Goal: Ask a question: Seek information or help from site administrators or community

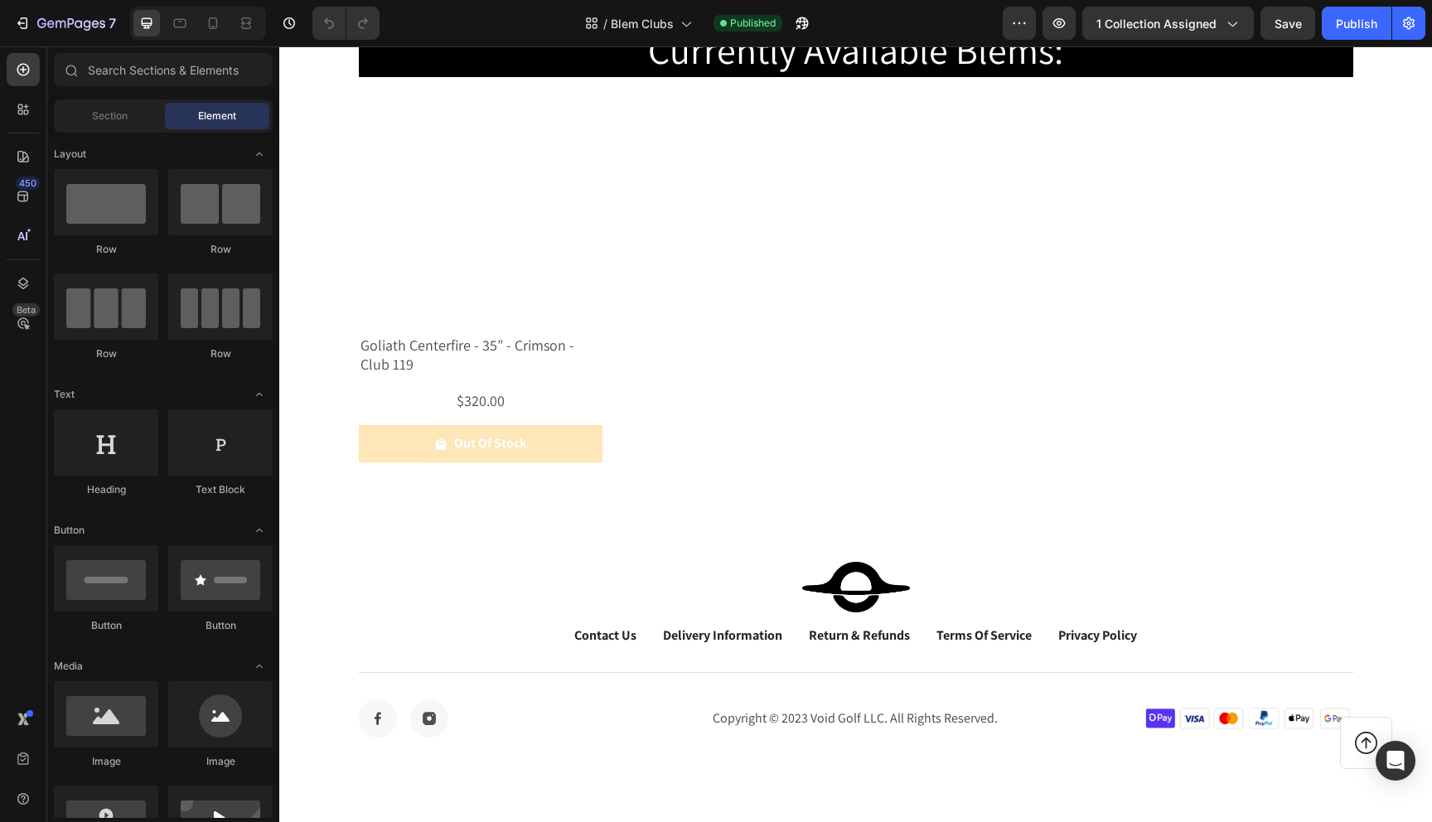
scroll to position [171, 0]
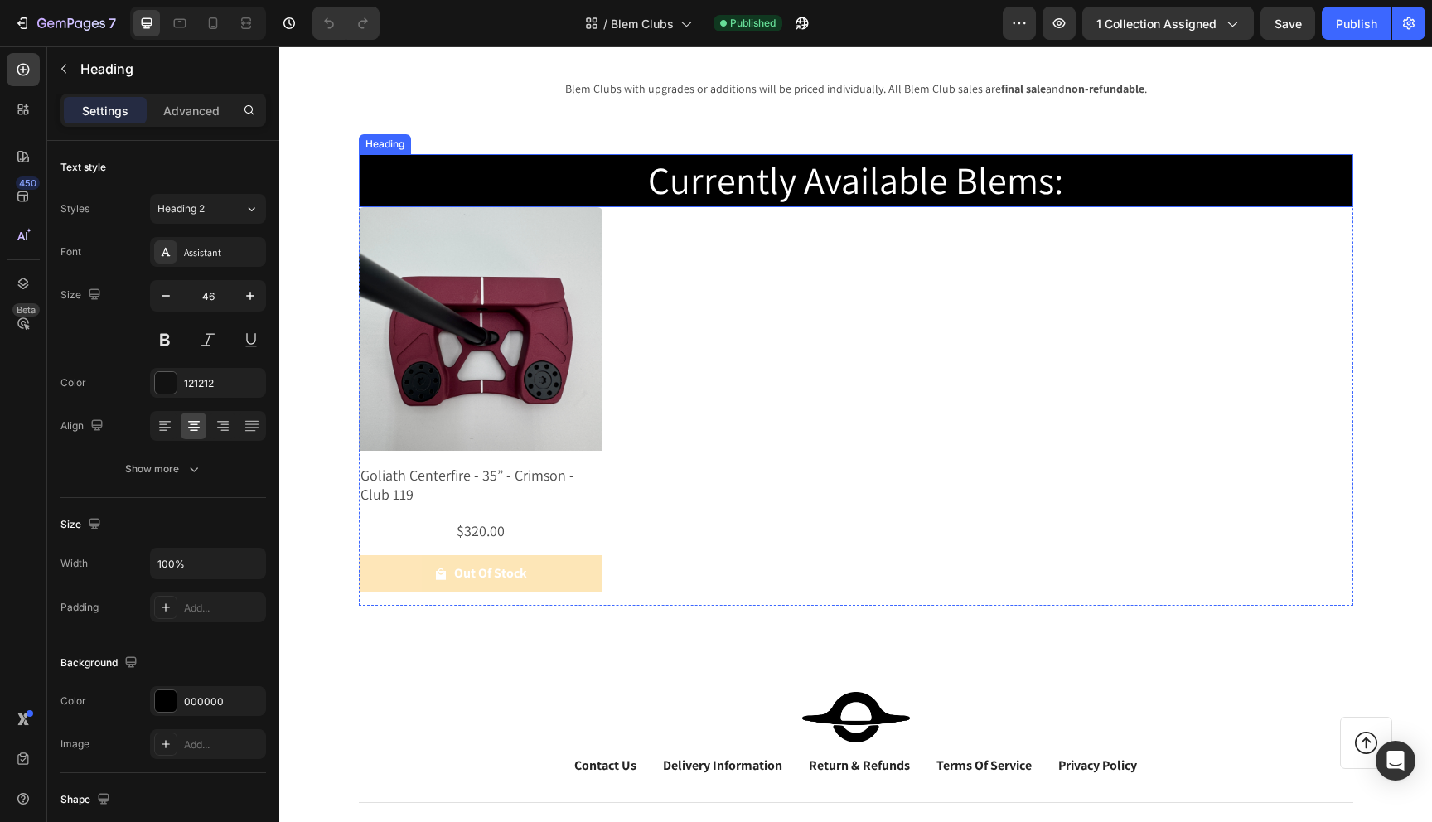
click at [798, 173] on span "Currently Available Blems:" at bounding box center [855, 180] width 415 height 50
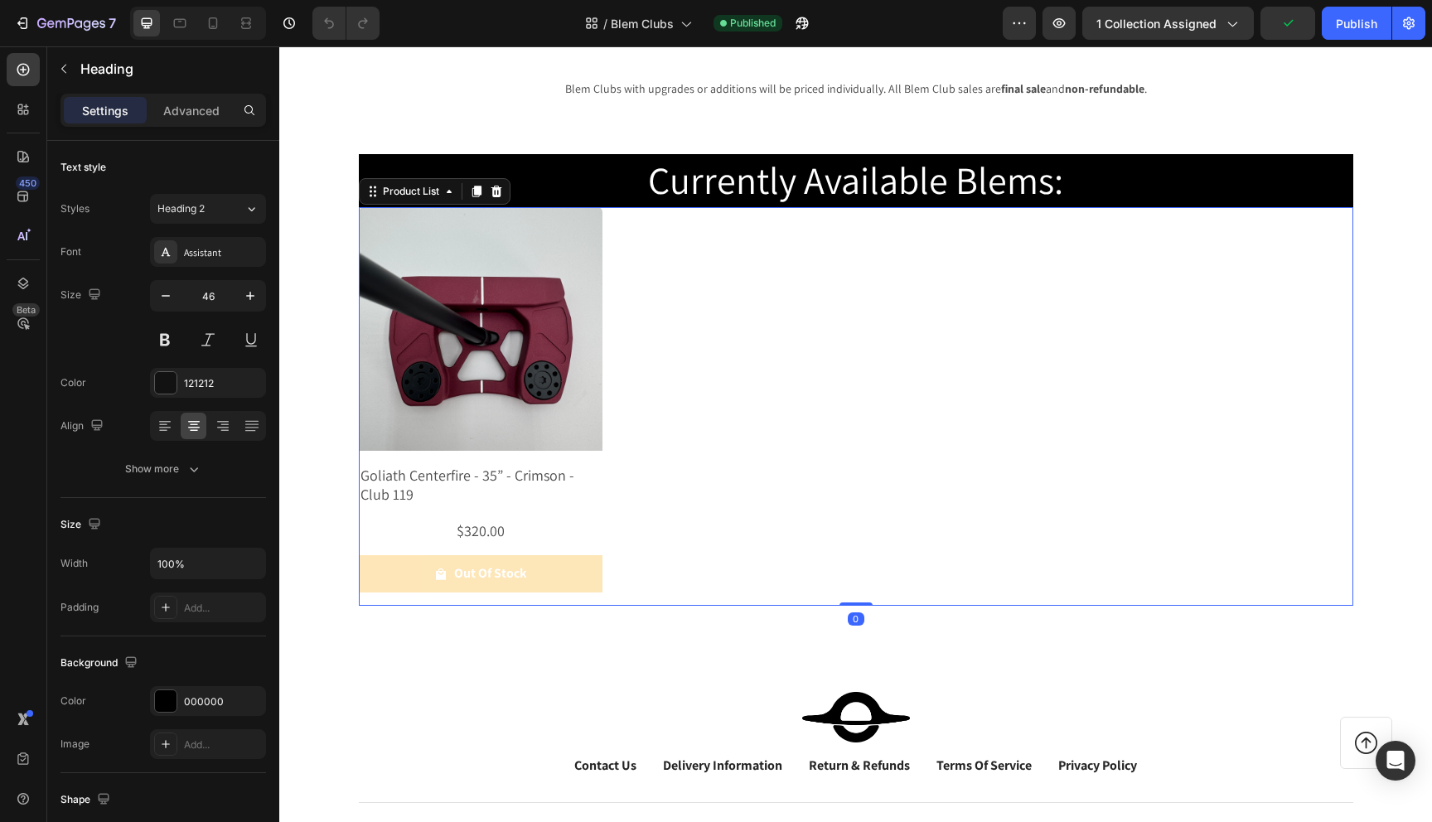
click at [704, 314] on div "Product Images Goliath Centerfire - 35” - Crimson - Club 119 Product Title $320…" at bounding box center [856, 406] width 995 height 399
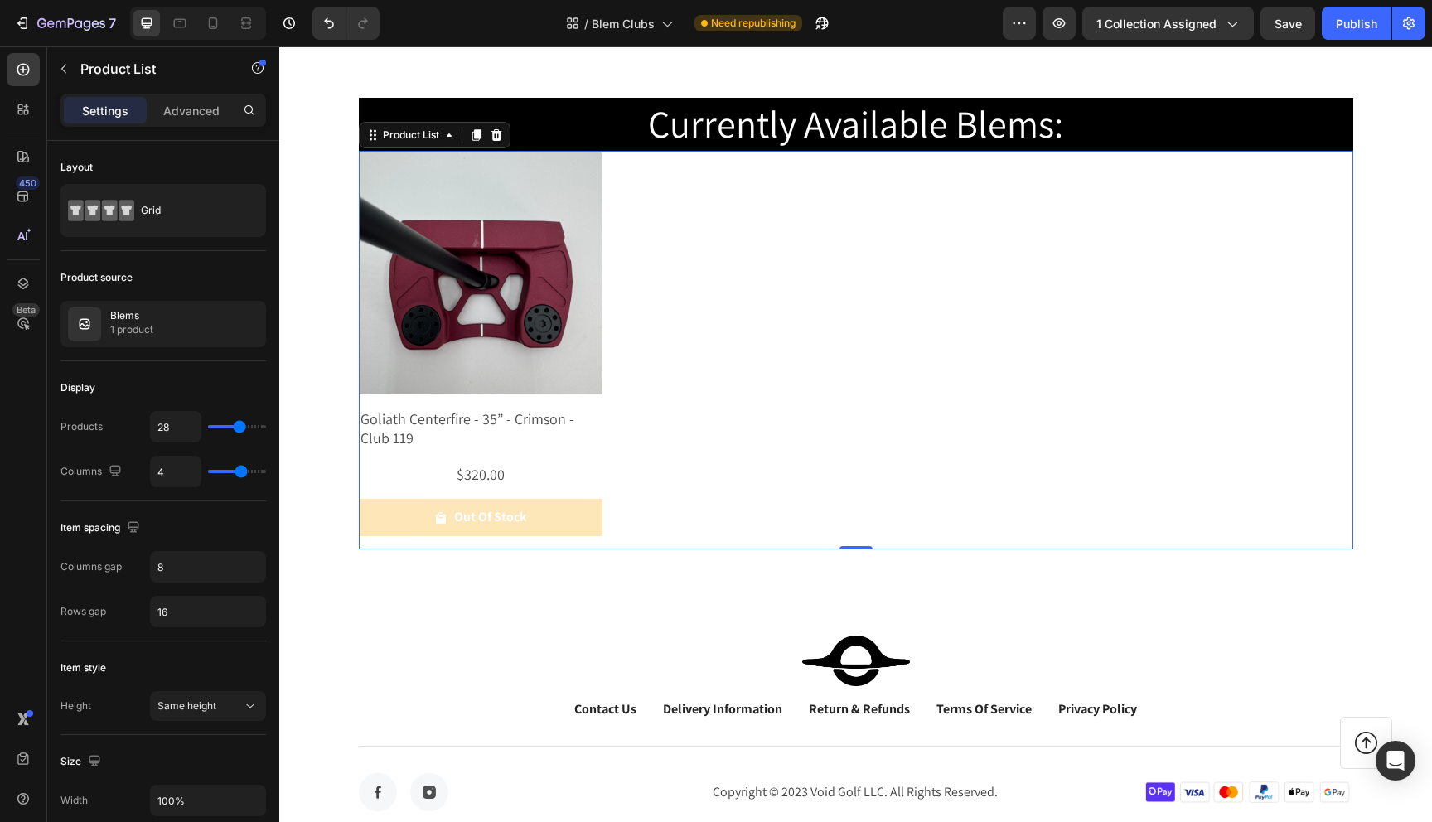
scroll to position [237, 0]
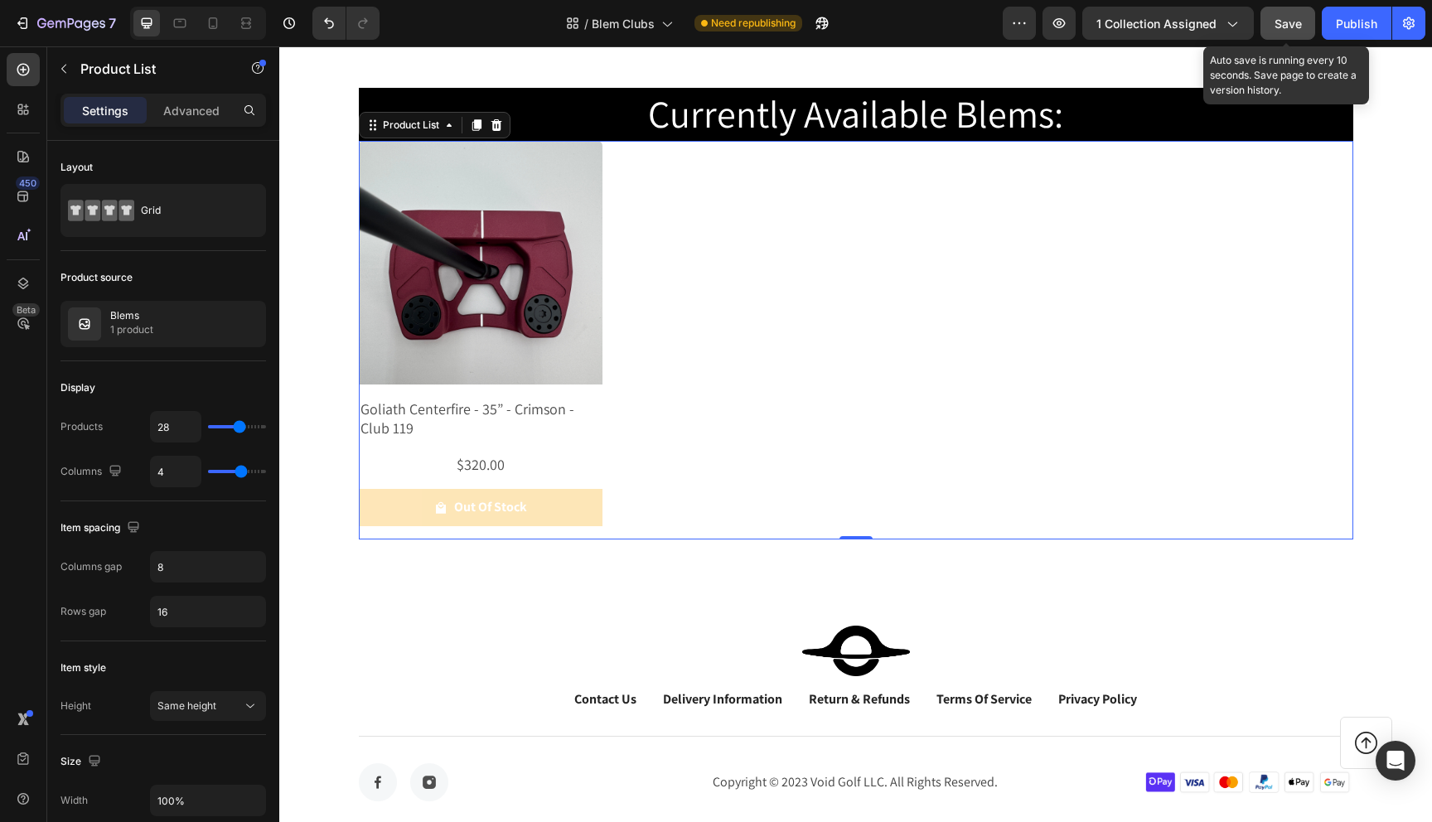
click at [1295, 30] on div "Save" at bounding box center [1288, 23] width 27 height 17
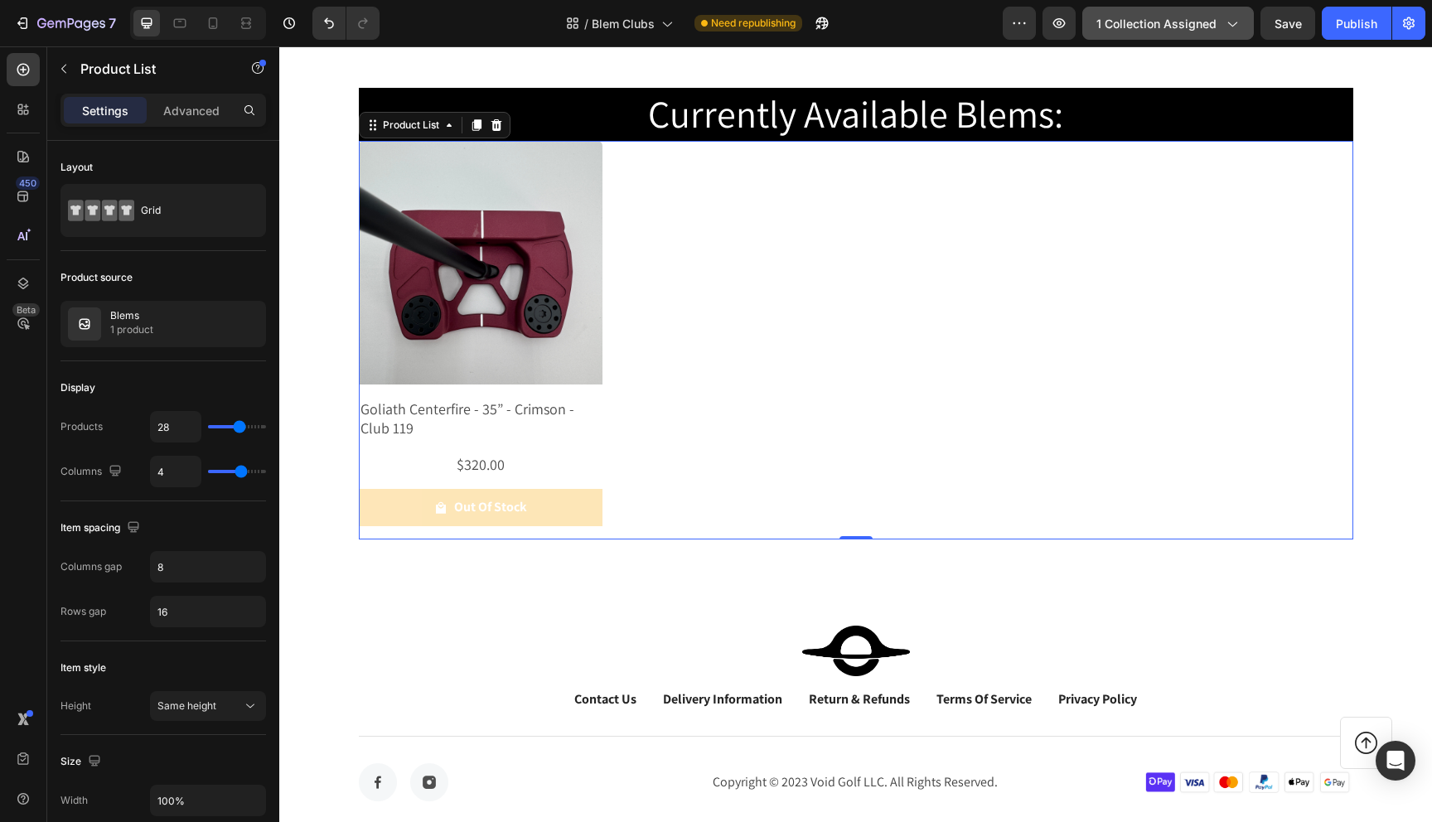
click at [1192, 30] on span "1 collection assigned" at bounding box center [1157, 23] width 120 height 17
click at [869, 214] on div "Product Images Goliath Centerfire - 35” - Crimson - Club 119 Product Title $320…" at bounding box center [856, 340] width 995 height 399
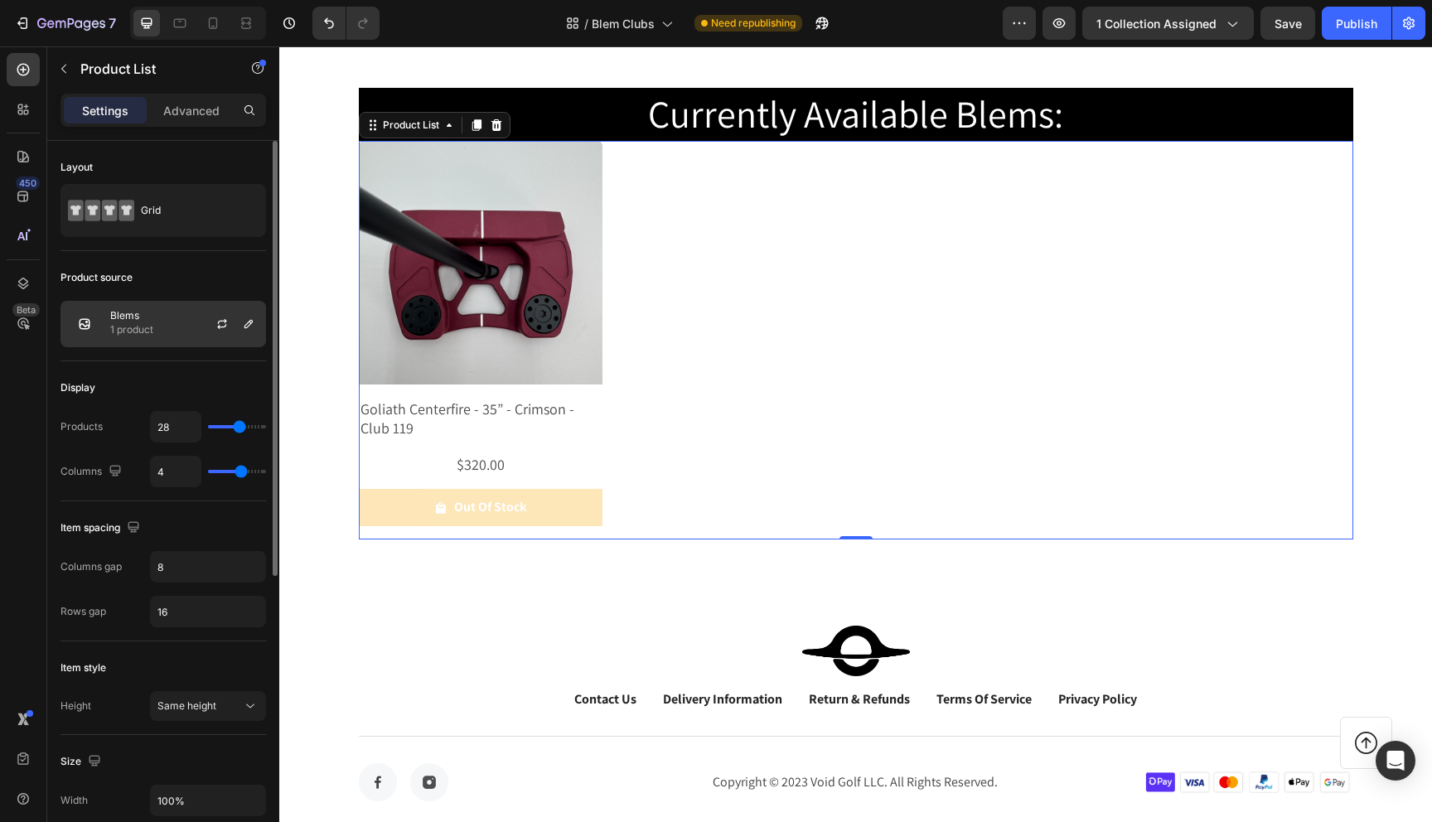
click at [177, 311] on div "Blems 1 product" at bounding box center [164, 324] width 206 height 46
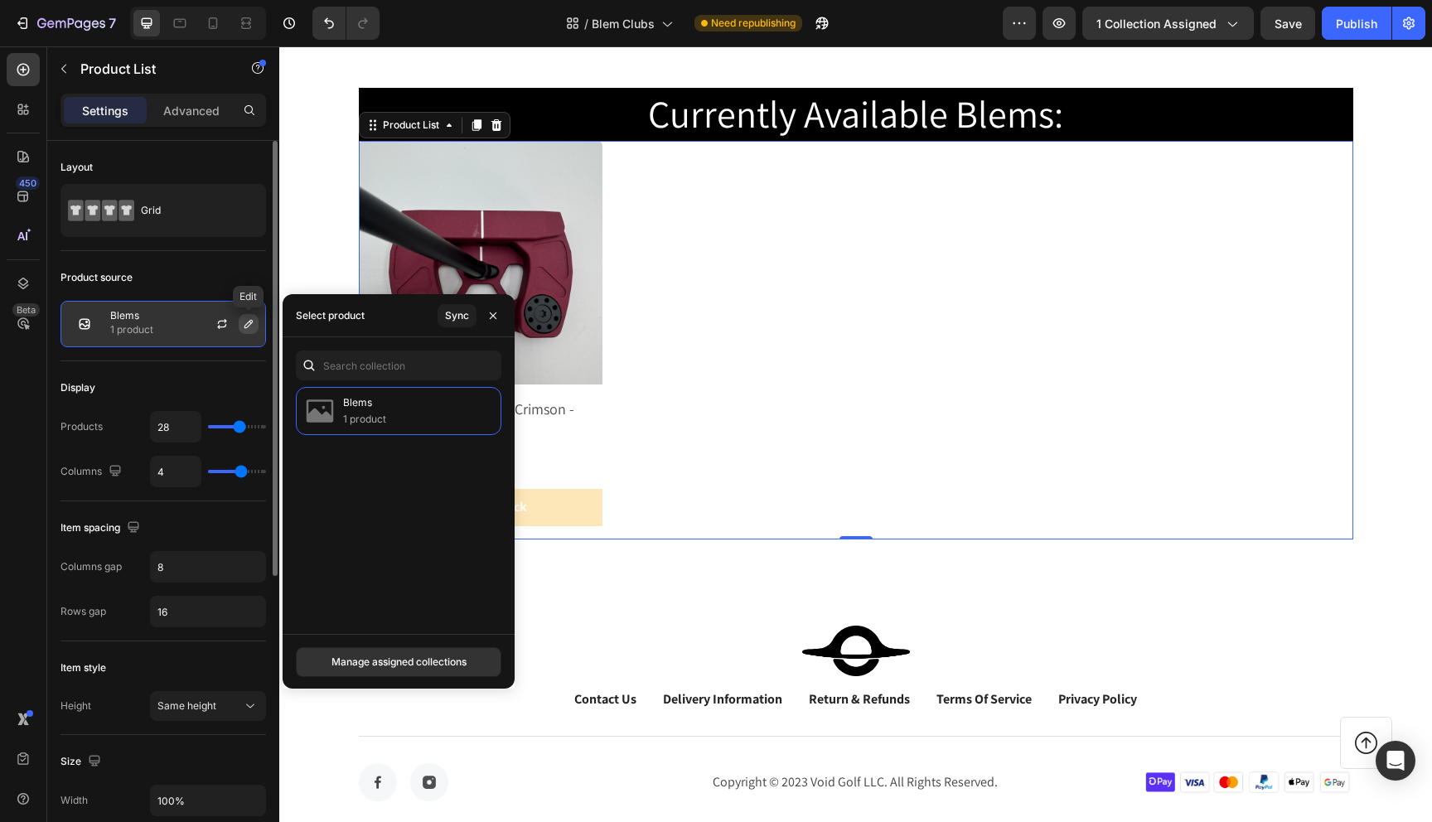
click at [243, 326] on icon "button" at bounding box center [248, 323] width 13 height 13
click at [225, 327] on icon "button" at bounding box center [221, 326] width 9 height 5
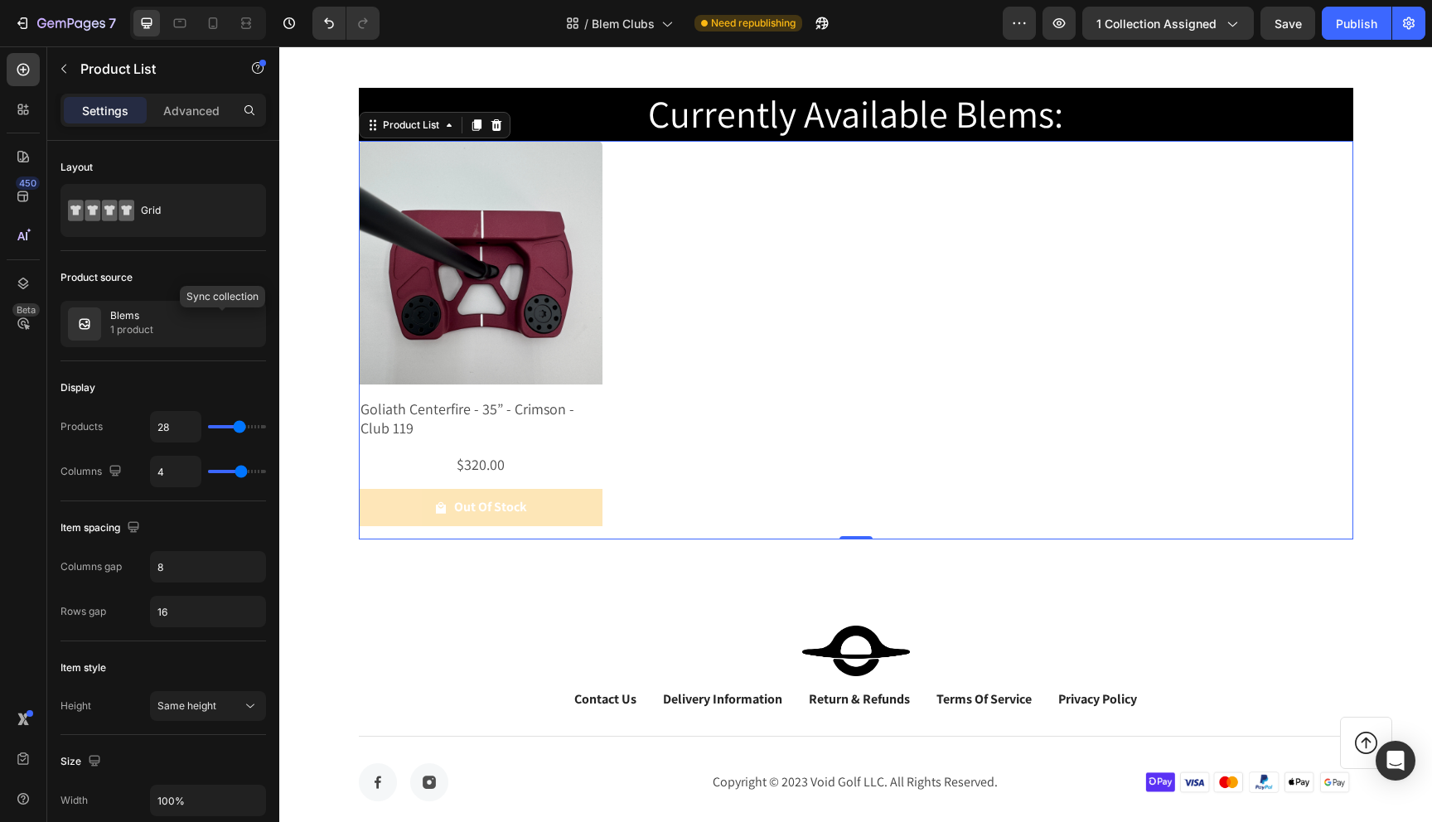
scroll to position [95, 0]
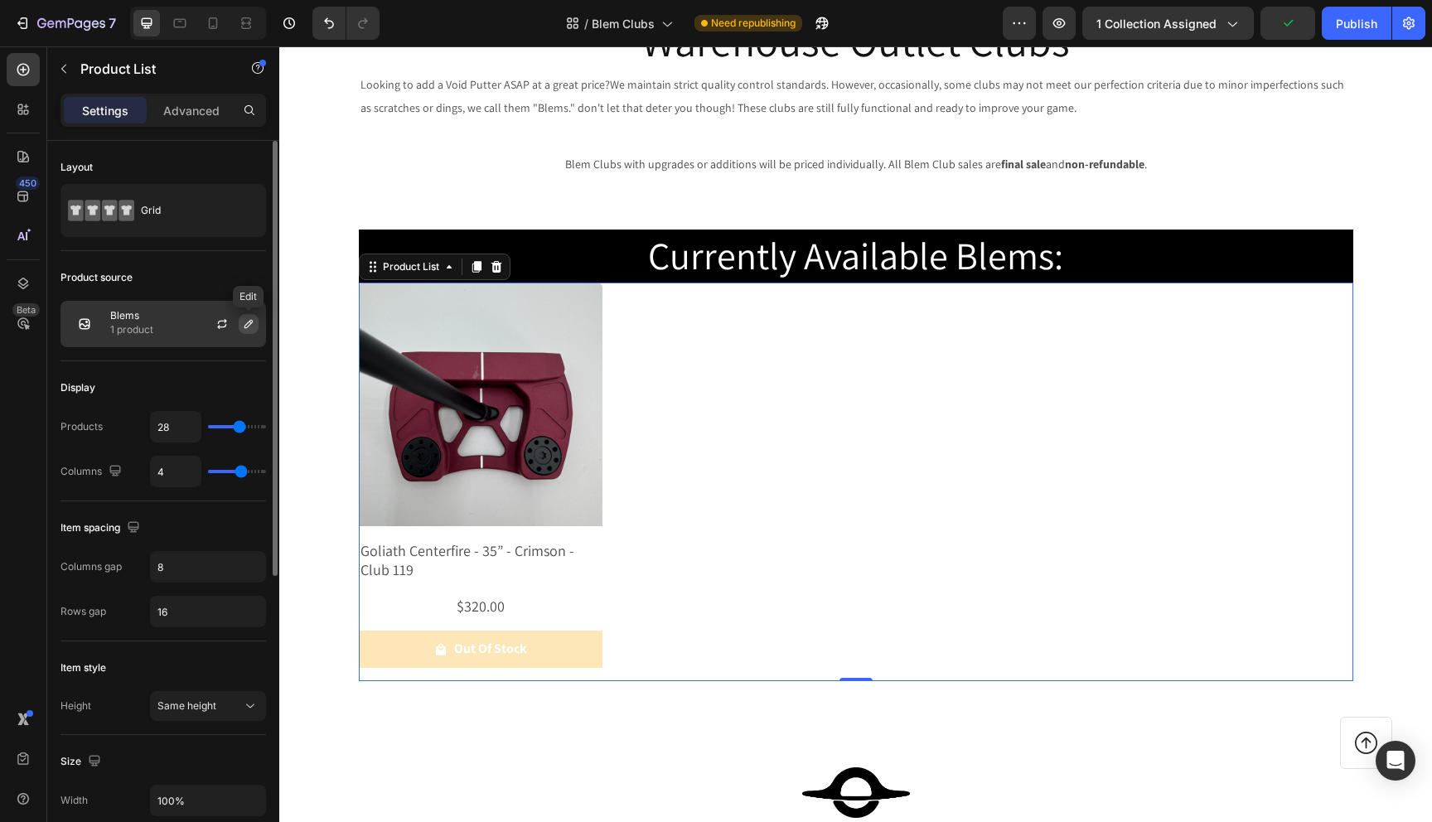
click at [246, 328] on icon "button" at bounding box center [248, 323] width 13 height 13
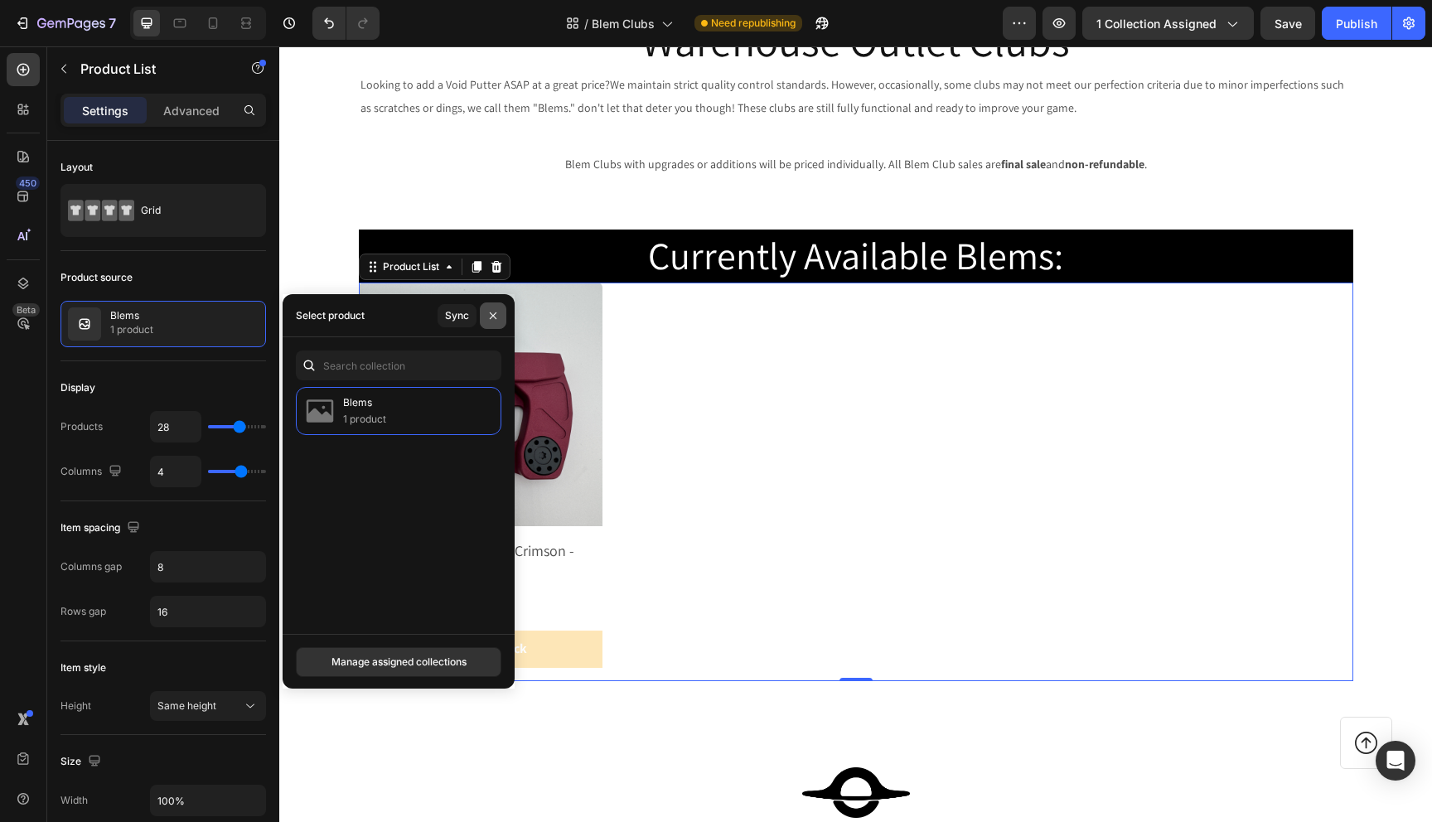
click at [497, 320] on icon "button" at bounding box center [493, 315] width 13 height 13
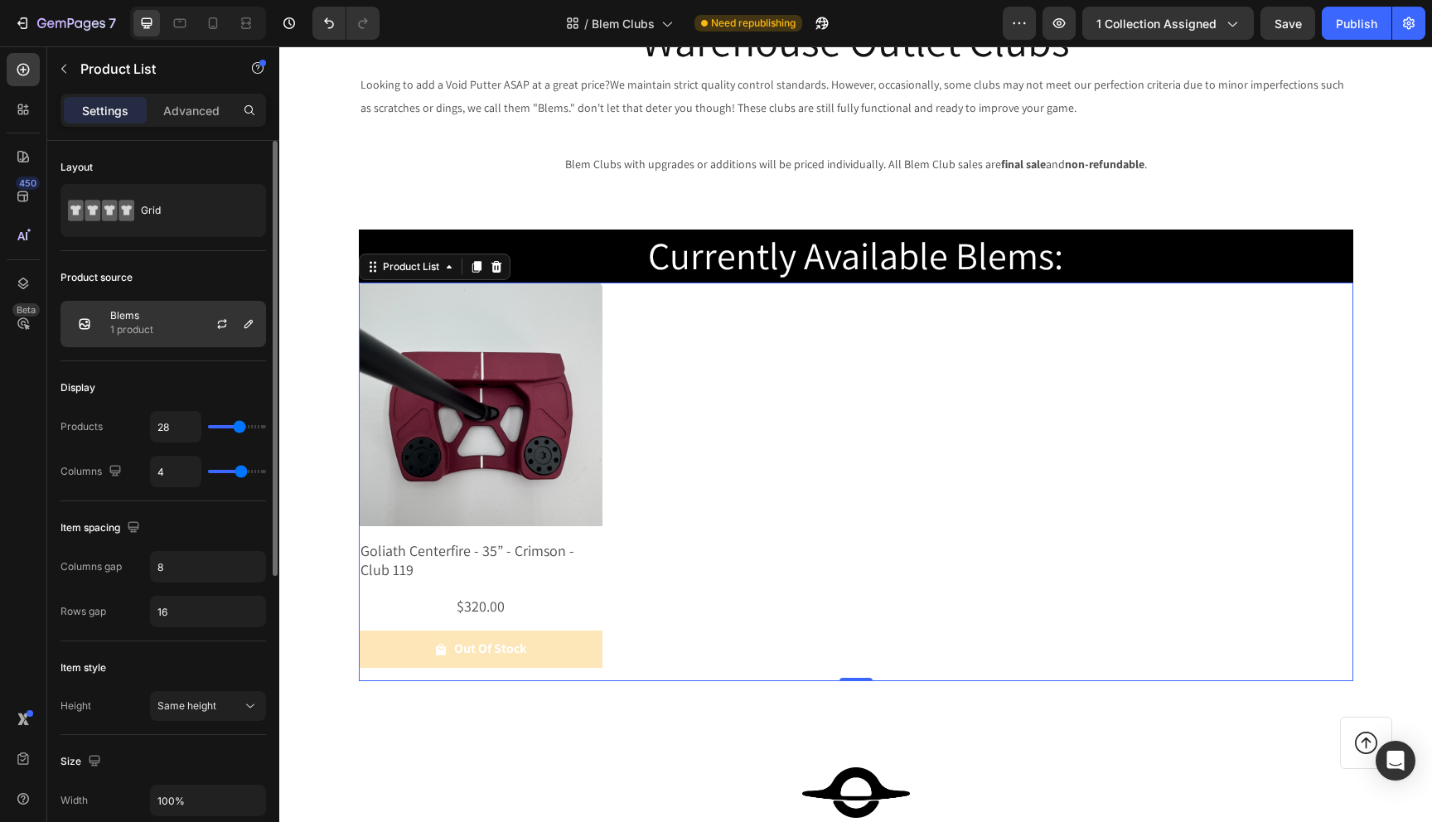
click at [115, 327] on p "1 product" at bounding box center [131, 330] width 43 height 17
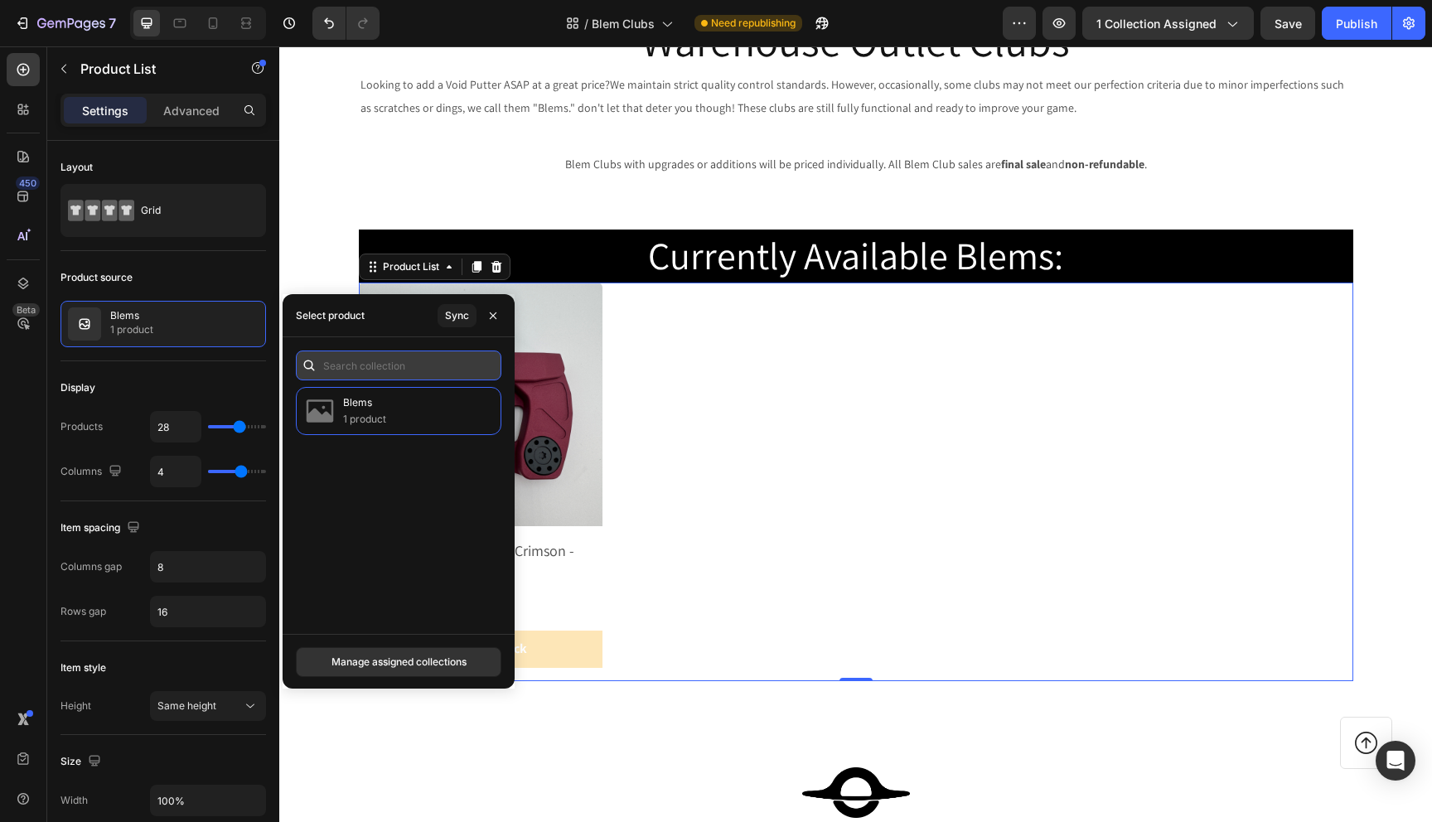
click at [351, 367] on input "text" at bounding box center [399, 366] width 206 height 30
type input "blem"
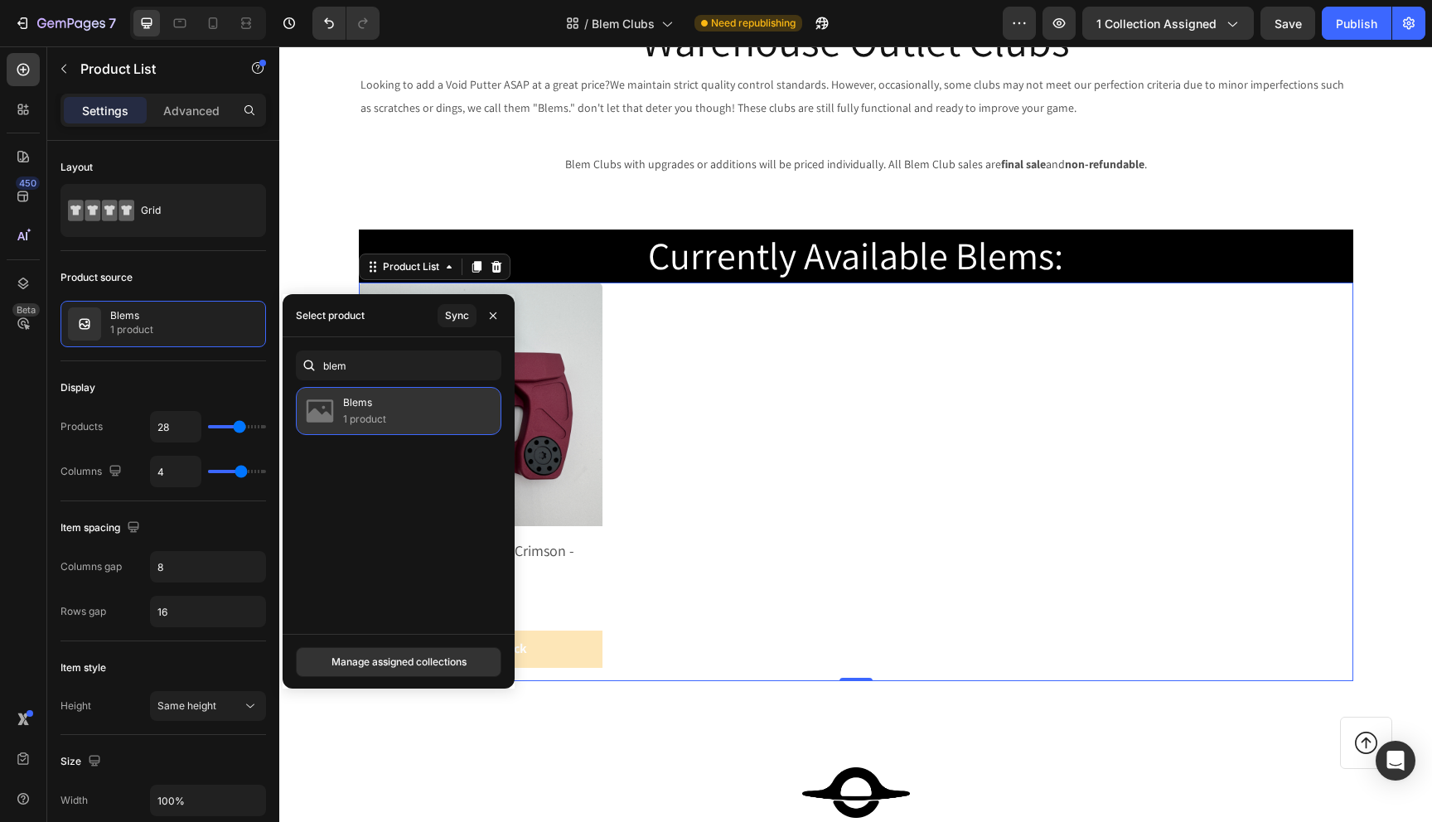
click at [389, 419] on div "Blems 1 product" at bounding box center [399, 411] width 206 height 48
click at [462, 315] on div "Sync" at bounding box center [457, 315] width 24 height 15
click at [499, 314] on icon "button" at bounding box center [493, 315] width 13 height 13
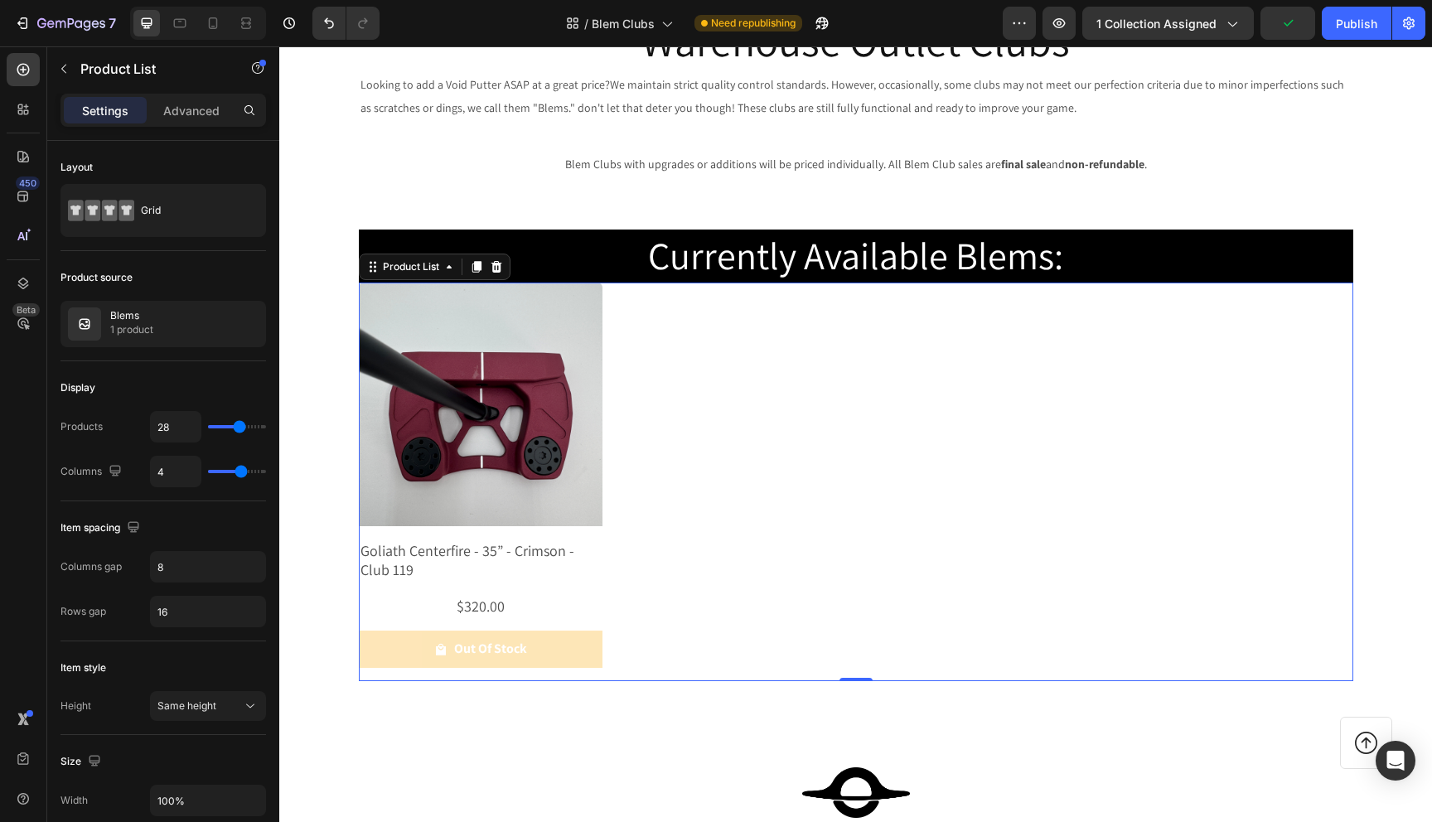
click at [740, 334] on div "Product Images Goliath Centerfire - 35” - Crimson - Club 119 Product Title $320…" at bounding box center [856, 482] width 995 height 399
click at [1301, 17] on span "Save" at bounding box center [1288, 24] width 27 height 14
click at [1351, 28] on div "Publish" at bounding box center [1356, 23] width 41 height 17
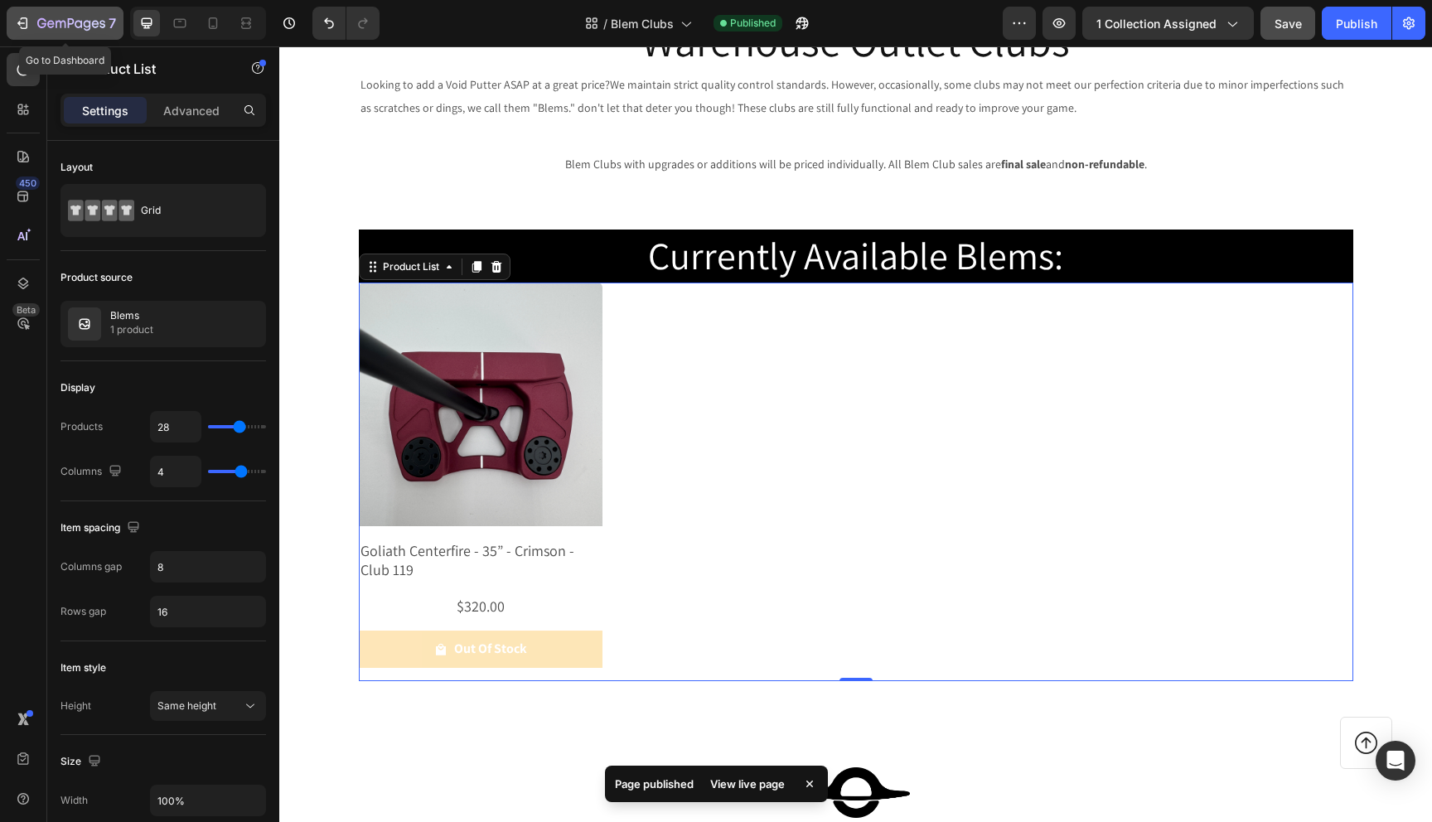
click at [76, 28] on icon "button" at bounding box center [71, 24] width 68 height 14
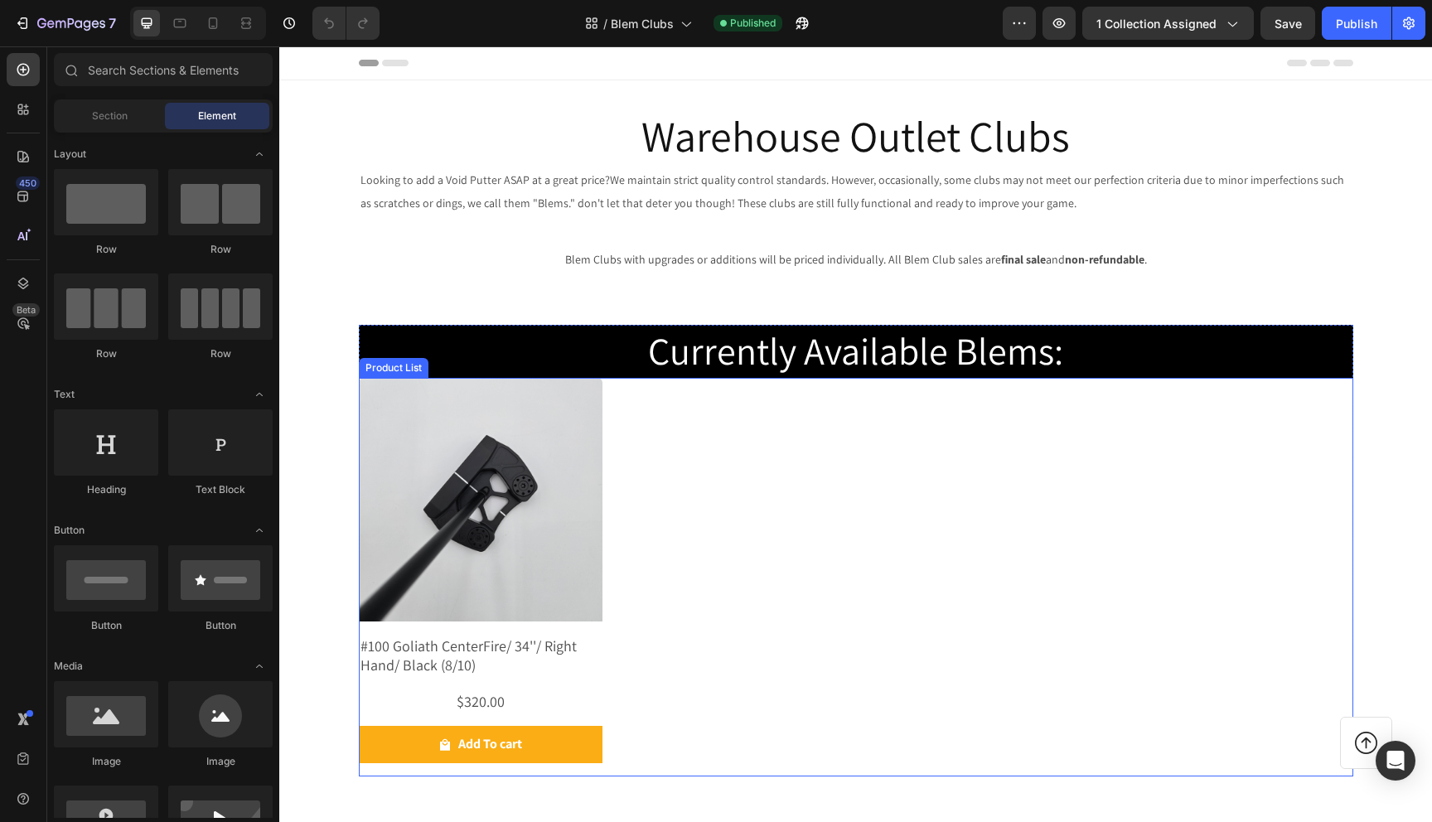
click at [667, 418] on div "Product Images #100 Goliath CenterFire/ 34''/ Right Hand/ Black (8/10) Product …" at bounding box center [856, 577] width 995 height 399
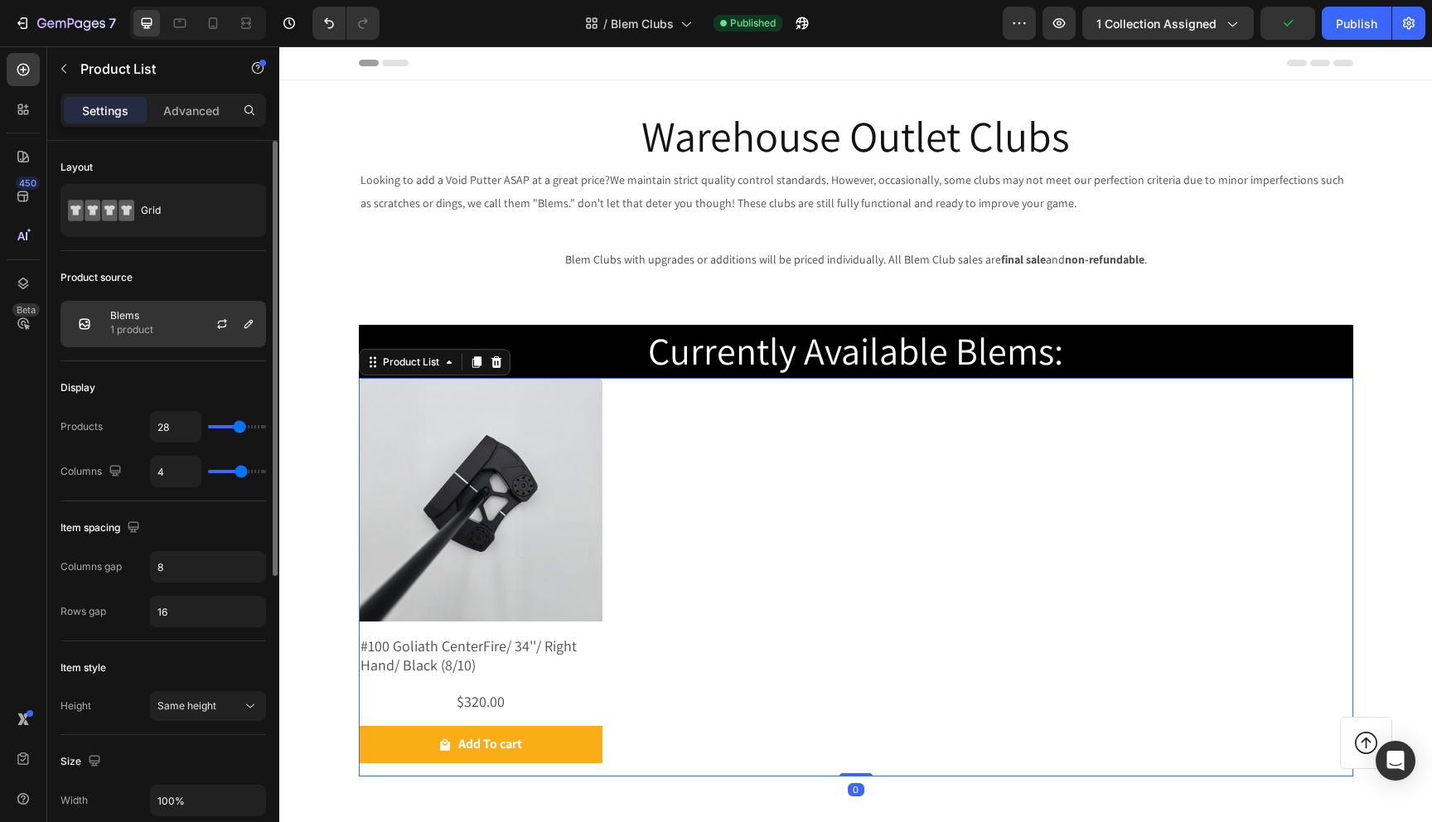
click at [170, 323] on div "Blems 1 product" at bounding box center [164, 324] width 206 height 46
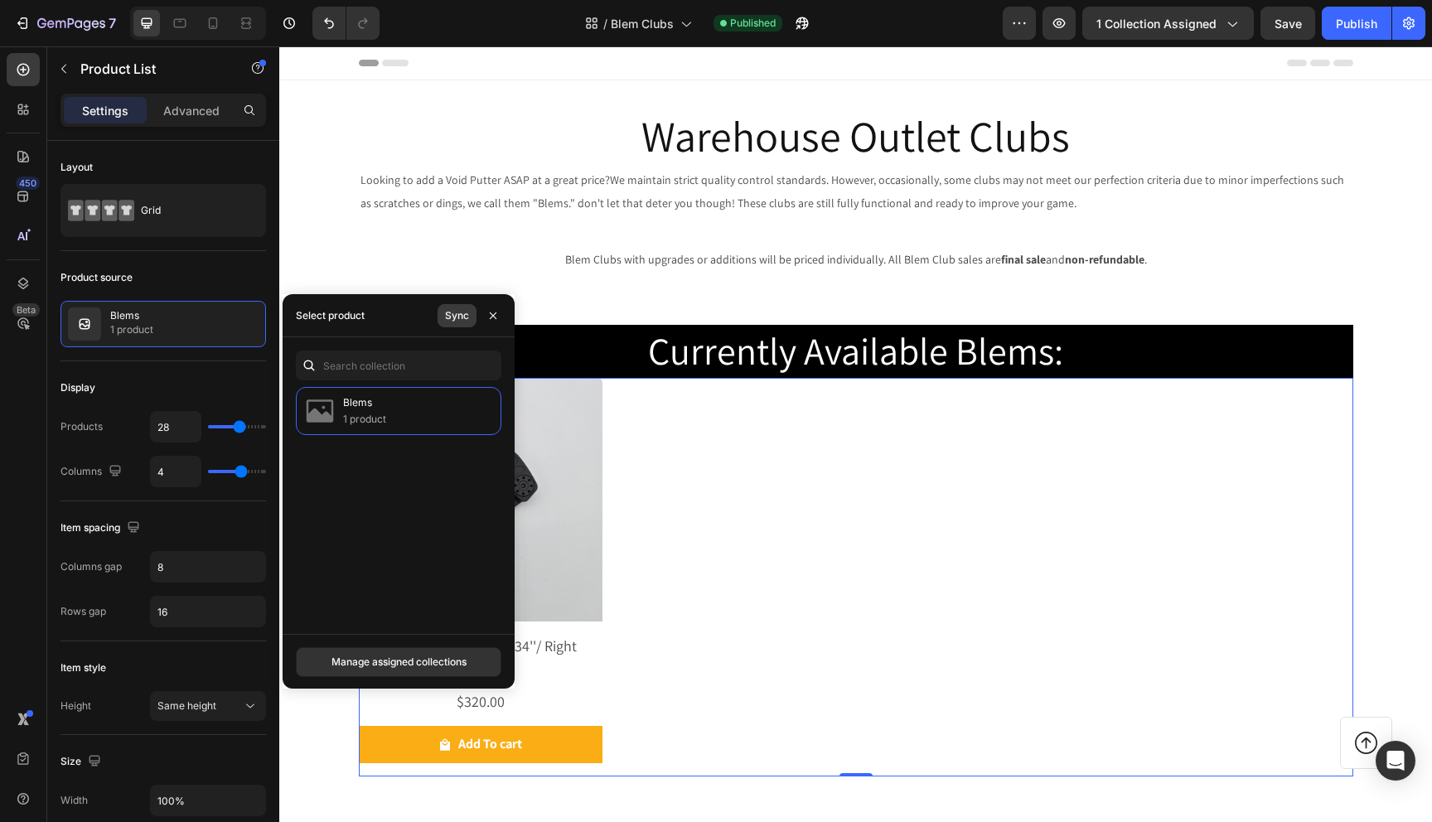
click at [460, 326] on button "Sync" at bounding box center [457, 315] width 39 height 23
click at [175, 287] on div "Product source" at bounding box center [164, 277] width 206 height 27
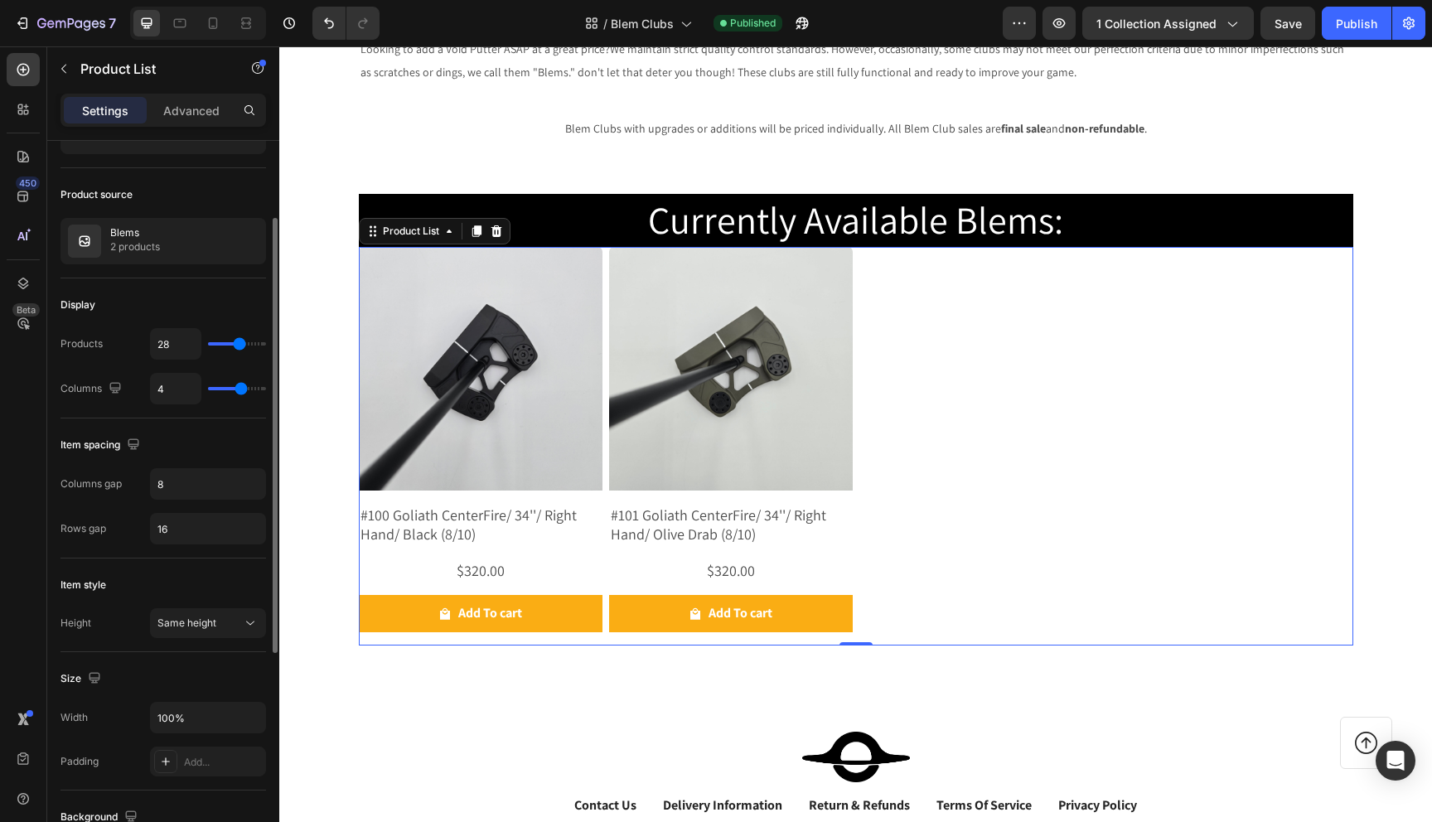
scroll to position [82, 0]
click at [182, 346] on input "28" at bounding box center [176, 345] width 50 height 30
type input "34"
type input "37"
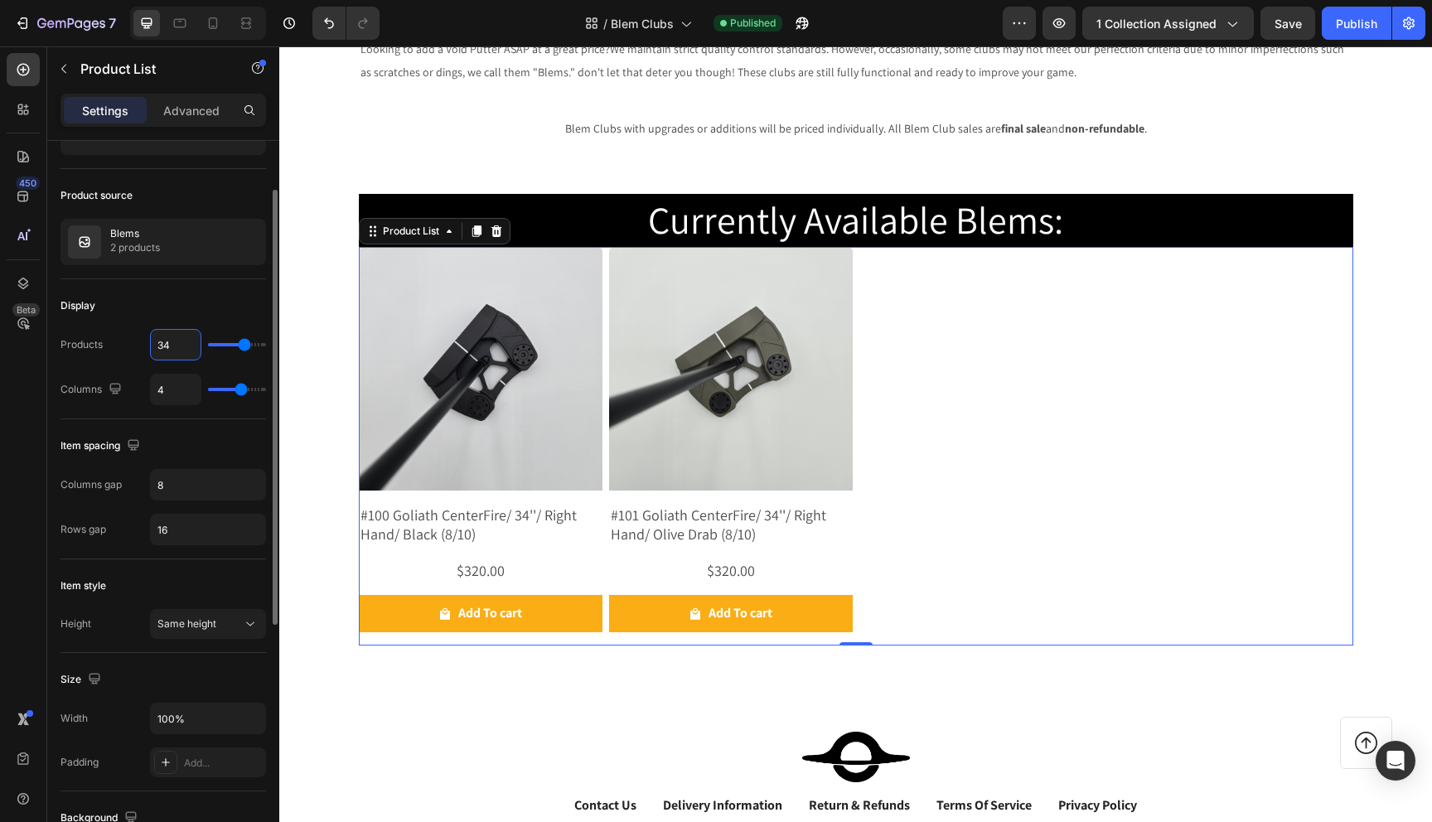
type input "37"
type input "41"
type input "46"
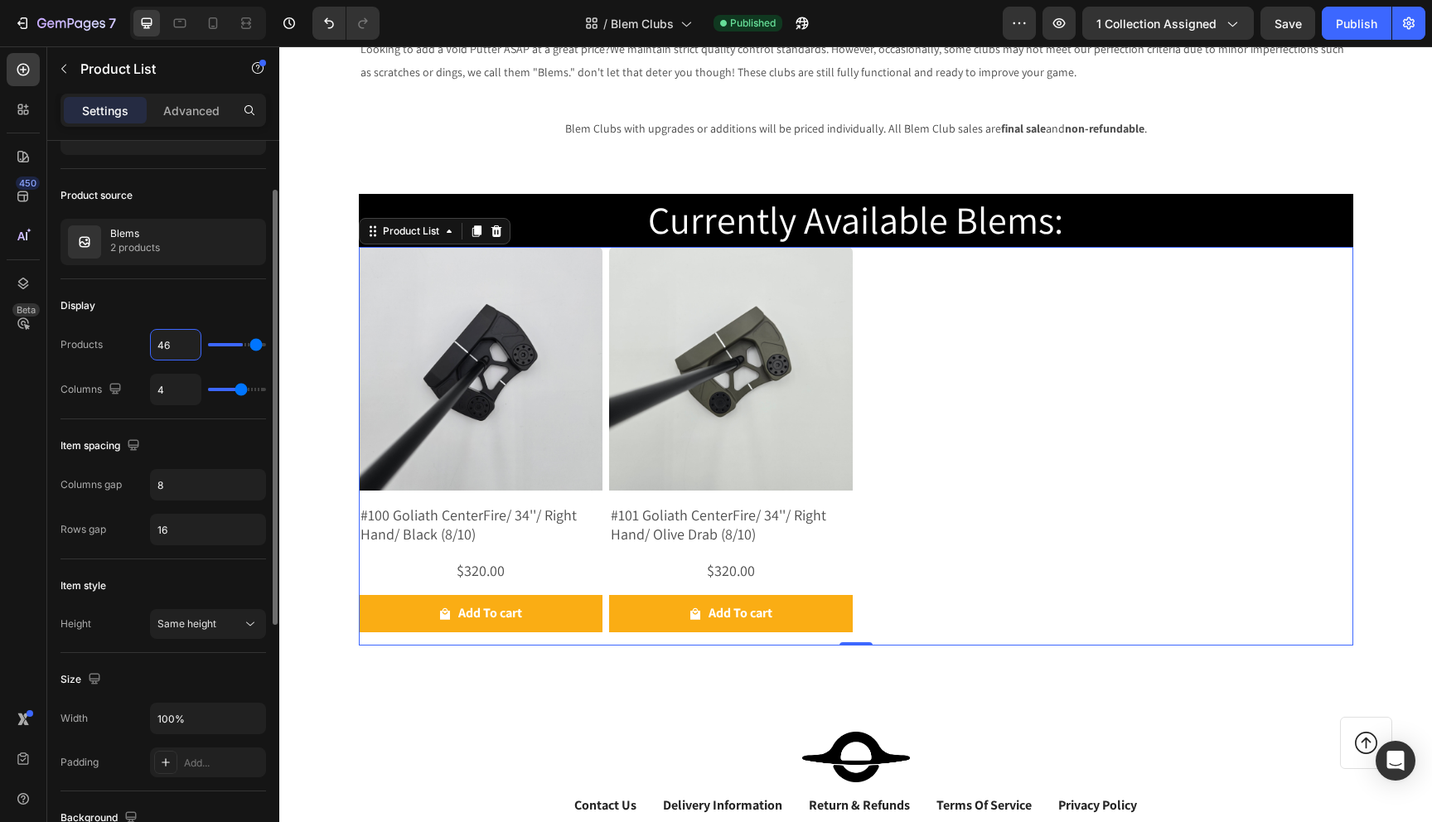
type input "50"
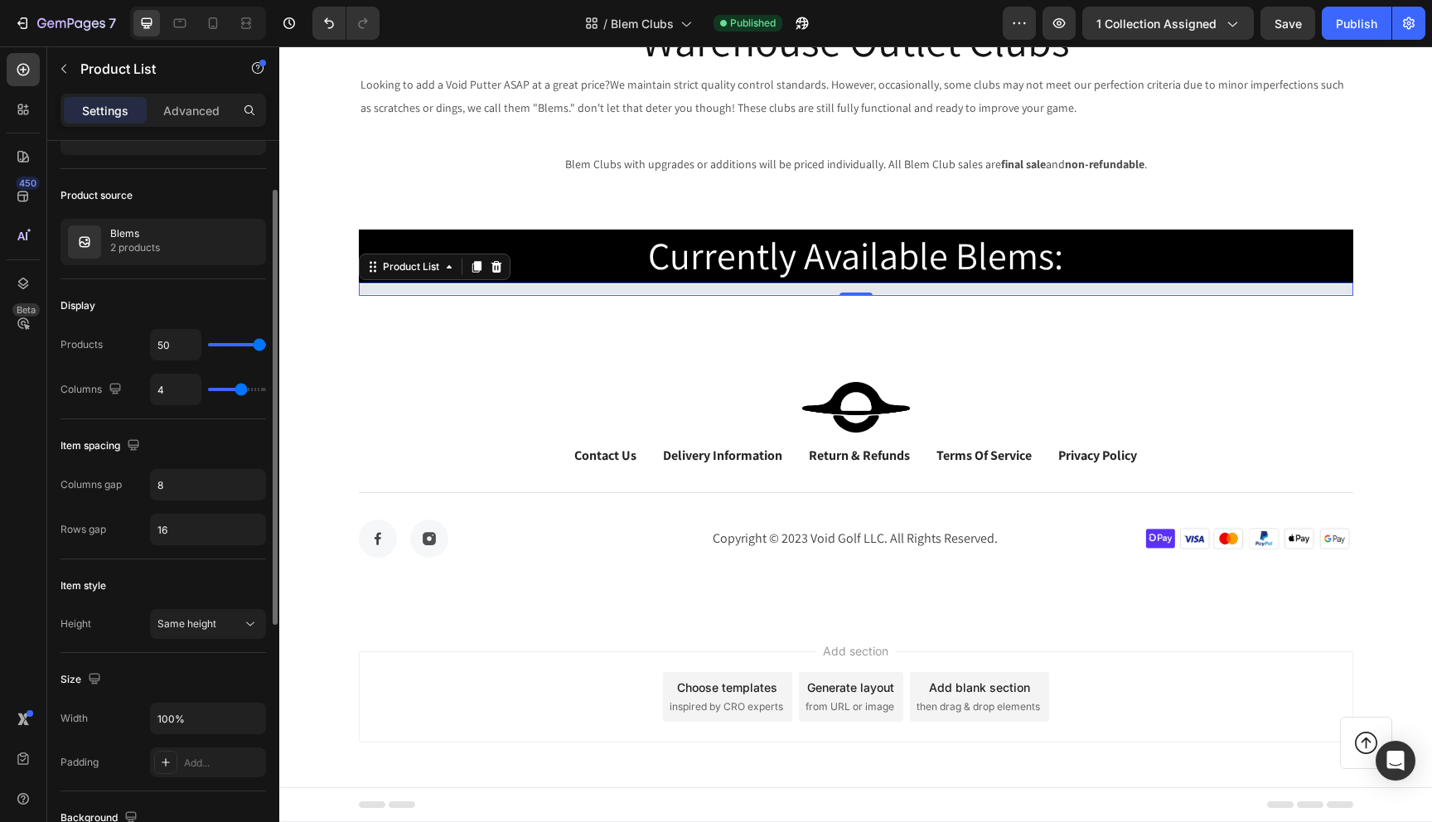
drag, startPoint x: 242, startPoint y: 342, endPoint x: 307, endPoint y: 342, distance: 65.5
type input "50"
click at [266, 343] on input "range" at bounding box center [237, 344] width 58 height 3
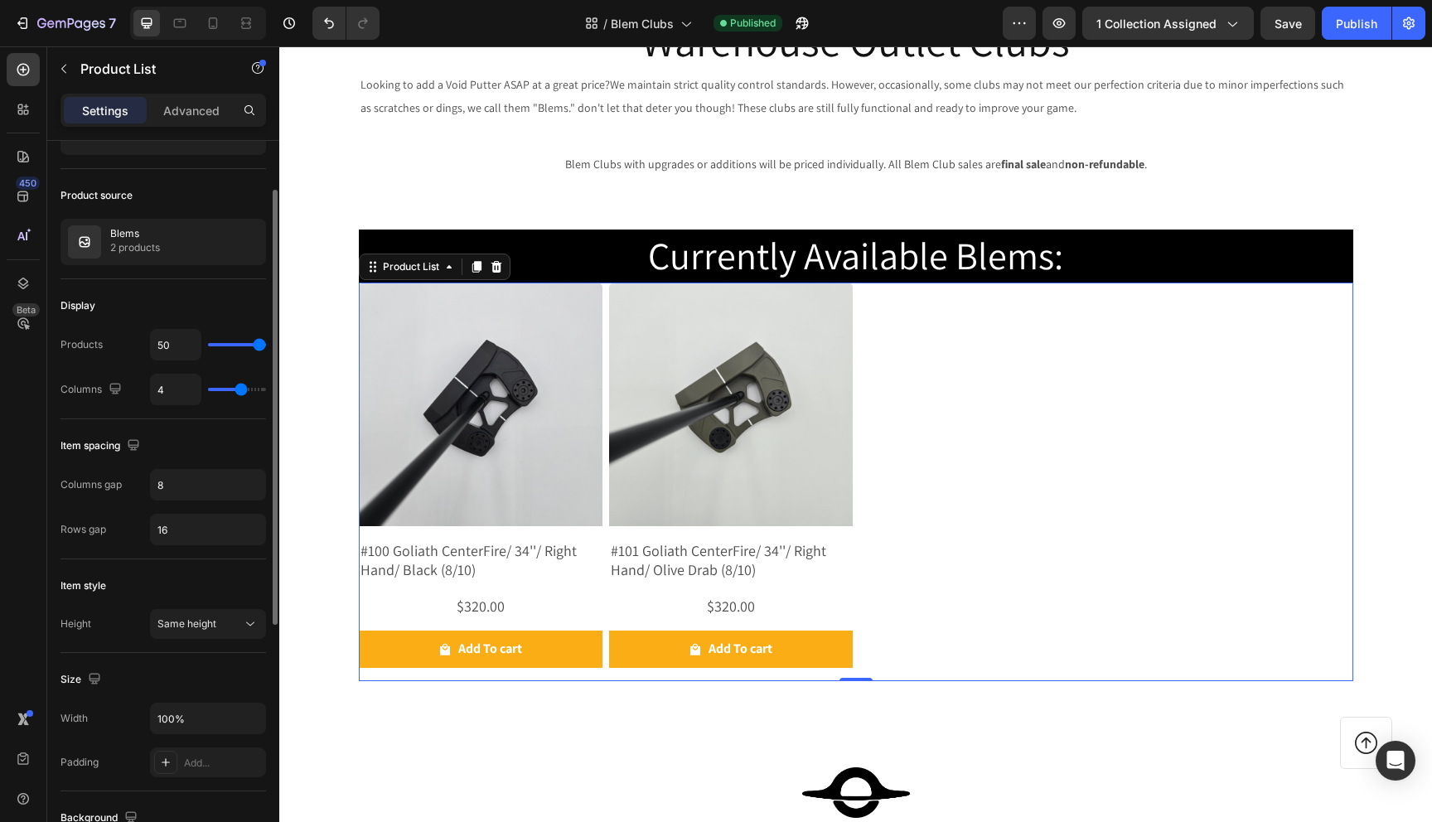
click at [239, 389] on input "range" at bounding box center [237, 389] width 58 height 3
click at [211, 27] on icon at bounding box center [213, 23] width 17 height 17
type input "2"
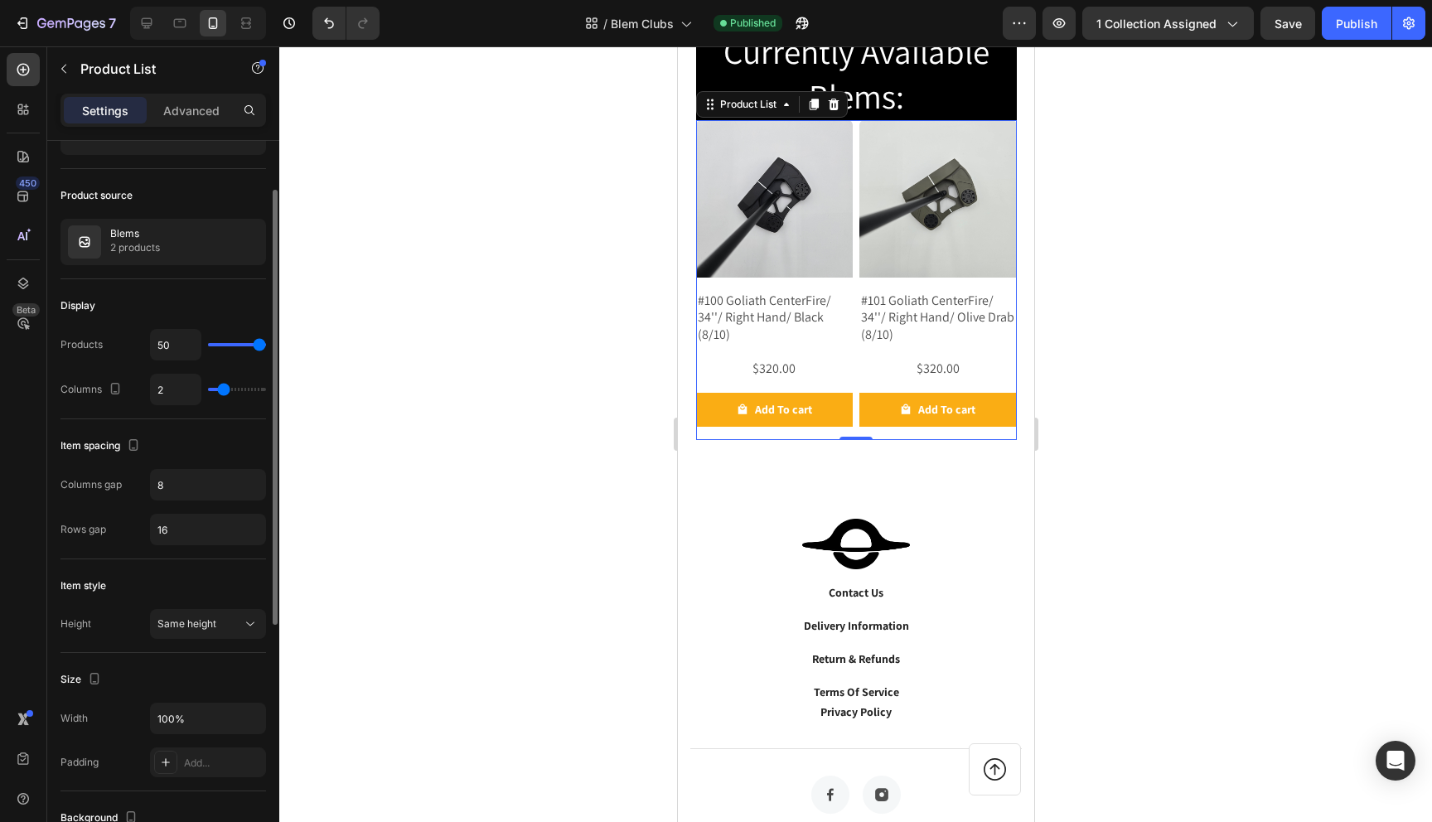
scroll to position [451, 0]
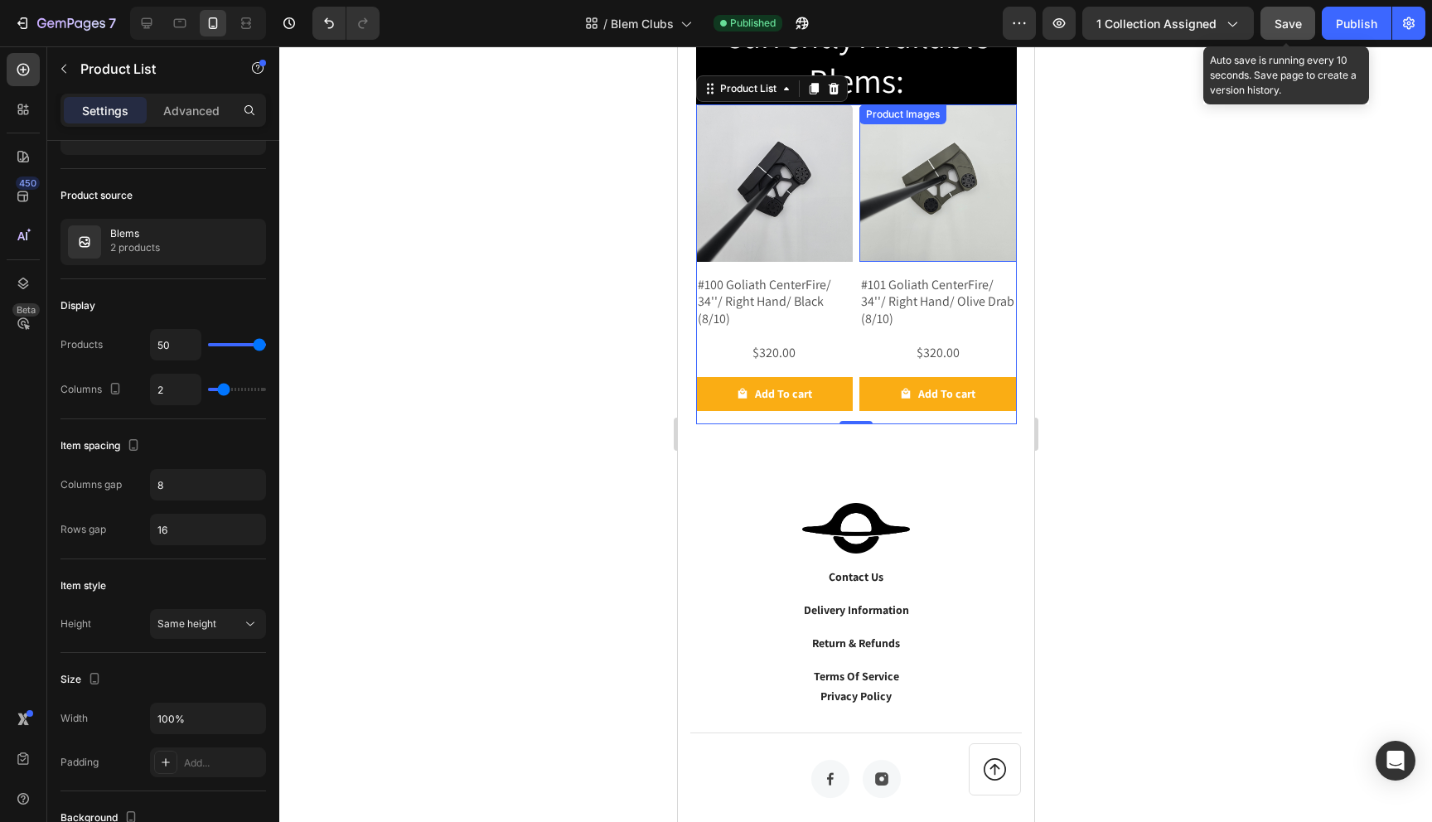
click at [1285, 21] on span "Save" at bounding box center [1288, 24] width 27 height 14
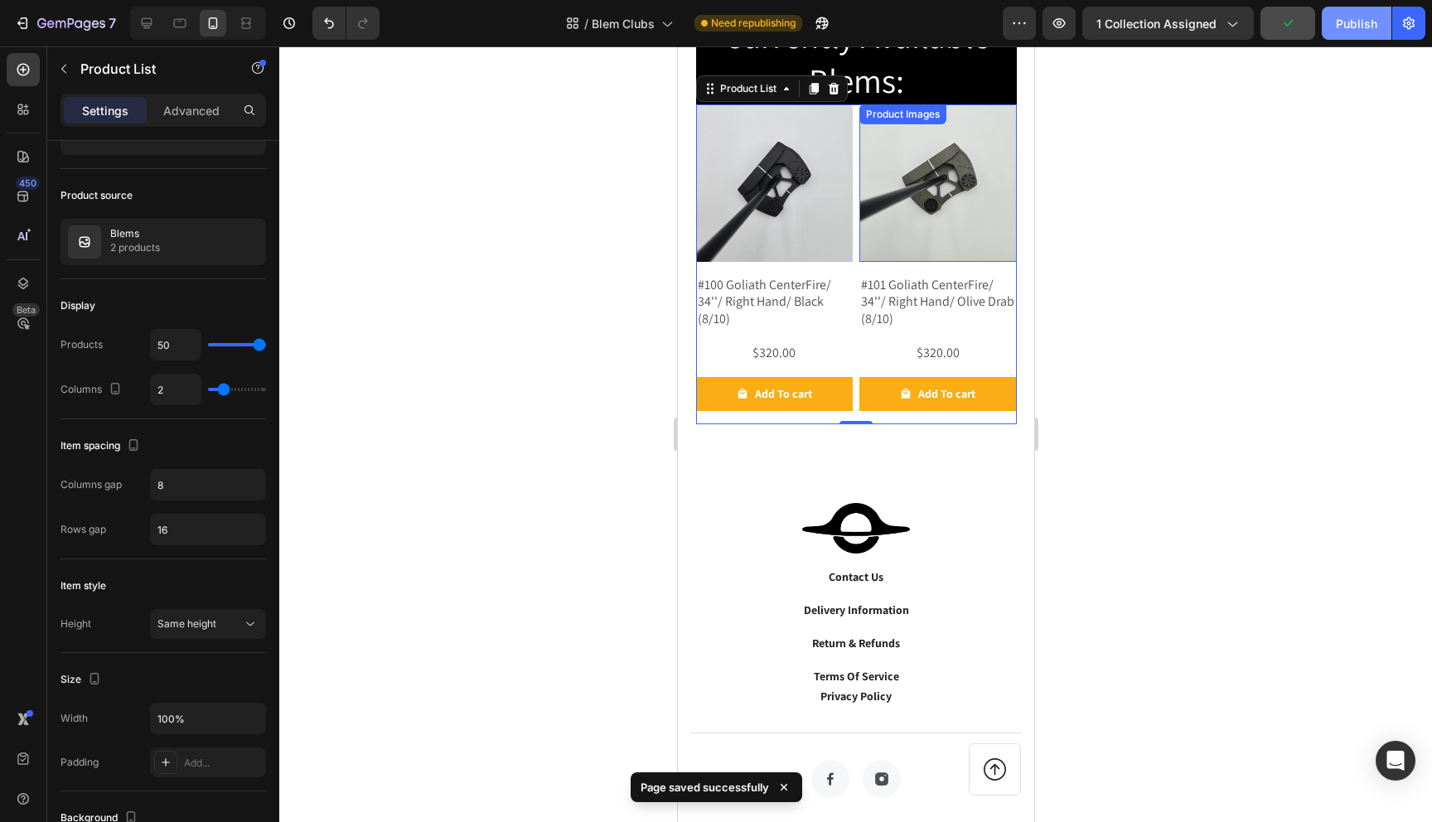
click at [1342, 25] on div "Publish" at bounding box center [1356, 23] width 41 height 17
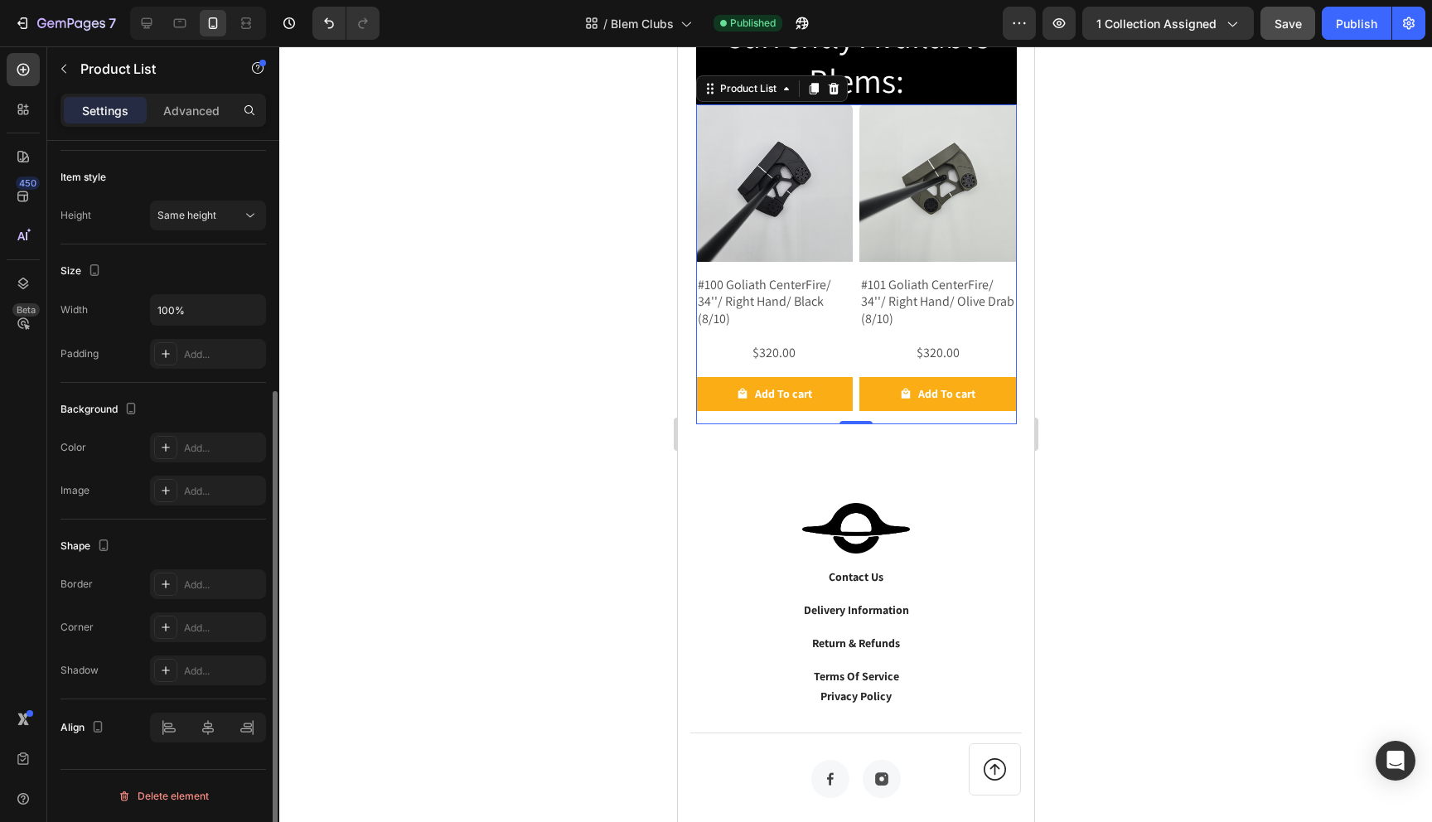
scroll to position [0, 0]
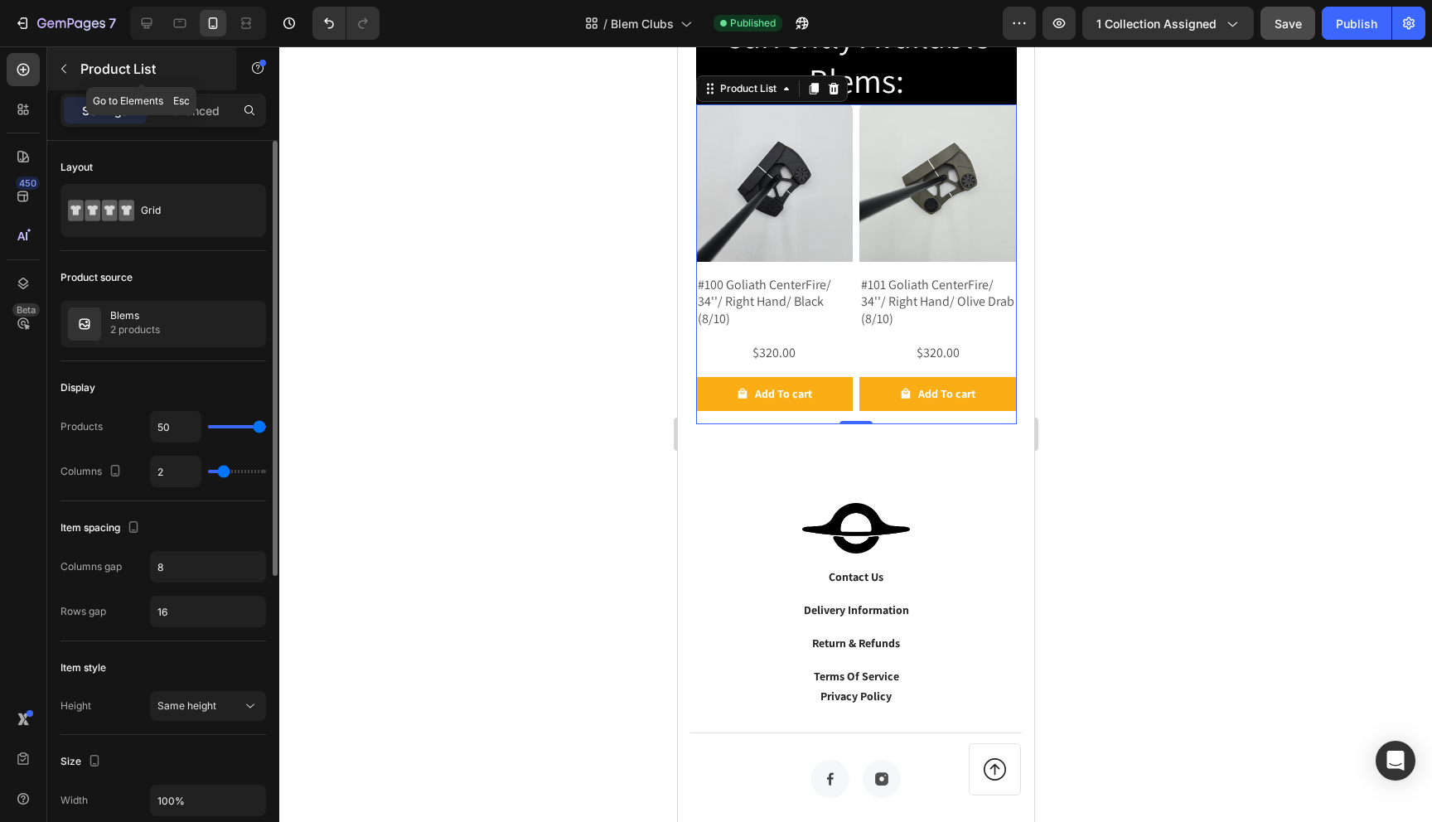
click at [61, 71] on icon "button" at bounding box center [63, 68] width 13 height 13
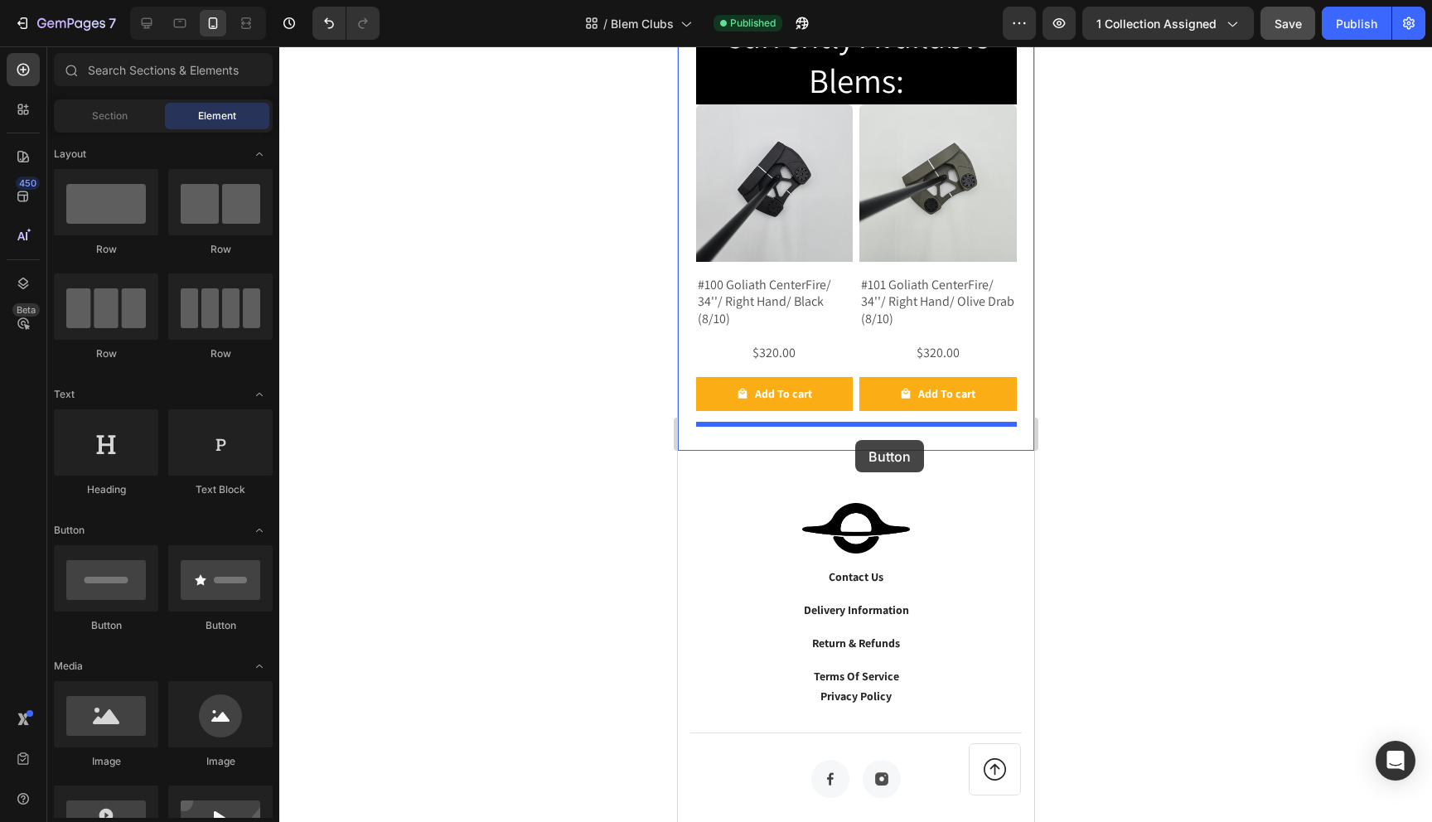
drag, startPoint x: 801, startPoint y: 616, endPoint x: 855, endPoint y: 440, distance: 183.5
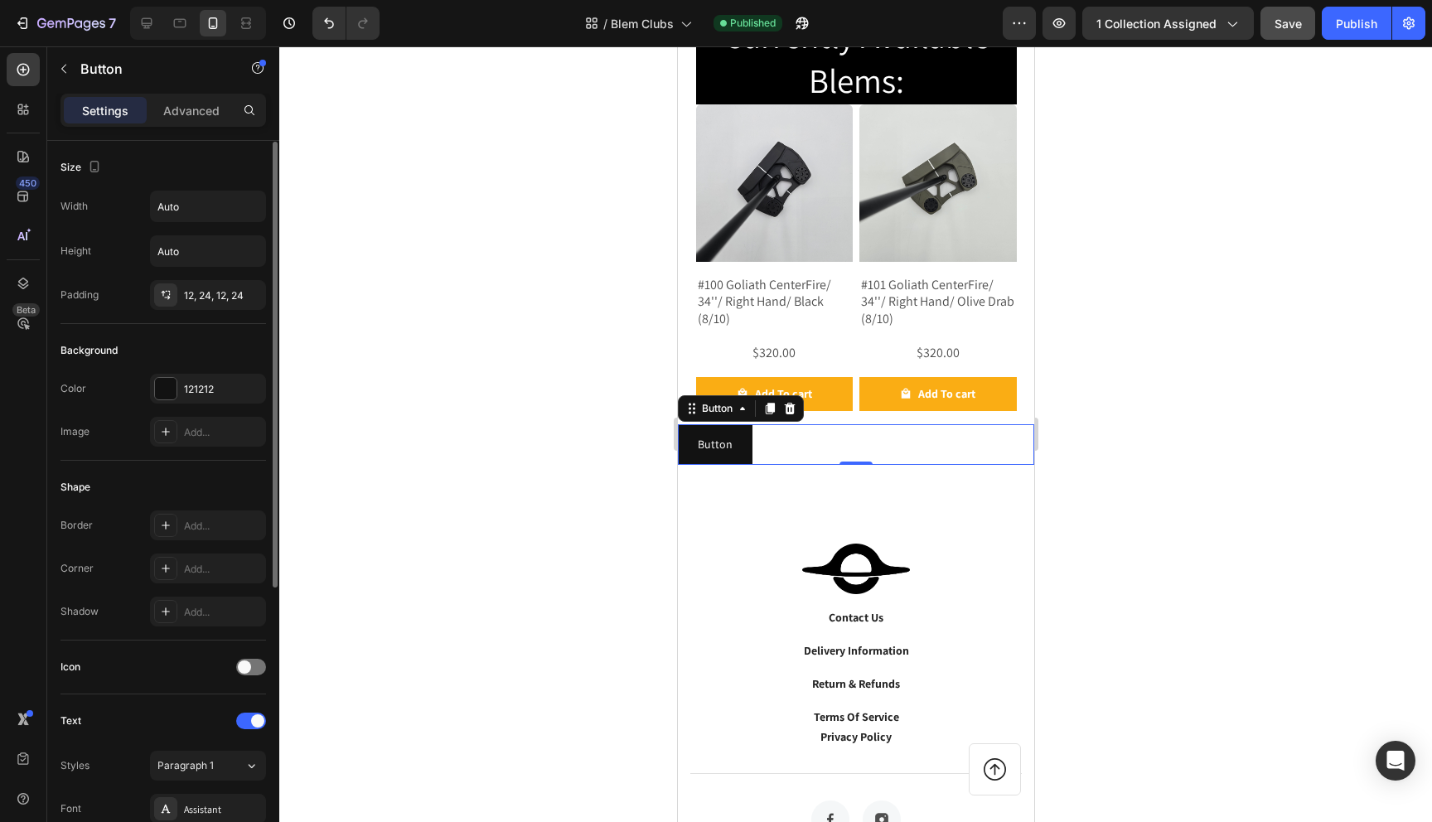
scroll to position [460, 0]
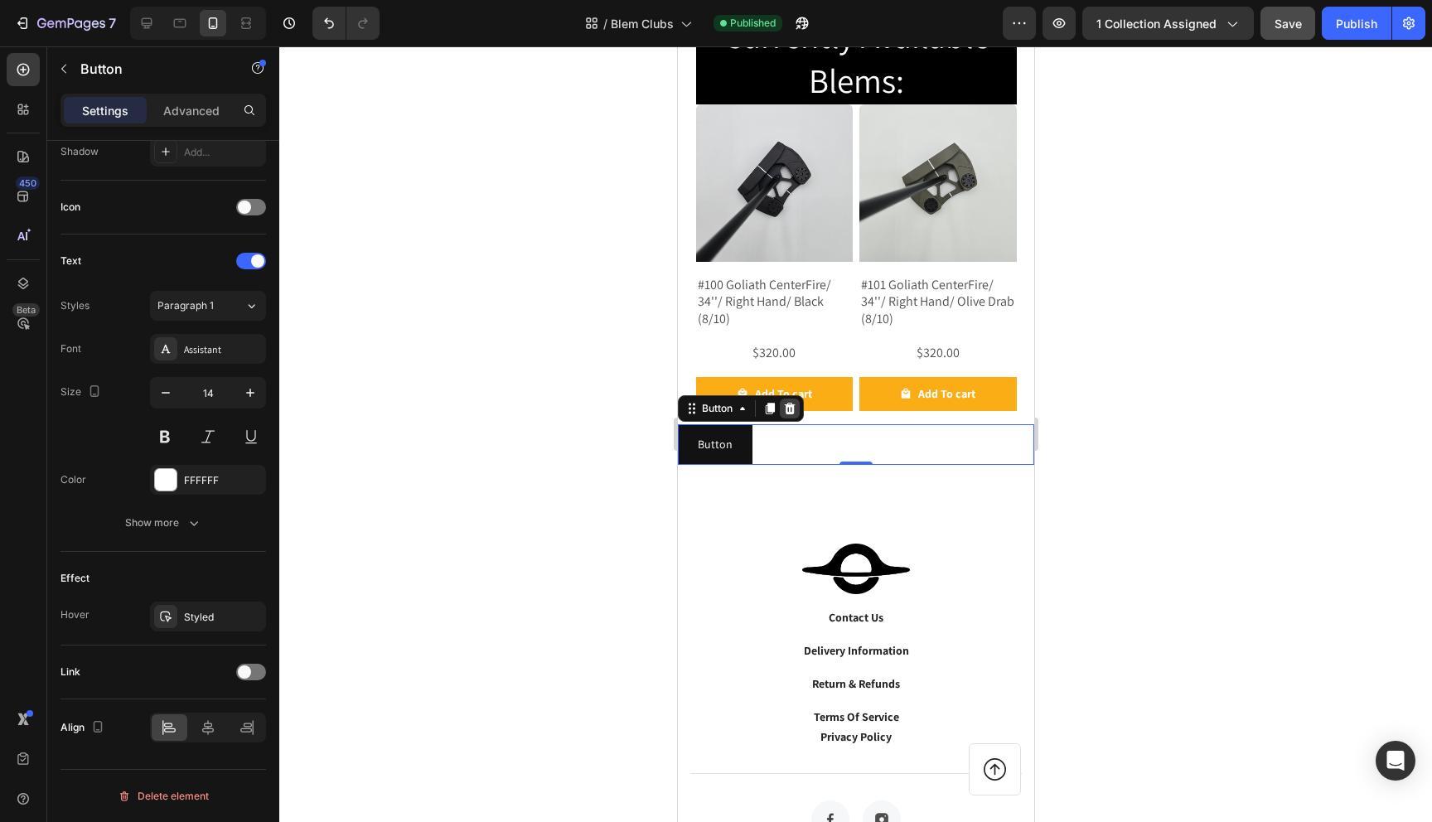
click at [788, 407] on icon at bounding box center [789, 409] width 11 height 12
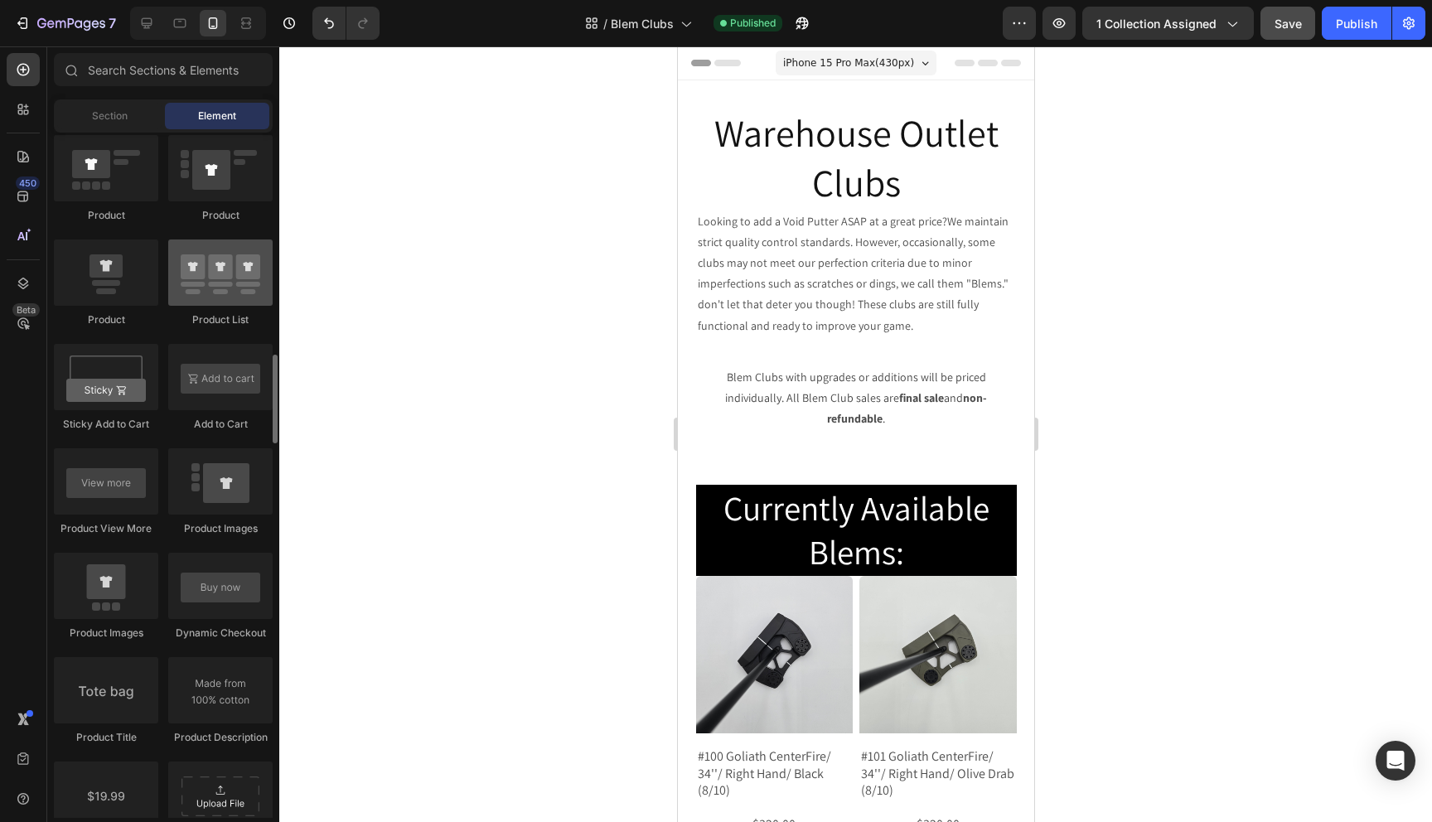
scroll to position [2170, 0]
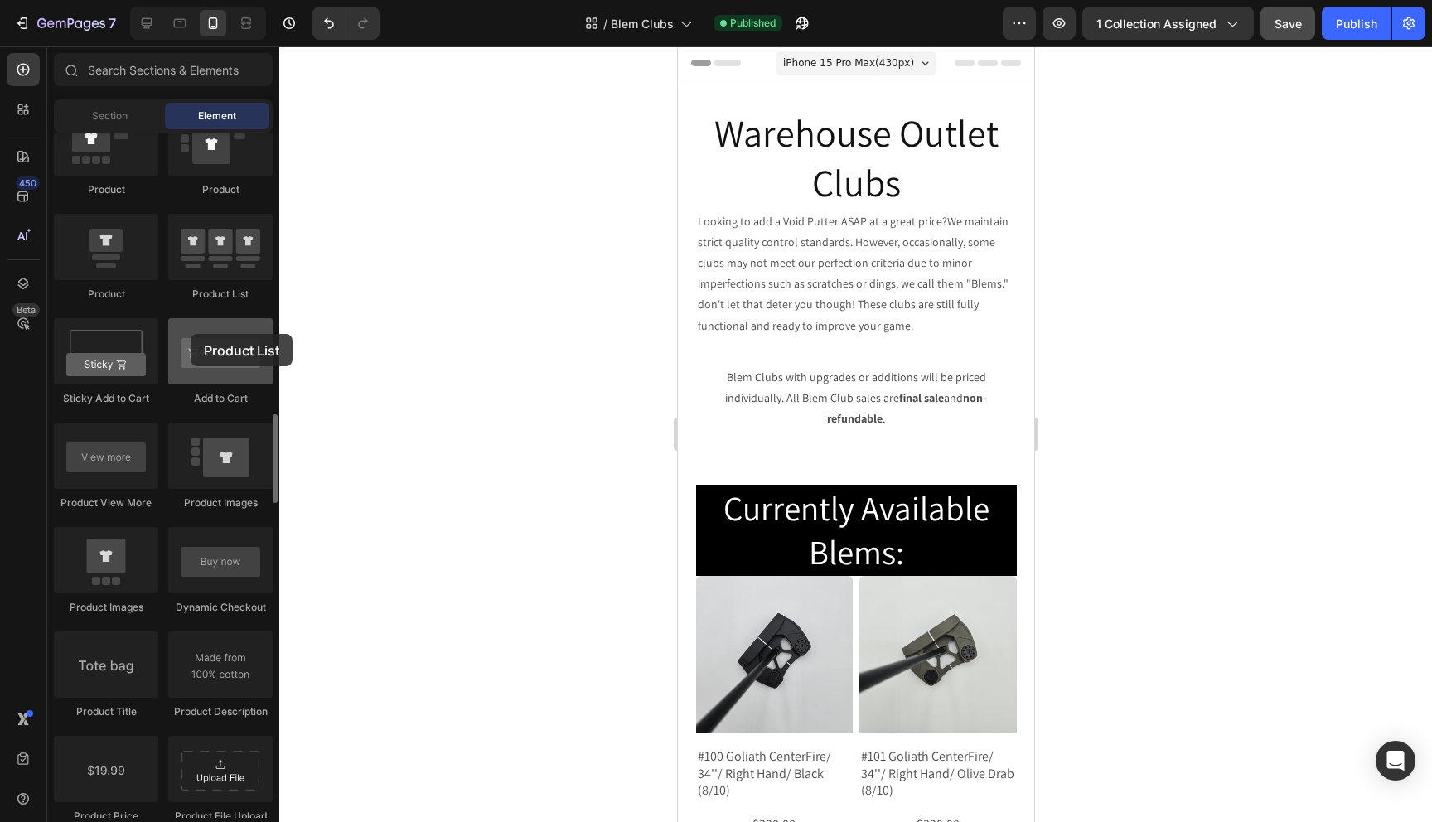
drag, startPoint x: 234, startPoint y: 260, endPoint x: 188, endPoint y: 334, distance: 86.7
click at [188, 334] on div "Product Product Product Product List Sticky Add to Cart Add to Cart Product Vie…" at bounding box center [163, 682] width 219 height 1147
click at [153, 31] on div at bounding box center [146, 23] width 27 height 27
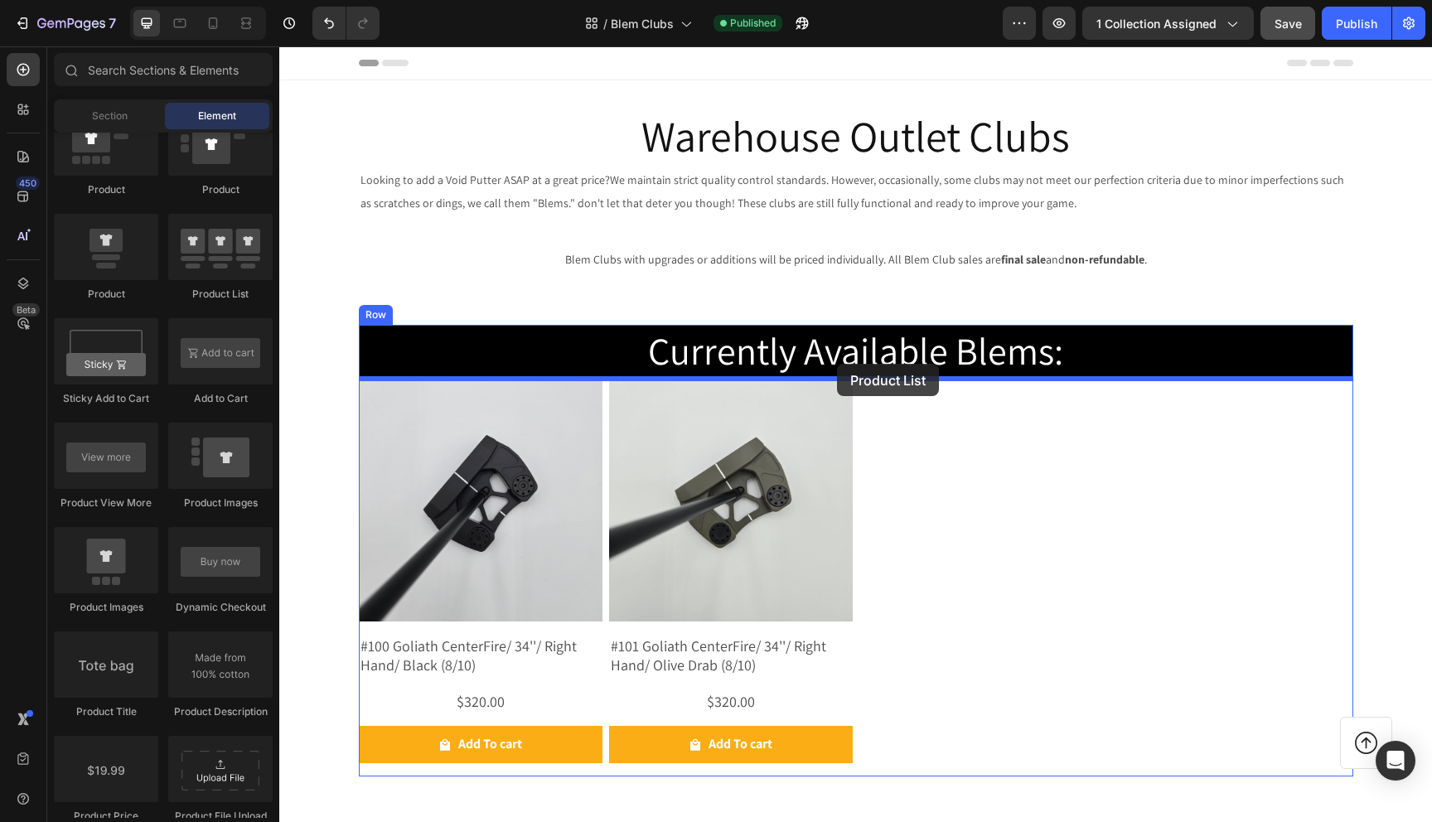
drag, startPoint x: 506, startPoint y: 325, endPoint x: 837, endPoint y: 364, distance: 333.0
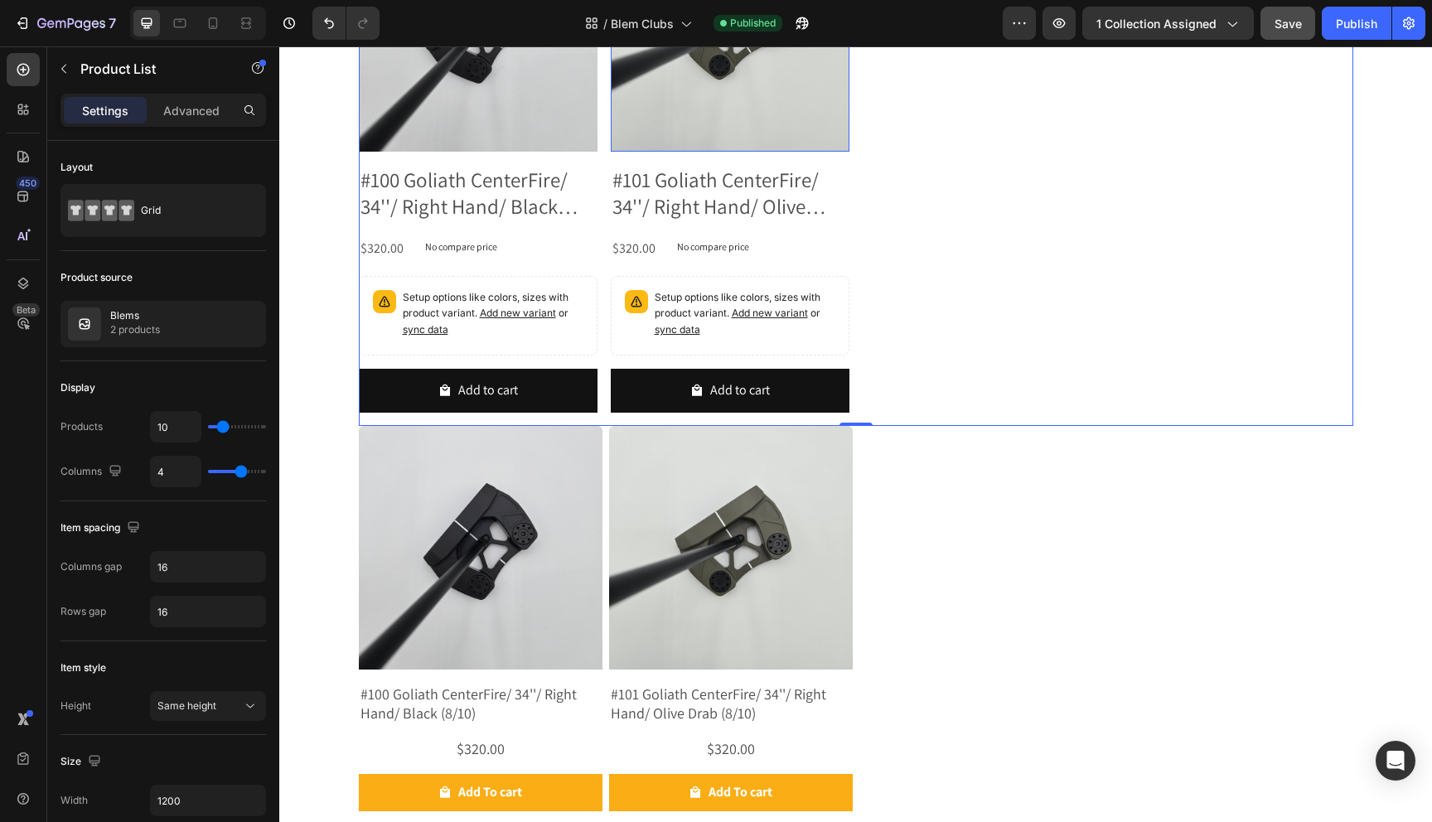
scroll to position [464, 0]
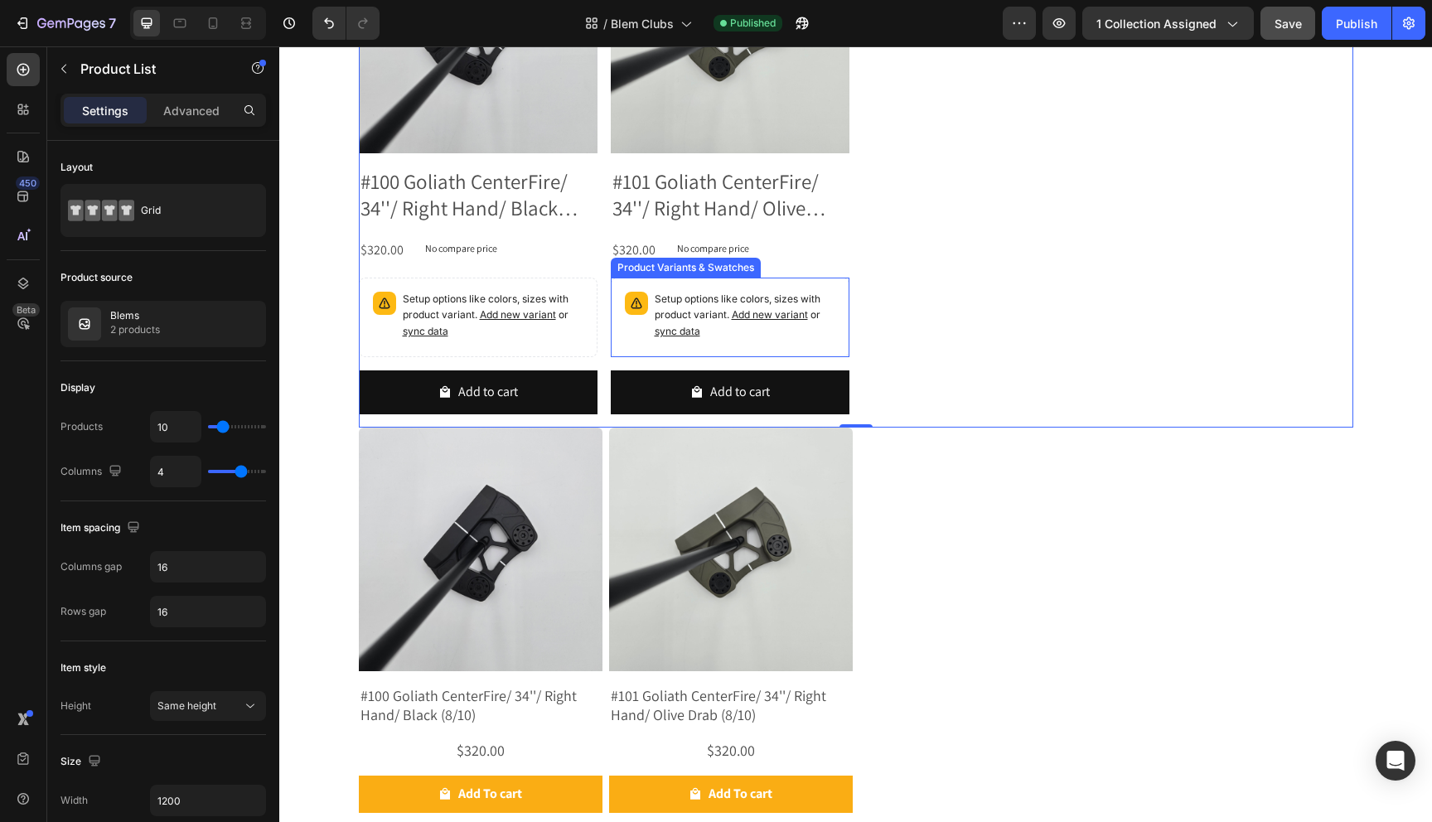
click at [583, 326] on p "Setup options like colors, sizes with product variant. Add new variant or sync …" at bounding box center [493, 316] width 181 height 48
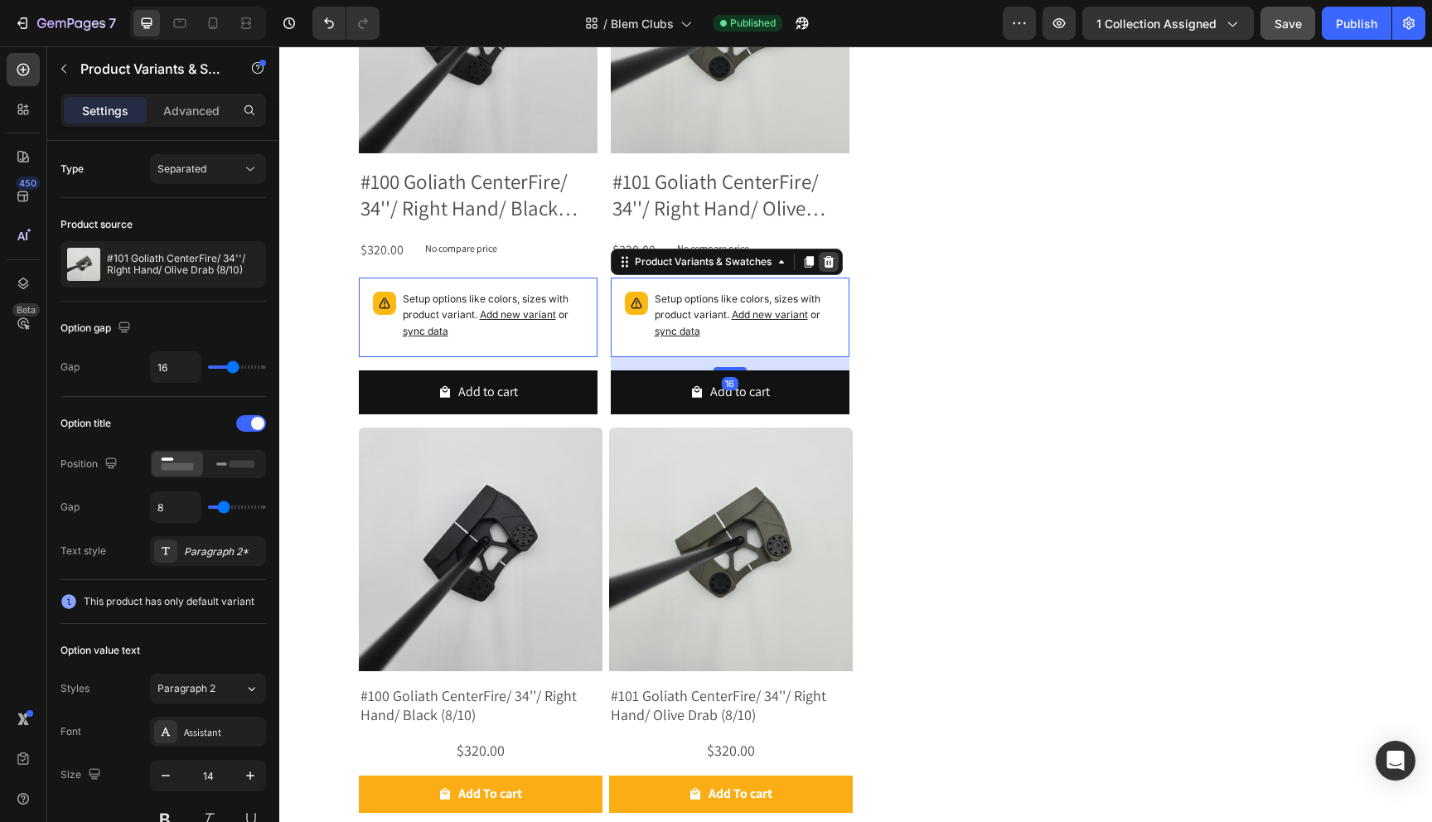
click at [279, 46] on icon at bounding box center [279, 46] width 0 height 0
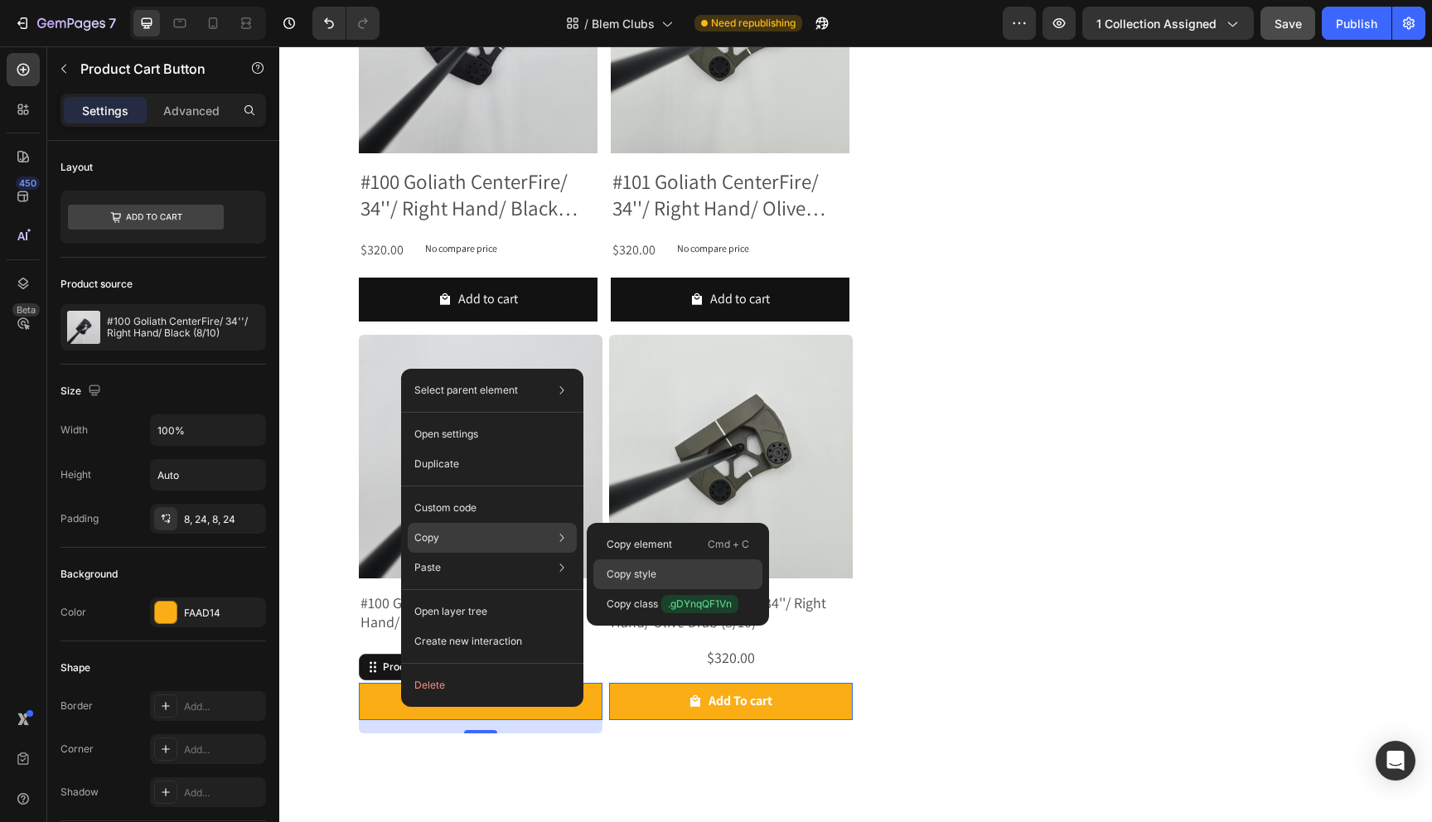
click at [632, 572] on p "Copy style" at bounding box center [632, 574] width 50 height 15
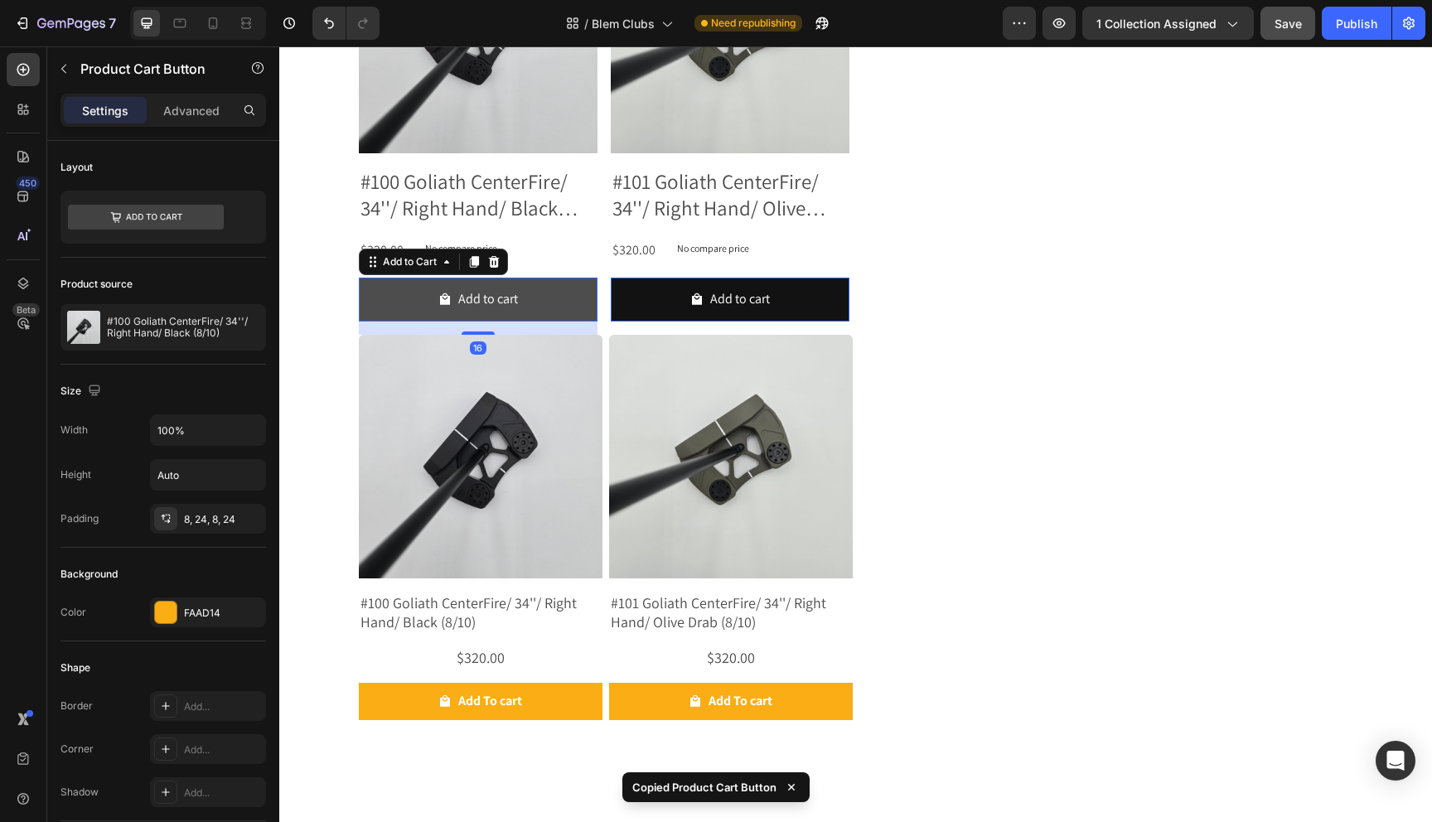
scroll to position [460, 0]
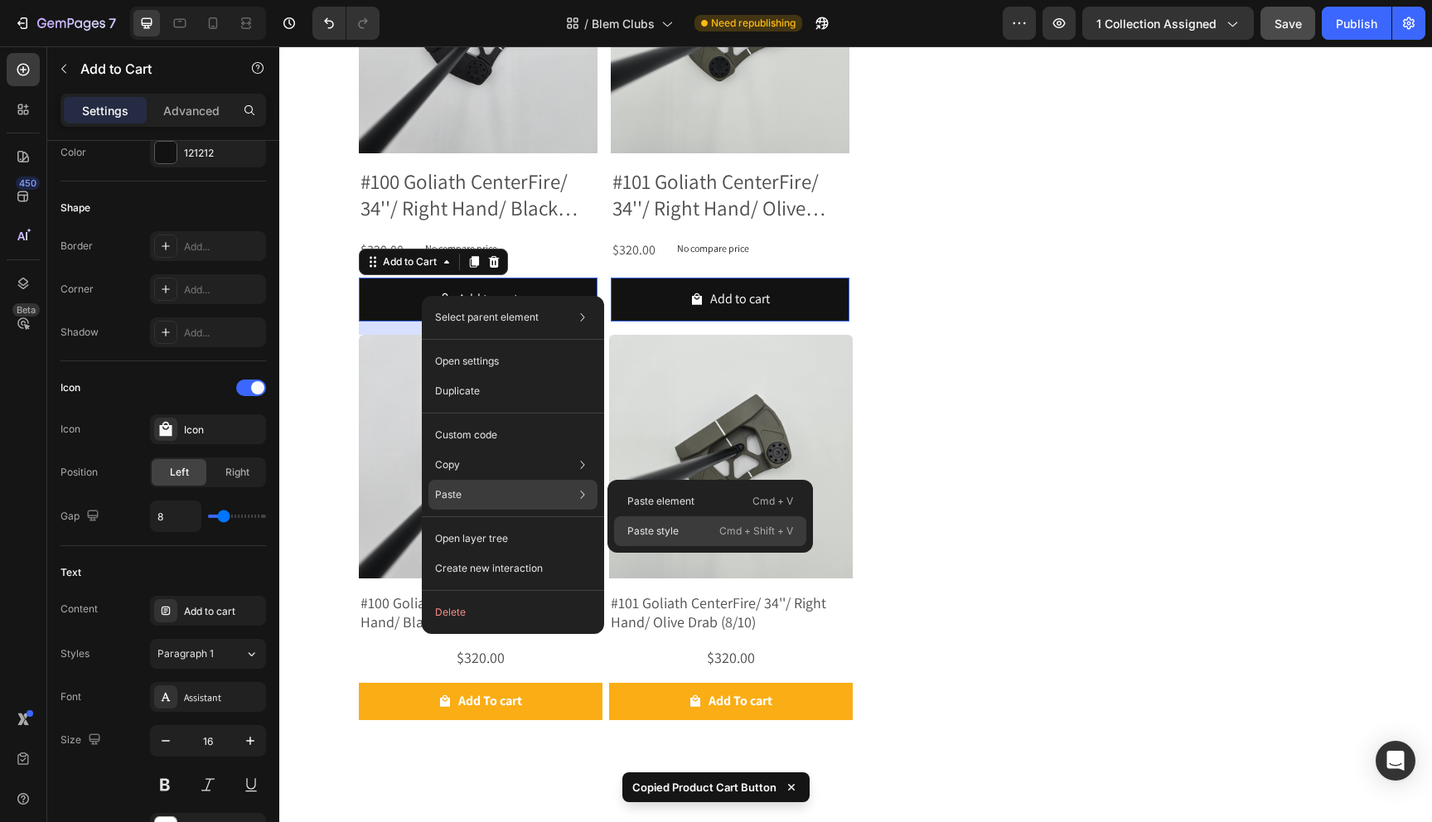
click at [661, 528] on p "Paste style" at bounding box center [652, 531] width 51 height 15
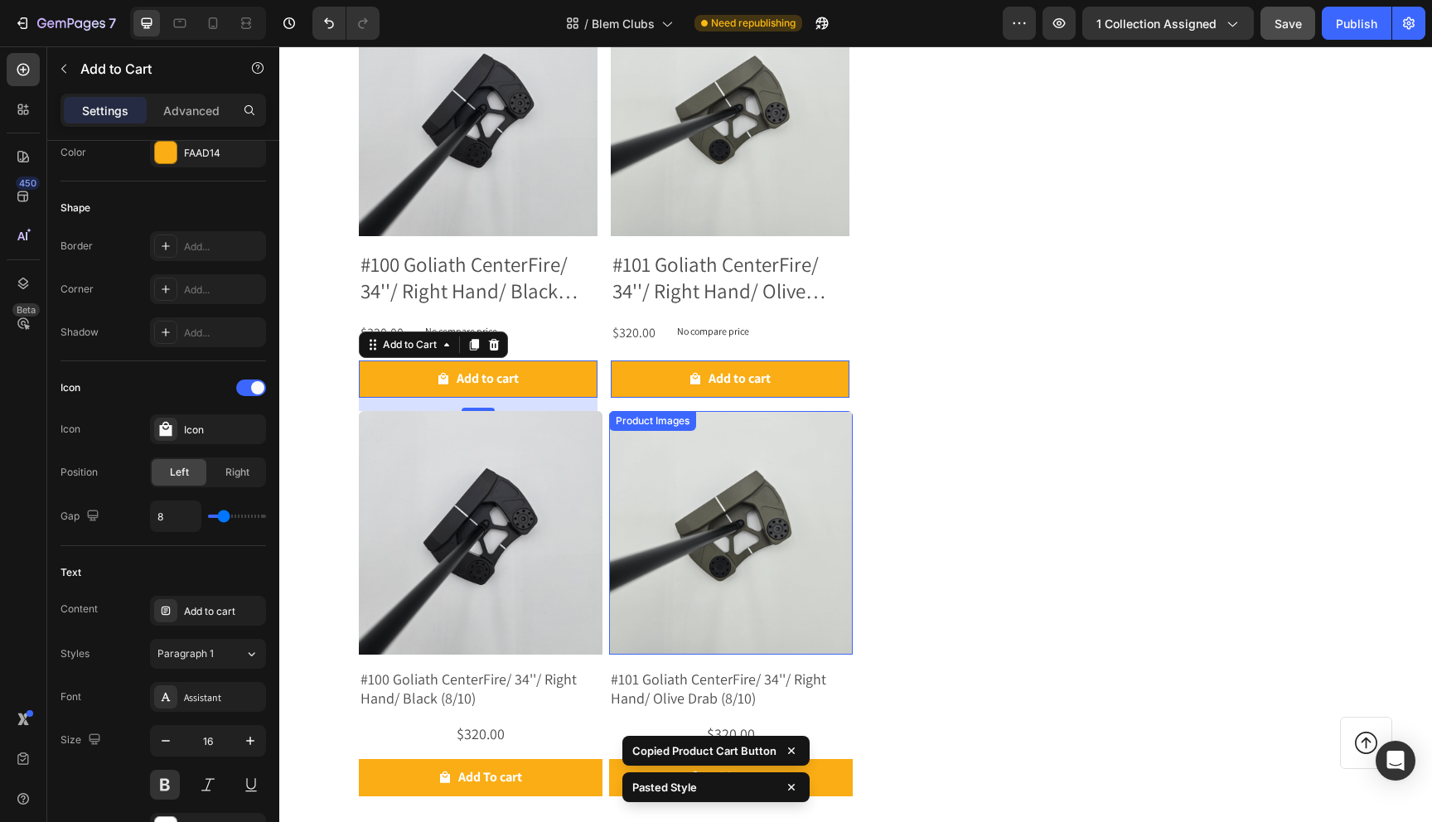
scroll to position [376, 0]
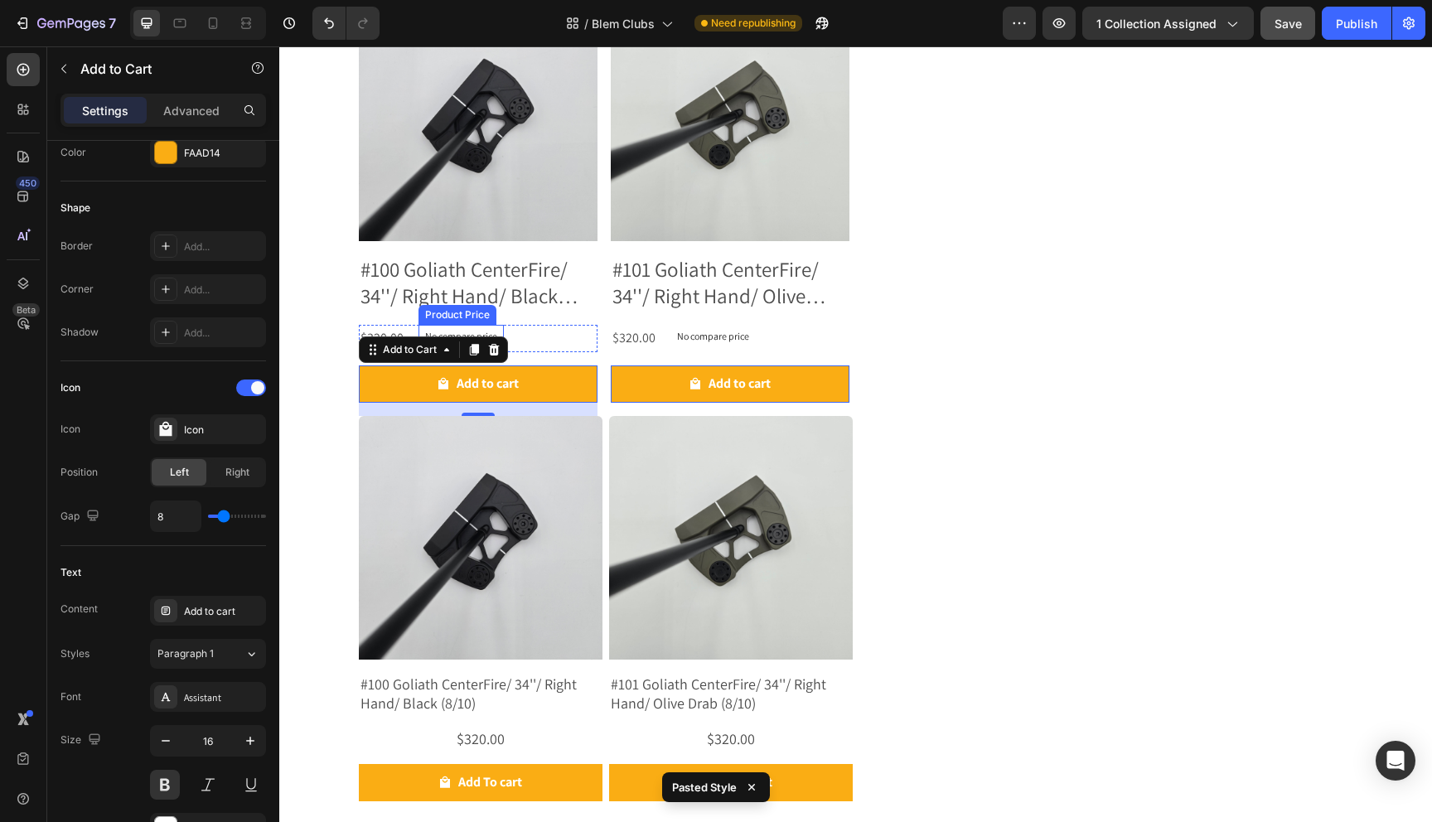
click at [447, 329] on div "No compare price" at bounding box center [461, 336] width 85 height 23
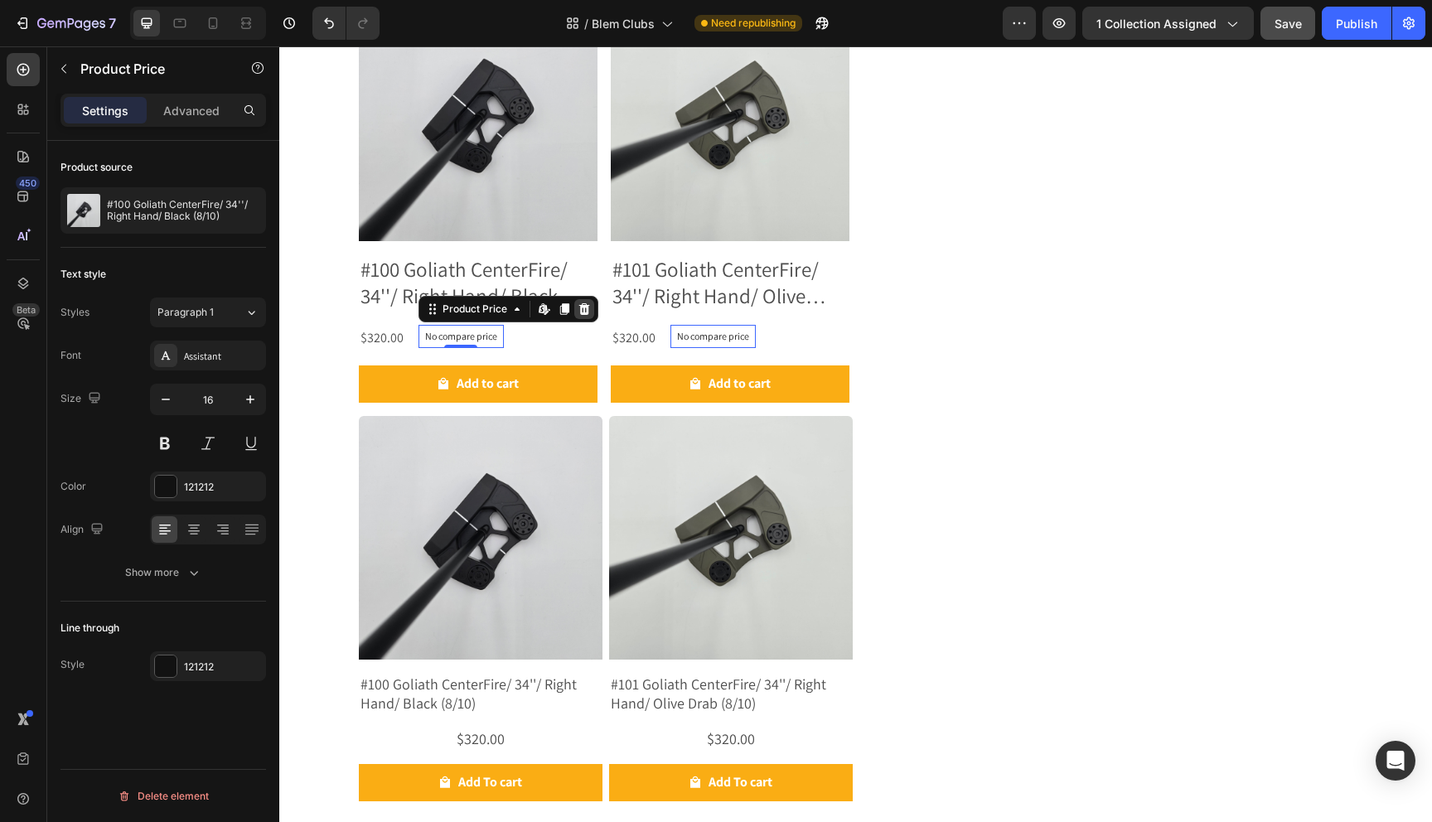
click at [591, 310] on div at bounding box center [584, 309] width 20 height 20
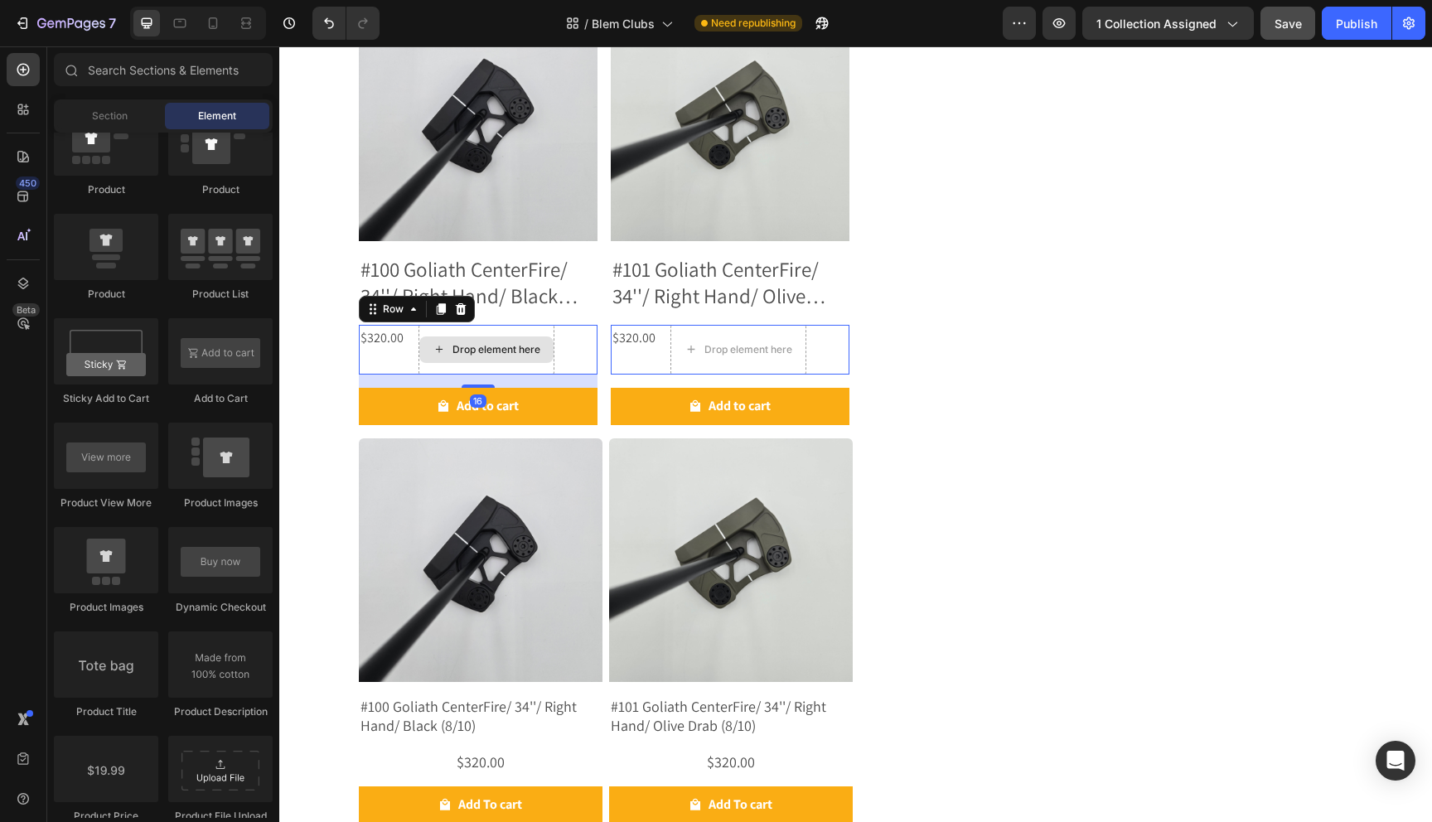
click at [518, 332] on div "Drop element here" at bounding box center [487, 350] width 136 height 50
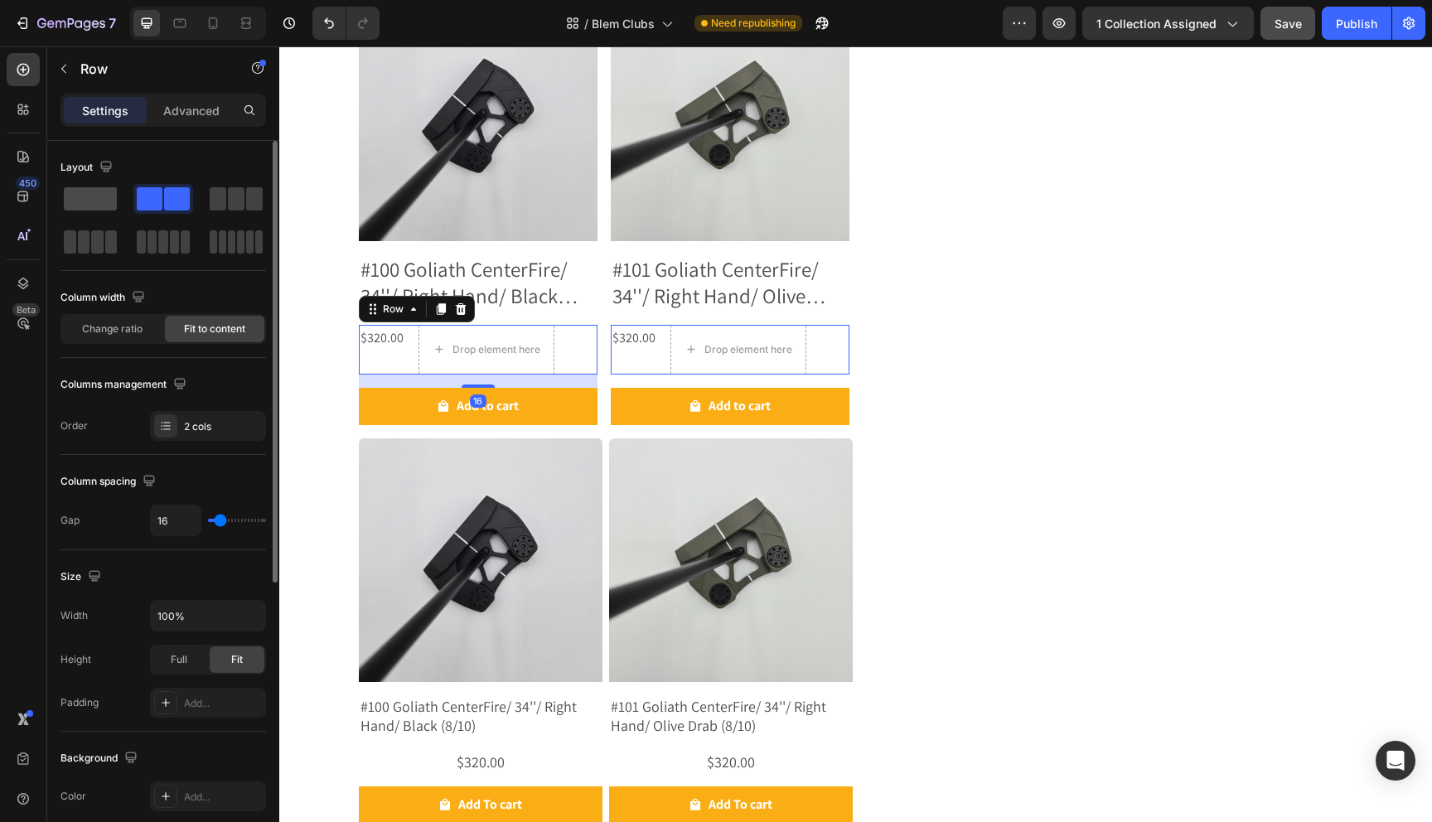
click at [96, 194] on span at bounding box center [90, 198] width 53 height 23
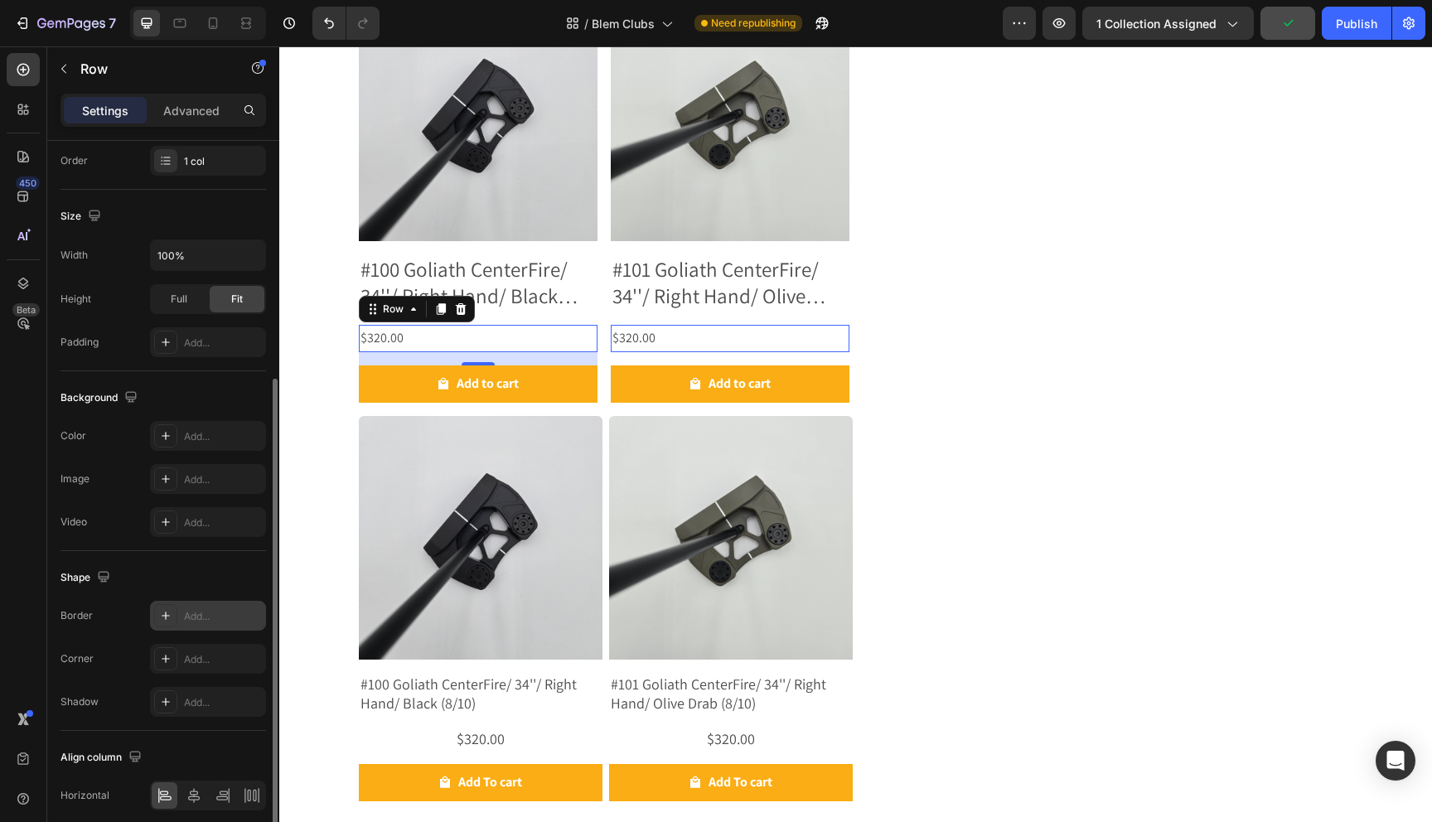
scroll to position [333, 0]
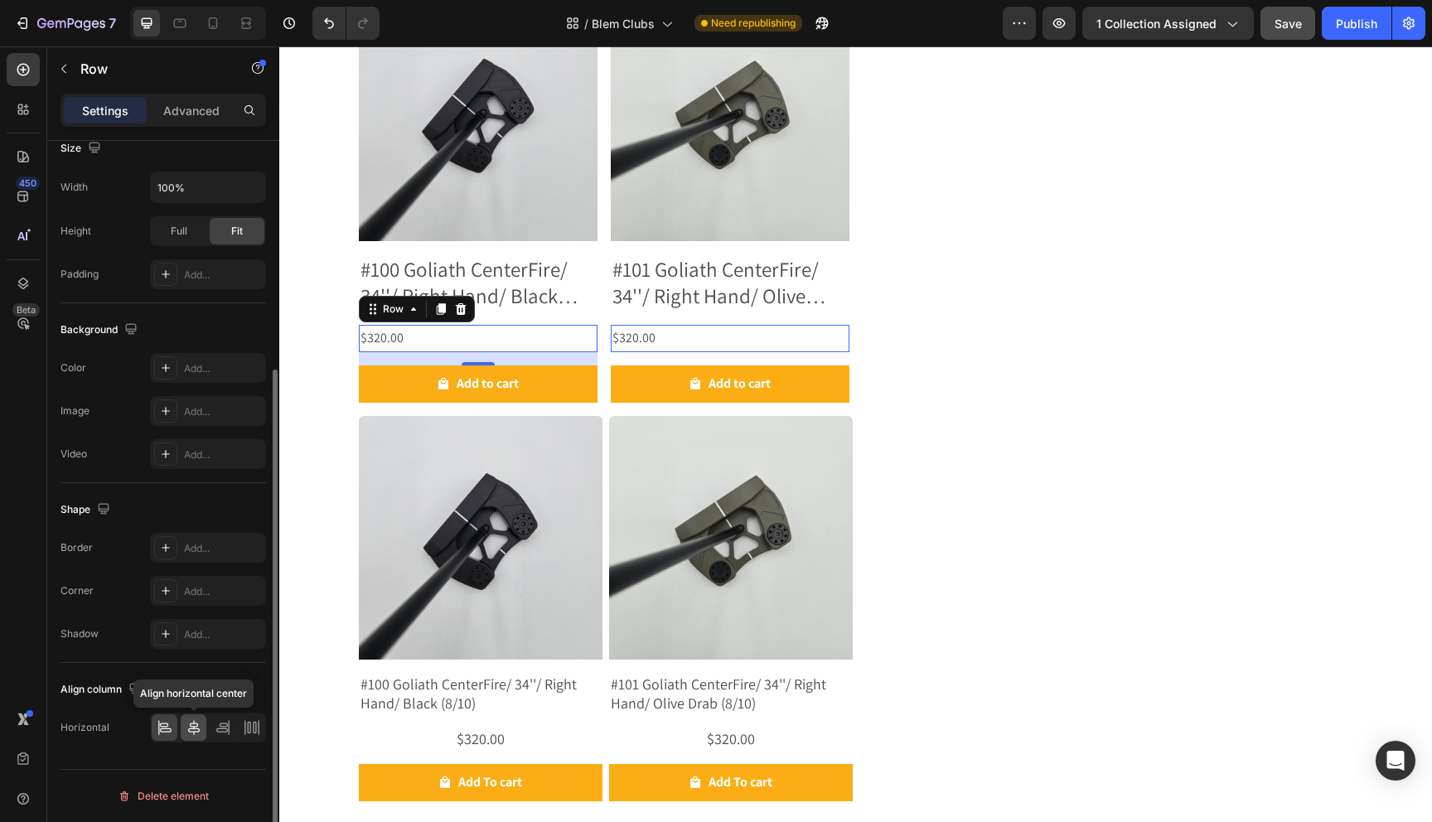
click at [193, 725] on icon at bounding box center [194, 727] width 17 height 17
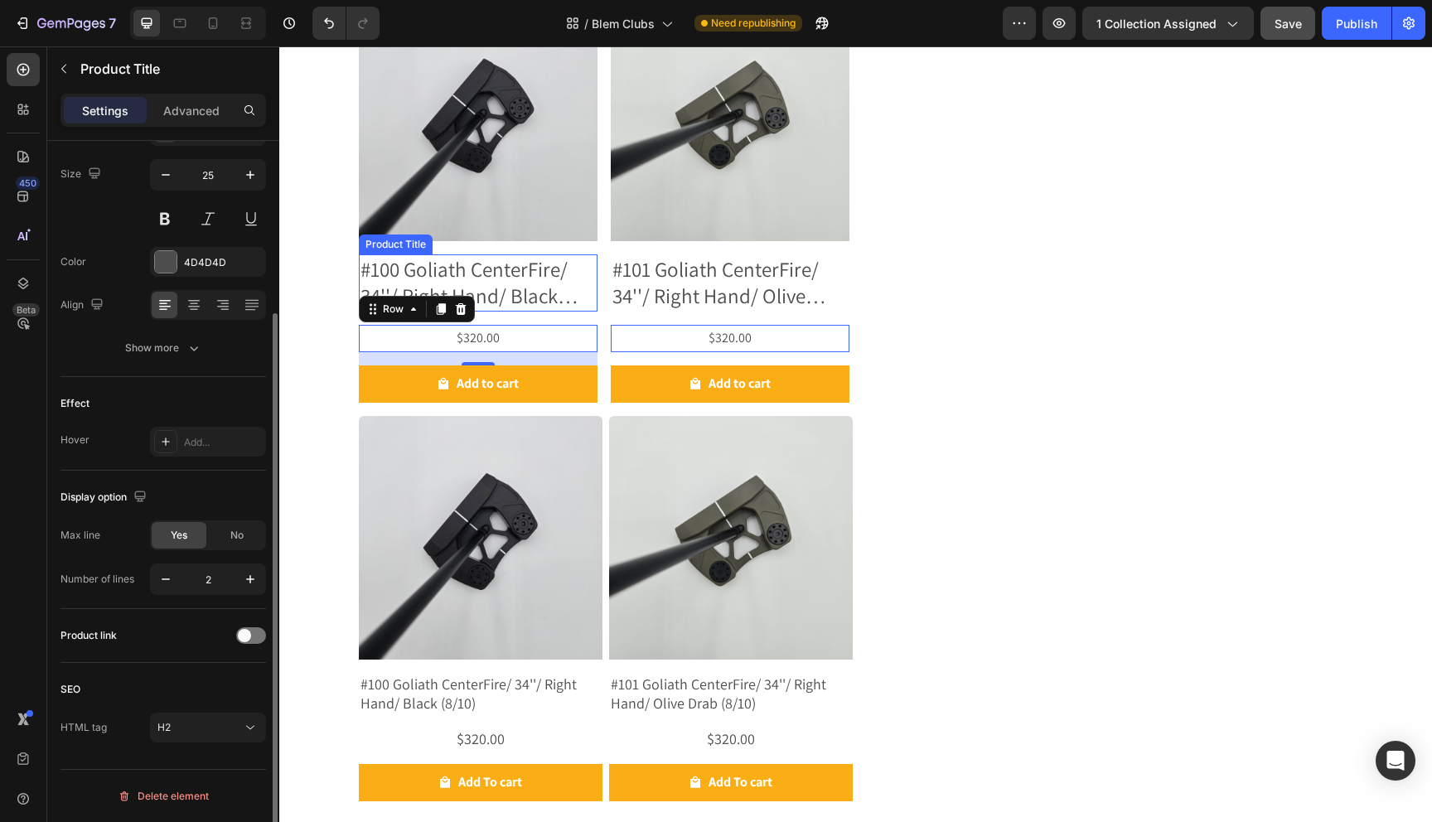
click at [537, 294] on h2 "#100 Goliath CenterFire/ 34''/ Right Hand/ Black (8/10)" at bounding box center [478, 282] width 239 height 57
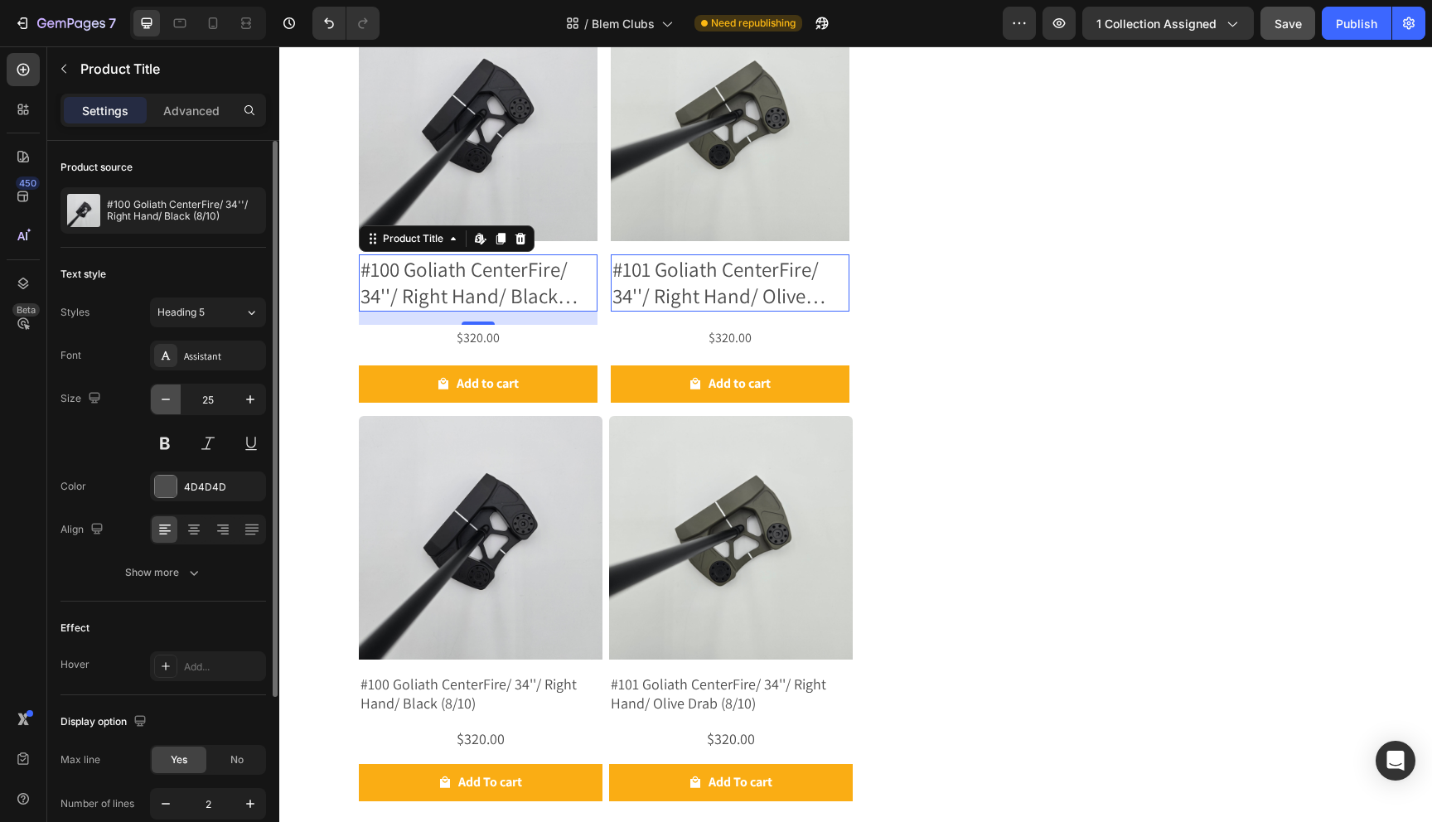
click at [168, 399] on icon "button" at bounding box center [166, 400] width 8 height 2
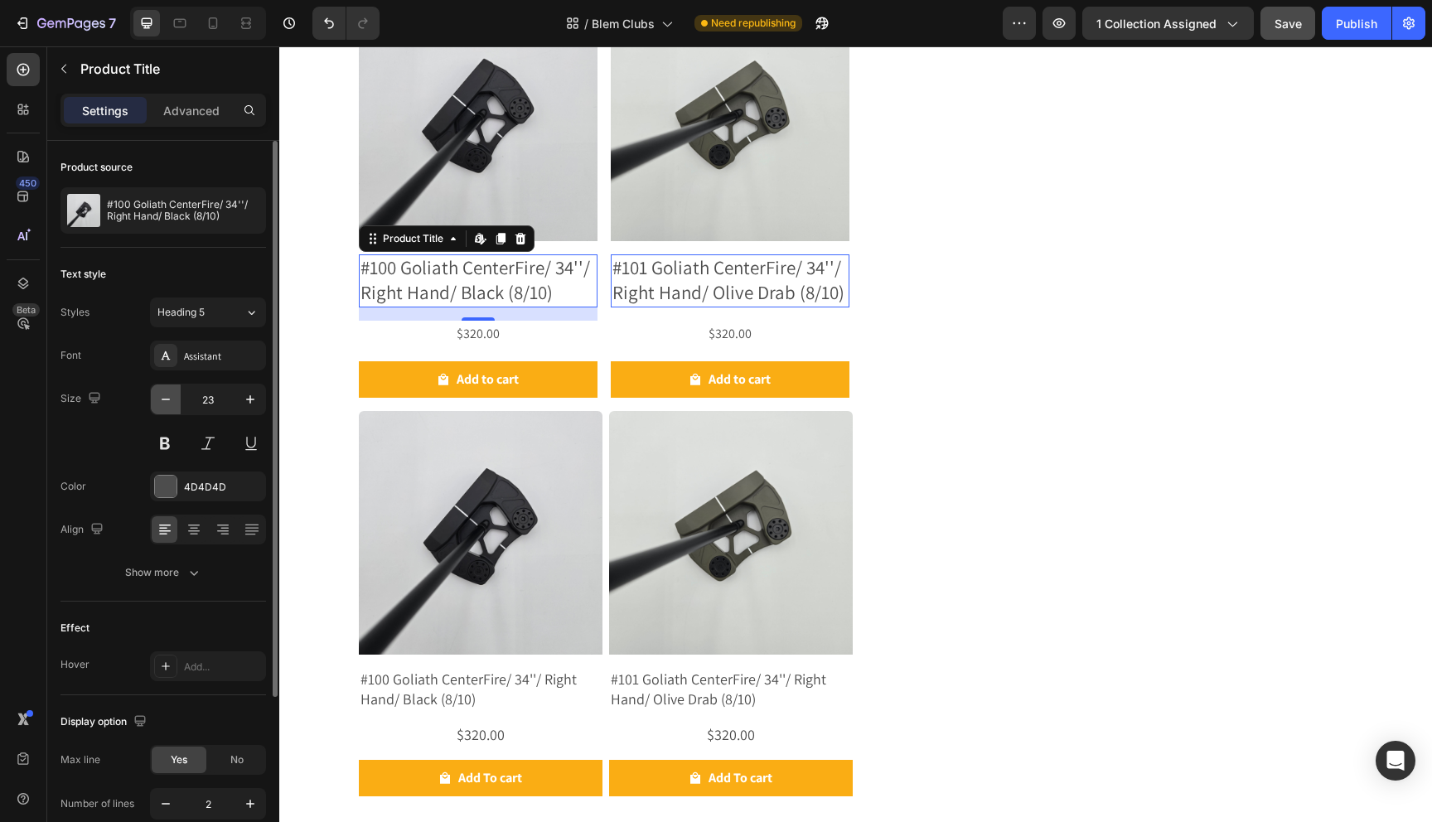
click at [168, 399] on icon "button" at bounding box center [166, 400] width 8 height 2
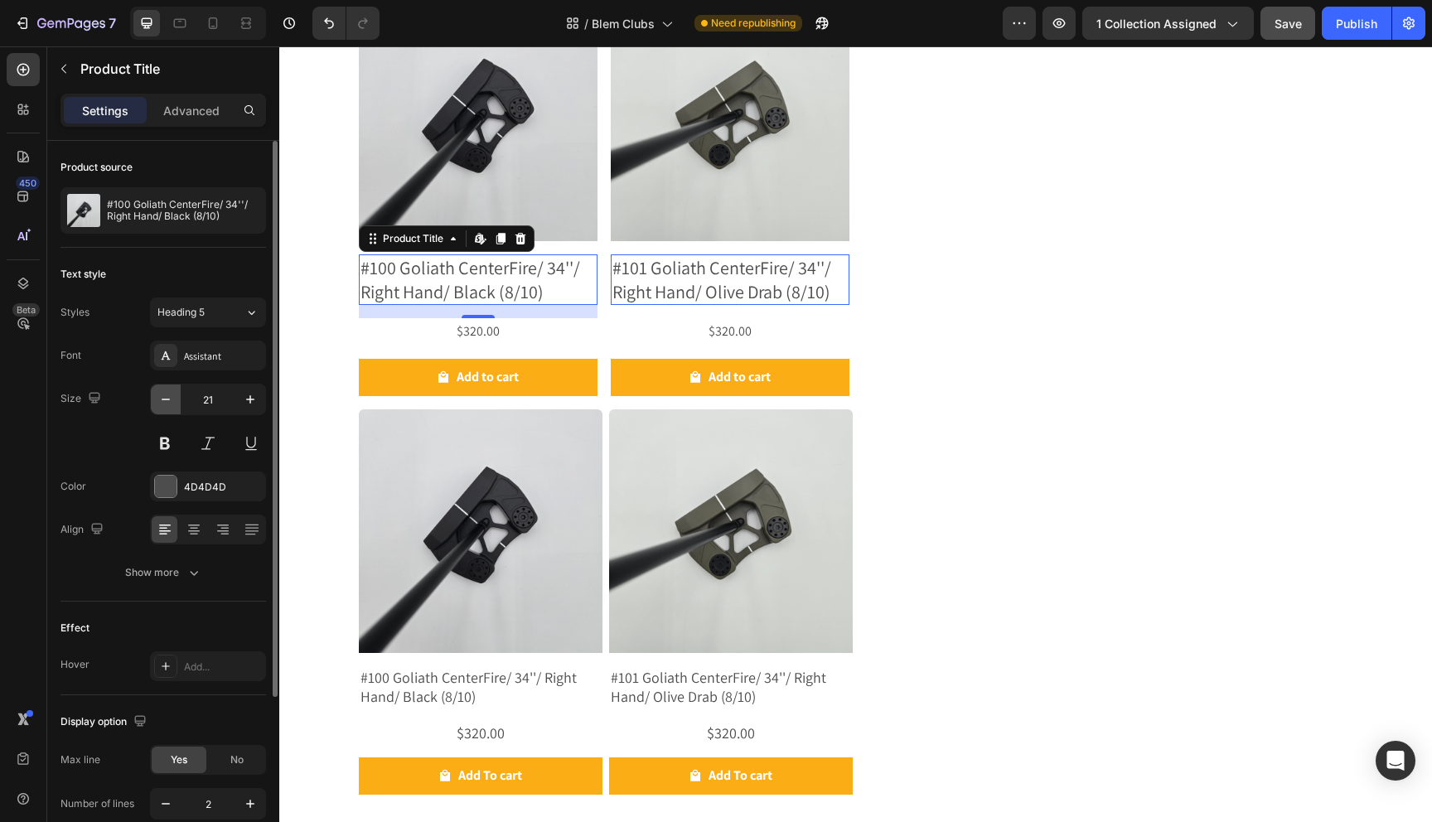
click at [168, 399] on icon "button" at bounding box center [166, 400] width 8 height 2
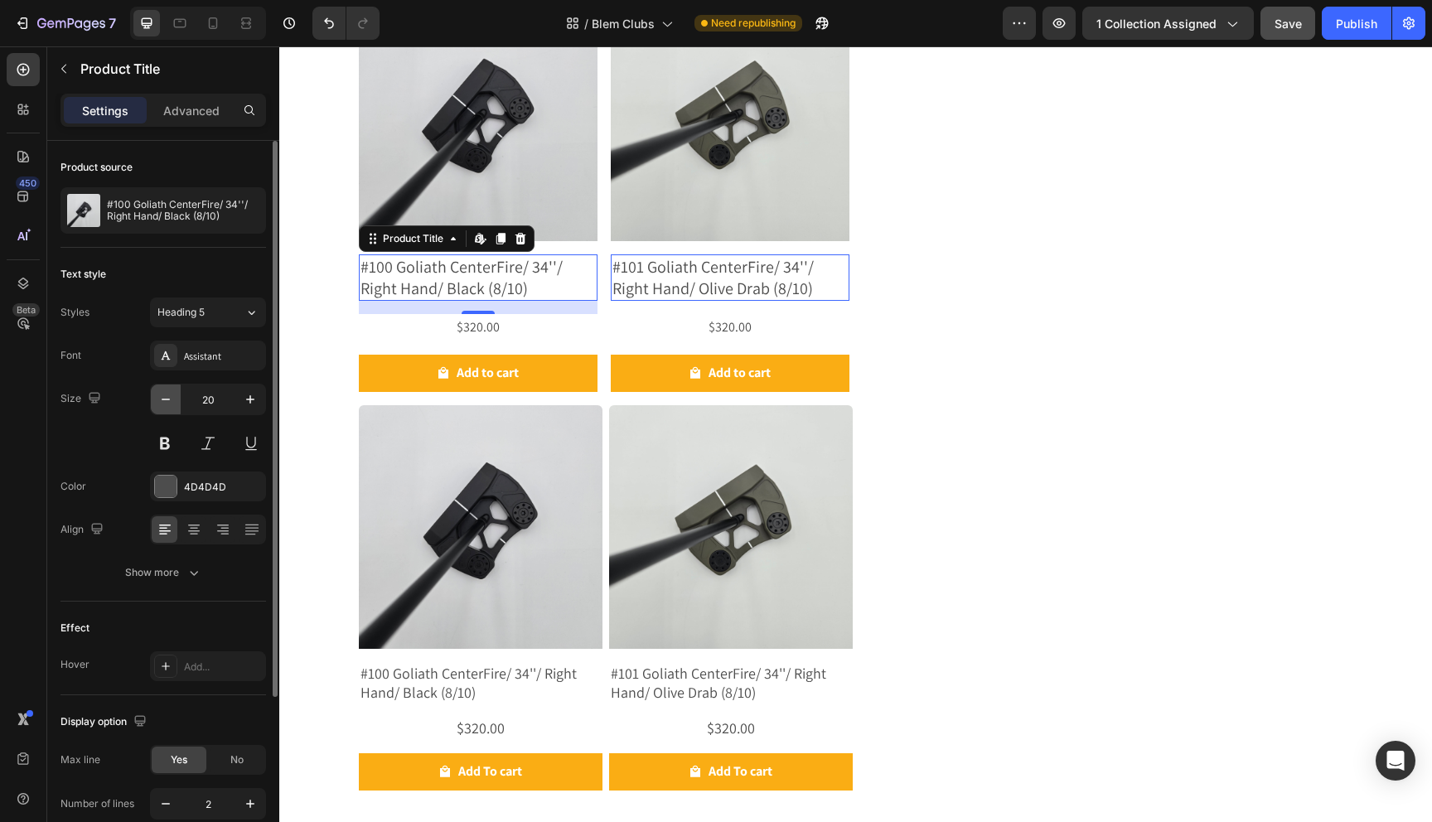
click at [168, 399] on icon "button" at bounding box center [166, 400] width 8 height 2
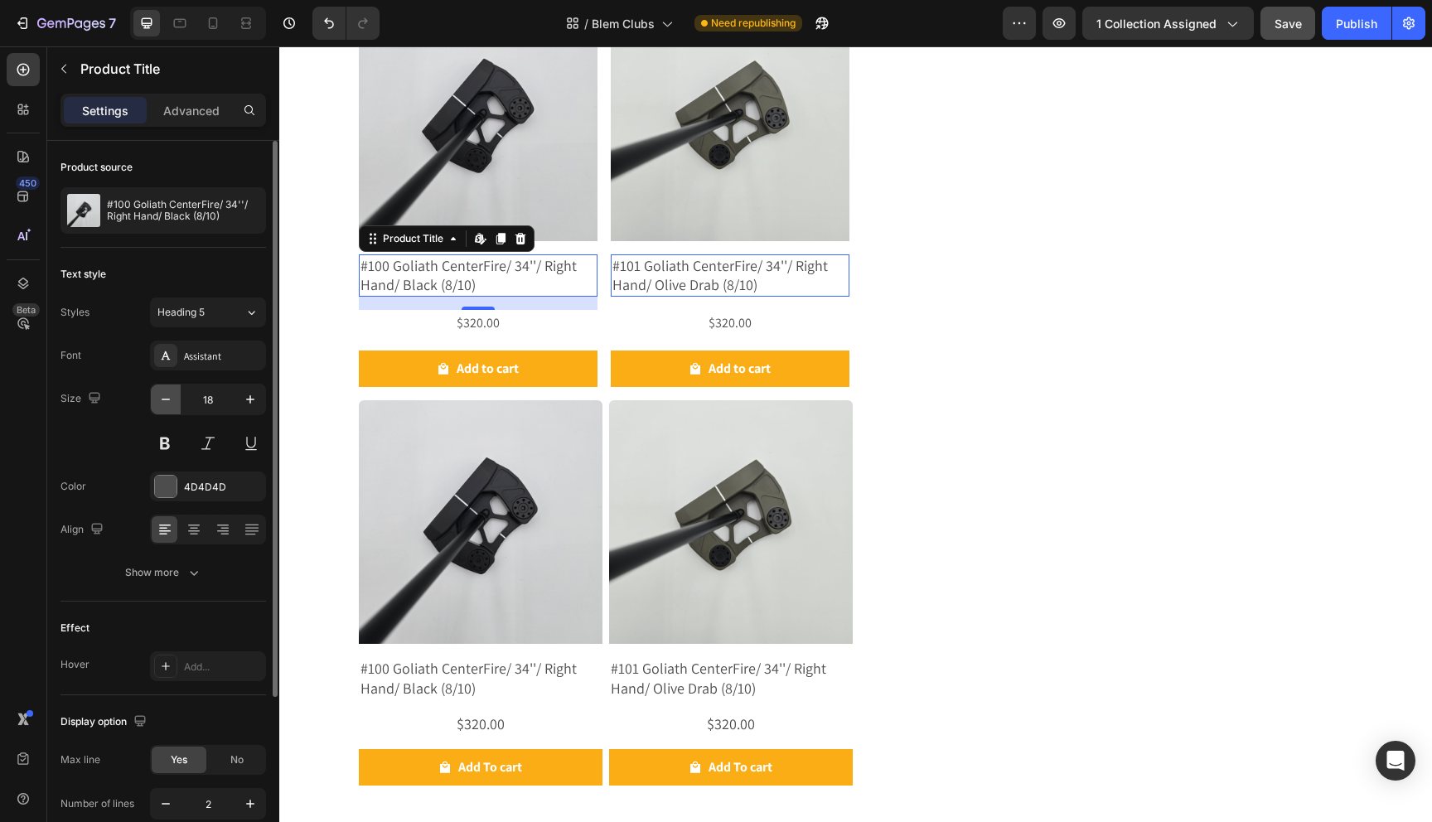
click at [168, 399] on icon "button" at bounding box center [166, 400] width 8 height 2
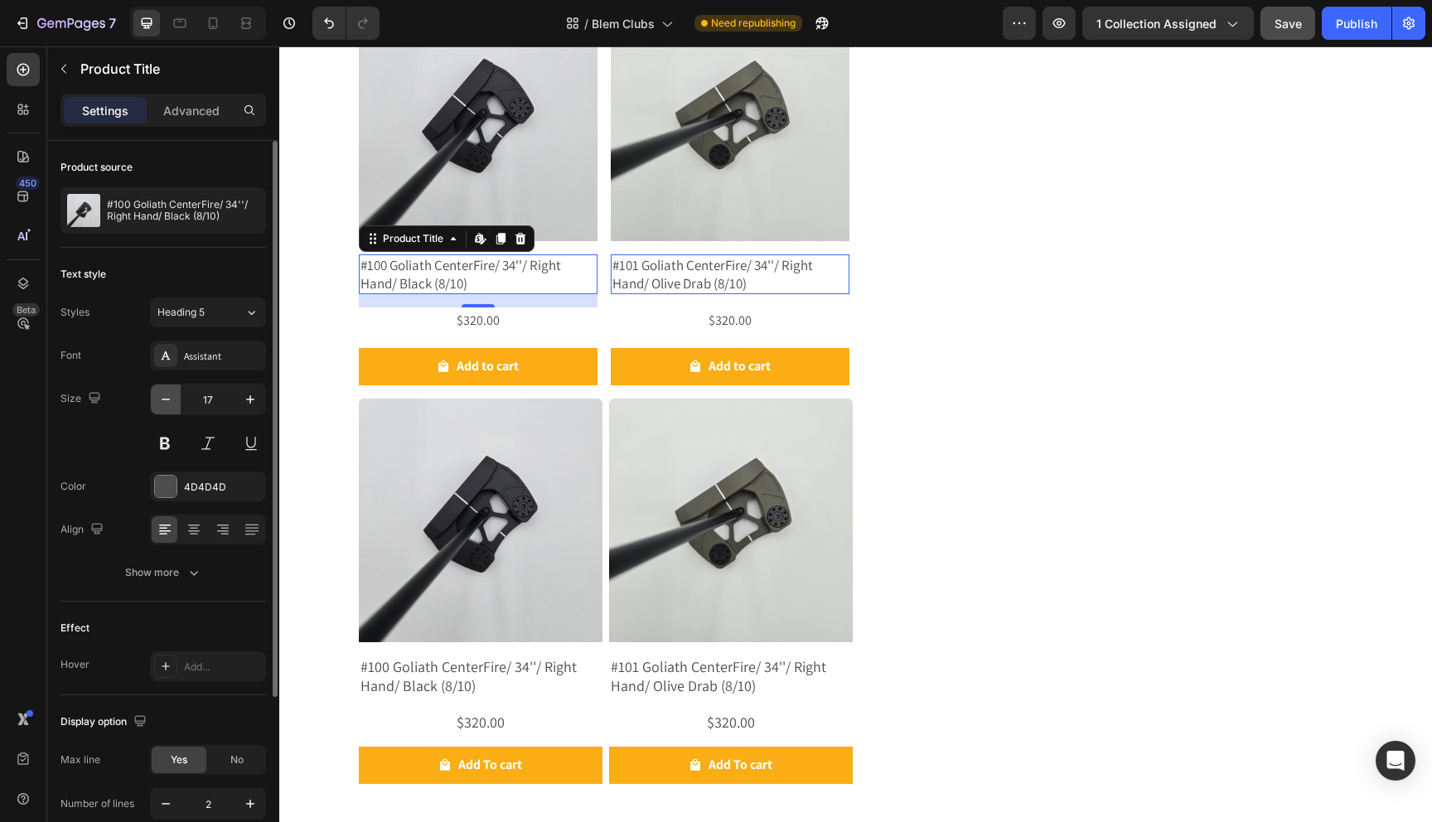
click at [168, 399] on icon "button" at bounding box center [166, 400] width 8 height 2
type input "16"
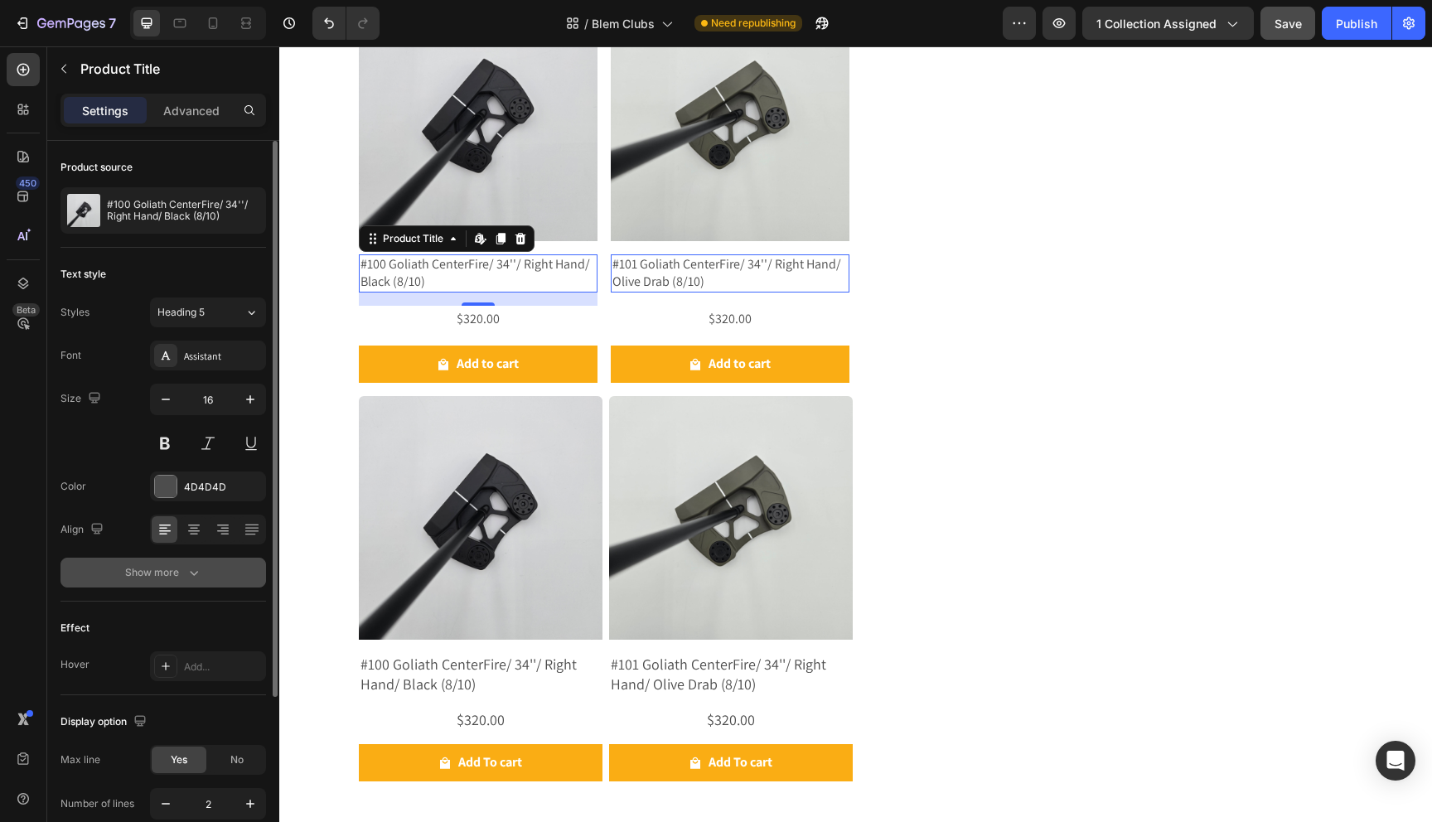
click at [165, 574] on div "Show more" at bounding box center [163, 572] width 77 height 17
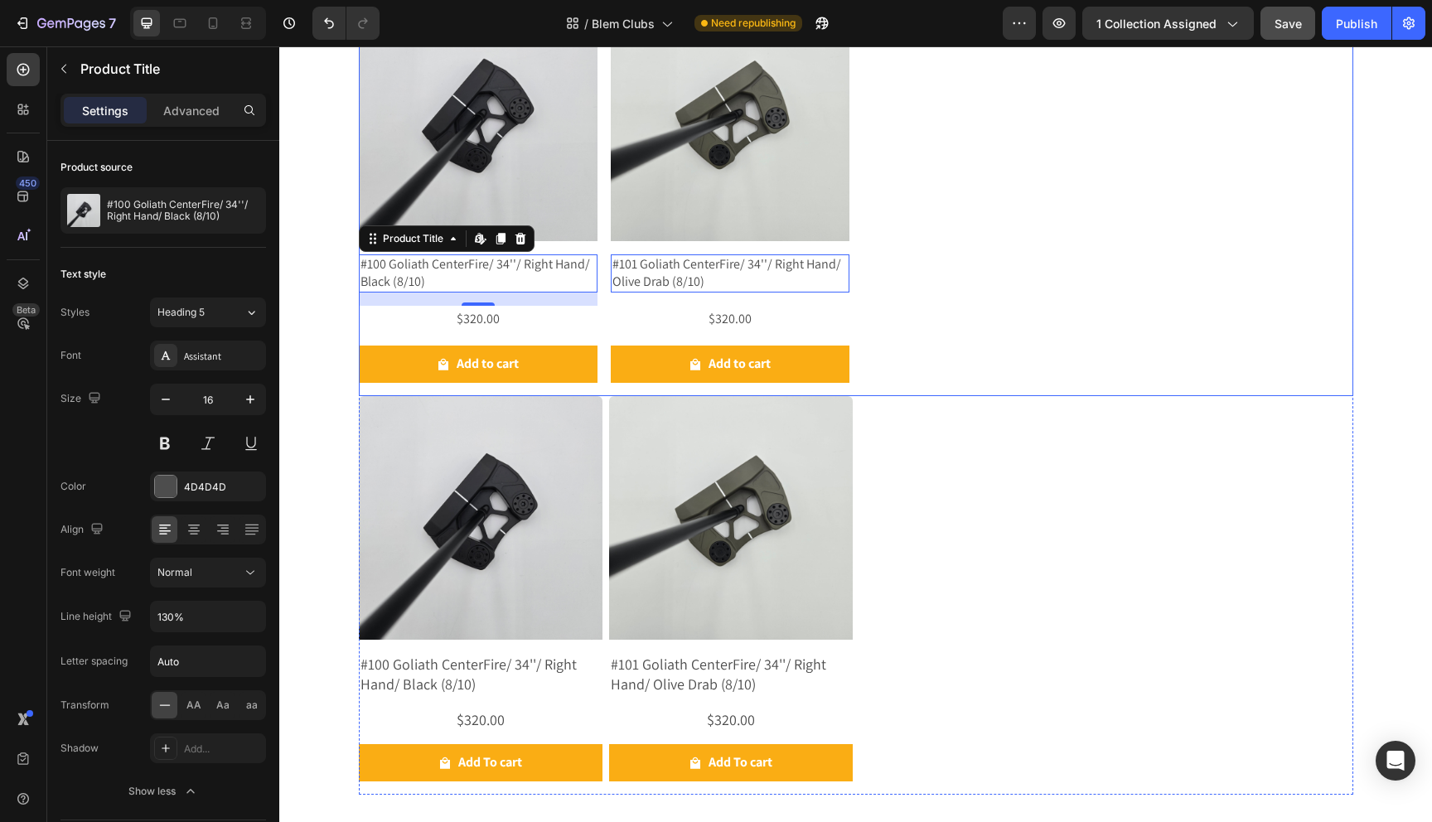
click at [1010, 147] on div "Product Images #100 Goliath CenterFire/ 34''/ Right Hand/ Black (8/10) Product …" at bounding box center [856, 199] width 995 height 394
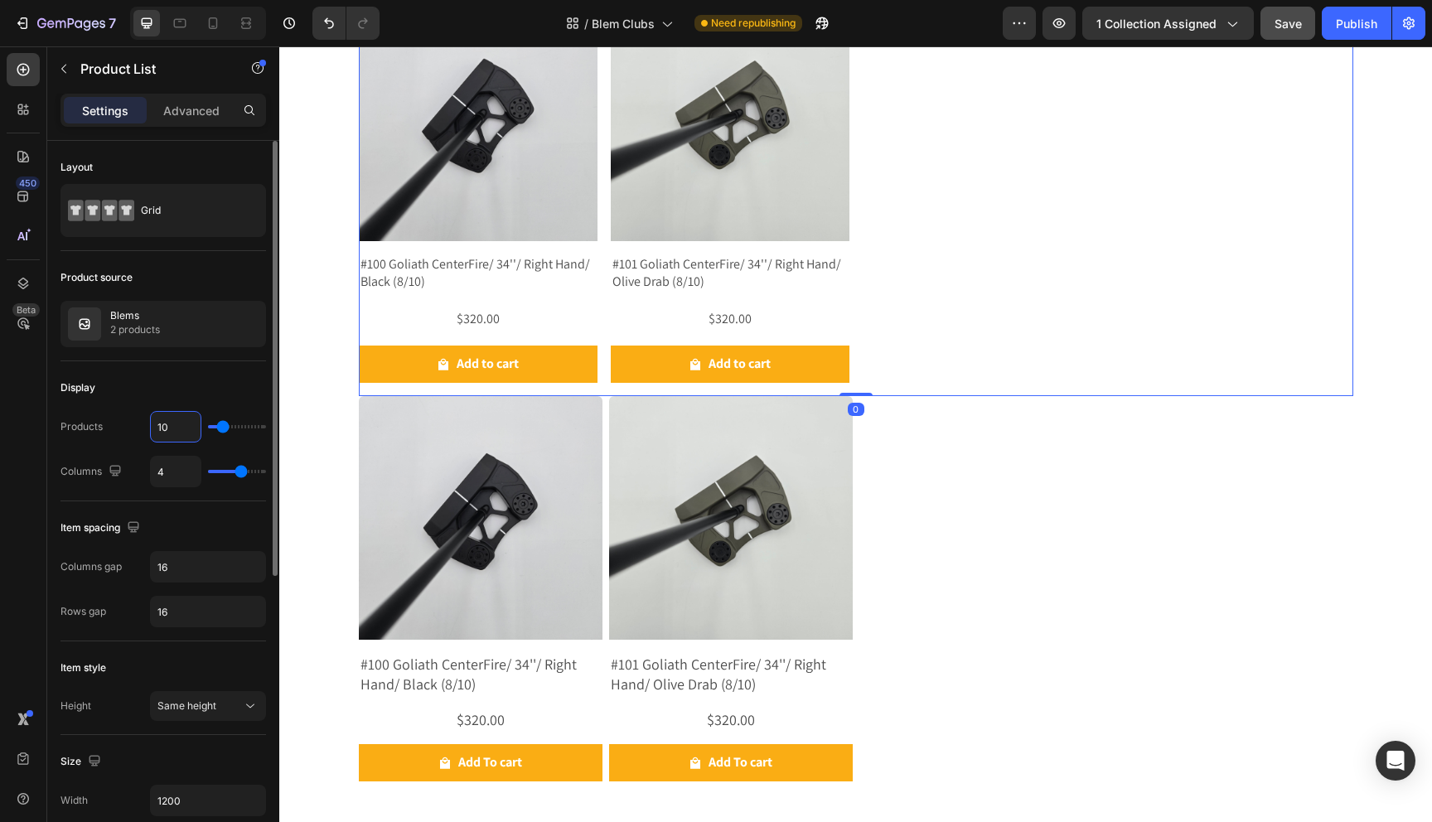
drag, startPoint x: 170, startPoint y: 433, endPoint x: 134, endPoint y: 433, distance: 35.6
click at [134, 433] on div "Products 10" at bounding box center [164, 426] width 206 height 31
type input "19"
type input "22"
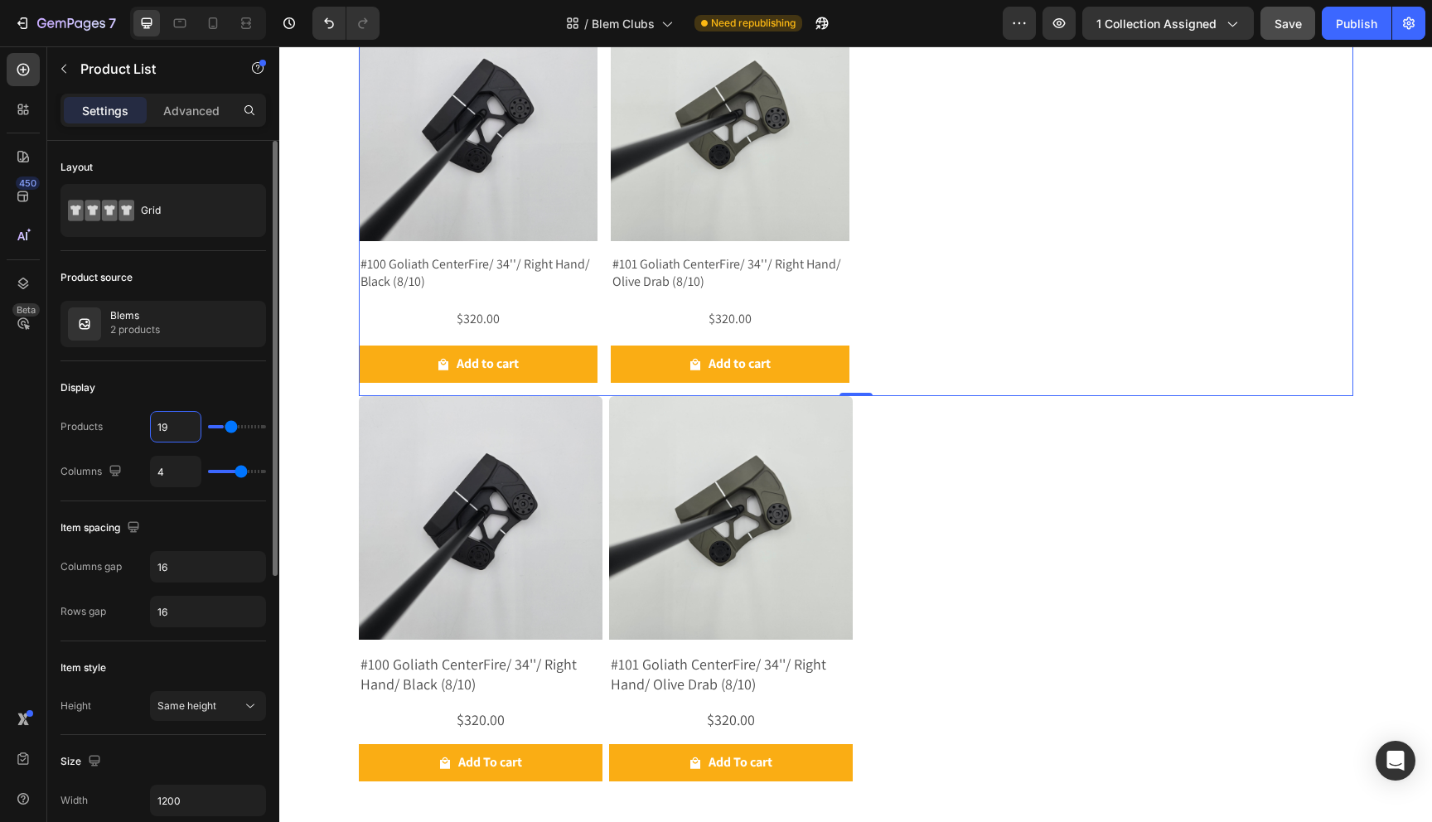
type input "22"
type input "26"
type input "30"
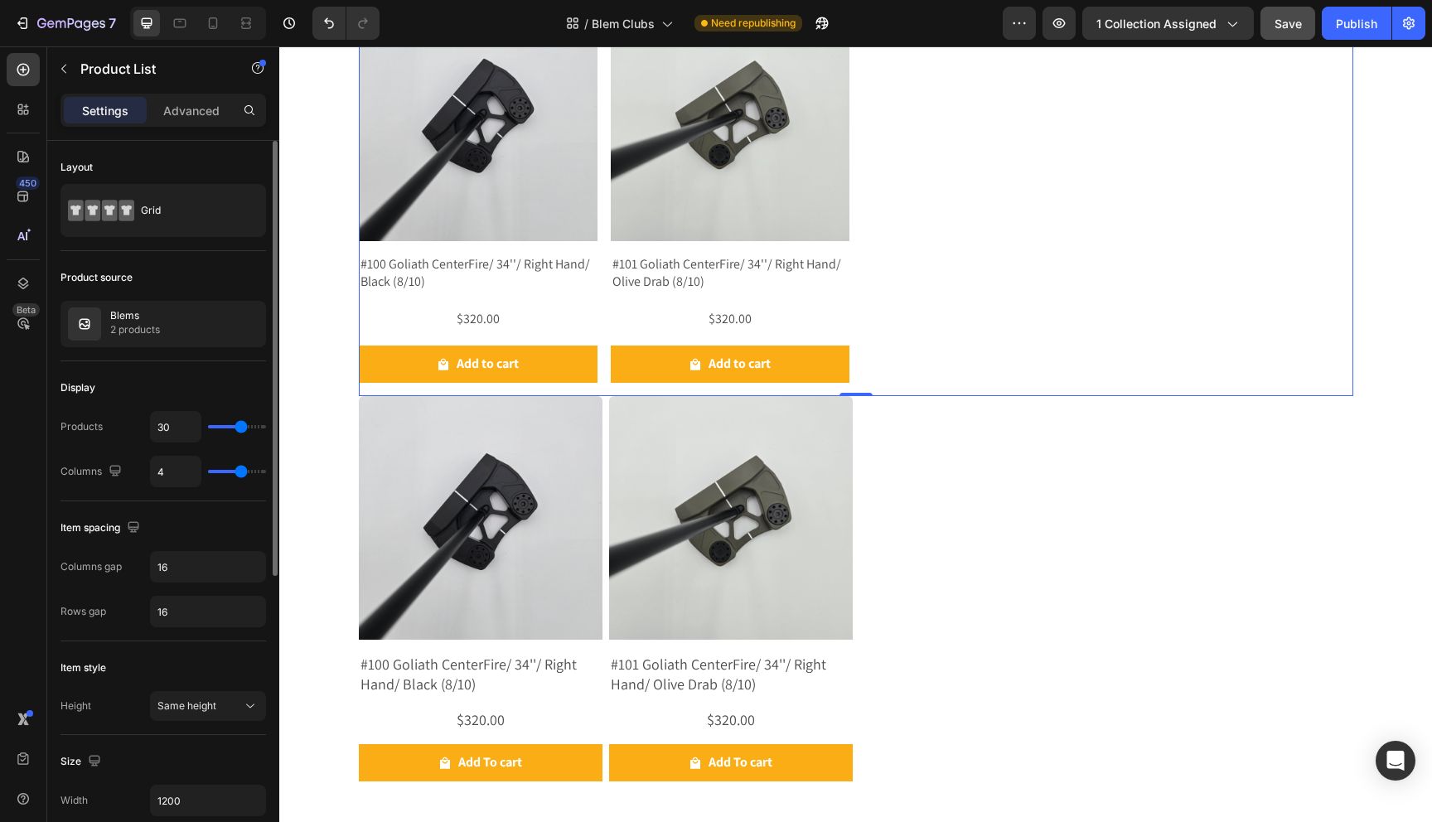
type input "50"
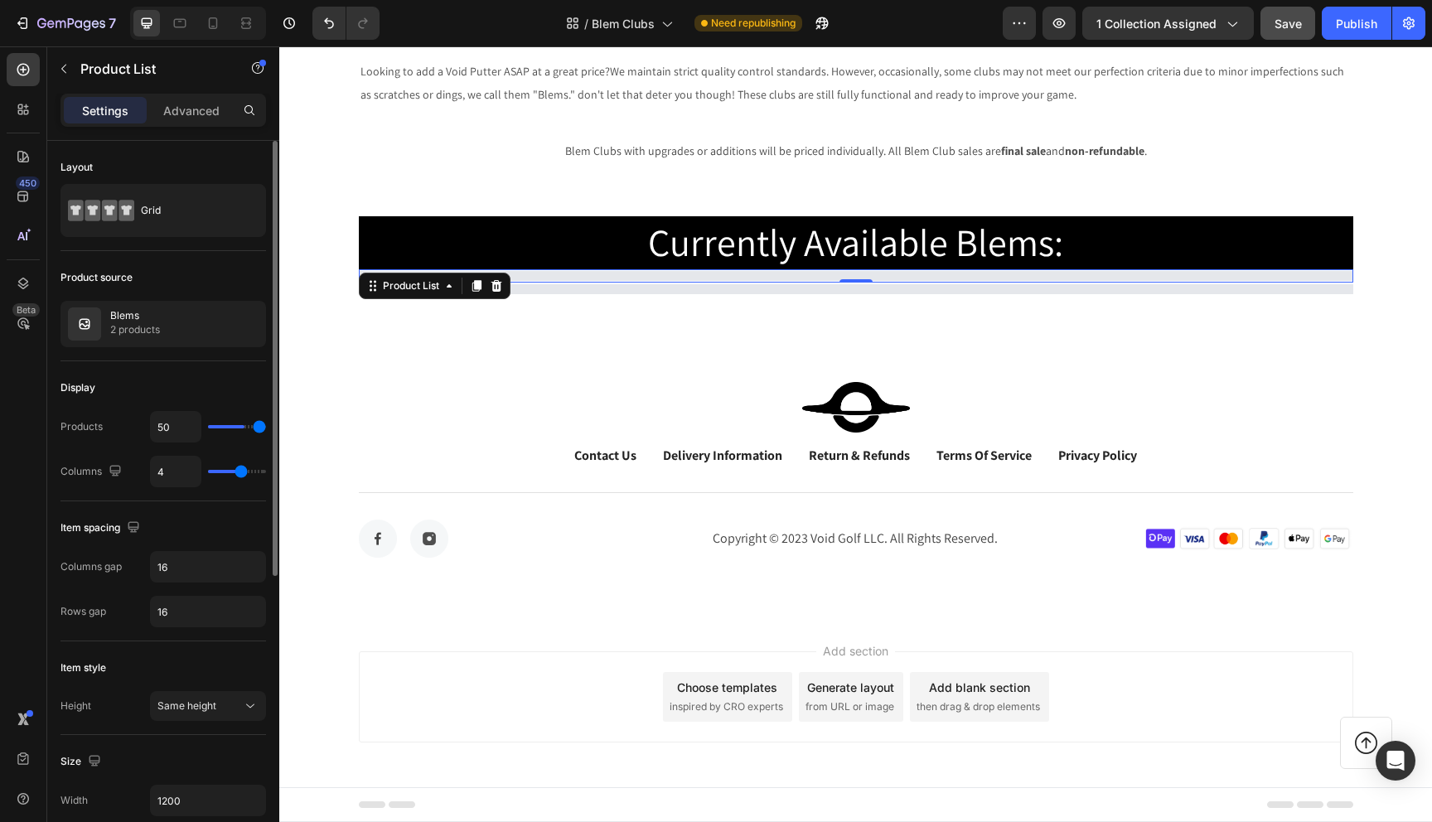
scroll to position [43, 0]
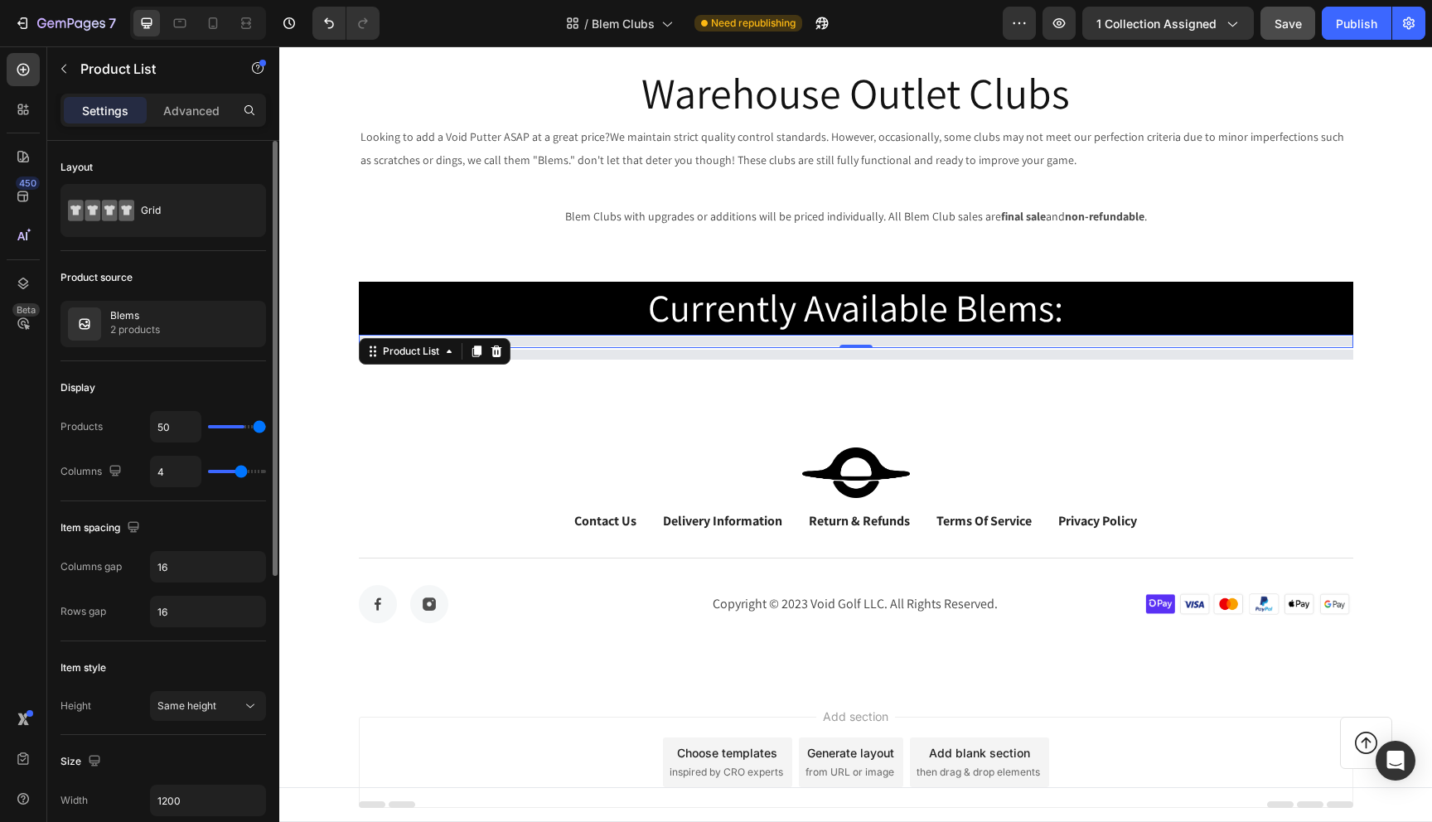
drag, startPoint x: 224, startPoint y: 424, endPoint x: 308, endPoint y: 428, distance: 84.7
type input "50"
click at [266, 428] on input "range" at bounding box center [237, 426] width 58 height 3
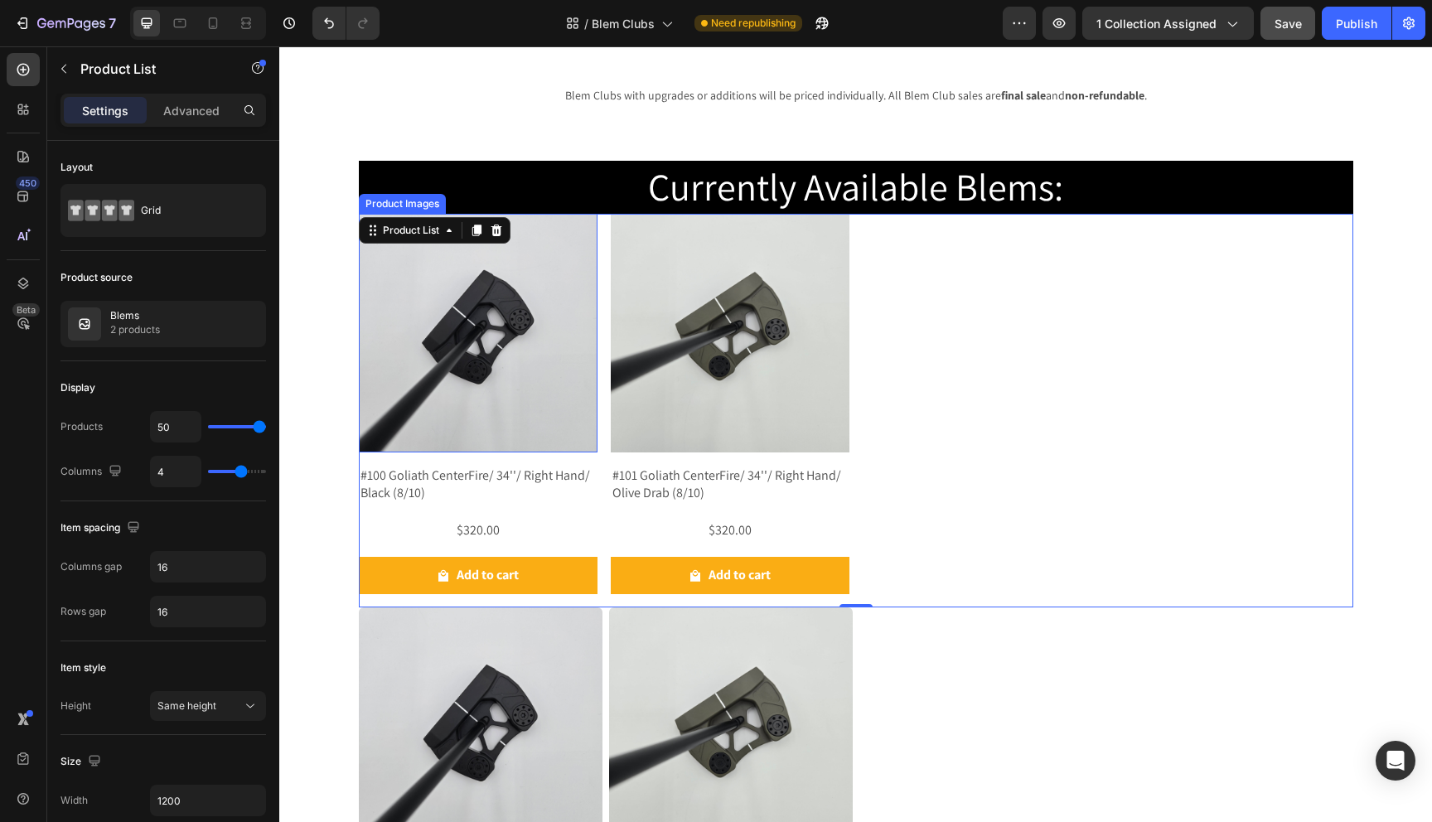
scroll to position [178, 0]
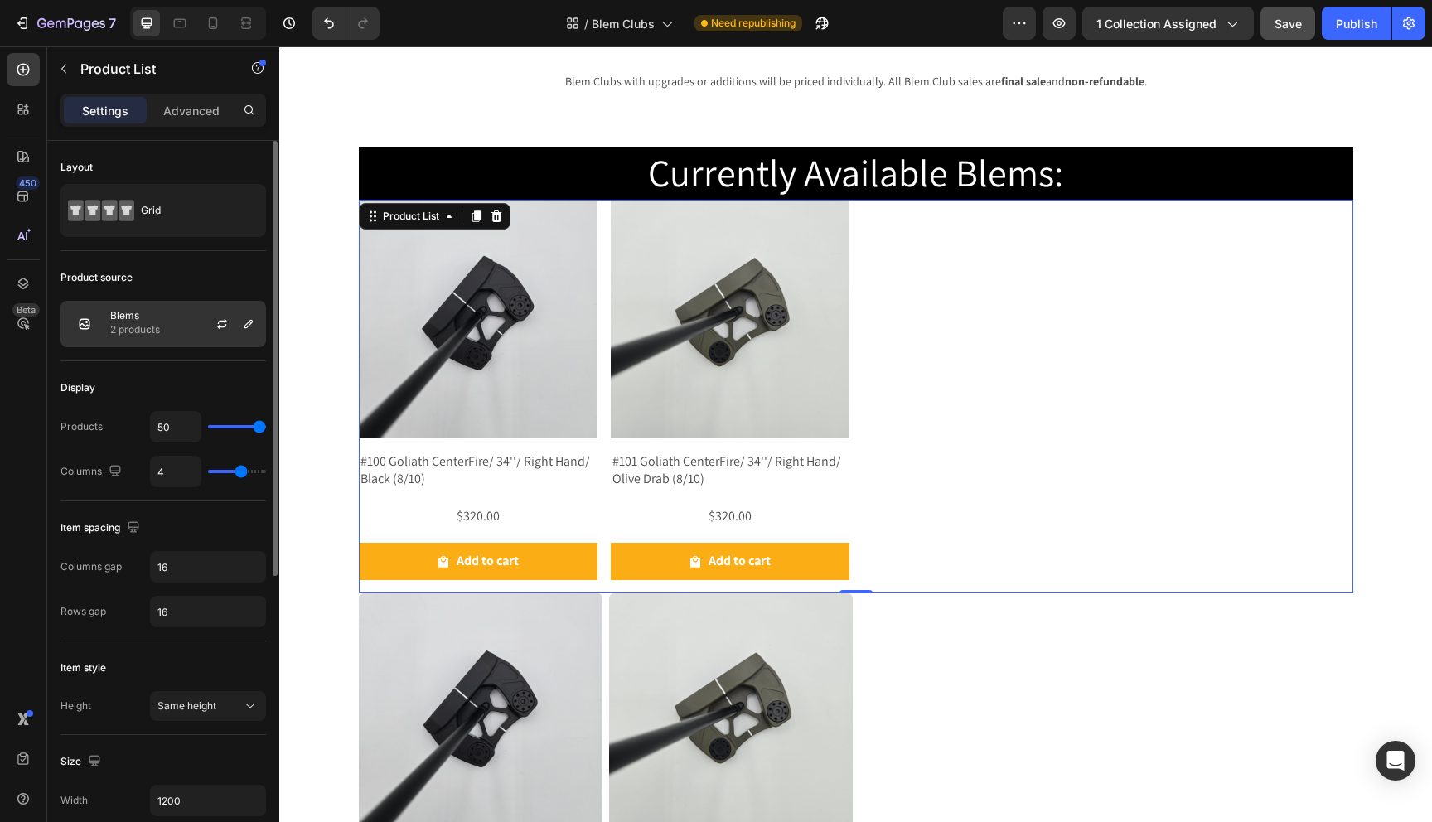
click at [176, 322] on div "Blems 2 products" at bounding box center [164, 324] width 206 height 46
click at [221, 326] on icon "button" at bounding box center [221, 323] width 13 height 13
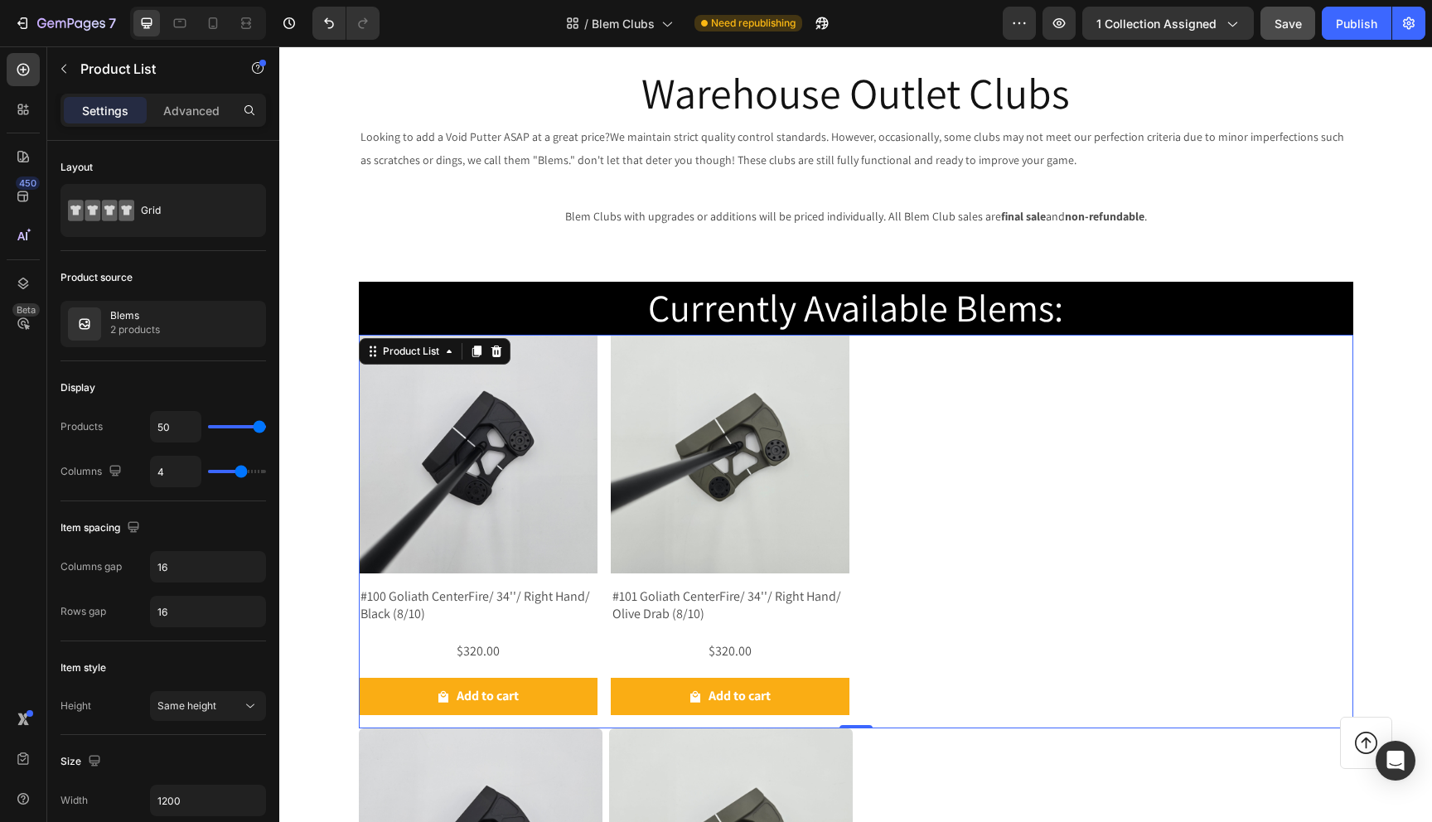
click at [995, 416] on div "Product Images #100 Goliath CenterFire/ 34''/ Right Hand/ Black (8/10) Product …" at bounding box center [856, 532] width 995 height 394
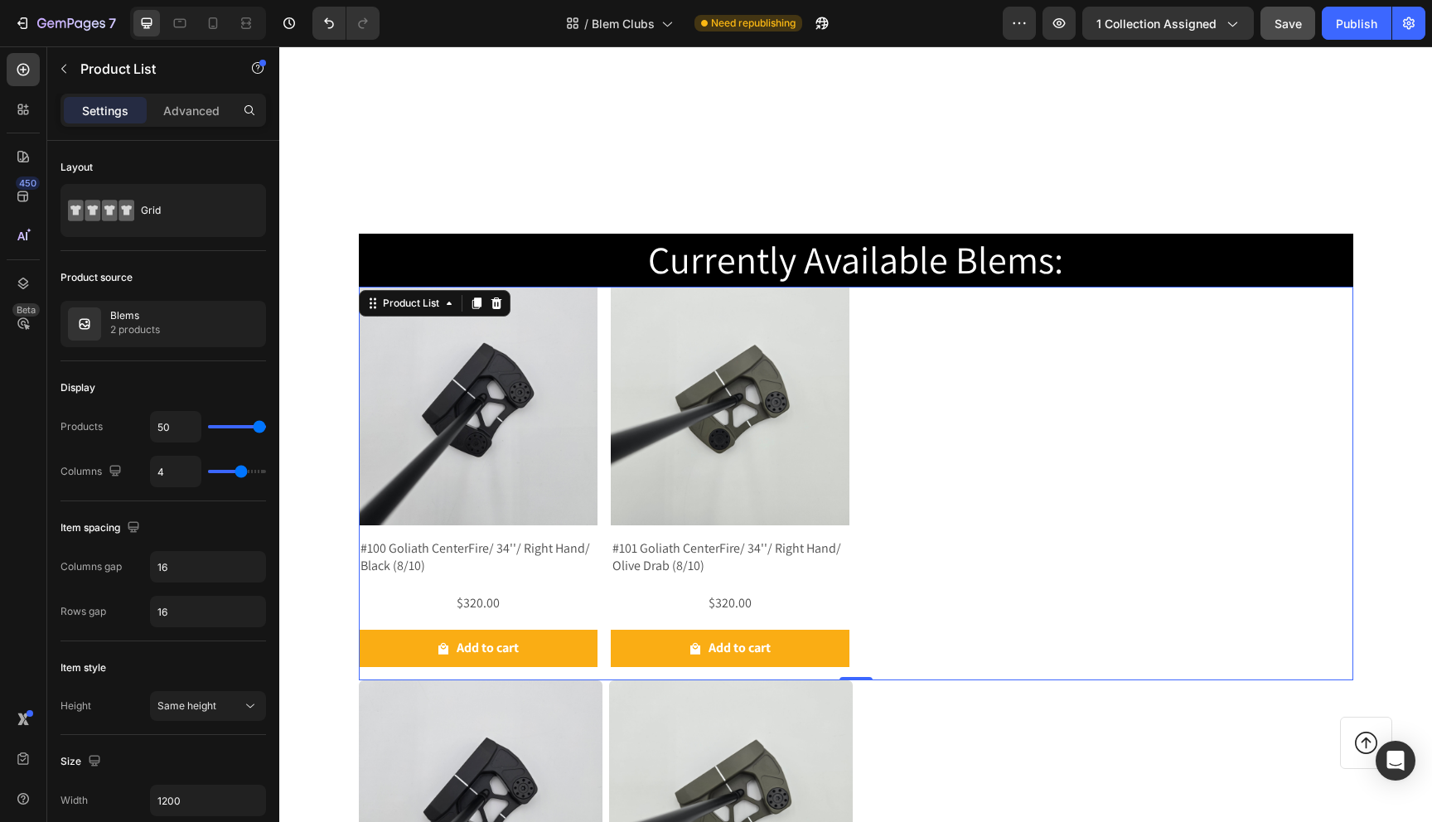
scroll to position [36, 0]
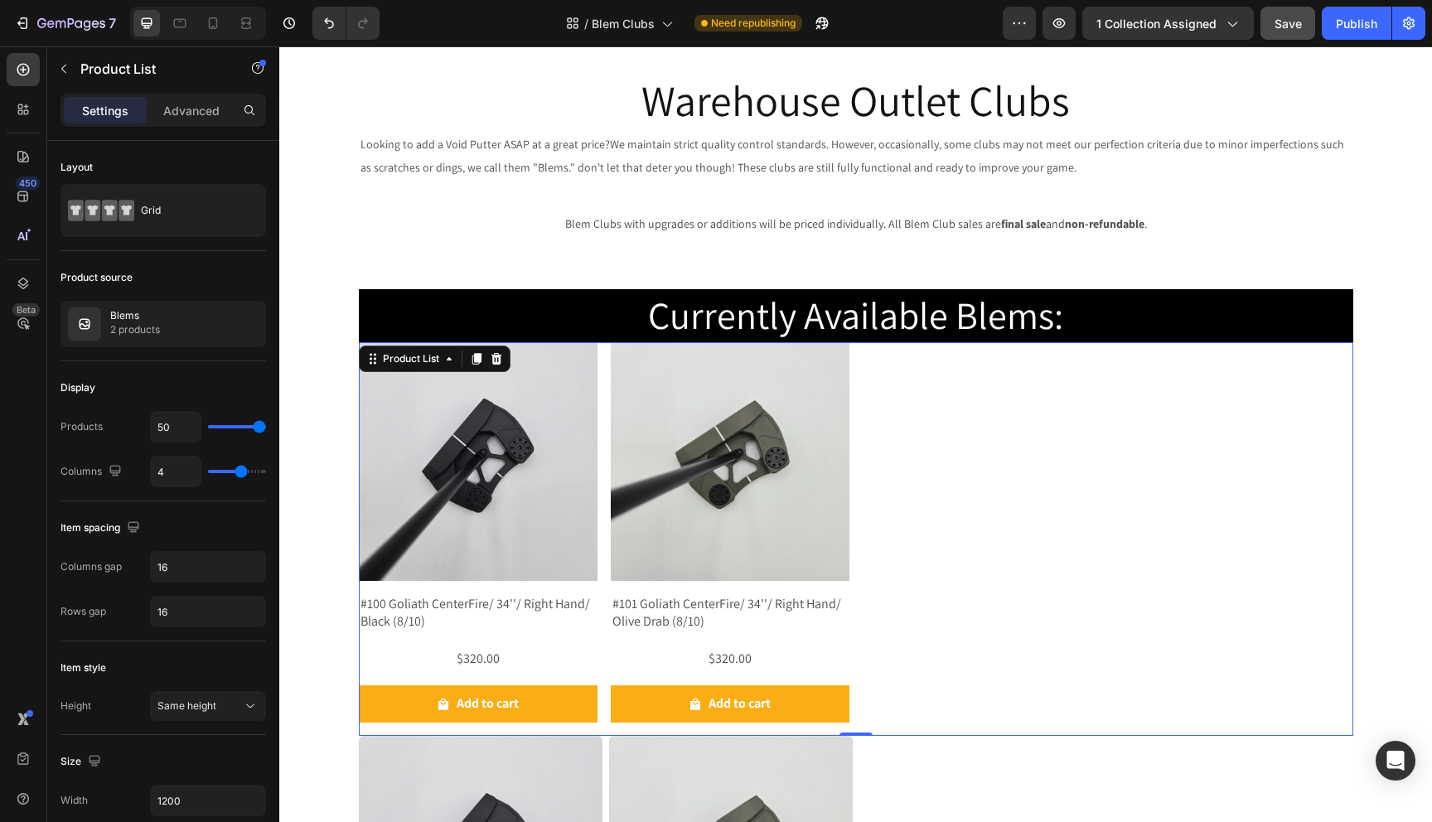
click at [1017, 492] on div "Product Images #100 Goliath CenterFire/ 34''/ Right Hand/ Black (8/10) Product …" at bounding box center [856, 539] width 995 height 394
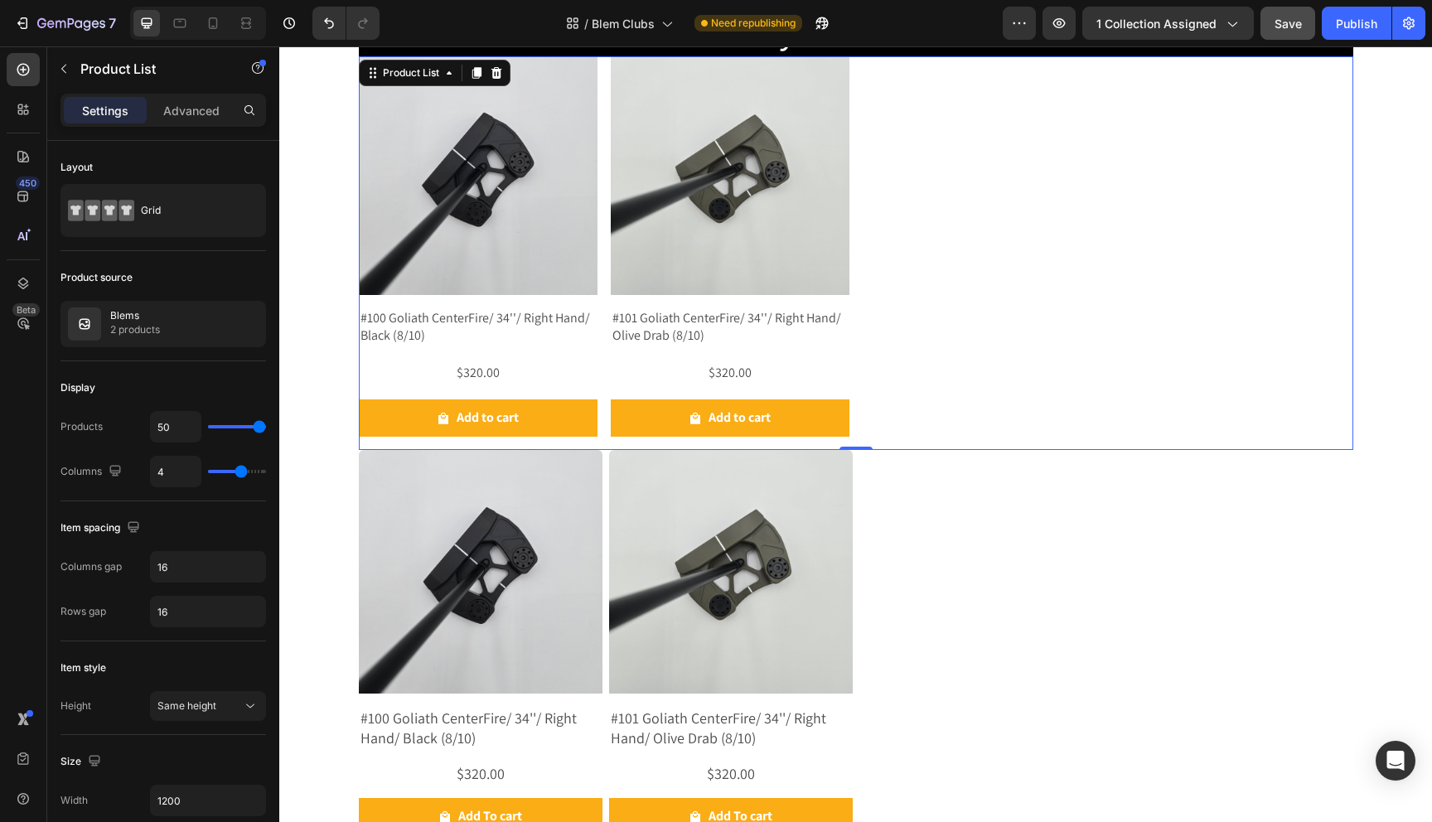
scroll to position [265, 0]
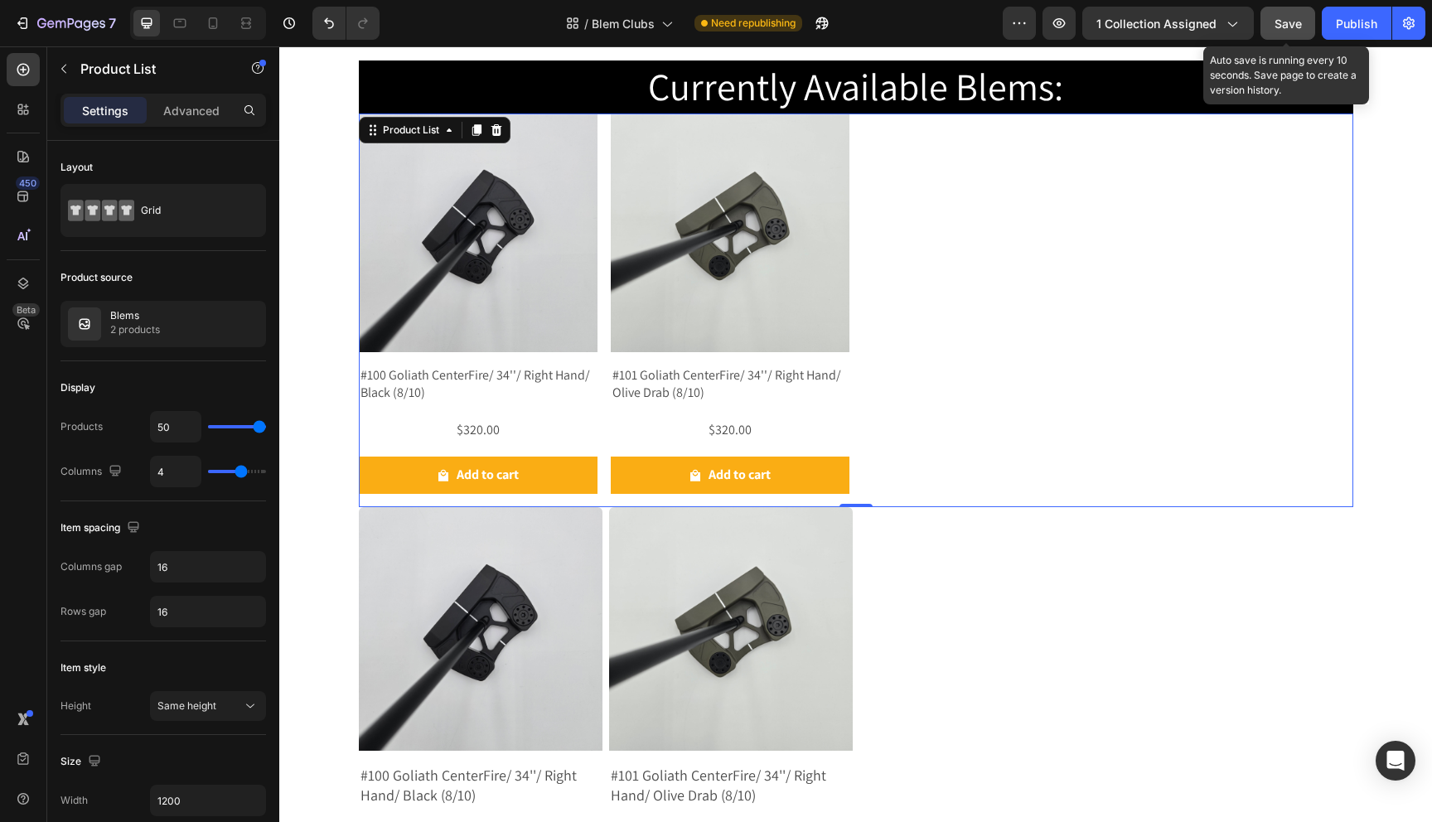
click at [1293, 15] on div "Save" at bounding box center [1288, 23] width 27 height 17
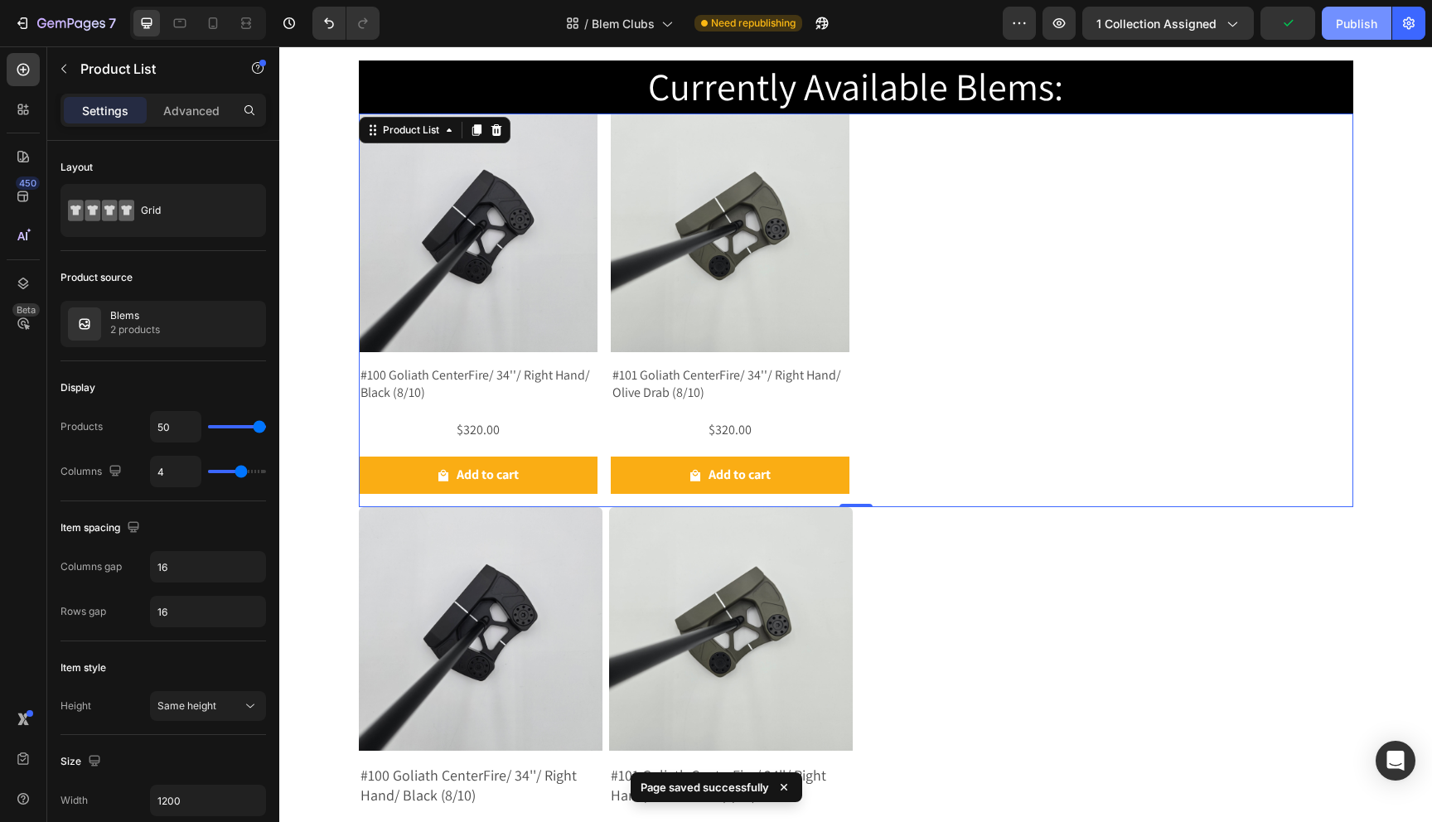
click at [1357, 26] on div "Publish" at bounding box center [1356, 23] width 41 height 17
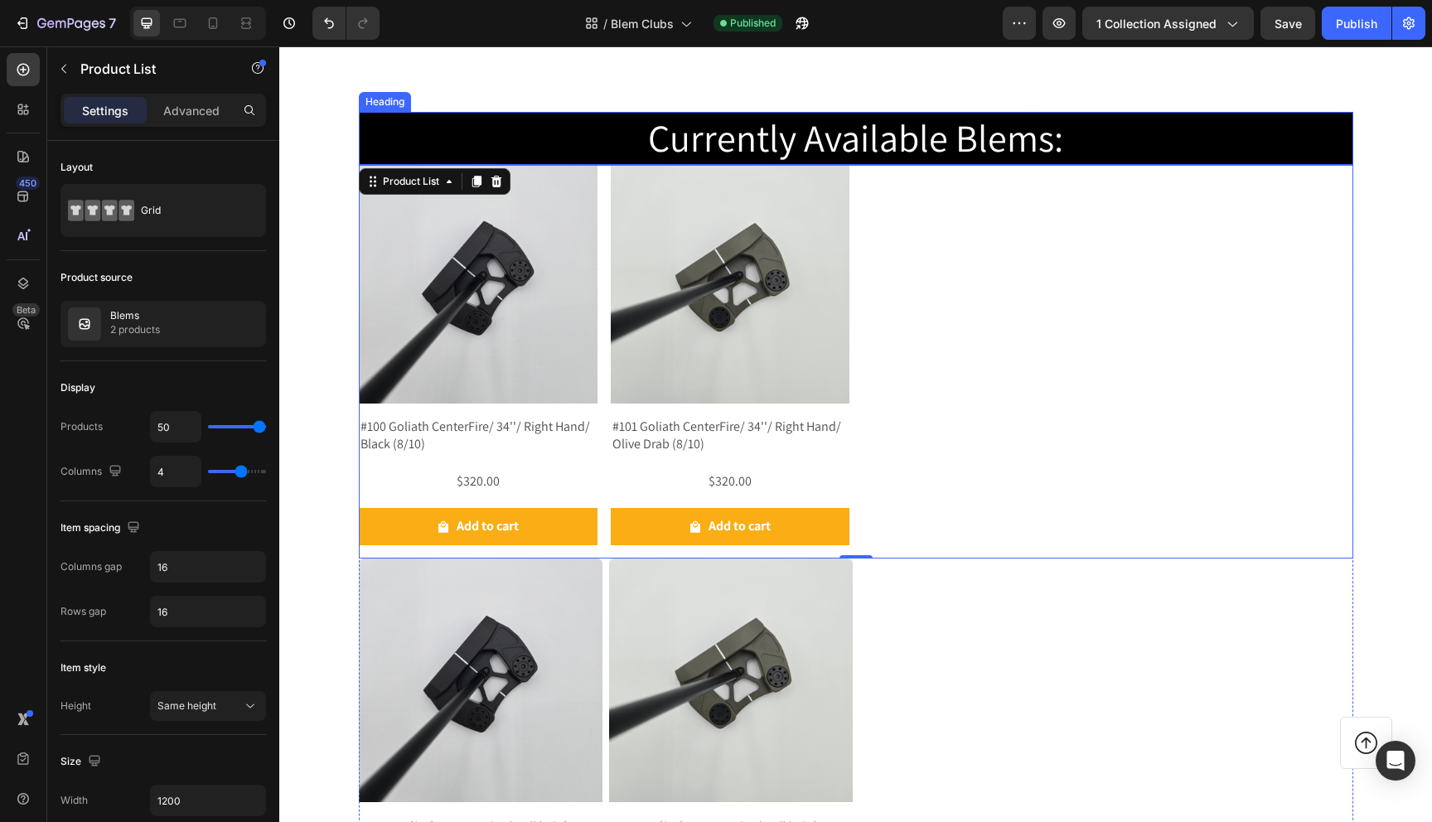
scroll to position [555, 0]
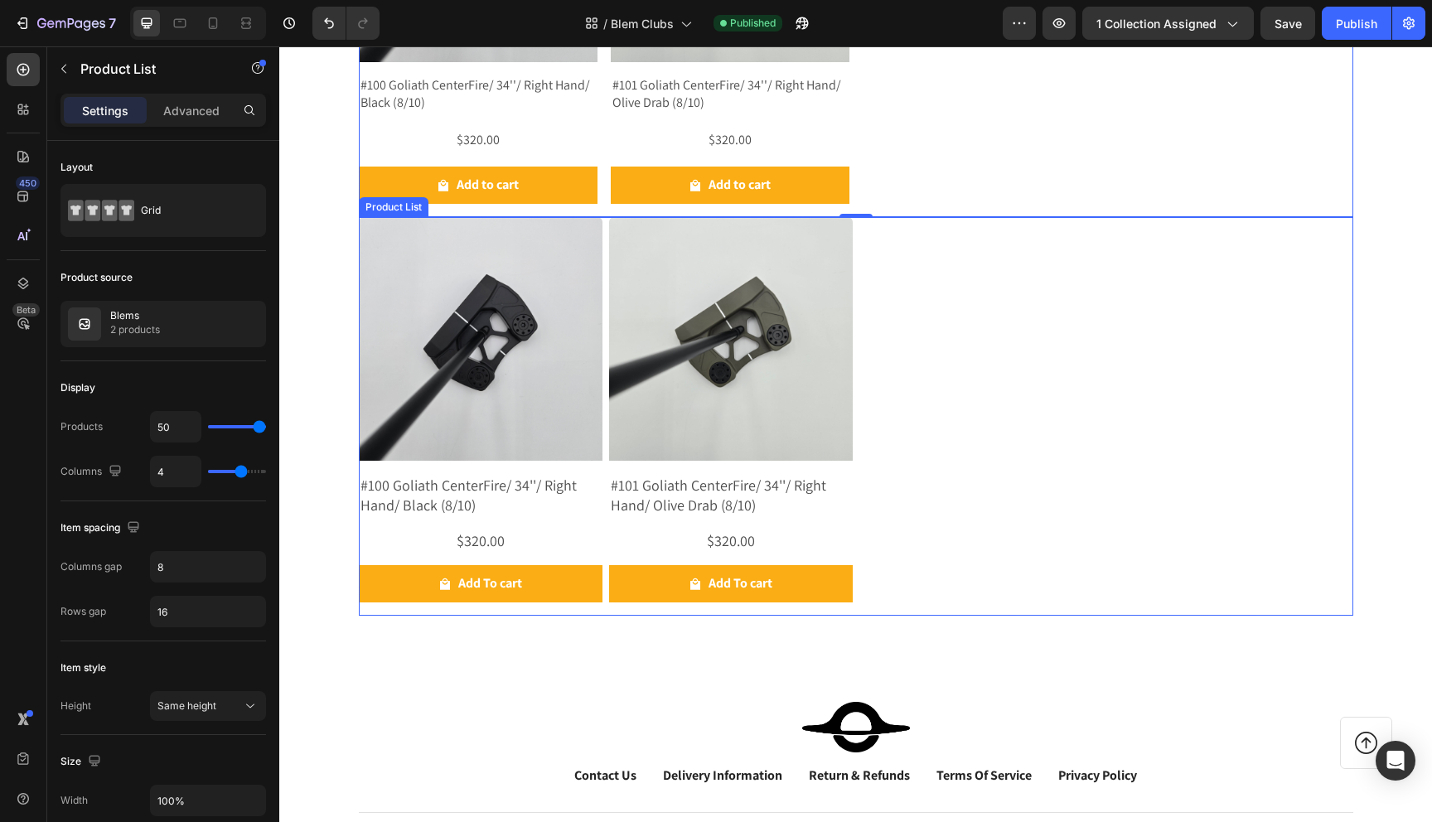
click at [961, 335] on div "Product Images #100 Goliath CenterFire/ 34''/ Right Hand/ Black (8/10) Product …" at bounding box center [856, 416] width 995 height 399
click at [496, 196] on icon at bounding box center [496, 201] width 13 height 13
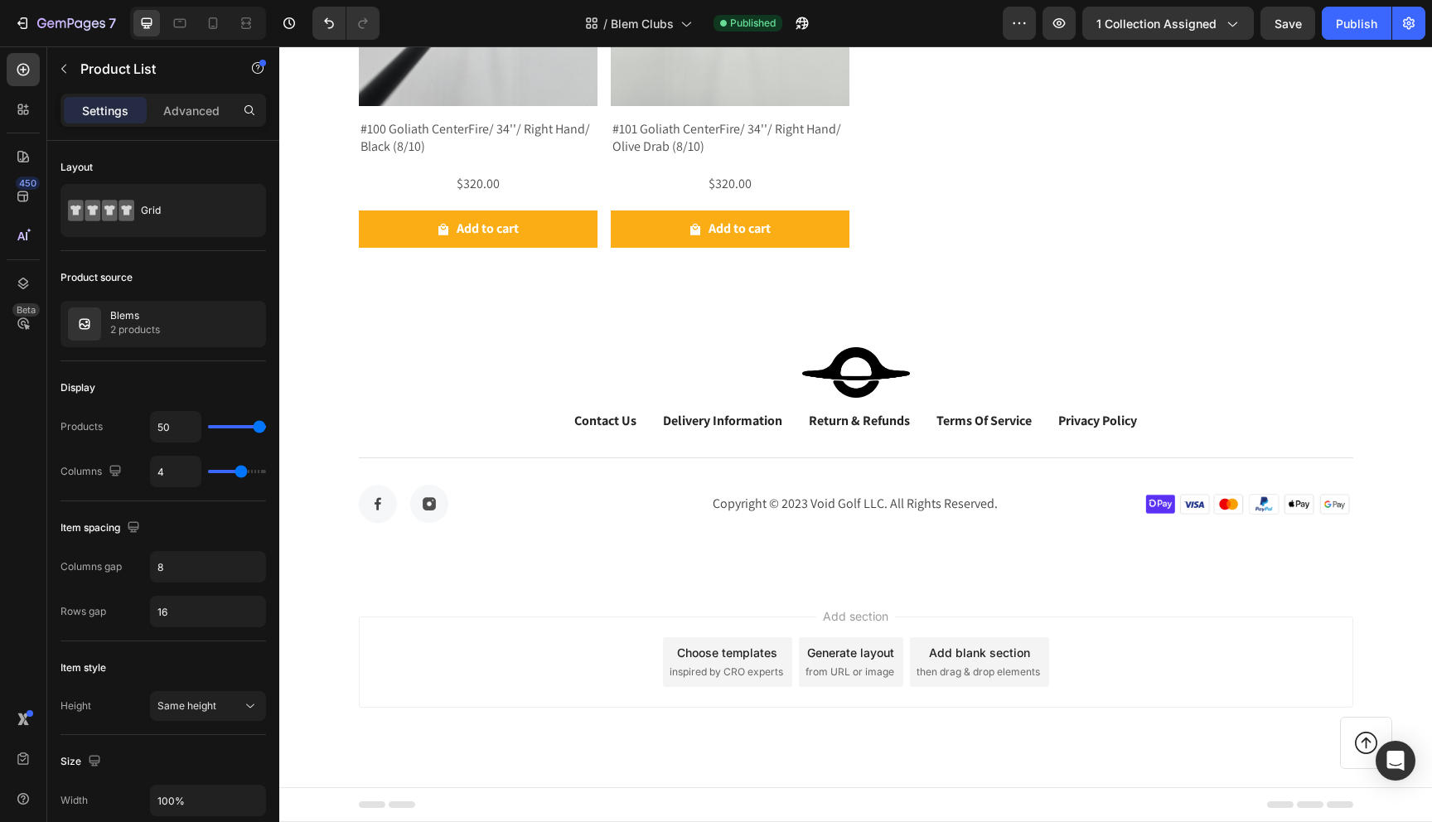
scroll to position [511, 0]
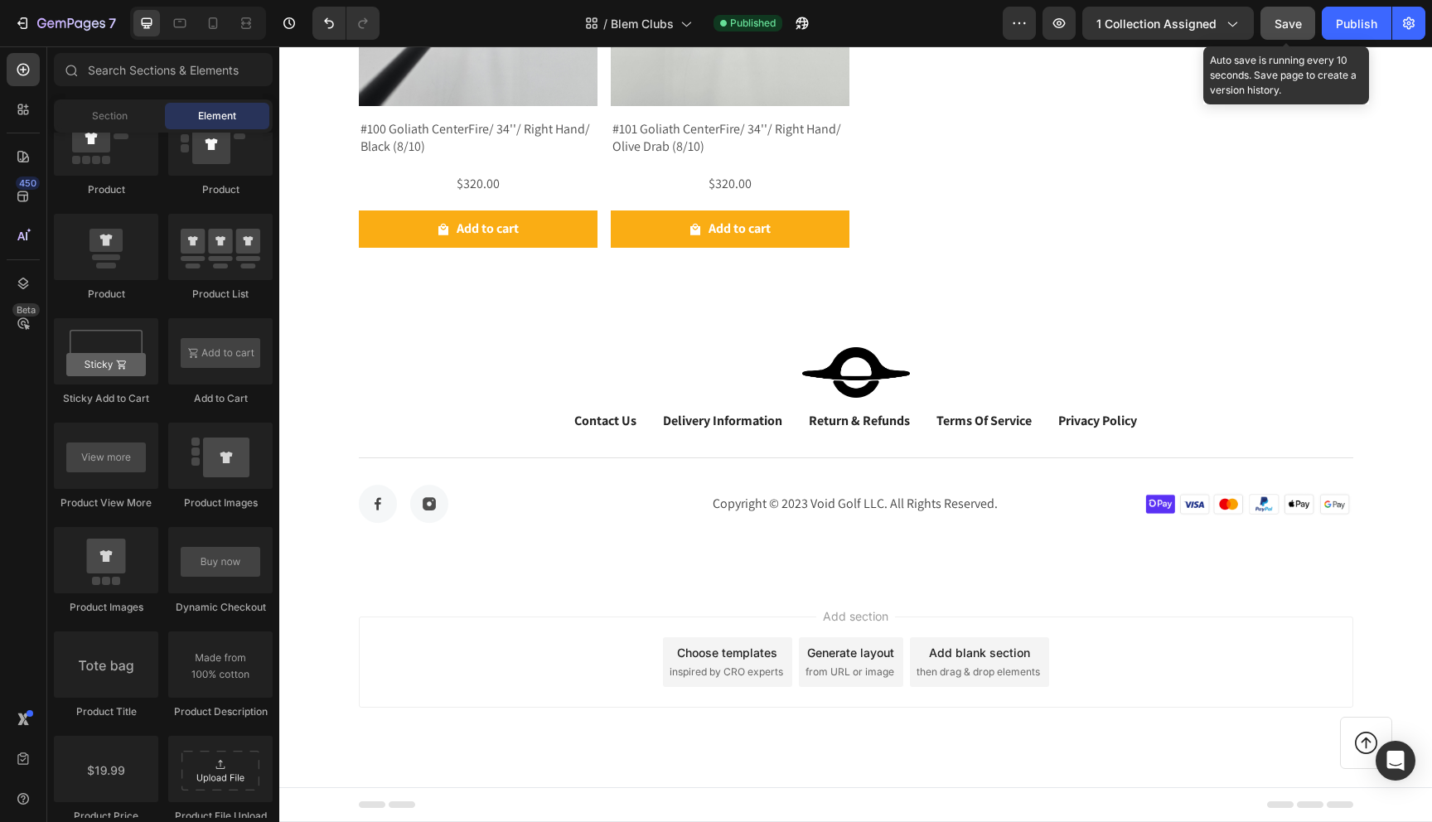
click at [1288, 28] on span "Save" at bounding box center [1288, 24] width 27 height 14
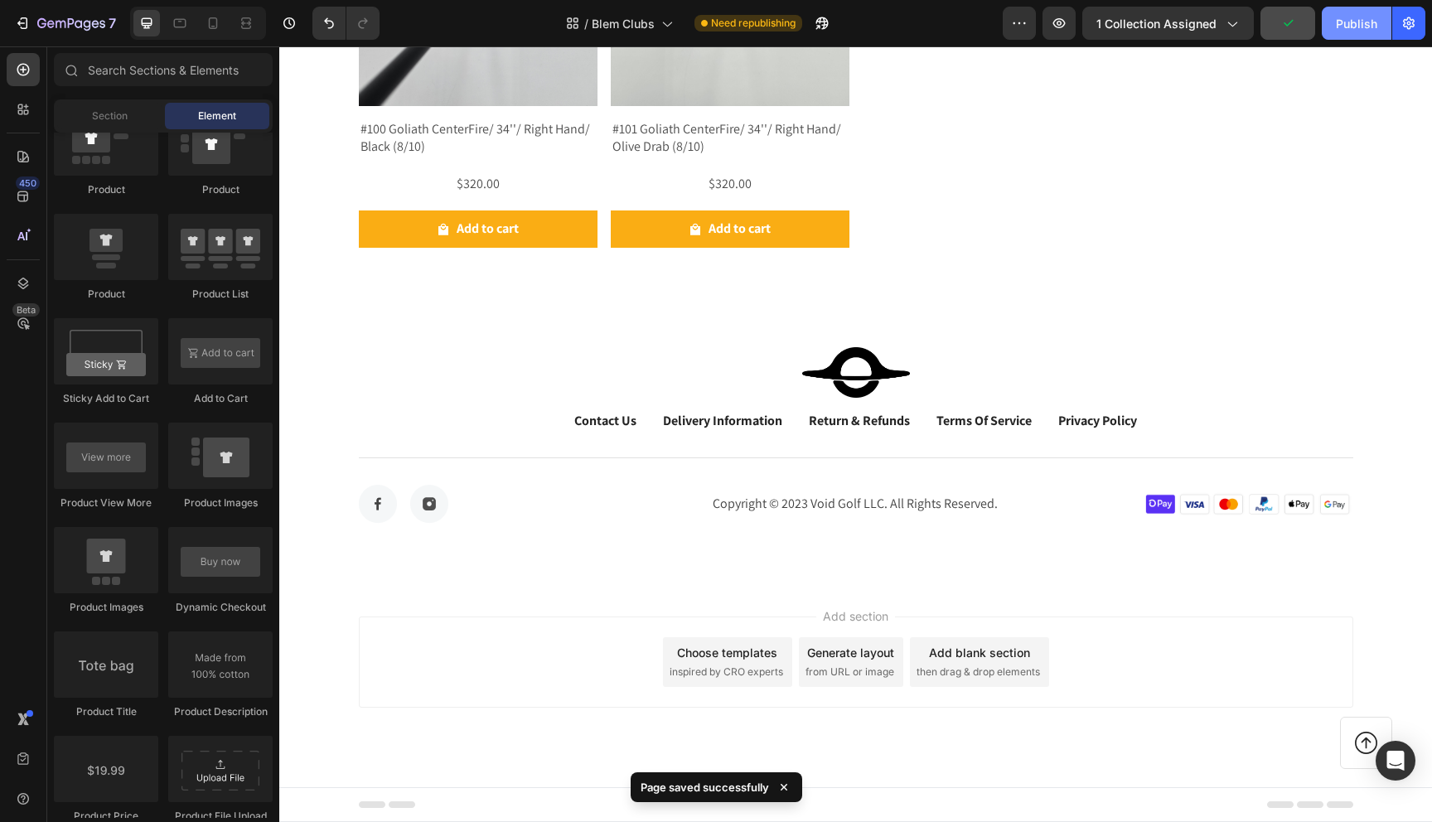
click at [1341, 24] on div "Publish" at bounding box center [1356, 23] width 41 height 17
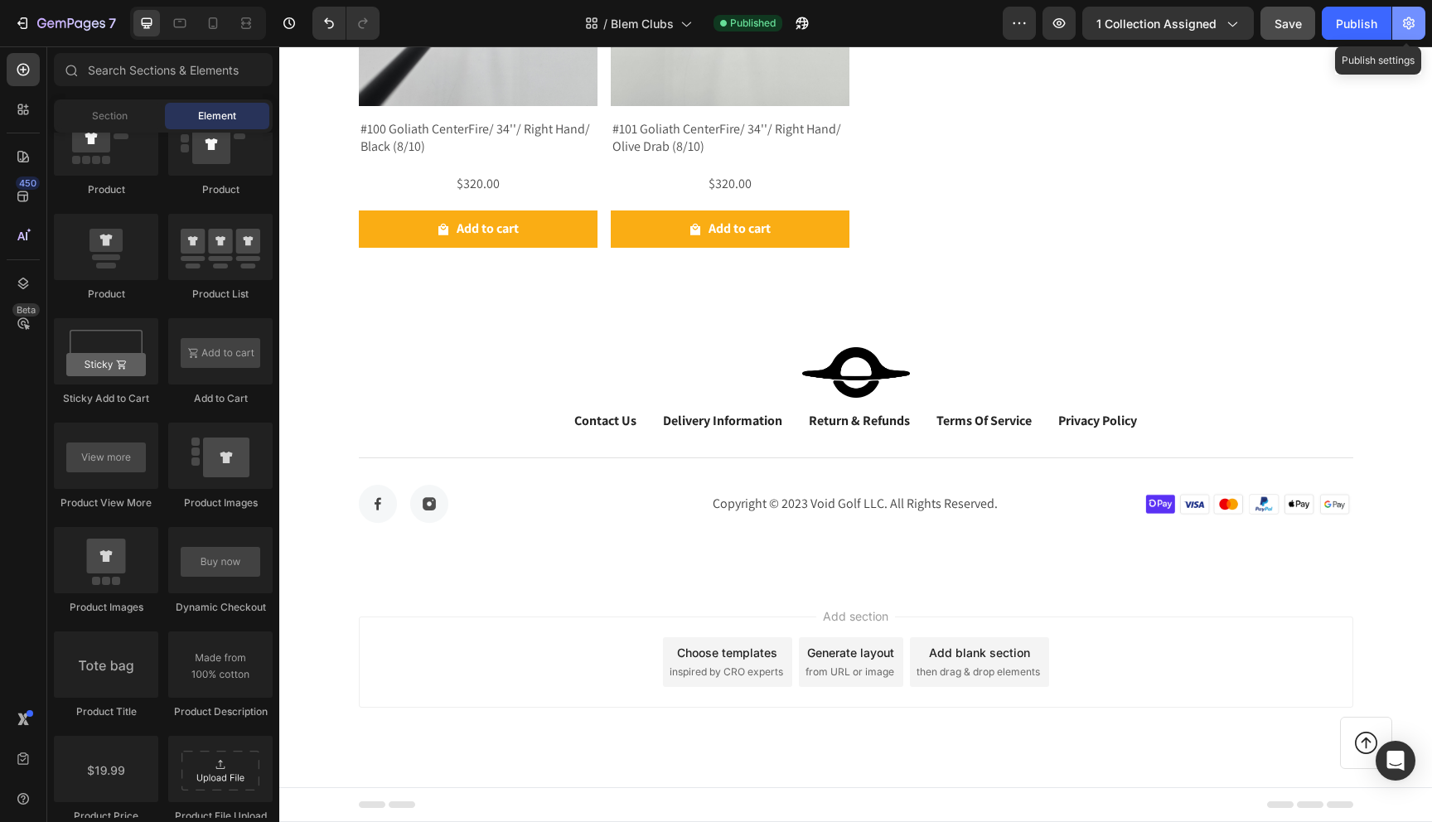
click at [1406, 27] on icon "button" at bounding box center [1409, 23] width 12 height 12
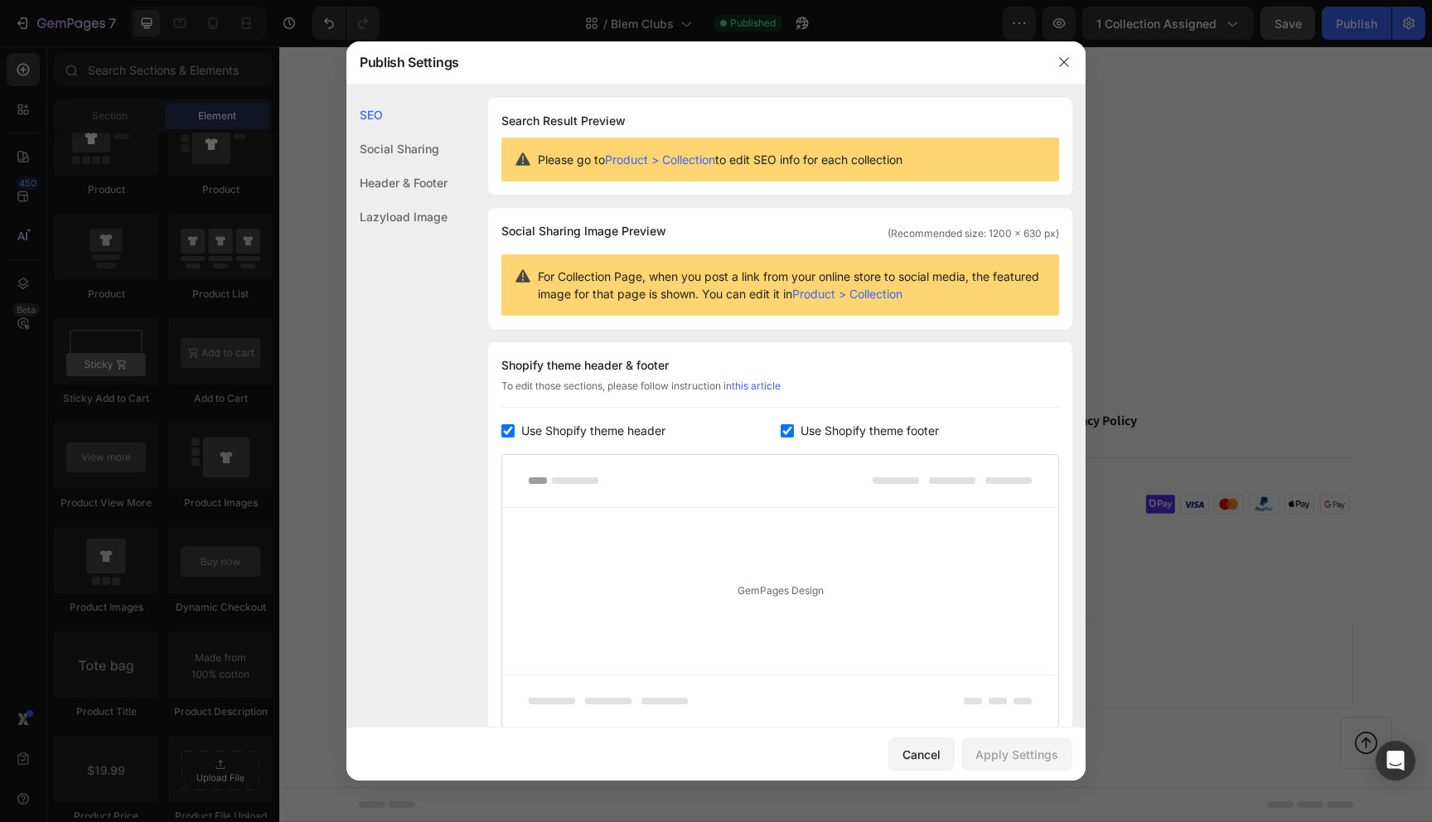
click at [413, 200] on div "Header & Footer" at bounding box center [396, 217] width 101 height 34
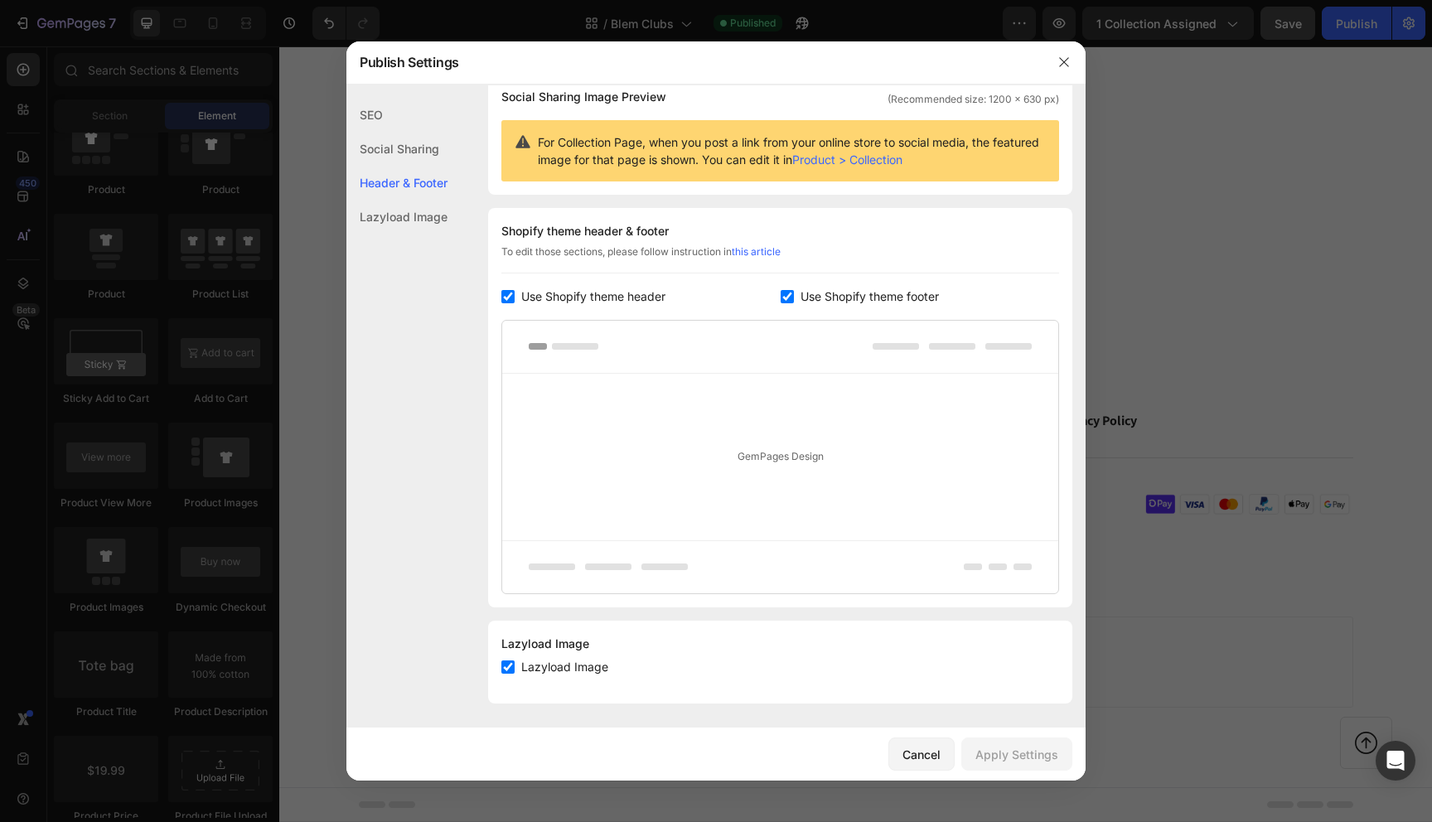
scroll to position [136, 0]
click at [787, 297] on input "checkbox" at bounding box center [787, 294] width 13 height 13
checkbox input "false"
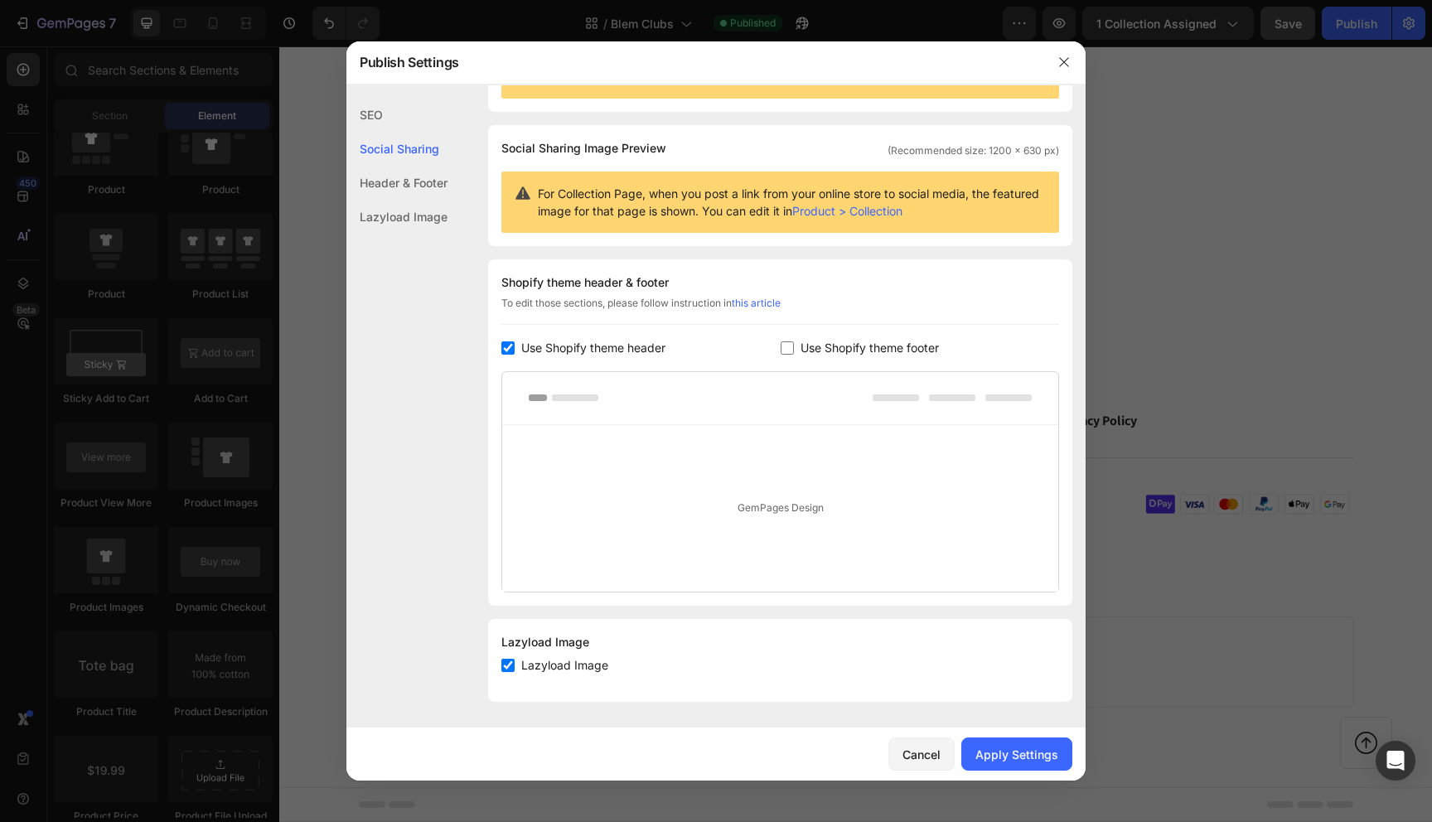
scroll to position [83, 0]
click at [999, 753] on div "Apply Settings" at bounding box center [1017, 754] width 83 height 17
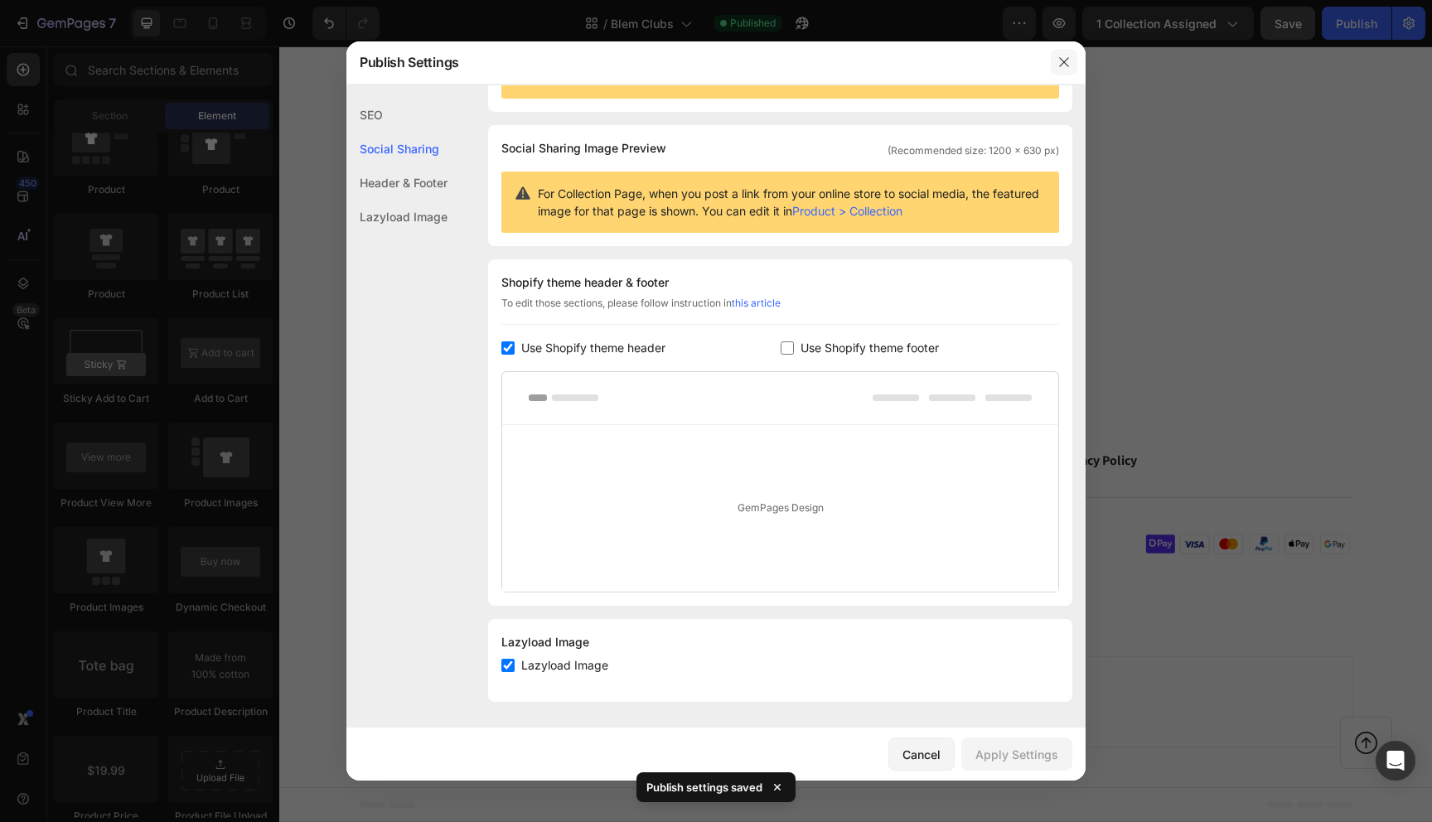
click at [1063, 64] on icon "button" at bounding box center [1064, 62] width 13 height 13
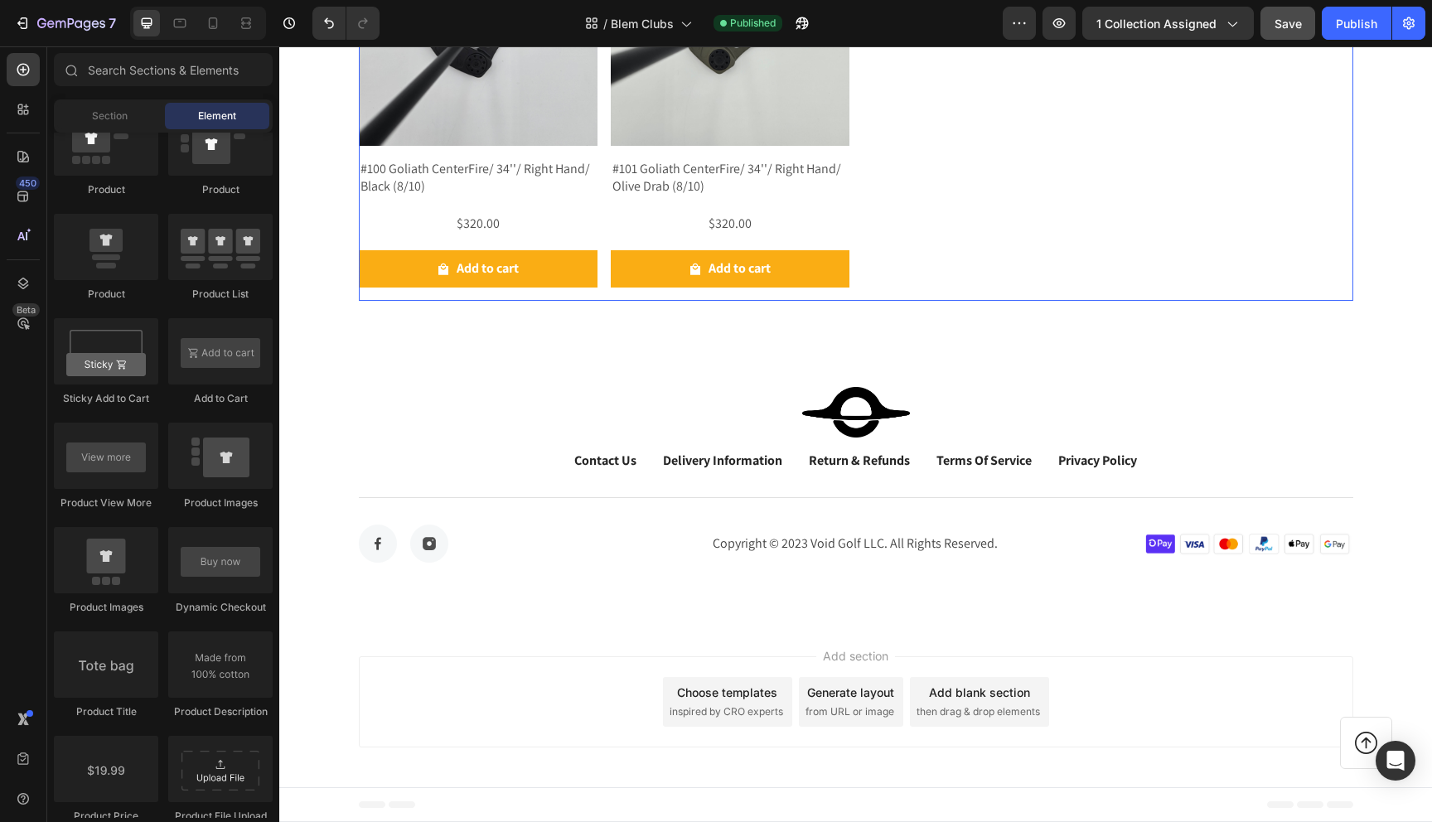
scroll to position [0, 0]
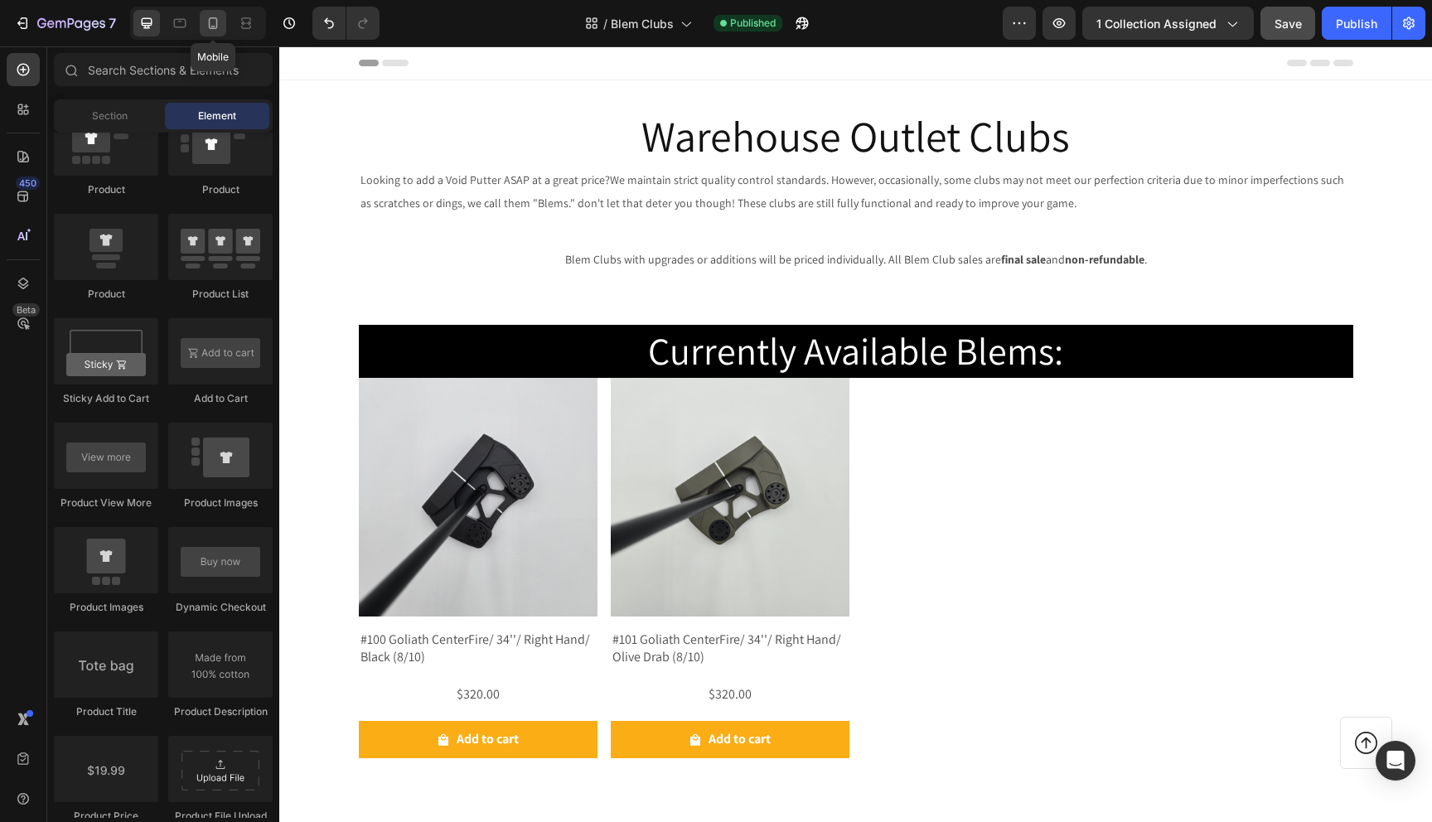
click at [208, 27] on icon at bounding box center [213, 23] width 17 height 17
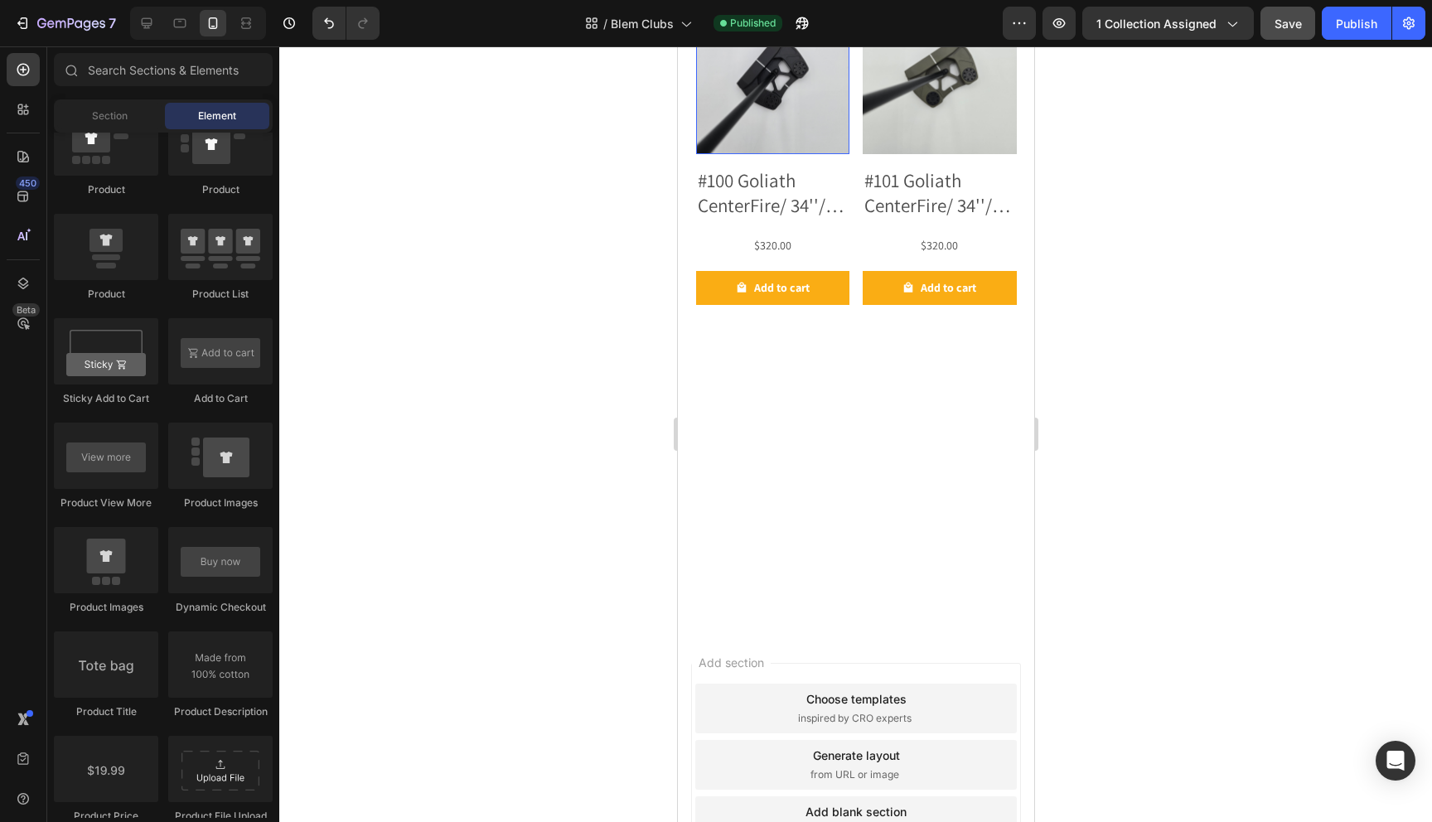
scroll to position [679, 0]
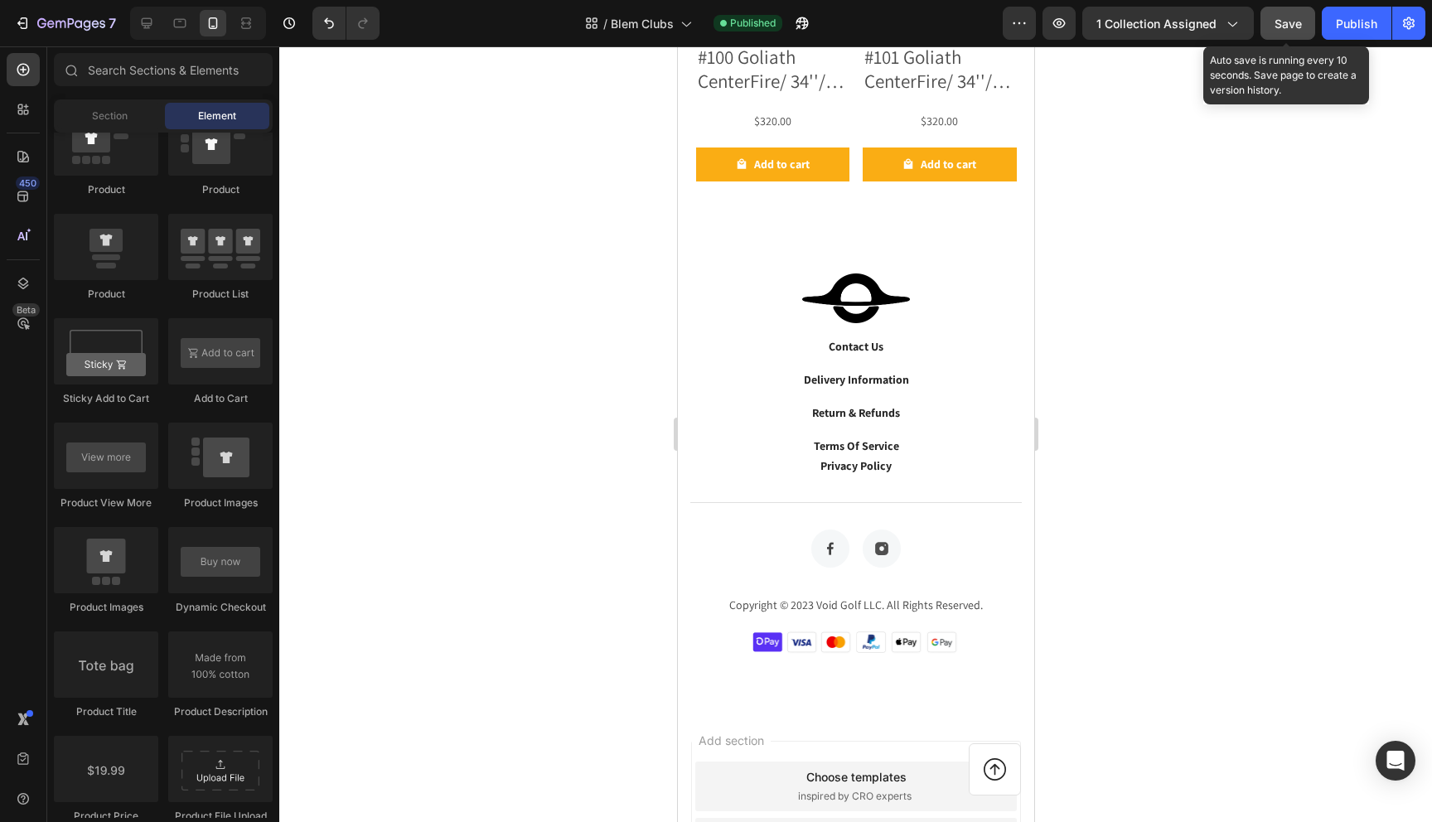
click at [1298, 22] on span "Save" at bounding box center [1288, 24] width 27 height 14
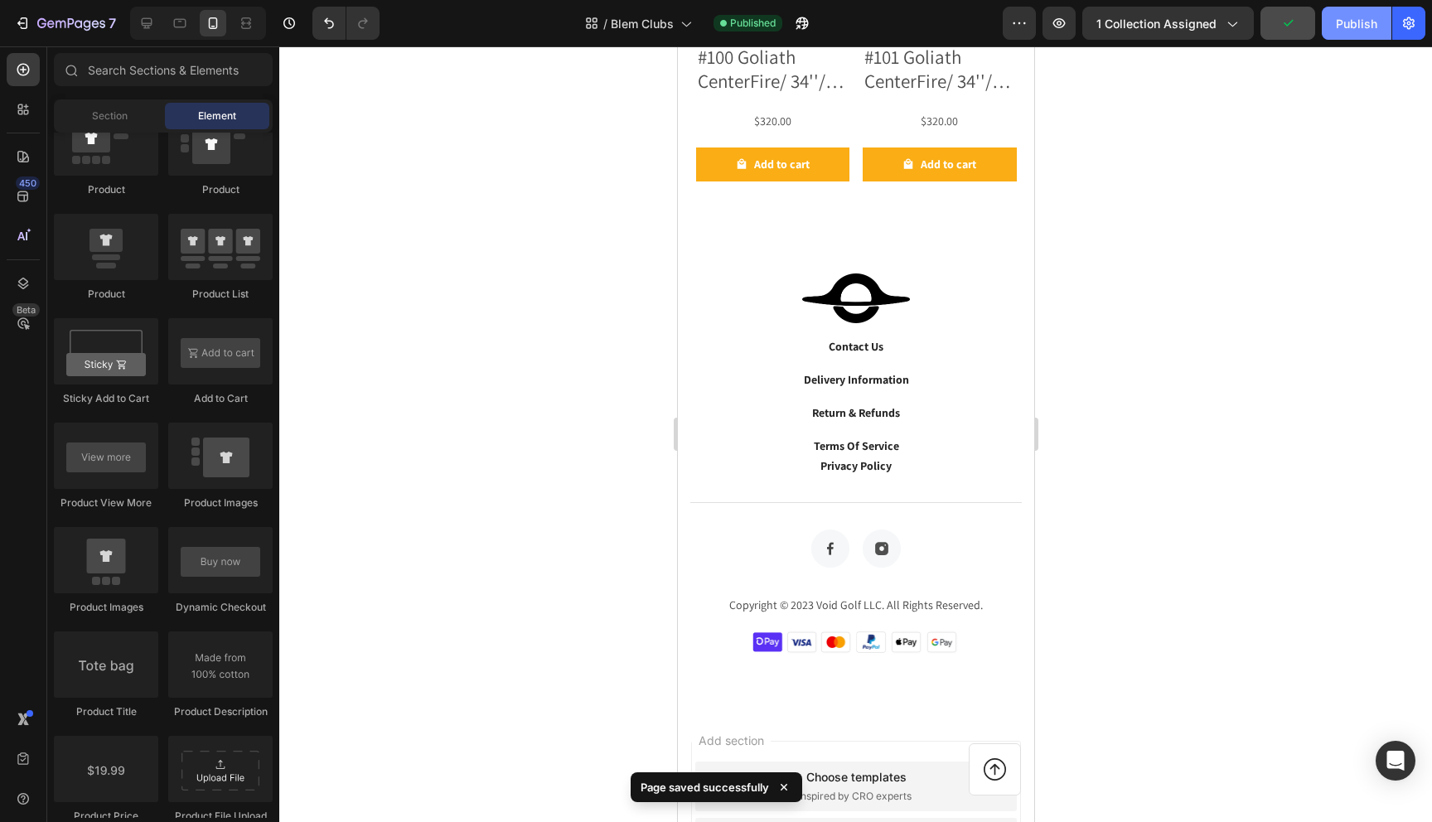
click at [1363, 26] on div "Publish" at bounding box center [1356, 23] width 41 height 17
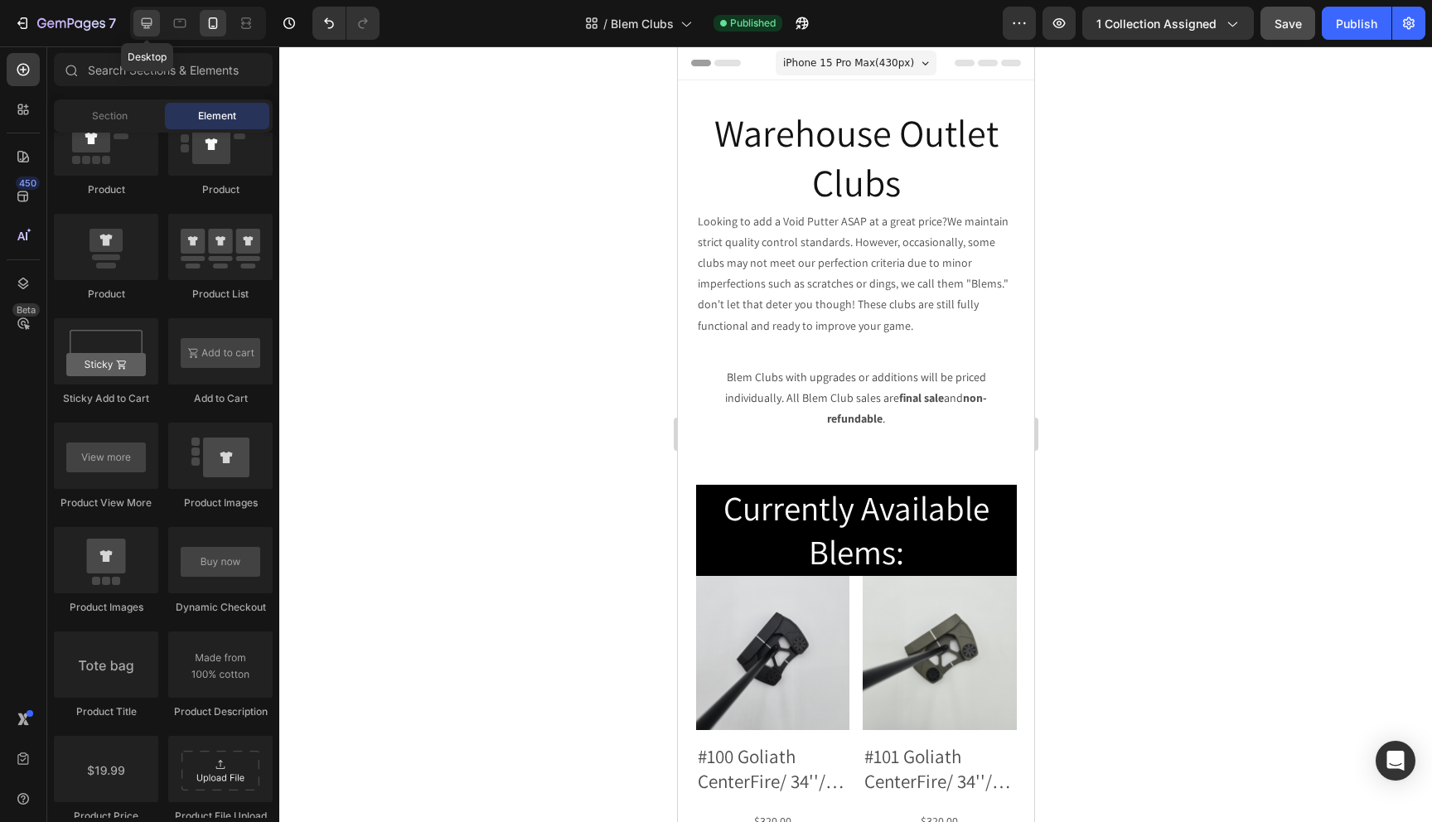
click at [149, 29] on icon at bounding box center [146, 23] width 17 height 17
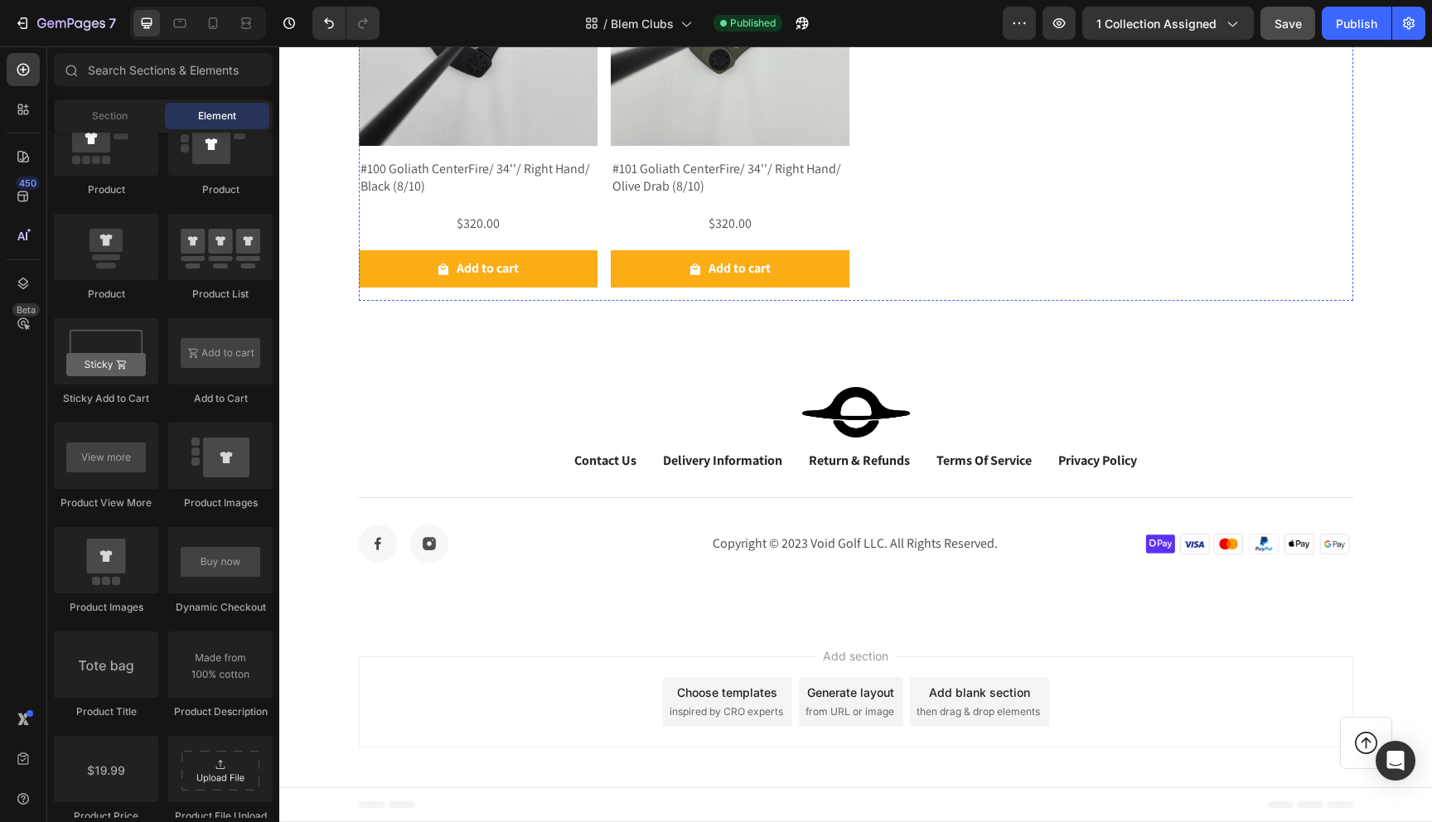
scroll to position [93, 0]
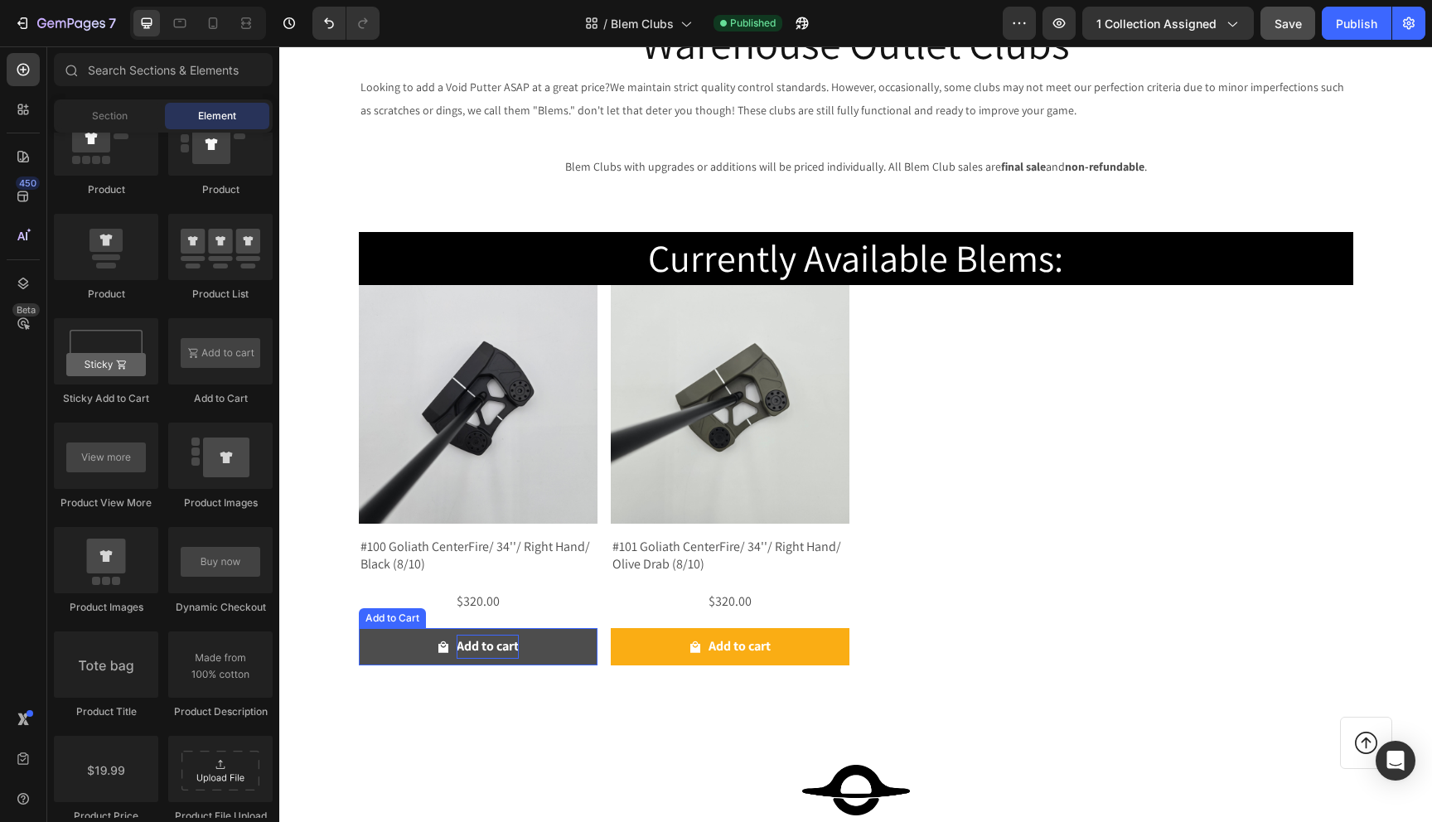
click at [483, 644] on div "Add to cart" at bounding box center [488, 647] width 62 height 24
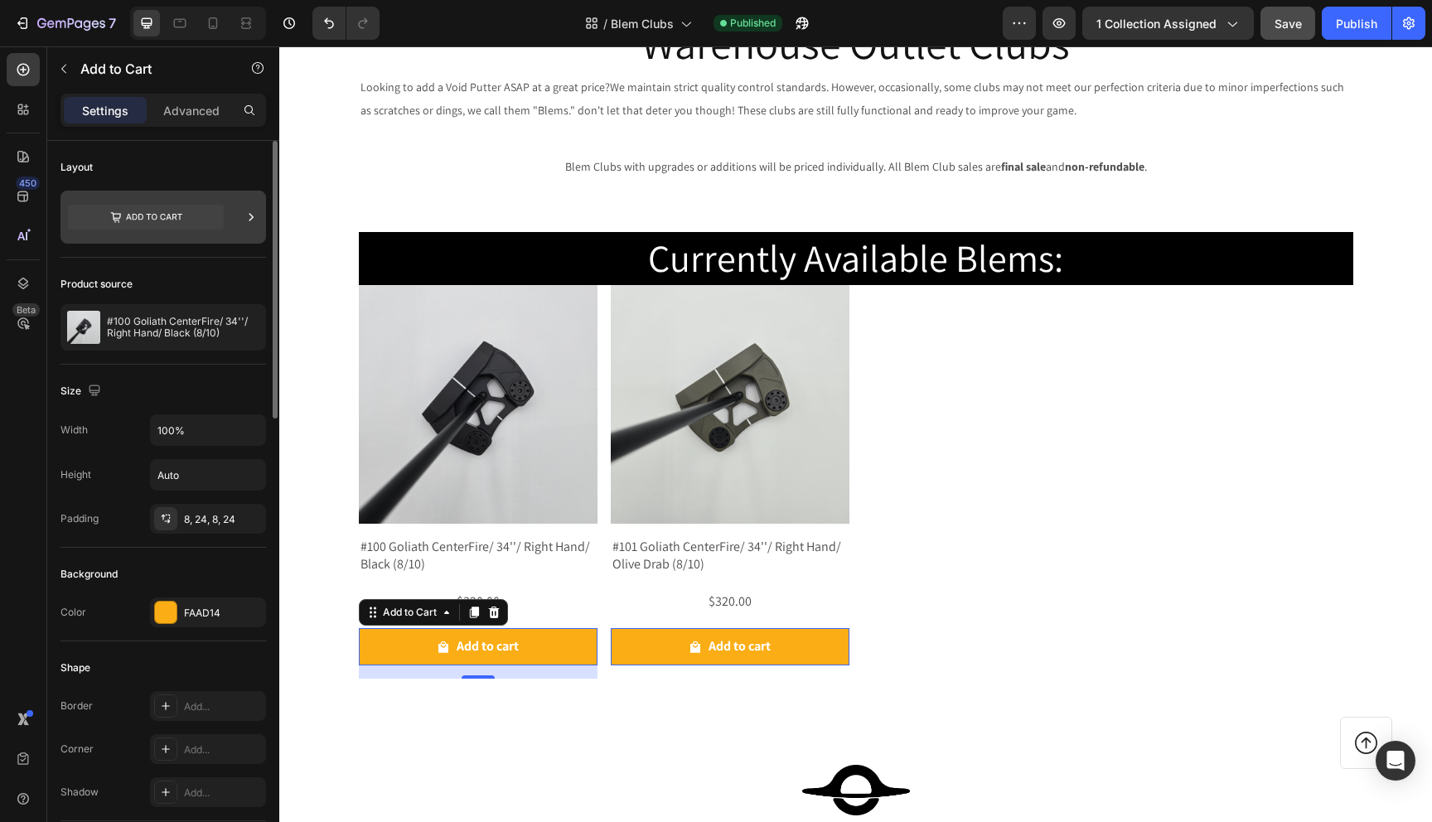
click at [247, 218] on icon at bounding box center [251, 217] width 17 height 17
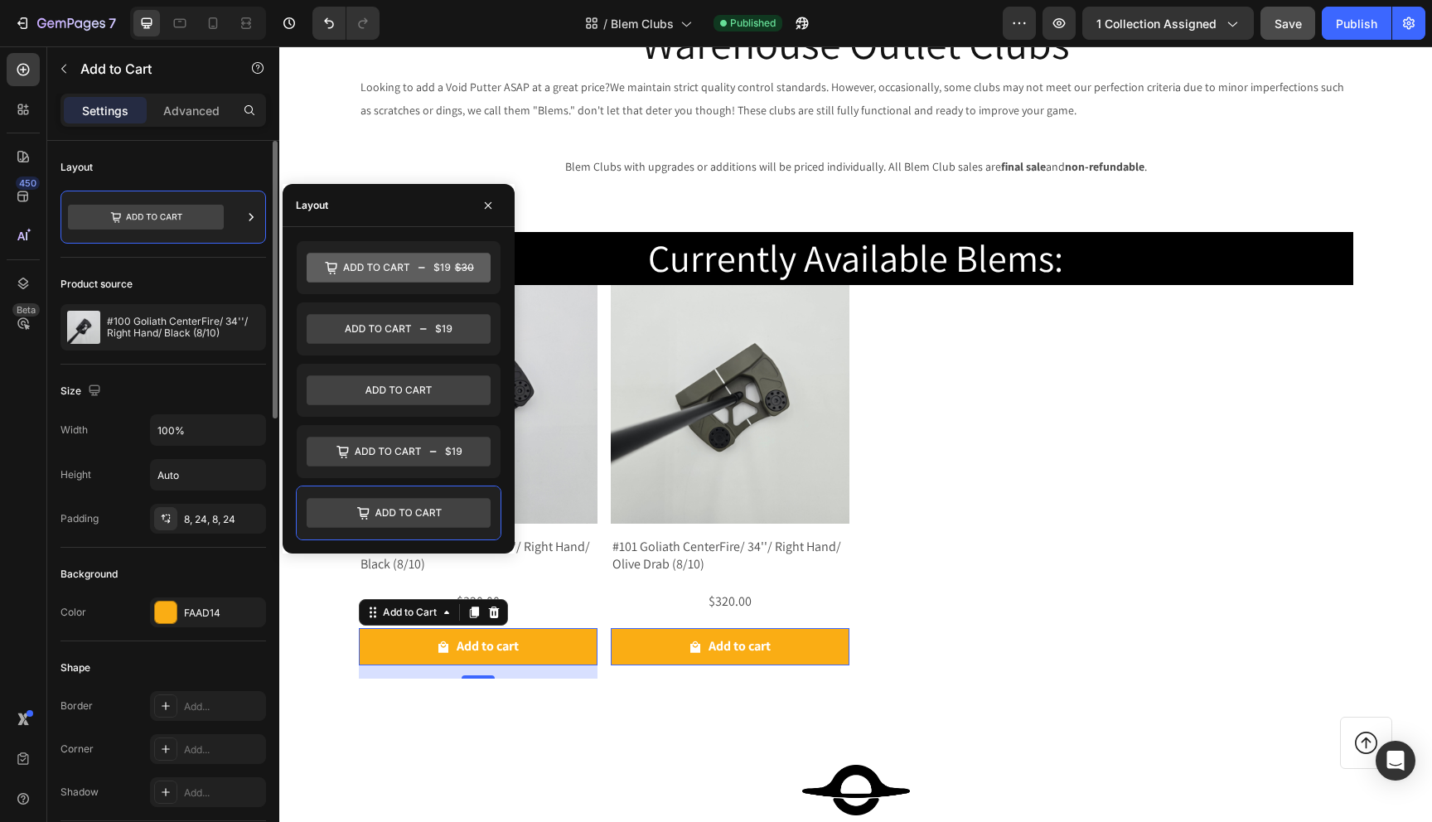
click at [210, 160] on div "Layout" at bounding box center [164, 167] width 206 height 27
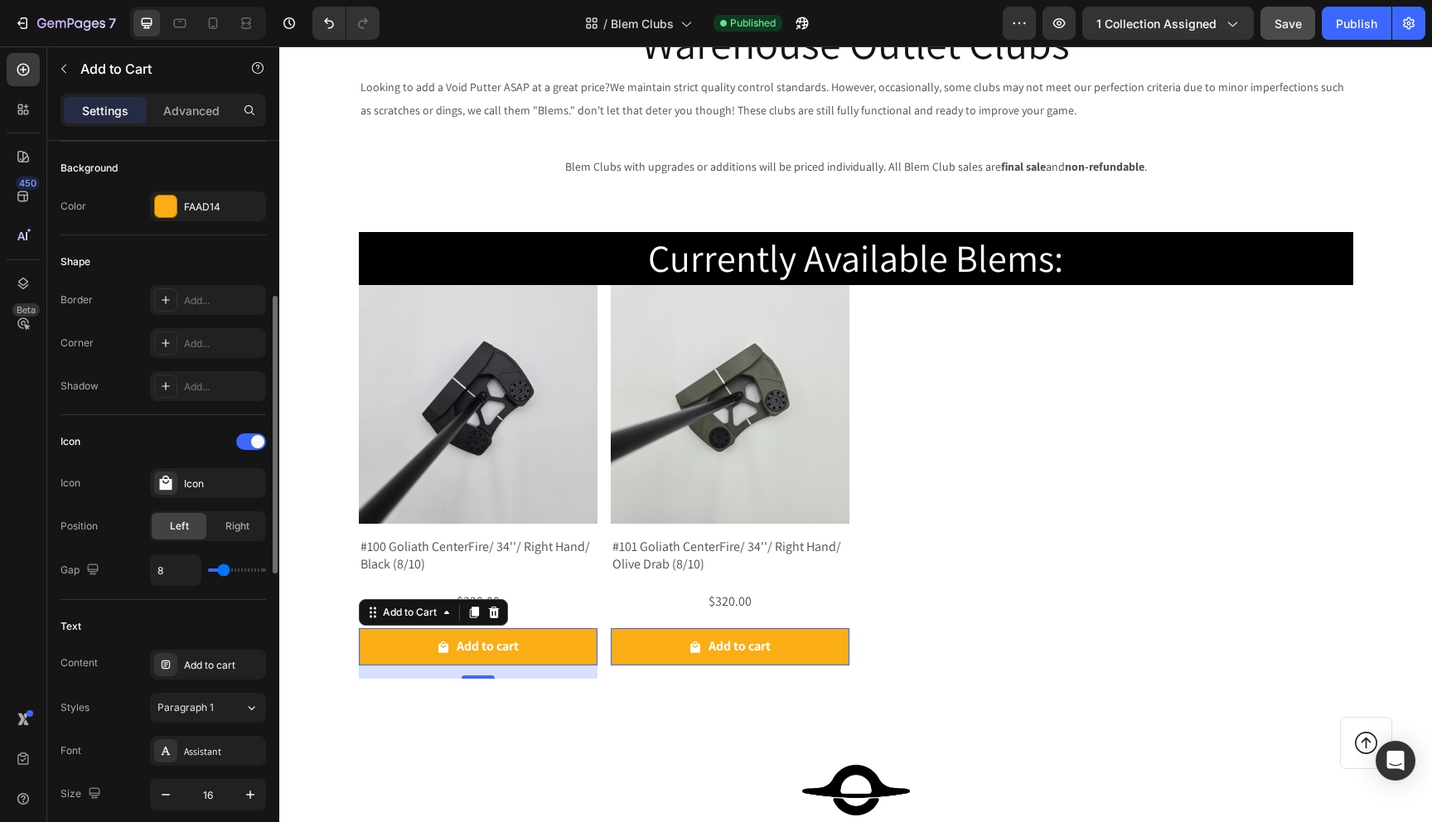
scroll to position [651, 0]
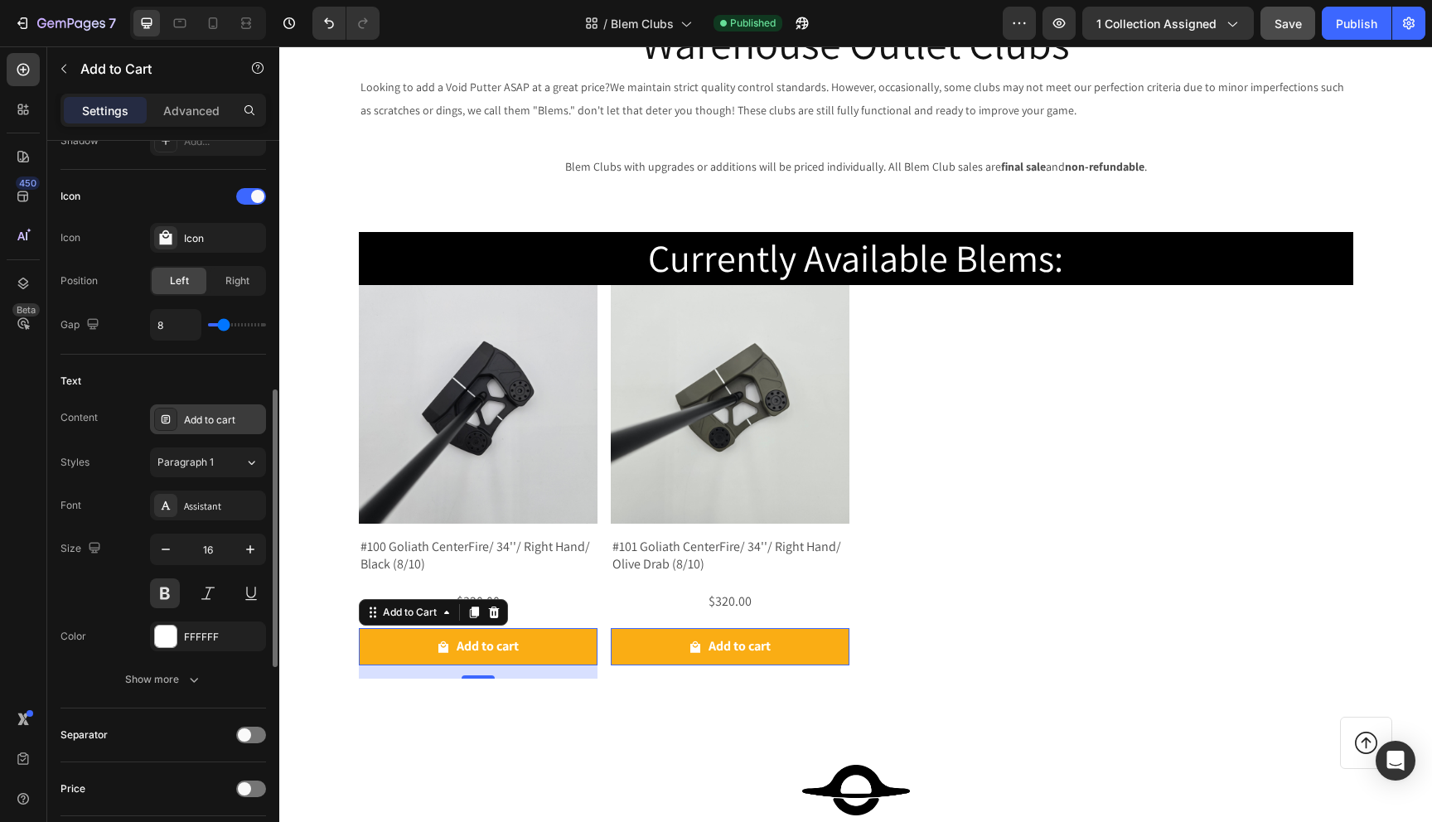
click at [209, 424] on div "Add to cart" at bounding box center [223, 420] width 78 height 15
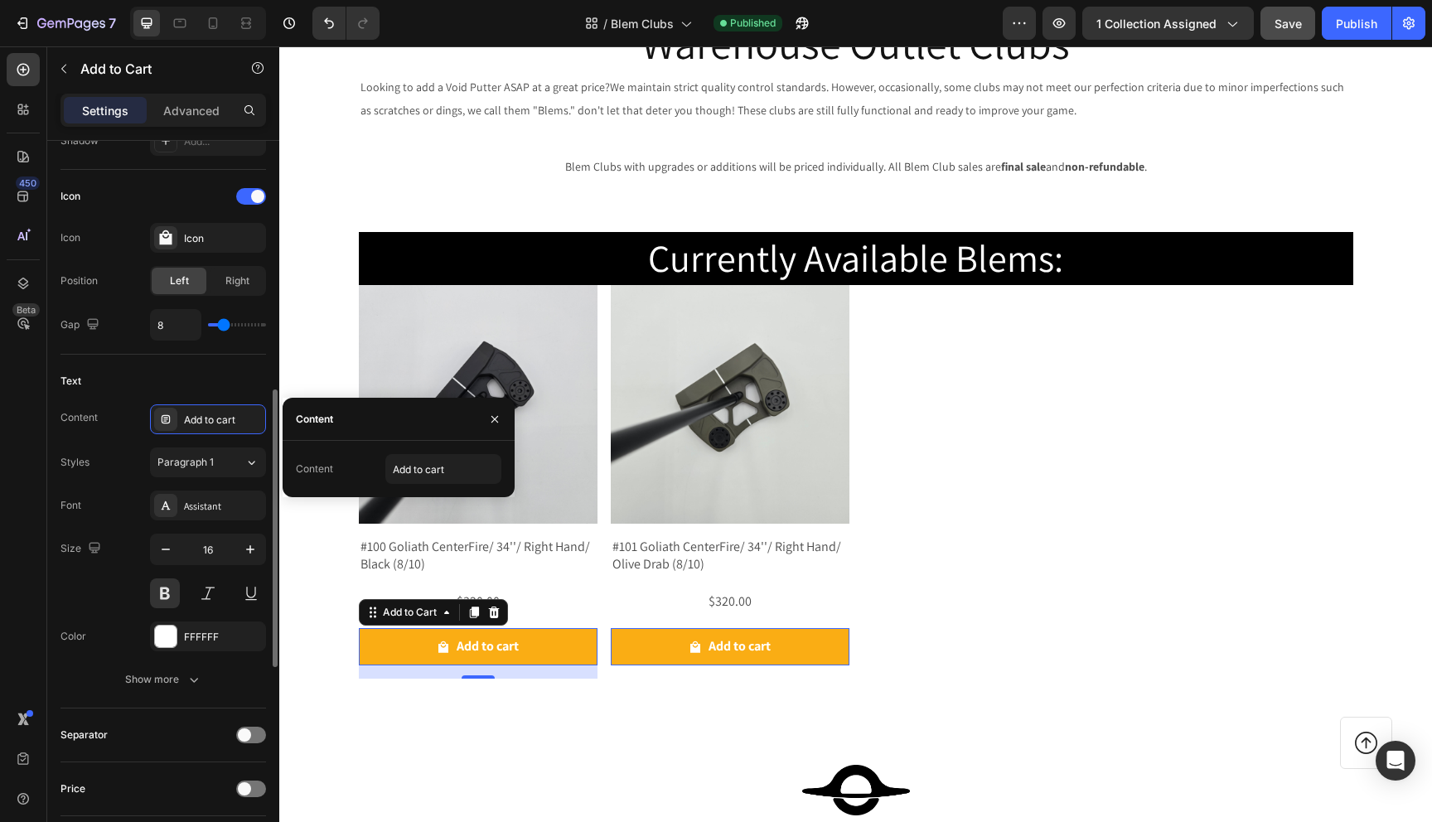
click at [114, 453] on div "Styles Paragraph 1" at bounding box center [164, 463] width 206 height 30
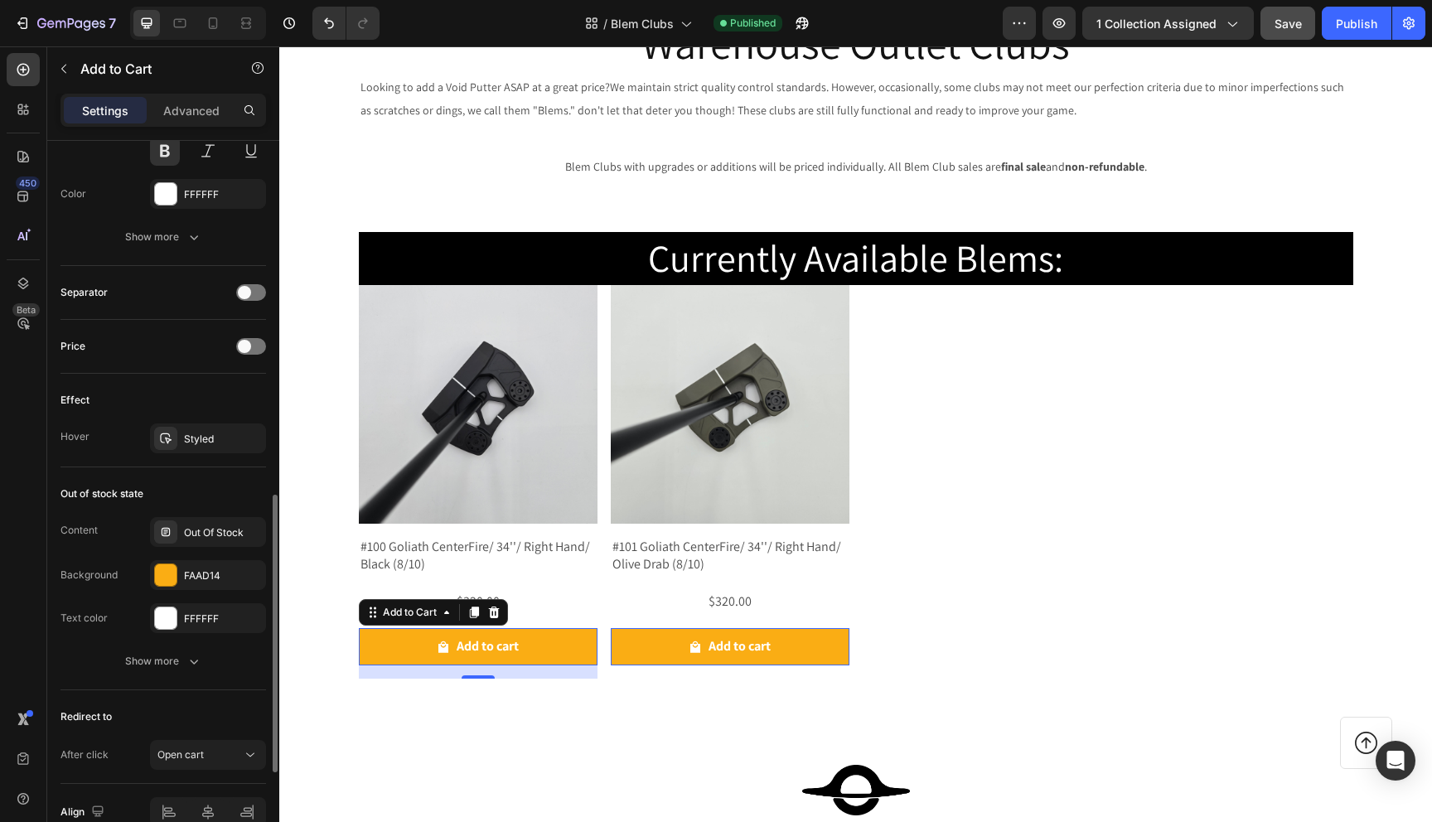
scroll to position [1179, 0]
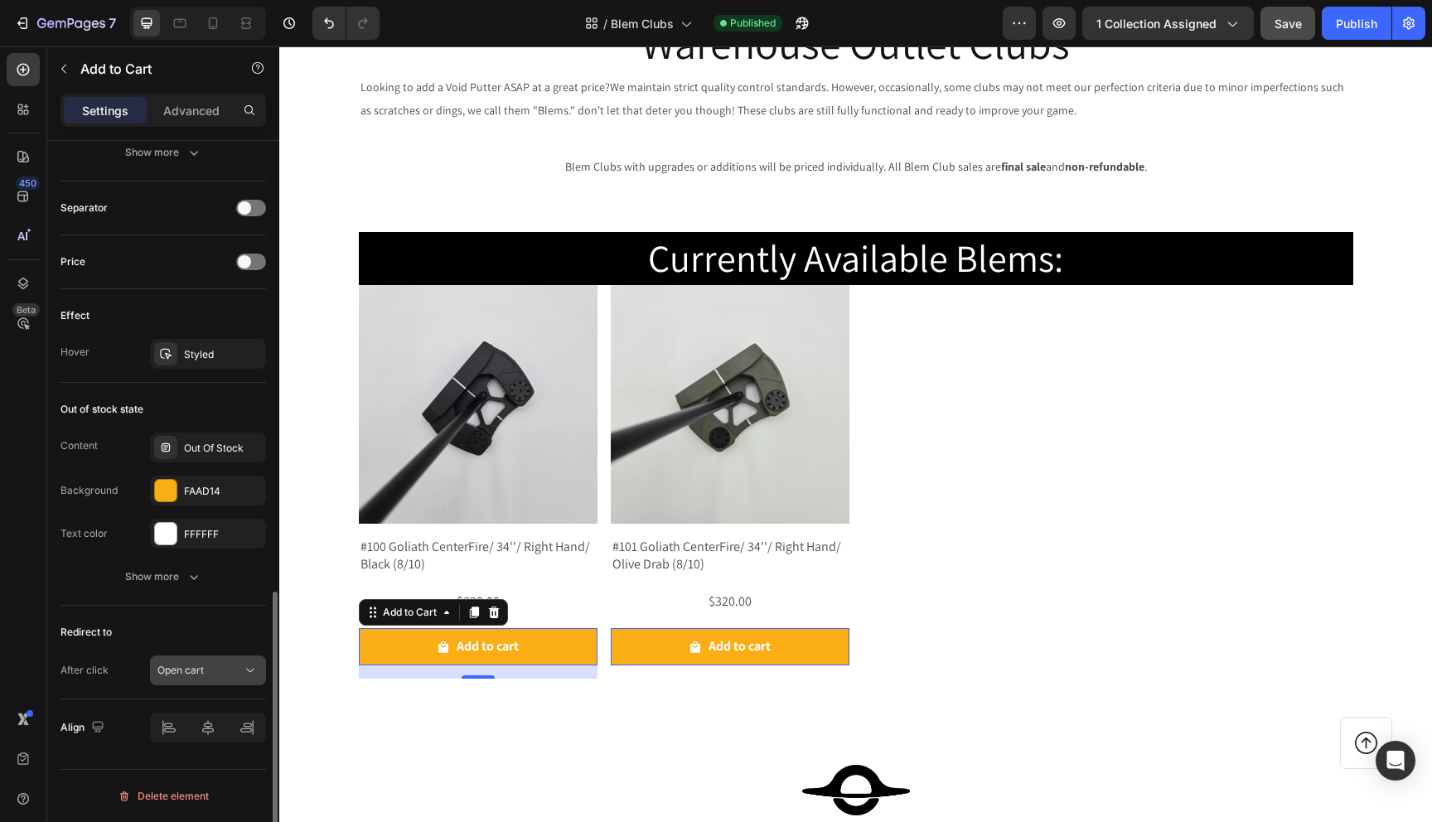
click at [227, 671] on div "Open cart" at bounding box center [199, 670] width 85 height 15
click at [86, 593] on div "Out of stock state Content Out Of Stock Background FAAD14 Text color FFFFFF Sho…" at bounding box center [164, 494] width 206 height 223
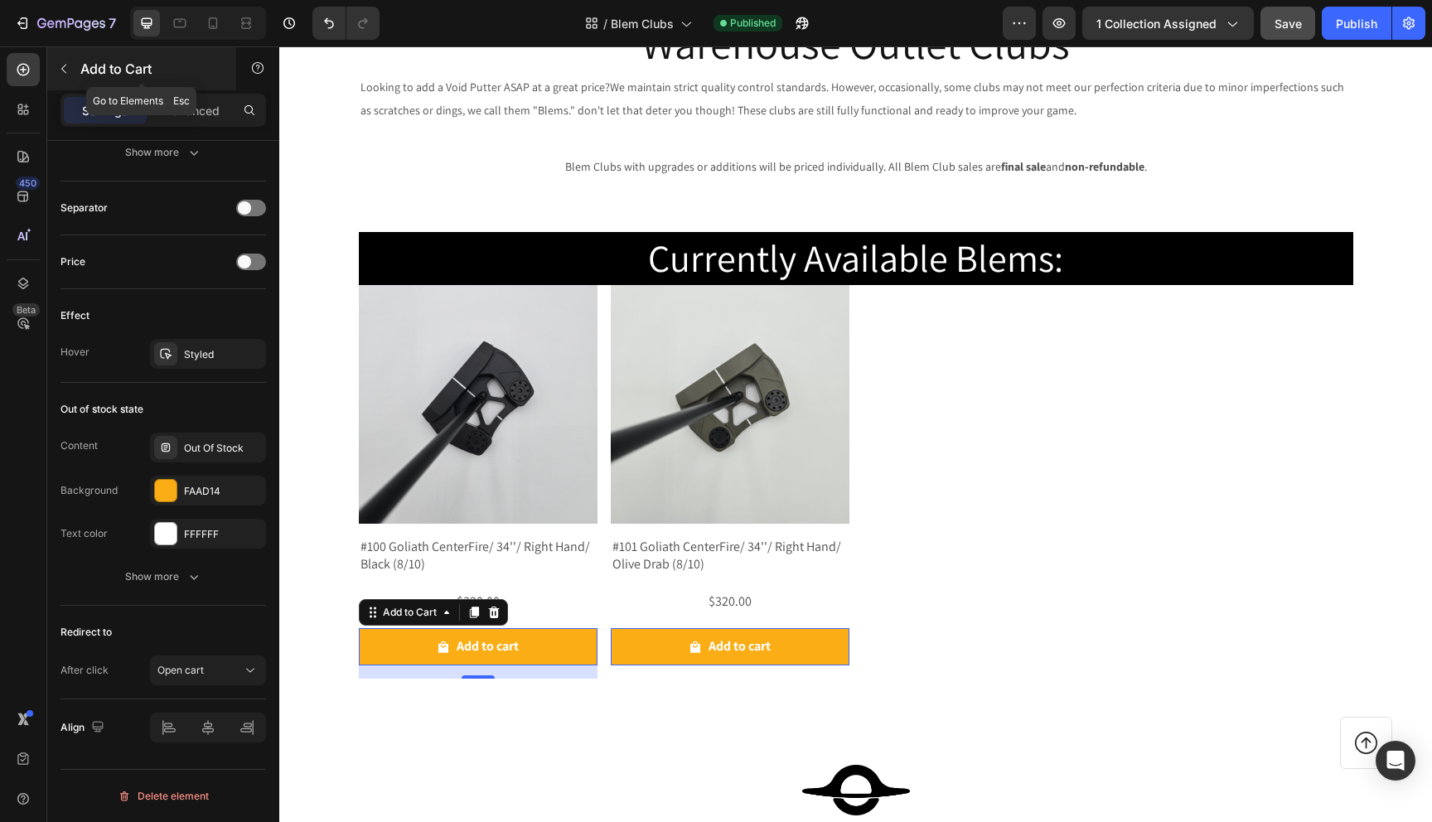
click at [68, 65] on icon "button" at bounding box center [63, 68] width 13 height 13
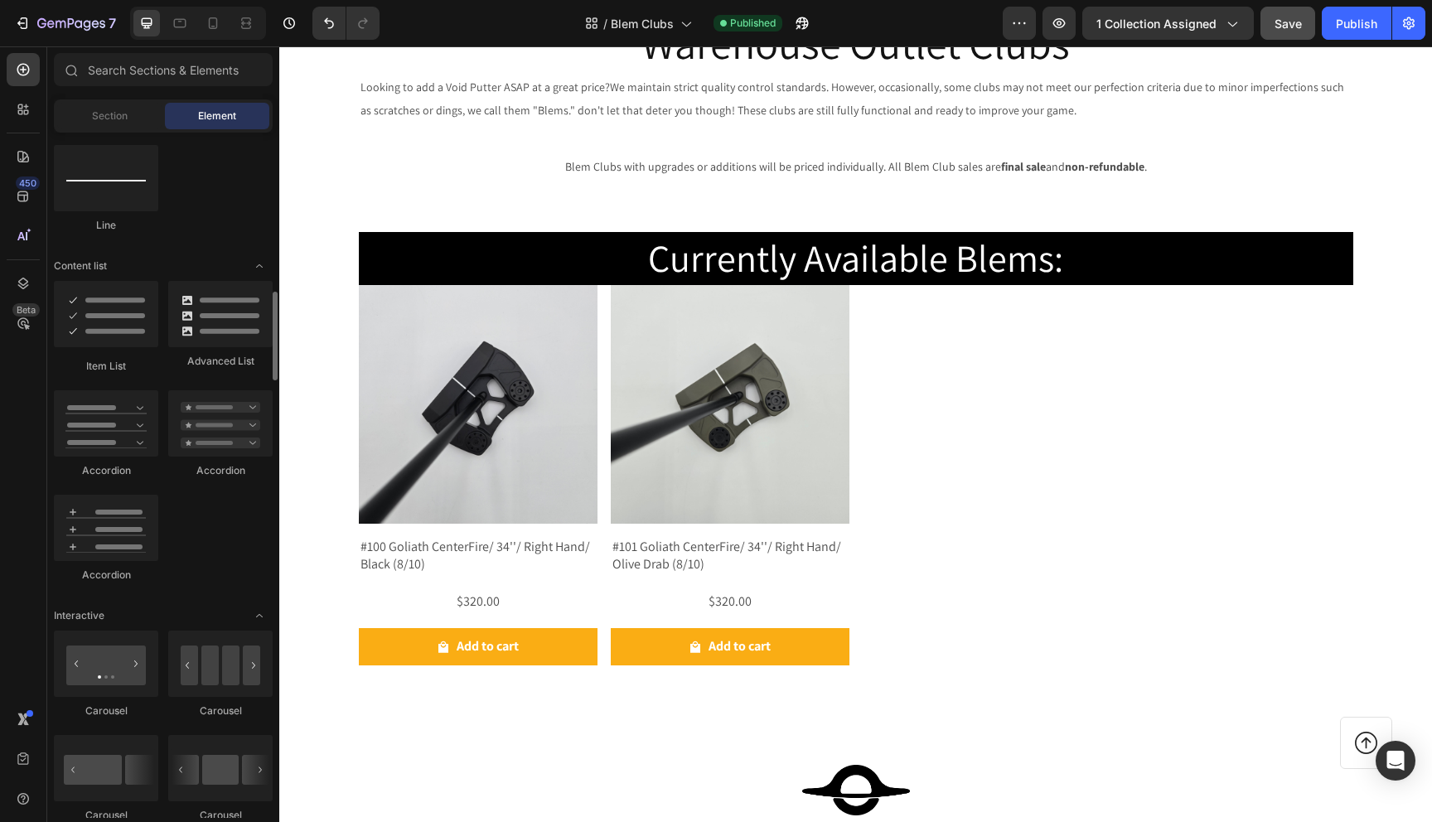
scroll to position [1368, 0]
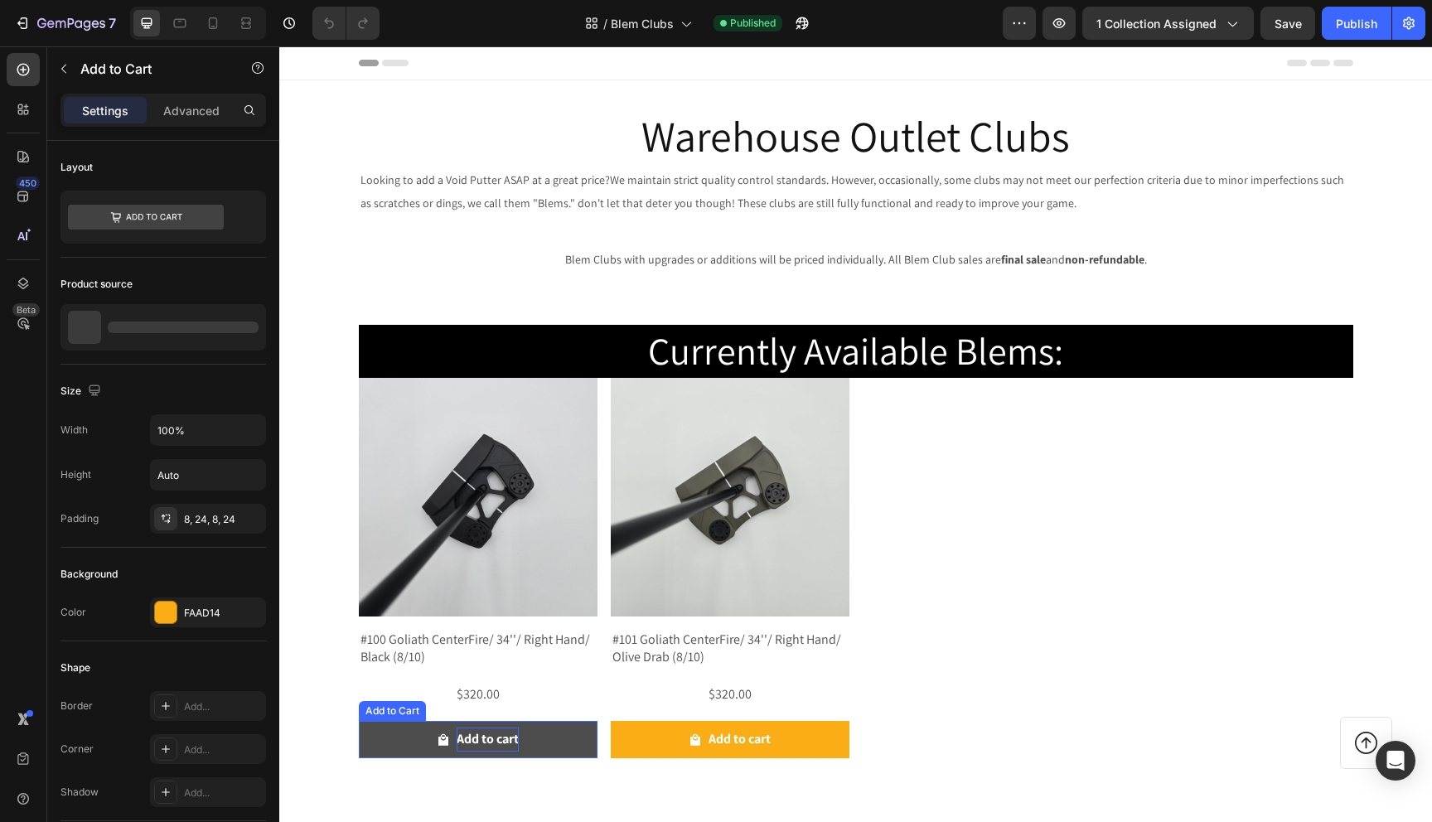
click at [473, 744] on div "Add to cart" at bounding box center [488, 740] width 62 height 24
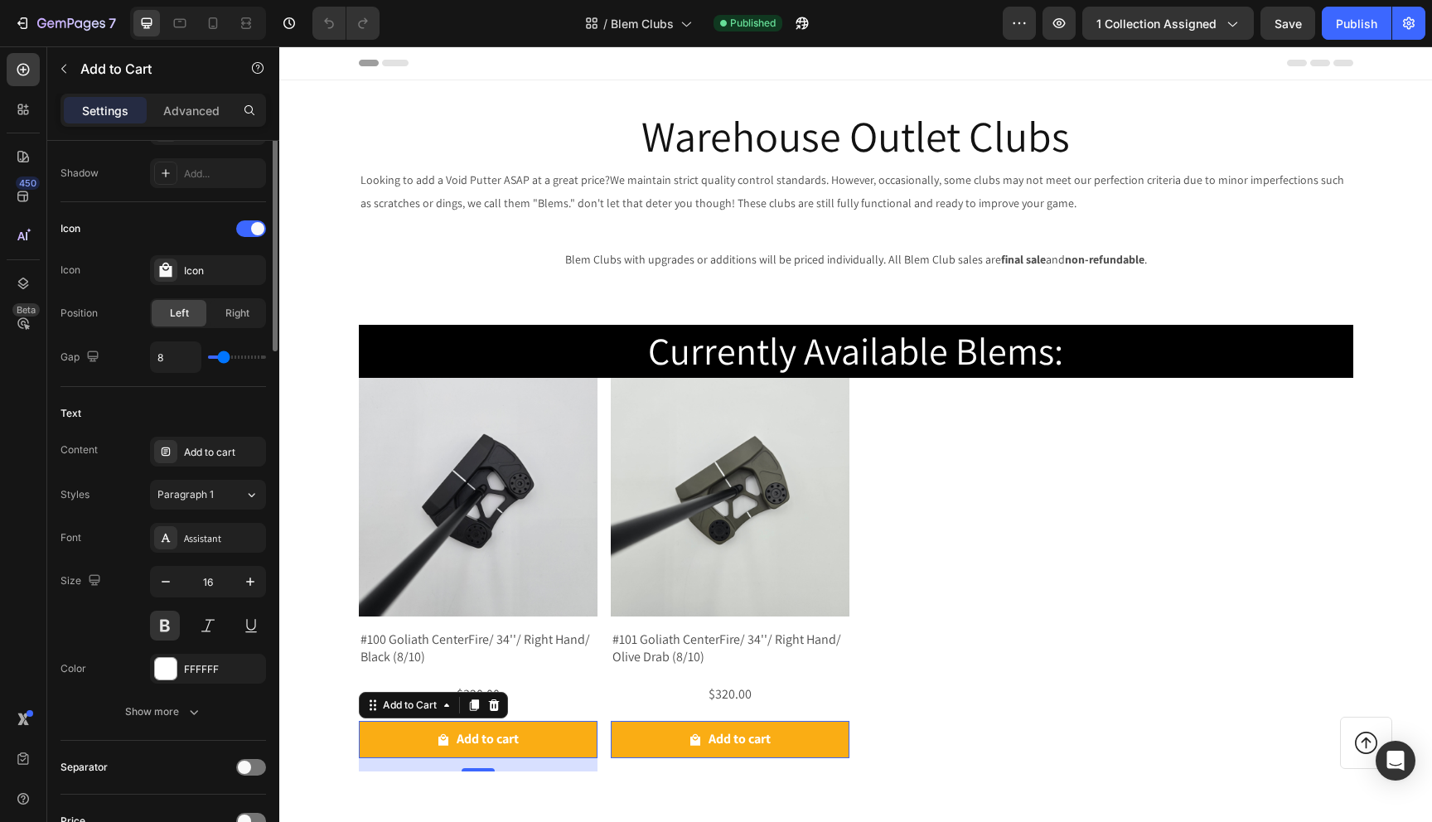
scroll to position [668, 0]
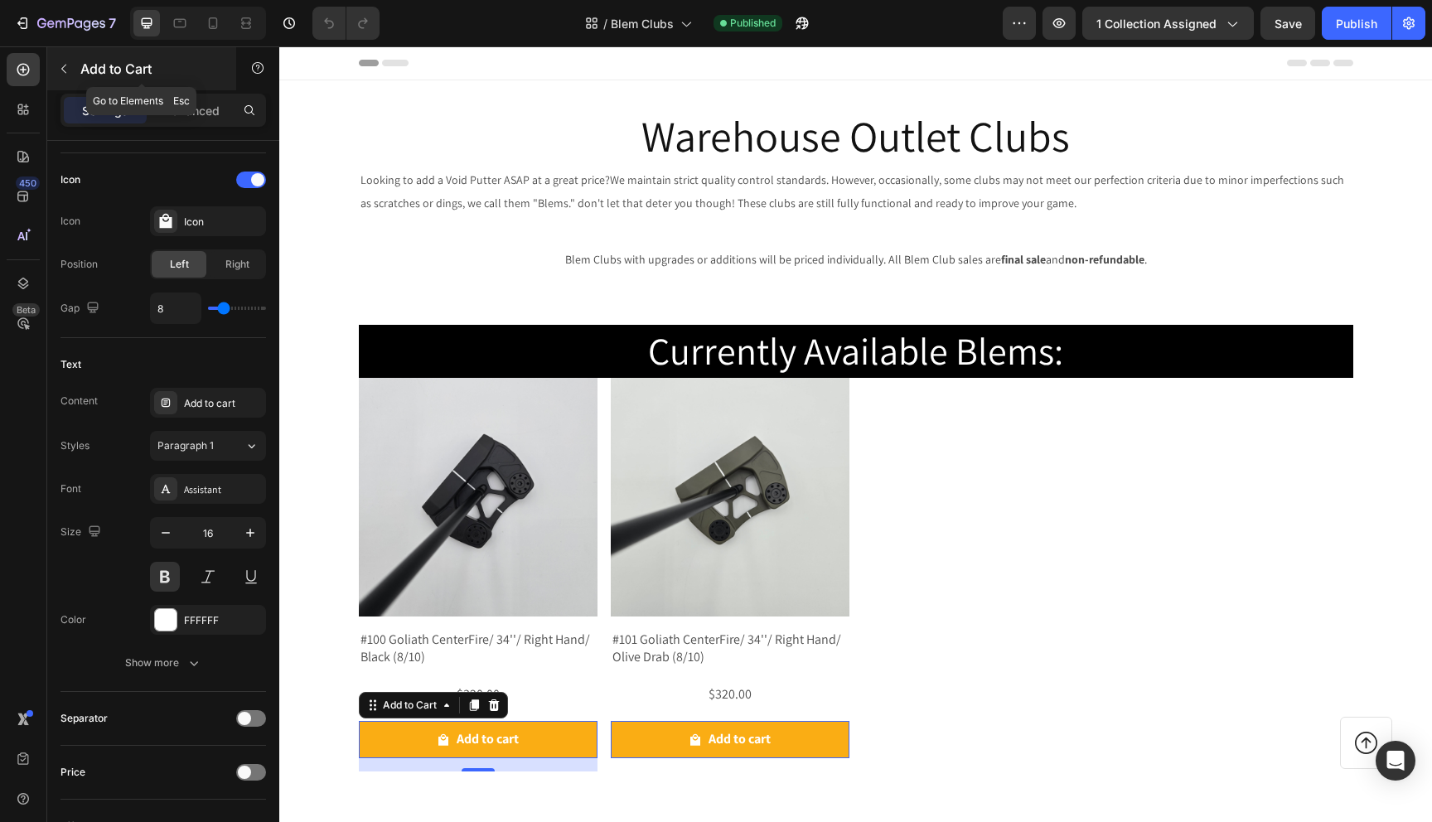
click at [66, 68] on icon "button" at bounding box center [63, 68] width 13 height 13
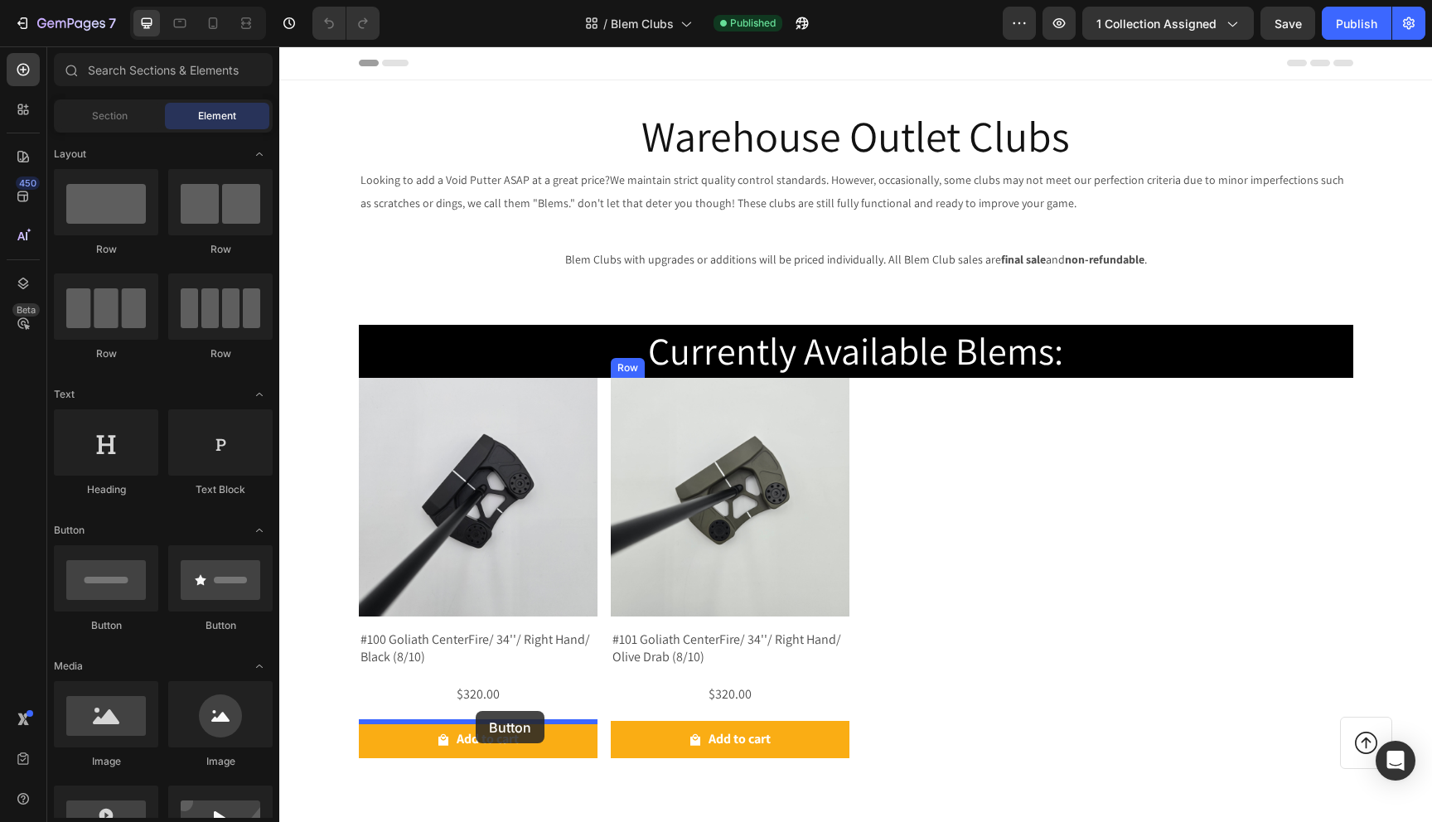
drag, startPoint x: 397, startPoint y: 622, endPoint x: 476, endPoint y: 711, distance: 119.2
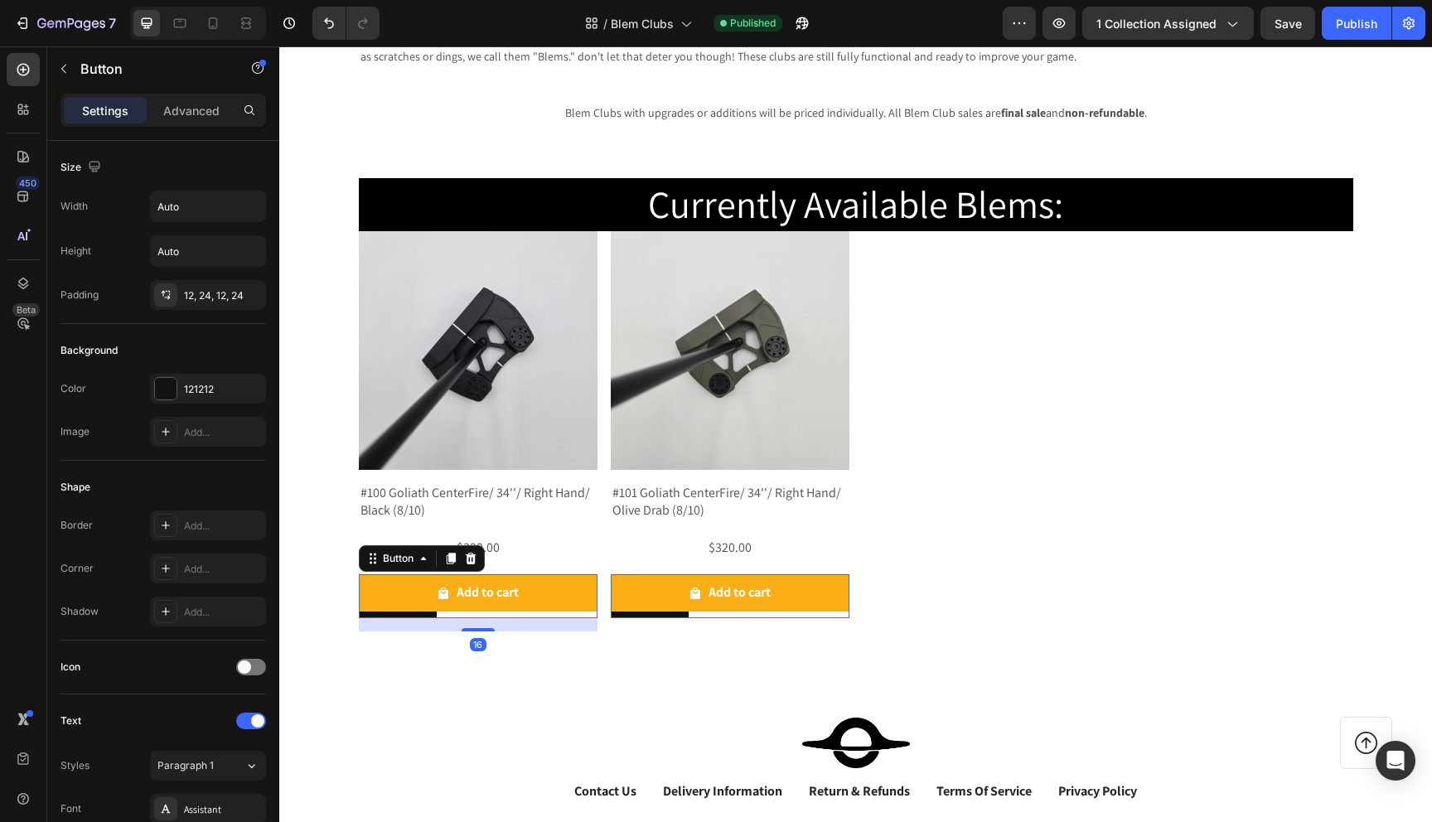
scroll to position [148, 0]
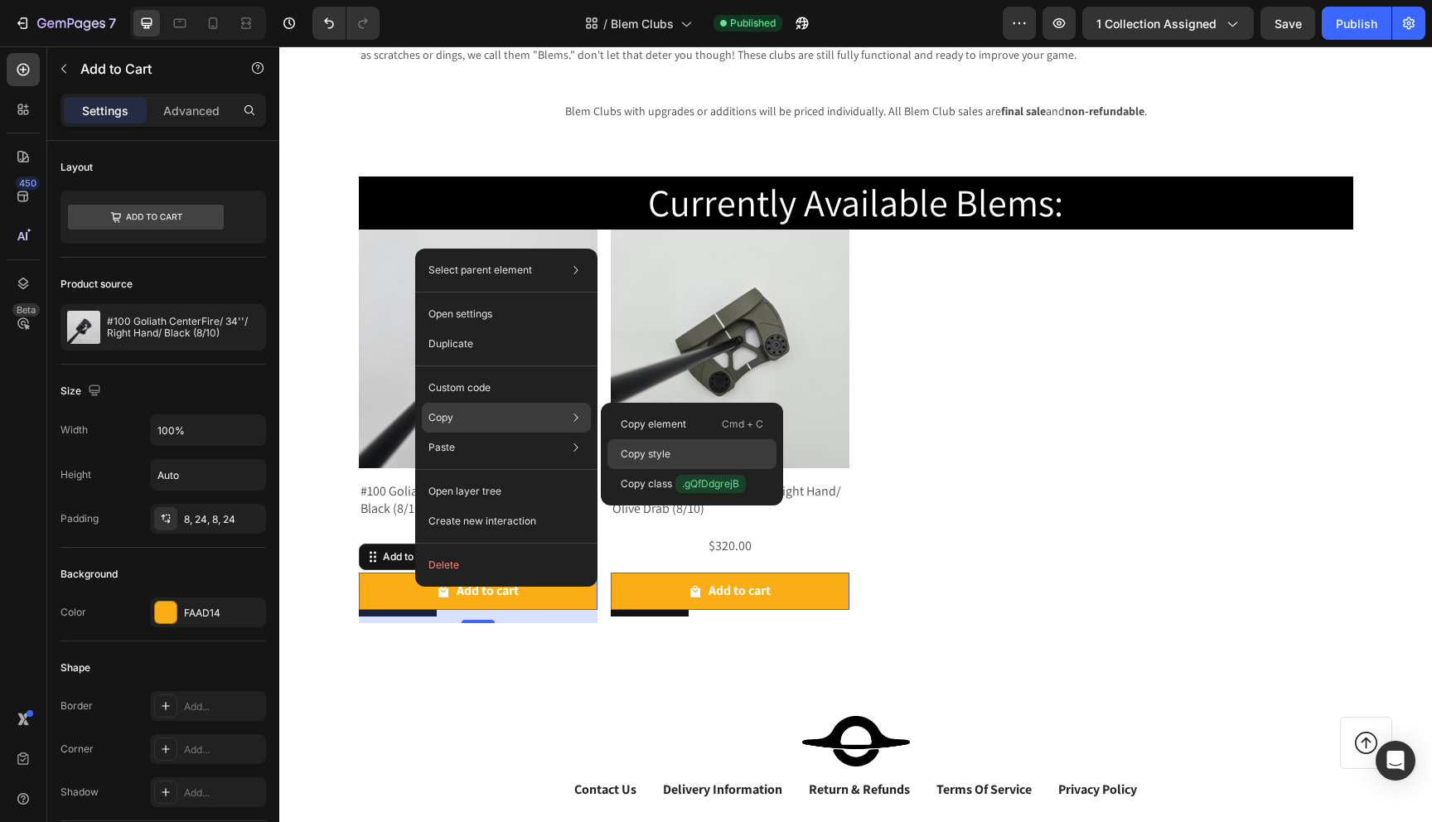
click at [669, 453] on p "Copy style" at bounding box center [646, 454] width 50 height 15
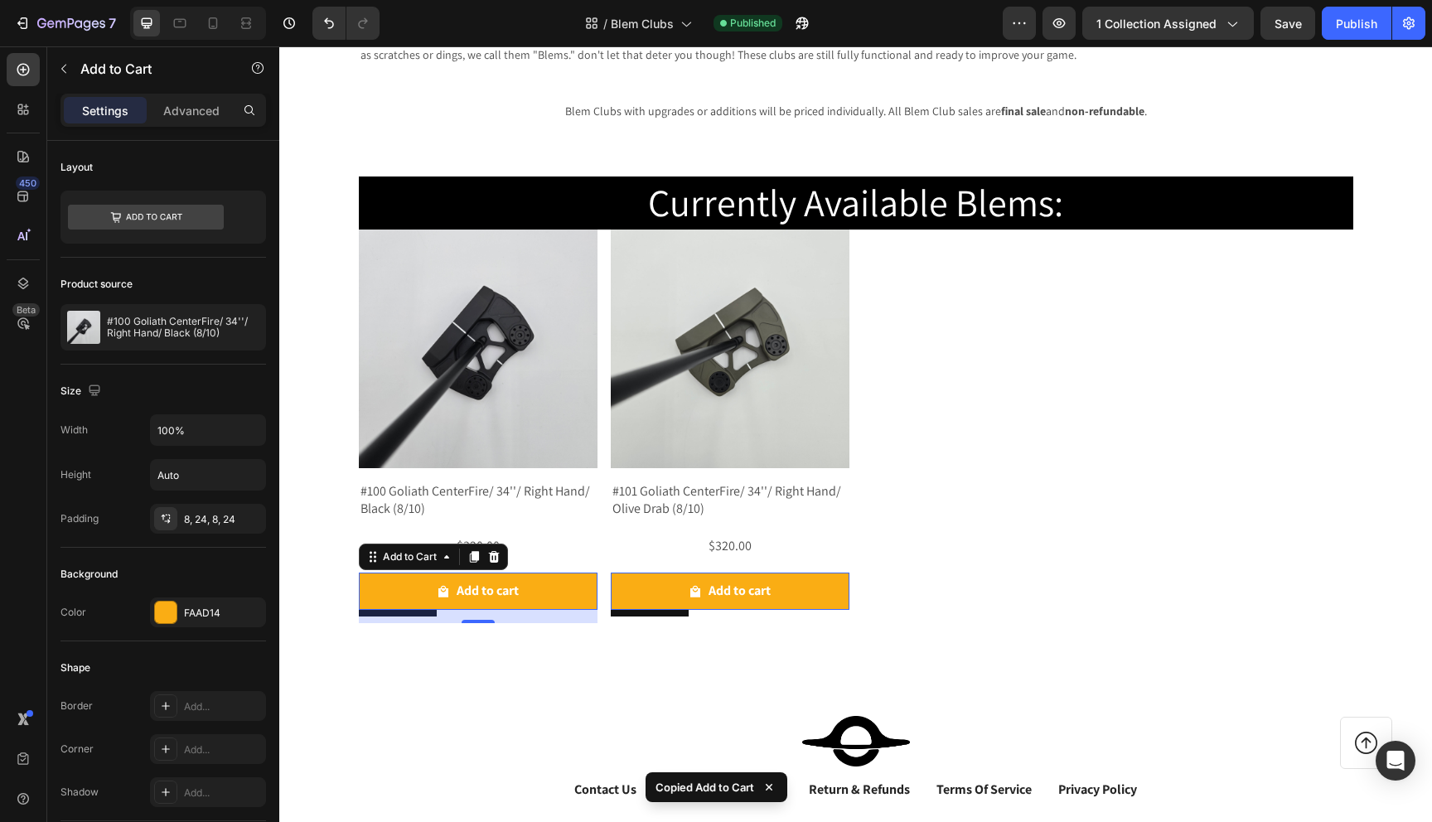
click at [418, 617] on div "16" at bounding box center [478, 616] width 239 height 13
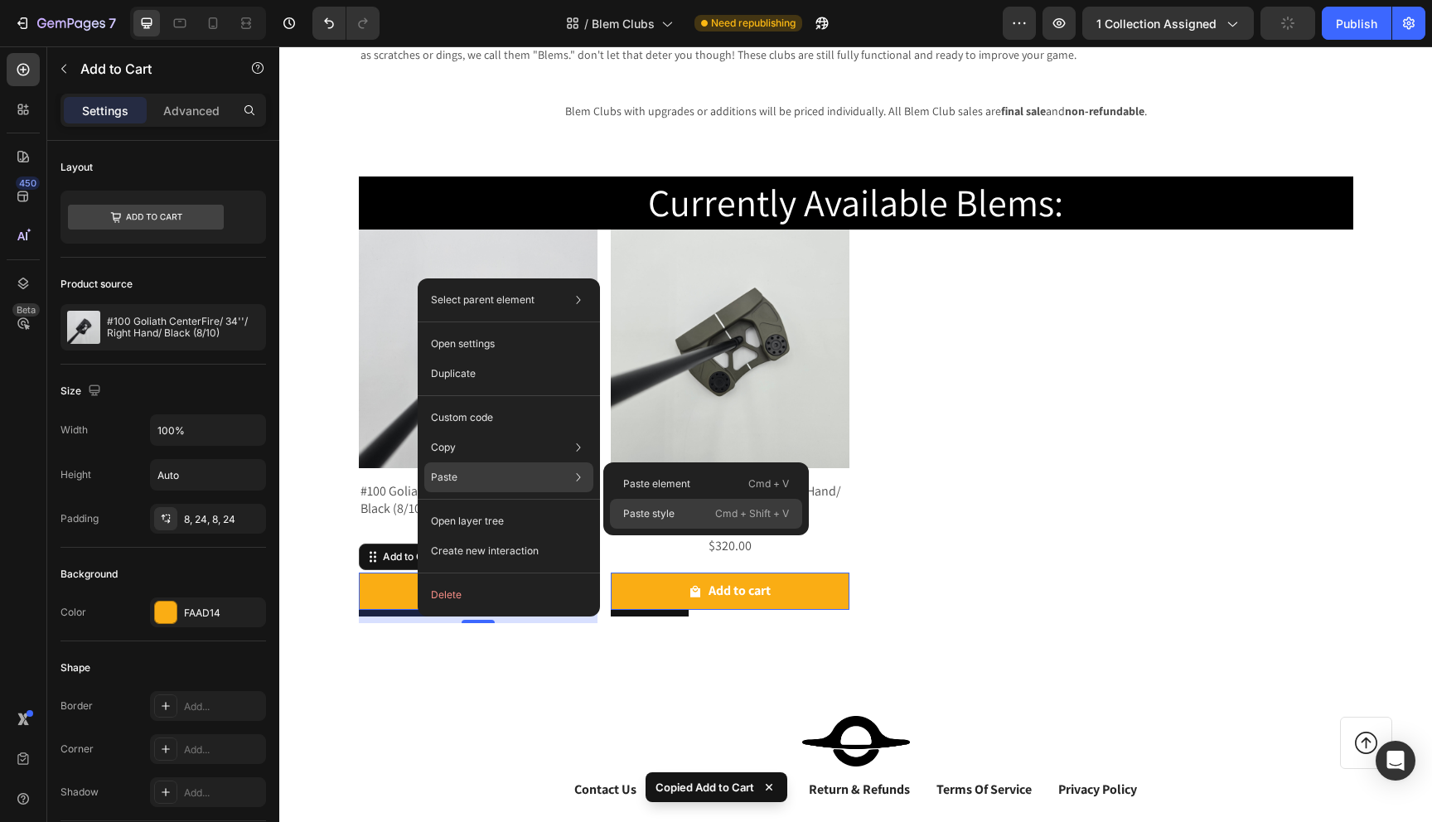
click at [663, 516] on p "Paste style" at bounding box center [648, 513] width 51 height 15
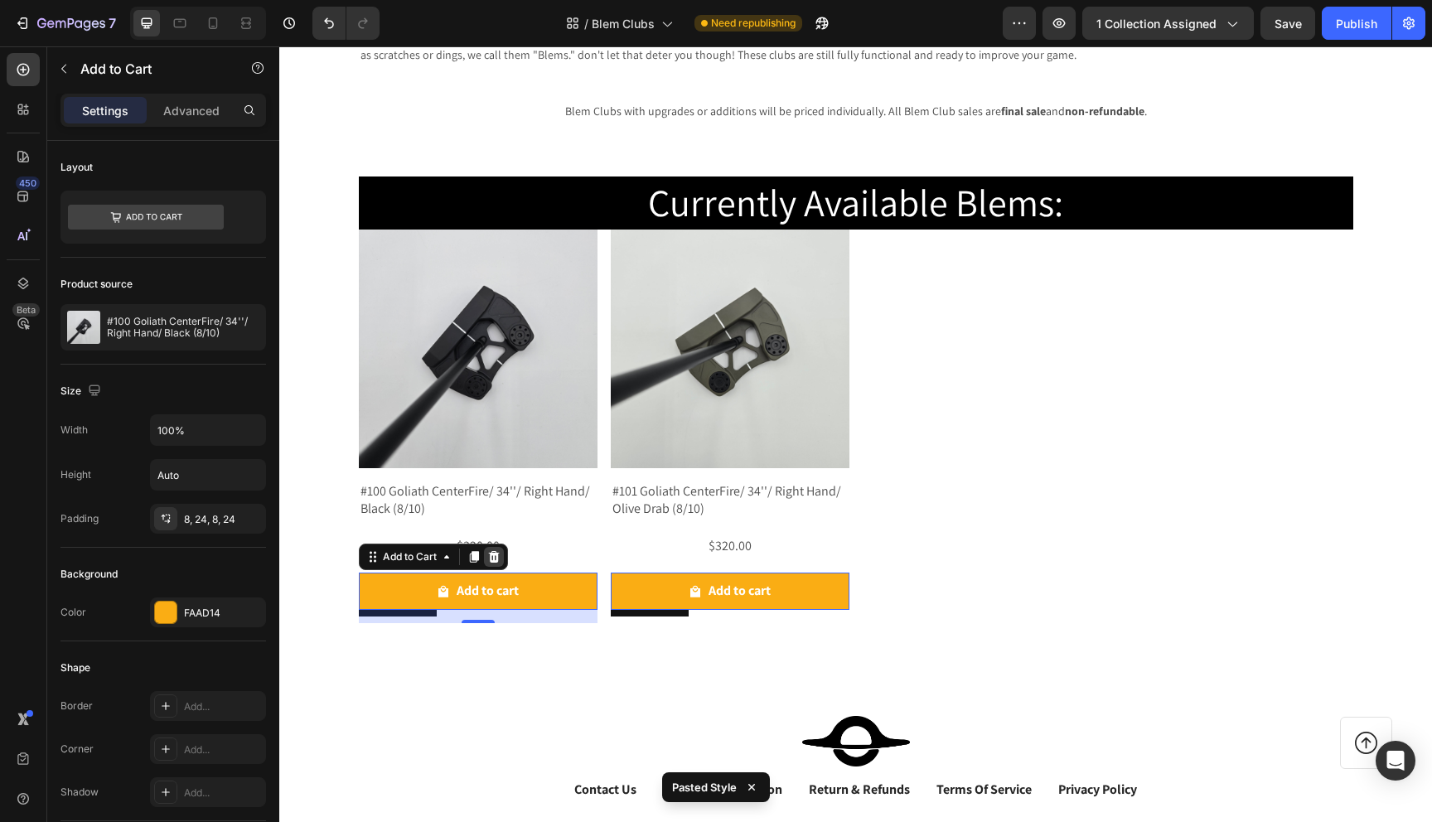
click at [498, 549] on div at bounding box center [494, 557] width 20 height 20
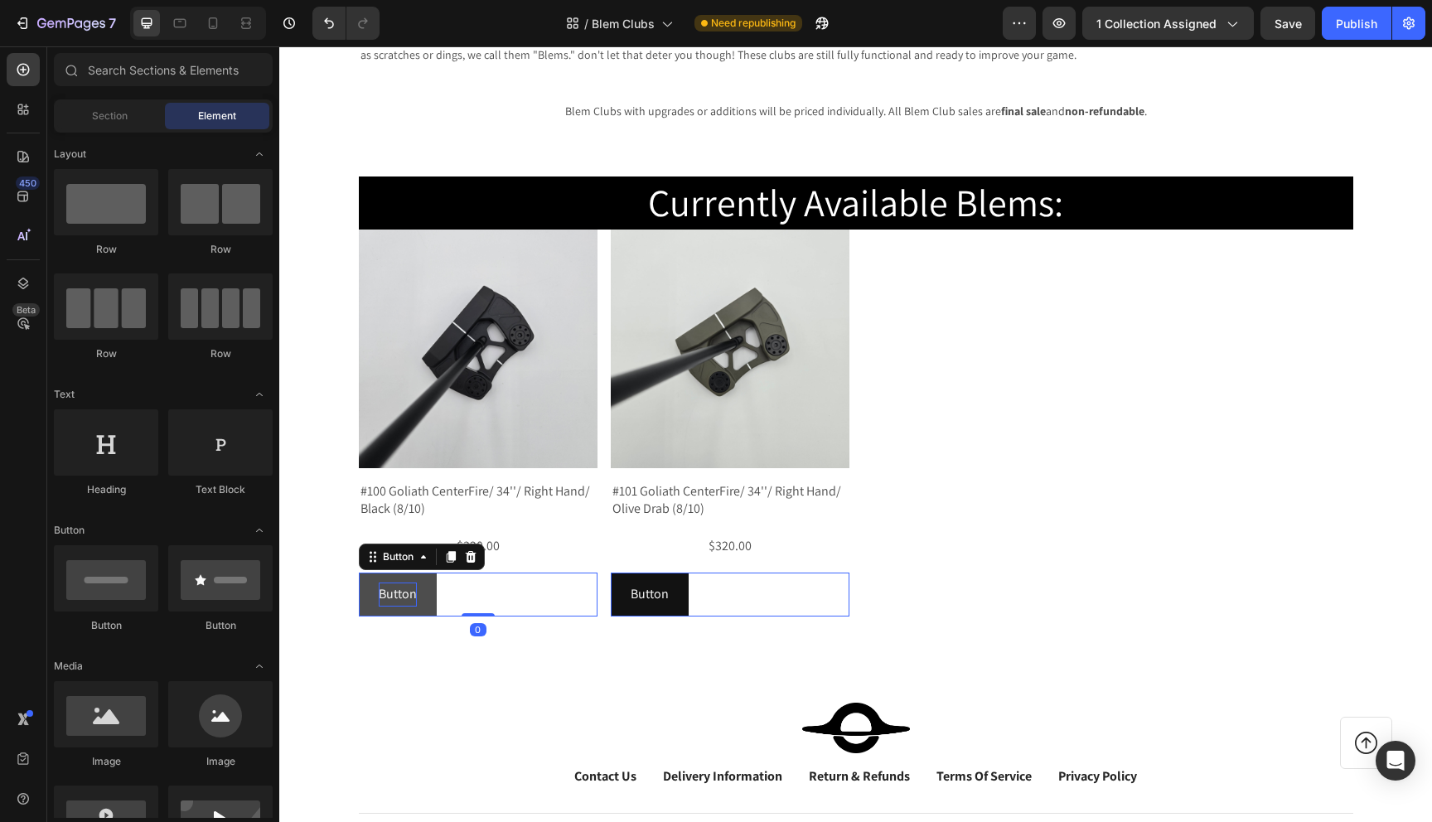
click at [404, 585] on p "Button" at bounding box center [398, 595] width 38 height 24
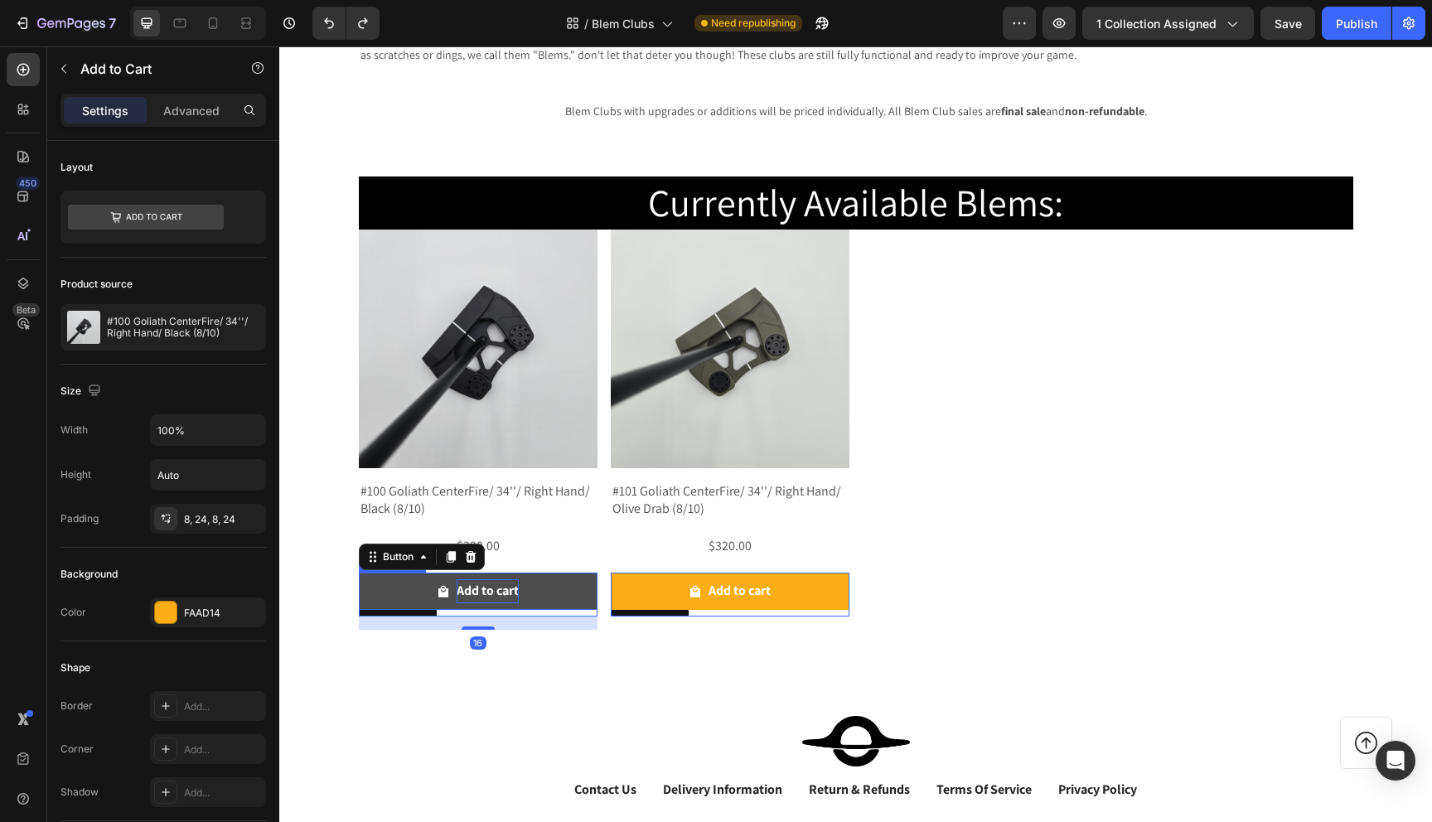
click at [518, 602] on div "Add to cart" at bounding box center [488, 591] width 62 height 24
click at [544, 598] on button "Add to cart" at bounding box center [478, 591] width 239 height 37
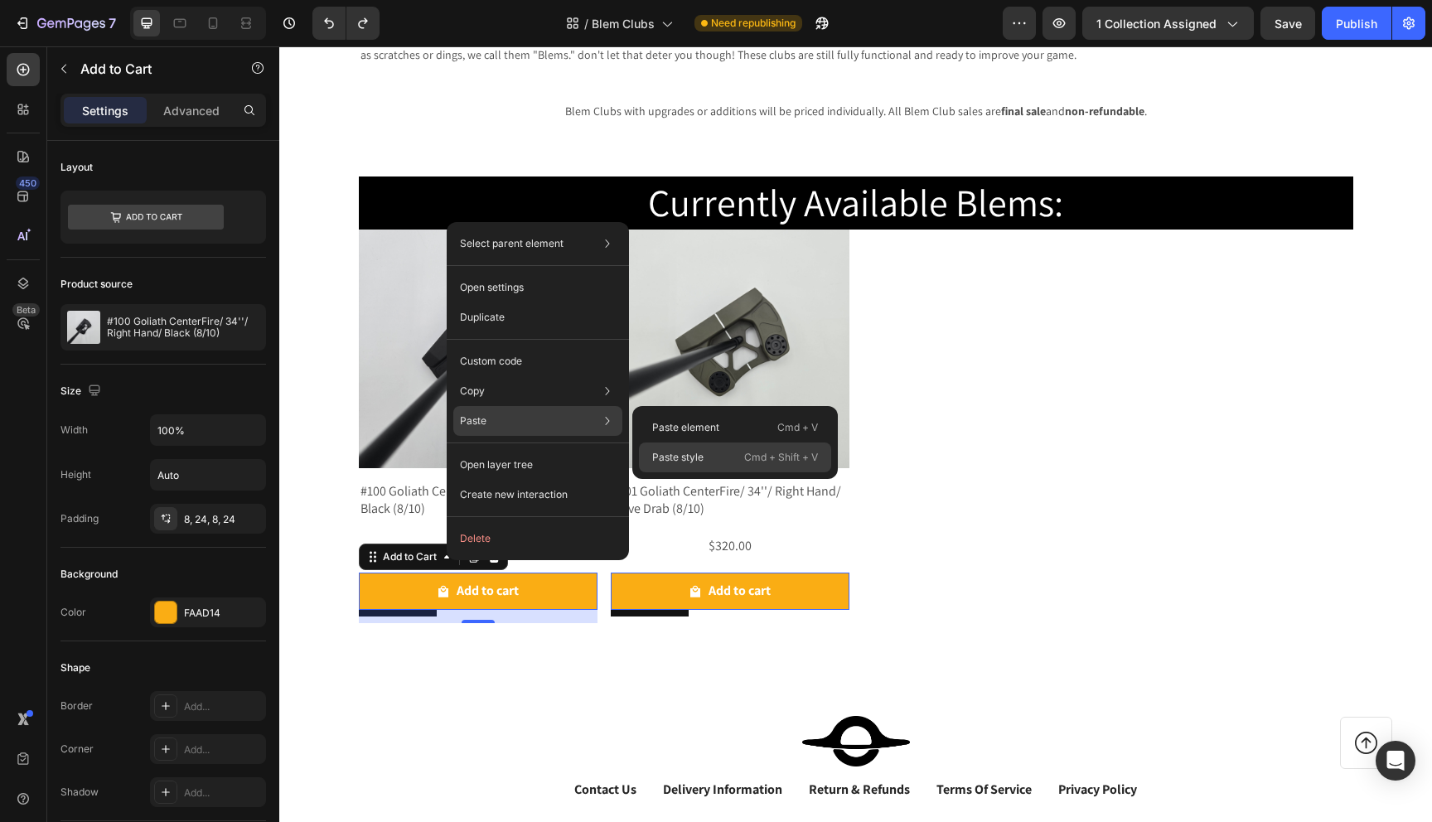
click at [680, 453] on p "Paste style" at bounding box center [677, 457] width 51 height 15
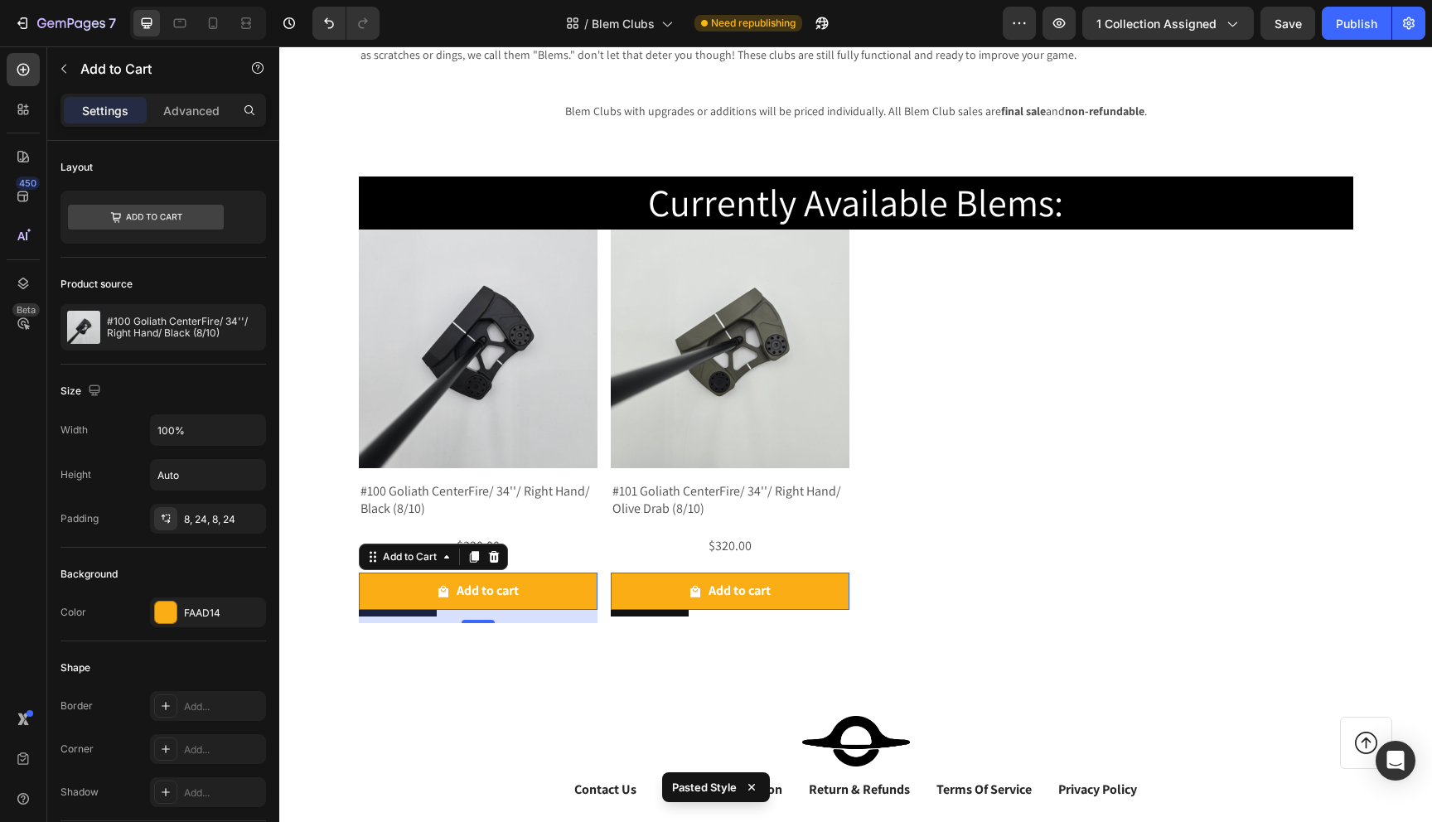
click at [460, 618] on div "16" at bounding box center [478, 616] width 239 height 13
click at [426, 616] on div "16" at bounding box center [478, 616] width 239 height 13
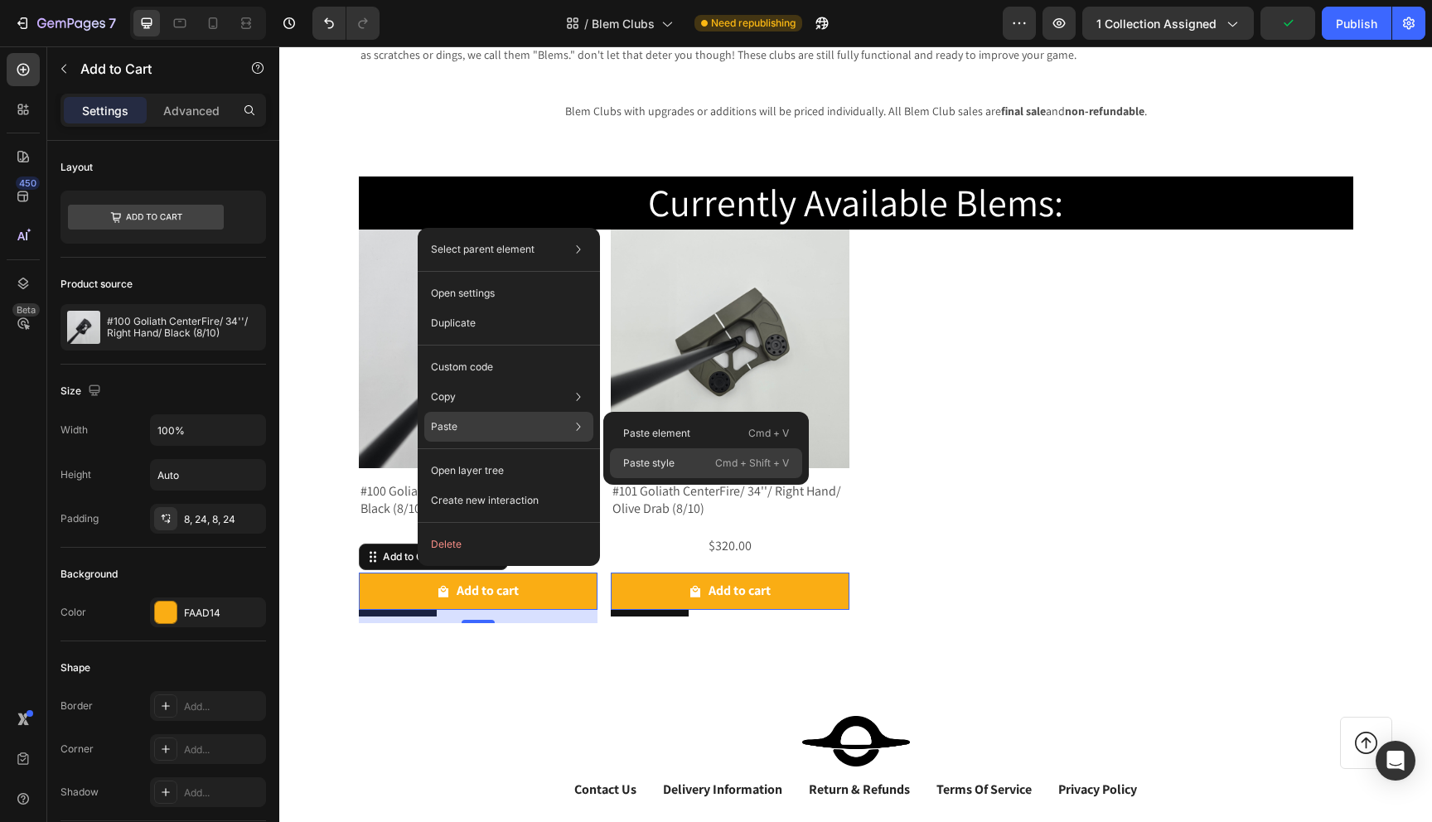
click at [651, 467] on p "Paste style" at bounding box center [648, 463] width 51 height 15
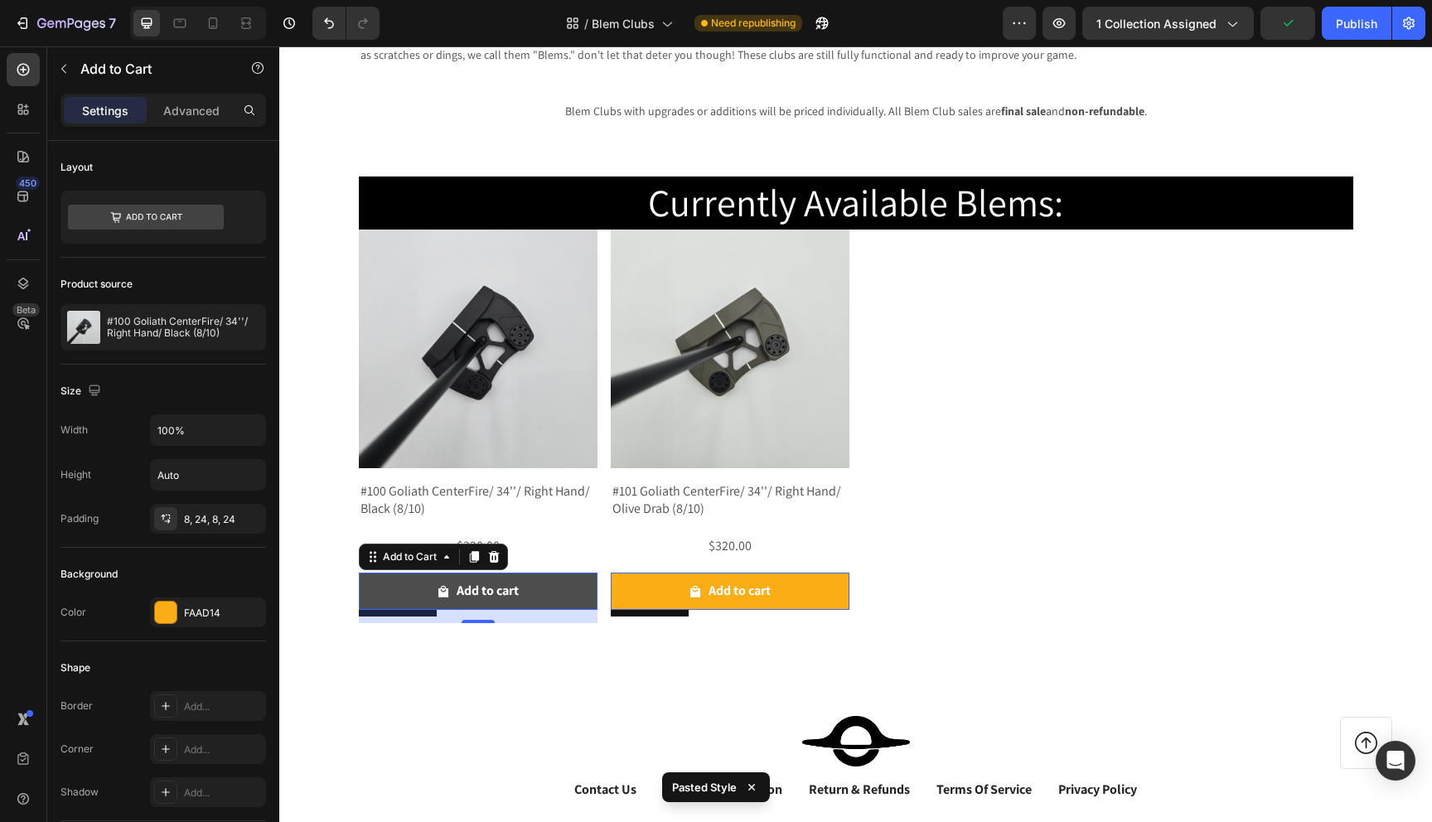
click at [419, 582] on button "Add to cart" at bounding box center [478, 591] width 239 height 37
click at [574, 573] on button "Add to cart" at bounding box center [478, 591] width 239 height 37
click at [501, 554] on div at bounding box center [494, 557] width 20 height 20
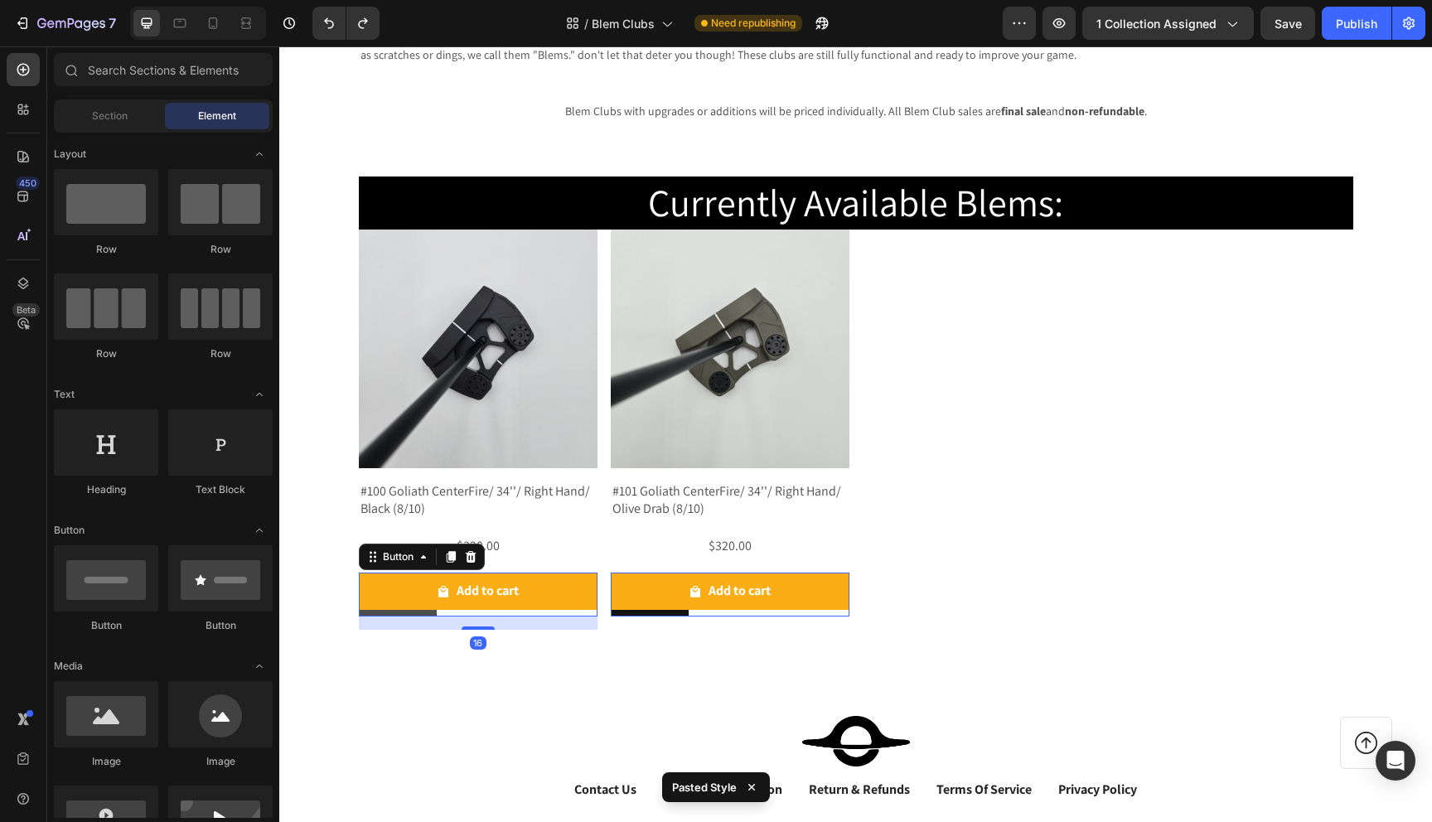
click at [429, 616] on button "Button" at bounding box center [398, 595] width 78 height 44
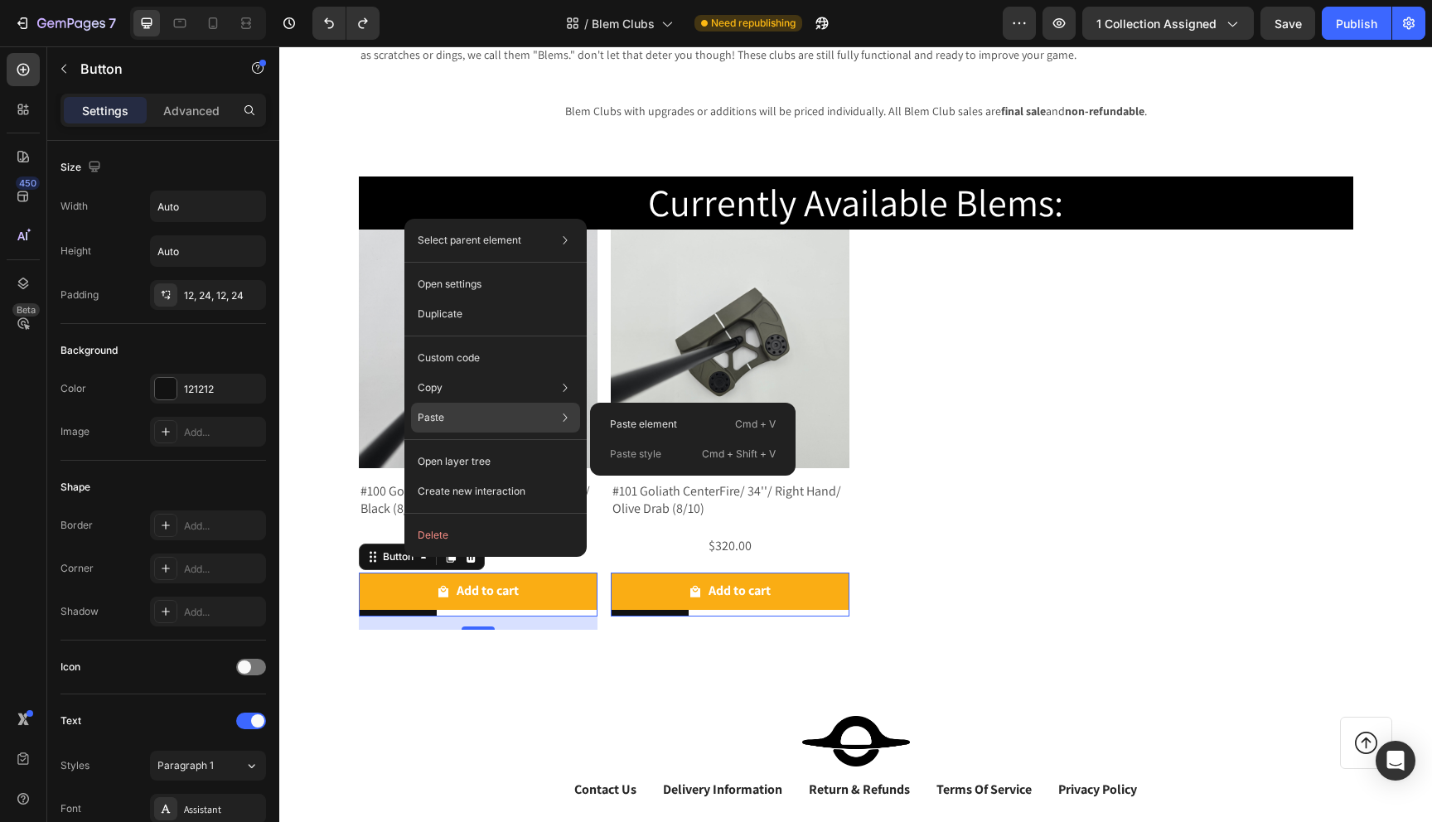
click at [637, 451] on p "Paste style" at bounding box center [635, 454] width 51 height 15
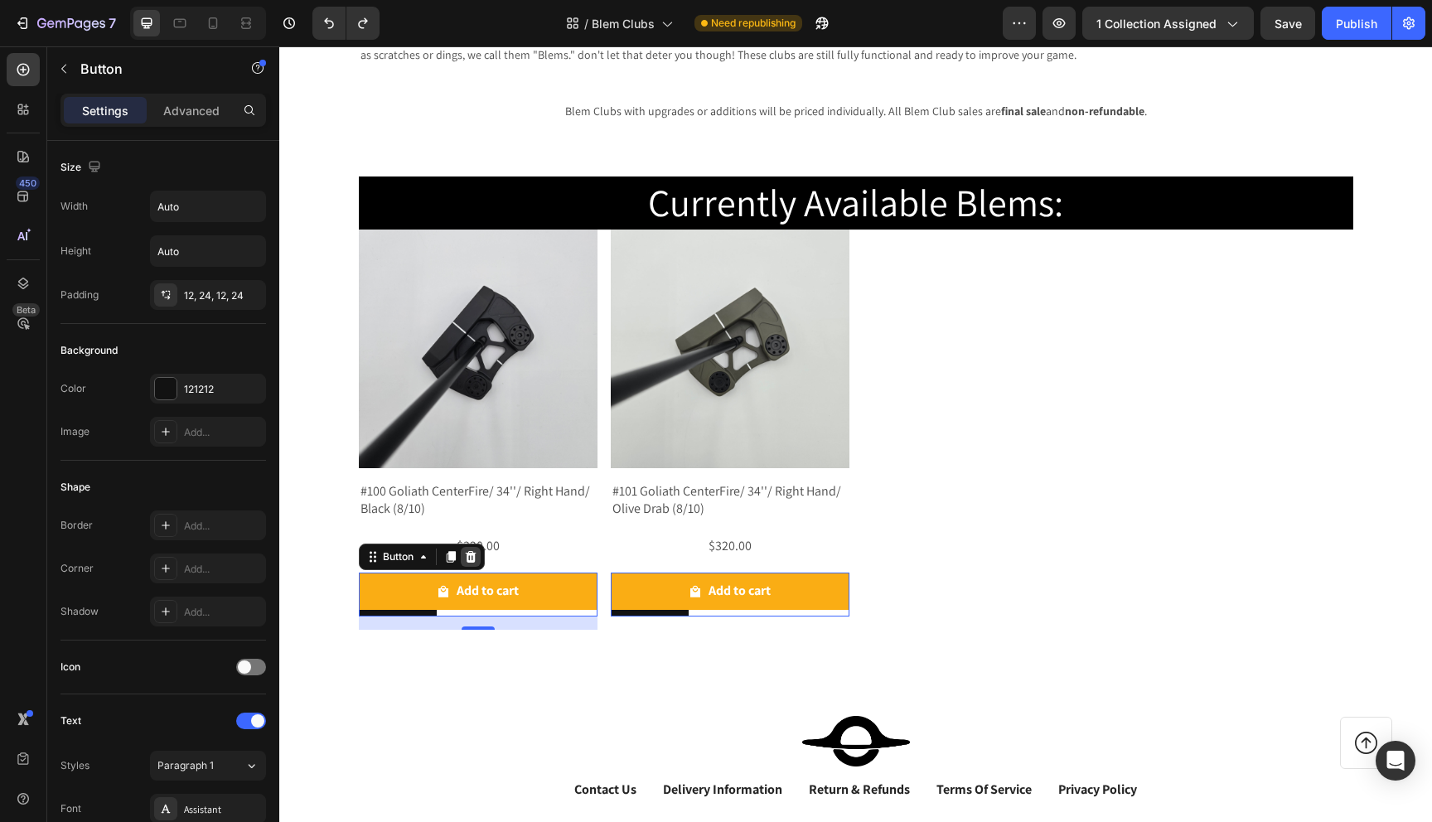
click at [477, 551] on icon at bounding box center [470, 556] width 13 height 13
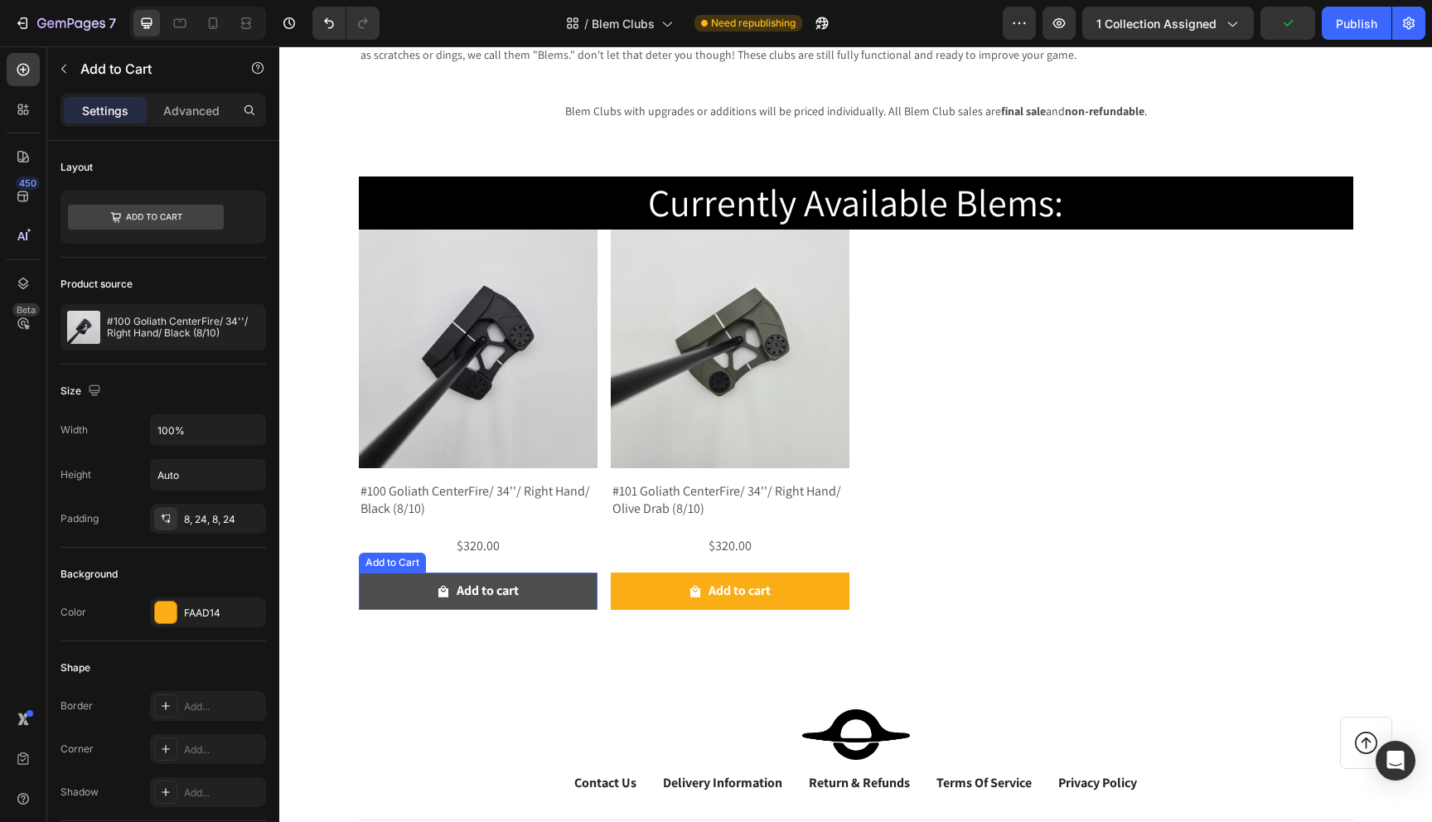
click at [419, 593] on button "Add to cart" at bounding box center [478, 591] width 239 height 37
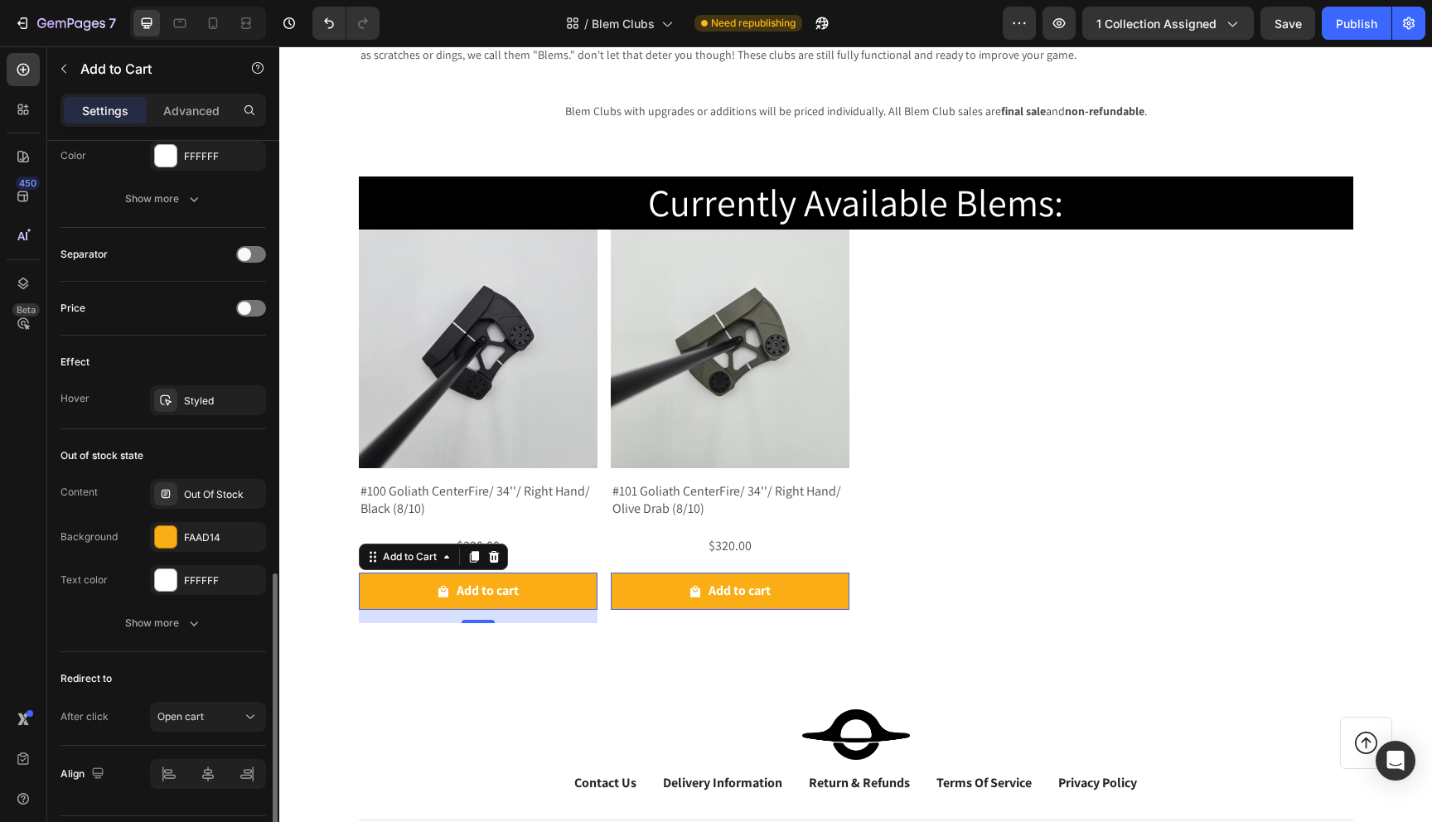
scroll to position [1179, 0]
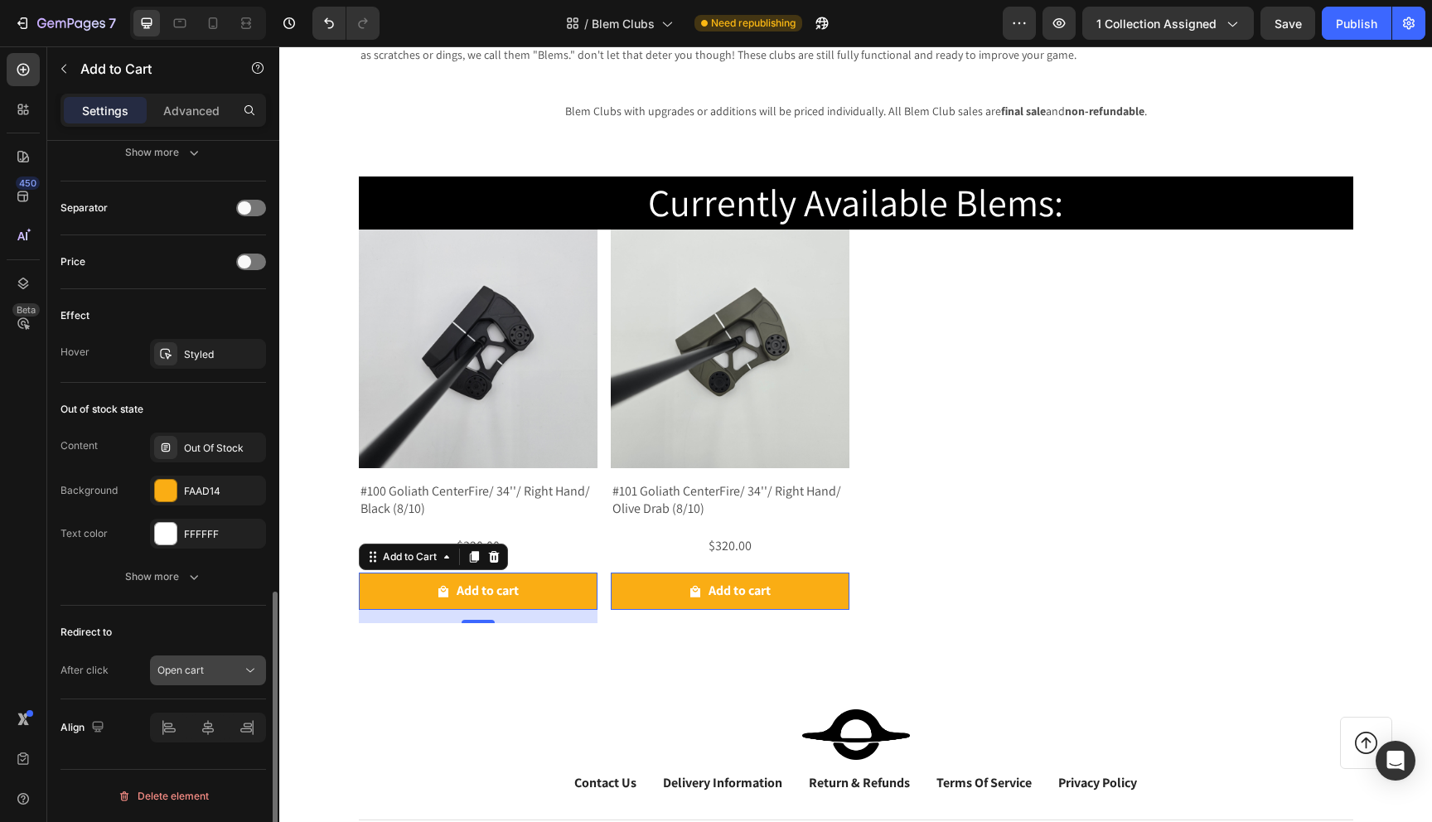
click at [216, 671] on div "Open cart" at bounding box center [199, 670] width 85 height 15
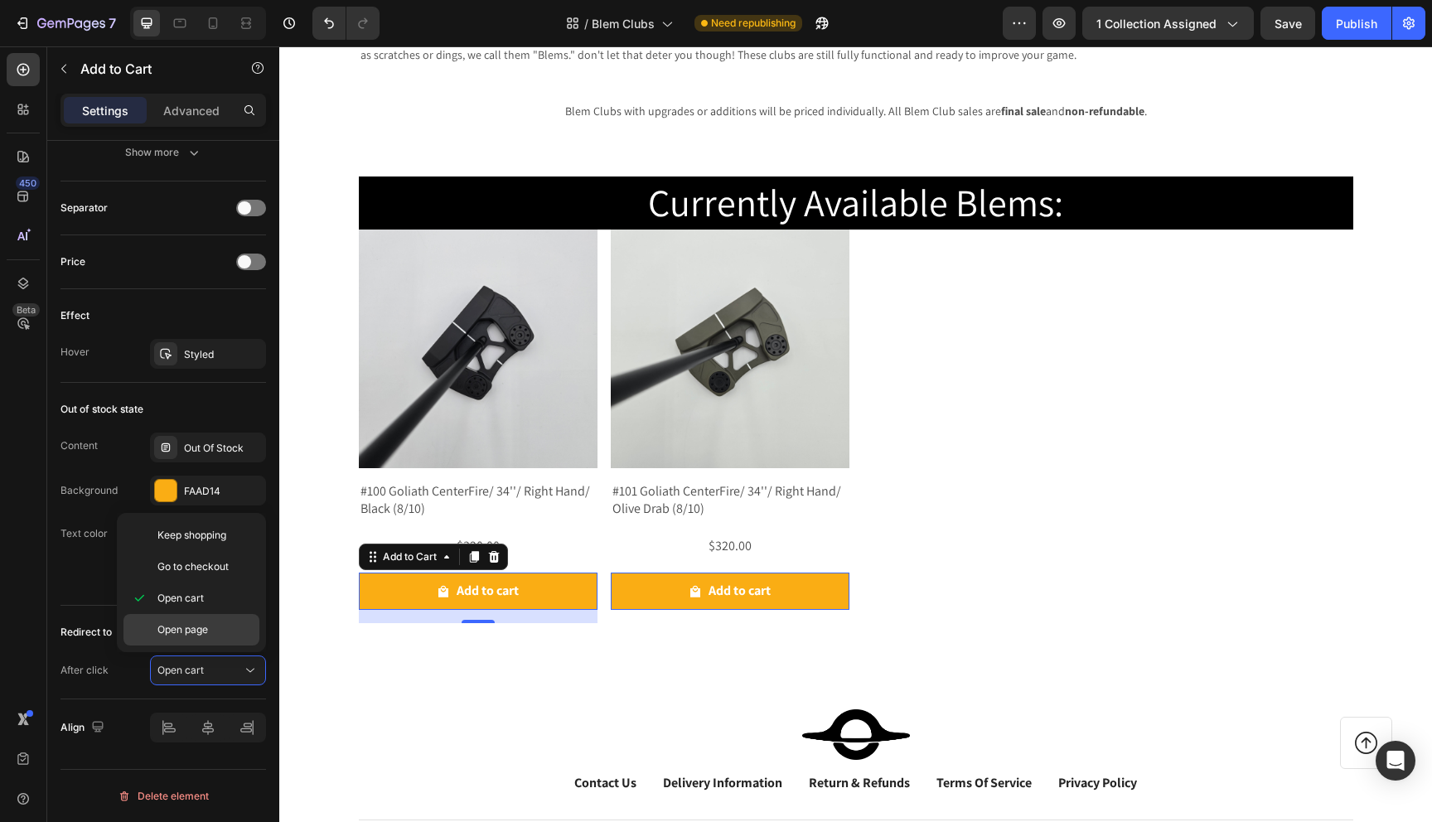
click at [211, 620] on div "Open page" at bounding box center [191, 629] width 136 height 31
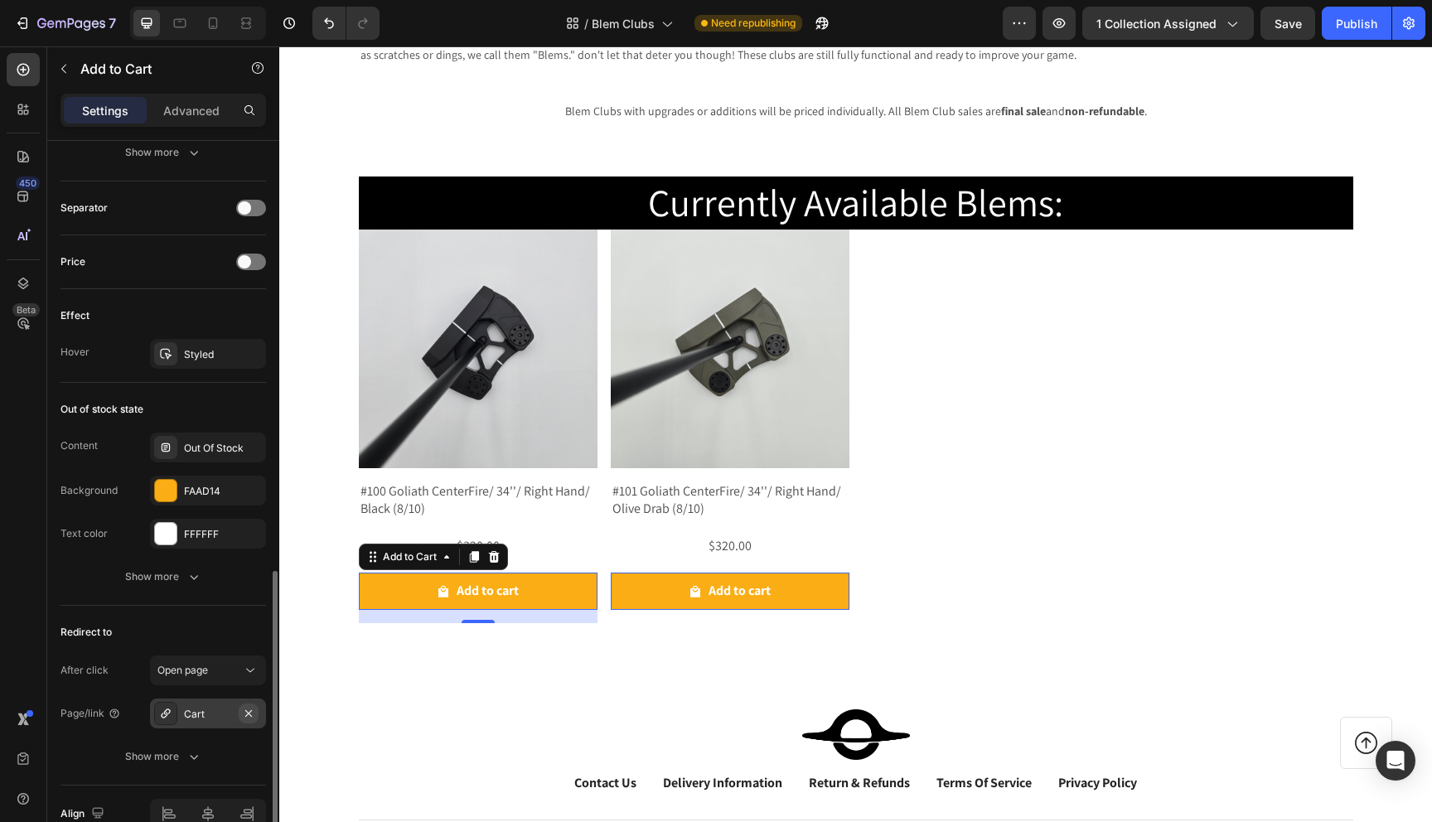
click at [252, 715] on icon "button" at bounding box center [248, 713] width 13 height 13
click at [182, 714] on div "Add..." at bounding box center [208, 714] width 116 height 30
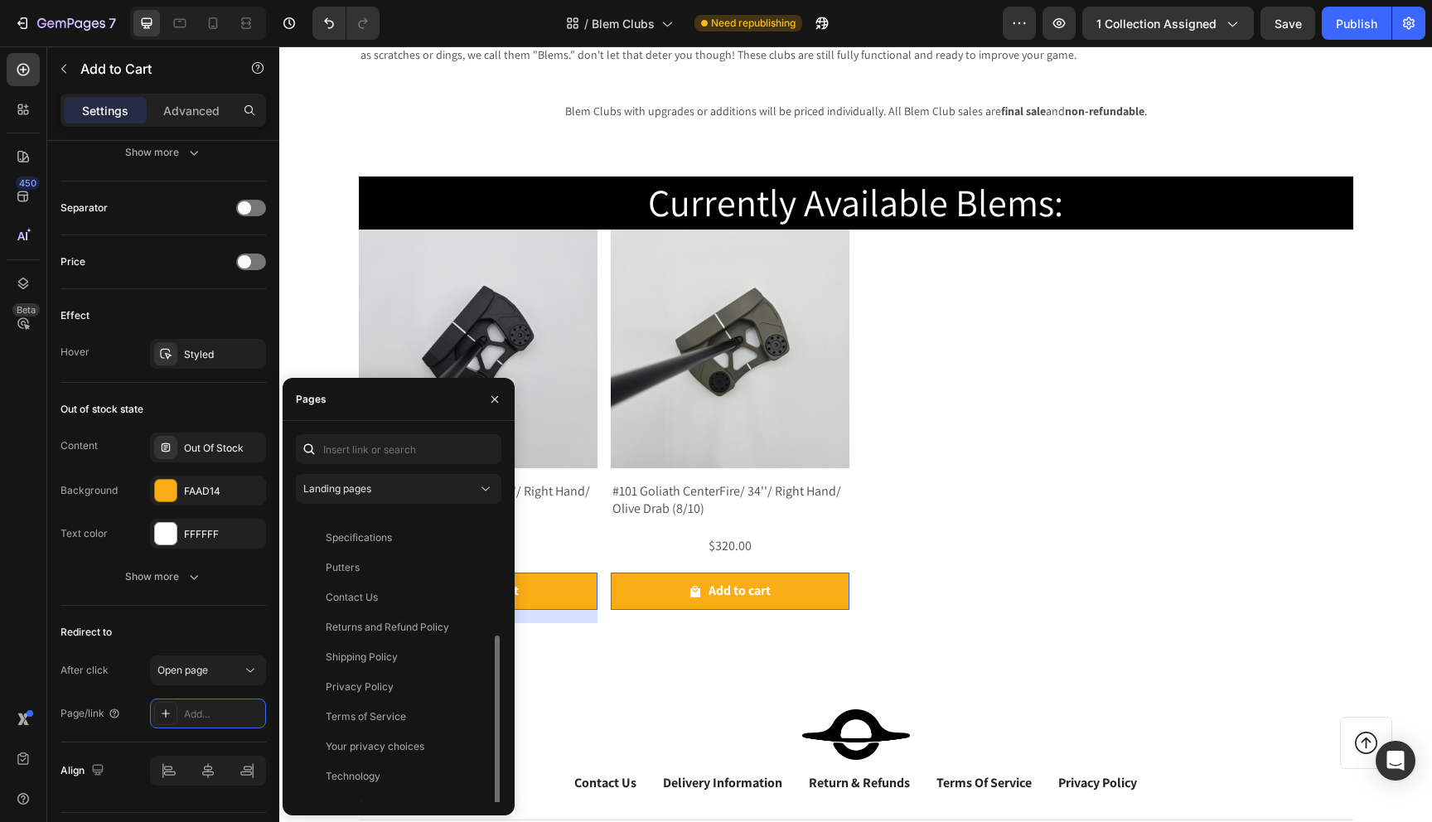
scroll to position [159, 0]
click at [493, 405] on icon "button" at bounding box center [494, 399] width 13 height 13
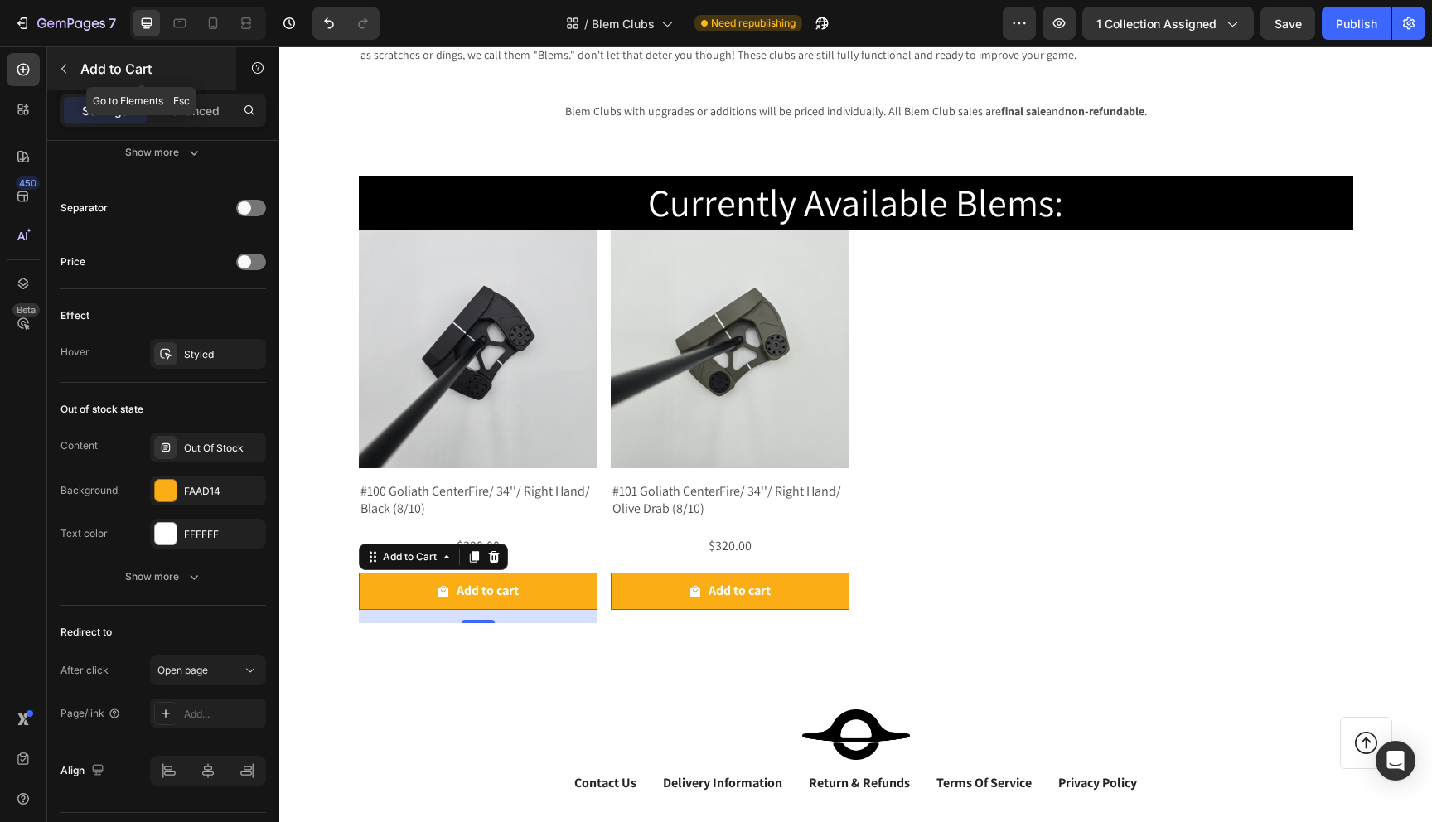
click at [61, 74] on icon "button" at bounding box center [63, 68] width 13 height 13
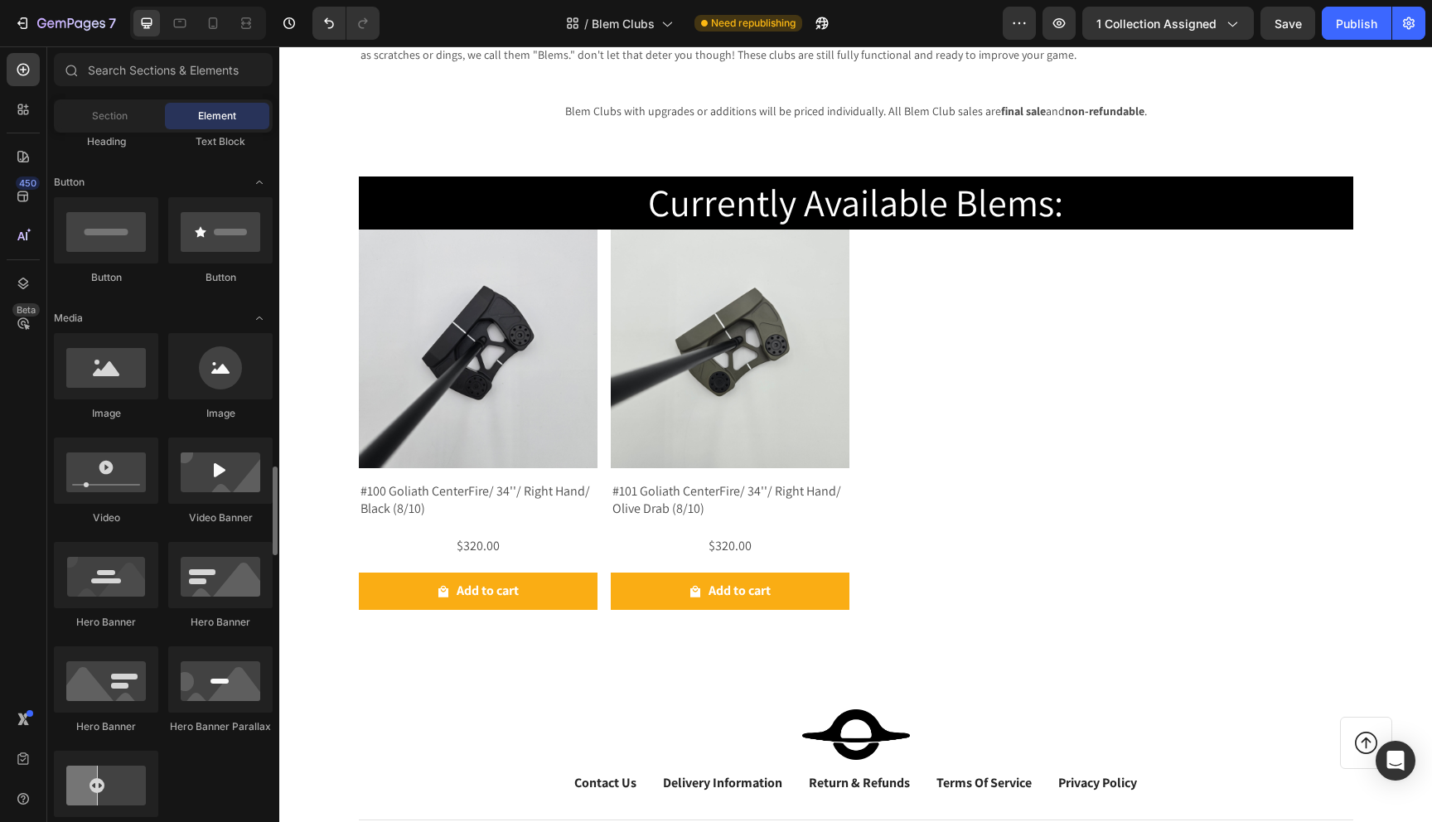
scroll to position [632, 0]
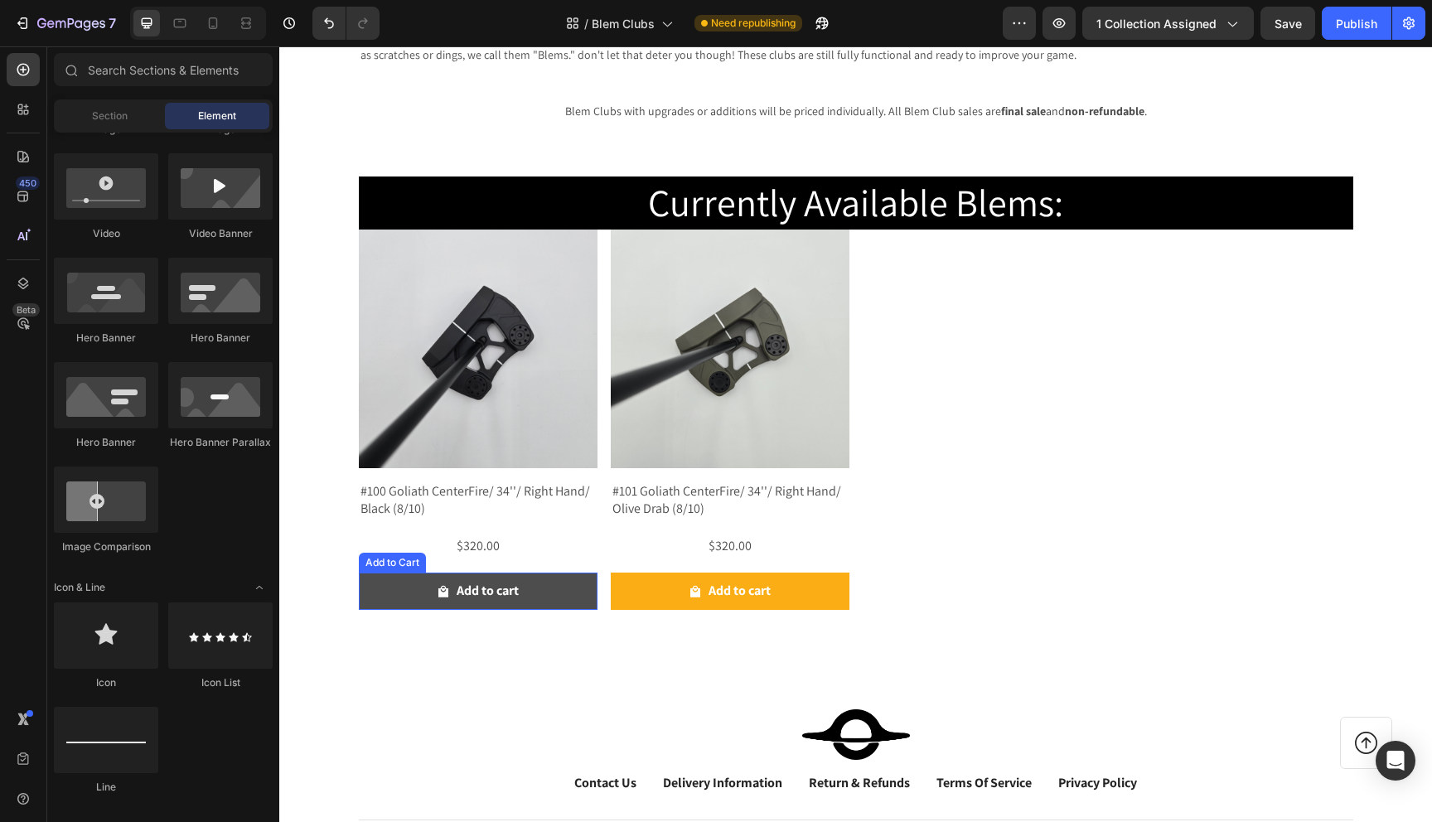
click at [419, 595] on button "Add to cart" at bounding box center [478, 591] width 239 height 37
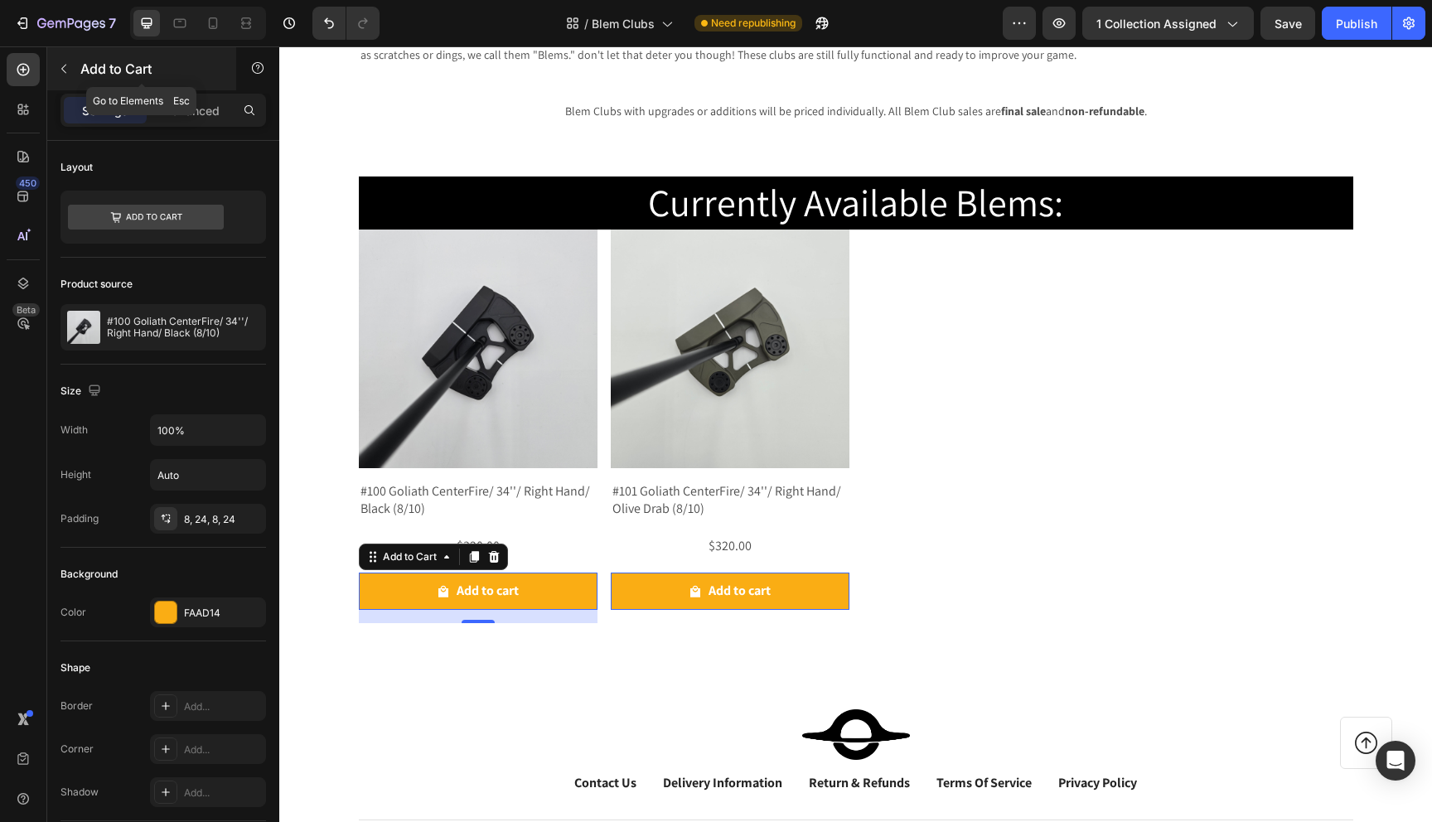
click at [76, 69] on div "Add to Cart" at bounding box center [141, 68] width 189 height 43
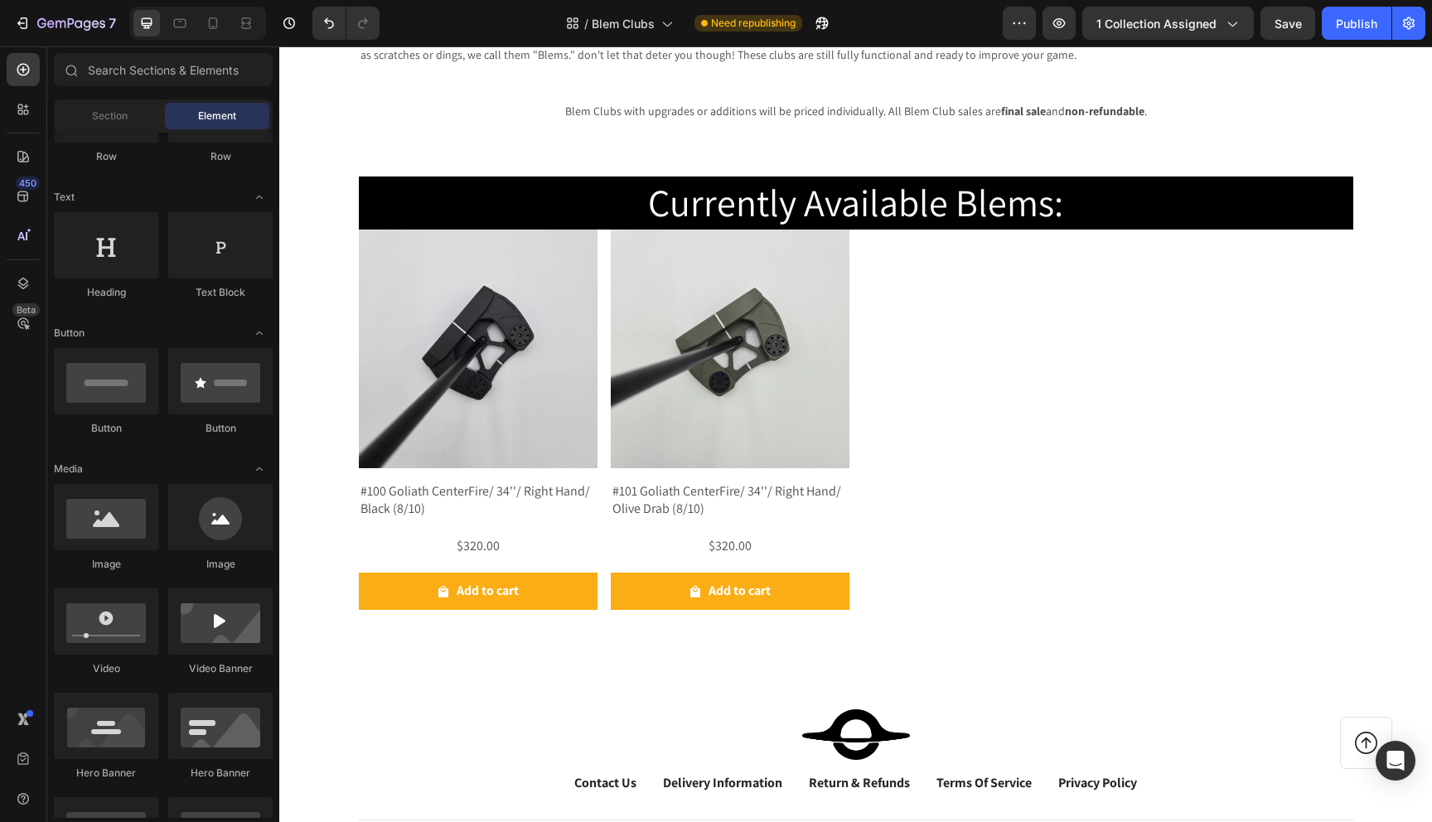
scroll to position [0, 0]
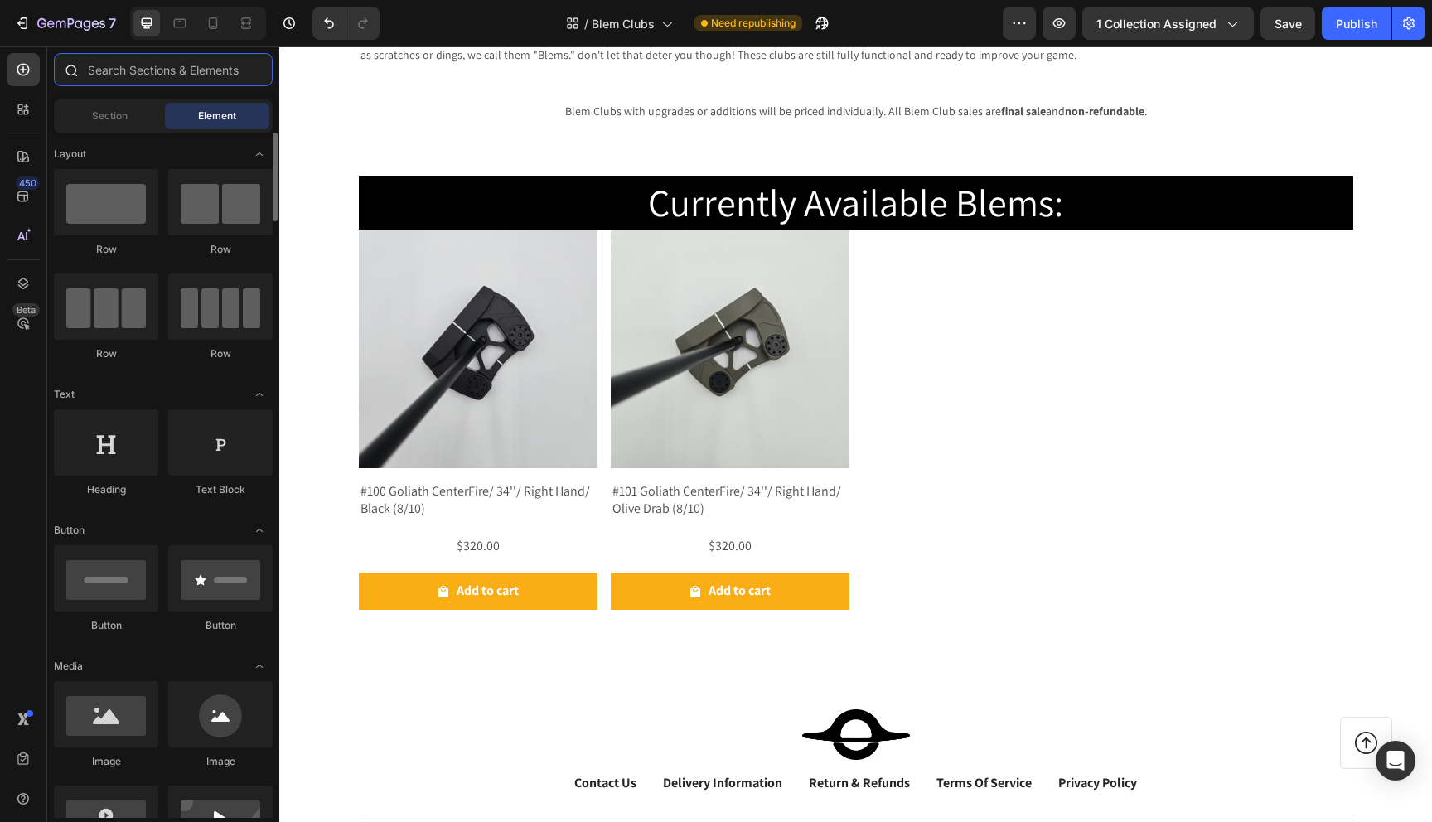
click at [133, 75] on input "text" at bounding box center [163, 69] width 219 height 33
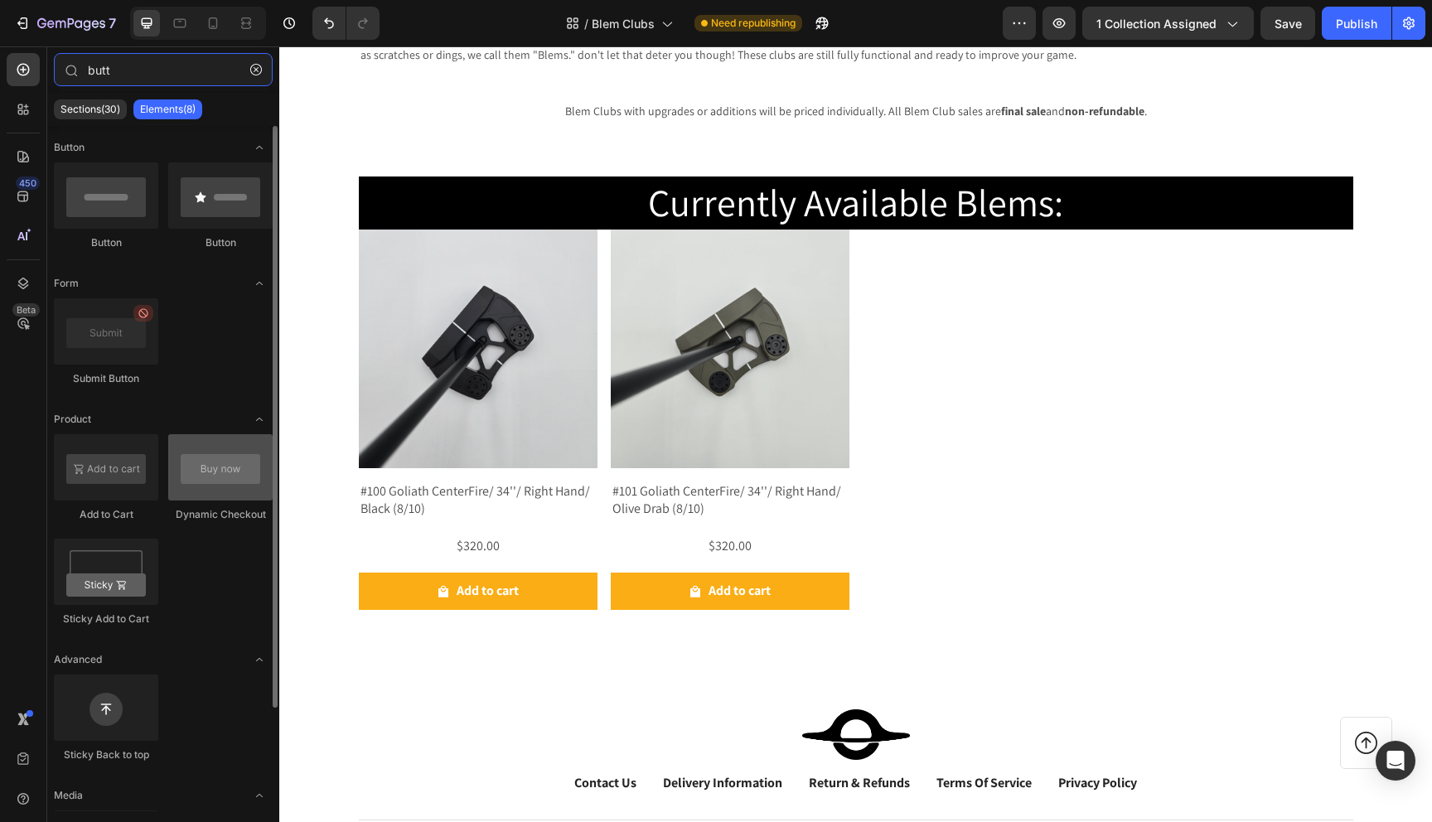
type input "butt"
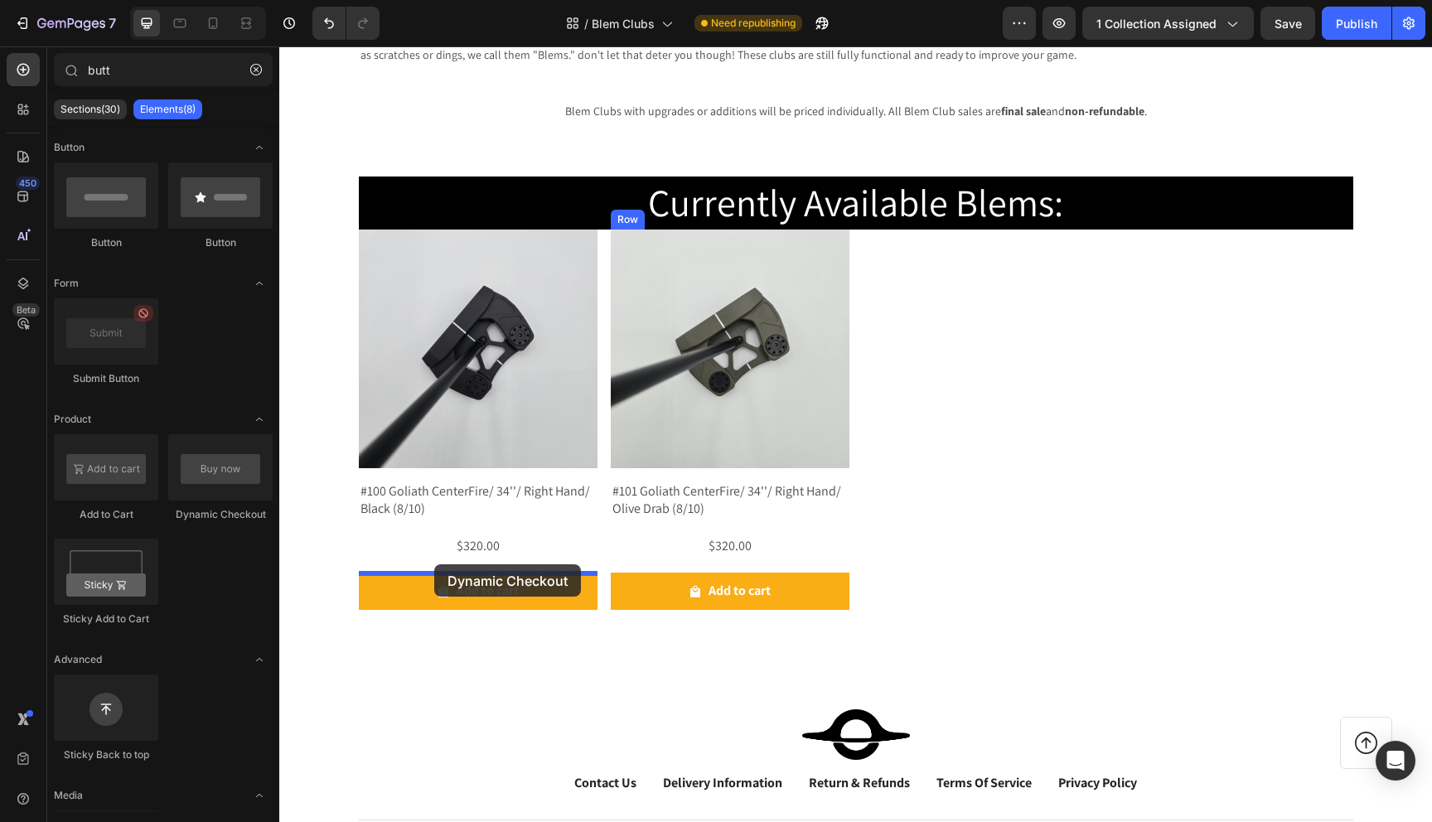
drag, startPoint x: 510, startPoint y: 508, endPoint x: 434, endPoint y: 564, distance: 94.2
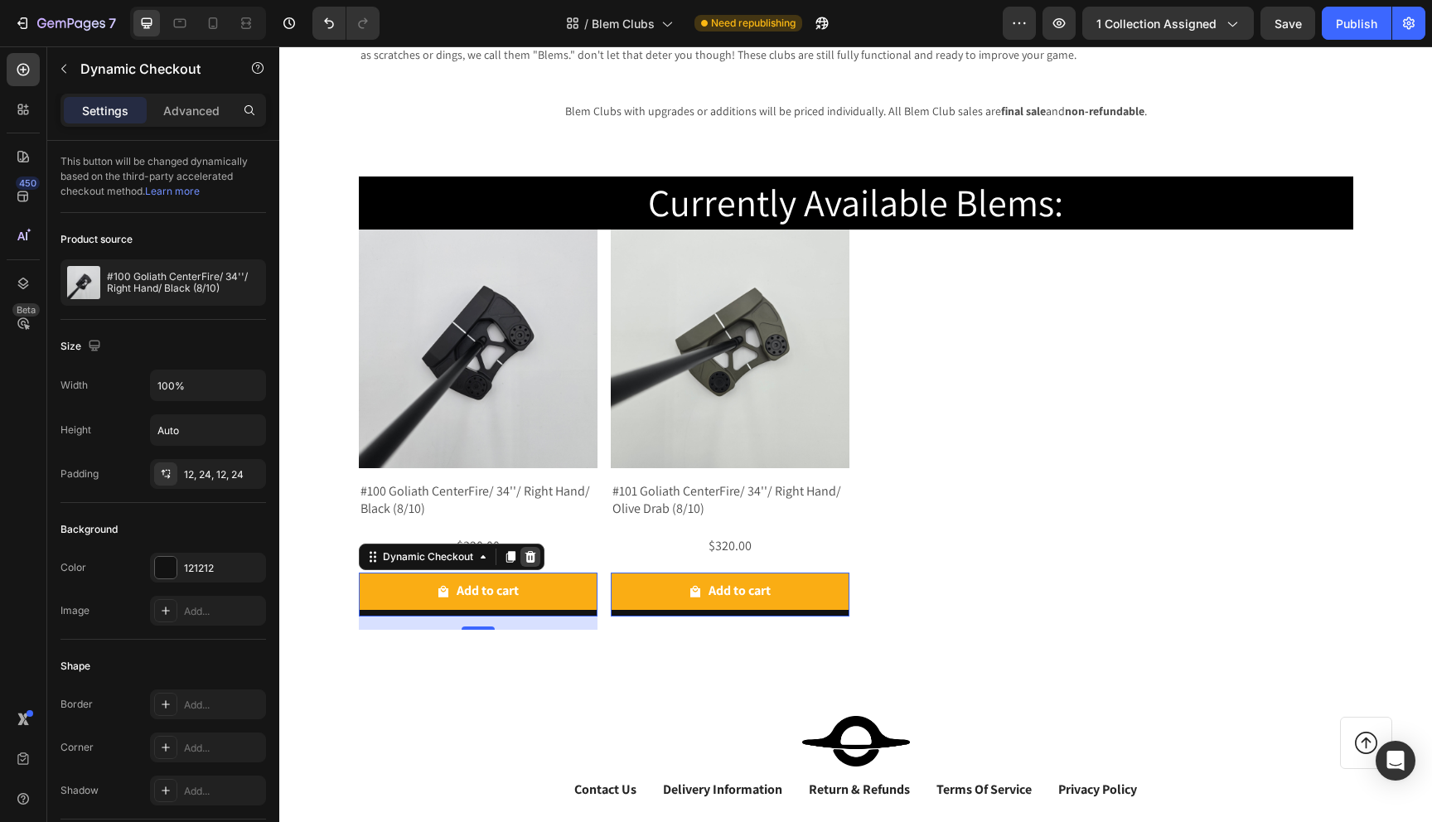
click at [535, 549] on div at bounding box center [530, 557] width 20 height 20
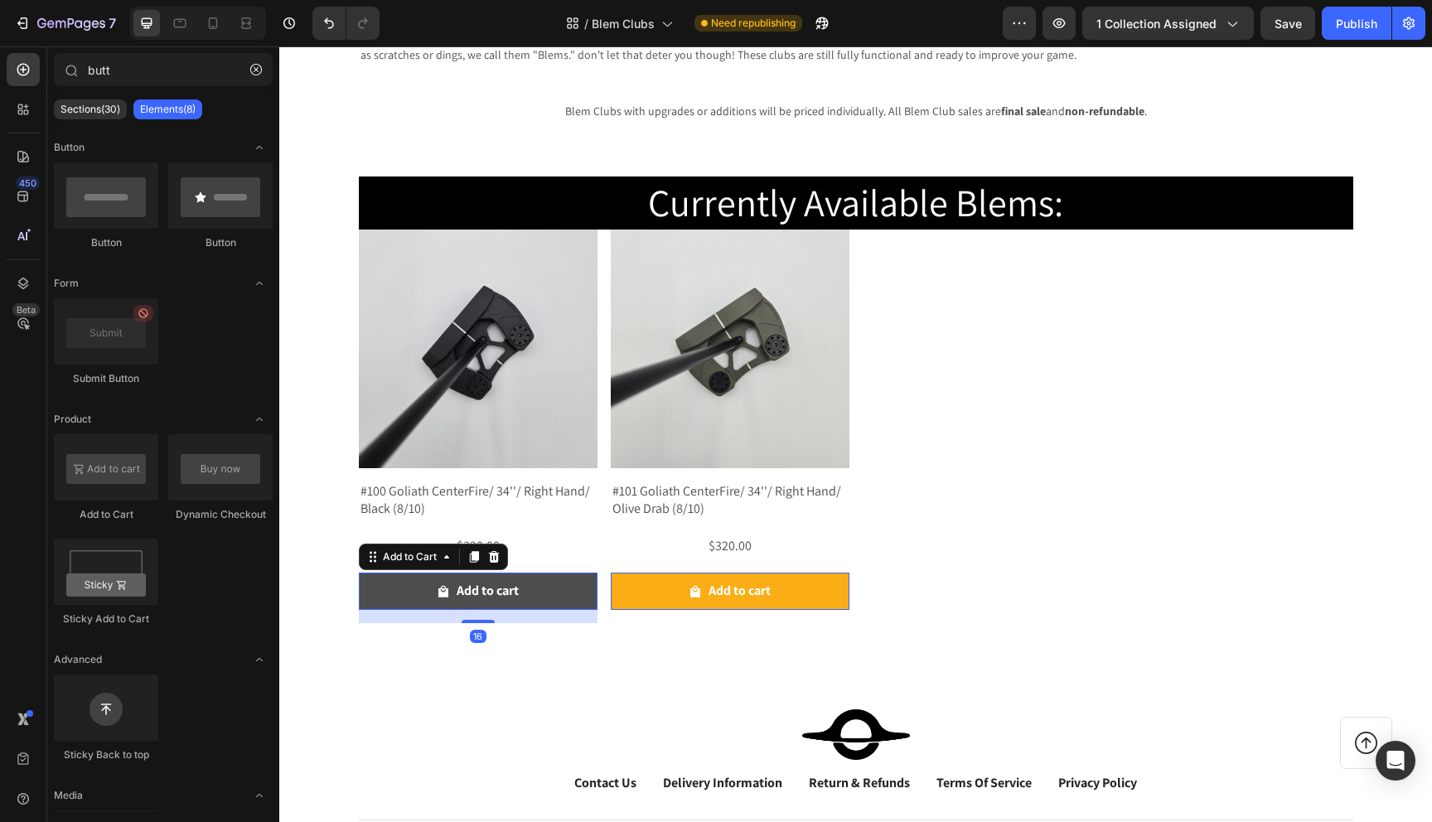
click at [405, 579] on button "Add to cart" at bounding box center [478, 591] width 239 height 37
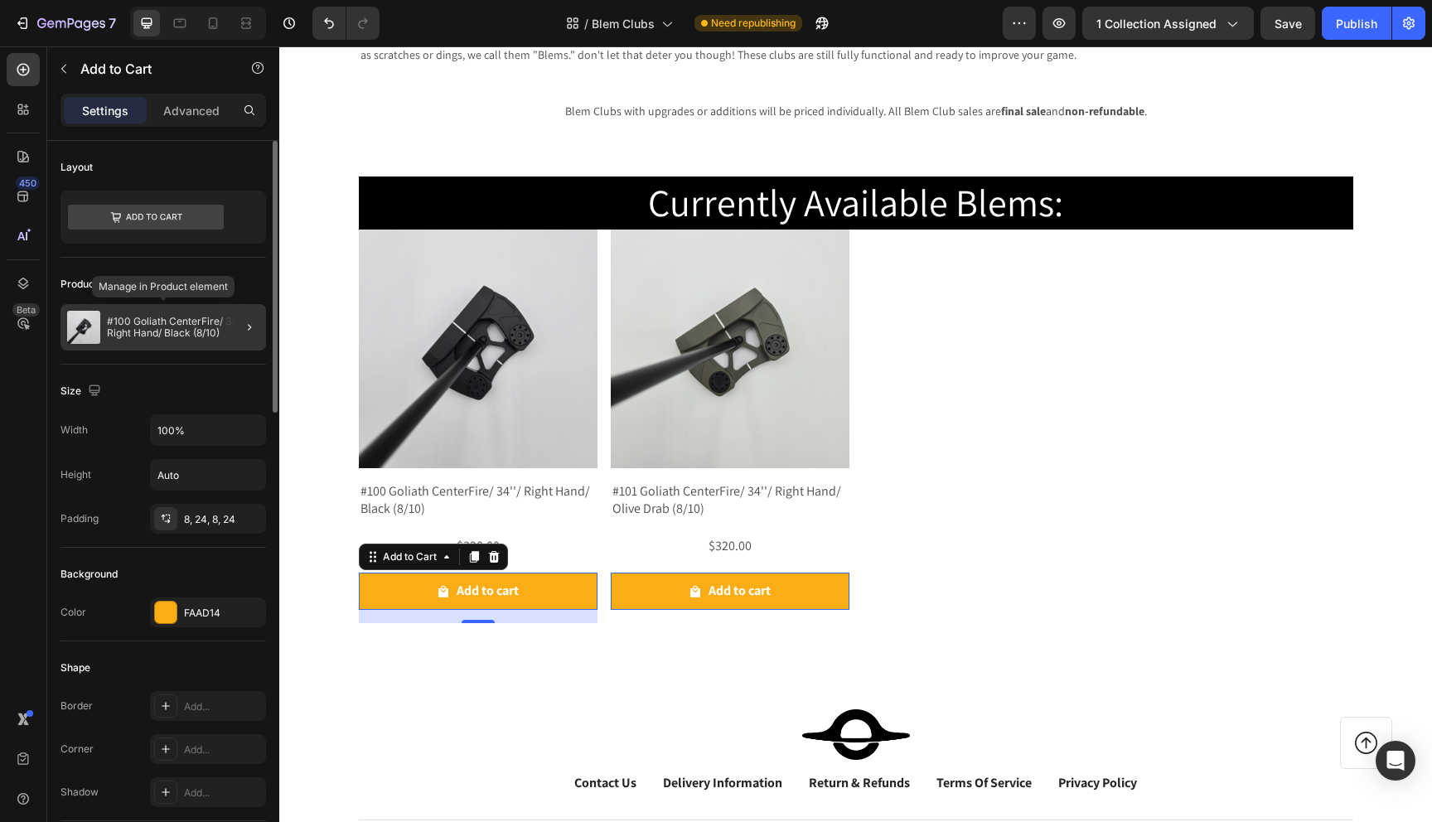
click at [167, 318] on p "#100 Goliath CenterFire/ 34''/ Right Hand/ Black (8/10)" at bounding box center [183, 327] width 153 height 23
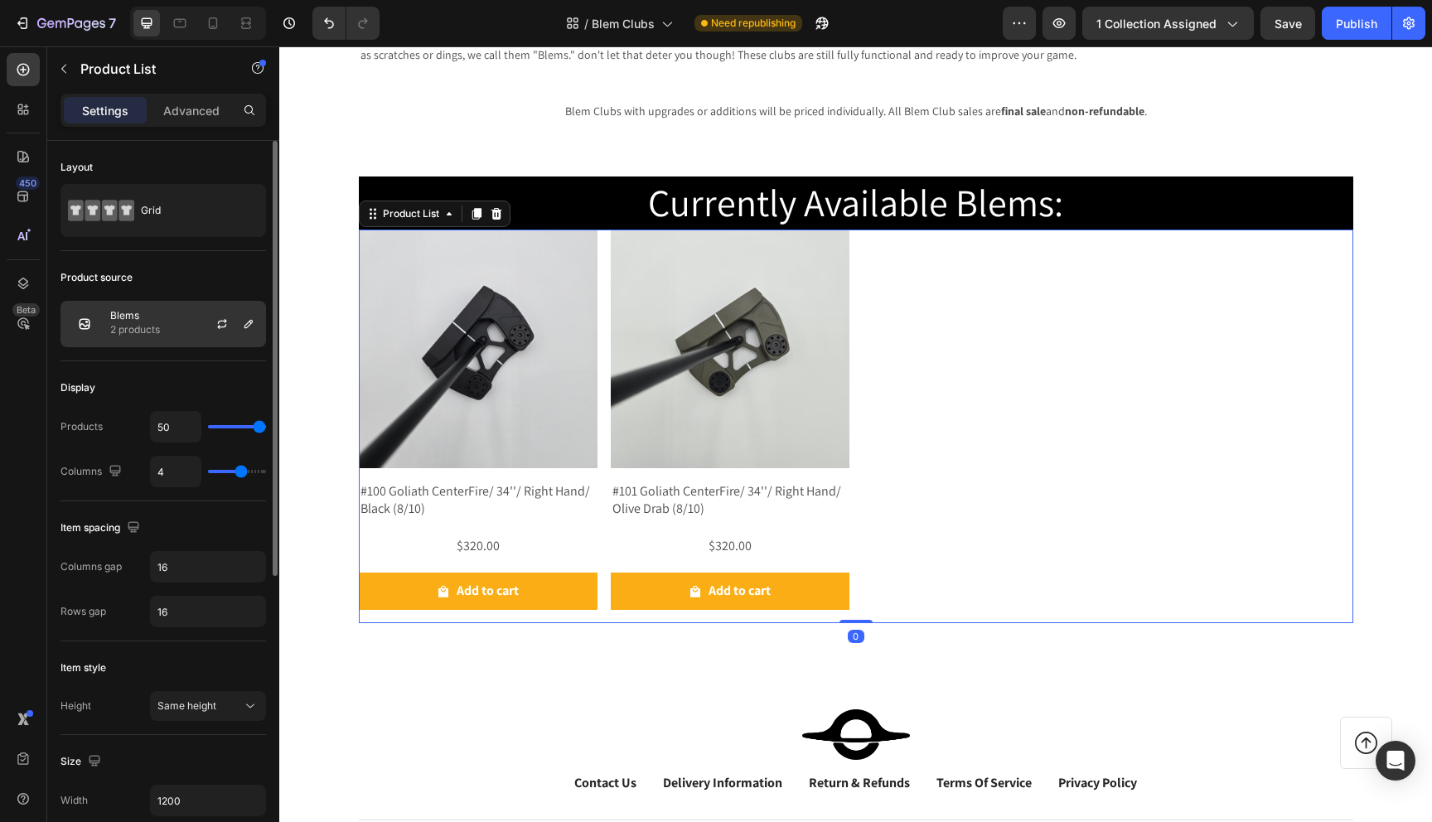
click at [191, 331] on div "Blems 2 products" at bounding box center [164, 324] width 206 height 46
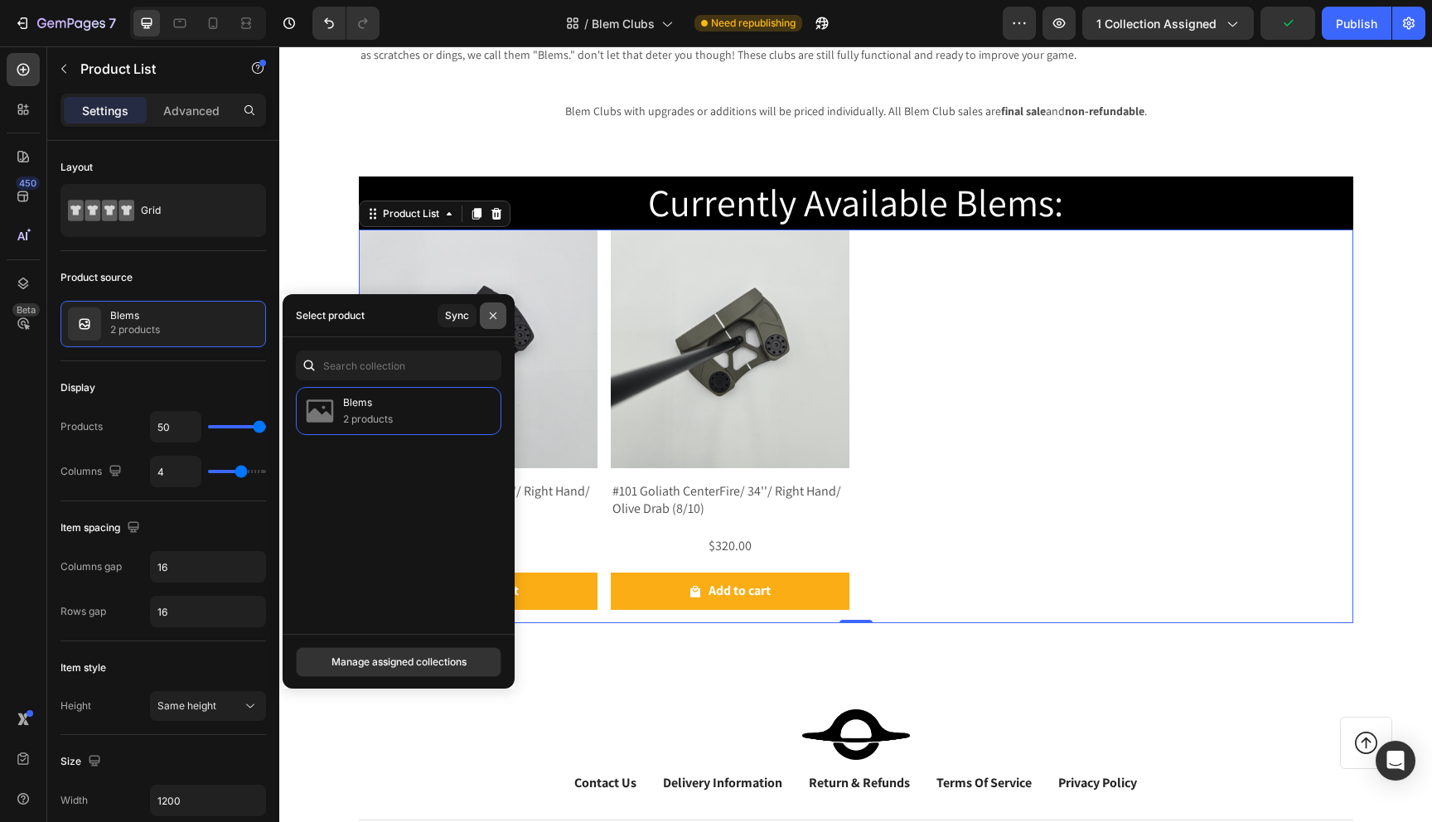
click at [496, 322] on icon "button" at bounding box center [493, 315] width 13 height 13
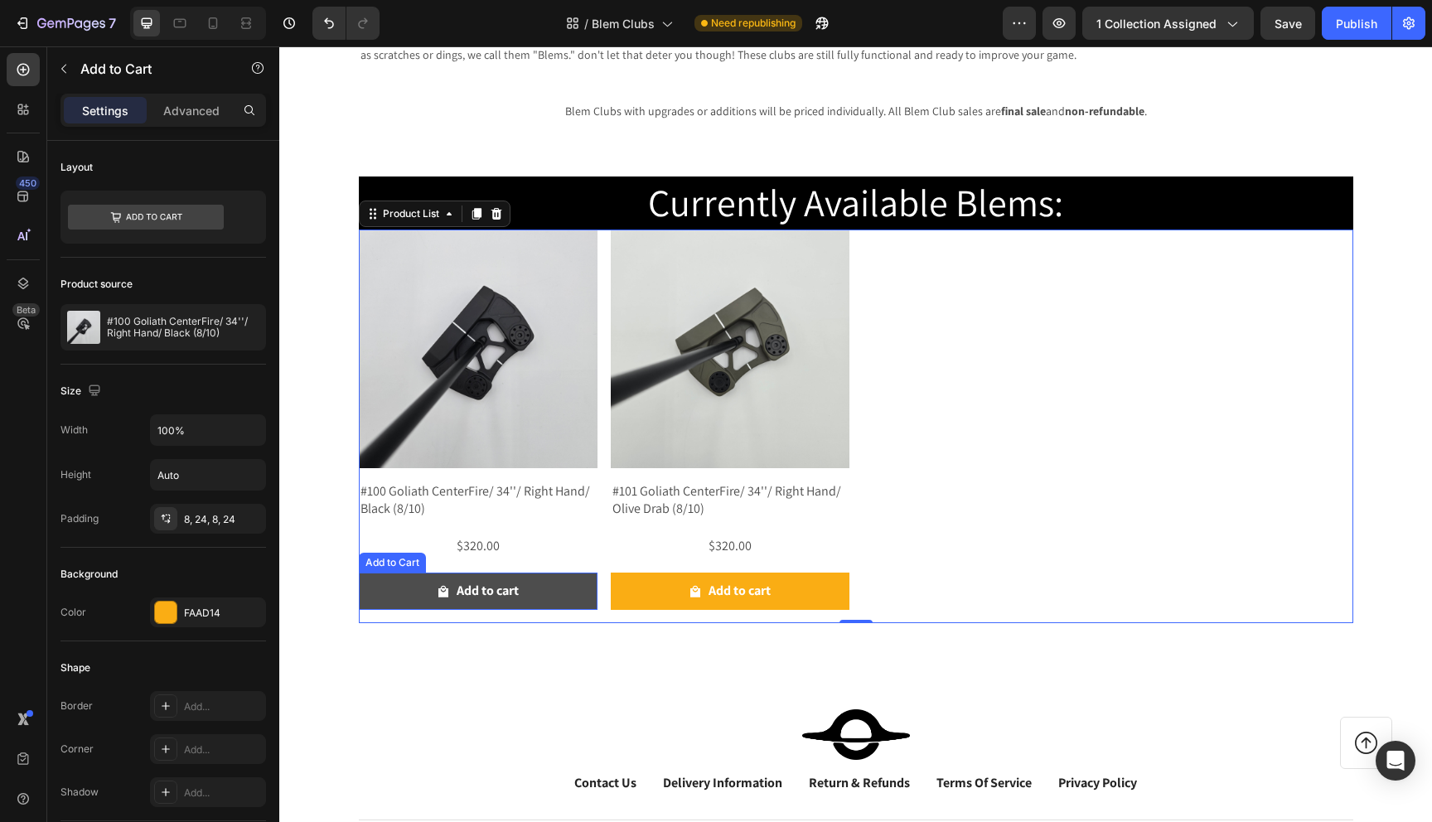
click at [438, 583] on span "Add to cart" at bounding box center [443, 591] width 13 height 24
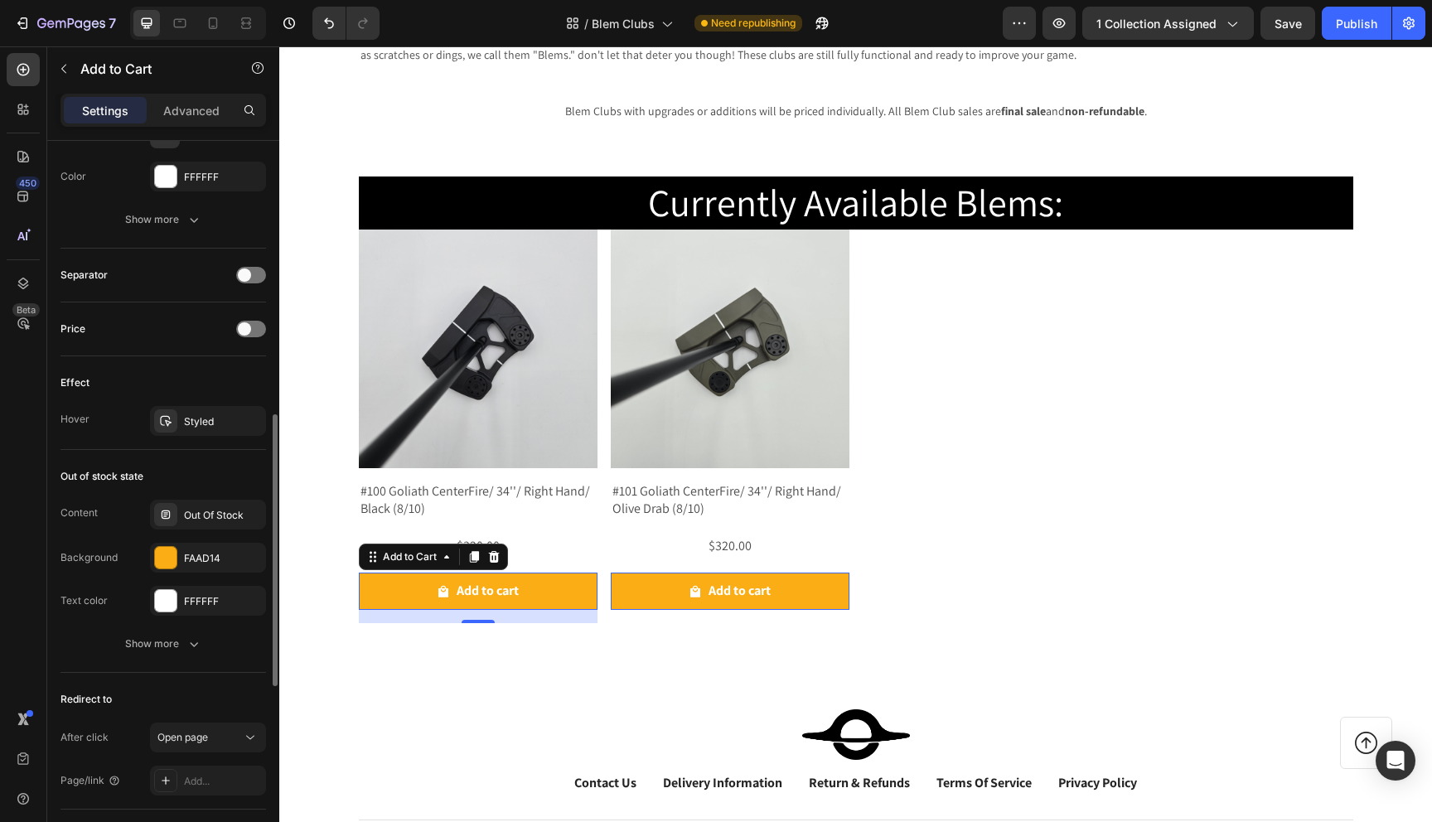
scroll to position [1222, 0]
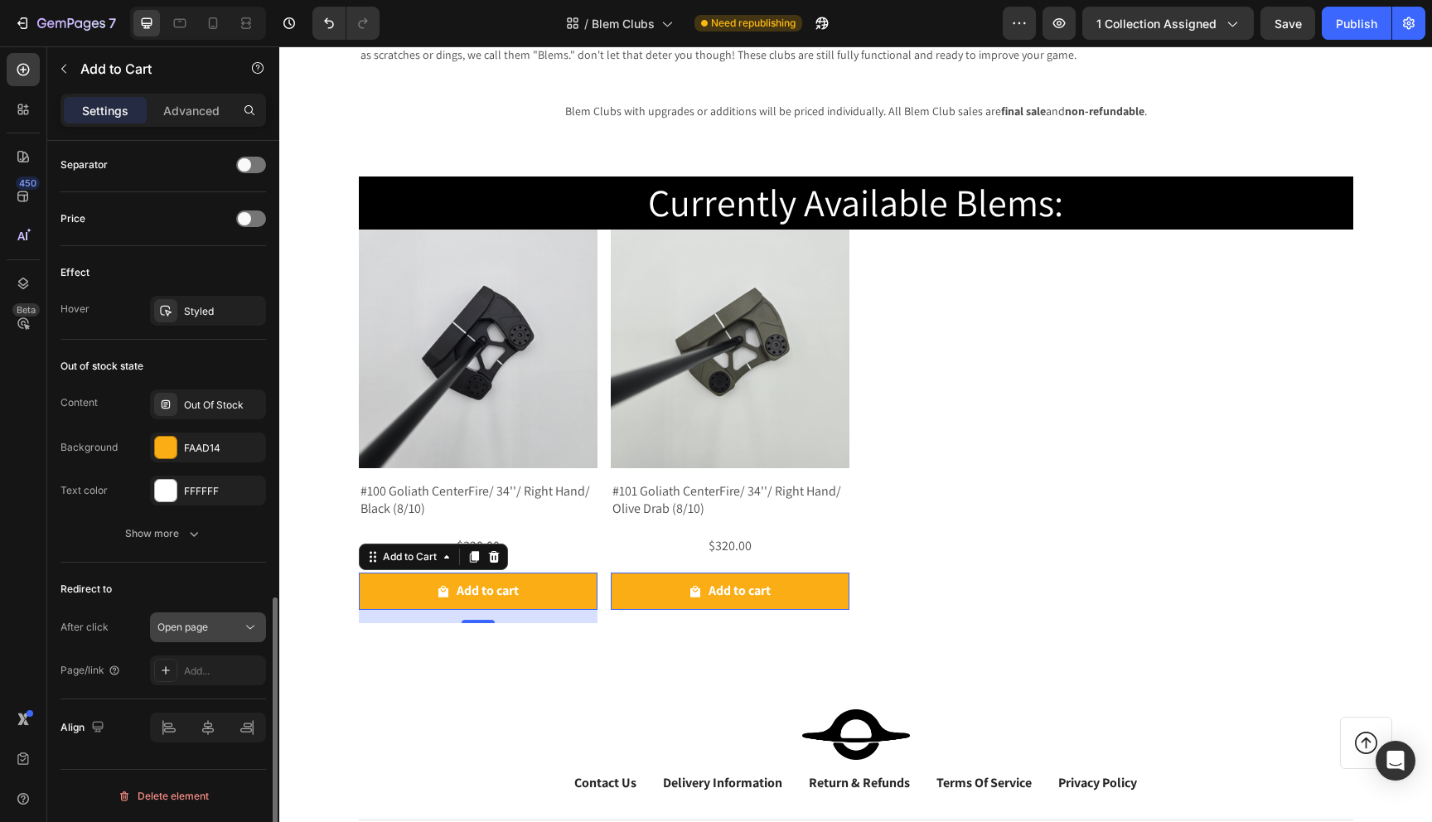
click at [209, 630] on div "Open page" at bounding box center [199, 627] width 85 height 15
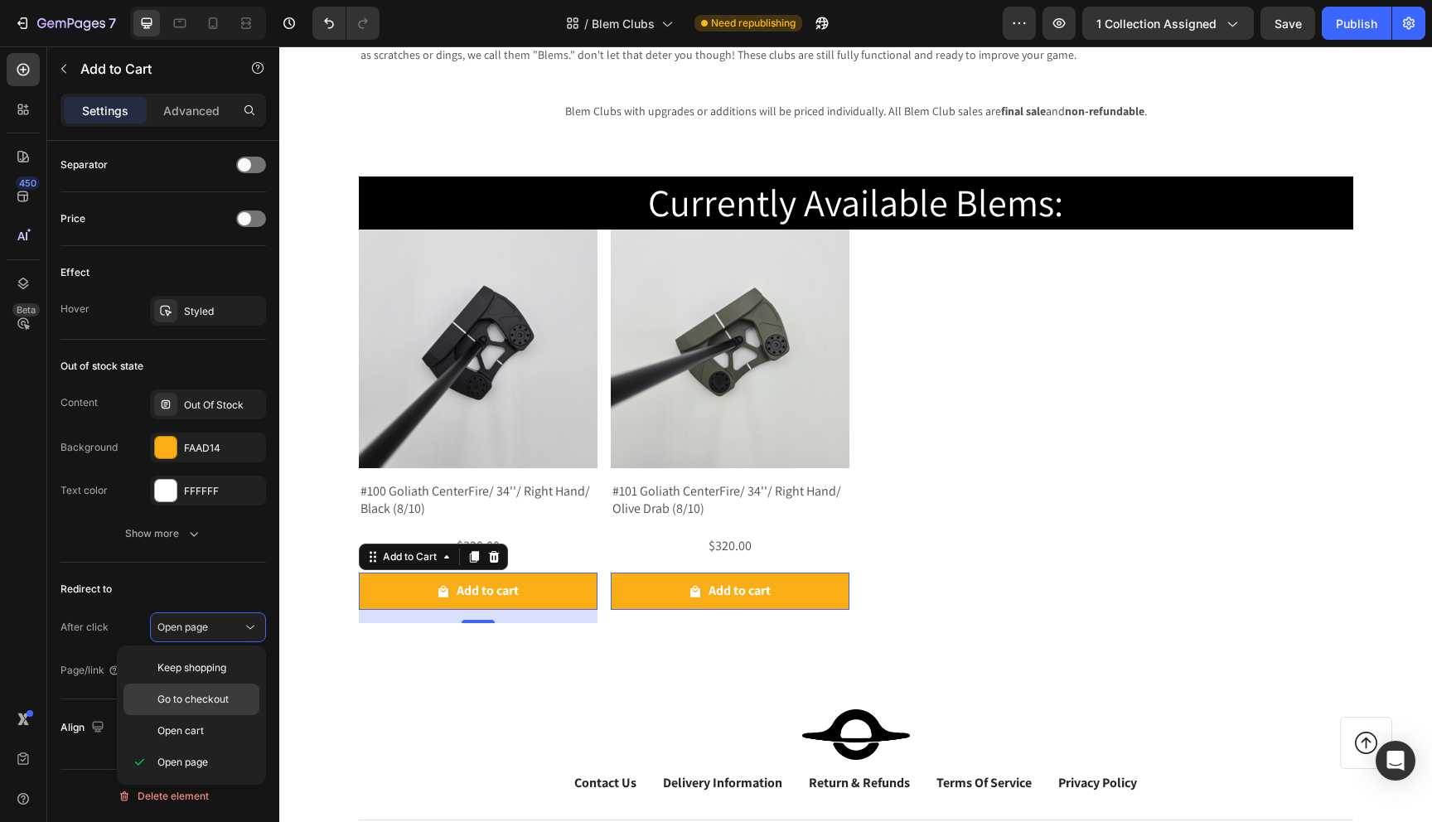
click at [177, 702] on span "Go to checkout" at bounding box center [192, 699] width 71 height 15
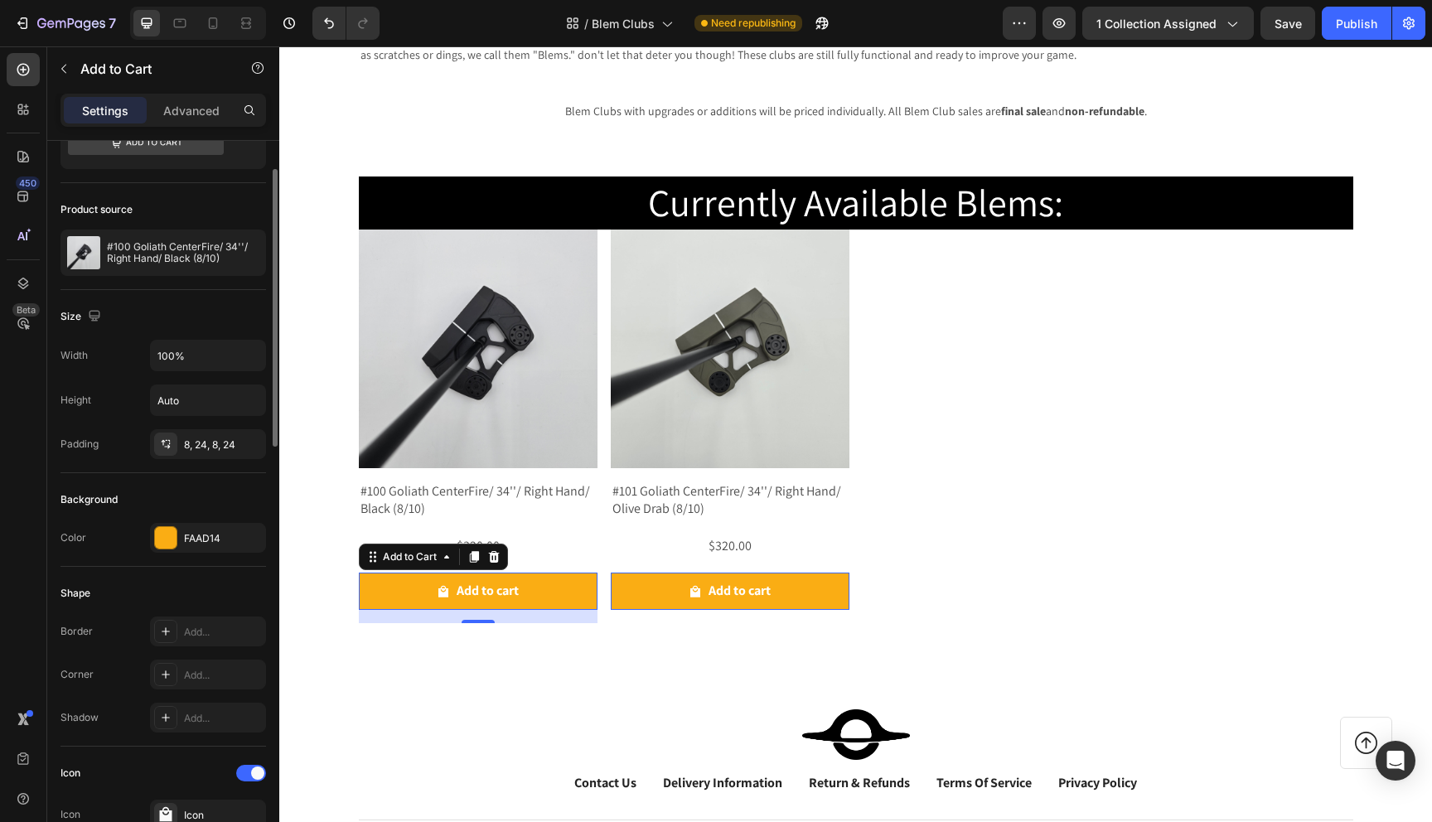
scroll to position [0, 0]
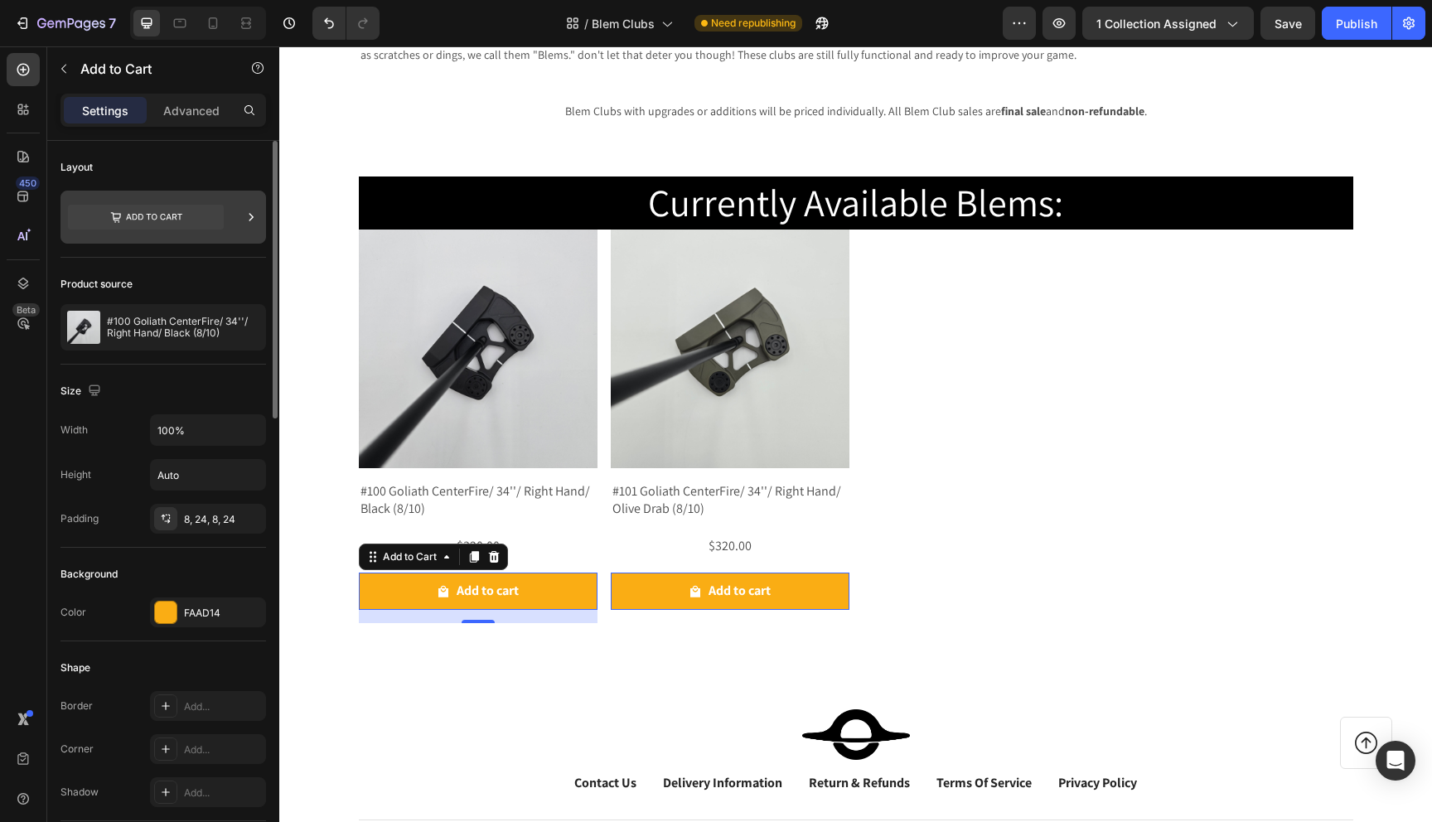
click at [157, 218] on icon at bounding box center [146, 217] width 156 height 25
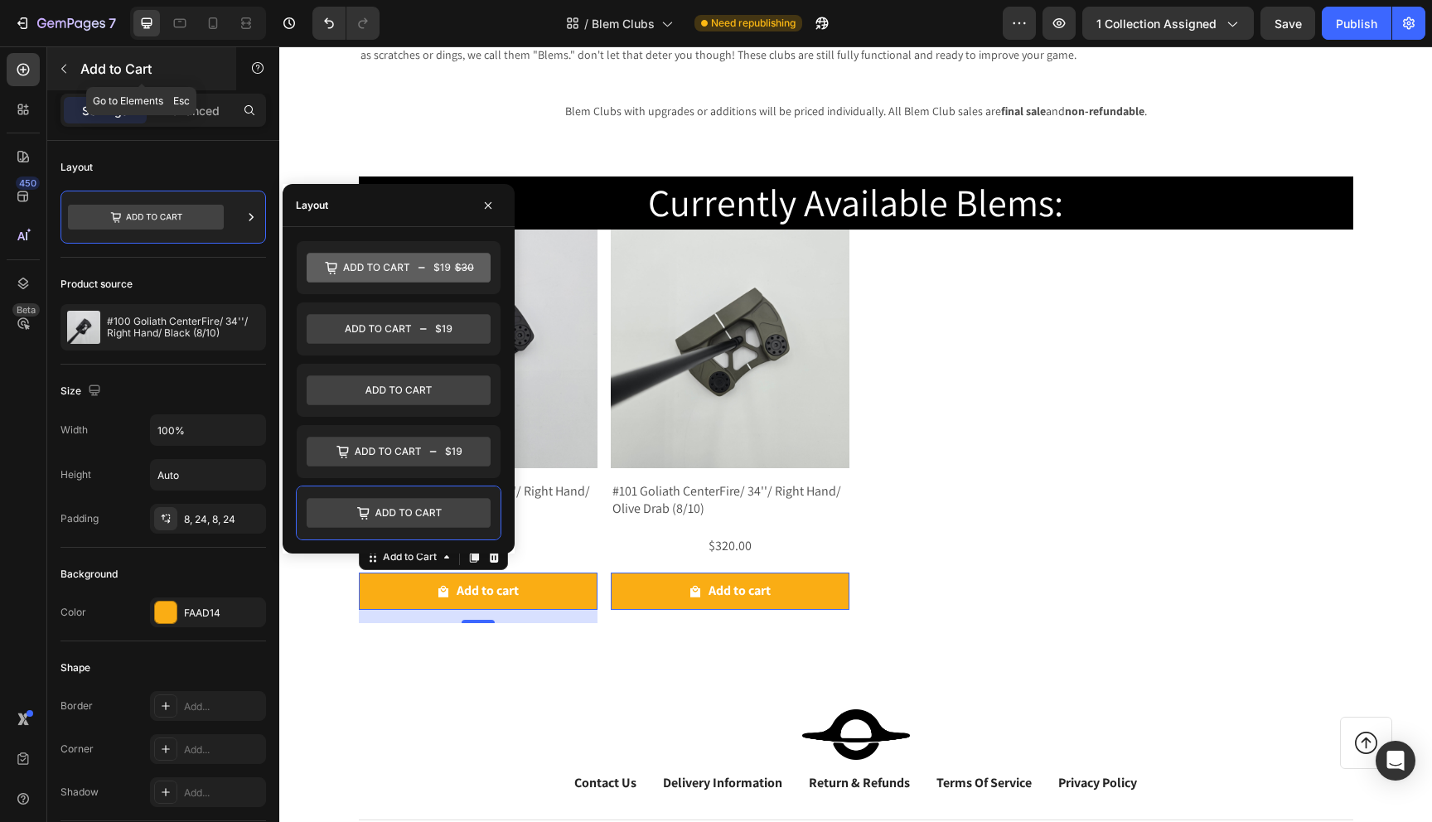
click at [75, 71] on button "button" at bounding box center [64, 69] width 27 height 27
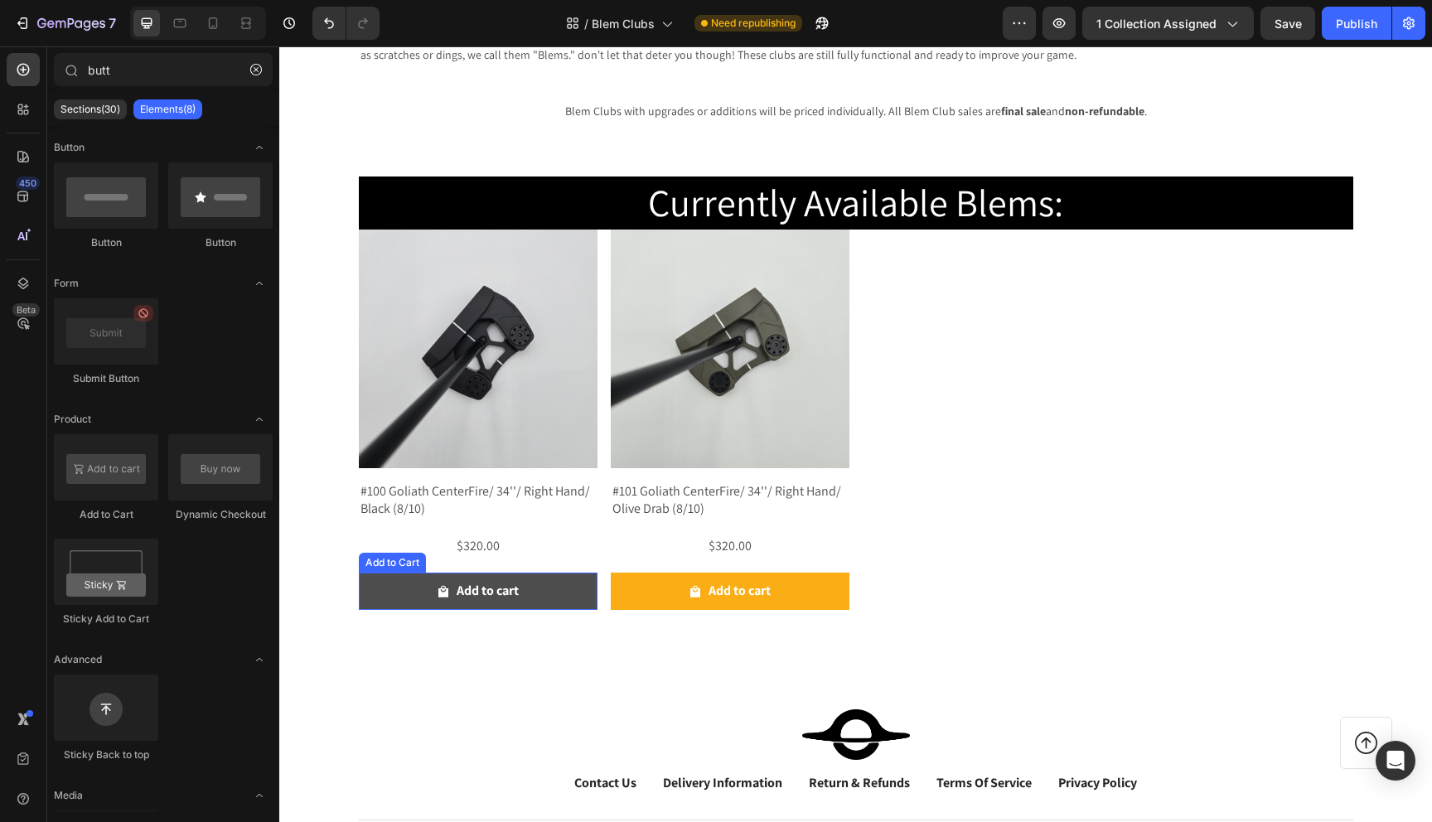
click at [411, 592] on button "Add to cart" at bounding box center [478, 591] width 239 height 37
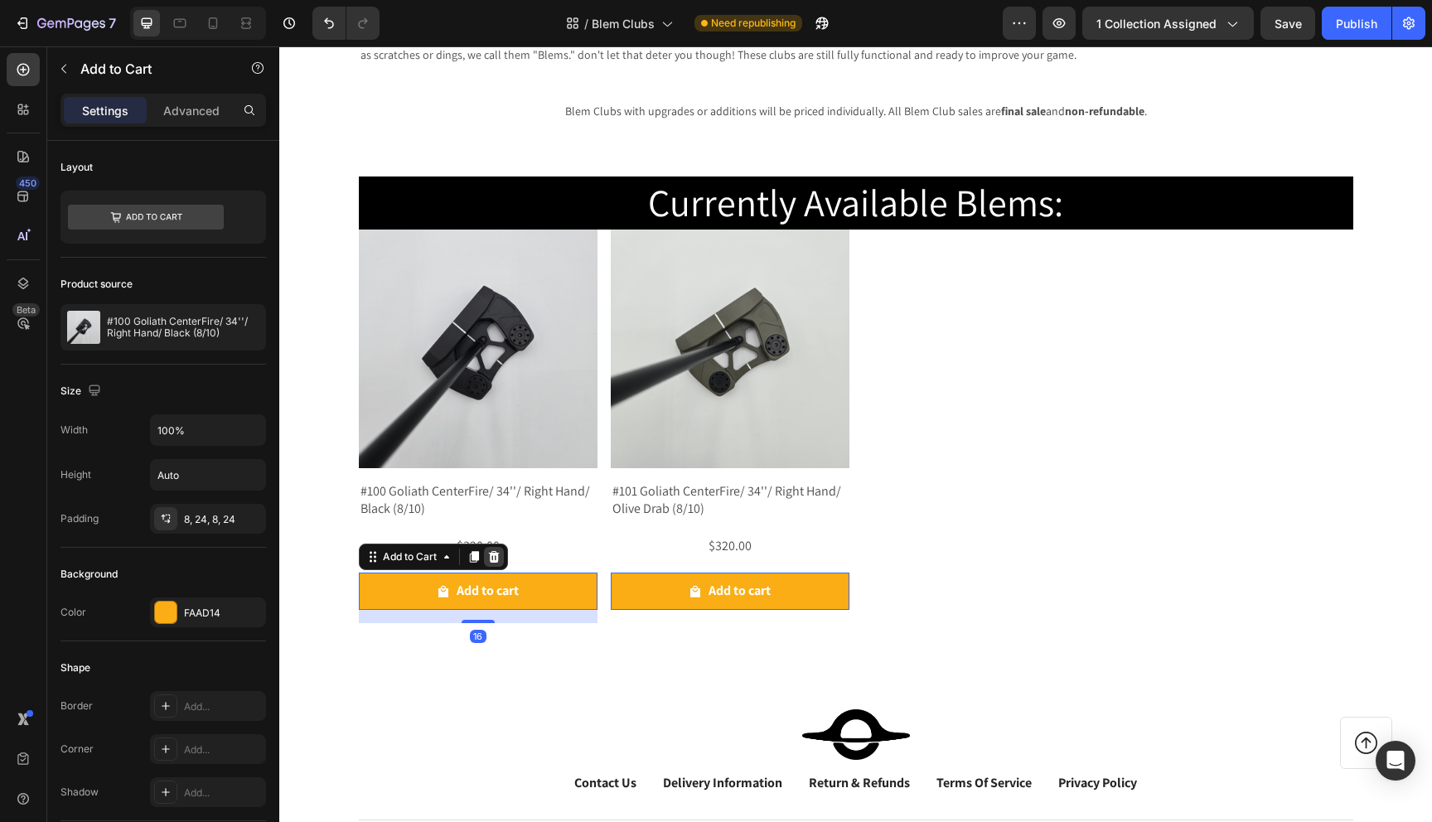
click at [494, 560] on icon at bounding box center [493, 557] width 11 height 12
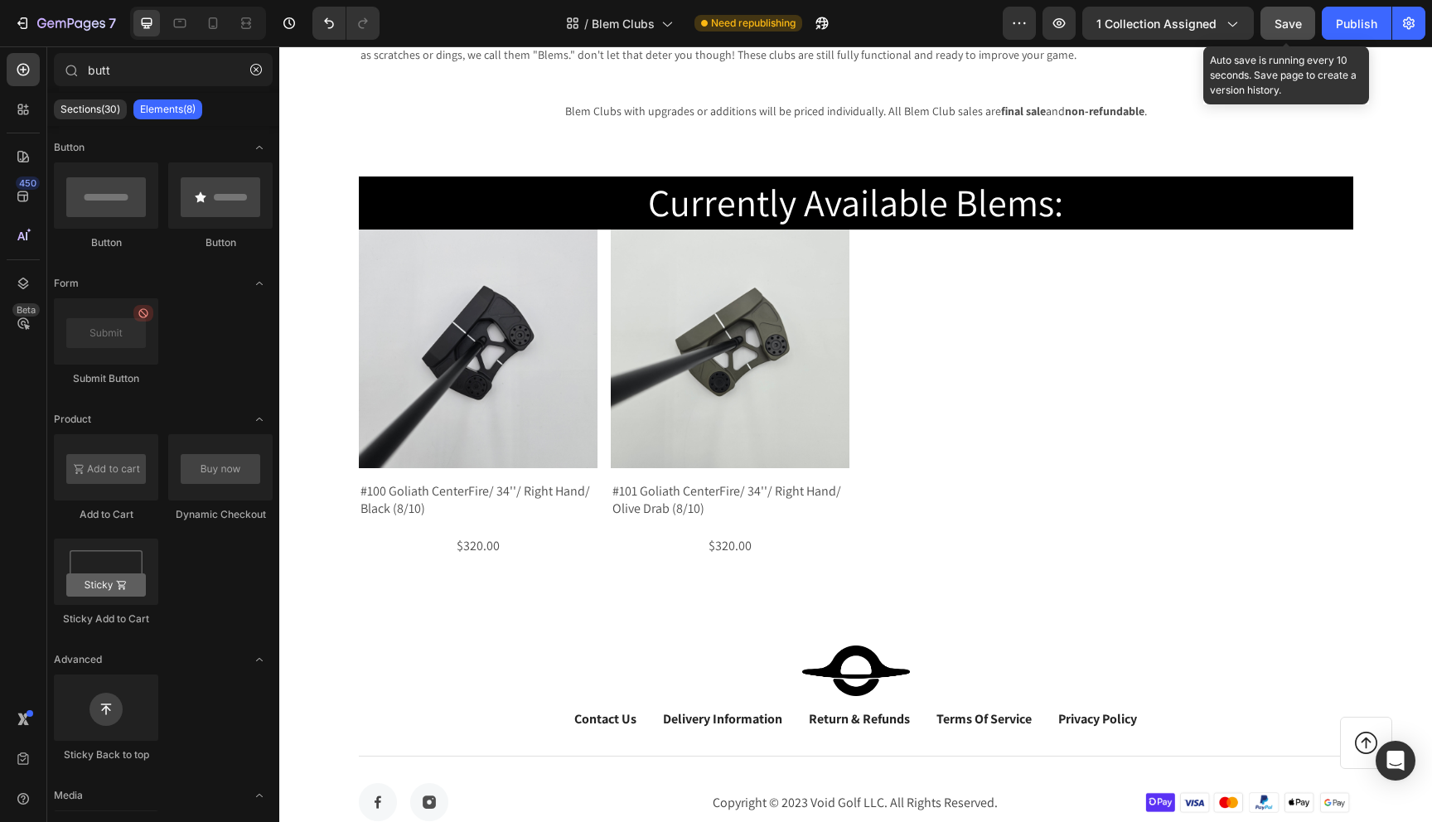
click at [1277, 21] on span "Save" at bounding box center [1288, 24] width 27 height 14
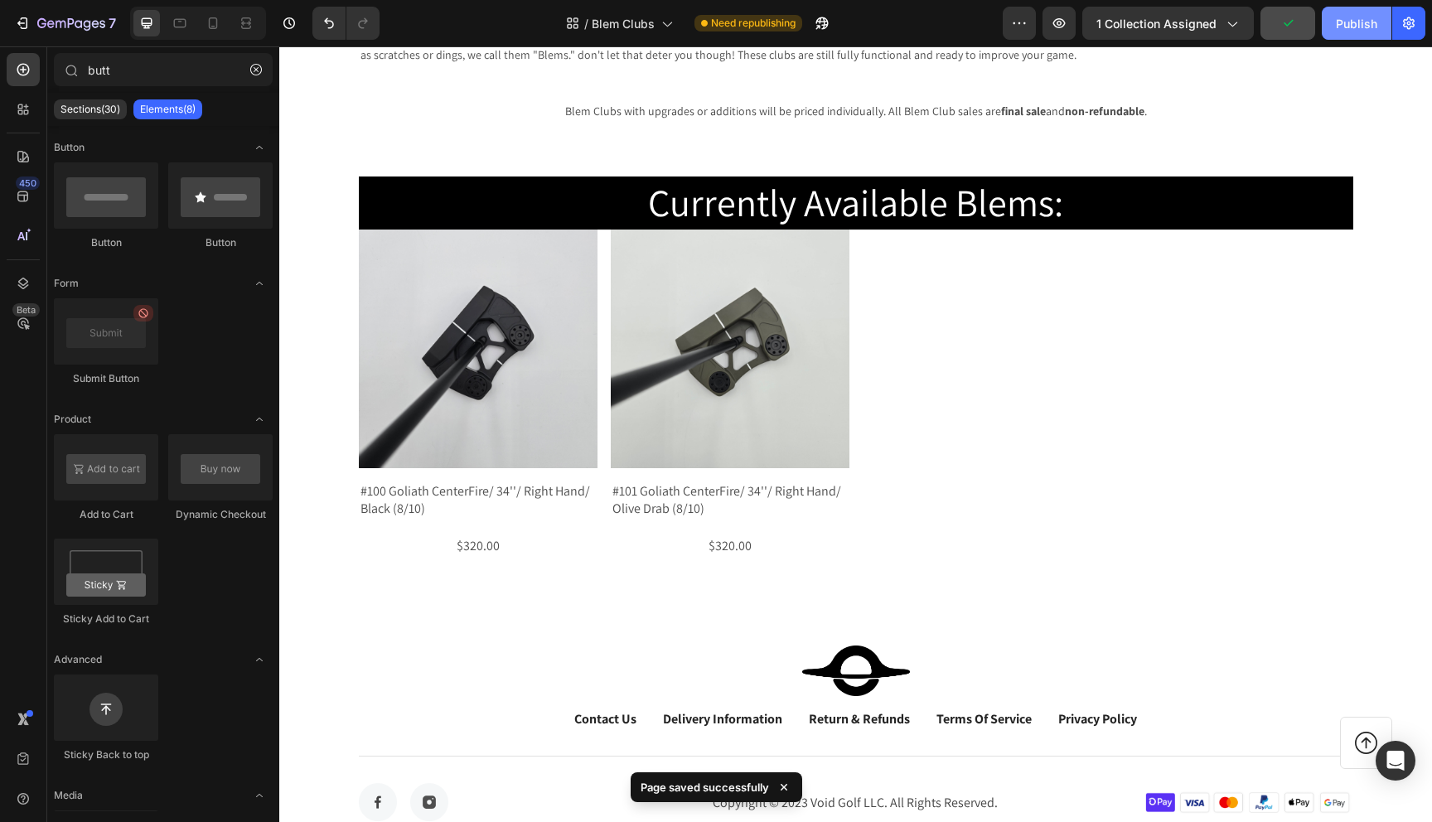
click at [1361, 22] on div "Publish" at bounding box center [1356, 23] width 41 height 17
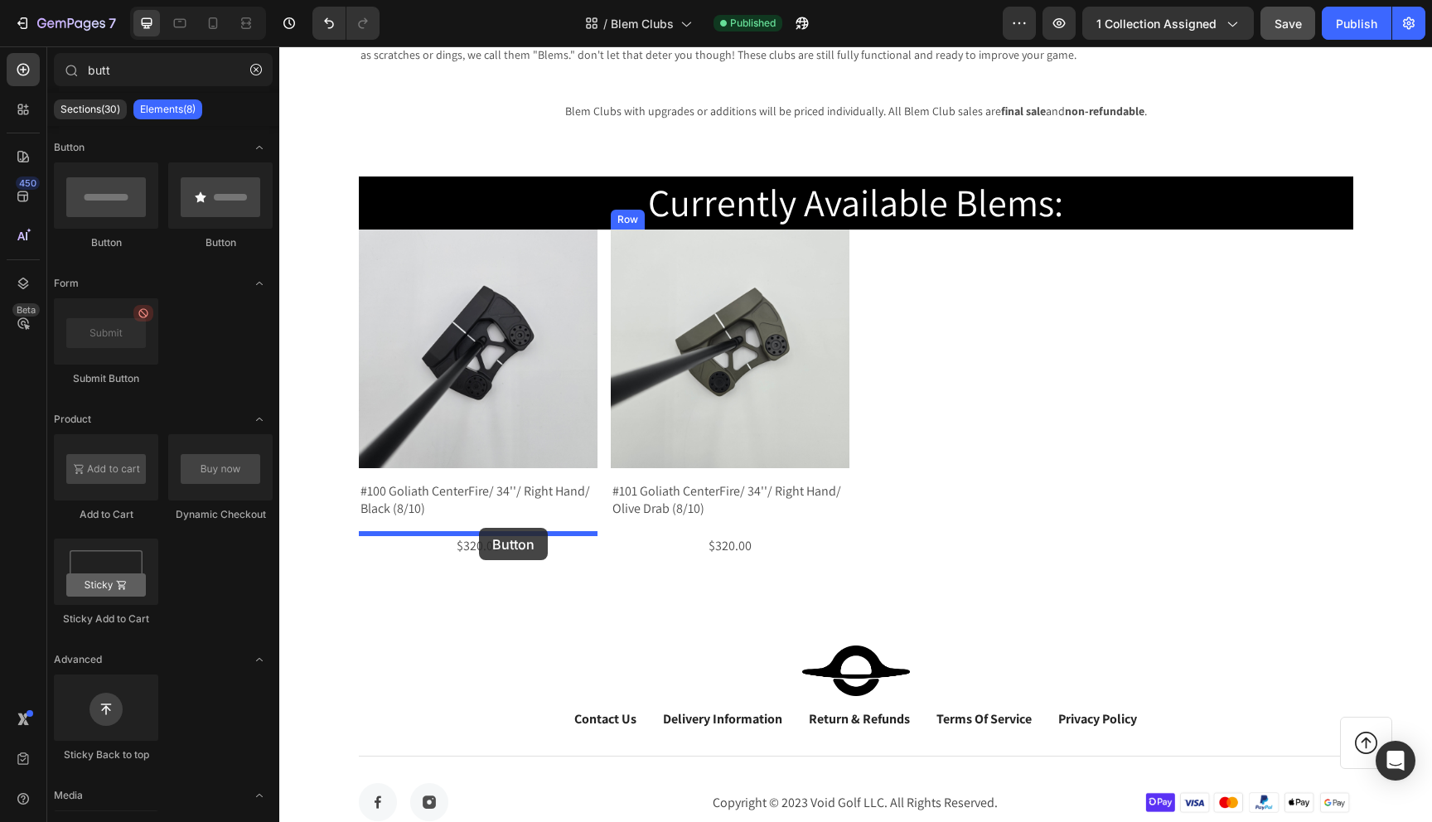
drag, startPoint x: 385, startPoint y: 260, endPoint x: 479, endPoint y: 528, distance: 283.9
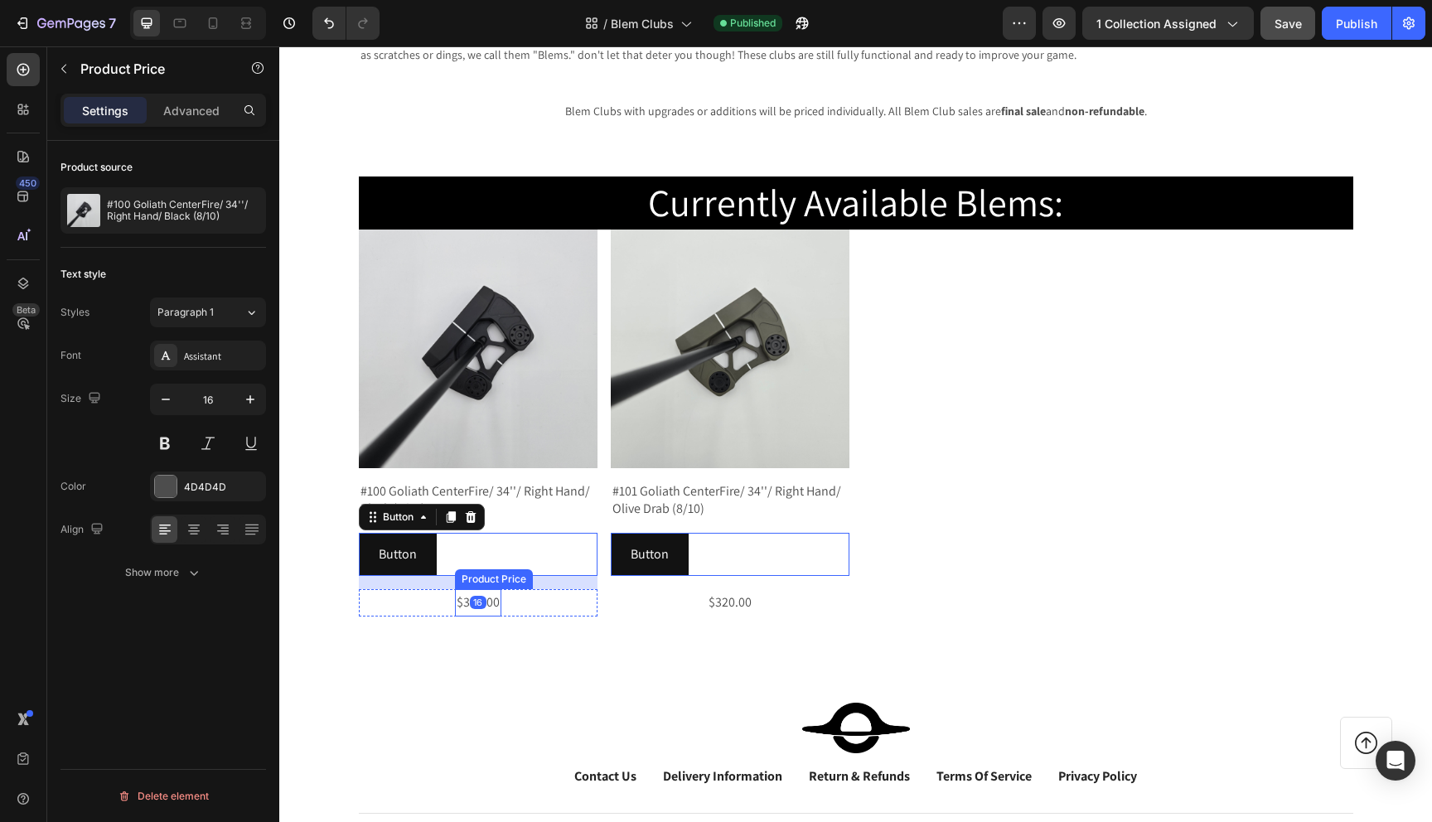
click at [462, 607] on div "$320.00" at bounding box center [478, 602] width 46 height 27
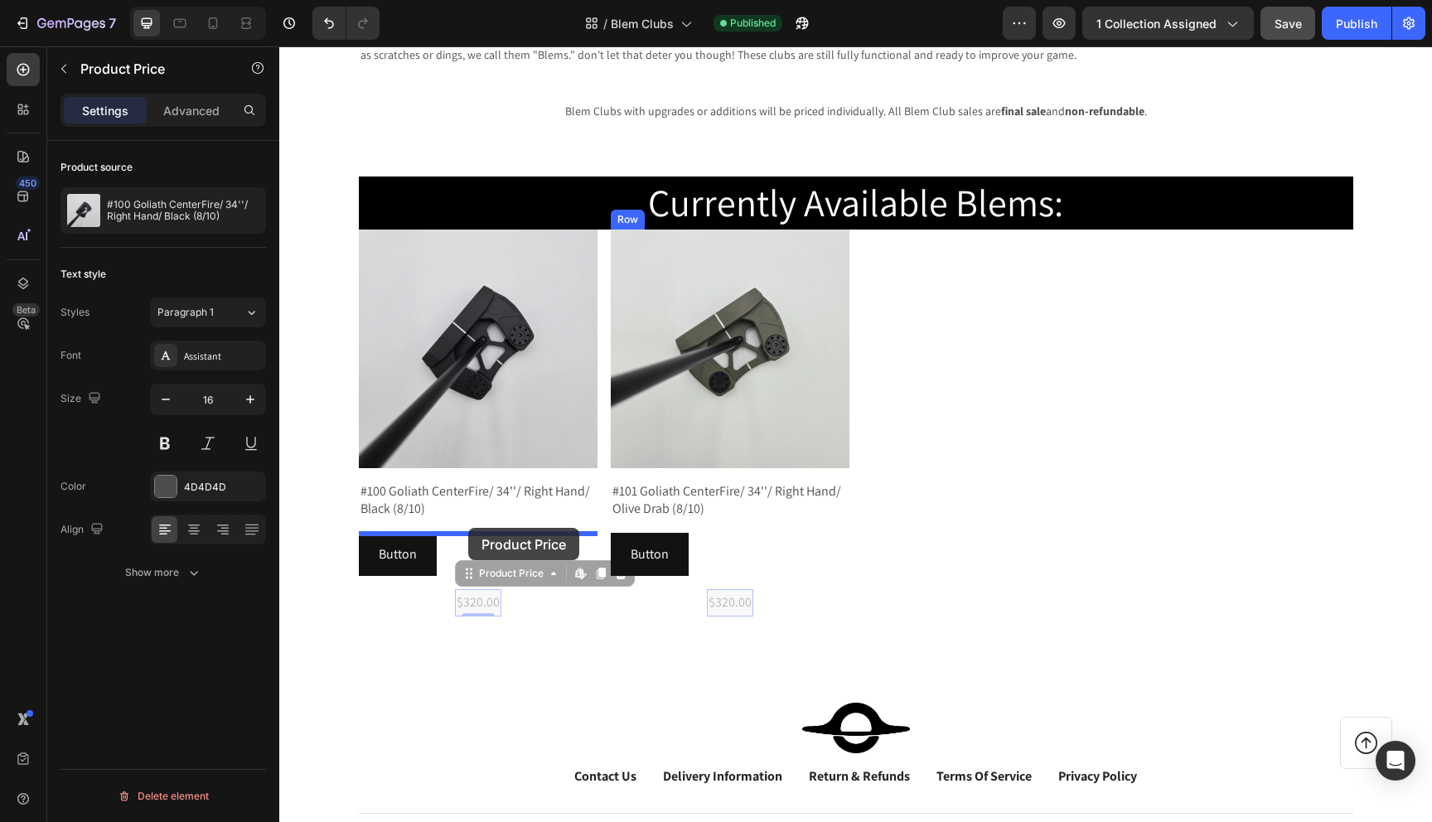
drag, startPoint x: 471, startPoint y: 579, endPoint x: 468, endPoint y: 528, distance: 50.6
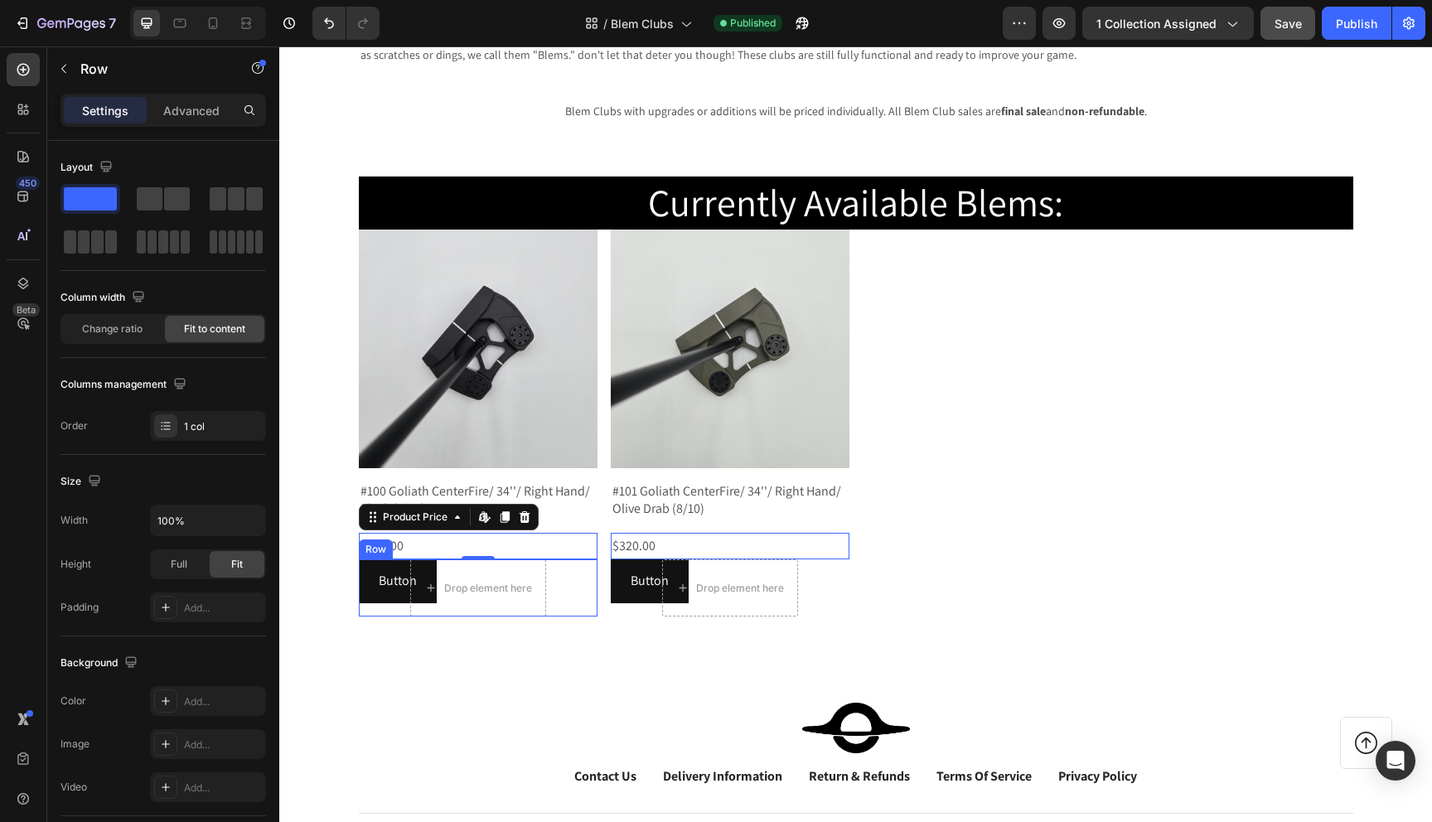
click at [388, 580] on div "Drop element here Row" at bounding box center [478, 587] width 239 height 57
click at [524, 548] on div "$320.00" at bounding box center [478, 546] width 239 height 27
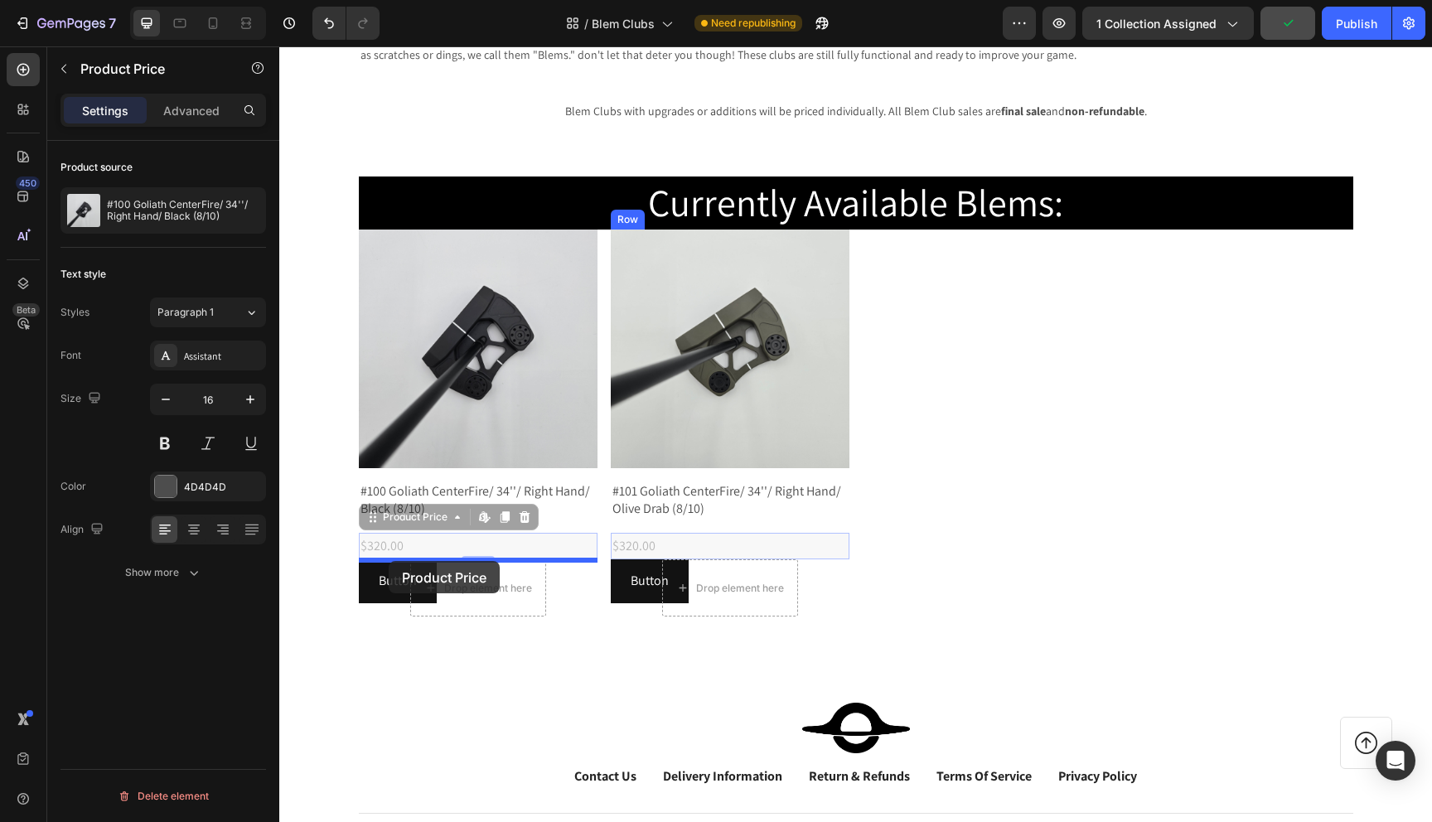
drag, startPoint x: 373, startPoint y: 518, endPoint x: 389, endPoint y: 562, distance: 46.7
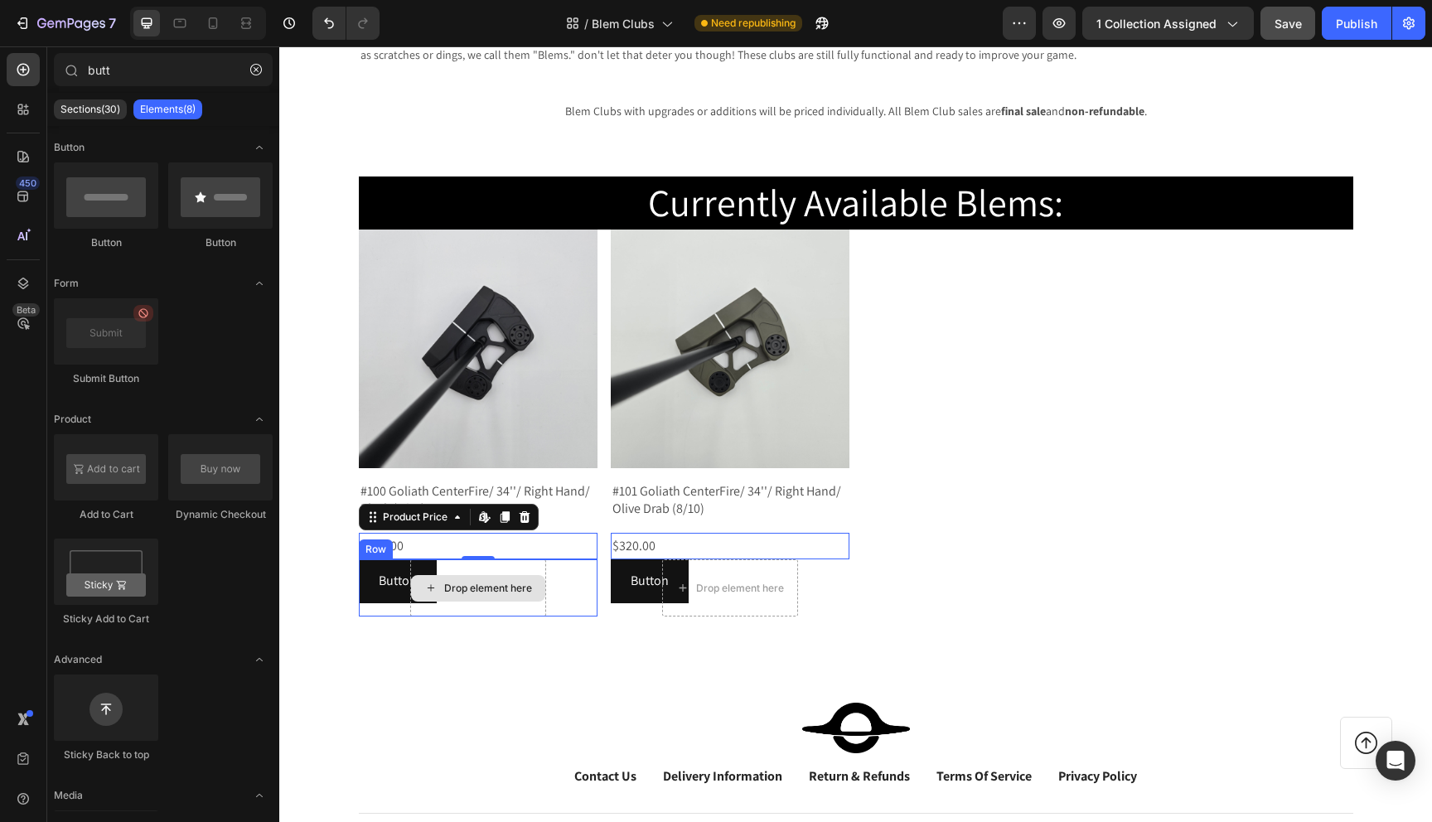
click at [465, 593] on div "Drop element here" at bounding box center [488, 588] width 88 height 13
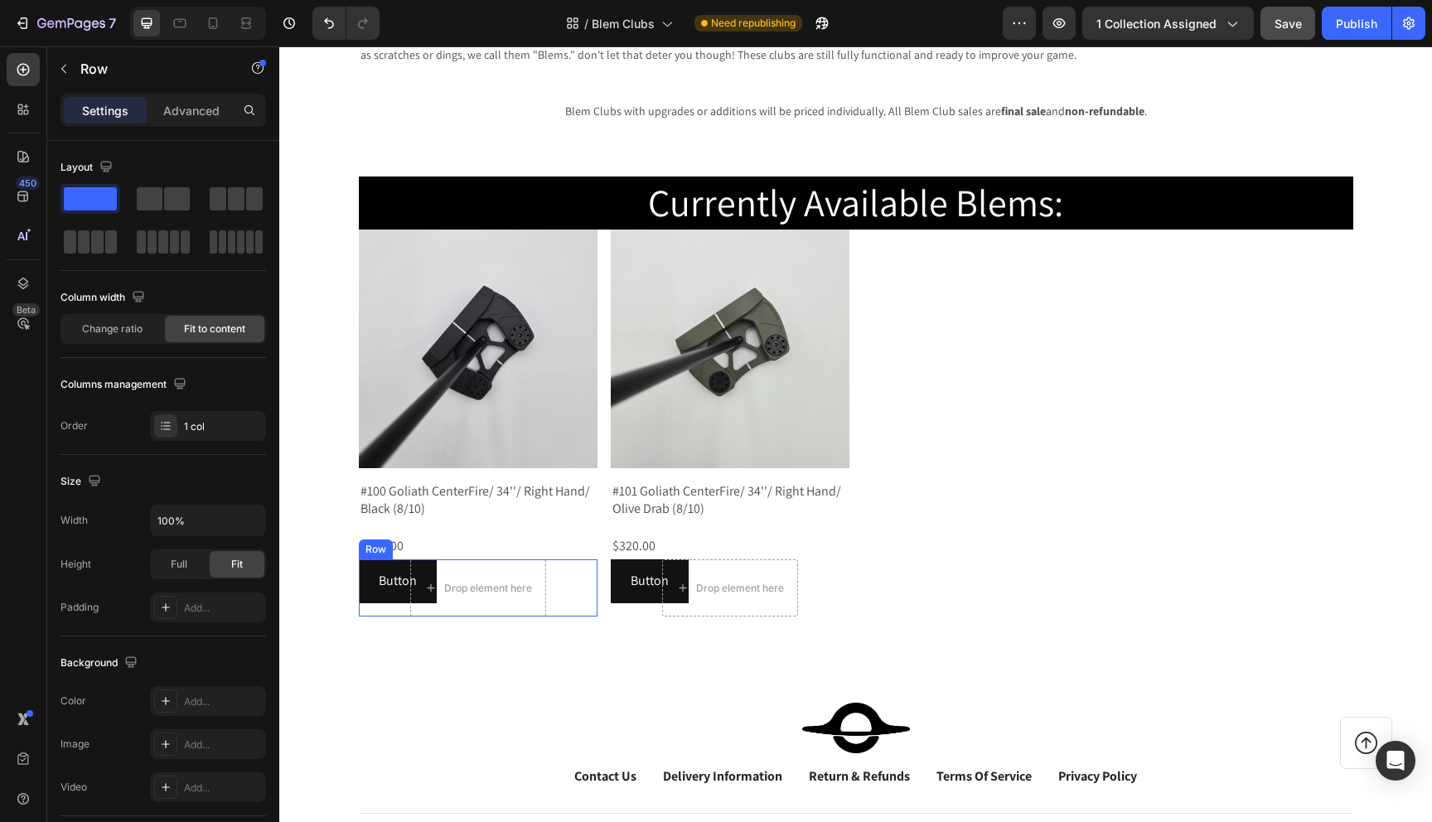
click at [554, 595] on div "Drop element here Row" at bounding box center [478, 587] width 239 height 57
click at [101, 200] on span at bounding box center [90, 198] width 53 height 23
click at [380, 569] on div "Drop element here Row 0" at bounding box center [478, 587] width 239 height 57
click at [380, 593] on div "Drop element here Row 0" at bounding box center [478, 587] width 239 height 57
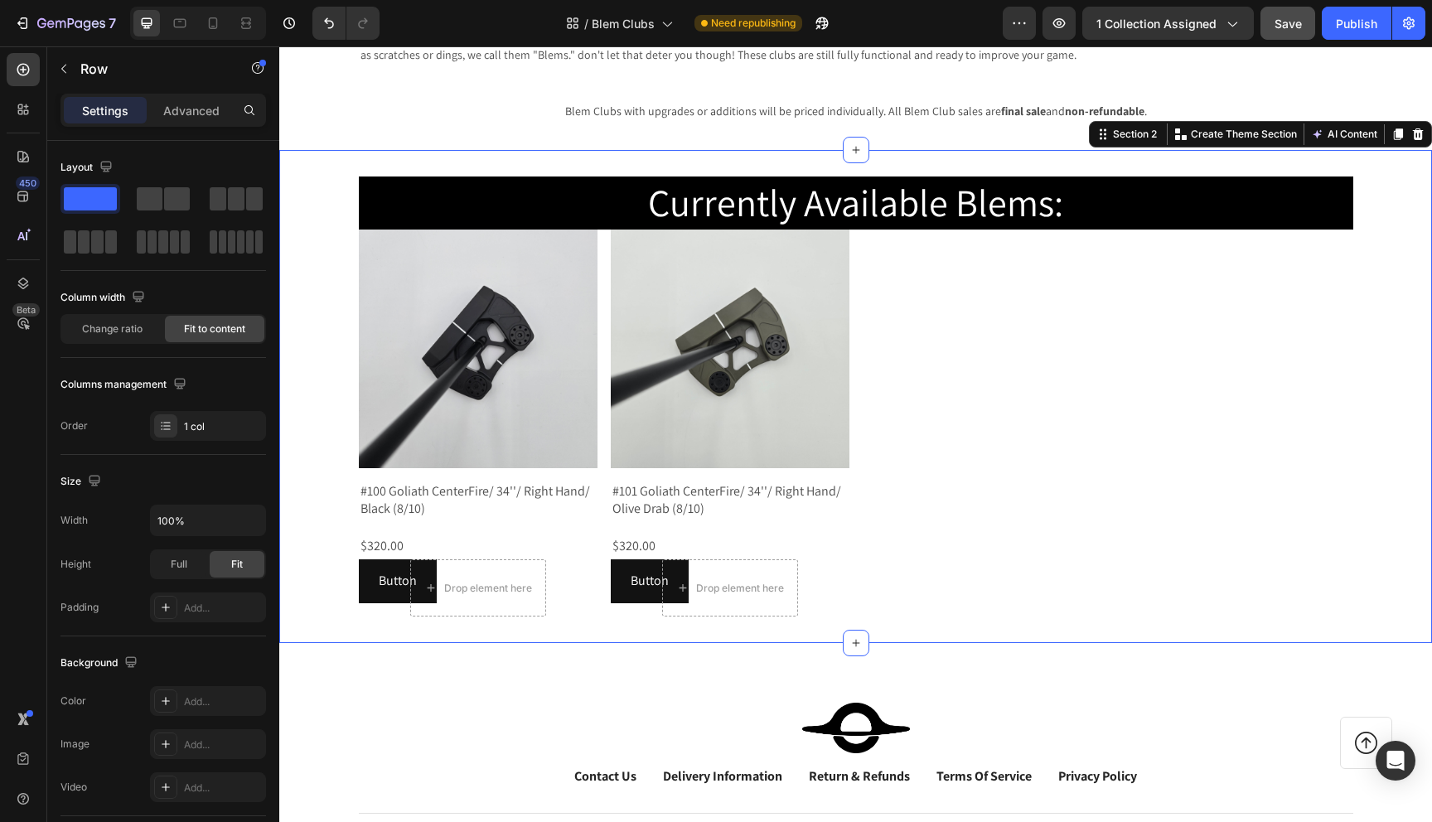
click at [356, 566] on div "Currently Available Blems: Heading Product Images #100 Goliath CenterFire/ 34''…" at bounding box center [855, 397] width 1153 height 440
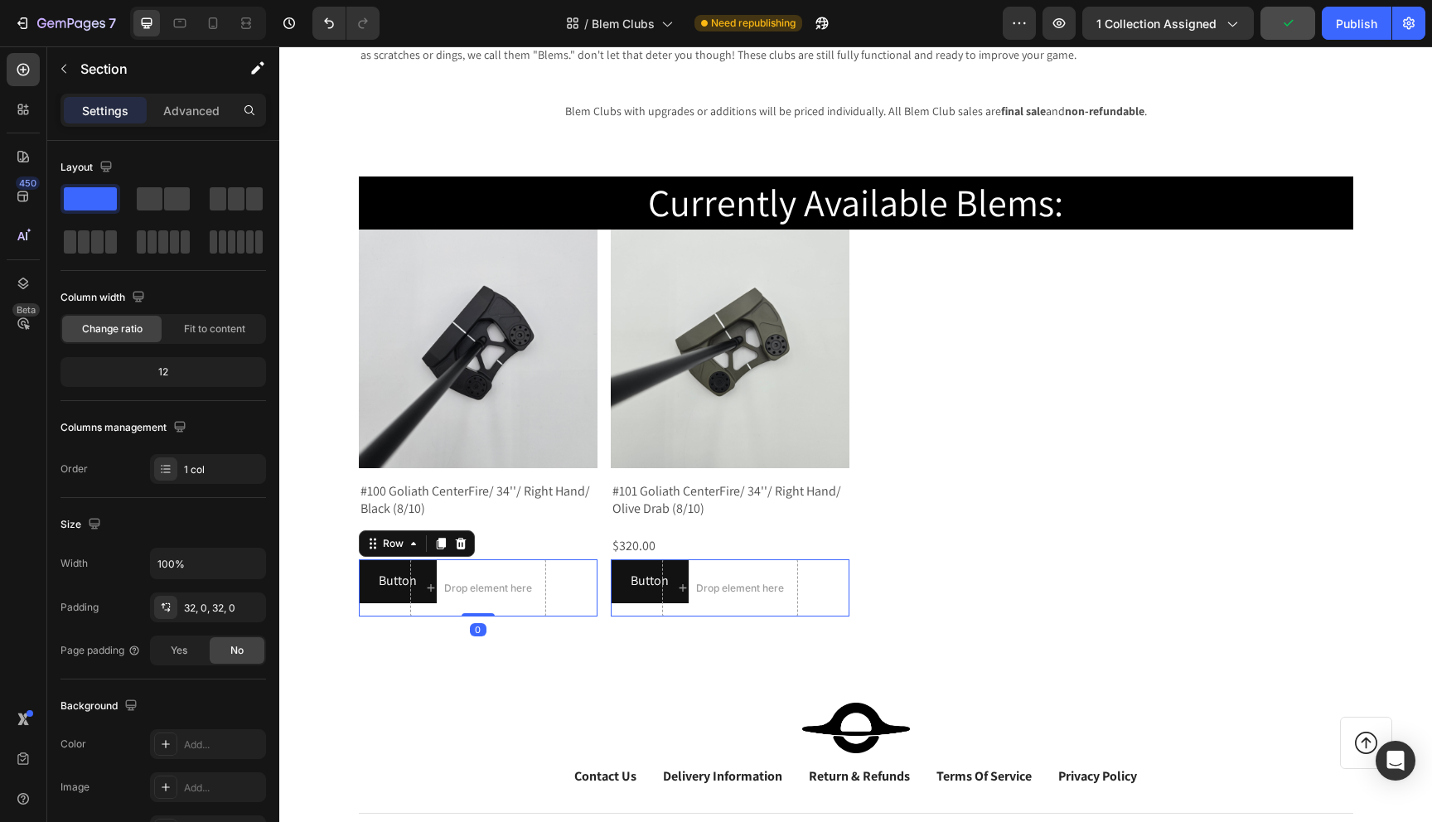
click at [392, 581] on div "Drop element here Row 0" at bounding box center [478, 587] width 239 height 57
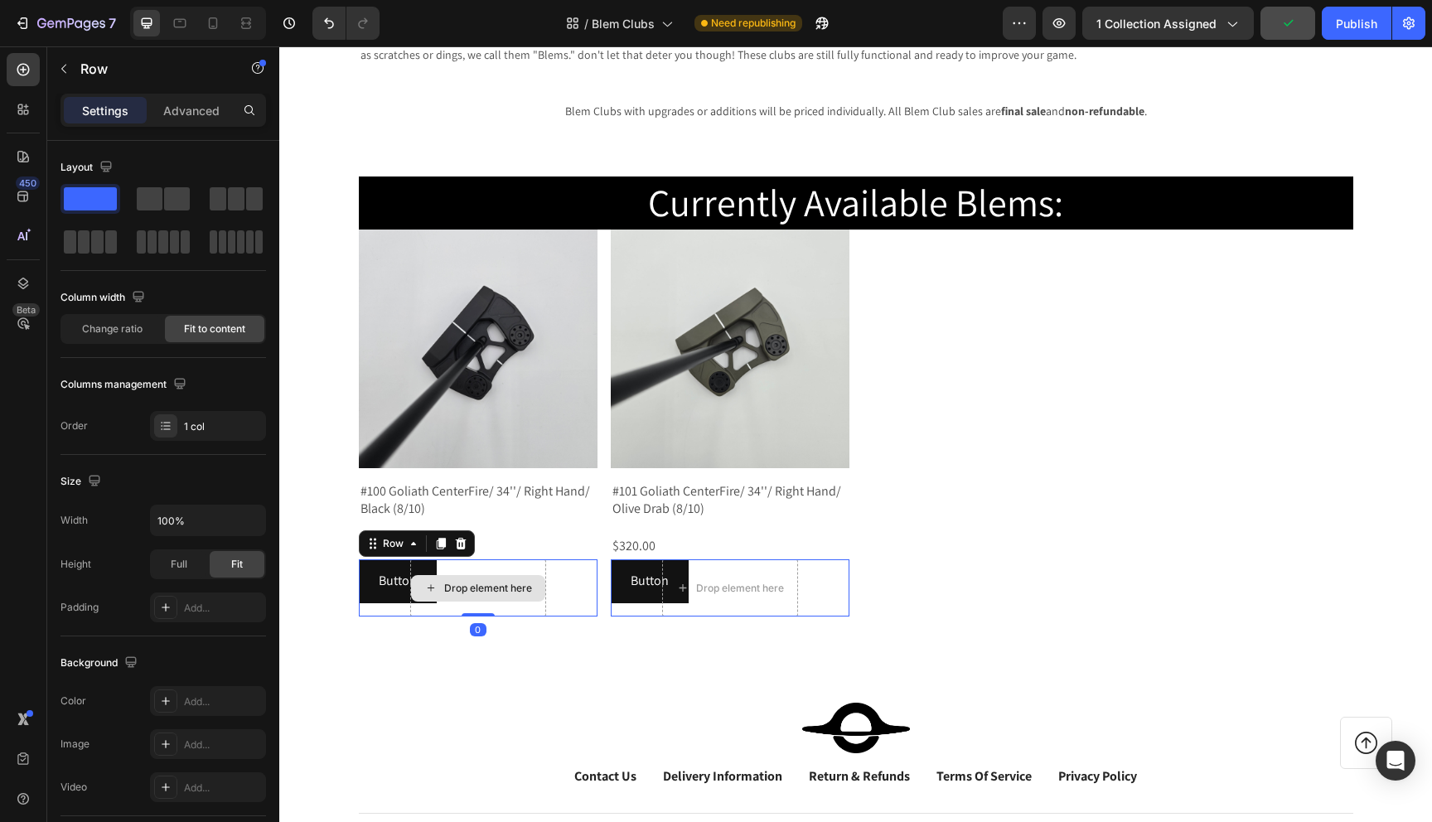
click at [417, 612] on div "Drop element here" at bounding box center [478, 587] width 136 height 57
click at [468, 537] on div at bounding box center [461, 544] width 20 height 20
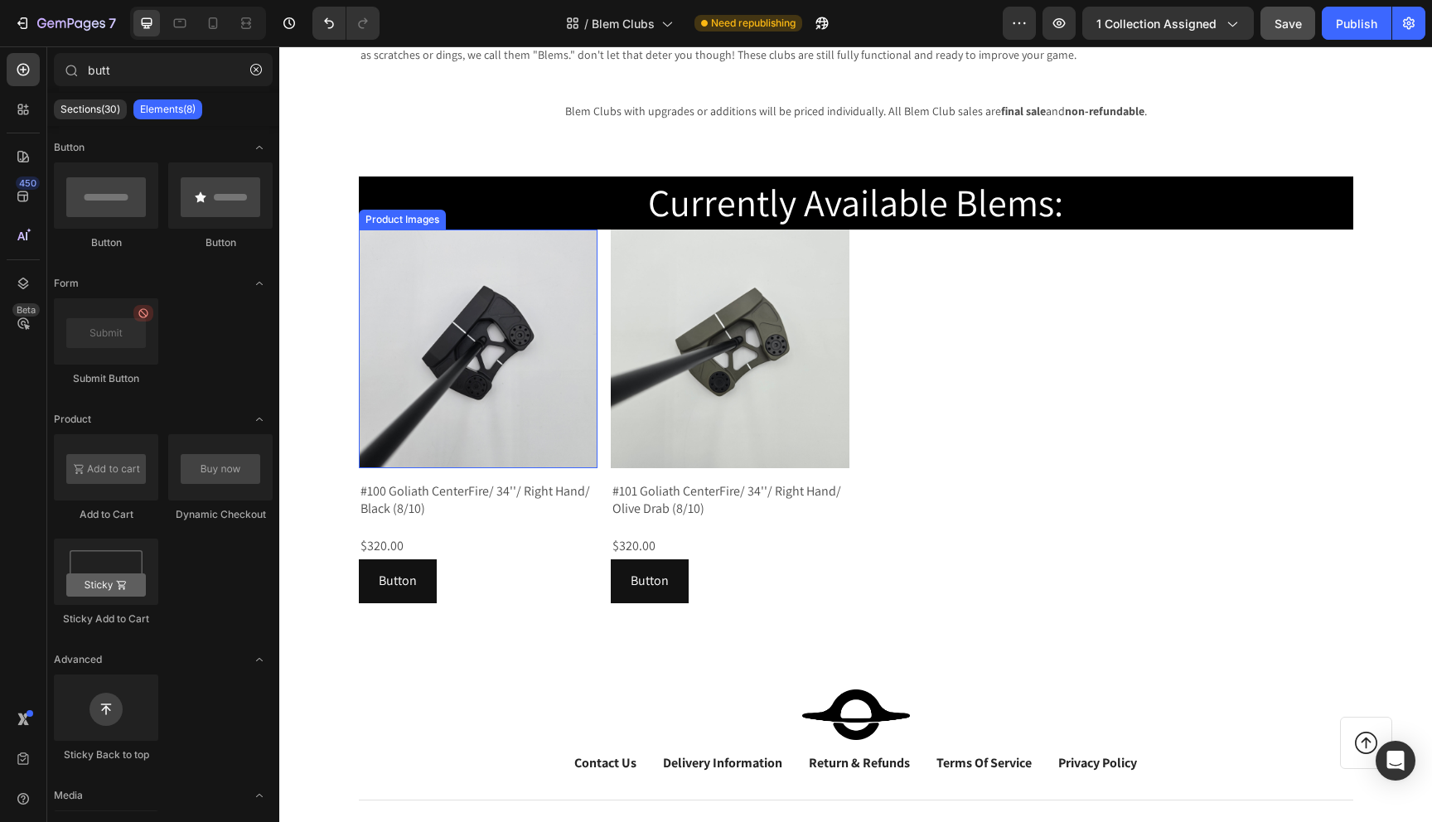
click at [433, 336] on img at bounding box center [478, 349] width 239 height 239
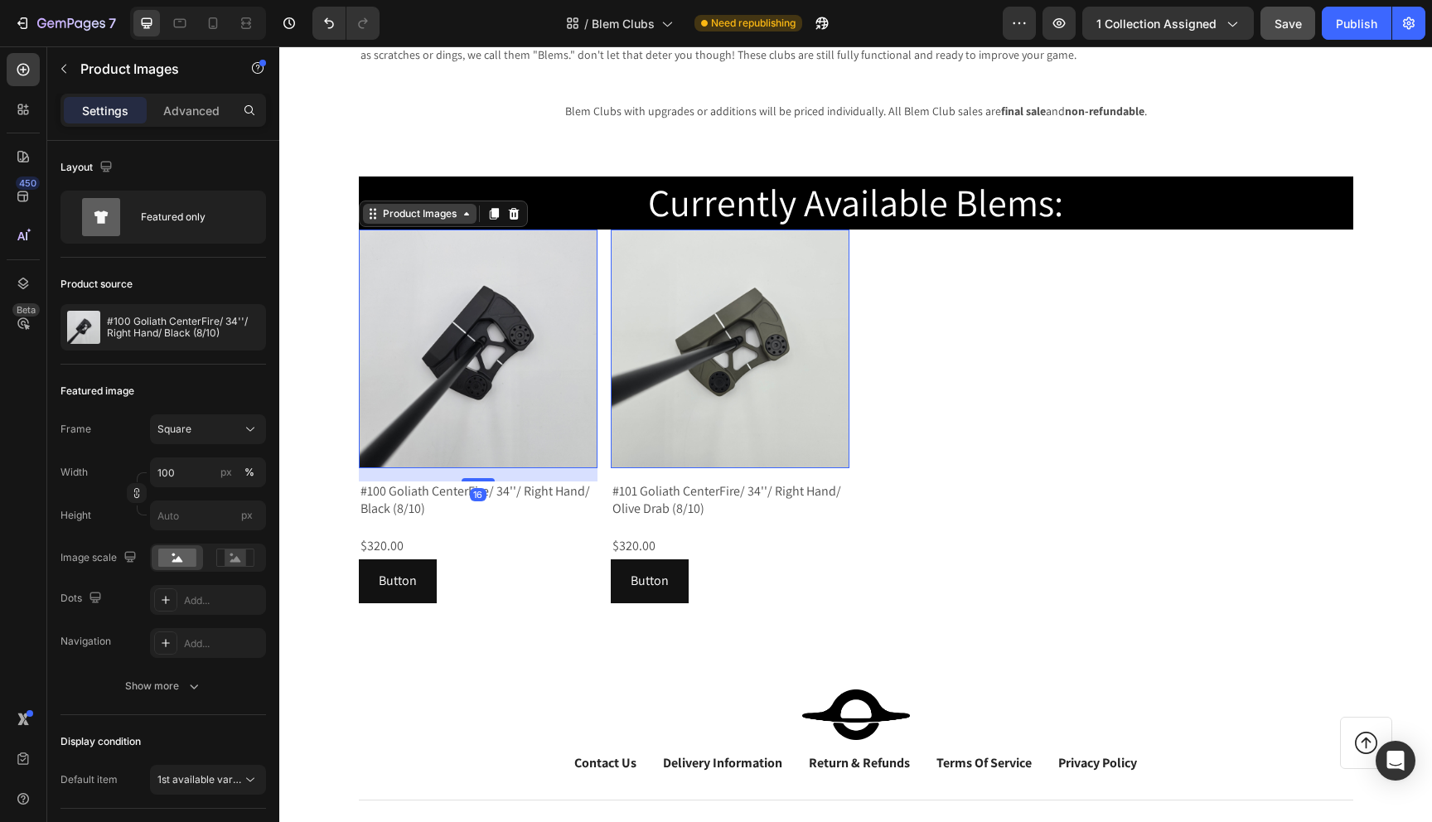
click at [464, 216] on icon at bounding box center [466, 213] width 13 height 13
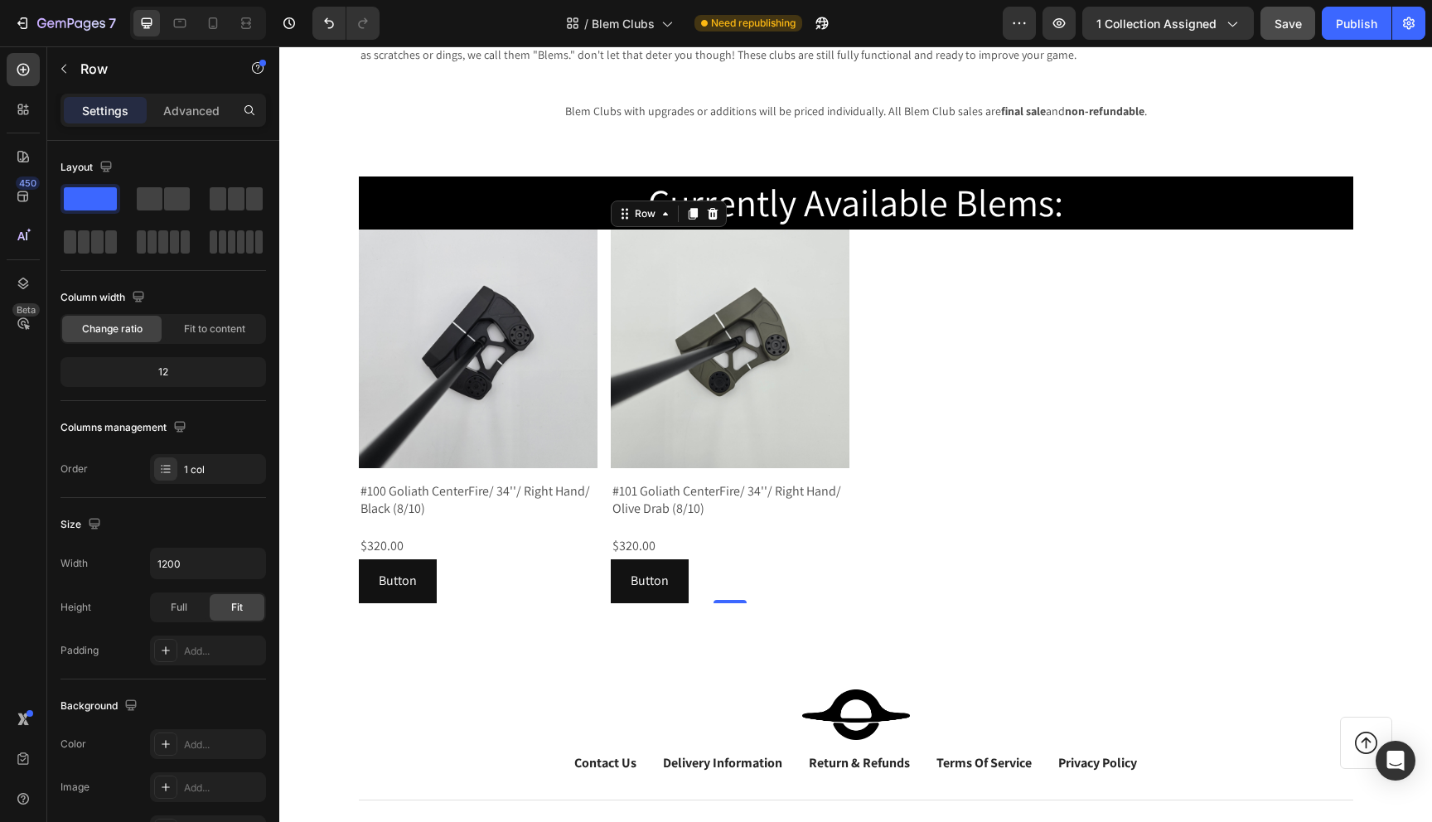
click at [598, 477] on div "Product Images #101 Goliath CenterFire/ 34''/ Right Hand/ Olive Drab (8/10) Pro…" at bounding box center [478, 417] width 239 height 374
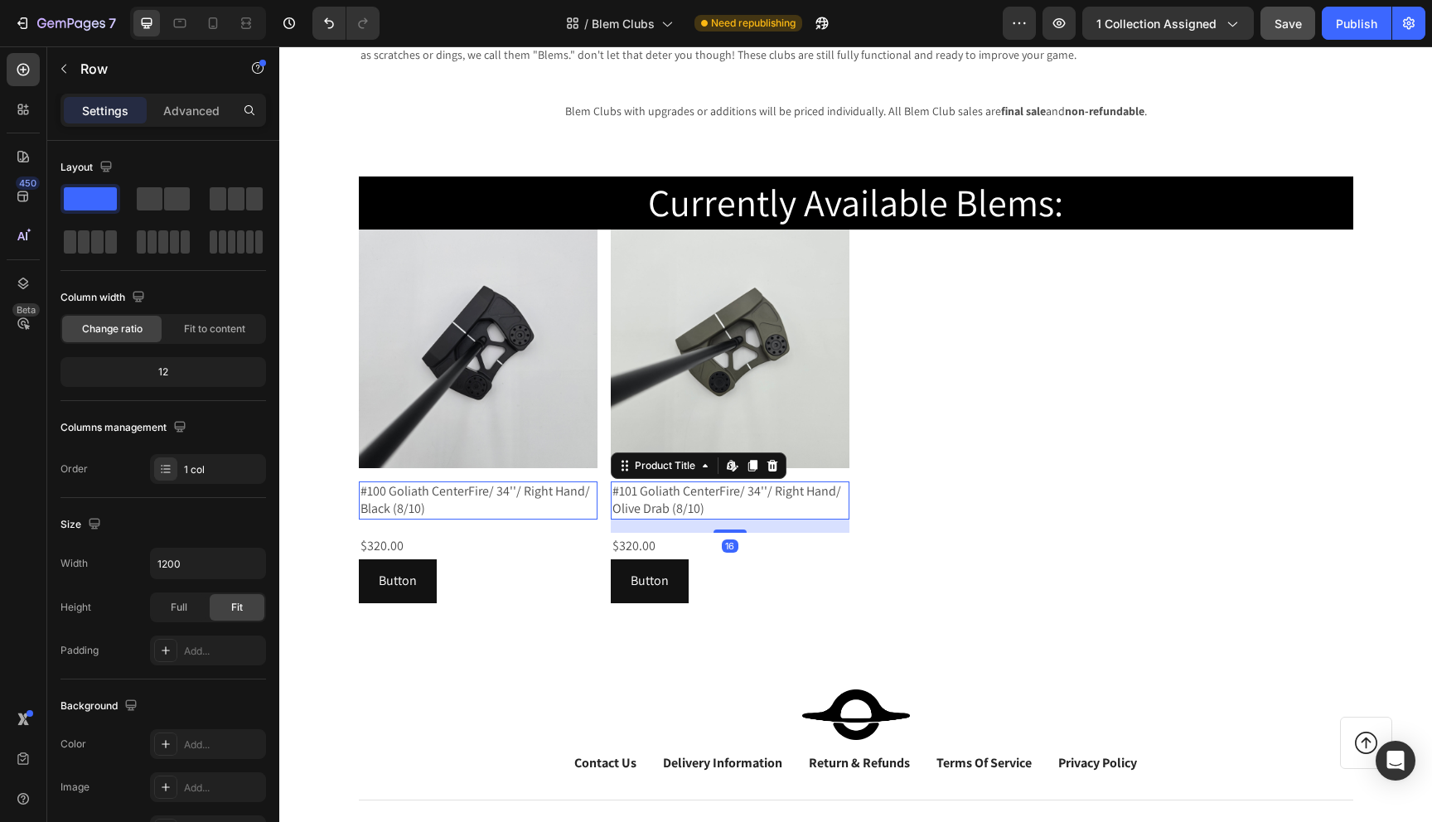
click at [598, 497] on h2 "#101 Goliath CenterFire/ 34''/ Right Hand/ Olive Drab (8/10)" at bounding box center [478, 501] width 239 height 38
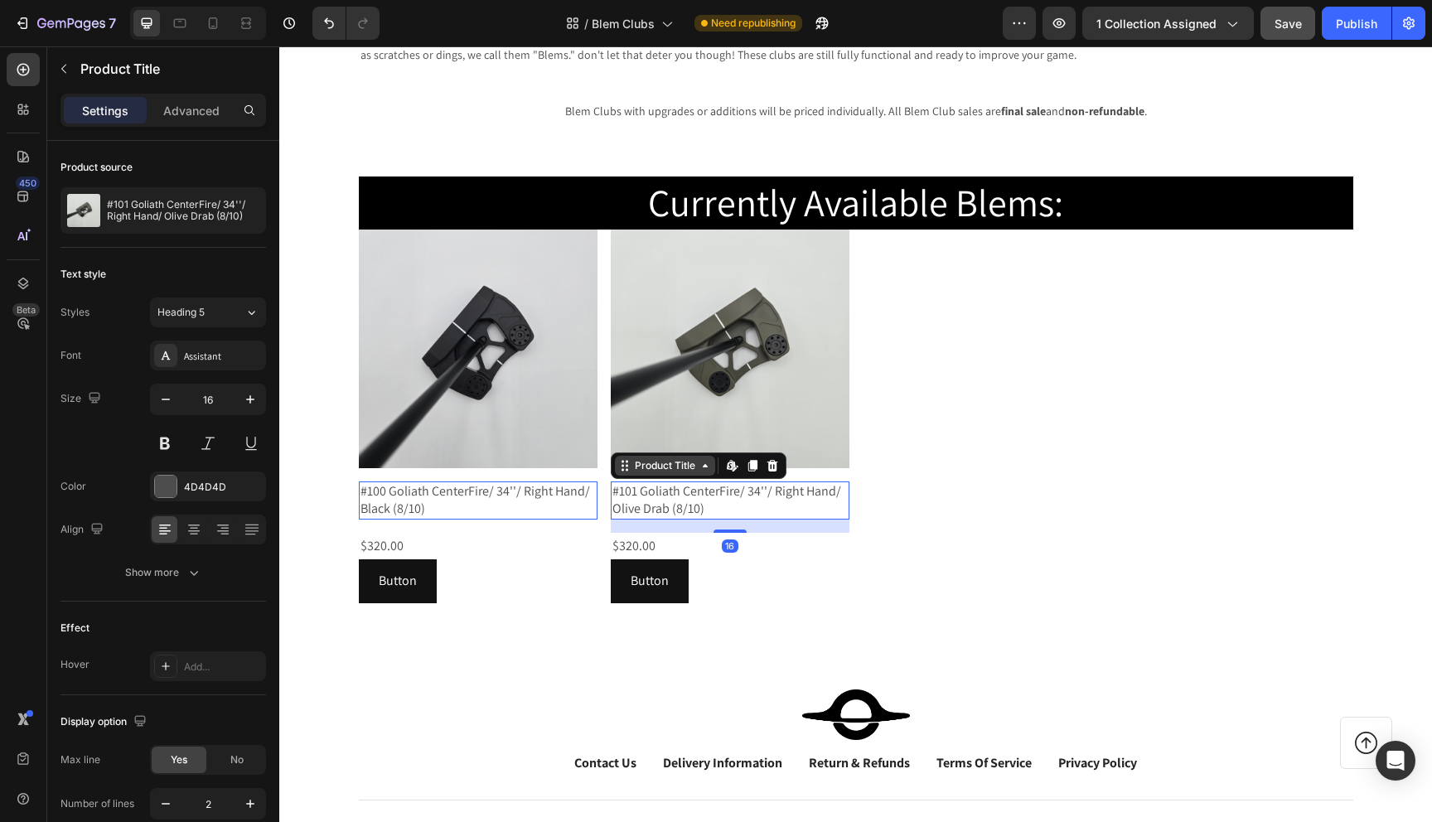
click at [430, 475] on div "Product Title" at bounding box center [396, 471] width 67 height 15
click at [656, 433] on div "Row 1 col" at bounding box center [643, 437] width 51 height 10
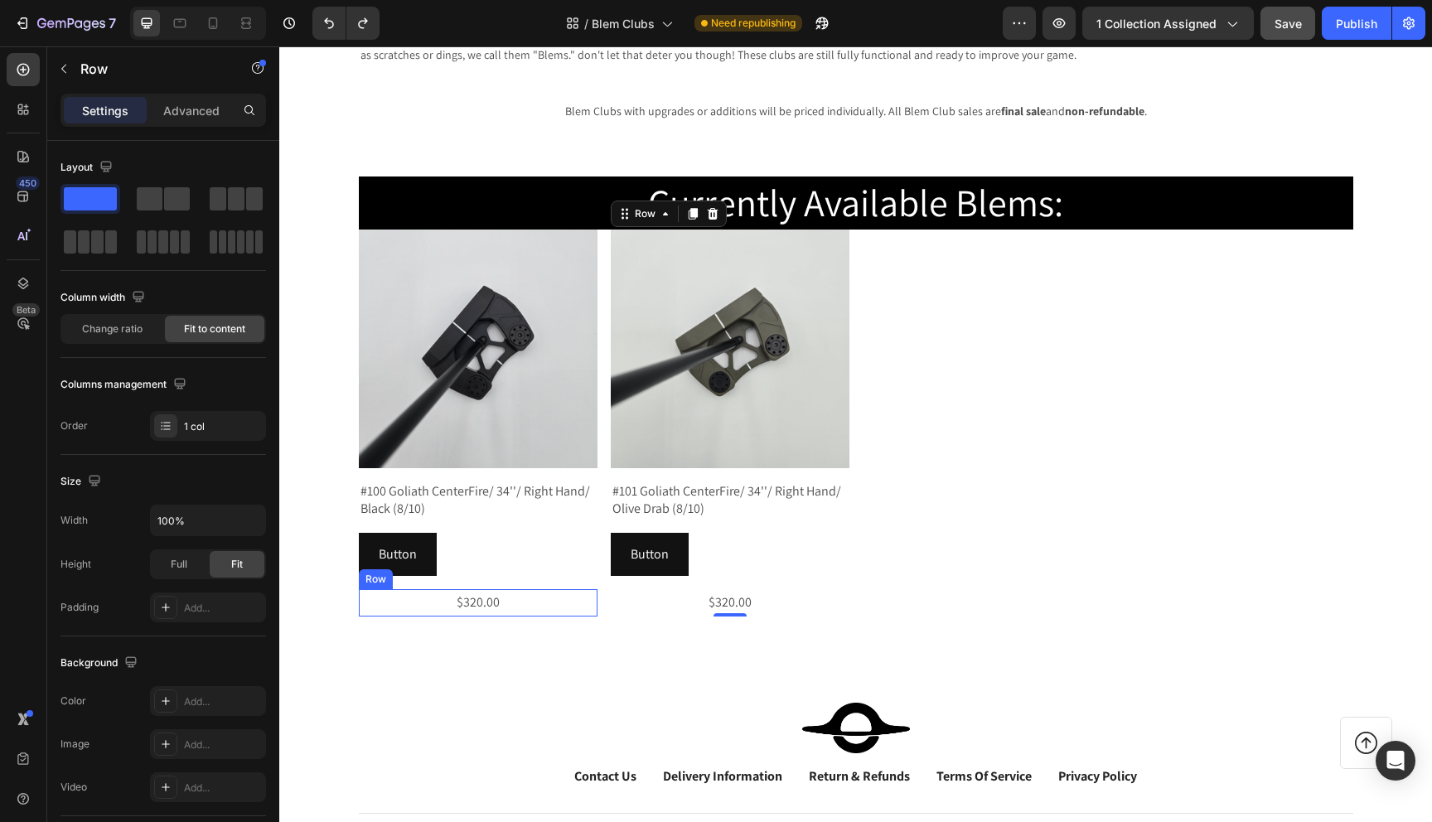
click at [448, 595] on div "$320.00 Product Price Product Price Row" at bounding box center [478, 602] width 239 height 27
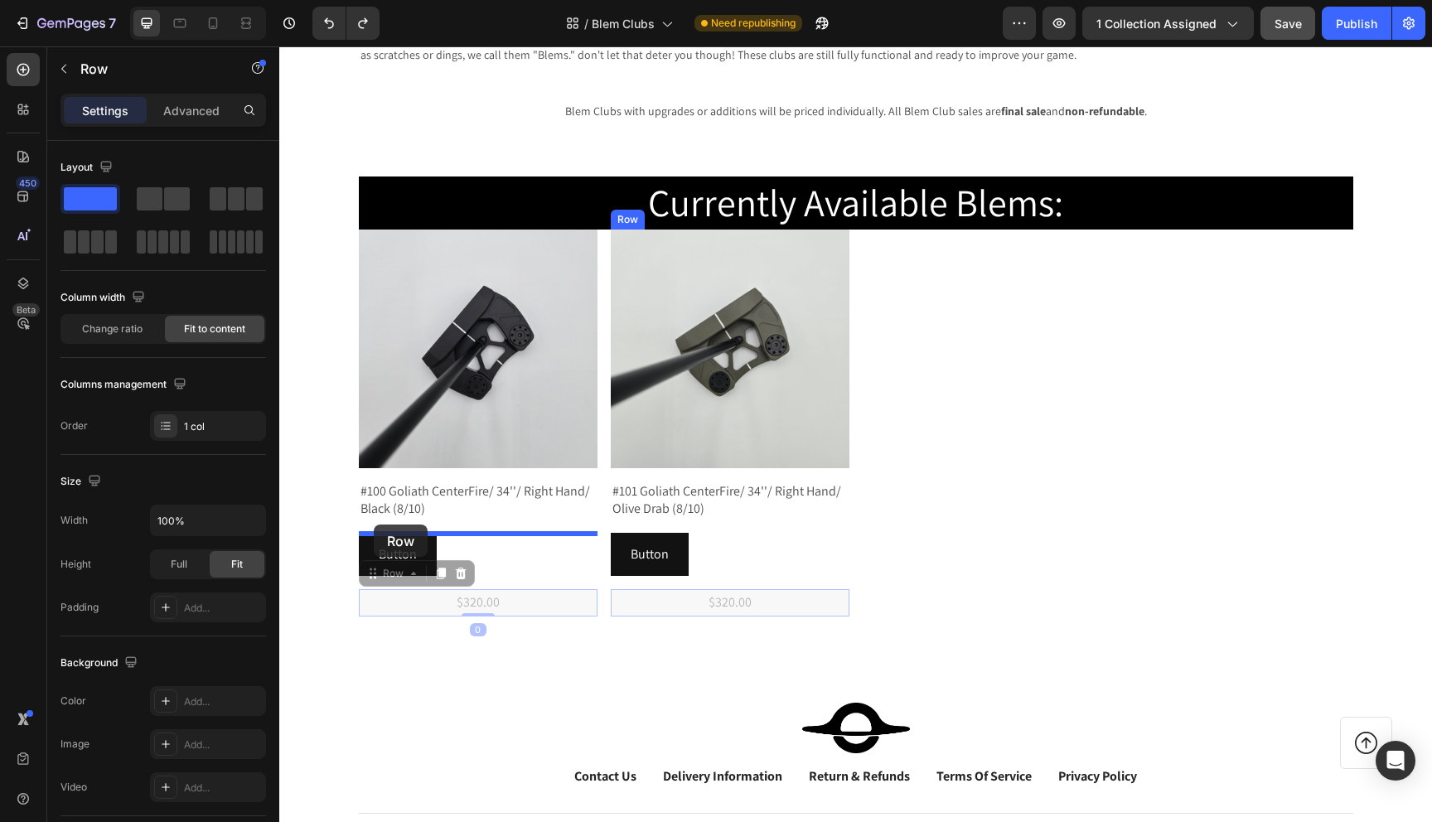
drag, startPoint x: 372, startPoint y: 579, endPoint x: 374, endPoint y: 525, distance: 54.7
click at [374, 525] on div "Header Warehouse Outlet Clubs Heading Looking to add a Void Putter ASAP at a gr…" at bounding box center [855, 518] width 1153 height 1240
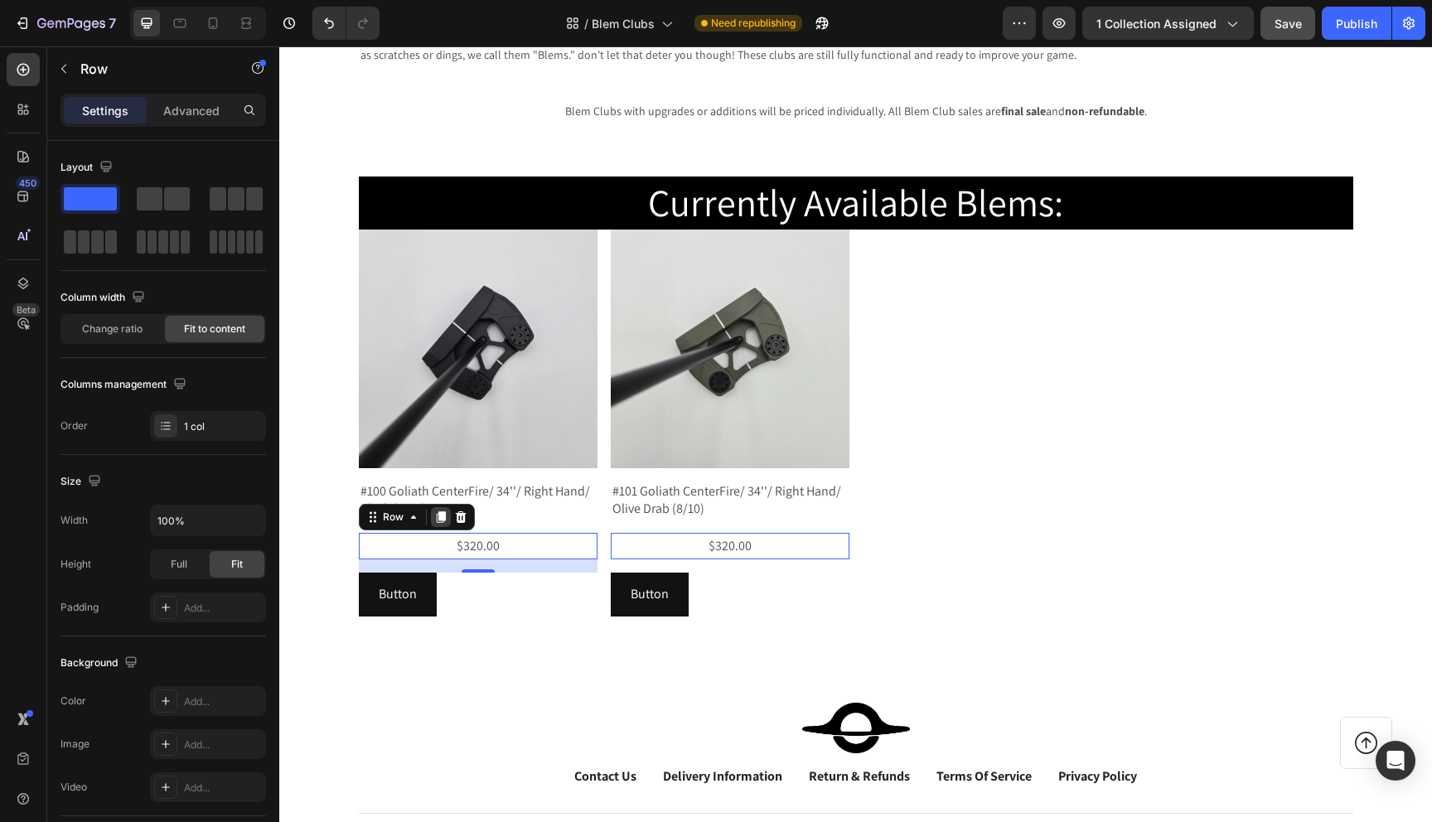
click at [437, 519] on icon at bounding box center [440, 517] width 13 height 13
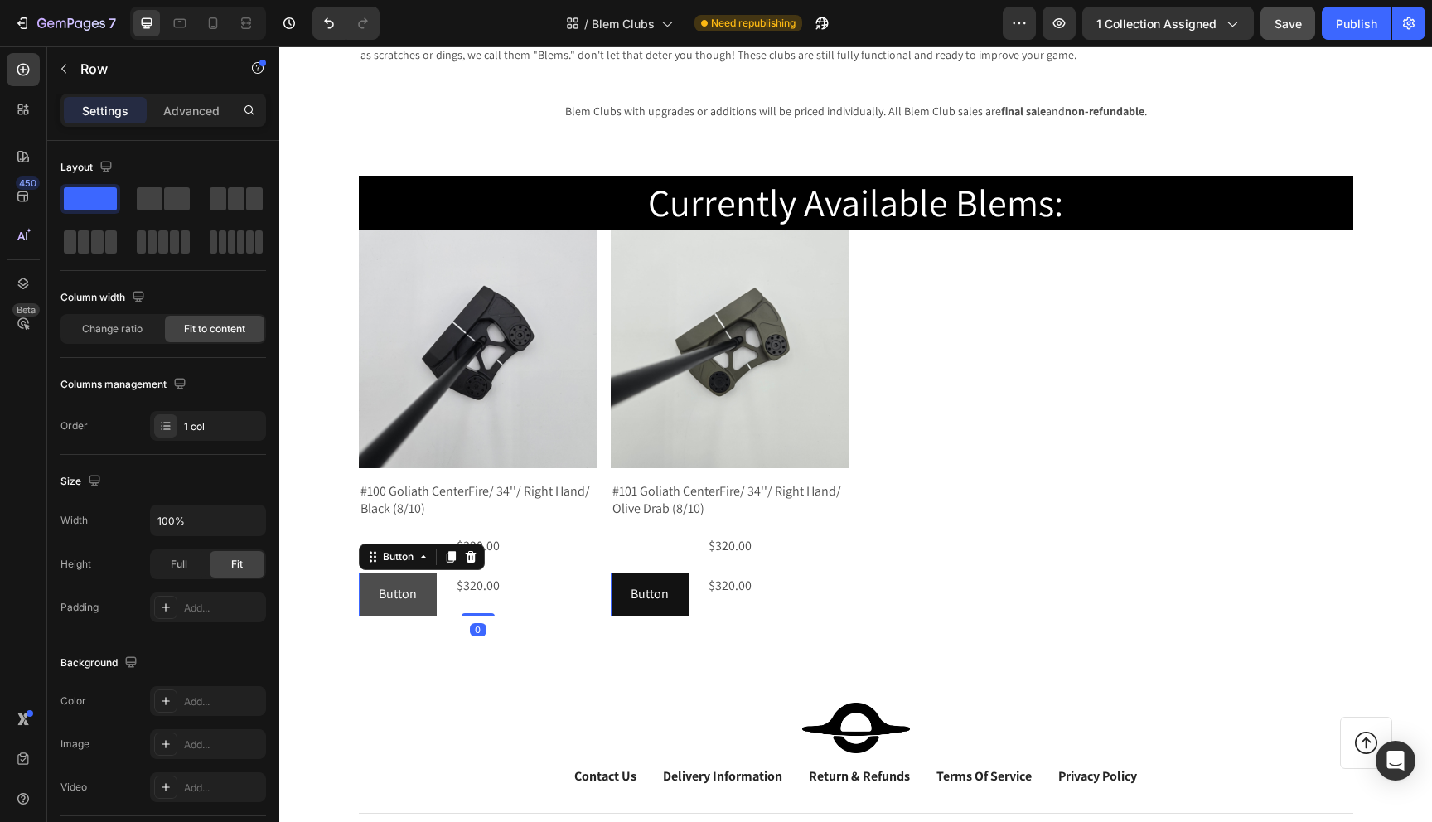
click at [367, 584] on button "Button" at bounding box center [398, 595] width 78 height 44
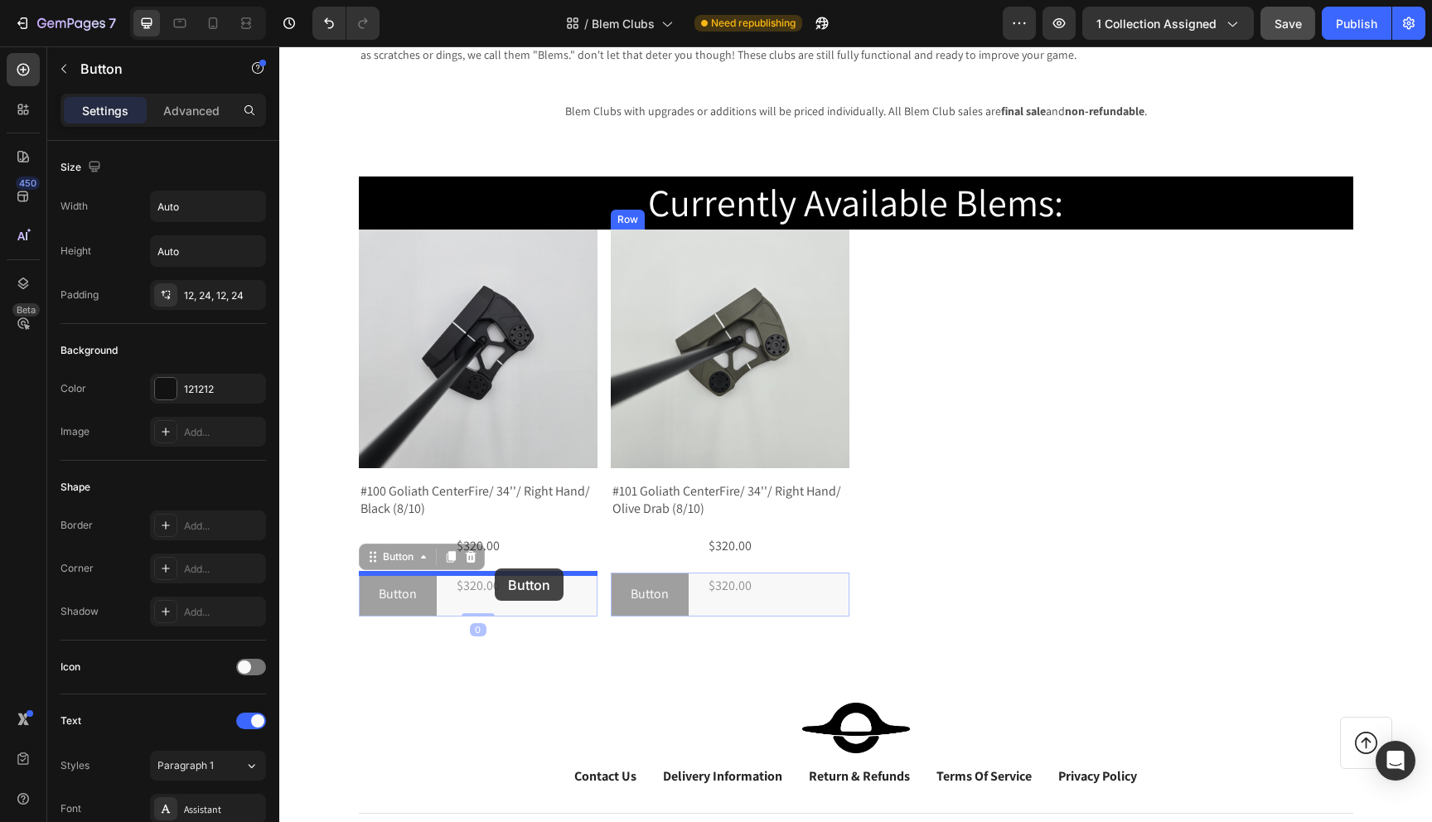
drag, startPoint x: 371, startPoint y: 558, endPoint x: 491, endPoint y: 571, distance: 120.1
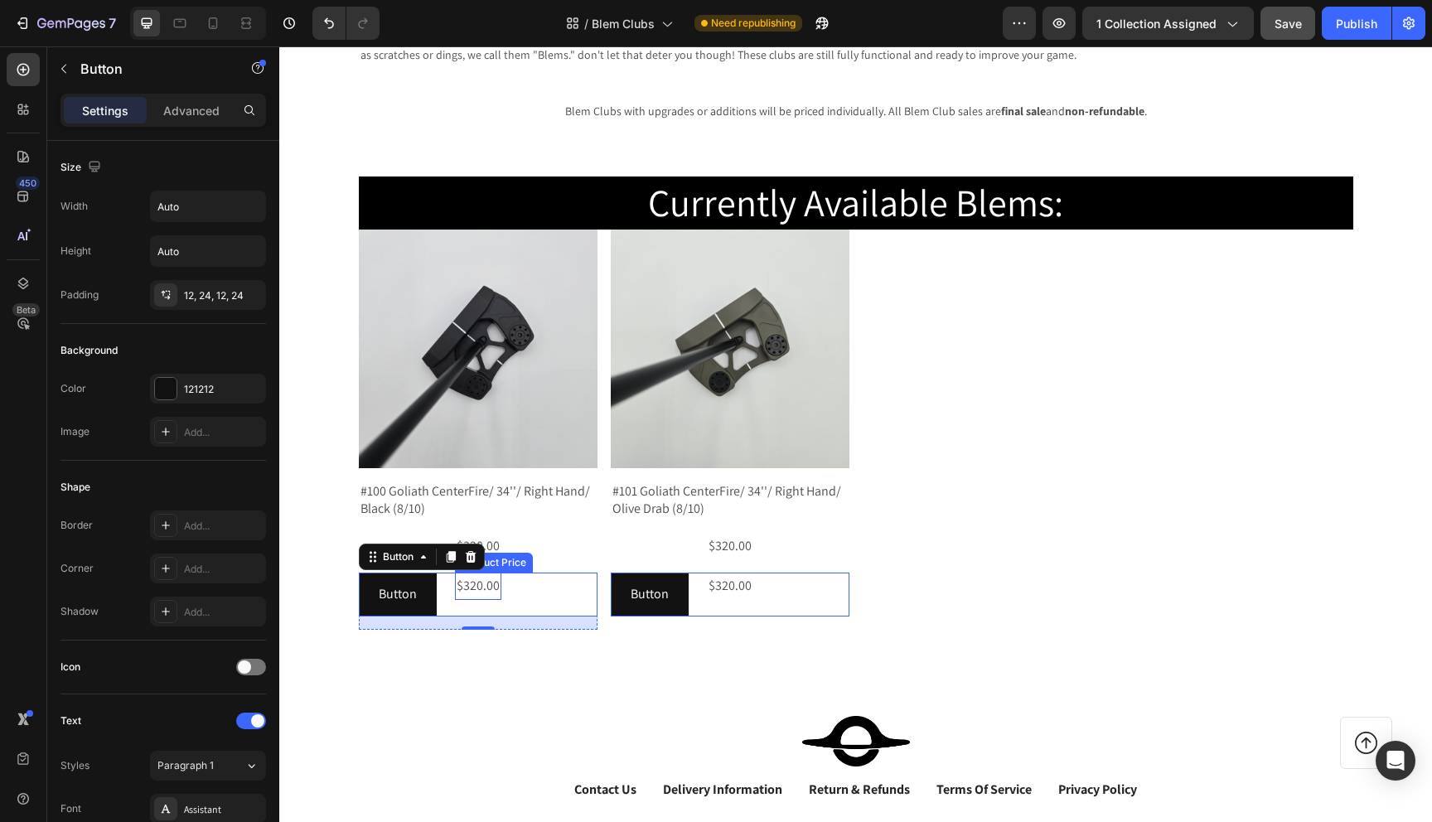
click at [482, 587] on div "$320.00" at bounding box center [478, 586] width 46 height 27
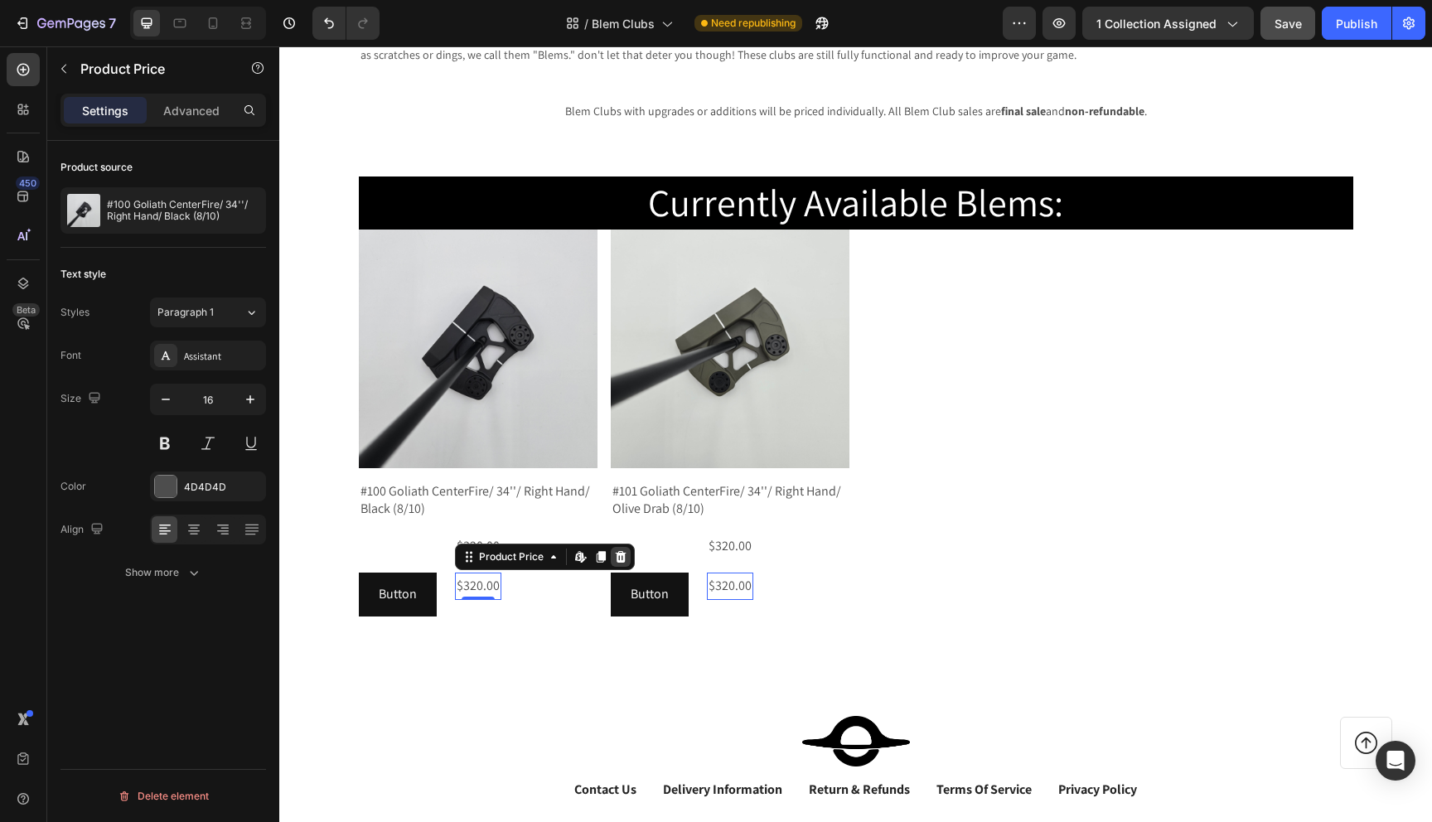
click at [622, 556] on icon at bounding box center [620, 557] width 11 height 12
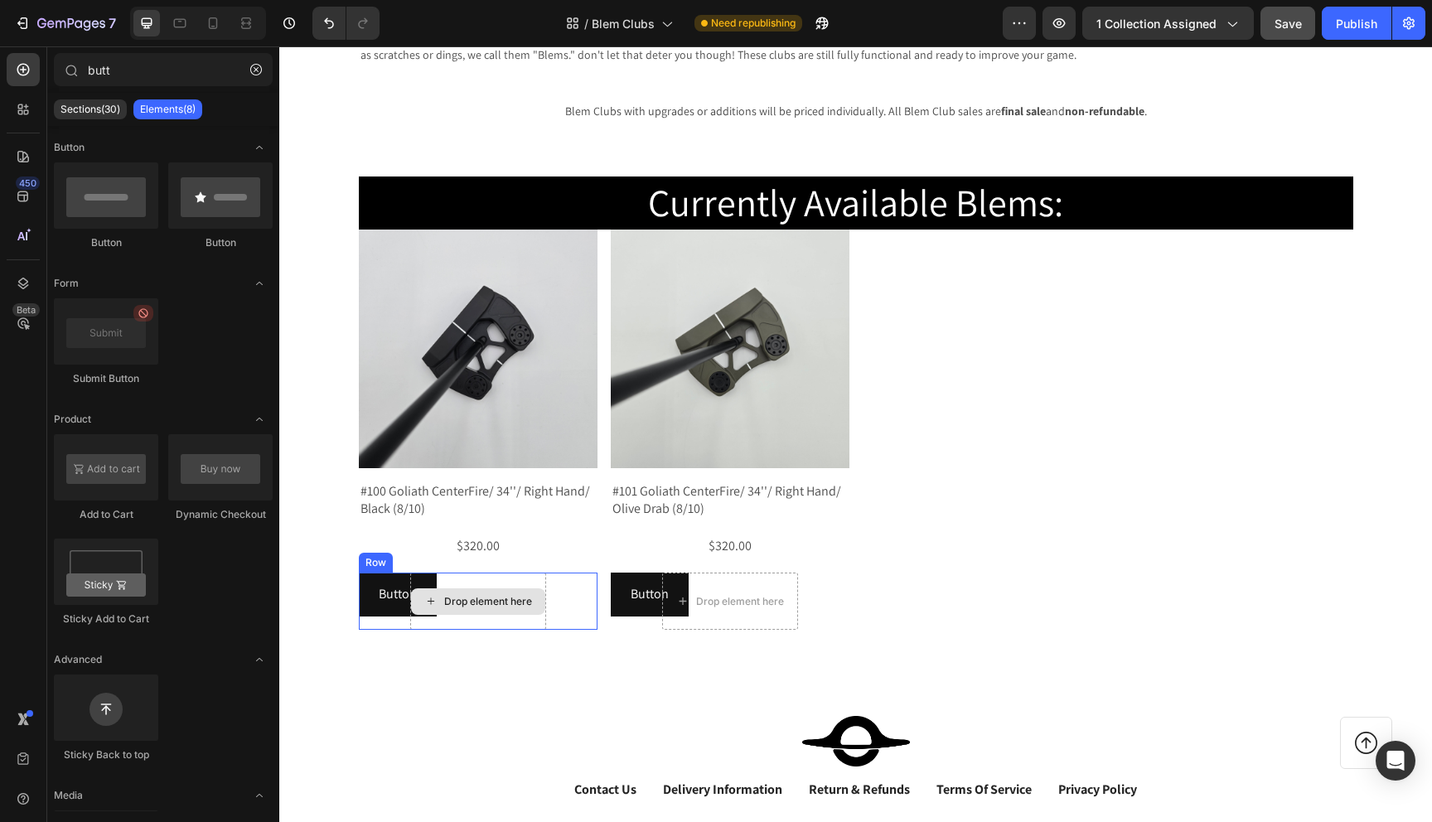
click at [515, 597] on div "Drop element here" at bounding box center [488, 601] width 88 height 13
click at [380, 593] on div "Drop element here Row 0" at bounding box center [478, 601] width 239 height 57
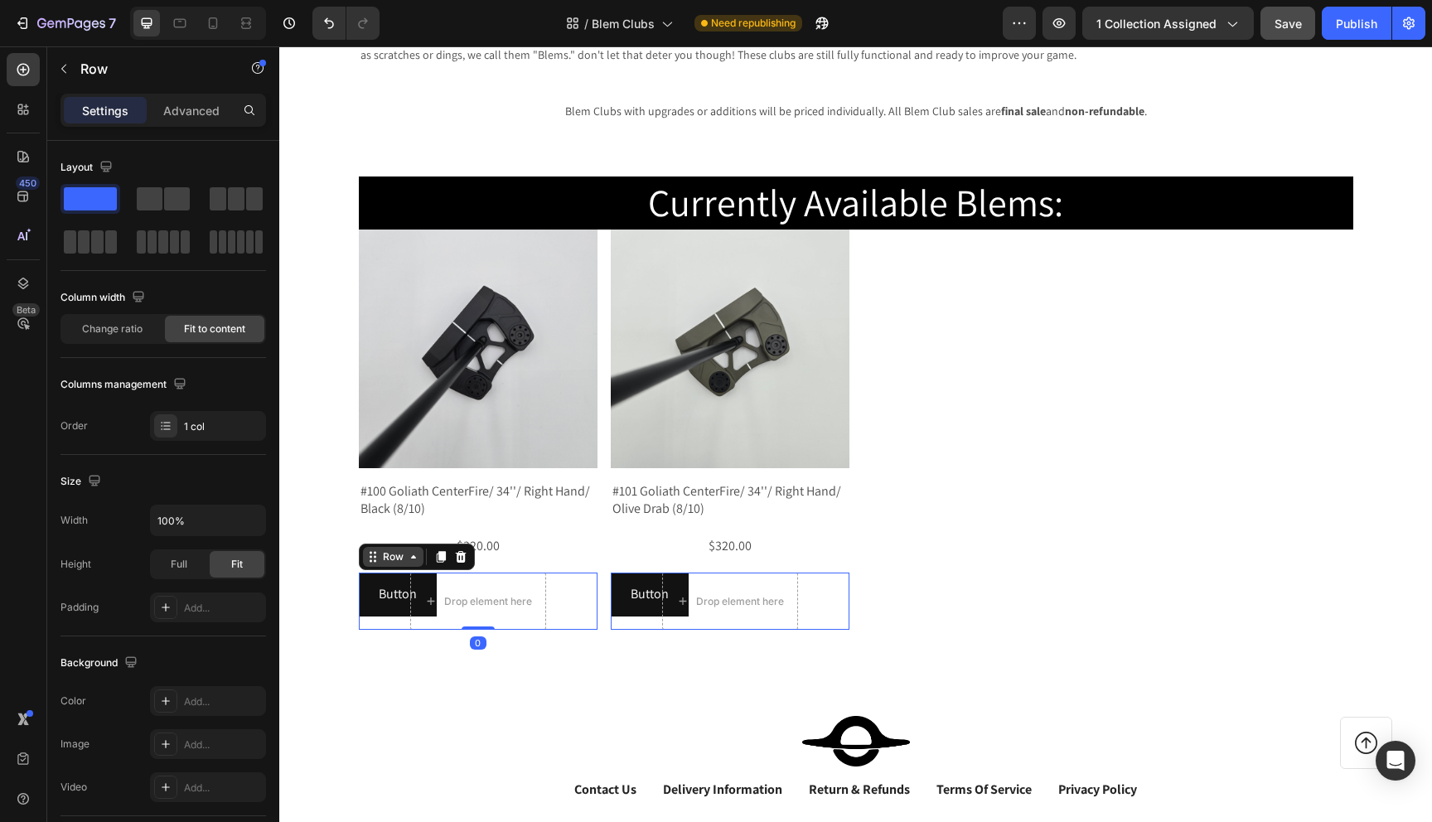
click at [382, 556] on div "Row" at bounding box center [393, 556] width 27 height 15
click at [375, 622] on div "Drop element here Row Row 1 col Product List Row 1 col 0" at bounding box center [478, 601] width 239 height 57
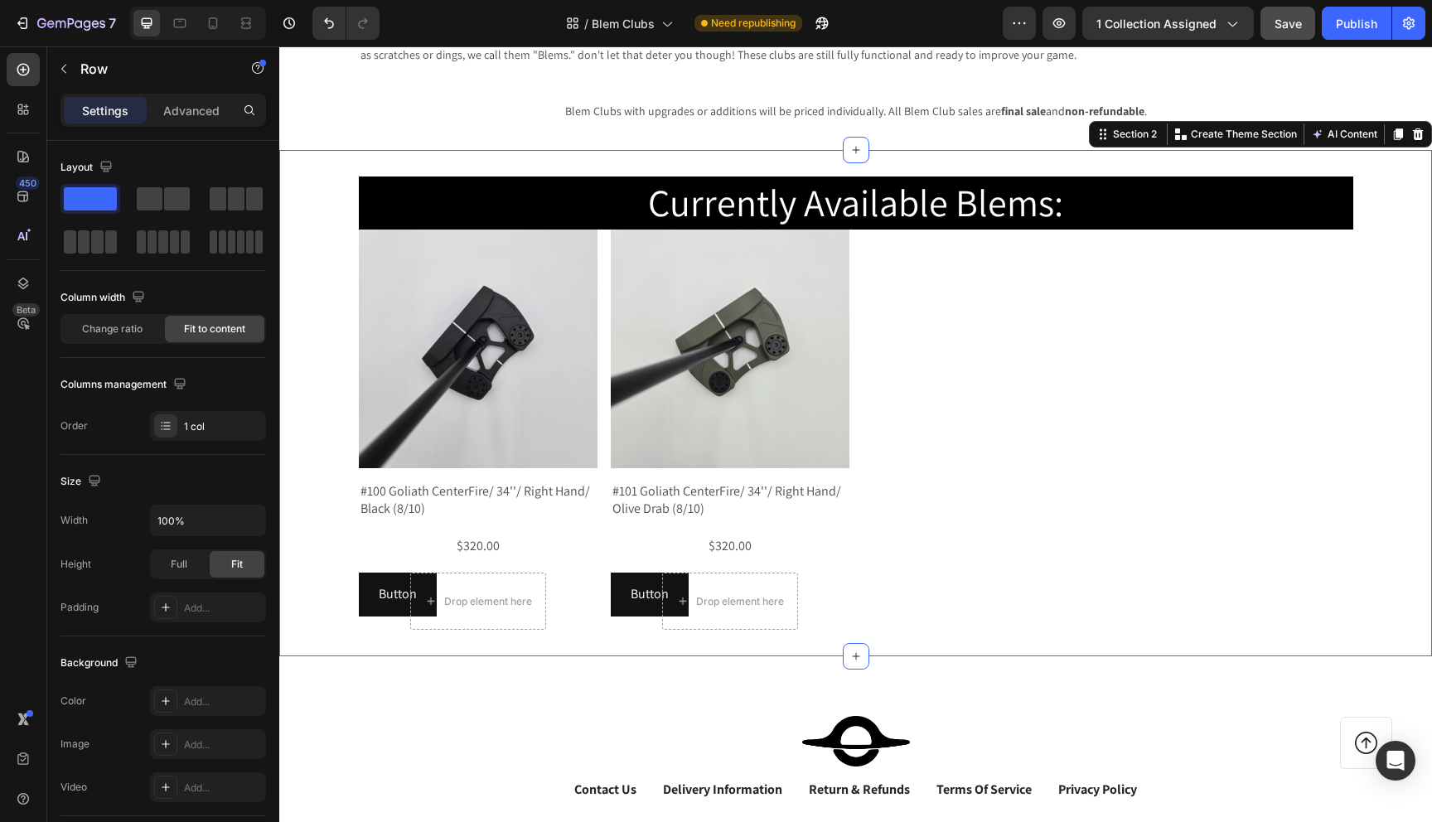
click at [375, 648] on div "Currently Available Blems: Heading Product Images #100 Goliath CenterFire/ 34''…" at bounding box center [855, 403] width 1153 height 506
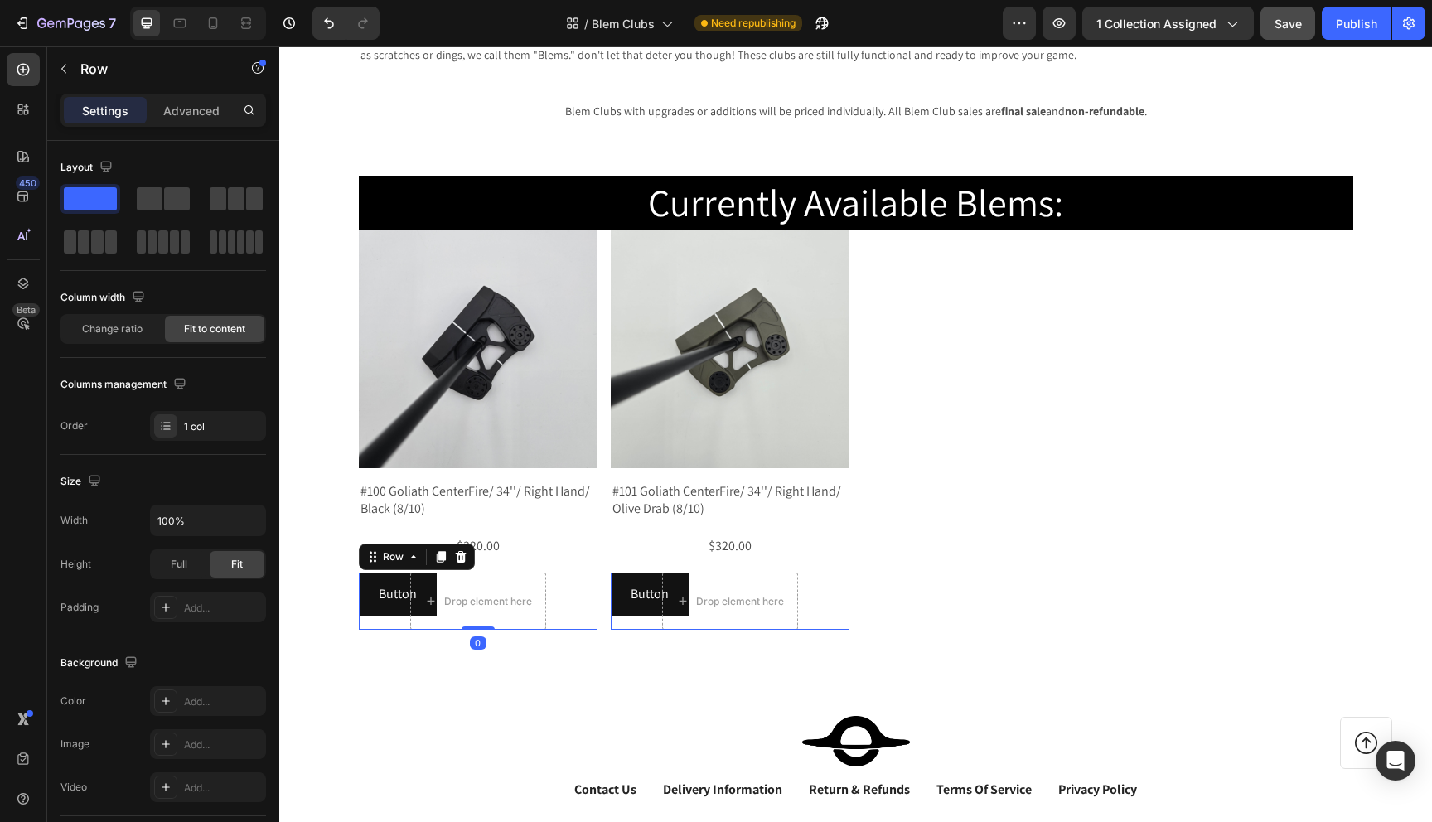
click at [378, 623] on div "Drop element here Row 0" at bounding box center [478, 601] width 239 height 57
click at [464, 559] on icon at bounding box center [460, 557] width 11 height 12
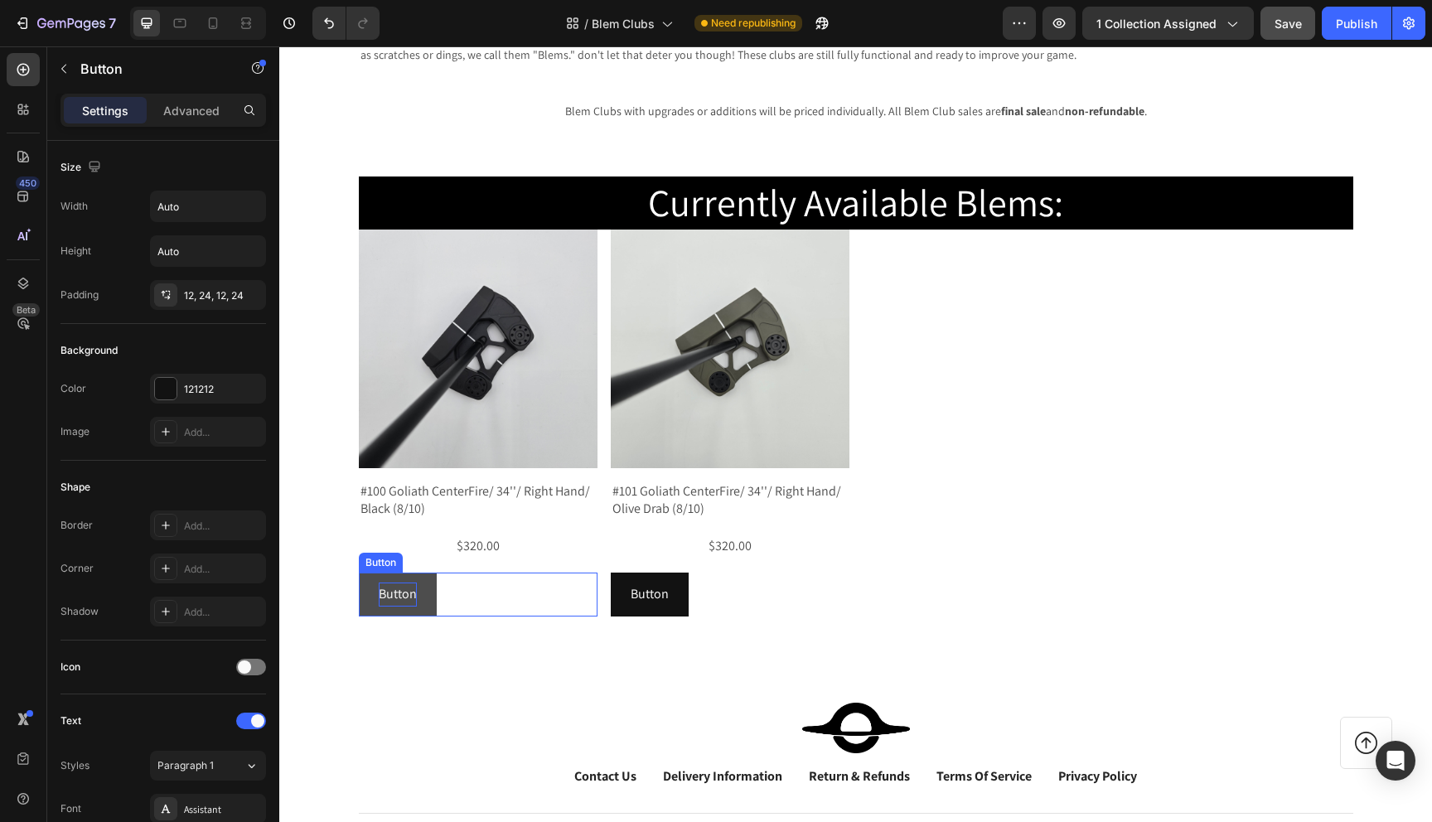
click at [397, 606] on p "Button" at bounding box center [398, 595] width 38 height 24
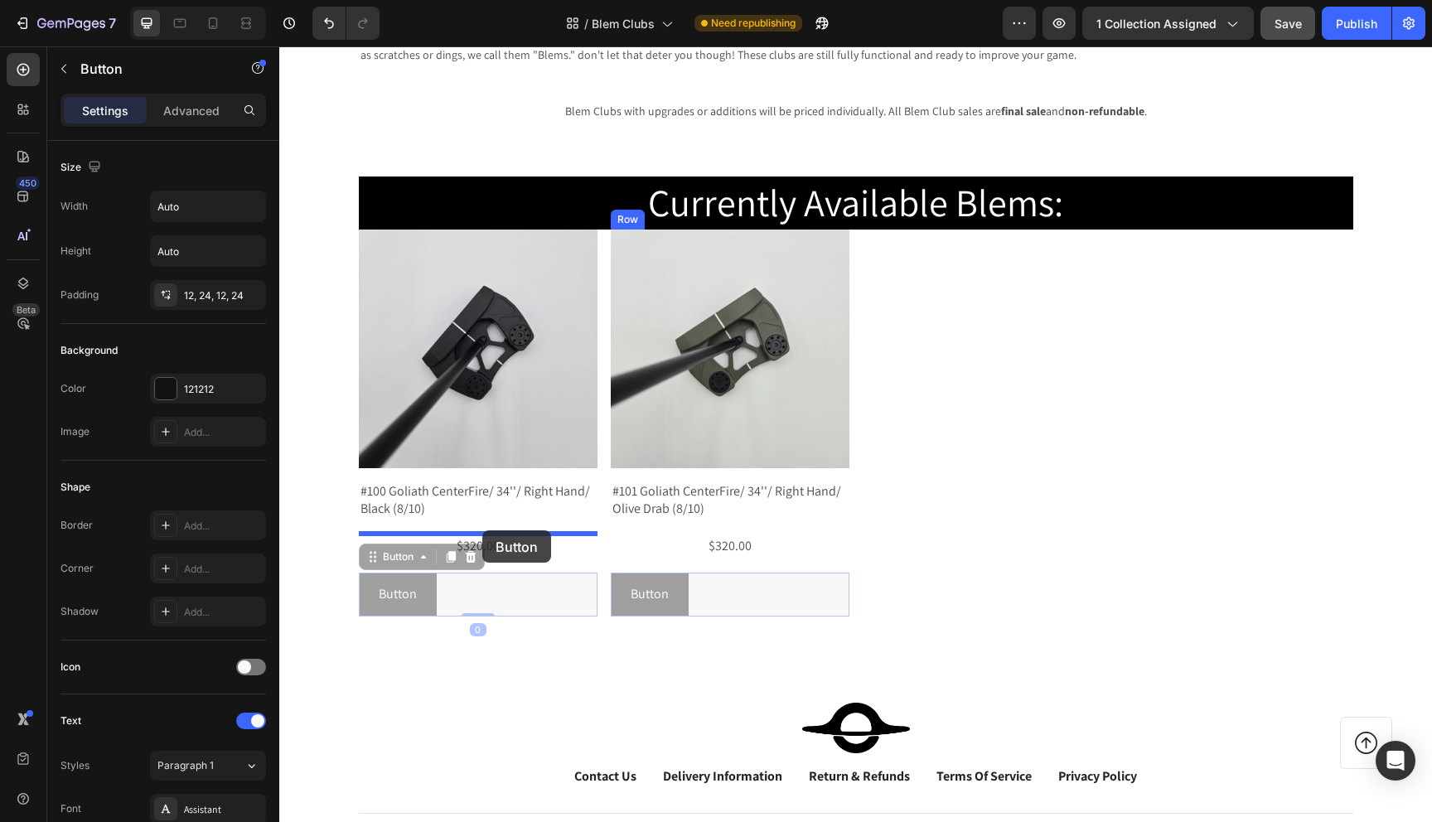
drag, startPoint x: 375, startPoint y: 558, endPoint x: 482, endPoint y: 530, distance: 111.2
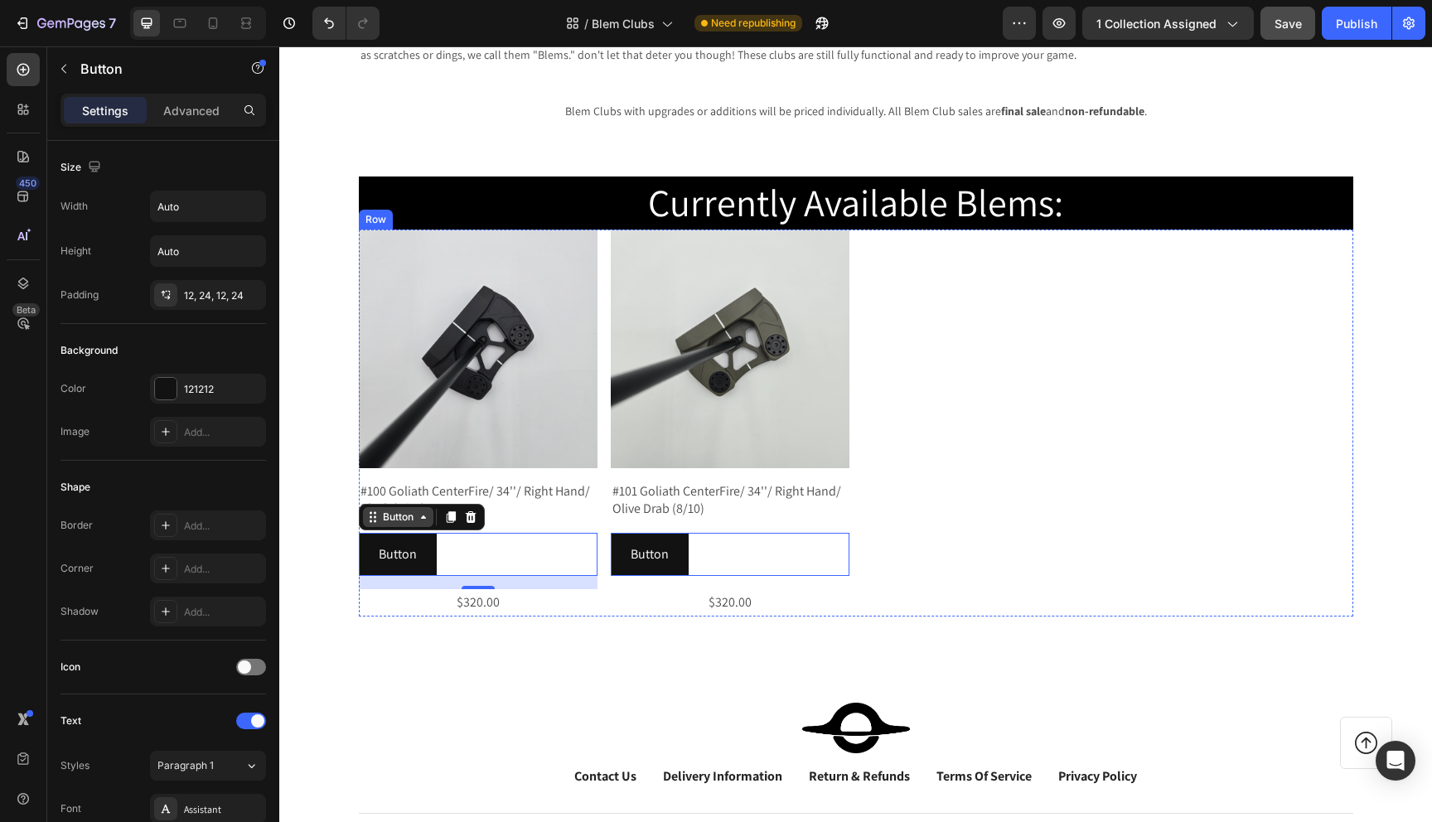
click at [424, 524] on icon at bounding box center [423, 517] width 13 height 13
click at [409, 491] on div "Row 1 col" at bounding box center [391, 488] width 51 height 10
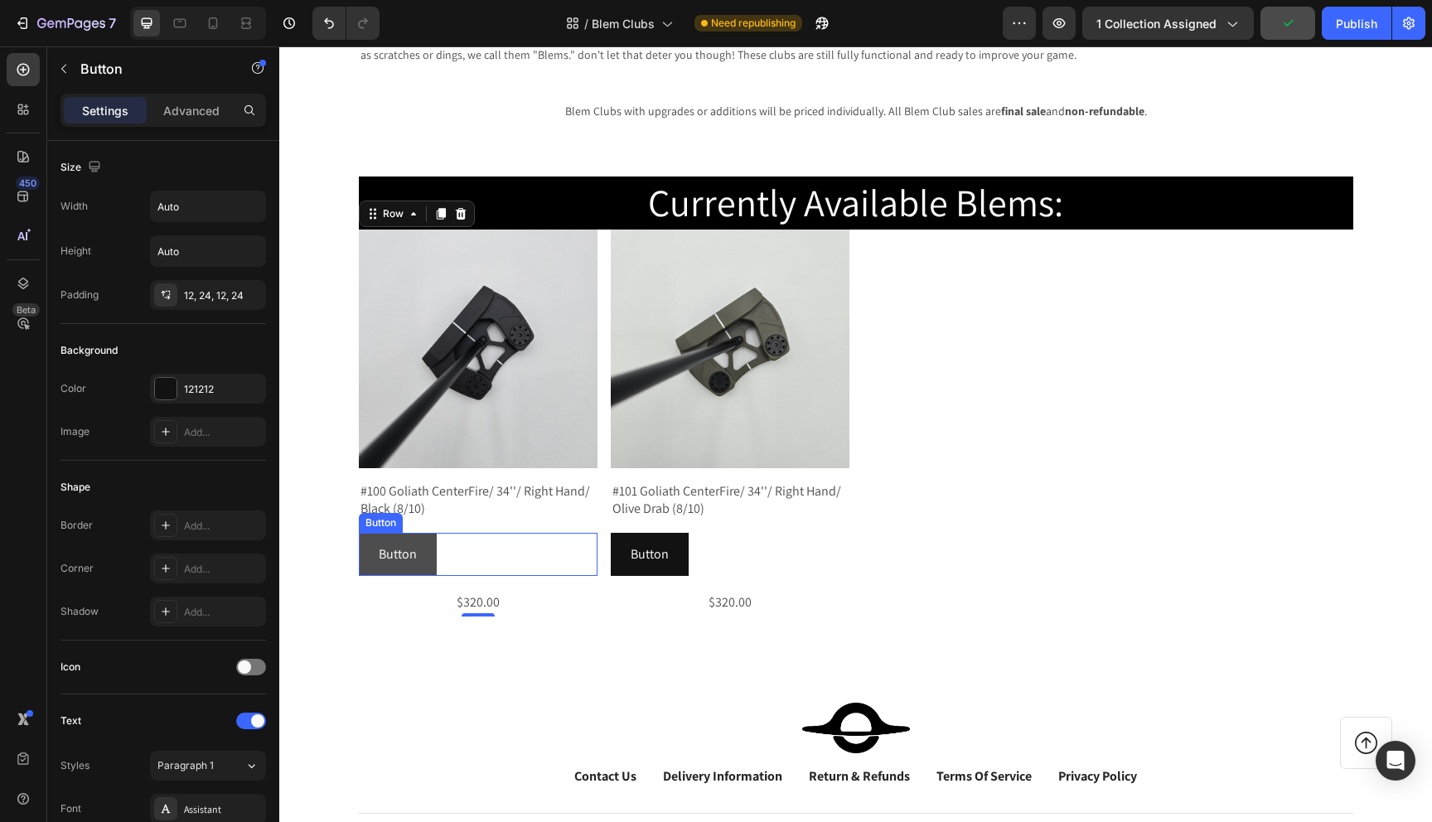
click at [417, 547] on button "Button" at bounding box center [398, 555] width 78 height 44
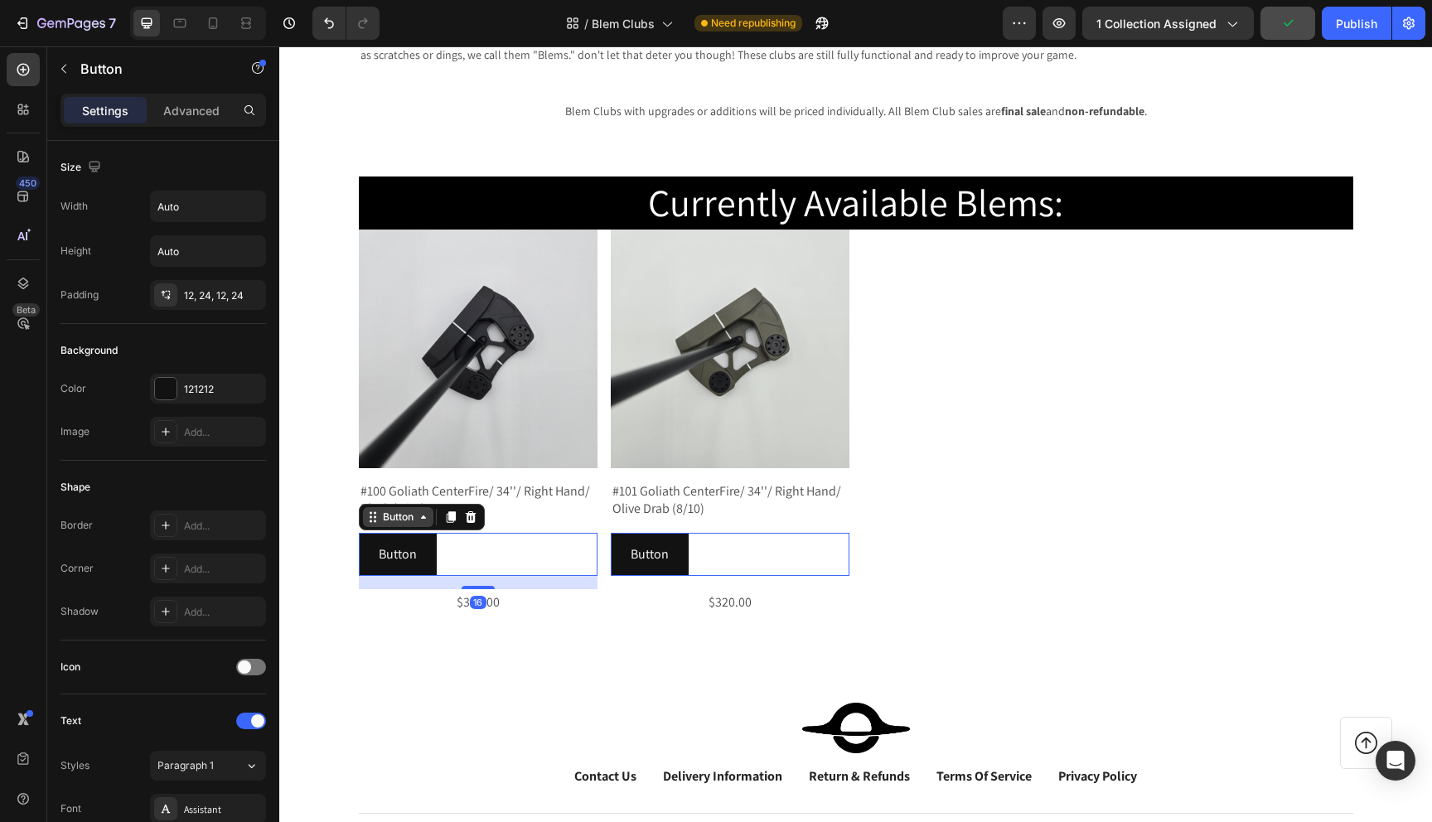
click at [406, 520] on div "Button" at bounding box center [398, 517] width 37 height 15
click at [400, 497] on div "Row 1 col" at bounding box center [392, 488] width 64 height 27
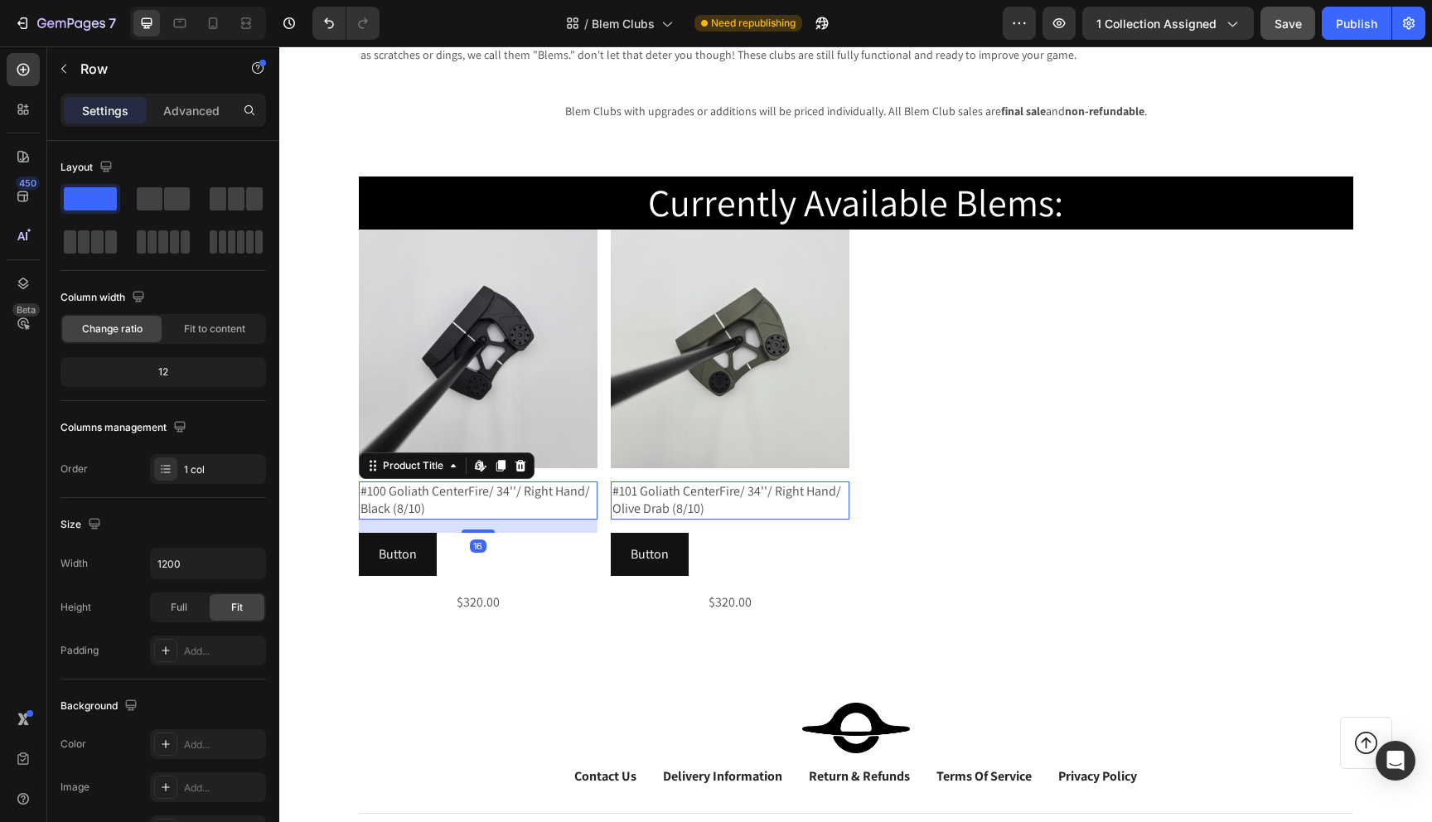
click at [425, 506] on h2 "#100 Goliath CenterFire/ 34''/ Right Hand/ Black (8/10)" at bounding box center [478, 501] width 239 height 38
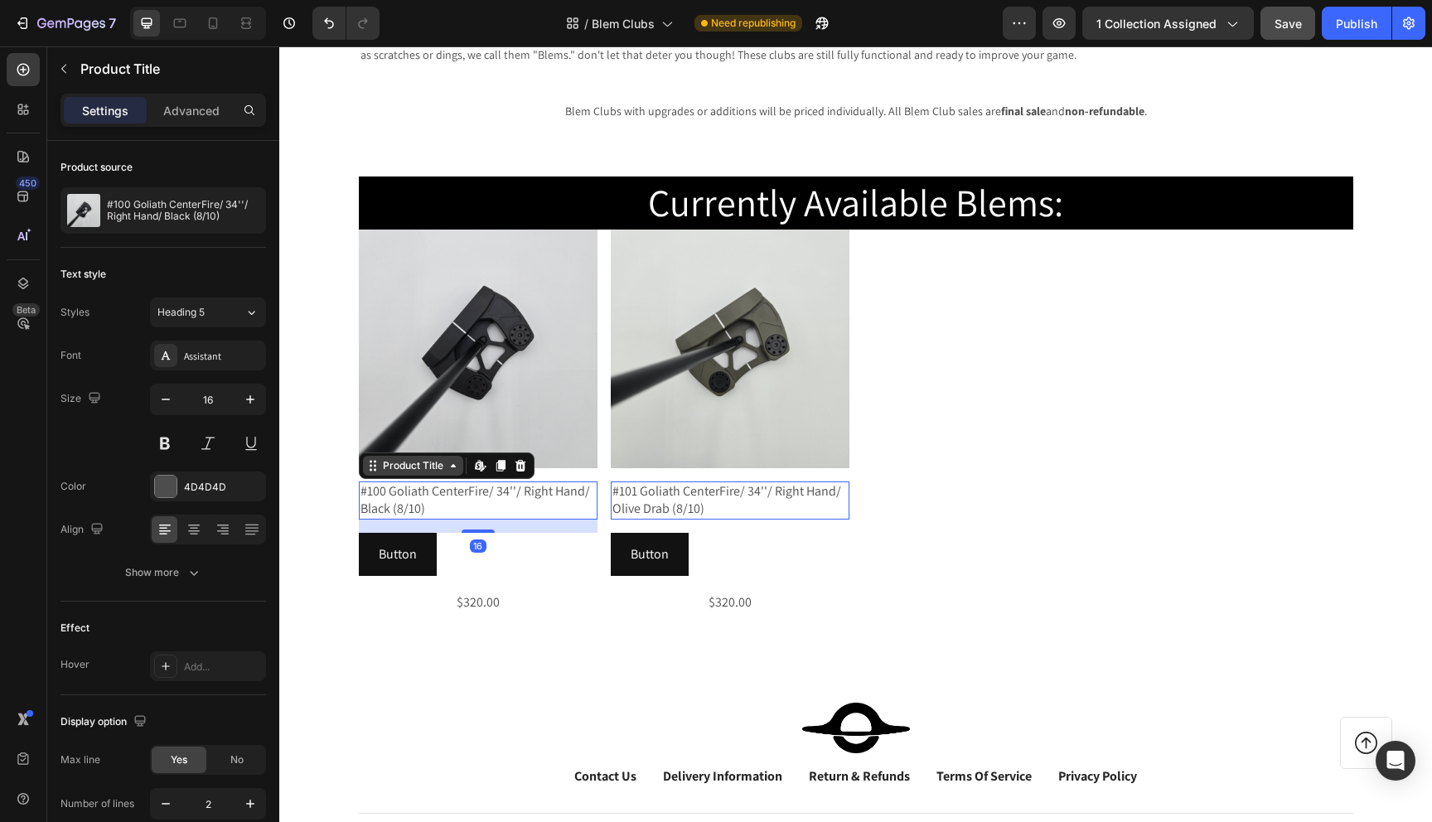
click at [447, 464] on icon at bounding box center [453, 465] width 13 height 13
click at [409, 443] on div "Row 1 col" at bounding box center [392, 437] width 64 height 27
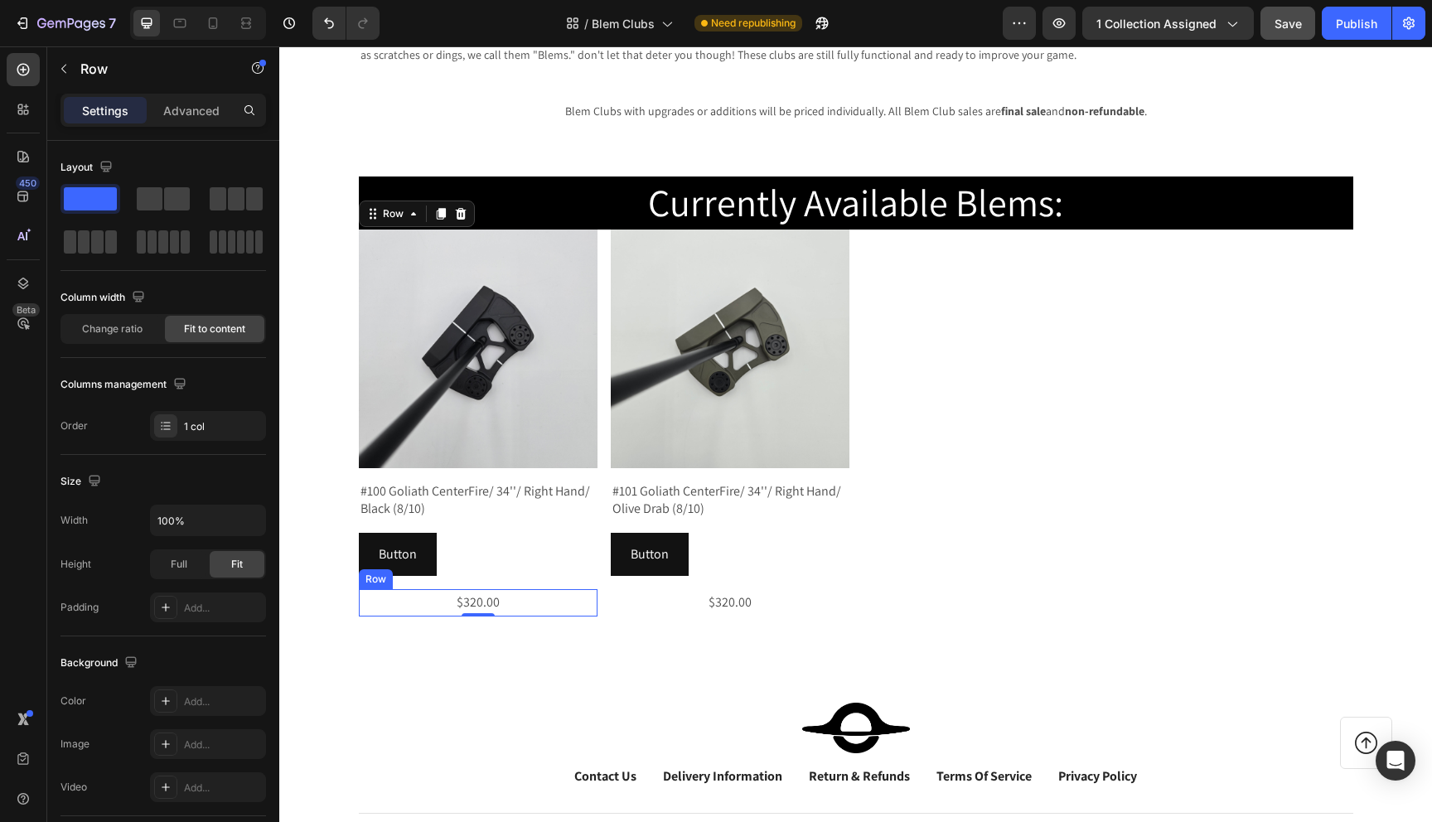
click at [443, 602] on div "$320.00 Product Price Product Price Row" at bounding box center [478, 602] width 239 height 27
click at [413, 573] on icon at bounding box center [413, 573] width 13 height 13
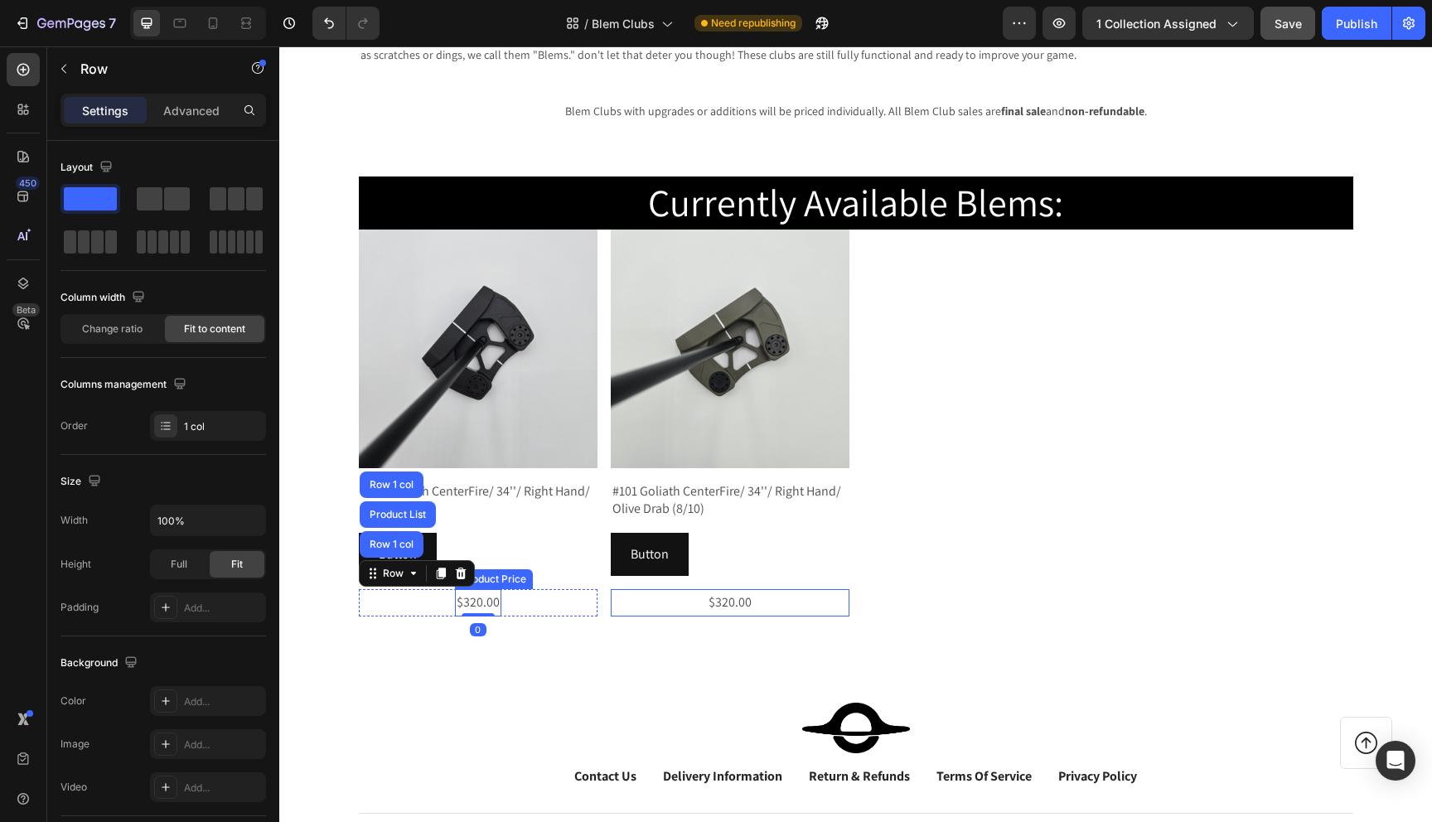
click at [469, 596] on div "$320.00" at bounding box center [478, 602] width 46 height 27
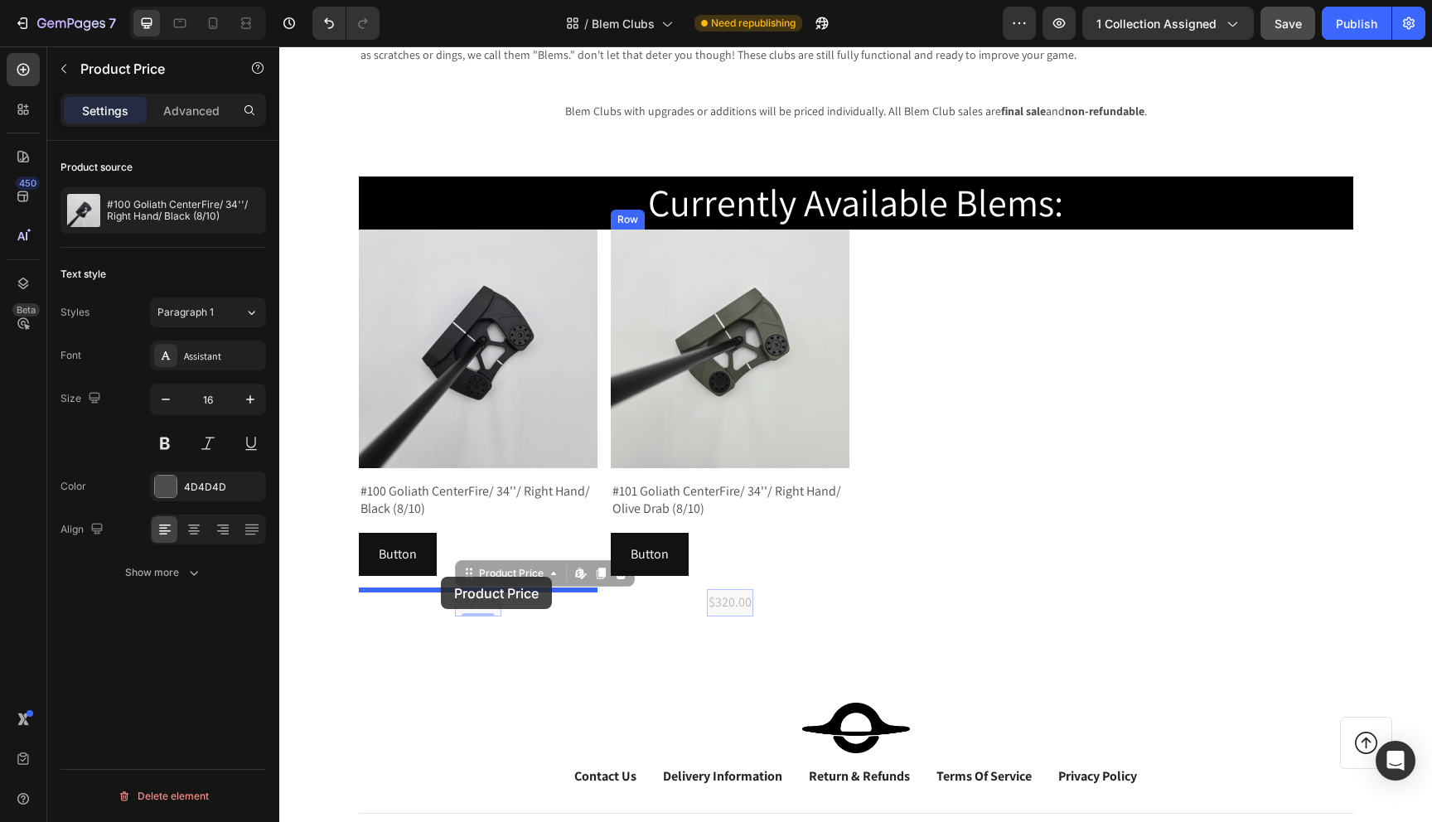
drag, startPoint x: 470, startPoint y: 579, endPoint x: 441, endPoint y: 577, distance: 29.1
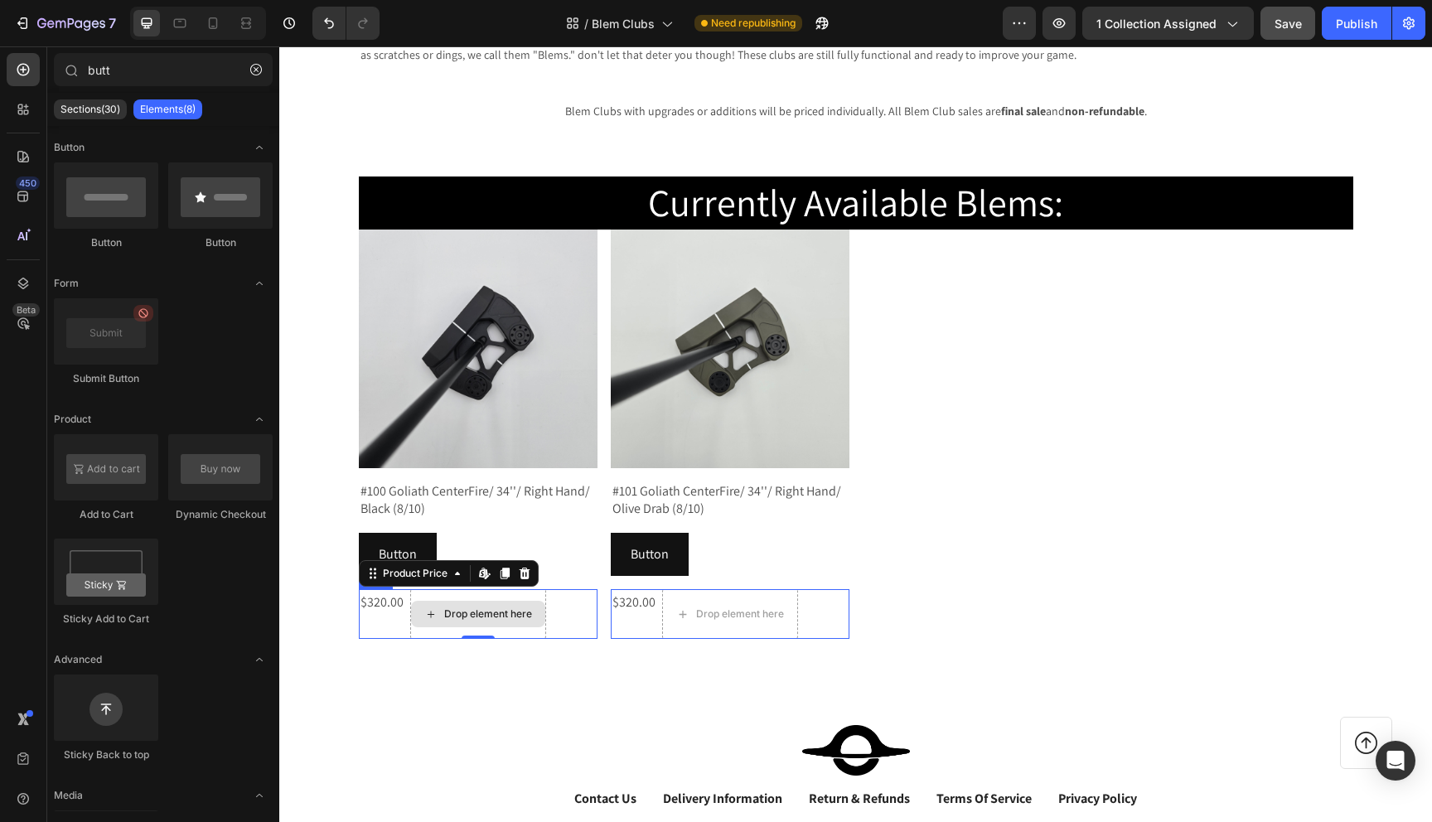
click at [444, 627] on div "Drop element here" at bounding box center [478, 614] width 134 height 27
click at [380, 581] on div "Row" at bounding box center [393, 573] width 27 height 15
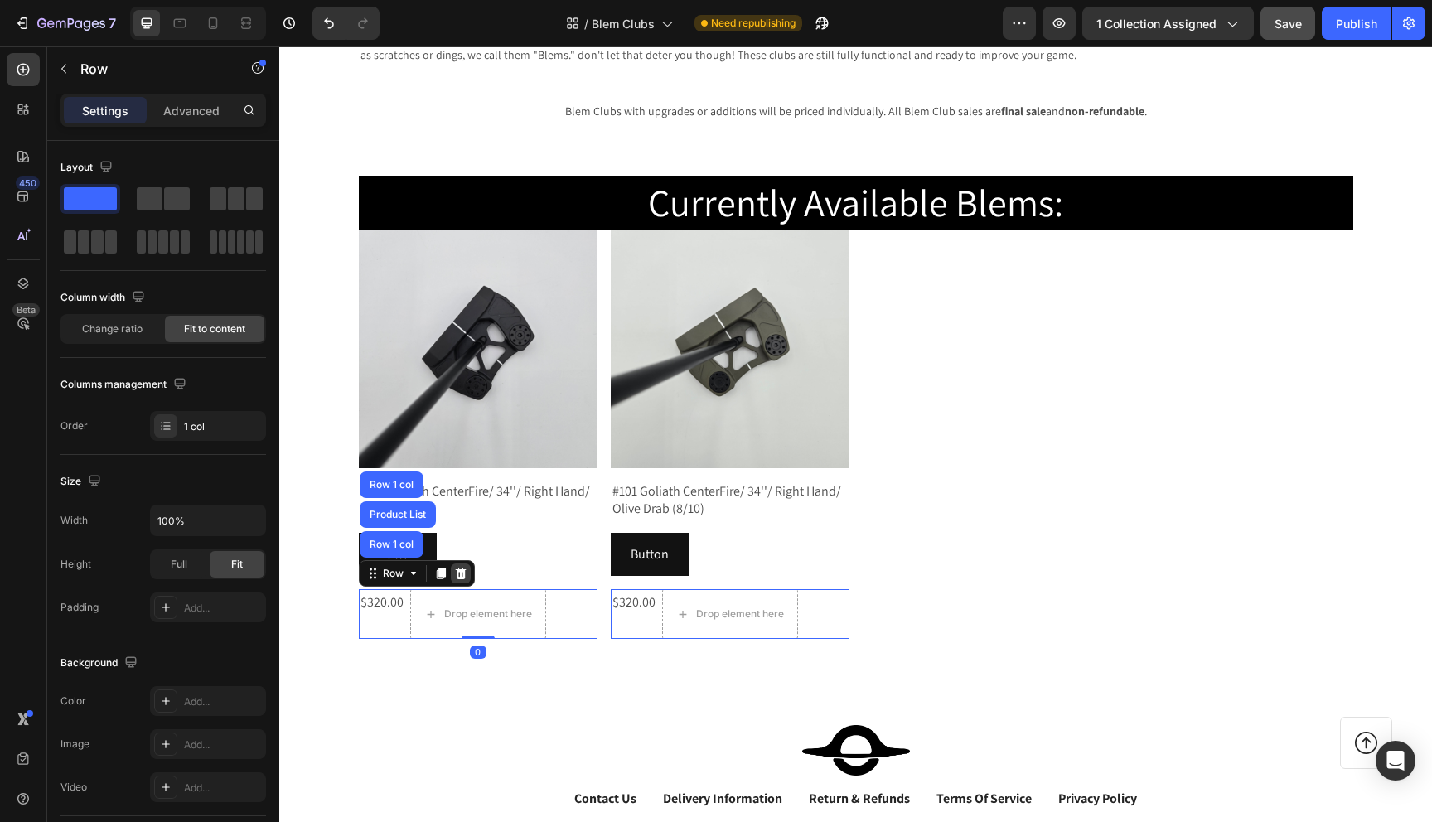
click at [462, 573] on icon at bounding box center [460, 574] width 11 height 12
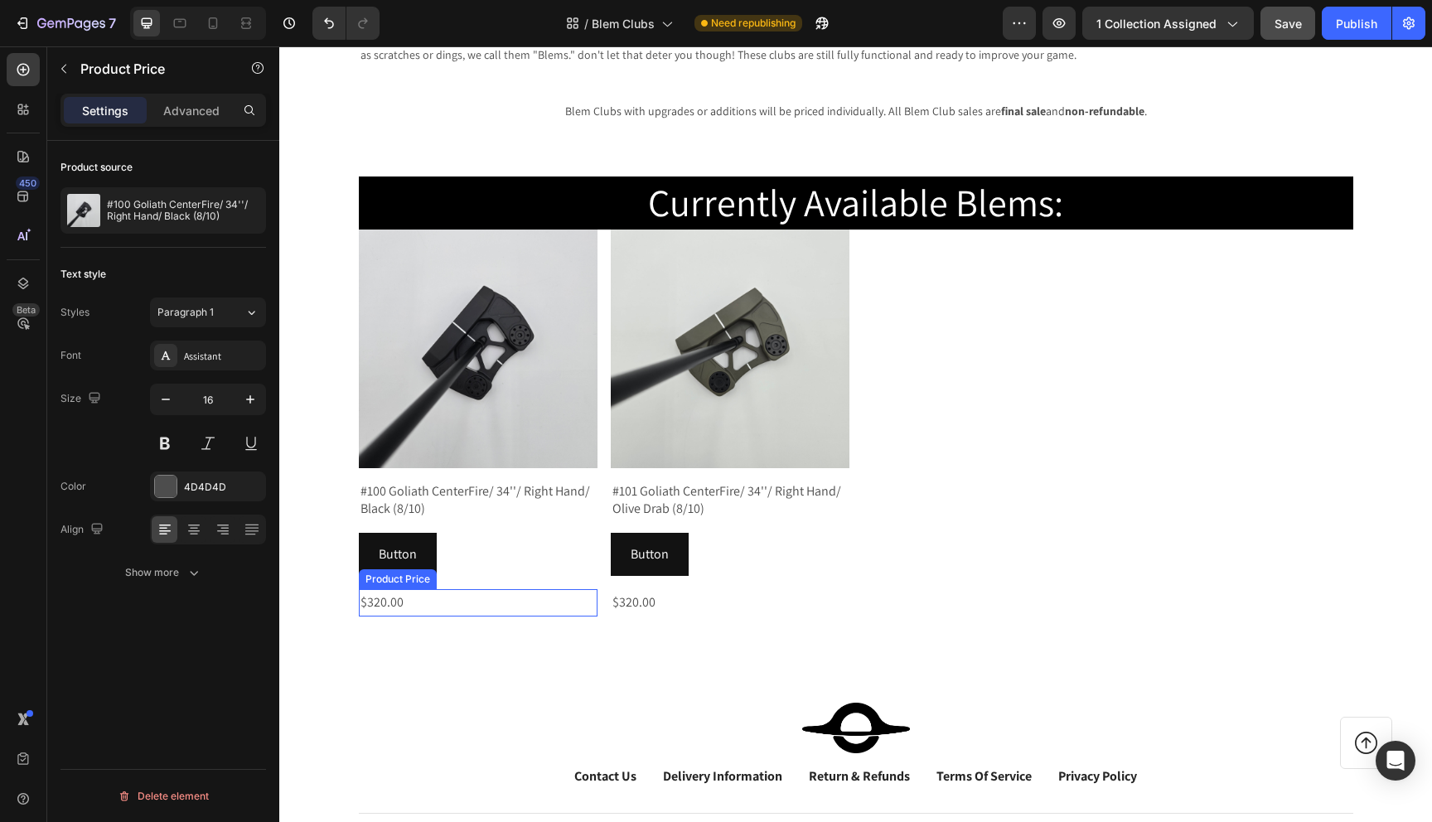
click at [400, 602] on div "$320.00" at bounding box center [478, 602] width 239 height 27
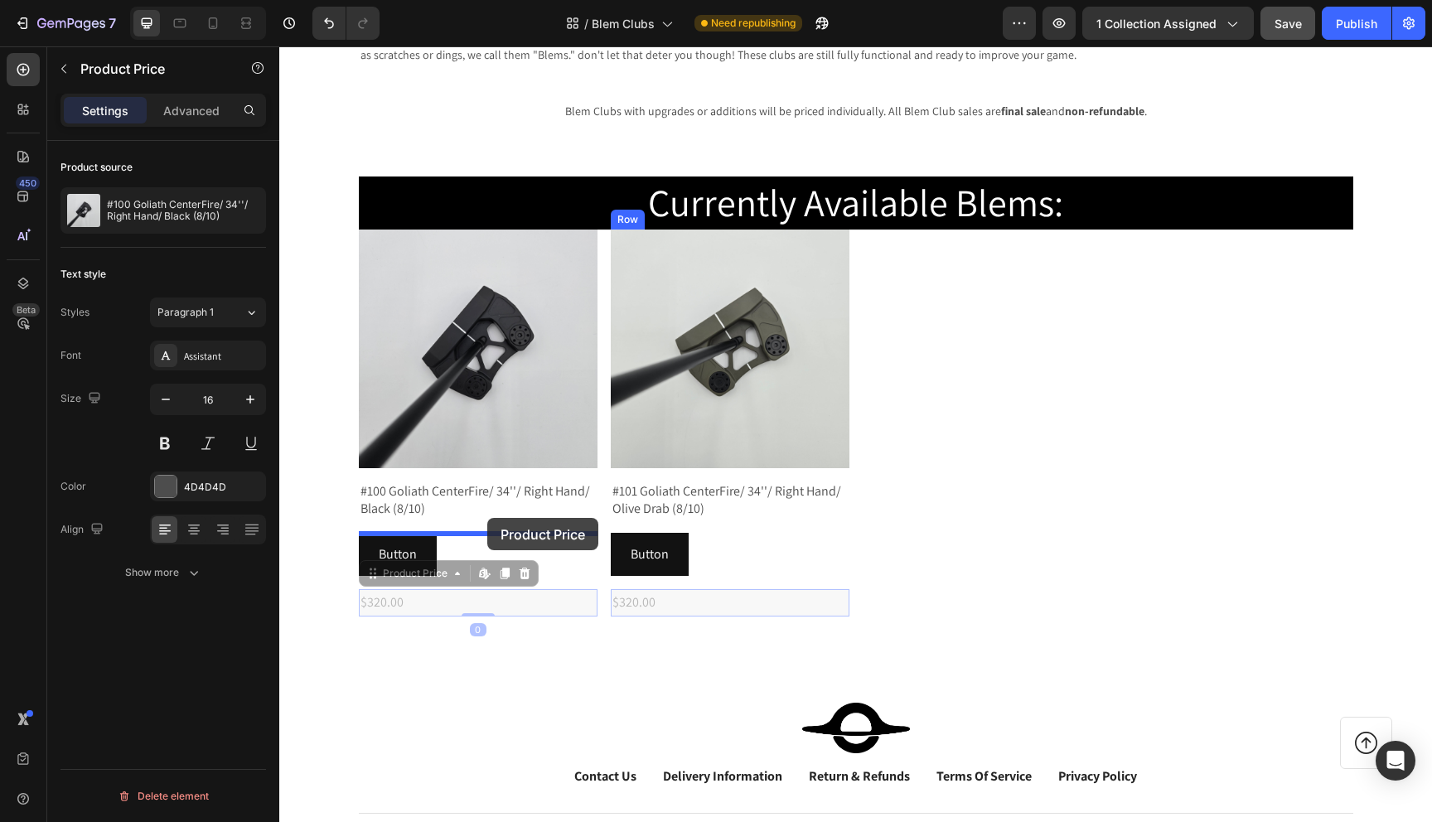
drag, startPoint x: 370, startPoint y: 582, endPoint x: 487, endPoint y: 518, distance: 133.2
click at [487, 518] on div "Header Warehouse Outlet Clubs Heading Looking to add a Void Putter ASAP at a gr…" at bounding box center [855, 518] width 1153 height 1240
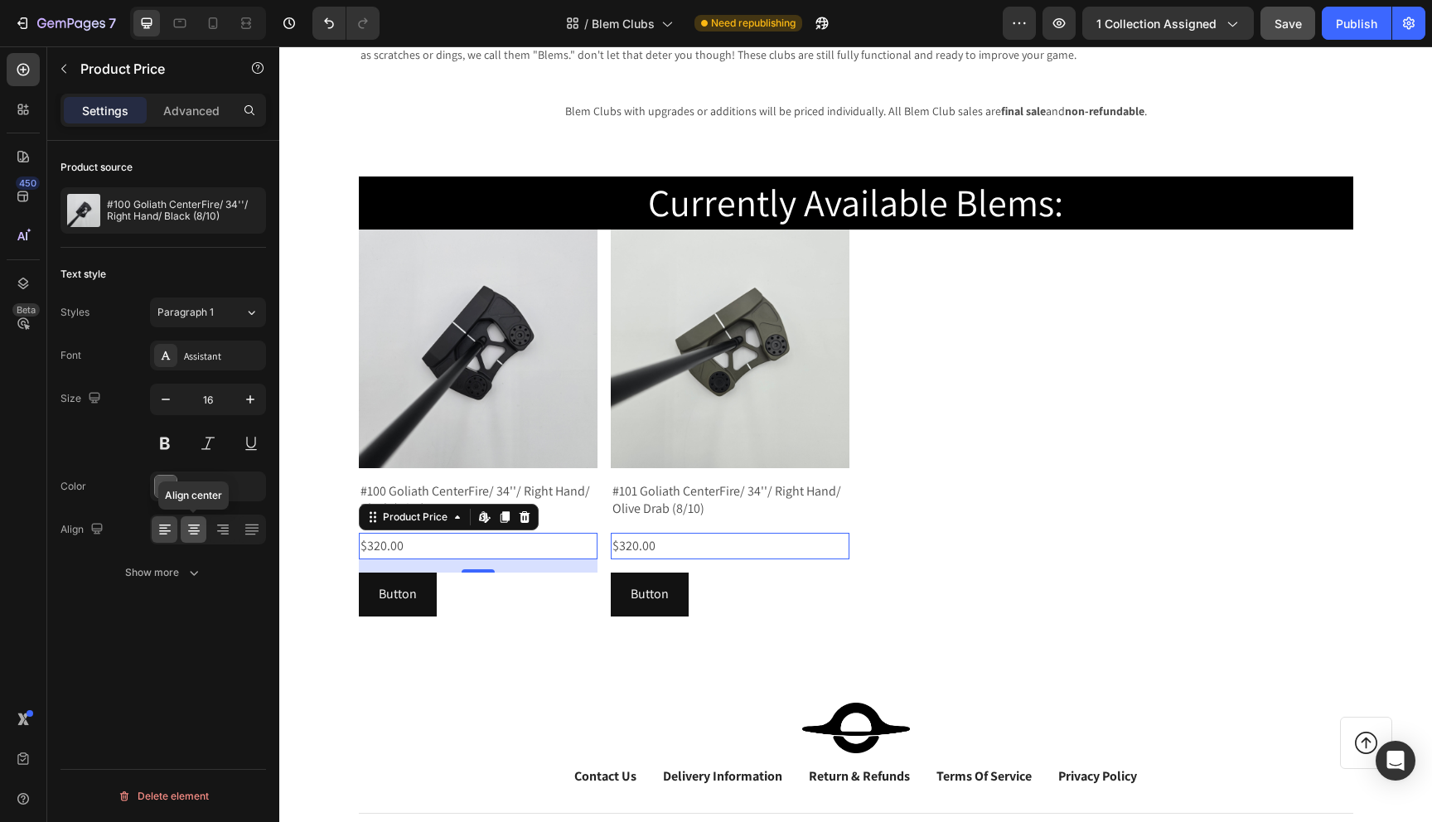
click at [191, 532] on icon at bounding box center [194, 529] width 17 height 17
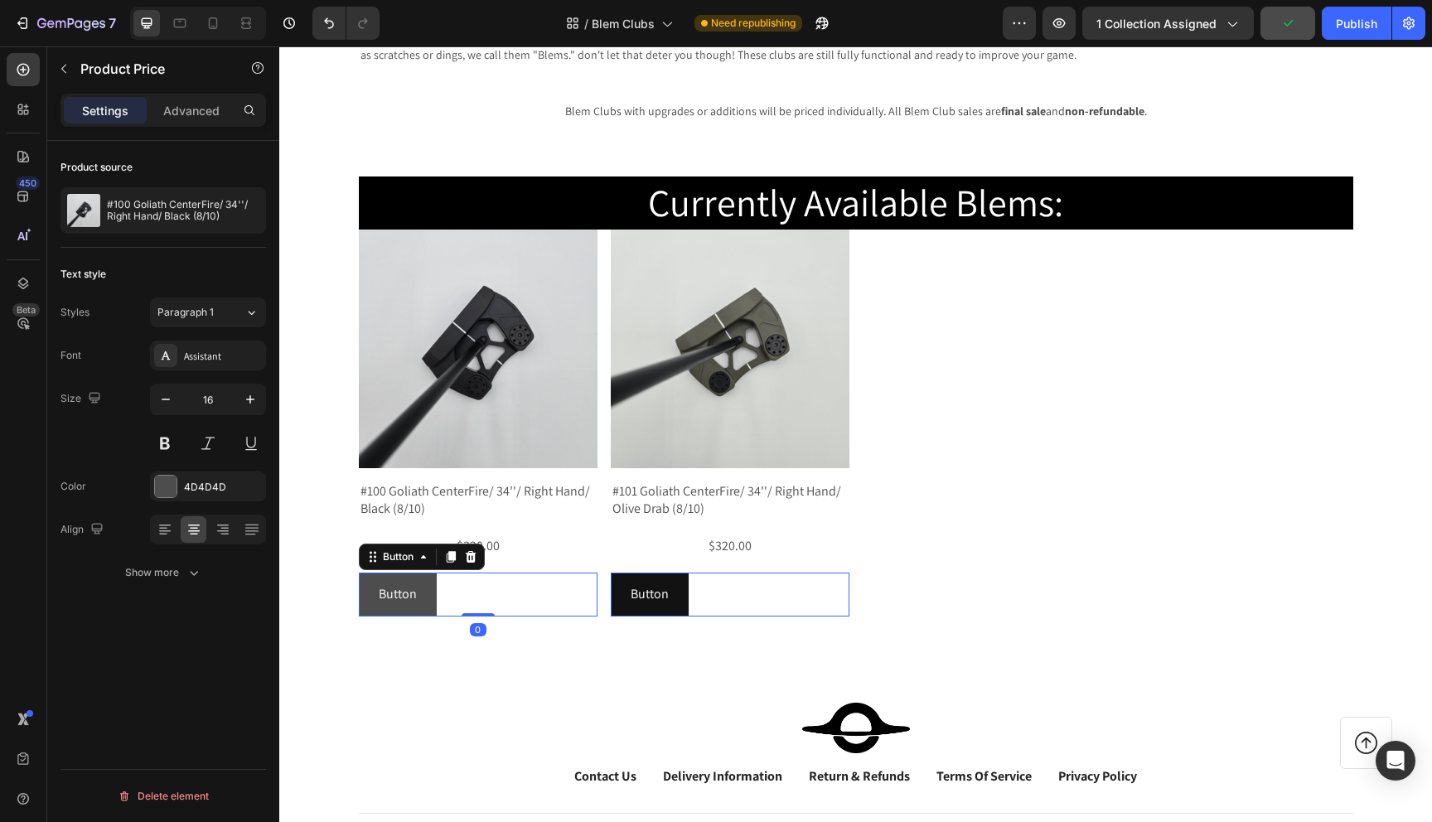
click at [373, 593] on button "Button" at bounding box center [398, 595] width 78 height 44
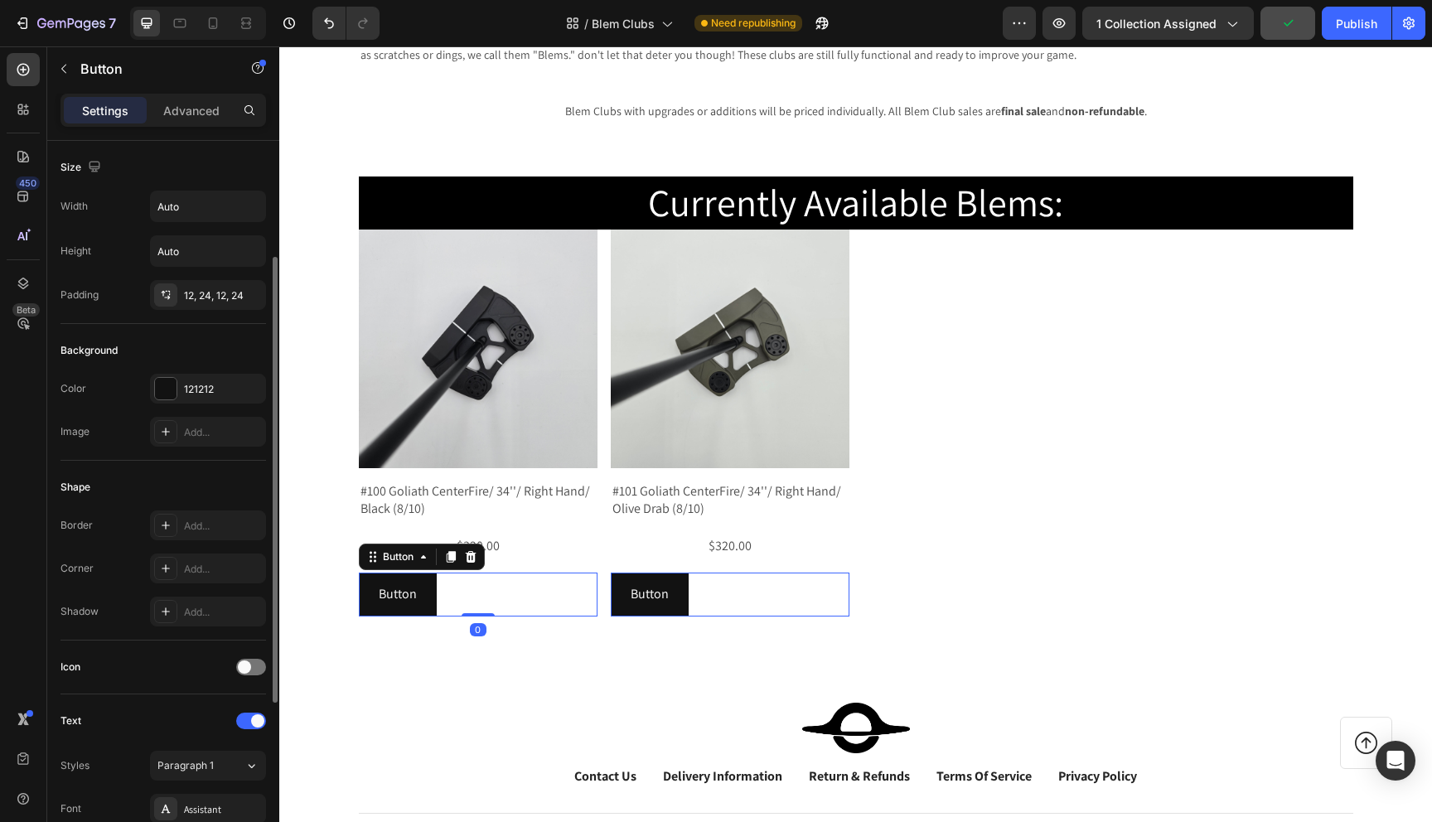
scroll to position [460, 0]
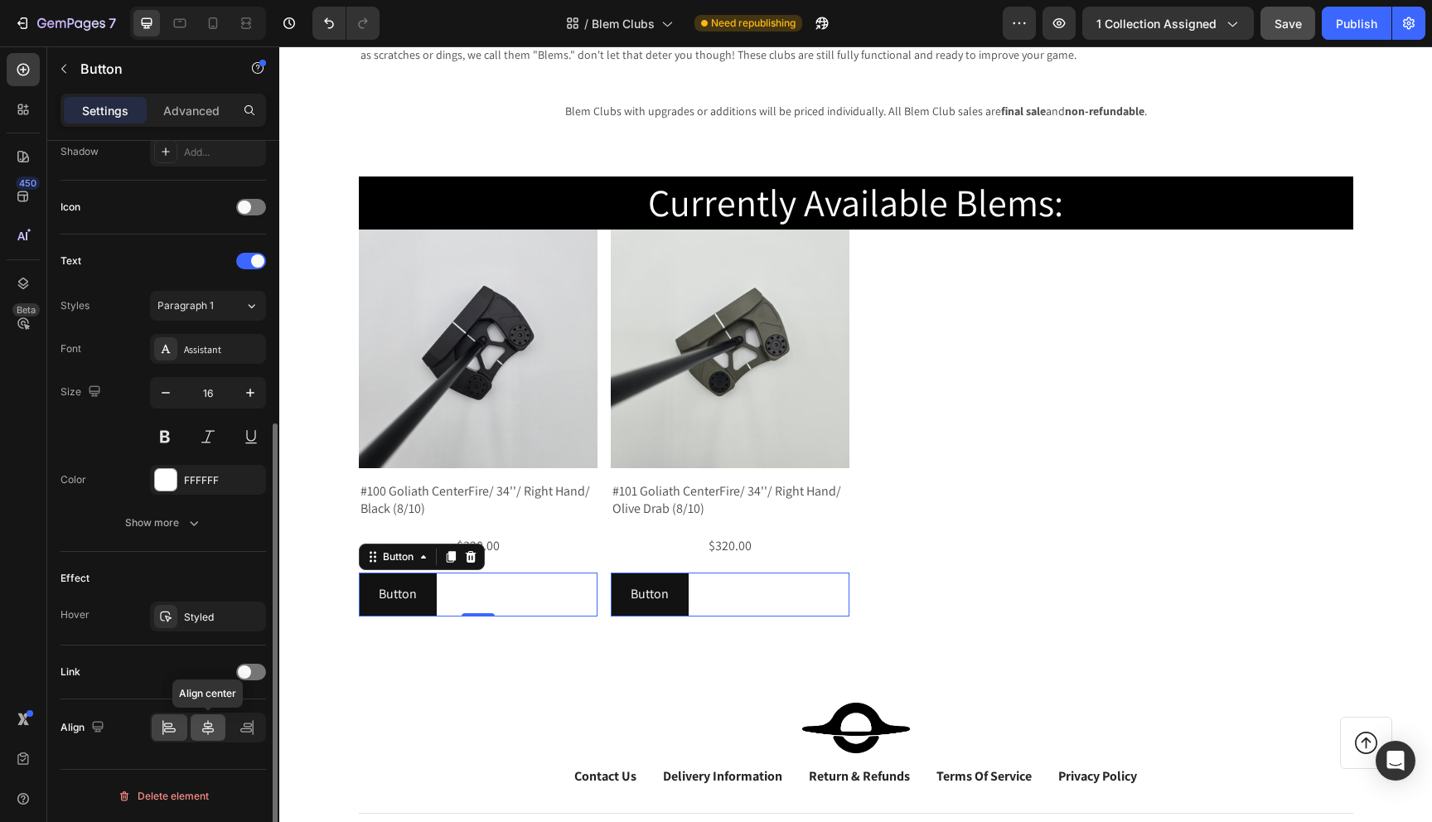
click at [211, 720] on icon at bounding box center [208, 727] width 17 height 17
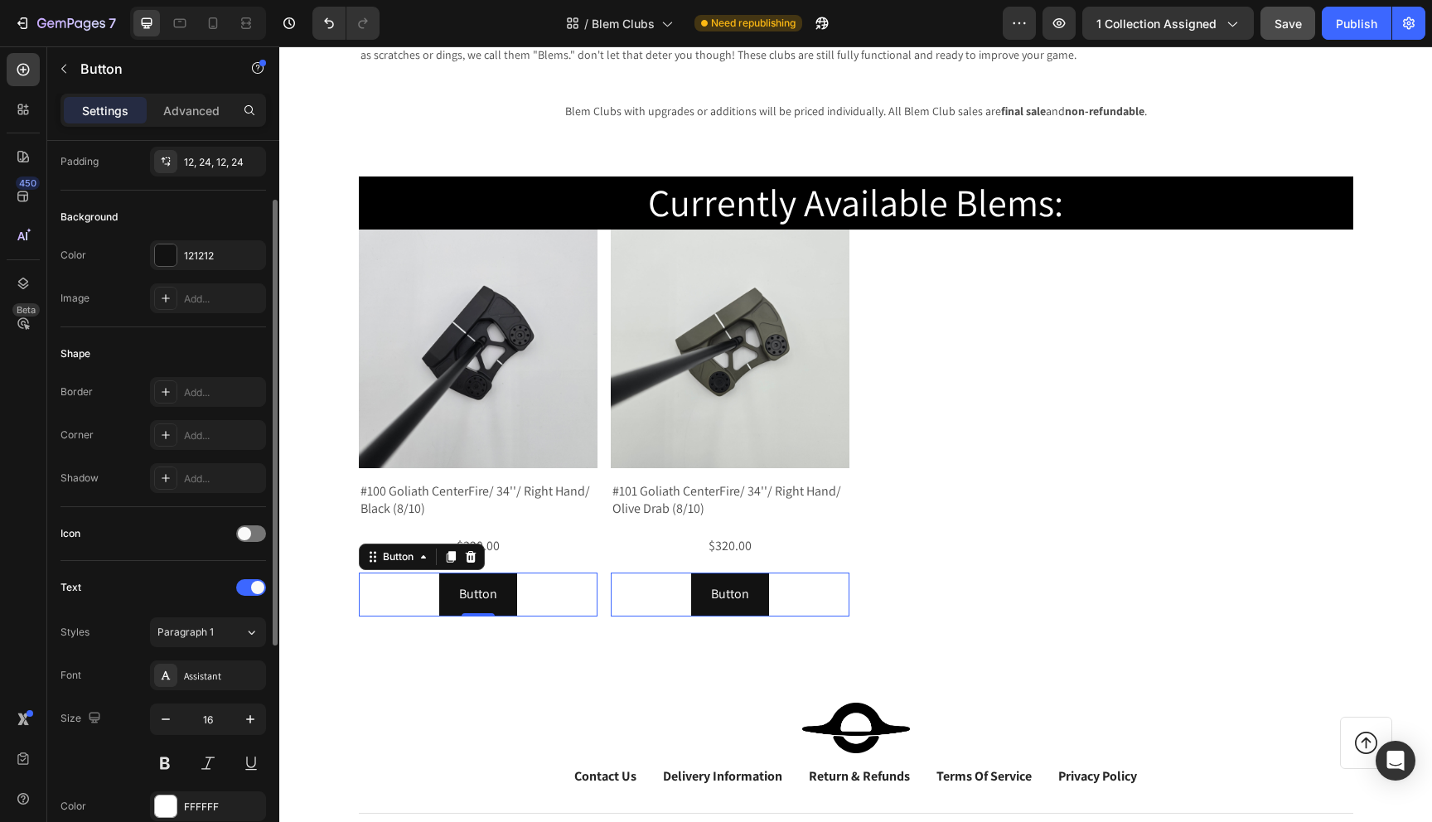
scroll to position [0, 0]
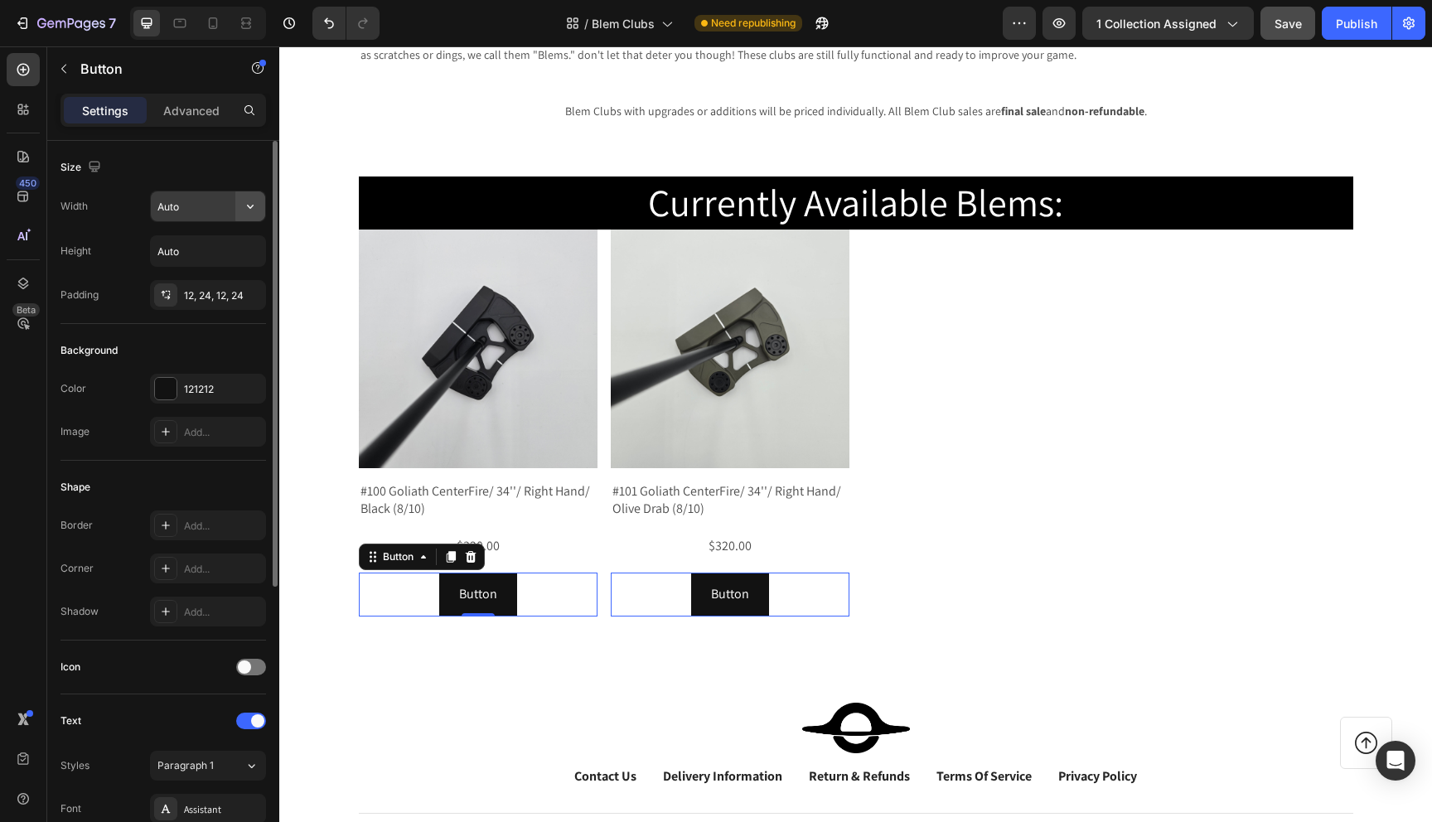
click at [259, 206] on button "button" at bounding box center [250, 206] width 30 height 30
click at [195, 274] on p "Full 100%" at bounding box center [204, 280] width 94 height 15
type input "100%"
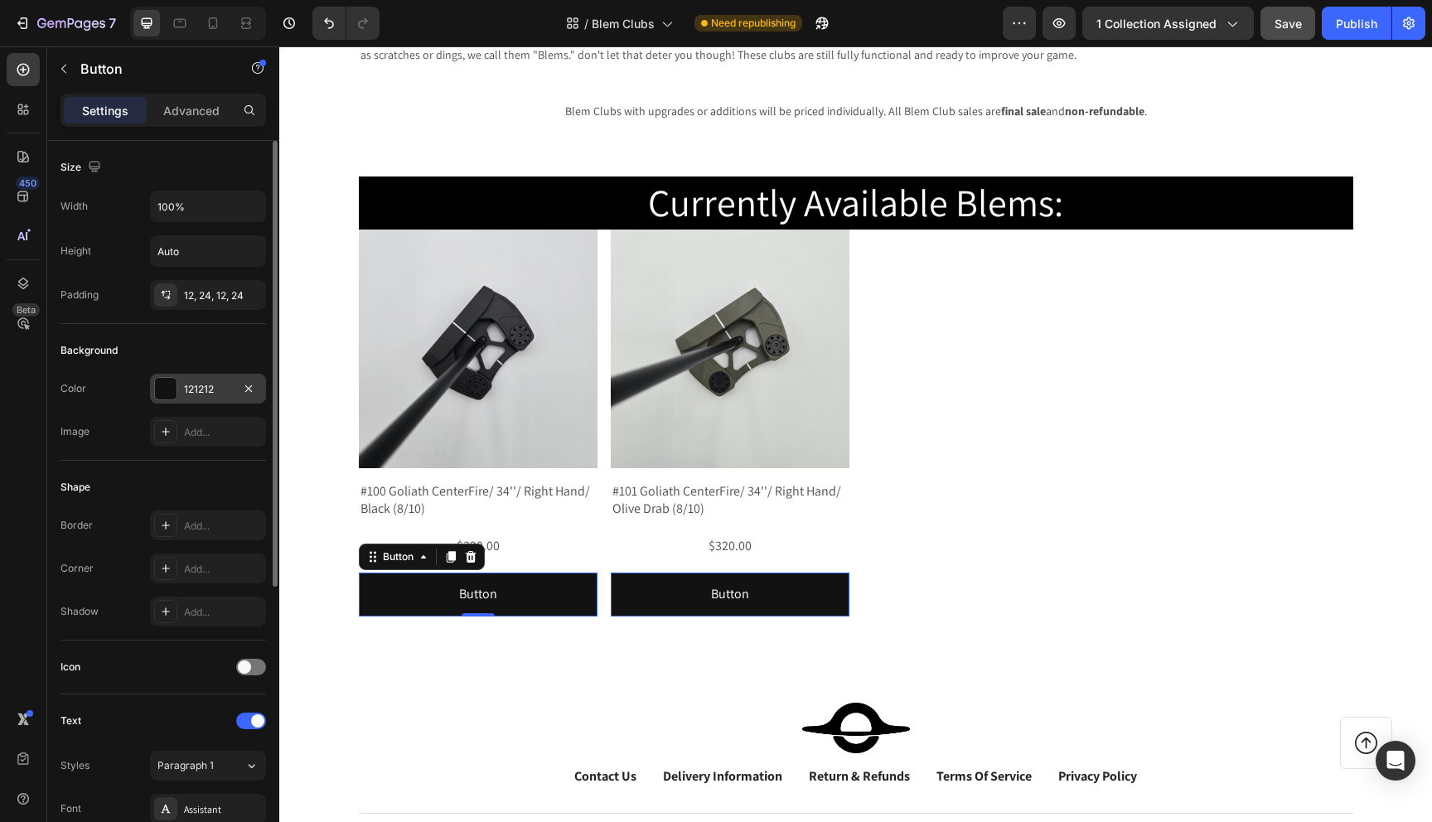
click at [167, 391] on div at bounding box center [166, 389] width 22 height 22
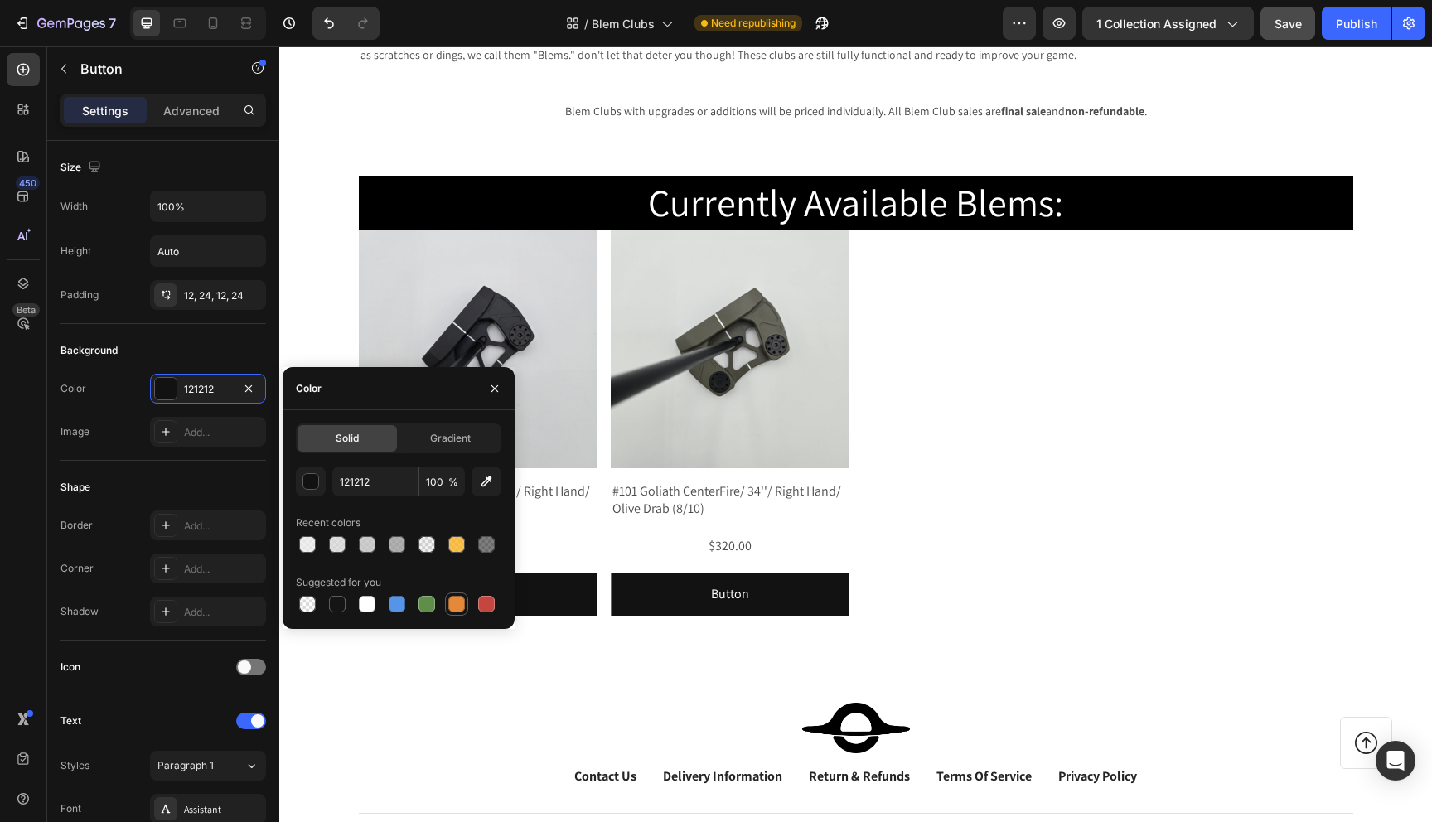
click at [457, 608] on div at bounding box center [456, 604] width 17 height 17
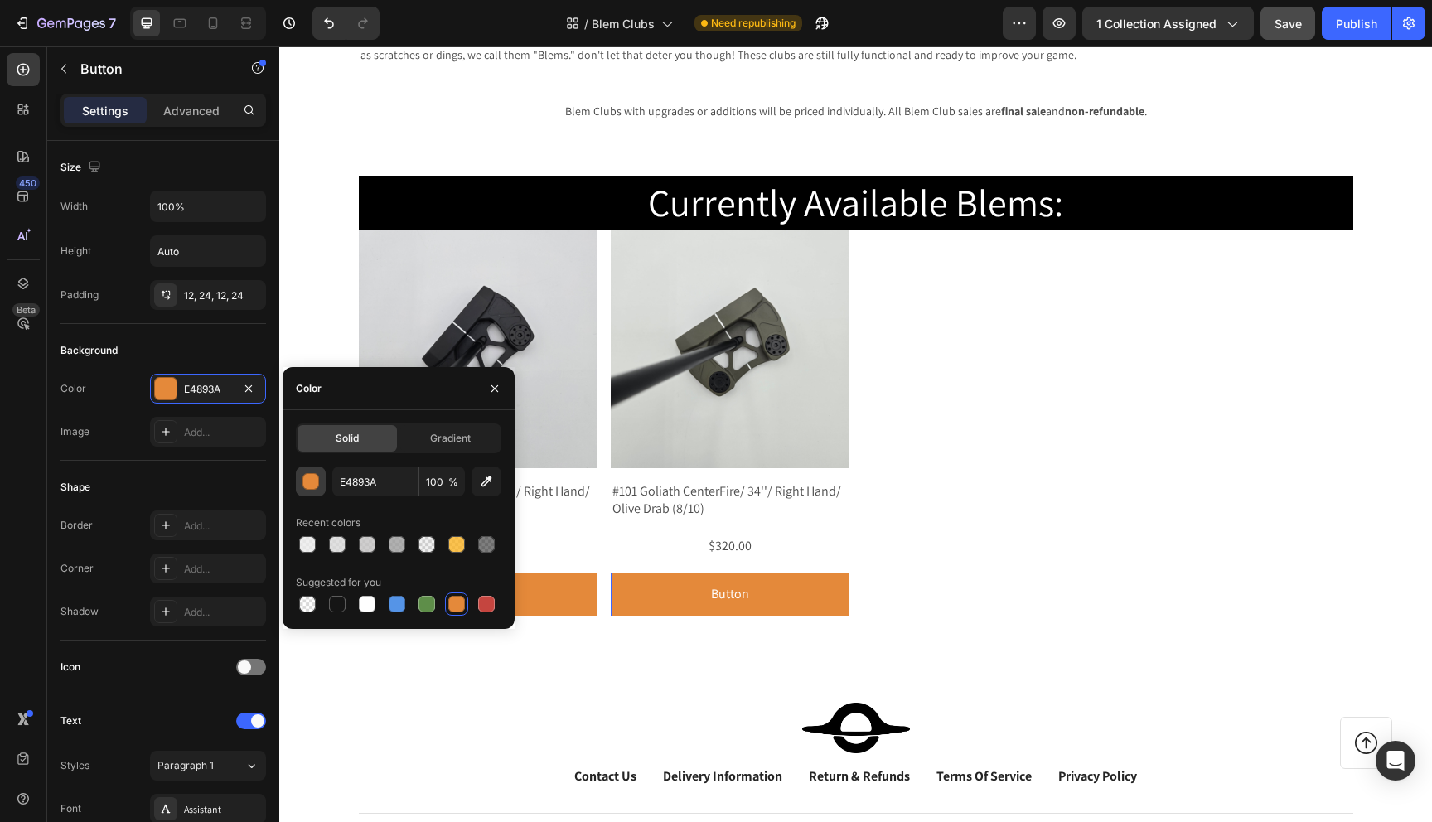
click at [307, 482] on div "button" at bounding box center [311, 482] width 17 height 17
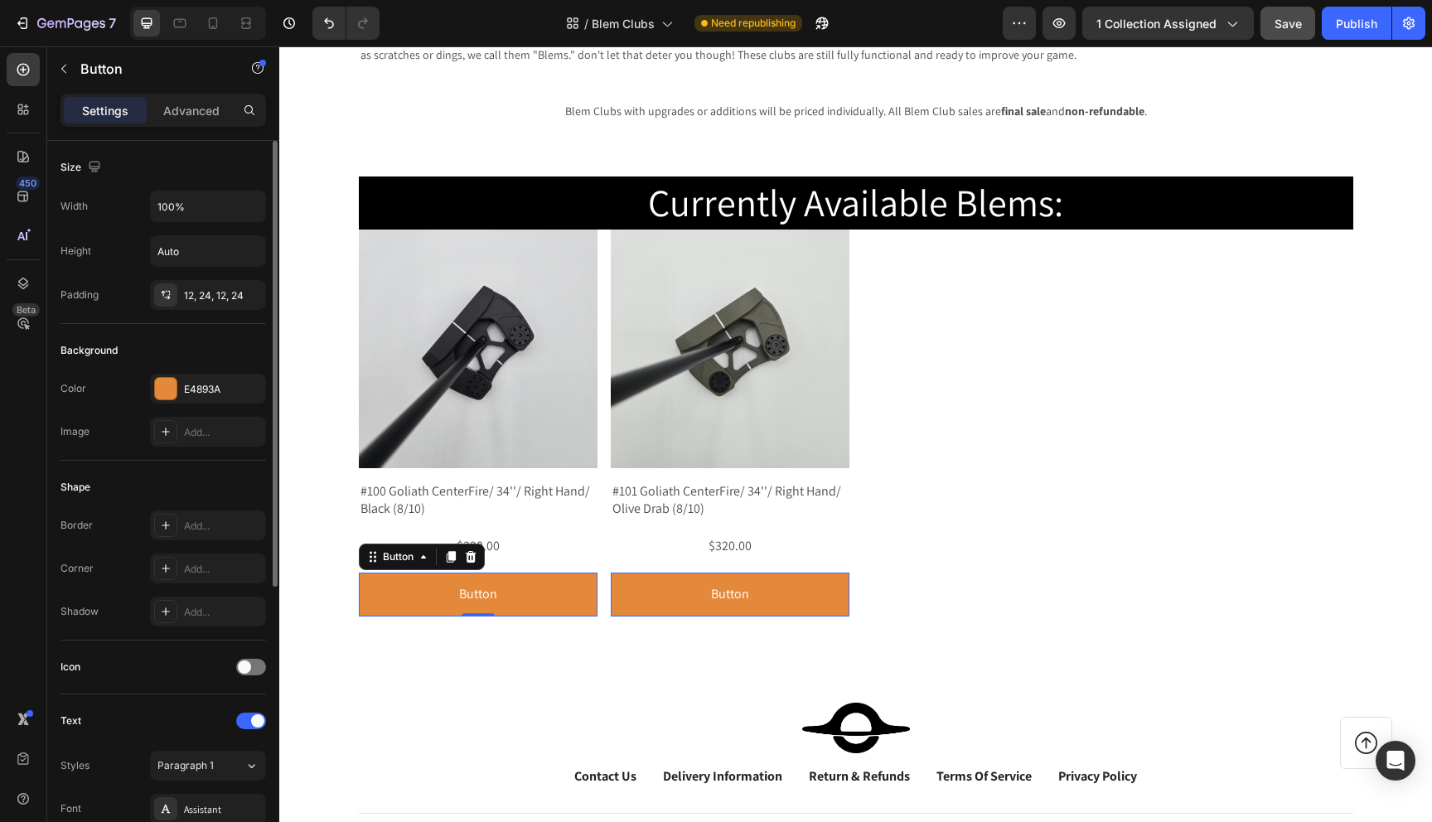
click at [230, 466] on div "Shape Border Add... Corner Add... Shadow Add..." at bounding box center [164, 551] width 206 height 180
click at [230, 380] on div "E4893A" at bounding box center [208, 389] width 116 height 30
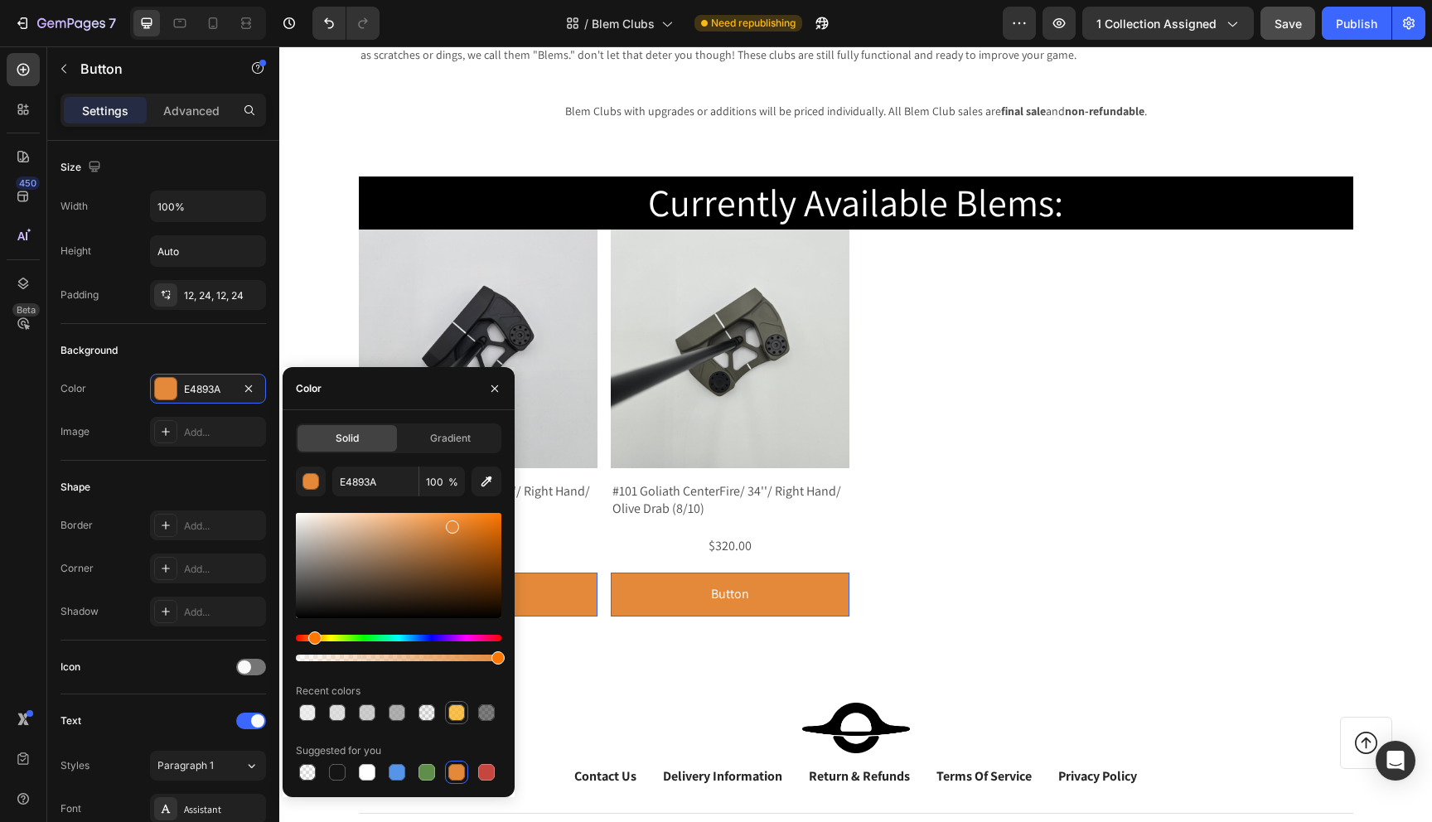
click at [461, 719] on div at bounding box center [456, 712] width 17 height 17
type input "FAAD14"
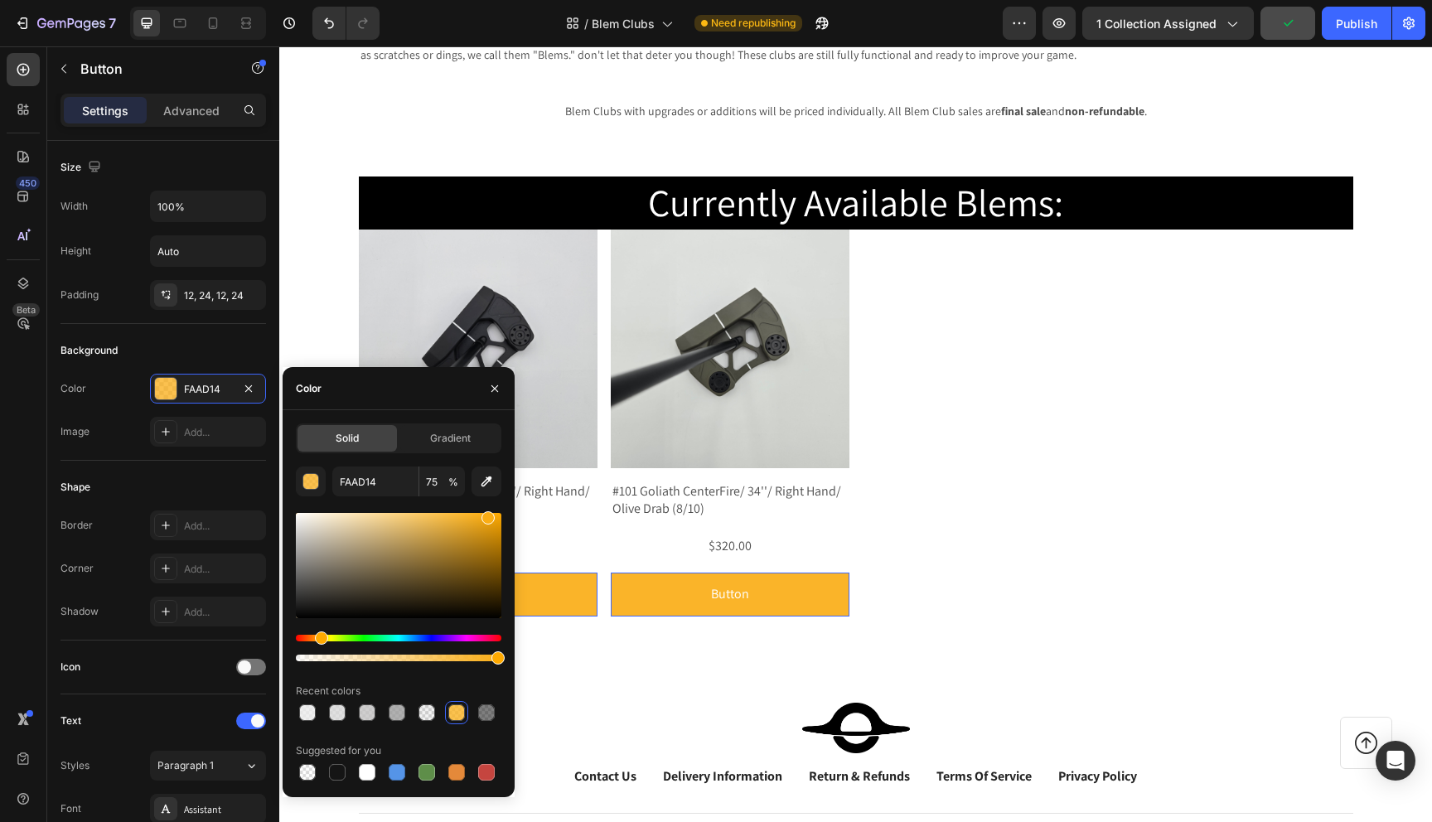
drag, startPoint x: 729, startPoint y: 703, endPoint x: 523, endPoint y: 656, distance: 211.5
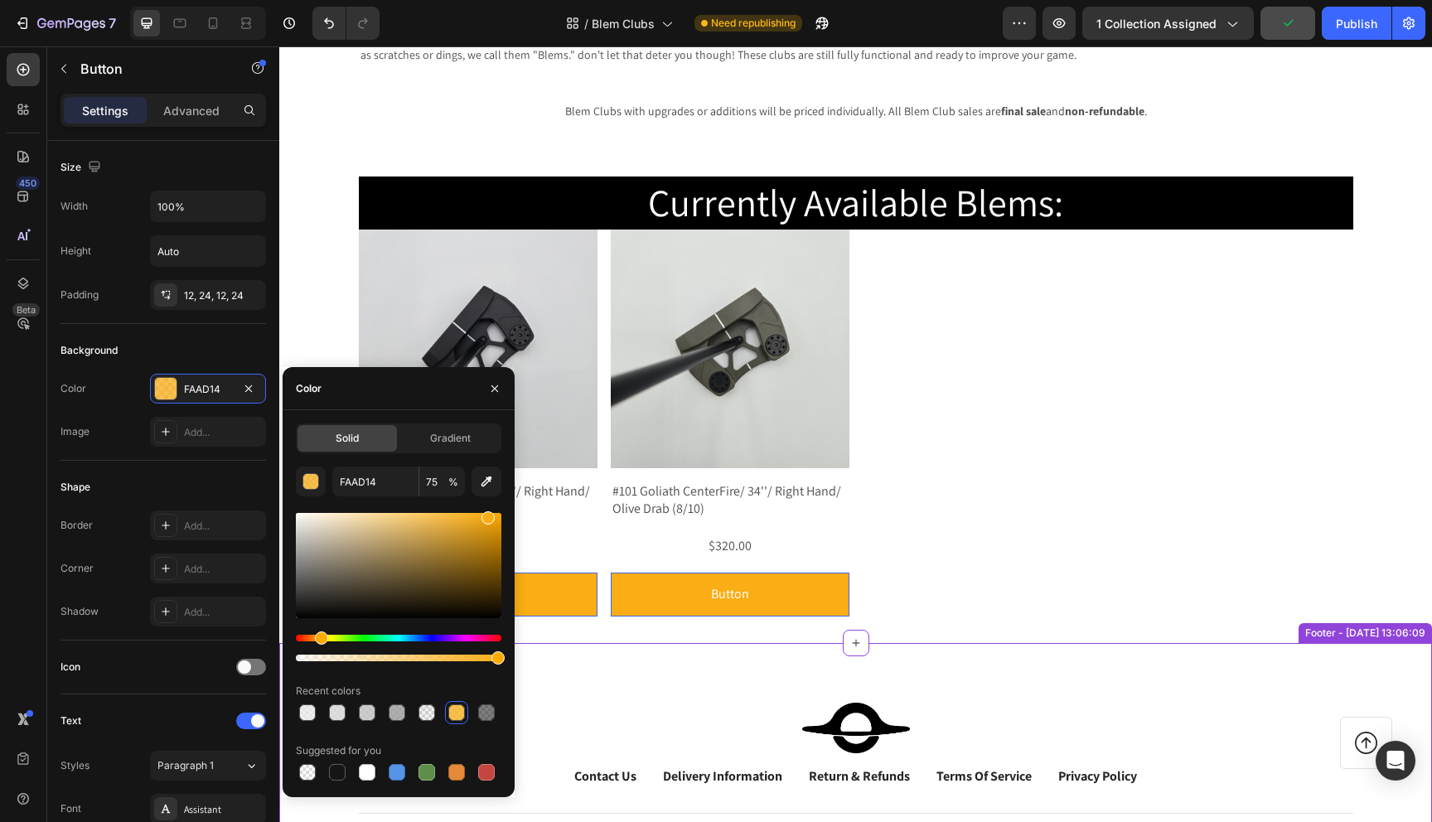
type input "100"
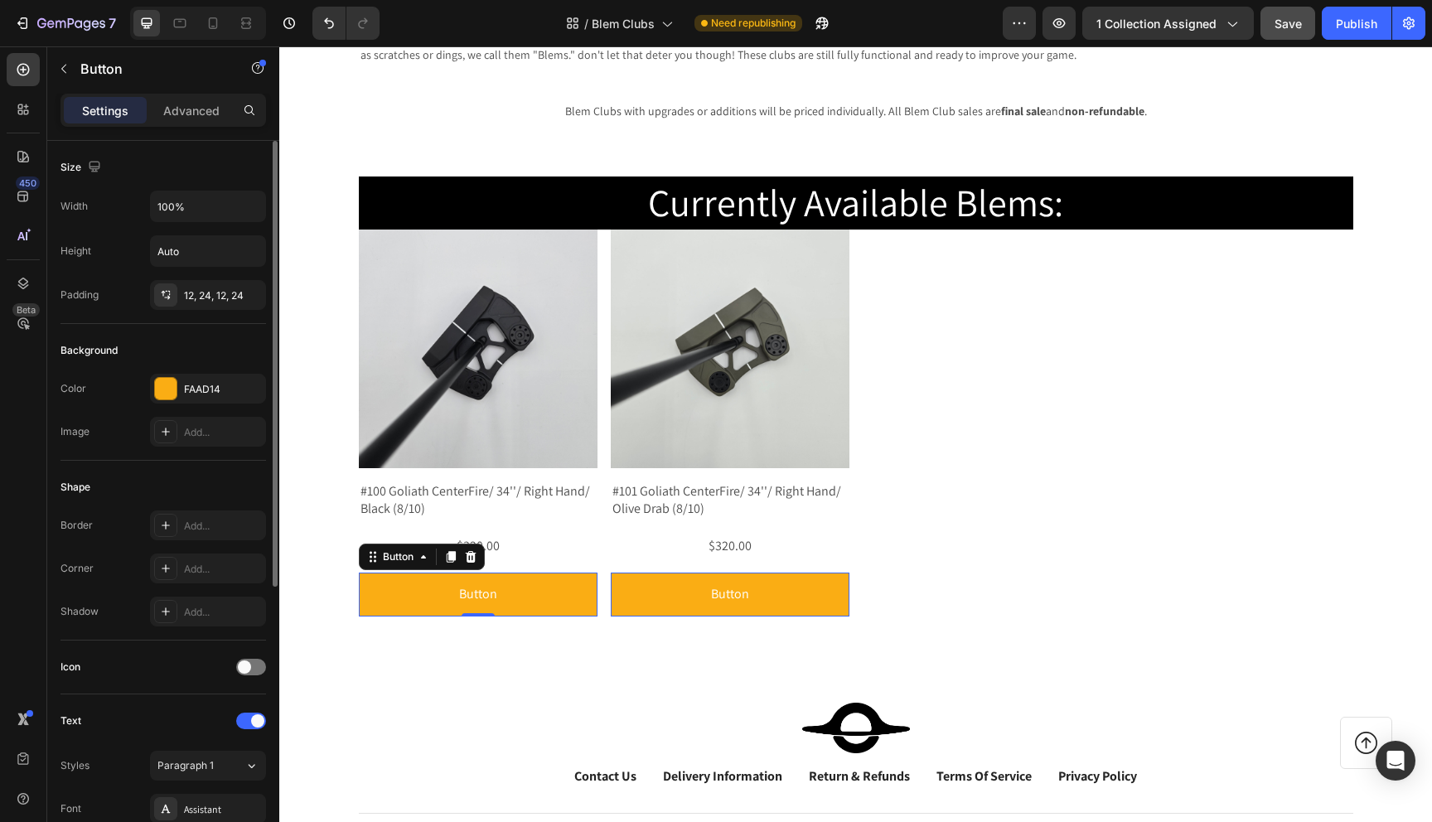
click at [98, 395] on div "Color FAAD14" at bounding box center [164, 389] width 206 height 30
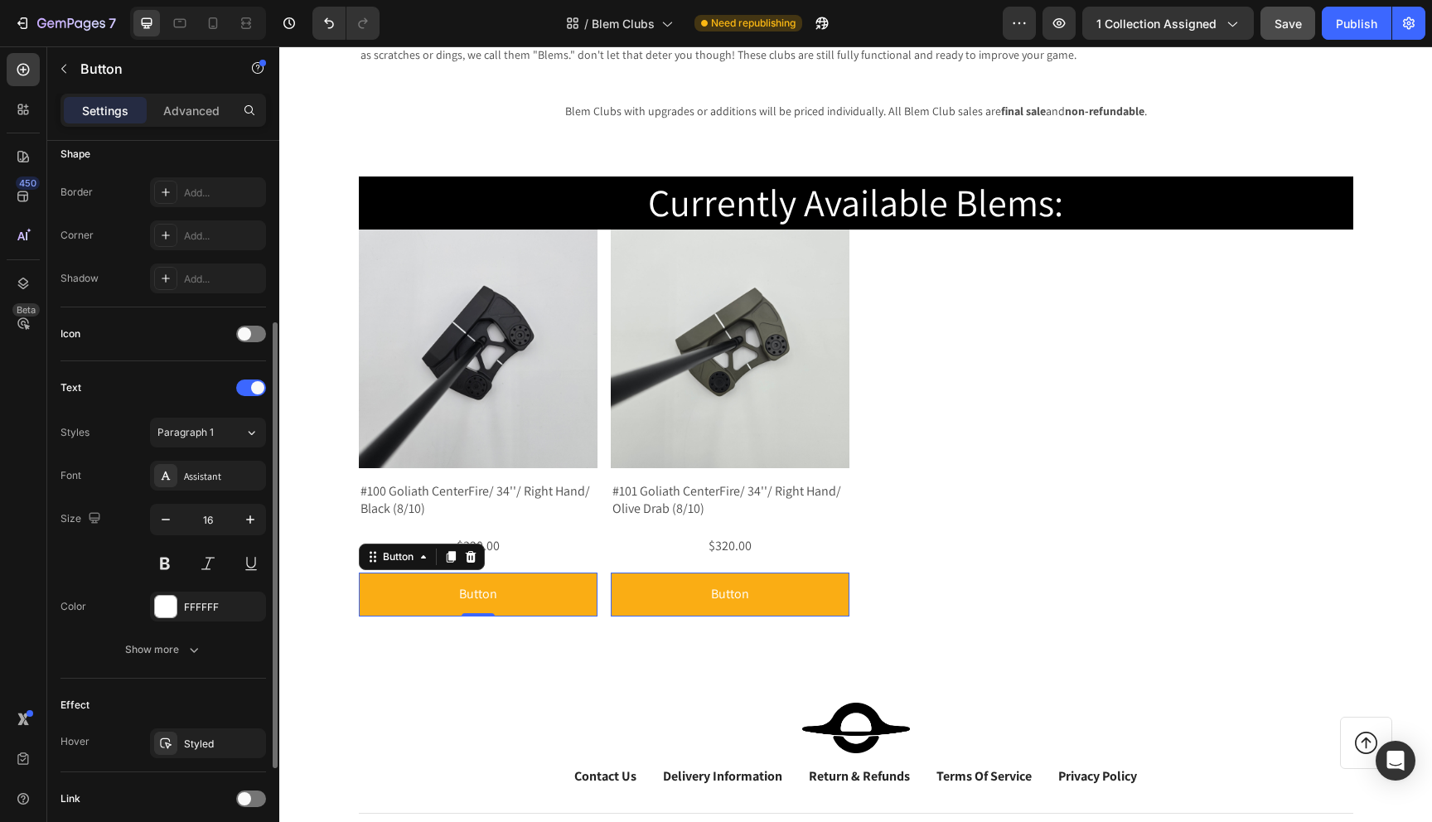
scroll to position [350, 0]
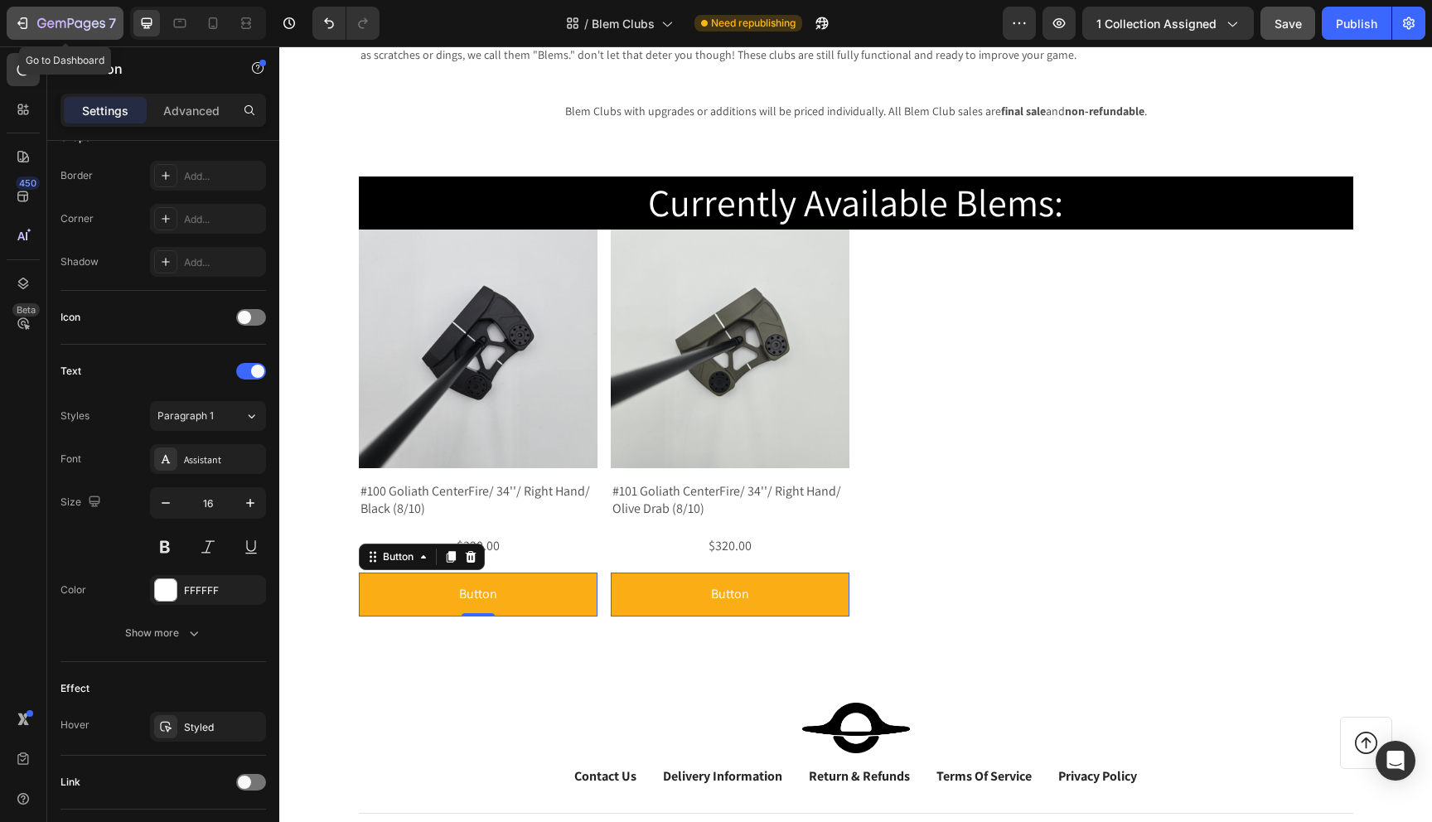
click at [17, 24] on icon "button" at bounding box center [22, 23] width 17 height 17
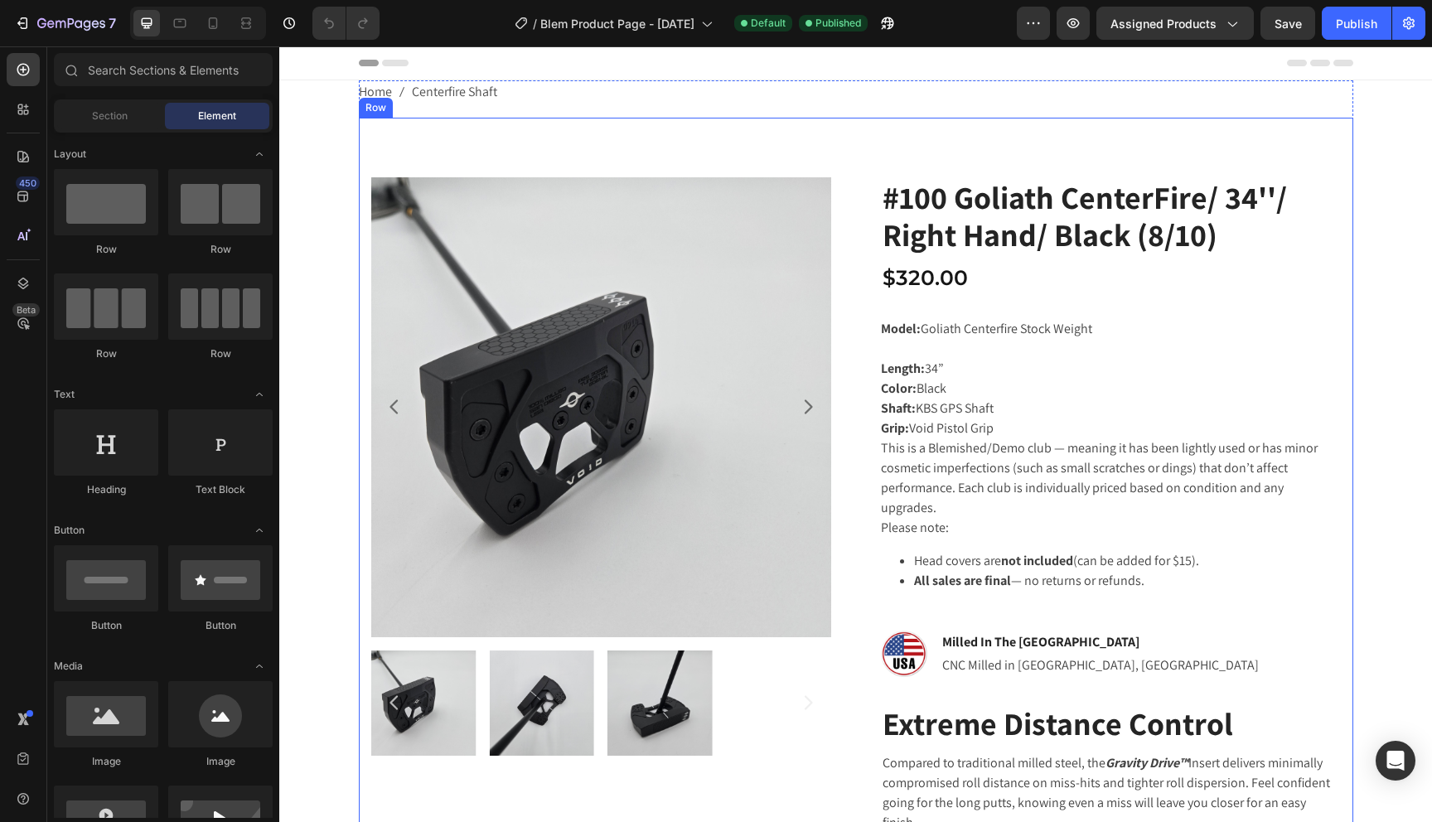
click at [579, 143] on div "Product Images Setup options like colors, sizes with product variant. Add new v…" at bounding box center [856, 734] width 995 height 1232
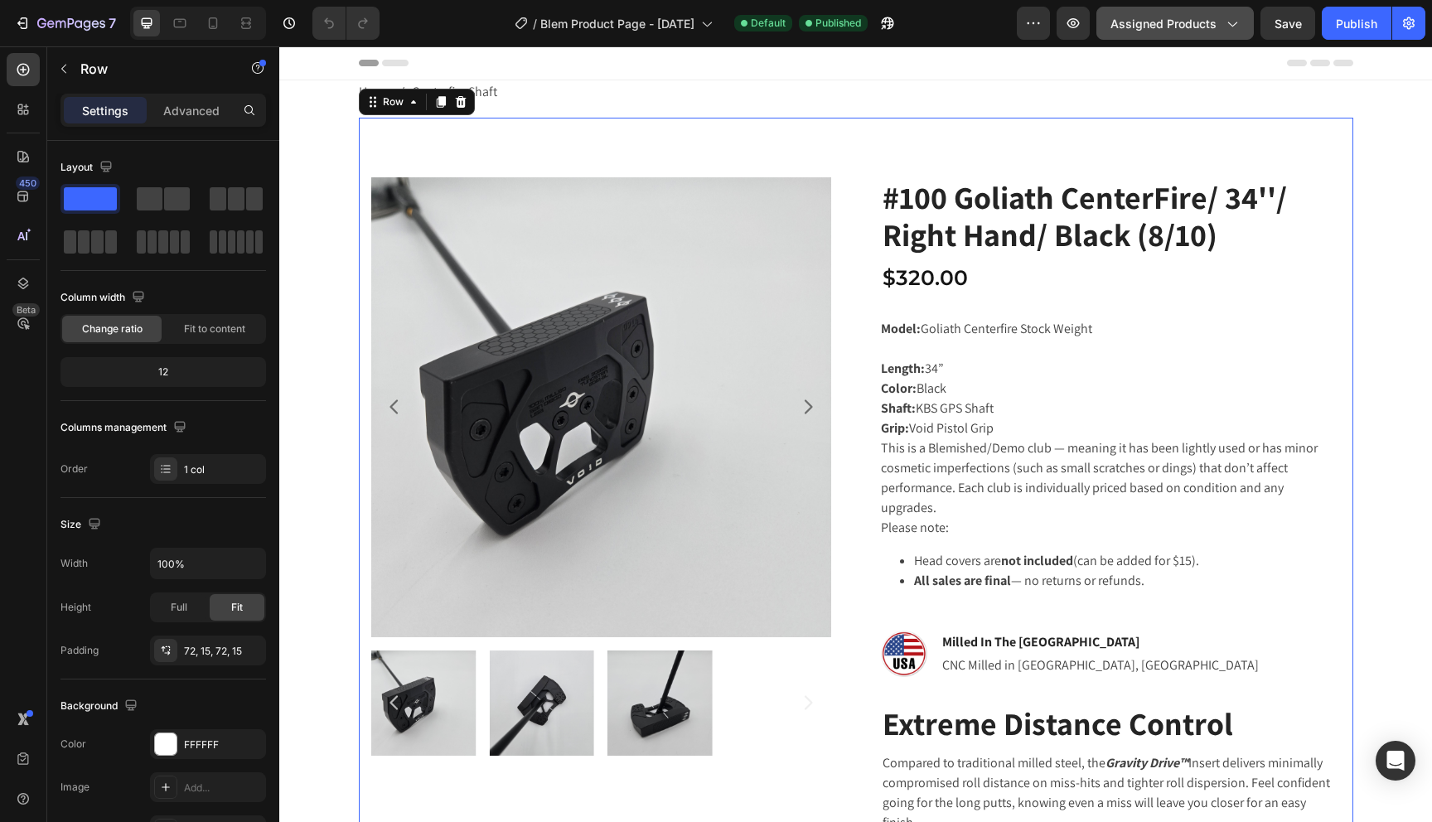
click at [1184, 35] on button "Assigned Products" at bounding box center [1175, 23] width 157 height 33
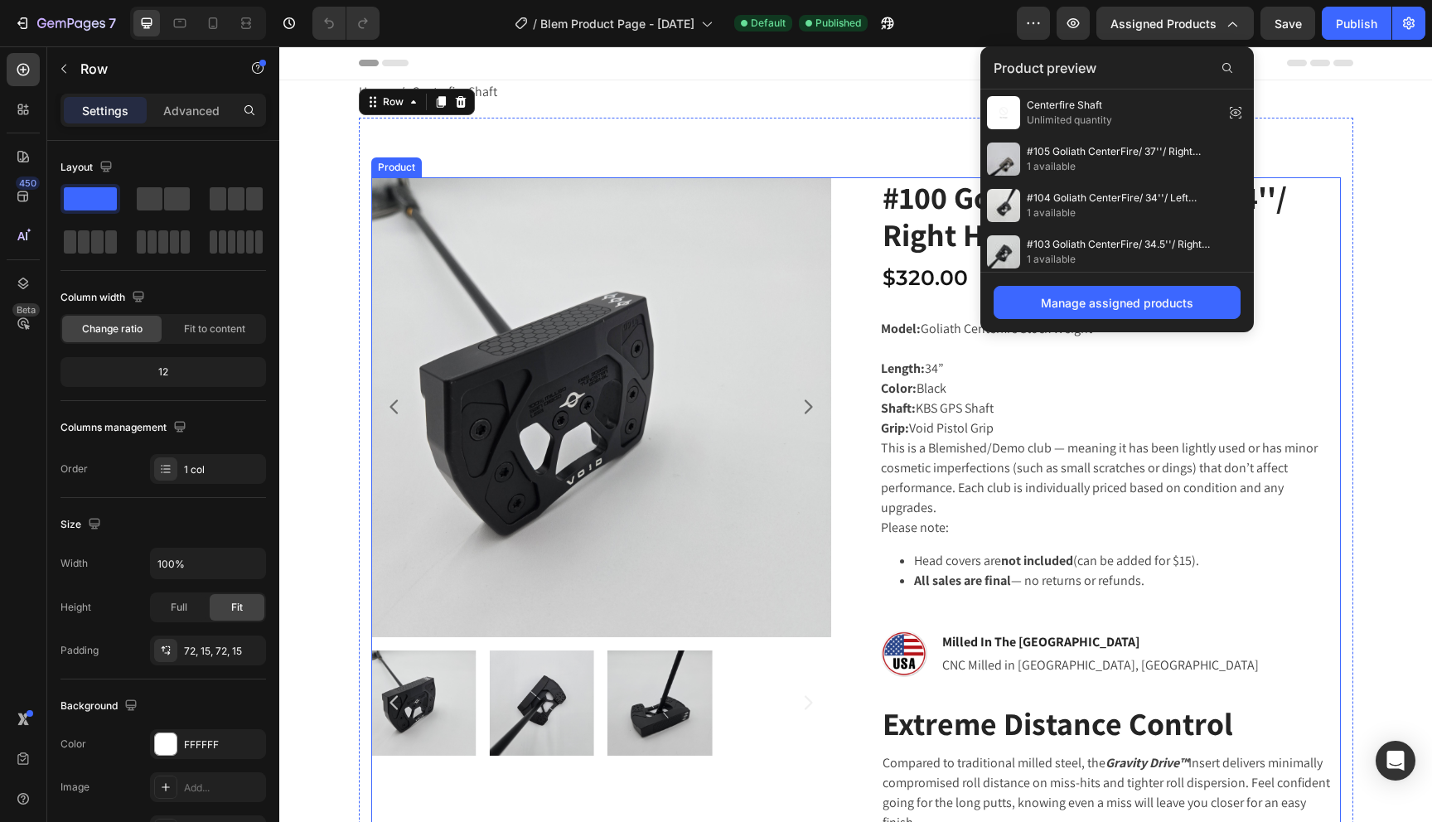
click at [867, 227] on div "Product Images Setup options like colors, sizes with product variant. Add new v…" at bounding box center [856, 733] width 970 height 1113
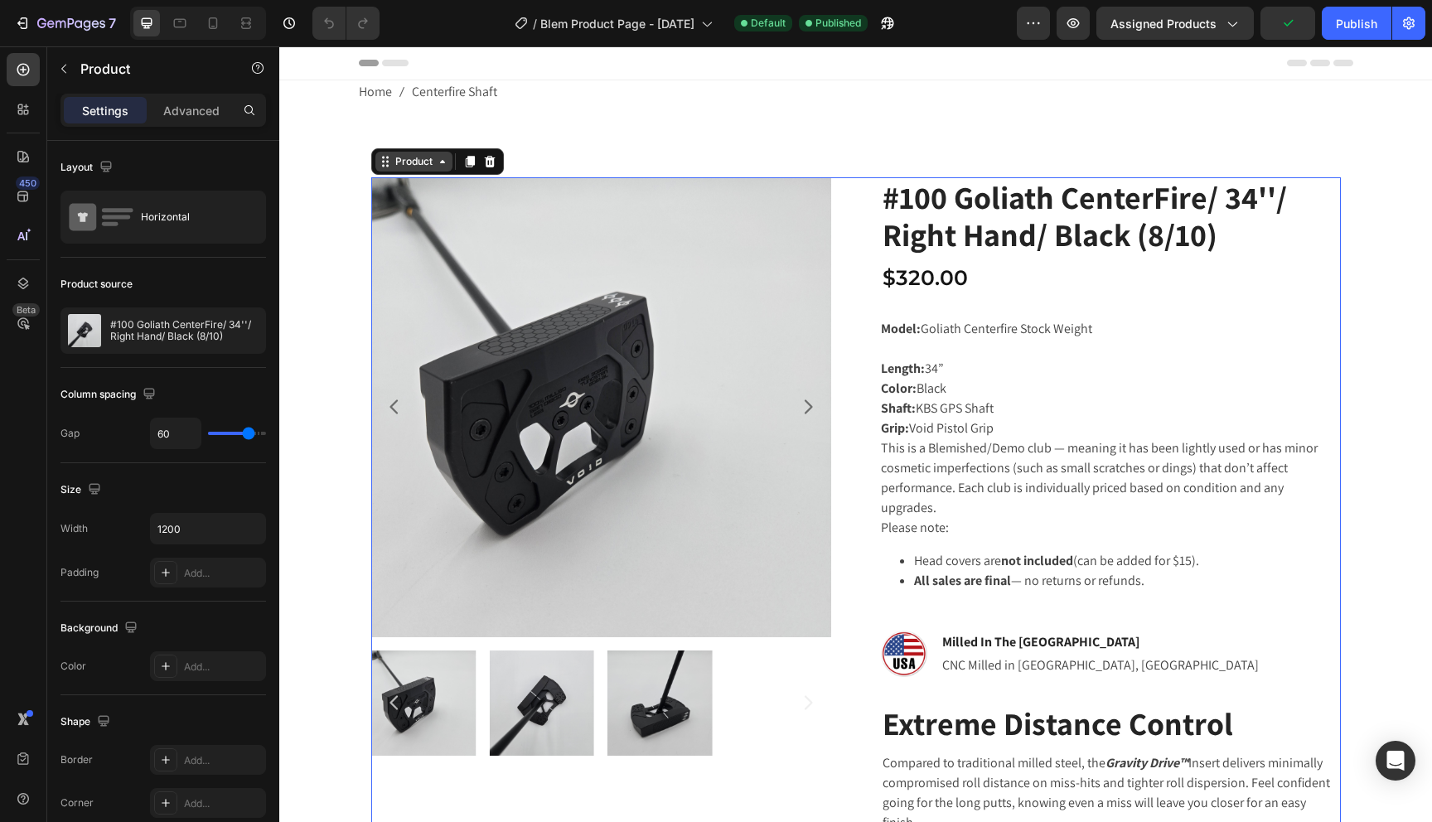
click at [402, 157] on div "Product" at bounding box center [414, 161] width 44 height 15
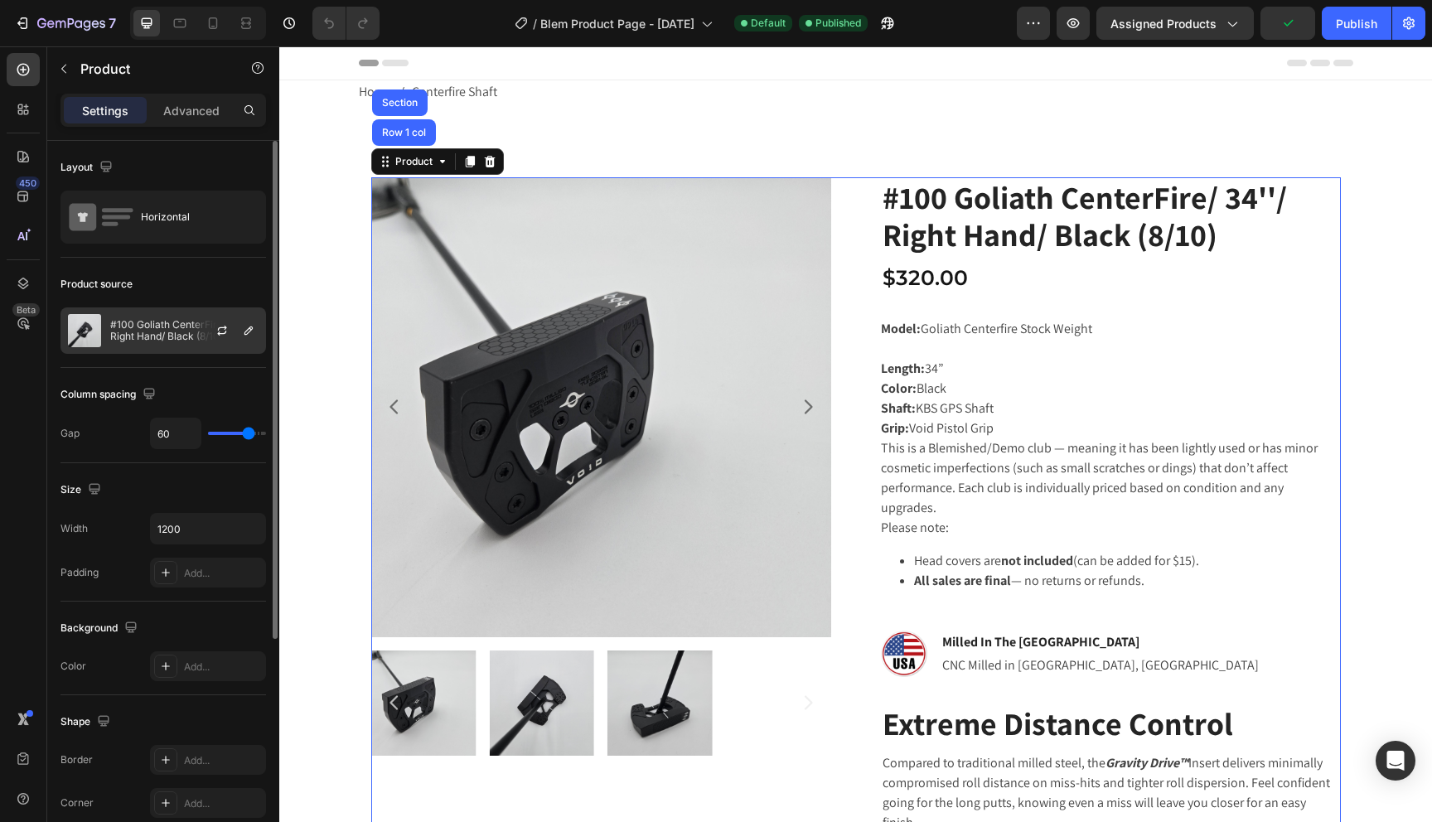
click at [163, 328] on p "#100 Goliath CenterFire/ 34''/ Right Hand/ Black (8/10)" at bounding box center [184, 330] width 148 height 23
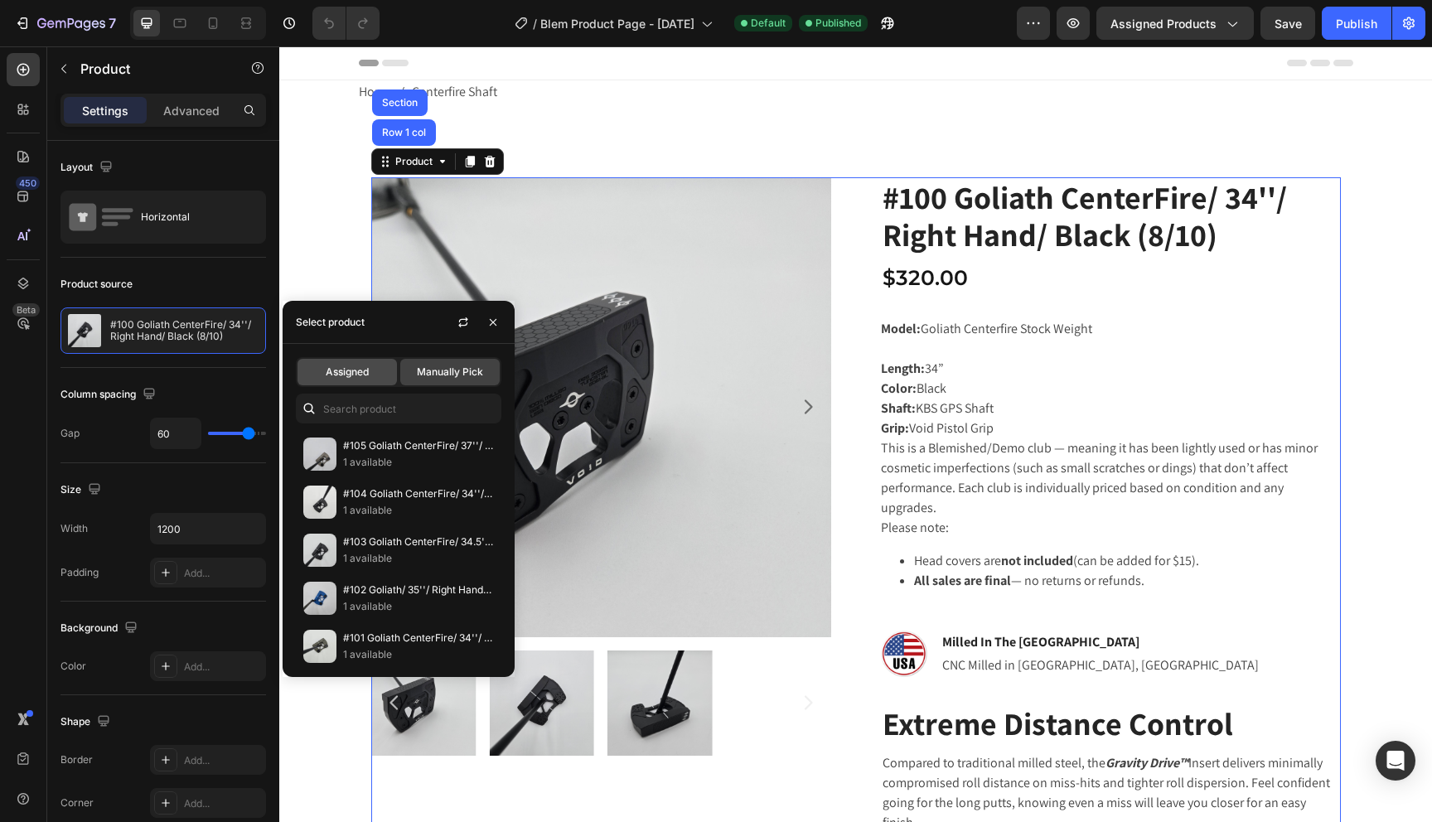
click at [341, 379] on span "Assigned" at bounding box center [347, 372] width 43 height 15
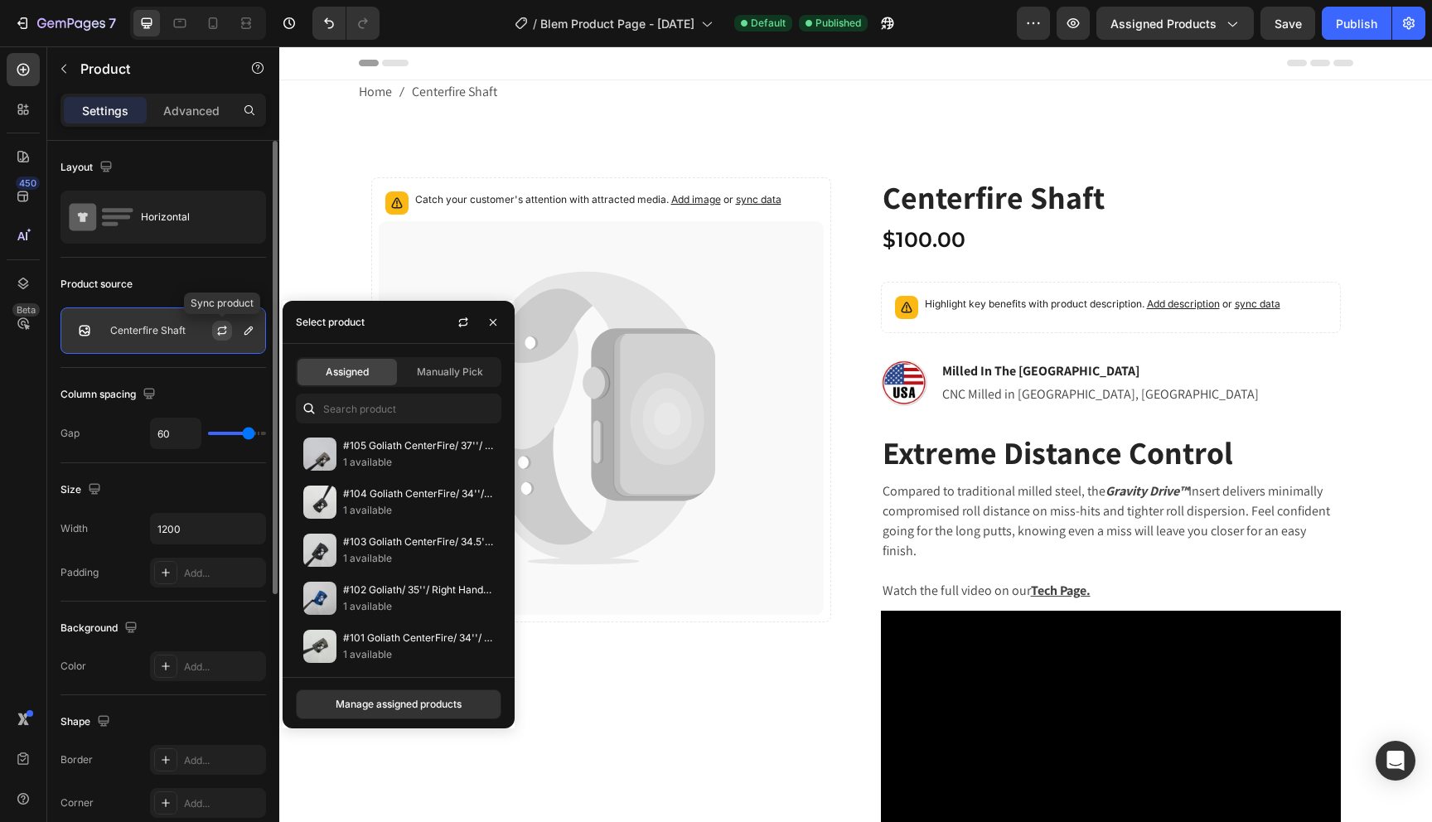
click at [217, 328] on icon "button" at bounding box center [221, 330] width 13 height 13
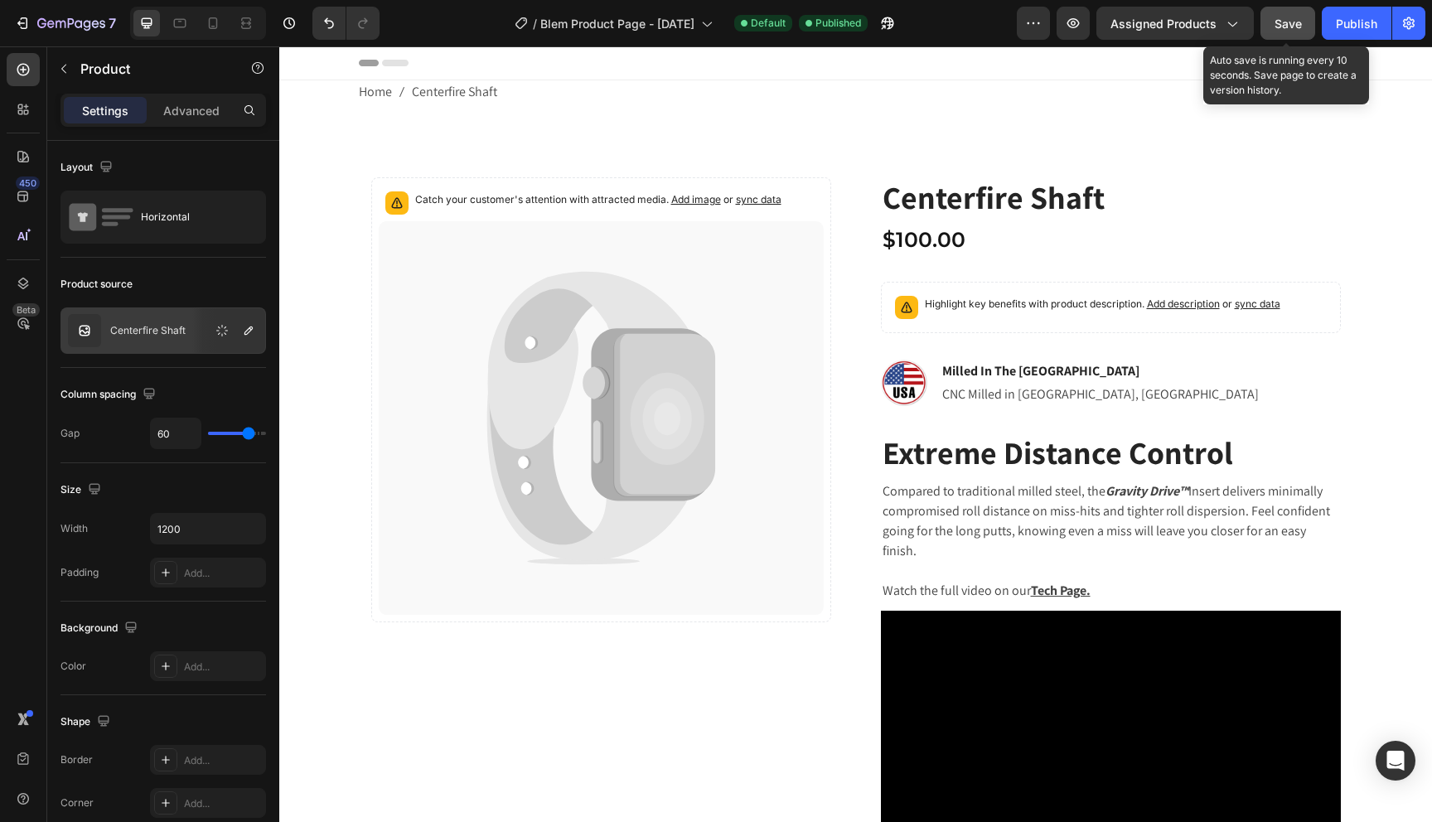
click at [1304, 30] on button "Save" at bounding box center [1288, 23] width 55 height 33
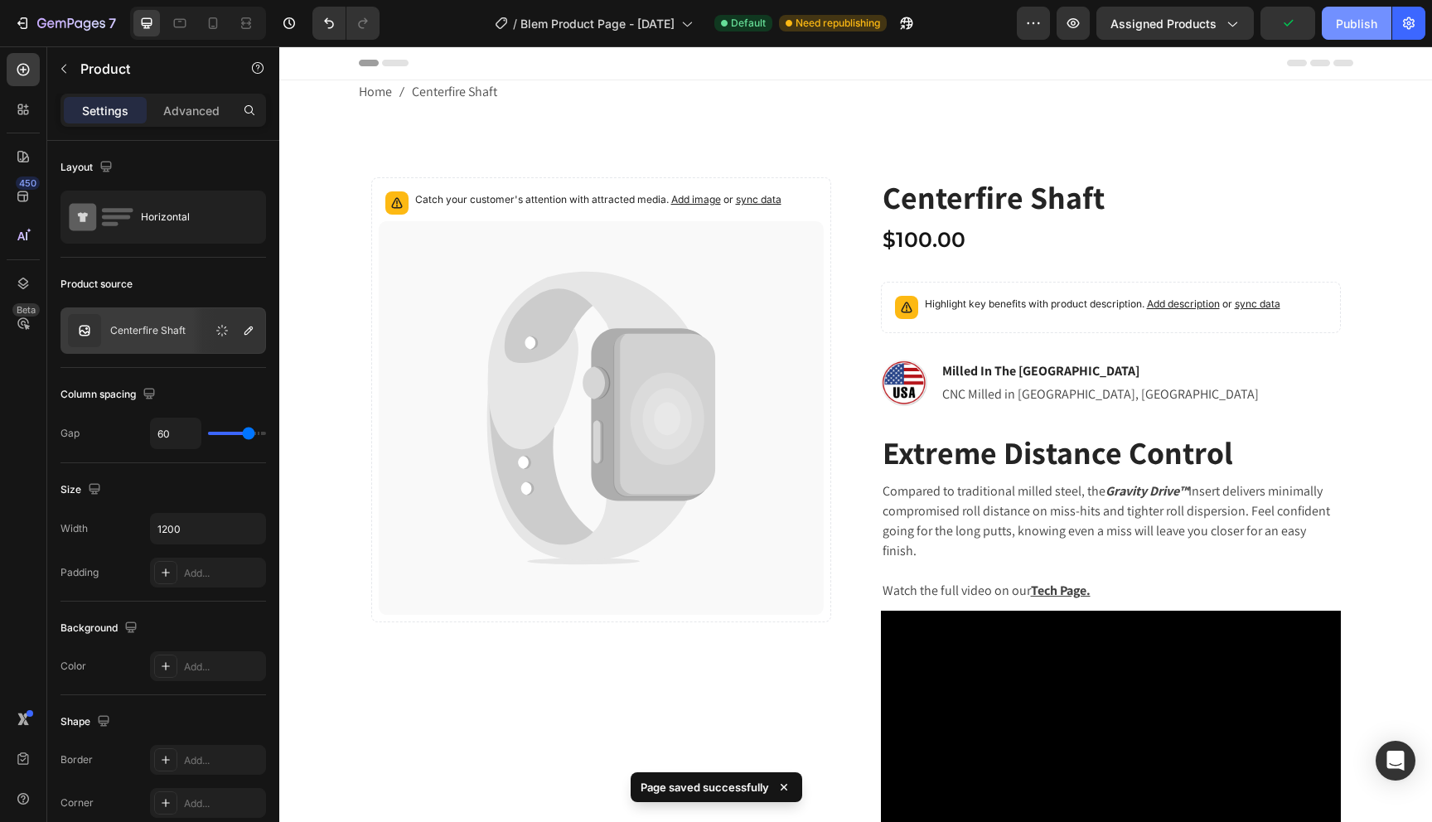
click at [1346, 29] on div "Publish" at bounding box center [1356, 23] width 41 height 17
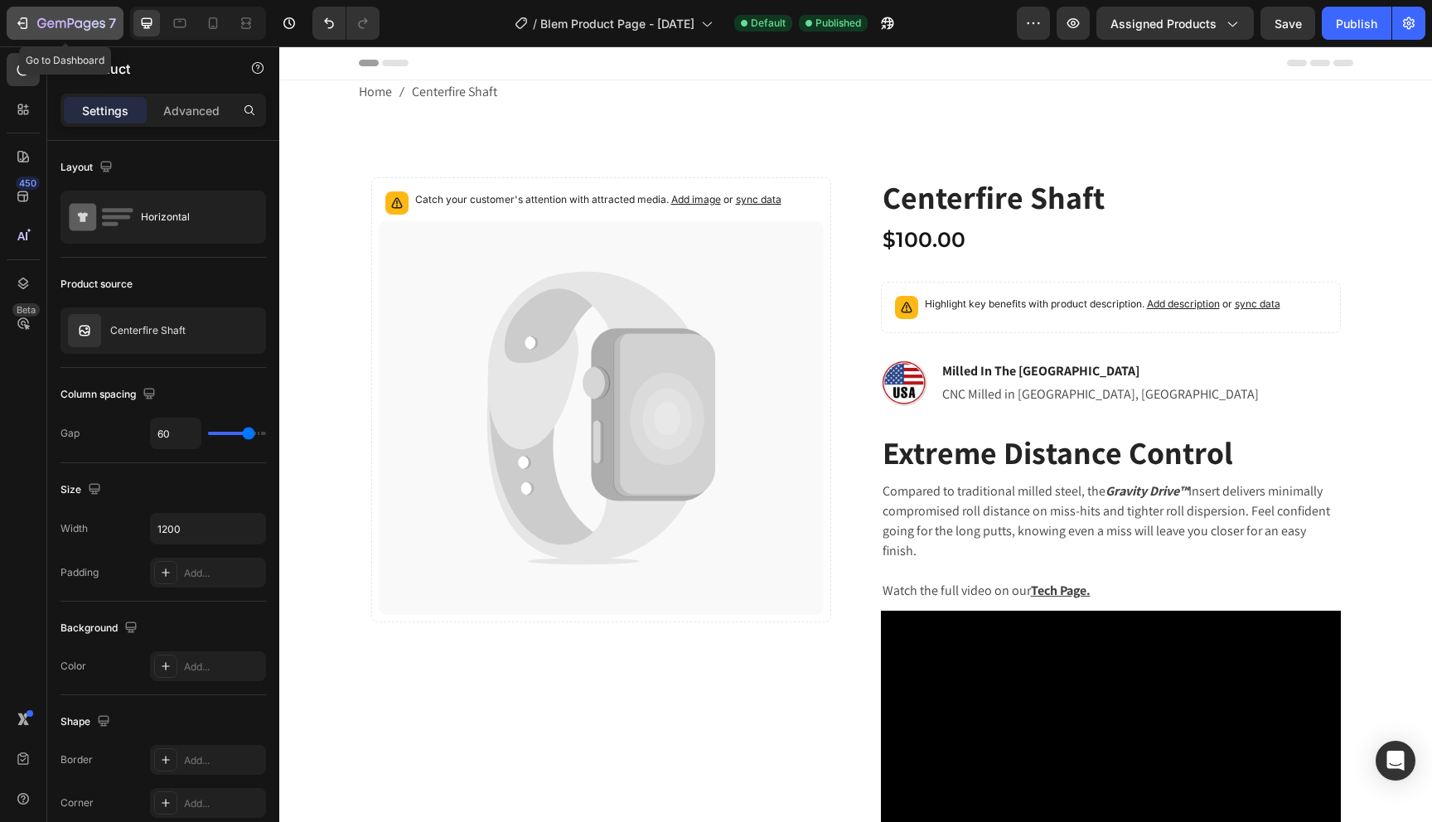
click at [29, 31] on icon "button" at bounding box center [22, 23] width 17 height 17
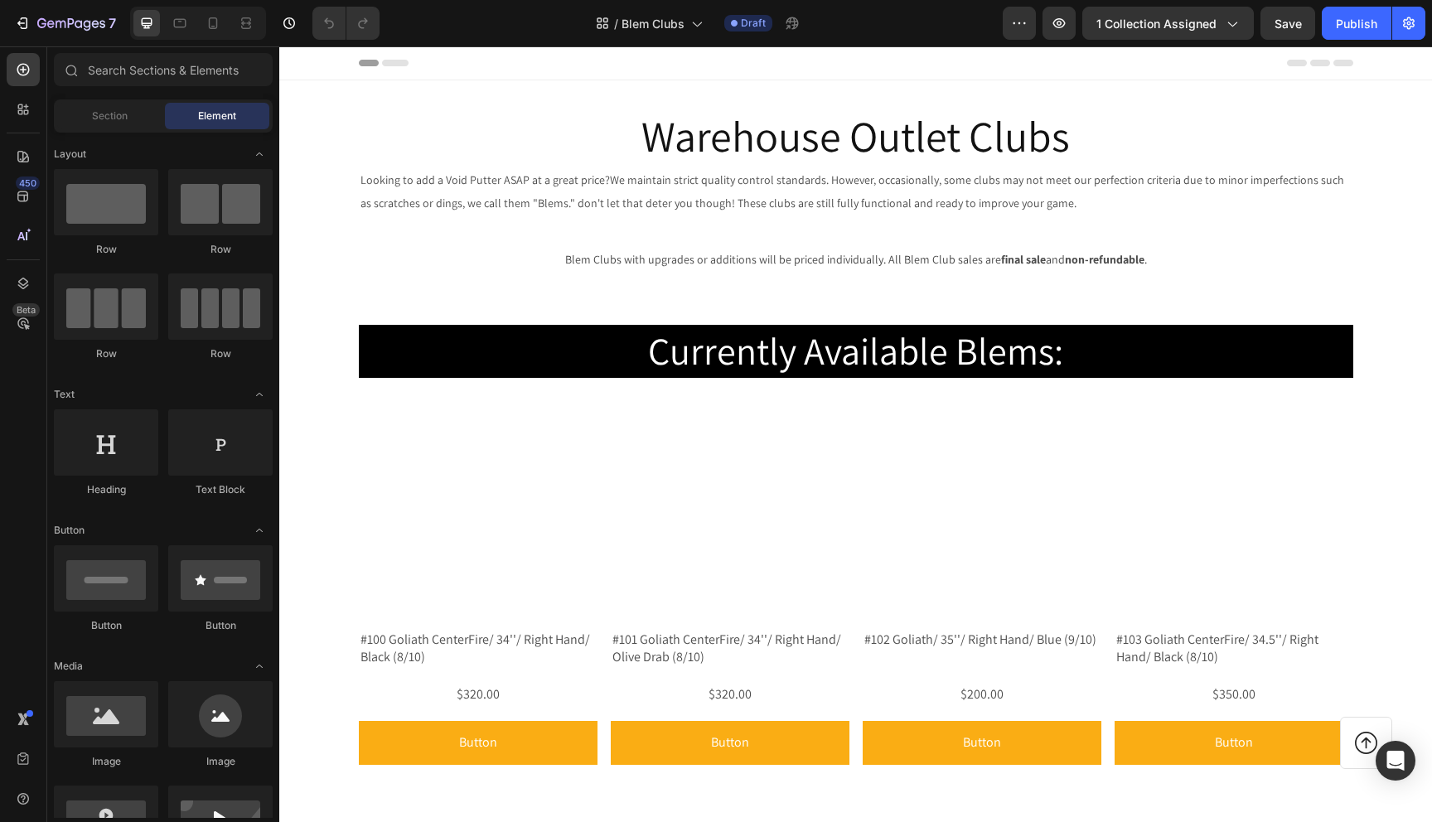
scroll to position [283, 0]
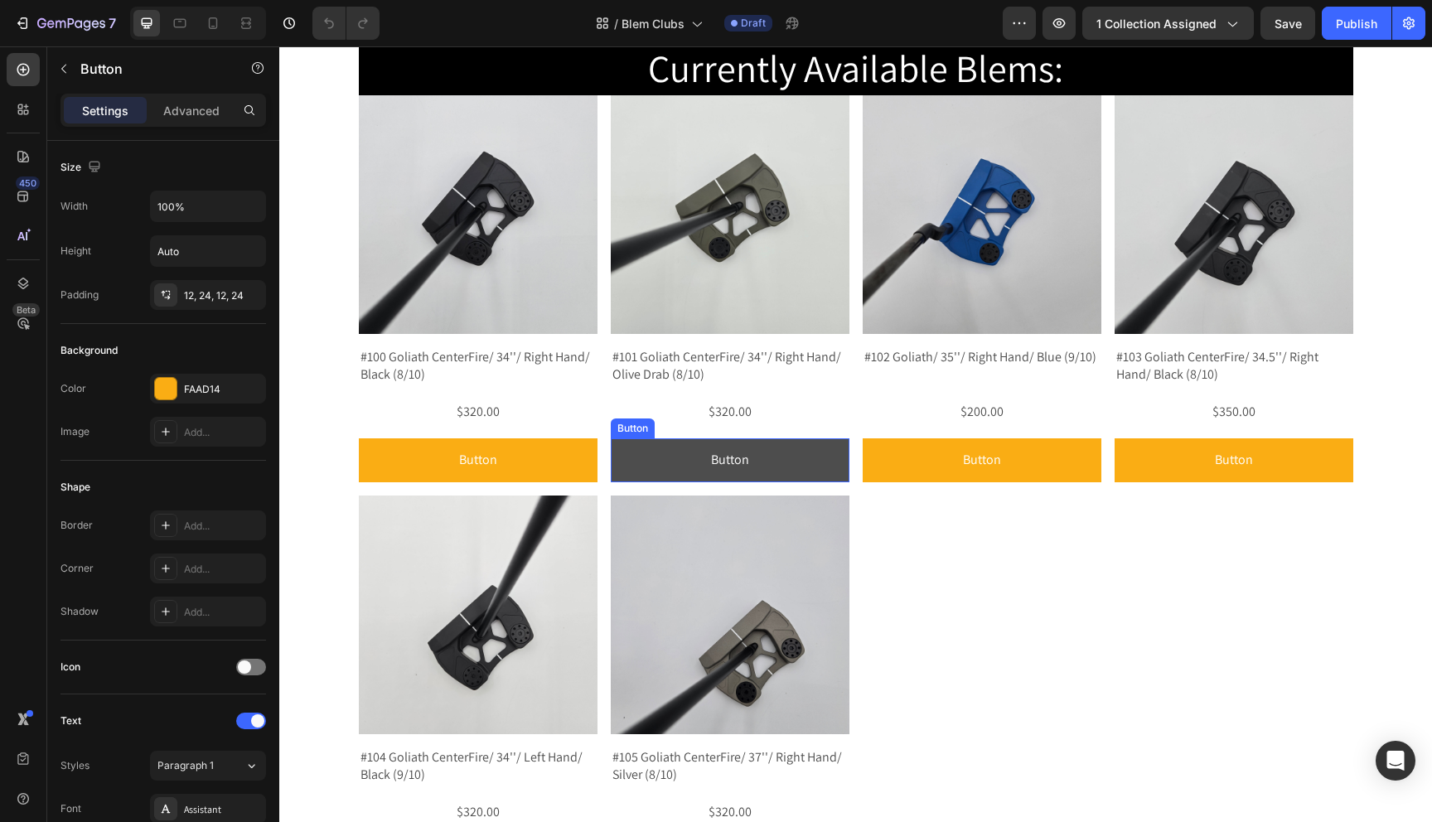
click at [598, 467] on button "Button" at bounding box center [478, 460] width 239 height 44
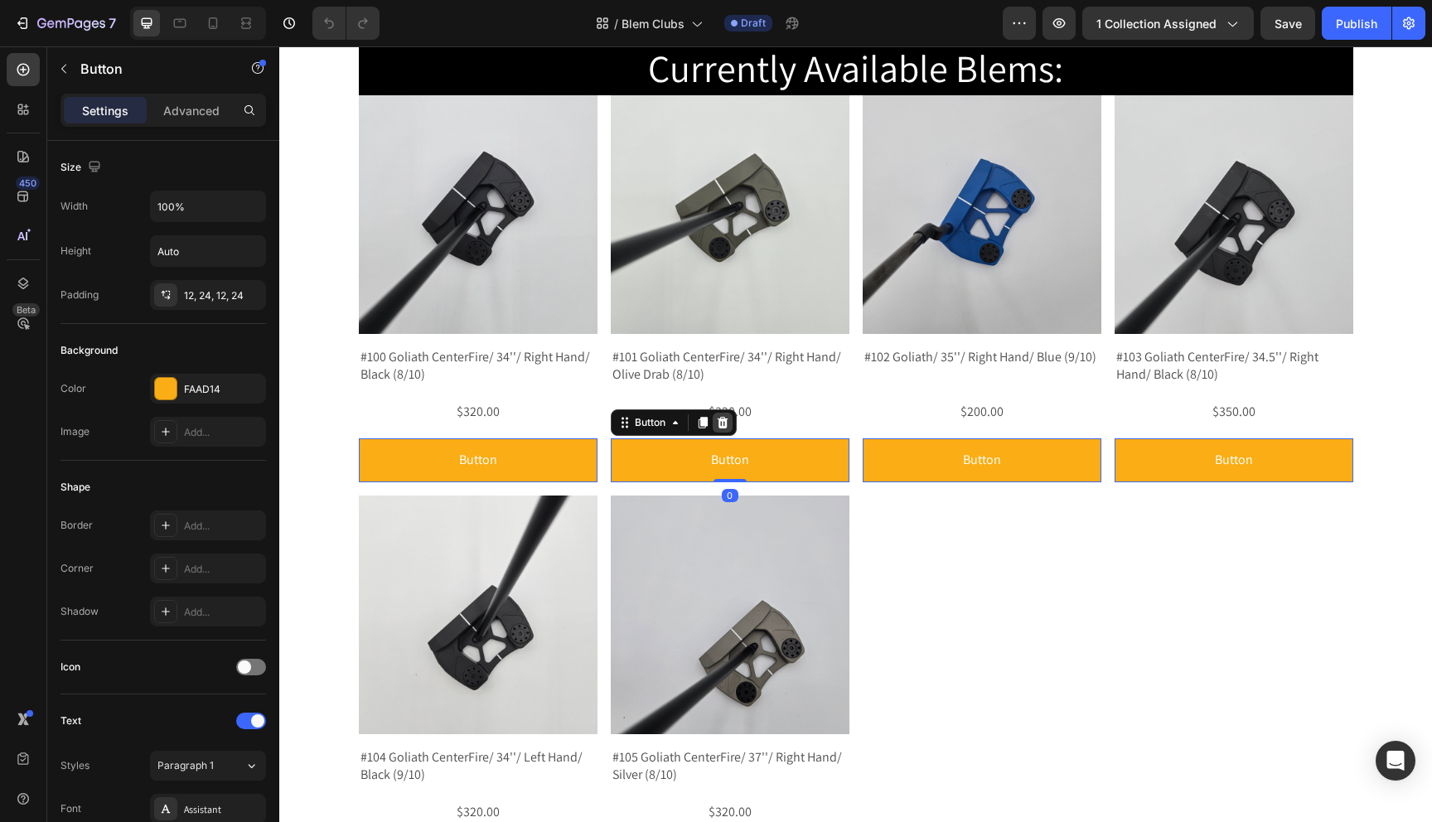
click at [279, 46] on icon at bounding box center [279, 46] width 0 height 0
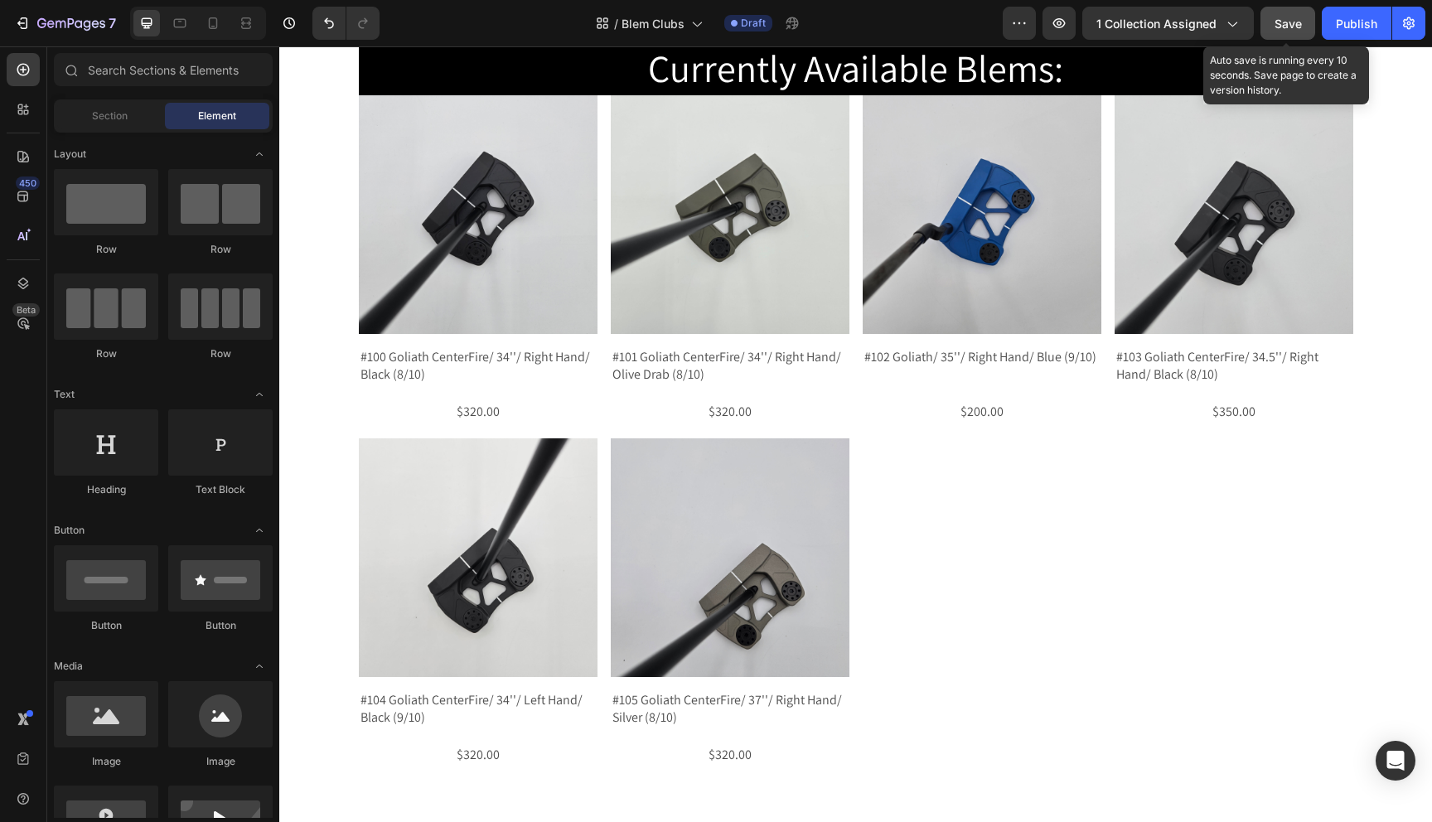
click at [1299, 26] on span "Save" at bounding box center [1288, 24] width 27 height 14
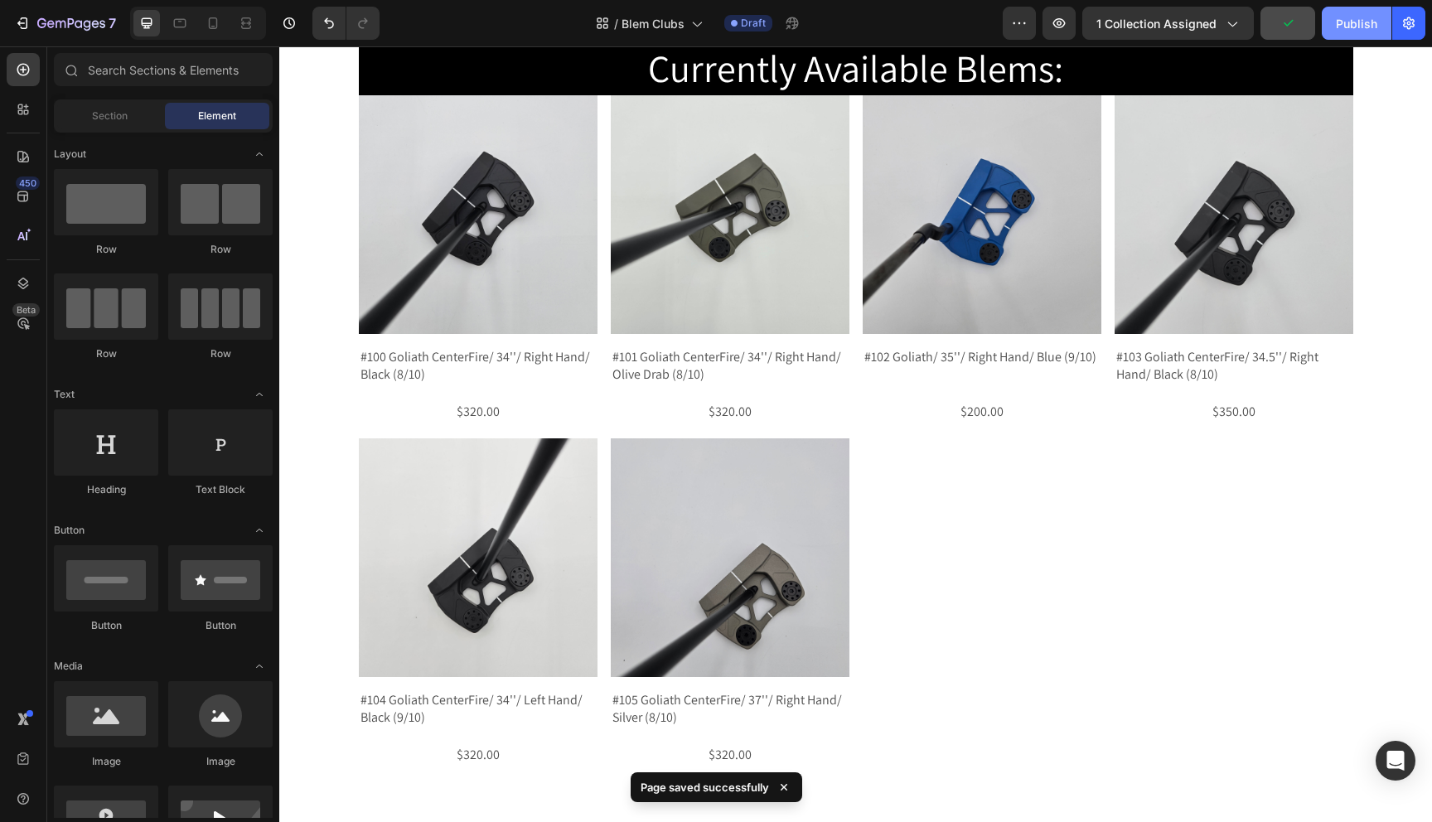
click at [1345, 26] on div "Publish" at bounding box center [1356, 23] width 41 height 17
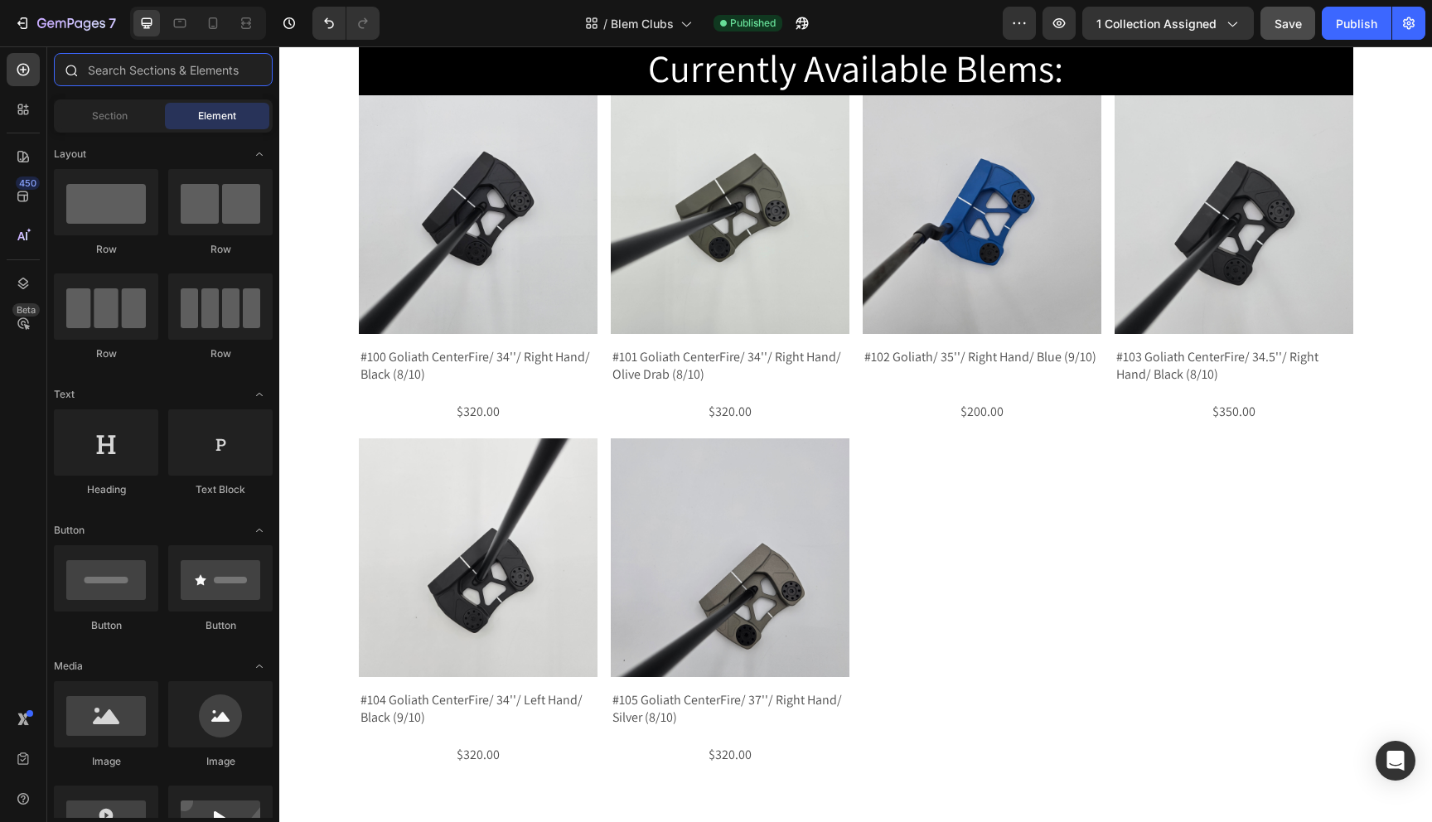
click at [139, 75] on input "text" at bounding box center [163, 69] width 219 height 33
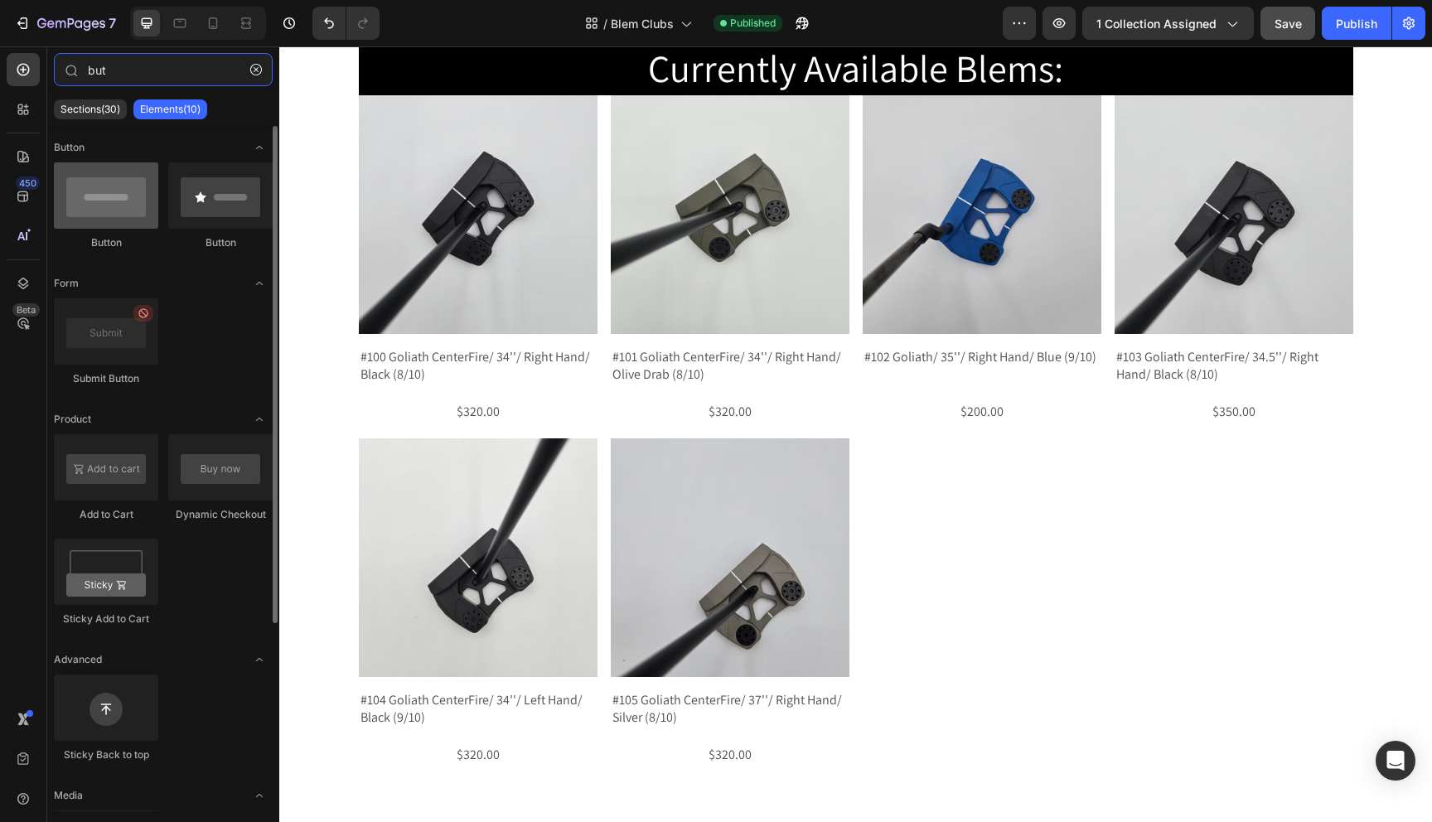
type input "but"
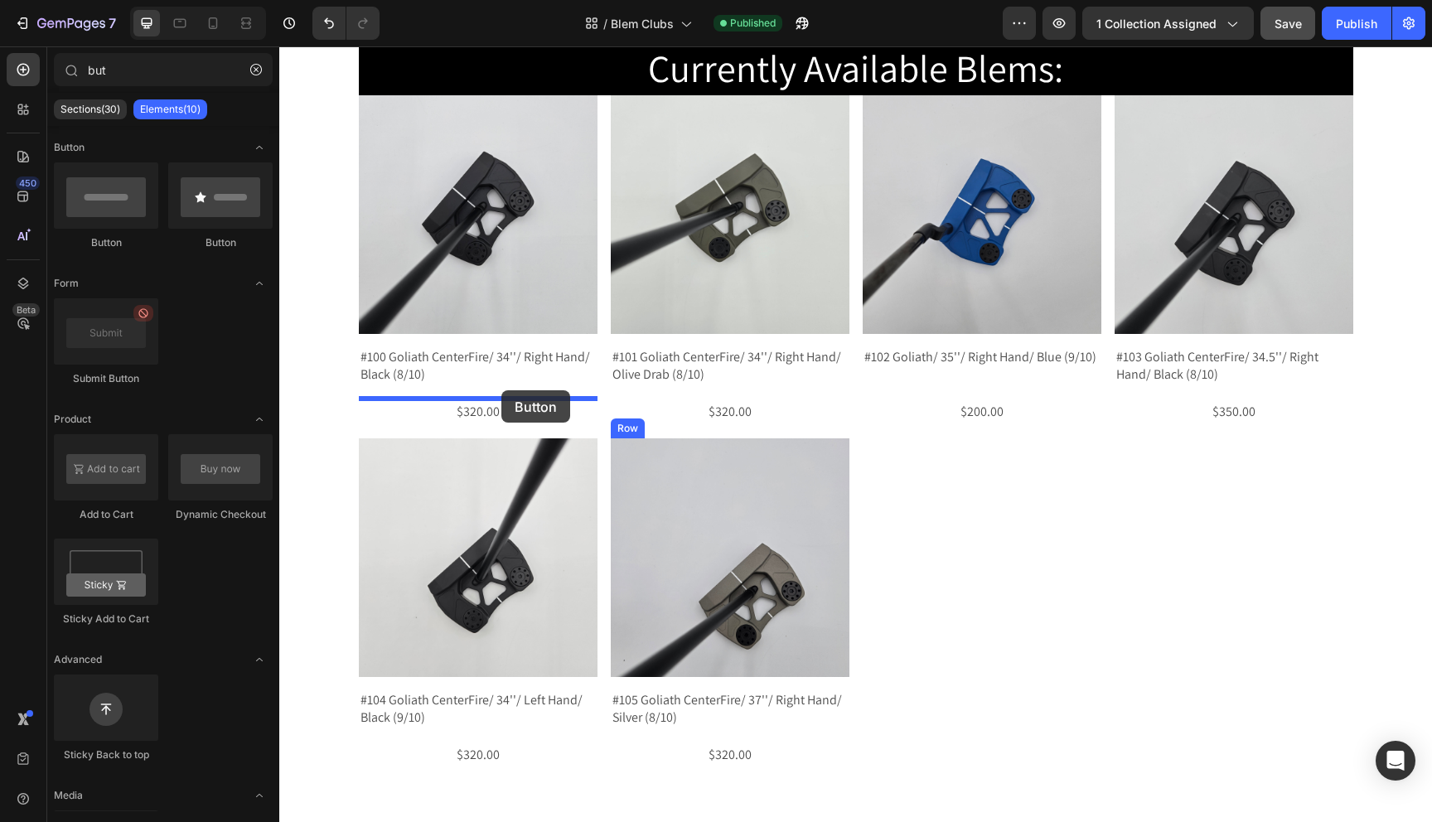
drag, startPoint x: 412, startPoint y: 253, endPoint x: 501, endPoint y: 390, distance: 164.1
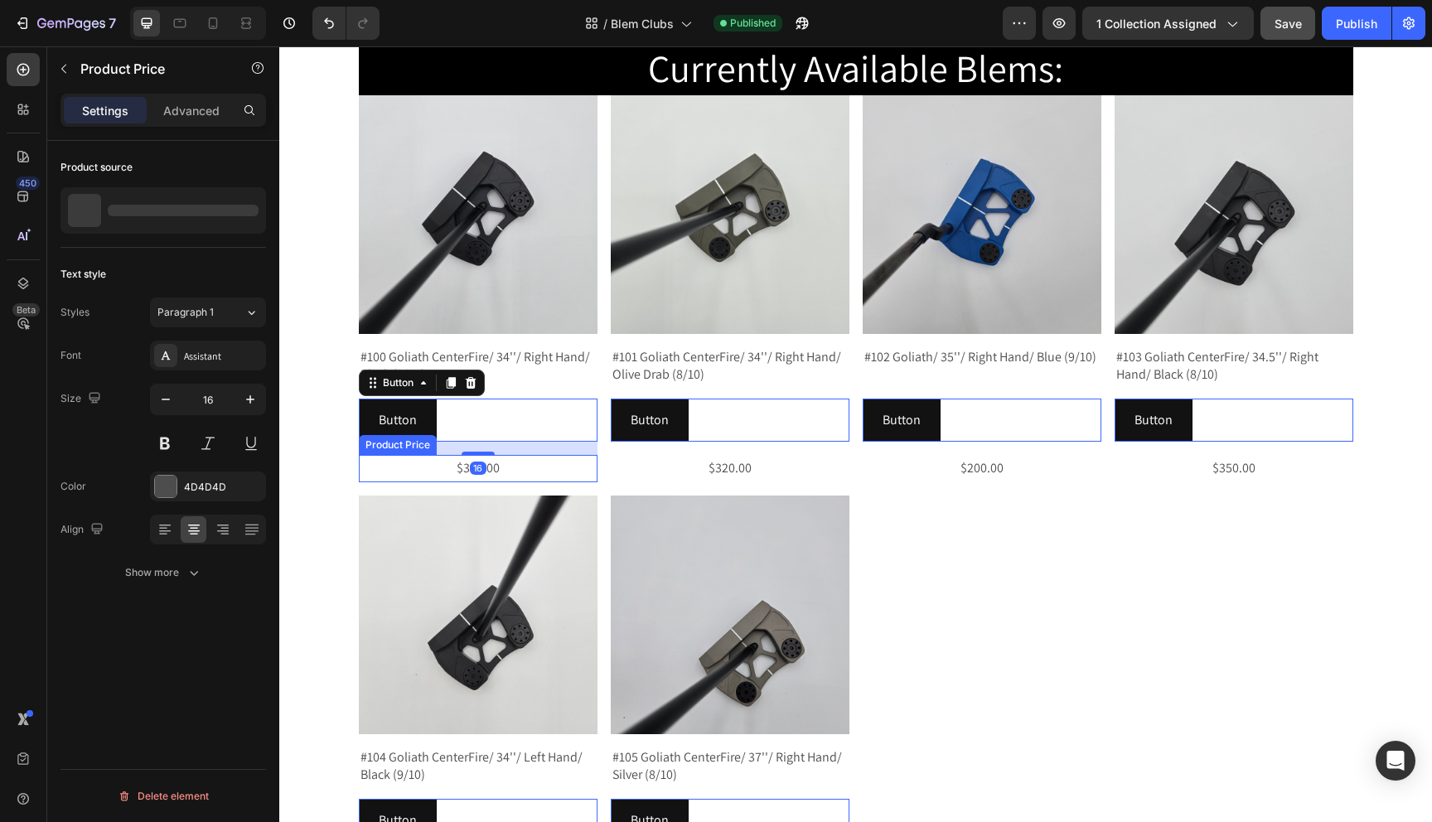
click at [501, 467] on div "$320.00" at bounding box center [478, 468] width 239 height 27
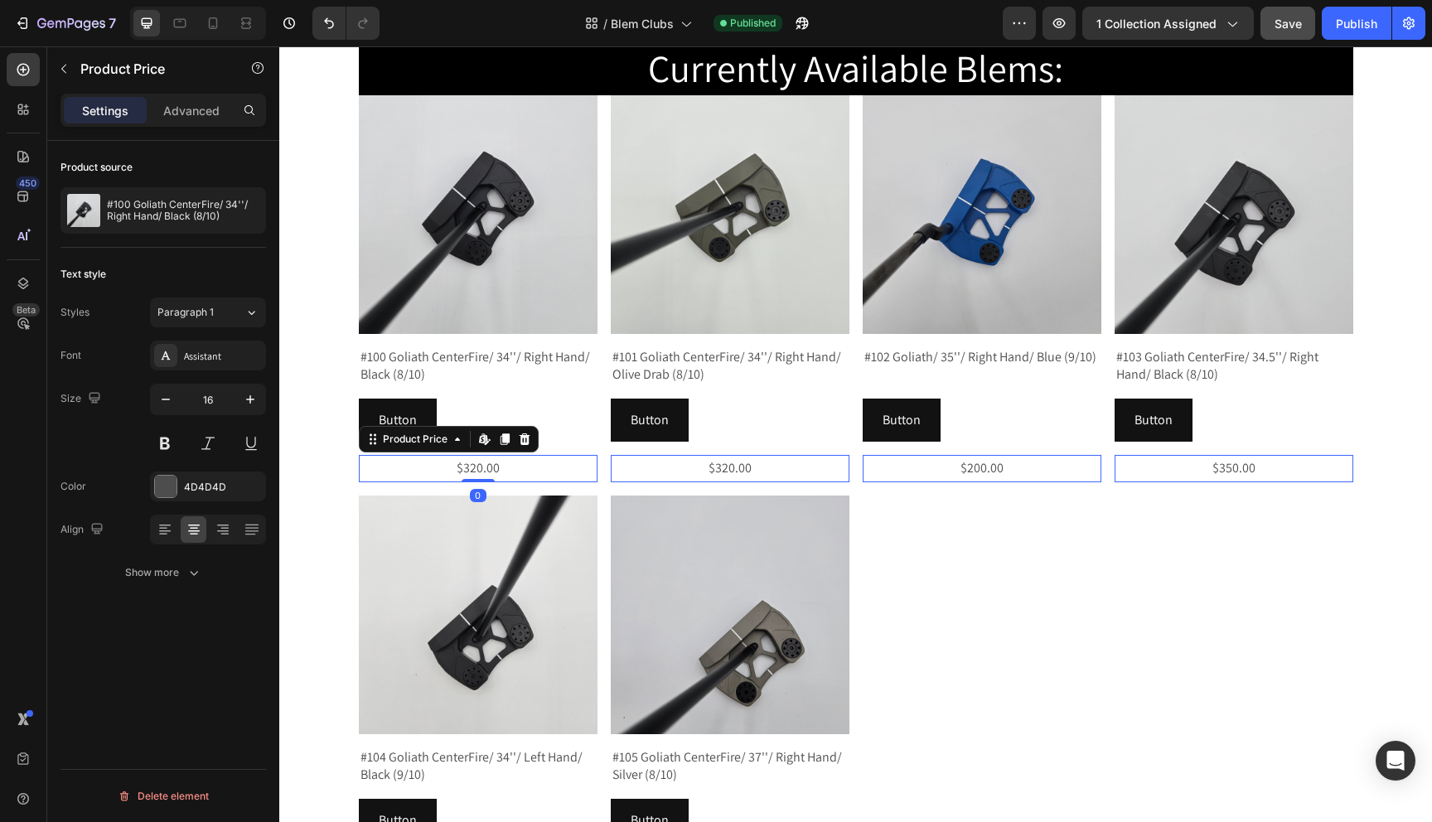
click at [380, 474] on div "$320.00" at bounding box center [478, 468] width 239 height 27
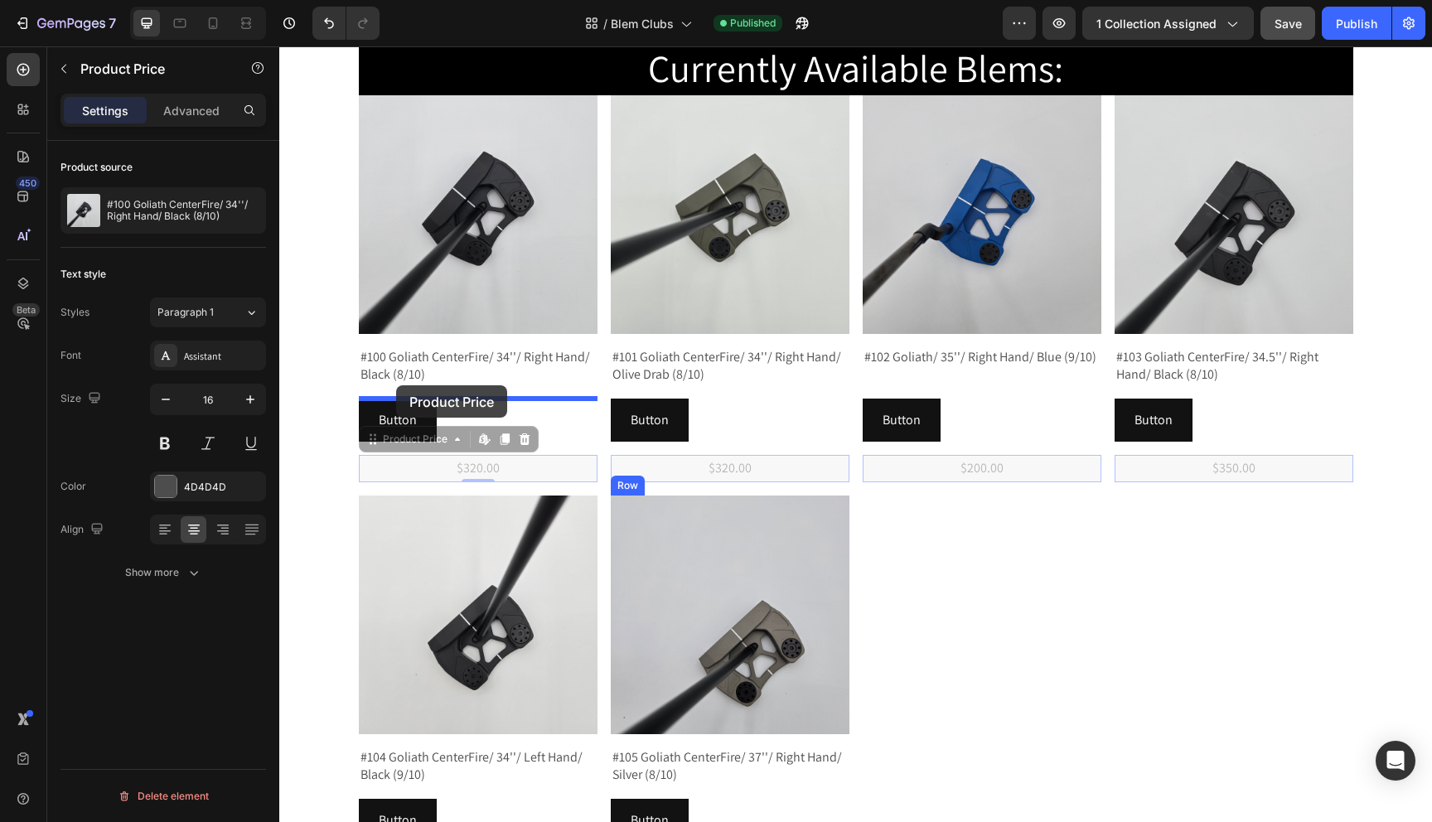
drag, startPoint x: 370, startPoint y: 443, endPoint x: 396, endPoint y: 385, distance: 62.7
click at [396, 385] on div "Header Currently Available Blems: Heading Product Images #100 Goliath CenterFir…" at bounding box center [855, 583] width 1153 height 1641
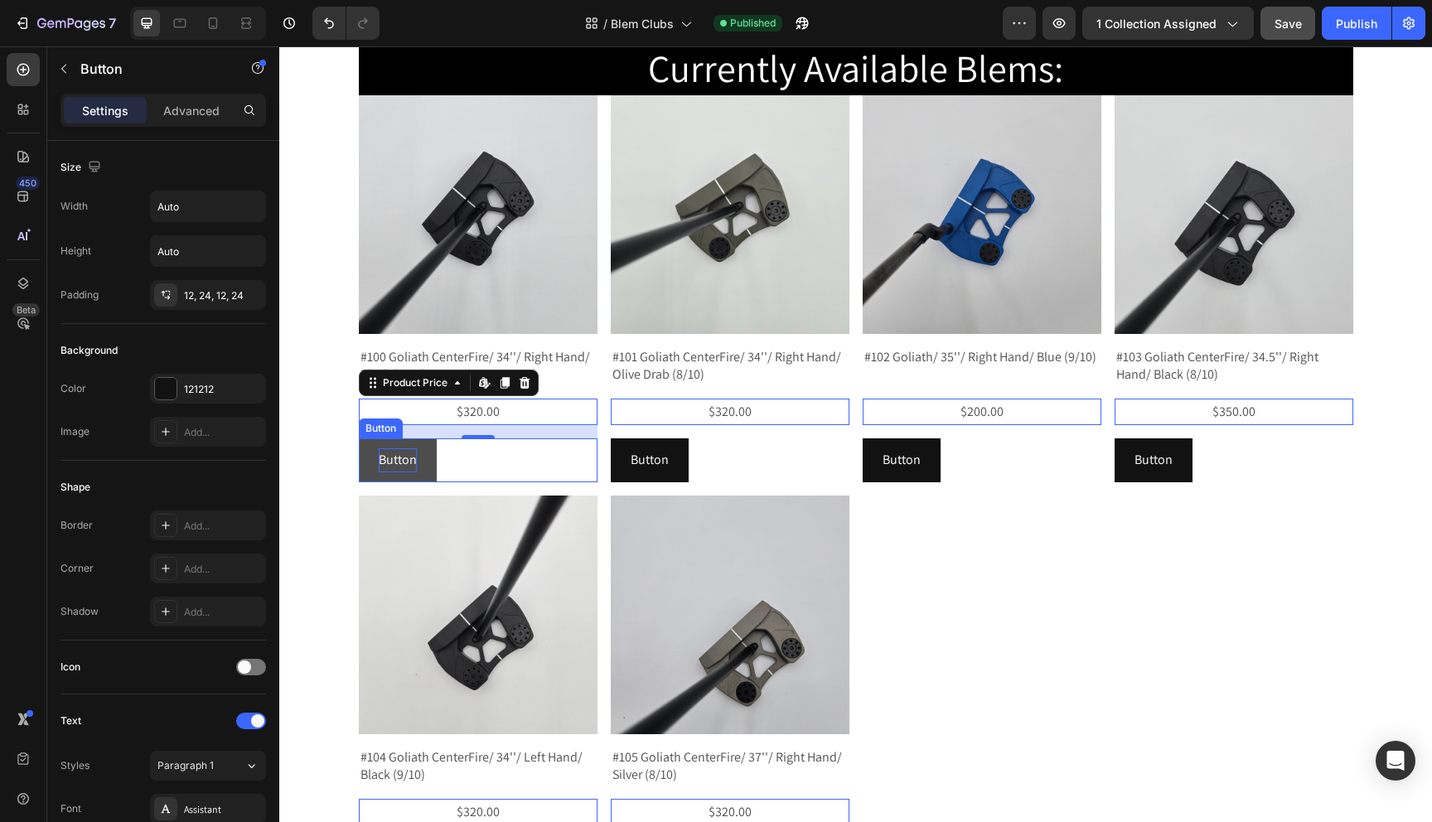
click at [401, 450] on p "Button" at bounding box center [398, 460] width 38 height 24
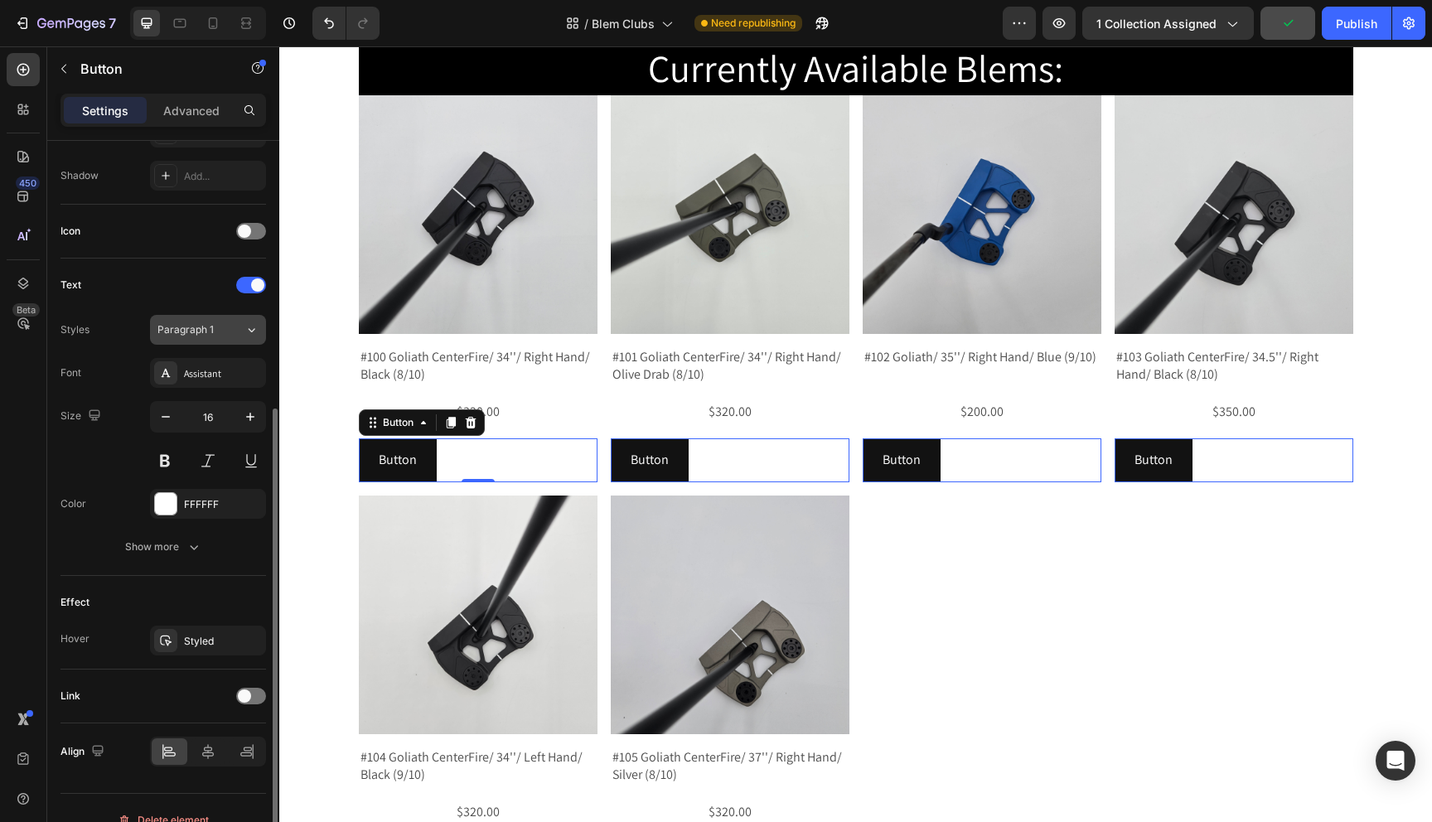
scroll to position [460, 0]
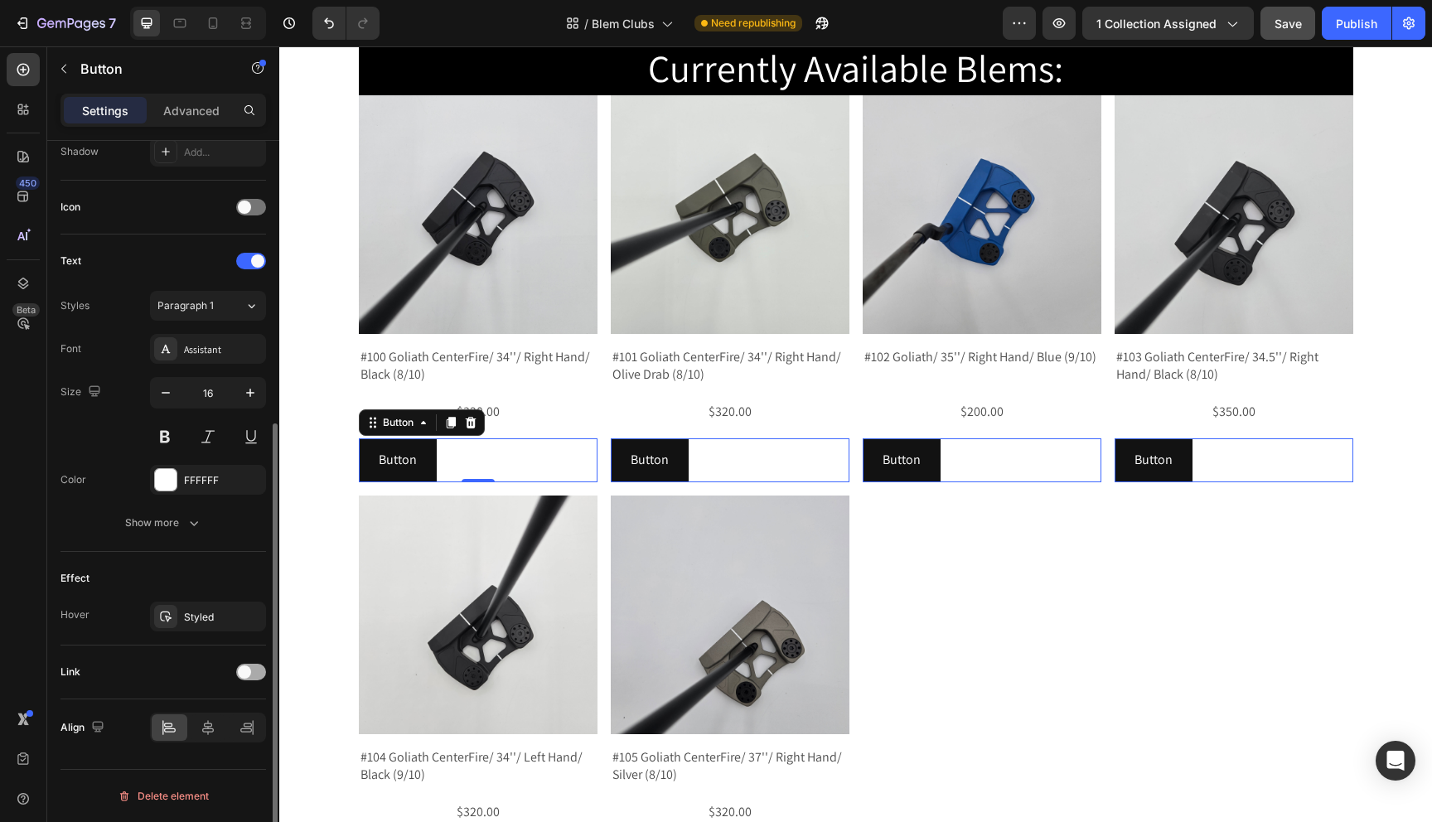
click at [247, 677] on span at bounding box center [244, 672] width 13 height 13
click at [182, 709] on span "Open page" at bounding box center [182, 713] width 51 height 12
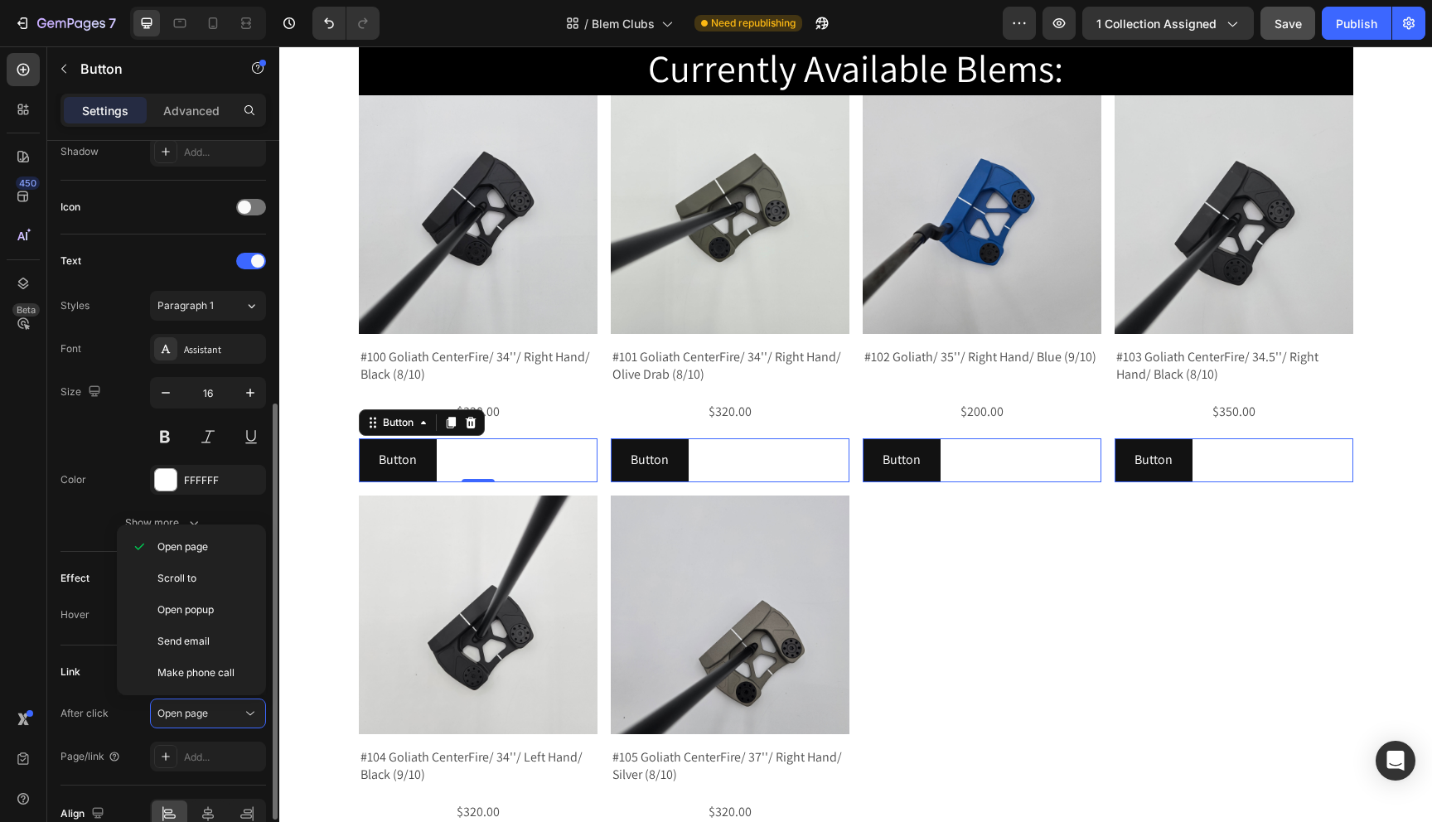
click at [100, 696] on div "Link After click Open page Page/link Add..." at bounding box center [164, 715] width 206 height 113
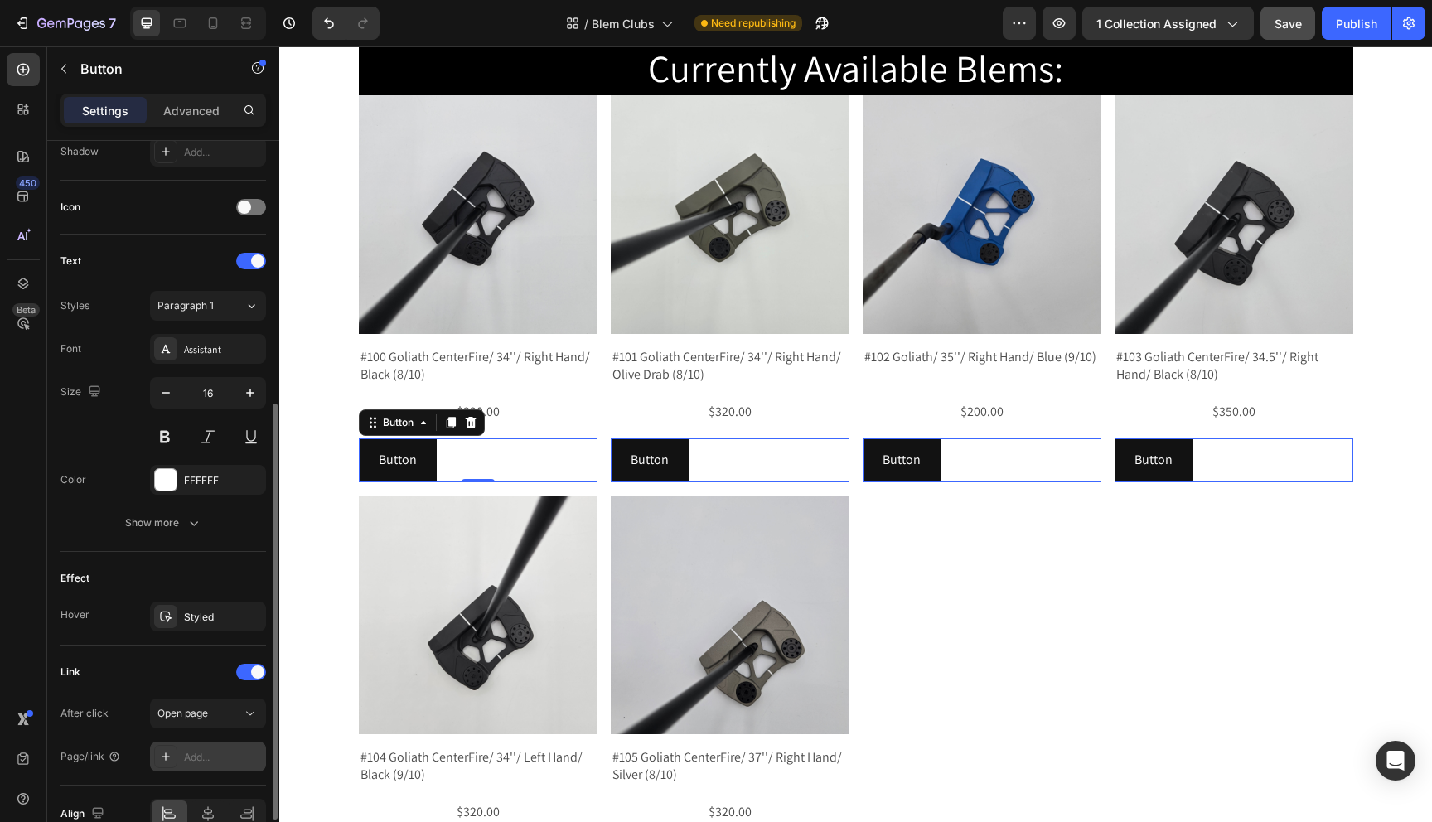
click at [196, 760] on div "Add..." at bounding box center [223, 757] width 78 height 15
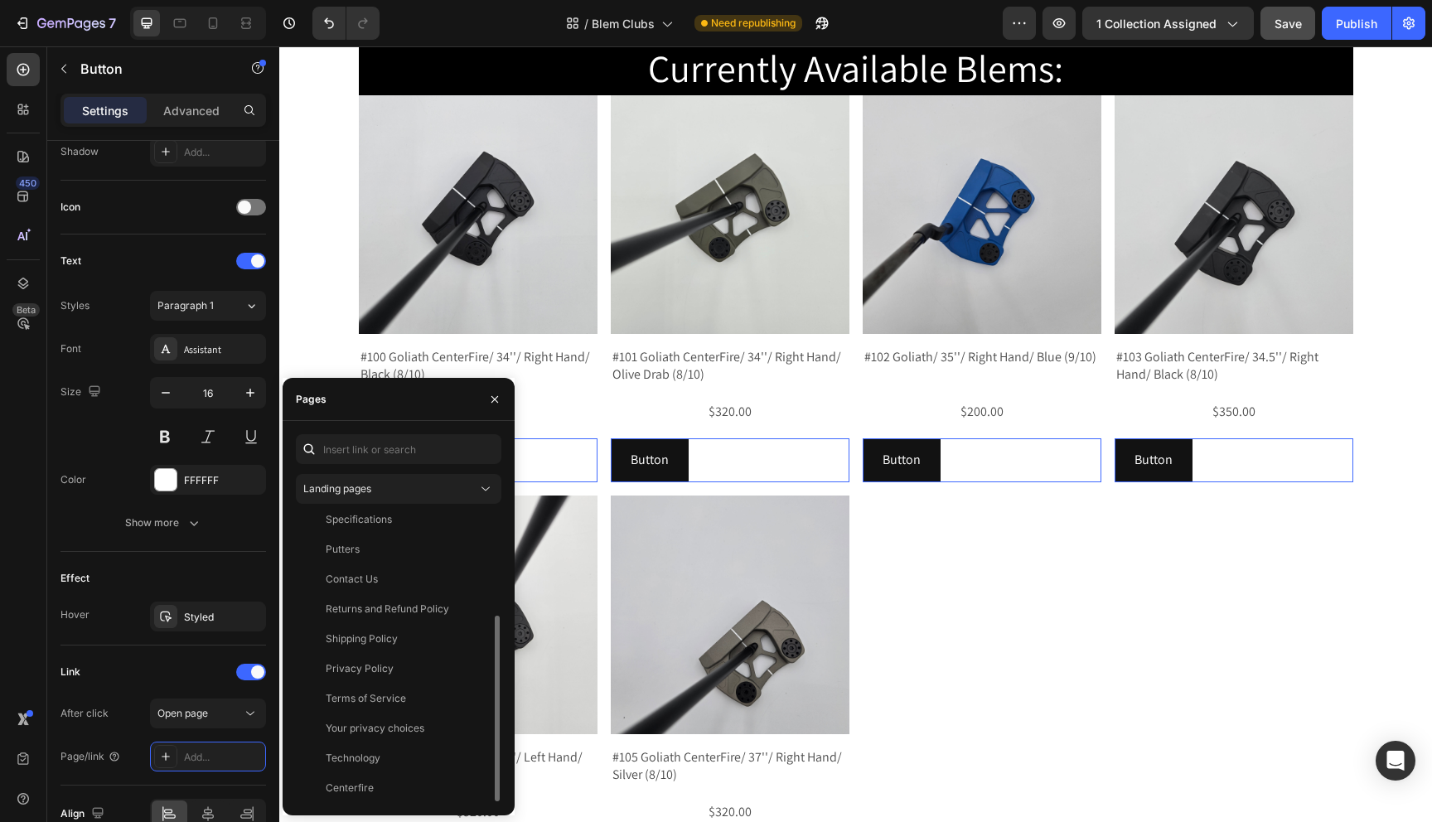
scroll to position [159, 0]
click at [435, 481] on div "Landing pages" at bounding box center [398, 489] width 191 height 17
click at [501, 395] on button "button" at bounding box center [495, 399] width 27 height 27
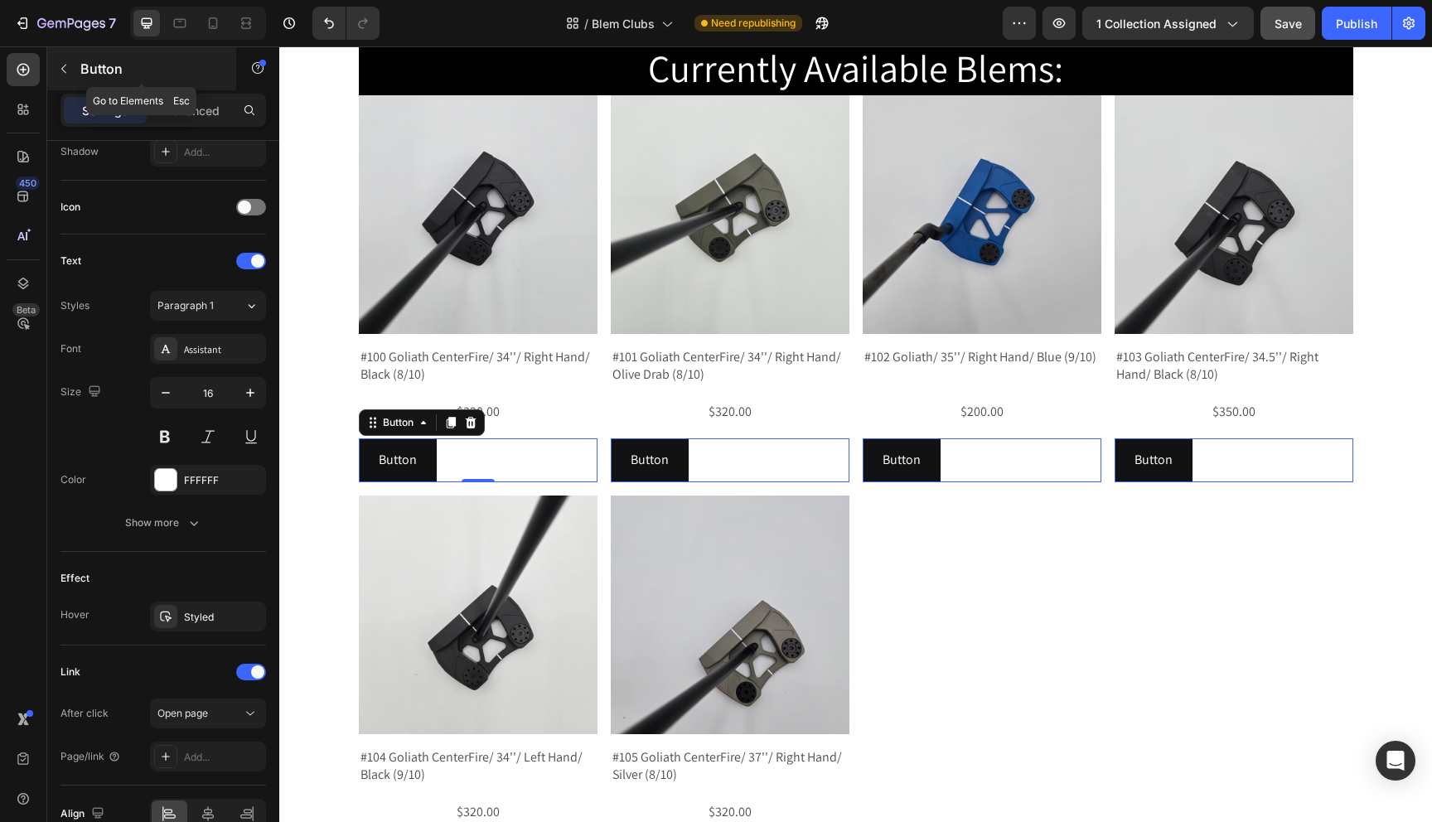
click at [66, 69] on icon "button" at bounding box center [63, 68] width 13 height 13
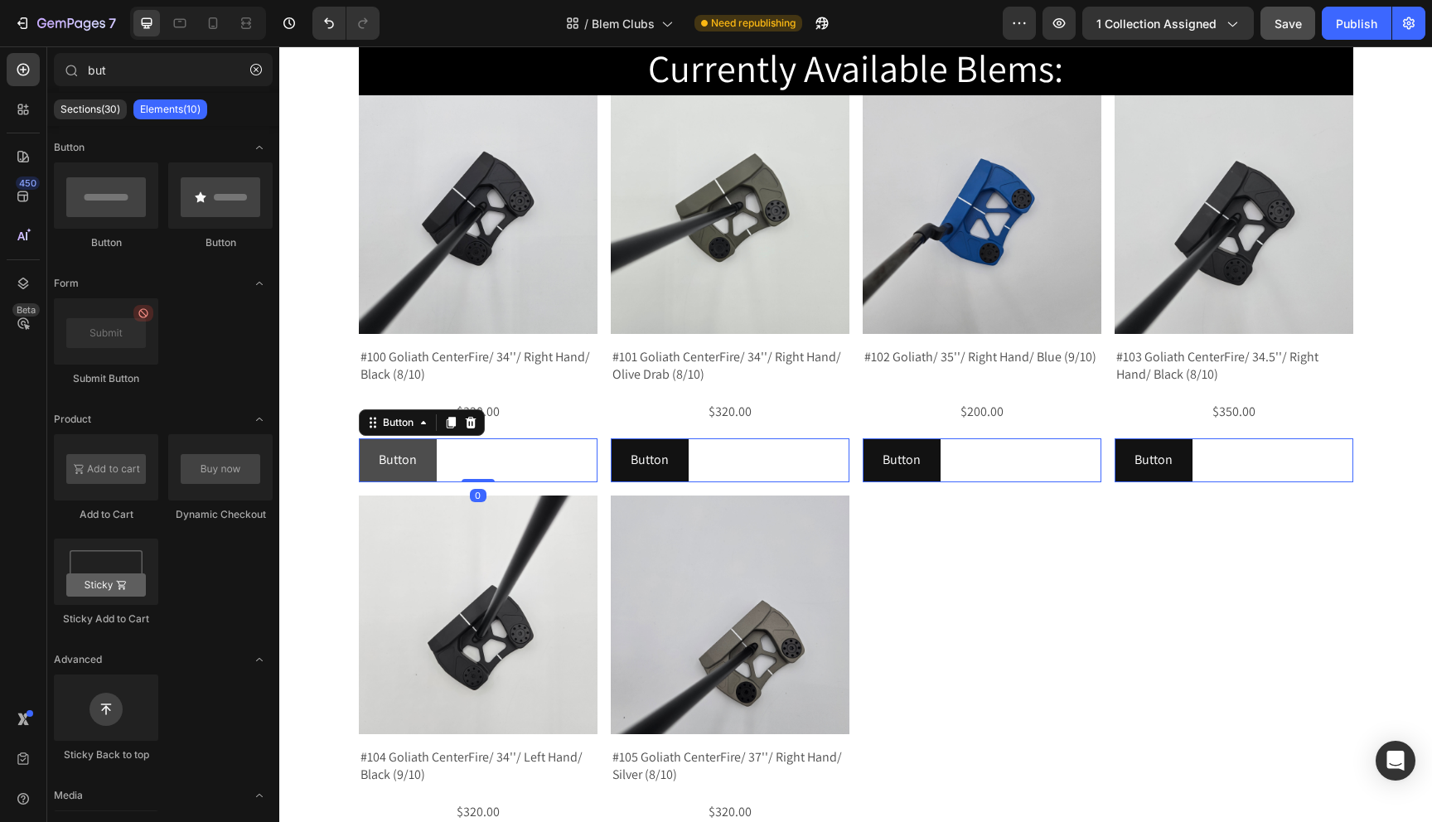
click at [432, 461] on button "Button" at bounding box center [398, 460] width 78 height 44
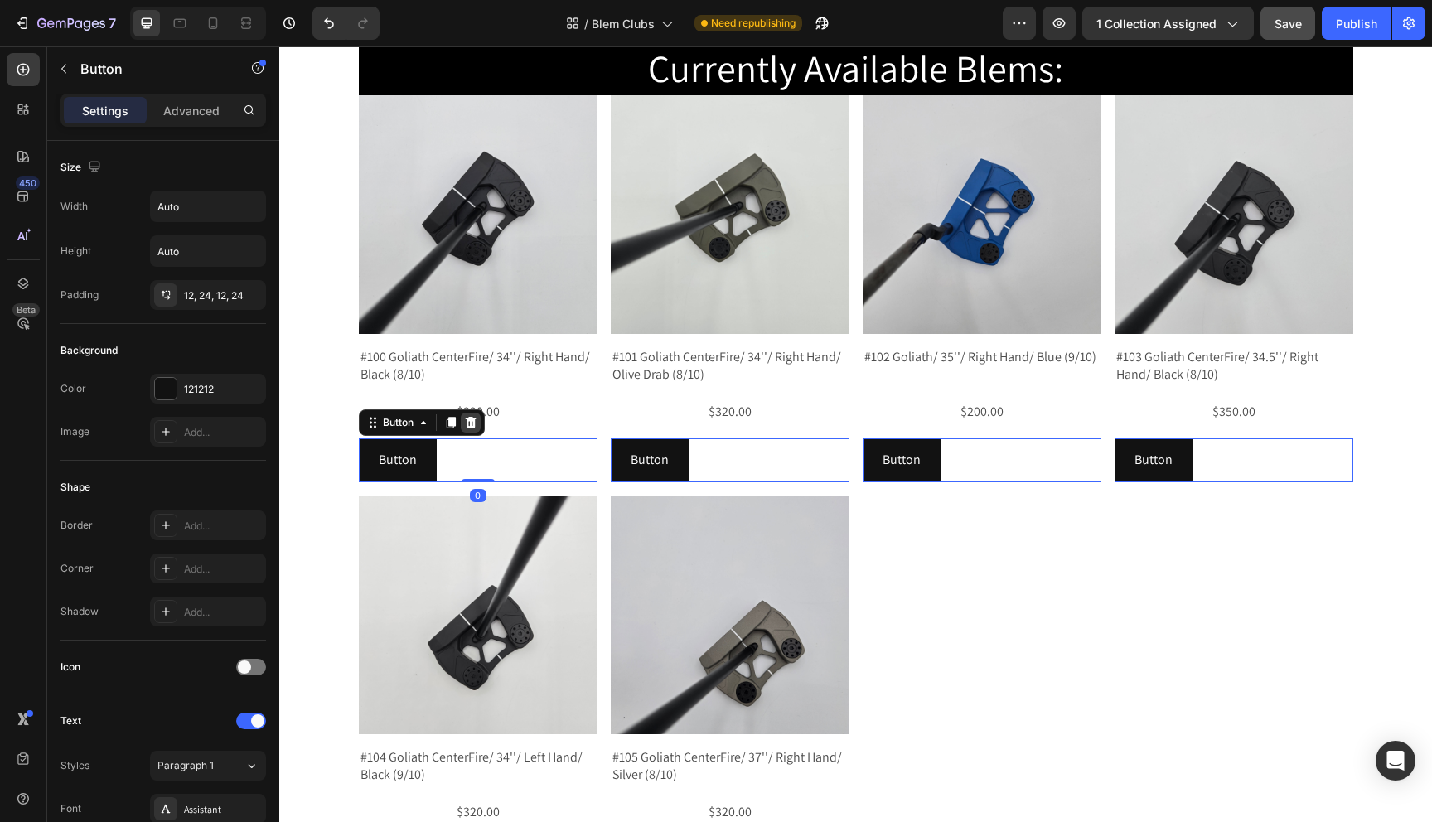
click at [474, 427] on icon at bounding box center [470, 423] width 11 height 12
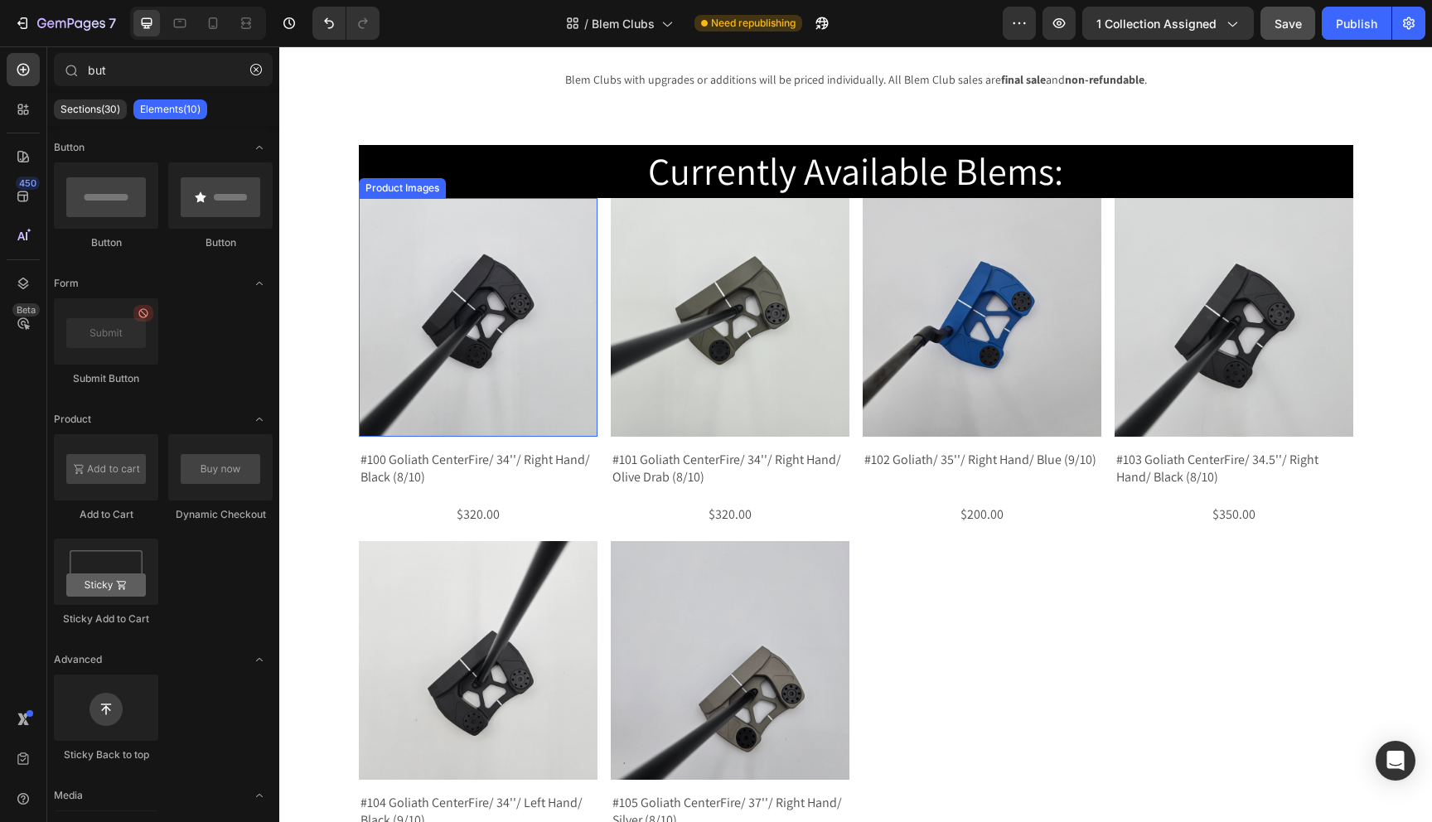
scroll to position [178, 0]
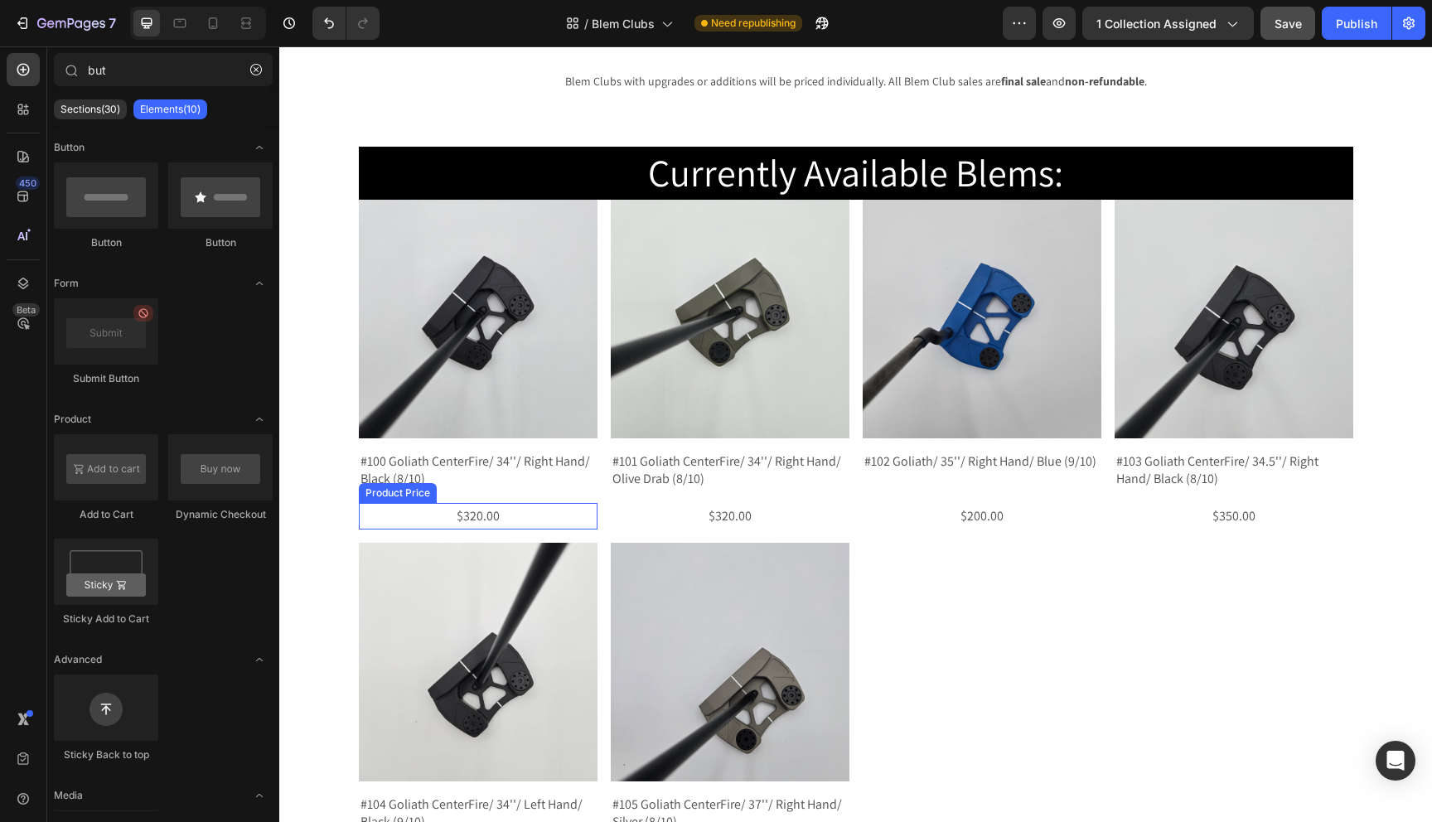
click at [489, 520] on div "$320.00" at bounding box center [478, 516] width 239 height 27
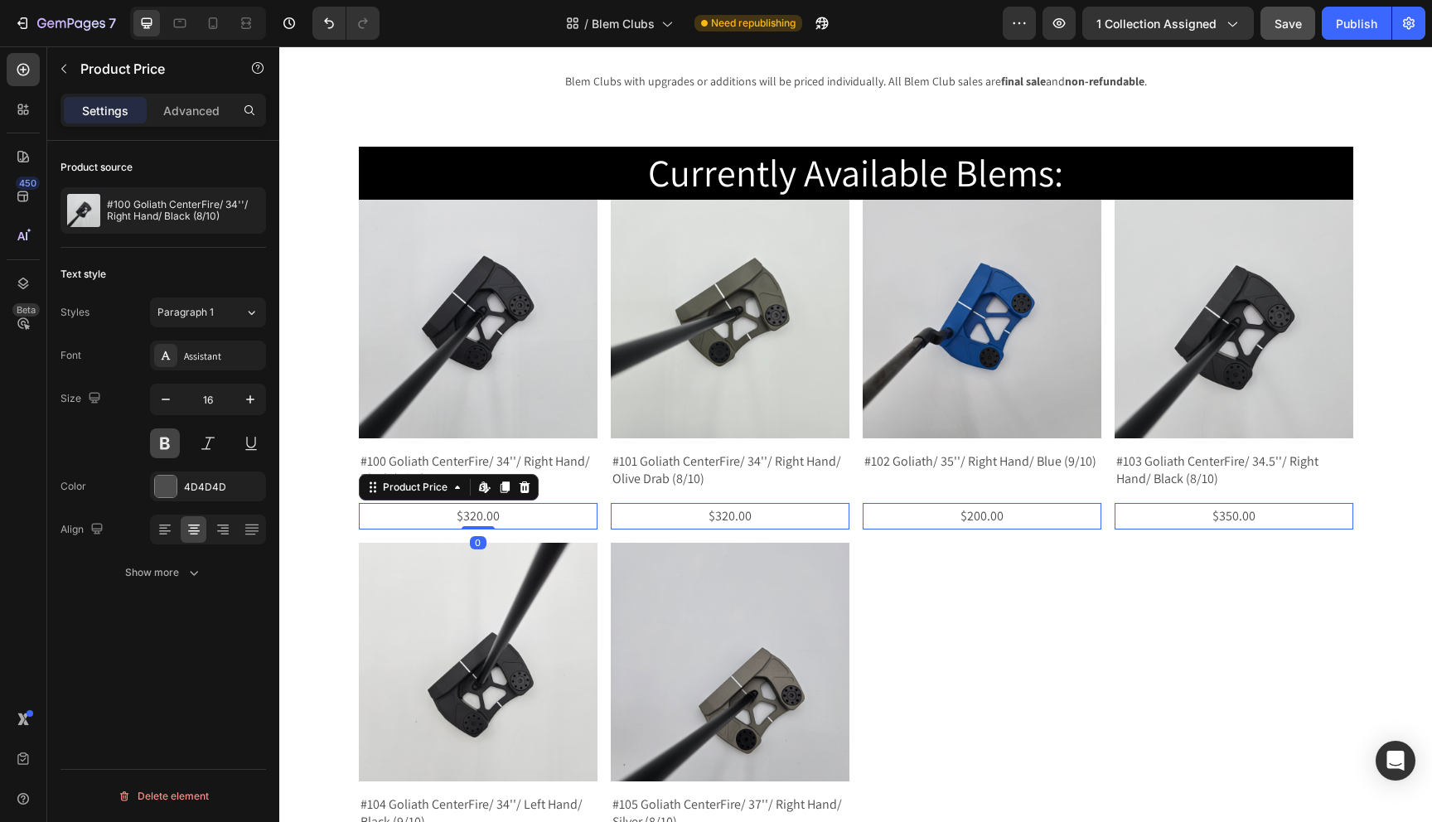
click at [167, 446] on button at bounding box center [165, 443] width 30 height 30
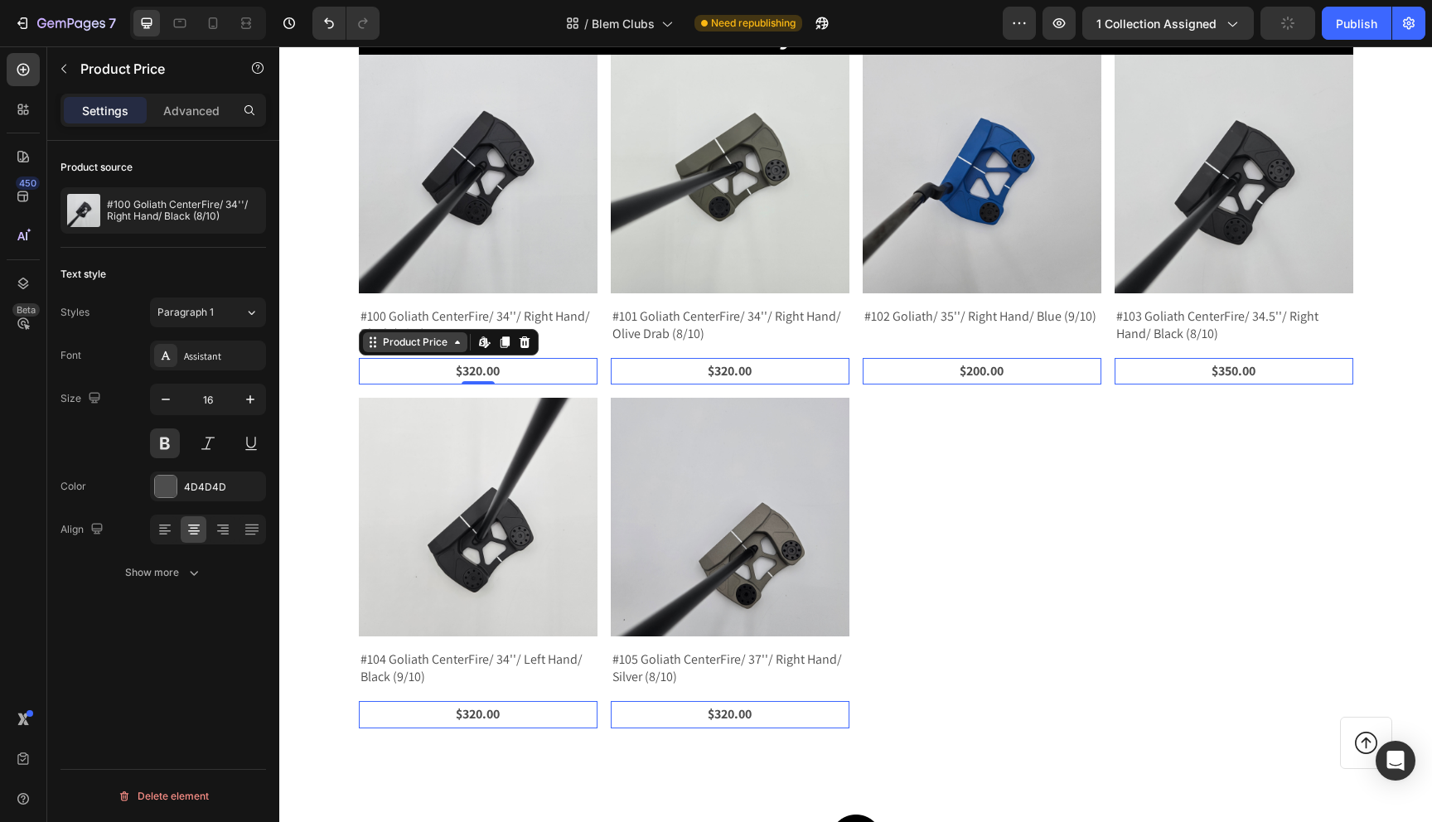
scroll to position [417, 0]
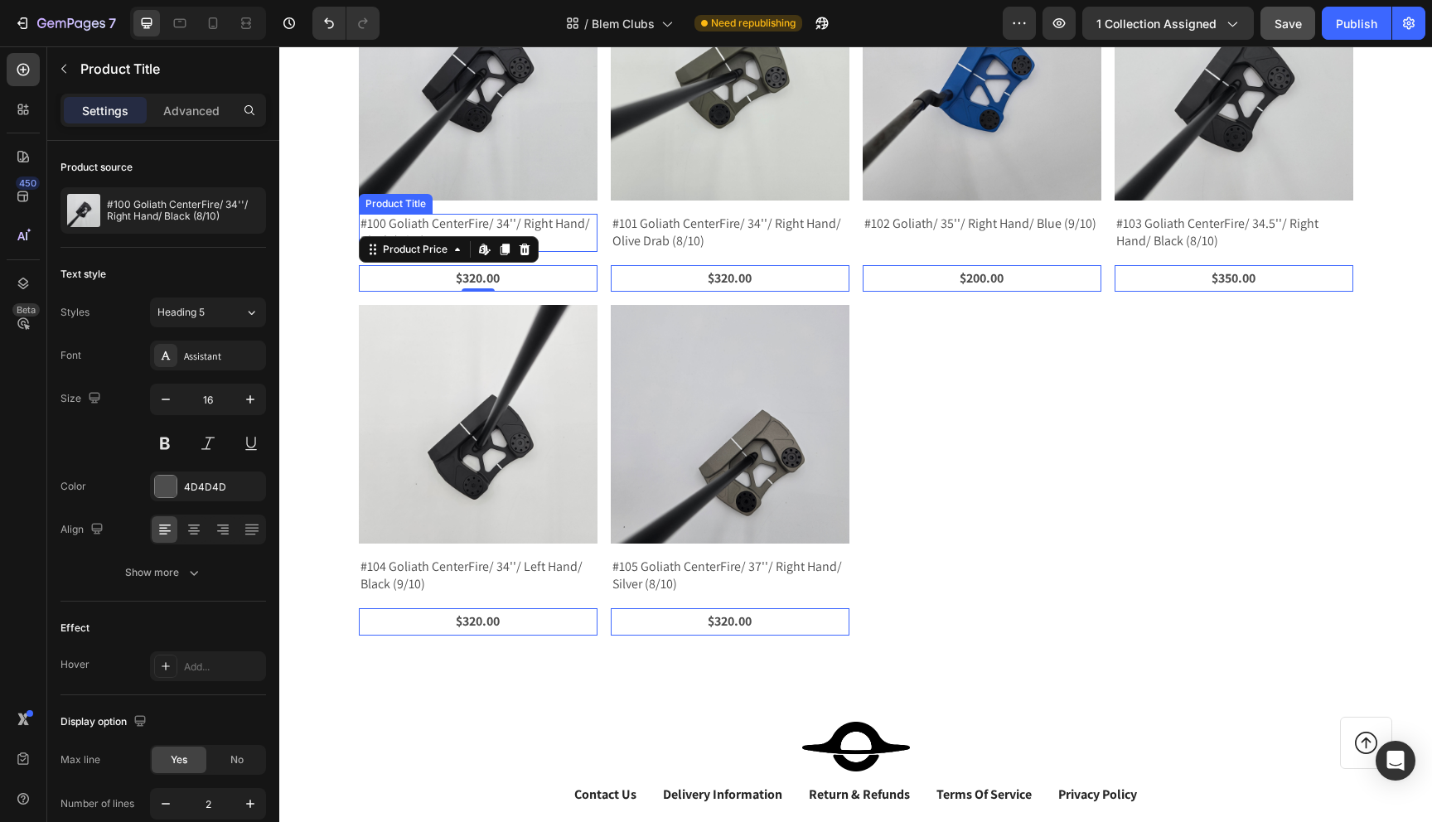
click at [398, 229] on h2 "#100 Goliath CenterFire/ 34''/ Right Hand/ Black (8/10)" at bounding box center [478, 233] width 239 height 38
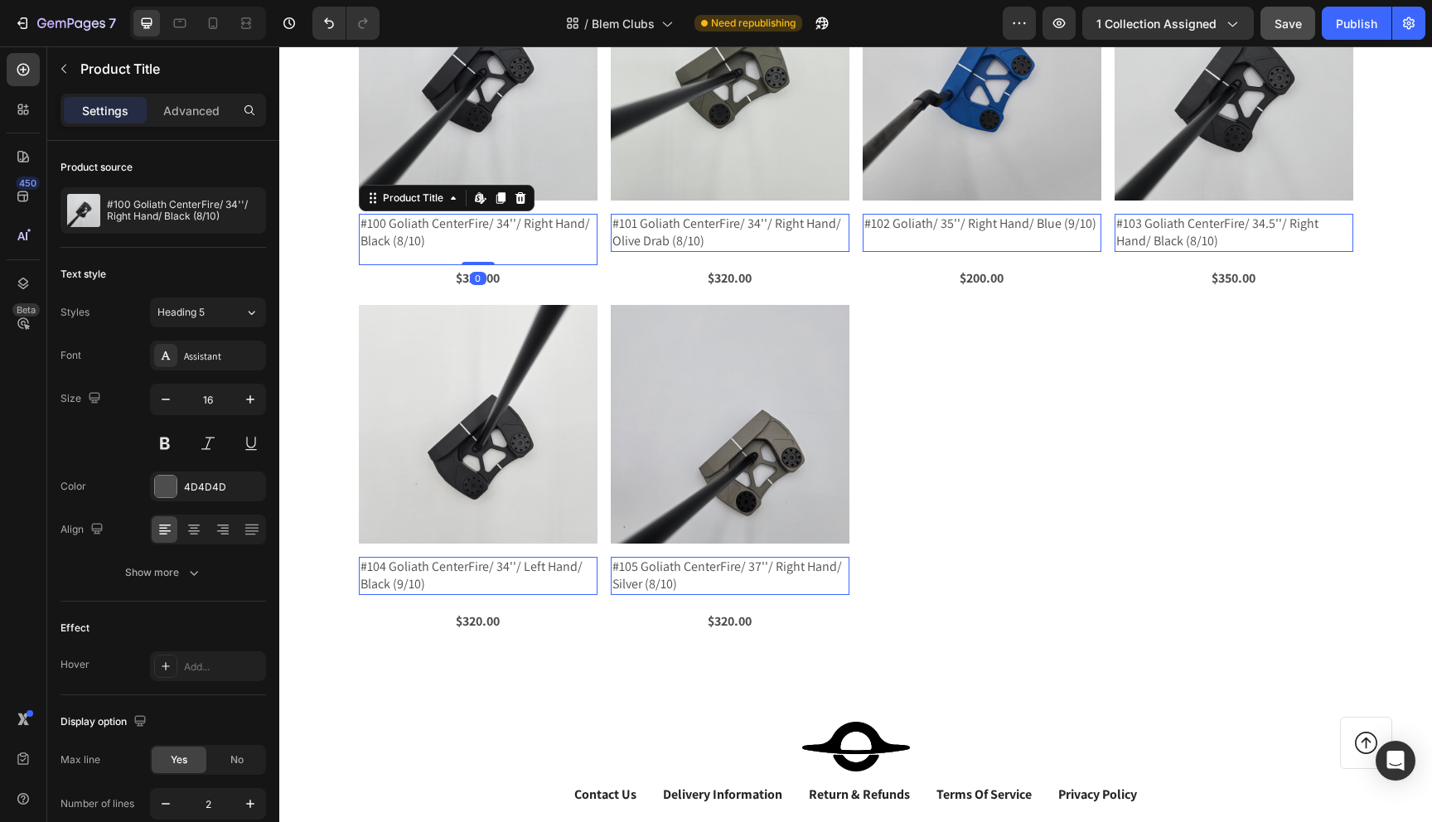
drag, startPoint x: 481, startPoint y: 264, endPoint x: 477, endPoint y: 220, distance: 43.2
click at [477, 220] on div "#100 Goliath CenterFire/ 34''/ Right Hand/ Black (8/10) Product Title Edit cont…" at bounding box center [478, 239] width 239 height 51
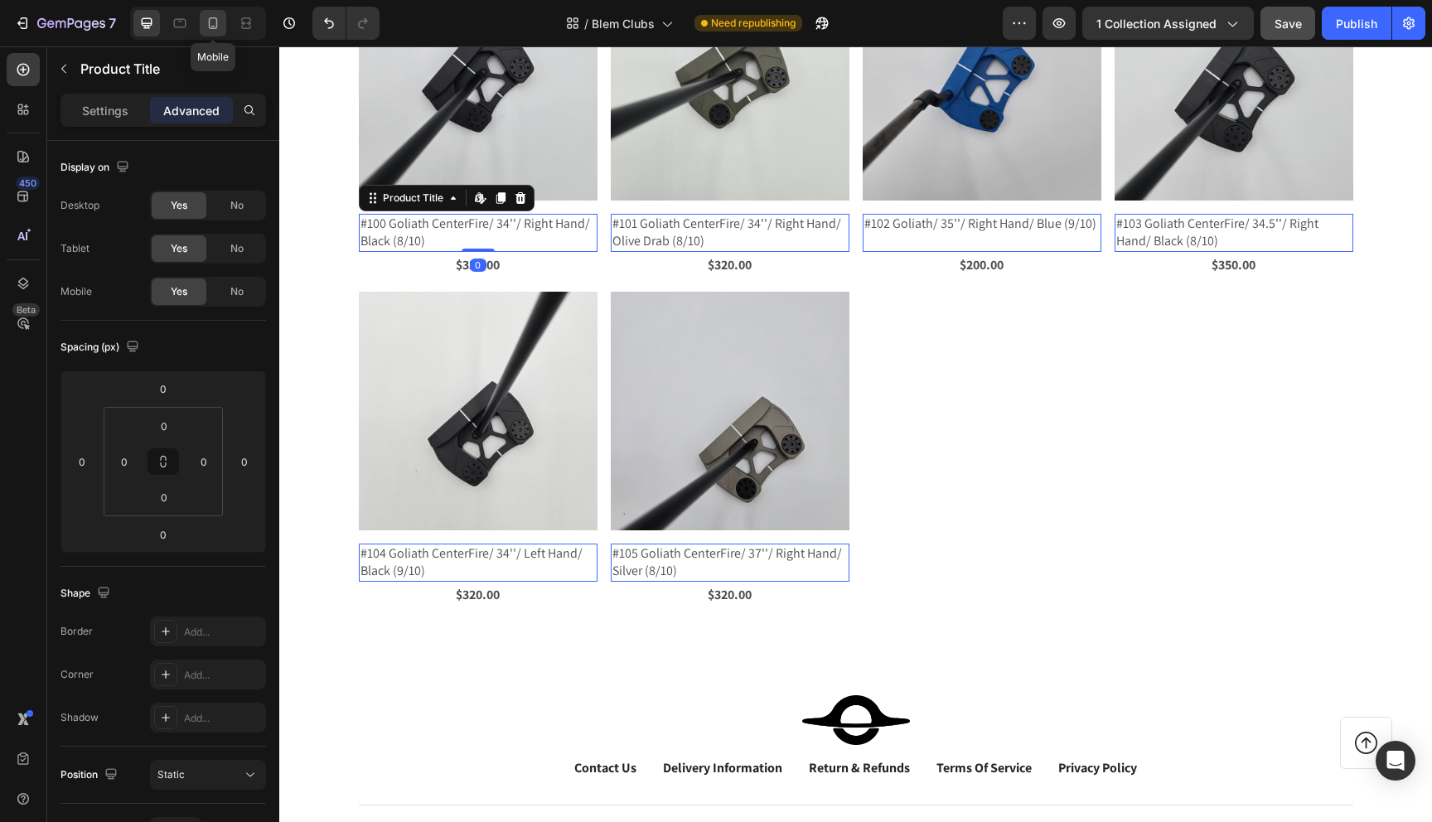
click at [214, 28] on icon at bounding box center [213, 23] width 9 height 12
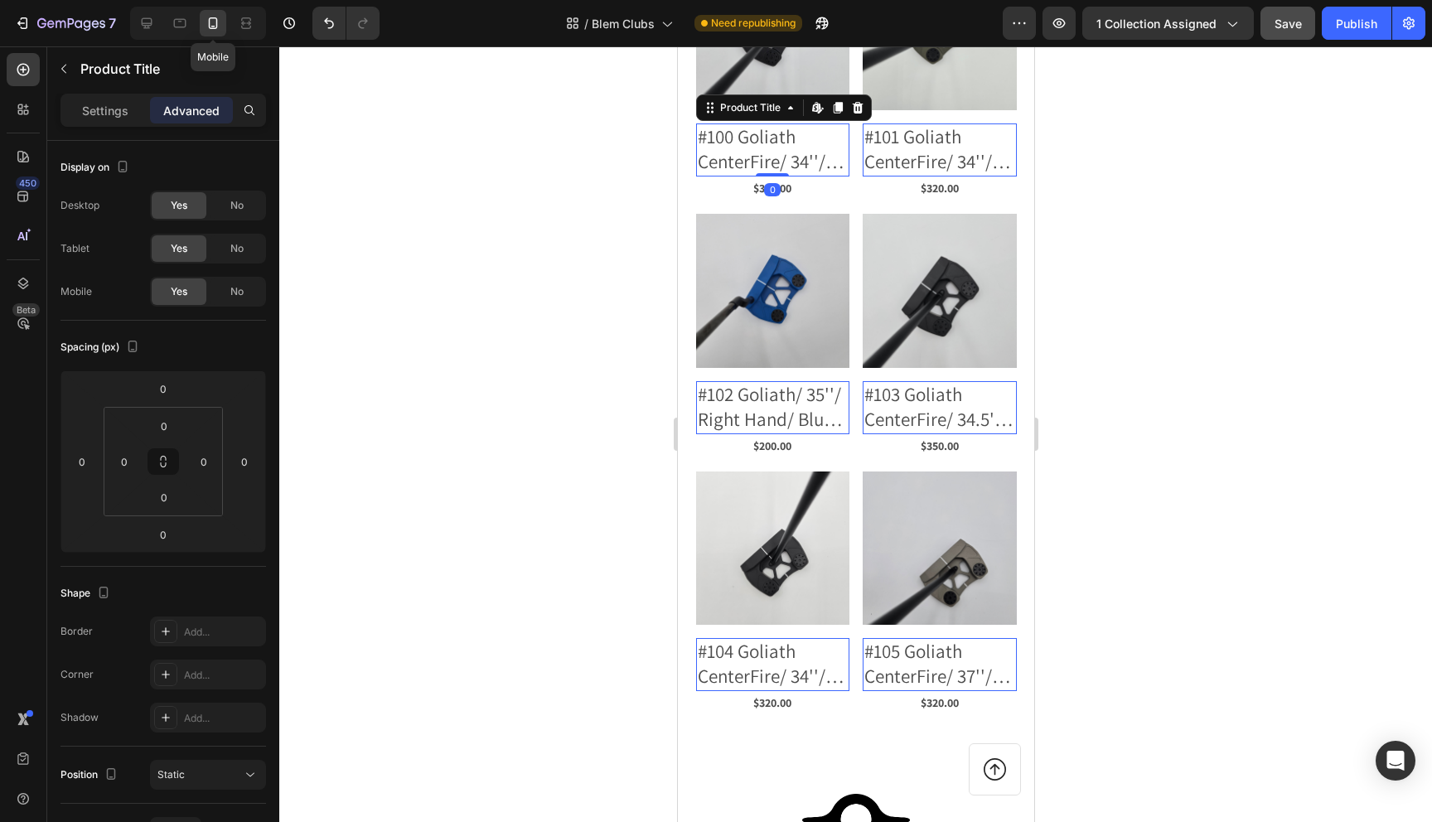
scroll to position [480, 0]
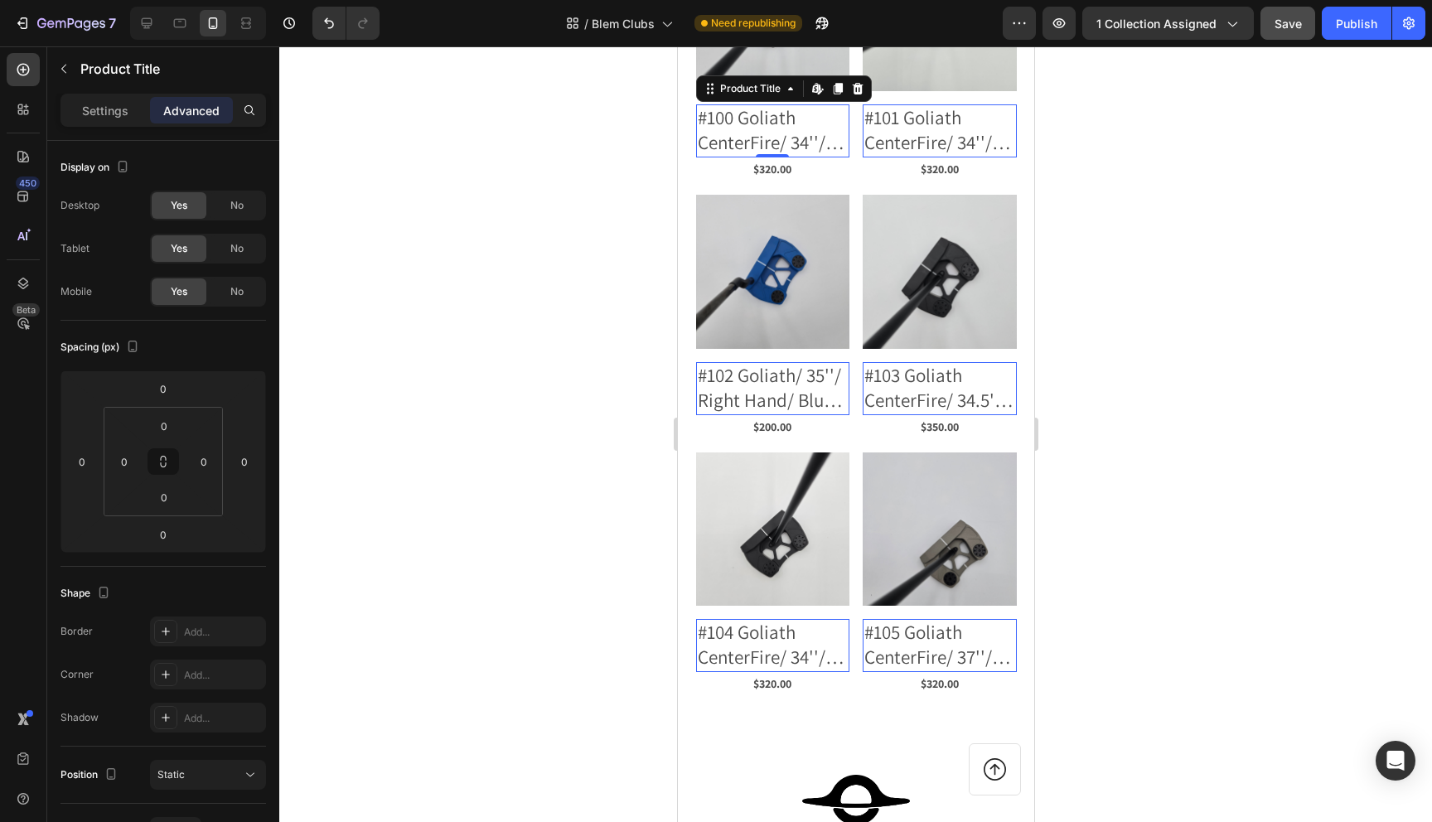
click at [787, 157] on h2 "#102 Goliath/ 35''/ Right Hand/ Blue (9/10)" at bounding box center [772, 130] width 154 height 53
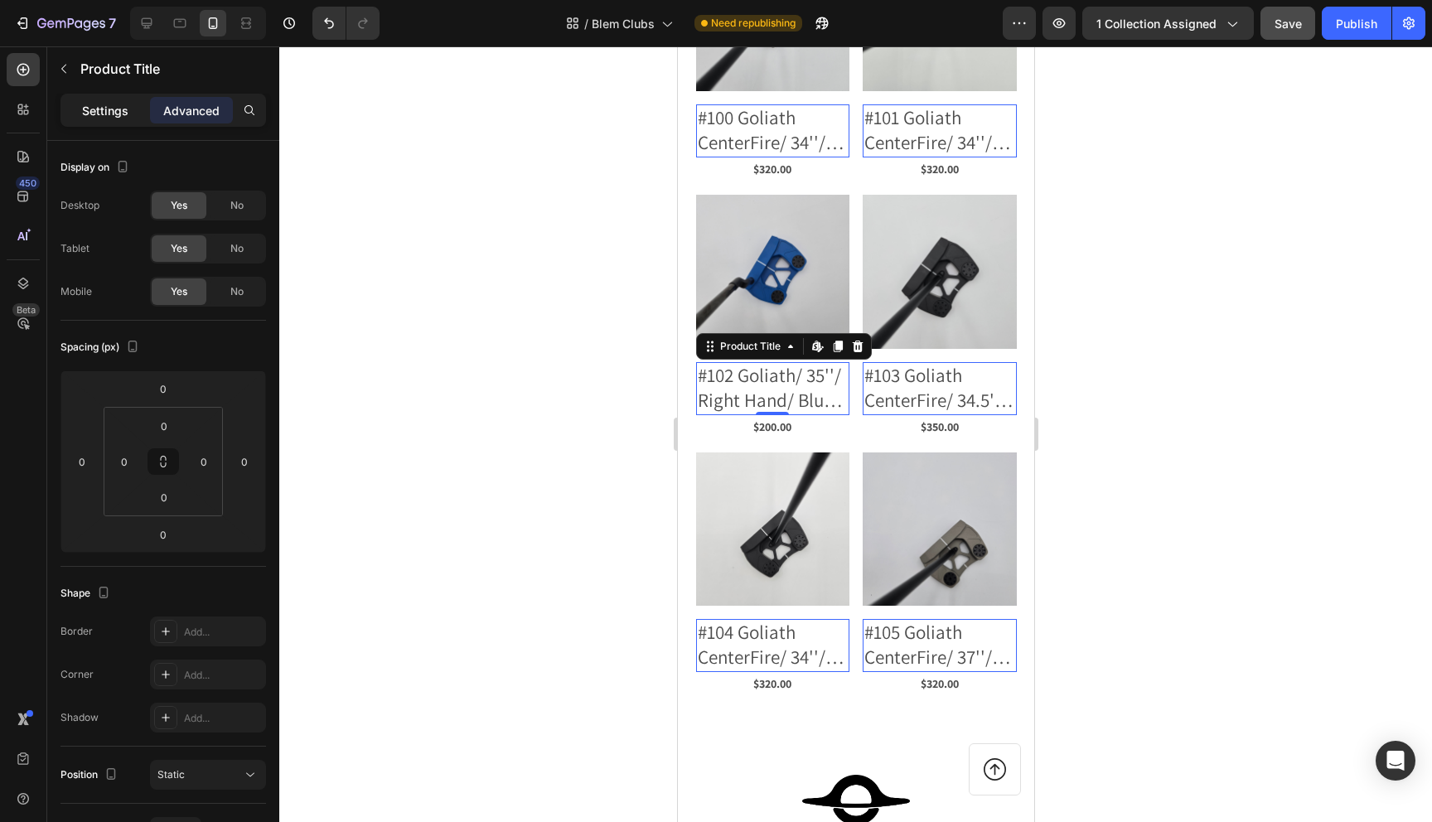
click at [116, 114] on p "Settings" at bounding box center [105, 110] width 46 height 17
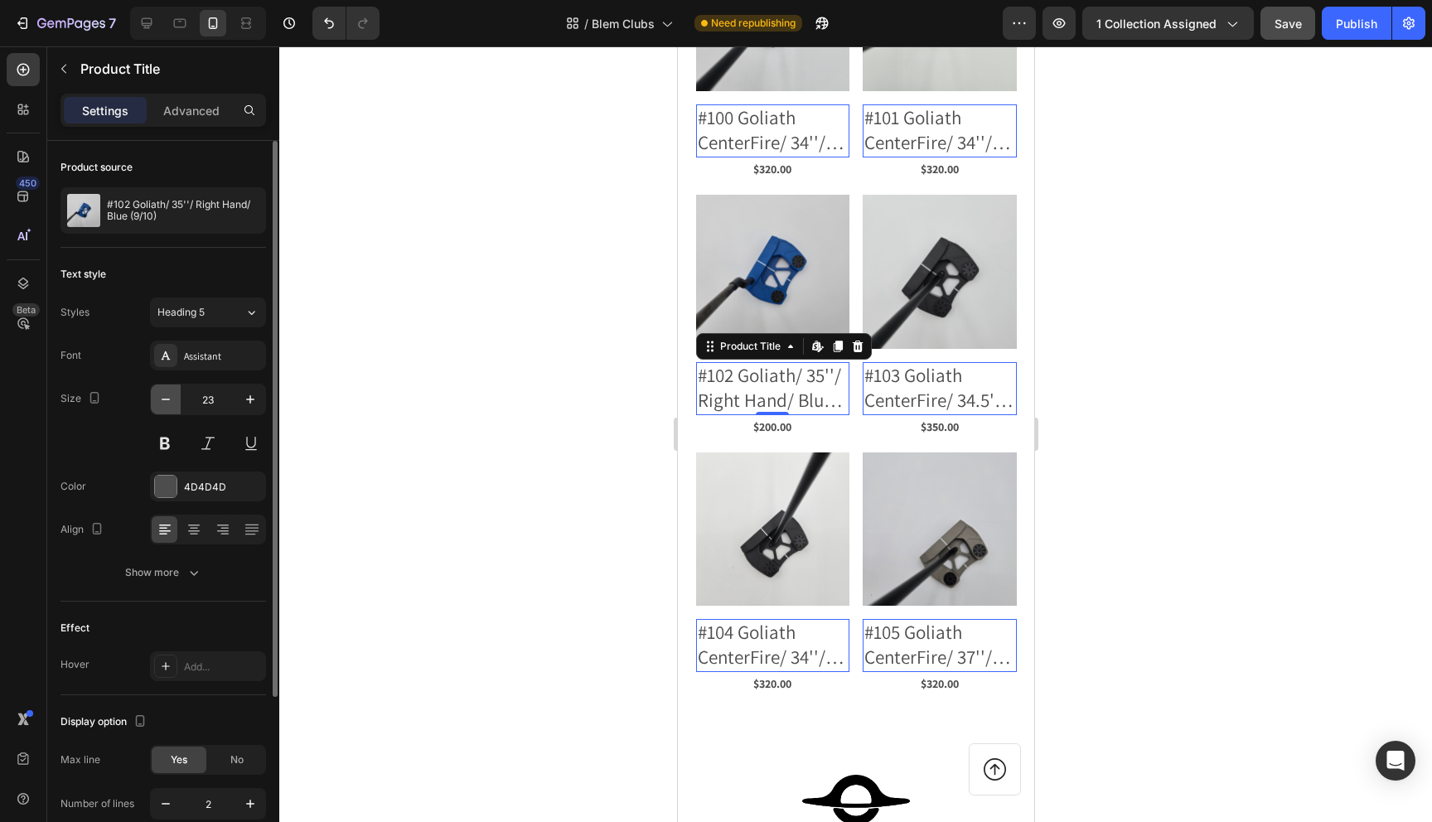
click at [162, 400] on icon "button" at bounding box center [165, 399] width 17 height 17
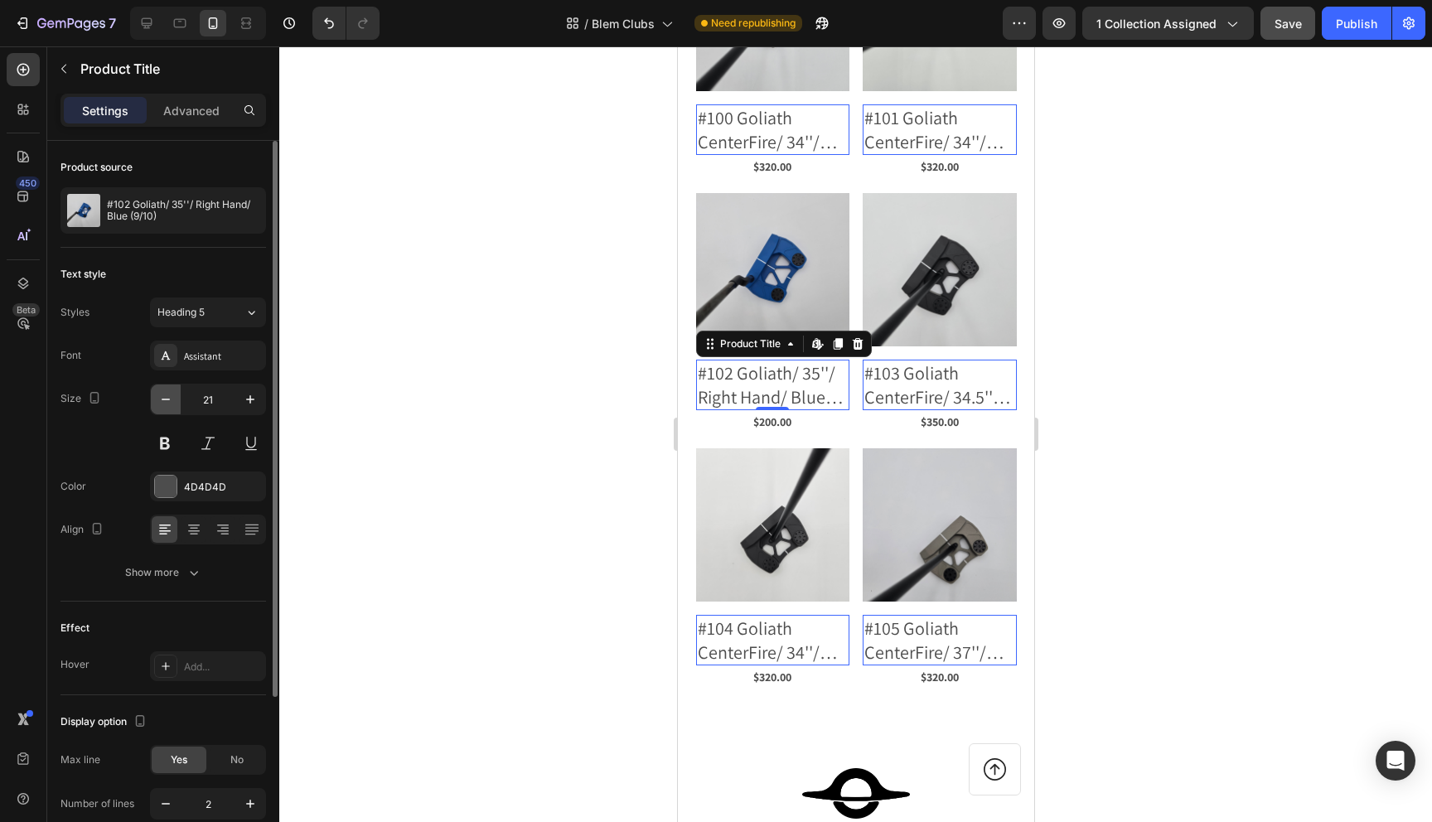
click at [162, 400] on icon "button" at bounding box center [165, 399] width 17 height 17
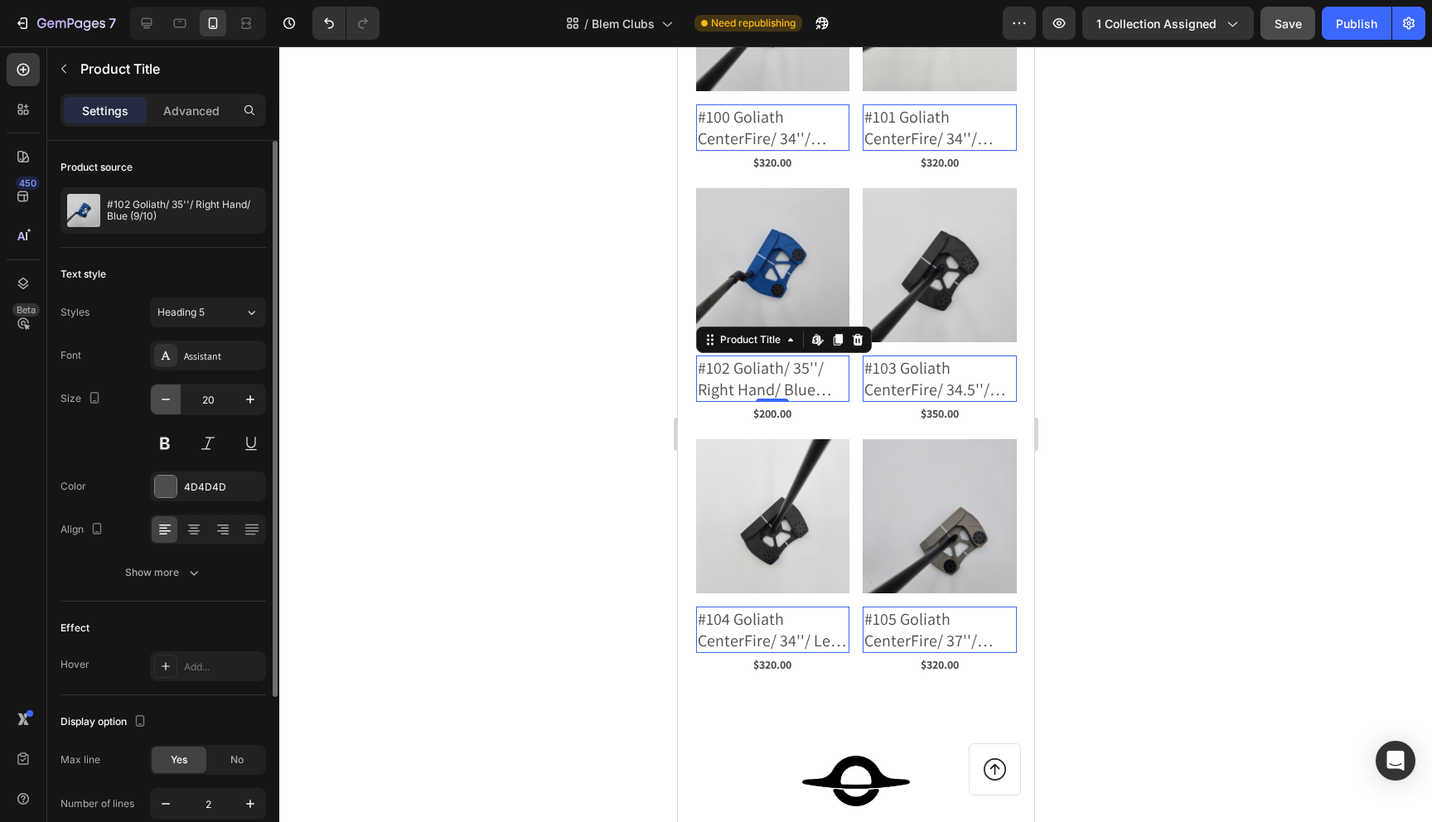
click at [162, 400] on icon "button" at bounding box center [165, 399] width 17 height 17
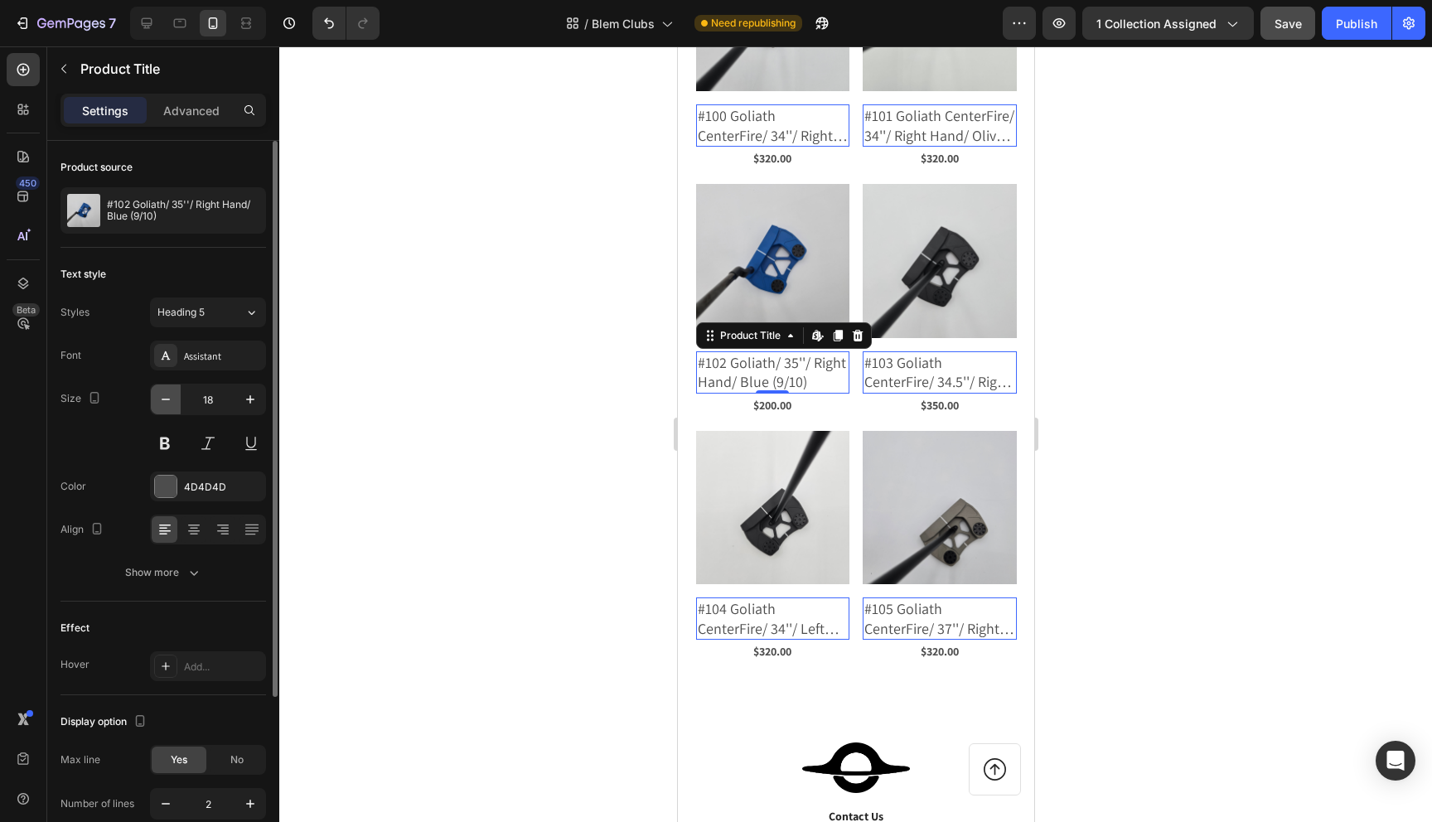
click at [162, 400] on icon "button" at bounding box center [165, 399] width 17 height 17
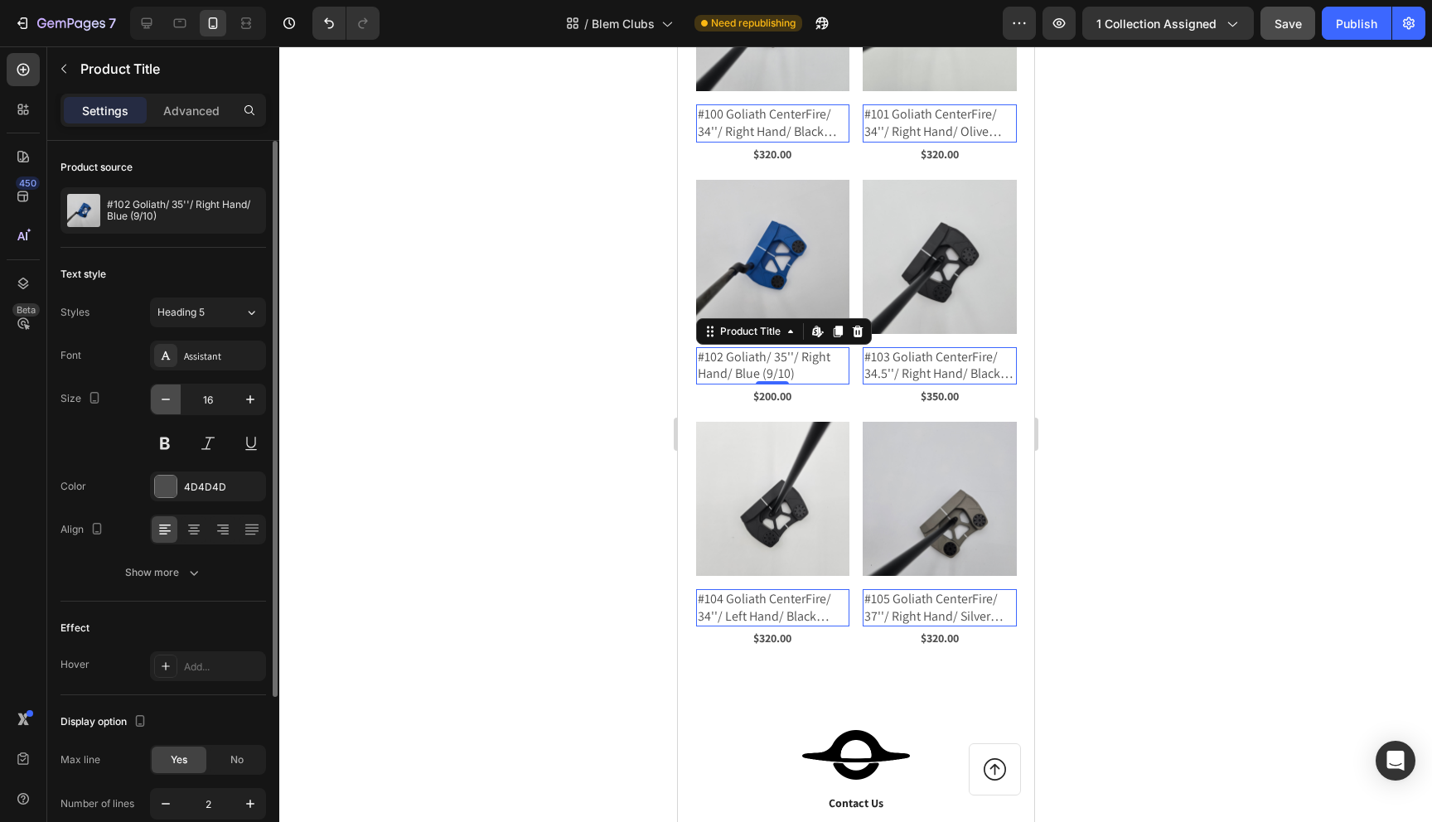
click at [162, 400] on icon "button" at bounding box center [165, 399] width 17 height 17
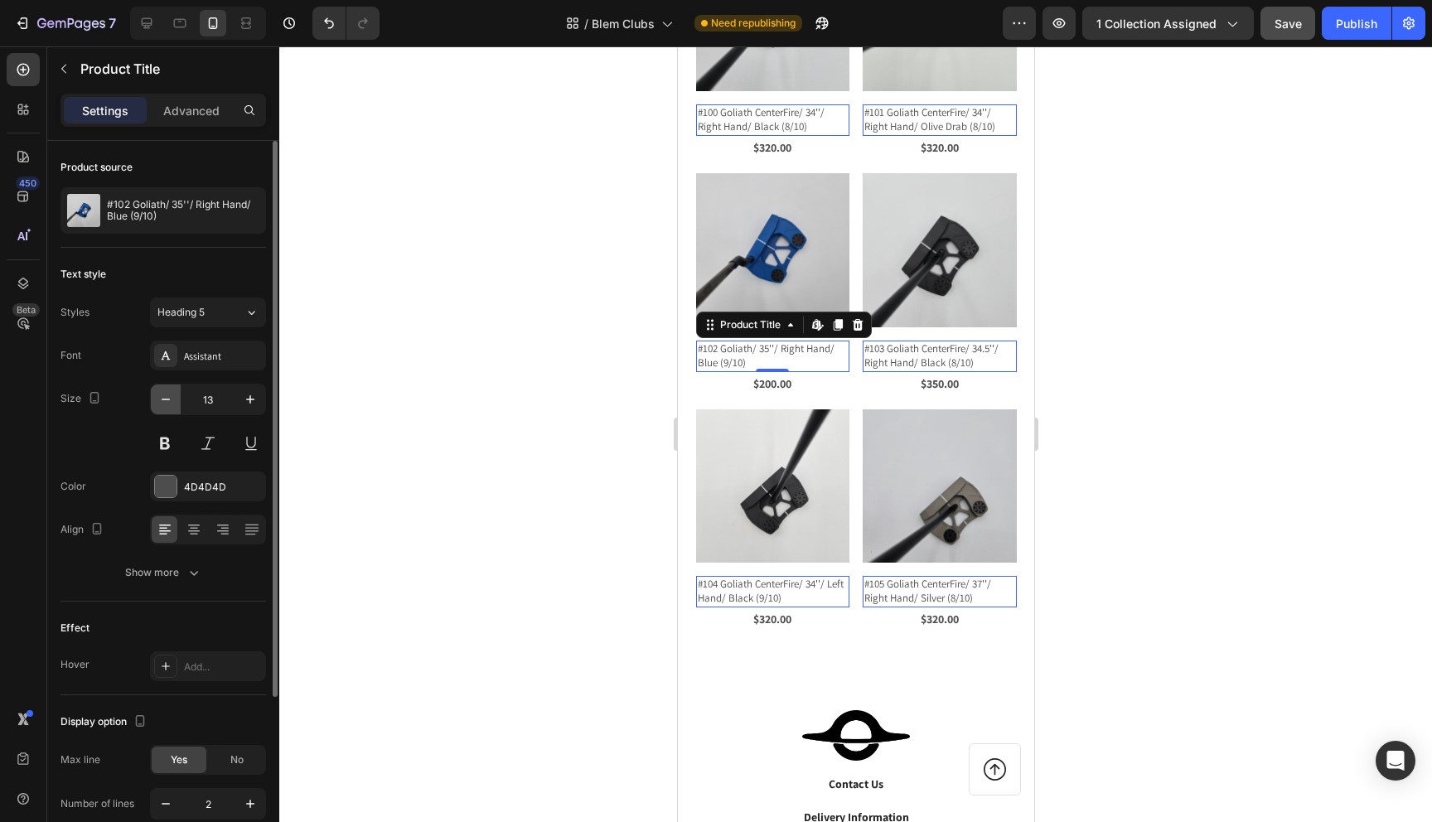
click at [162, 400] on icon "button" at bounding box center [165, 399] width 17 height 17
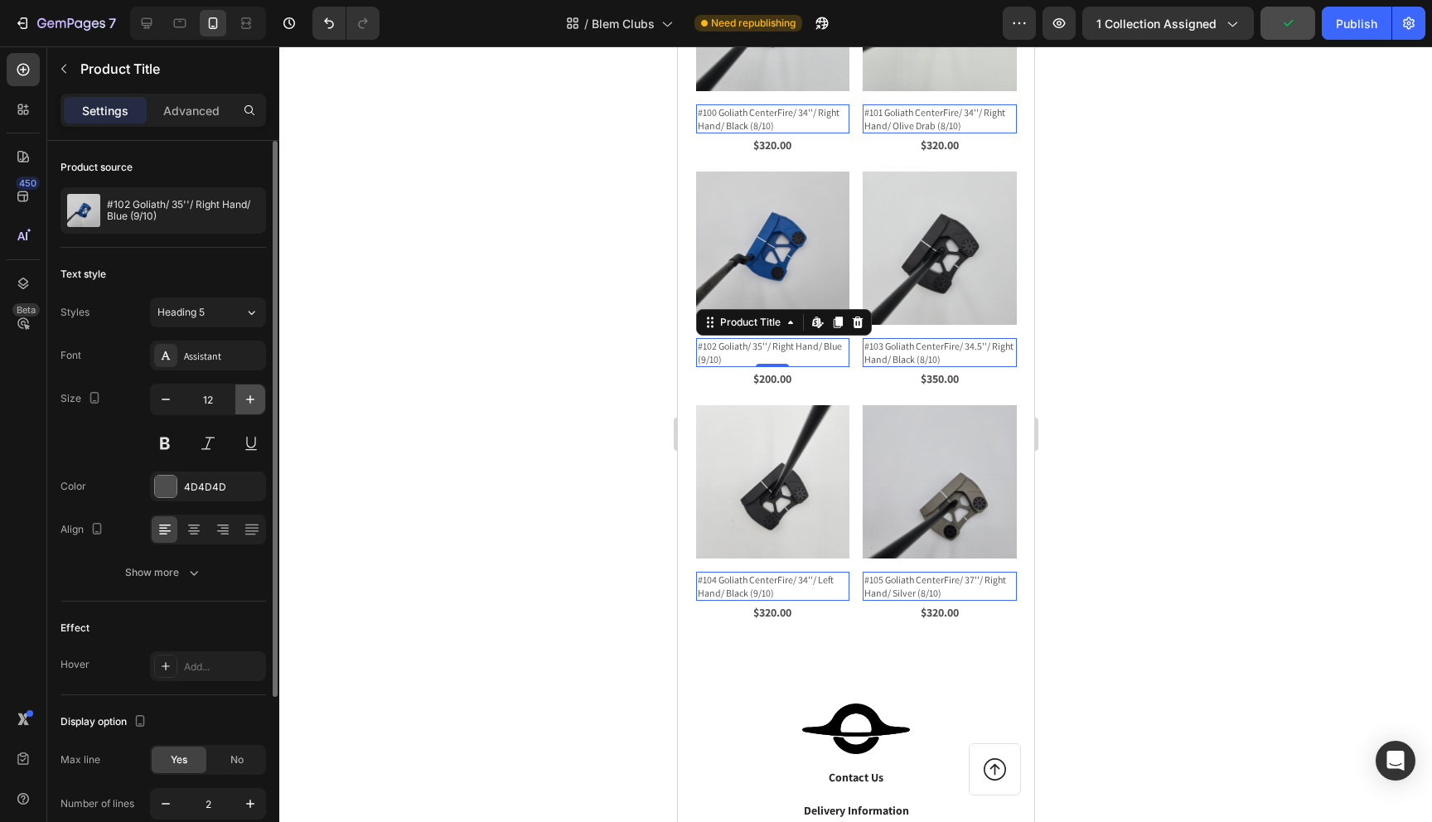
click at [254, 399] on icon "button" at bounding box center [250, 399] width 17 height 17
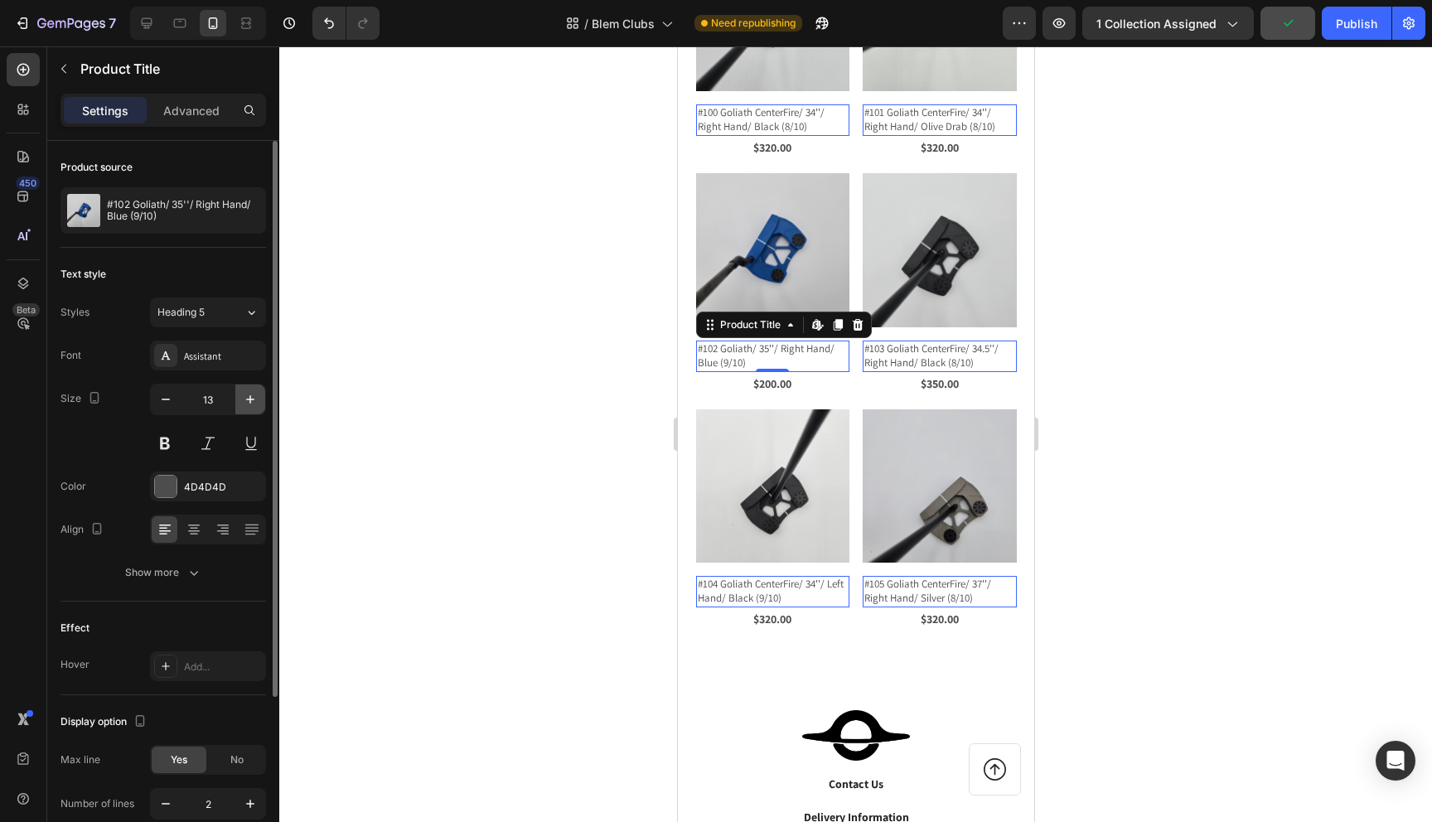
click at [254, 399] on icon "button" at bounding box center [250, 399] width 17 height 17
type input "14"
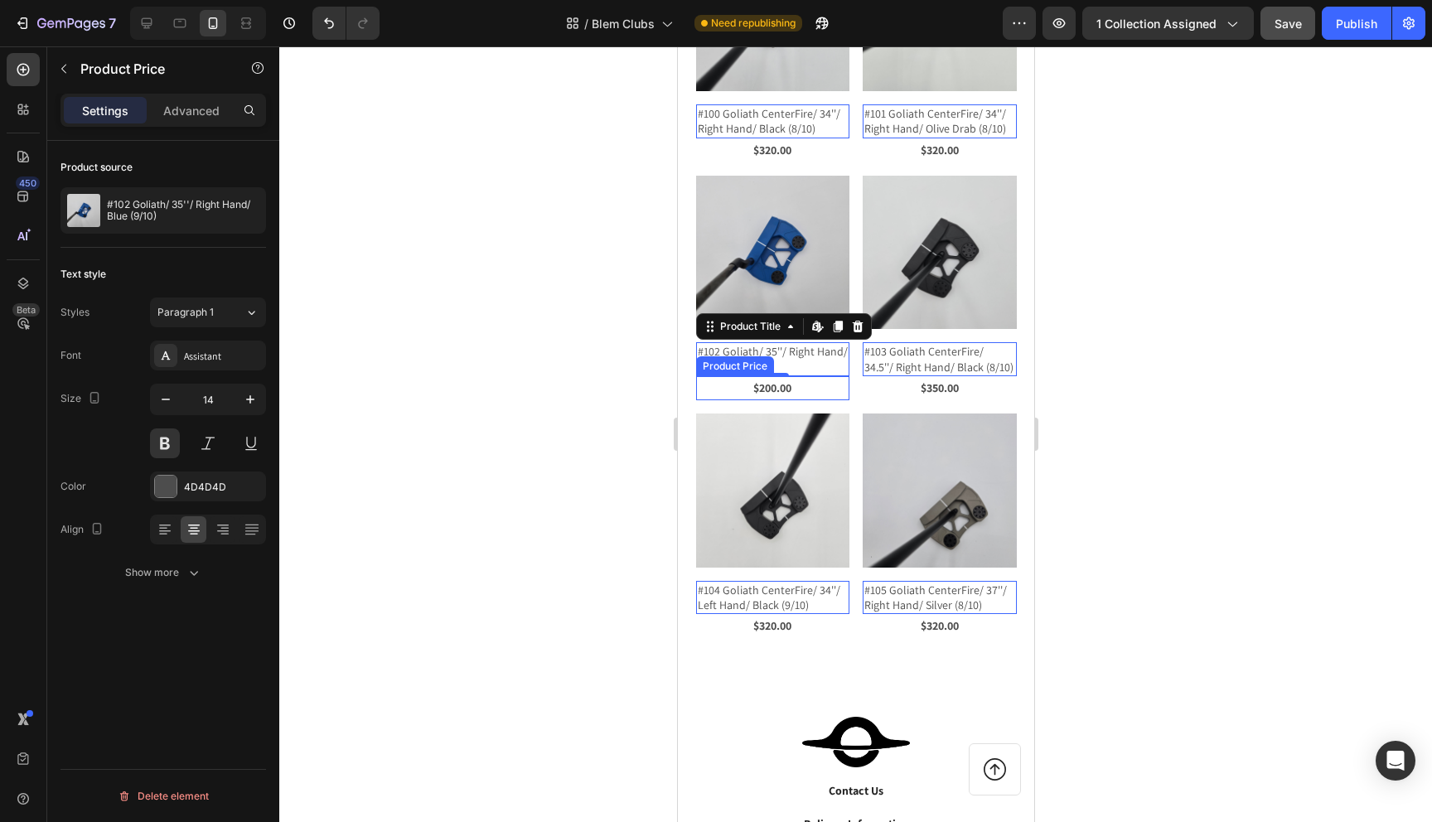
click at [763, 162] on div "$200.00" at bounding box center [772, 150] width 154 height 24
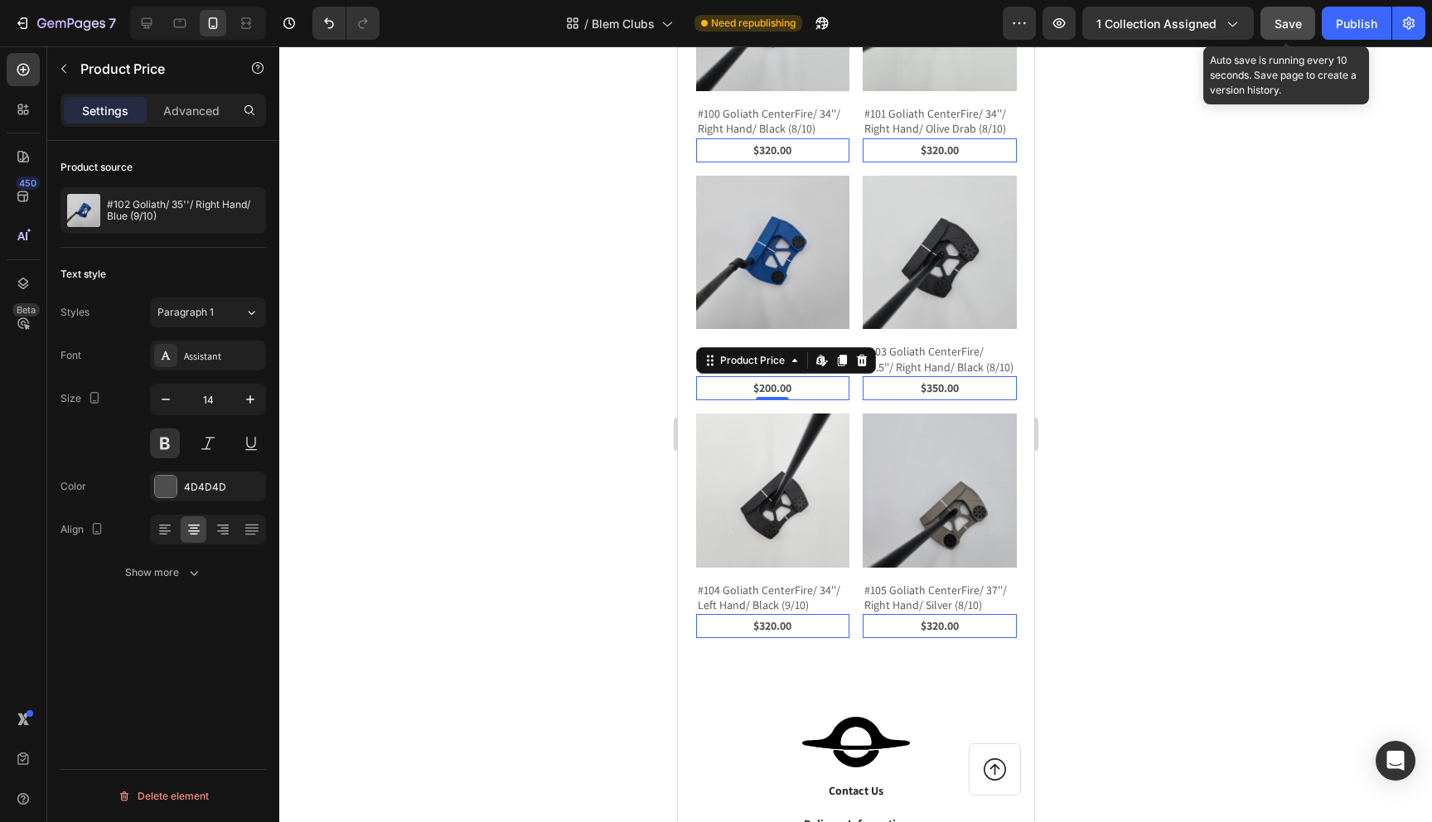
click at [1282, 28] on span "Save" at bounding box center [1288, 24] width 27 height 14
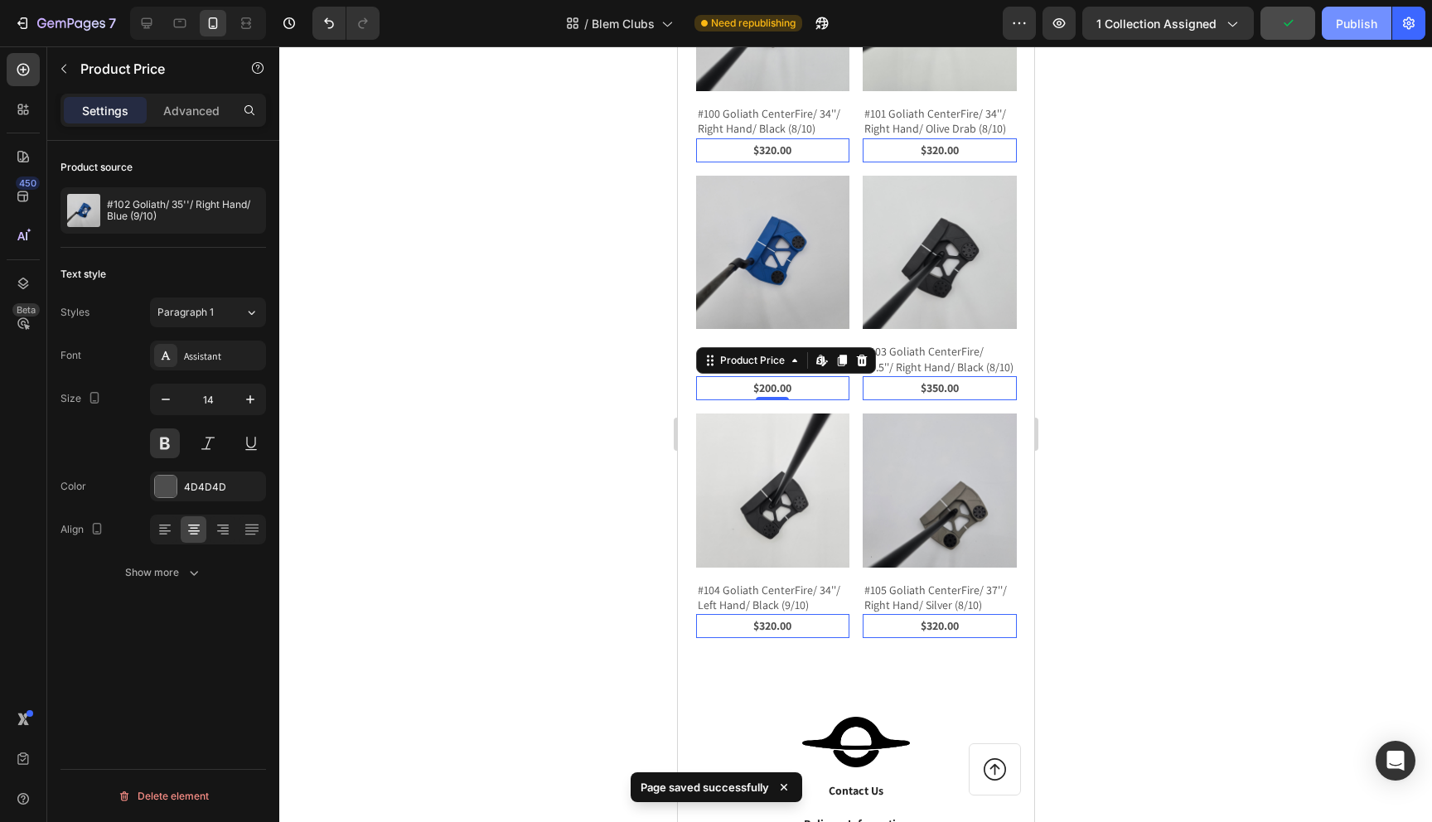
click at [1355, 28] on div "Publish" at bounding box center [1356, 23] width 41 height 17
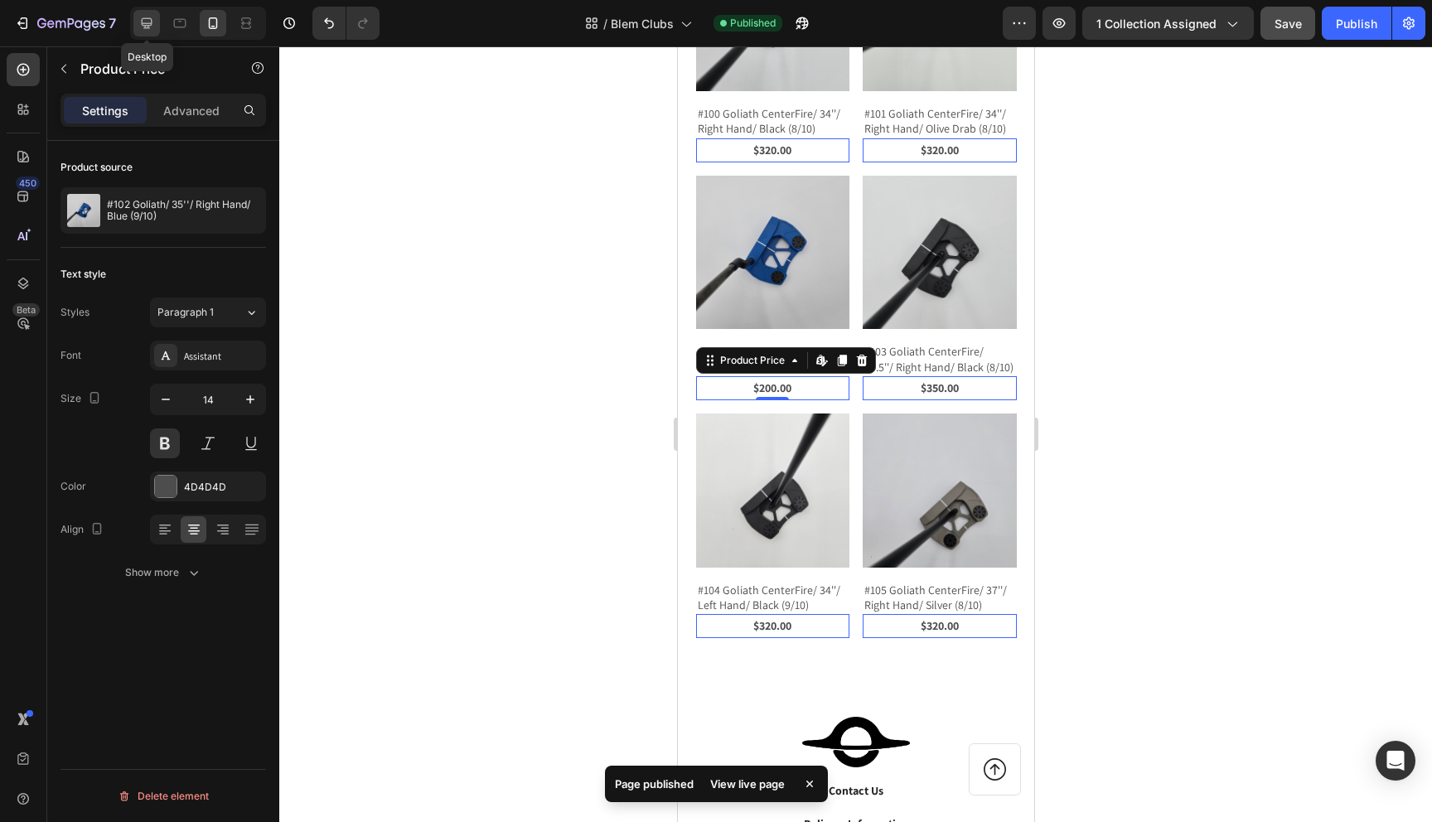
click at [147, 29] on icon at bounding box center [146, 23] width 17 height 17
type input "16"
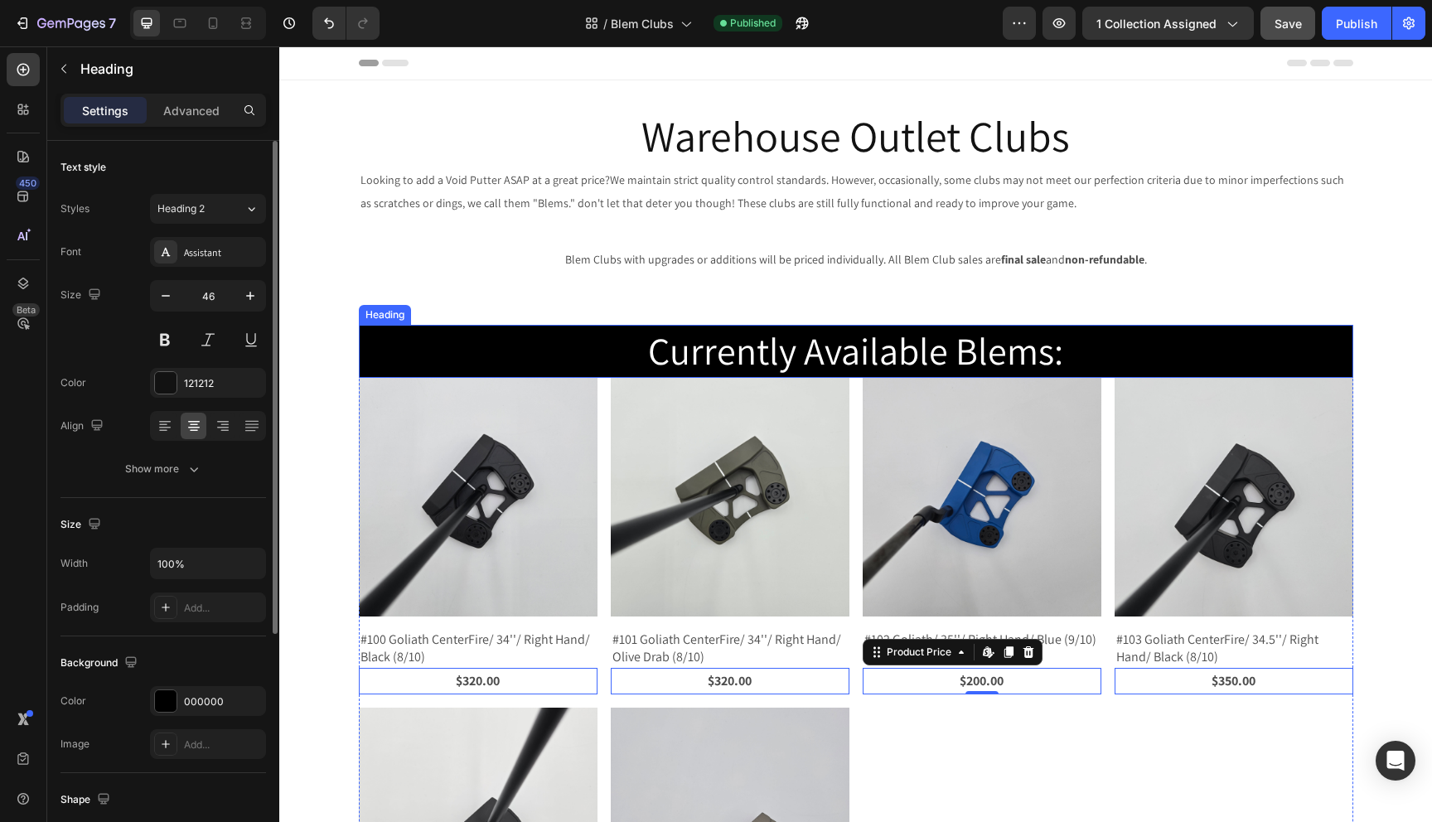
click at [577, 358] on h2 "Currently Available Blems:" at bounding box center [856, 351] width 995 height 53
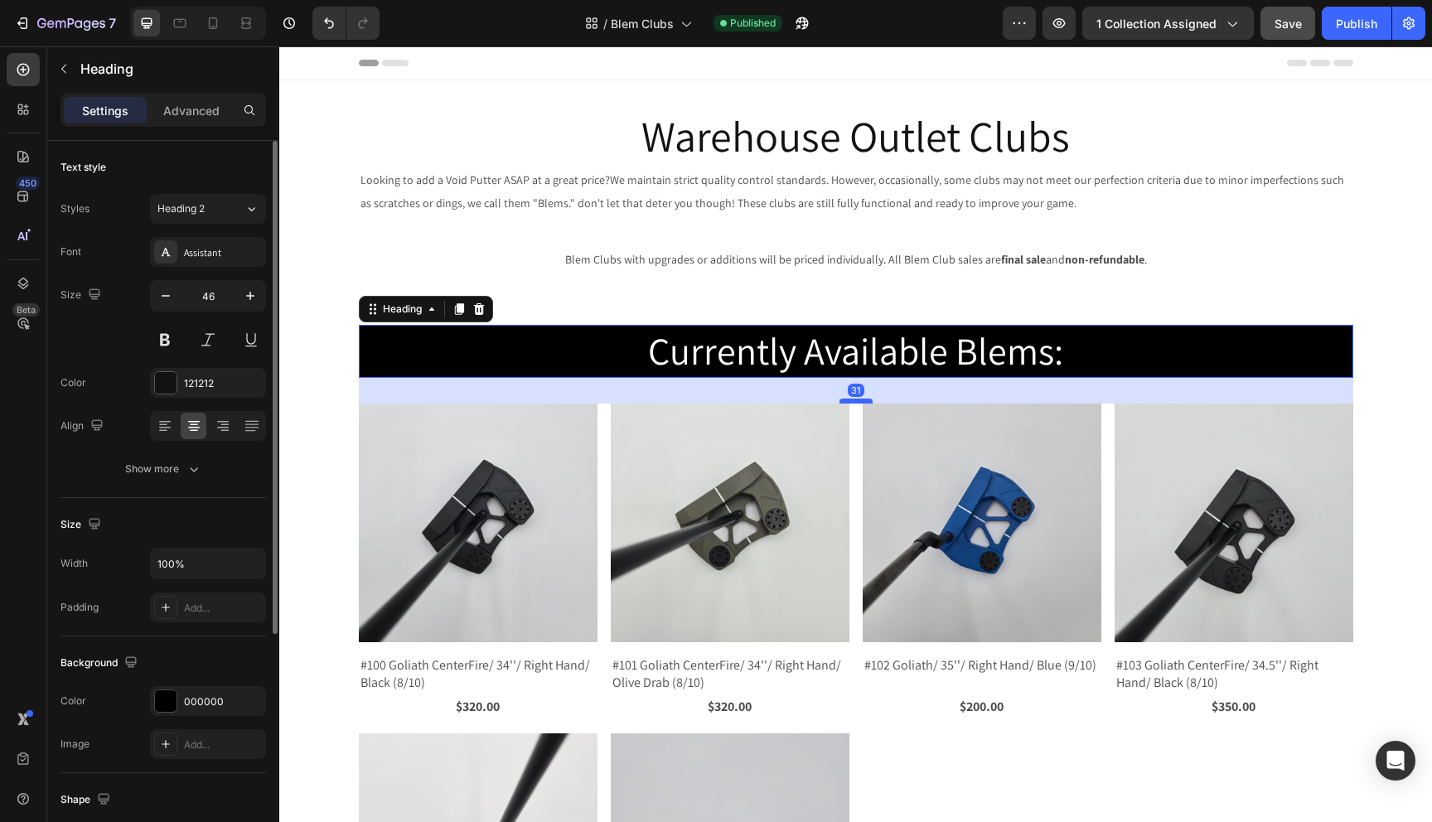
drag, startPoint x: 854, startPoint y: 376, endPoint x: 857, endPoint y: 402, distance: 25.9
click at [857, 402] on div at bounding box center [856, 401] width 33 height 5
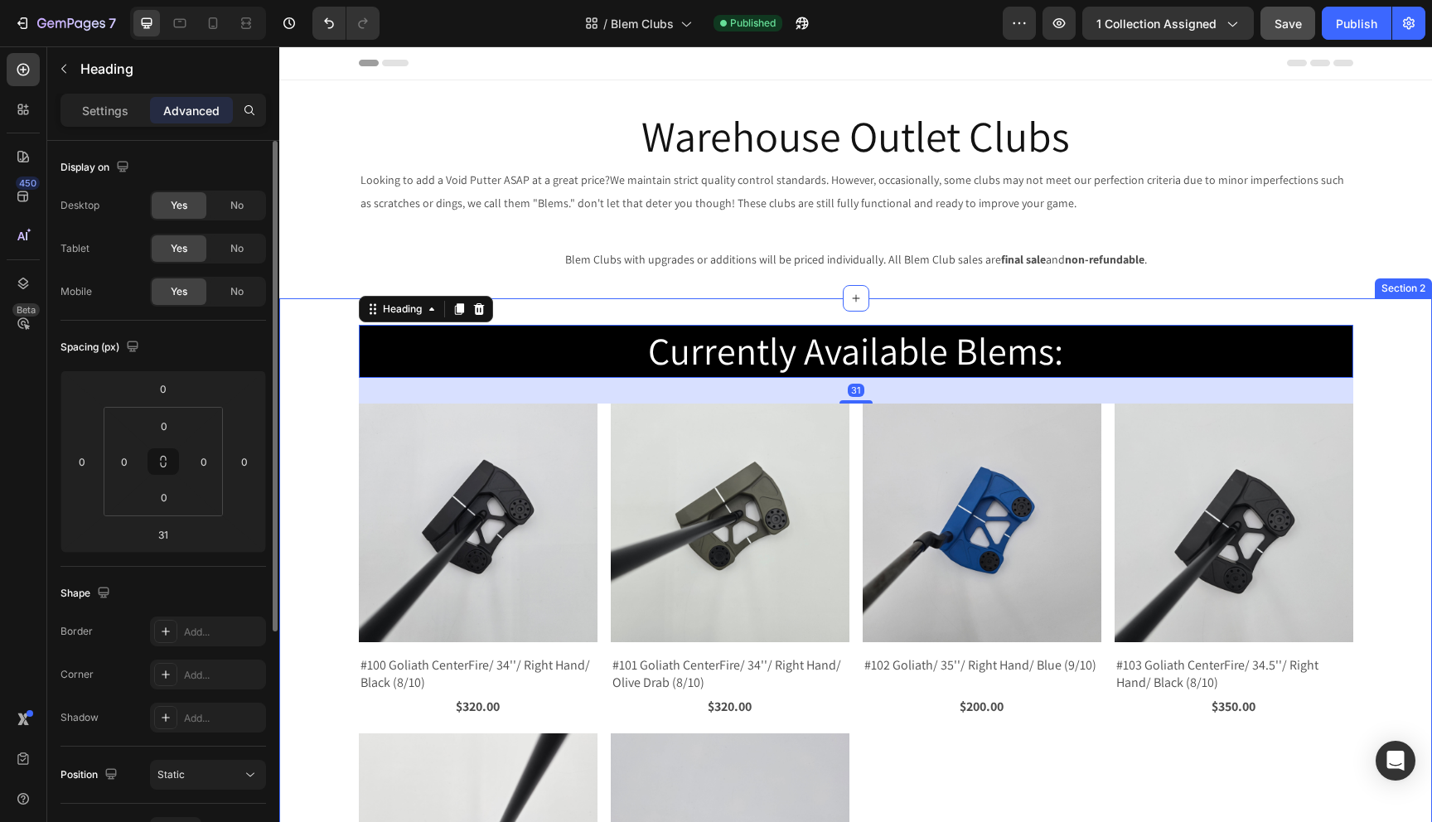
click at [333, 627] on div "Currently Available Blems: Heading 31 Product Images #100 Goliath CenterFire/ 3…" at bounding box center [855, 688] width 1153 height 726
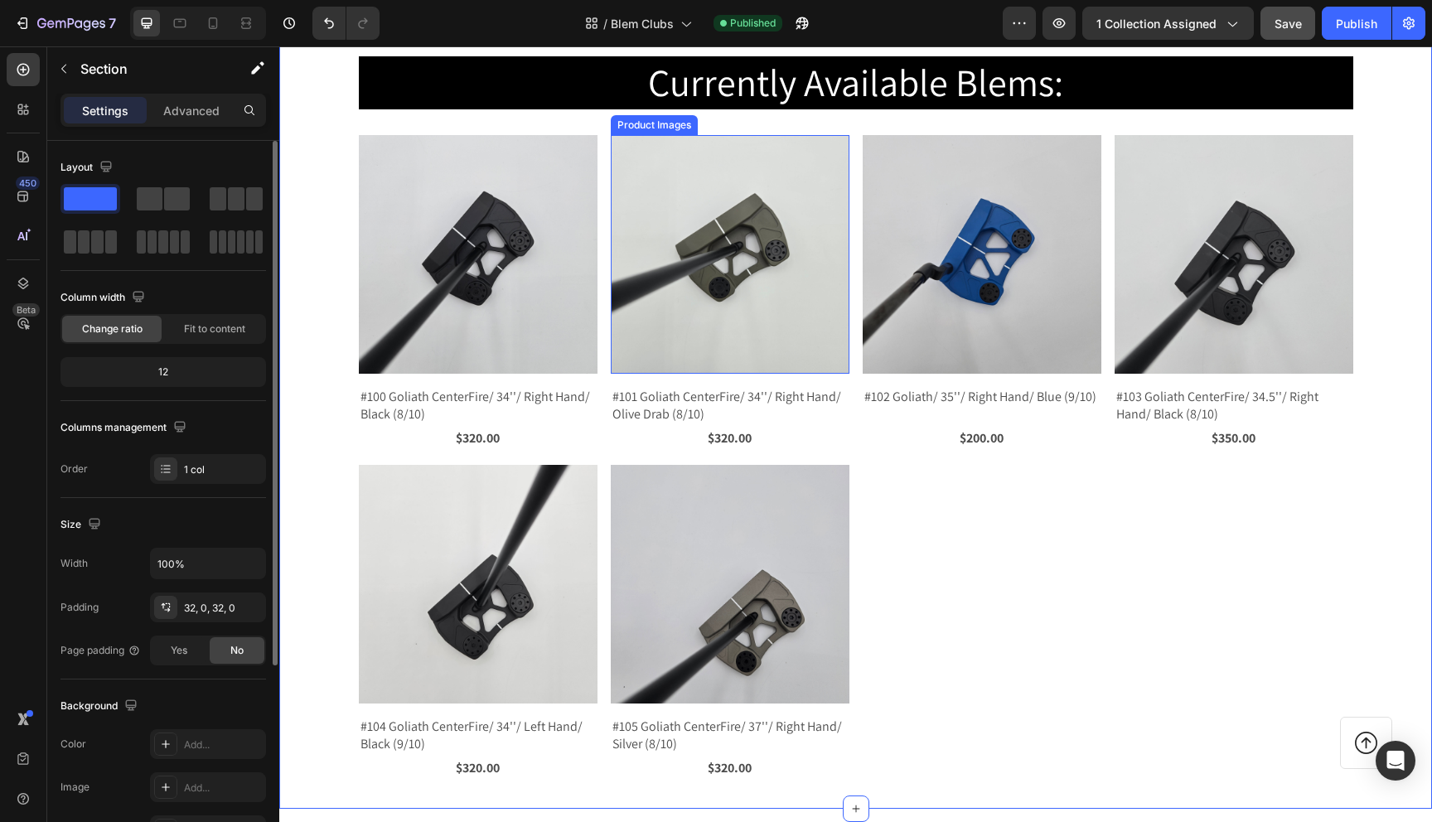
scroll to position [252, 0]
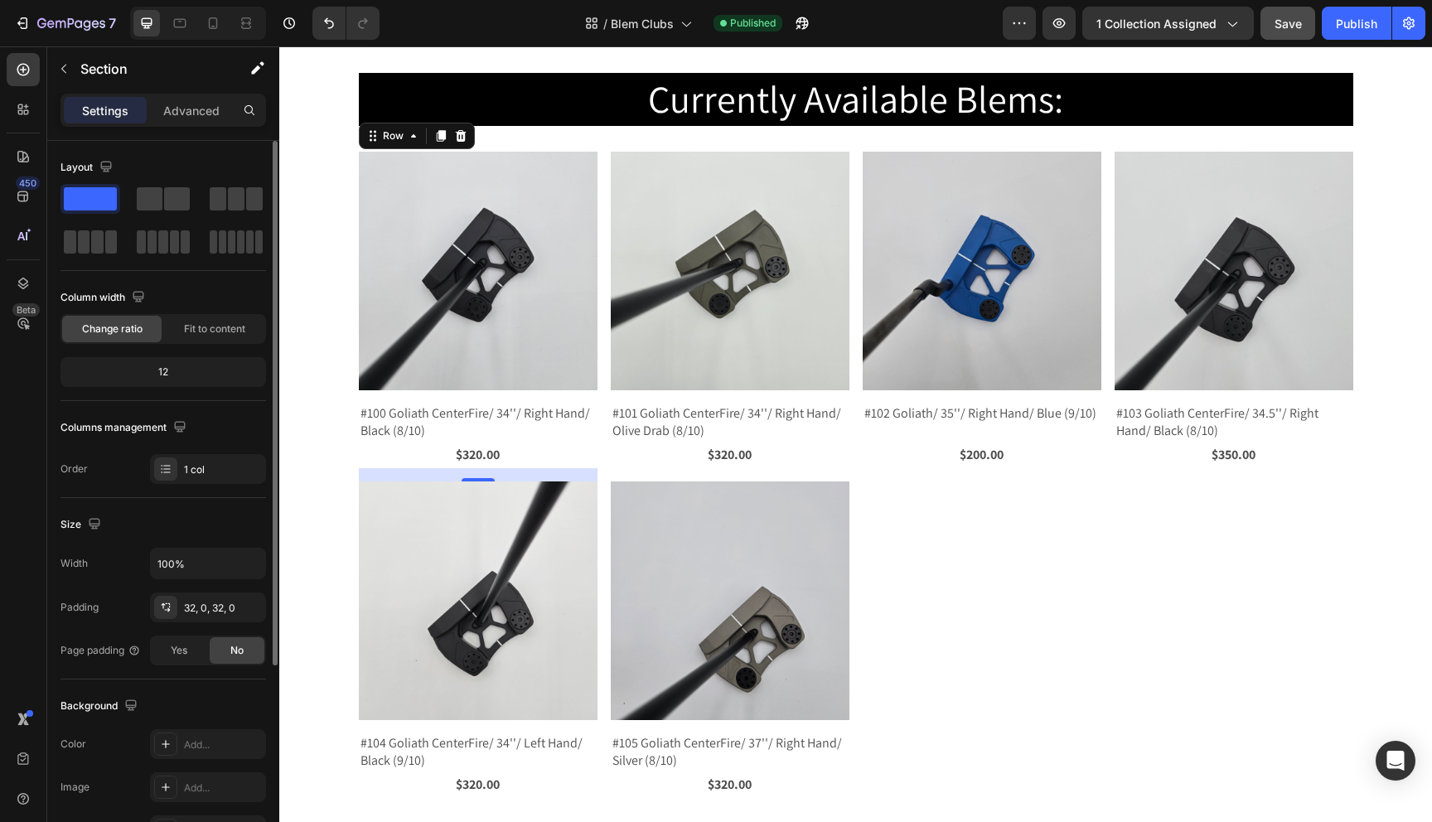
click at [501, 393] on div "Product Images #100 Goliath CenterFire/ 34''/ Right Hand/ Black (8/10) Product …" at bounding box center [478, 310] width 239 height 317
click at [492, 477] on div "0" at bounding box center [478, 474] width 239 height 13
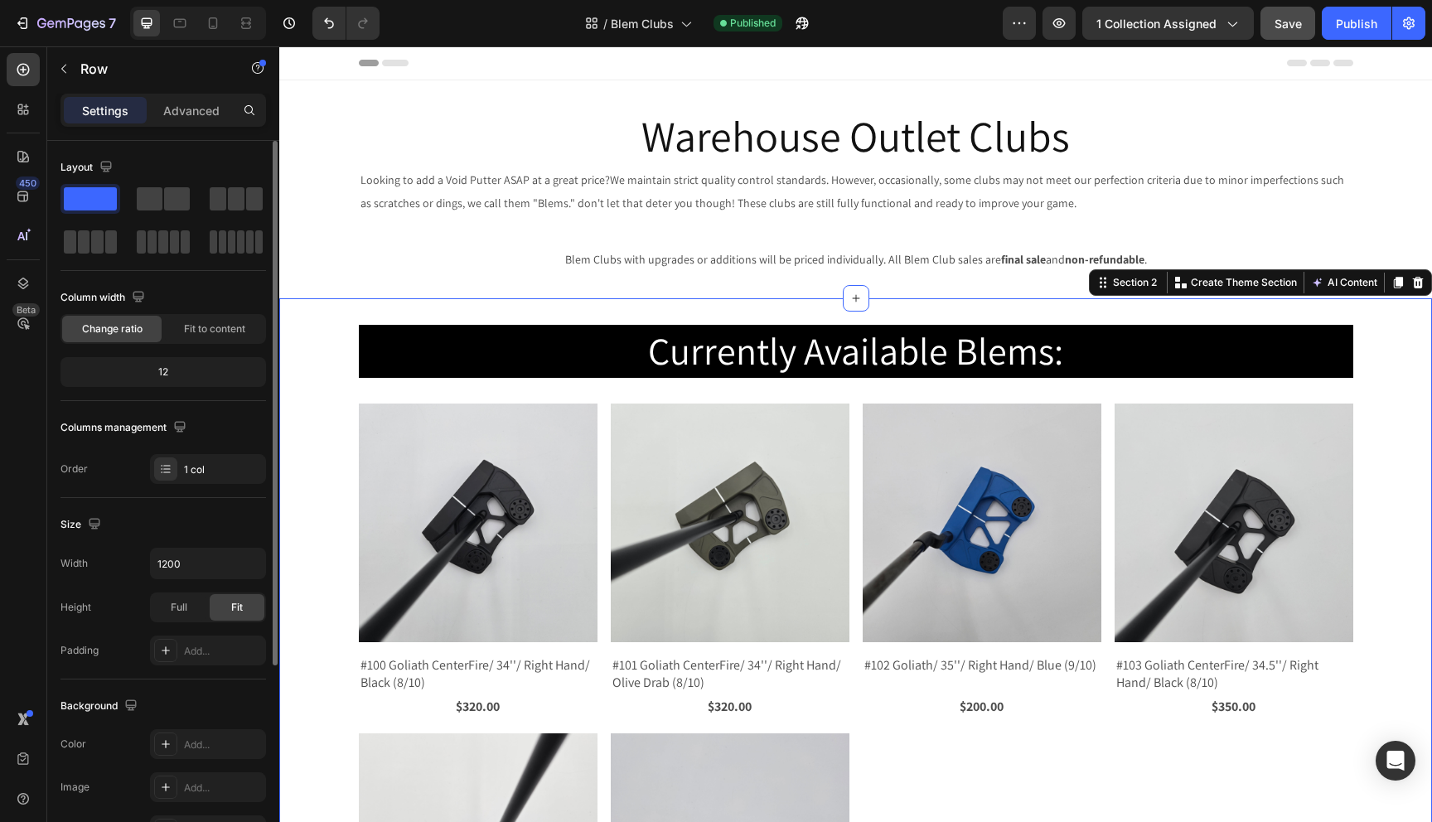
click at [317, 443] on div "Currently Available Blems: Heading Product Images #100 Goliath CenterFire/ 34''…" at bounding box center [855, 688] width 1153 height 726
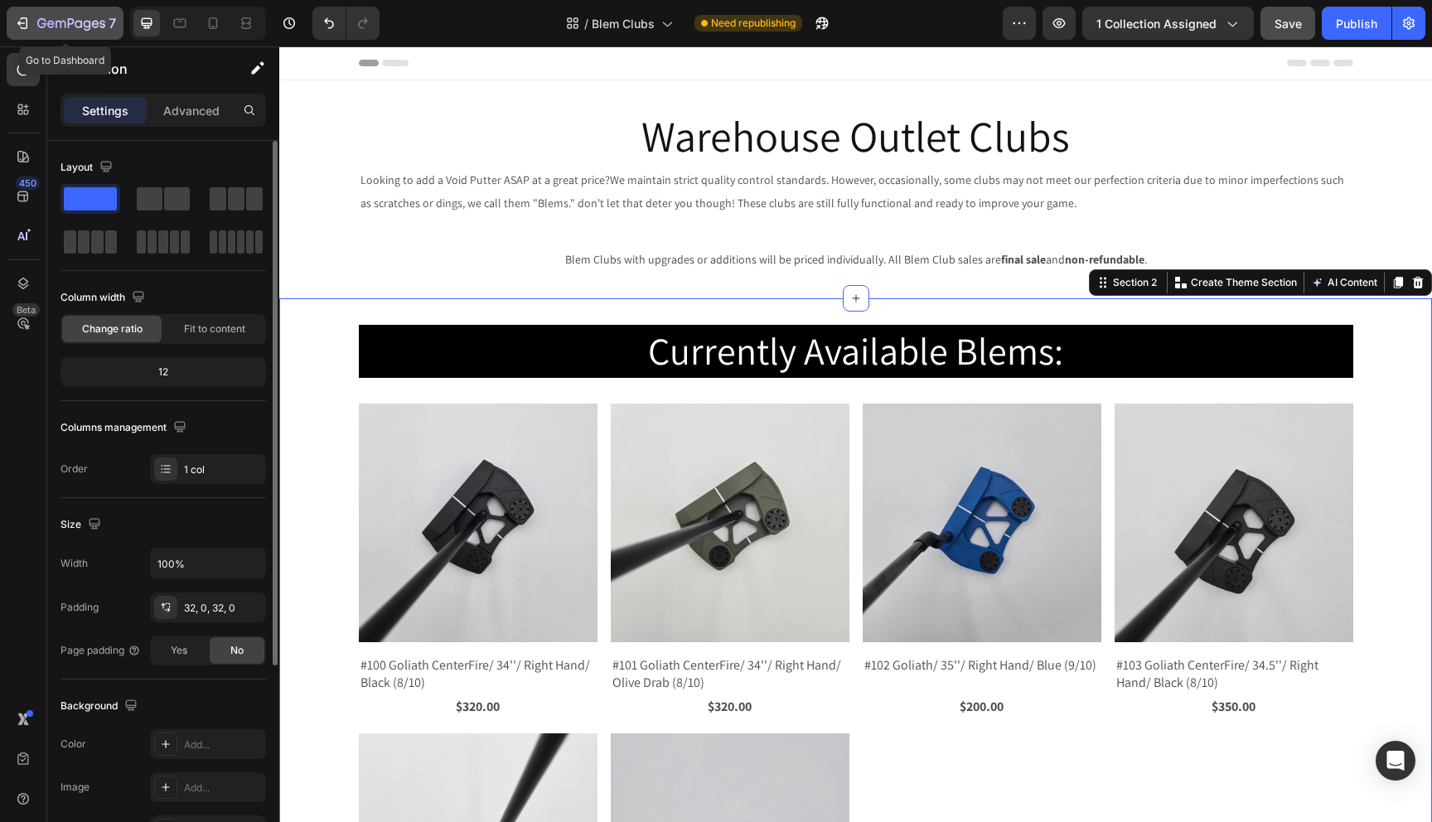
click at [56, 22] on icon "button" at bounding box center [61, 24] width 10 height 7
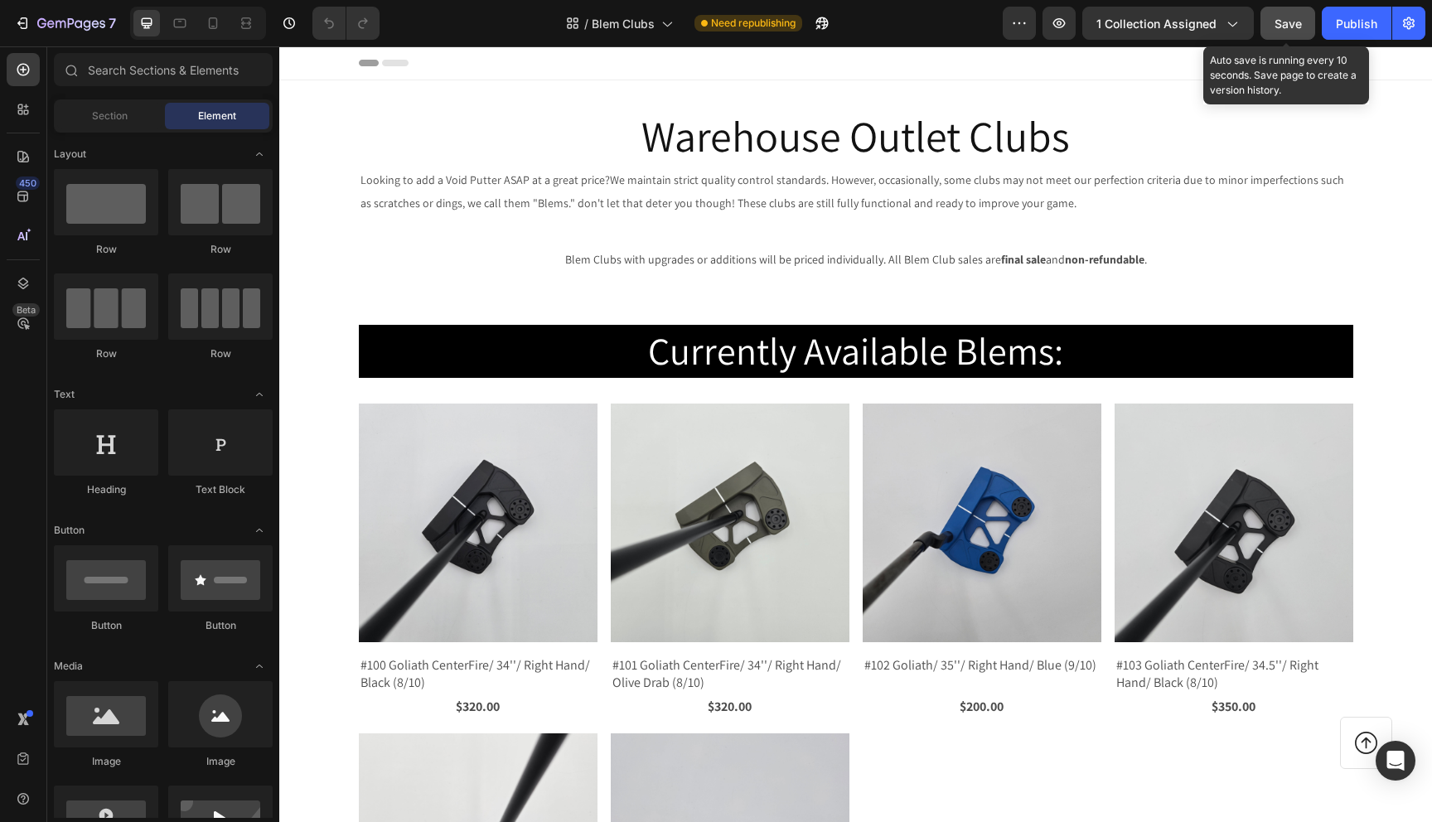
click at [1297, 22] on span "Save" at bounding box center [1288, 24] width 27 height 14
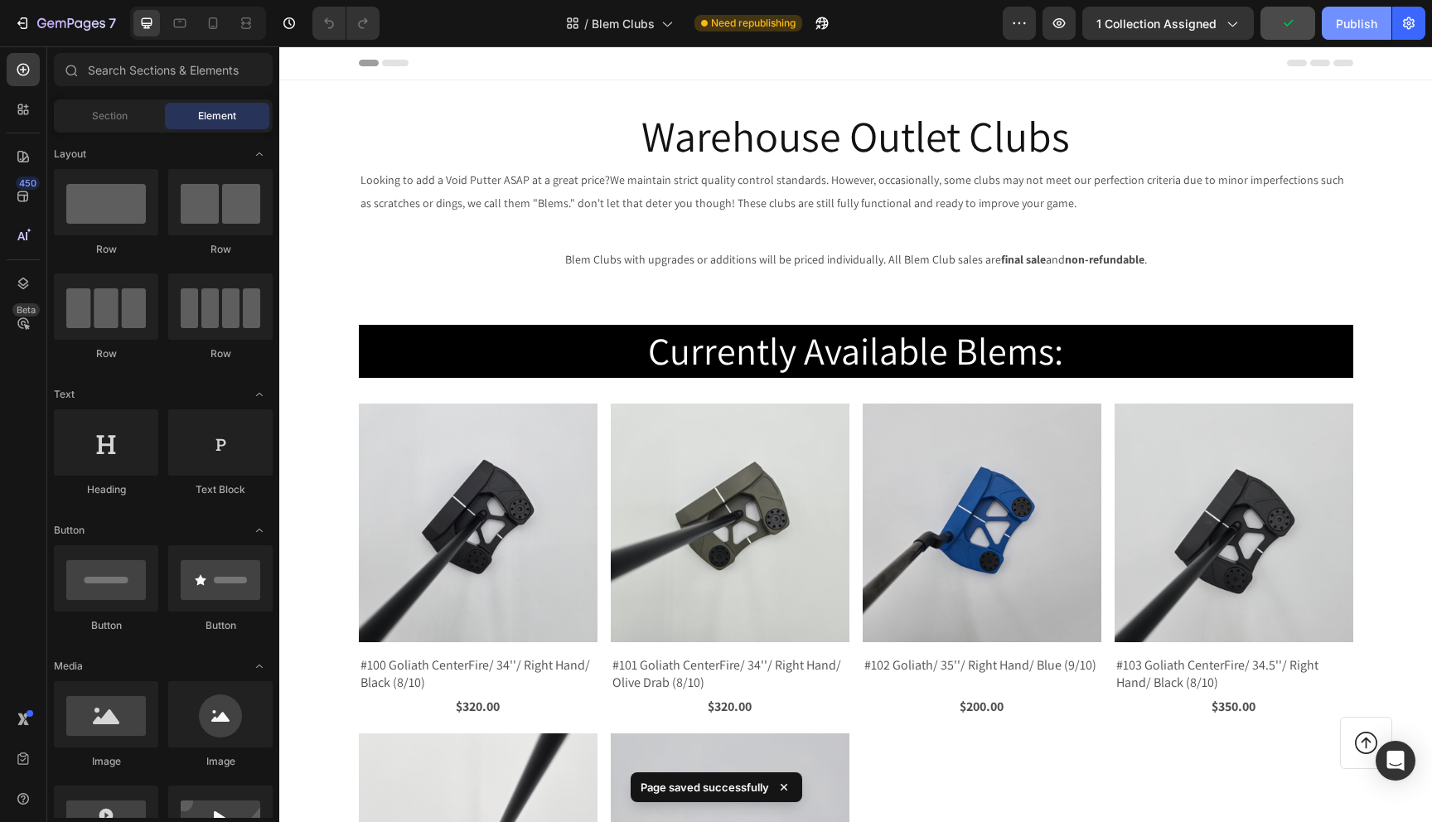
click at [1339, 22] on div "Publish" at bounding box center [1356, 23] width 41 height 17
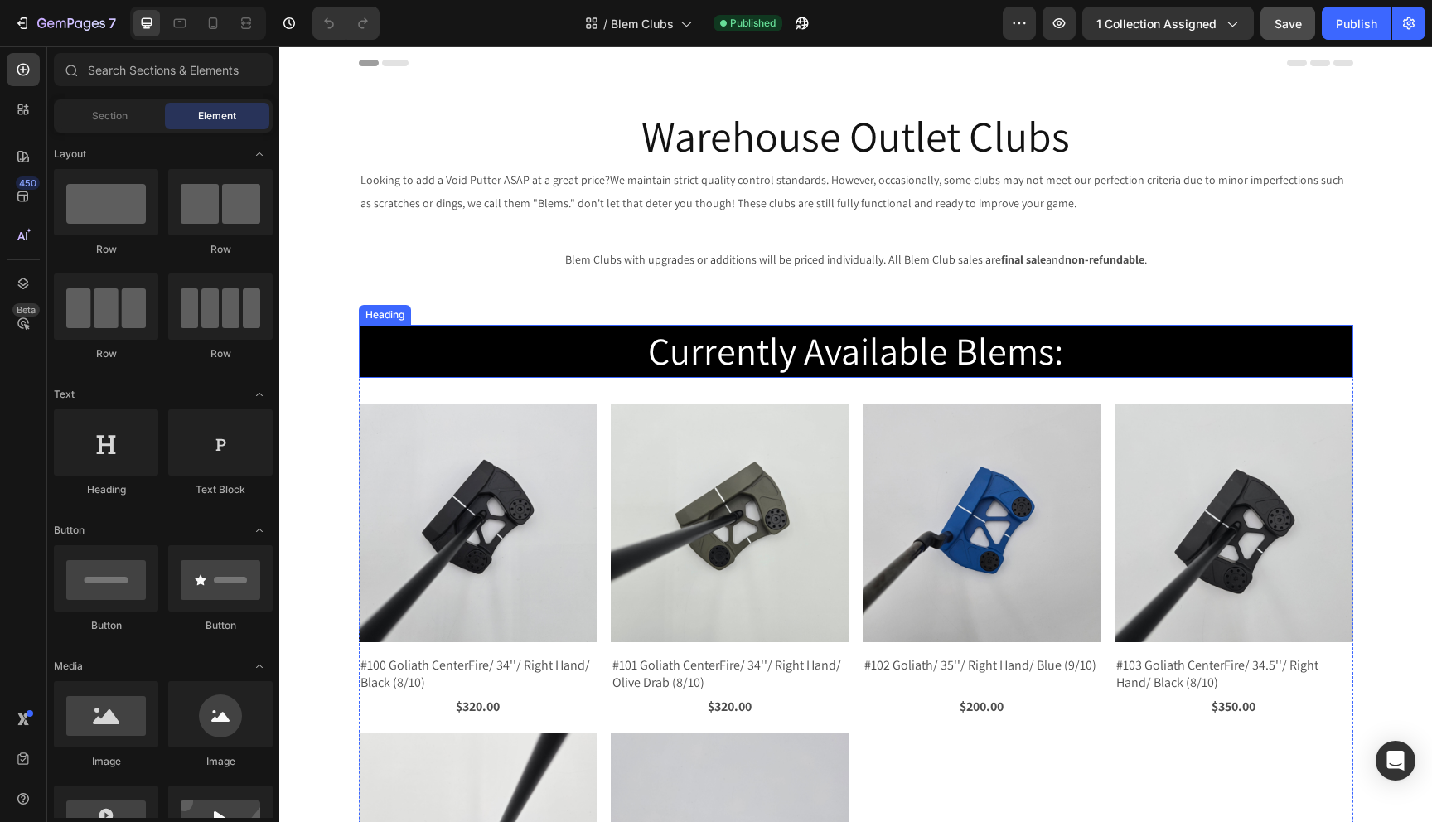
click at [449, 369] on h2 "Currently Available Blems:" at bounding box center [856, 351] width 995 height 53
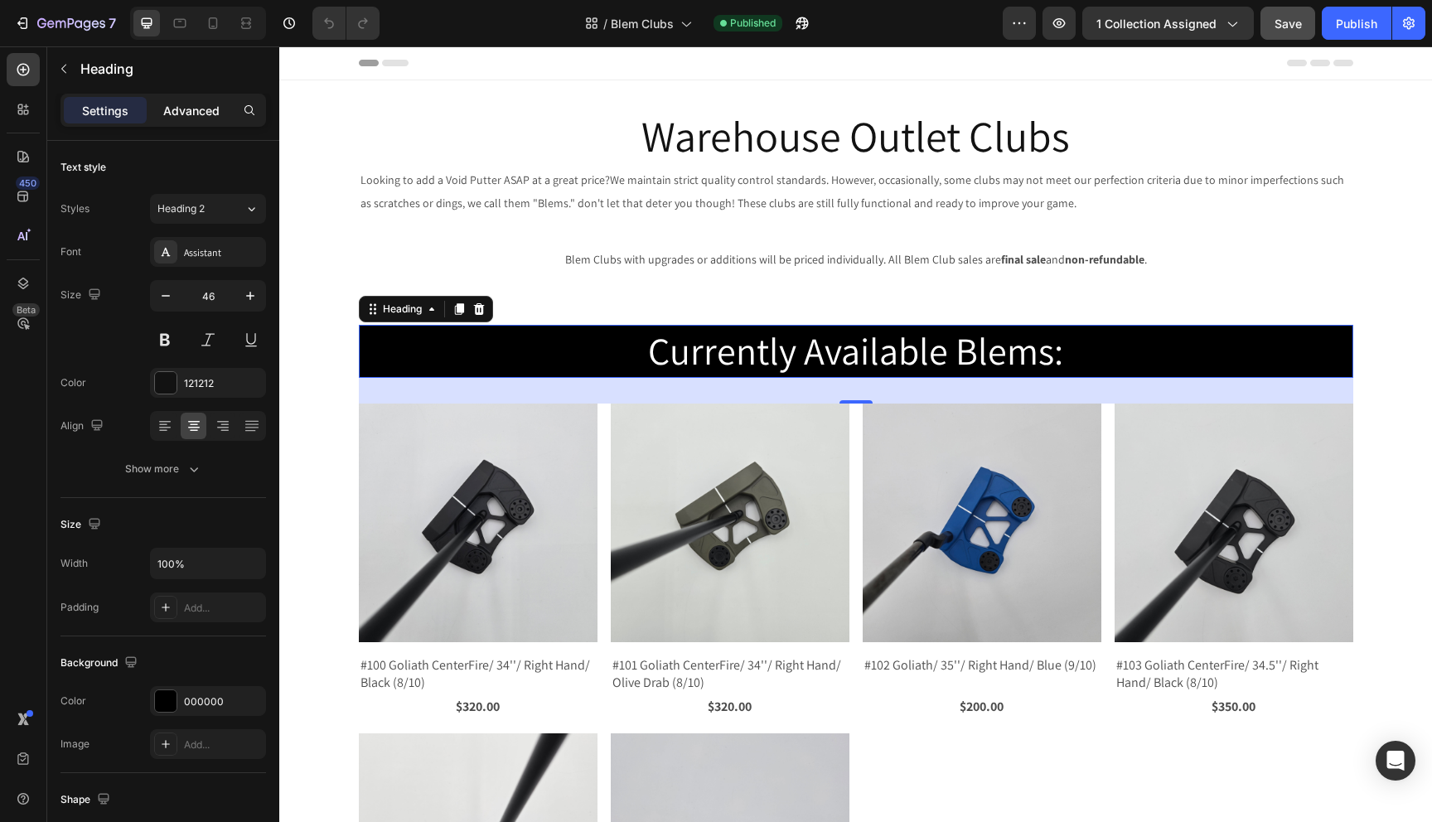
click at [187, 103] on p "Advanced" at bounding box center [191, 110] width 56 height 17
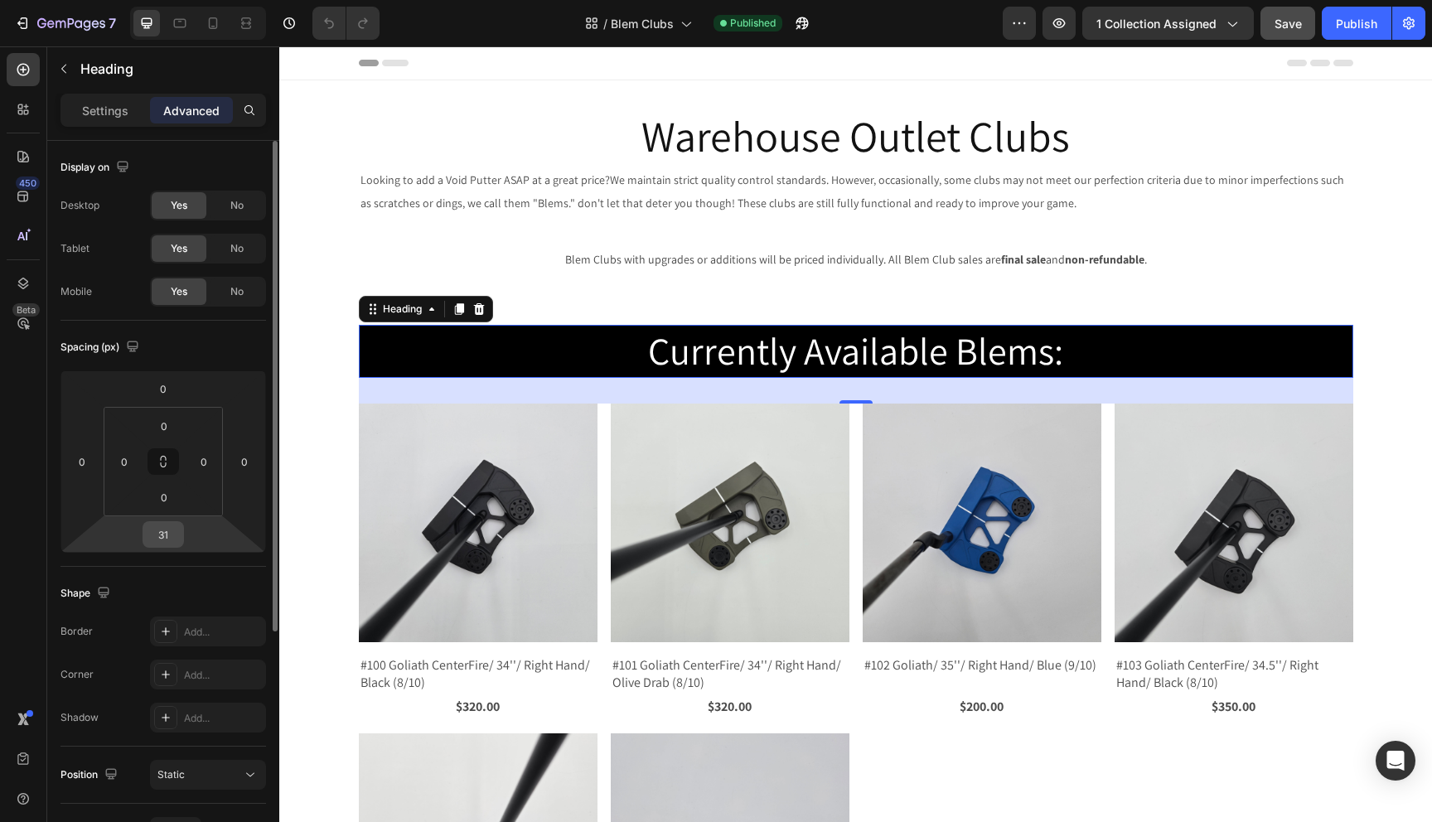
click at [171, 538] on input "31" at bounding box center [163, 534] width 33 height 25
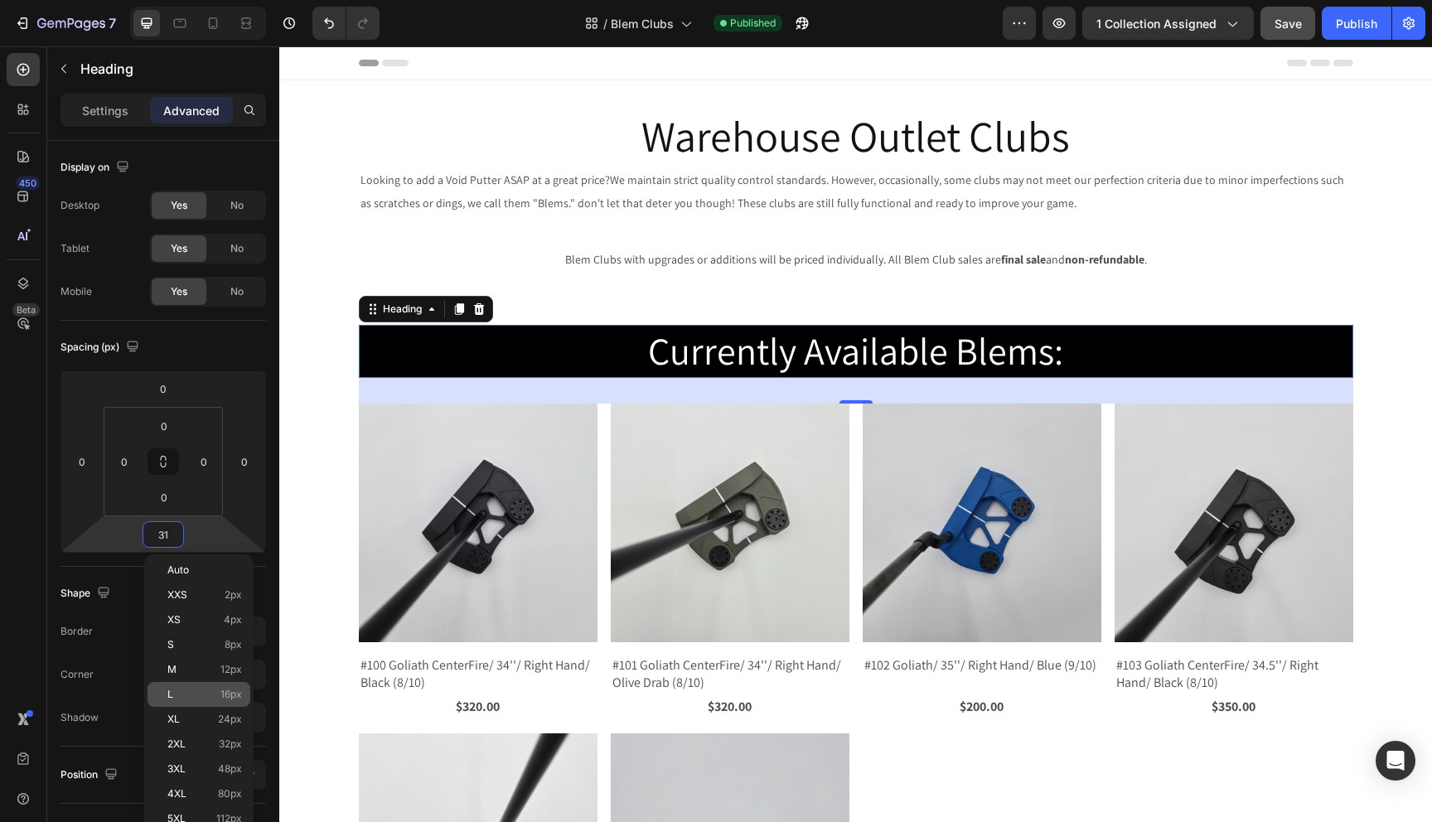
click at [201, 692] on p "L 16px" at bounding box center [204, 695] width 75 height 12
type input "16"
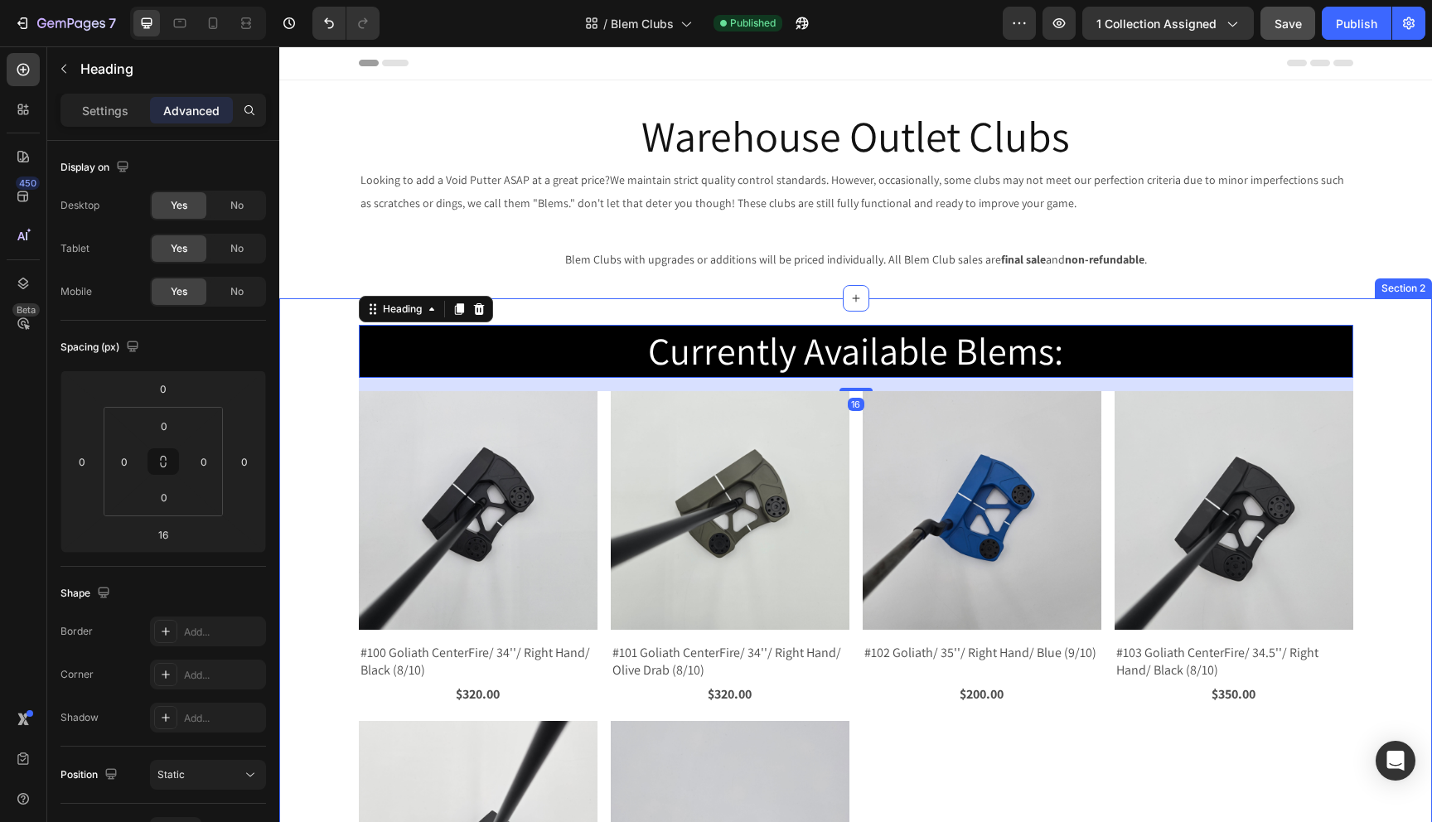
click at [327, 426] on div "Currently Available Blems: Heading 16 Product Images #100 Goliath CenterFire/ 3…" at bounding box center [855, 682] width 1153 height 714
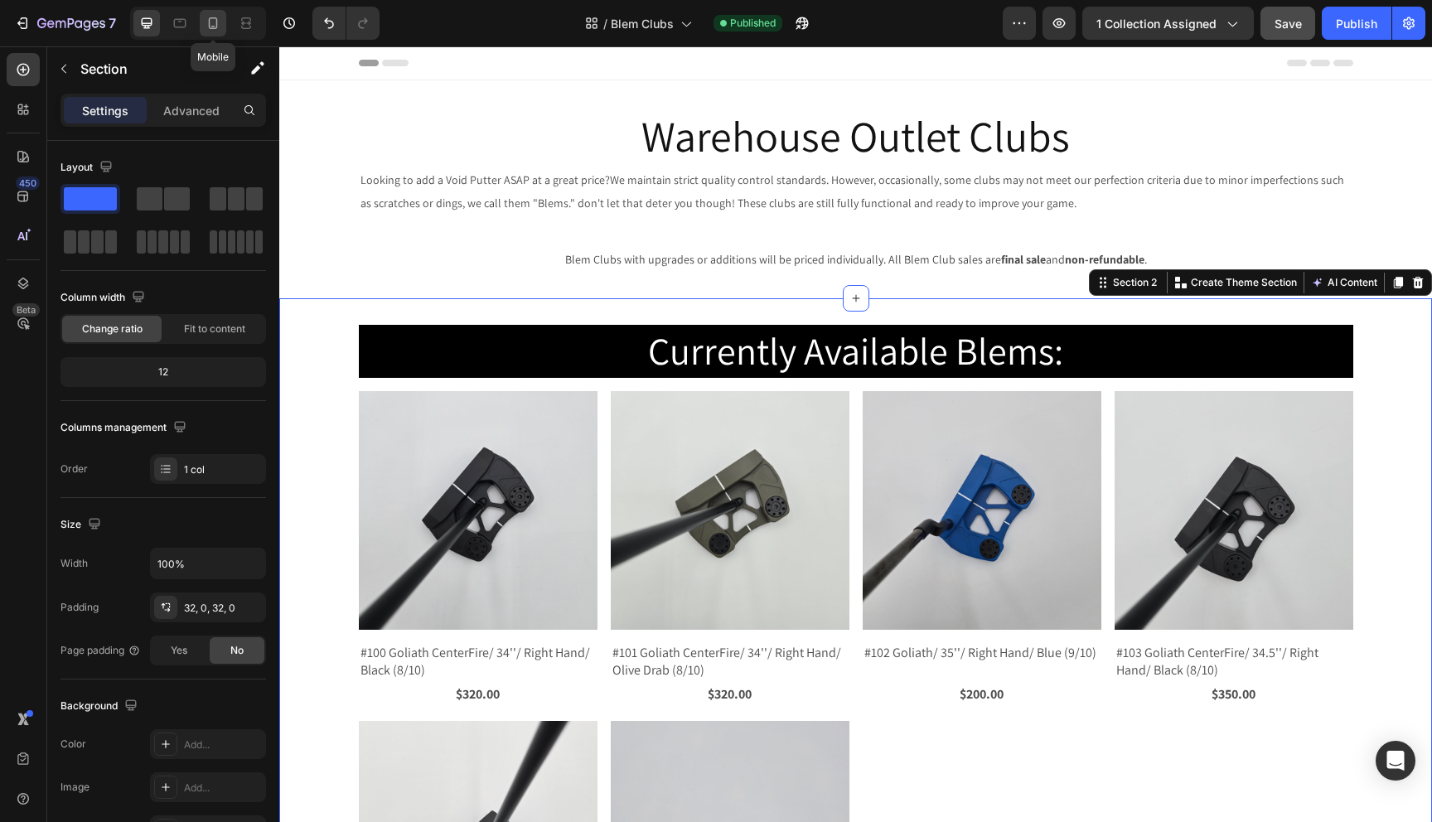
click at [218, 27] on icon at bounding box center [213, 23] width 17 height 17
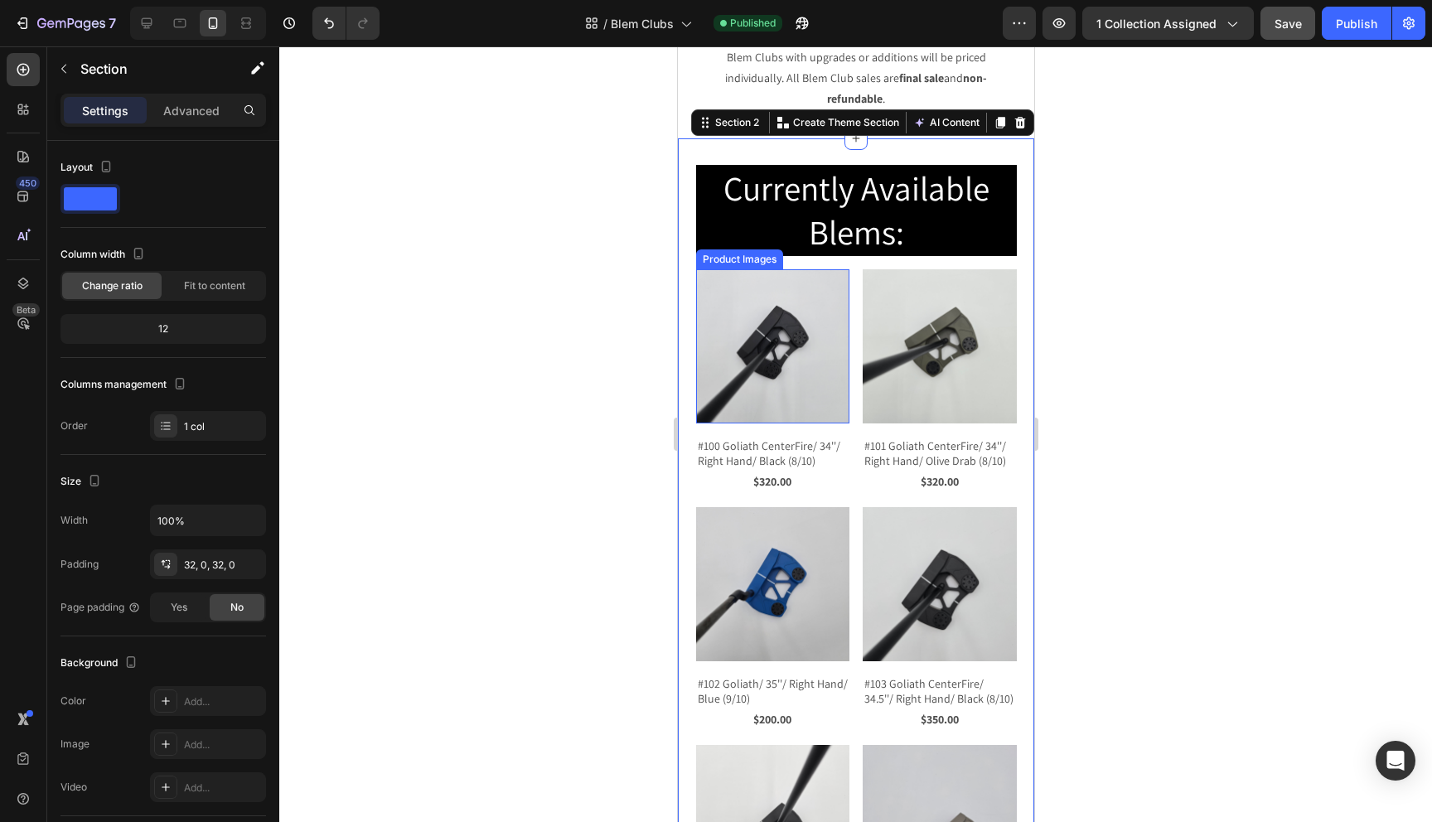
scroll to position [332, 0]
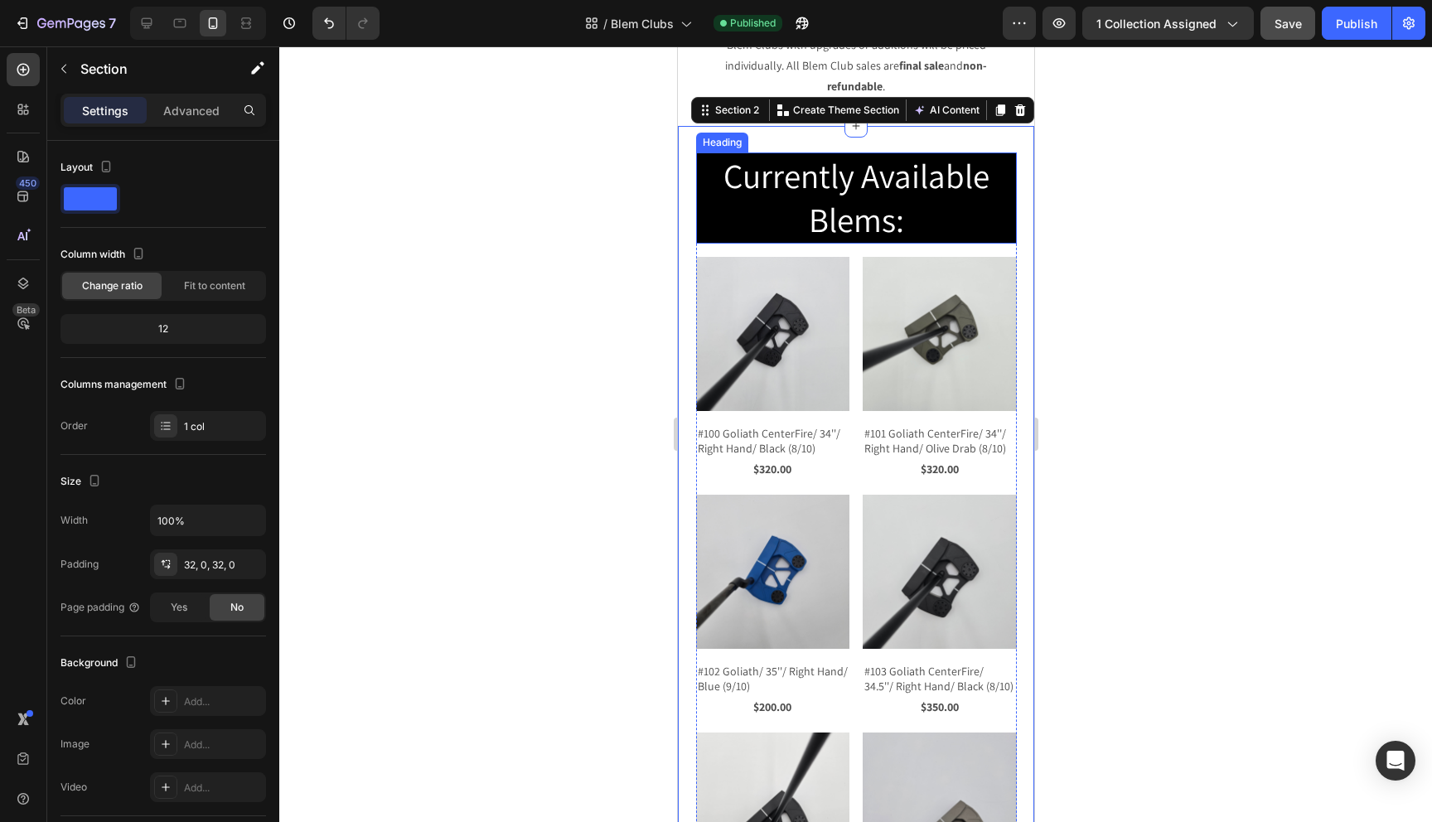
click at [802, 179] on h2 "Currently Available Blems:" at bounding box center [855, 199] width 321 height 92
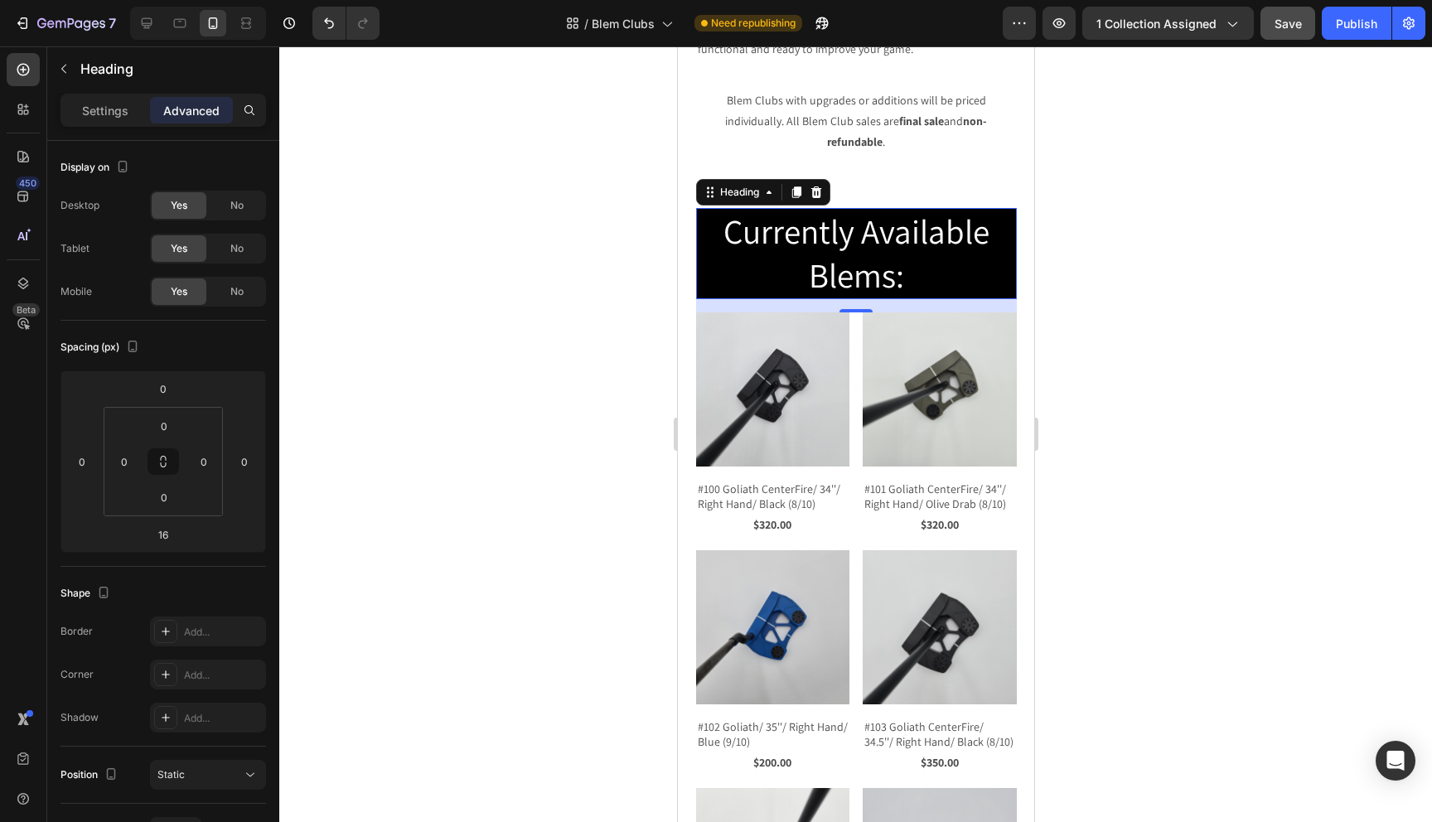
scroll to position [254, 0]
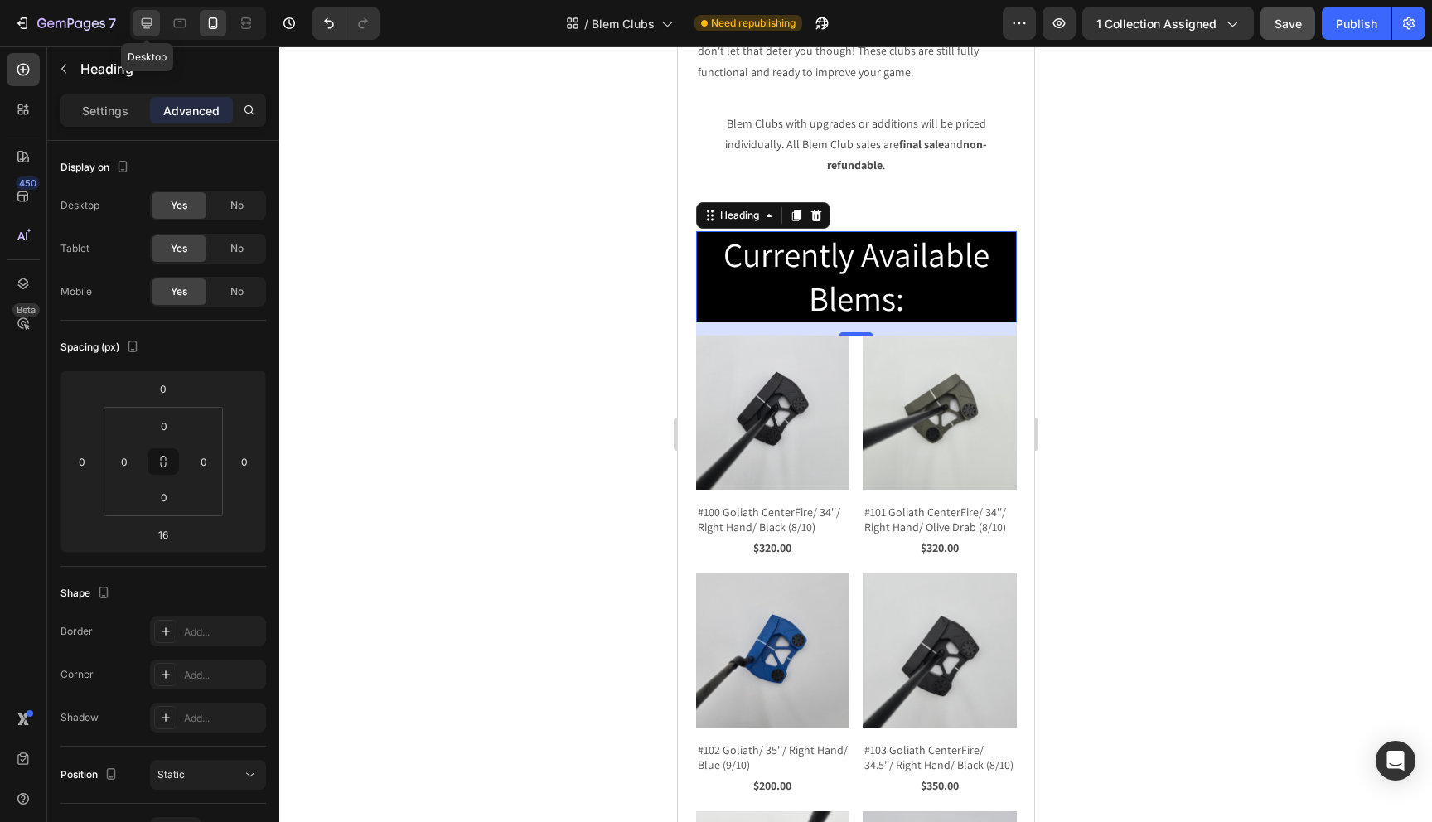
click at [136, 30] on div at bounding box center [146, 23] width 27 height 27
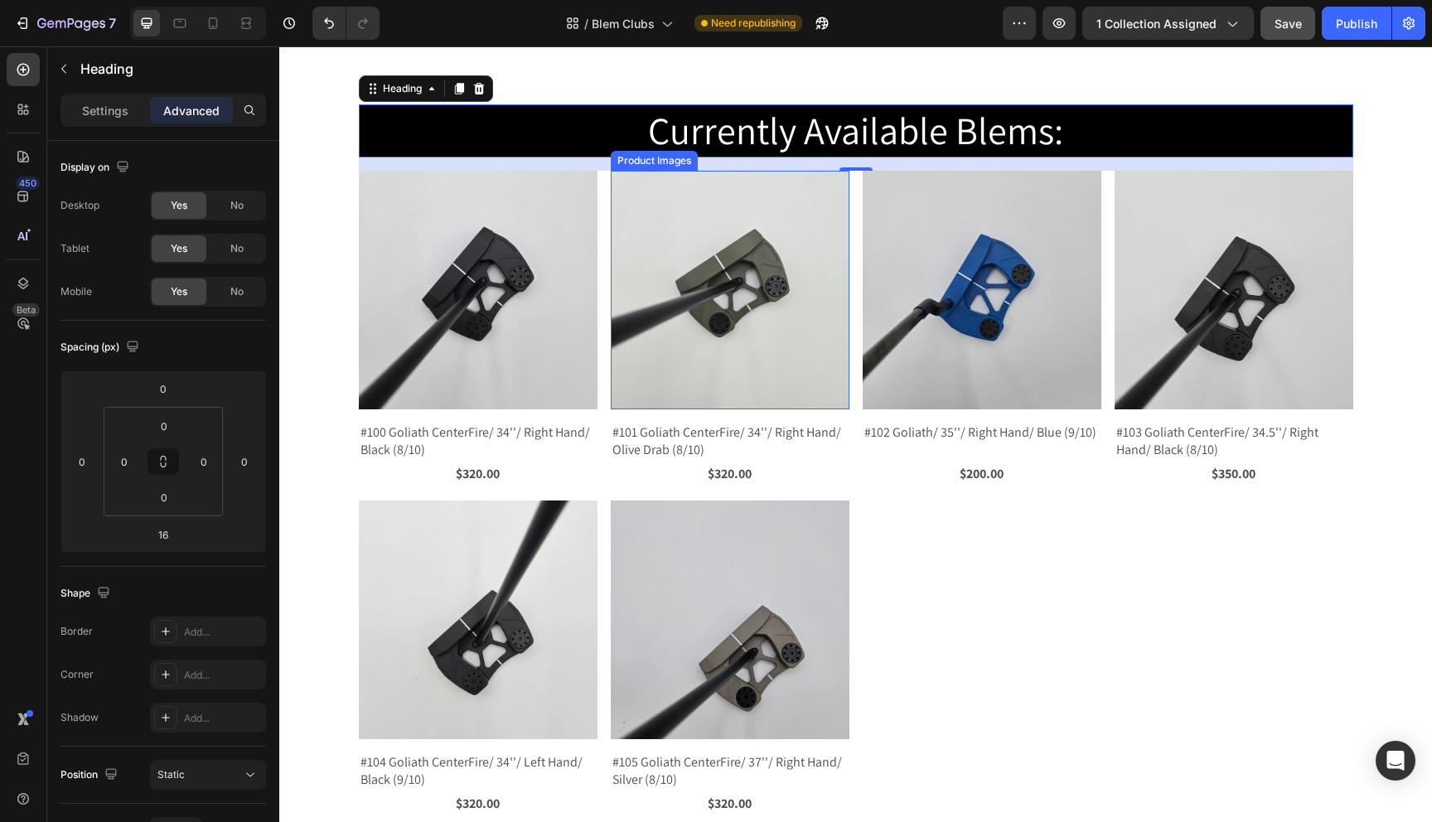
scroll to position [221, 0]
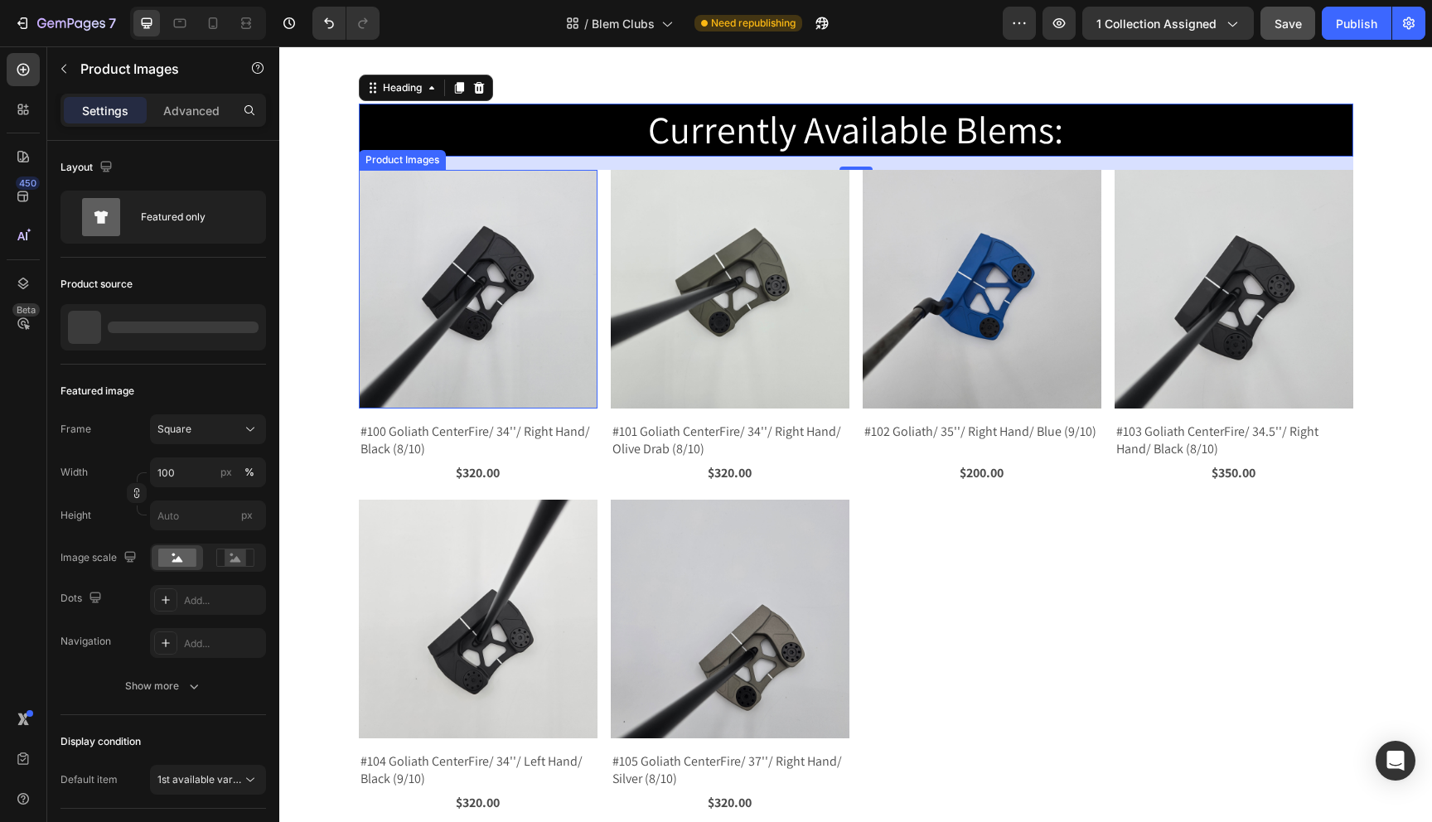
click at [520, 323] on img at bounding box center [478, 289] width 239 height 239
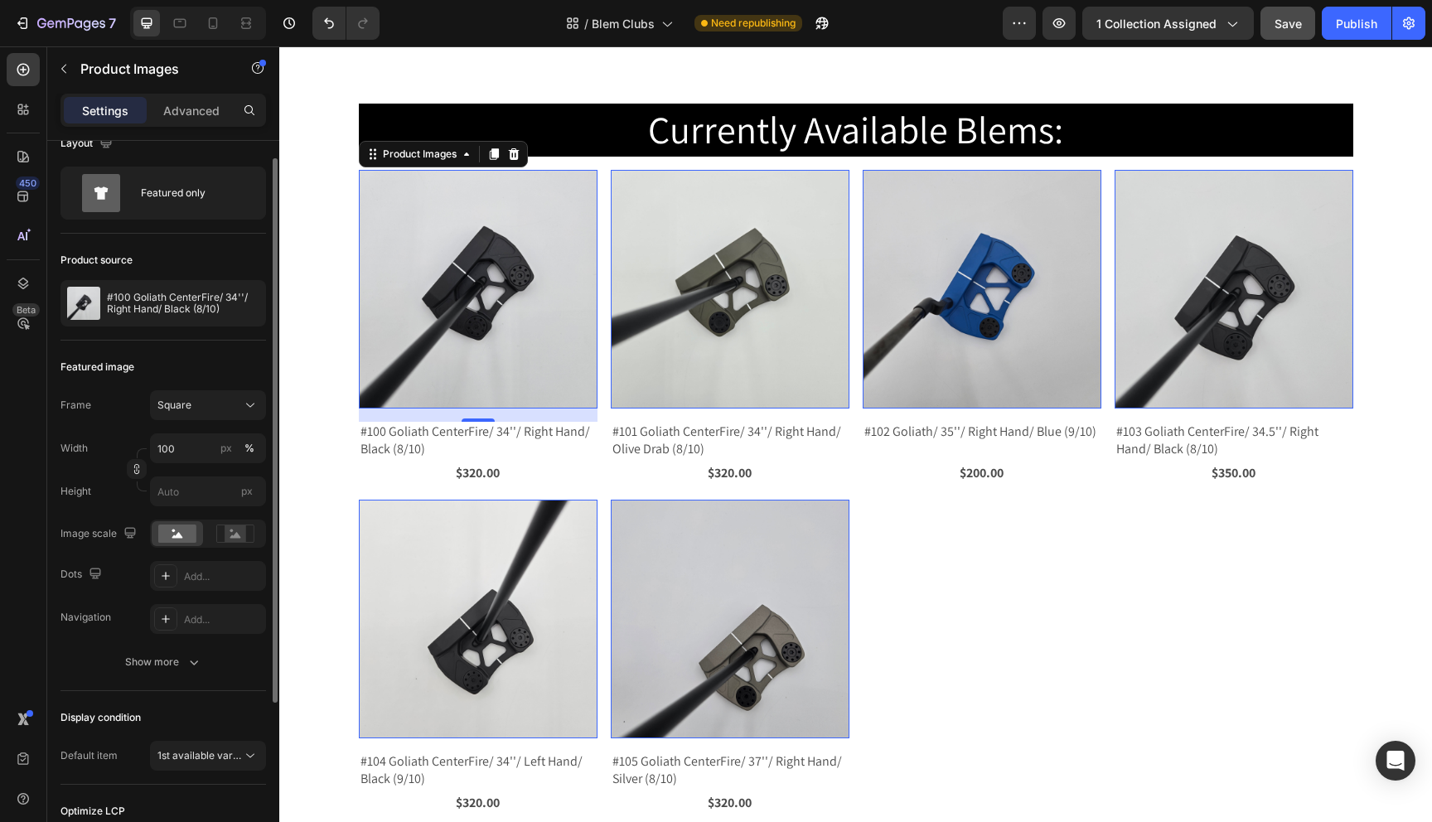
scroll to position [0, 0]
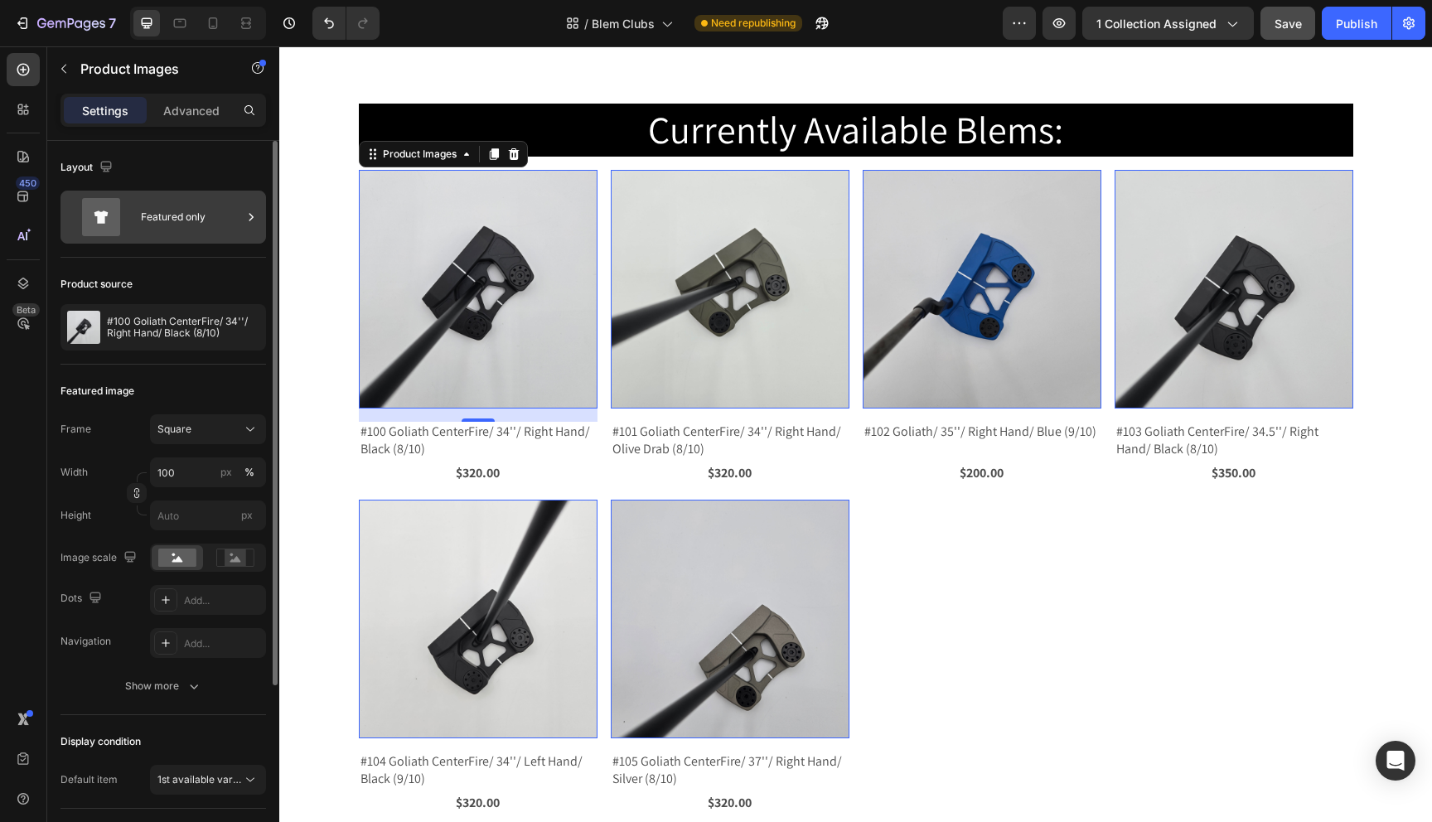
click at [192, 205] on div "Featured only" at bounding box center [191, 217] width 101 height 38
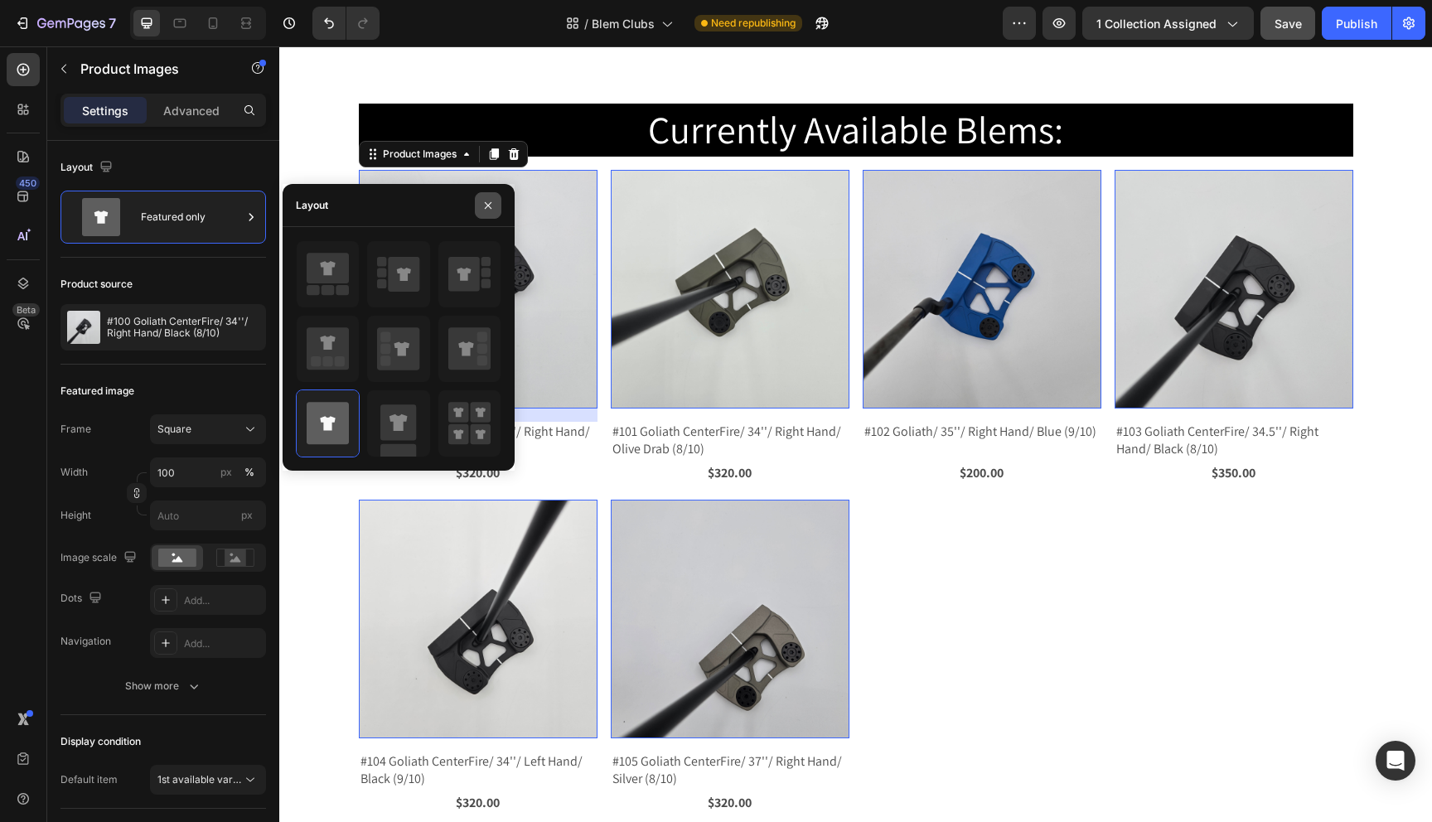
click at [487, 209] on icon "button" at bounding box center [488, 205] width 13 height 13
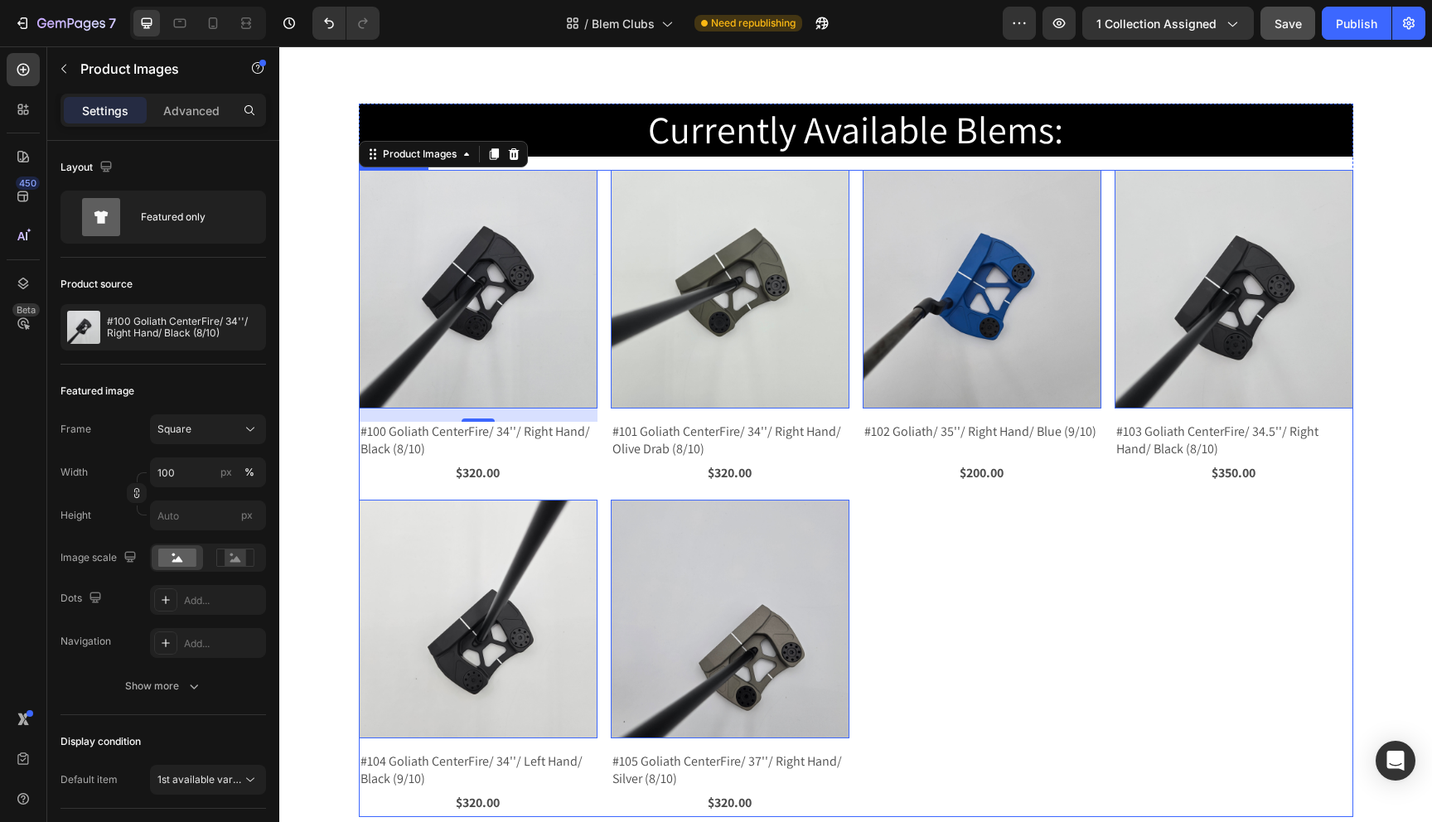
click at [941, 554] on div "Product Images 16 #100 Goliath CenterFire/ 34''/ Right Hand/ Black (8/10) Produ…" at bounding box center [856, 493] width 995 height 647
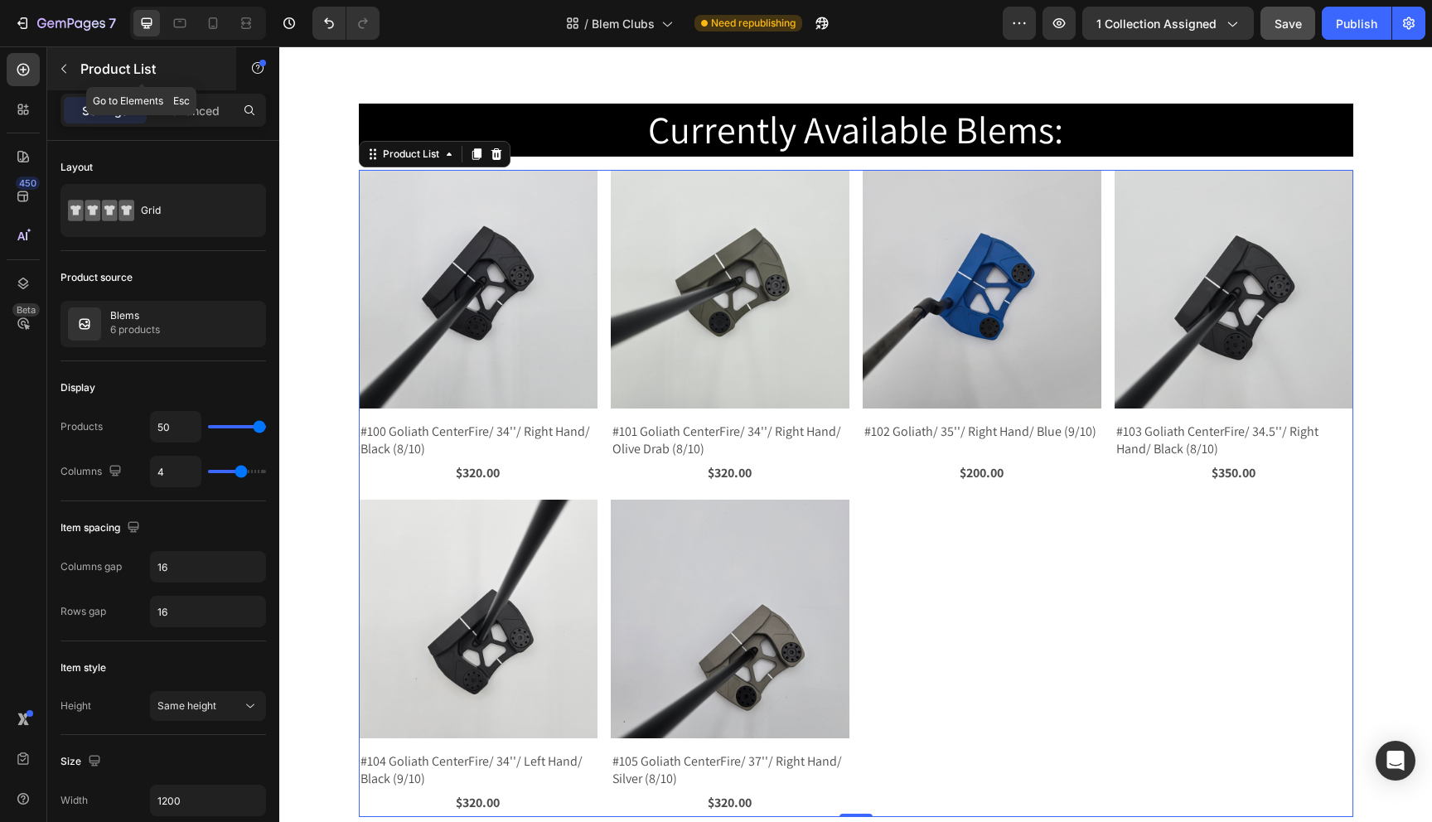
click at [65, 69] on icon "button" at bounding box center [63, 68] width 13 height 13
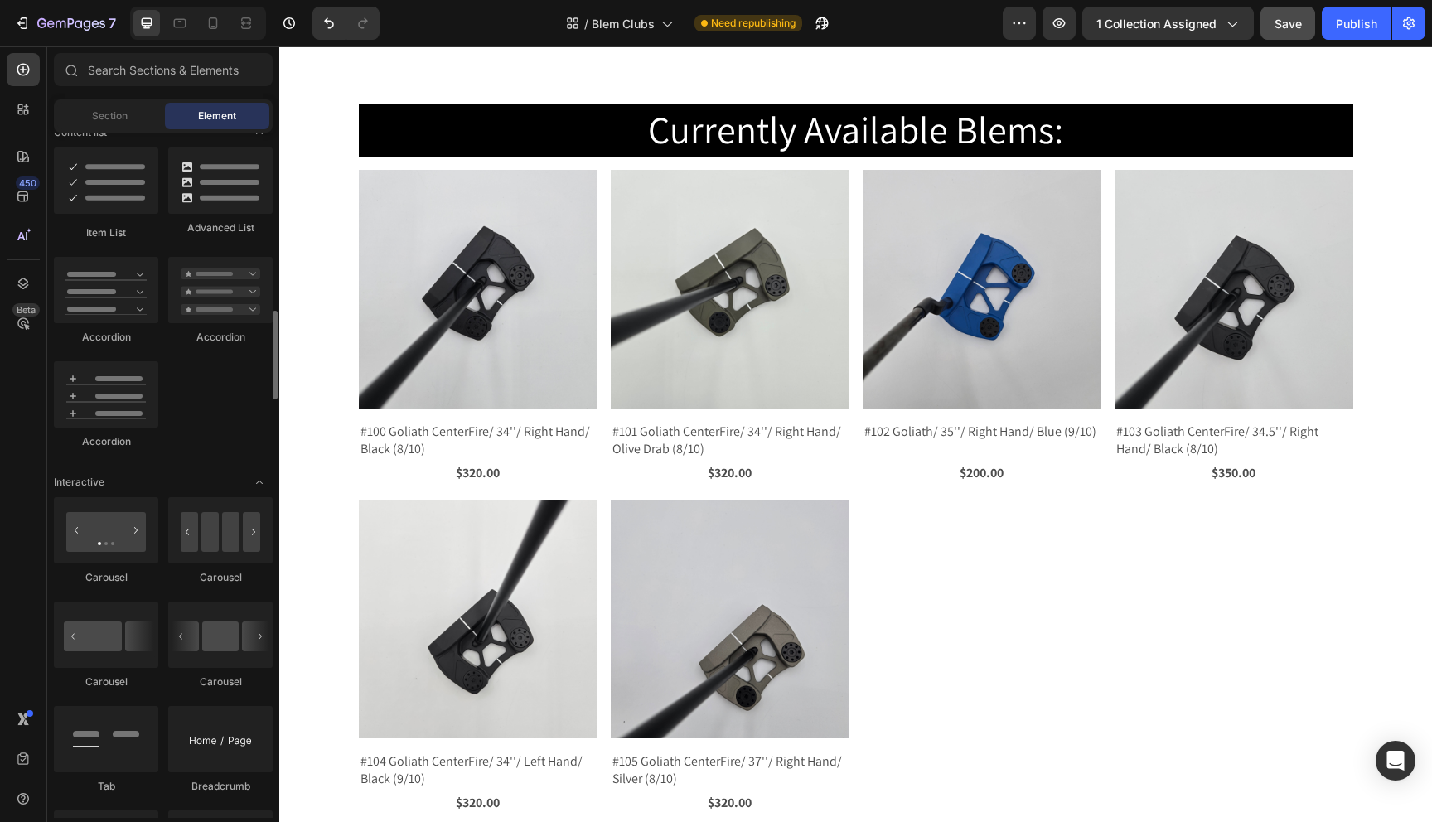
scroll to position [1791, 0]
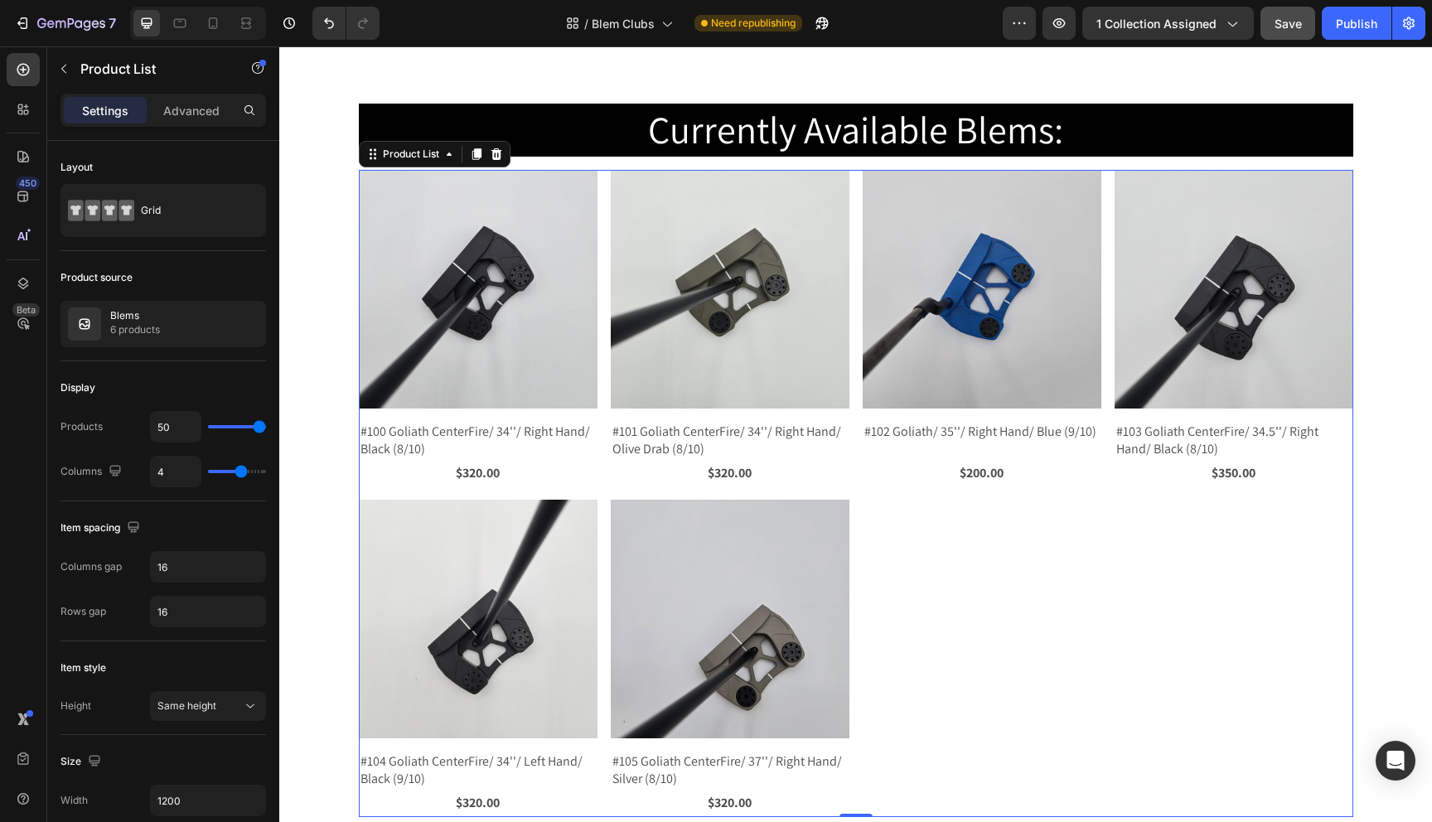
click at [951, 530] on div "Product Images #100 Goliath CenterFire/ 34''/ Right Hand/ Black (8/10) Product …" at bounding box center [856, 493] width 995 height 647
click at [180, 114] on p "Advanced" at bounding box center [191, 110] width 56 height 17
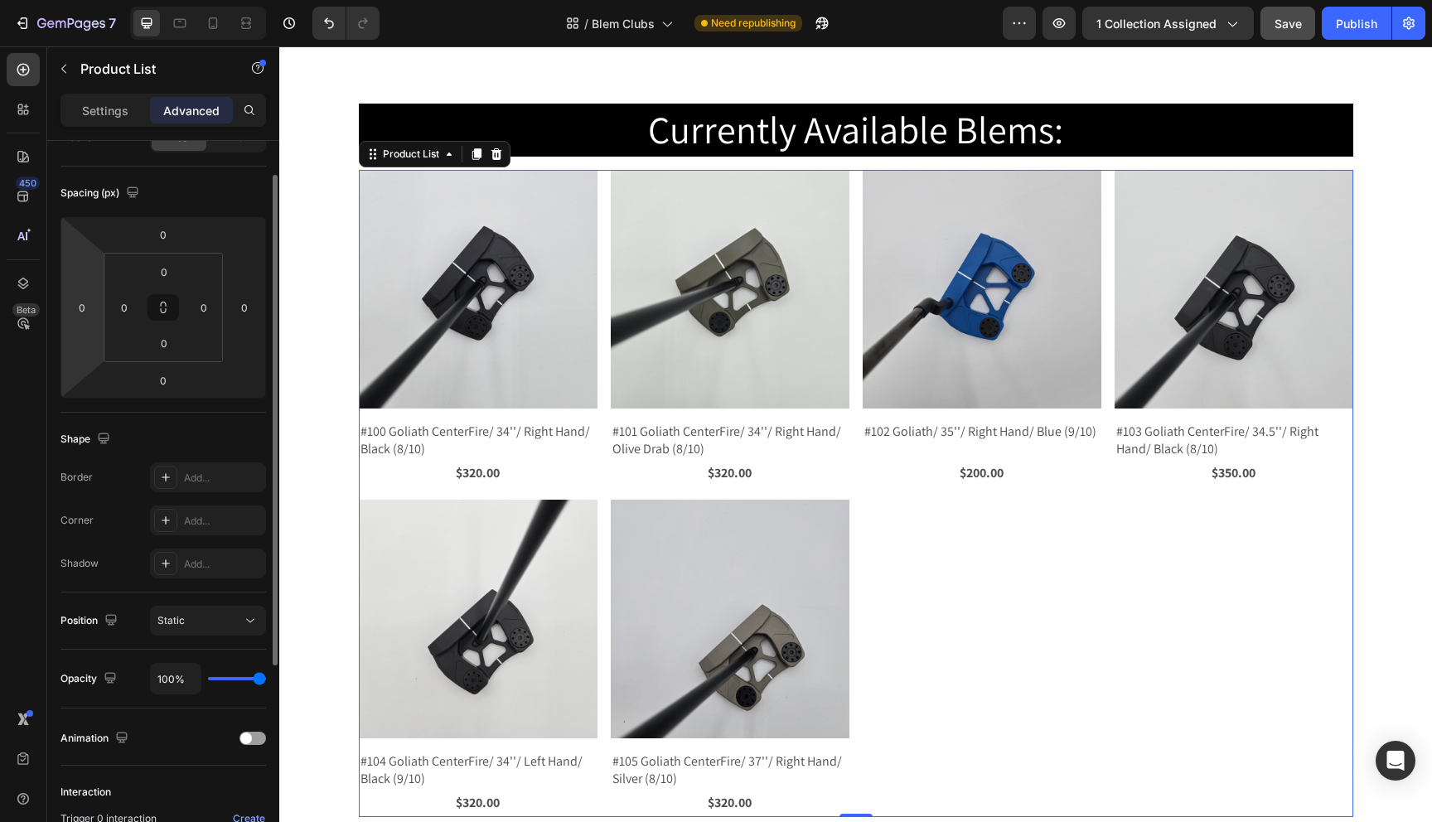
scroll to position [352, 0]
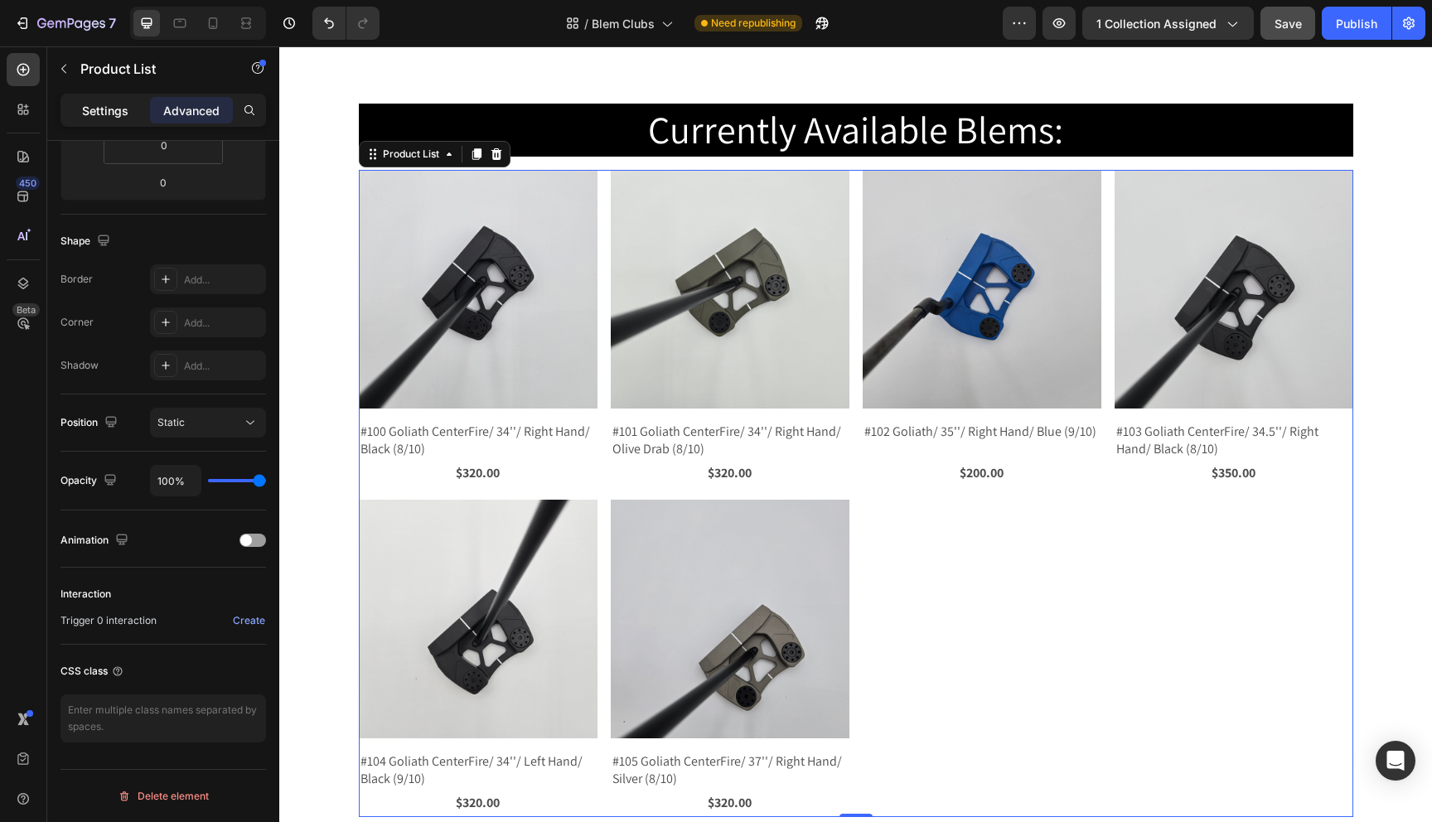
click at [80, 114] on div "Settings" at bounding box center [105, 110] width 83 height 27
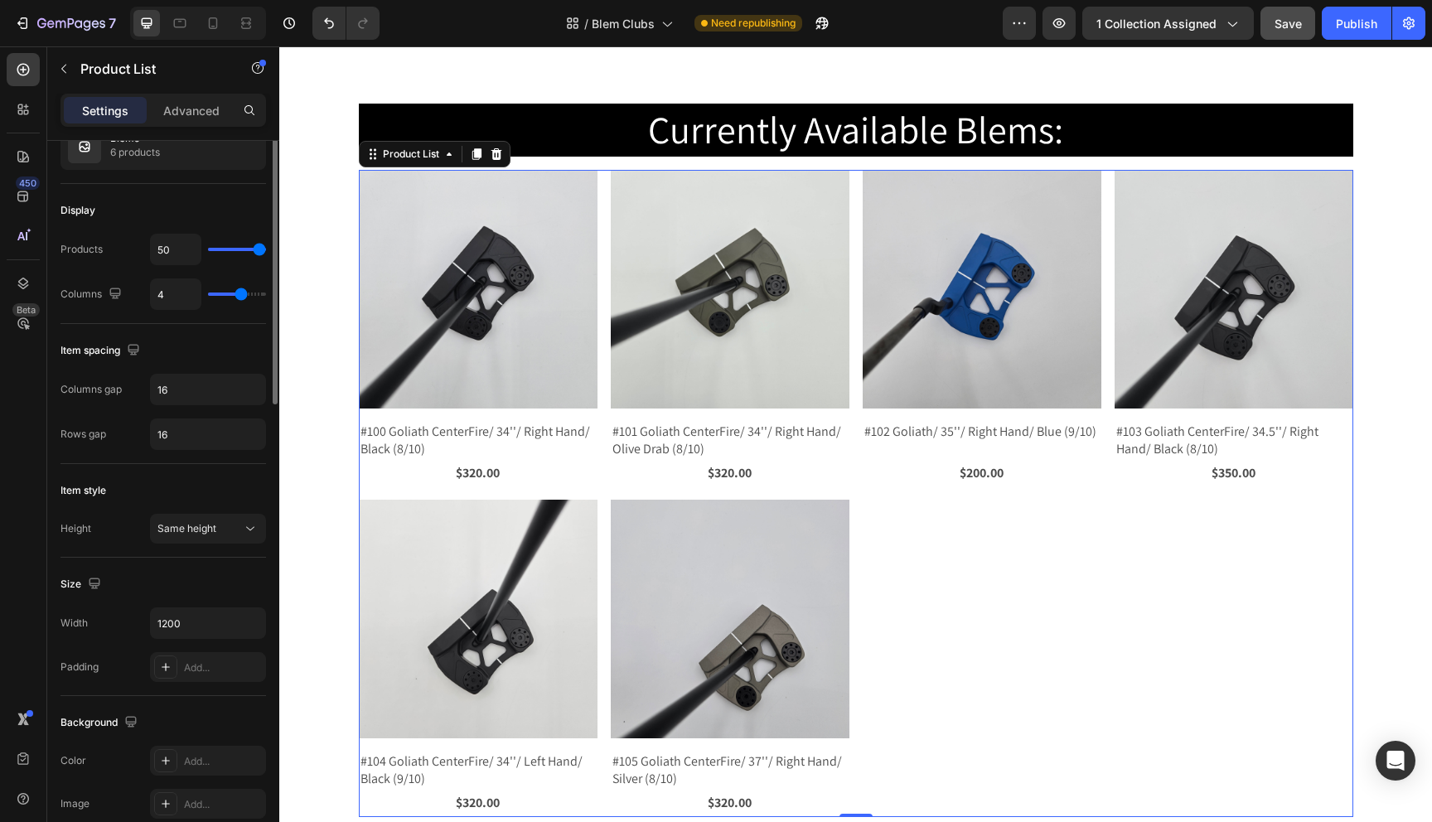
scroll to position [0, 0]
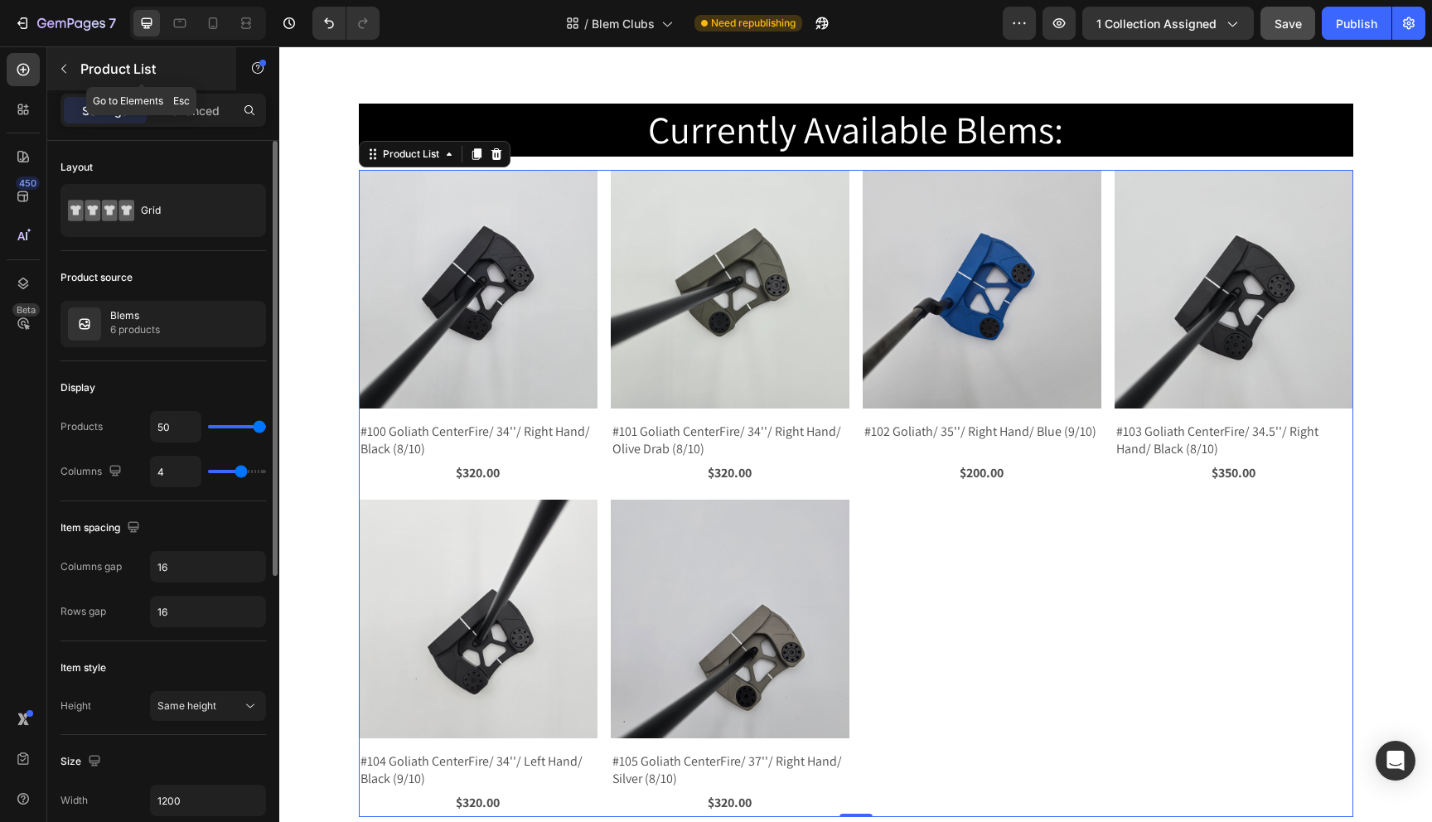
click at [66, 76] on button "button" at bounding box center [64, 69] width 27 height 27
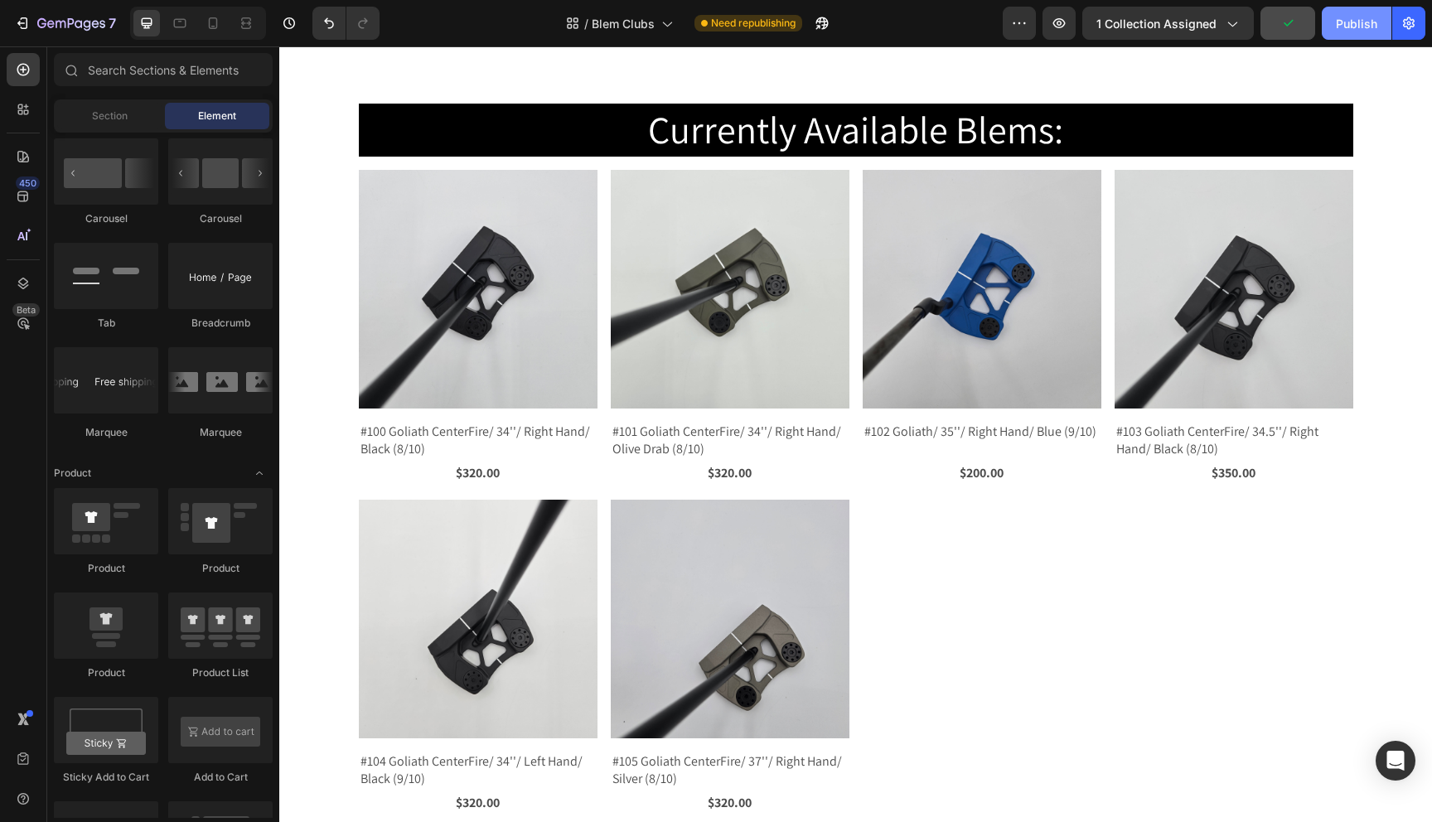
click at [1353, 29] on div "Publish" at bounding box center [1356, 23] width 41 height 17
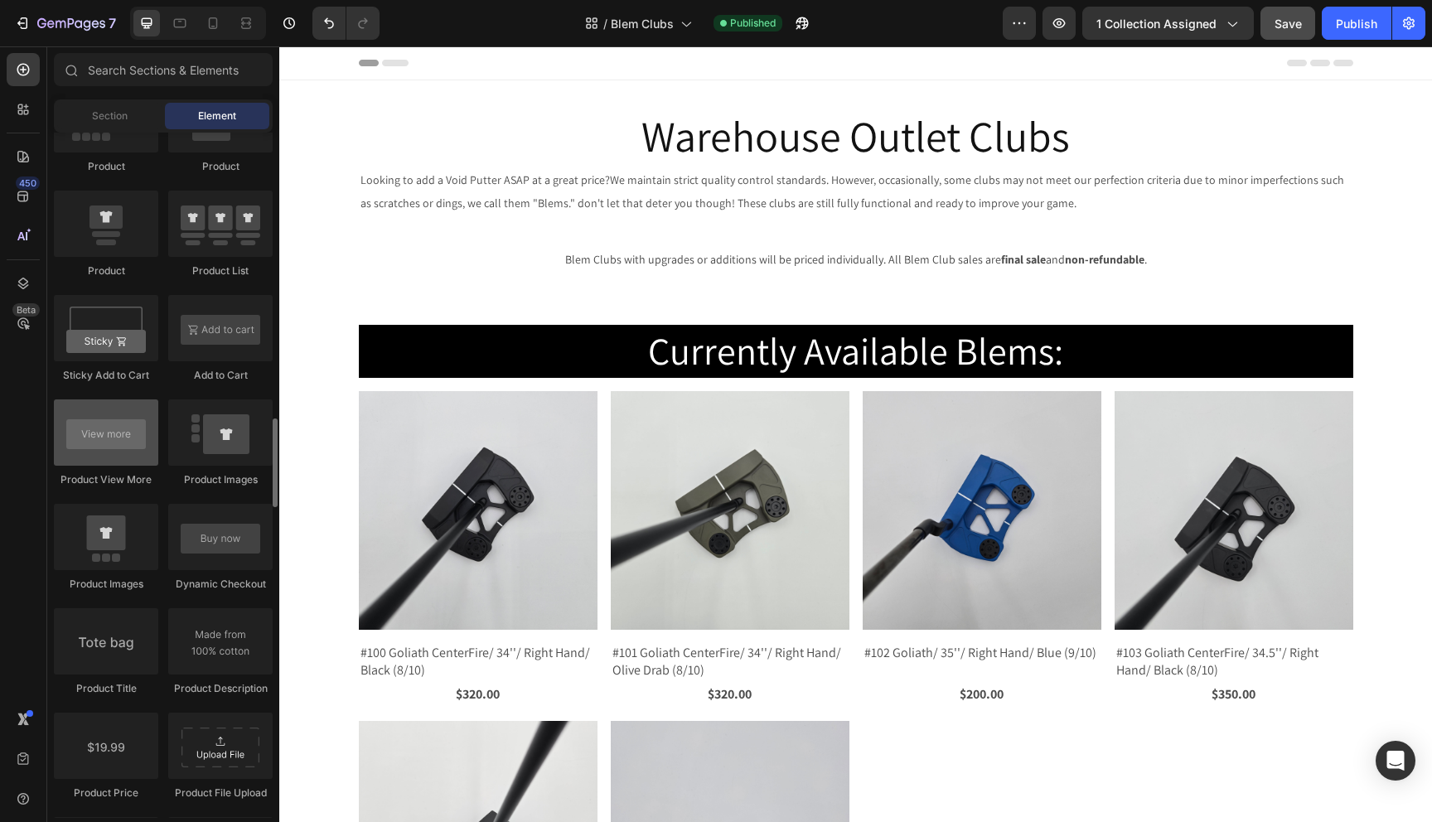
scroll to position [2194, 0]
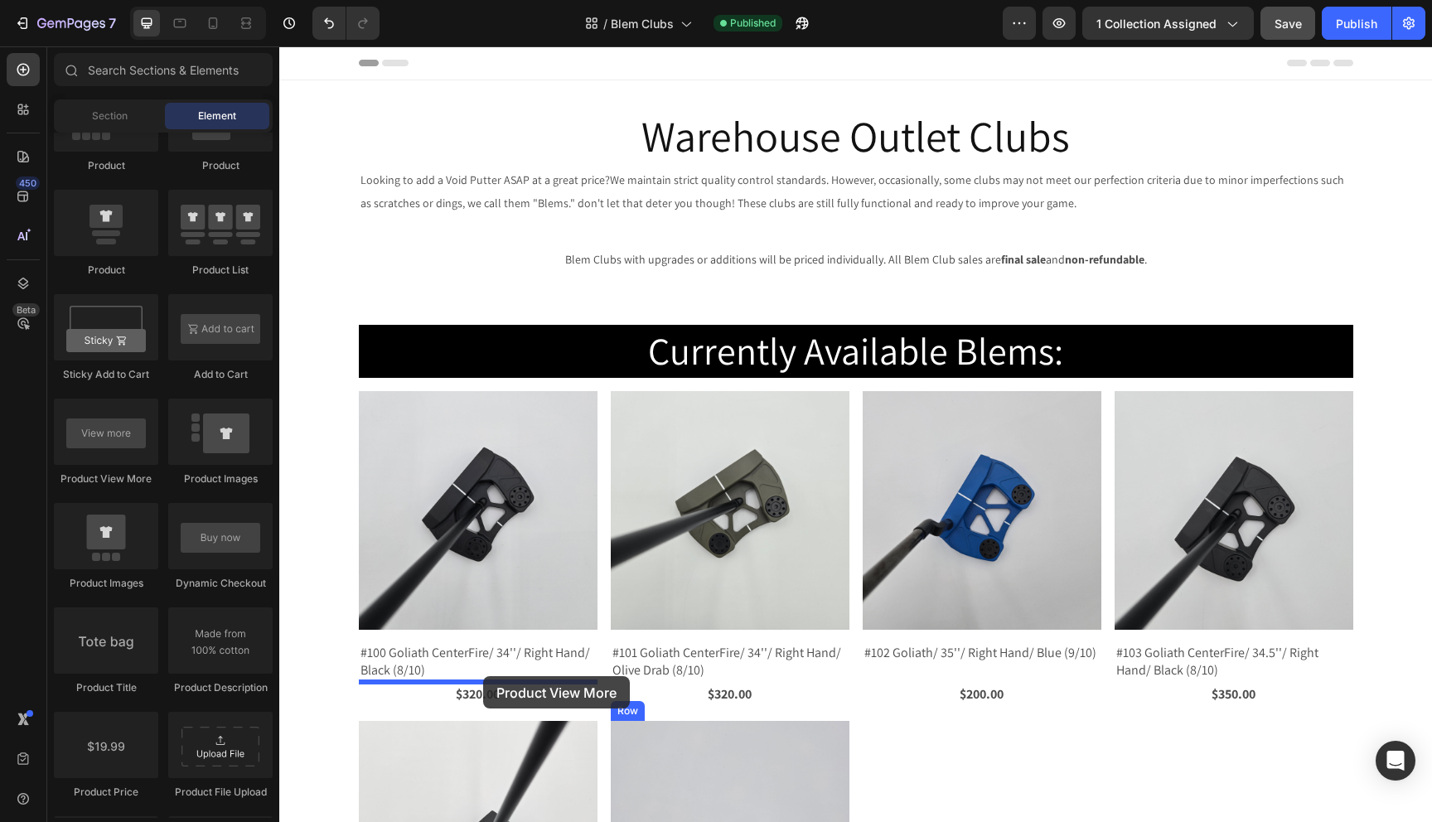
drag, startPoint x: 422, startPoint y: 502, endPoint x: 483, endPoint y: 676, distance: 184.5
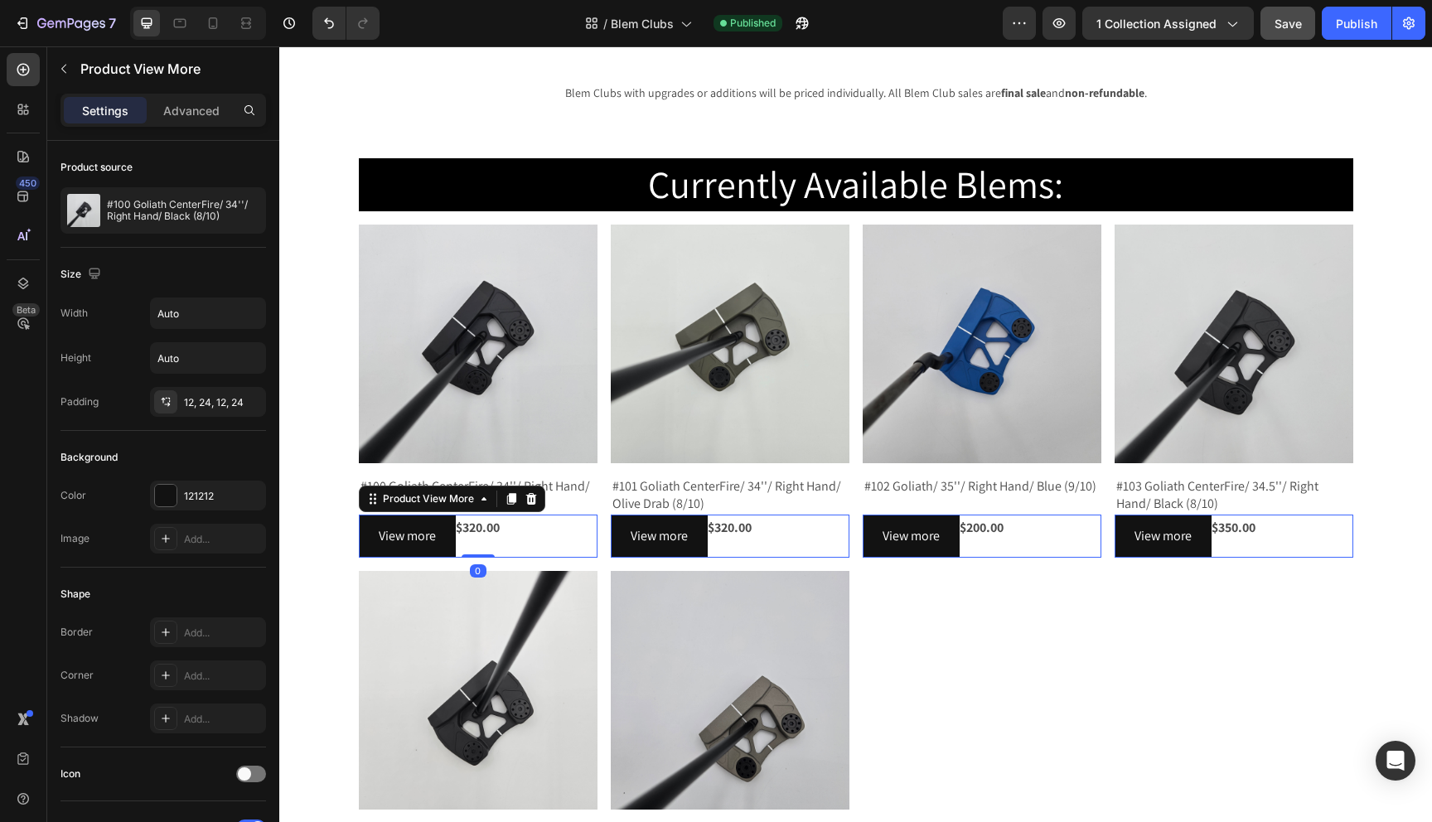
scroll to position [177, 0]
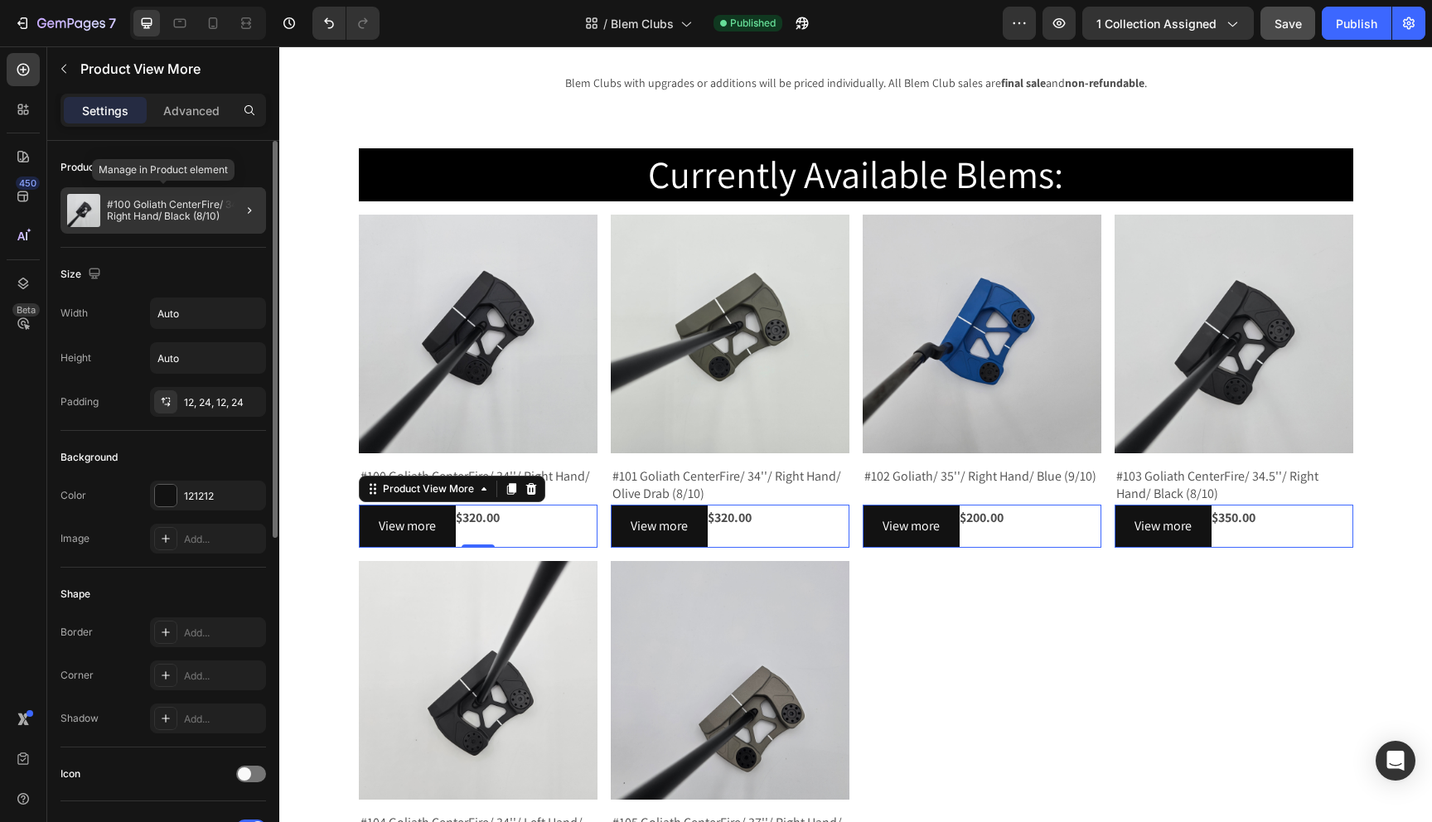
click at [135, 215] on p "#100 Goliath CenterFire/ 34''/ Right Hand/ Black (8/10)" at bounding box center [183, 210] width 153 height 23
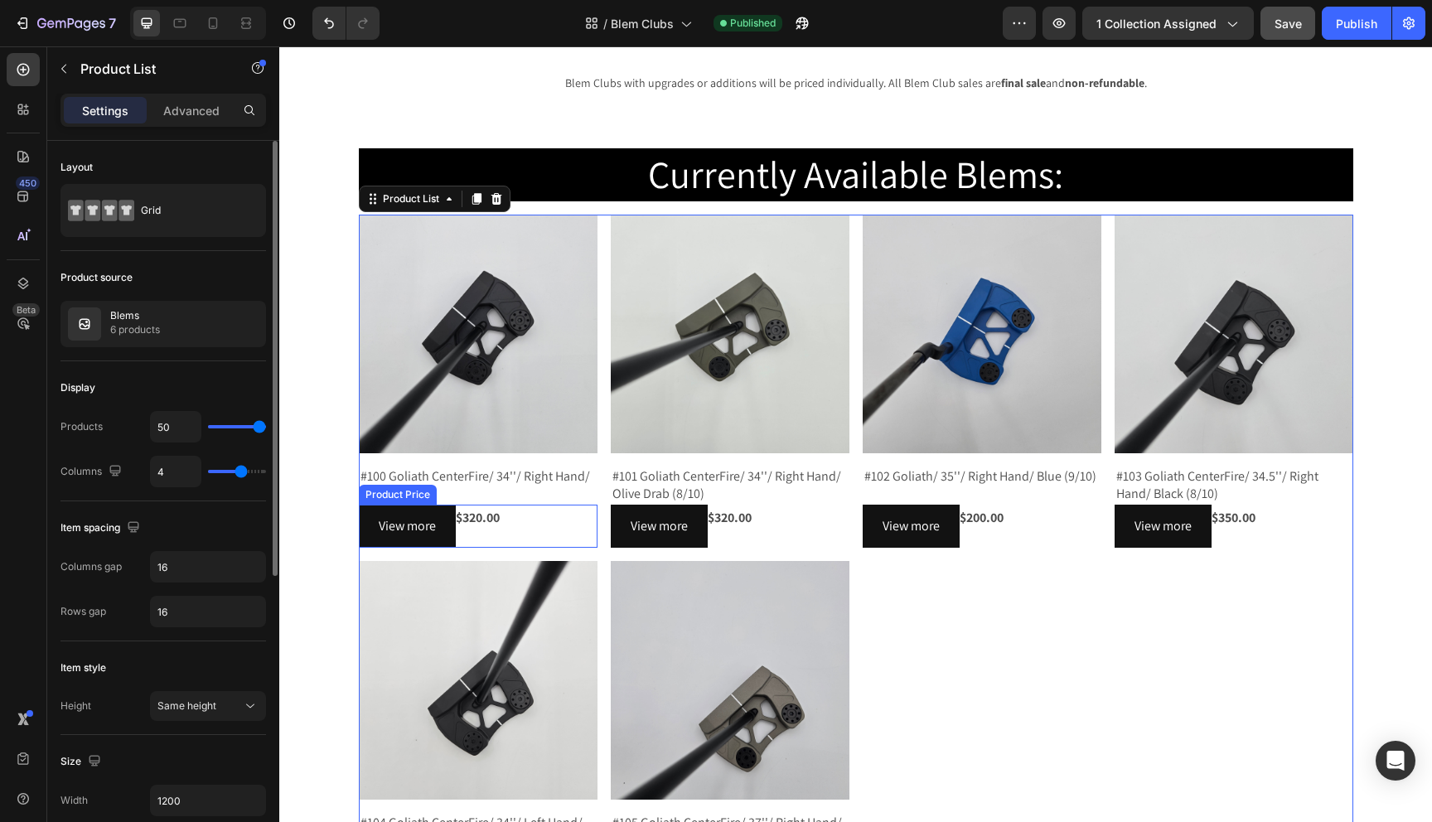
click at [413, 516] on div "$320.00" at bounding box center [478, 518] width 239 height 27
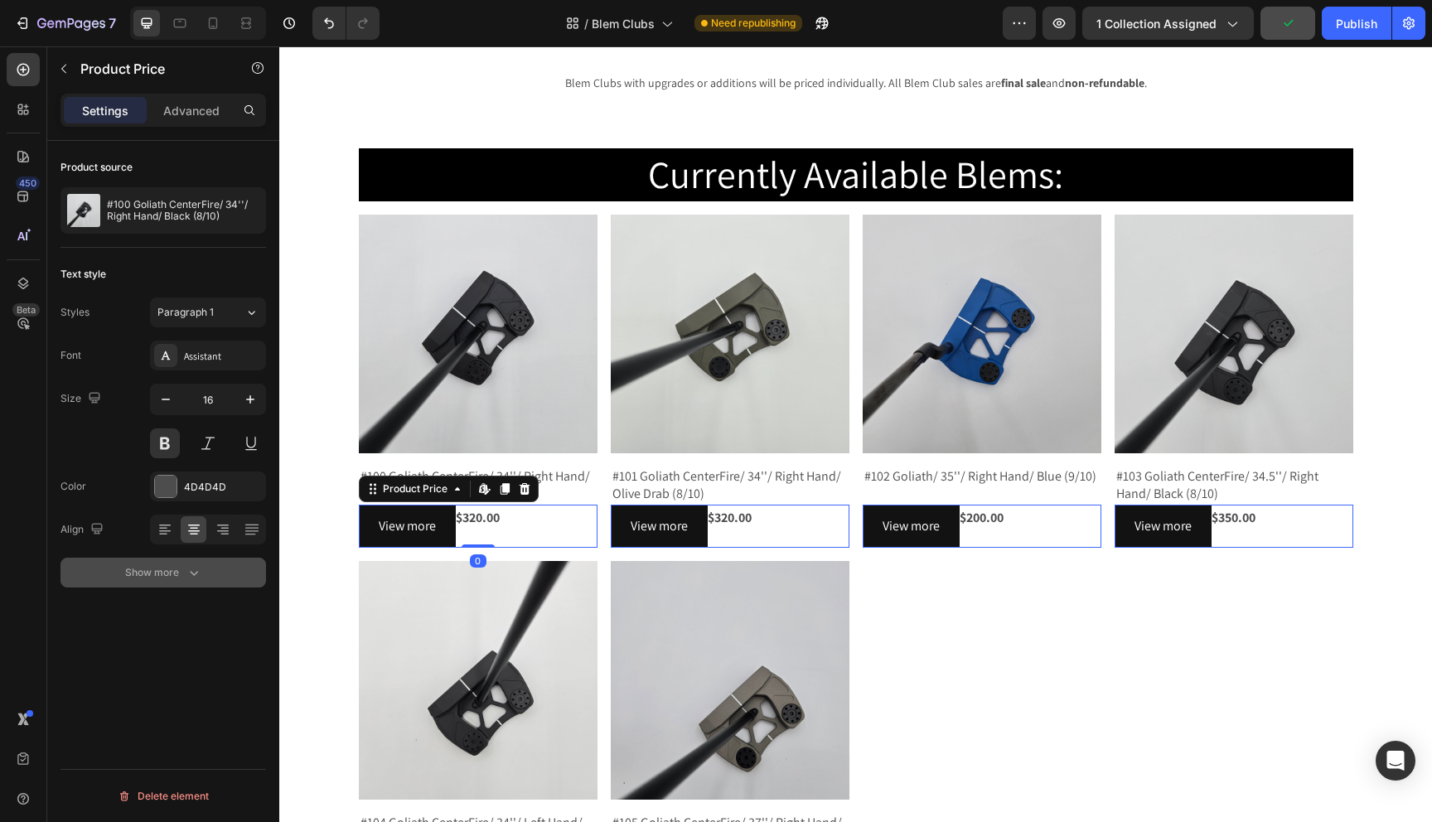
click at [109, 565] on button "Show more" at bounding box center [164, 573] width 206 height 30
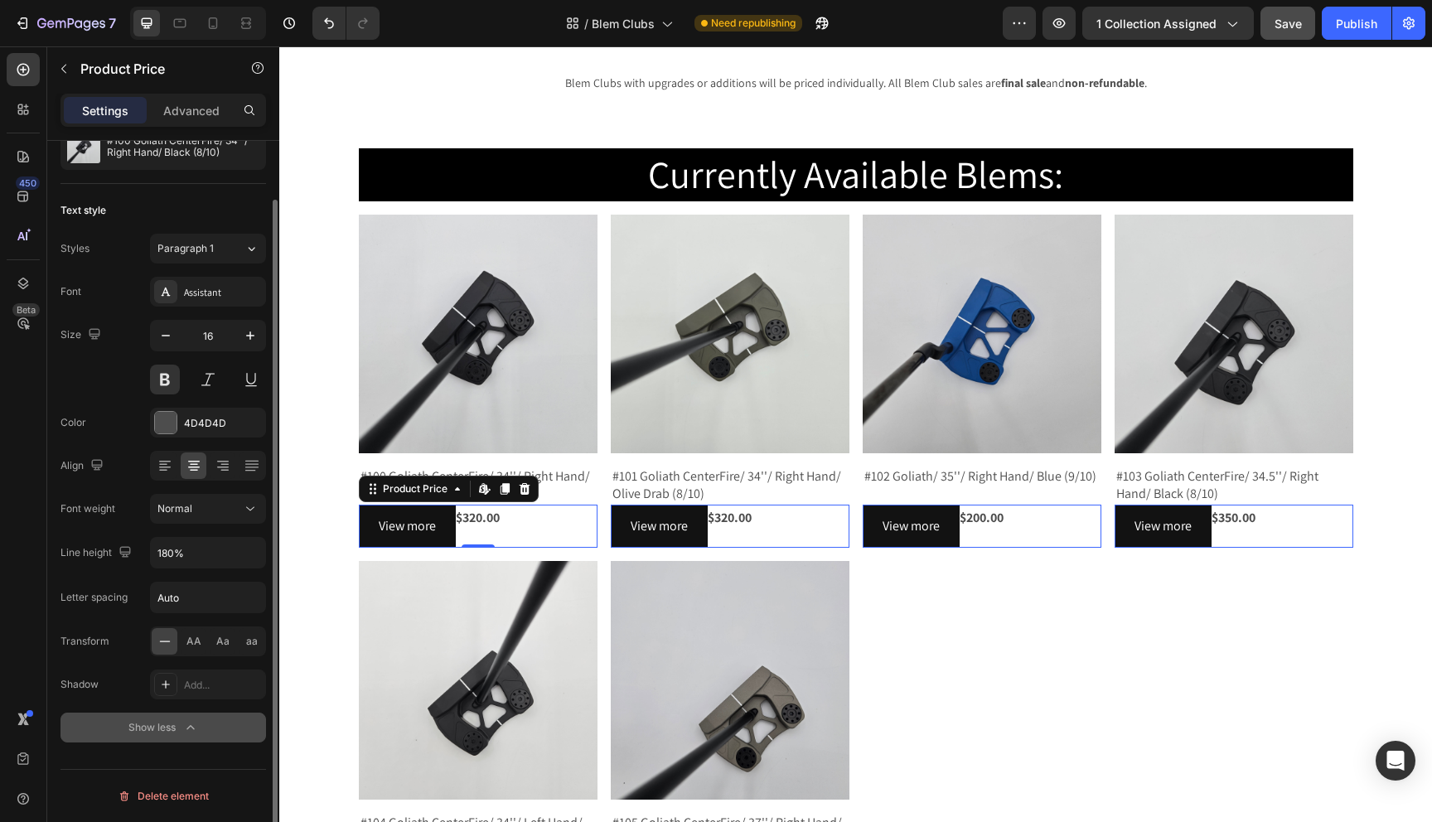
scroll to position [57, 0]
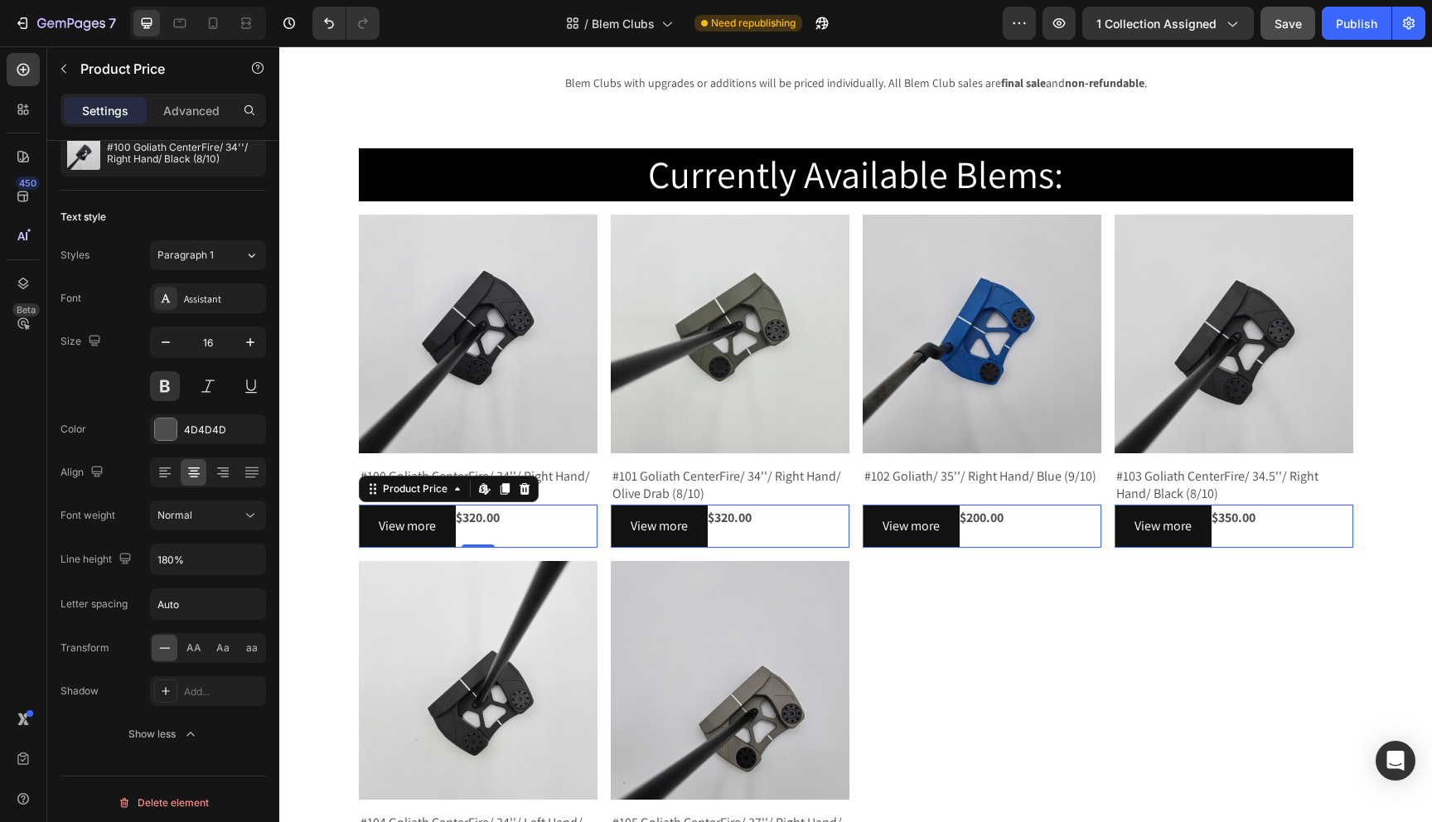
click at [482, 519] on div "$320.00" at bounding box center [478, 518] width 239 height 27
click at [477, 517] on div "$320.00" at bounding box center [478, 518] width 239 height 27
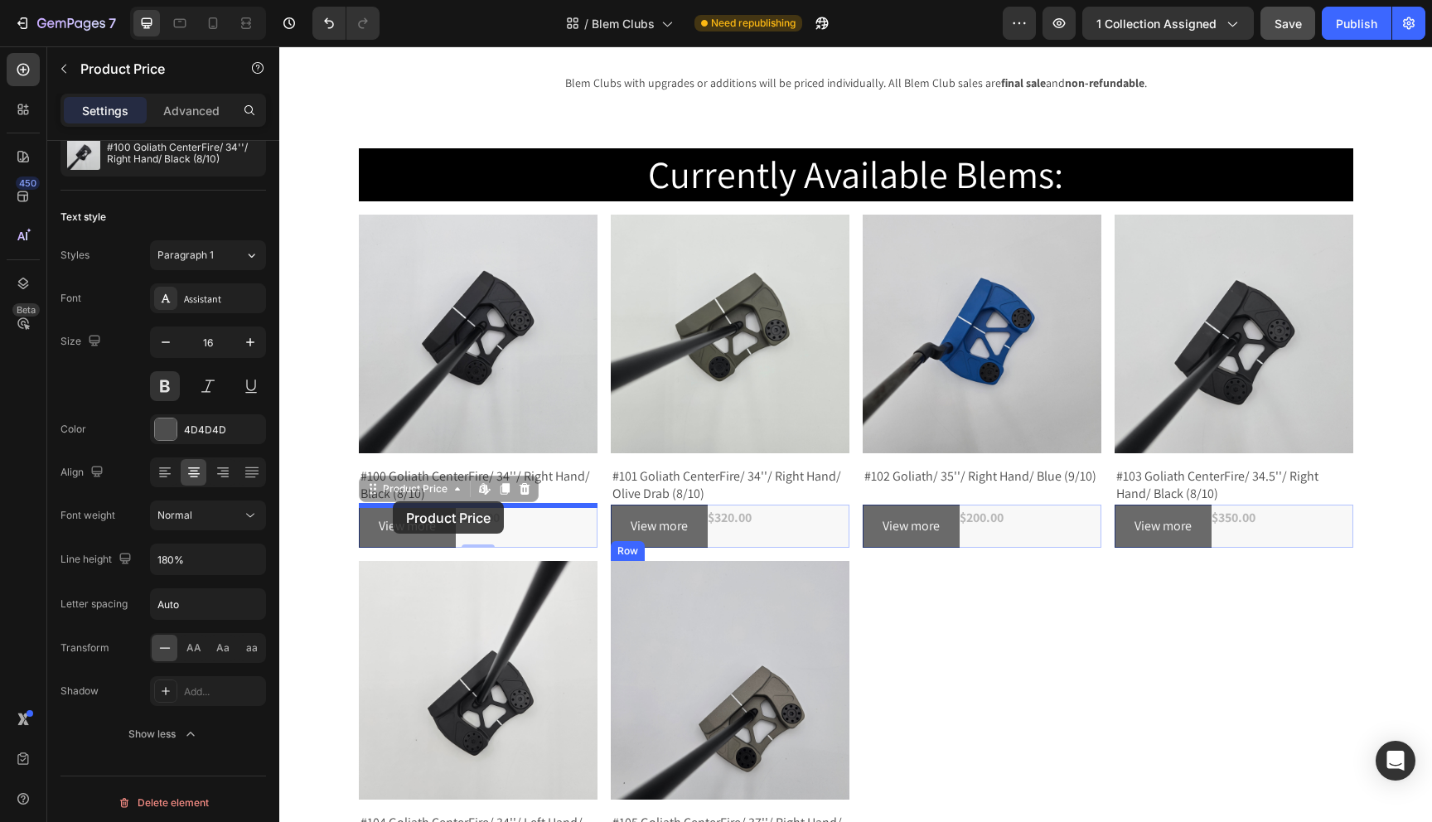
drag, startPoint x: 373, startPoint y: 494, endPoint x: 393, endPoint y: 501, distance: 21.2
click at [393, 501] on div "Header Warehouse Outlet Clubs Heading Looking to add a Void Putter ASAP at a gr…" at bounding box center [855, 746] width 1153 height 1752
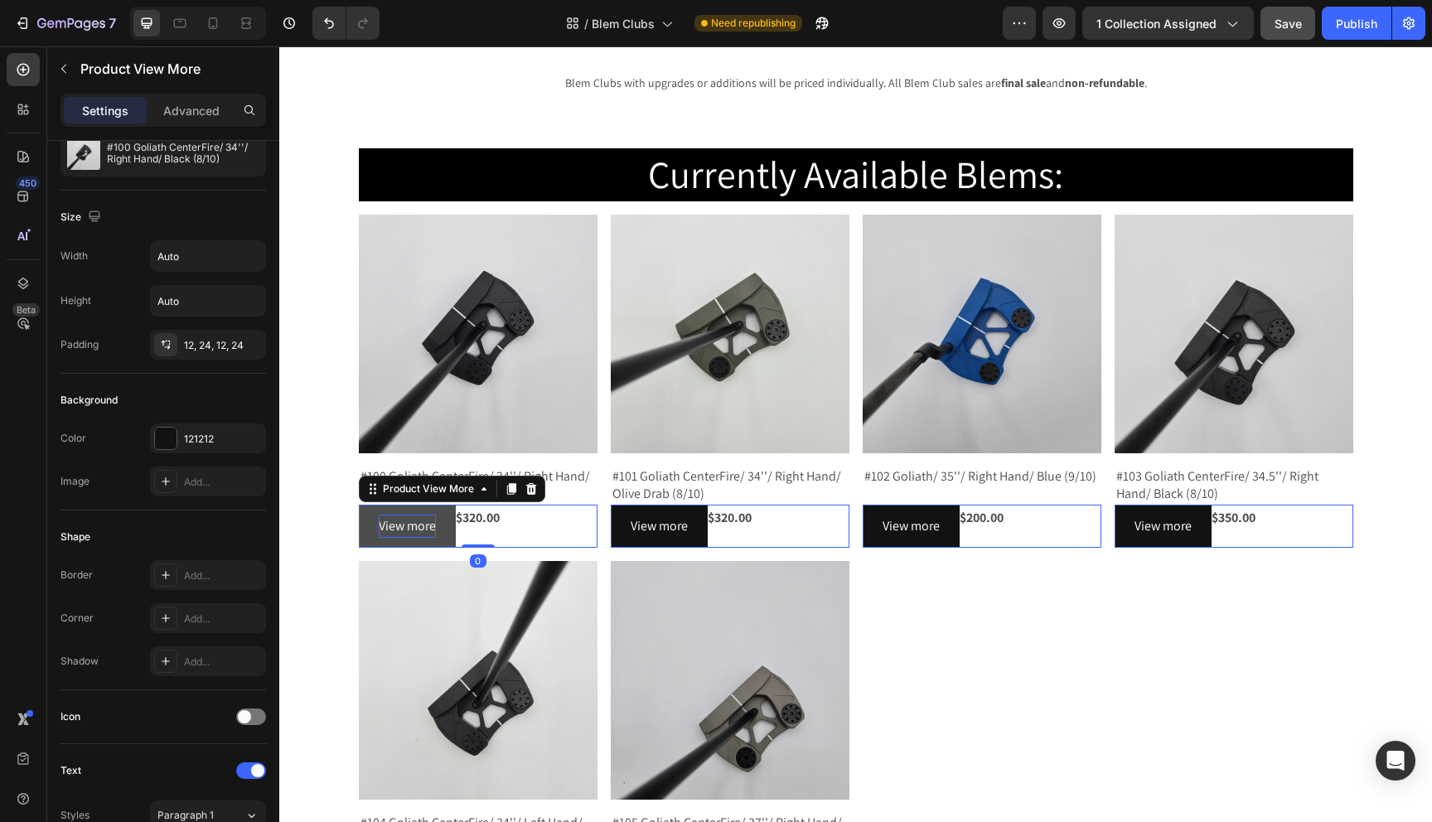
click at [419, 532] on p "View more" at bounding box center [407, 527] width 57 height 24
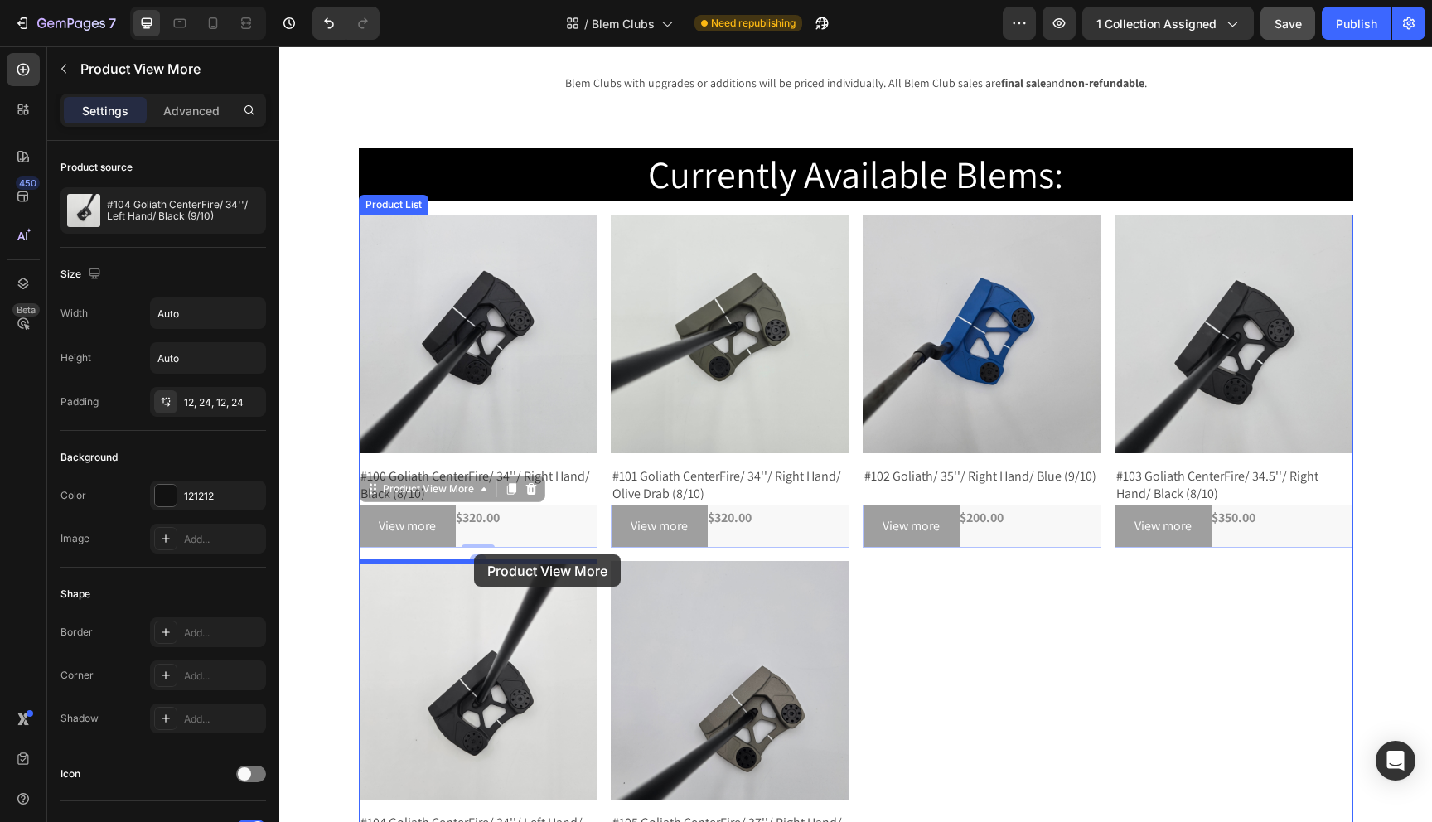
drag, startPoint x: 368, startPoint y: 494, endPoint x: 474, endPoint y: 554, distance: 122.1
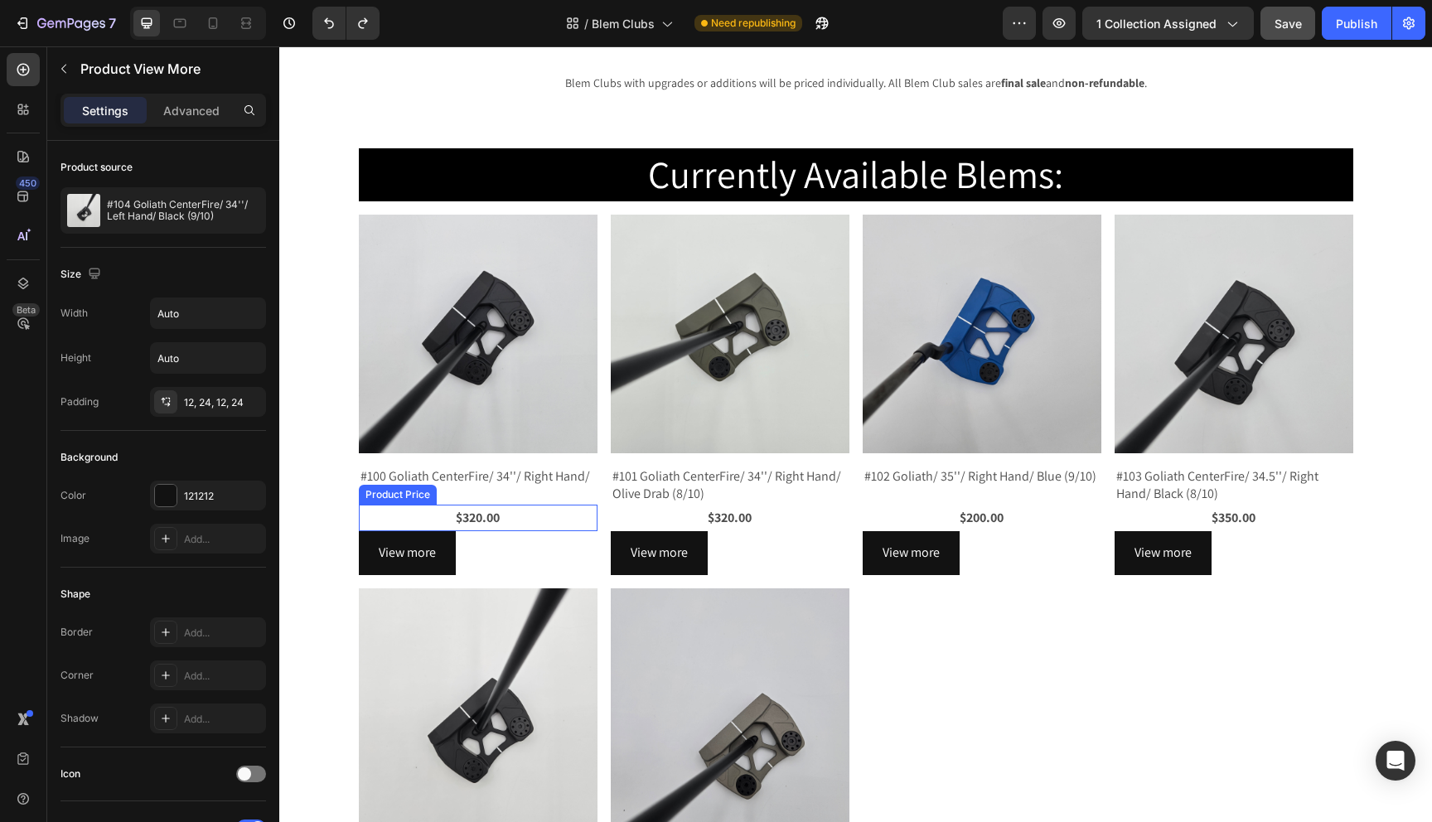
click at [500, 519] on div "$320.00" at bounding box center [478, 518] width 239 height 27
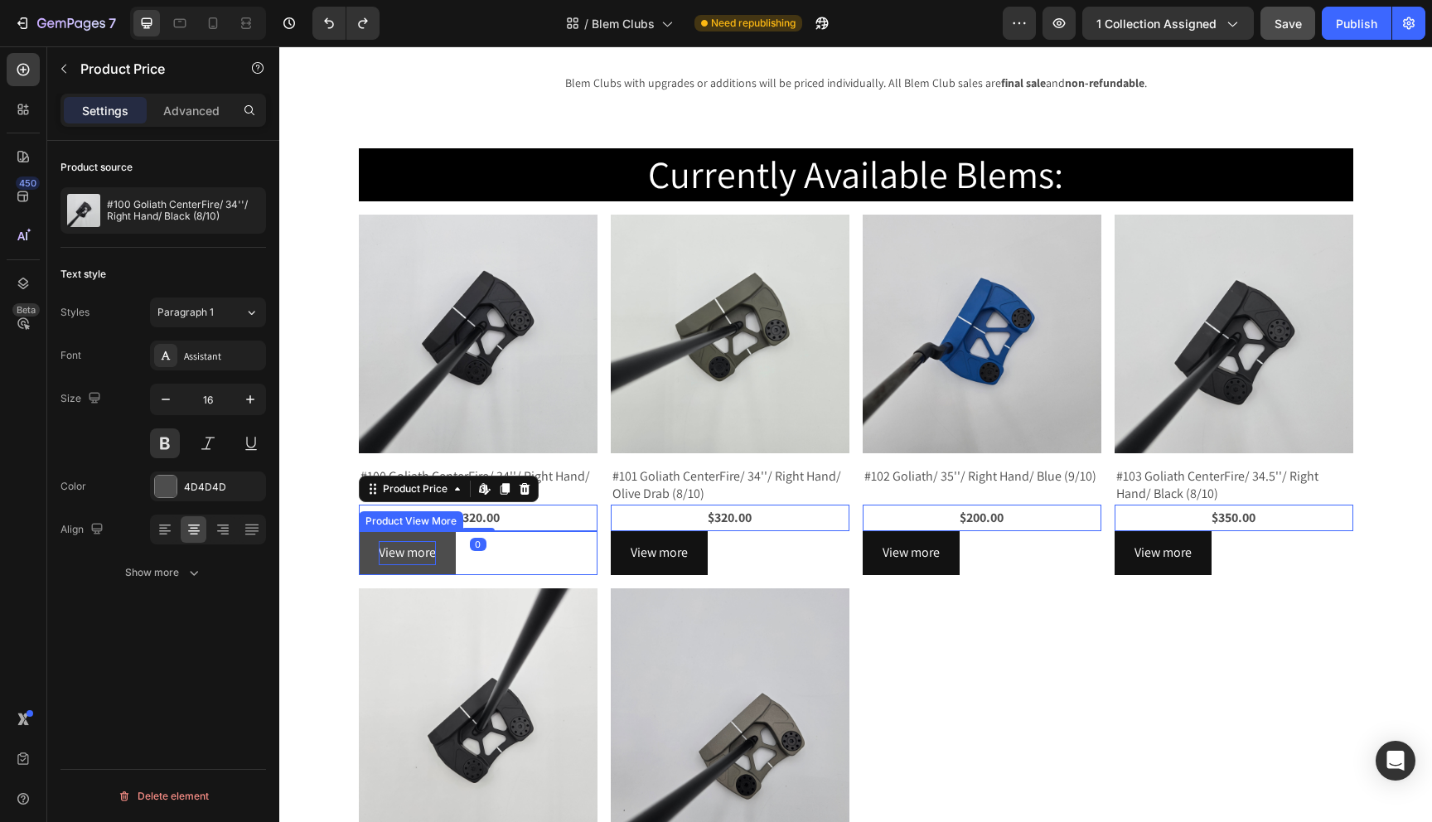
click at [428, 551] on p "View more" at bounding box center [407, 553] width 57 height 24
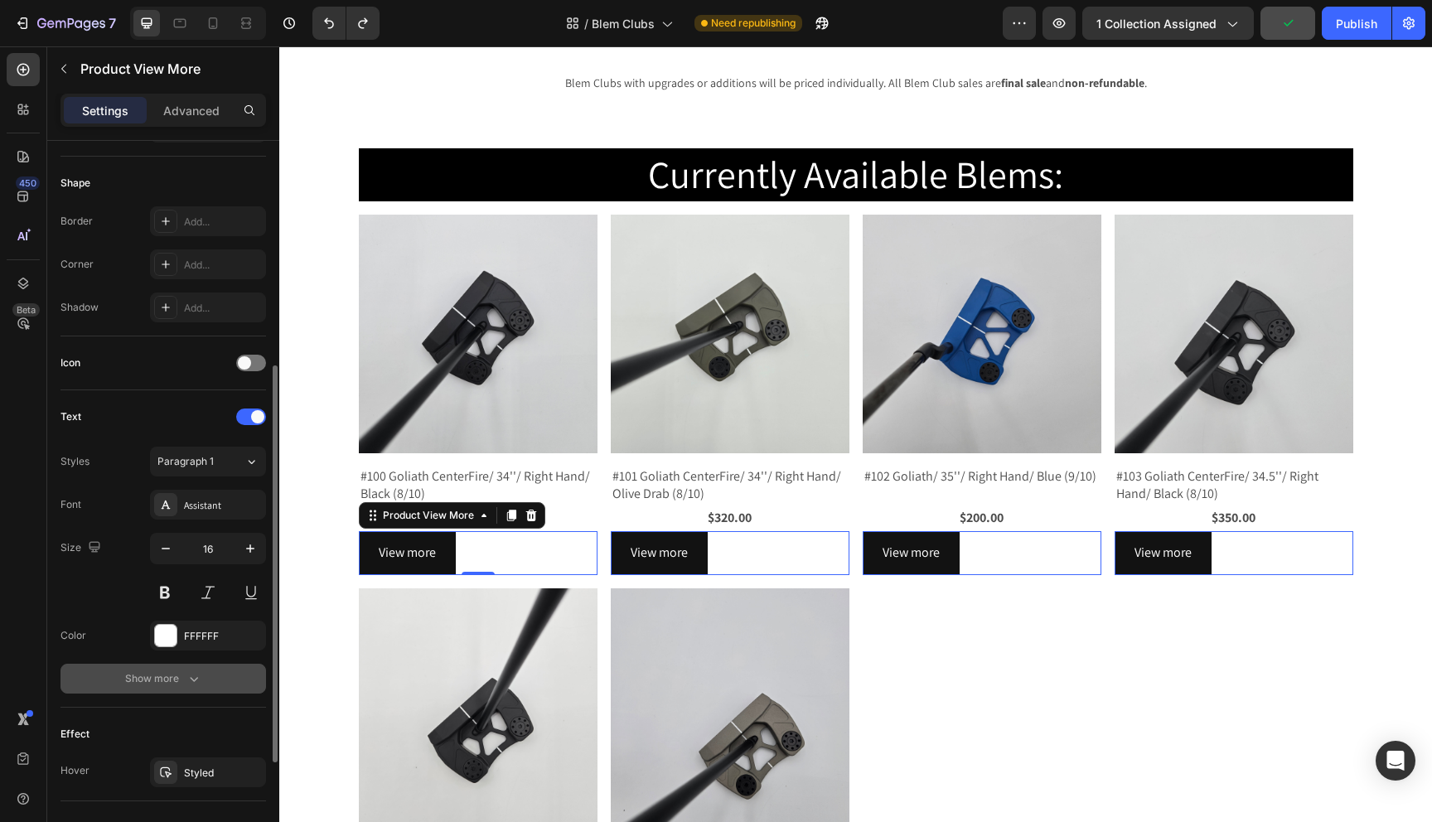
scroll to position [607, 0]
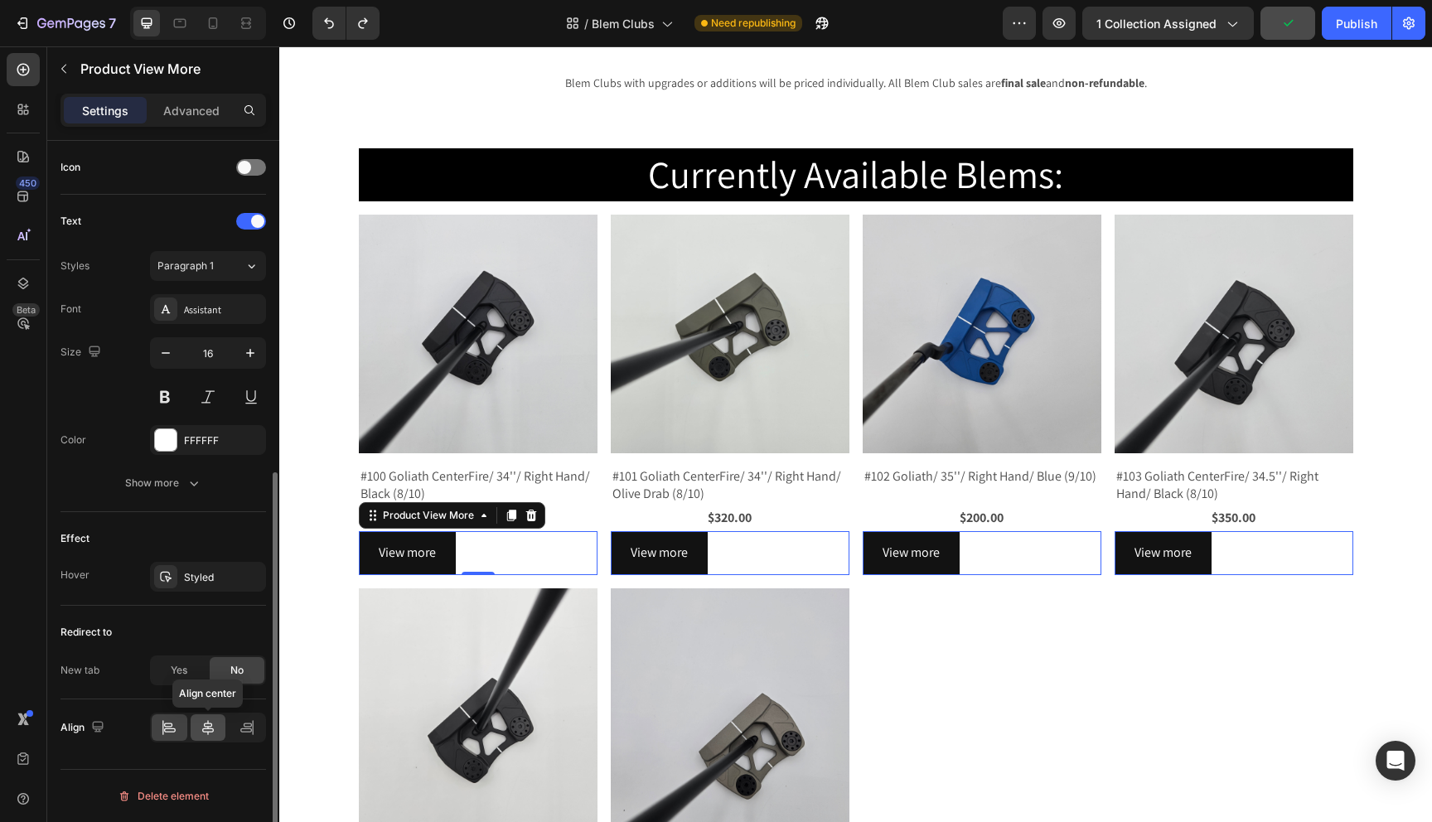
click at [215, 732] on icon at bounding box center [208, 727] width 17 height 17
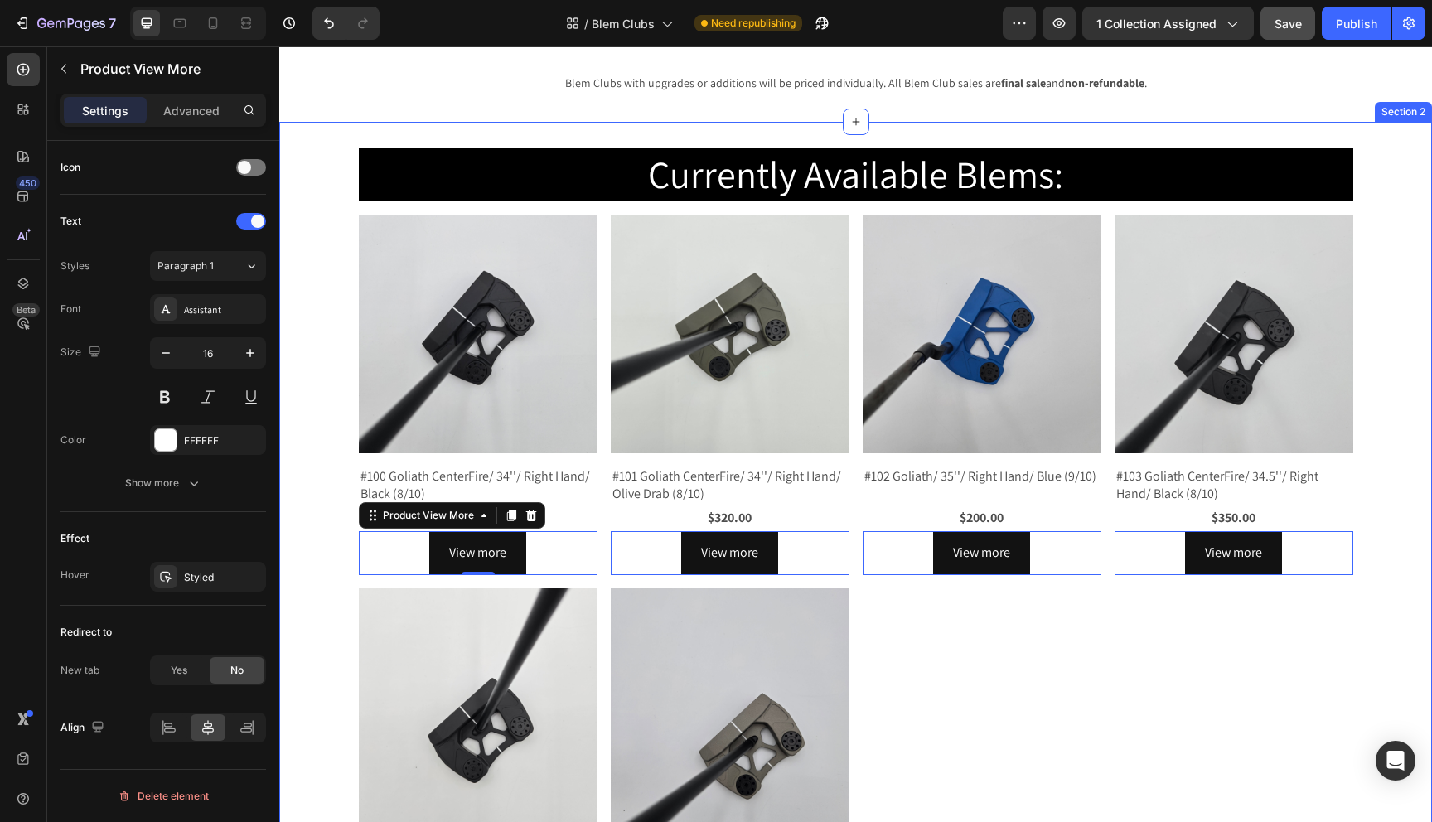
click at [319, 564] on div "Currently Available Blems: Heading Product Images #100 Goliath CenterFire/ 34''…" at bounding box center [855, 548] width 1153 height 801
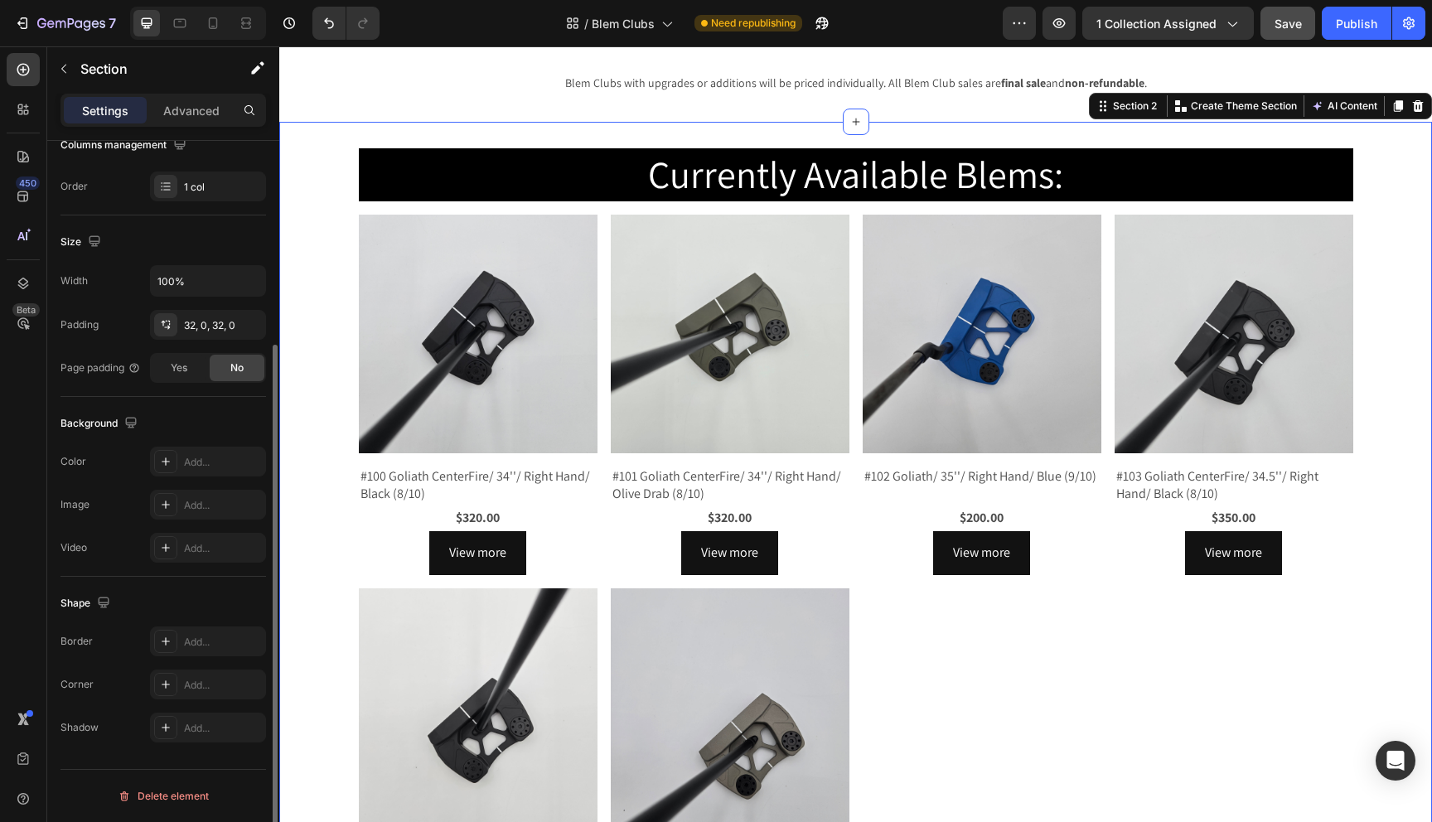
scroll to position [0, 0]
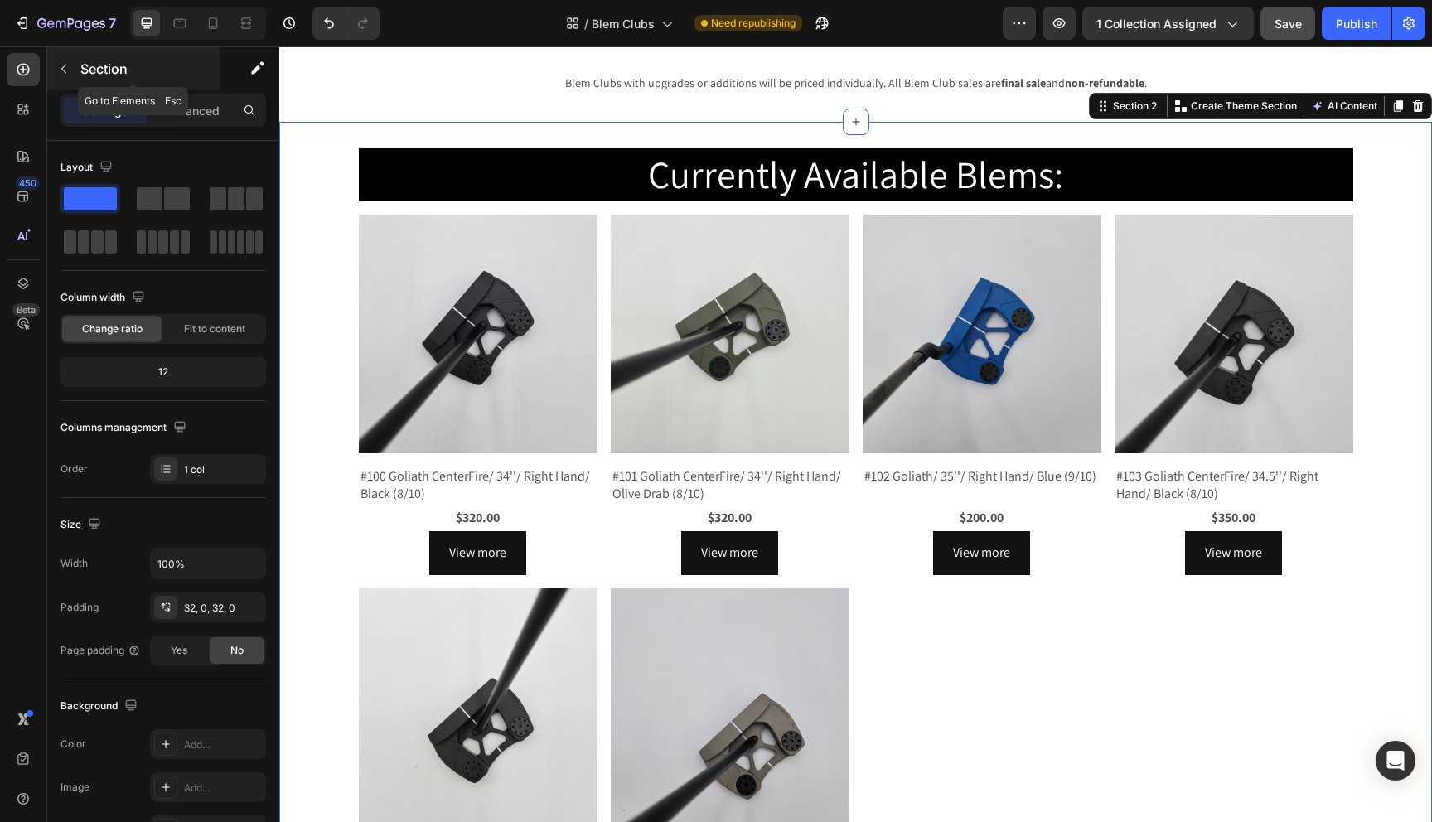
click at [70, 66] on button "button" at bounding box center [64, 69] width 27 height 27
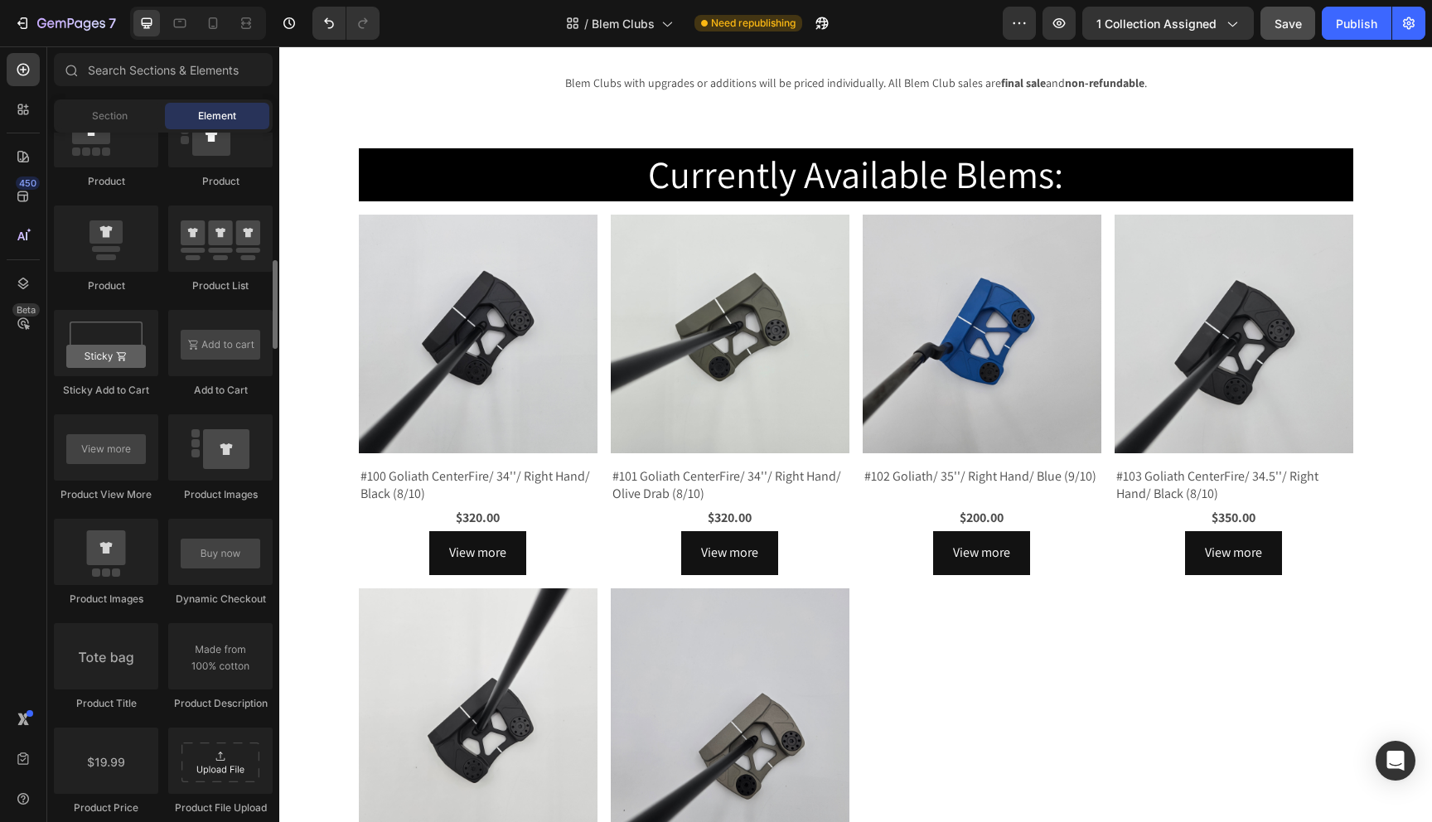
scroll to position [2194, 0]
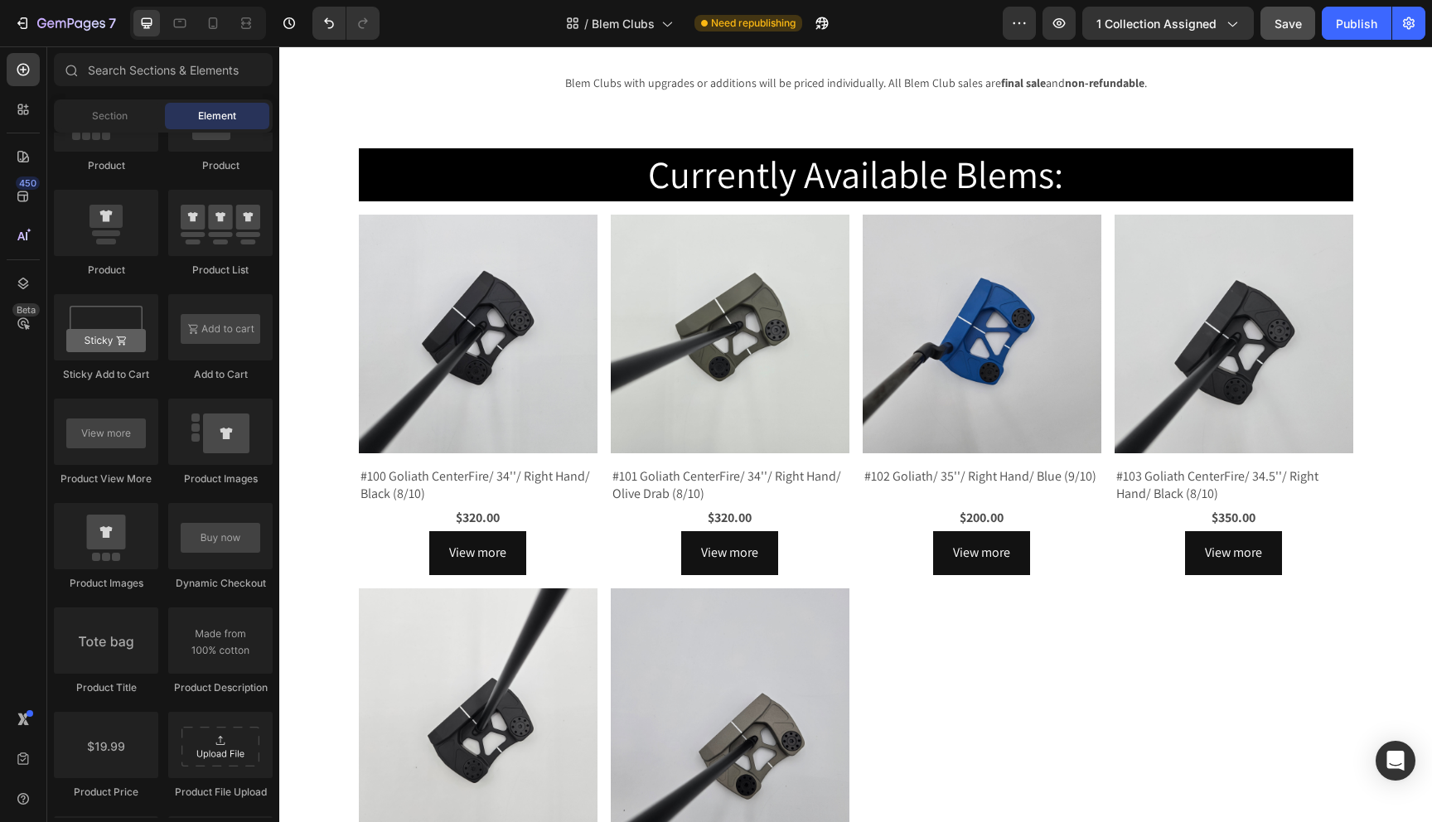
click at [1280, 24] on span "Save" at bounding box center [1288, 24] width 27 height 14
click at [1341, 24] on div "Publish" at bounding box center [1356, 23] width 41 height 17
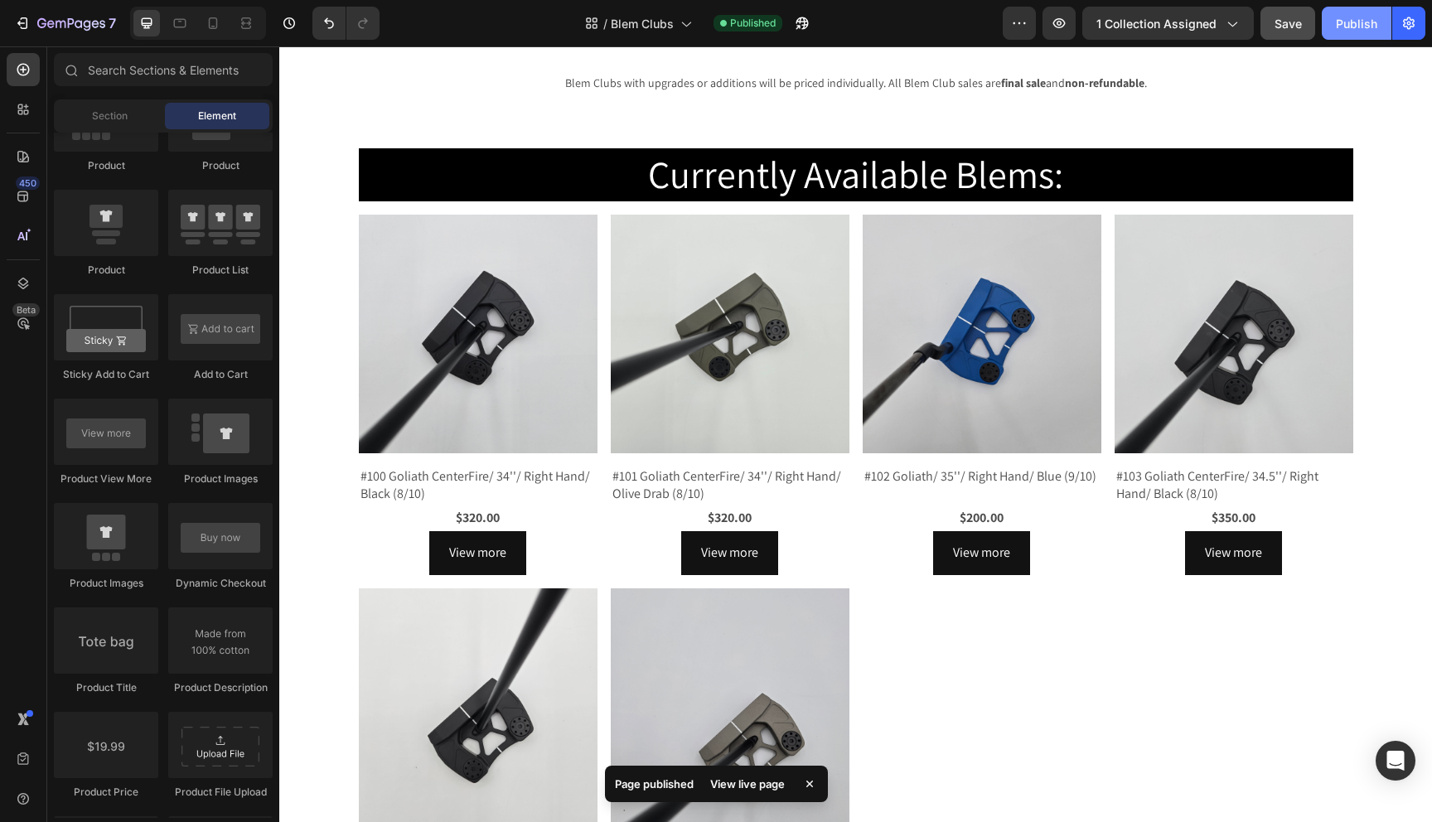
click at [1348, 28] on div "Publish" at bounding box center [1356, 23] width 41 height 17
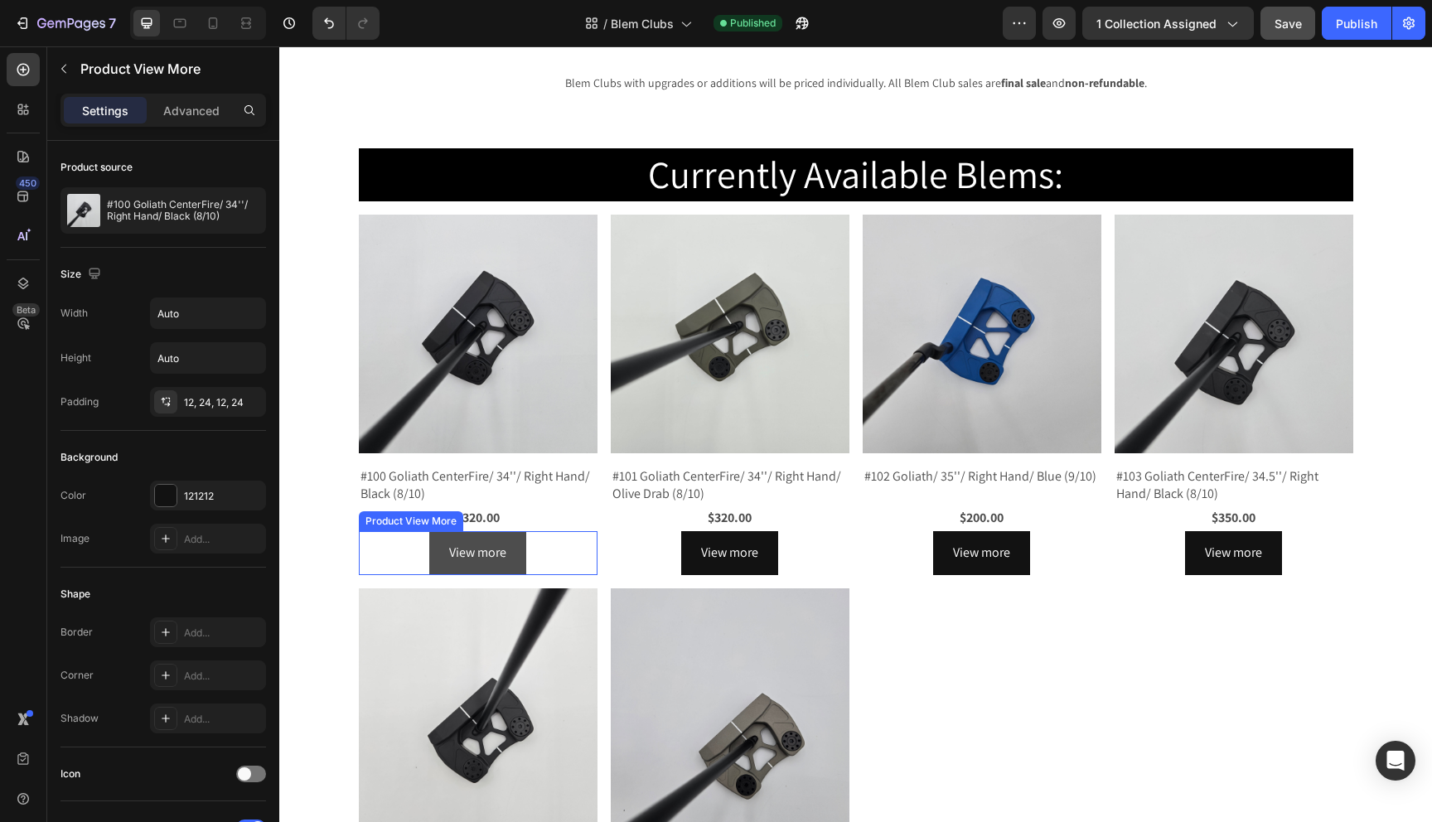
click at [439, 552] on button "View more" at bounding box center [477, 553] width 97 height 44
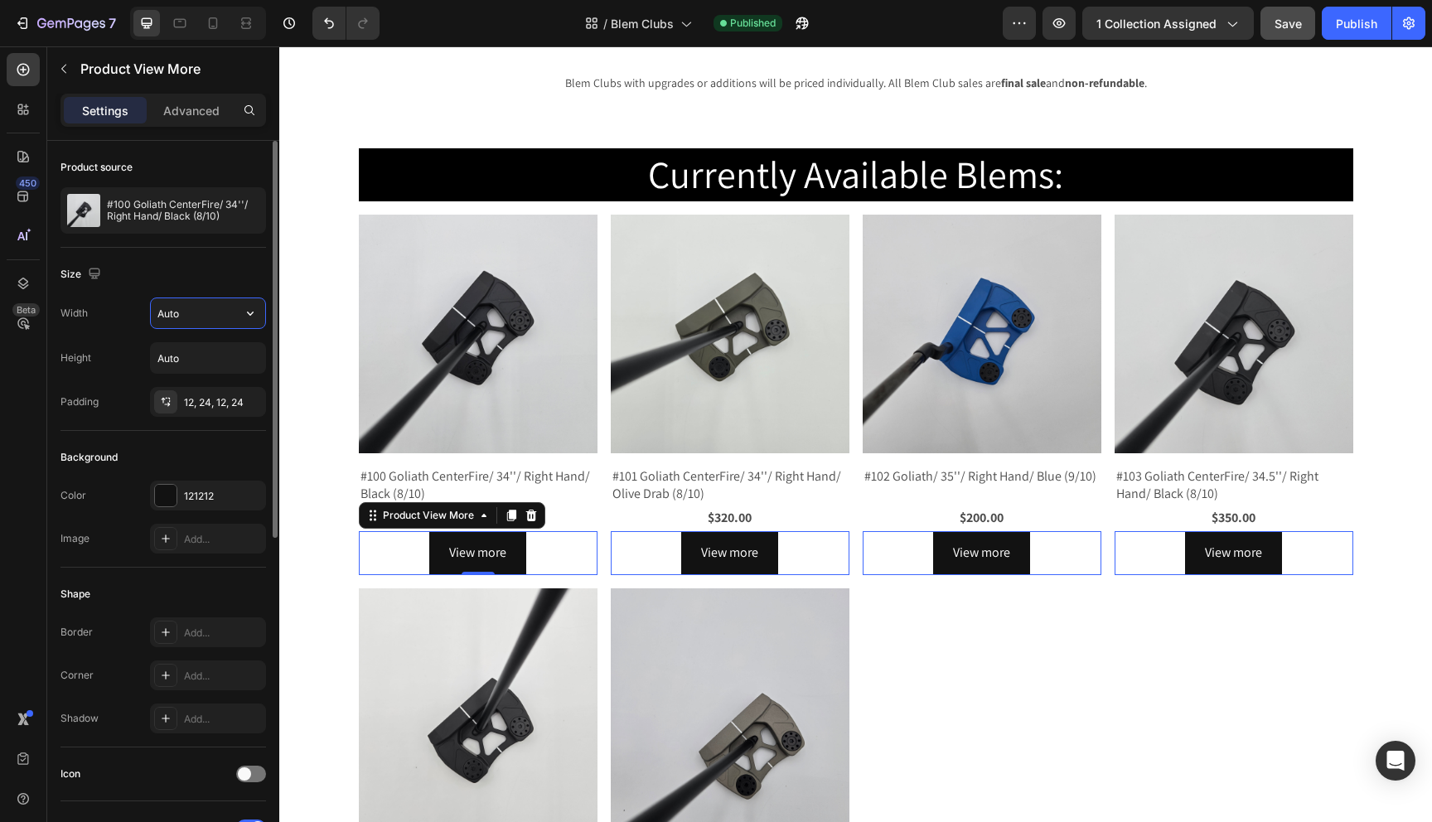
click at [213, 316] on input "Auto" at bounding box center [208, 313] width 114 height 30
click at [260, 311] on button "button" at bounding box center [250, 313] width 30 height 30
click at [177, 352] on p "Full 100%" at bounding box center [204, 355] width 94 height 15
type input "100%"
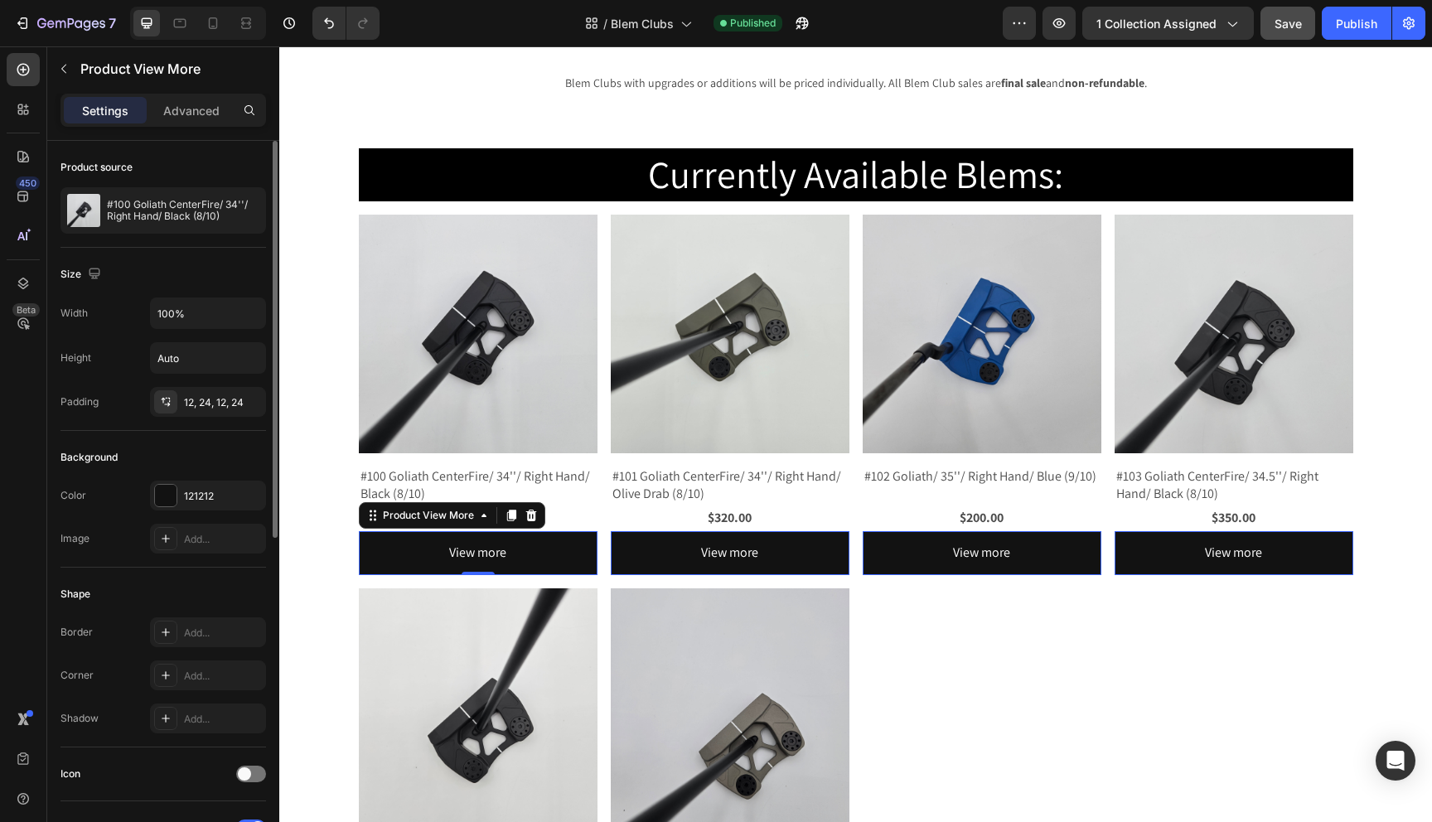
click at [151, 452] on div "Background" at bounding box center [164, 457] width 206 height 27
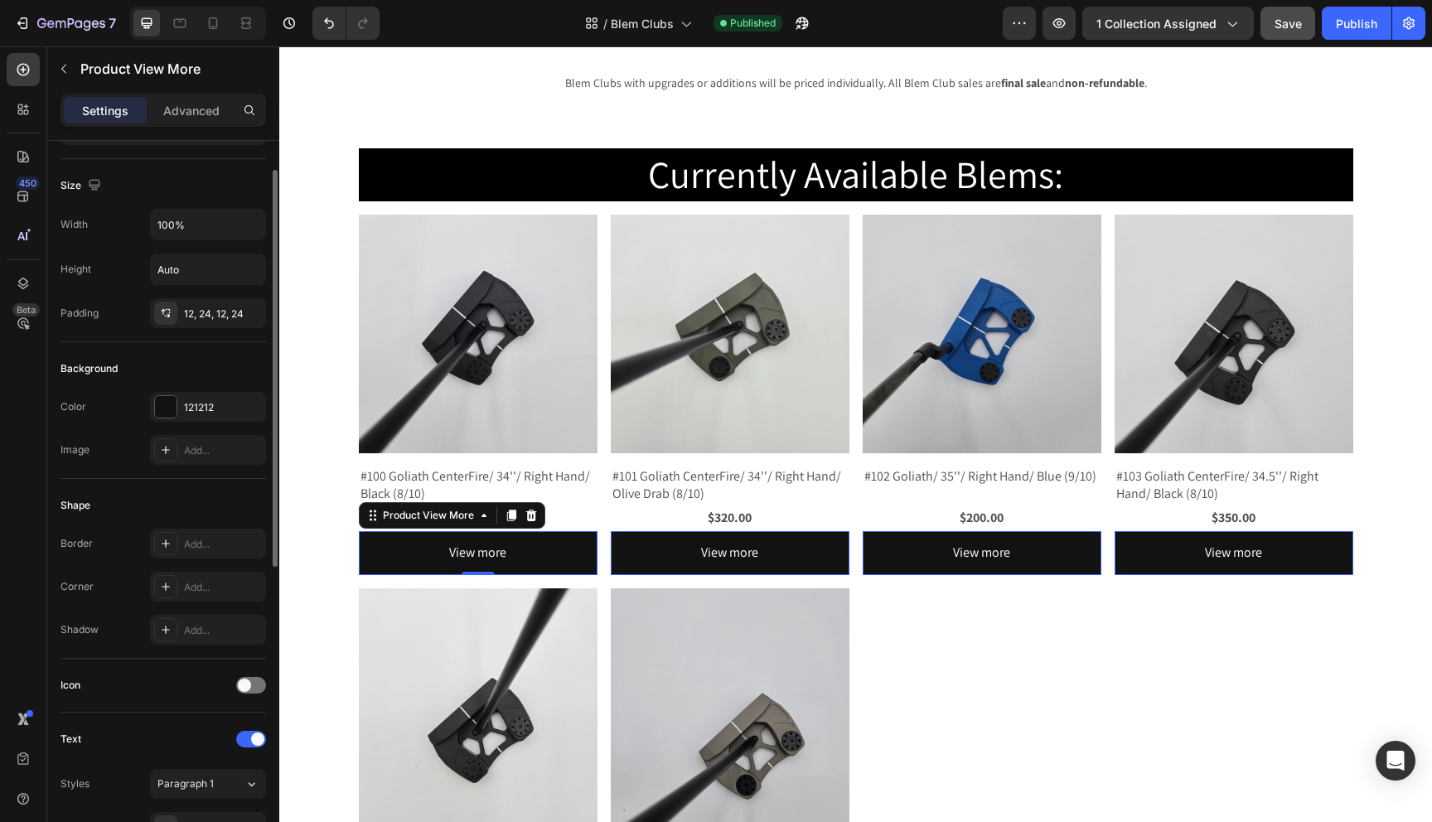
scroll to position [94, 0]
click at [165, 400] on div at bounding box center [166, 402] width 22 height 22
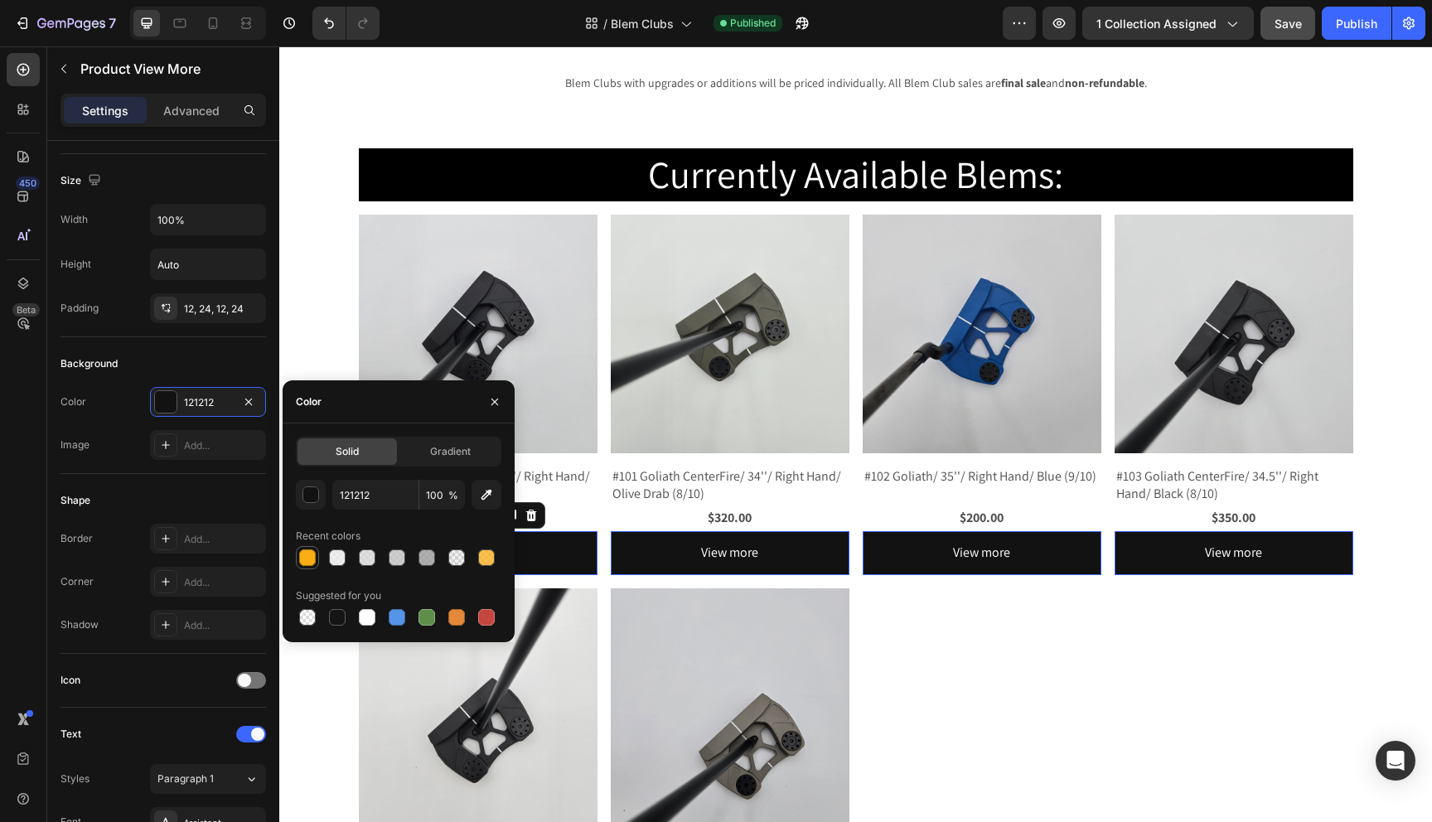
click at [307, 558] on div at bounding box center [307, 557] width 17 height 17
type input "FAAD14"
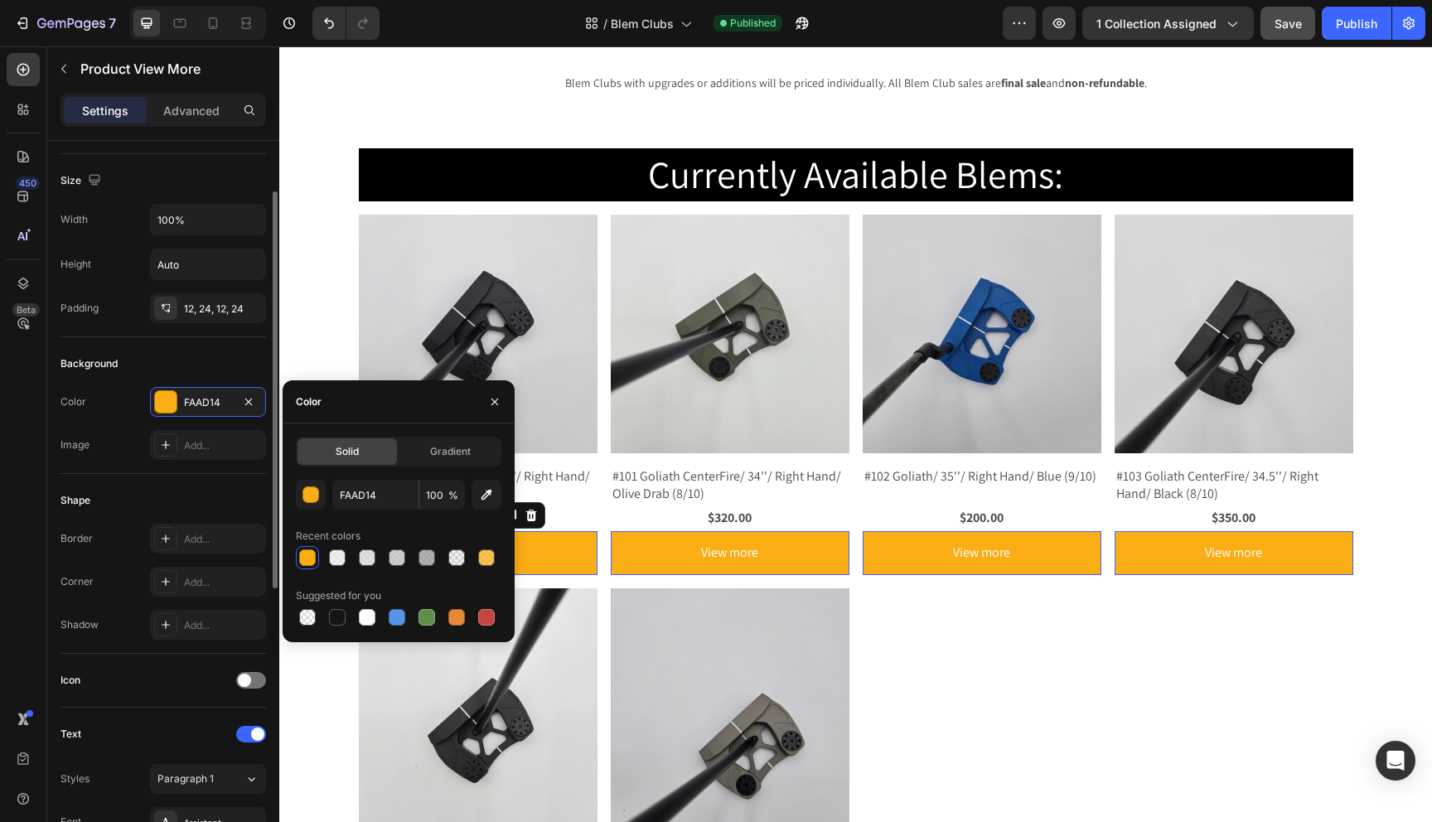
click at [162, 513] on div "Shape" at bounding box center [164, 500] width 206 height 27
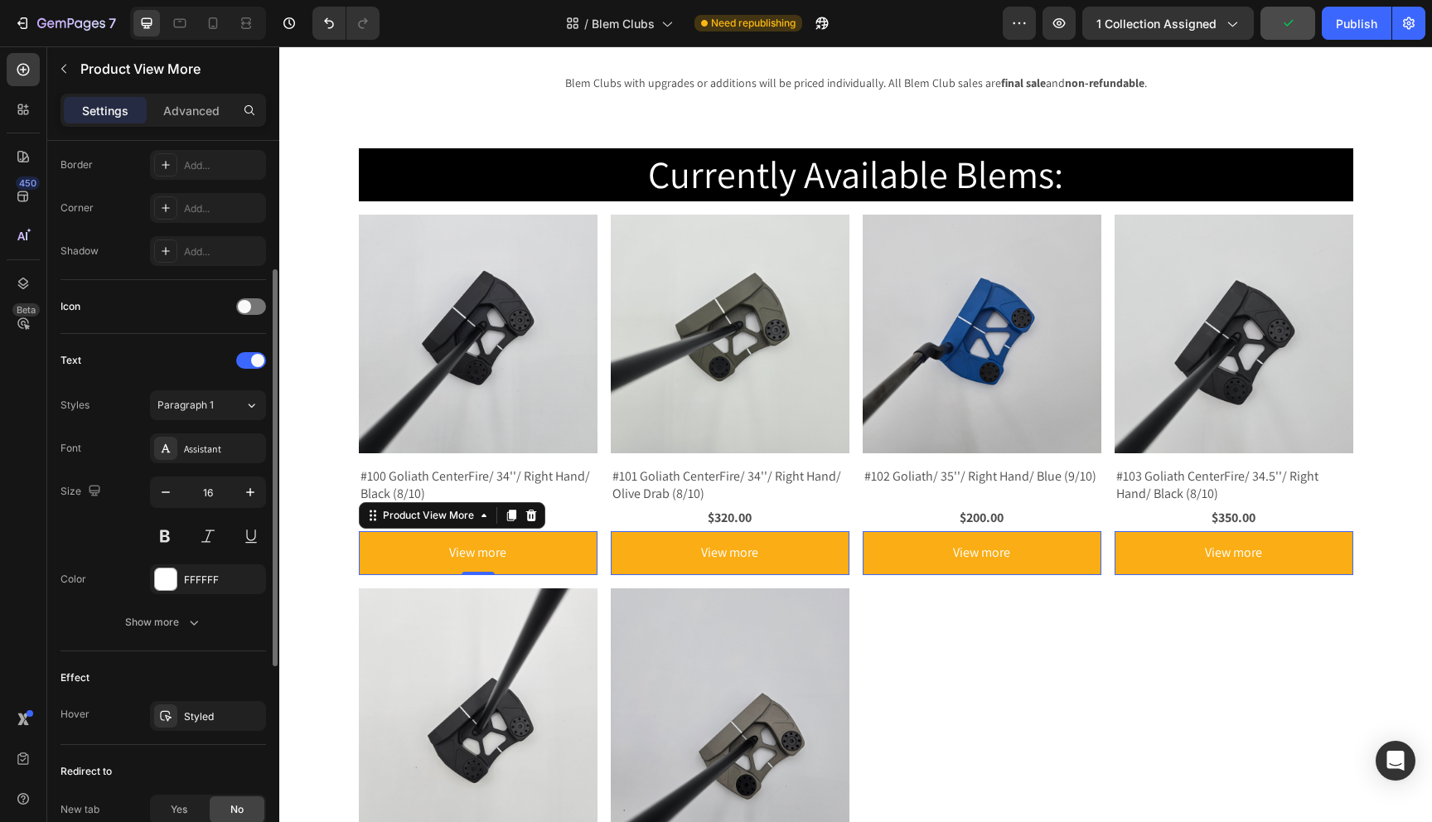
scroll to position [484, 0]
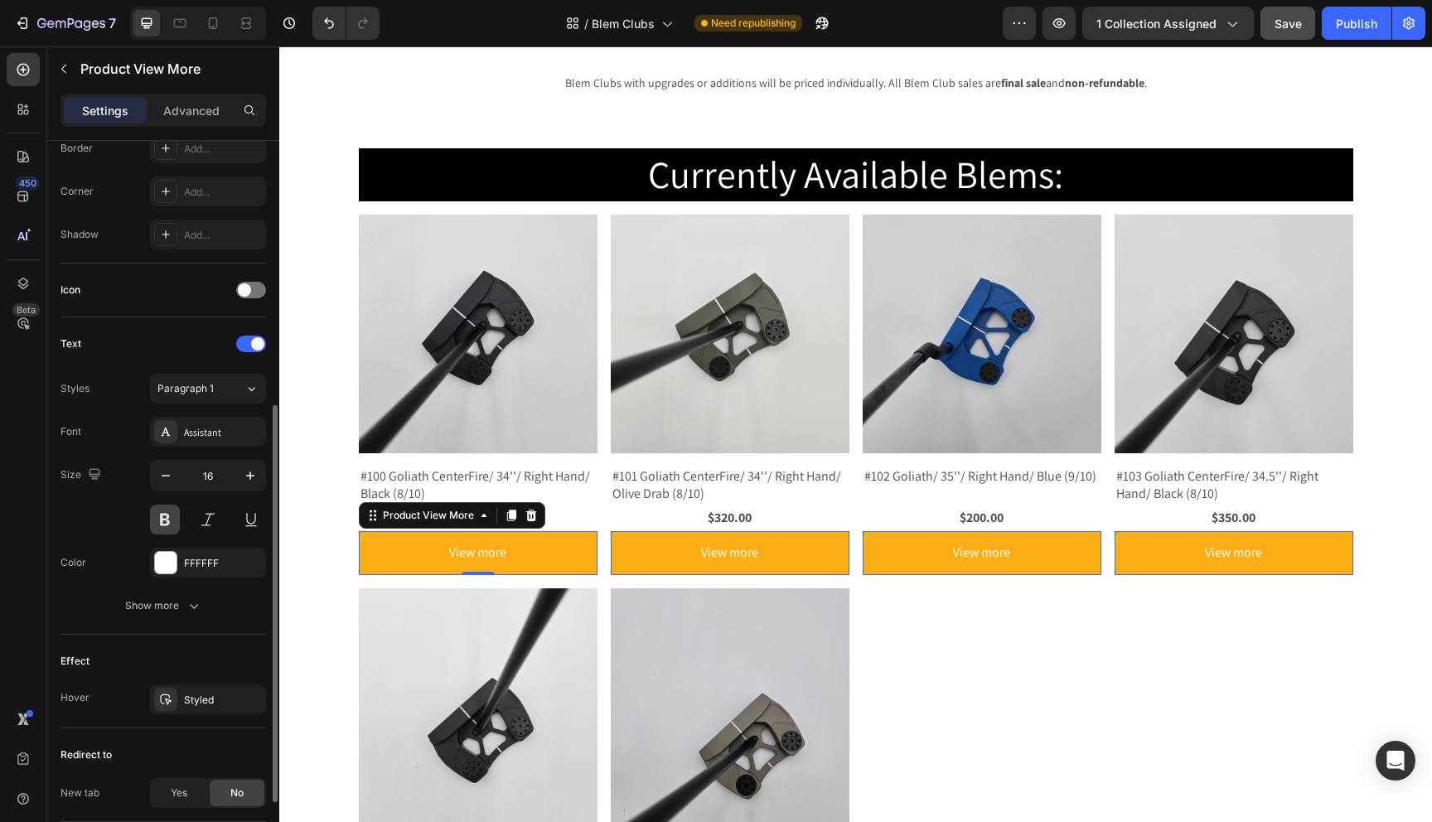
click at [172, 522] on button at bounding box center [165, 520] width 30 height 30
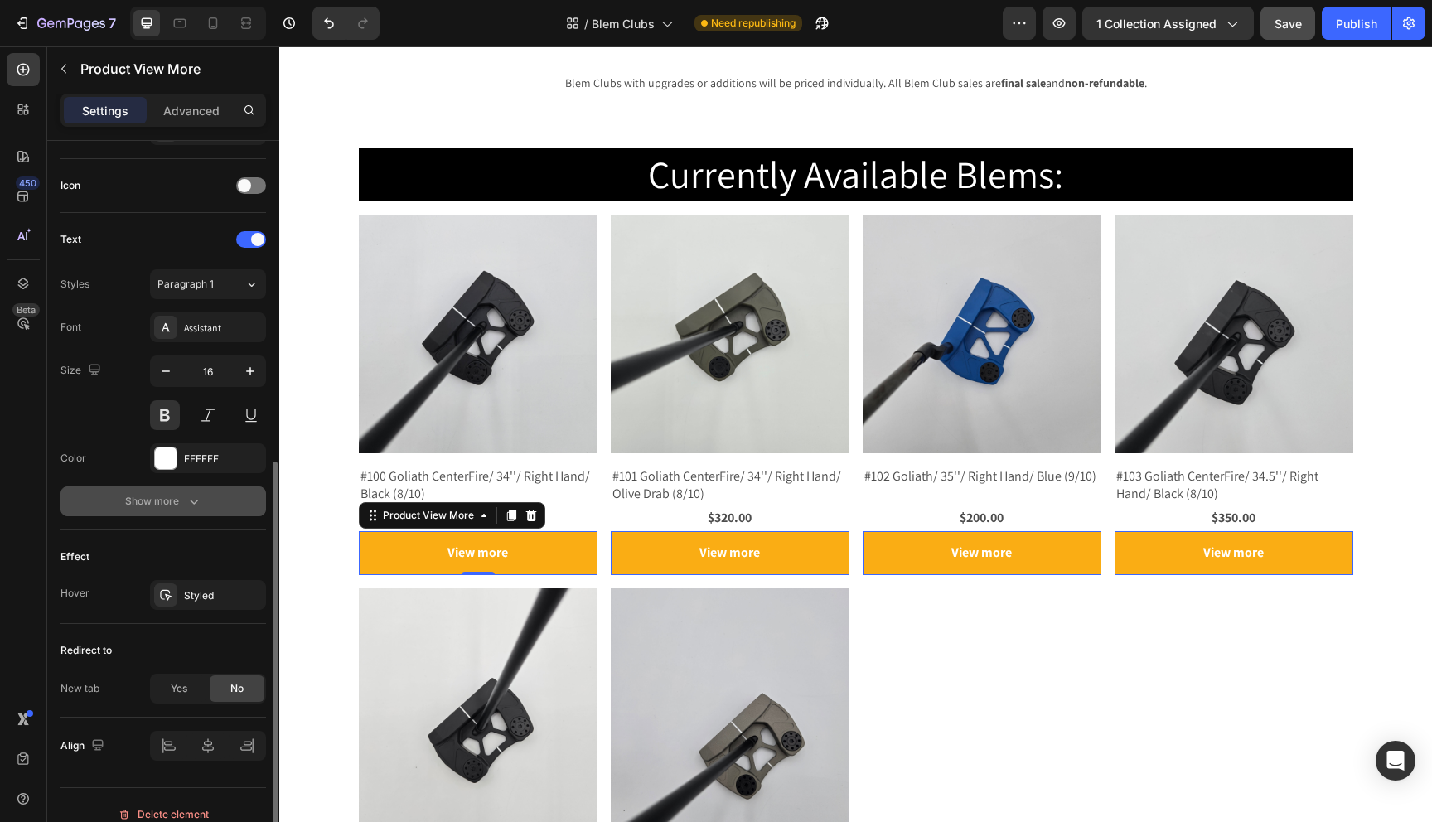
scroll to position [607, 0]
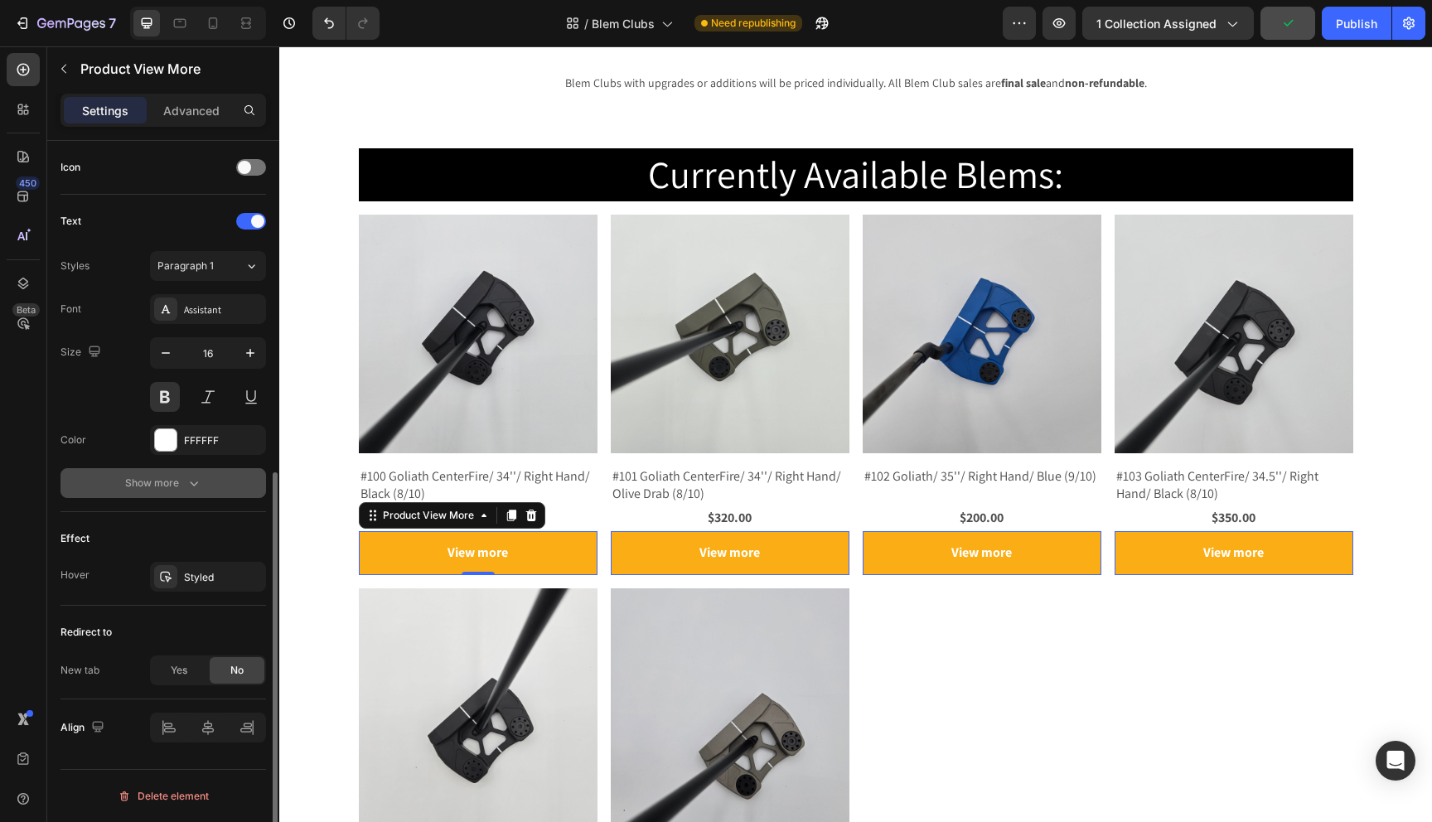
click at [189, 487] on icon "button" at bounding box center [194, 483] width 17 height 17
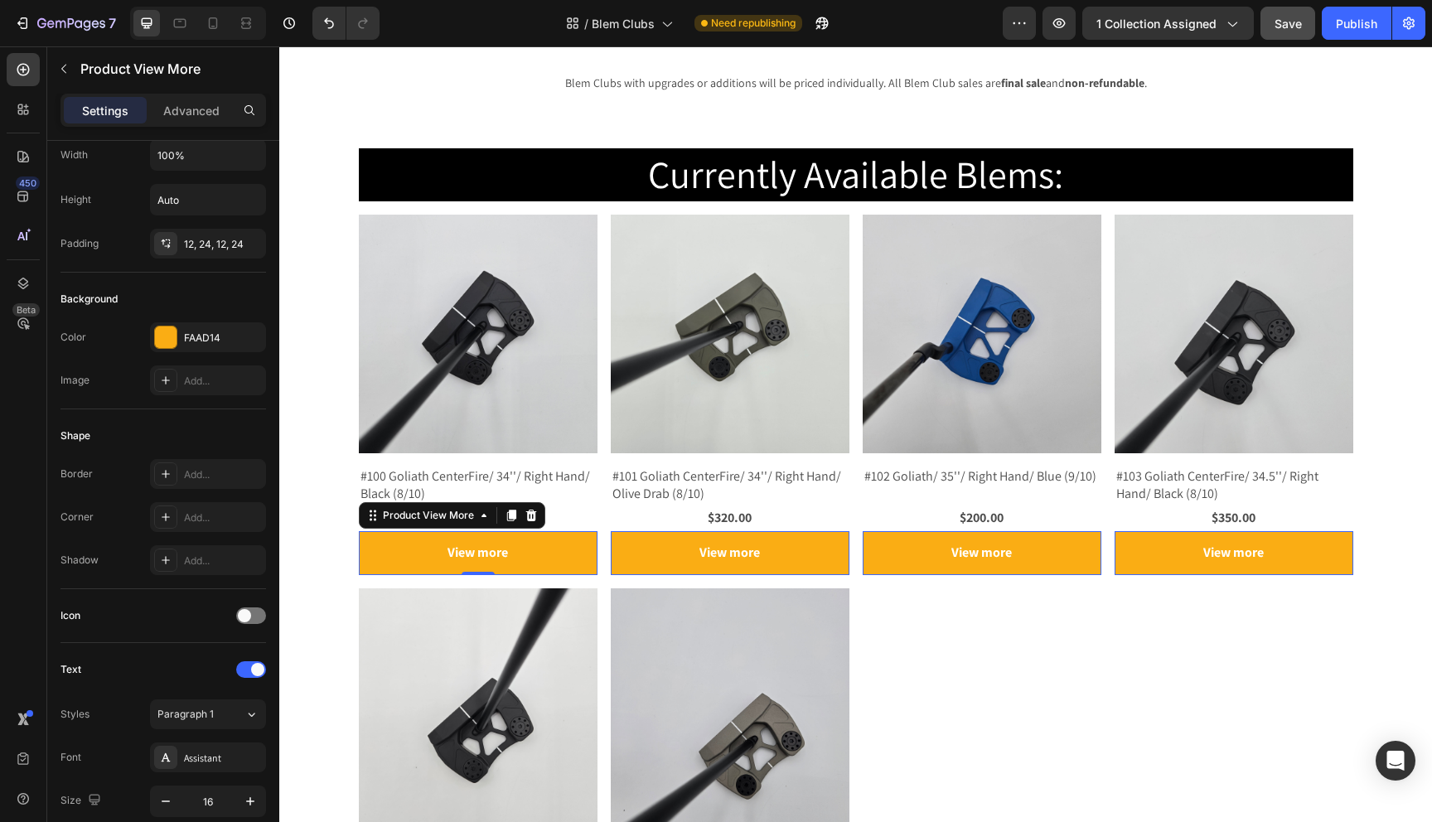
scroll to position [0, 0]
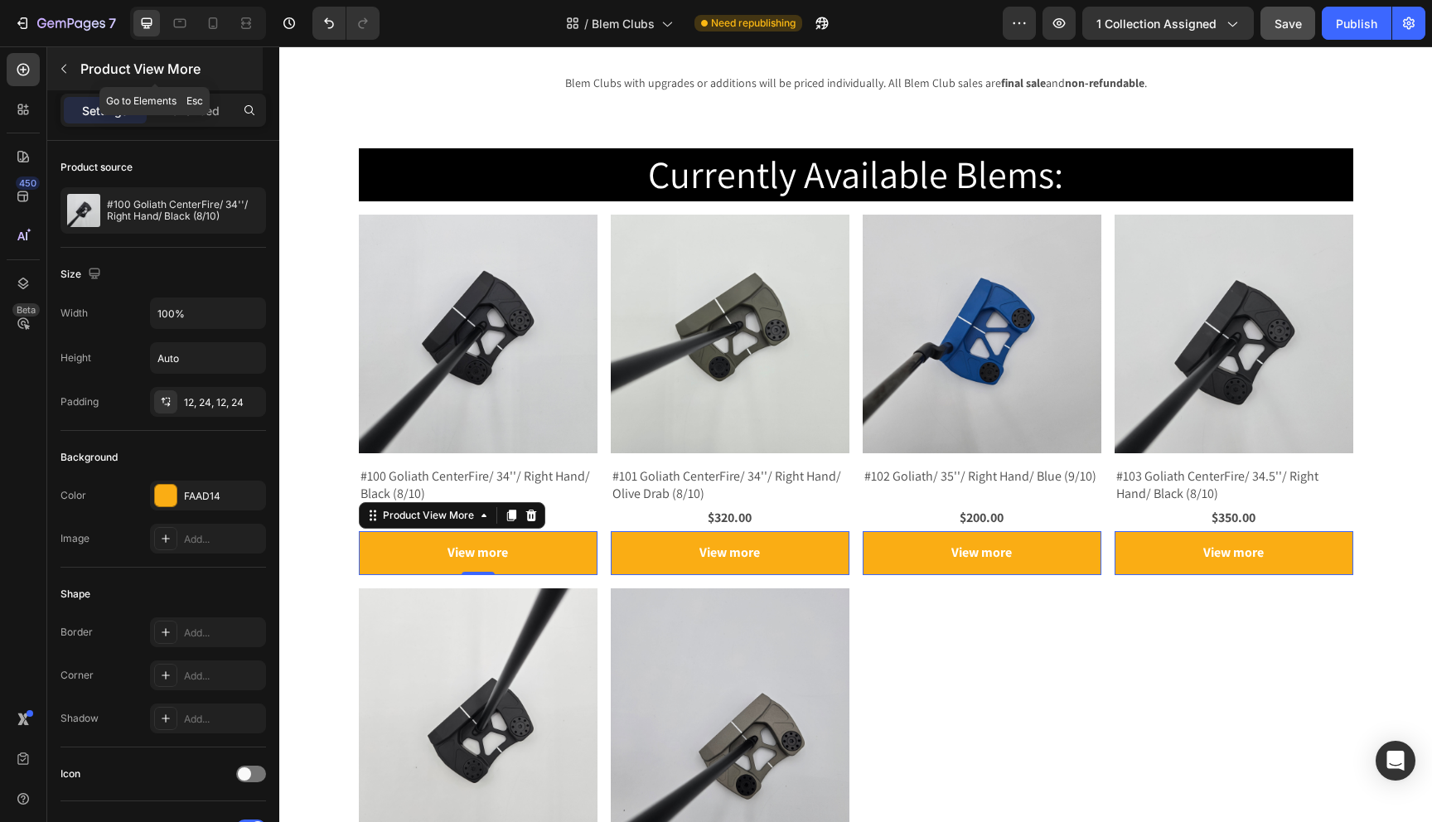
click at [62, 73] on icon "button" at bounding box center [63, 68] width 13 height 13
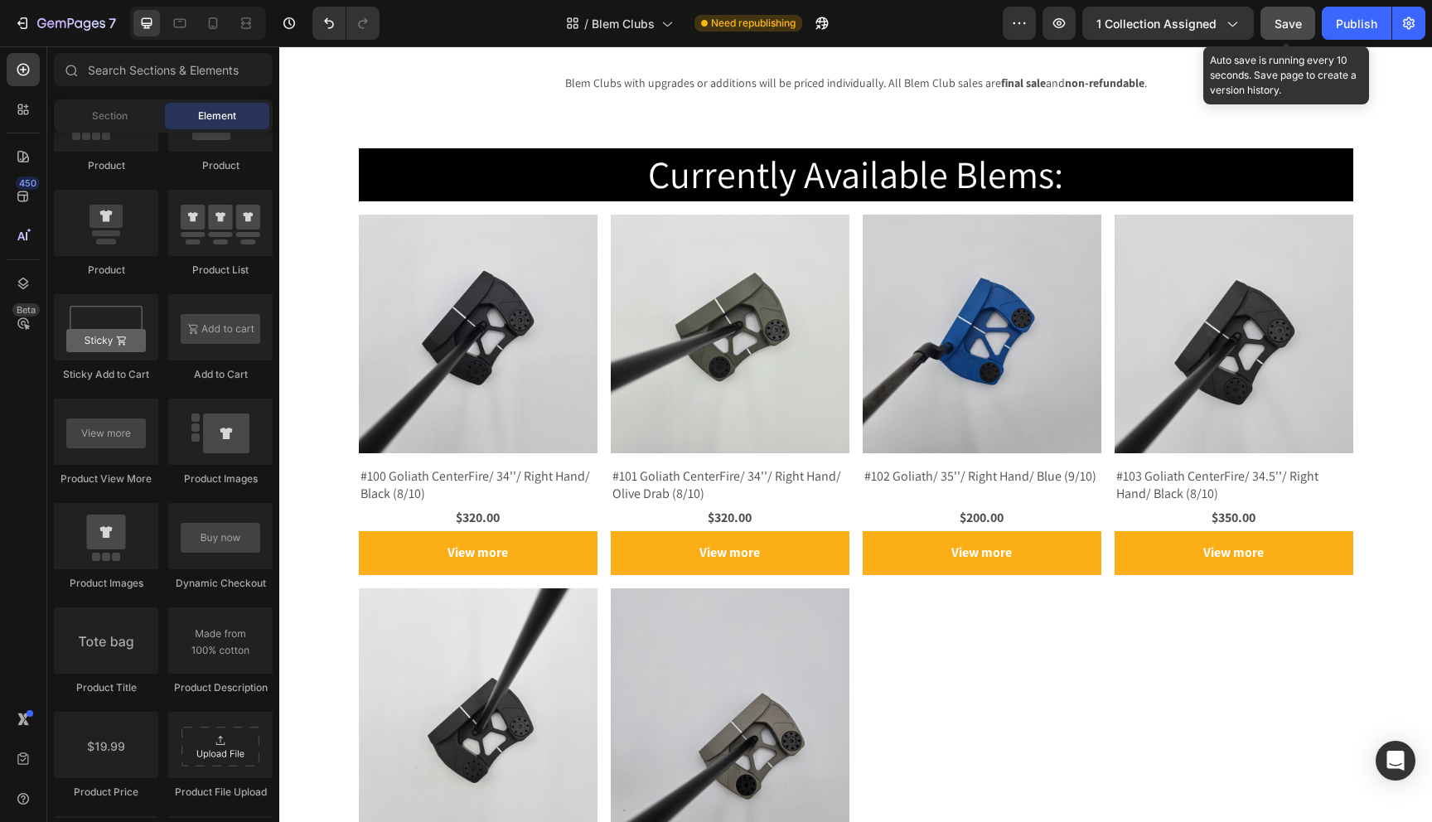
click at [1298, 17] on span "Save" at bounding box center [1288, 24] width 27 height 14
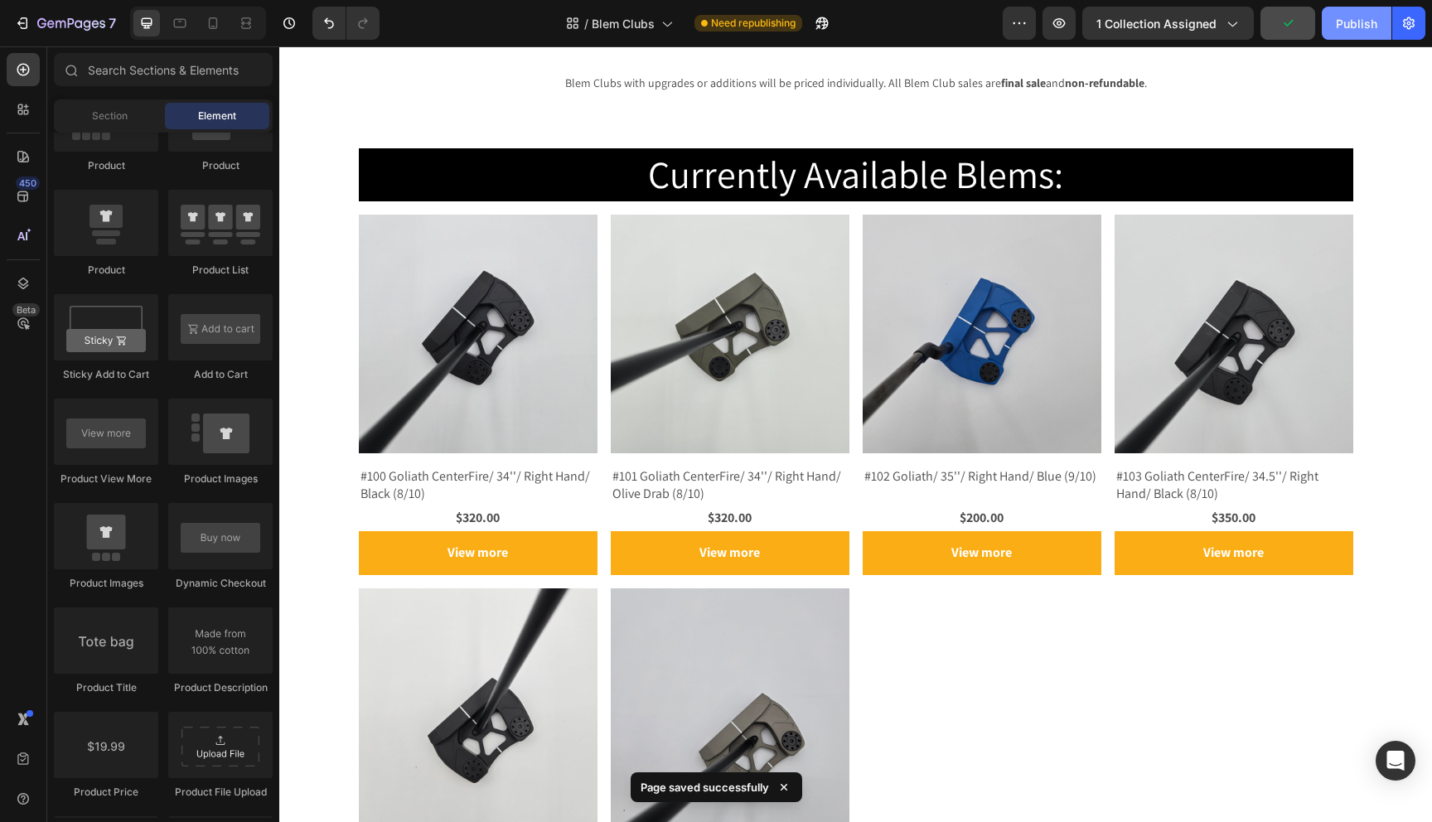
click at [1352, 22] on div "Publish" at bounding box center [1356, 23] width 41 height 17
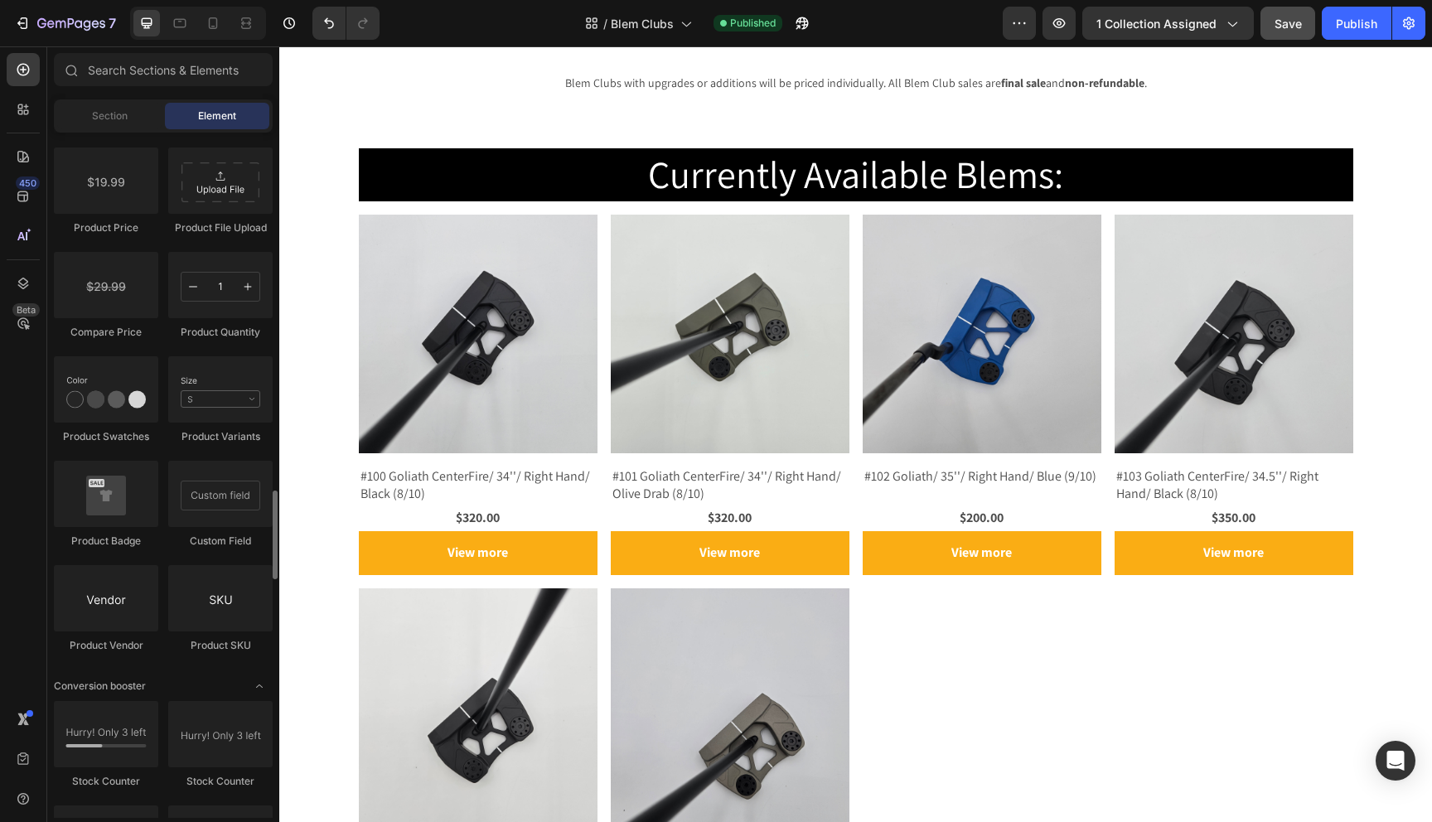
scroll to position [2757, 0]
drag, startPoint x: 496, startPoint y: 428, endPoint x: 479, endPoint y: 501, distance: 74.8
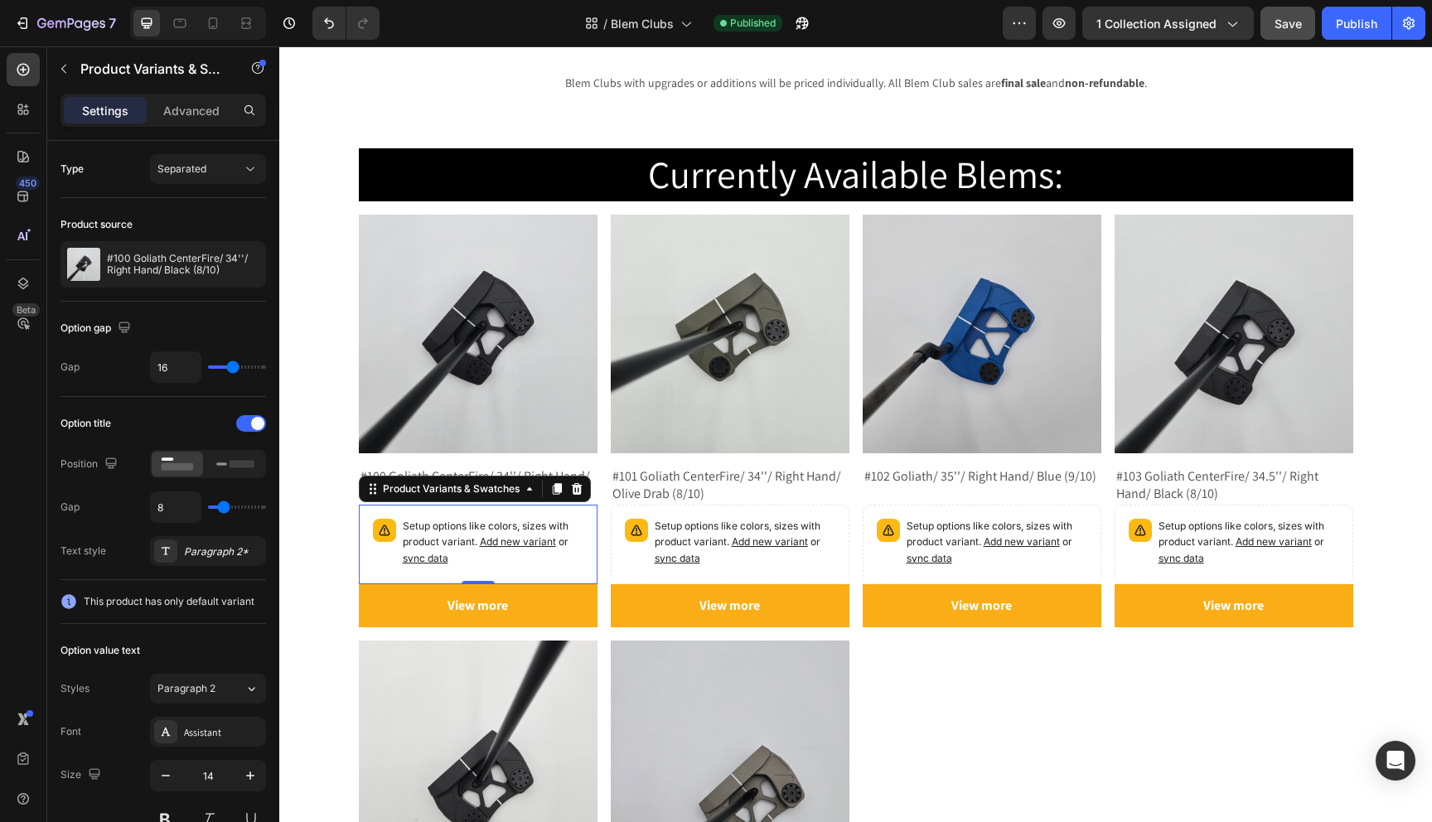
click at [475, 561] on p "Setup options like colors, sizes with product variant. Add new variant or sync …" at bounding box center [493, 543] width 181 height 48
click at [63, 72] on icon "button" at bounding box center [63, 68] width 13 height 13
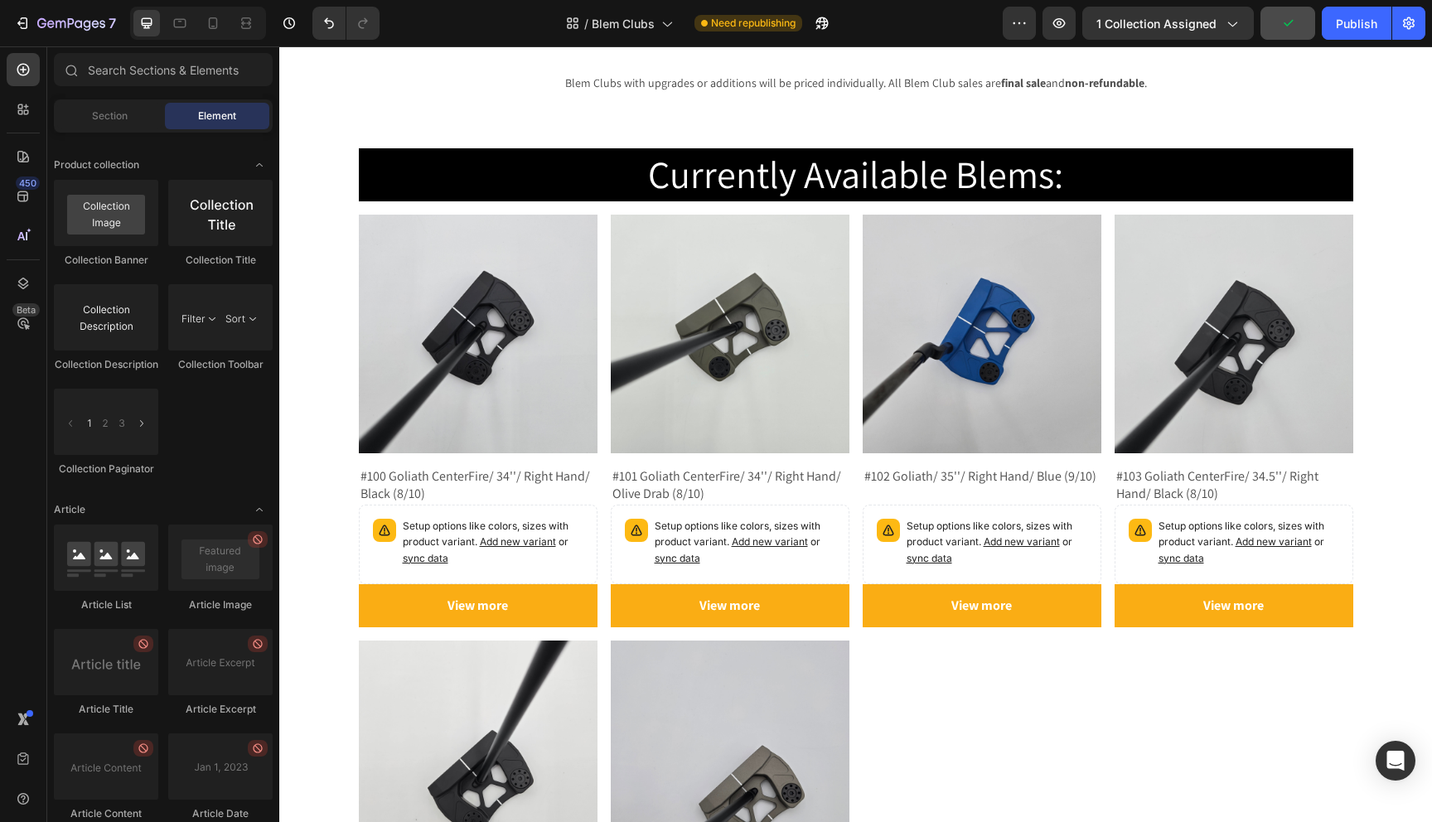
scroll to position [4587, 0]
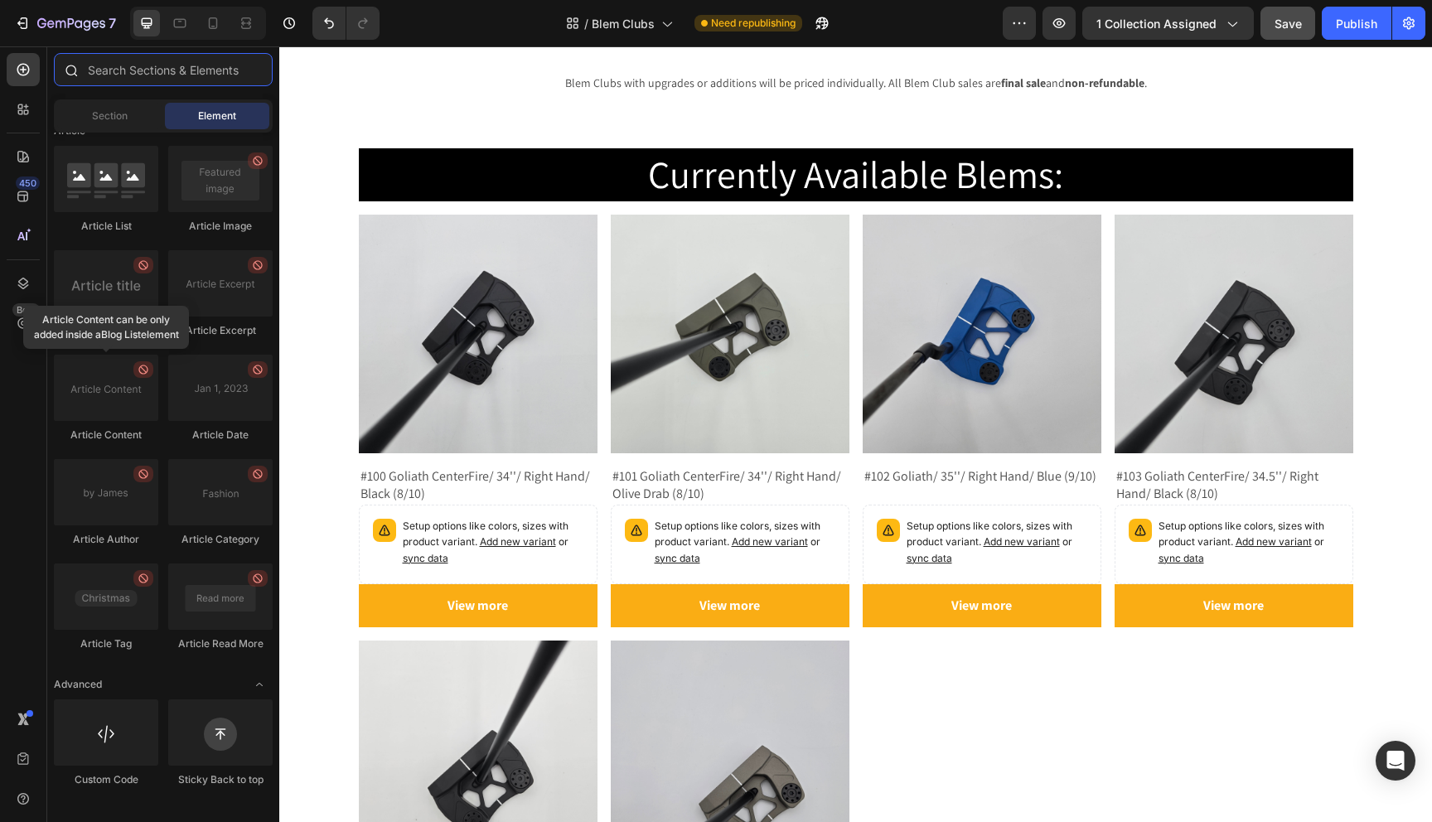
click at [142, 69] on input "text" at bounding box center [163, 69] width 219 height 33
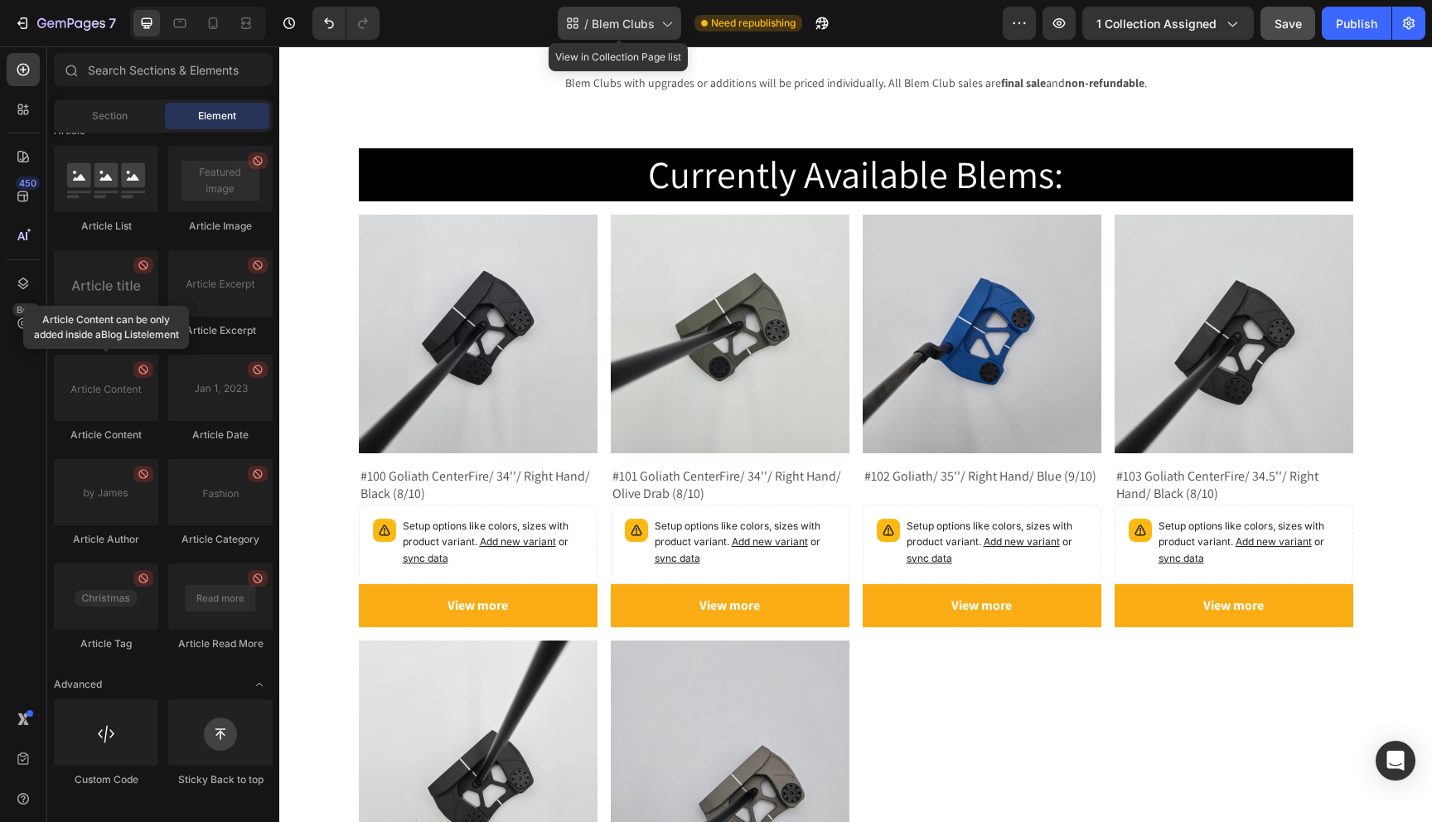
click at [656, 22] on div "/ Blem Clubs" at bounding box center [619, 23] width 123 height 33
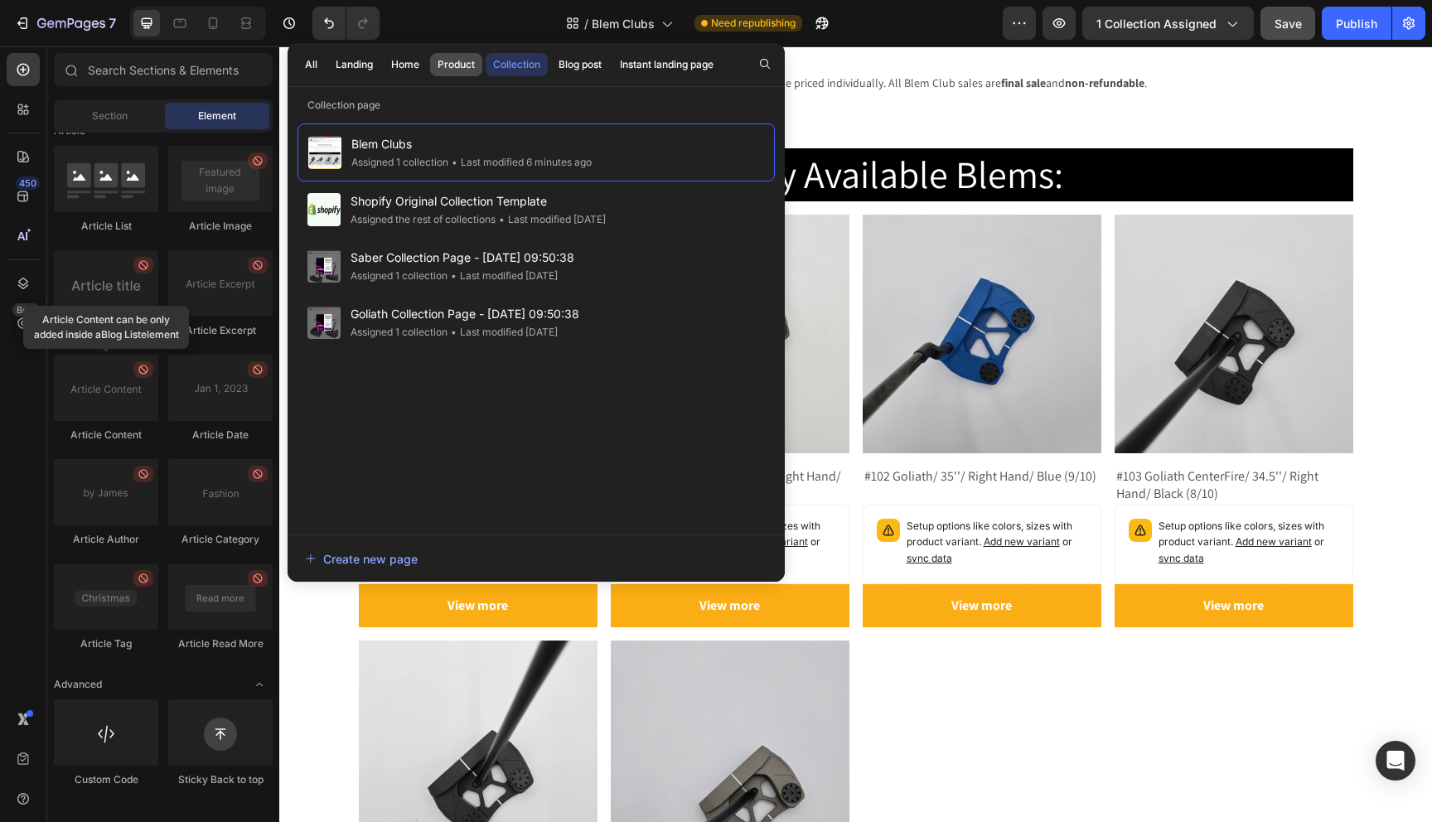
click at [448, 60] on div "Product" at bounding box center [456, 64] width 37 height 15
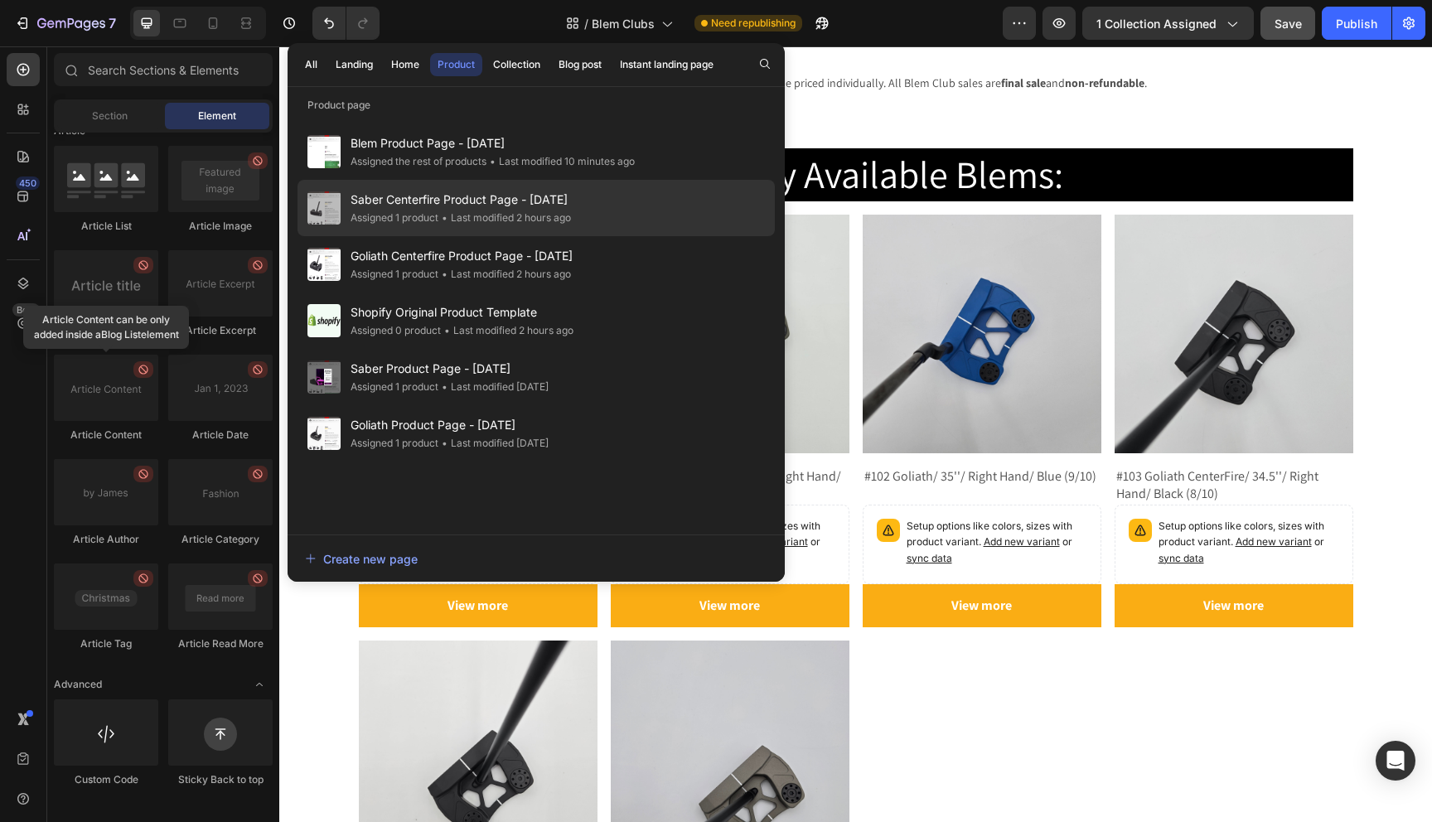
click at [413, 206] on span "Saber Centerfire Product Page - Jan 2025" at bounding box center [461, 200] width 220 height 20
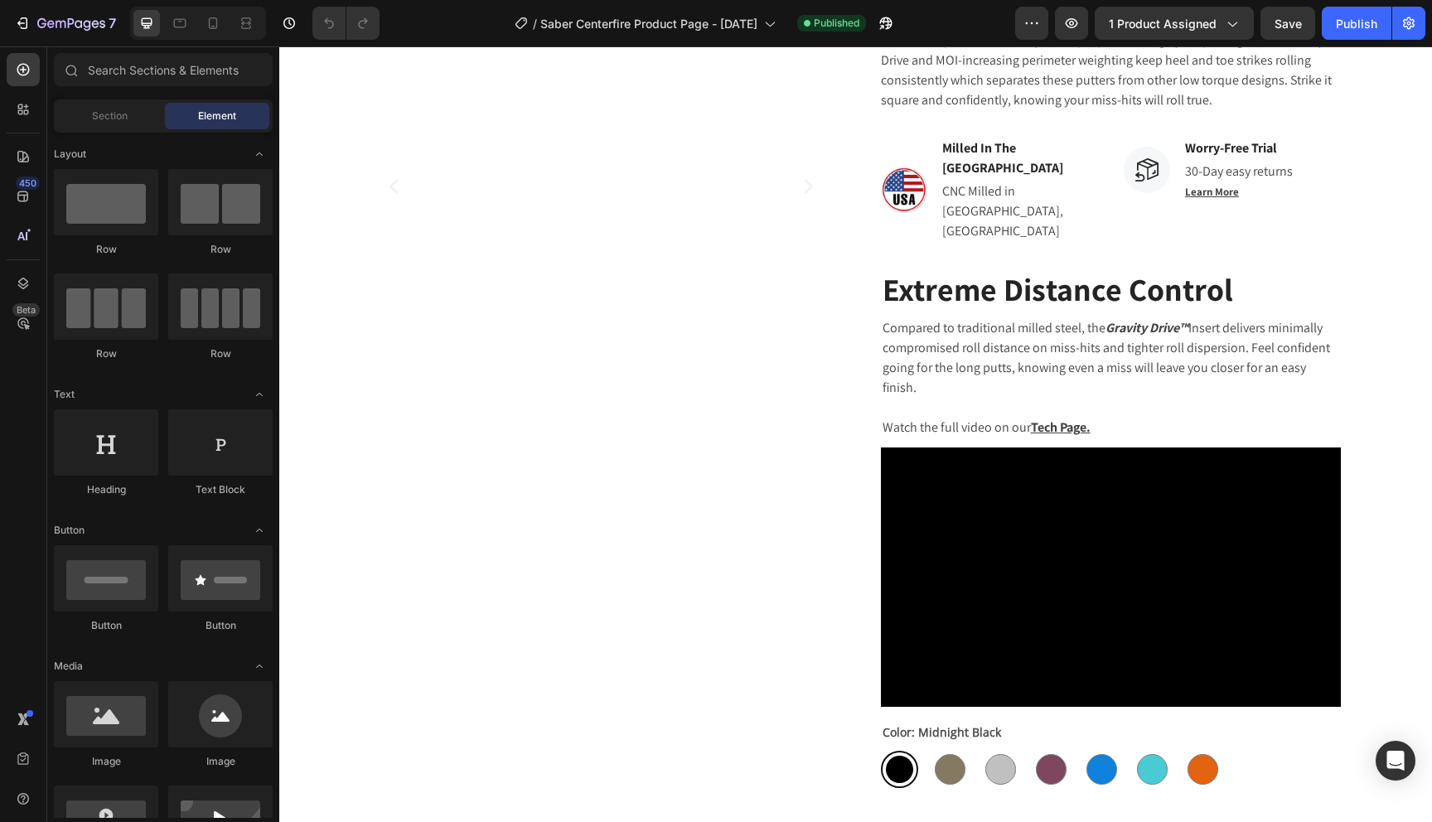
scroll to position [810, 0]
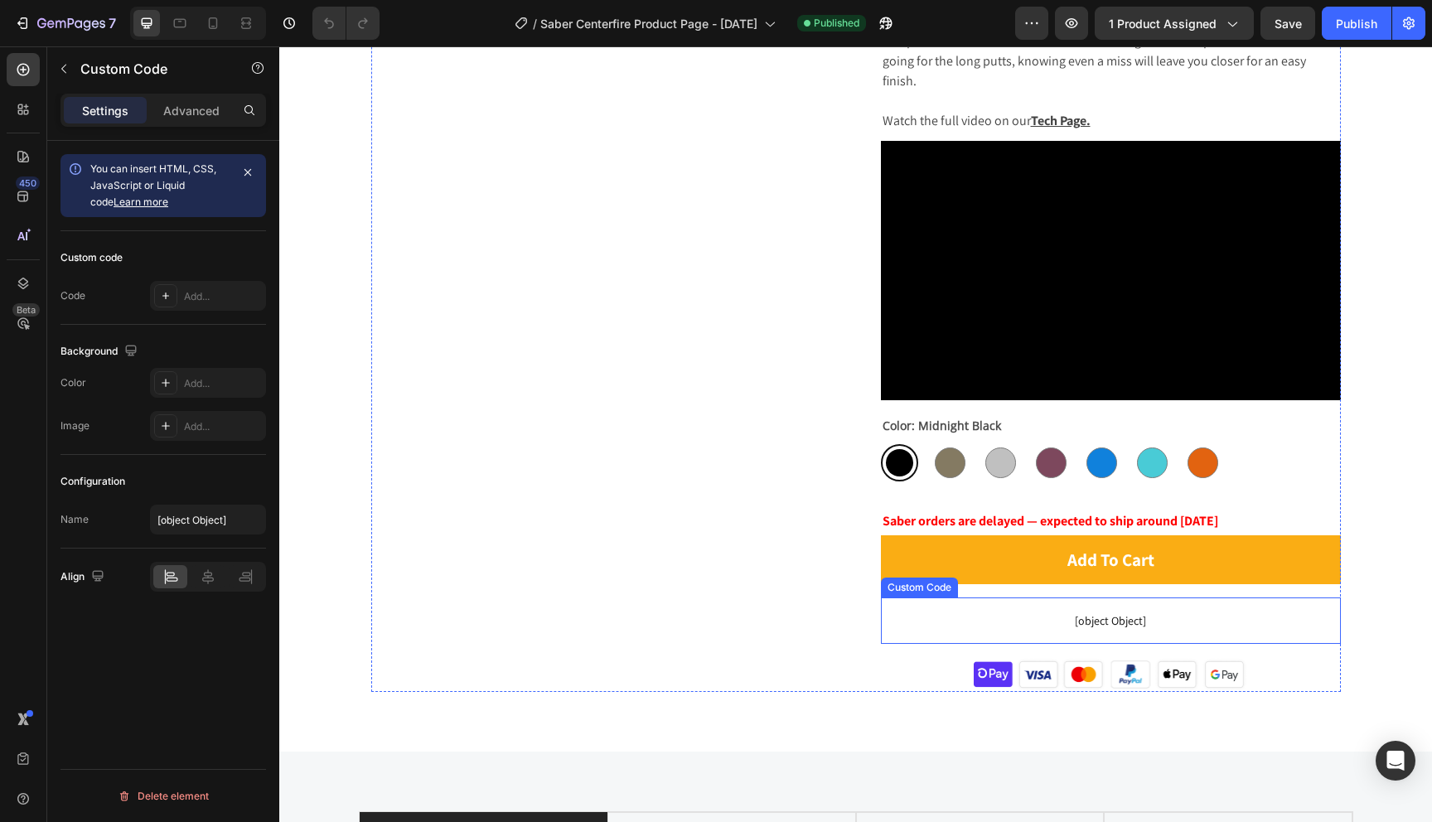
click at [1038, 611] on span "[object Object]" at bounding box center [1111, 621] width 460 height 20
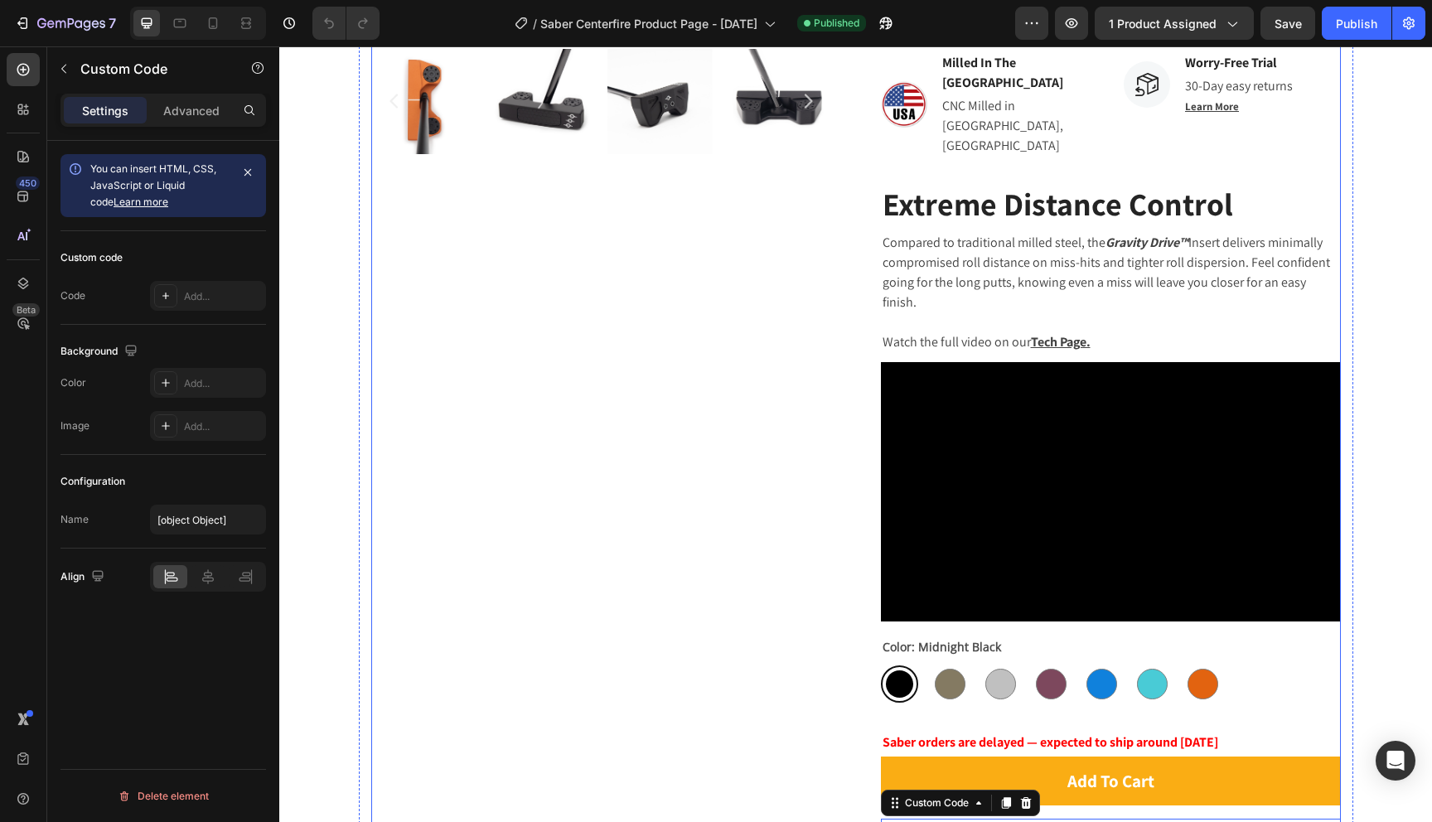
scroll to position [734, 0]
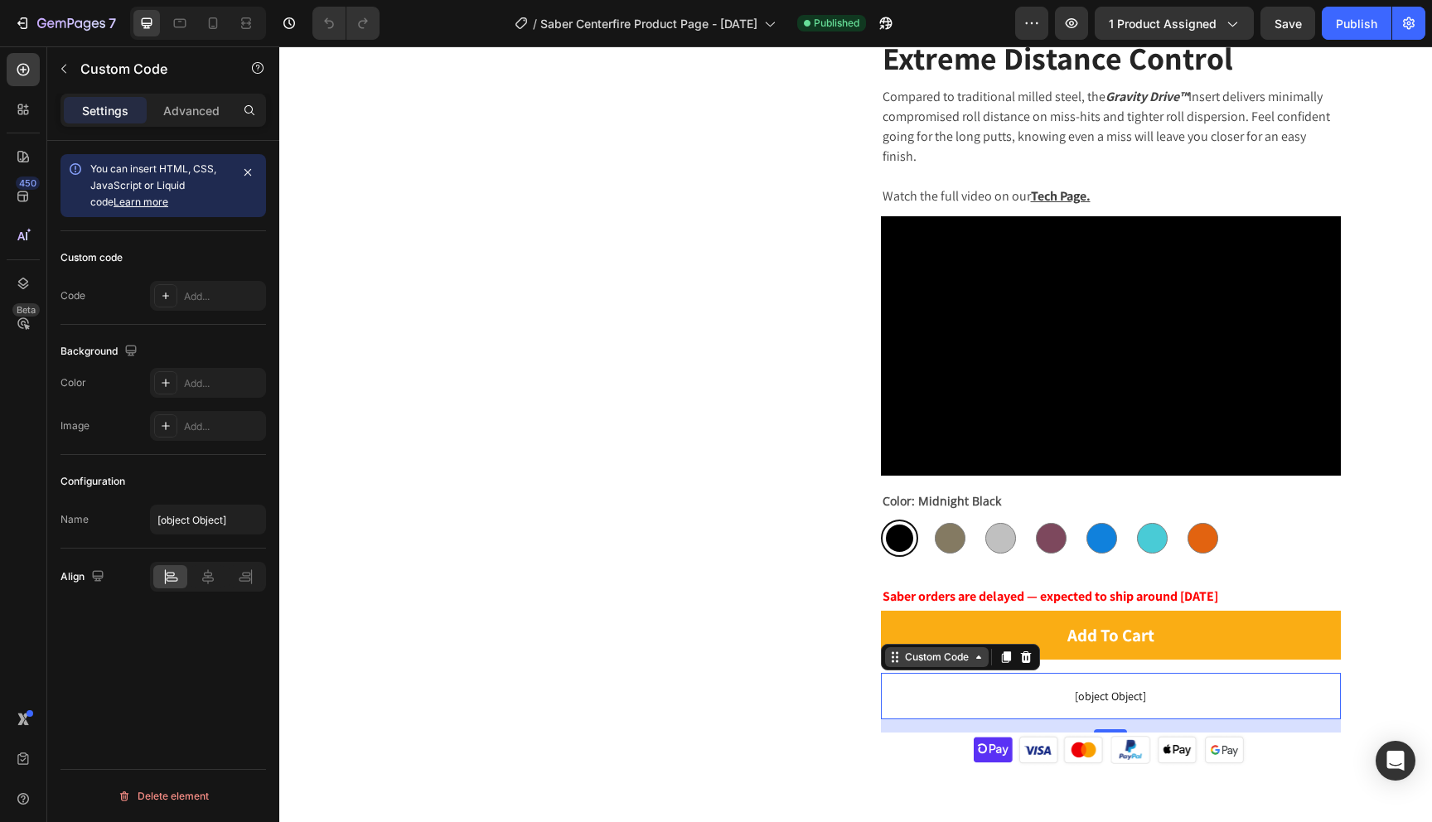
click at [969, 650] on div "Custom Code" at bounding box center [937, 657] width 70 height 15
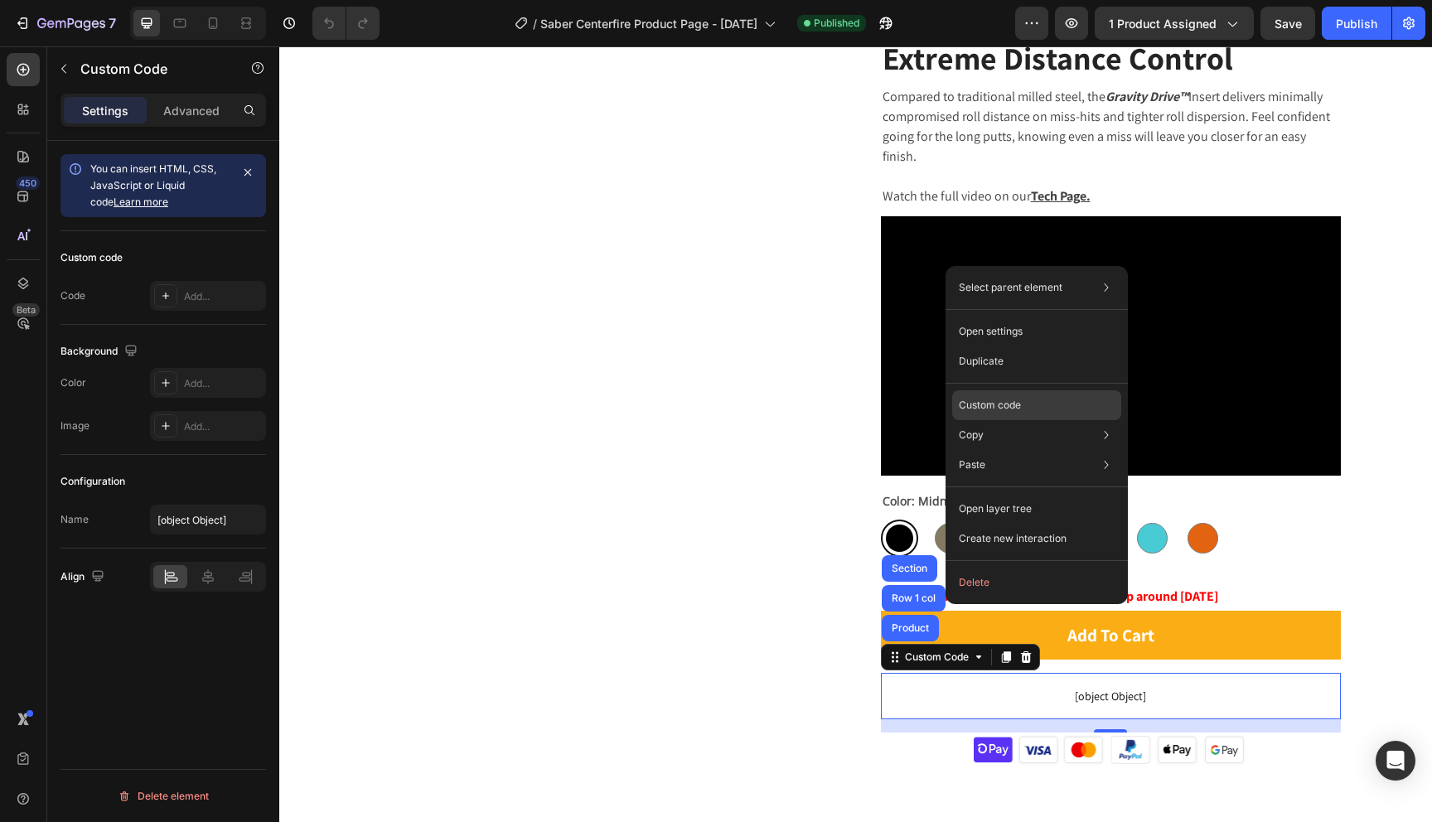
click at [1046, 450] on div "Custom code" at bounding box center [1036, 465] width 169 height 30
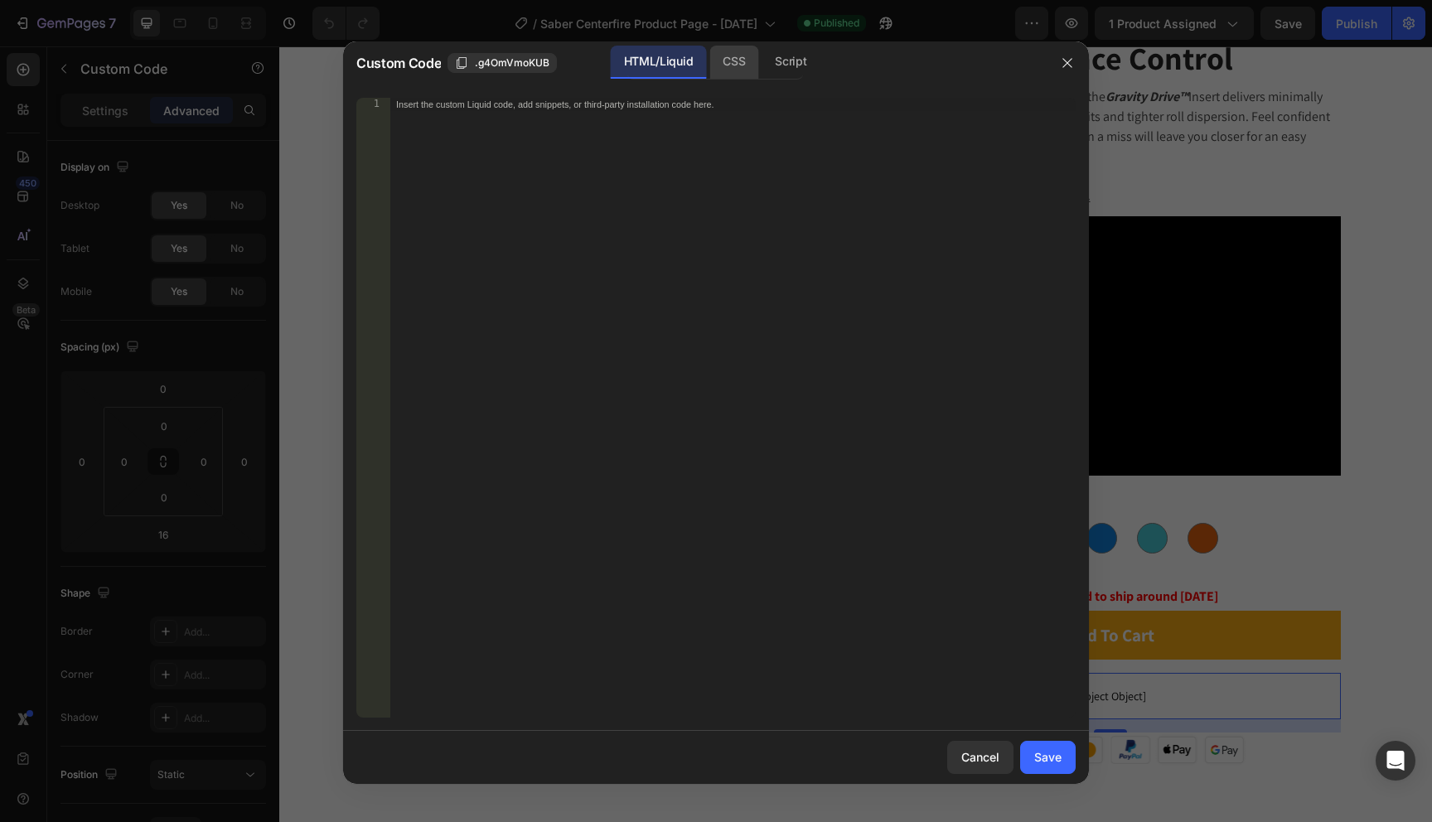
click at [762, 65] on div "CSS" at bounding box center [791, 62] width 58 height 33
click at [772, 65] on div "Script" at bounding box center [791, 62] width 58 height 33
click at [709, 56] on div "HTML/Liquid" at bounding box center [733, 62] width 49 height 33
click at [1067, 65] on icon "button" at bounding box center [1067, 62] width 13 height 13
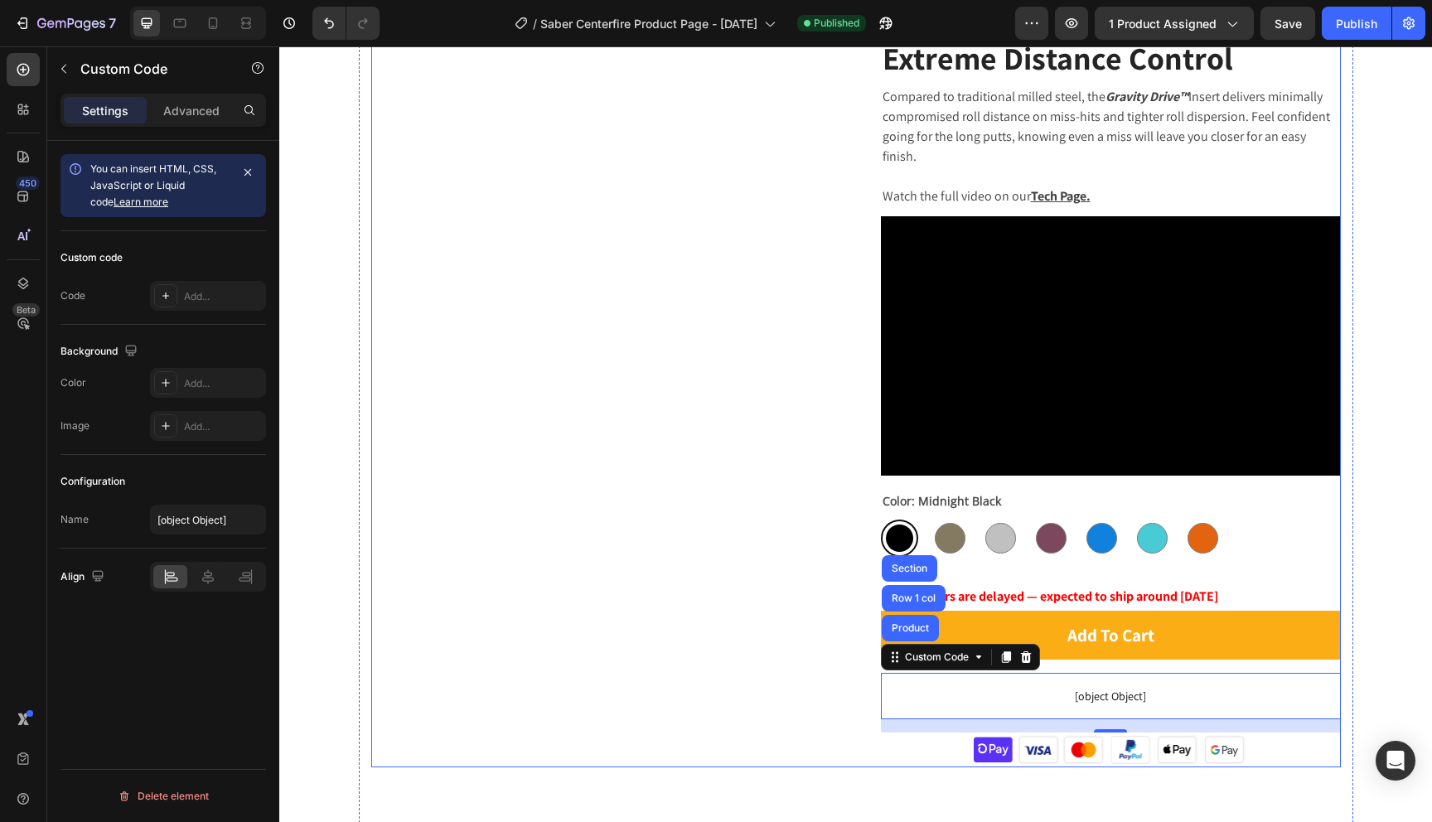
click at [762, 596] on div "Product Images" at bounding box center [601, 99] width 460 height 1338
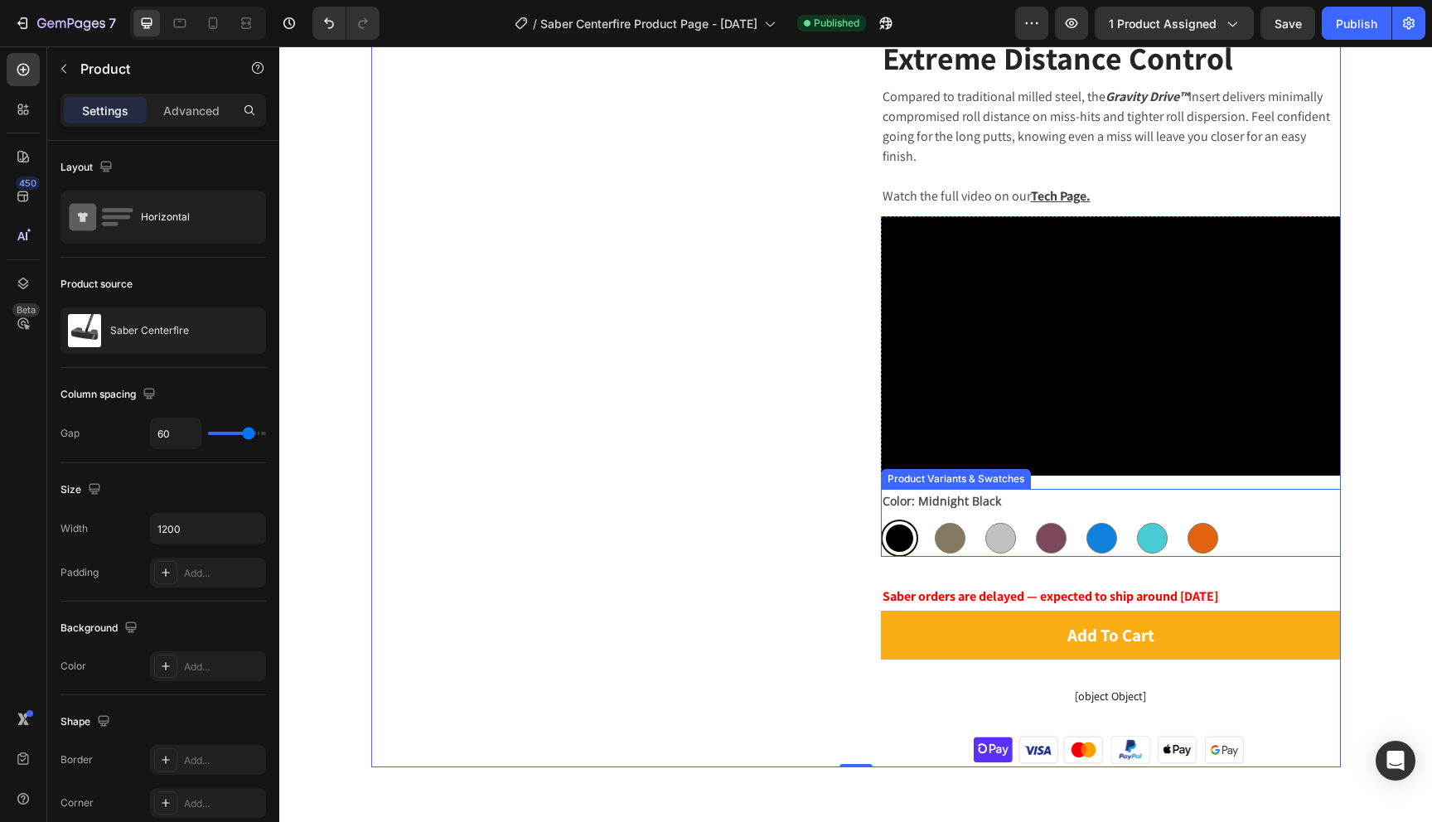
click at [1217, 489] on div "Color: Midnight Black Midnight Black Midnight Black Olive Drab Olive Drab Silve…" at bounding box center [1111, 523] width 460 height 68
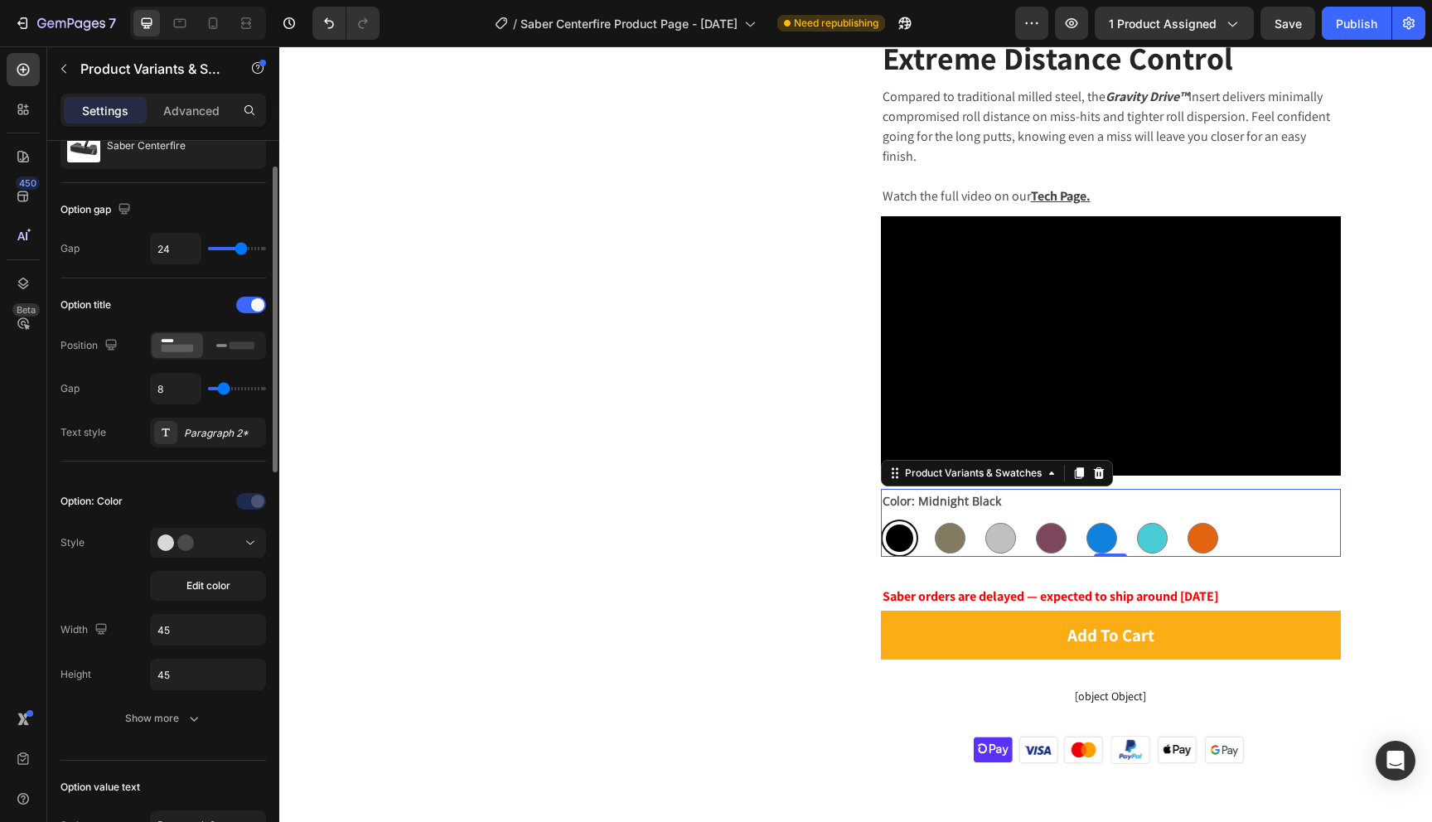
scroll to position [123, 0]
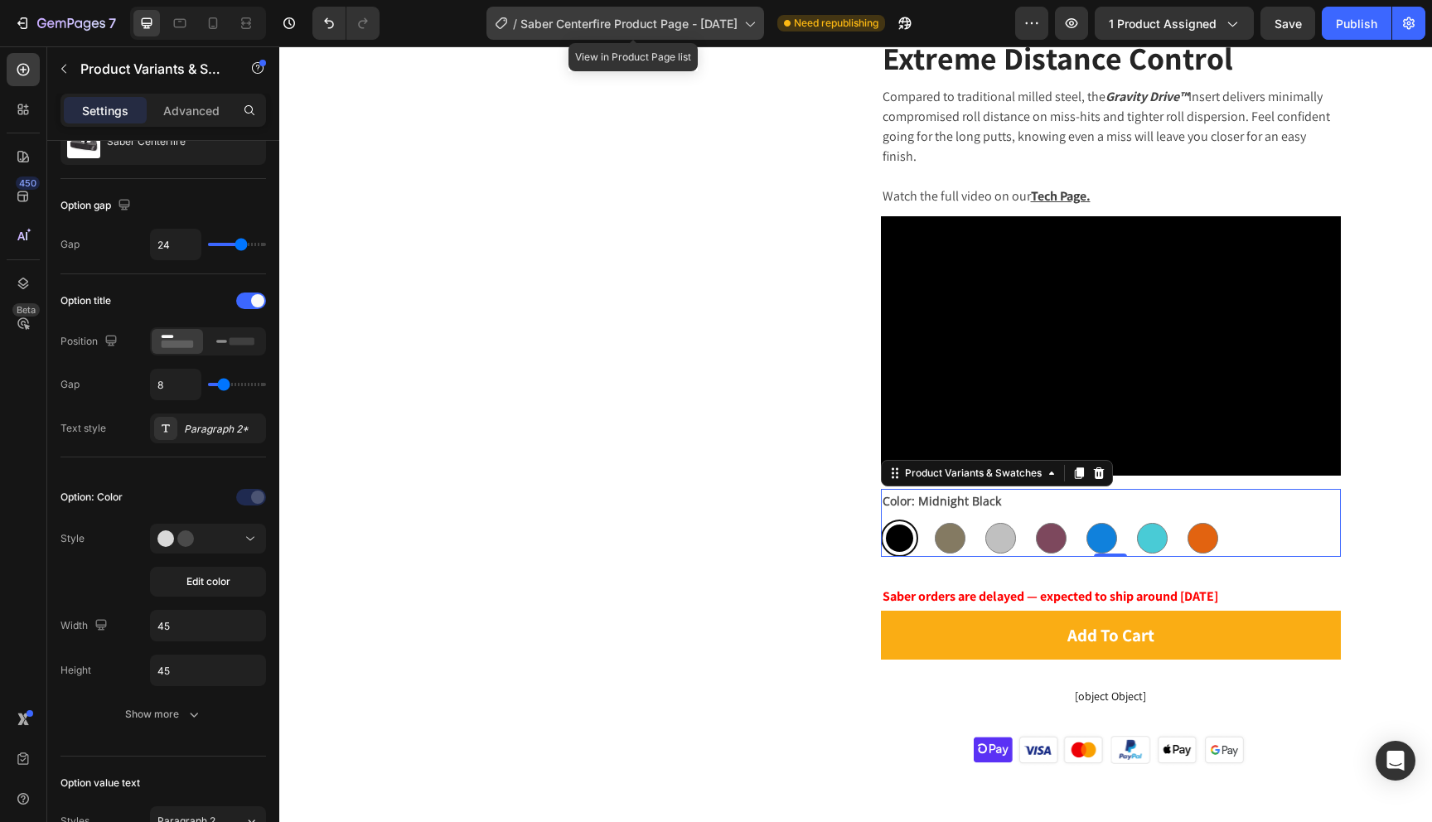
click at [672, 12] on div "/ Saber Centerfire Product Page - Jan 2025" at bounding box center [626, 23] width 278 height 33
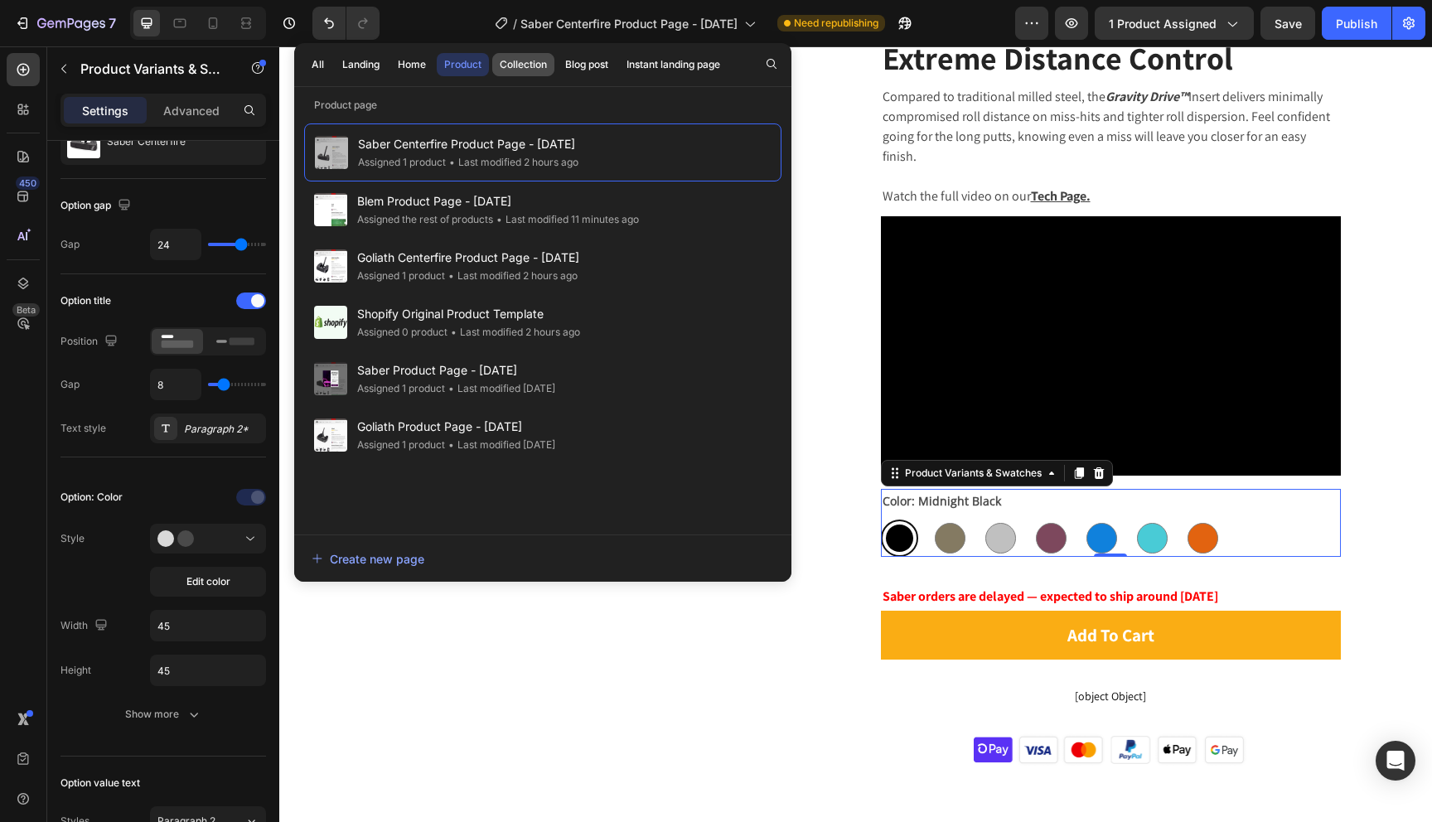
click at [558, 74] on button "Collection" at bounding box center [587, 64] width 58 height 23
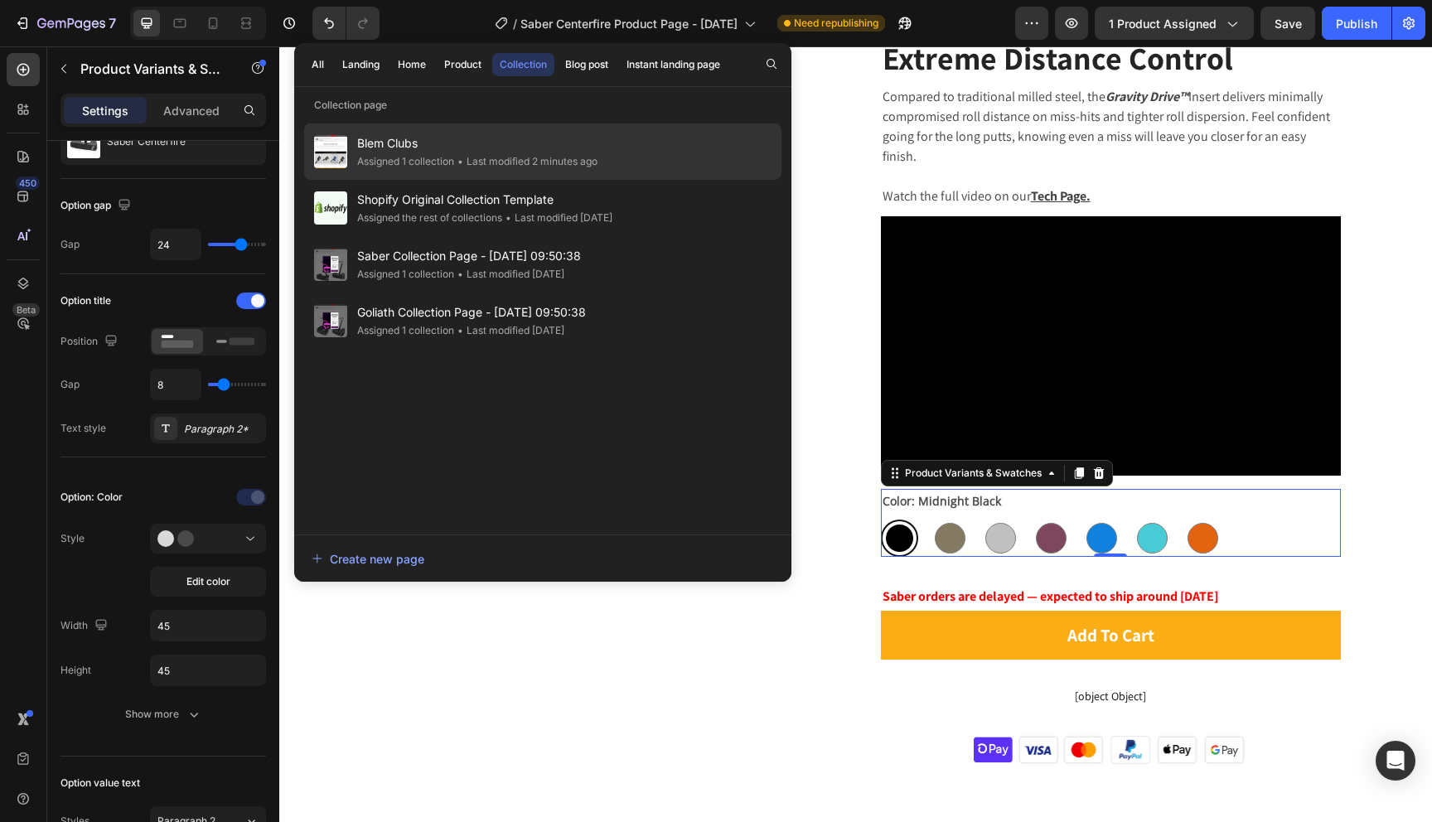
click at [409, 138] on span "Blem Clubs" at bounding box center [477, 143] width 240 height 20
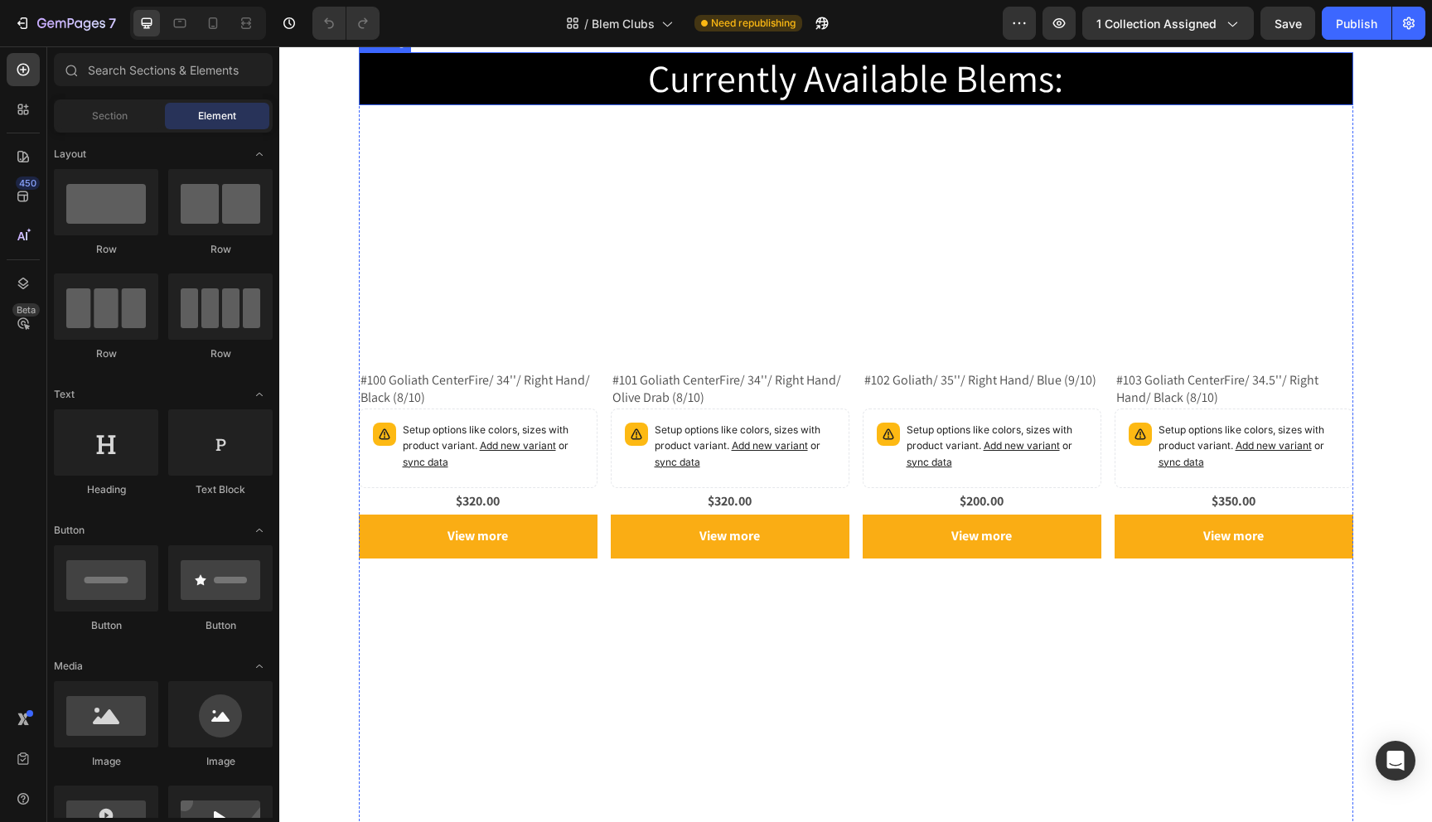
scroll to position [287, 0]
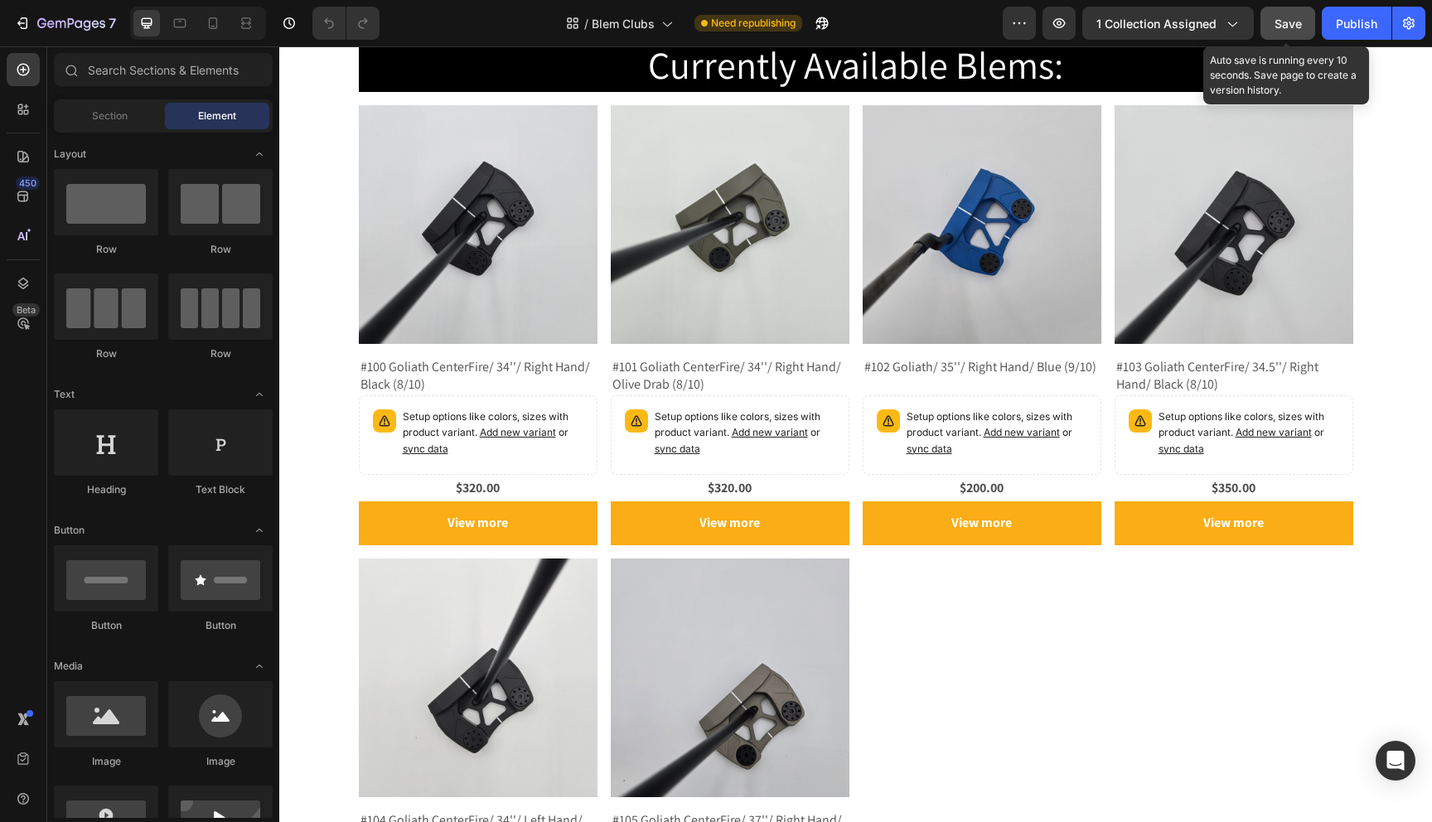
click at [1278, 29] on span "Save" at bounding box center [1288, 24] width 27 height 14
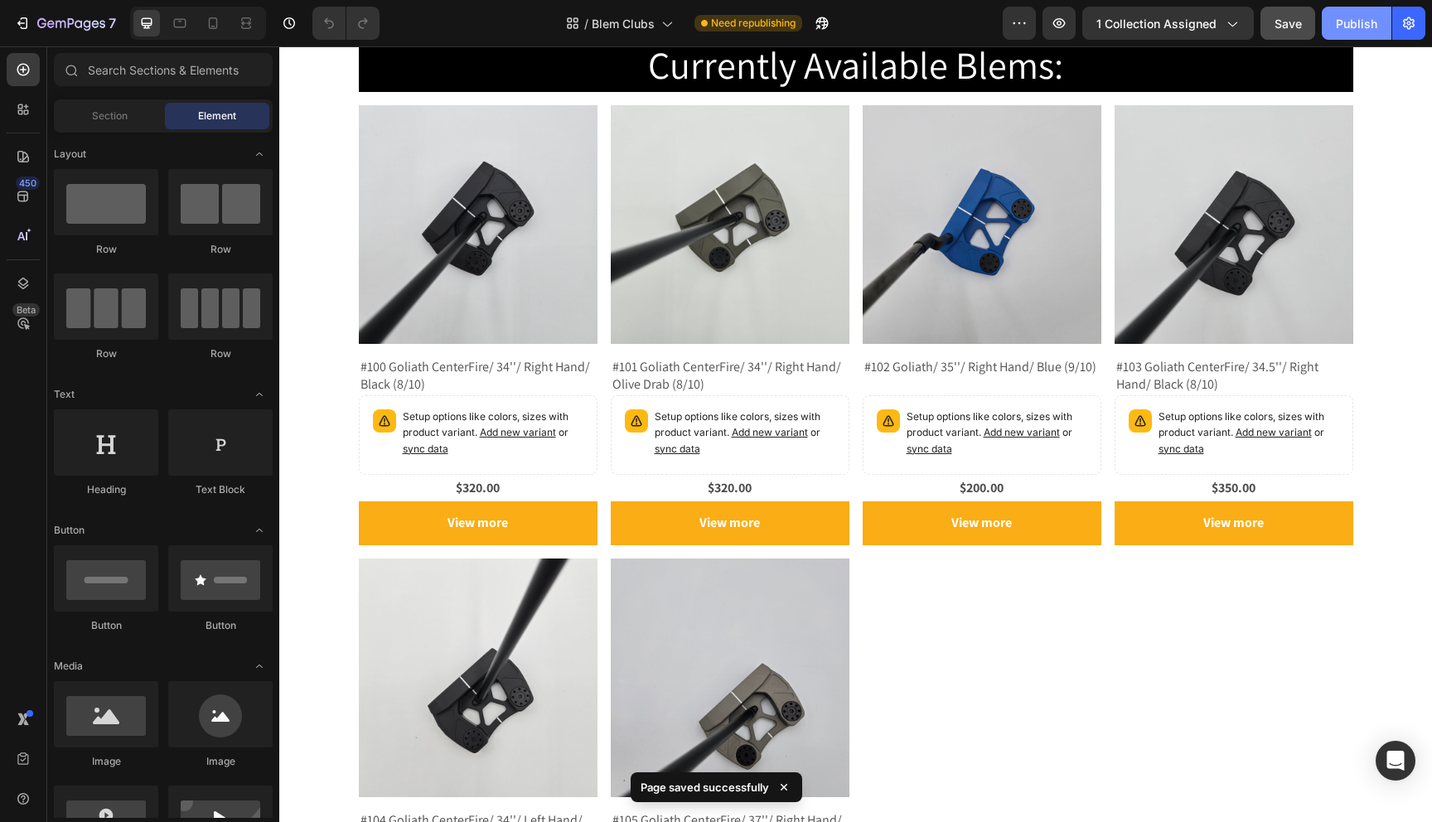
click at [1355, 31] on div "Publish" at bounding box center [1356, 23] width 41 height 17
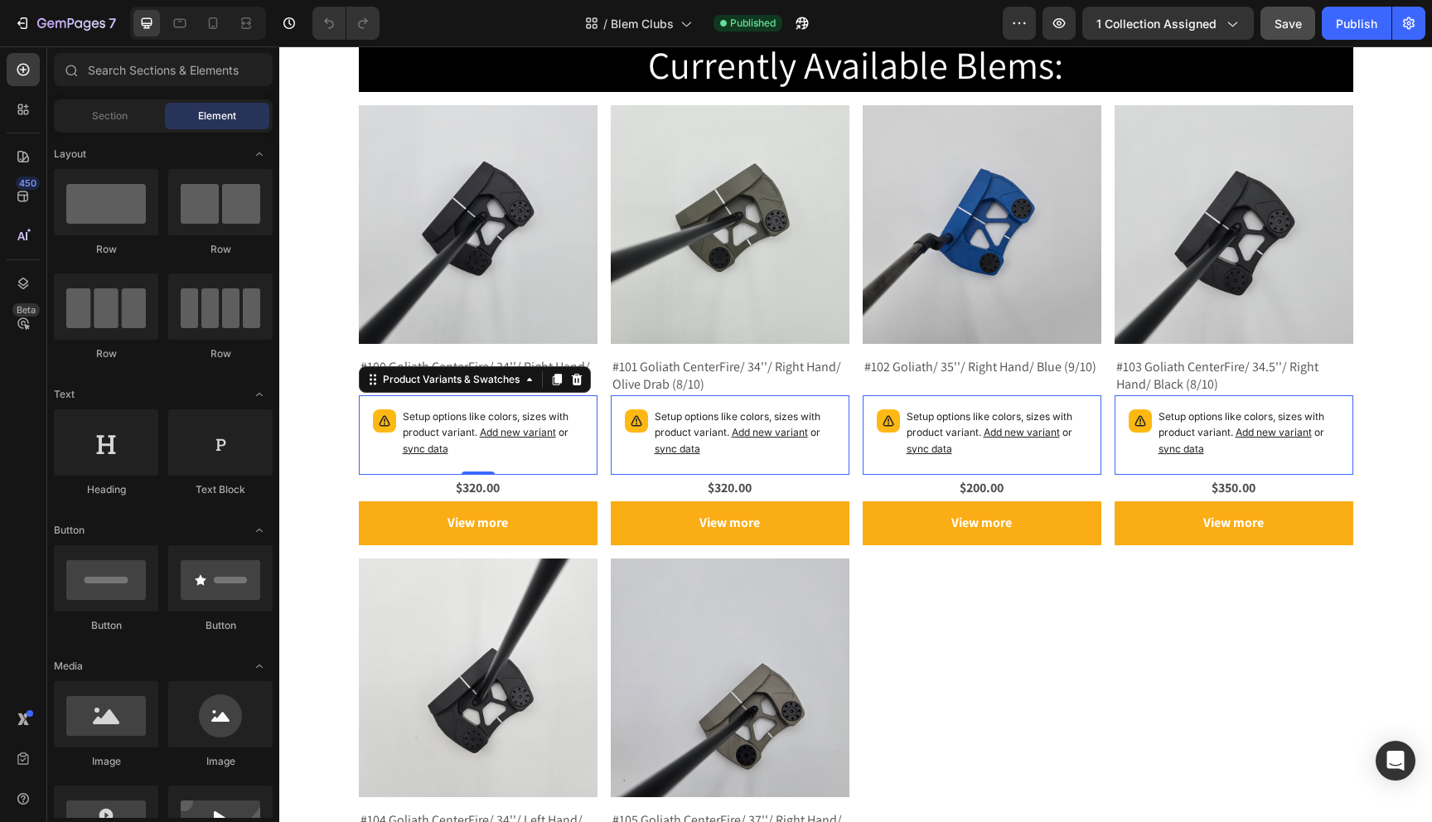
click at [416, 426] on p "Setup options like colors, sizes with product variant. Add new variant or sync …" at bounding box center [493, 433] width 181 height 48
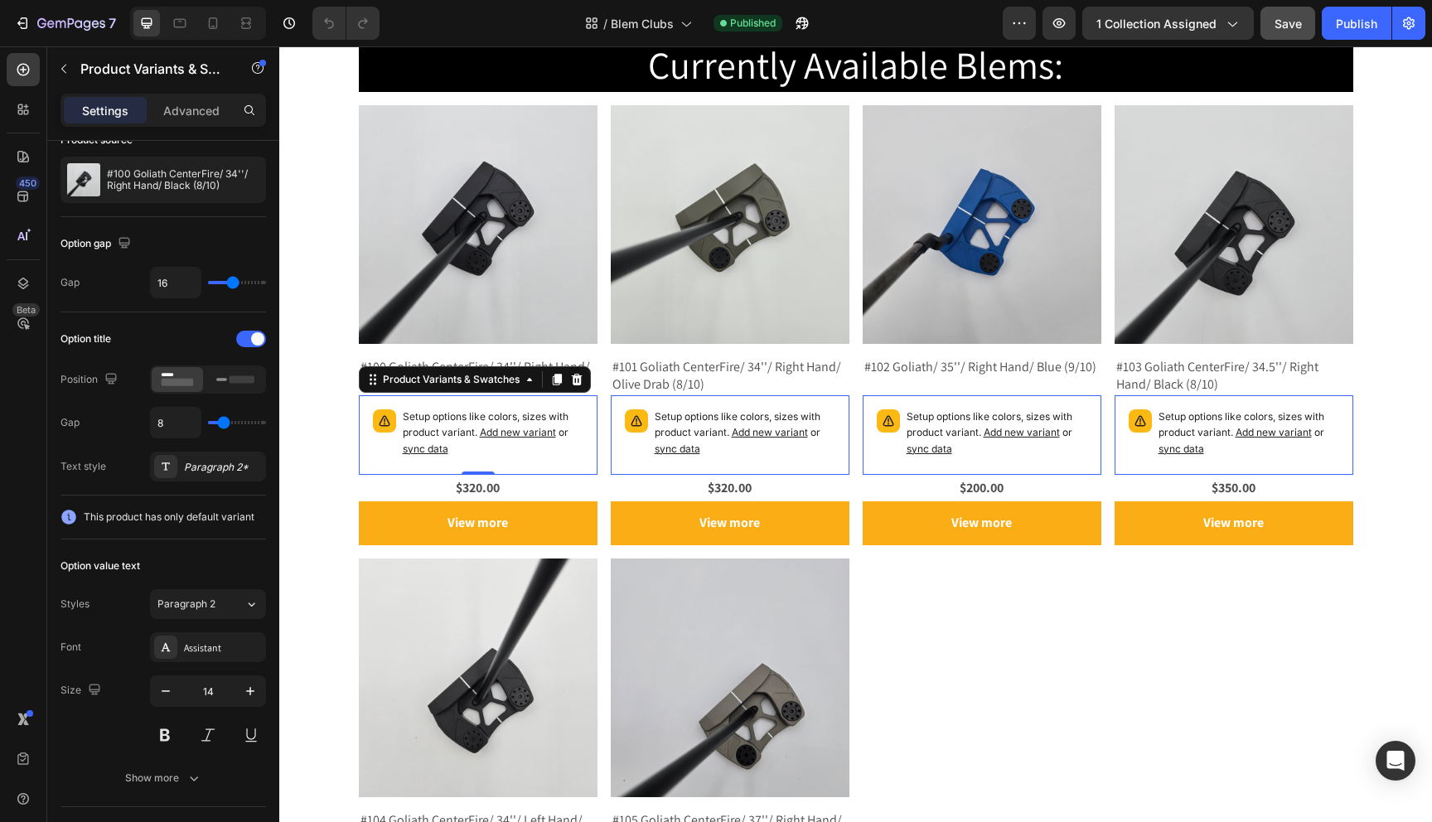
scroll to position [0, 0]
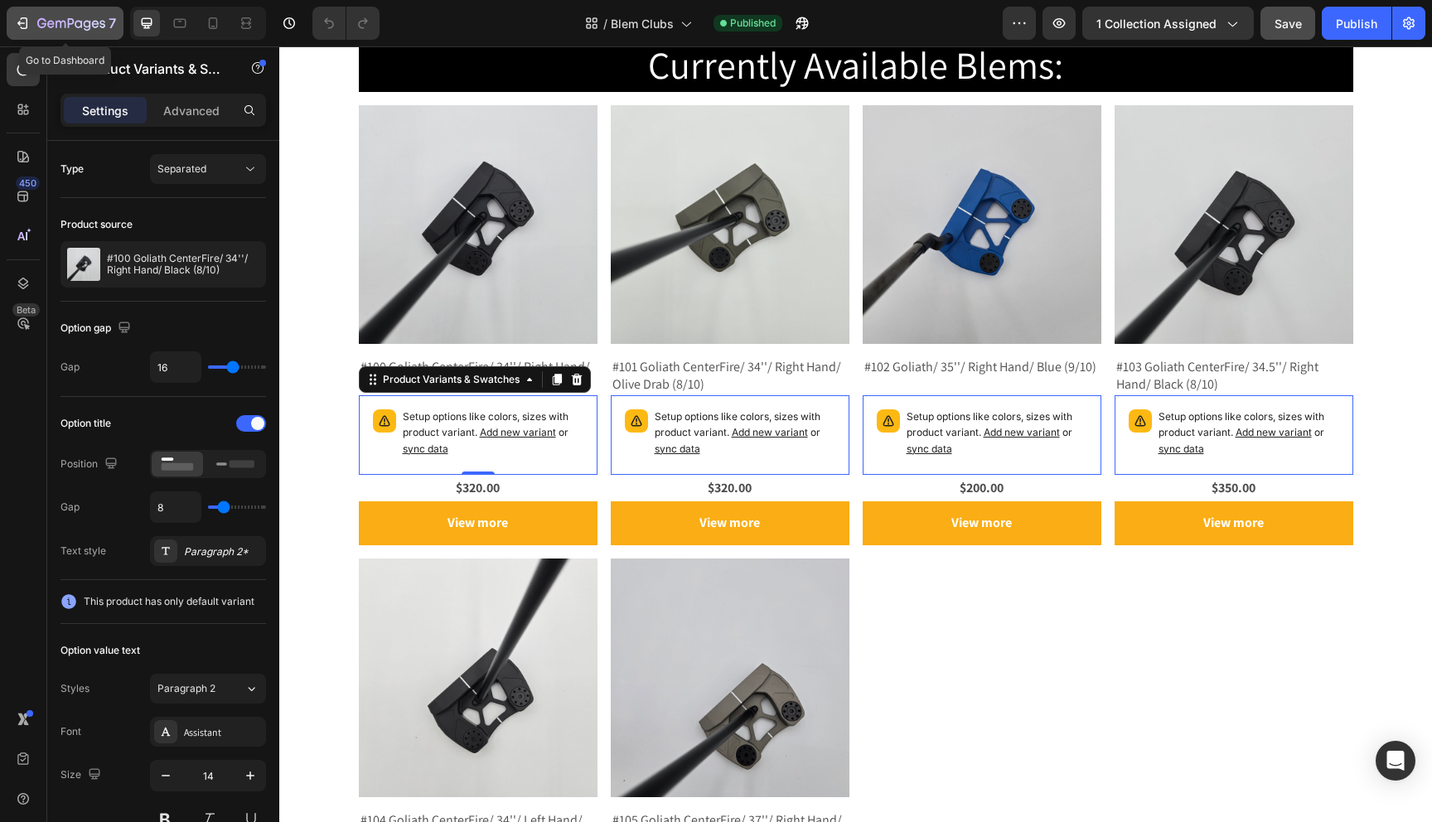
click at [81, 24] on icon "button" at bounding box center [71, 24] width 68 height 14
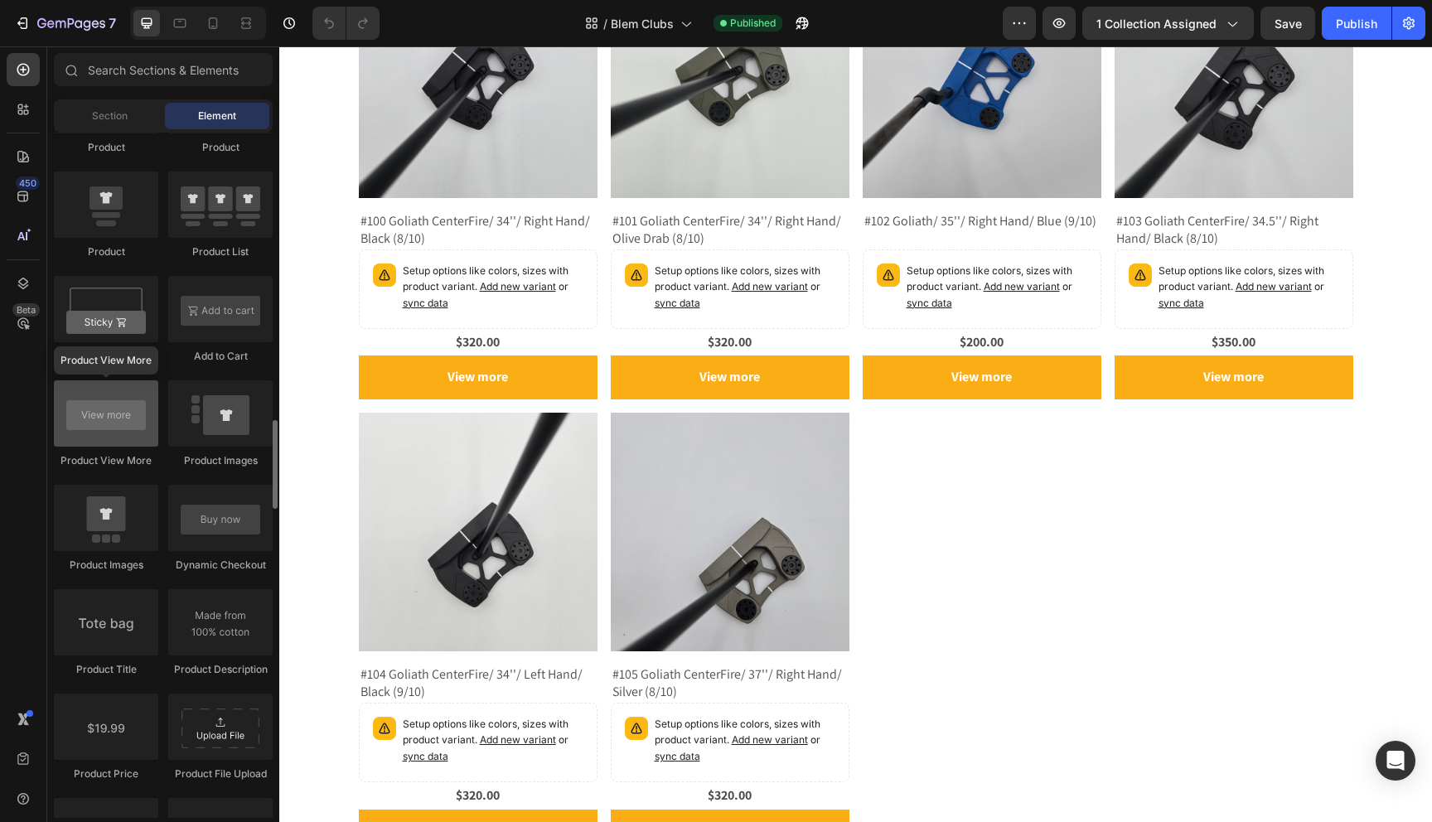
scroll to position [2214, 0]
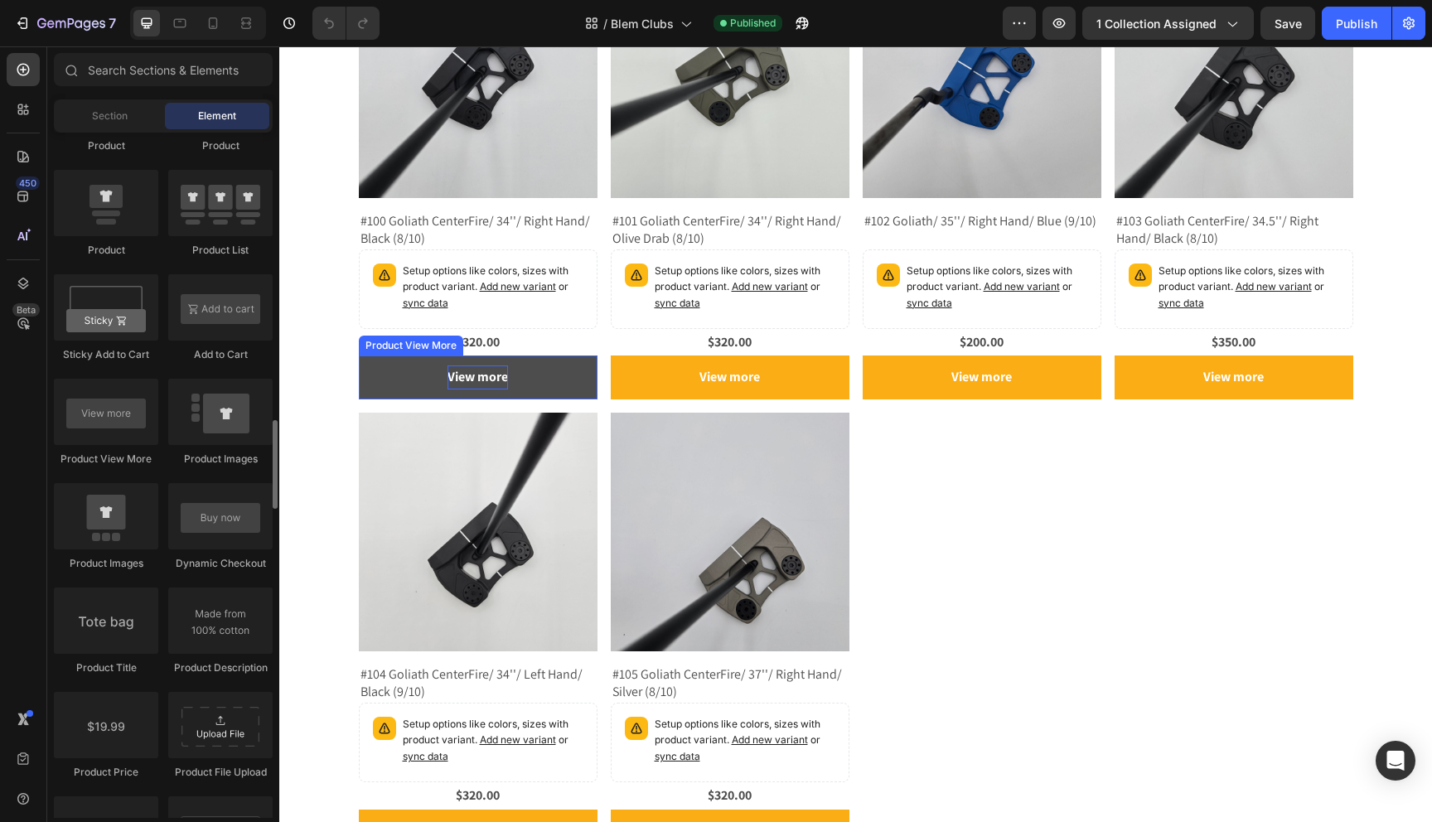
click at [501, 380] on p "View more" at bounding box center [478, 378] width 61 height 24
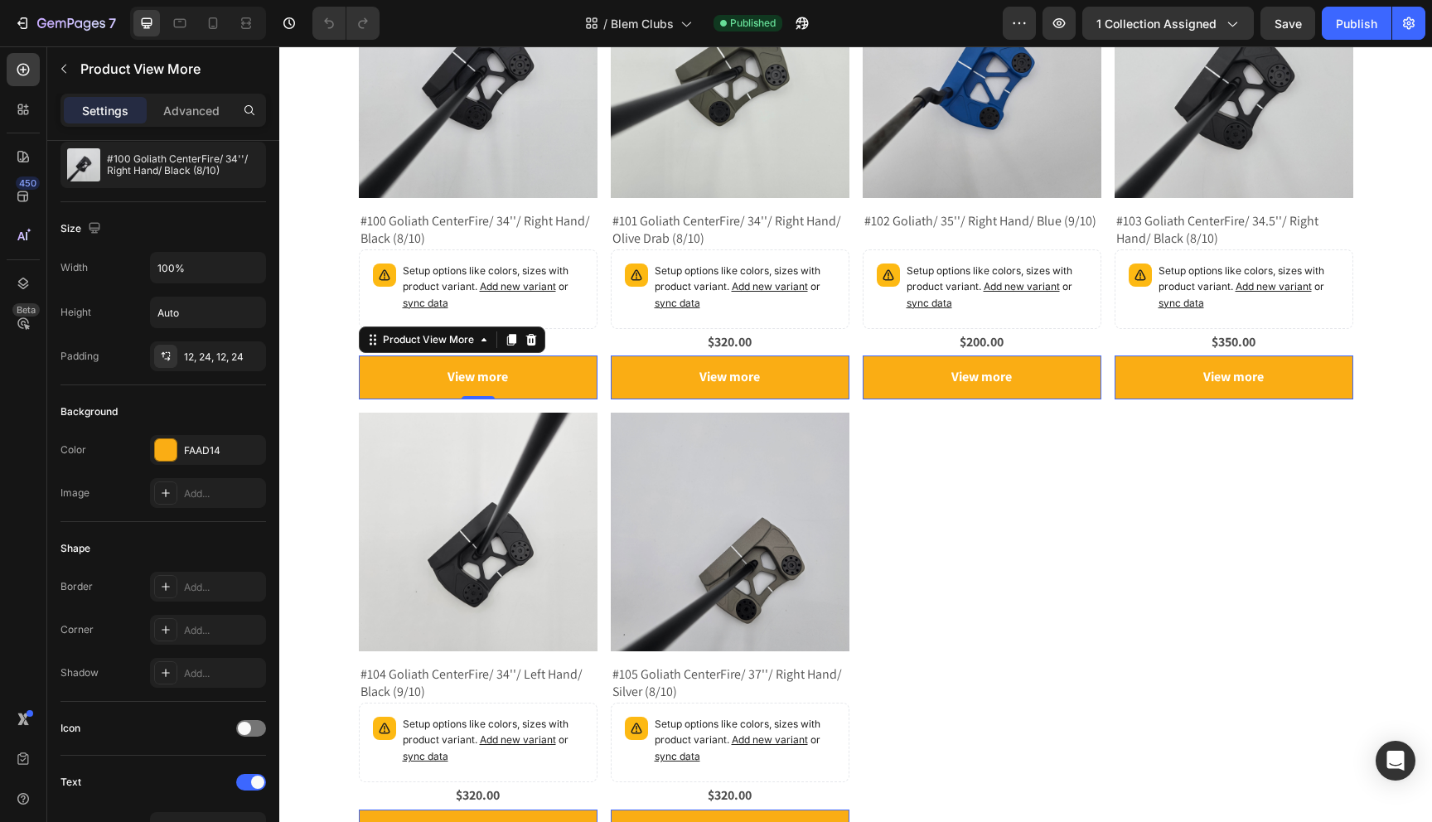
scroll to position [0, 0]
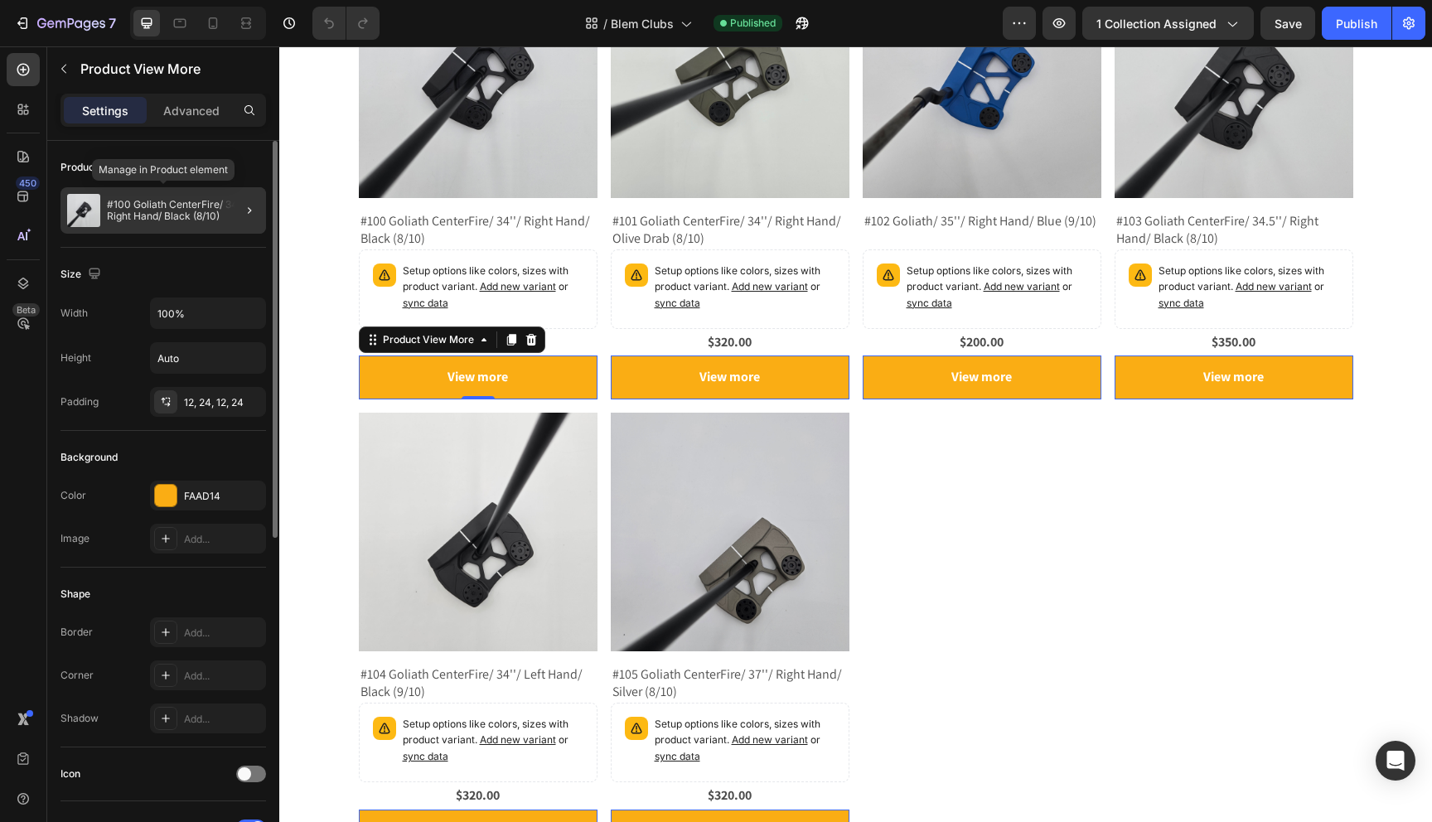
click at [155, 222] on div "#100 Goliath CenterFire/ 34''/ Right Hand/ Black (8/10)" at bounding box center [164, 210] width 206 height 46
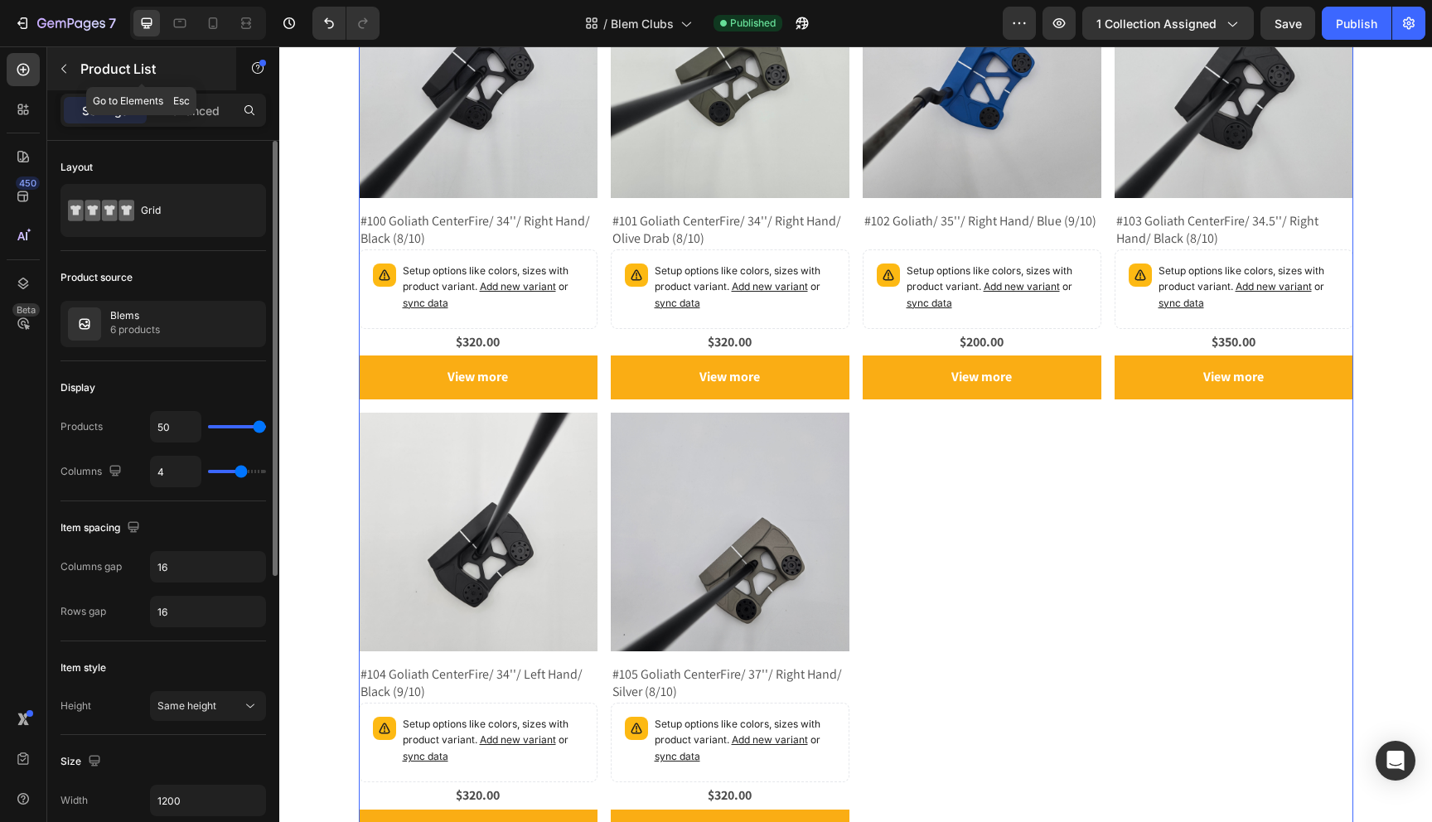
click at [67, 66] on icon "button" at bounding box center [63, 68] width 13 height 13
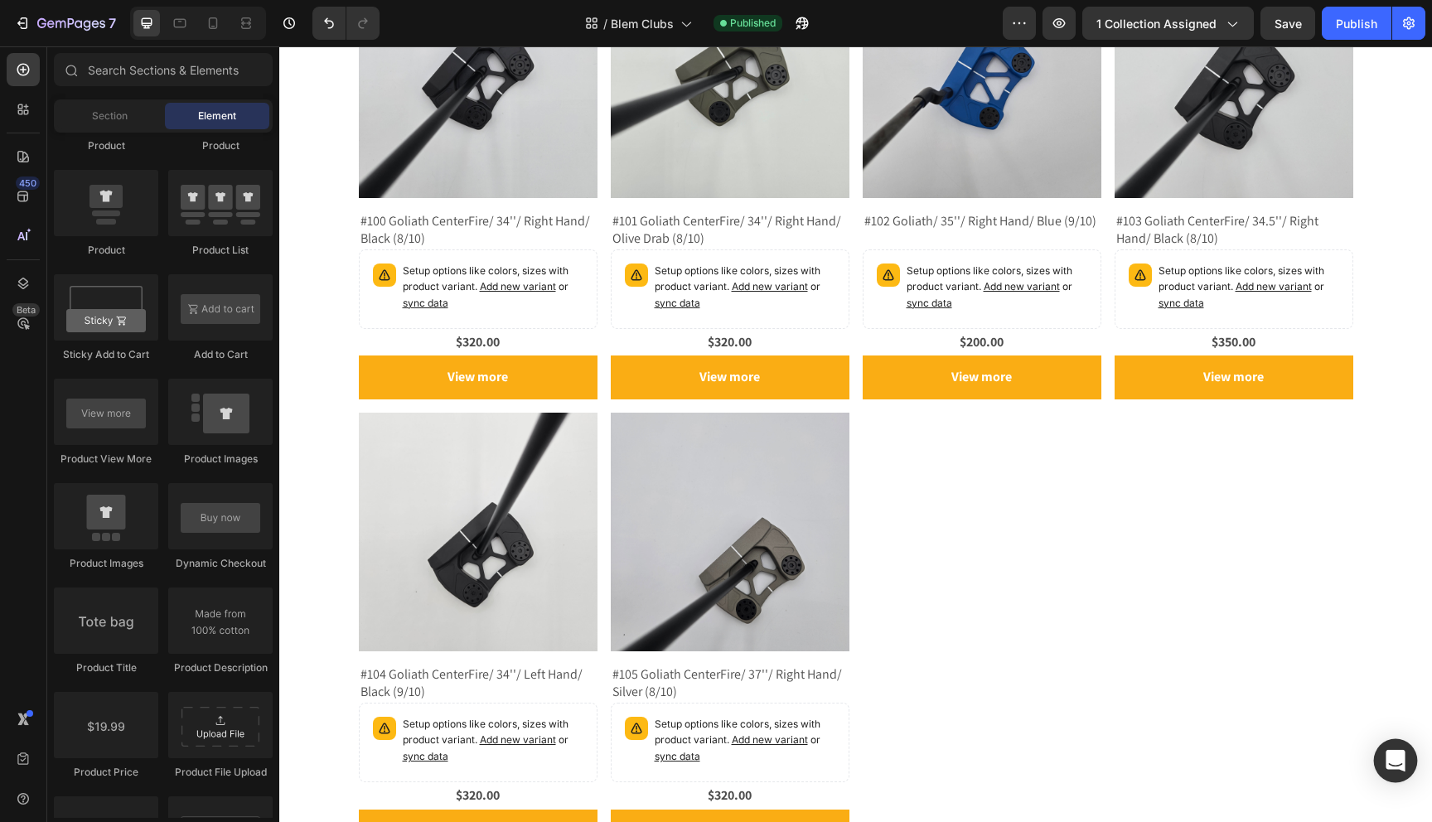
click at [1396, 761] on icon "Open Intercom Messenger" at bounding box center [1395, 761] width 19 height 22
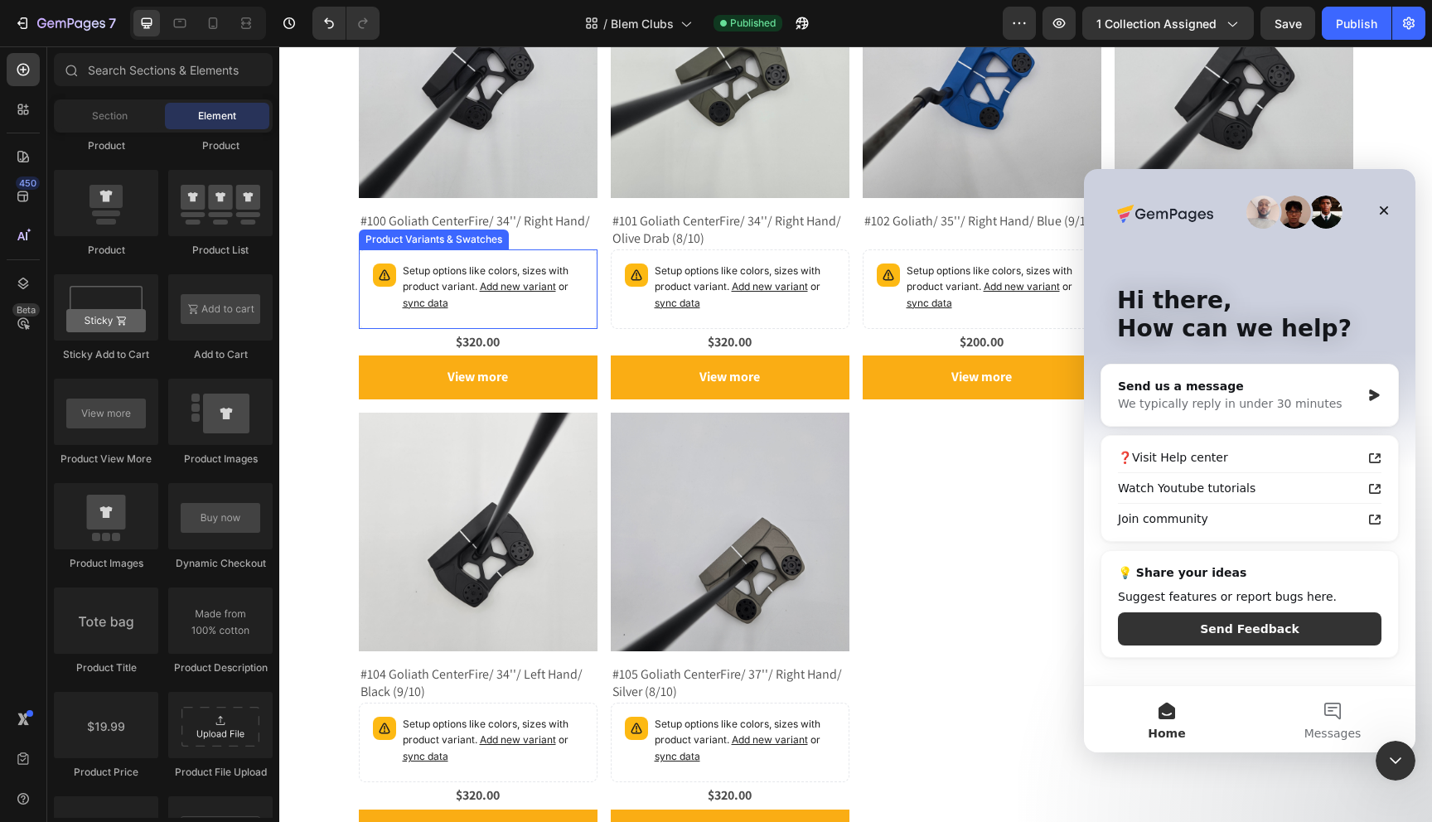
click at [514, 294] on p "Setup options like colors, sizes with product variant. Add new variant or sync …" at bounding box center [493, 288] width 181 height 48
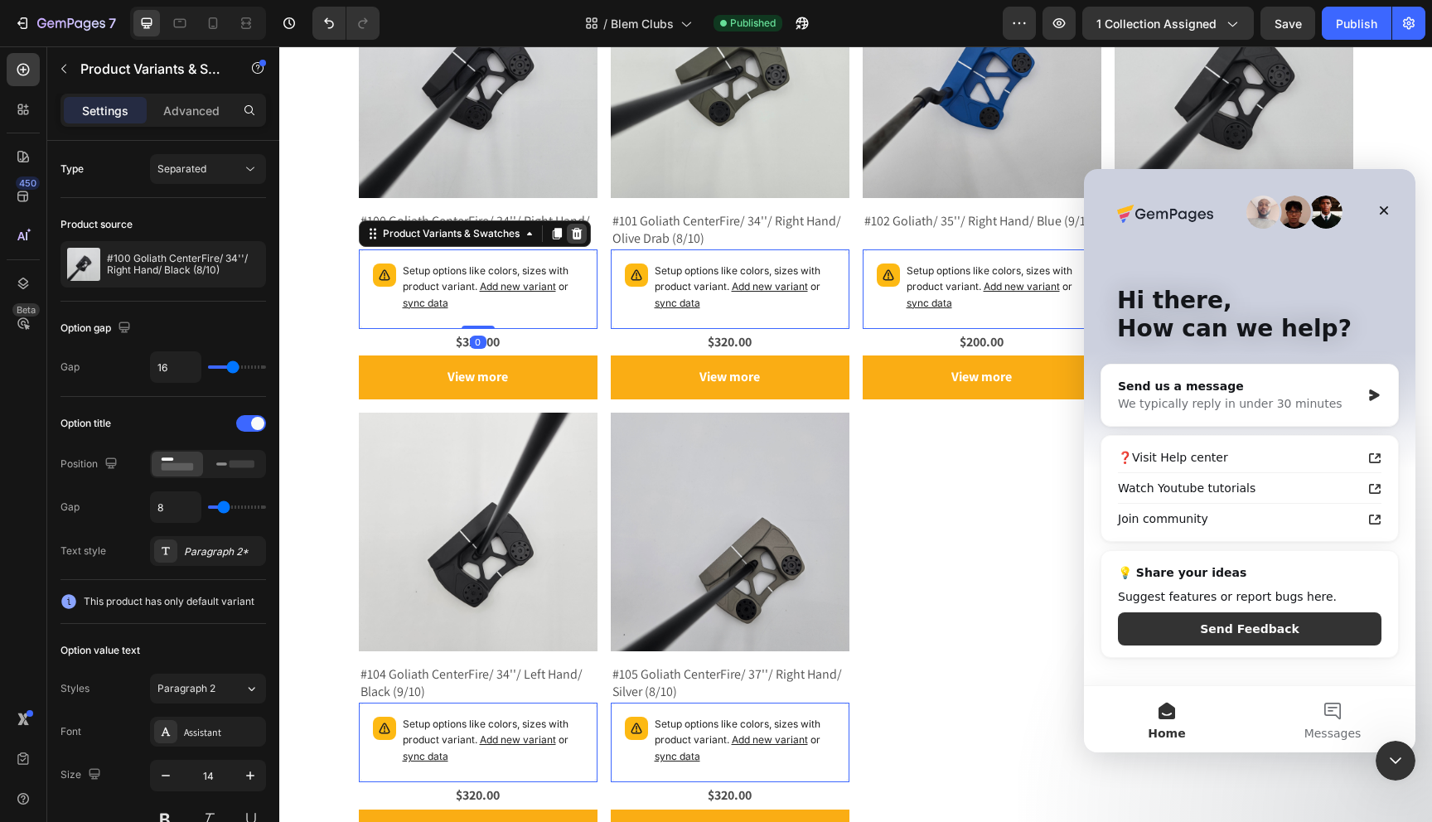
click at [577, 231] on icon at bounding box center [576, 233] width 11 height 12
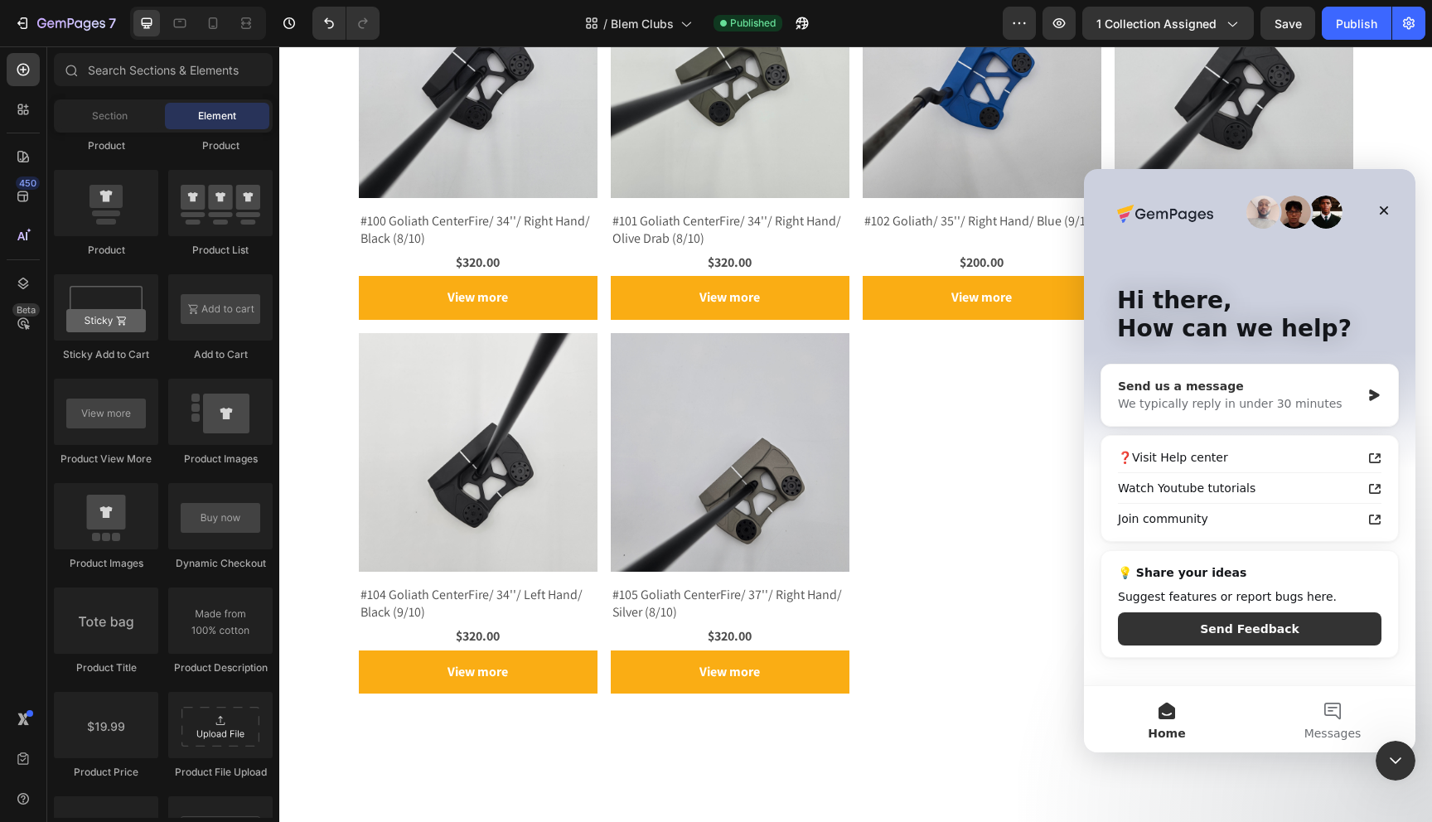
click at [1240, 388] on div "Send us a message" at bounding box center [1239, 386] width 243 height 17
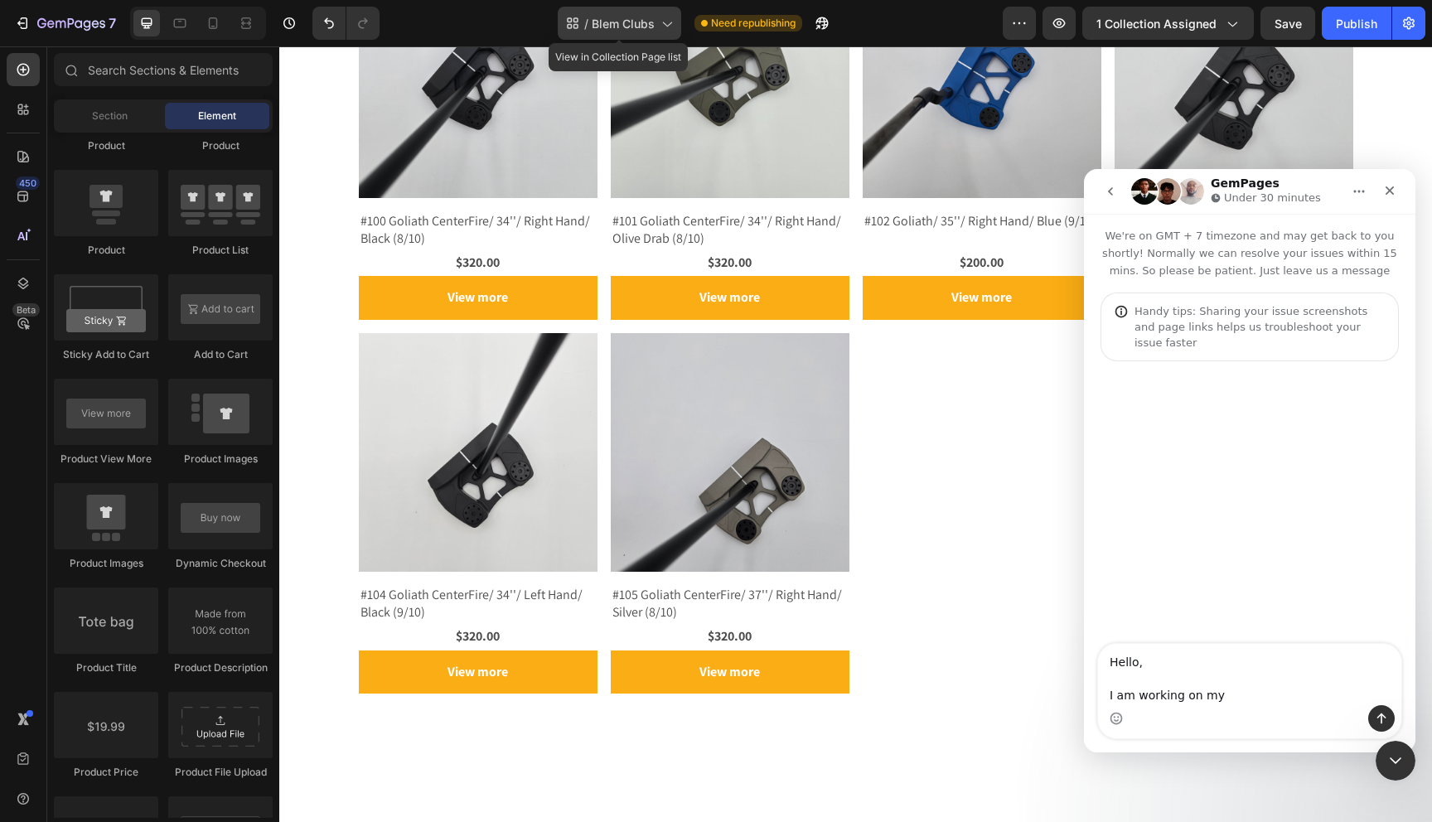
click at [663, 24] on icon at bounding box center [666, 23] width 17 height 17
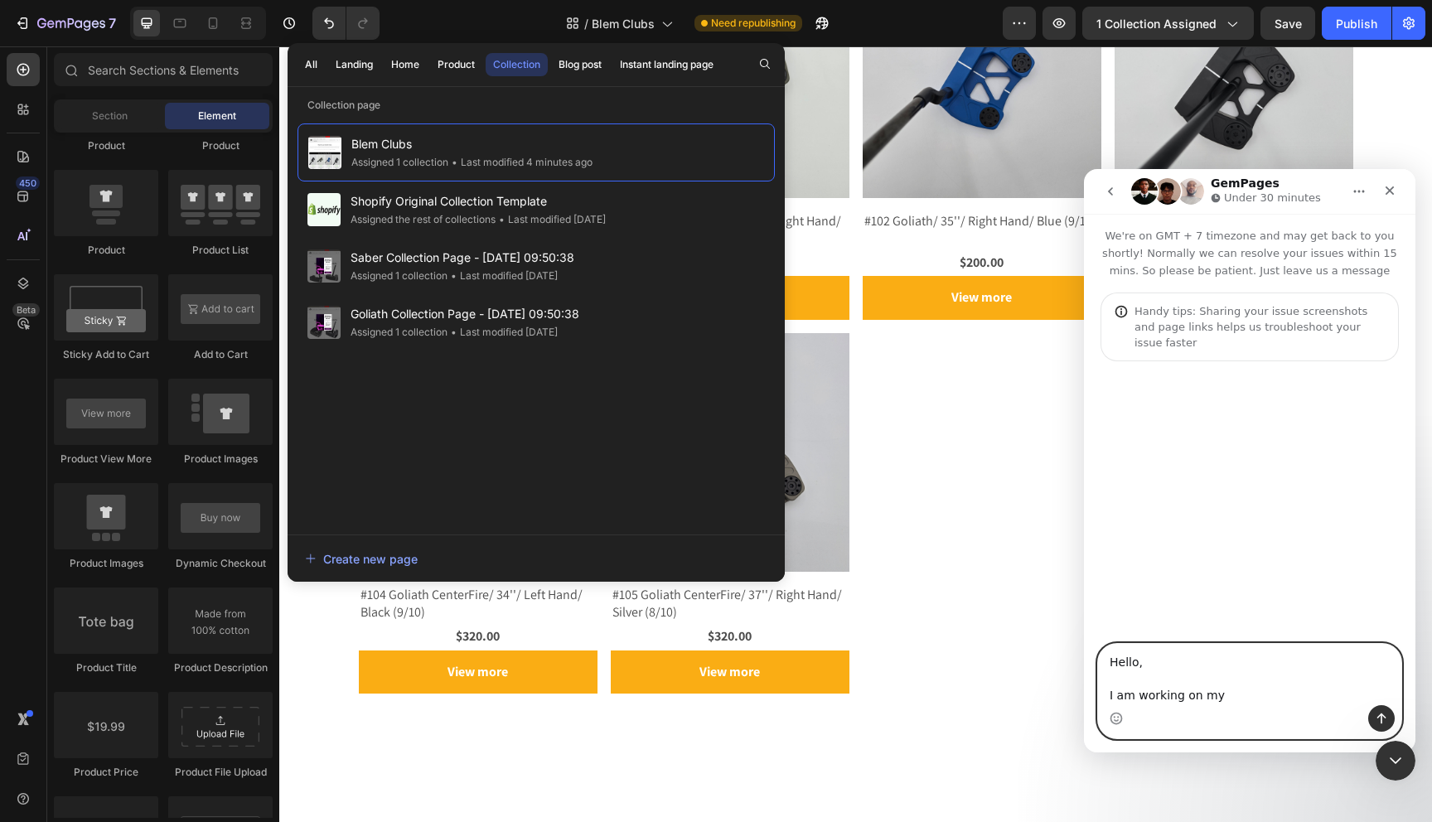
click at [1227, 694] on textarea "Hello, I am working on my" at bounding box center [1249, 674] width 303 height 61
click at [1214, 694] on textarea "Hello, I am working on my collections page "Blem Clubs" I want to make the Add …" at bounding box center [1249, 649] width 303 height 111
click at [1277, 697] on textarea "Hello, I am working on my collections page "Blem Clubs" I want to make the "Add…" at bounding box center [1249, 649] width 303 height 111
click at [1337, 696] on textarea "Hello, I am working on my collections page "Blem Clubs" I want to make the "Add…" at bounding box center [1249, 649] width 303 height 111
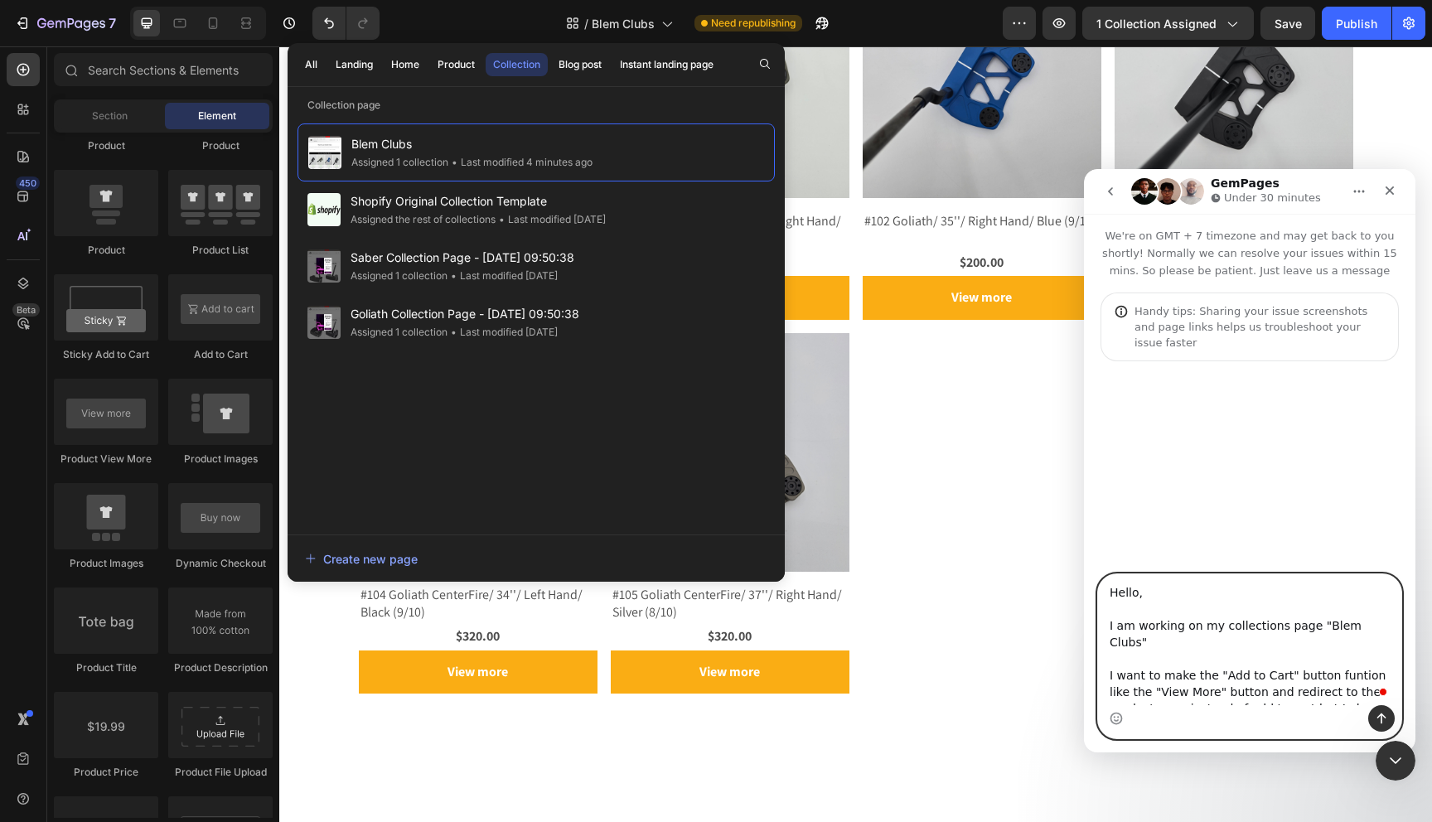
scroll to position [10, 0]
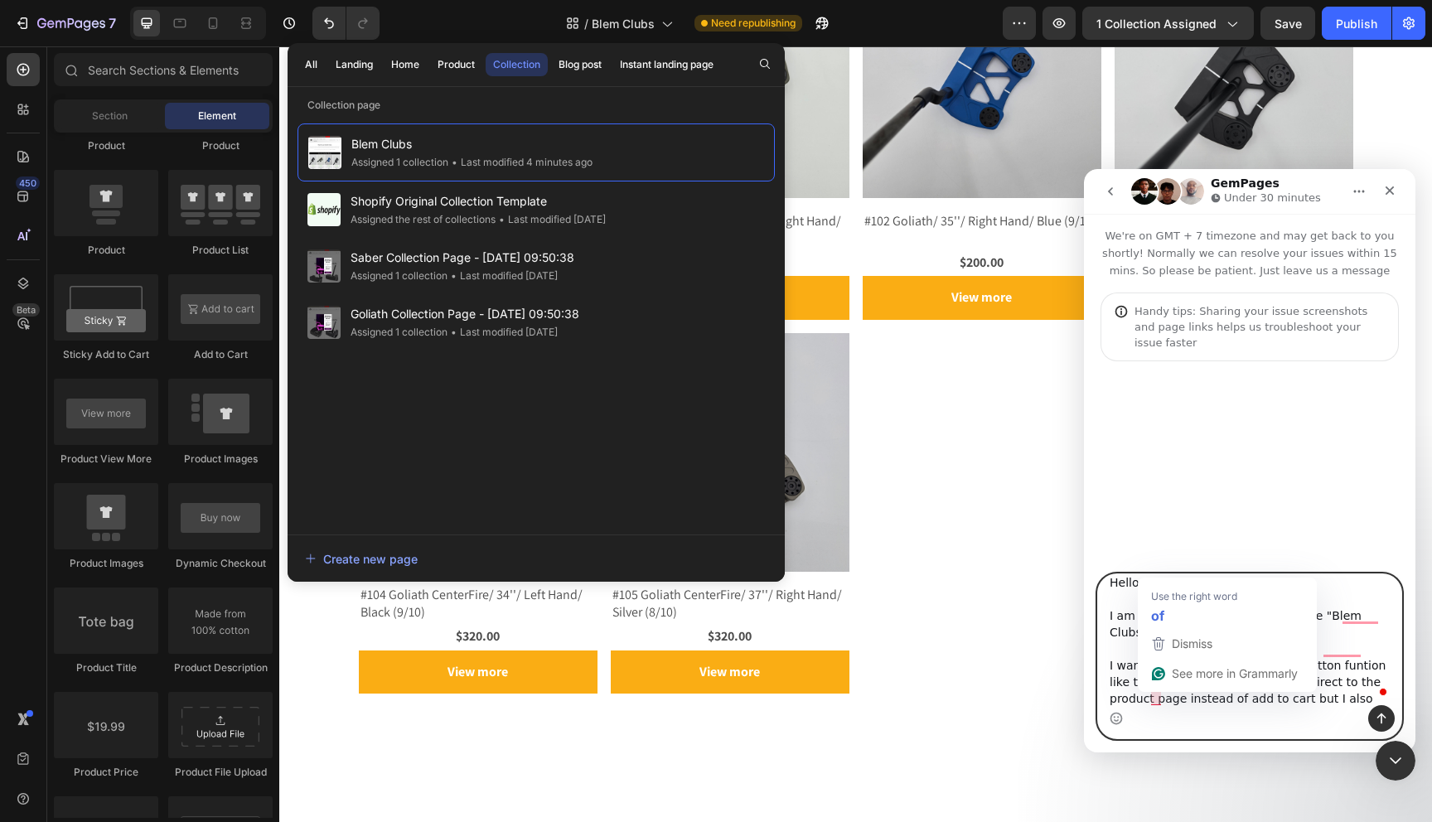
click at [1161, 704] on textarea "Hello, I am working on my collections page "Blem Clubs" I want to make the "Add…" at bounding box center [1249, 639] width 303 height 131
click at [1247, 704] on textarea "Hello, I am working on my collections page "Blem Clubs" I want to make the "Add…" at bounding box center [1249, 639] width 303 height 131
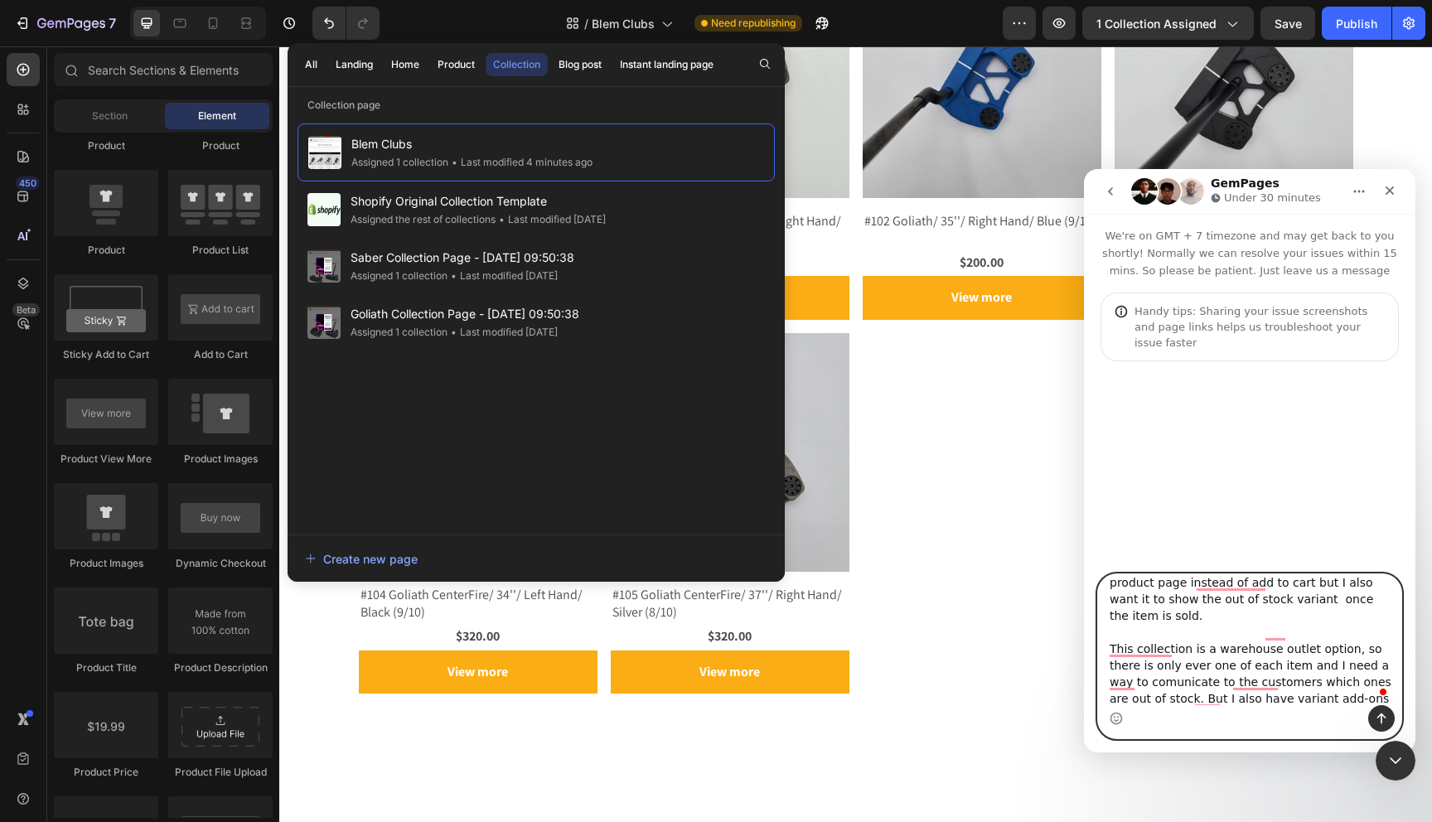
scroll to position [0, 0]
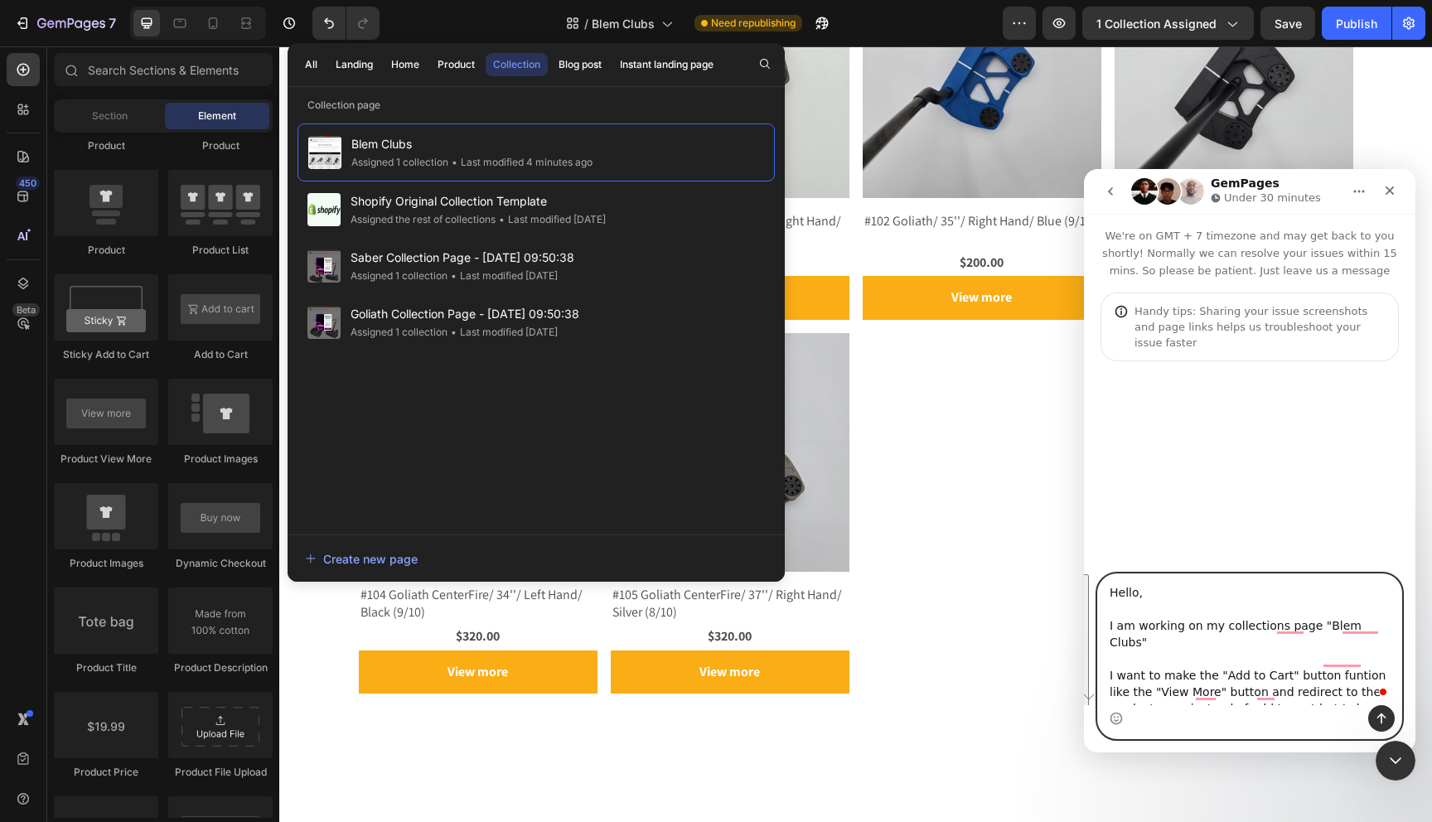
drag, startPoint x: 1297, startPoint y: 701, endPoint x: 1126, endPoint y: 518, distance: 251.0
click at [1126, 519] on div "We're on GMT + 7 timezone and may get back to you shortly! Normally we can reso…" at bounding box center [1250, 483] width 332 height 539
paste textarea "’m working on the “Blem Clubs” collection page and need some updates to how the…"
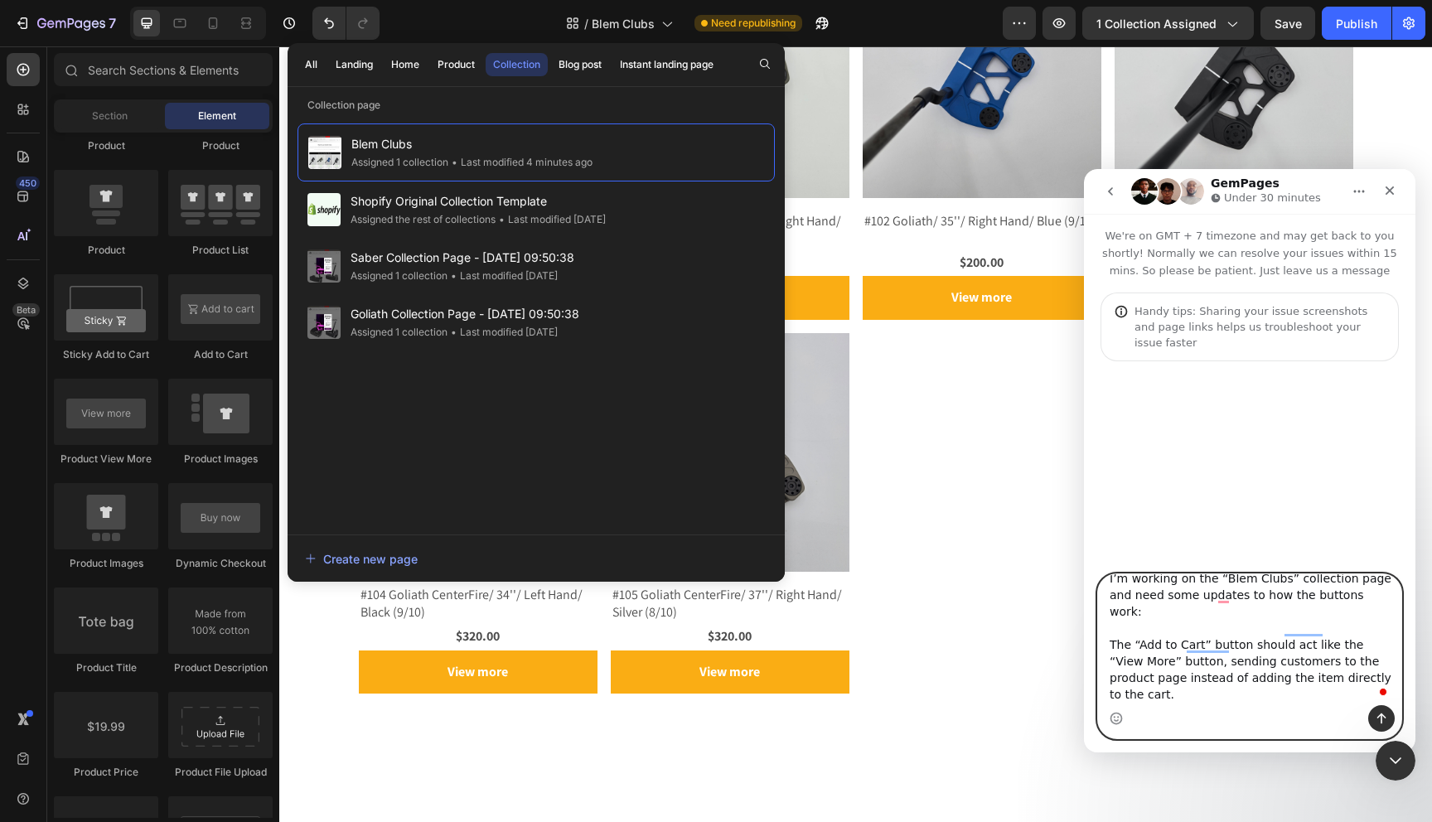
scroll to position [65, 0]
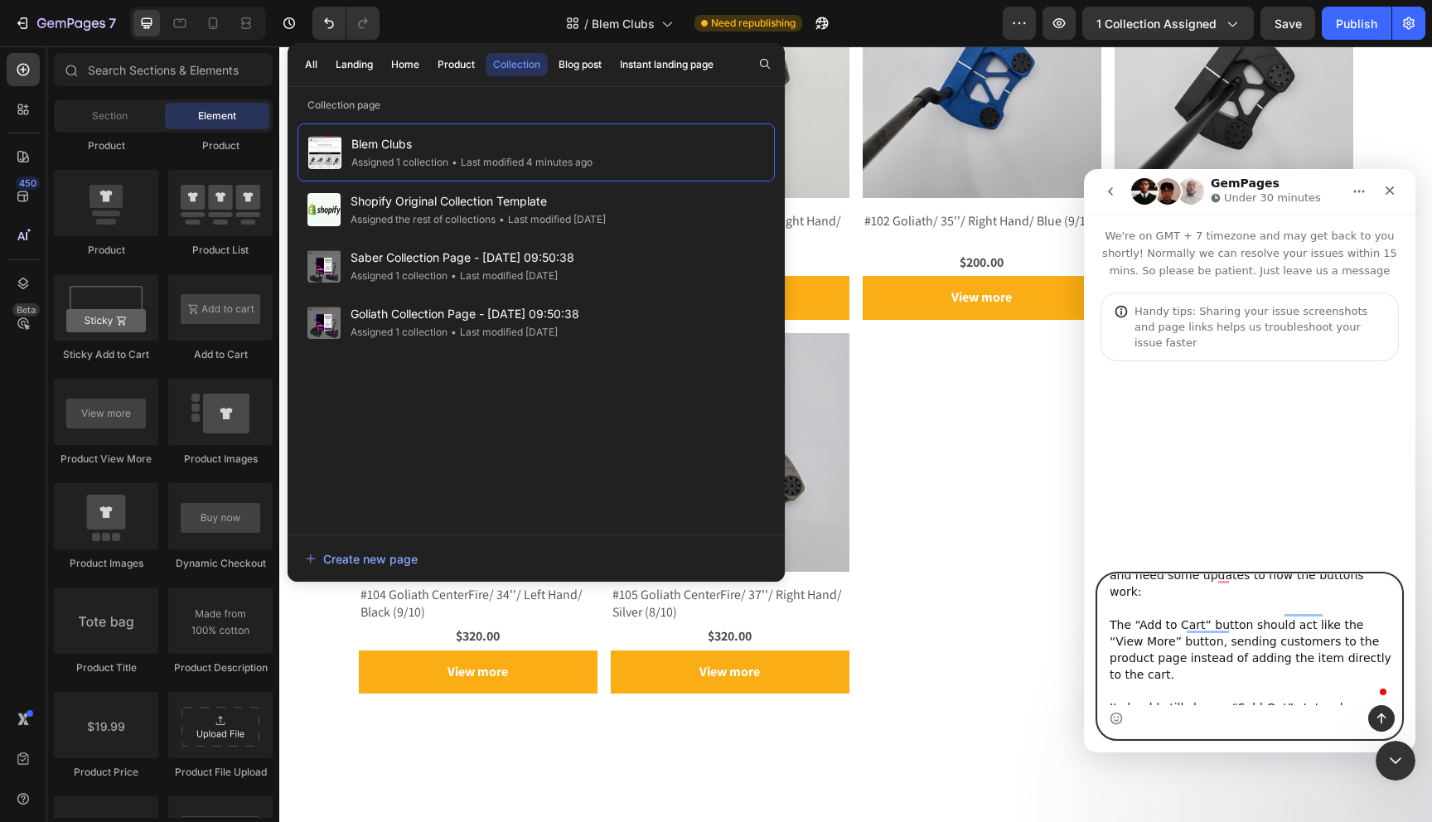
click at [1115, 610] on textarea "Hello, I’m working on the “Blem Clubs” collection page and need some updates to…" at bounding box center [1249, 639] width 303 height 131
click at [1281, 612] on textarea "Hello, I’m working on the “Blem Clubs” collection page and need some updates to…" at bounding box center [1249, 639] width 303 height 131
click at [1295, 603] on textarea "Hello, I’m working on the “Blem Clubs” collection page and need some updates to…" at bounding box center [1249, 639] width 303 height 131
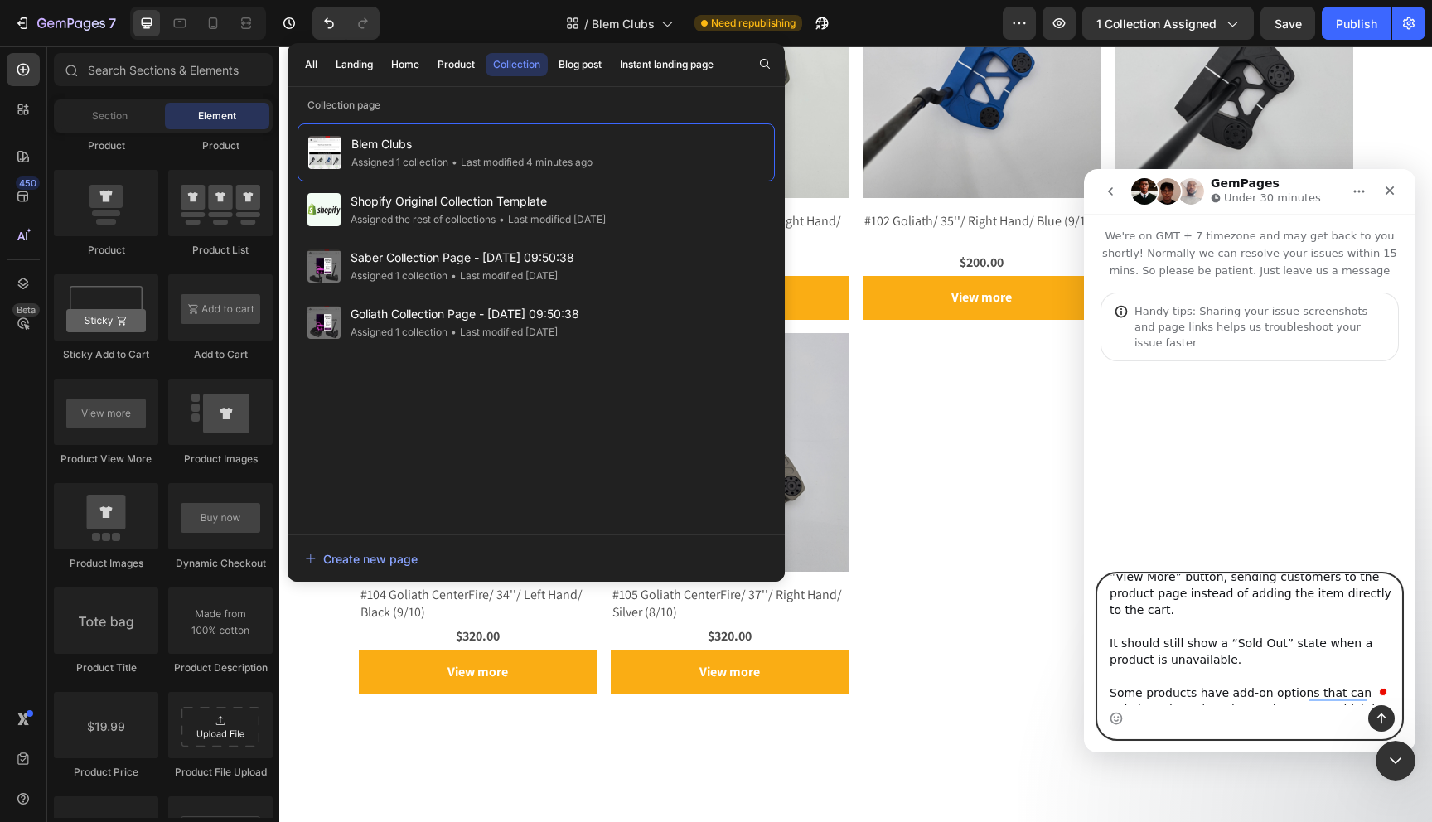
drag, startPoint x: 1117, startPoint y: 610, endPoint x: 1100, endPoint y: 610, distance: 17.4
click at [1101, 610] on textarea "Hello, I’m working on the “Blem Clubs” collection page and need some updates to…" at bounding box center [1249, 639] width 303 height 131
click at [1211, 614] on textarea "Hello, I’m working on the “Blem Clubs” collection page and need some updates to…" at bounding box center [1249, 639] width 303 height 131
click at [1263, 627] on textarea "Hello, I’m working on the “Blem Clubs” collection page and need some updates to…" at bounding box center [1249, 639] width 303 height 131
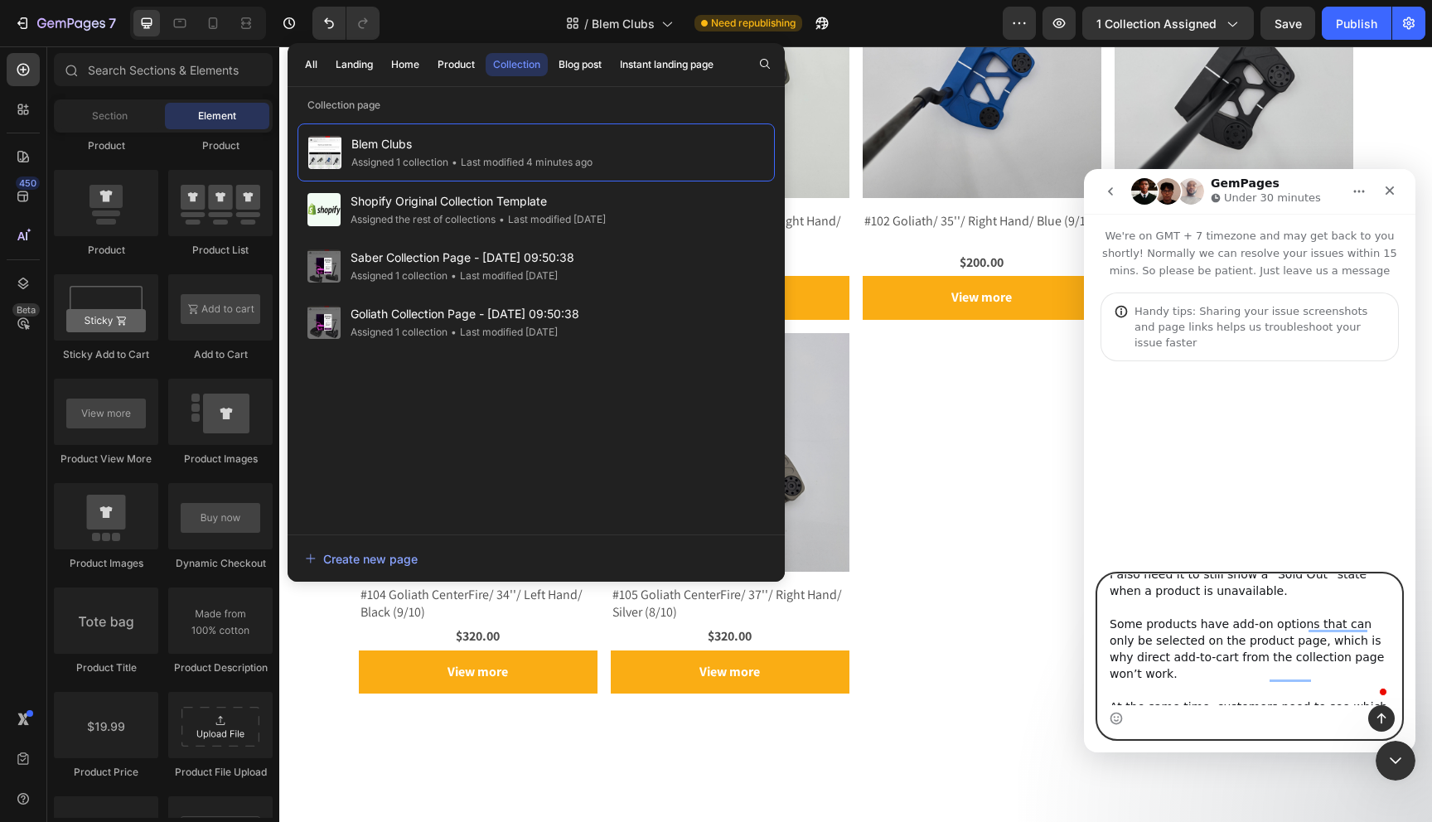
click at [1125, 593] on textarea "Hello, I’m working on the “Blem Clubs” collection page and need some updates to…" at bounding box center [1249, 639] width 303 height 131
type textarea "Hello, I’m working on the “Blem Clubs” collection page and need some updates to…"
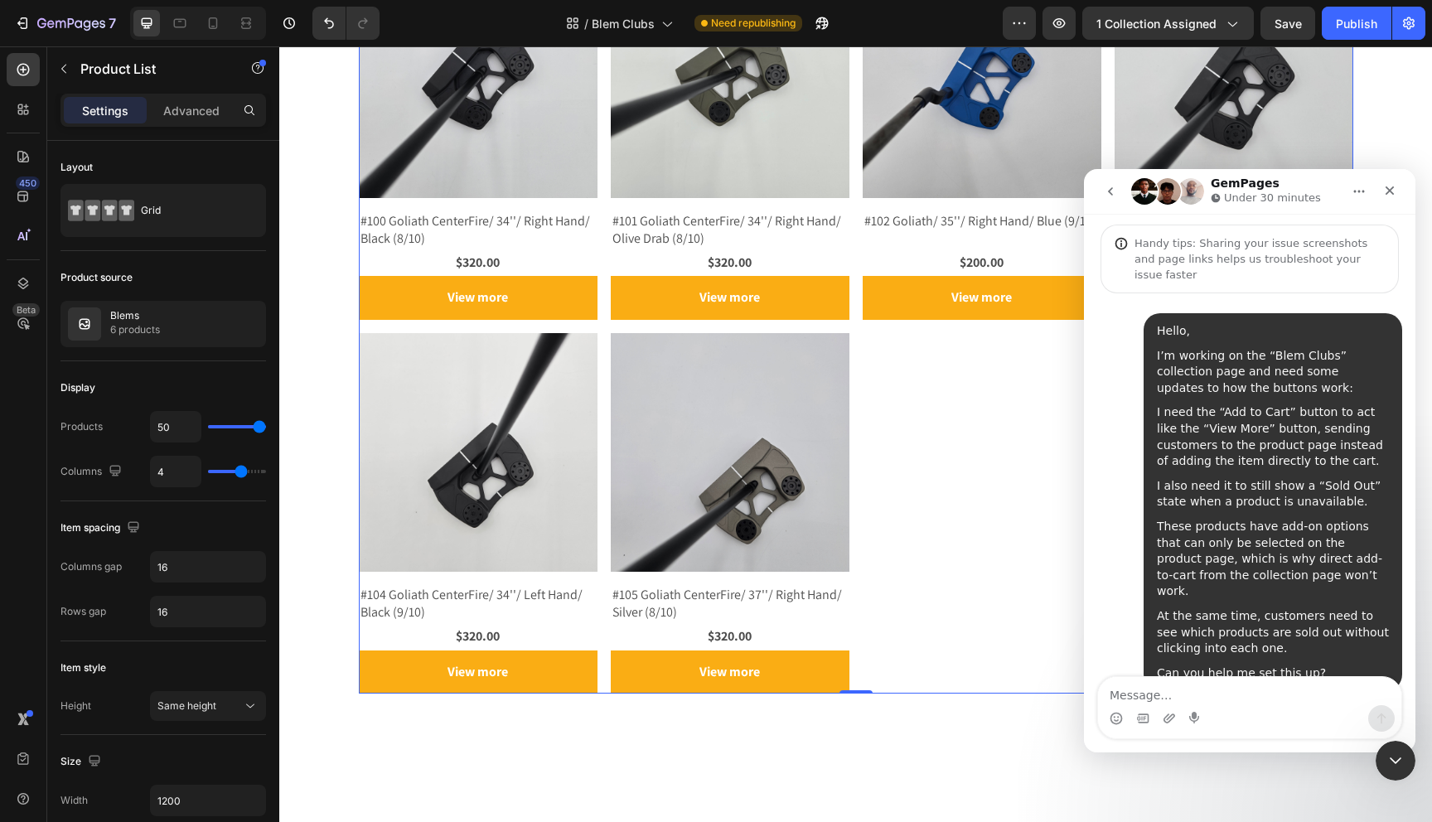
click at [890, 396] on div "Product Images #100 Goliath CenterFire/ 34''/ Right Hand/ Black (8/10) Product …" at bounding box center [856, 326] width 995 height 734
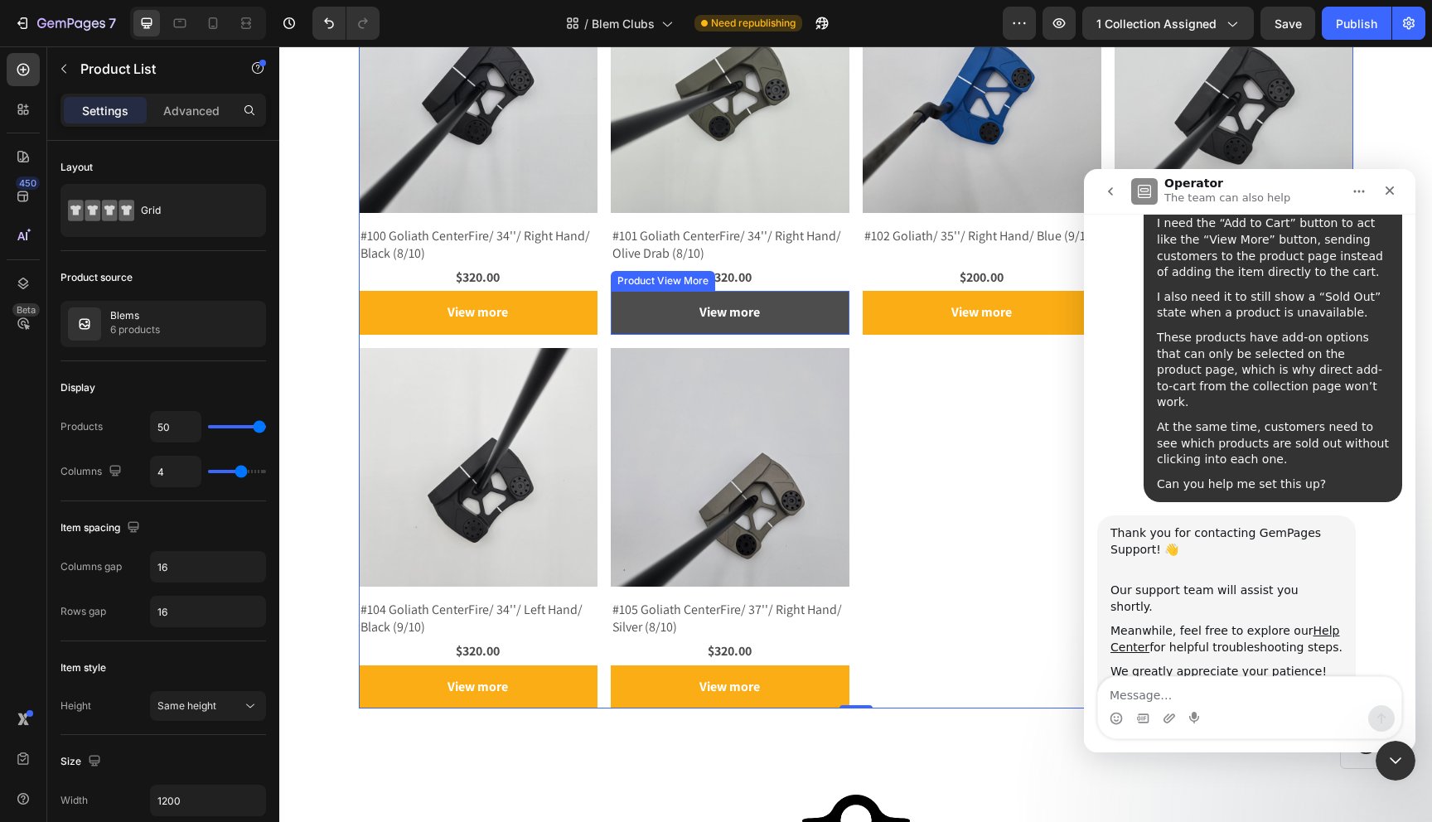
click at [598, 312] on button "View more" at bounding box center [478, 313] width 239 height 44
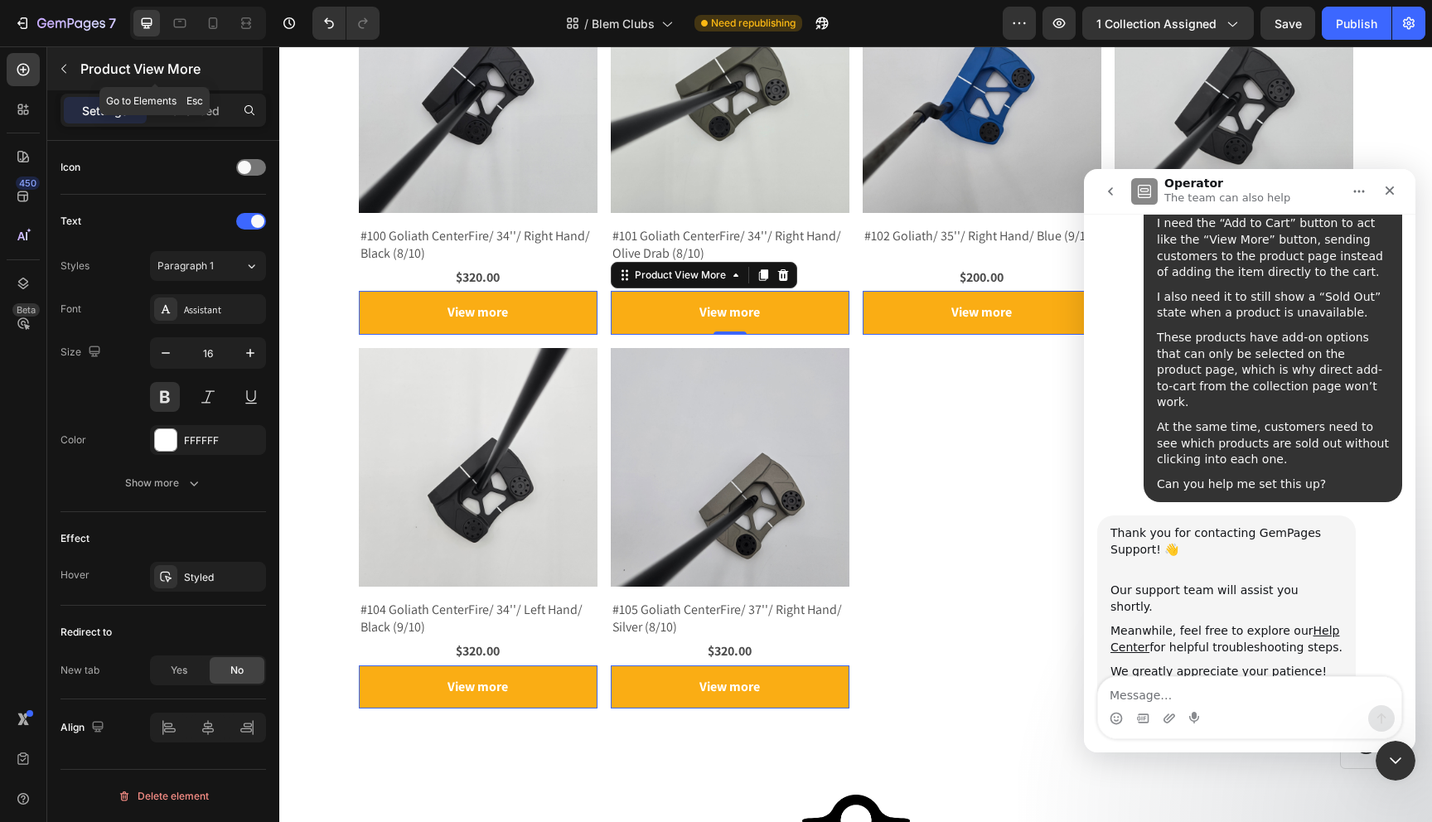
click at [53, 65] on button "button" at bounding box center [64, 69] width 27 height 27
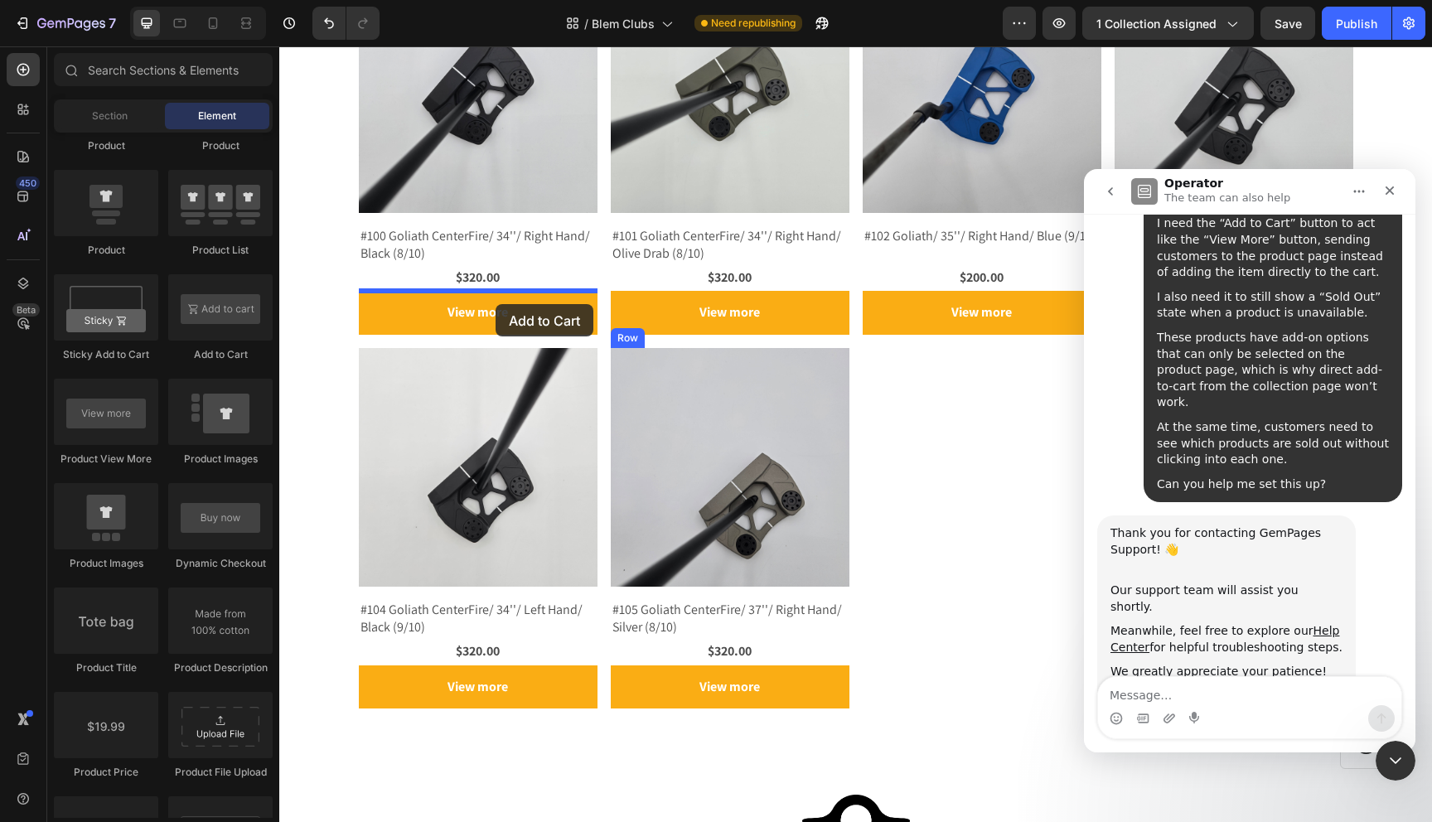
drag, startPoint x: 497, startPoint y: 362, endPoint x: 496, endPoint y: 304, distance: 58.0
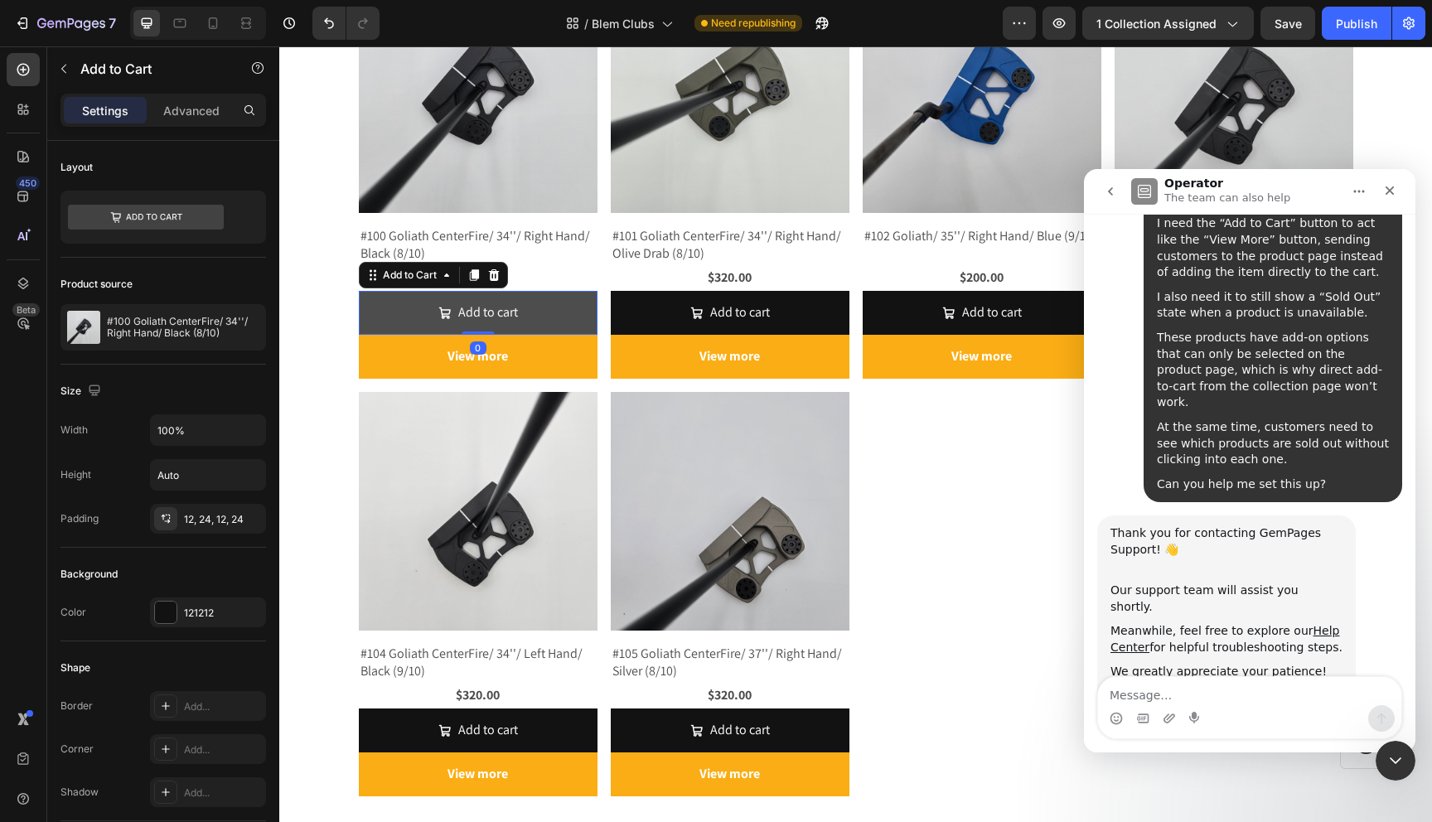
click at [538, 306] on button "Add to cart" at bounding box center [478, 313] width 239 height 44
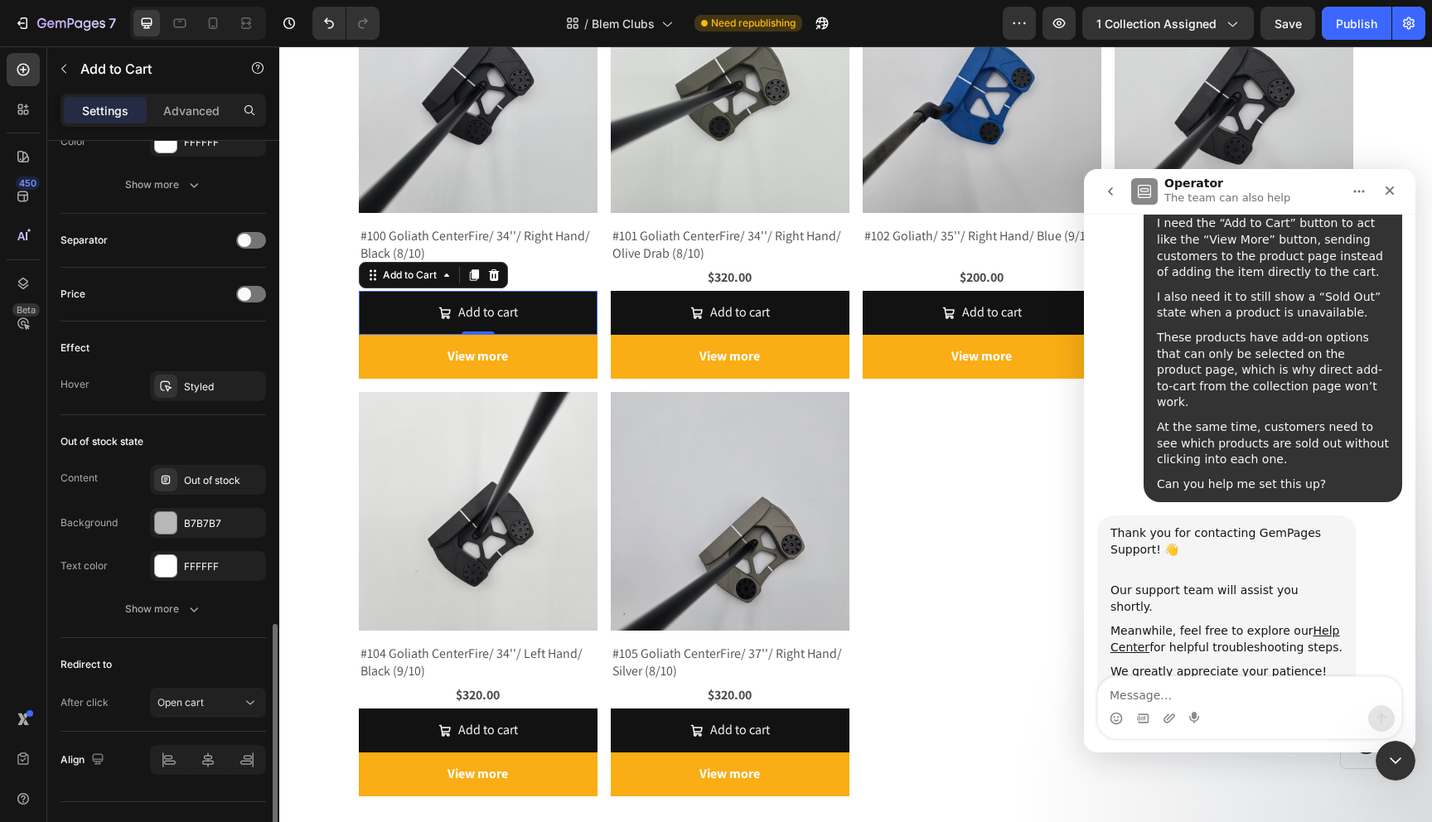
scroll to position [1179, 0]
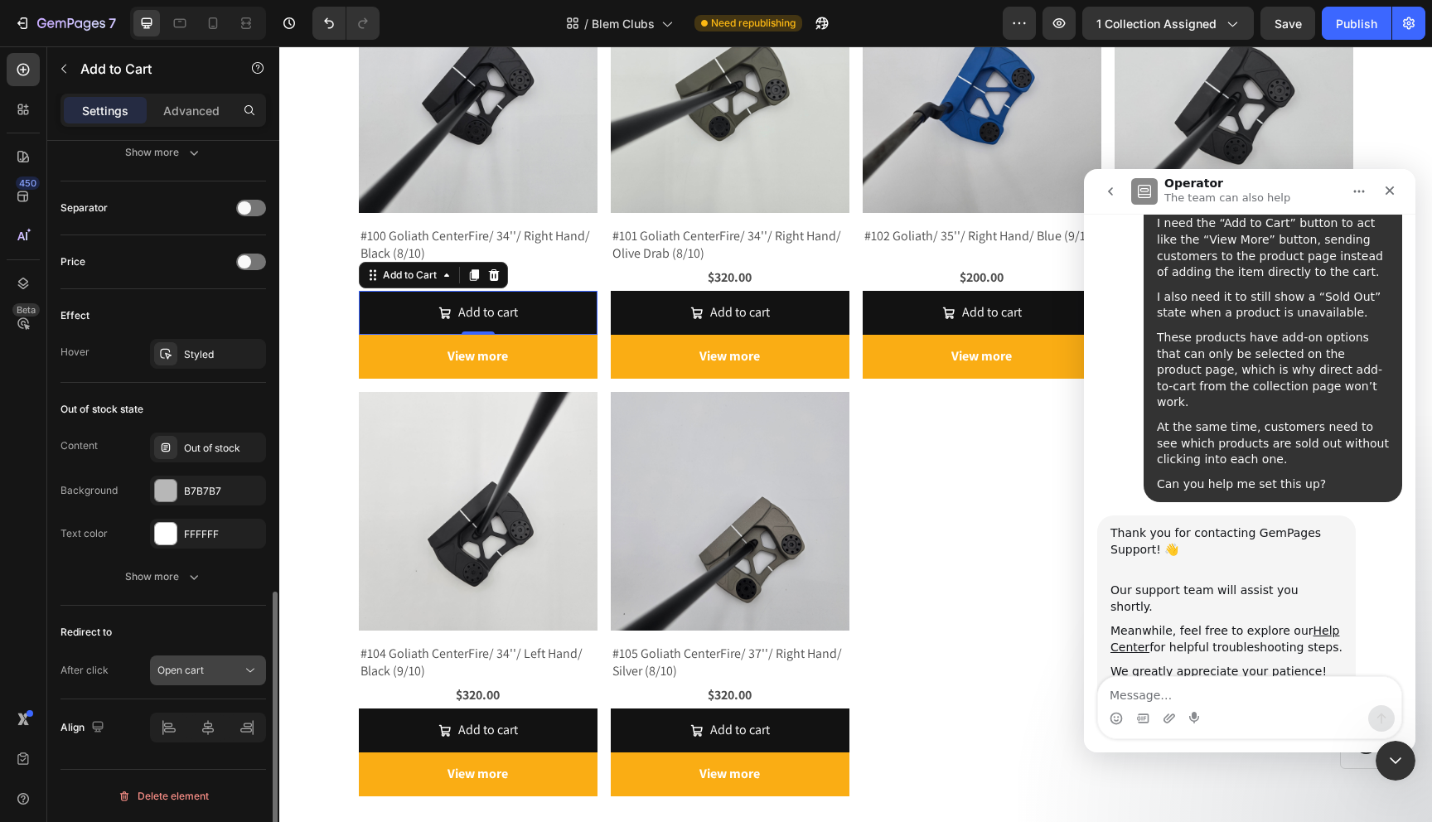
click at [178, 676] on span "Open cart" at bounding box center [180, 670] width 46 height 15
click at [123, 679] on div "After click Open cart" at bounding box center [164, 671] width 206 height 30
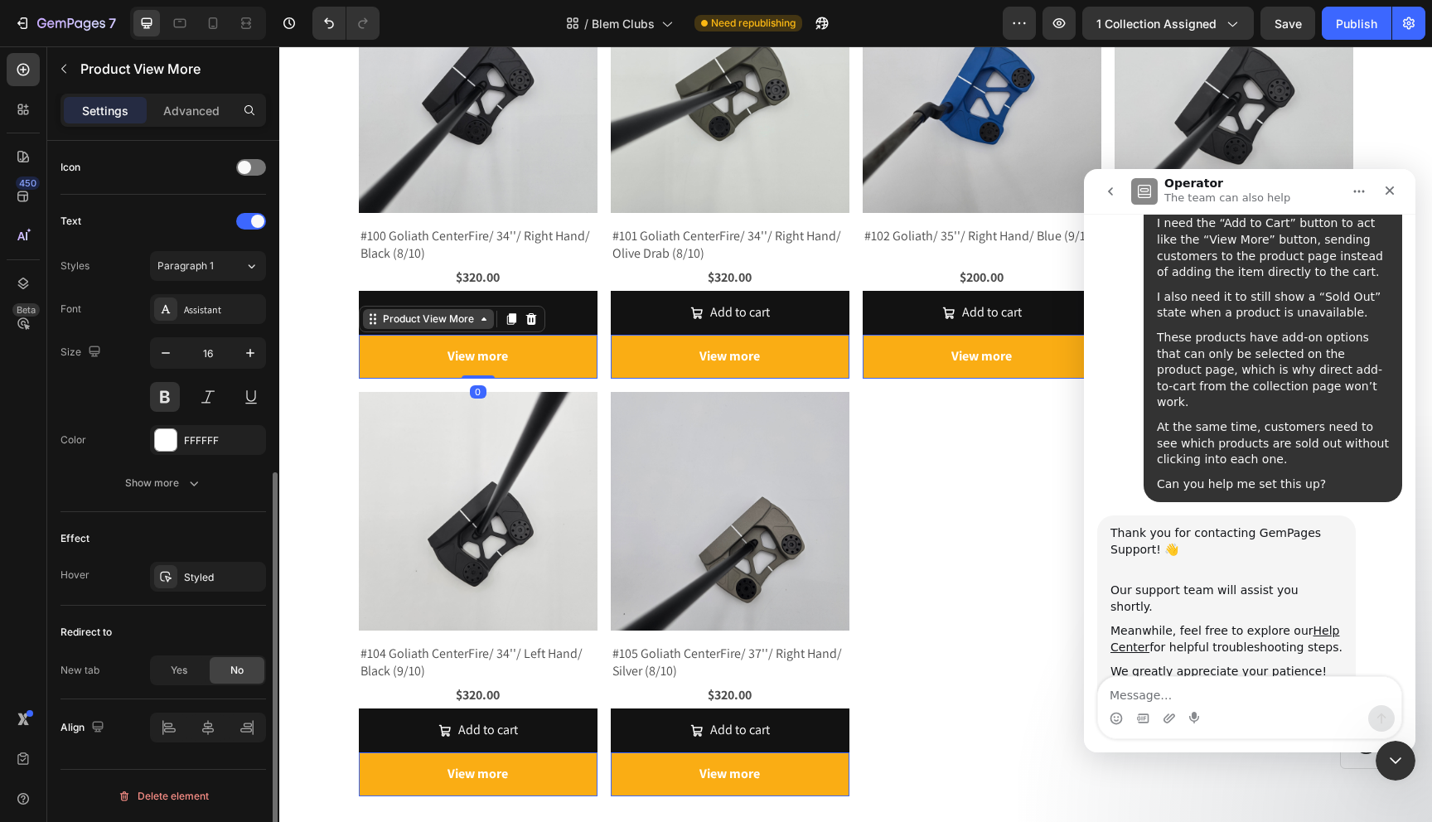
click at [393, 317] on div "Product View More" at bounding box center [429, 319] width 98 height 15
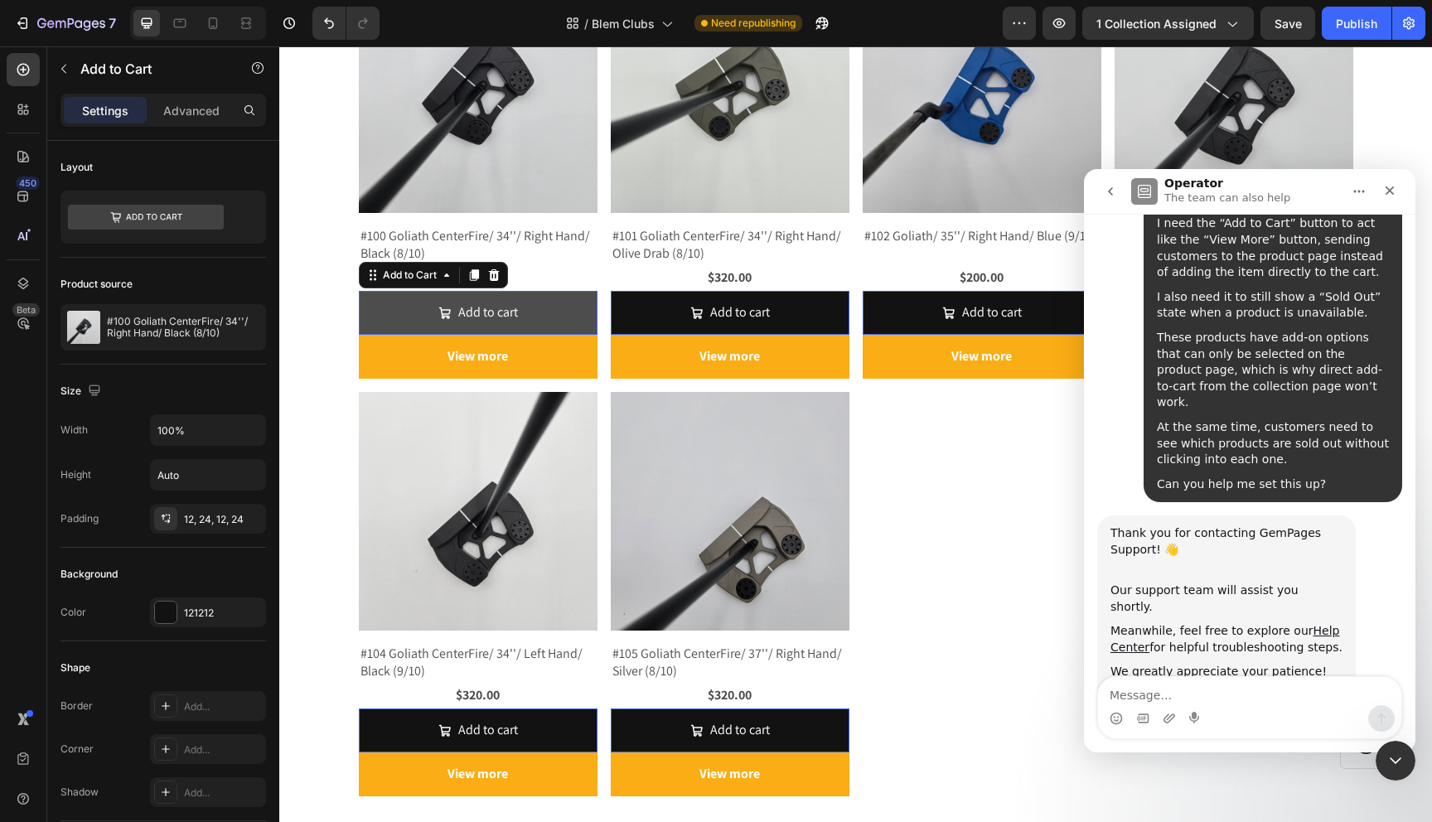
click at [549, 294] on button "Add to cart" at bounding box center [478, 313] width 239 height 44
click at [549, 296] on button "Add to cart" at bounding box center [478, 313] width 239 height 44
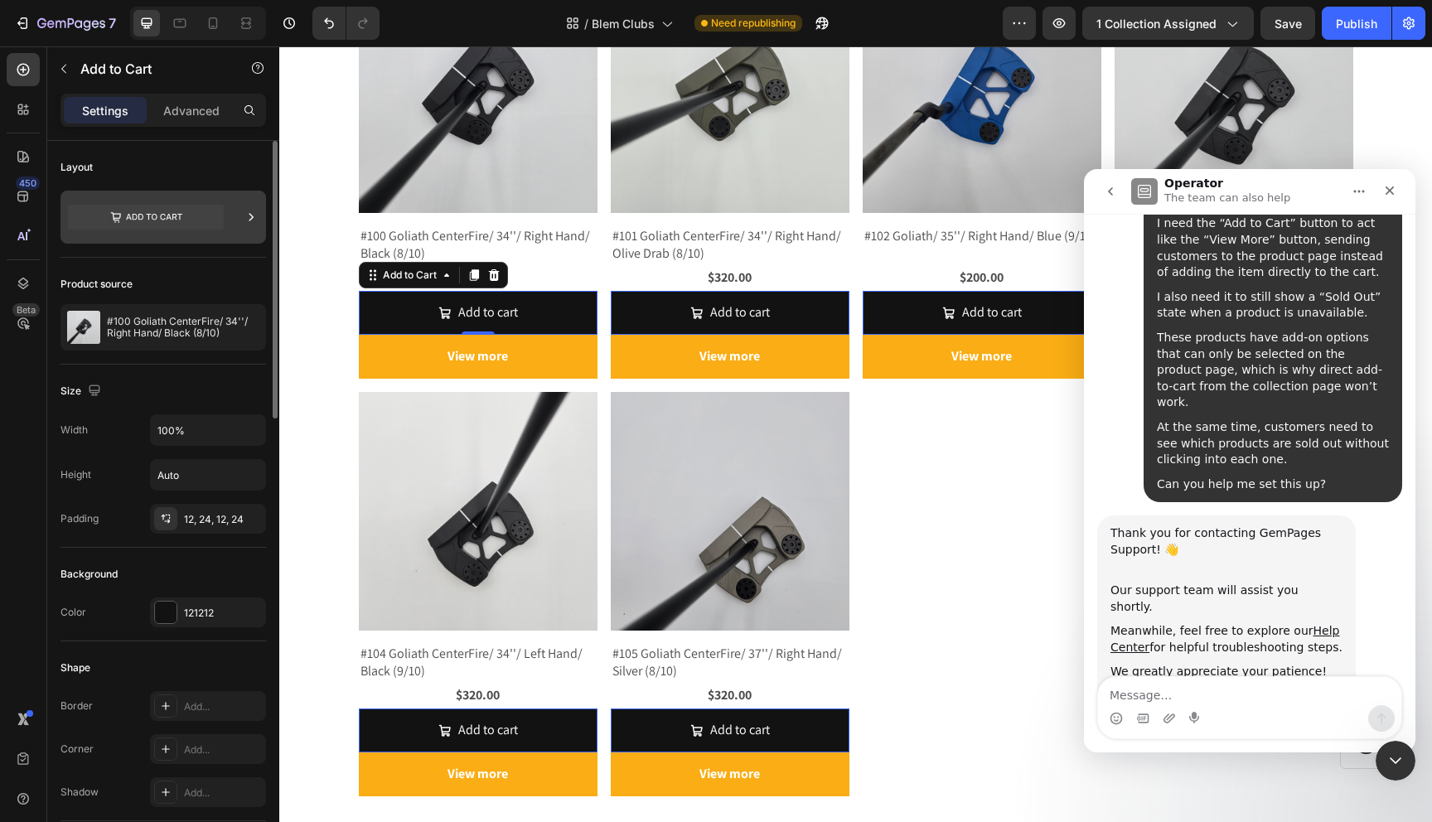
click at [223, 200] on icon at bounding box center [146, 217] width 156 height 38
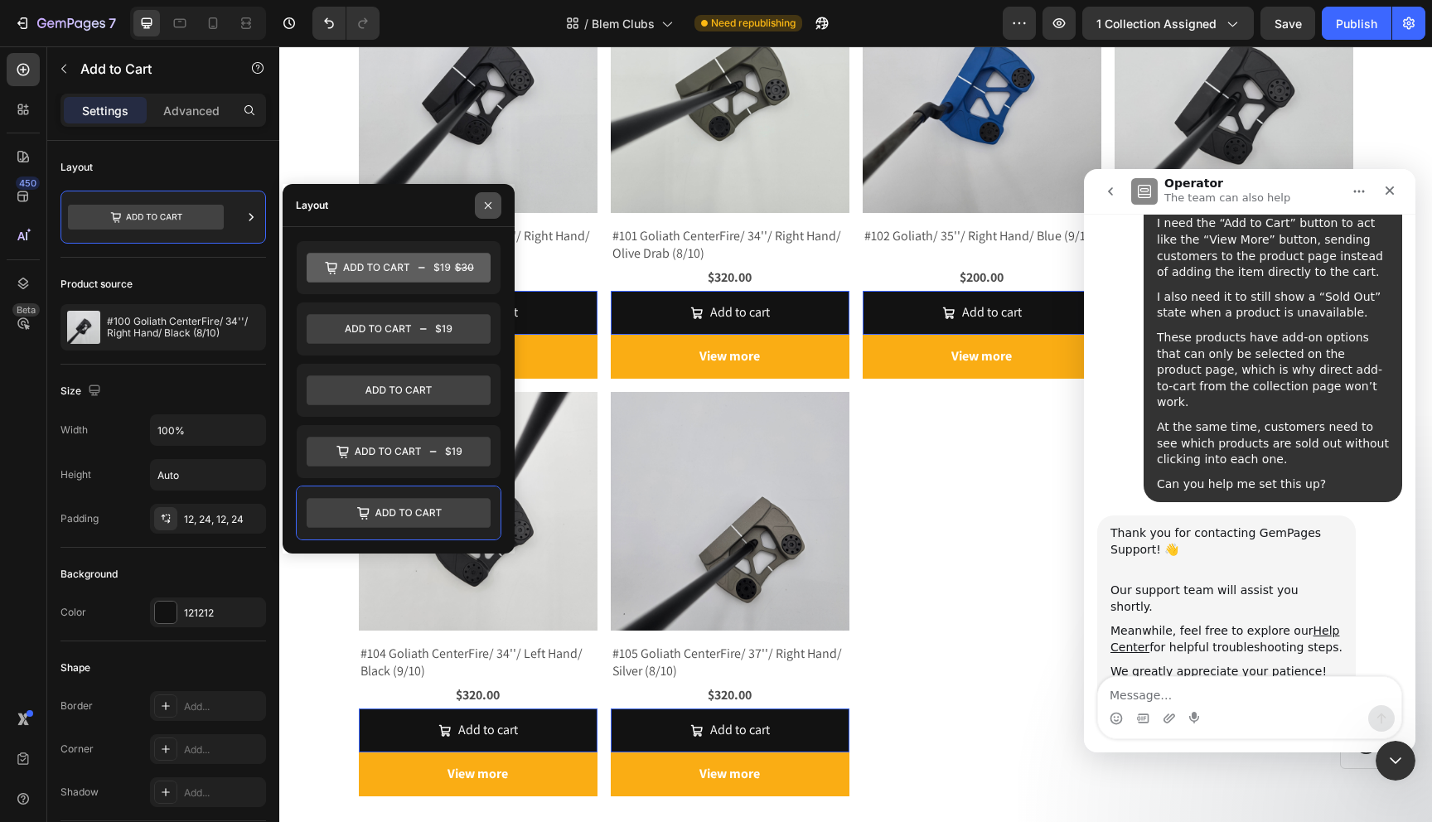
click at [492, 203] on icon "button" at bounding box center [488, 205] width 13 height 13
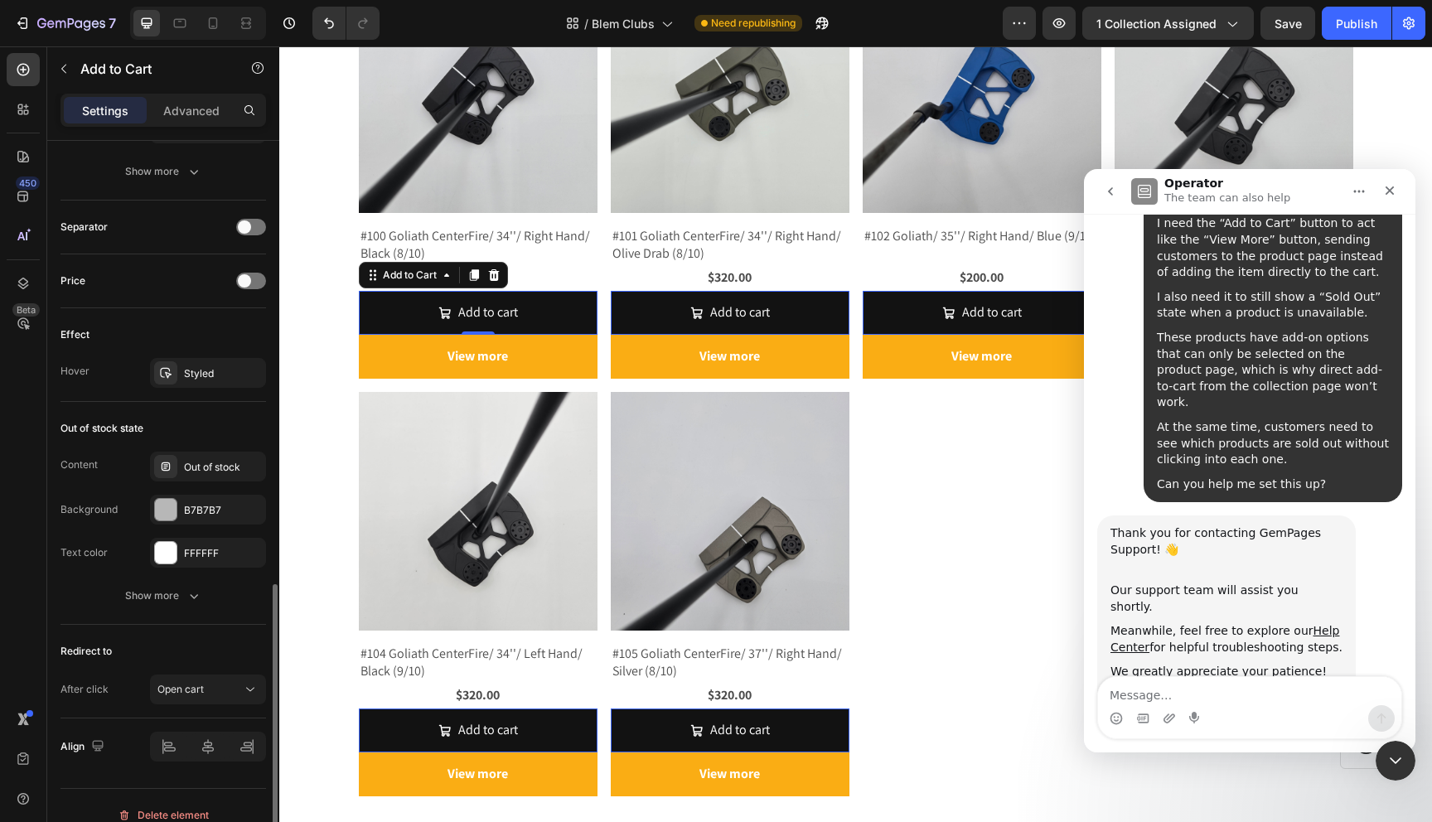
scroll to position [1158, 0]
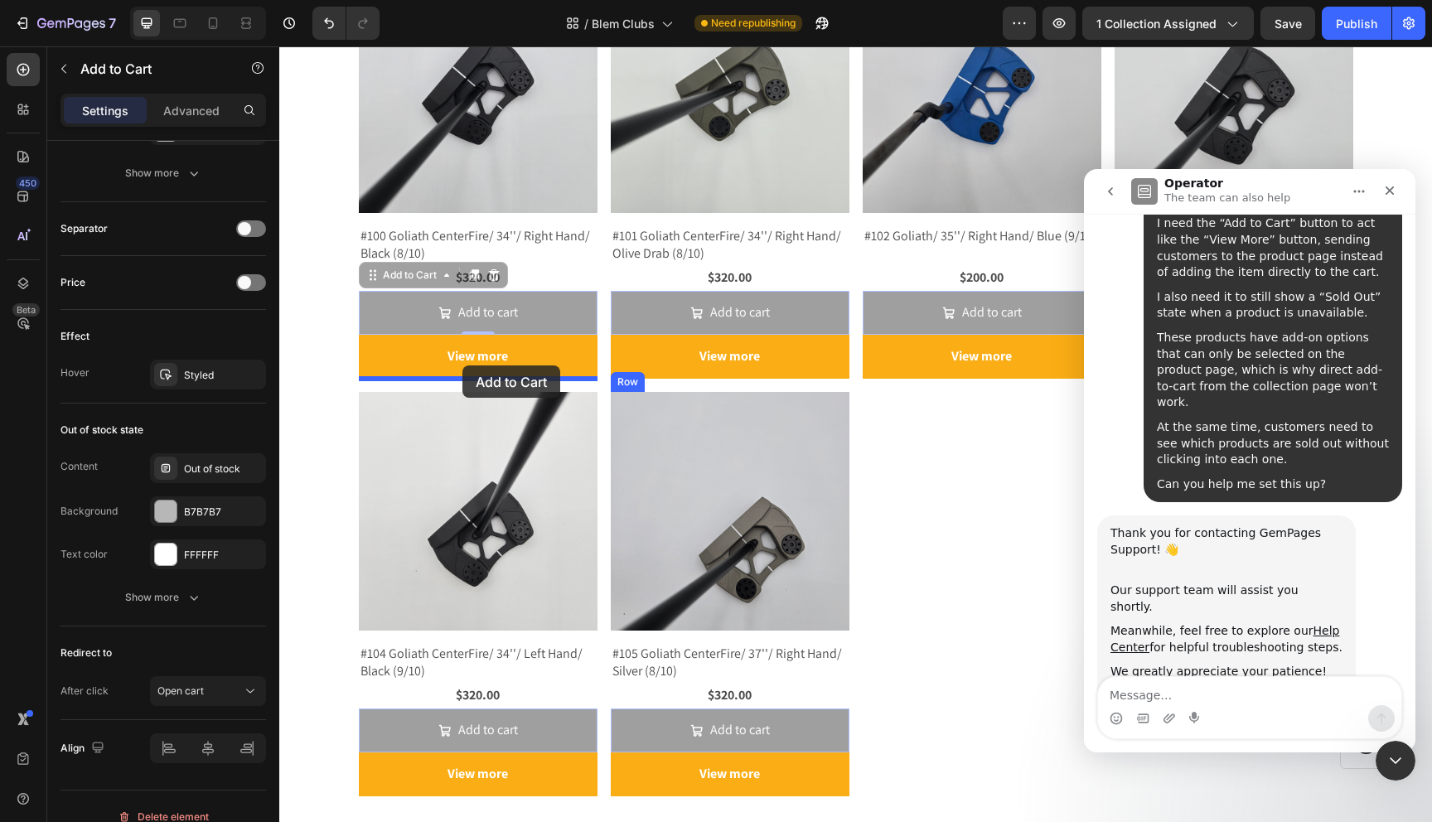
drag, startPoint x: 368, startPoint y: 276, endPoint x: 462, endPoint y: 366, distance: 130.2
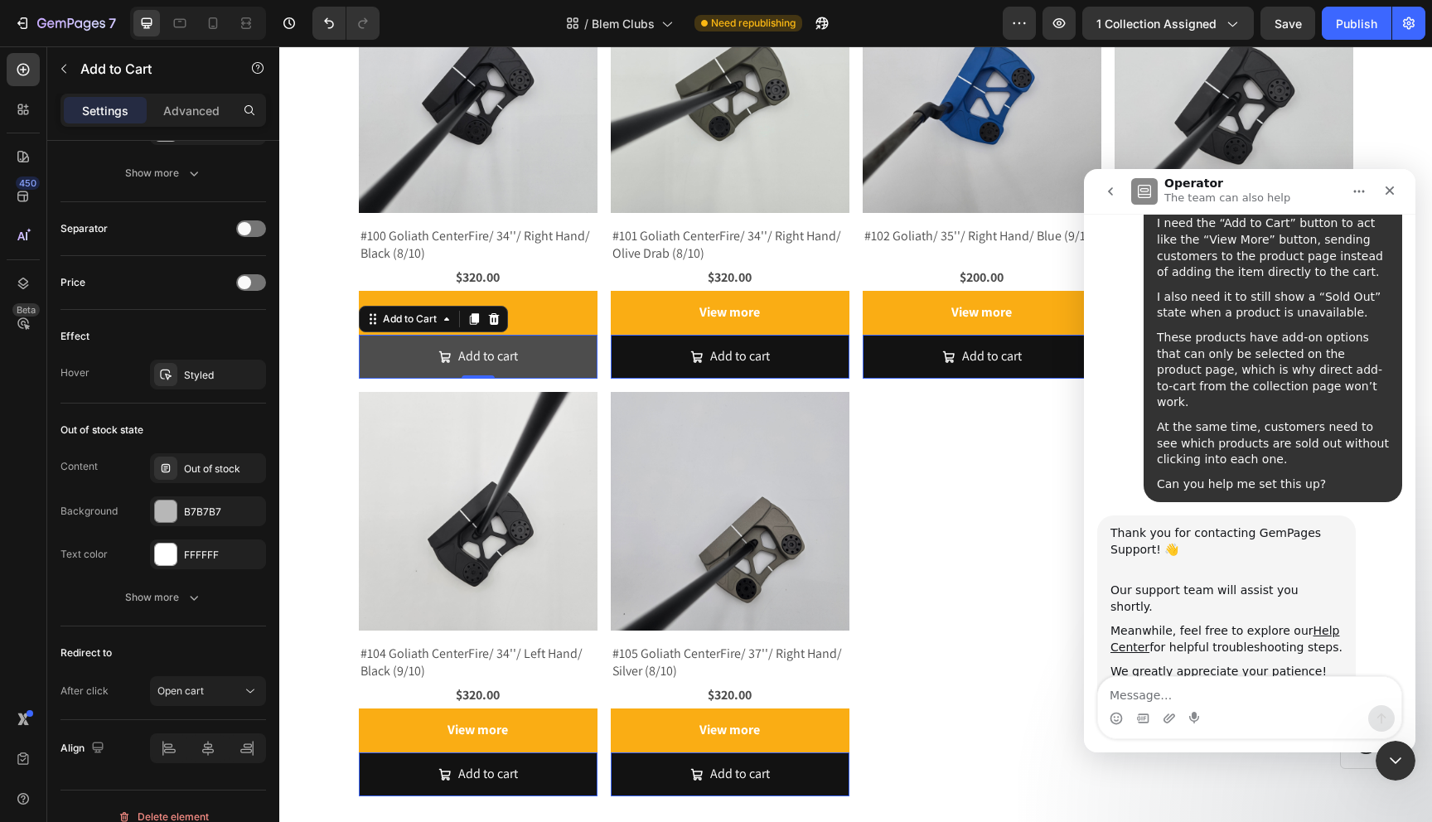
click at [407, 356] on button "Add to cart" at bounding box center [478, 357] width 239 height 44
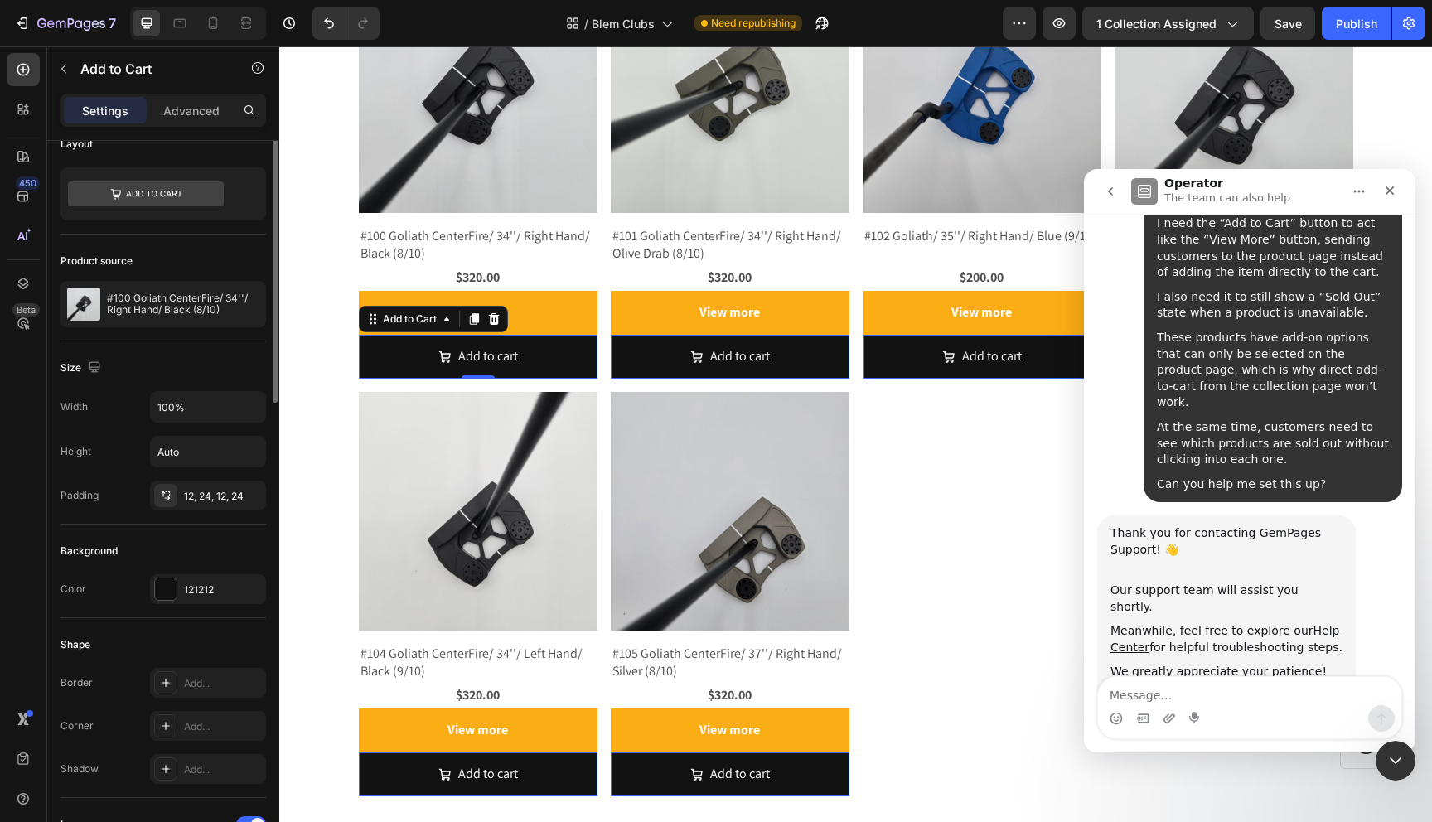
scroll to position [0, 0]
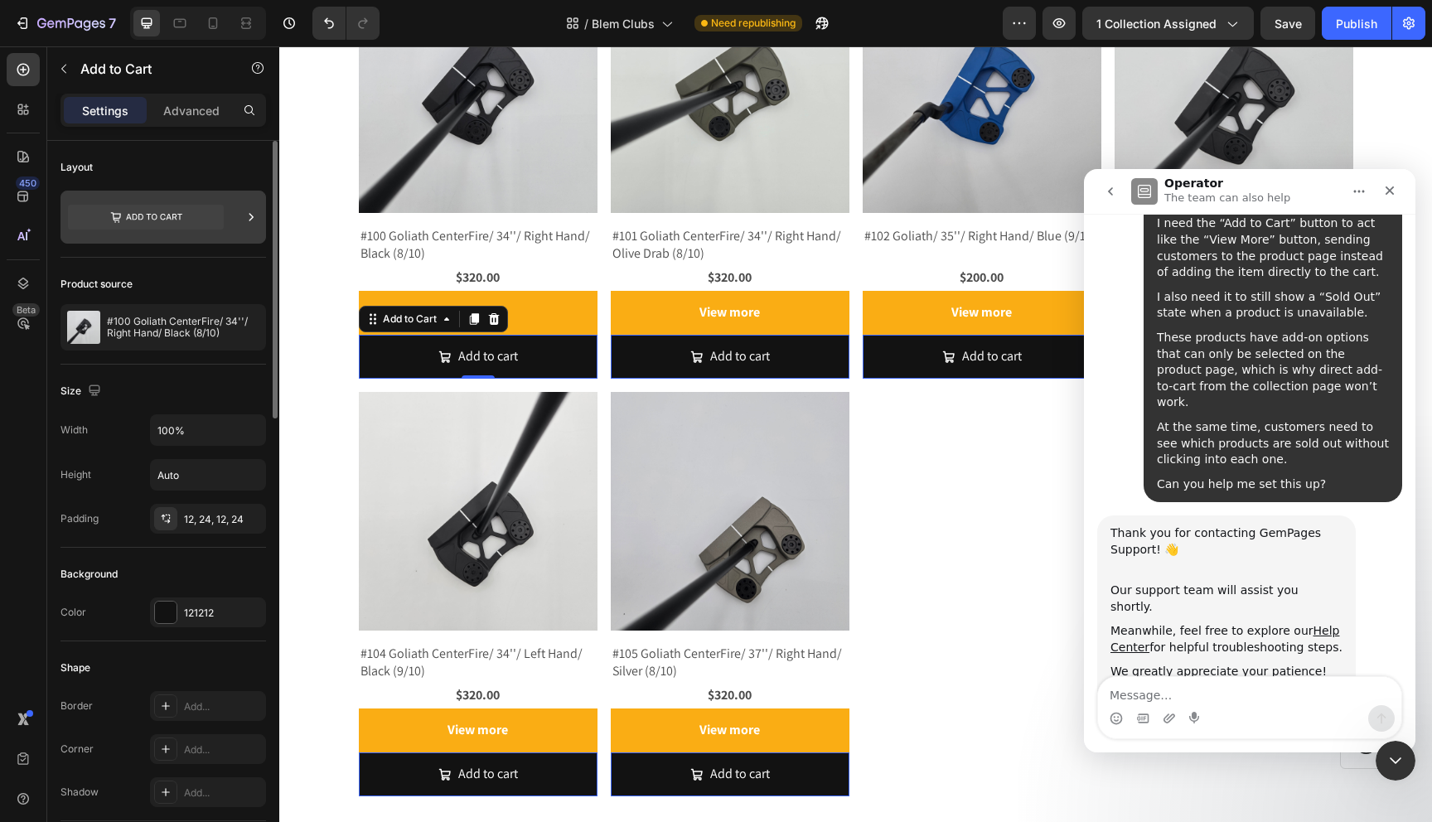
click at [187, 220] on icon at bounding box center [146, 217] width 156 height 25
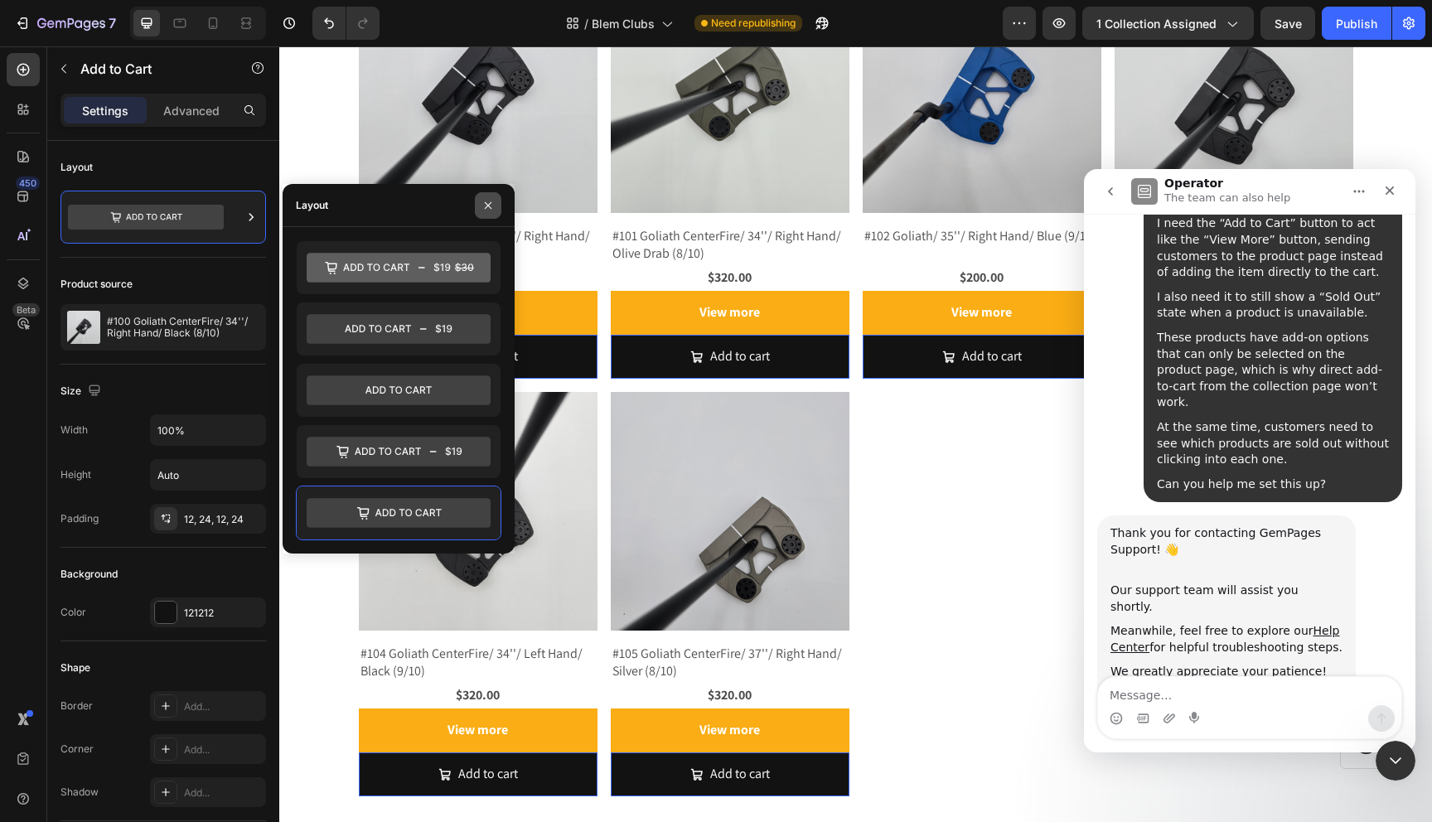
click at [488, 202] on icon "button" at bounding box center [488, 205] width 13 height 13
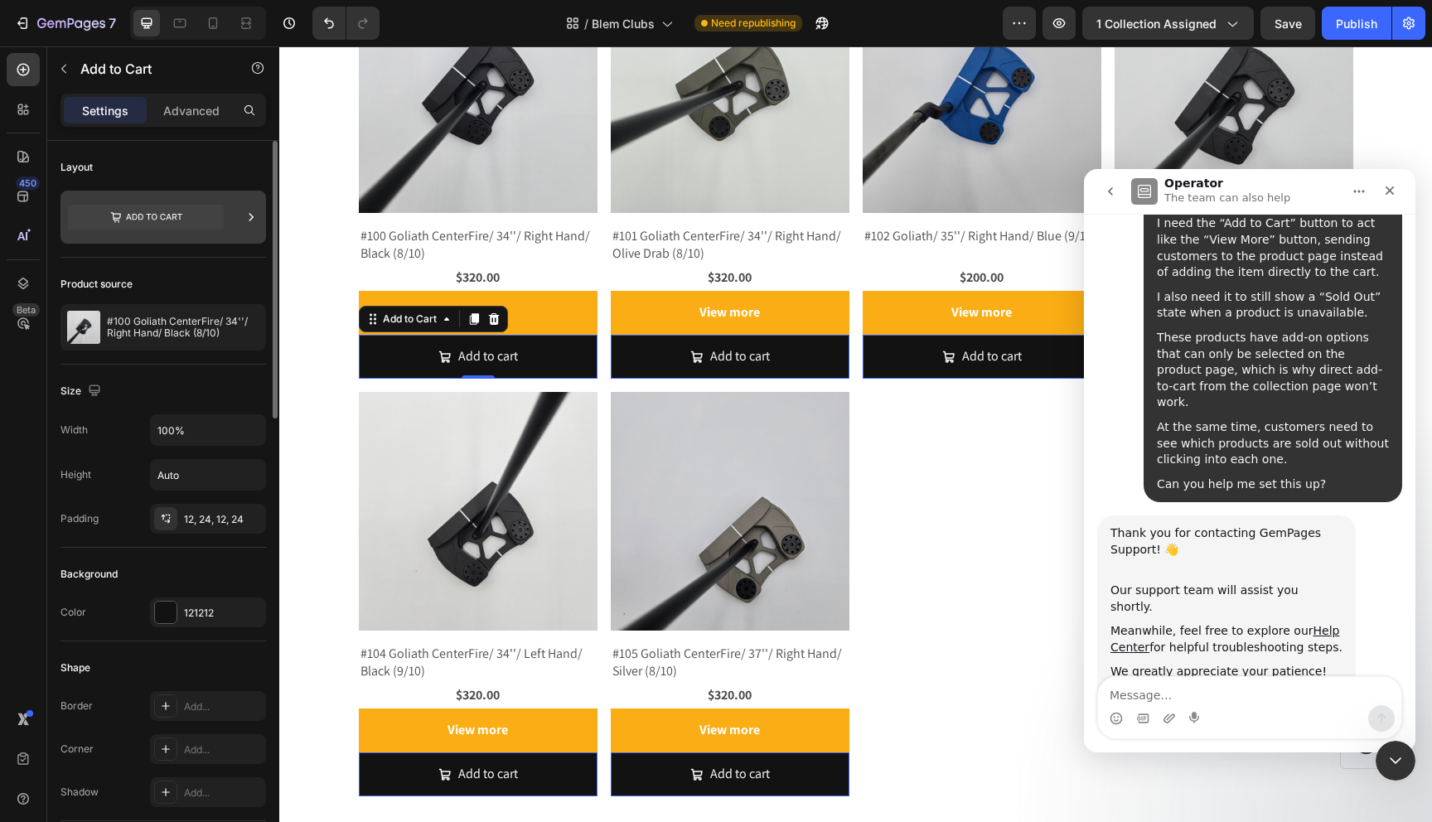
click at [196, 212] on icon at bounding box center [146, 217] width 156 height 25
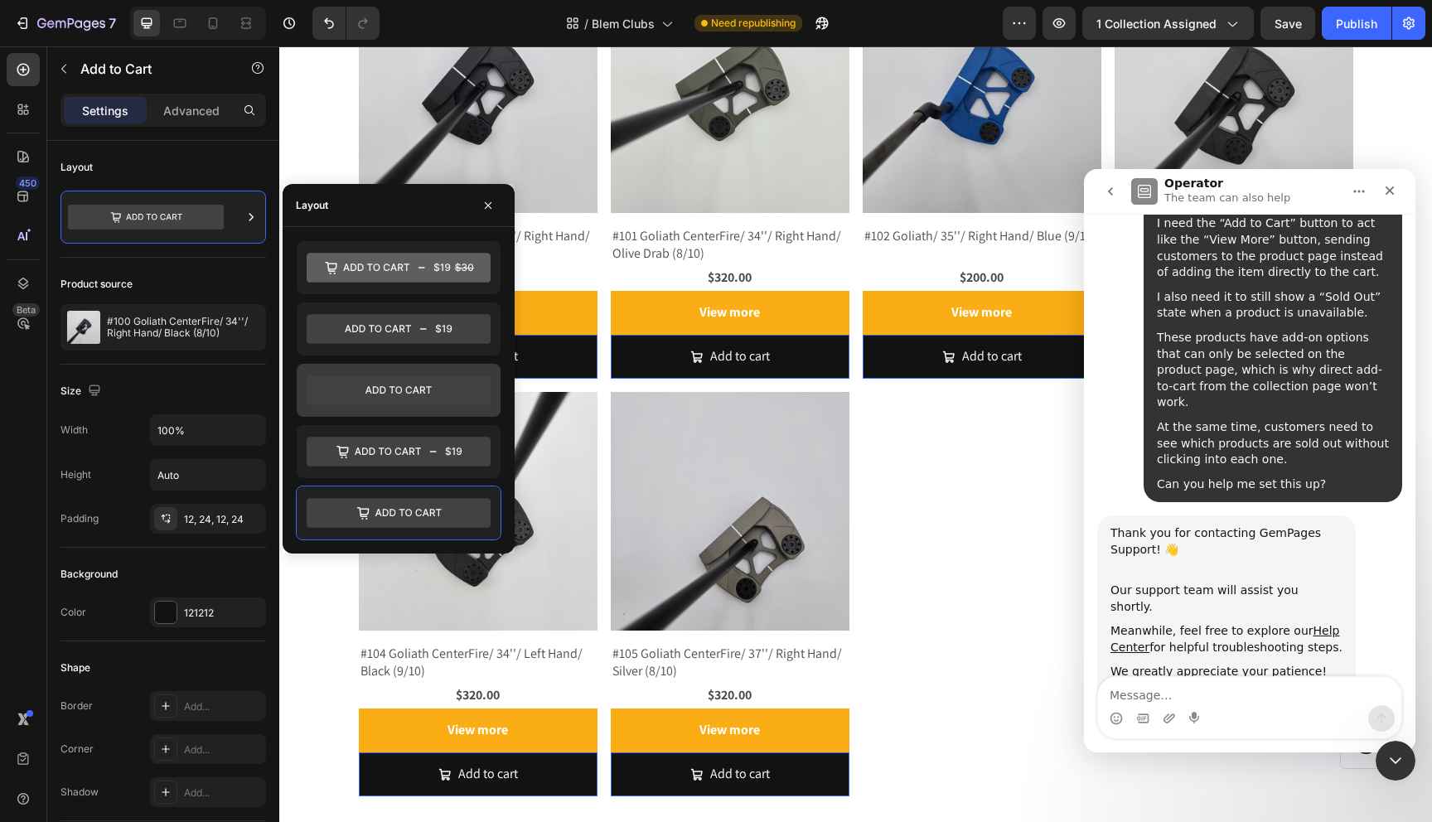
click at [359, 371] on div at bounding box center [399, 390] width 204 height 53
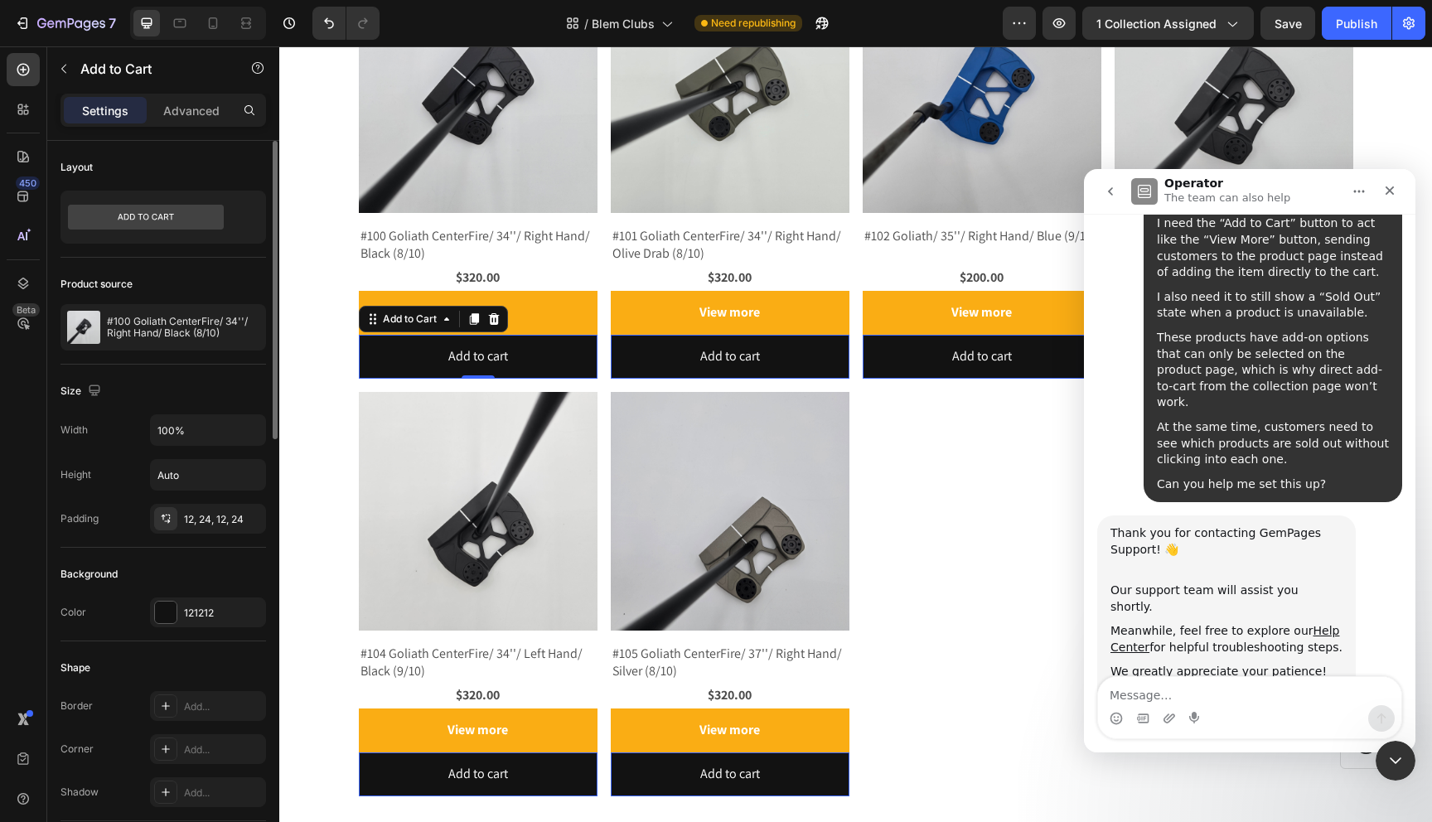
click at [104, 507] on div "Padding 12, 24, 12, 24" at bounding box center [164, 519] width 206 height 30
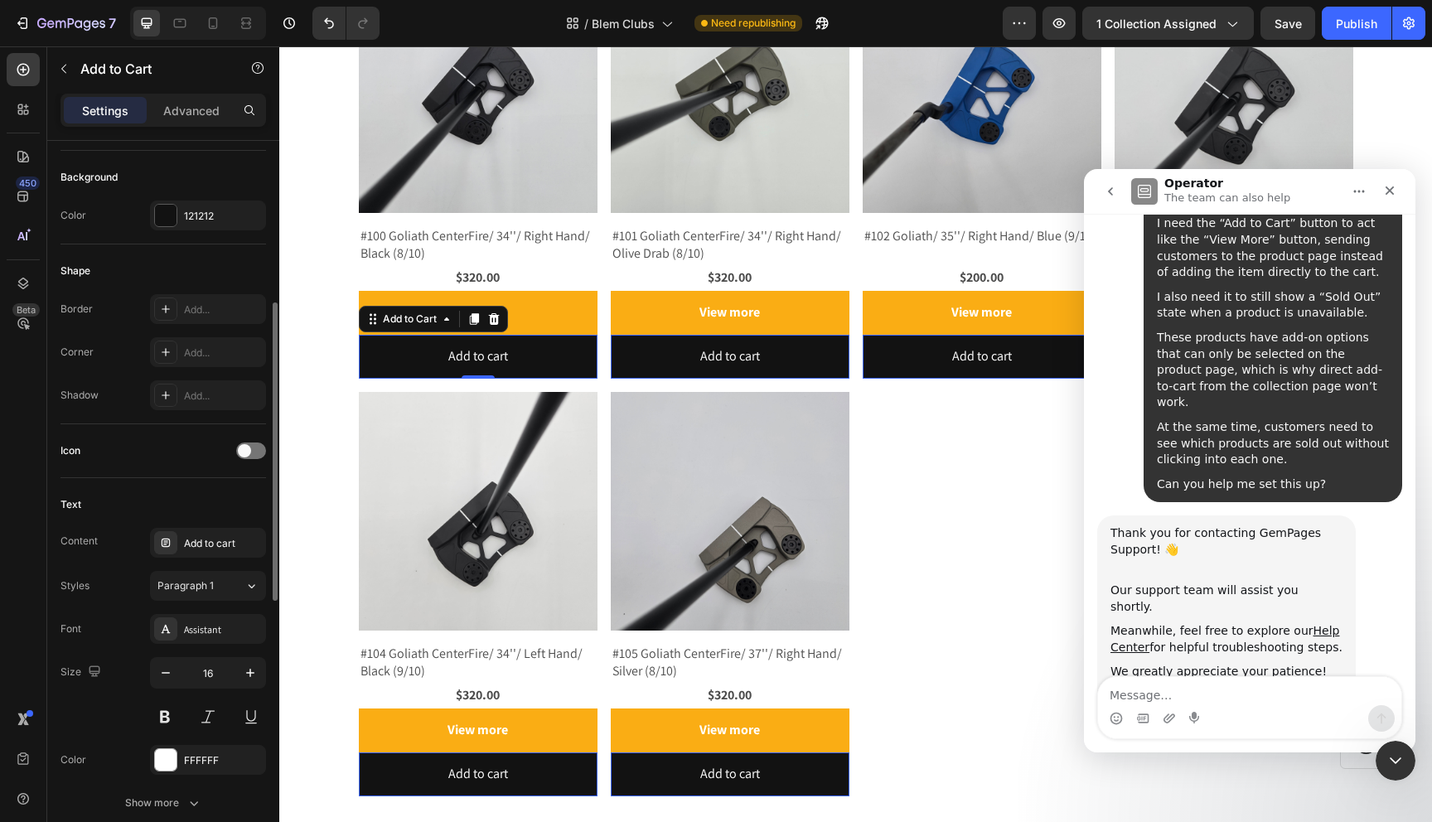
scroll to position [396, 0]
click at [201, 542] on div "Add to cart" at bounding box center [223, 544] width 78 height 15
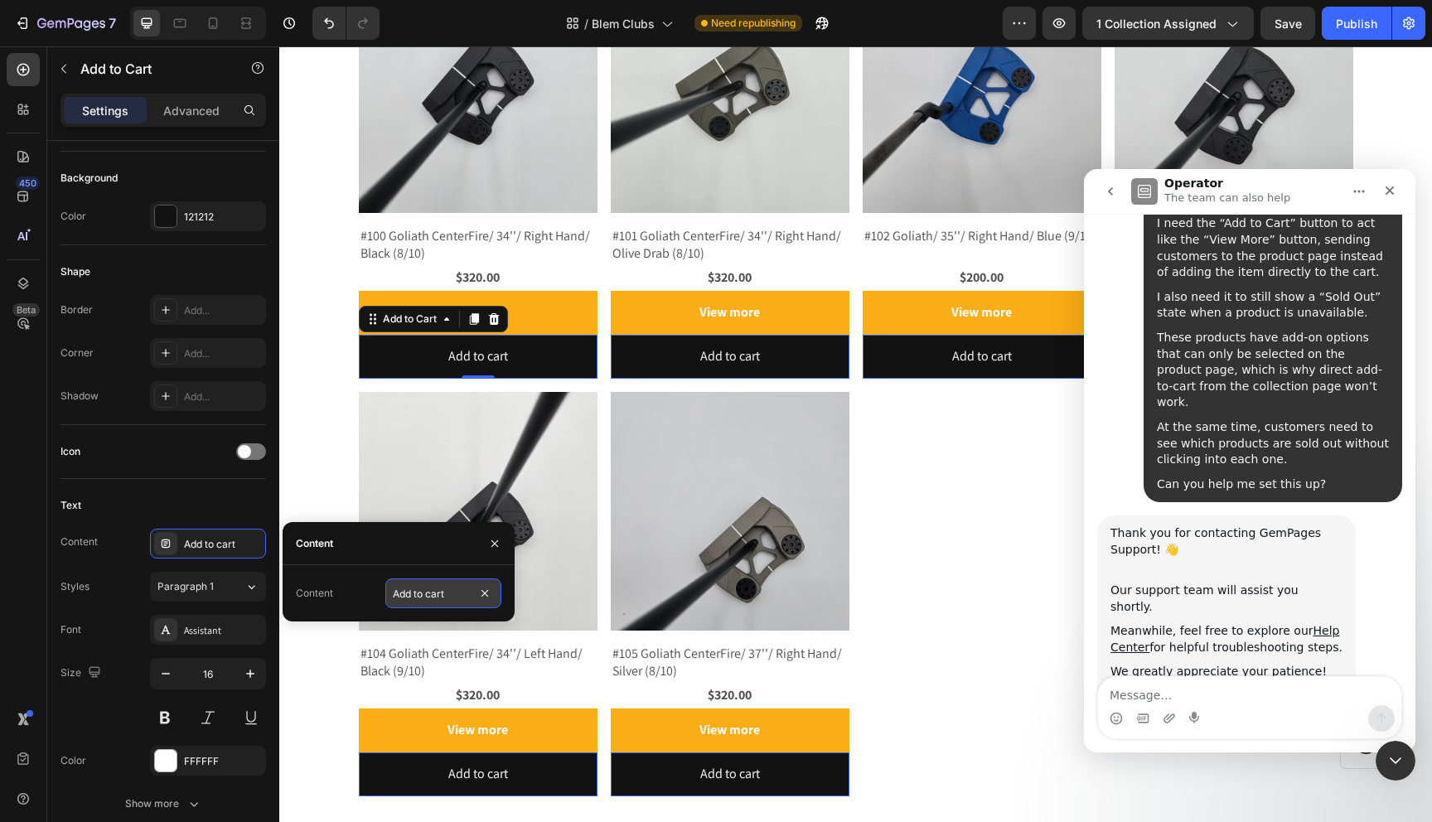
click at [433, 597] on input "Add to cart" at bounding box center [443, 594] width 116 height 30
type input "Still Available"
click at [222, 506] on div "Text" at bounding box center [164, 505] width 206 height 27
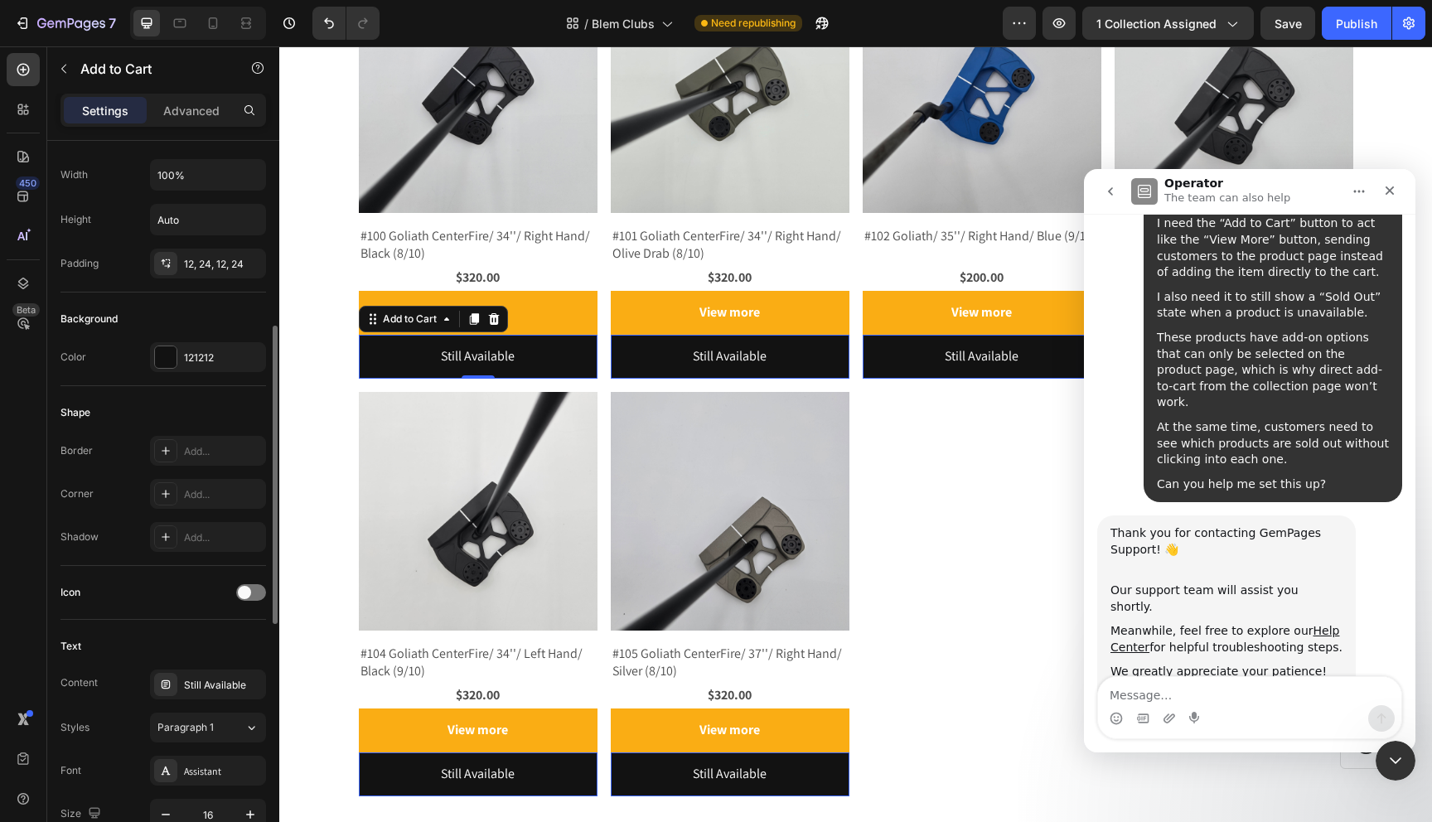
scroll to position [160, 0]
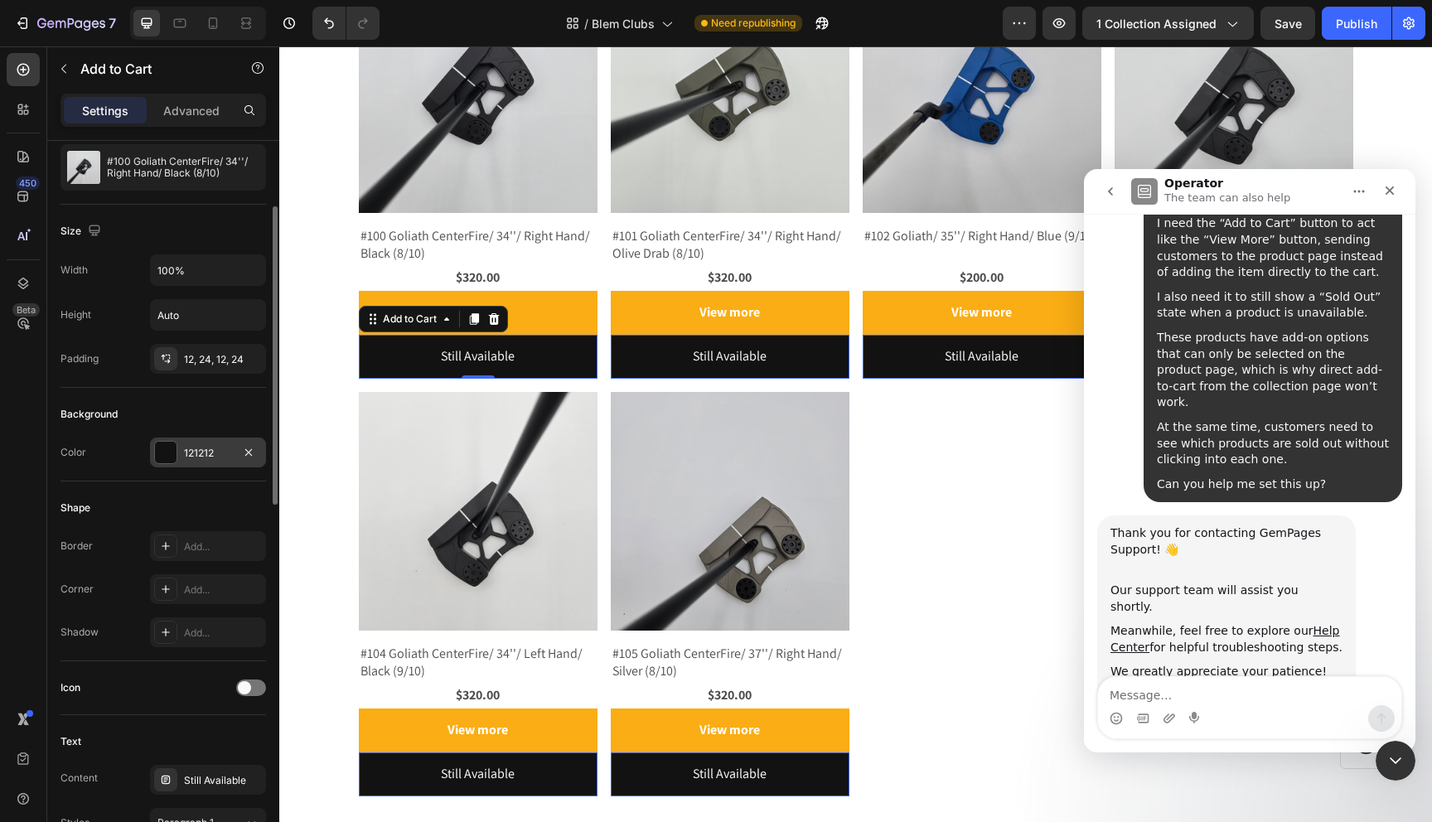
click at [167, 451] on div at bounding box center [166, 453] width 22 height 22
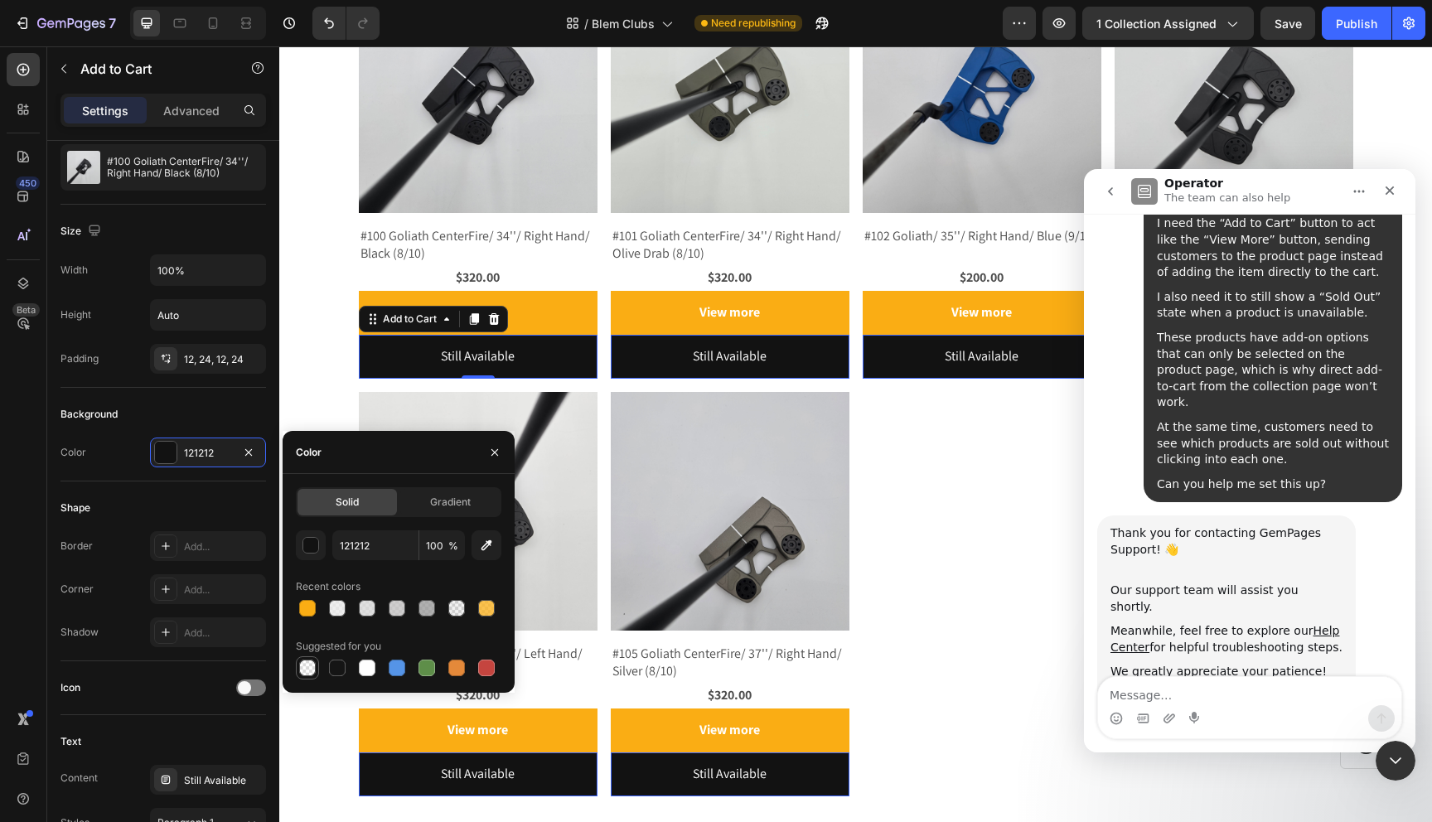
click at [303, 672] on div at bounding box center [307, 668] width 17 height 17
type input "000000"
type input "0"
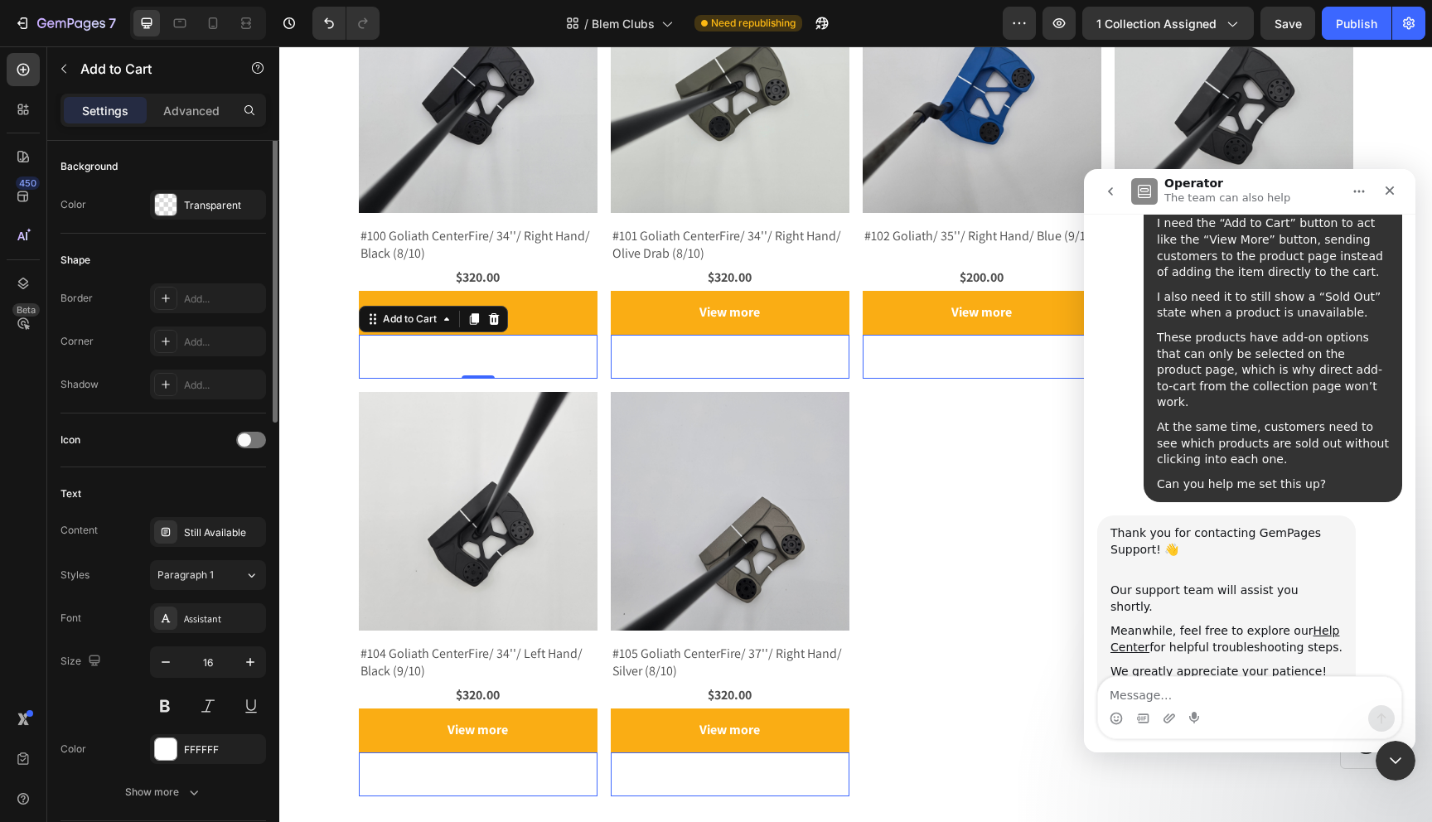
scroll to position [419, 0]
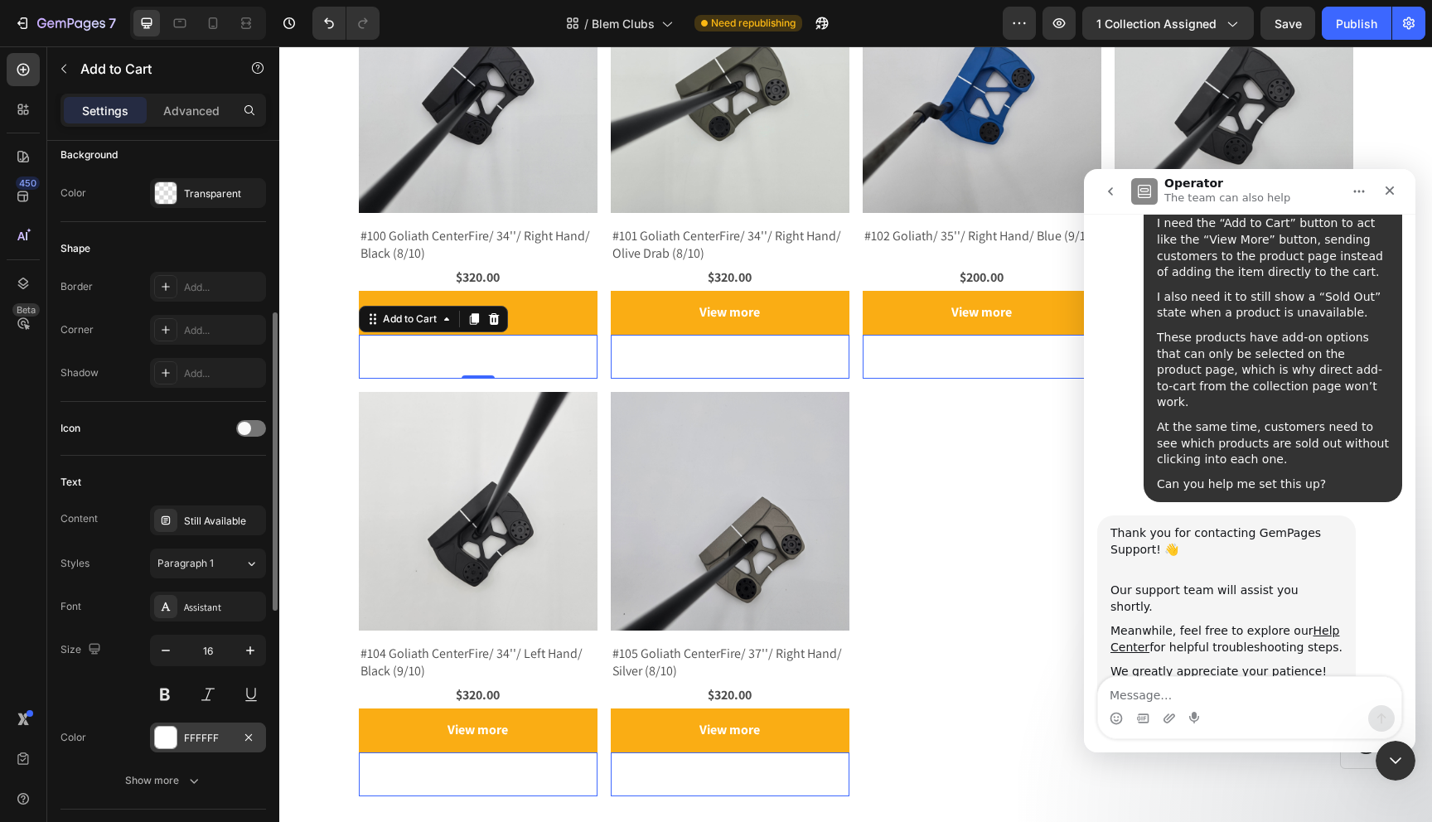
click at [168, 748] on div at bounding box center [166, 738] width 22 height 22
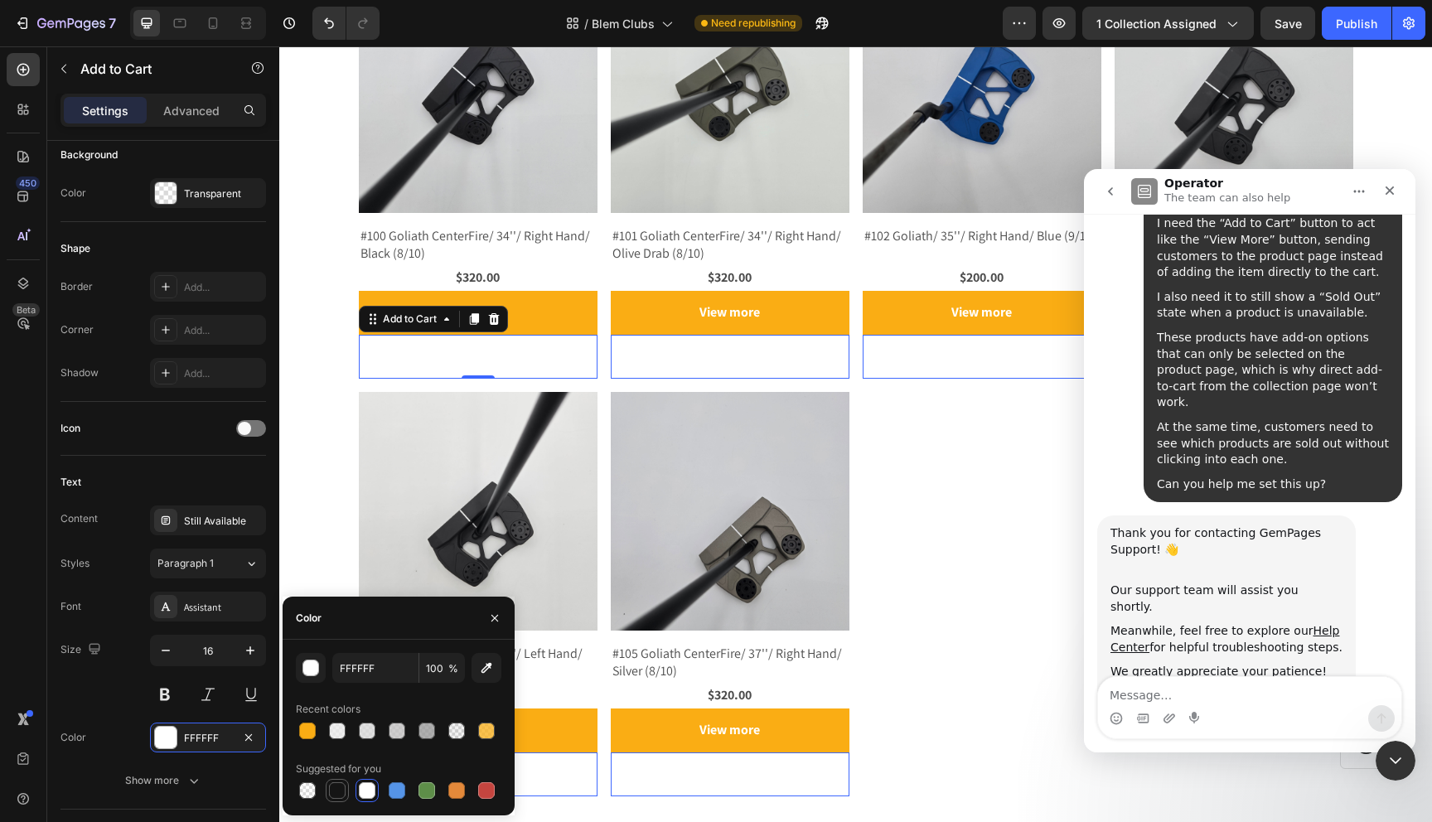
click at [341, 786] on div at bounding box center [337, 790] width 17 height 17
type input "151515"
click at [194, 477] on div "Text" at bounding box center [164, 482] width 206 height 27
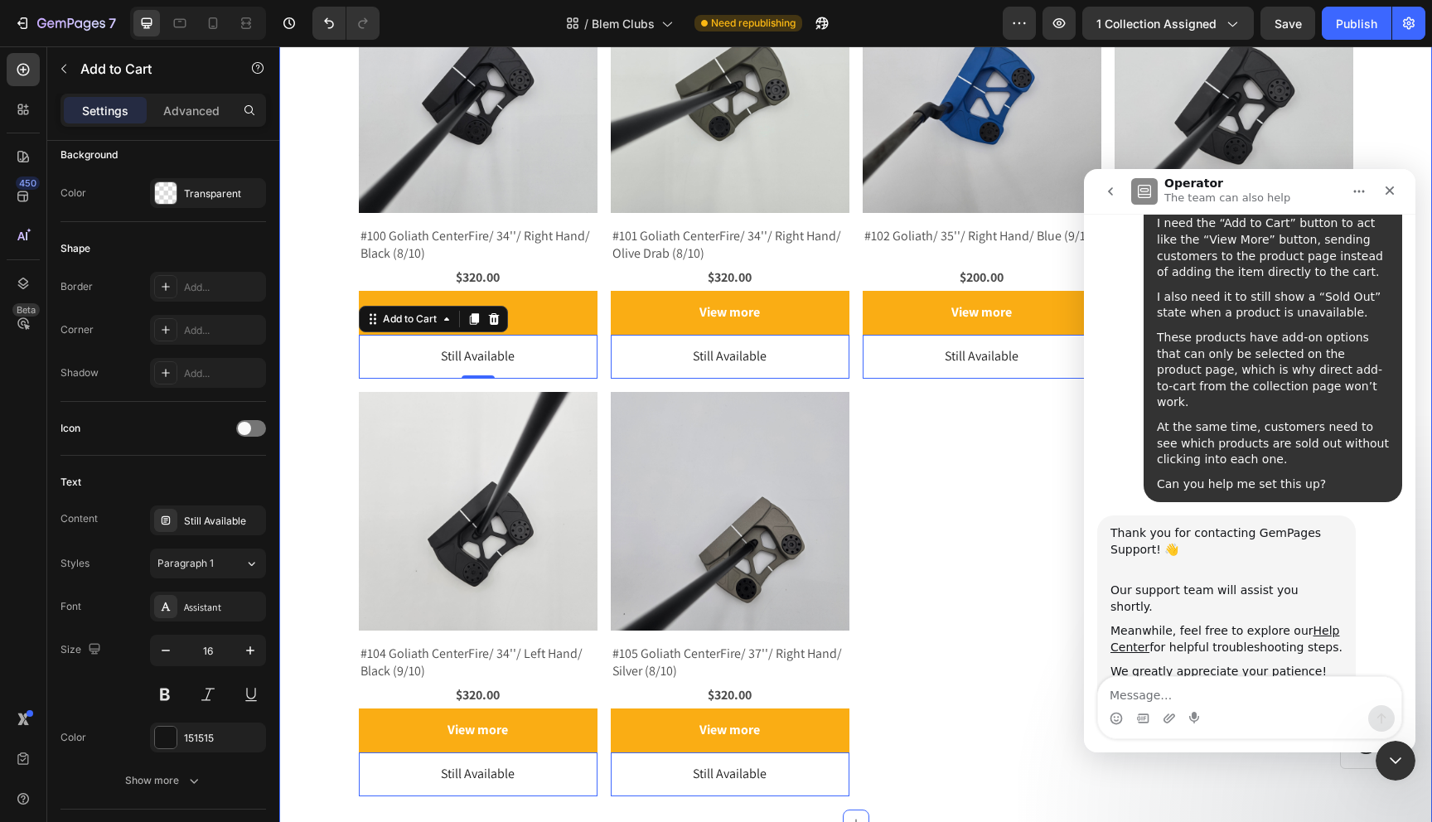
click at [317, 447] on div "Currently Available Blems: Heading Product Images #100 Goliath CenterFire/ 34''…" at bounding box center [855, 352] width 1153 height 888
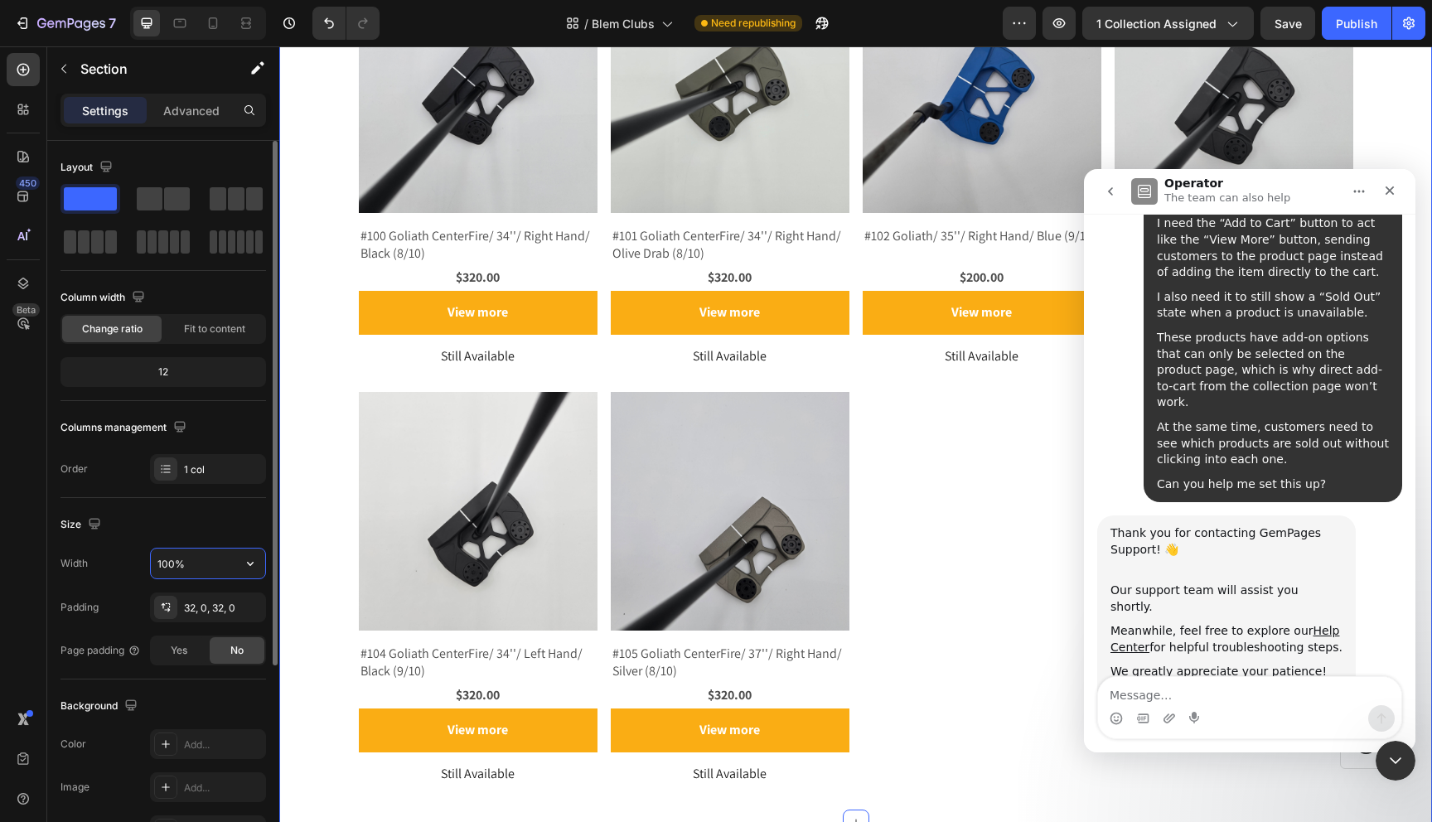
click at [222, 563] on input "100%" at bounding box center [208, 564] width 114 height 30
click at [242, 564] on icon "button" at bounding box center [250, 563] width 17 height 17
click at [133, 535] on div "Size" at bounding box center [164, 524] width 206 height 27
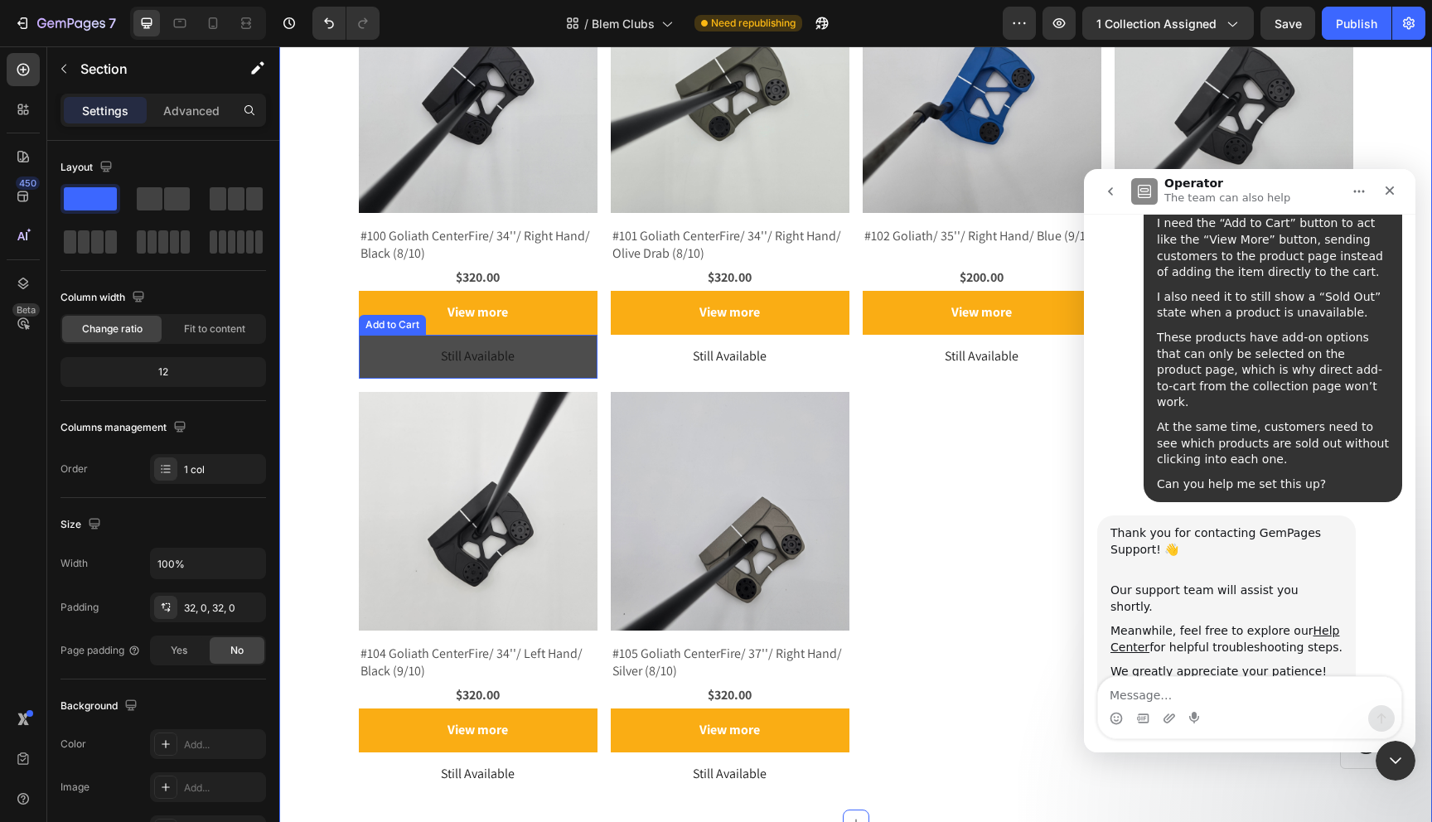
click at [394, 359] on button "Still Available" at bounding box center [478, 357] width 239 height 44
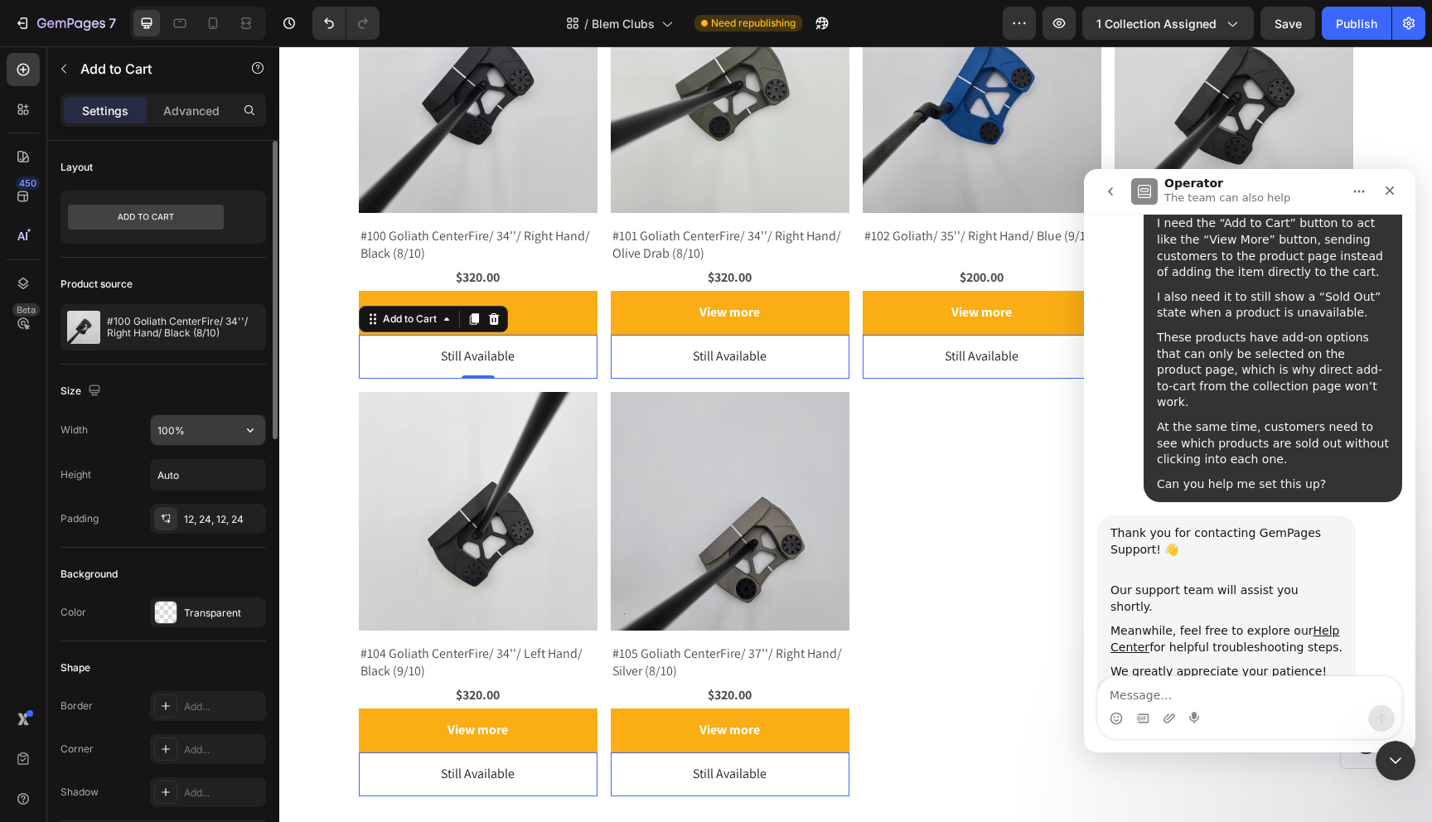
click at [218, 429] on input "100%" at bounding box center [208, 430] width 114 height 30
click at [256, 427] on icon "button" at bounding box center [250, 430] width 17 height 17
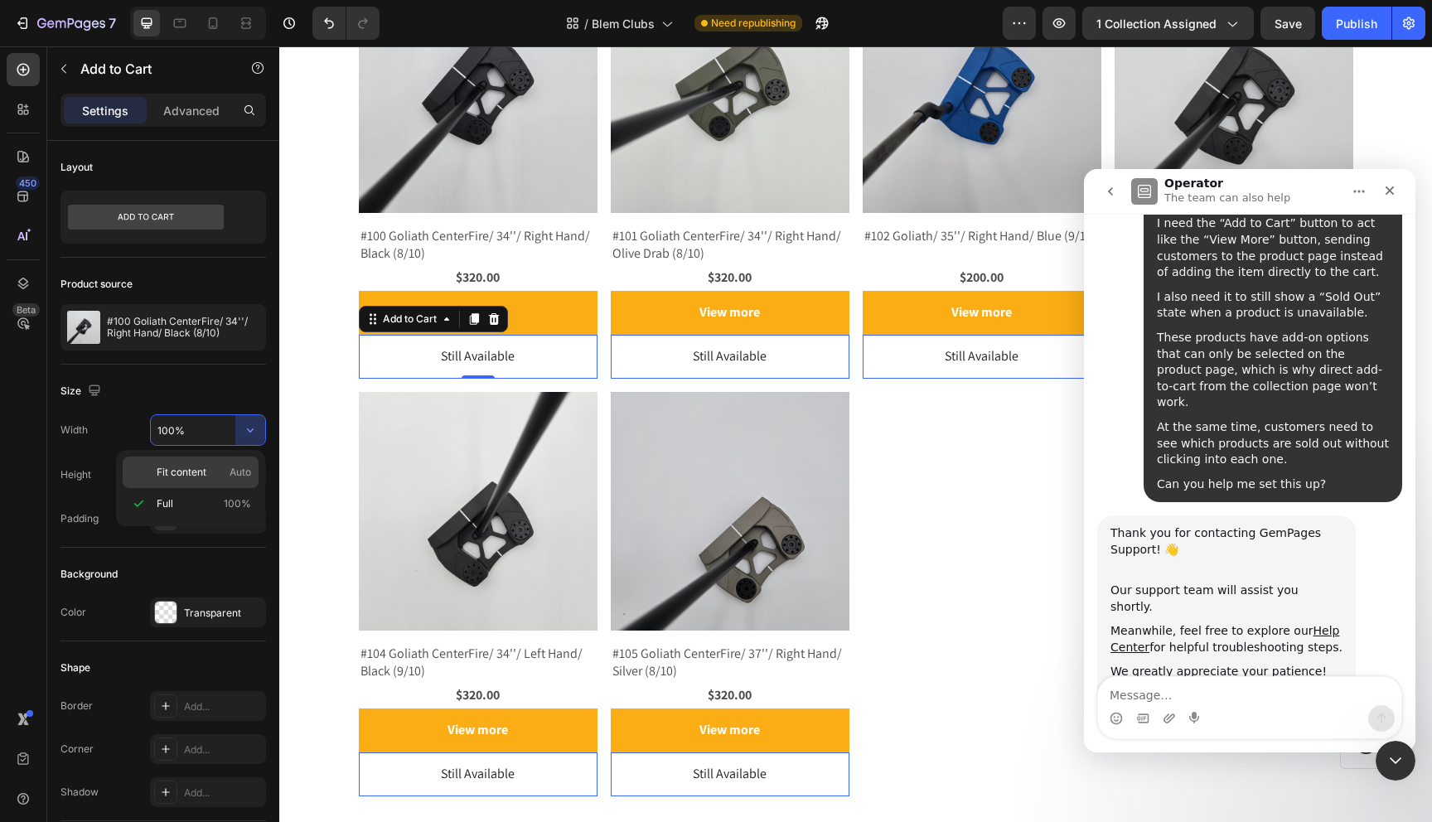
click at [201, 475] on span "Fit content" at bounding box center [182, 472] width 50 height 15
type input "Auto"
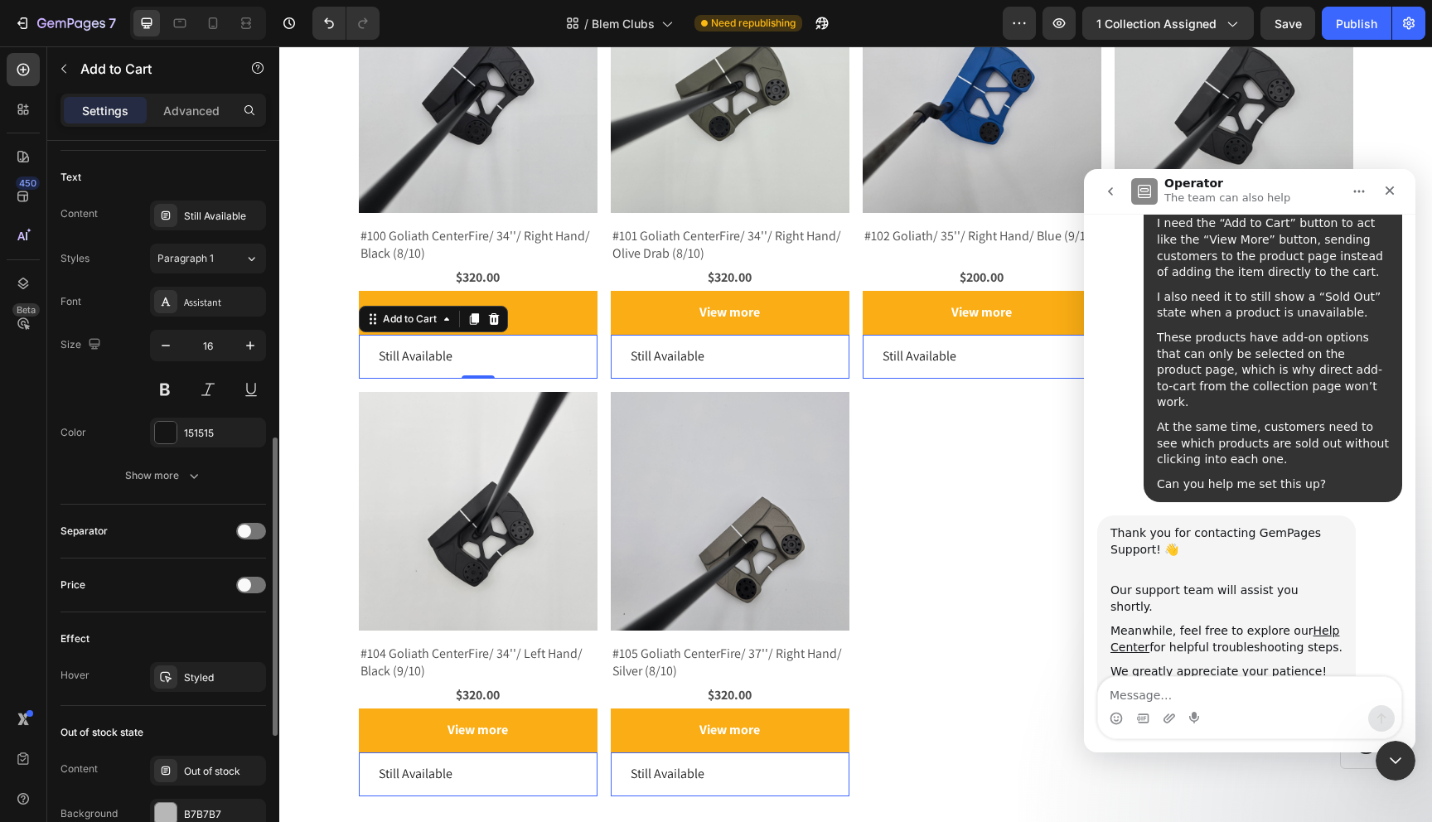
scroll to position [1048, 0]
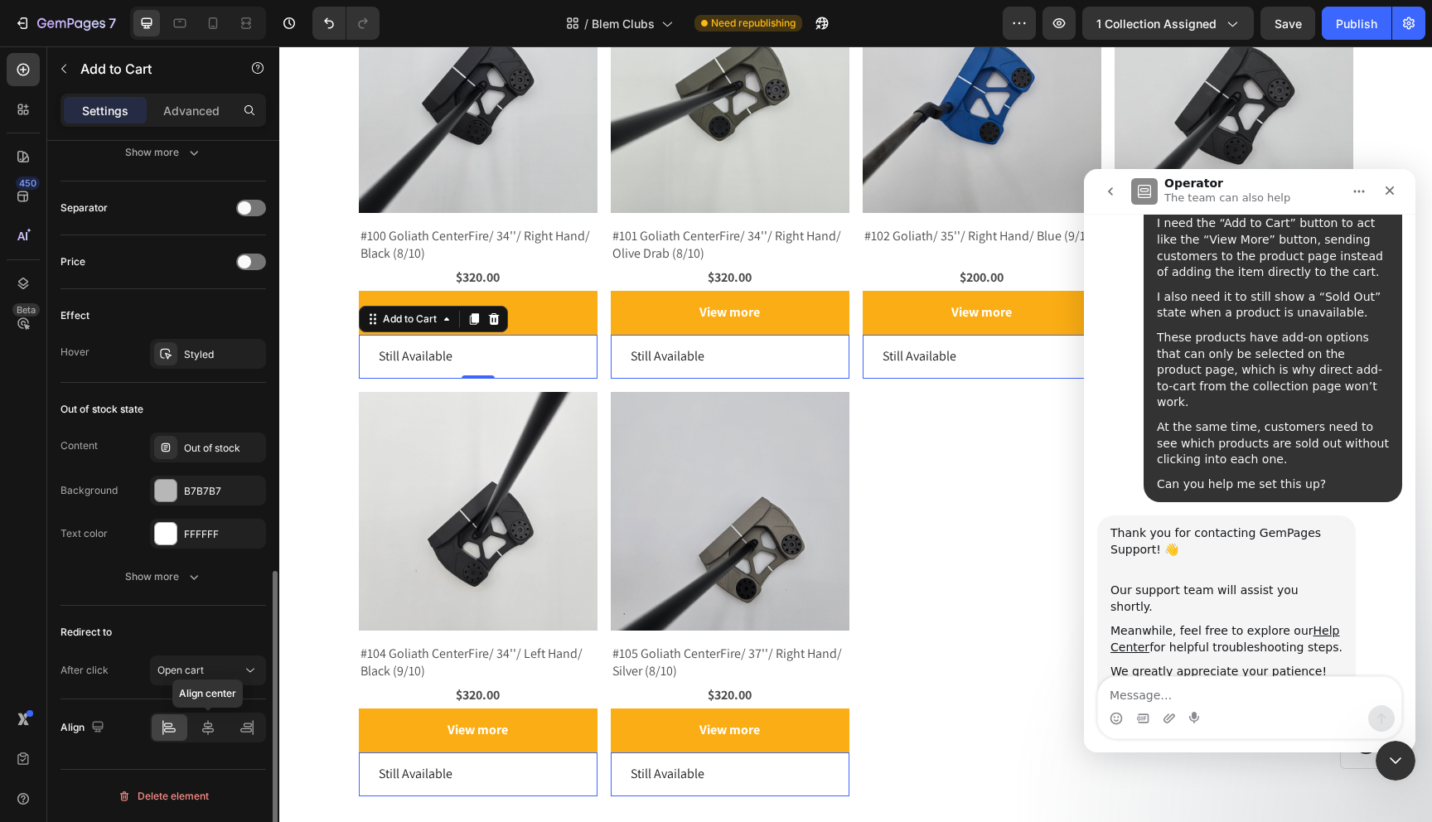
click at [203, 729] on icon at bounding box center [208, 727] width 12 height 15
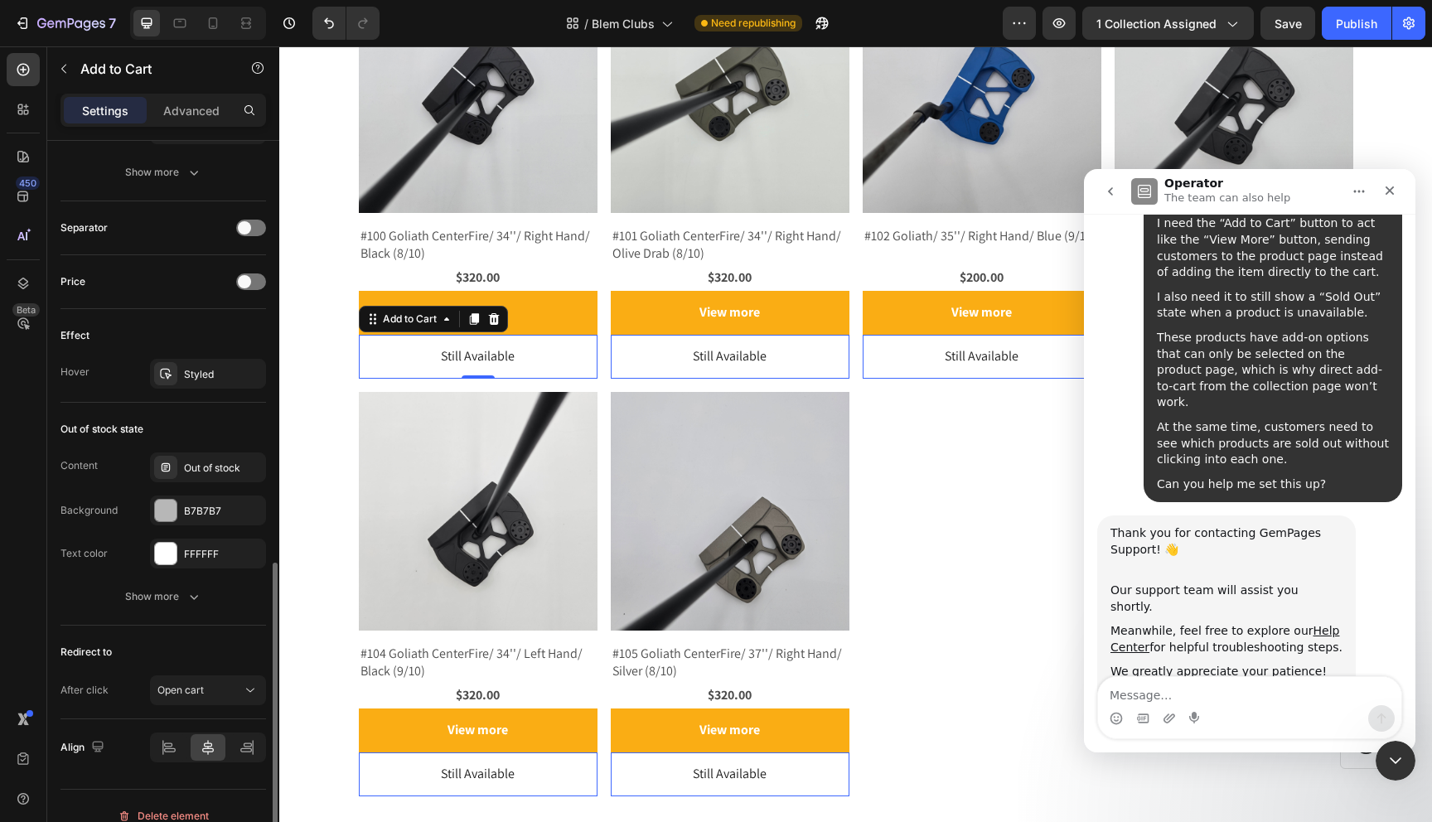
scroll to position [1029, 0]
click at [251, 367] on icon "button" at bounding box center [248, 372] width 13 height 13
click at [164, 335] on div "Effect" at bounding box center [164, 334] width 206 height 27
click at [188, 416] on div "Out of stock state" at bounding box center [164, 427] width 206 height 27
click at [468, 352] on div "Still Available" at bounding box center [478, 357] width 74 height 24
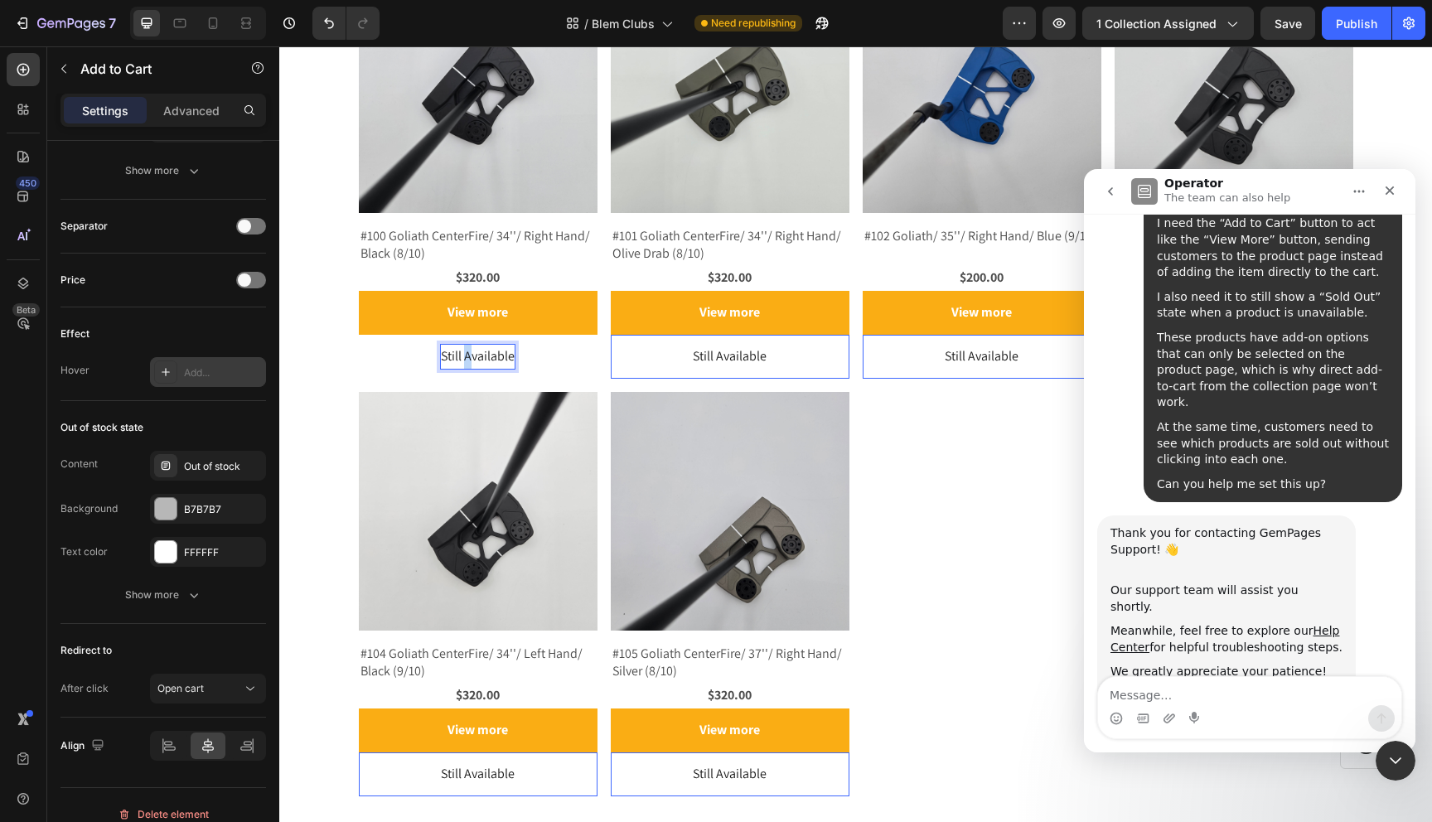
click at [423, 365] on button "Still Available" at bounding box center [478, 357] width 114 height 44
click at [457, 356] on p "Still Available" at bounding box center [478, 357] width 74 height 24
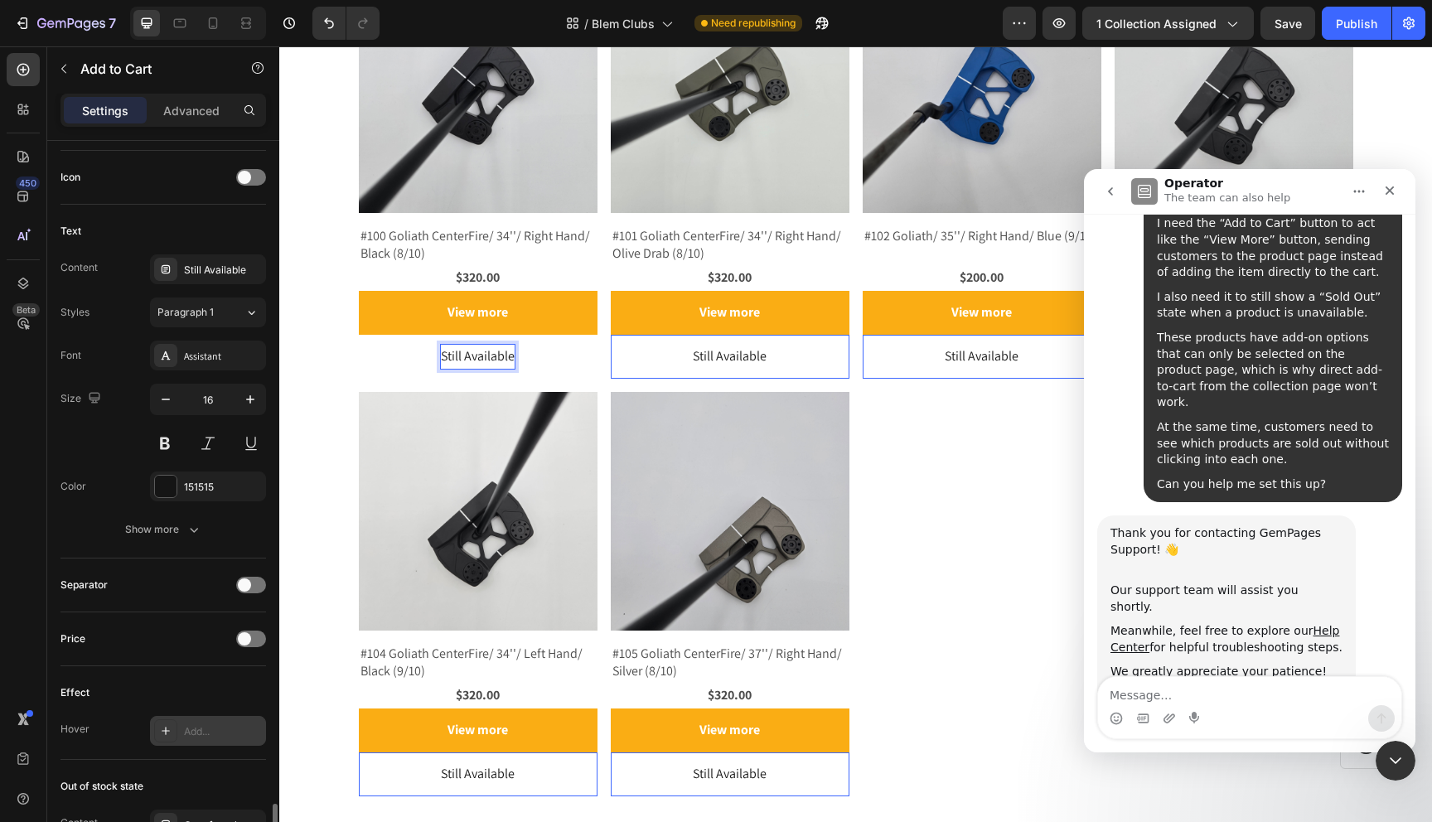
scroll to position [389, 0]
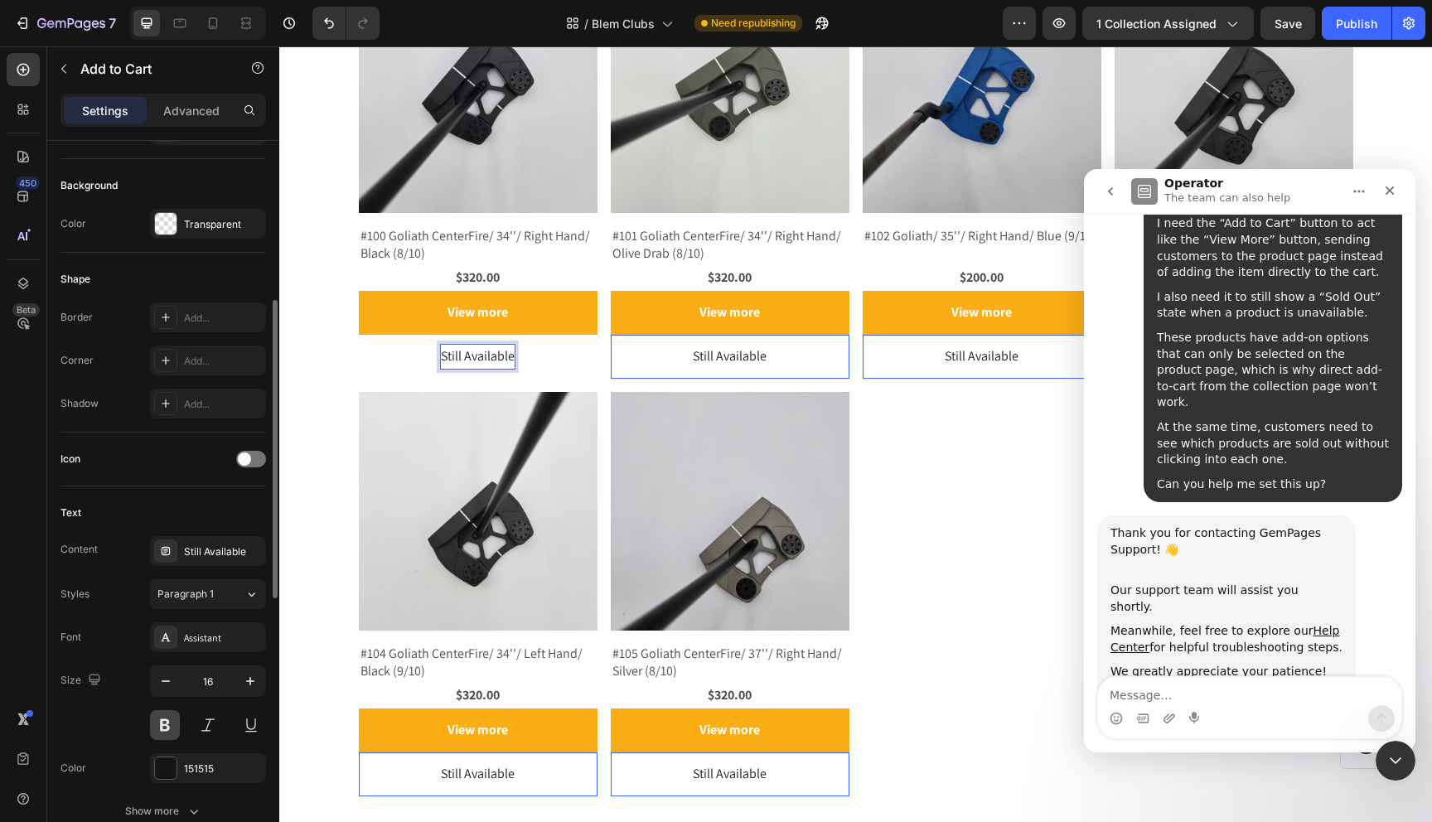
click at [165, 719] on button at bounding box center [165, 725] width 30 height 30
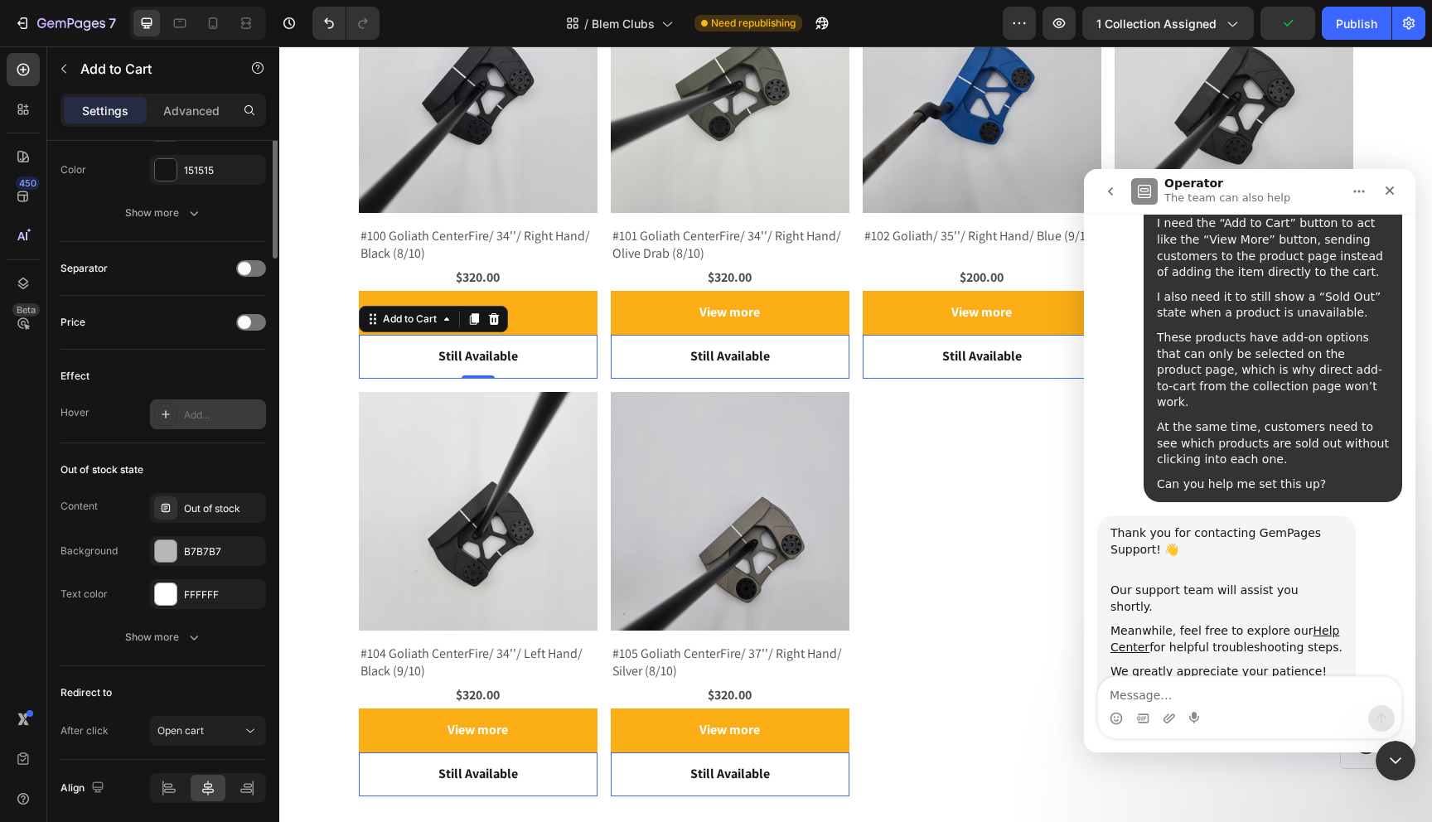
scroll to position [1048, 0]
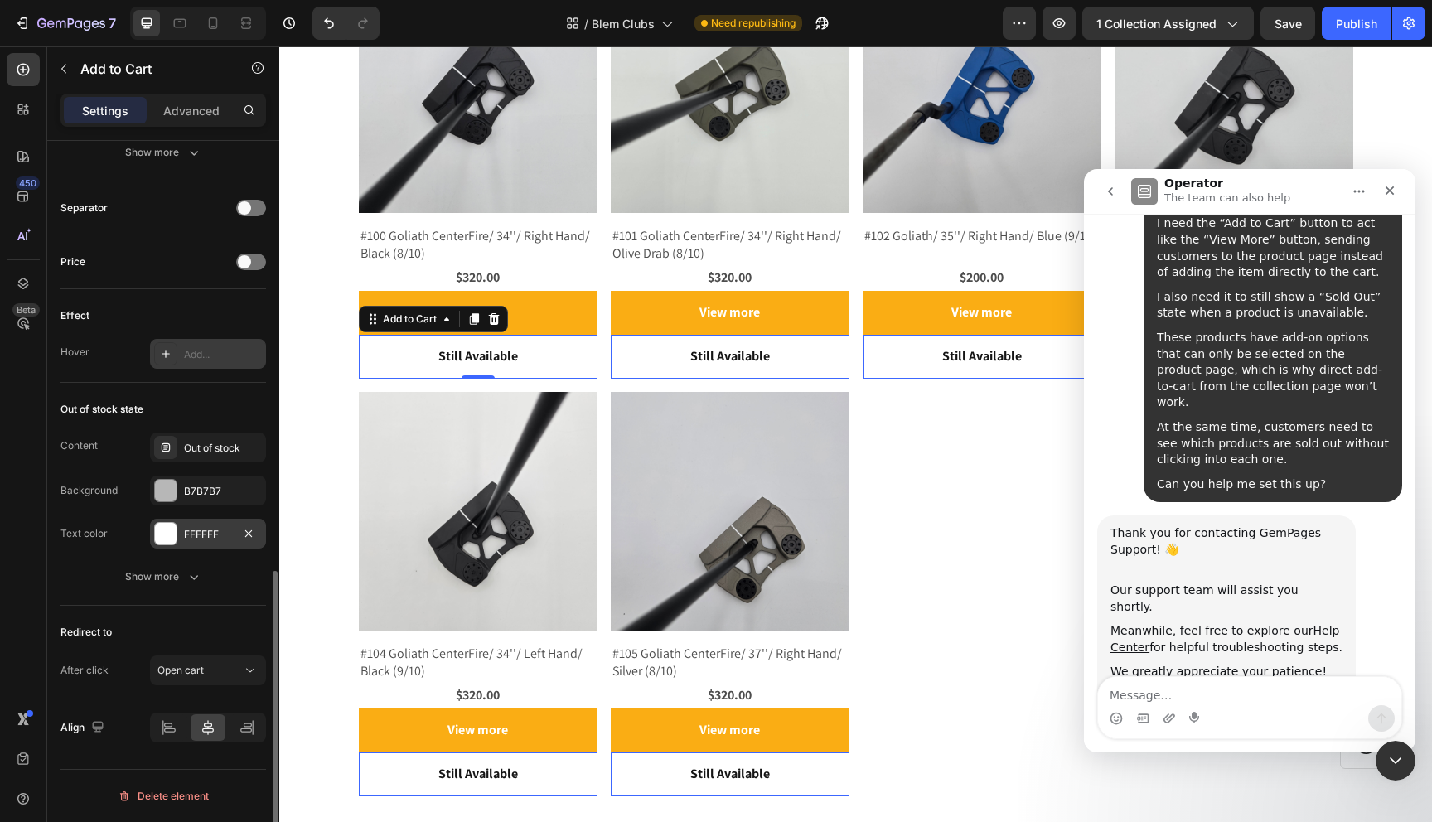
click at [166, 534] on div at bounding box center [166, 534] width 22 height 22
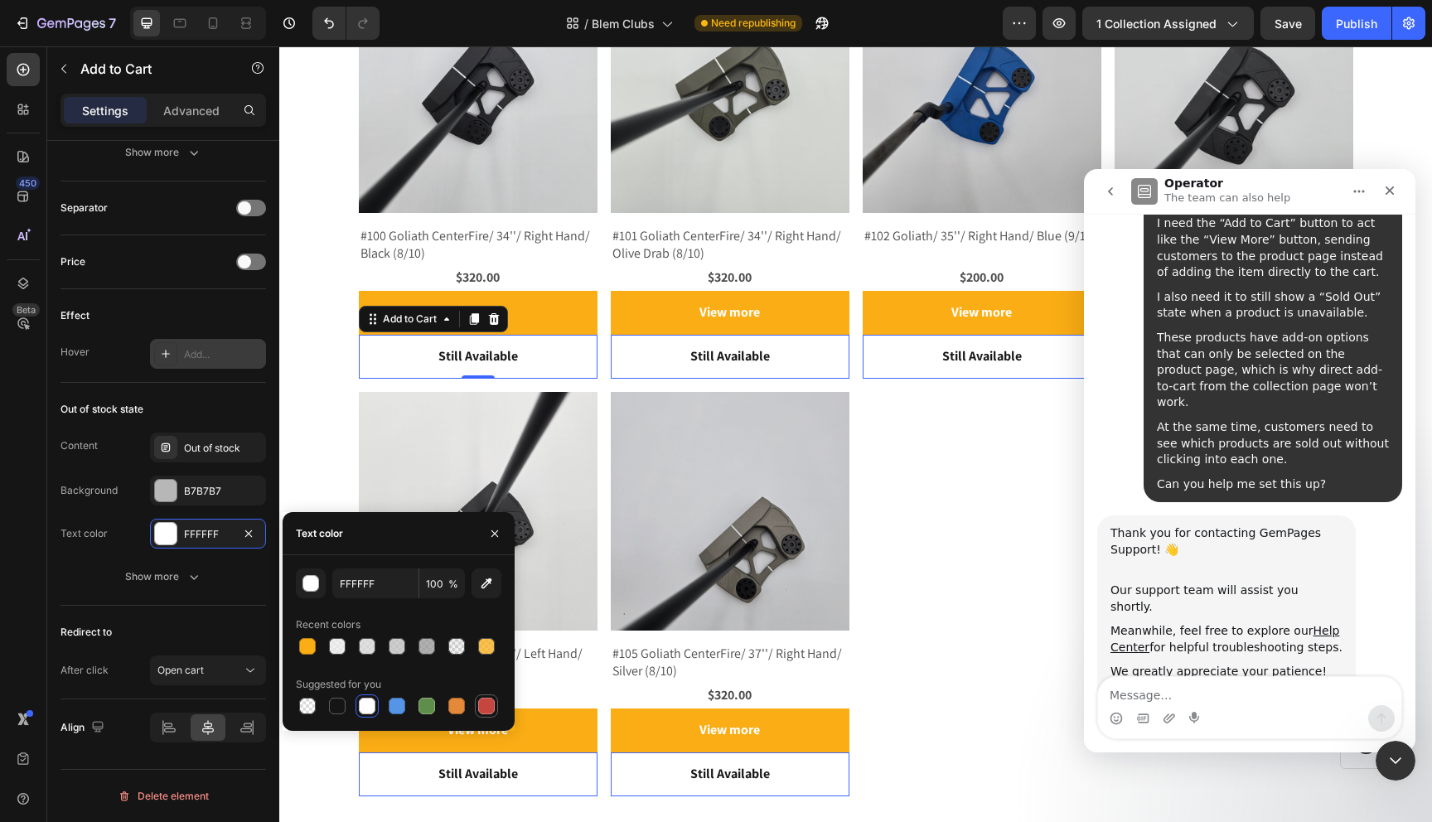
click at [487, 709] on div at bounding box center [486, 706] width 17 height 17
click at [312, 588] on div "button" at bounding box center [311, 584] width 17 height 17
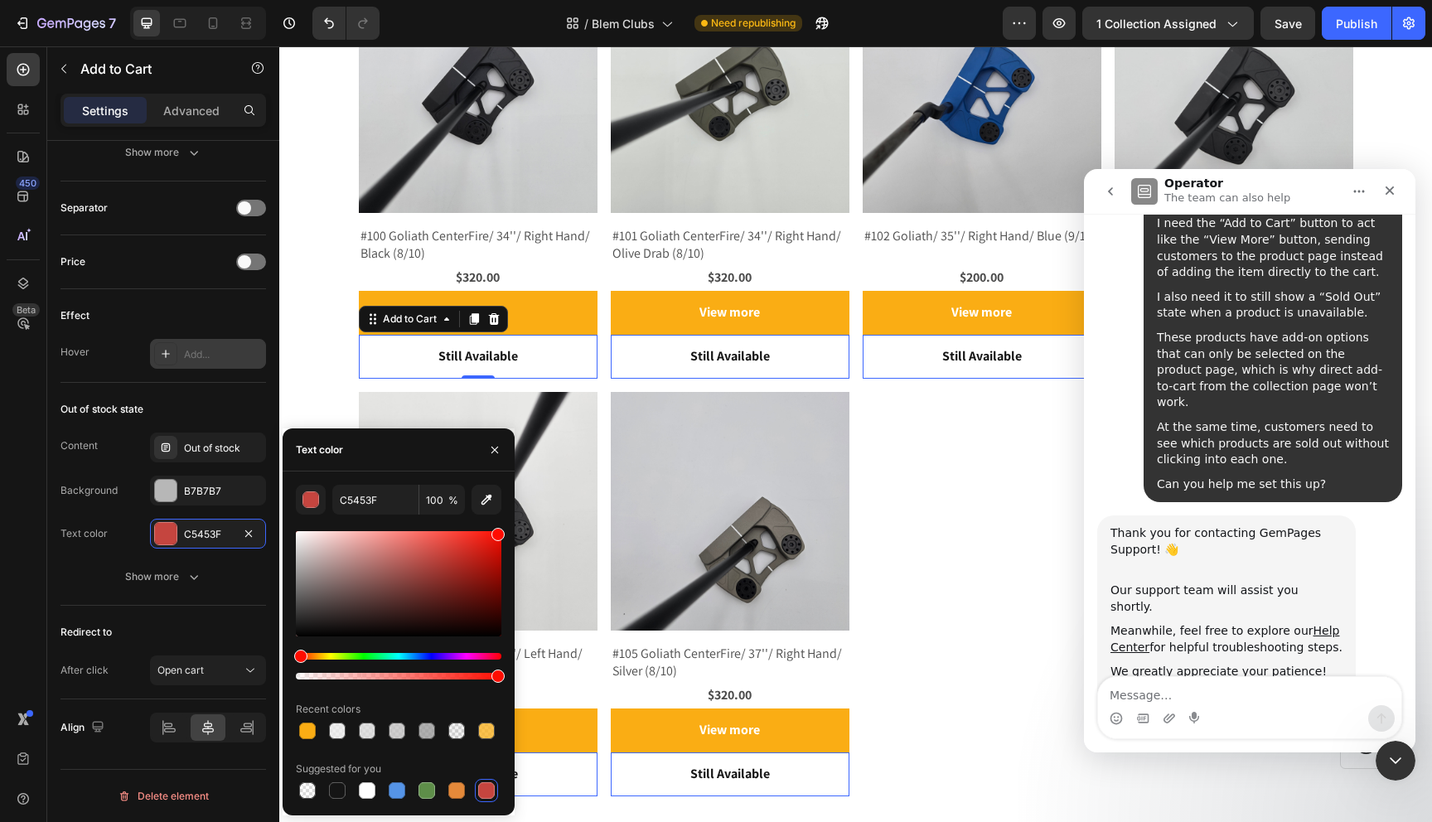
drag, startPoint x: 760, startPoint y: 597, endPoint x: 520, endPoint y: 513, distance: 254.5
type input "FF0C00"
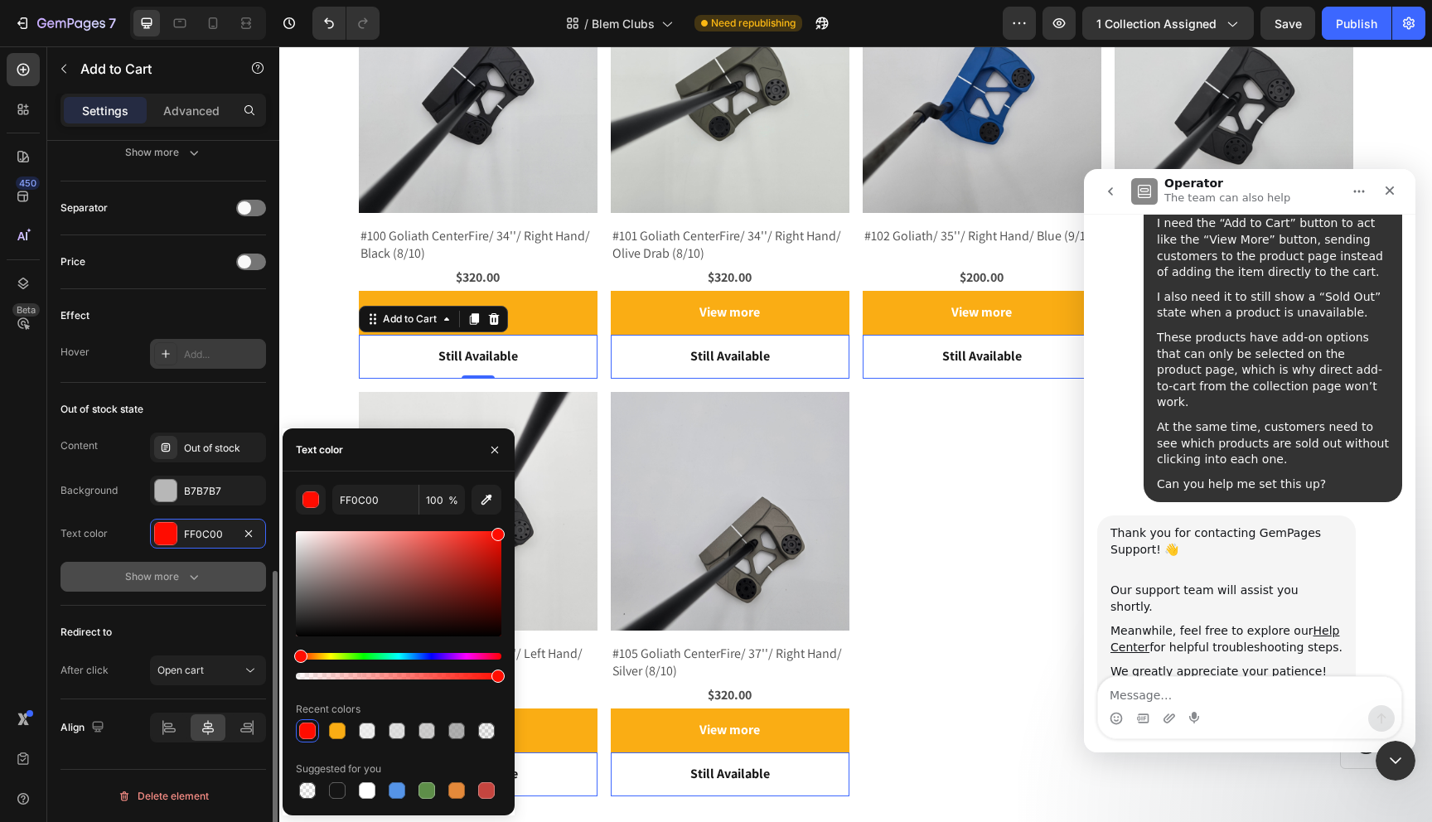
click at [228, 579] on button "Show more" at bounding box center [164, 577] width 206 height 30
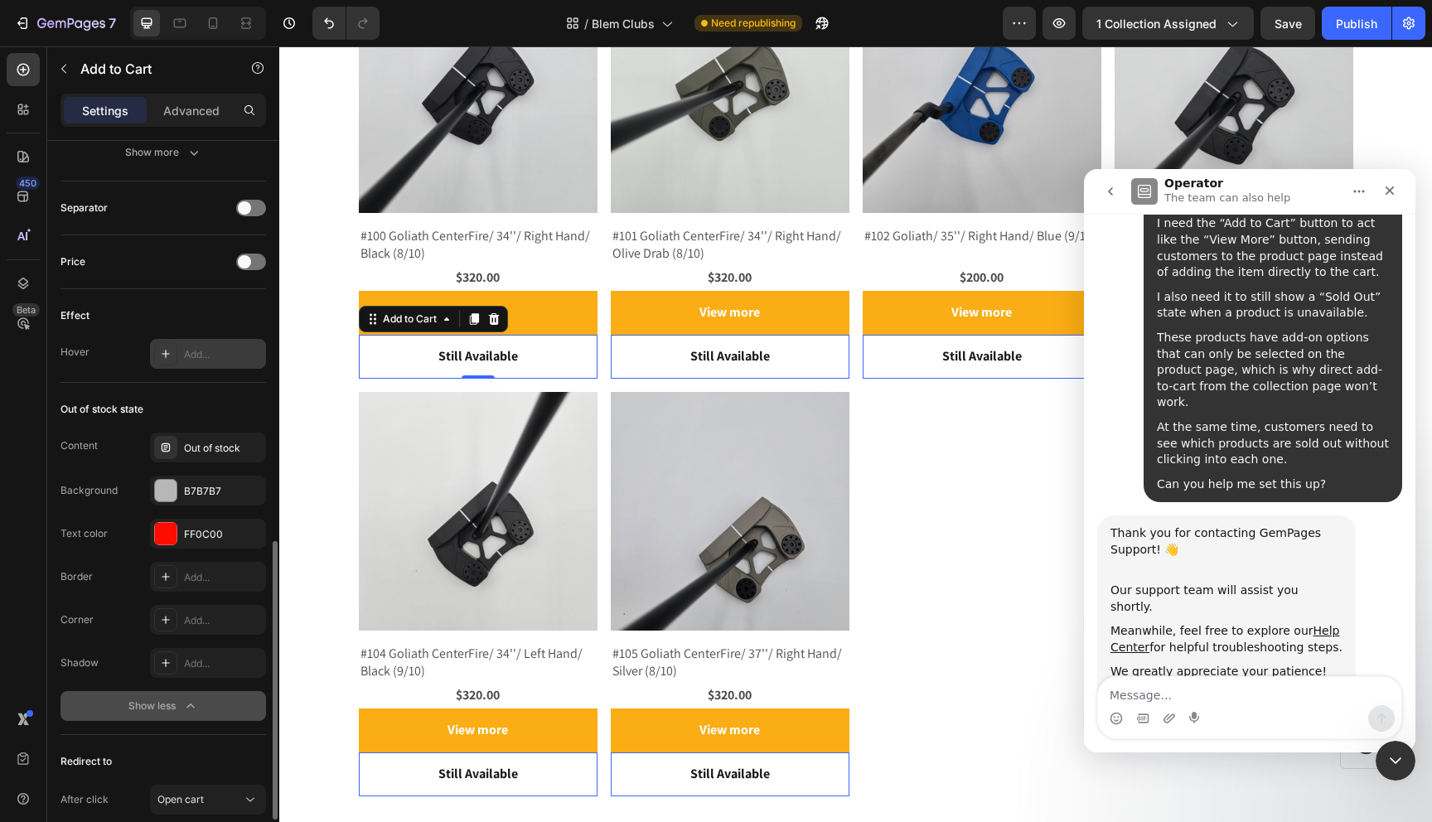
click at [181, 706] on div "Show less" at bounding box center [163, 706] width 70 height 17
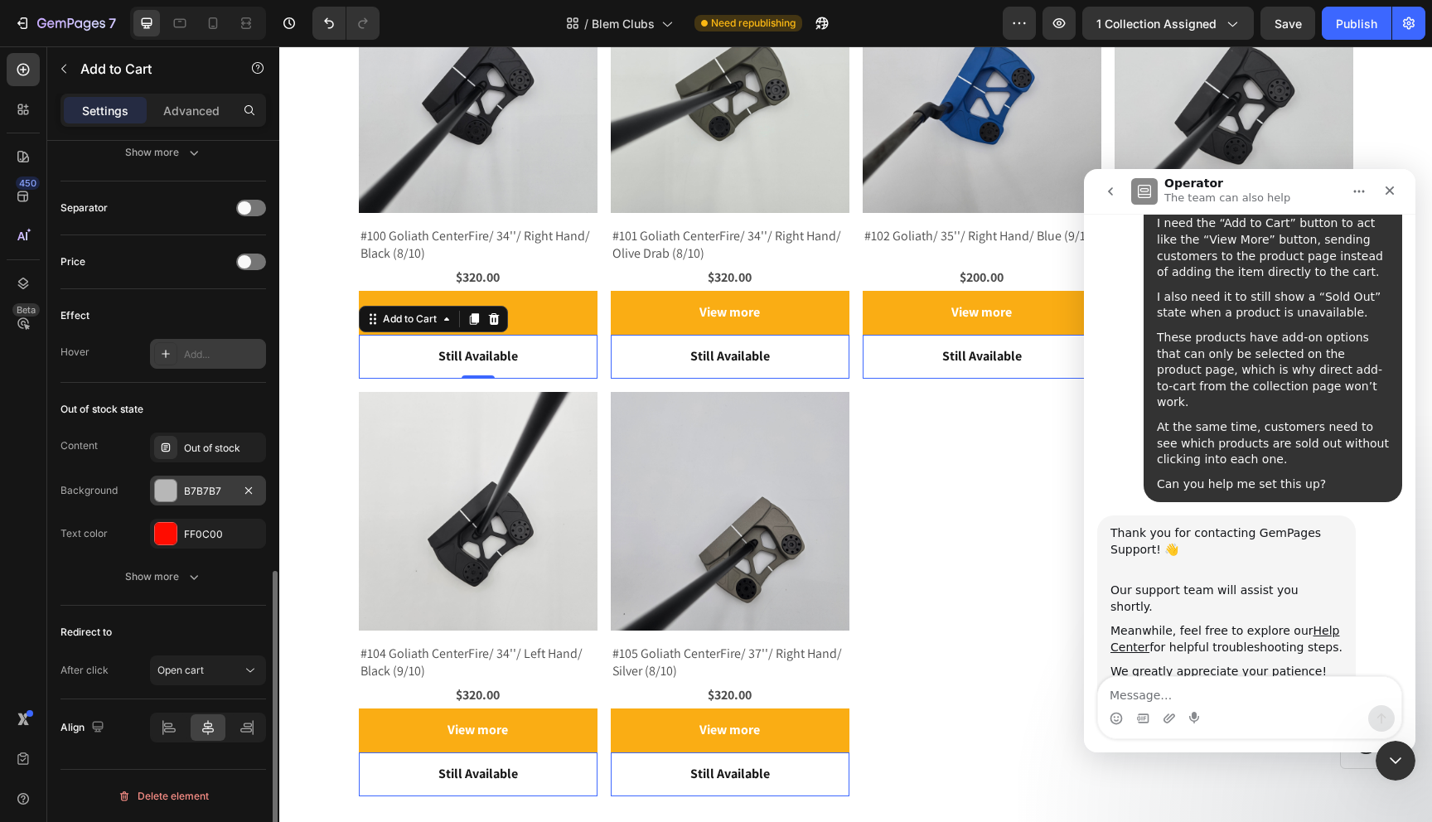
click at [159, 495] on div at bounding box center [166, 491] width 22 height 22
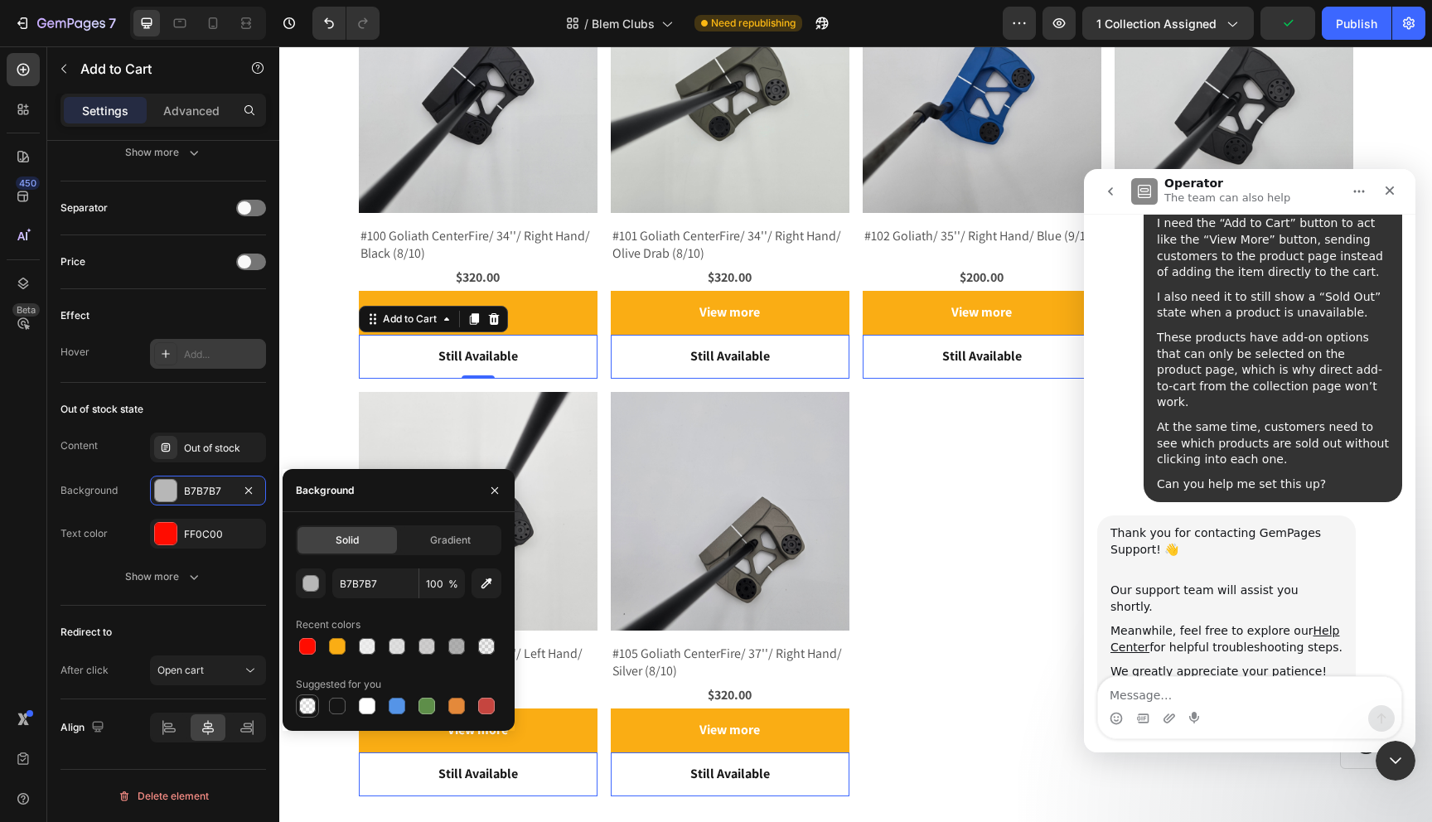
click at [312, 704] on div at bounding box center [307, 706] width 17 height 17
type input "000000"
type input "0"
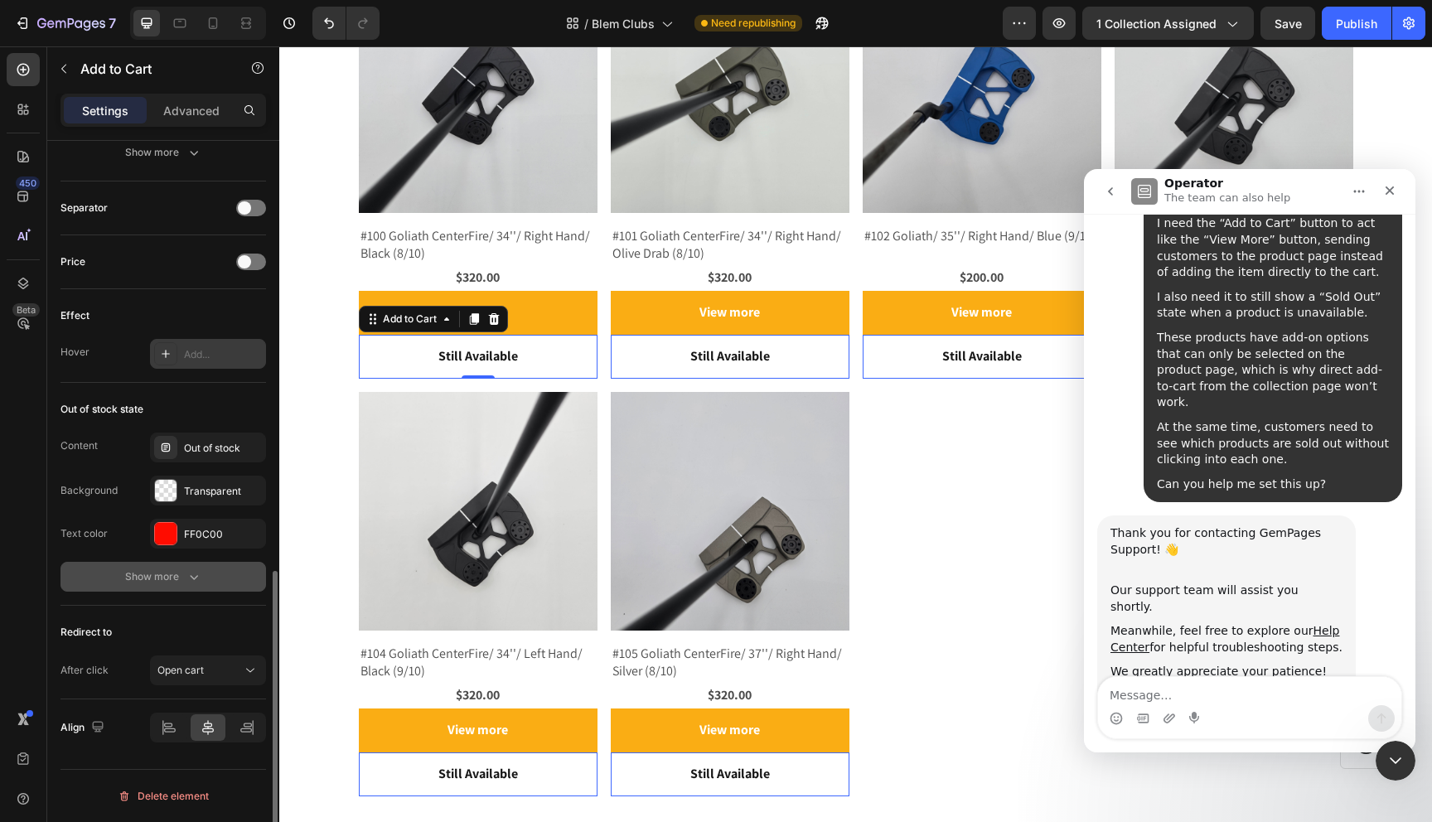
click at [102, 575] on button "Show more" at bounding box center [164, 577] width 206 height 30
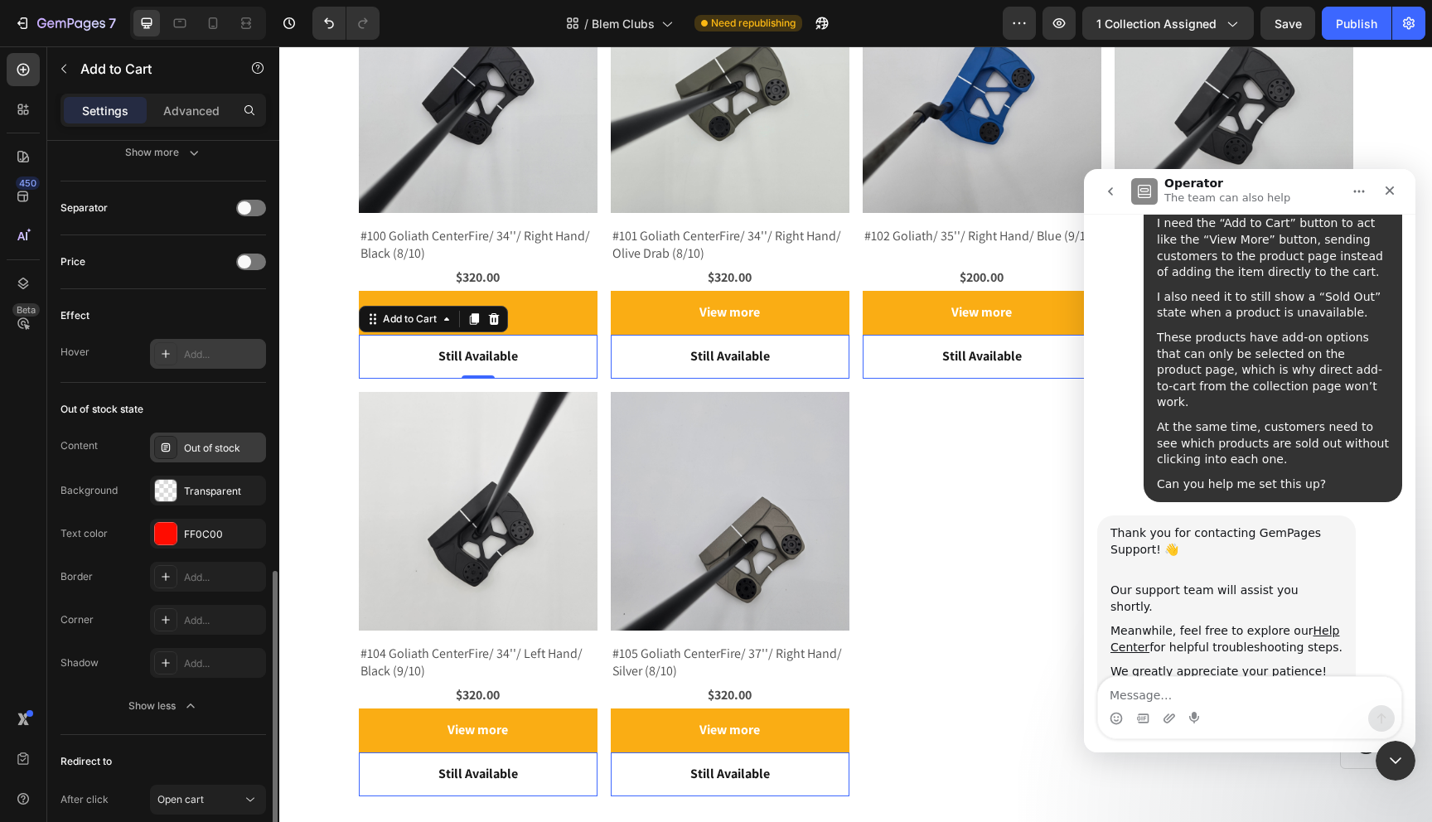
click at [191, 439] on div "Out of stock" at bounding box center [208, 448] width 116 height 30
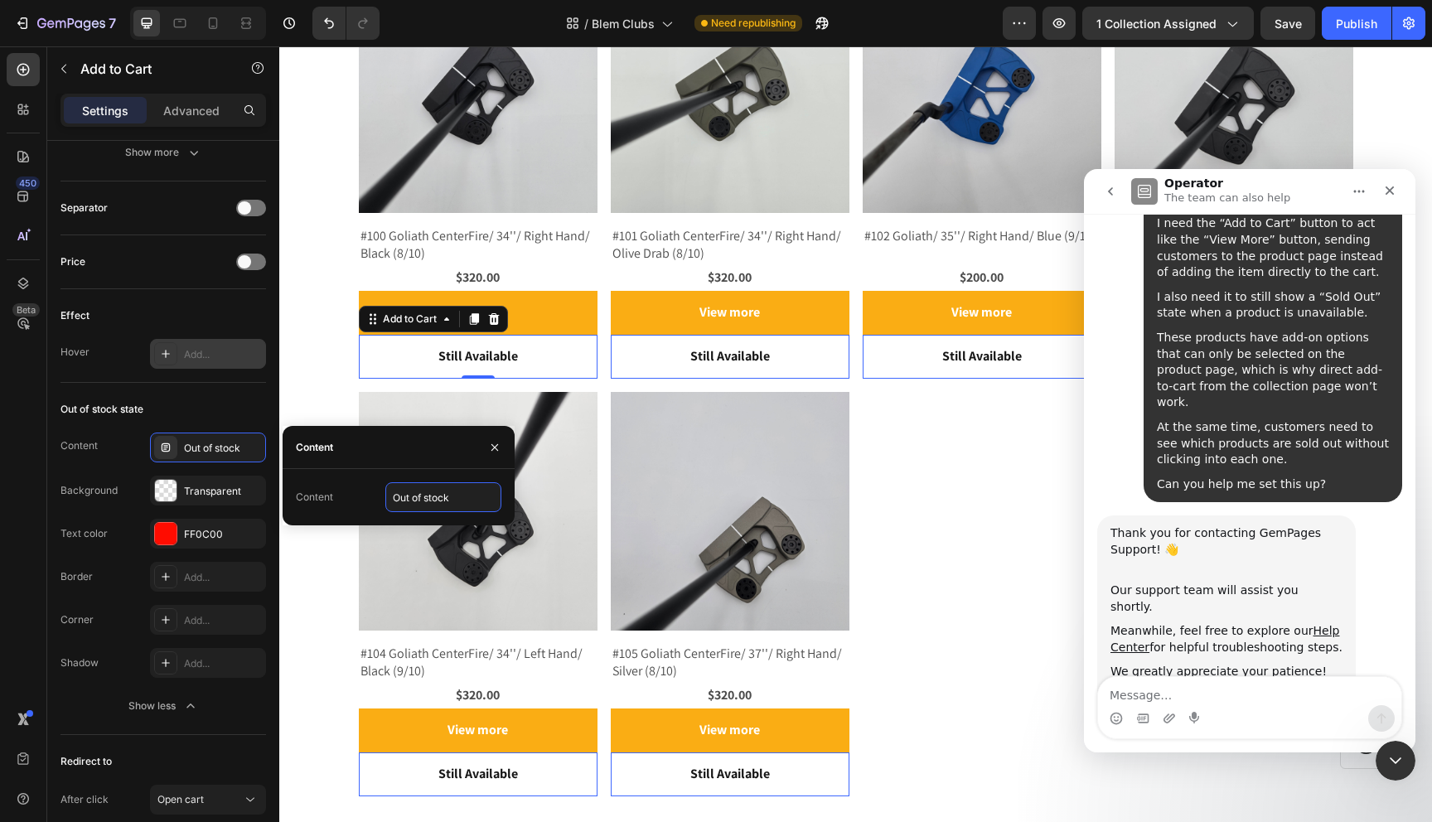
drag, startPoint x: 448, startPoint y: 499, endPoint x: 363, endPoint y: 499, distance: 85.4
click at [363, 499] on div "Content Out of stock" at bounding box center [399, 497] width 206 height 30
click at [467, 496] on input "Out of stock" at bounding box center [443, 497] width 116 height 30
drag, startPoint x: 467, startPoint y: 496, endPoint x: 395, endPoint y: 496, distance: 71.3
click at [395, 496] on input "Out of stock" at bounding box center [443, 497] width 116 height 30
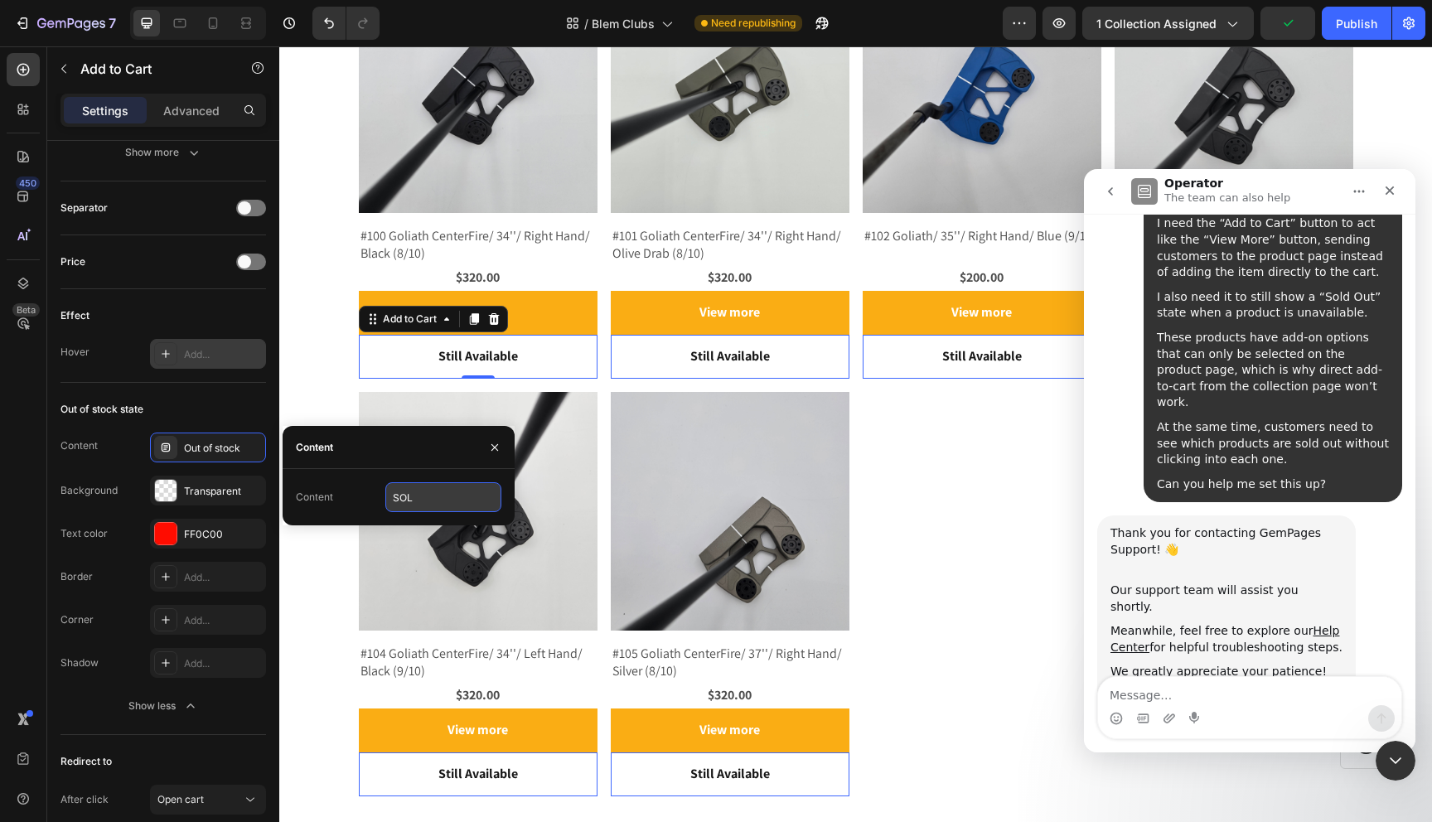
type input "SOLD"
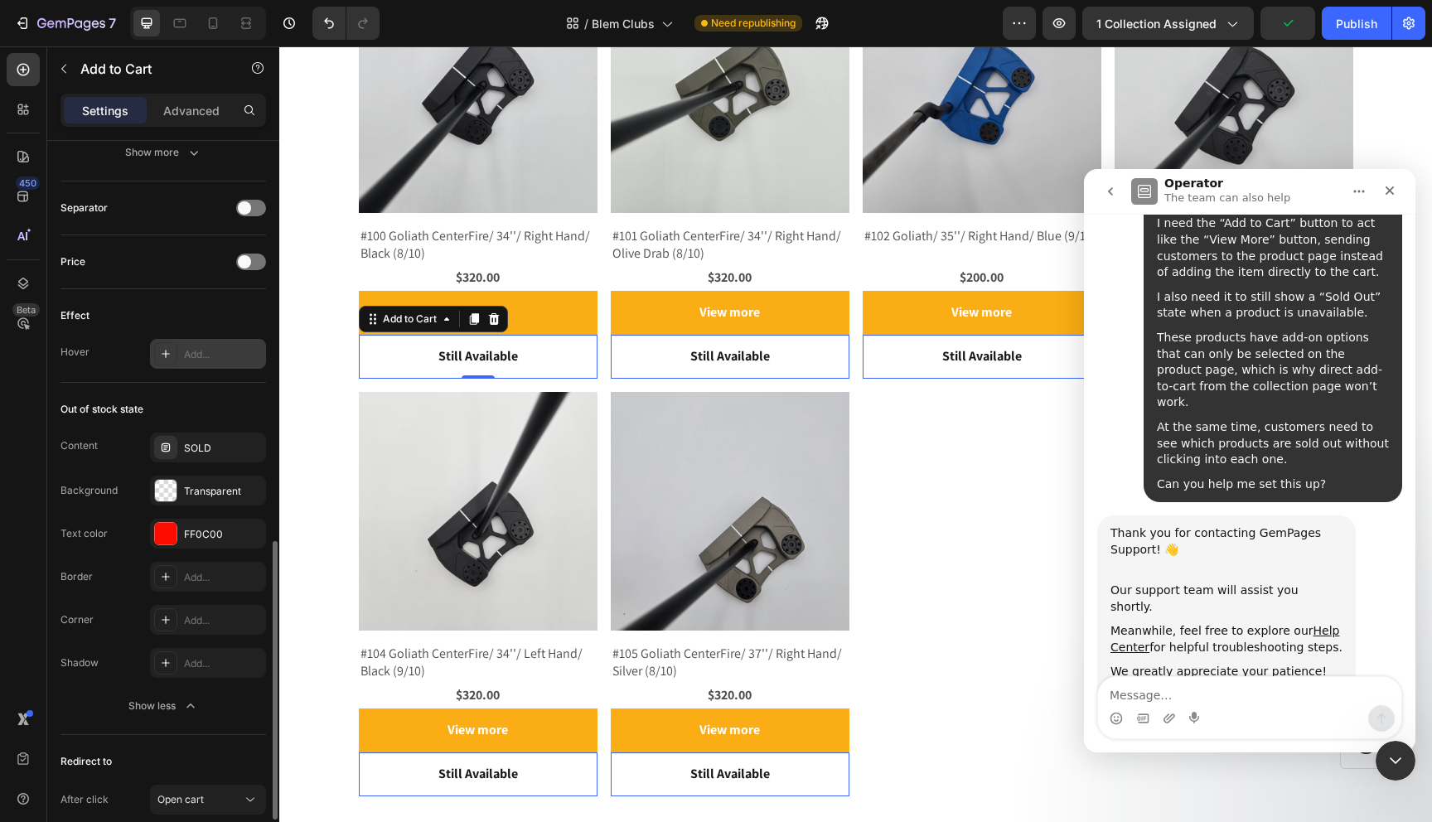
click at [177, 412] on div "Out of stock state" at bounding box center [164, 409] width 206 height 27
click at [148, 706] on div "Show less" at bounding box center [163, 706] width 70 height 17
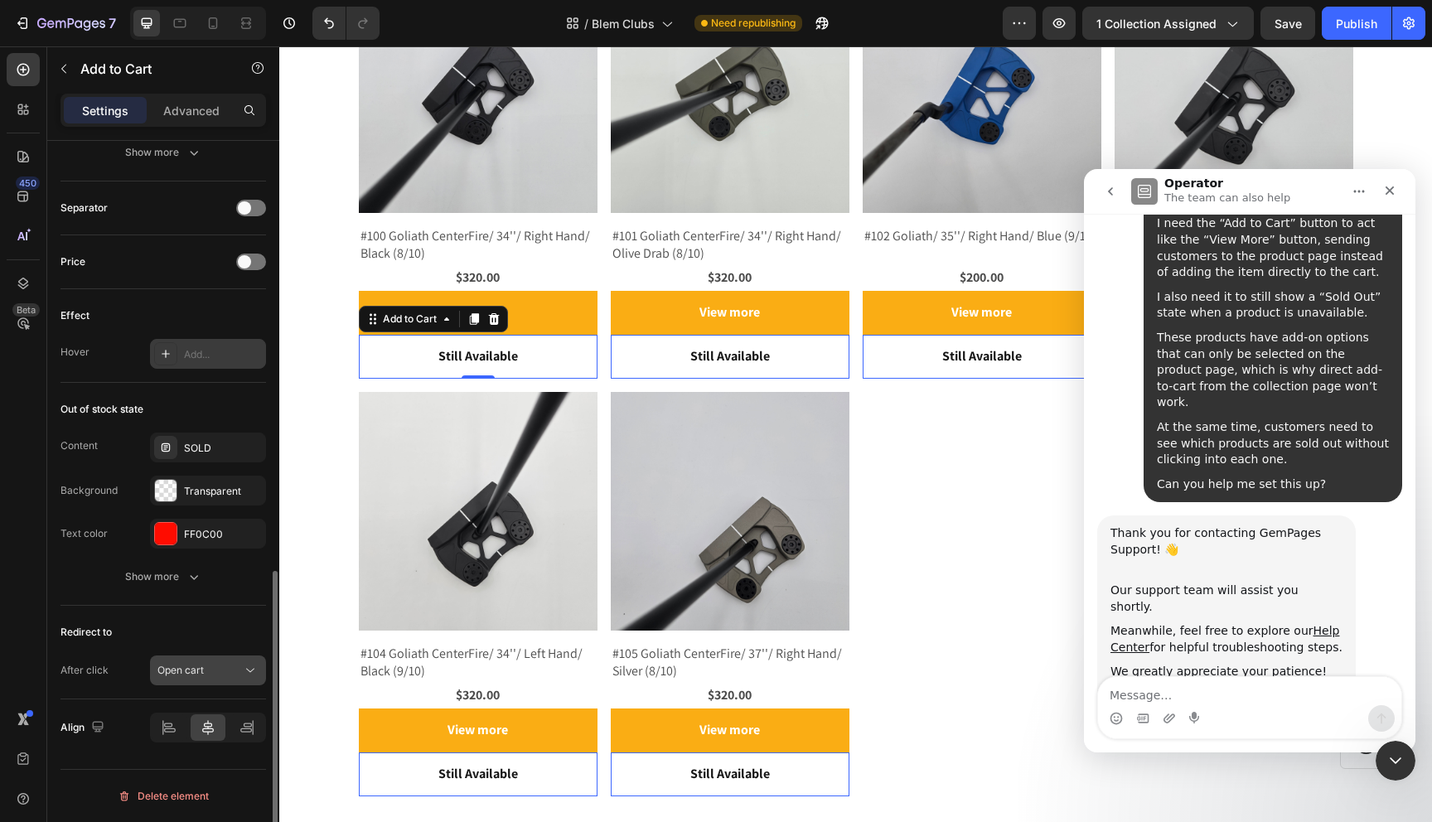
click at [184, 666] on span "Open cart" at bounding box center [180, 670] width 46 height 12
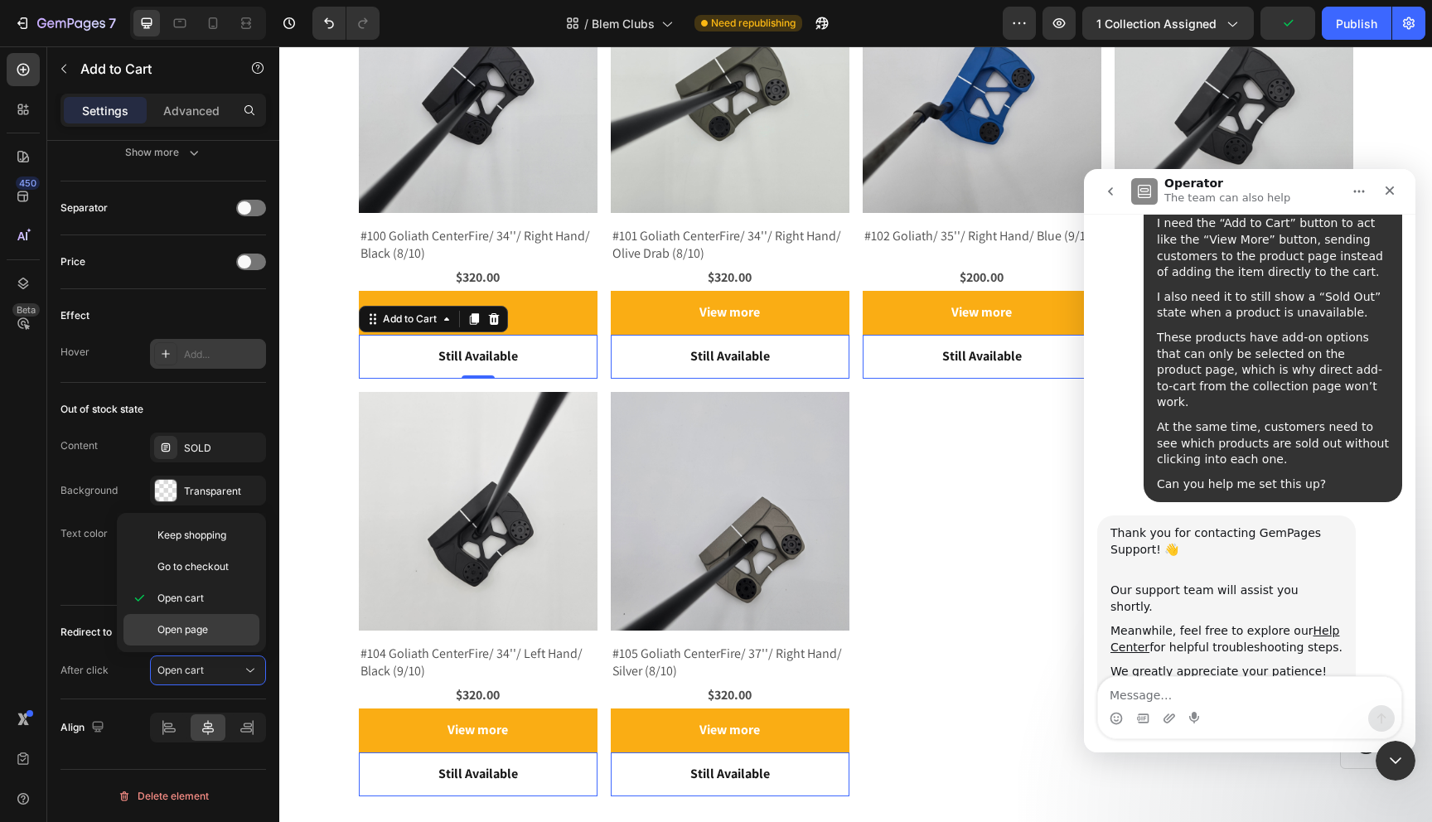
click at [210, 632] on p "Open page" at bounding box center [204, 629] width 94 height 15
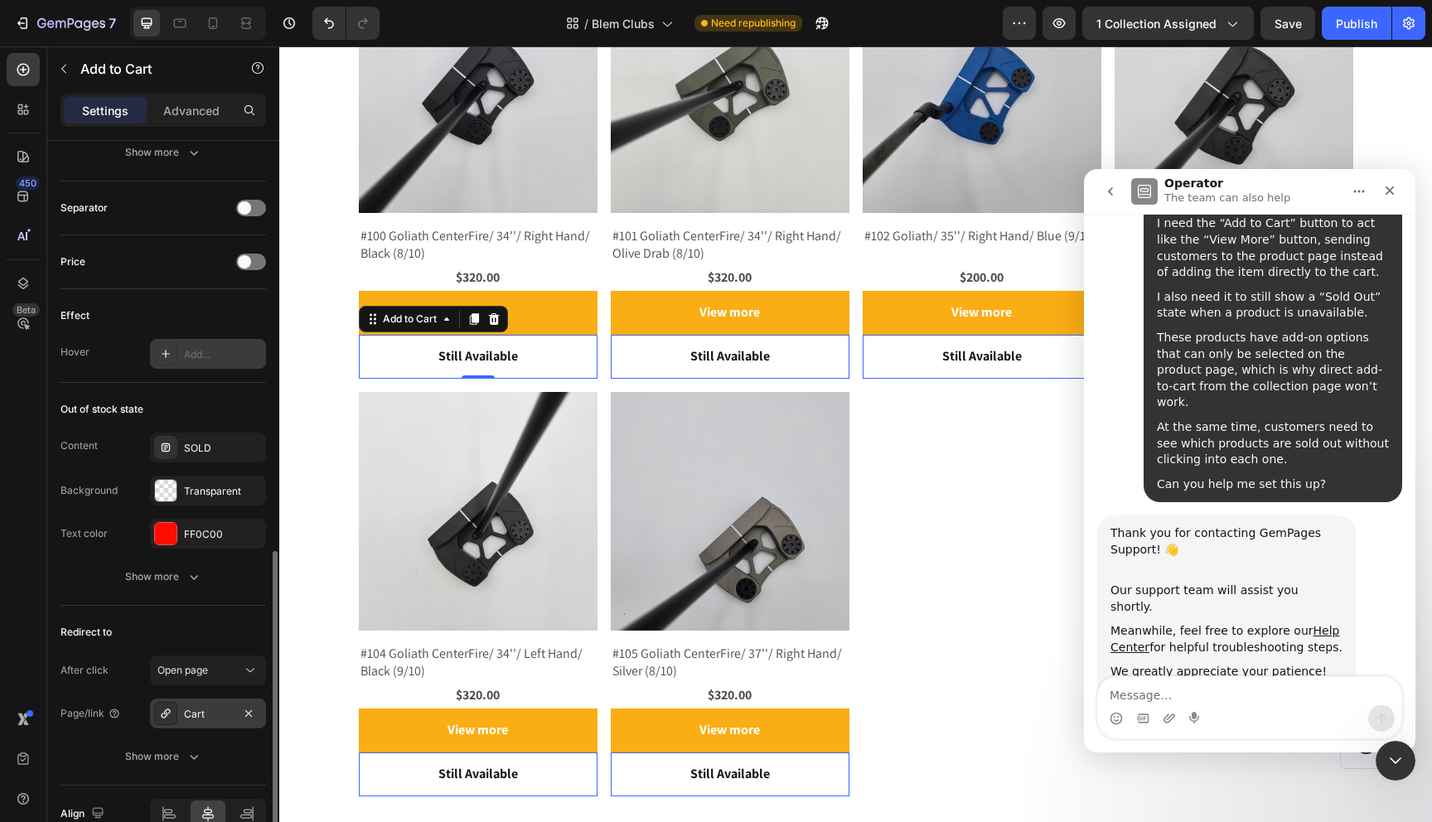
click at [202, 720] on div "Cart" at bounding box center [208, 714] width 48 height 15
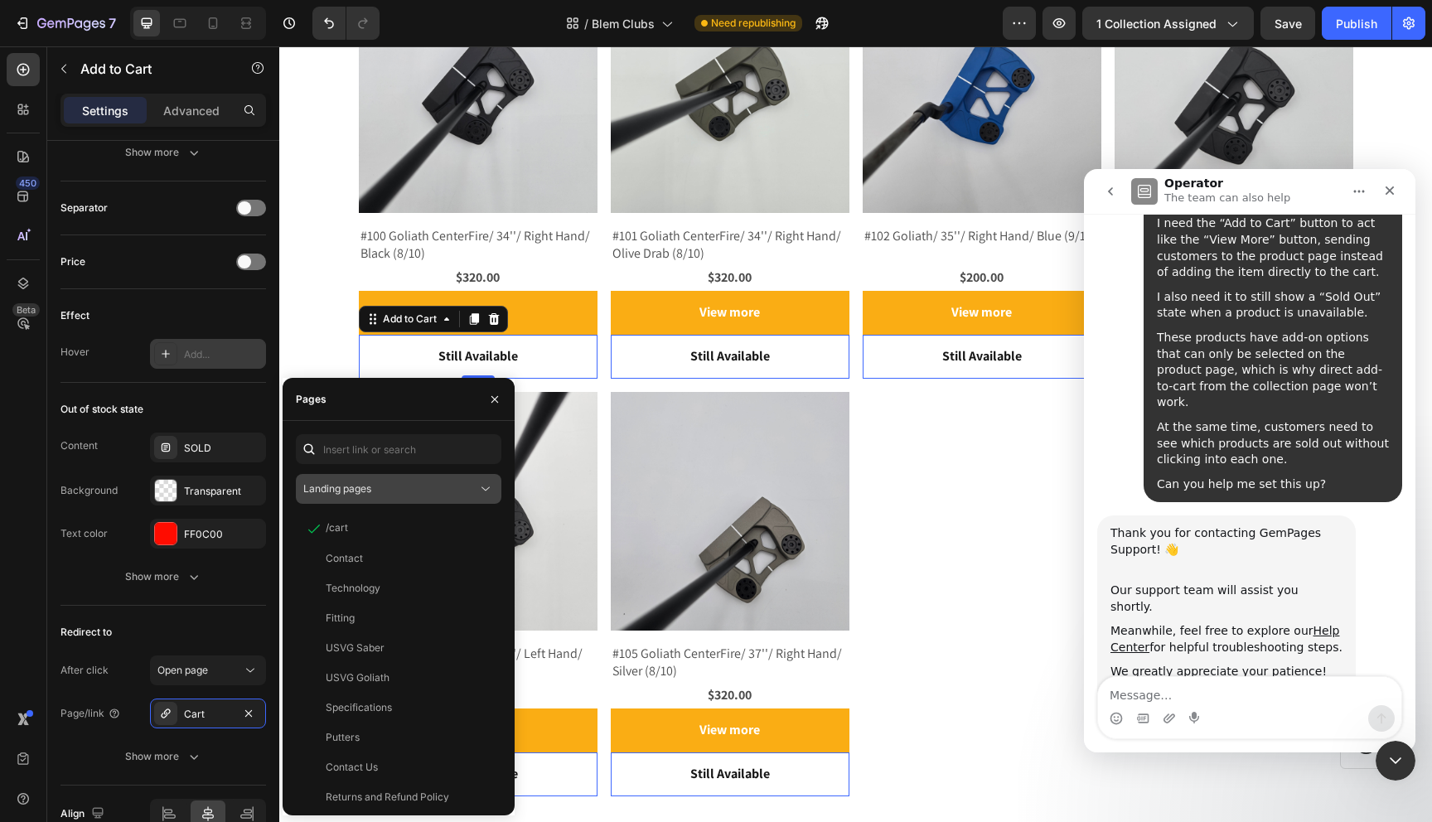
click at [415, 487] on div "Landing pages" at bounding box center [390, 489] width 174 height 15
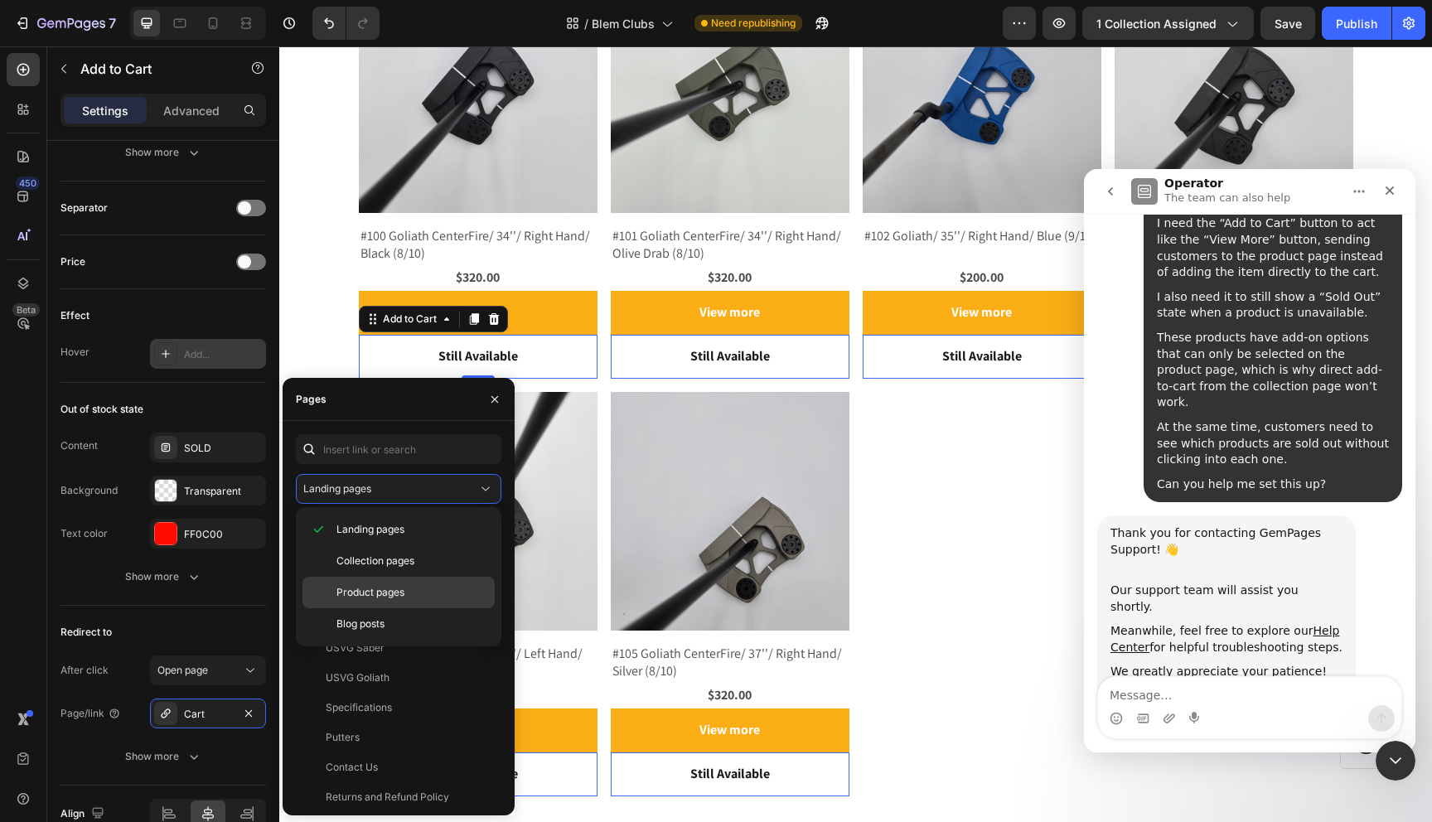
click at [399, 590] on span "Product pages" at bounding box center [370, 592] width 68 height 15
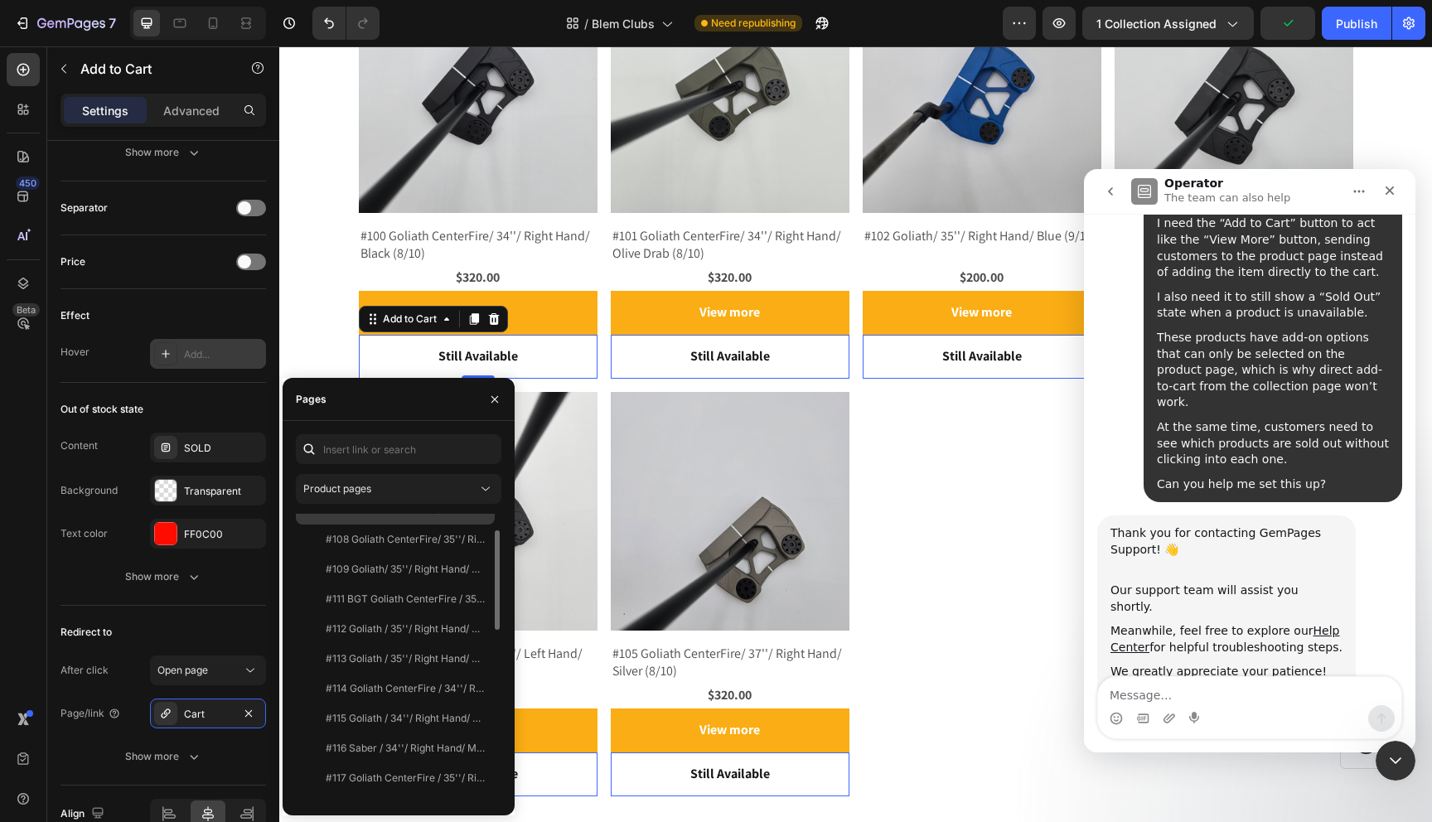
scroll to position [0, 0]
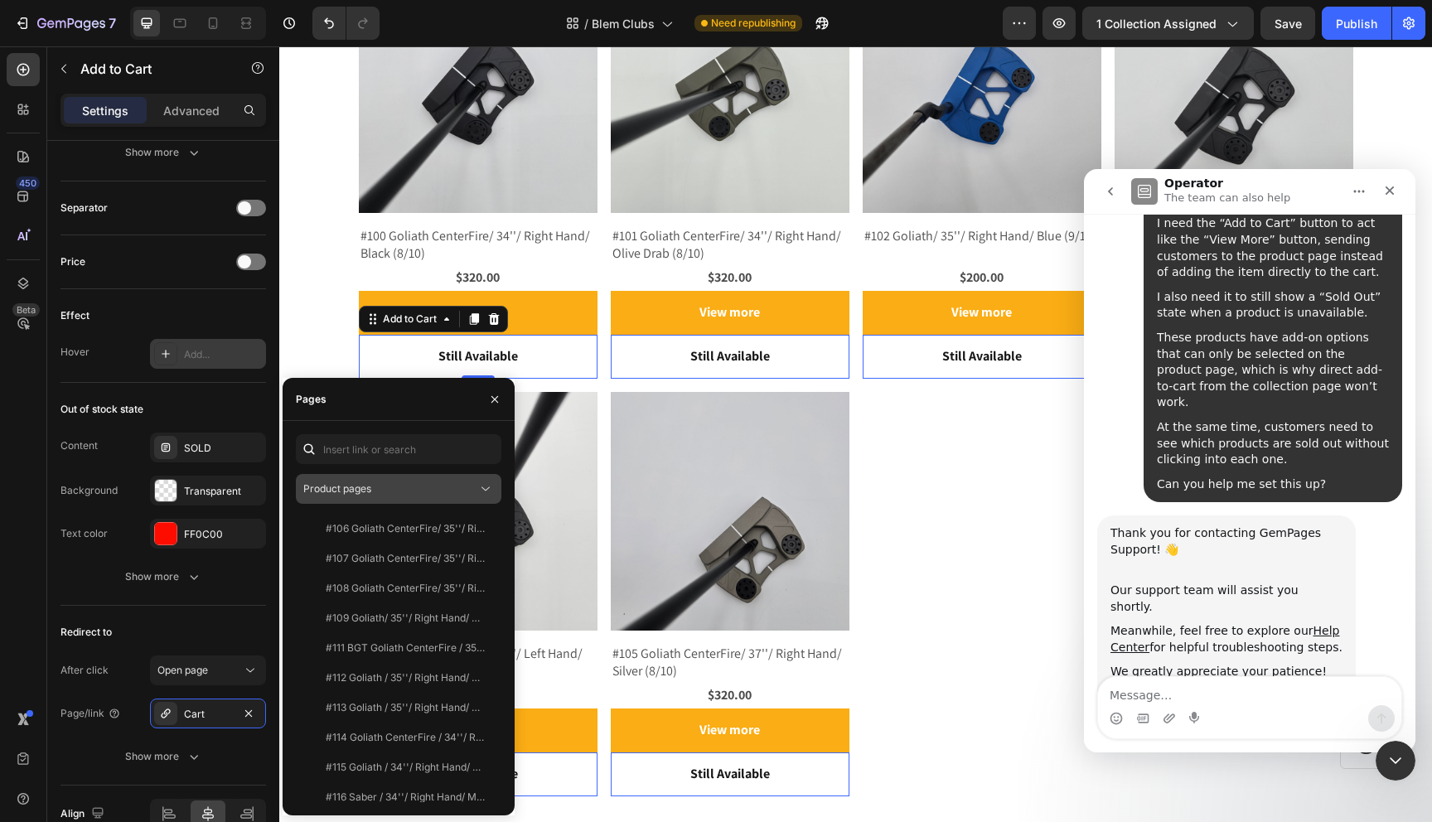
click at [390, 494] on div "Product pages" at bounding box center [390, 489] width 174 height 15
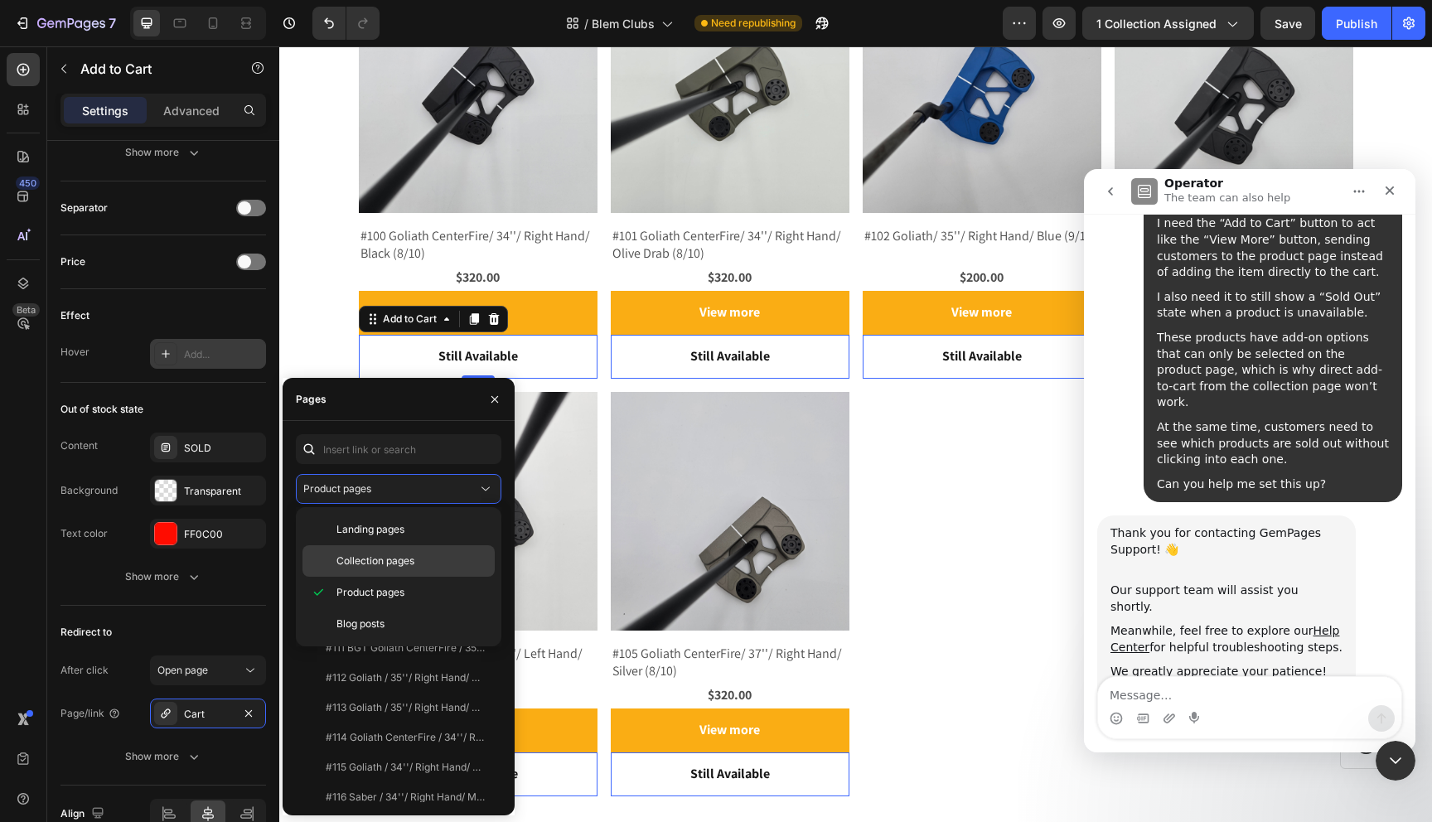
click at [398, 575] on div "Collection pages" at bounding box center [399, 560] width 192 height 31
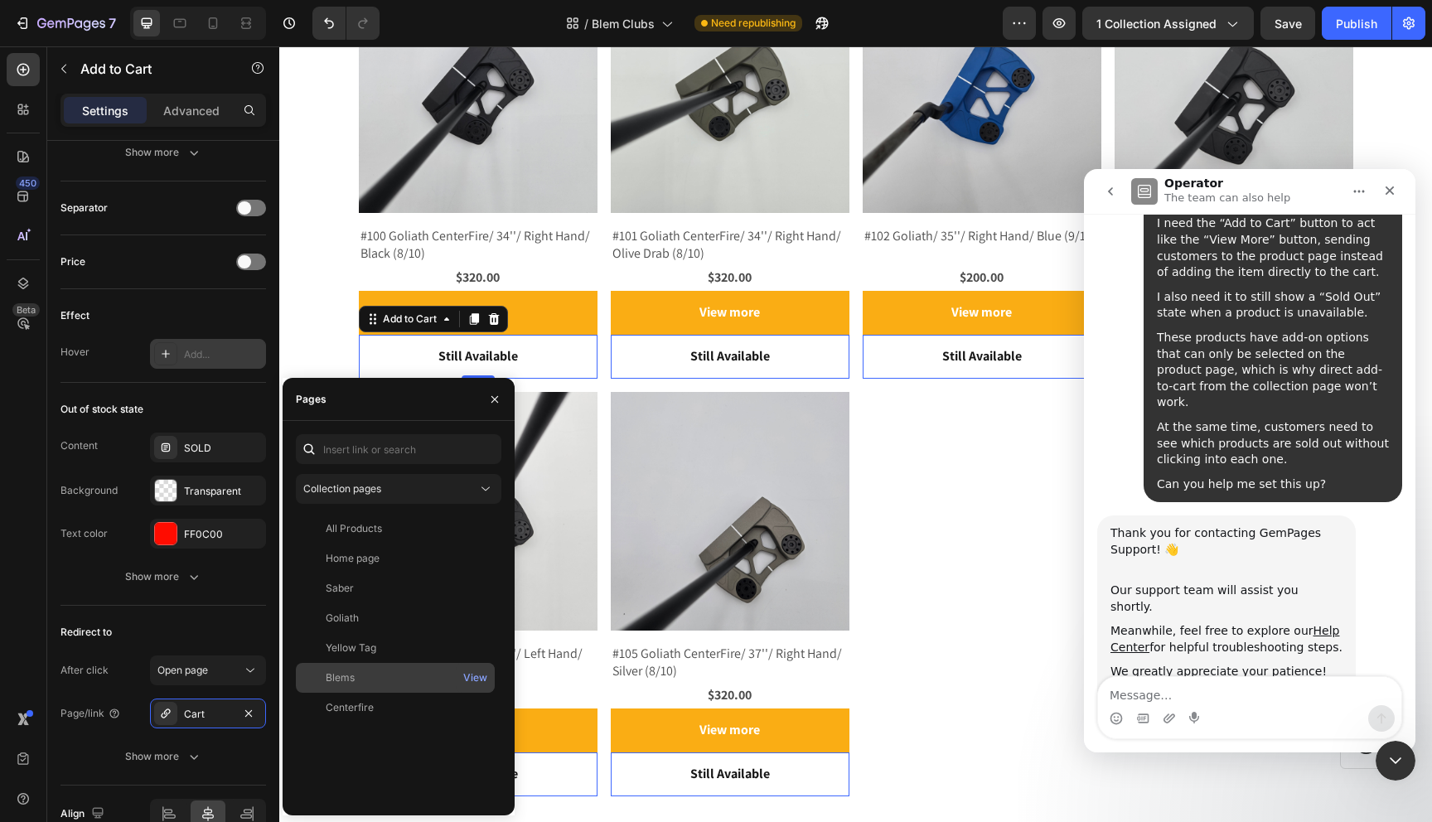
click at [370, 677] on div "Blems" at bounding box center [396, 678] width 186 height 15
click at [175, 629] on div "Redirect to" at bounding box center [164, 632] width 206 height 27
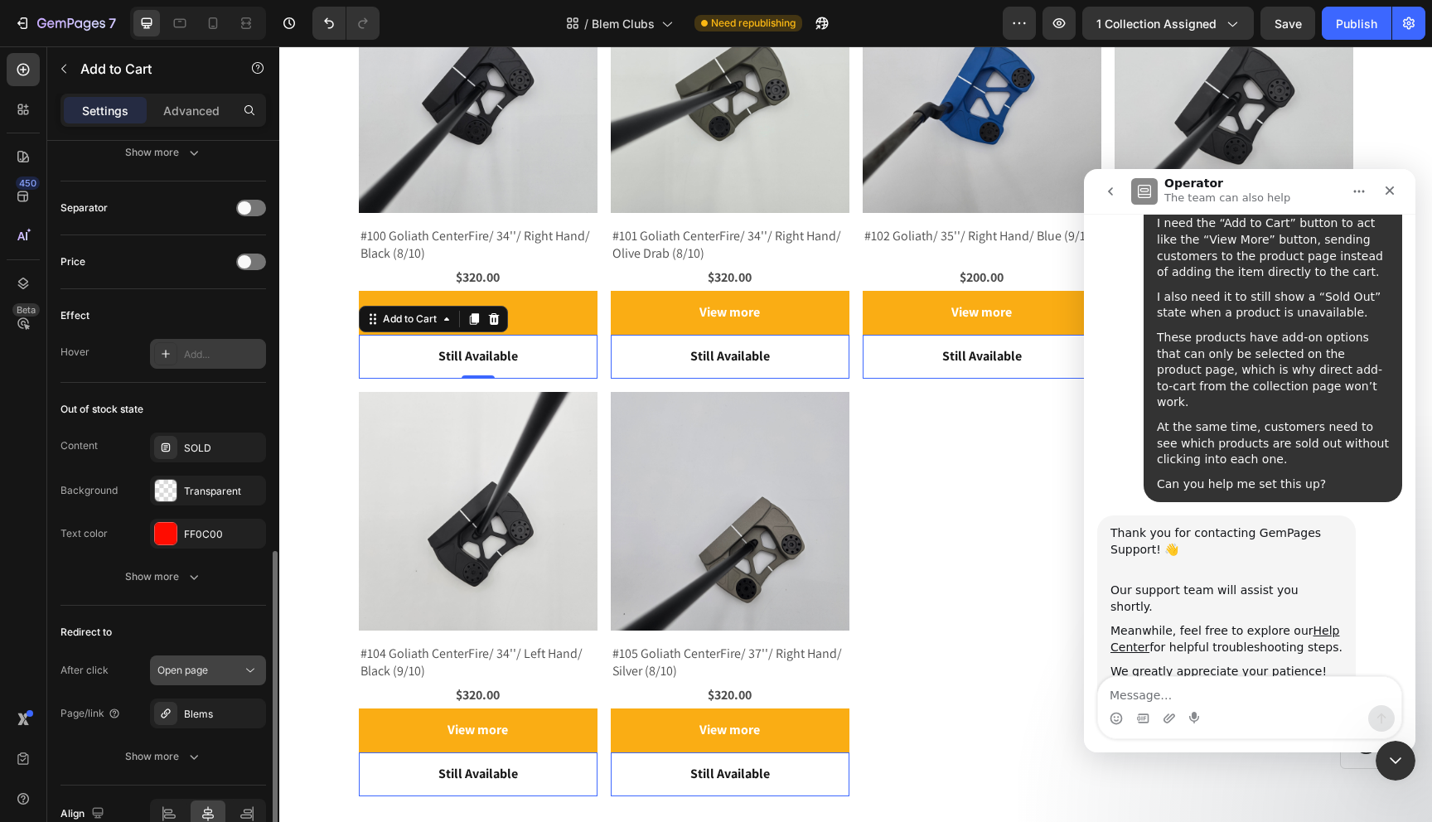
click at [208, 666] on span "Open page" at bounding box center [182, 670] width 51 height 12
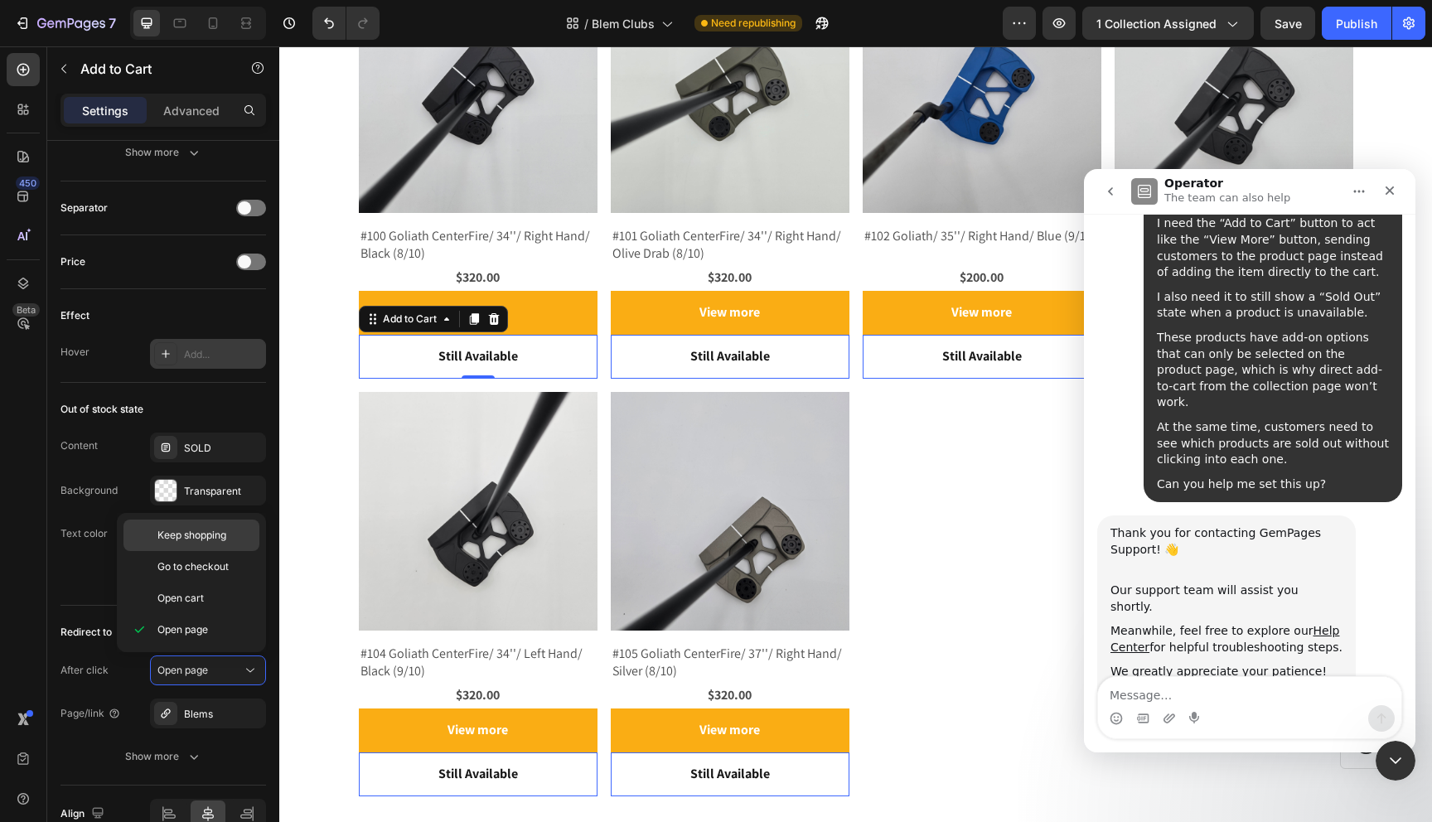
click at [217, 537] on span "Keep shopping" at bounding box center [191, 535] width 69 height 15
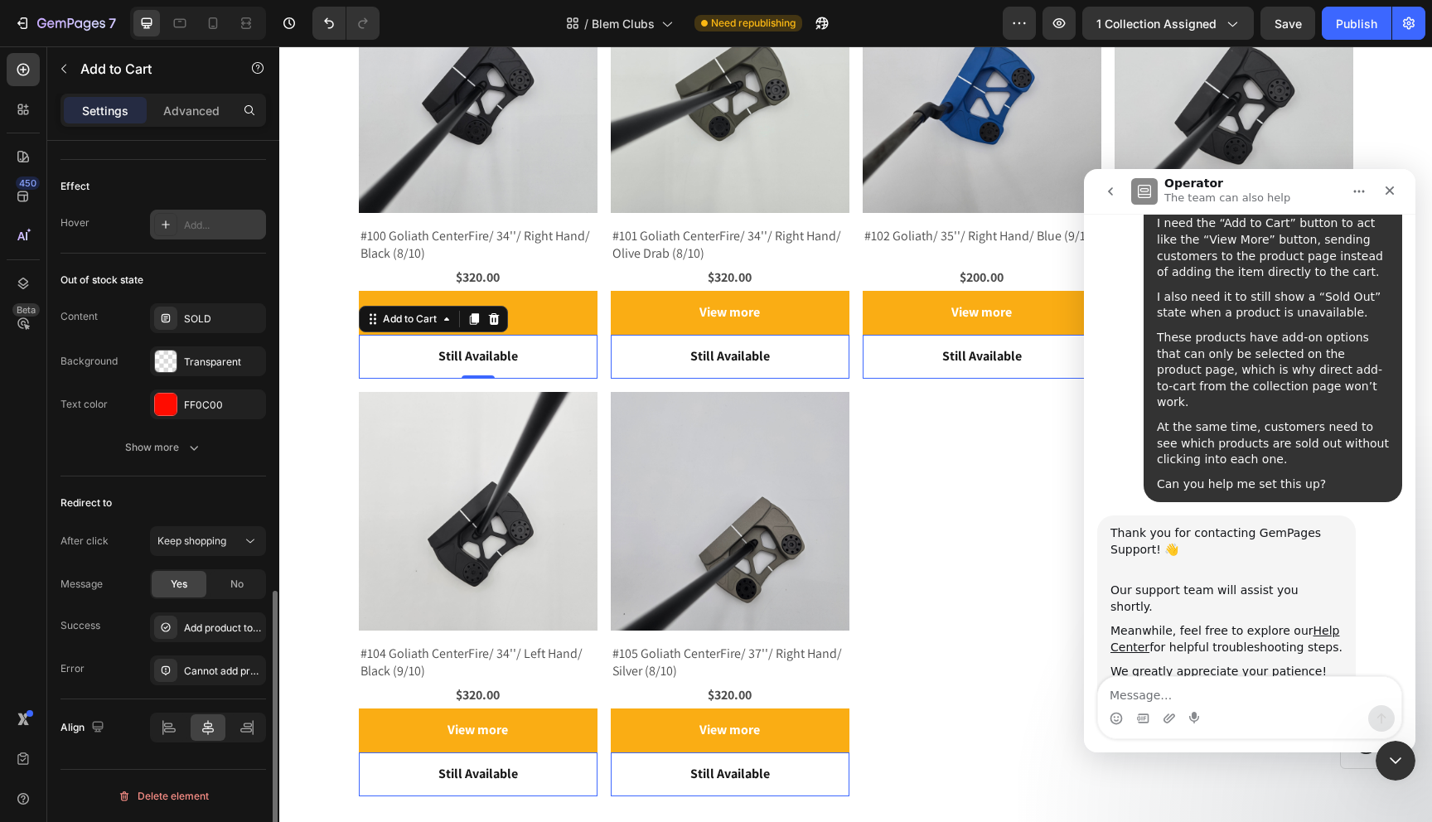
scroll to position [1175, 0]
click at [235, 532] on button "Keep shopping" at bounding box center [208, 543] width 116 height 30
click at [141, 528] on div "After click Keep shopping" at bounding box center [164, 543] width 206 height 30
click at [234, 586] on span "No" at bounding box center [236, 586] width 13 height 15
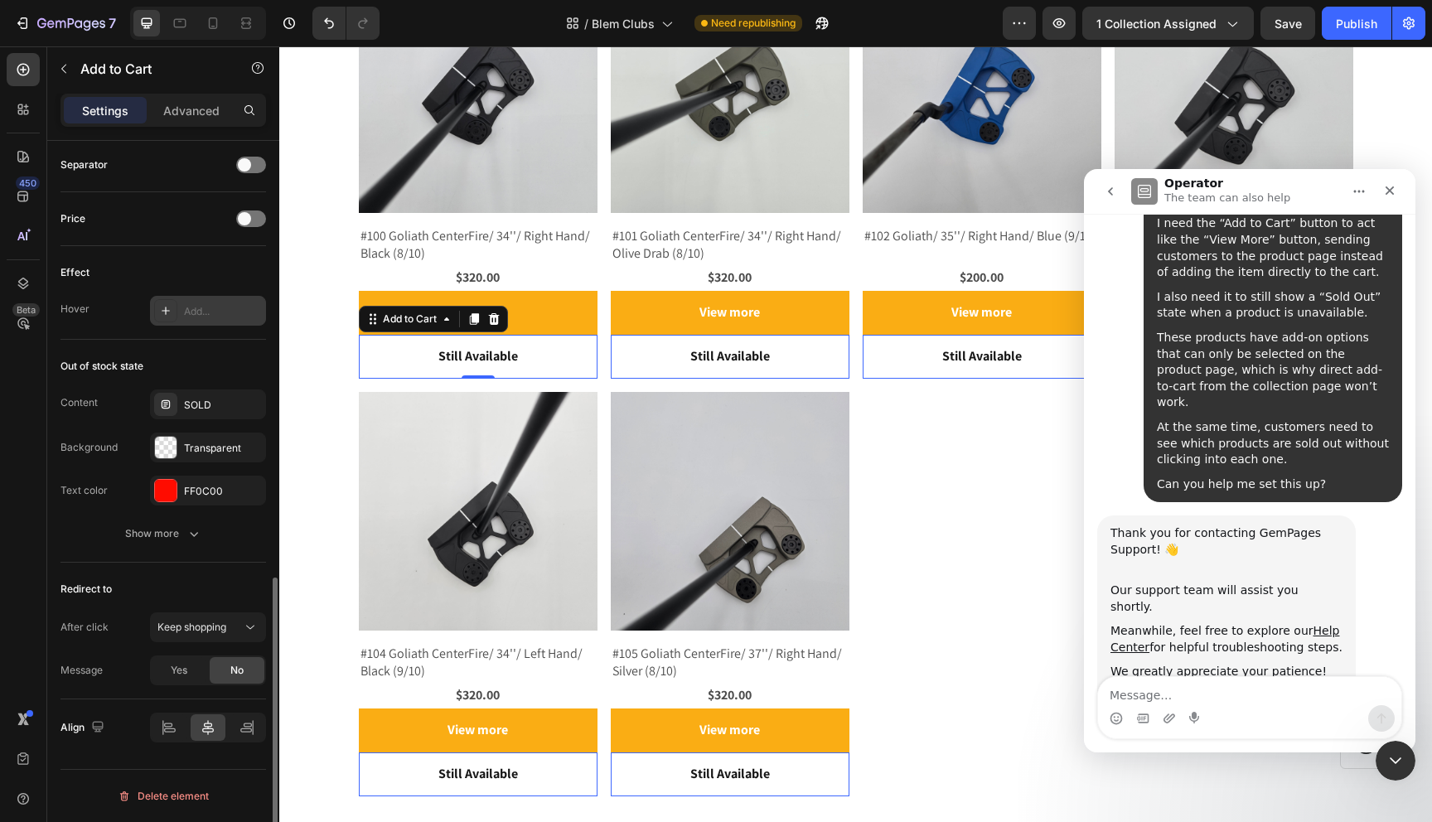
scroll to position [1091, 0]
click at [245, 629] on icon at bounding box center [250, 627] width 17 height 17
click at [215, 590] on div "Redirect to" at bounding box center [164, 589] width 206 height 27
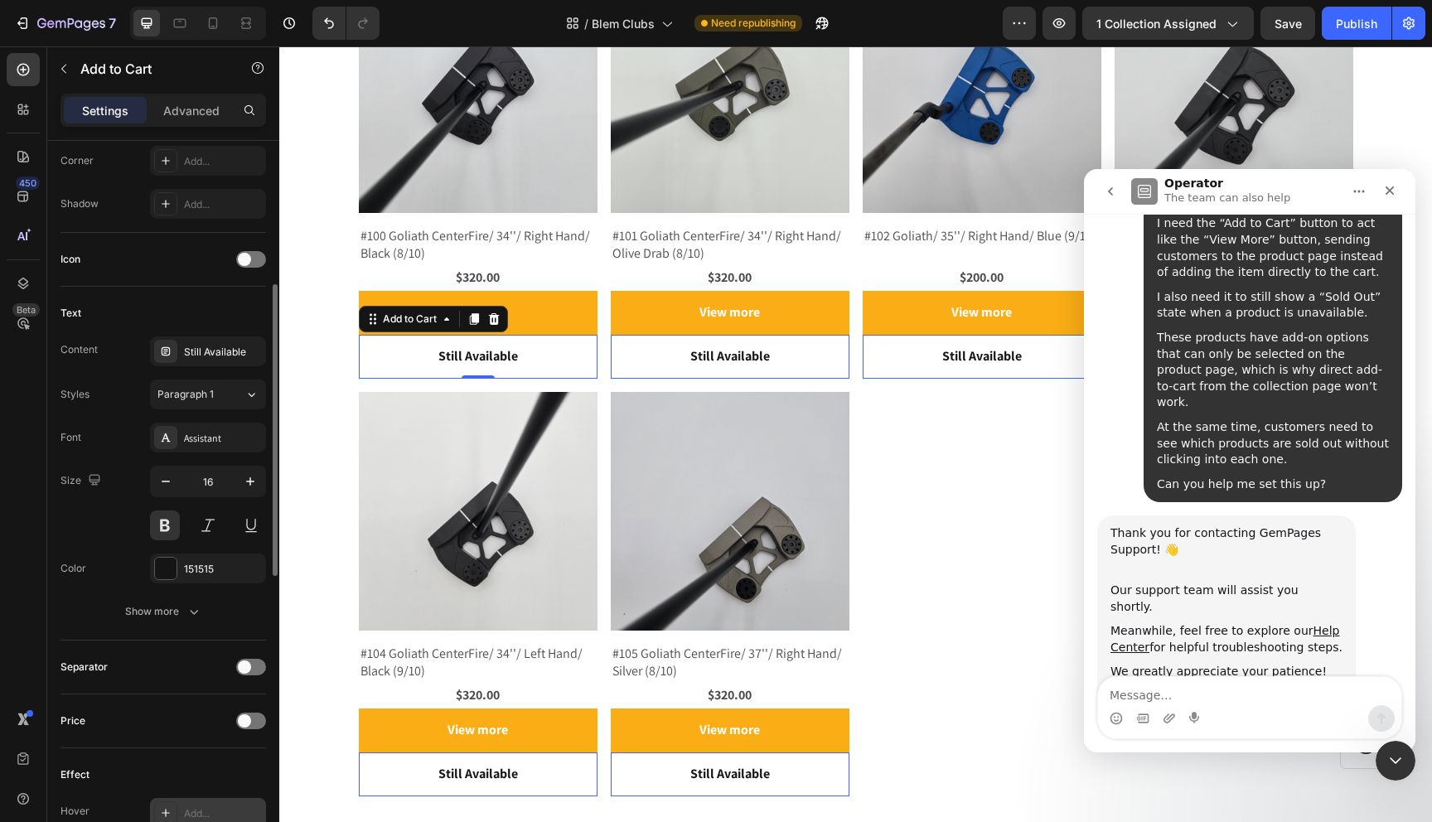
scroll to position [495, 0]
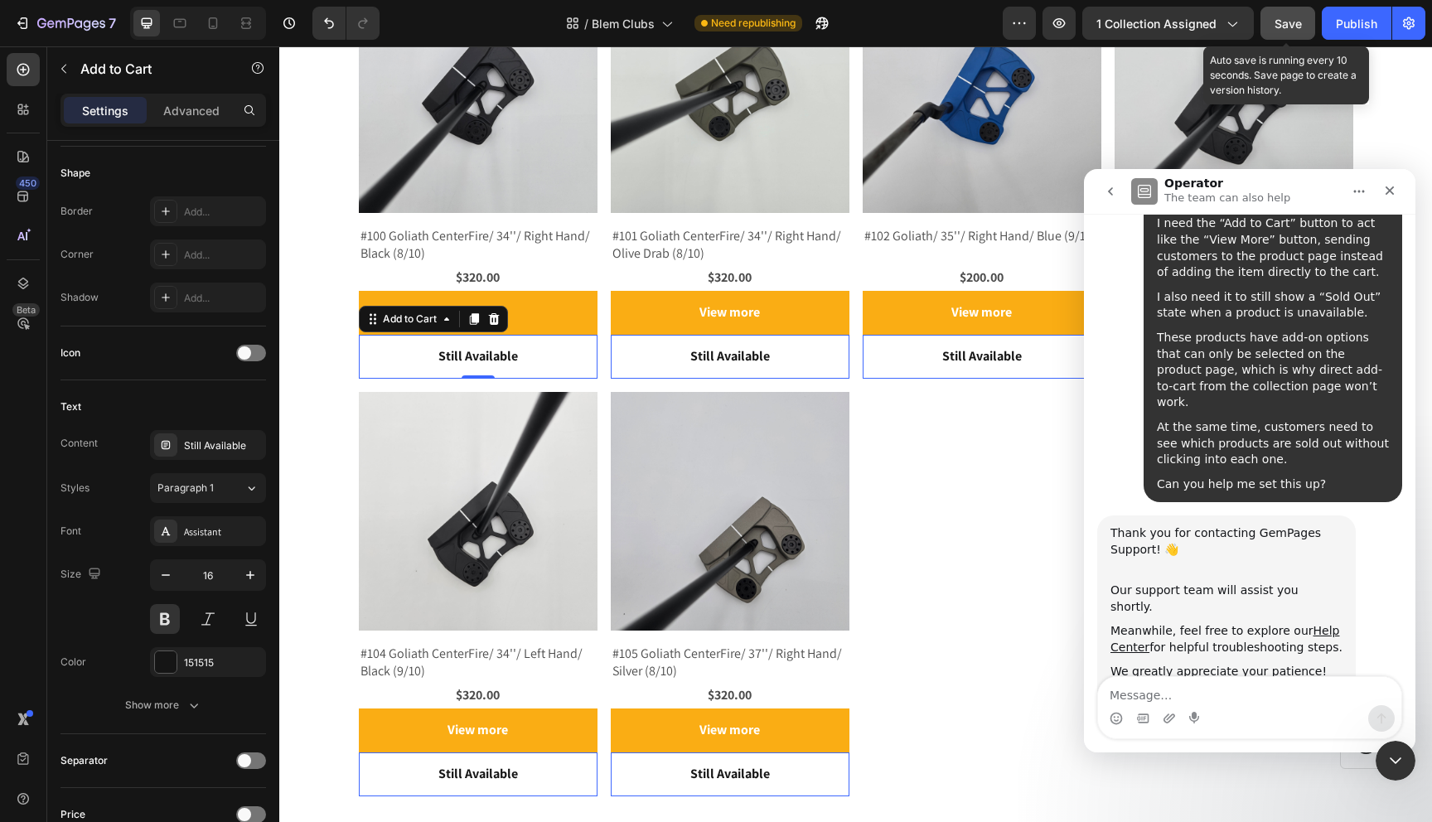
click at [1288, 28] on span "Save" at bounding box center [1288, 24] width 27 height 14
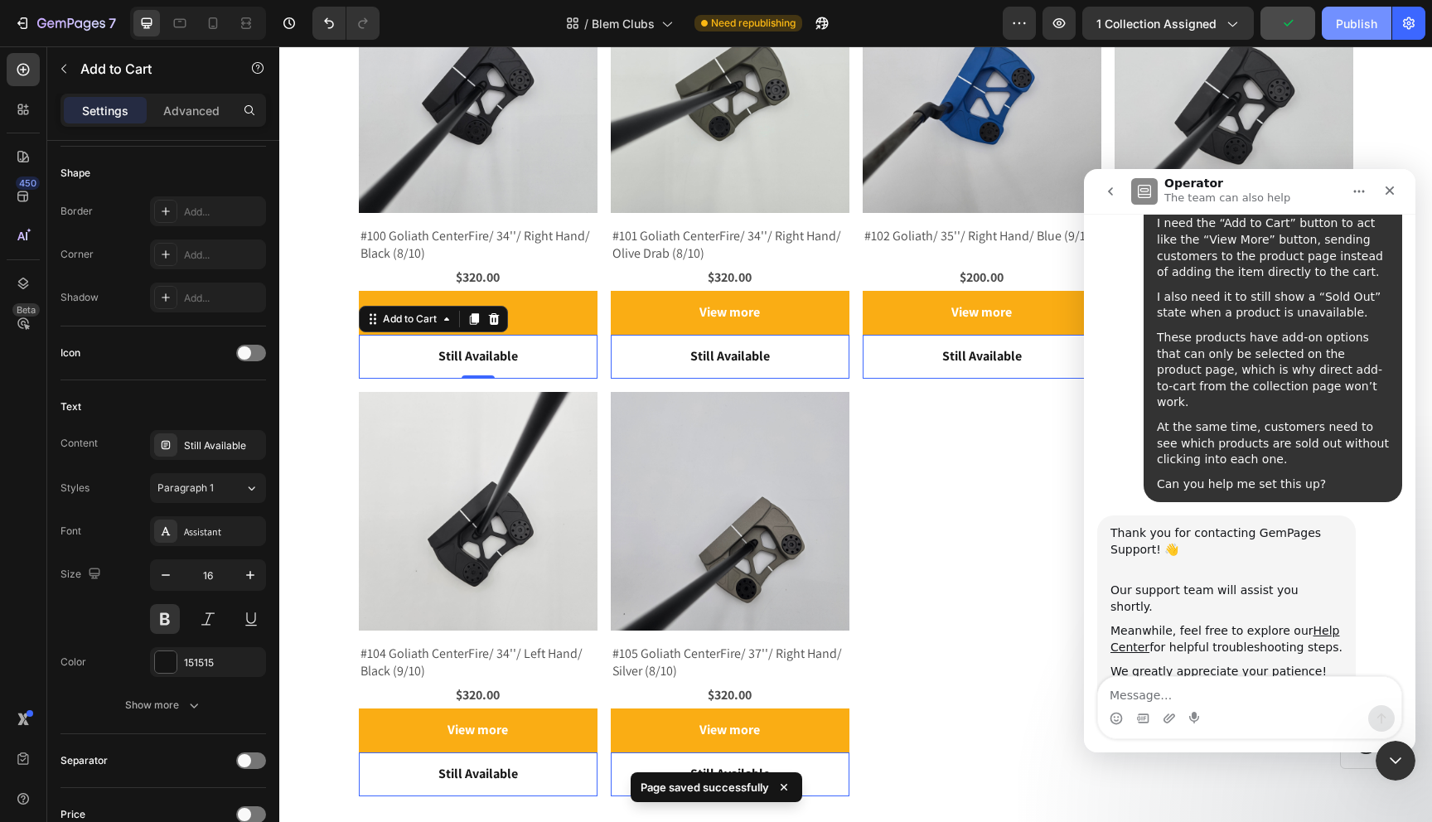
click at [1346, 27] on div "Publish" at bounding box center [1356, 23] width 41 height 17
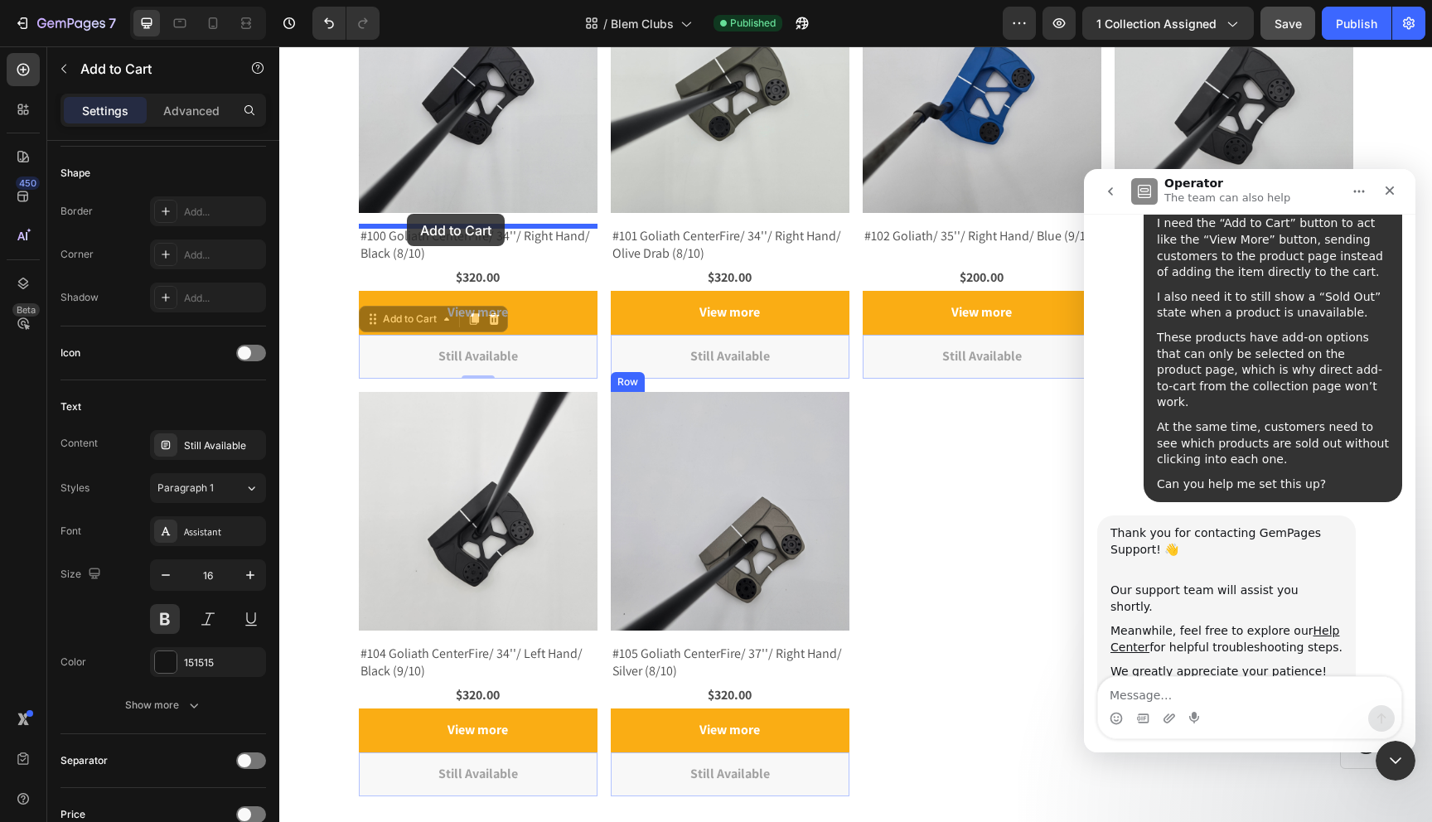
drag, startPoint x: 374, startPoint y: 322, endPoint x: 407, endPoint y: 215, distance: 112.7
click at [407, 215] on div "Header Currently Available Blems: Heading Product Images #100 Goliath CenterFir…" at bounding box center [855, 465] width 1153 height 1673
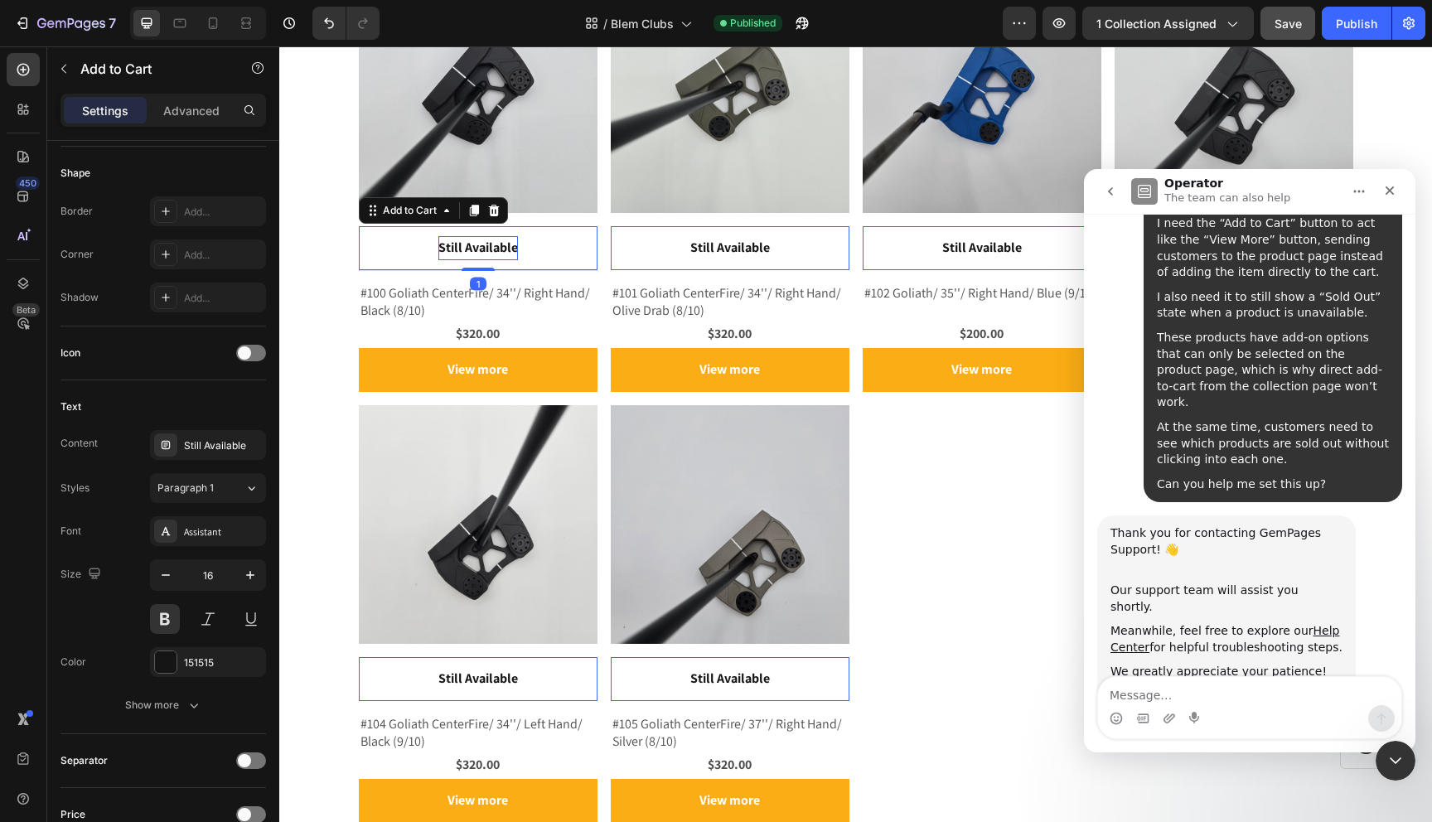
drag, startPoint x: 472, startPoint y: 282, endPoint x: 472, endPoint y: 252, distance: 29.8
click at [472, 252] on div "Still Available Add to Cart 1" at bounding box center [478, 248] width 239 height 44
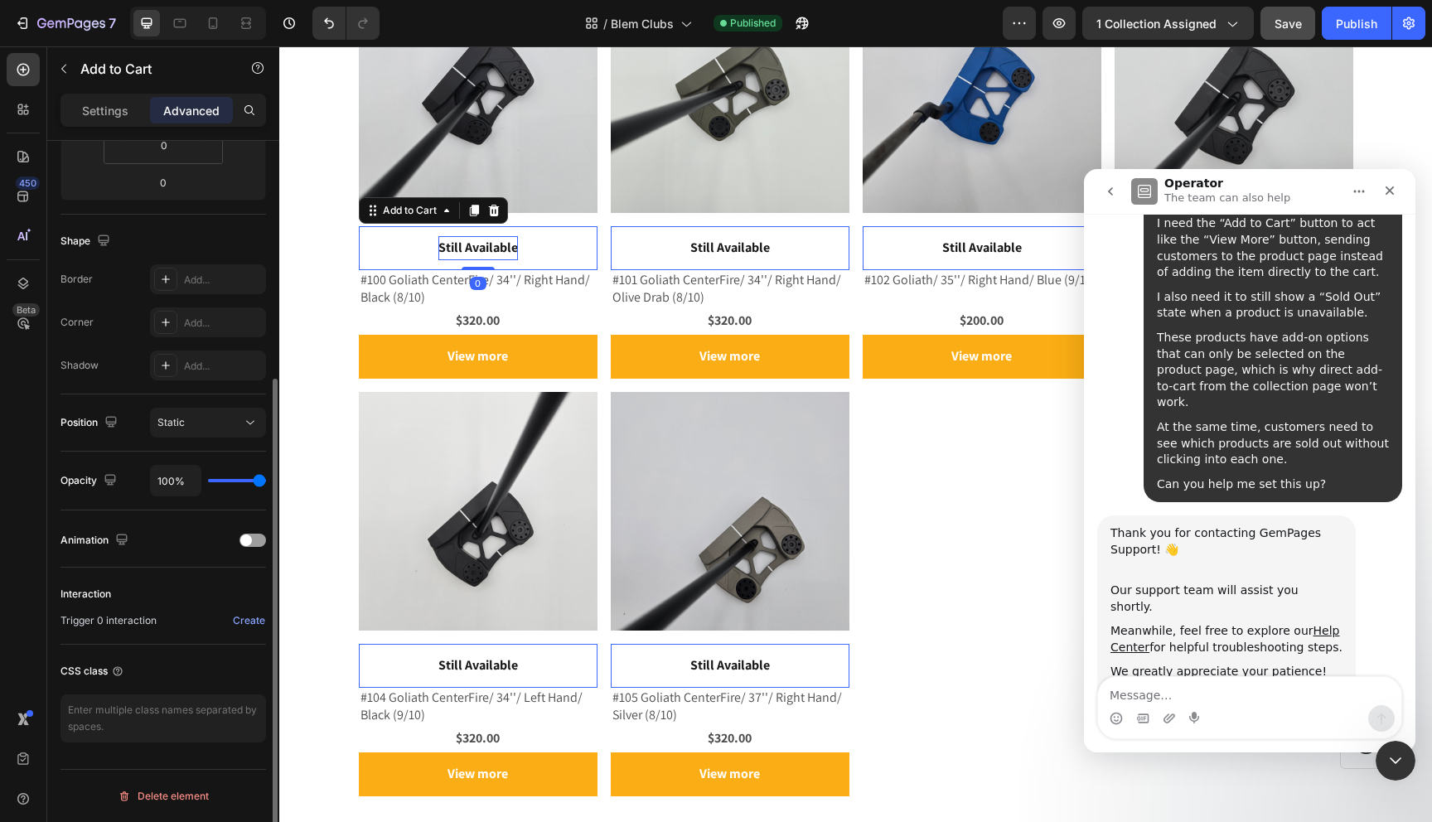
scroll to position [352, 0]
click at [403, 234] on div "Still Available Add to Cart 0" at bounding box center [478, 248] width 239 height 44
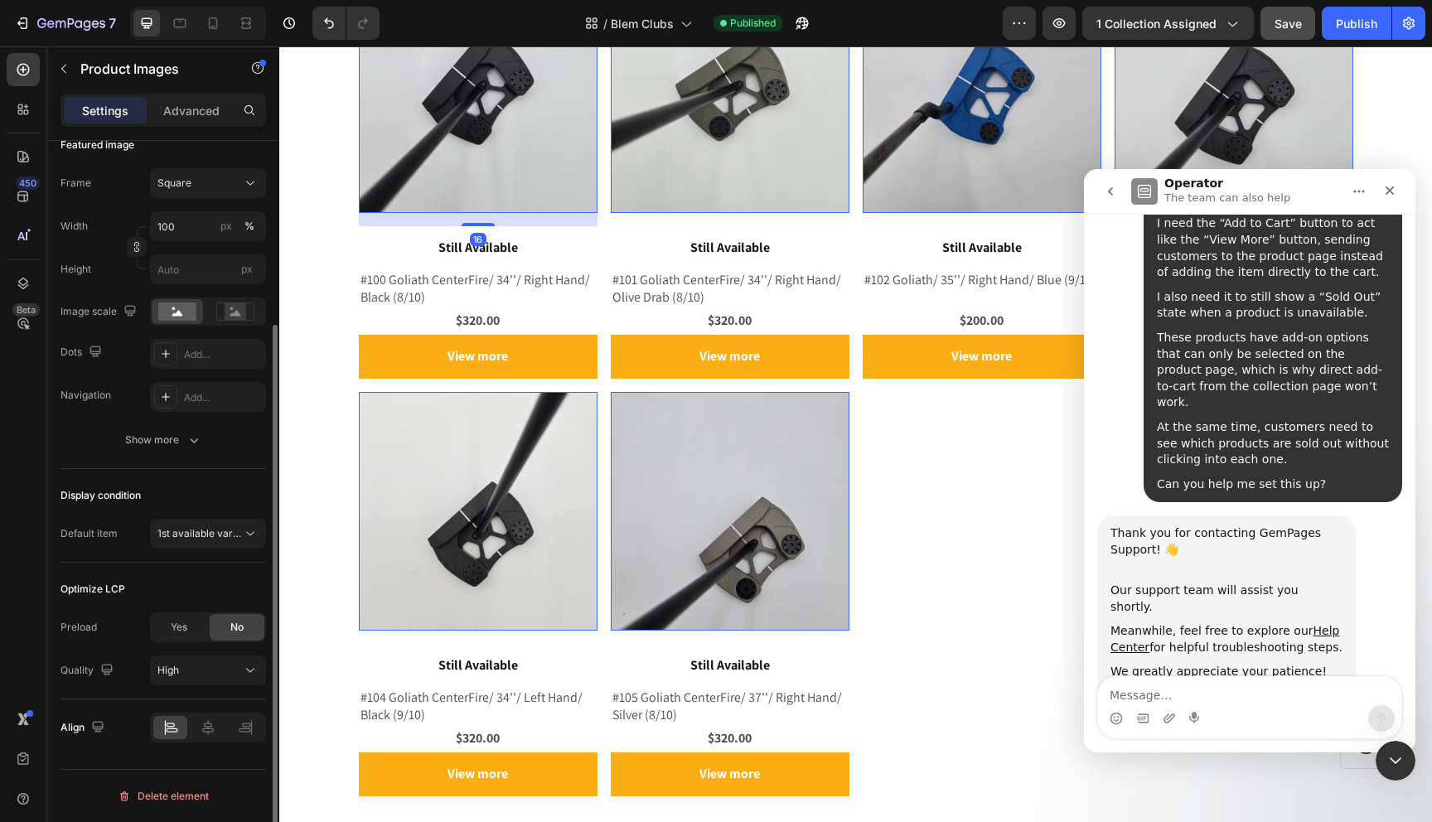
click at [527, 196] on img at bounding box center [478, 93] width 239 height 239
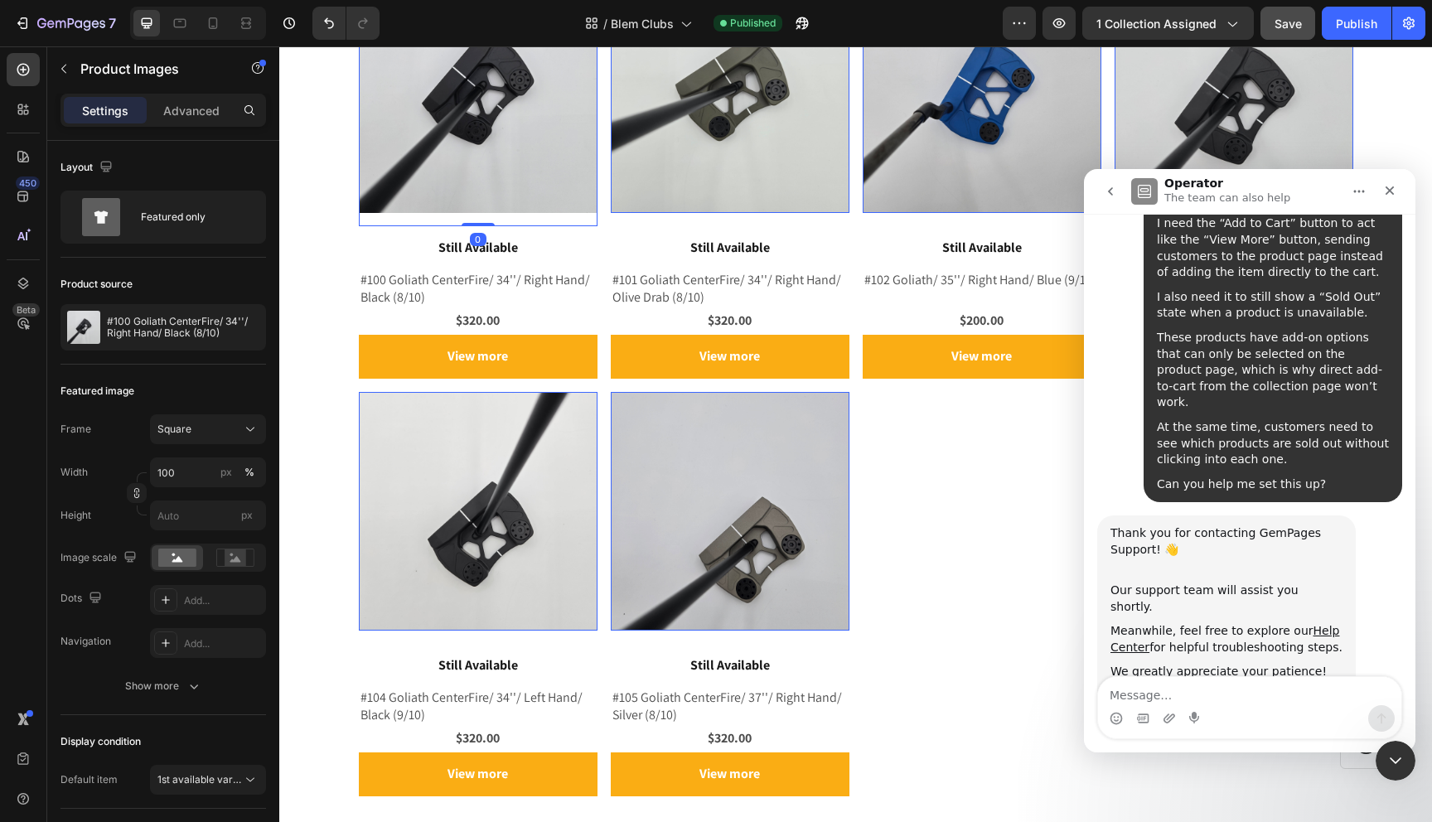
drag, startPoint x: 482, startPoint y: 222, endPoint x: 484, endPoint y: 202, distance: 20.0
click at [484, 202] on div "Product Images 0" at bounding box center [478, 100] width 239 height 252
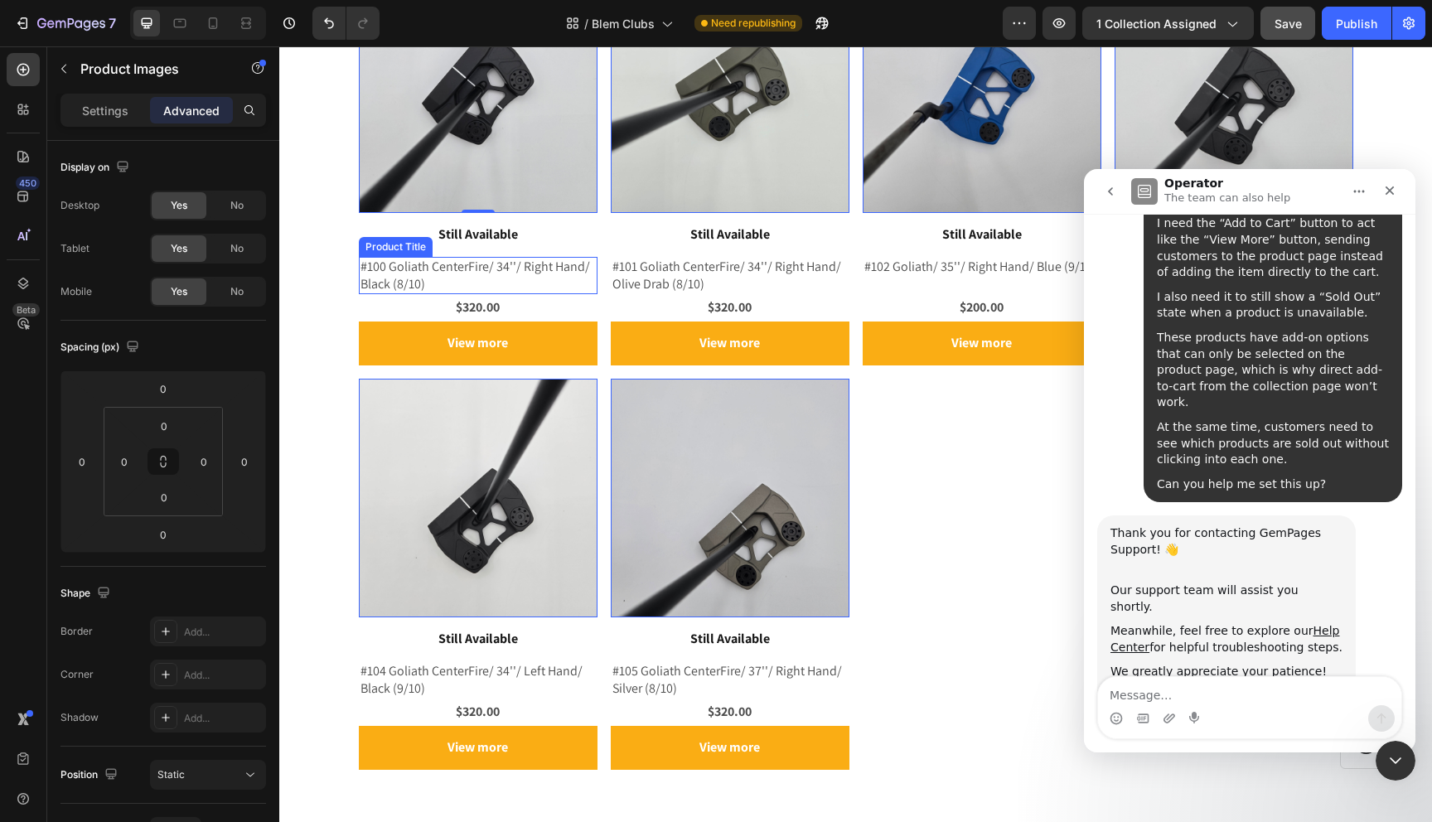
click at [528, 285] on h2 "#100 Goliath CenterFire/ 34''/ Right Hand/ Black (8/10)" at bounding box center [478, 276] width 239 height 38
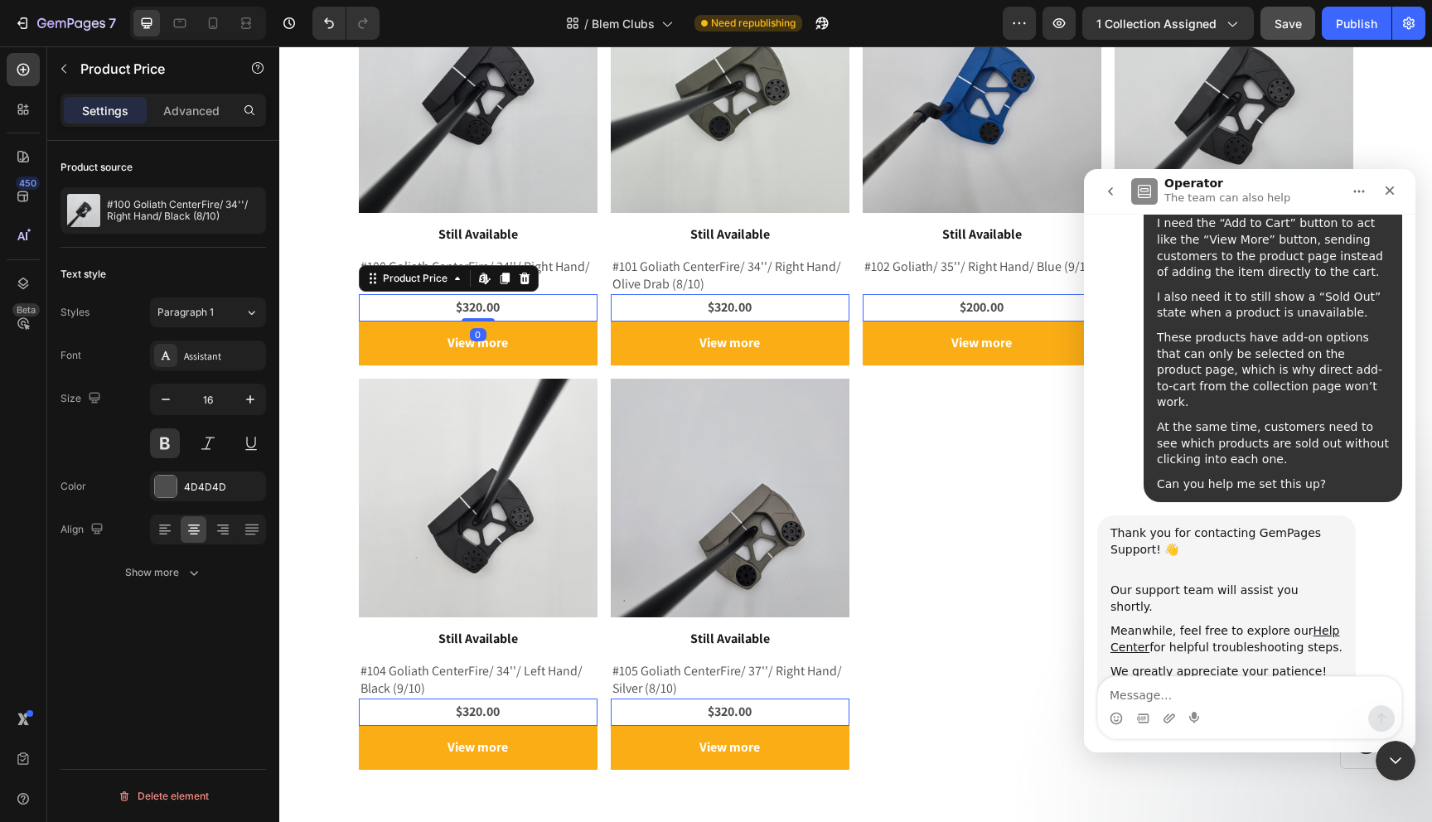
click at [537, 309] on div "$320.00" at bounding box center [478, 307] width 239 height 27
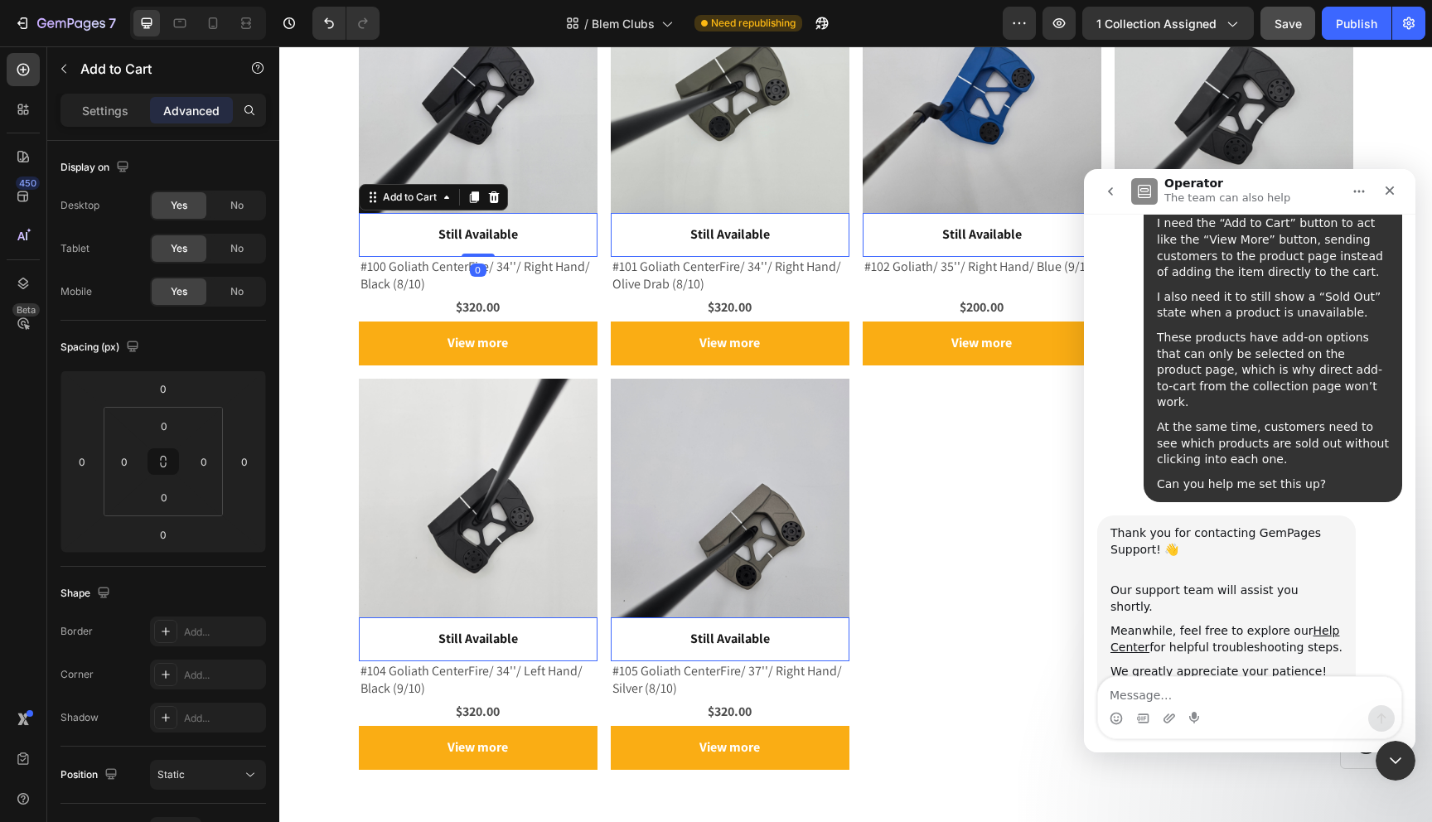
click at [556, 249] on div "Still Available Add to Cart 0" at bounding box center [478, 235] width 239 height 44
click at [212, 26] on icon at bounding box center [213, 23] width 9 height 12
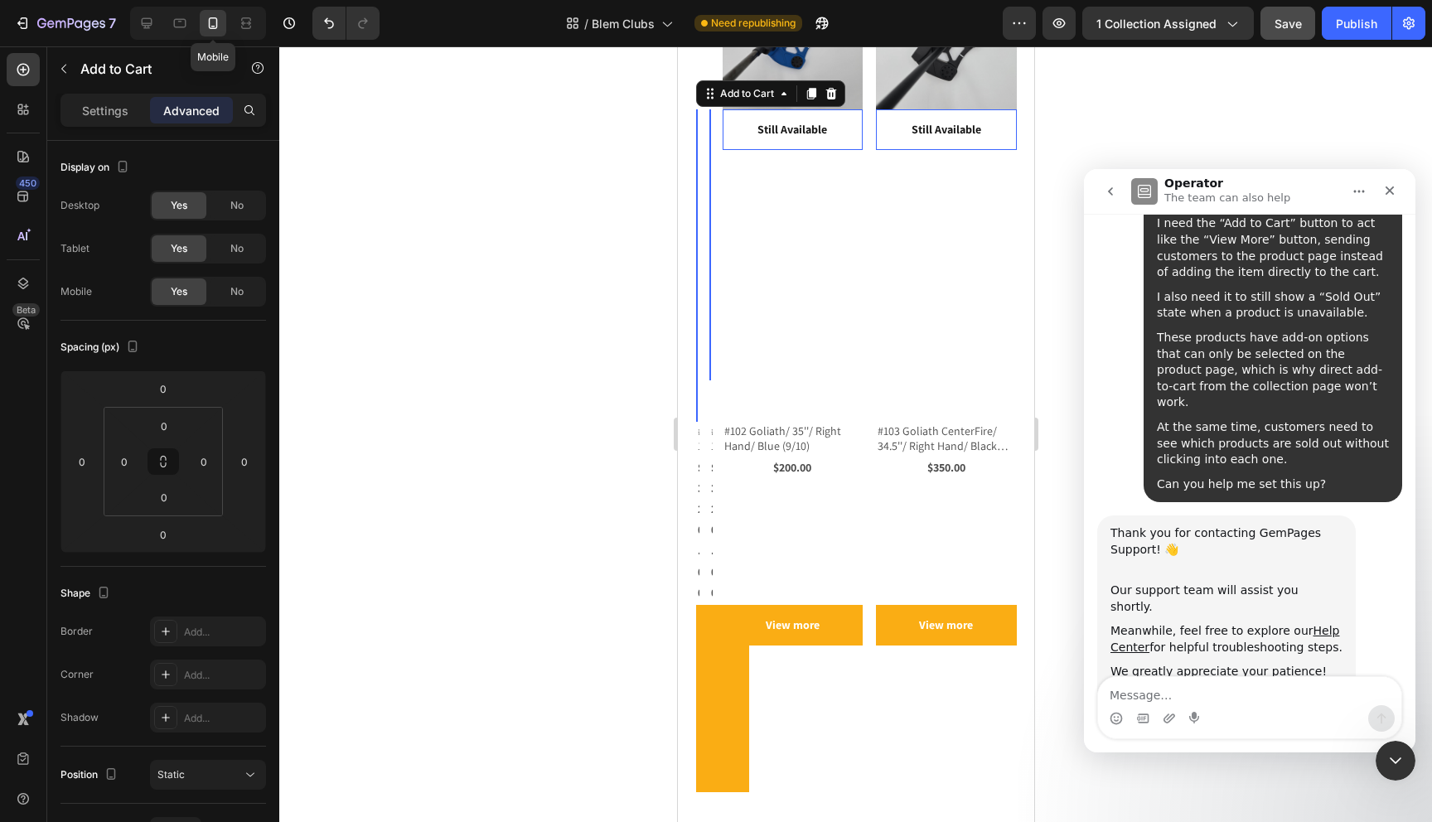
scroll to position [480, 0]
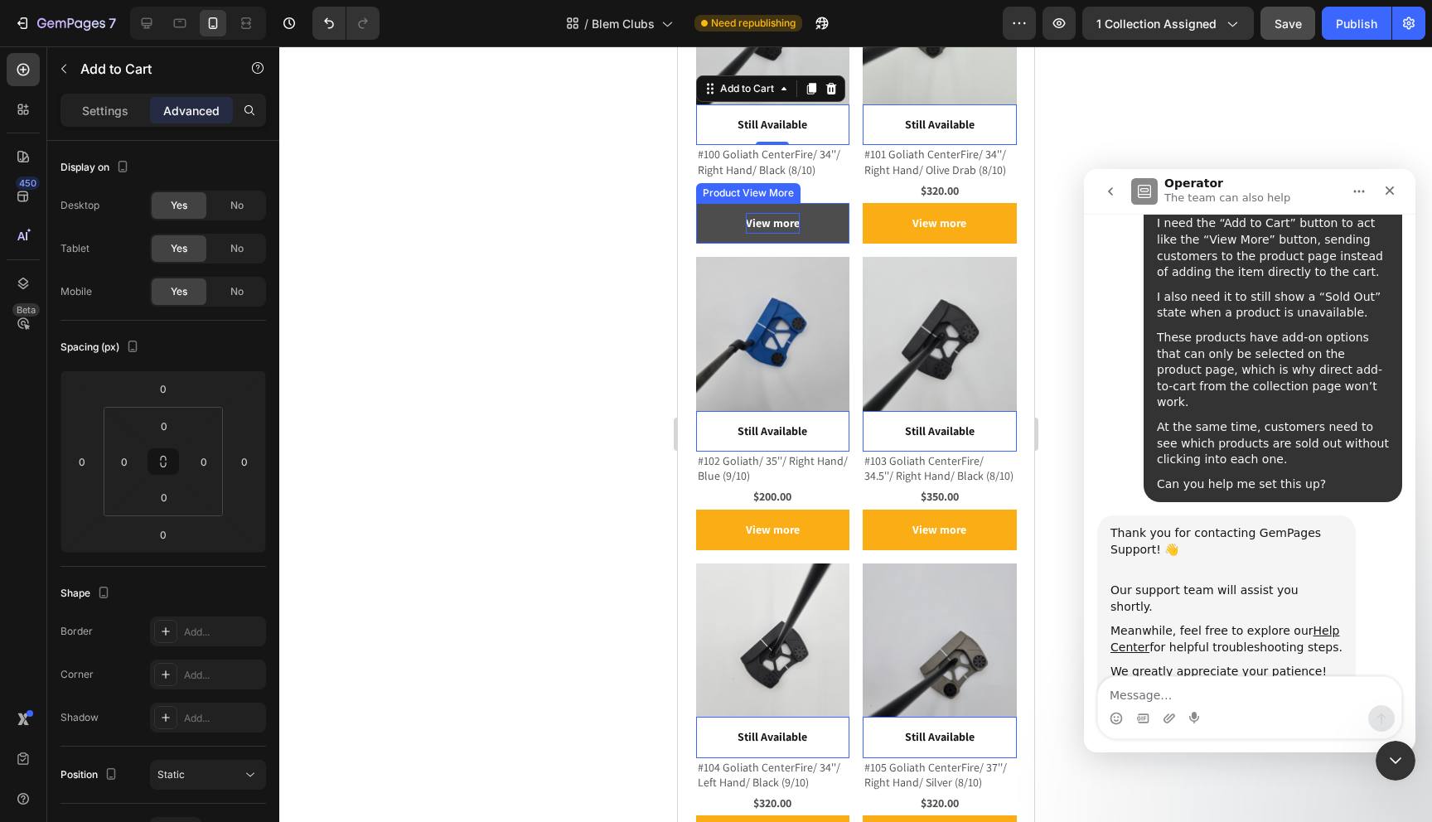
click at [782, 229] on p "View more" at bounding box center [772, 223] width 54 height 21
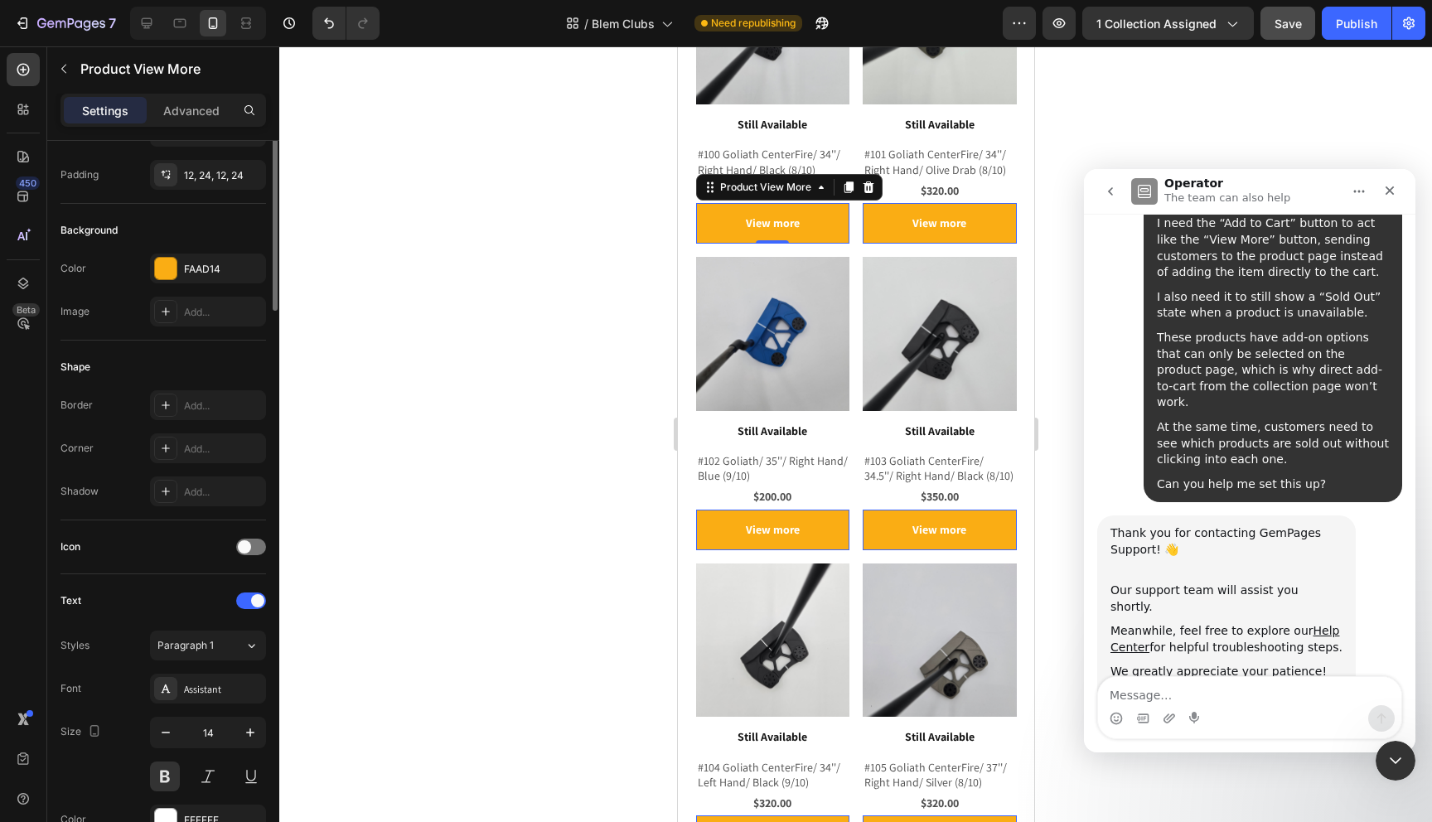
scroll to position [0, 0]
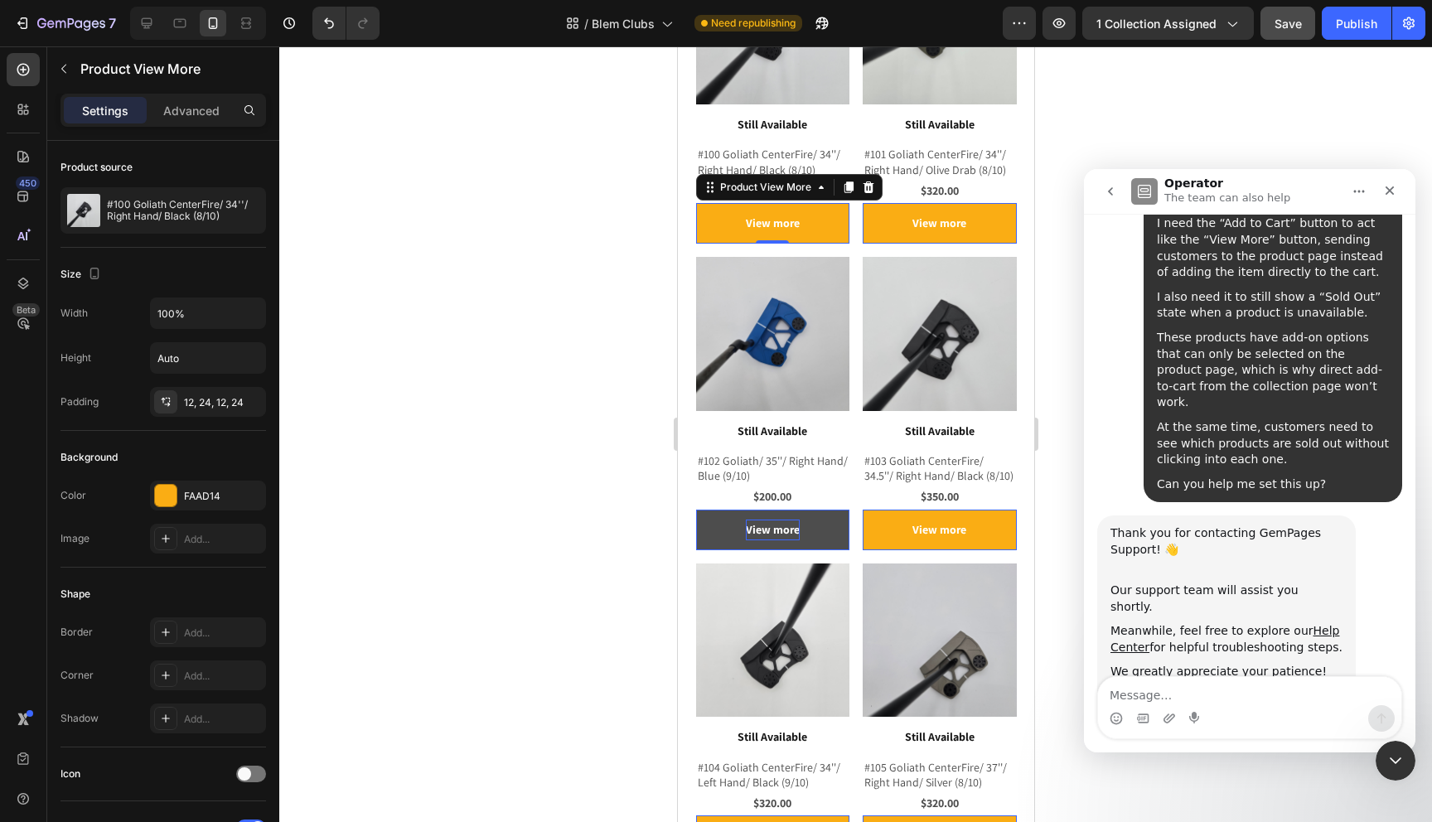
click at [777, 234] on p "View more" at bounding box center [772, 223] width 54 height 21
click at [794, 533] on p "View more" at bounding box center [772, 530] width 54 height 21
click at [591, 497] on div at bounding box center [855, 434] width 1153 height 776
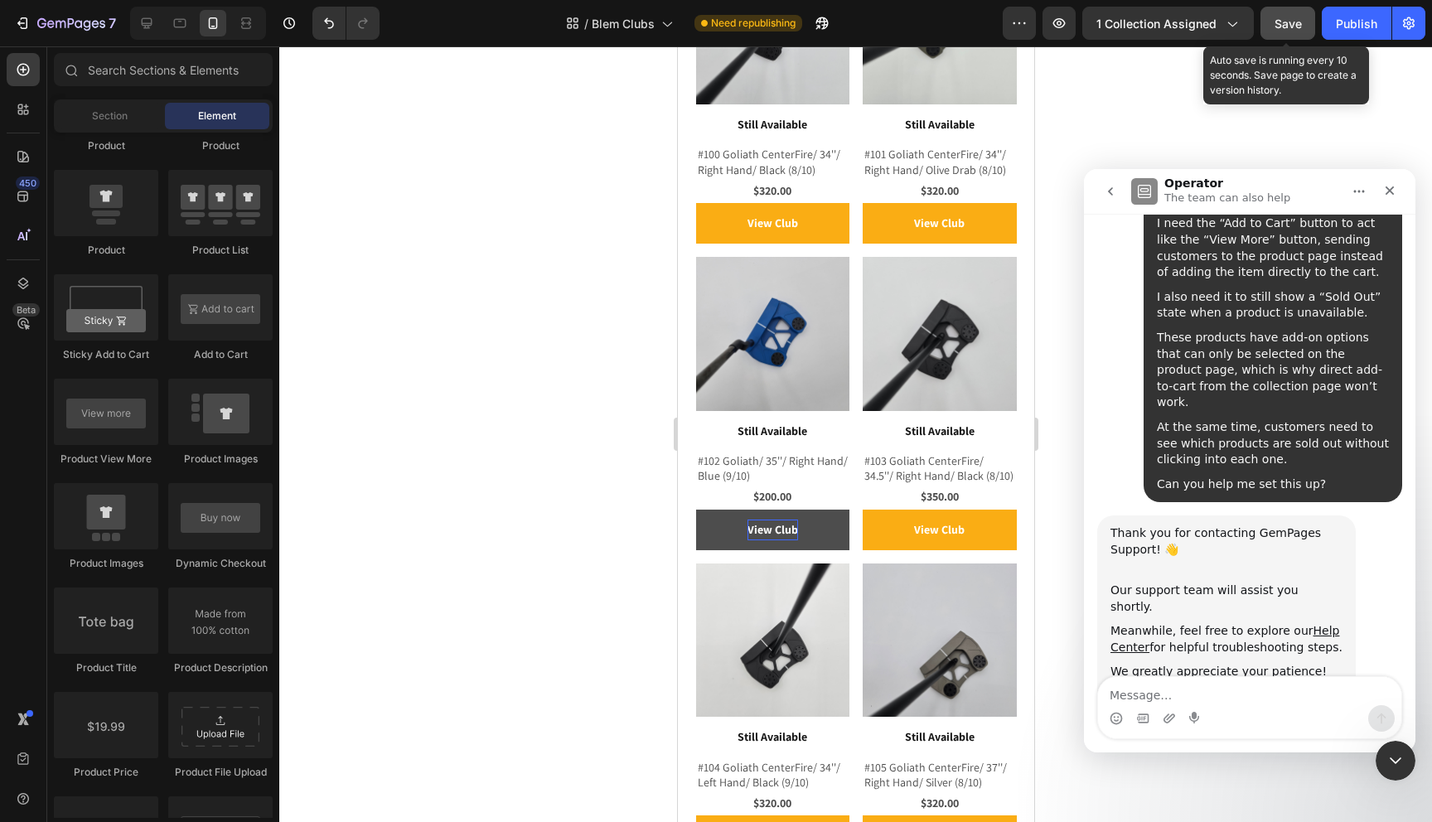
click at [1288, 22] on span "Save" at bounding box center [1288, 24] width 27 height 14
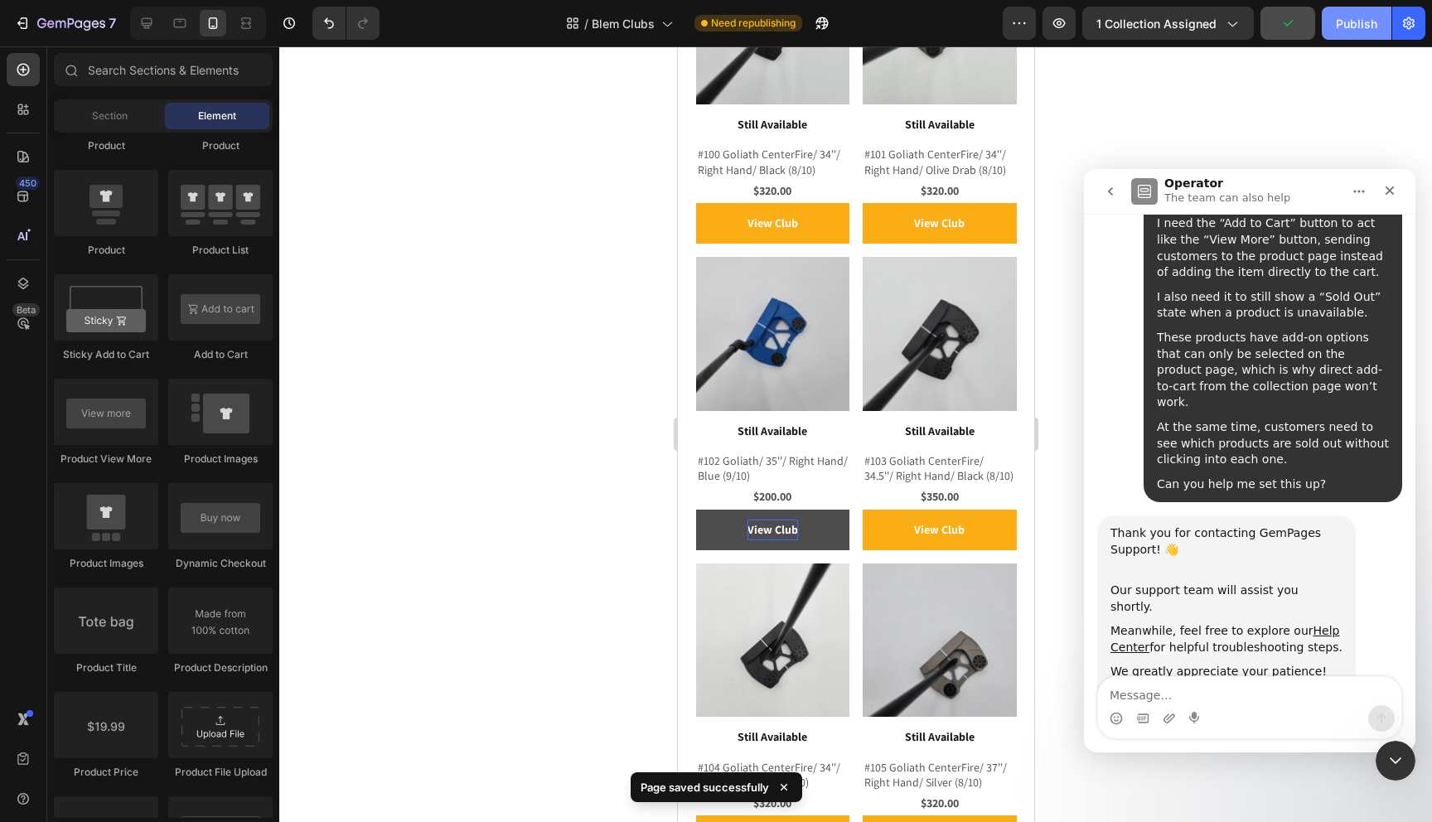
click at [1338, 23] on div "Publish" at bounding box center [1356, 23] width 41 height 17
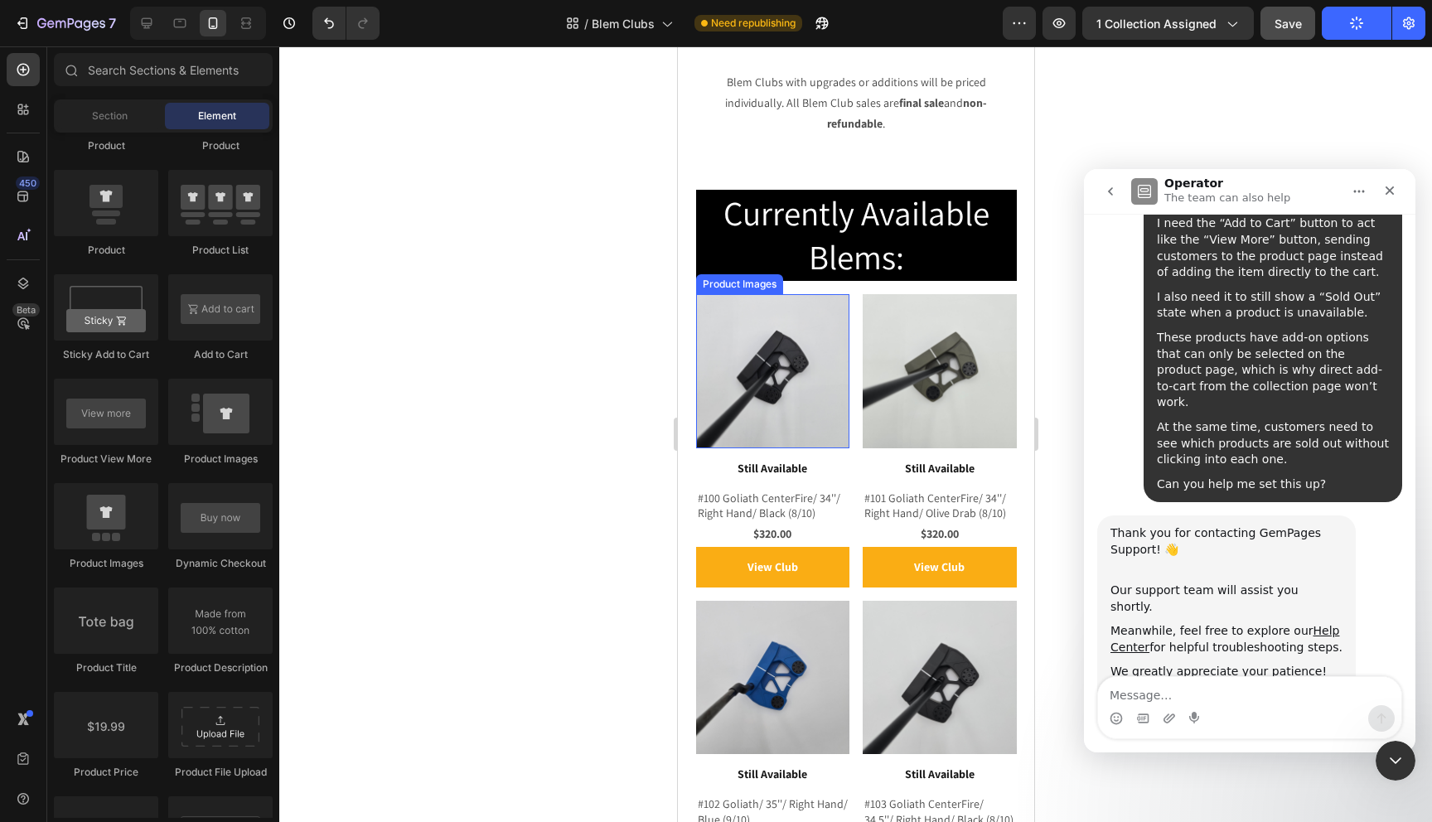
scroll to position [304, 0]
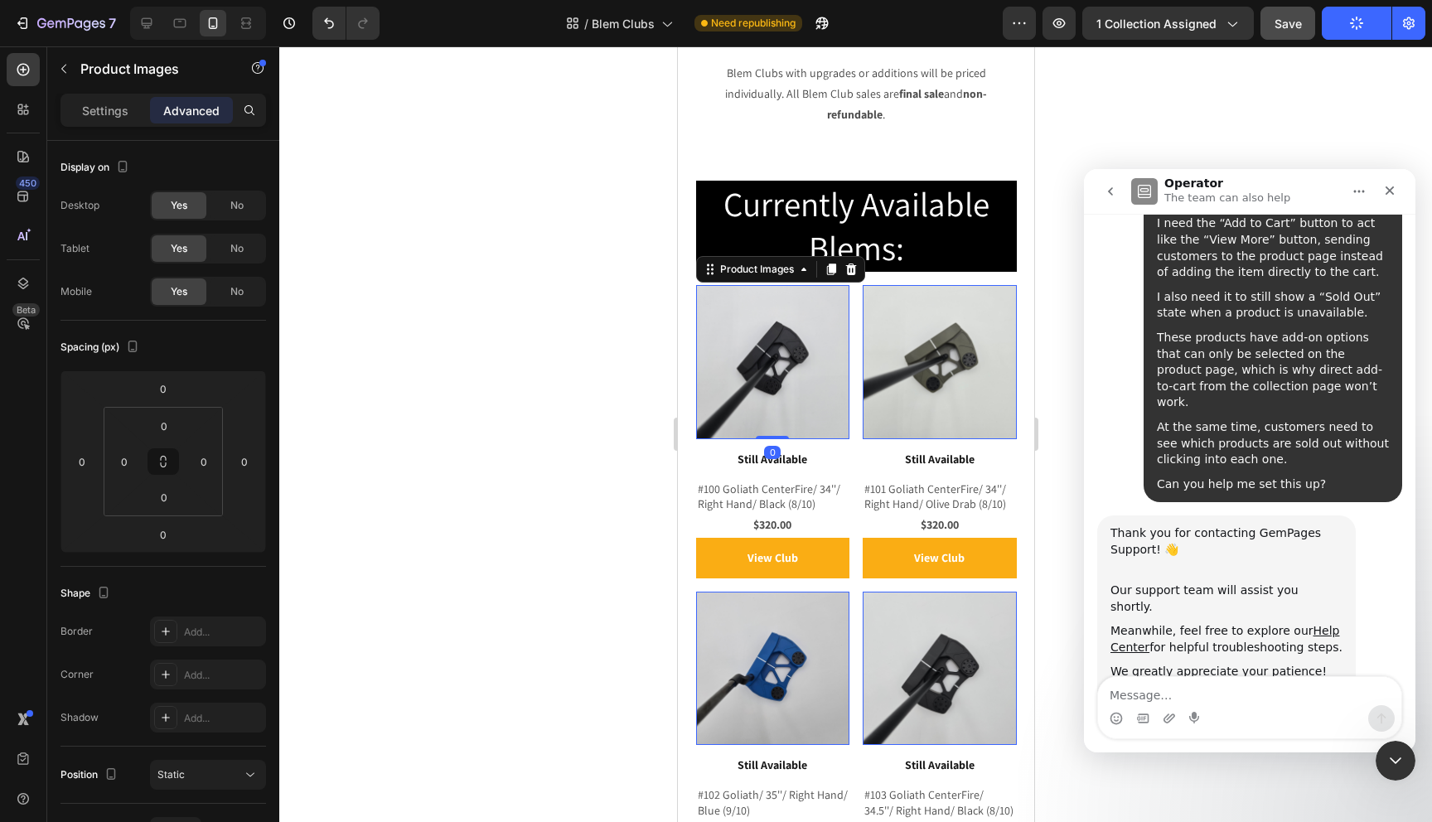
click at [817, 401] on img at bounding box center [772, 362] width 154 height 154
click at [776, 262] on div "Product Images" at bounding box center [756, 269] width 80 height 15
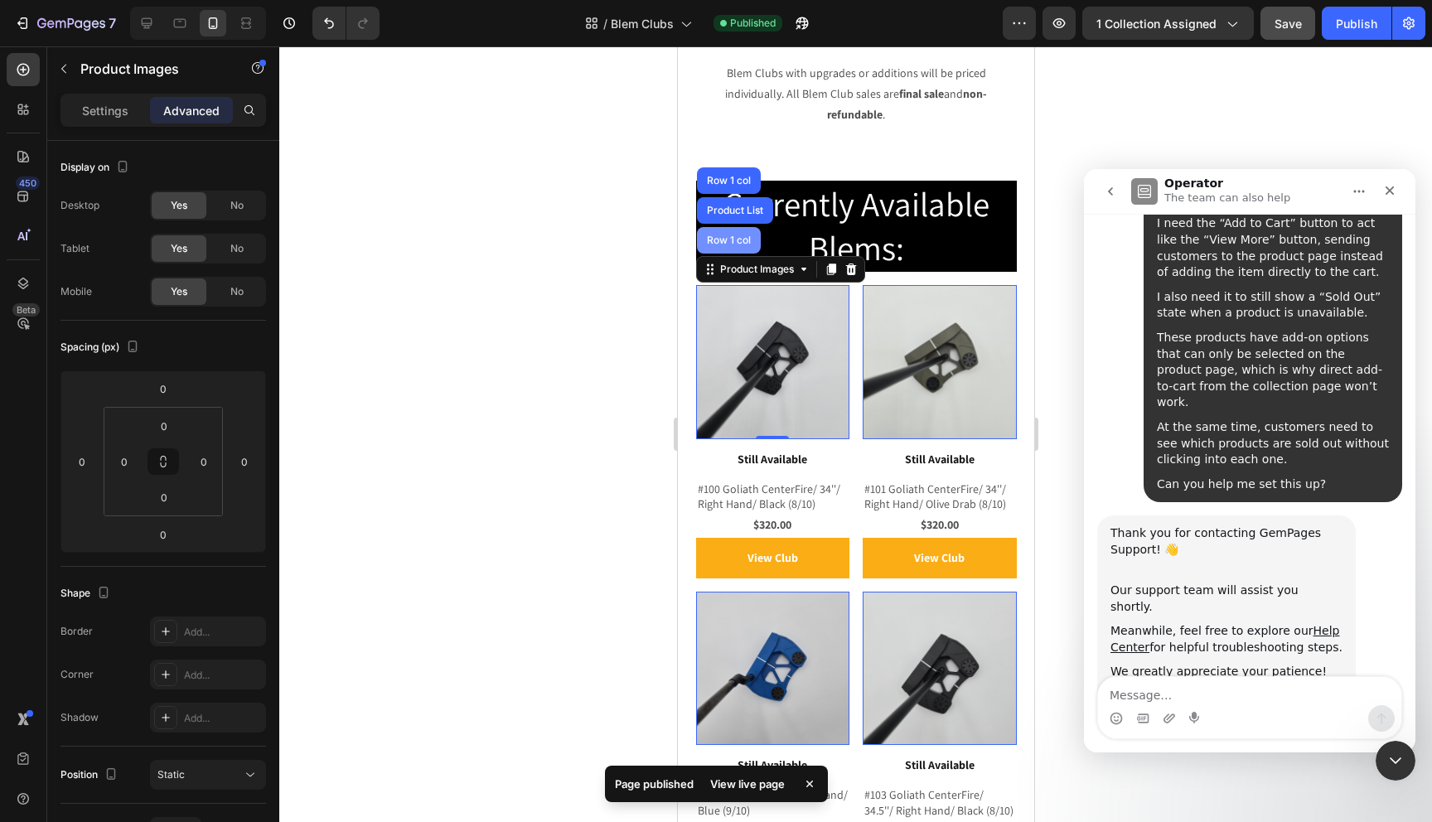
click at [740, 235] on div "Row 1 col" at bounding box center [728, 240] width 51 height 10
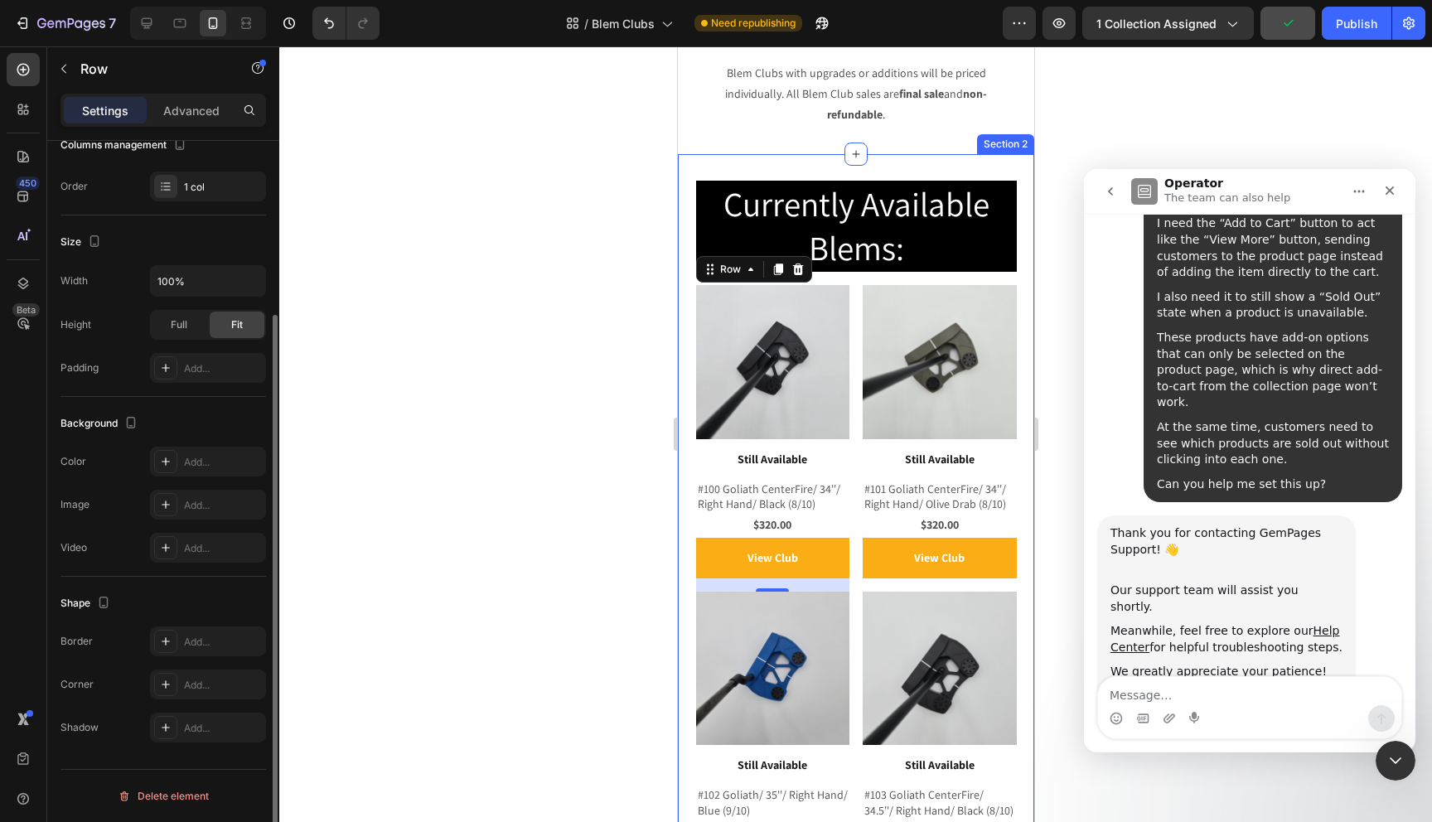
scroll to position [236, 0]
click at [209, 473] on div "Add..." at bounding box center [208, 465] width 116 height 30
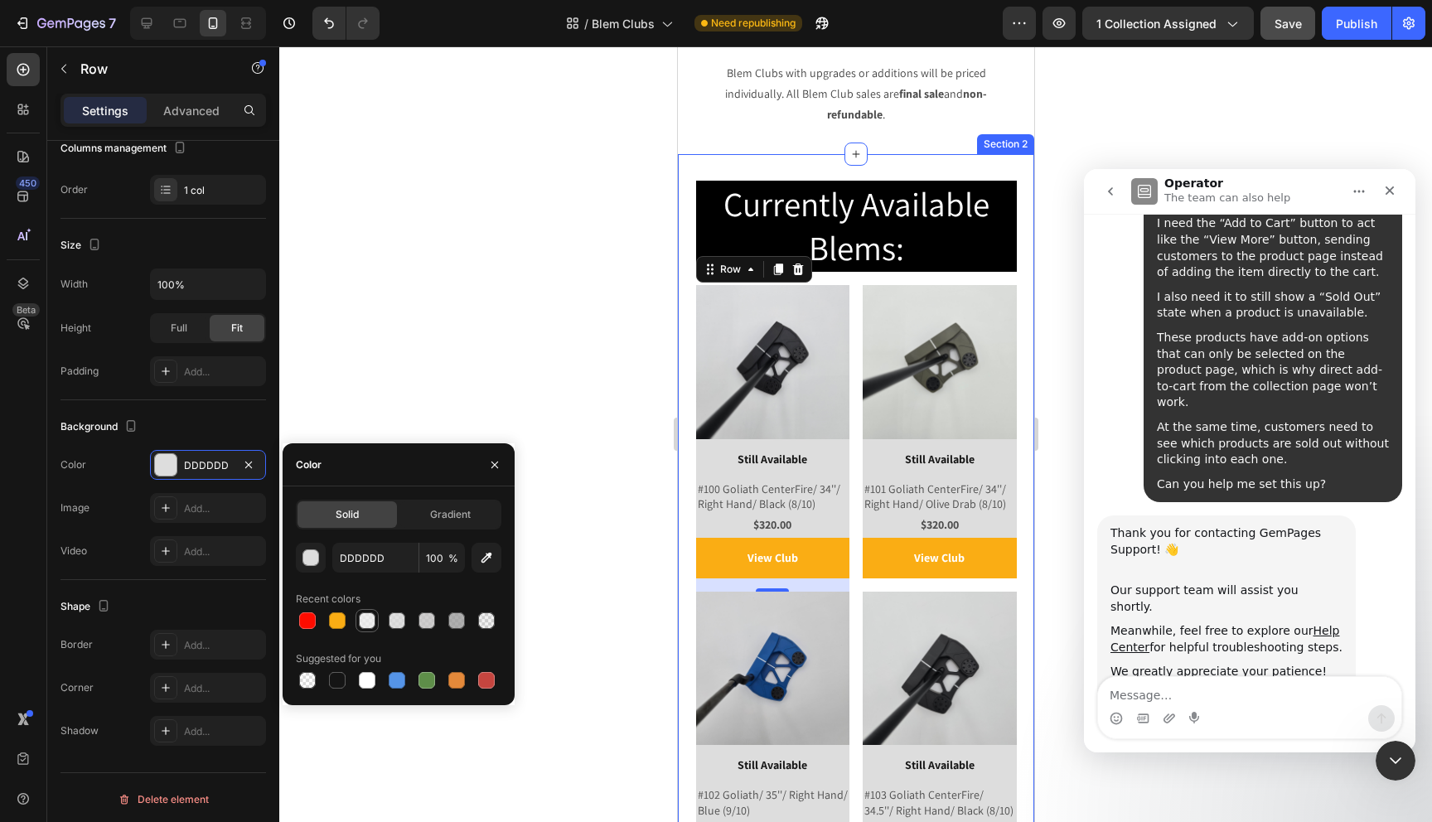
click at [367, 624] on div at bounding box center [367, 620] width 17 height 17
type input "EAEAEA"
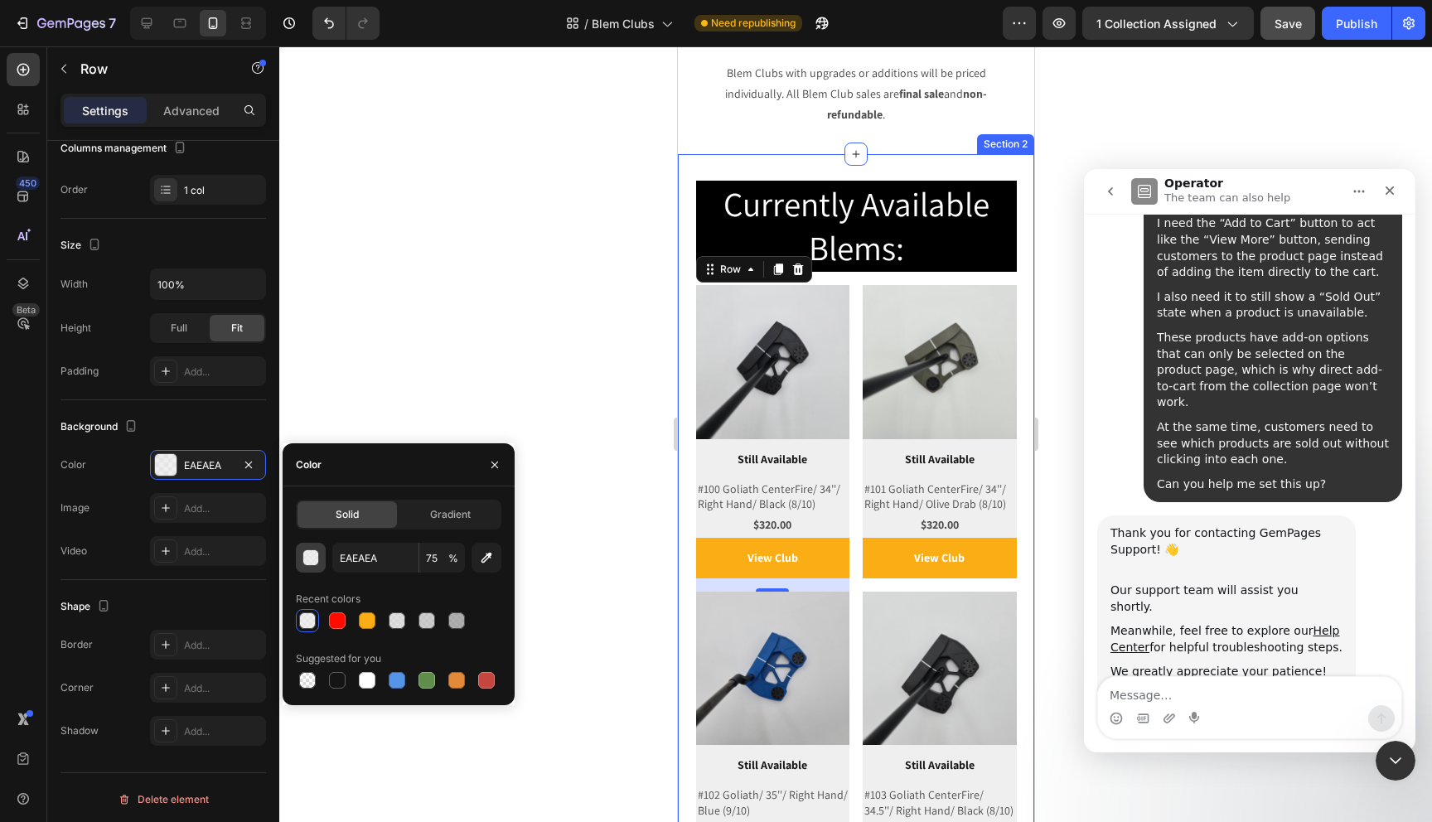
click at [312, 567] on button "button" at bounding box center [311, 558] width 30 height 30
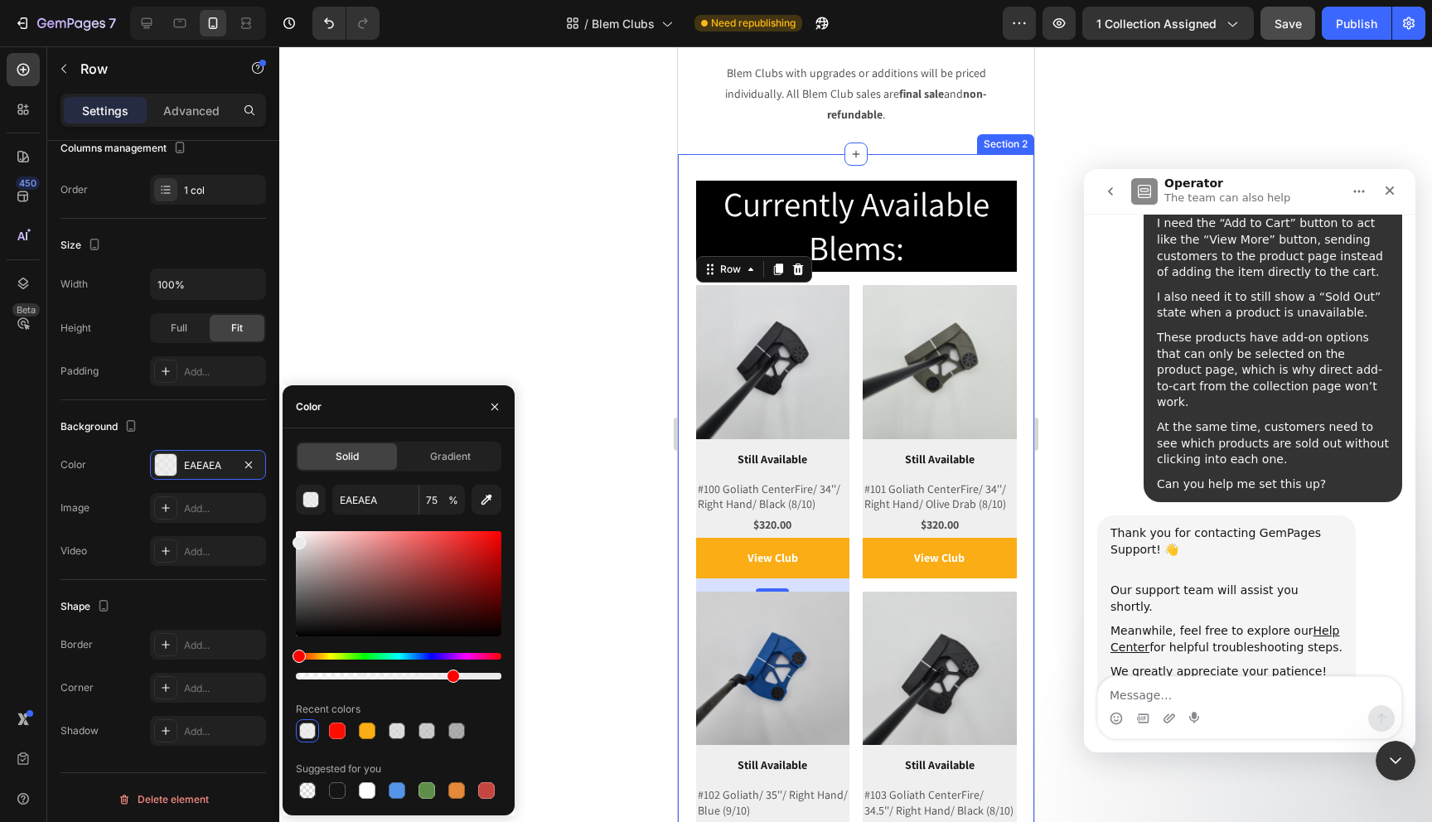
click at [351, 674] on div at bounding box center [399, 676] width 206 height 7
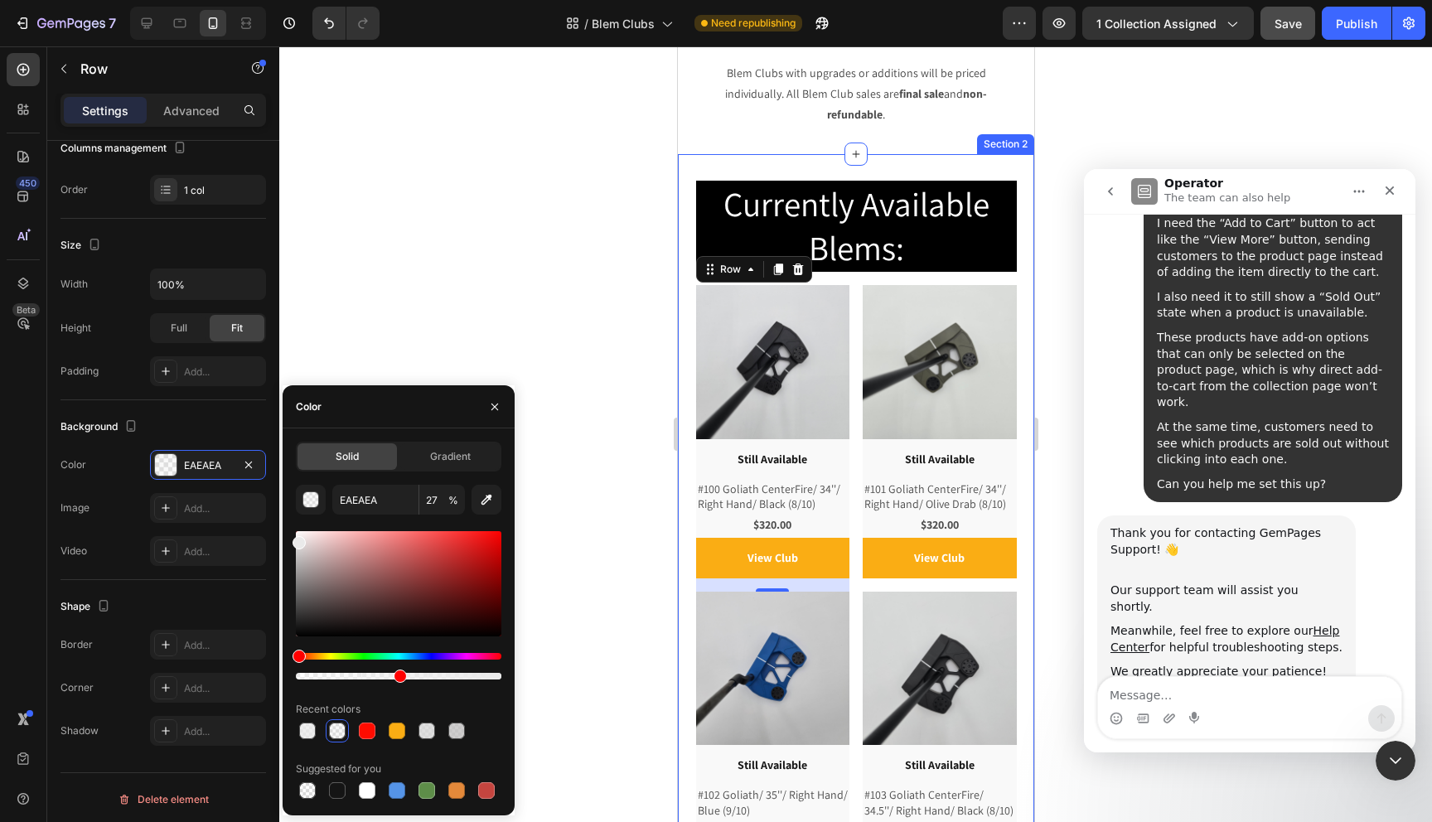
click at [396, 673] on div at bounding box center [399, 676] width 206 height 7
type input "49"
click at [545, 437] on div at bounding box center [855, 434] width 1153 height 776
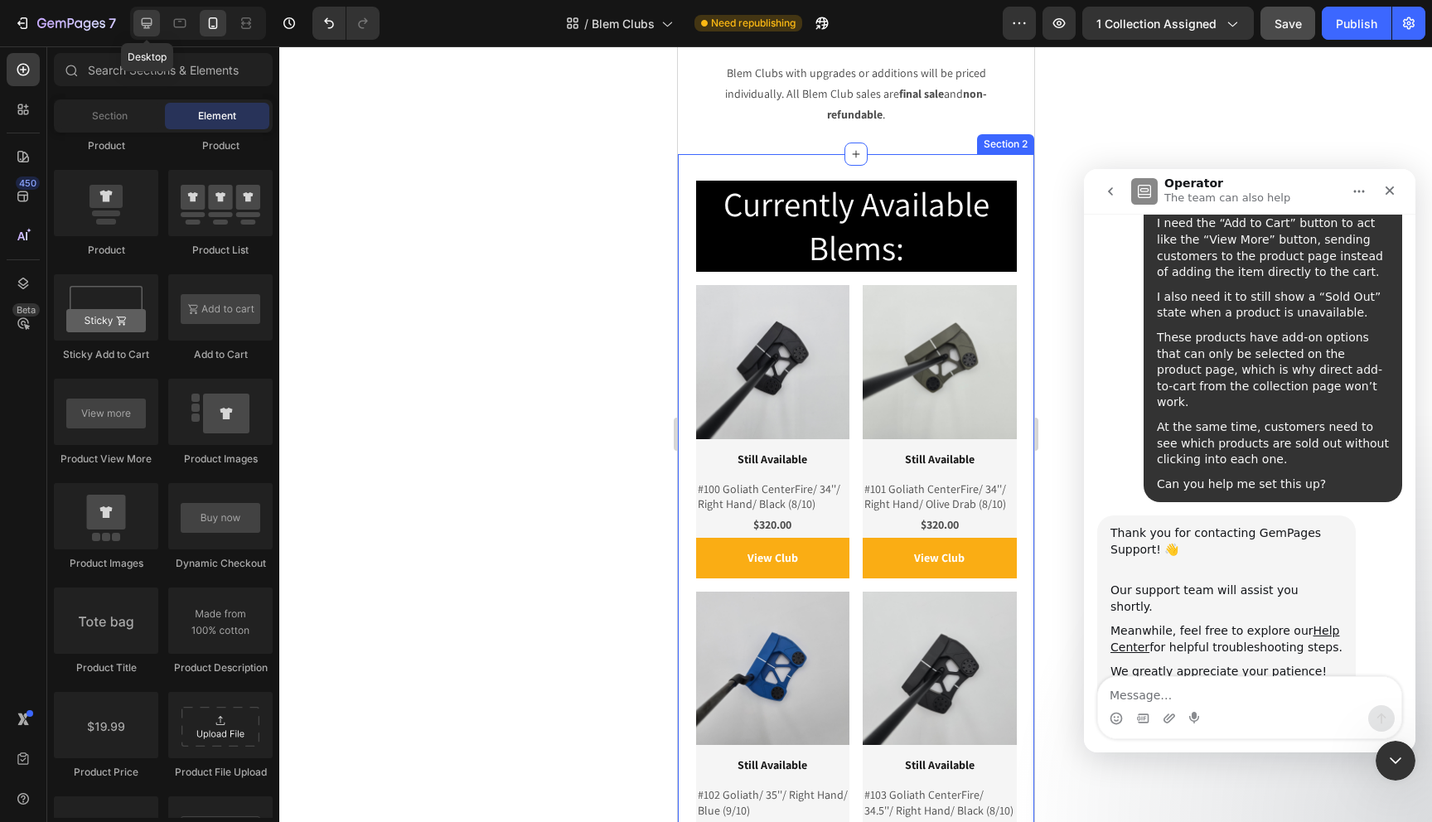
click at [148, 21] on icon at bounding box center [146, 23] width 17 height 17
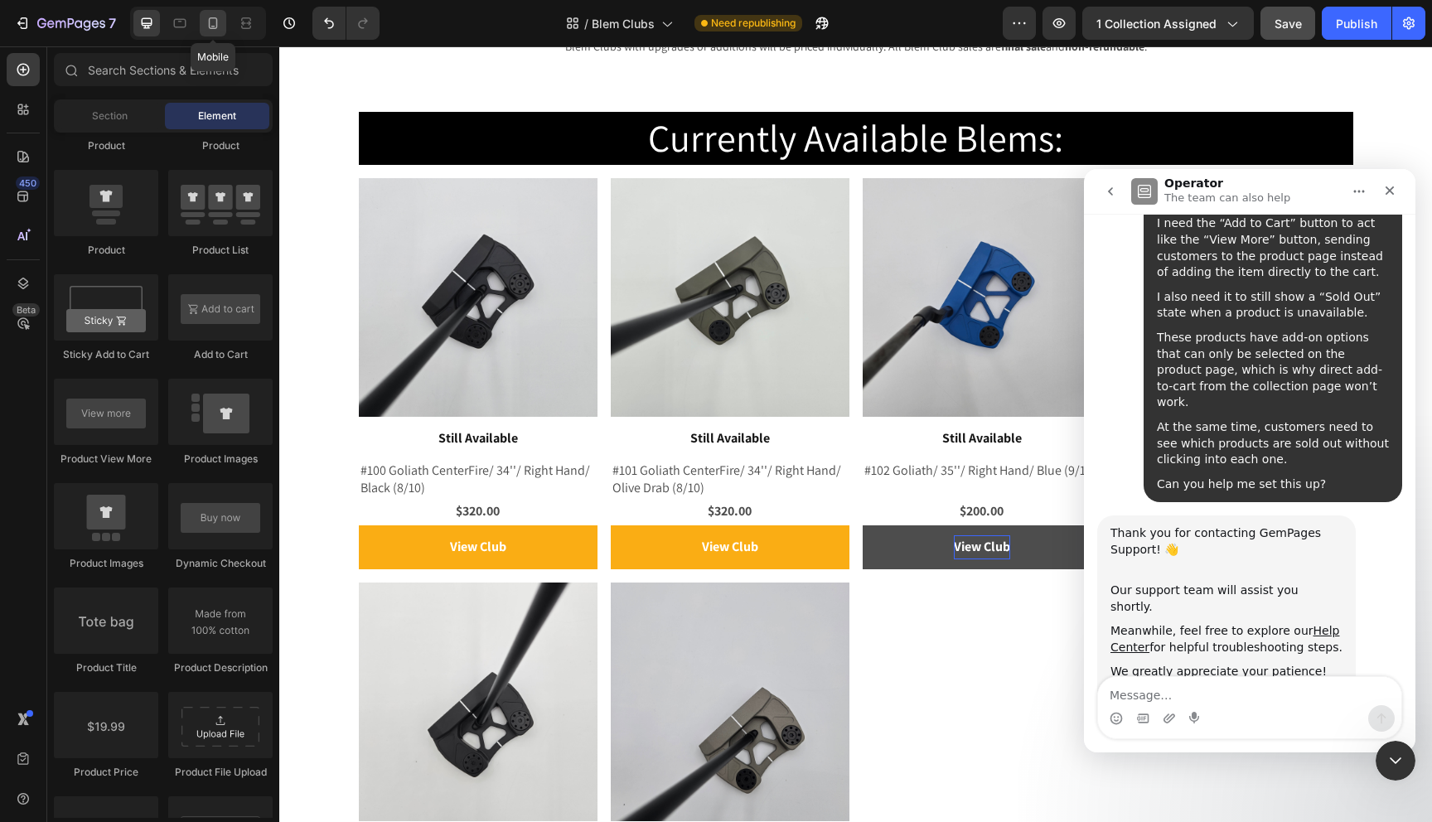
click at [210, 27] on icon at bounding box center [213, 23] width 9 height 12
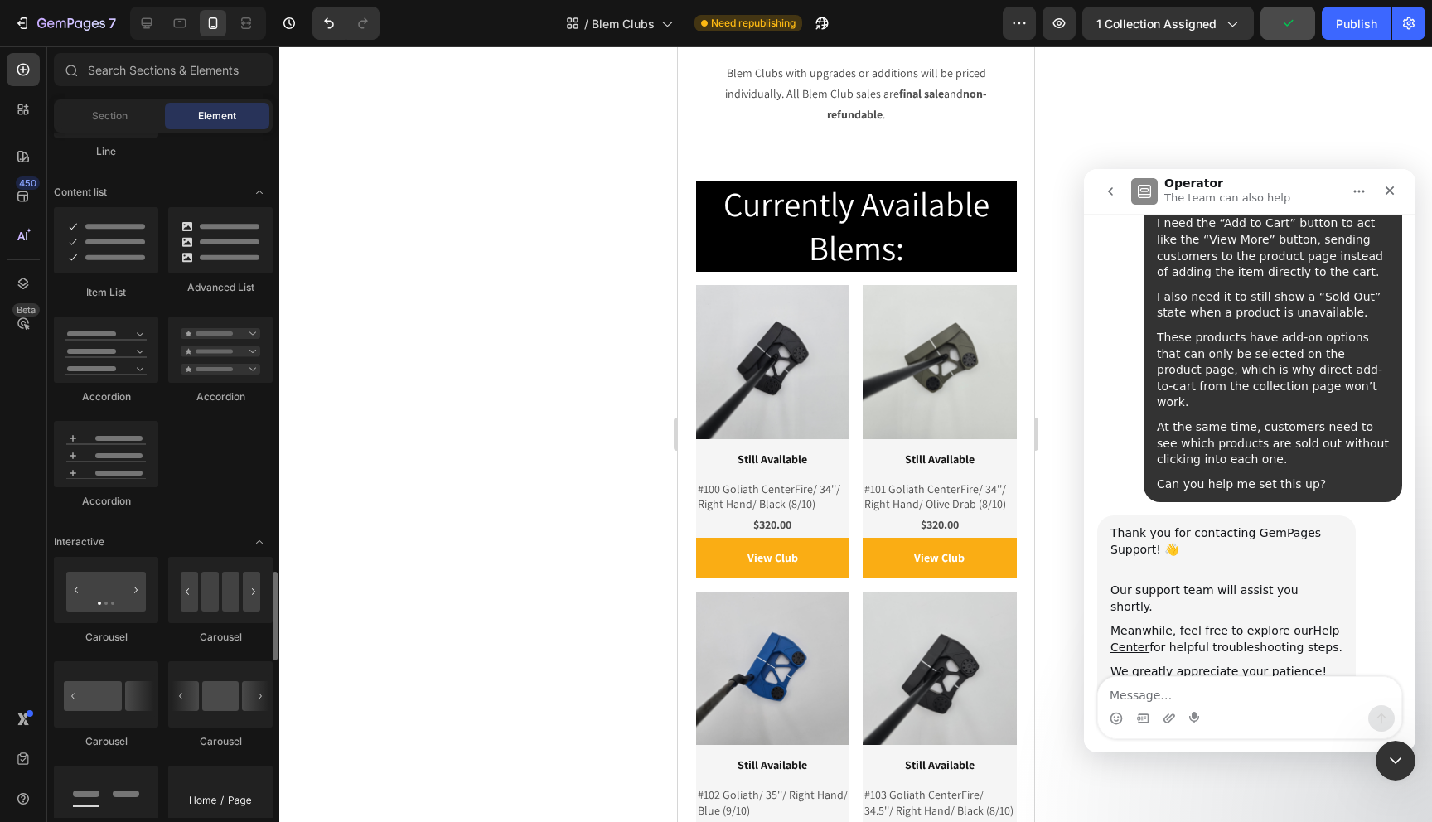
scroll to position [1122, 0]
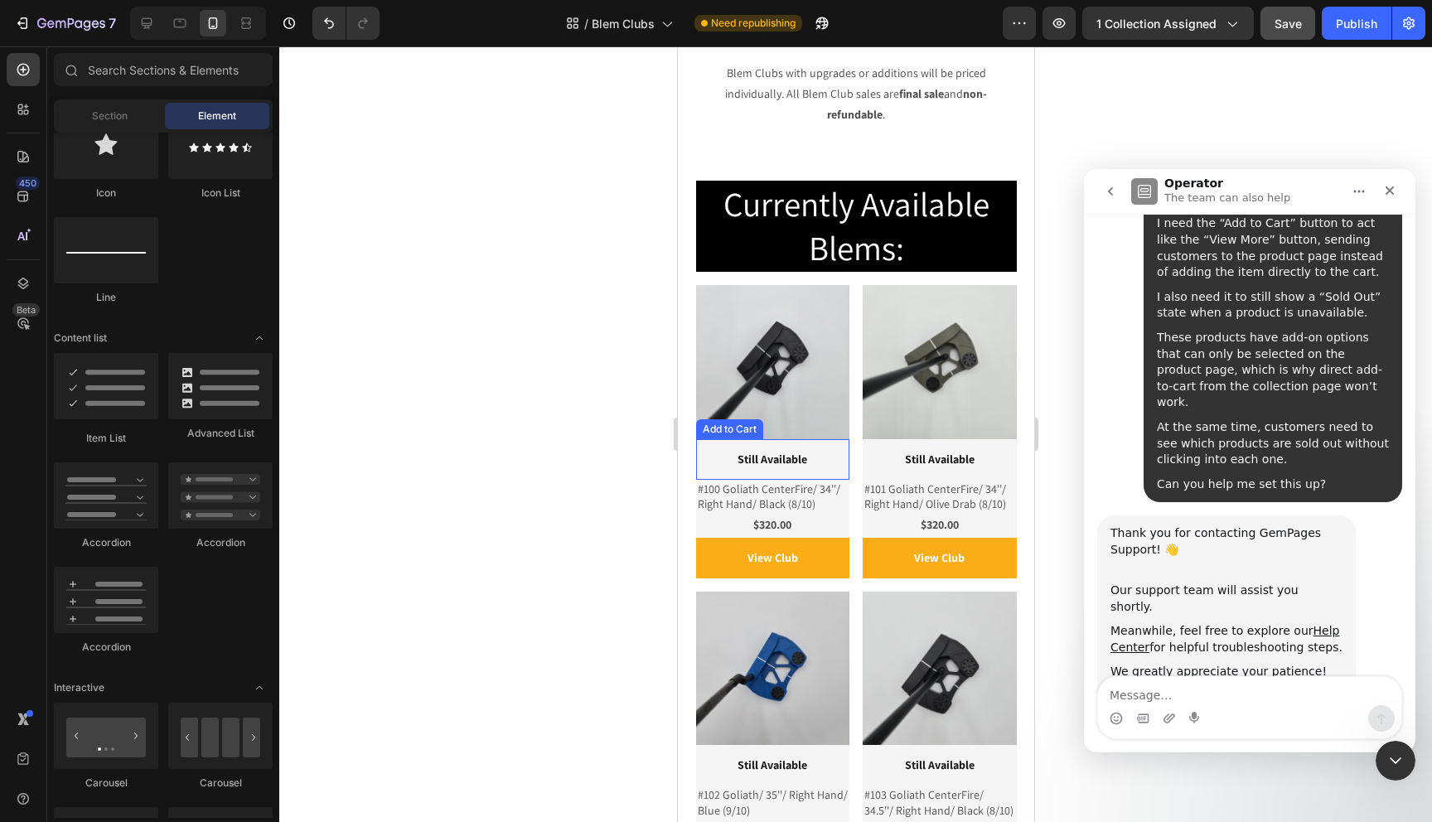
click at [716, 439] on div "Still Available Add to Cart" at bounding box center [772, 459] width 154 height 41
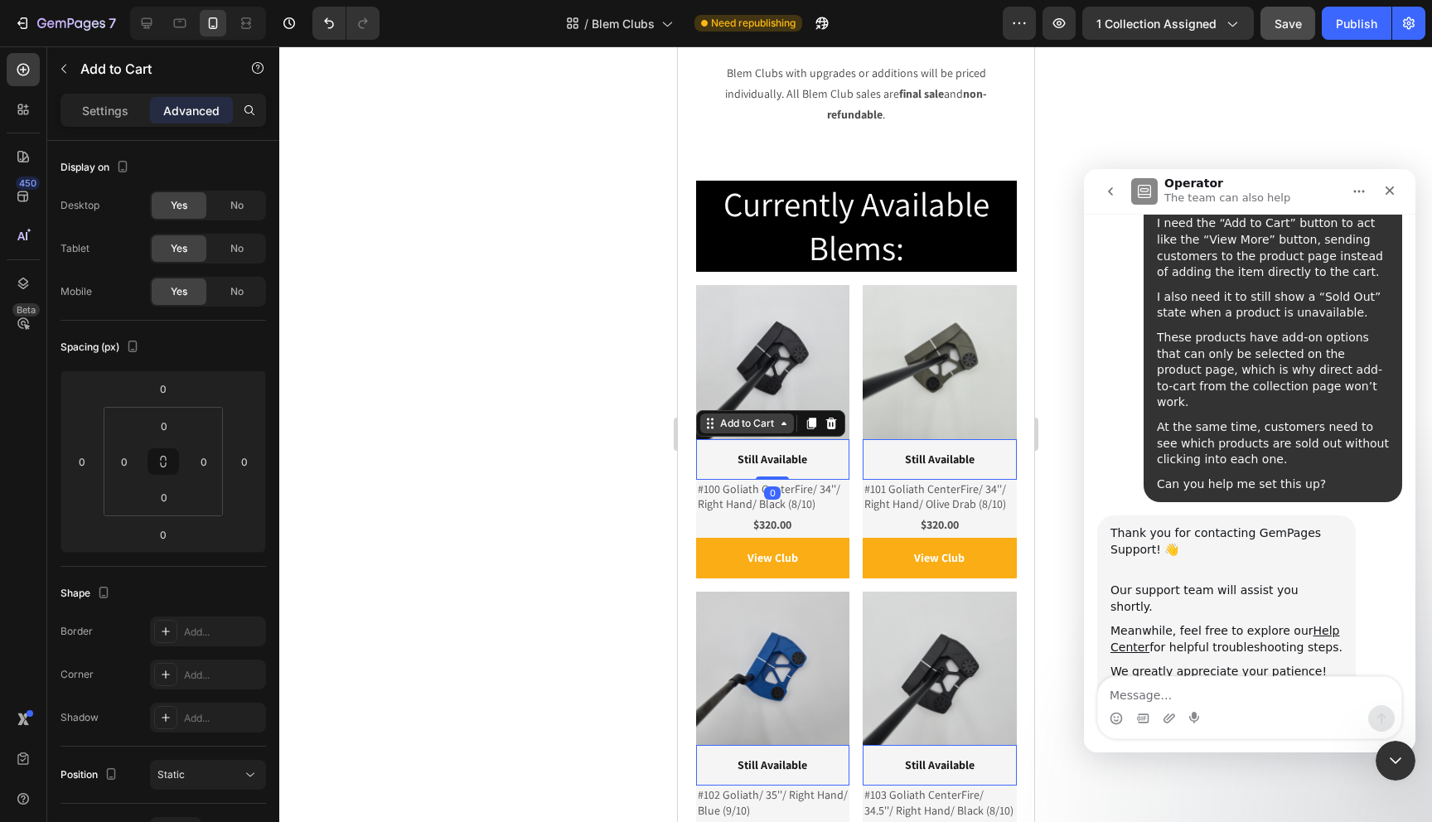
click at [721, 416] on div "Add to Cart" at bounding box center [746, 423] width 61 height 15
click at [721, 381] on div "Row 1 col" at bounding box center [728, 394] width 64 height 27
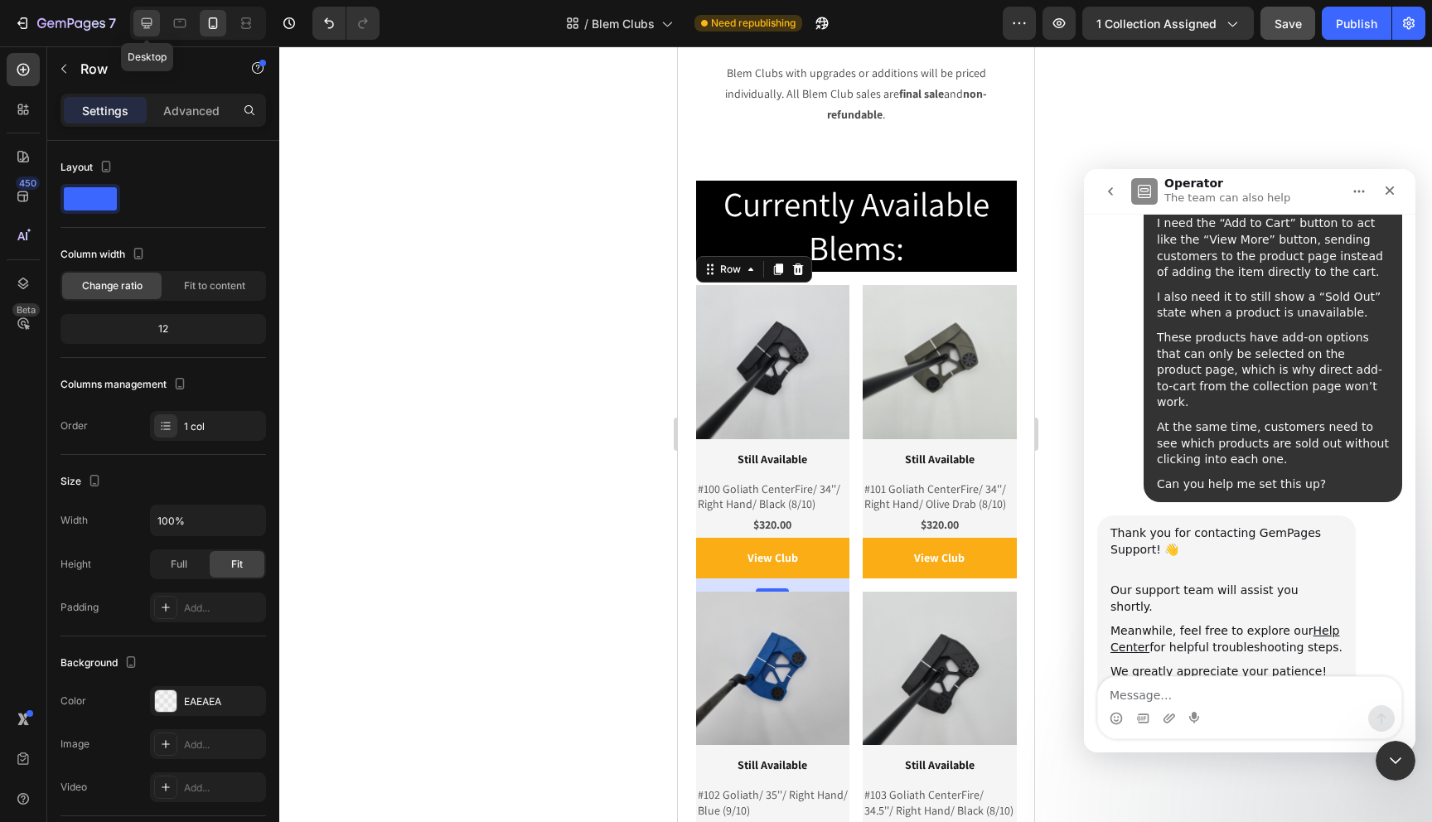
click at [150, 20] on icon at bounding box center [146, 23] width 17 height 17
type input "1200"
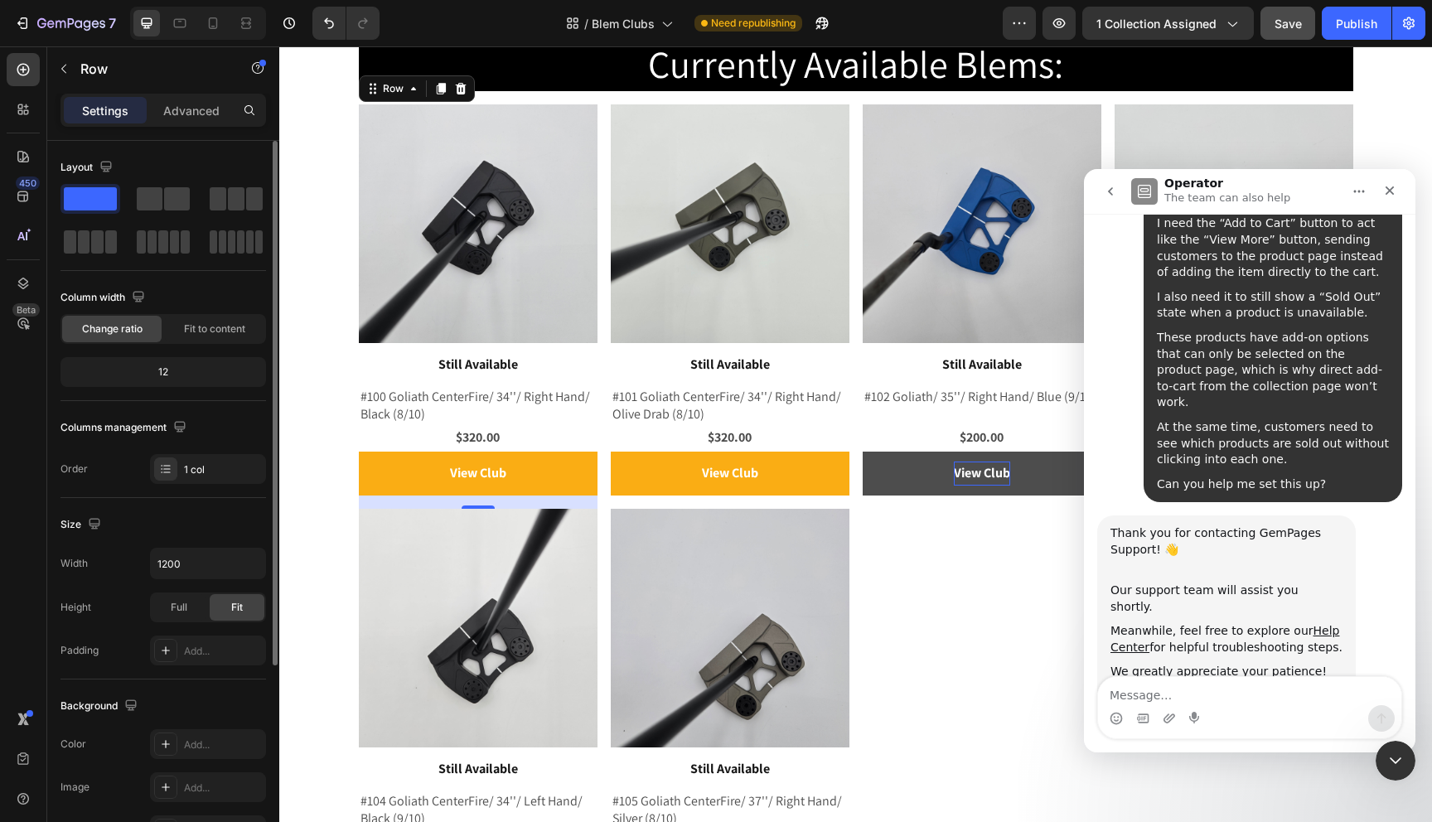
scroll to position [227, 0]
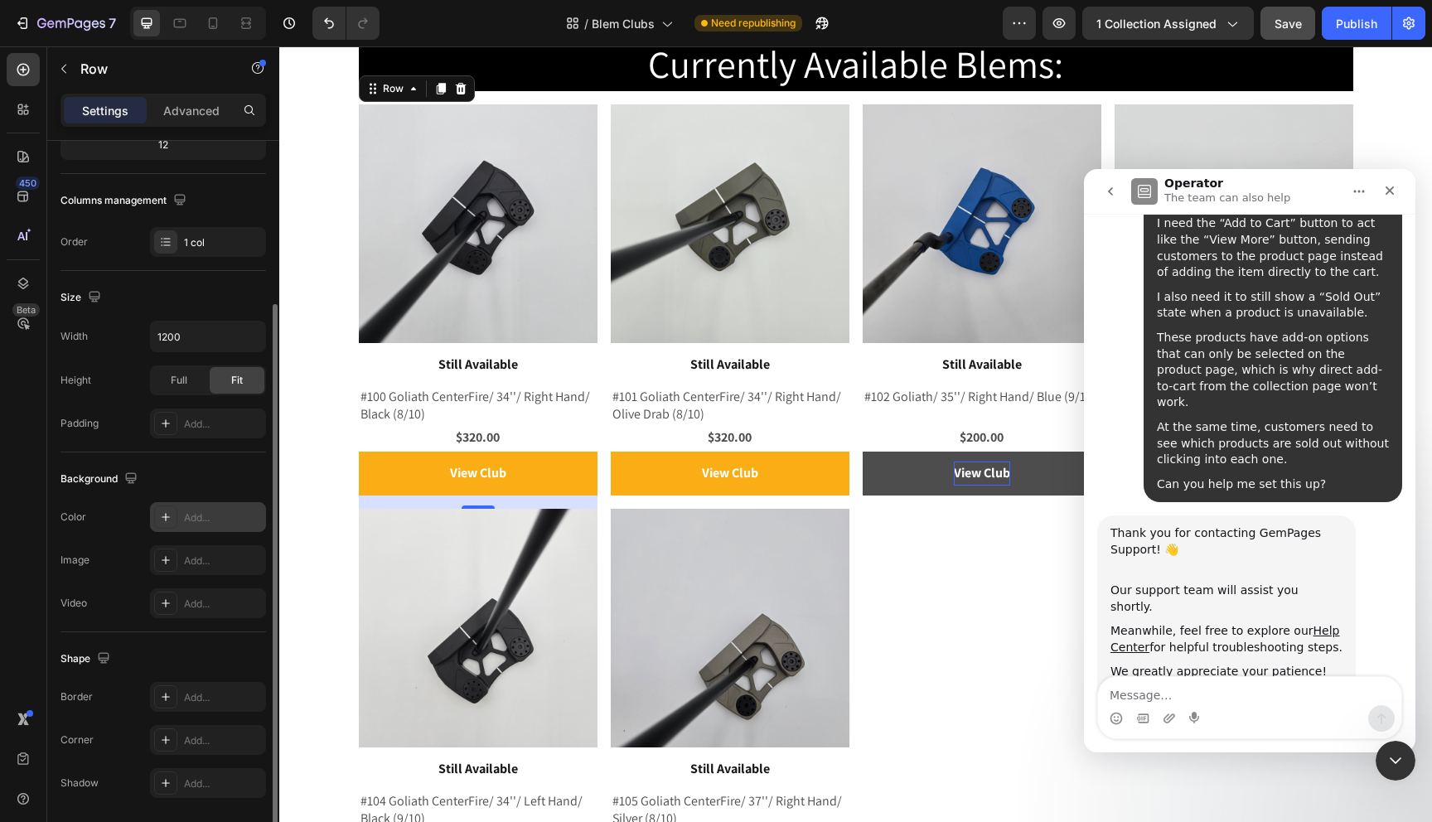
click at [163, 517] on icon at bounding box center [166, 517] width 8 height 8
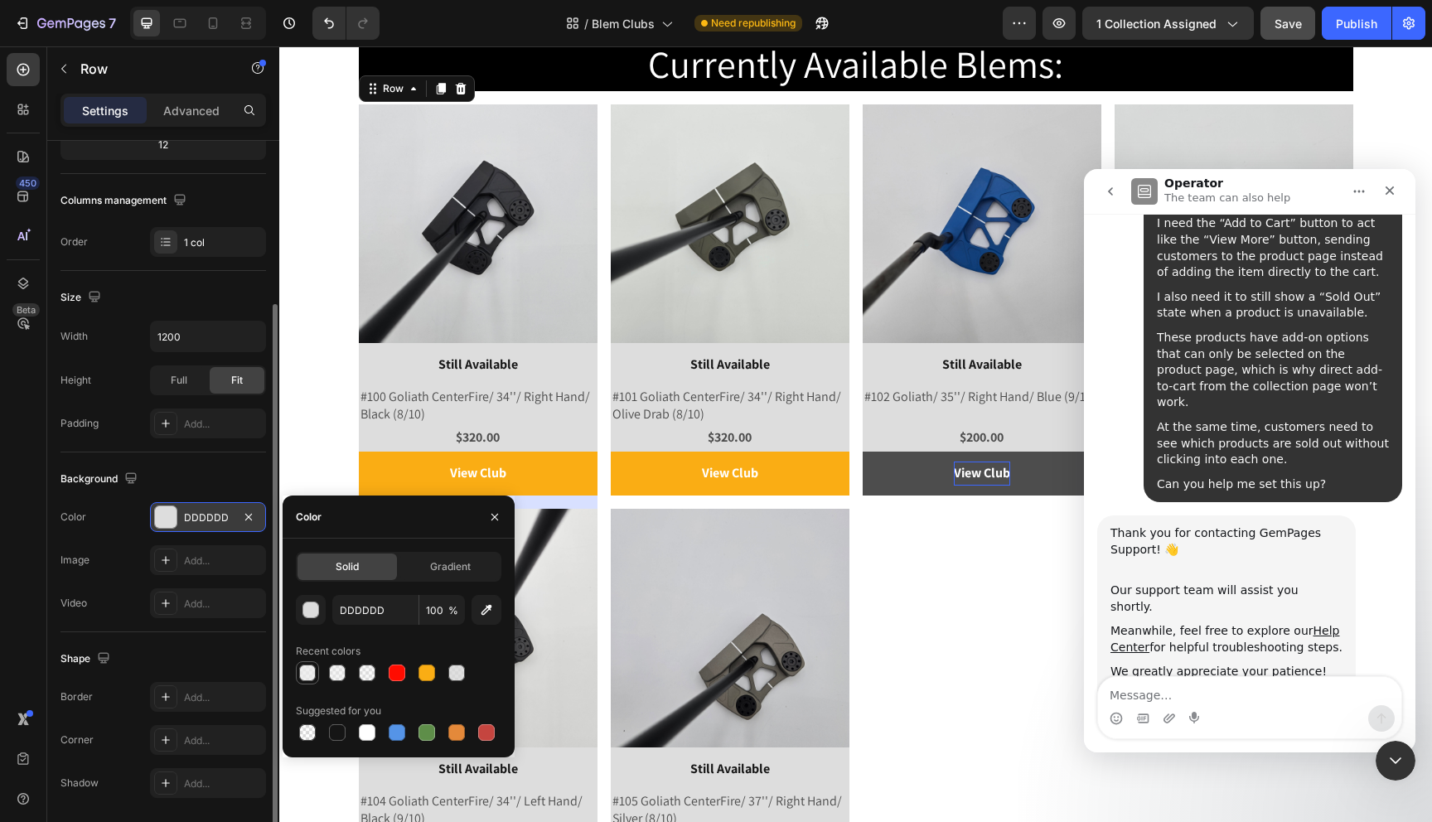
click at [307, 673] on div at bounding box center [307, 673] width 17 height 17
type input "EAEAEA"
type input "75"
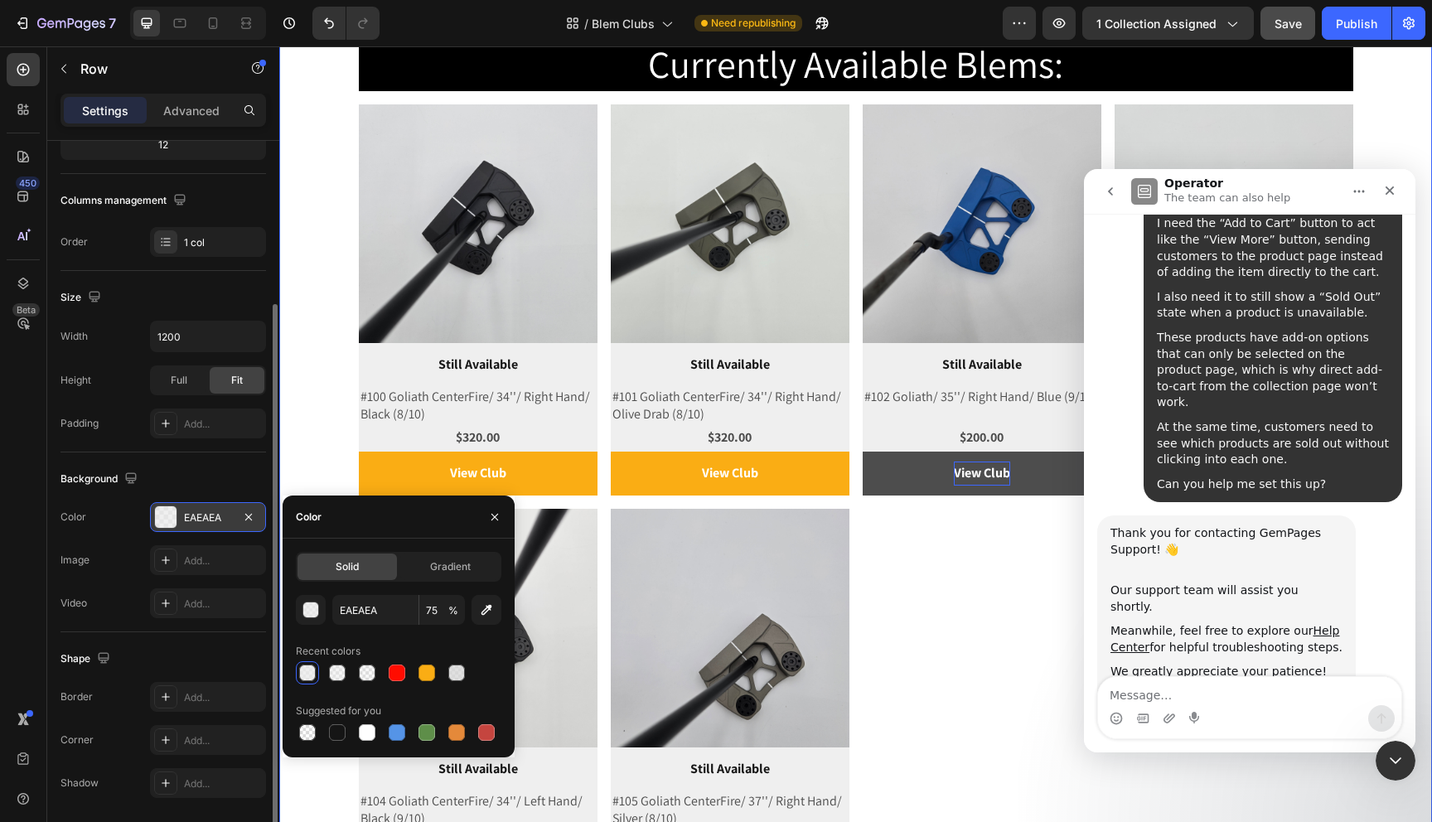
click at [325, 346] on div "Currently Available Blems: Heading Product Images Still Available Add to Cart #…" at bounding box center [855, 469] width 1153 height 862
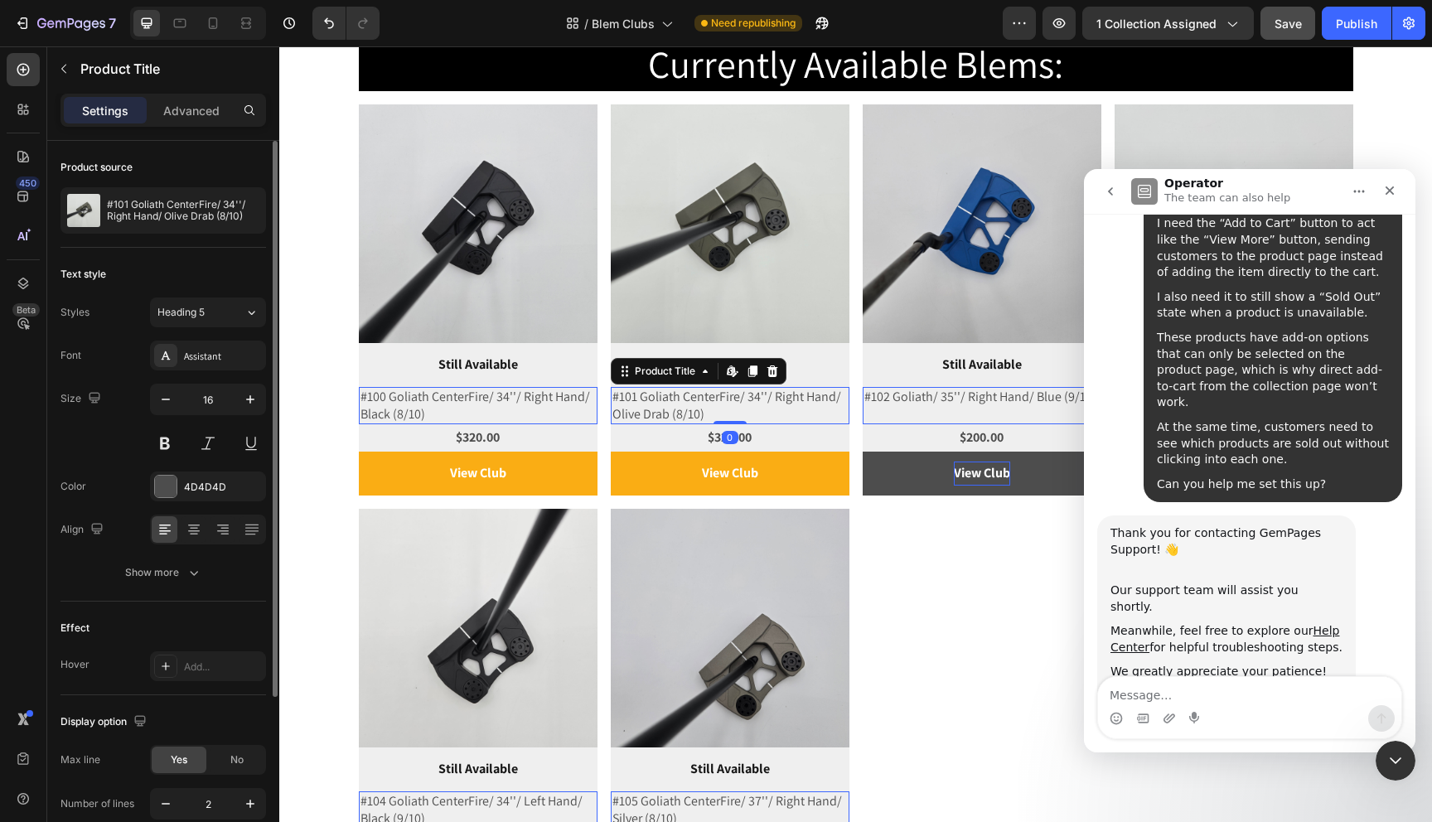
click at [598, 399] on h2 "#101 Goliath CenterFire/ 34''/ Right Hand/ Olive Drab (8/10)" at bounding box center [478, 406] width 239 height 38
click at [201, 533] on icon at bounding box center [194, 529] width 17 height 17
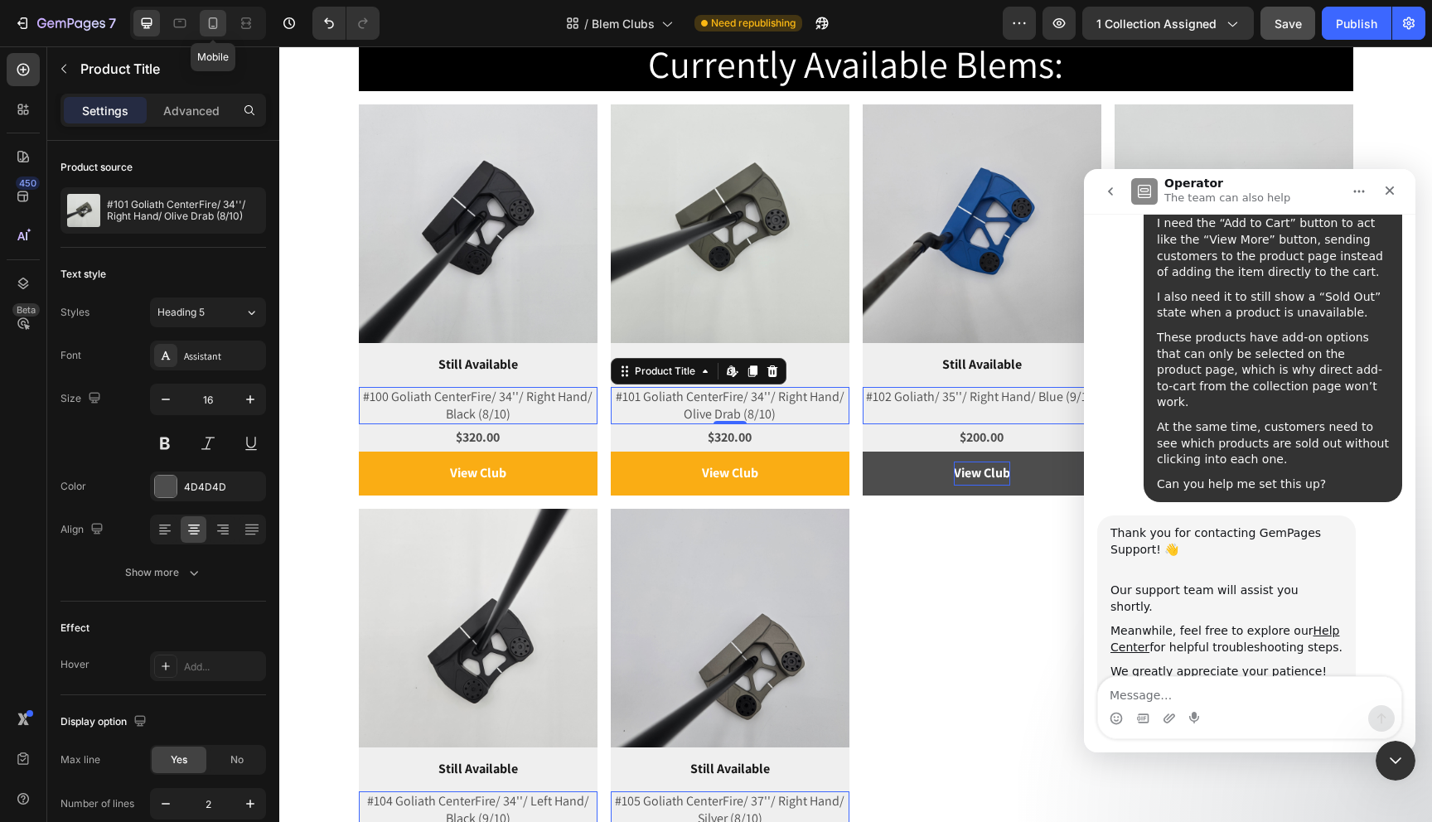
click at [218, 19] on icon at bounding box center [213, 23] width 17 height 17
type input "14"
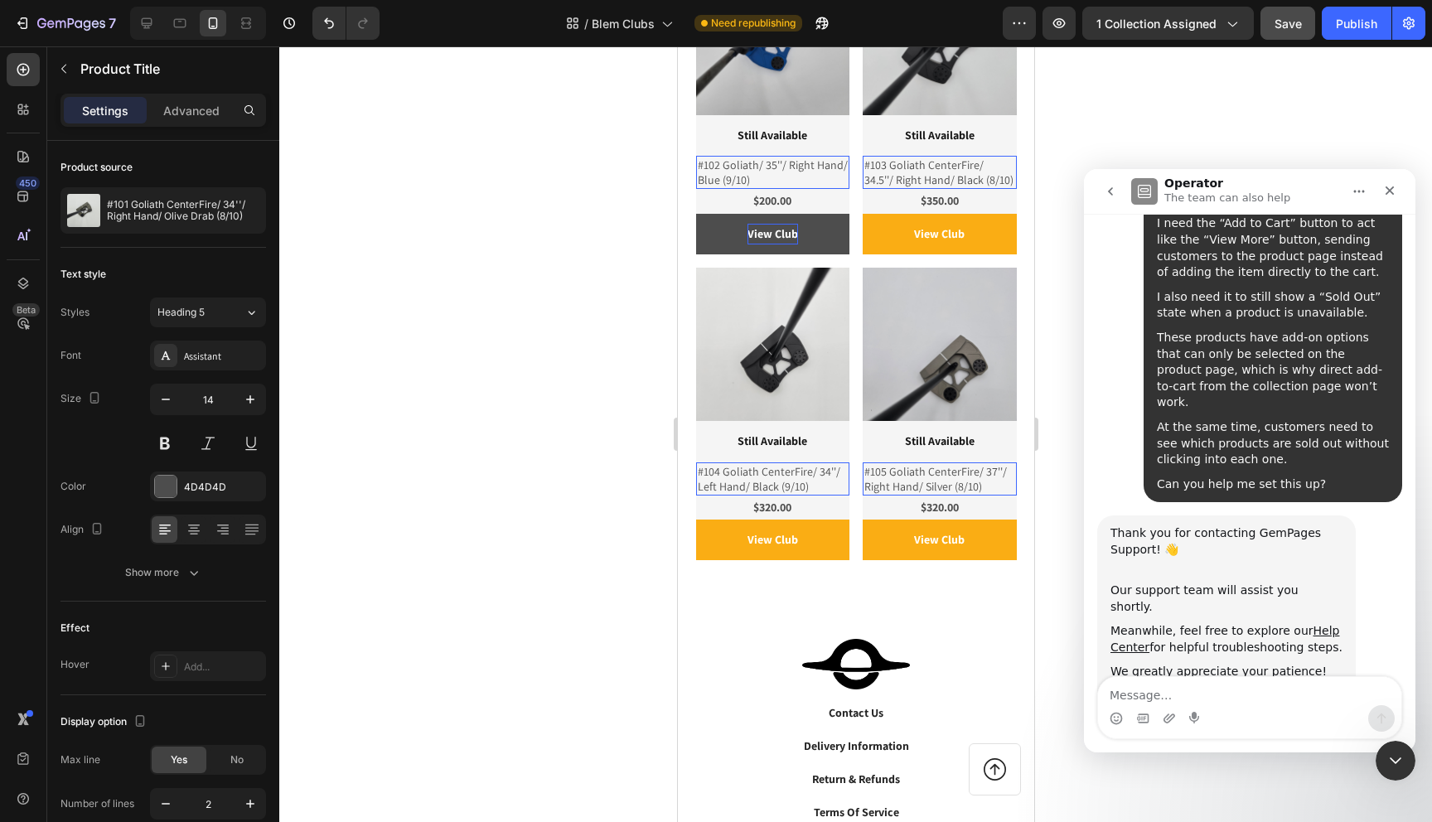
scroll to position [779, 0]
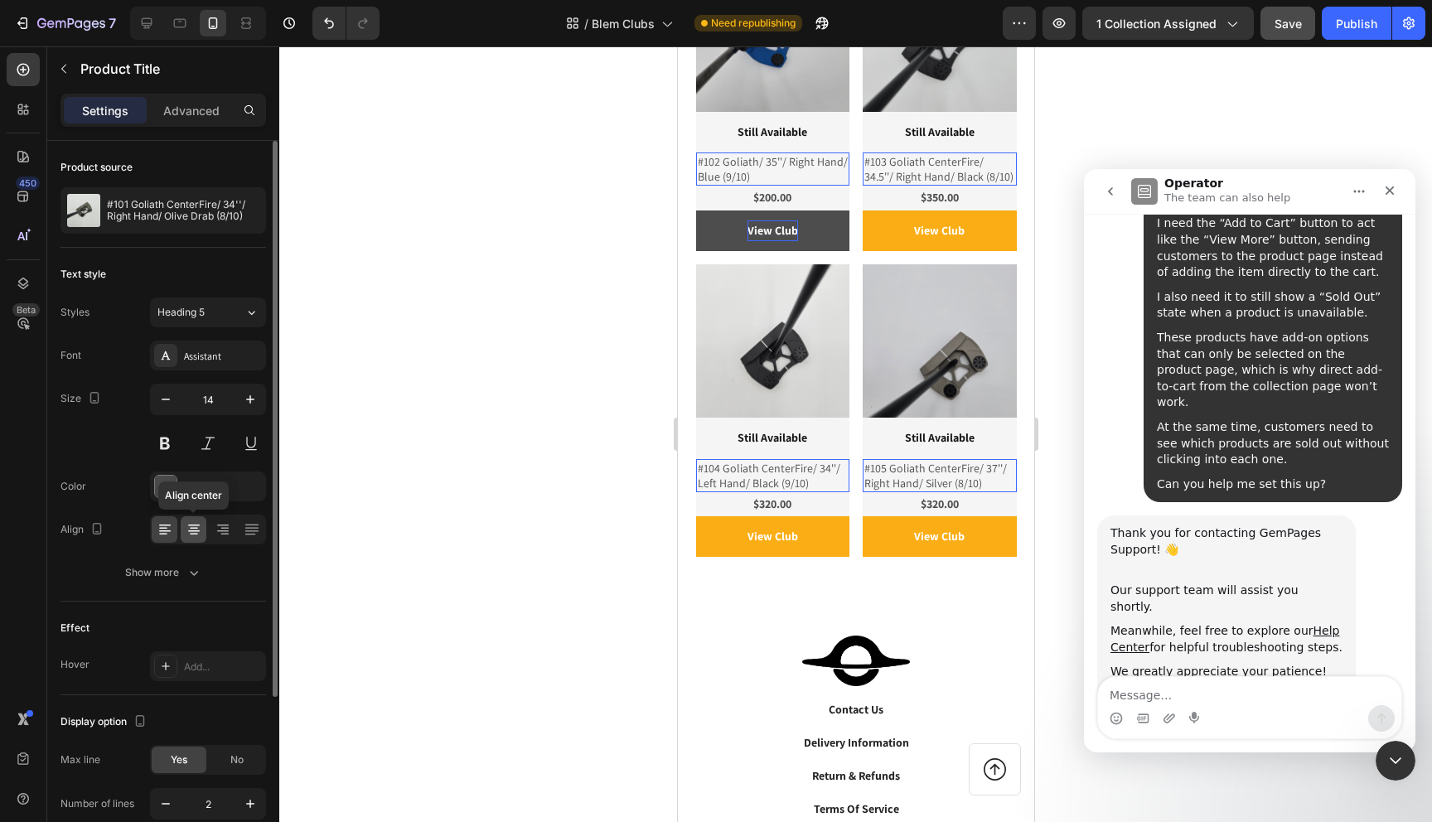
click at [201, 528] on icon at bounding box center [194, 529] width 17 height 17
click at [533, 121] on div at bounding box center [855, 434] width 1153 height 776
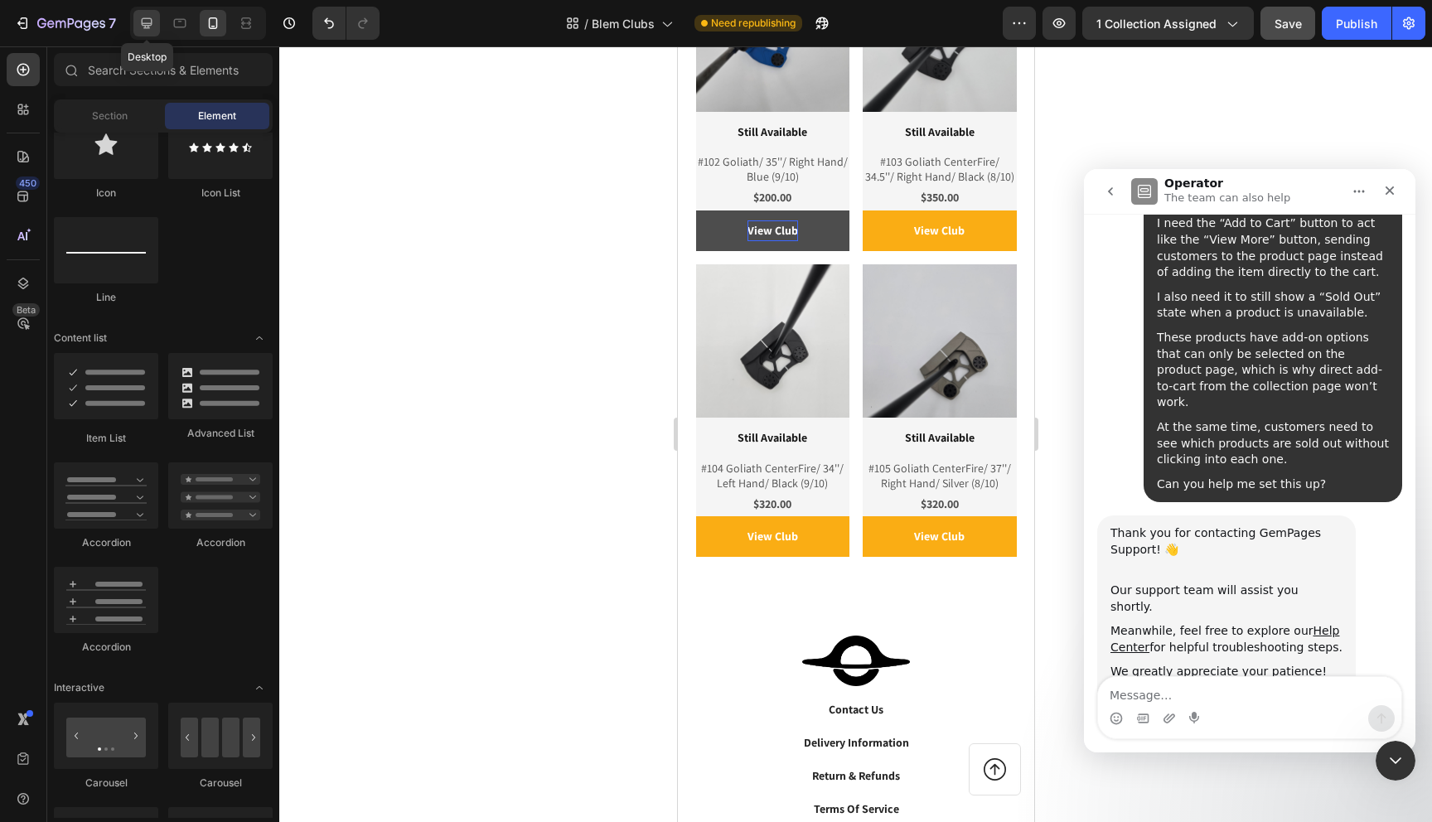
click at [154, 22] on icon at bounding box center [146, 23] width 17 height 17
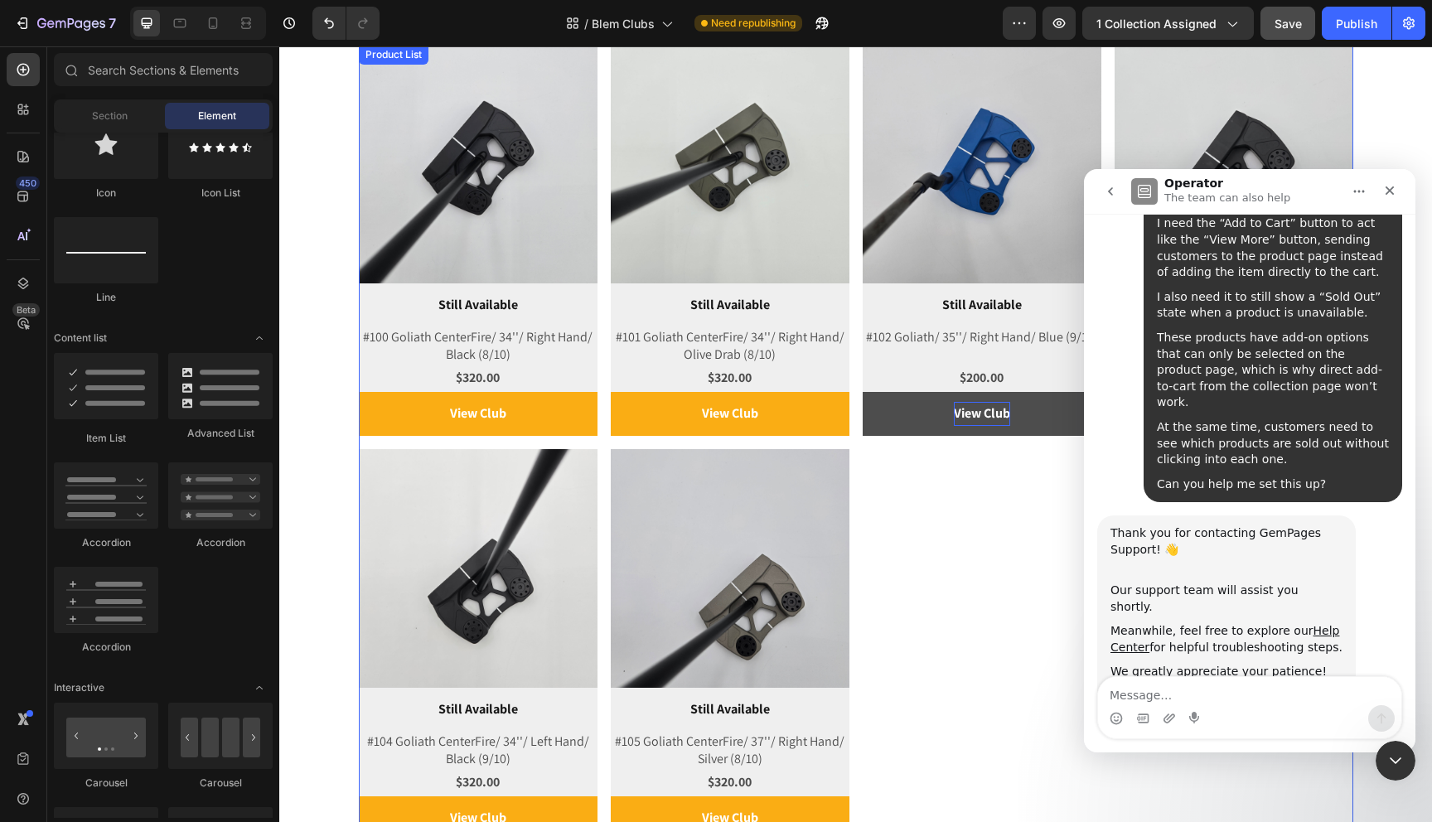
scroll to position [313, 0]
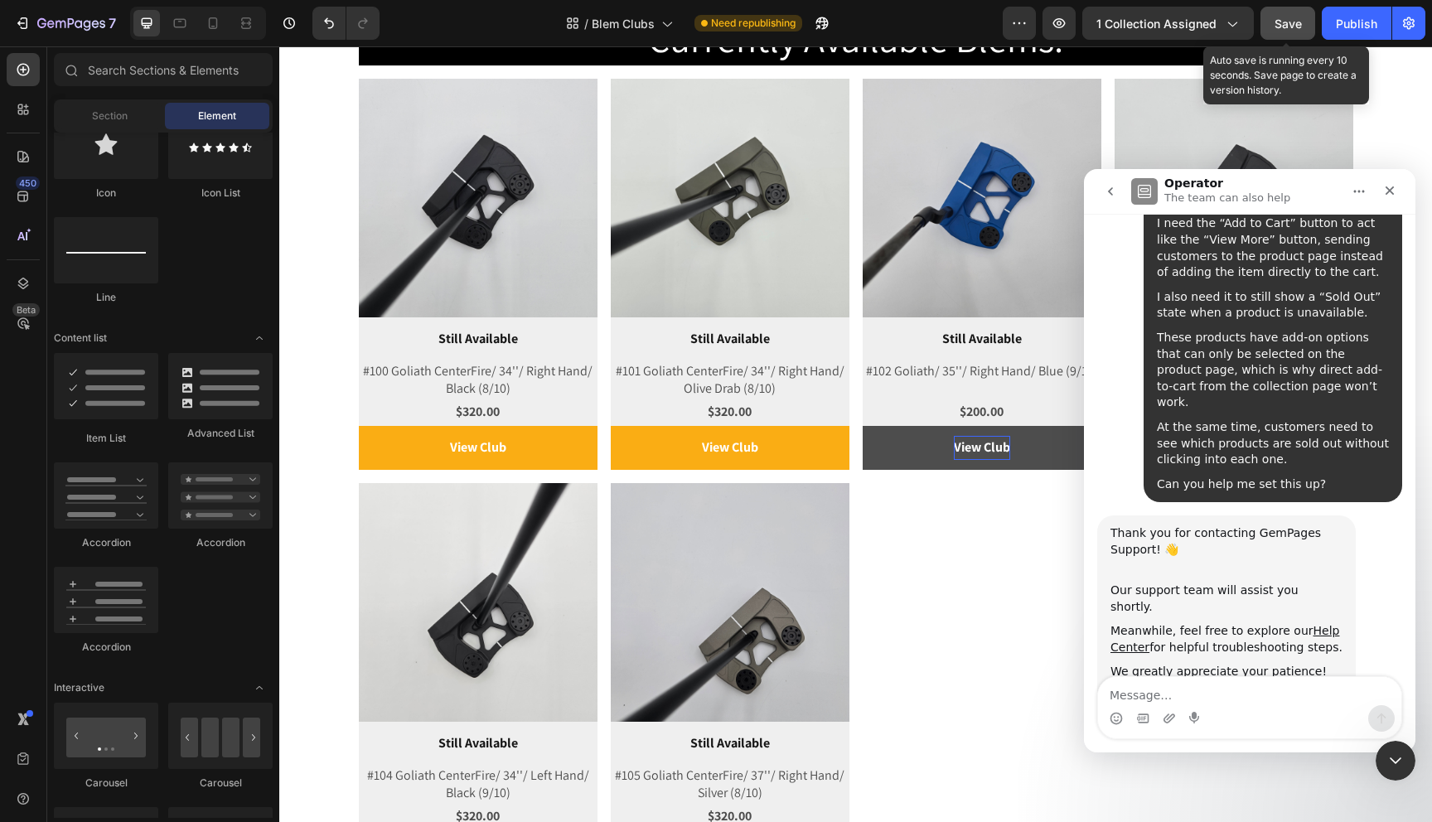
click at [1289, 24] on span "Save" at bounding box center [1288, 24] width 27 height 14
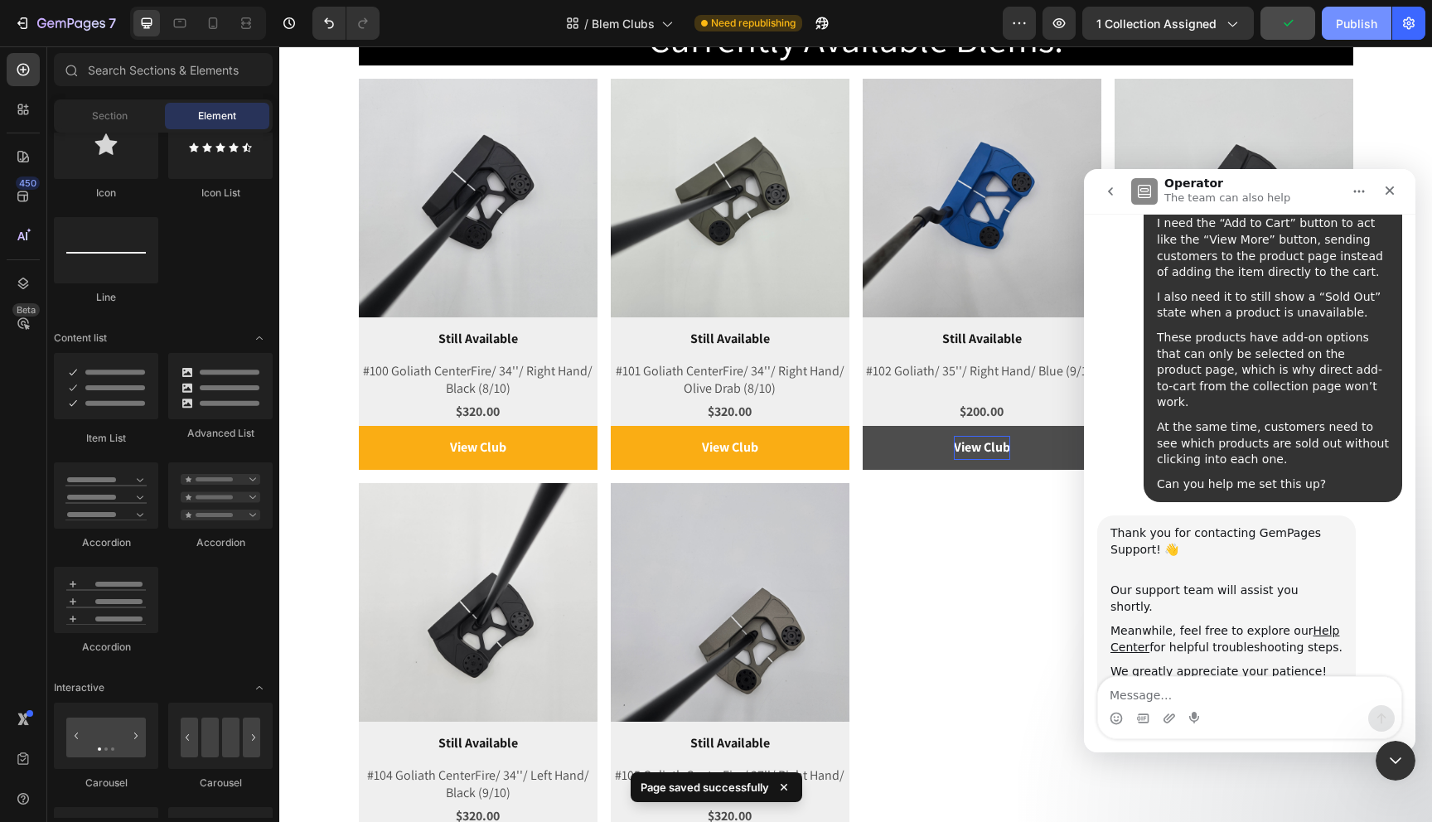
click at [1356, 24] on div "Publish" at bounding box center [1356, 23] width 41 height 17
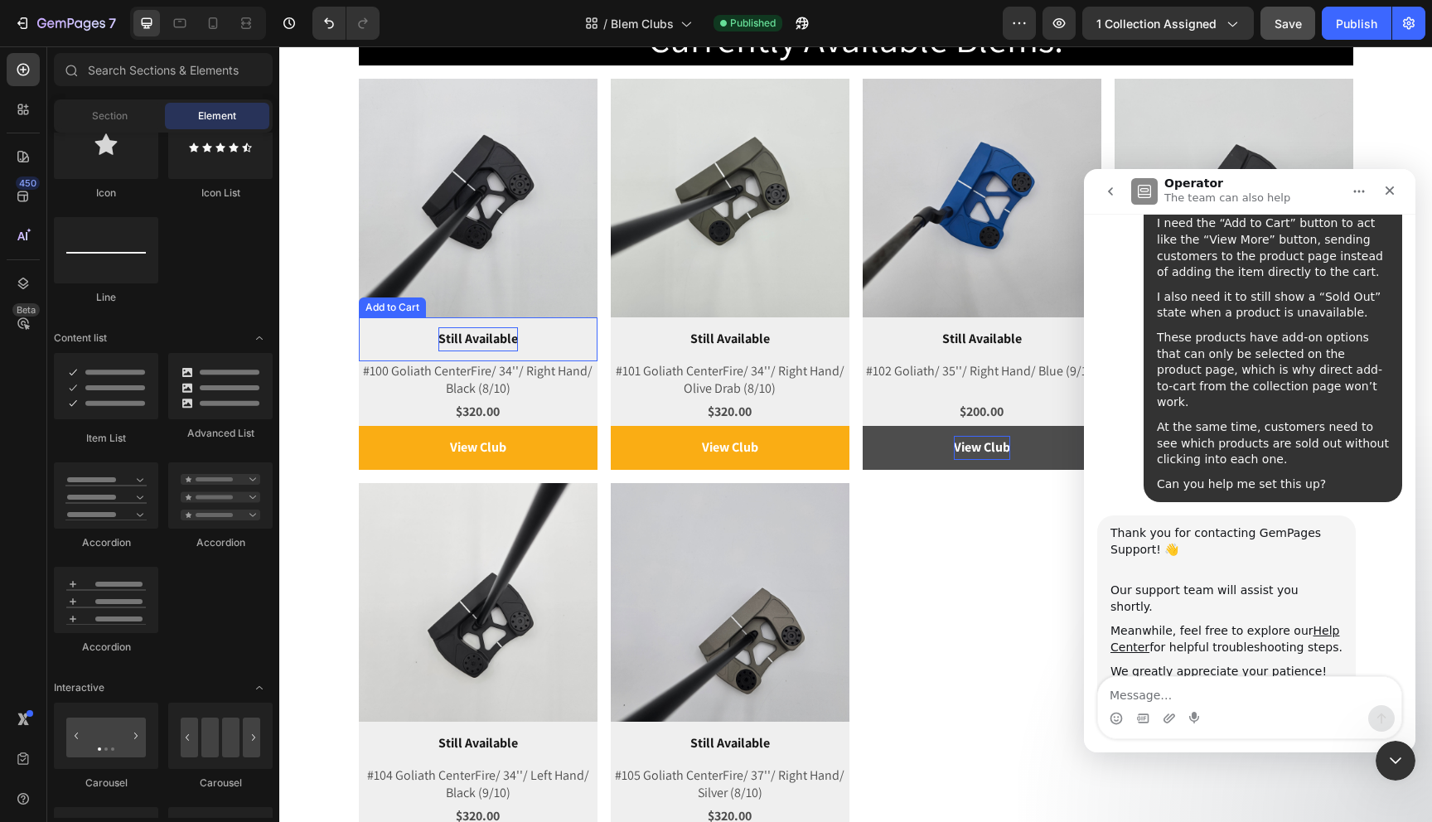
click at [506, 336] on p "Still Available" at bounding box center [478, 339] width 80 height 24
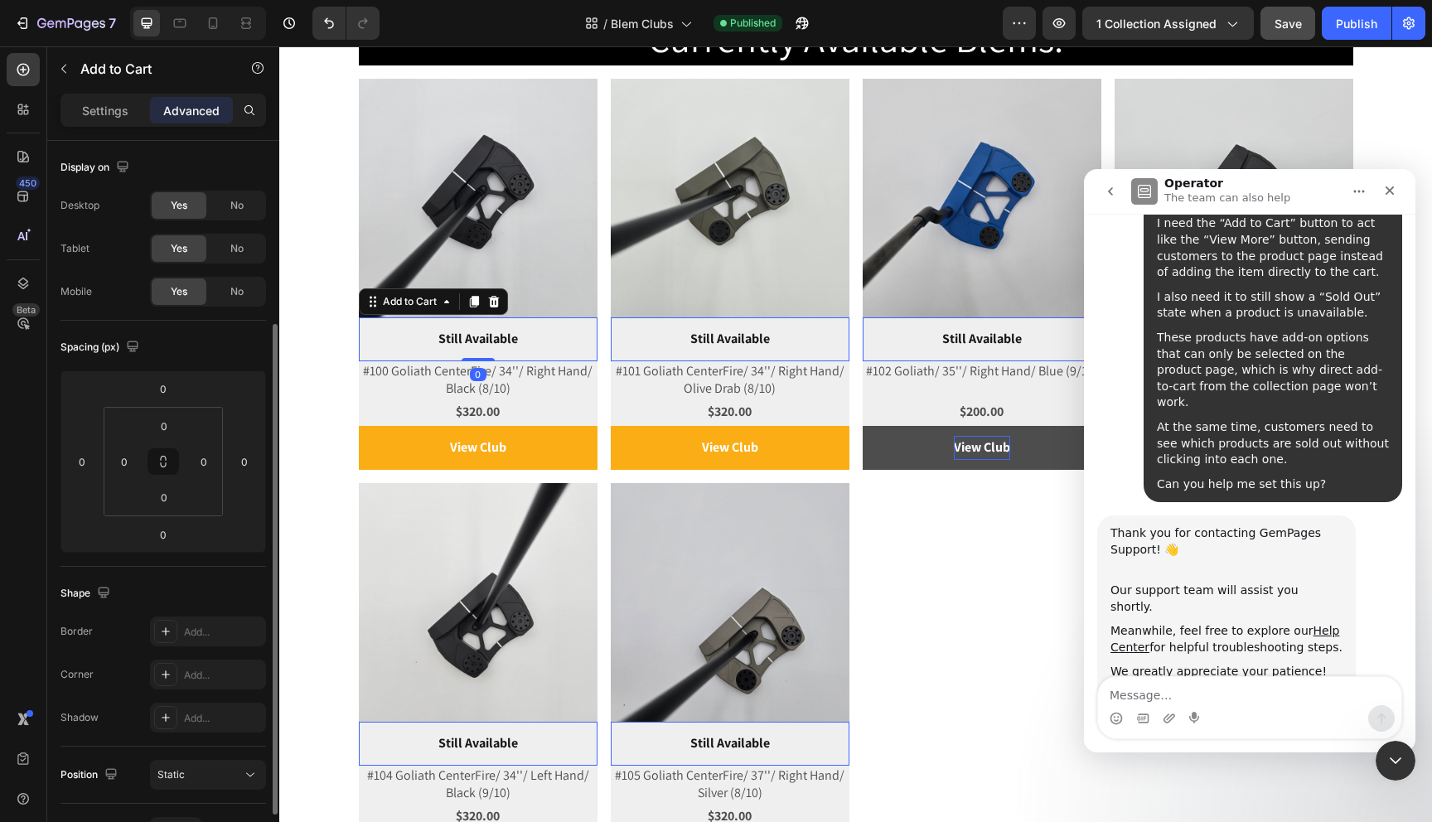
scroll to position [352, 0]
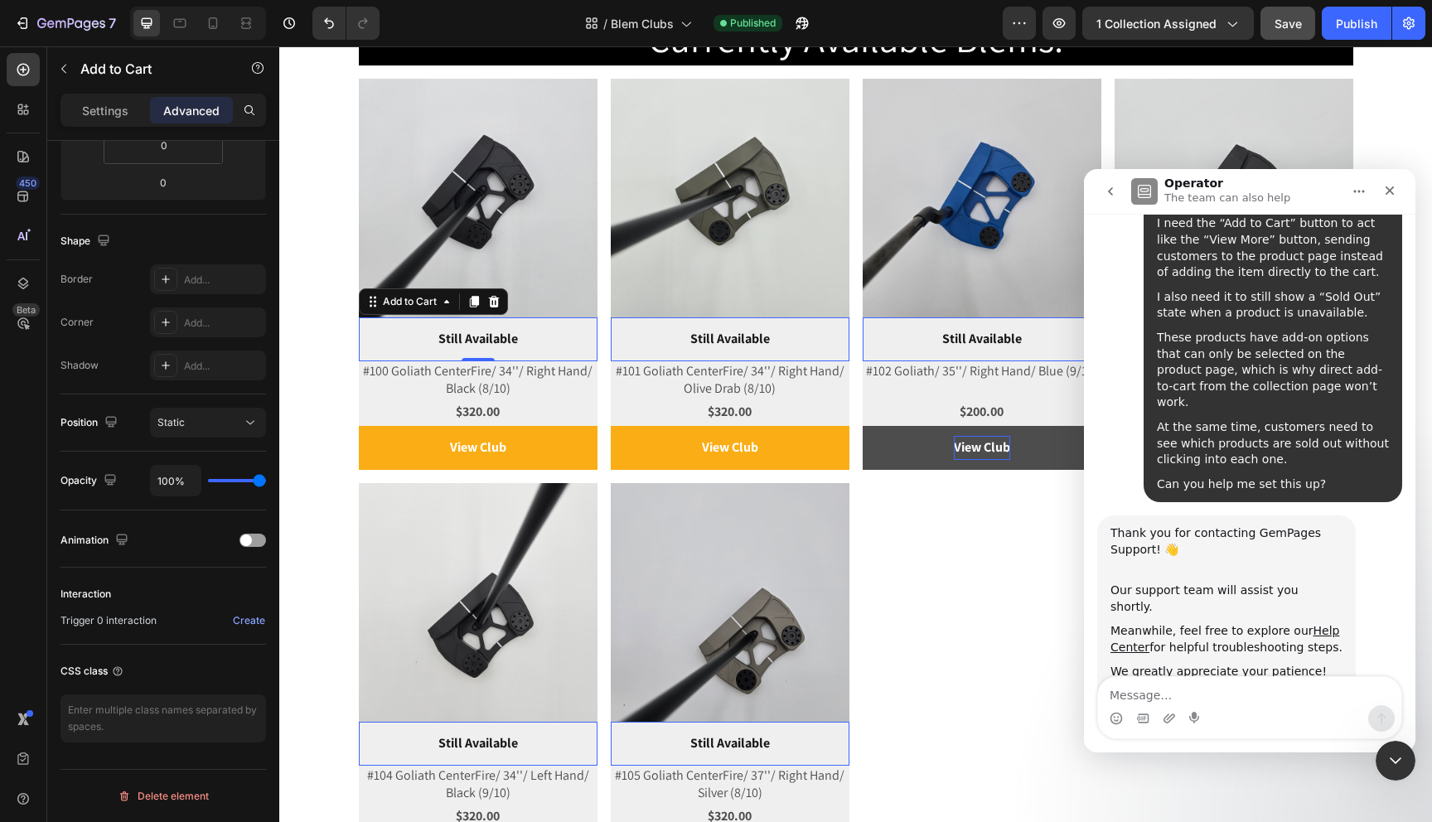
click at [395, 343] on div "Still Available Add to Cart 0" at bounding box center [478, 339] width 239 height 44
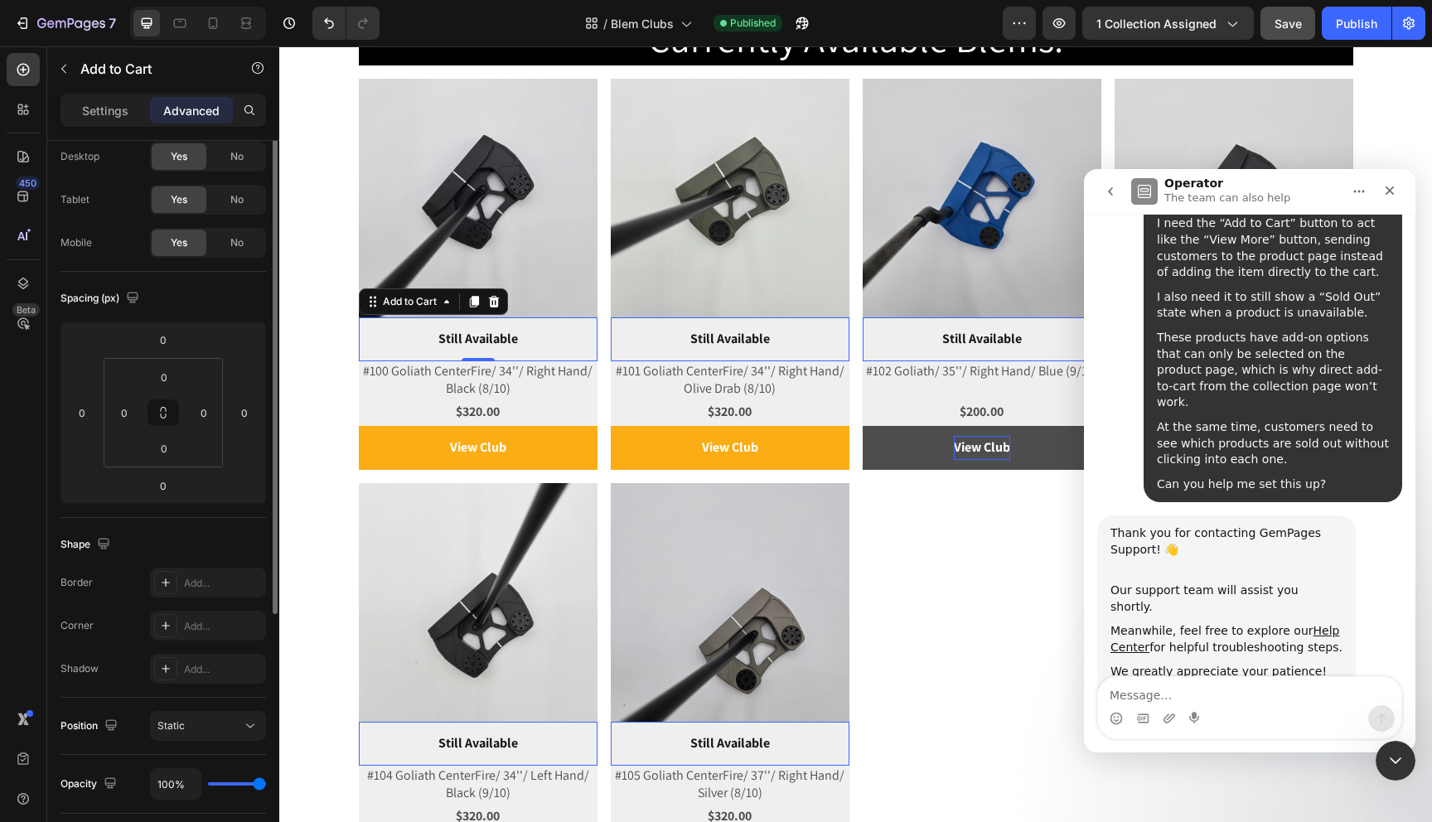
scroll to position [0, 0]
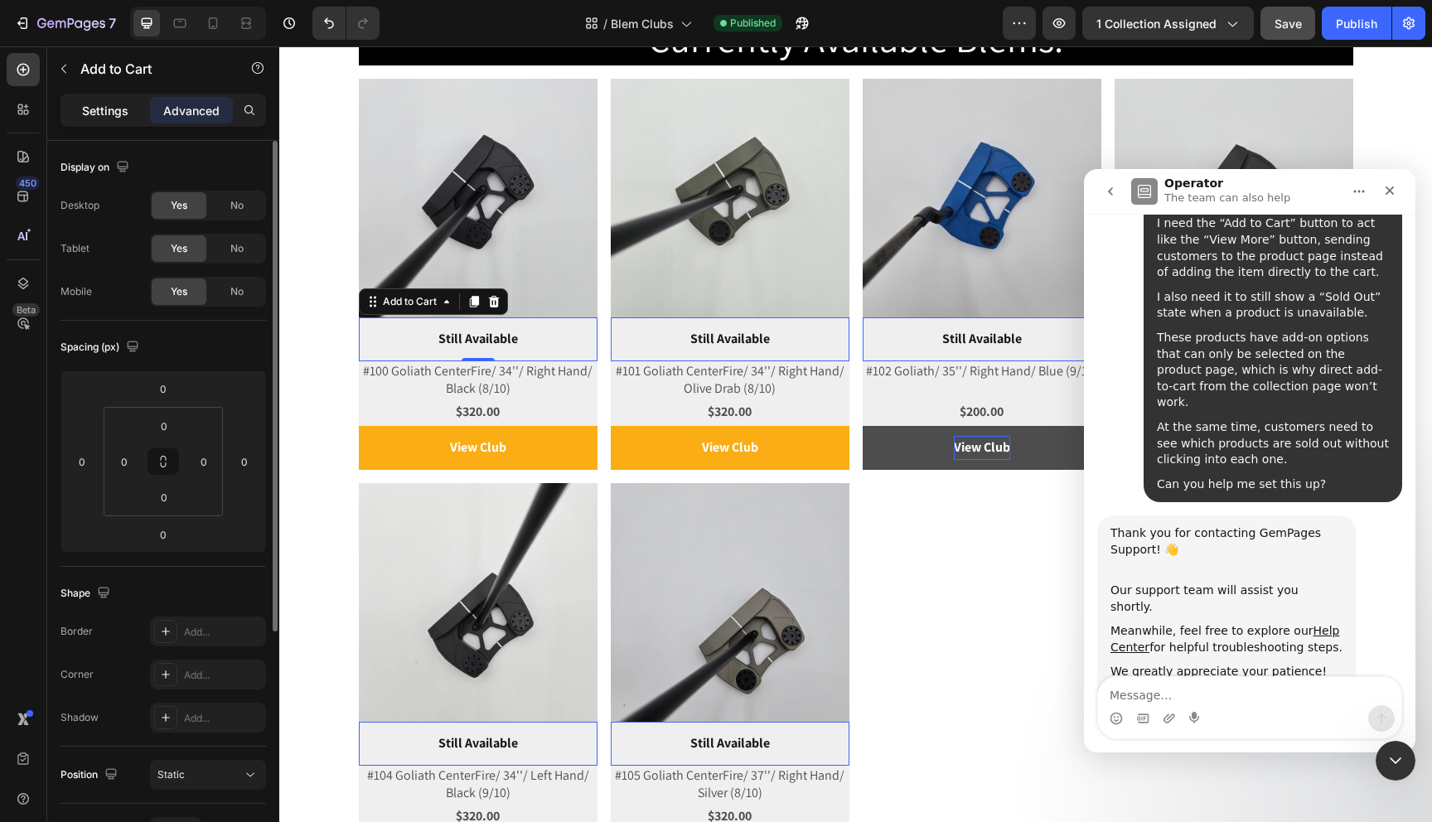
click at [115, 113] on p "Settings" at bounding box center [105, 110] width 46 height 17
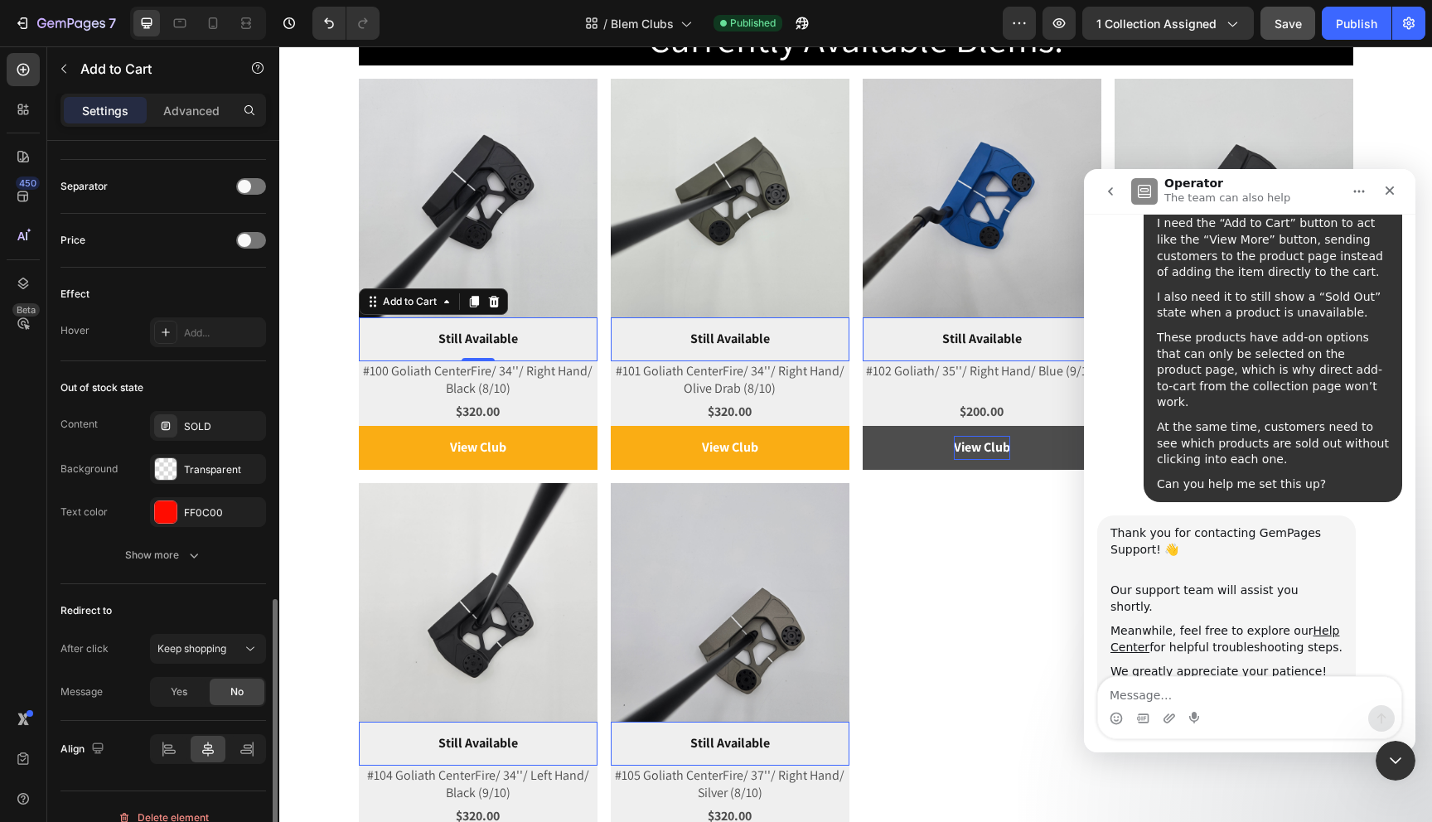
scroll to position [1091, 0]
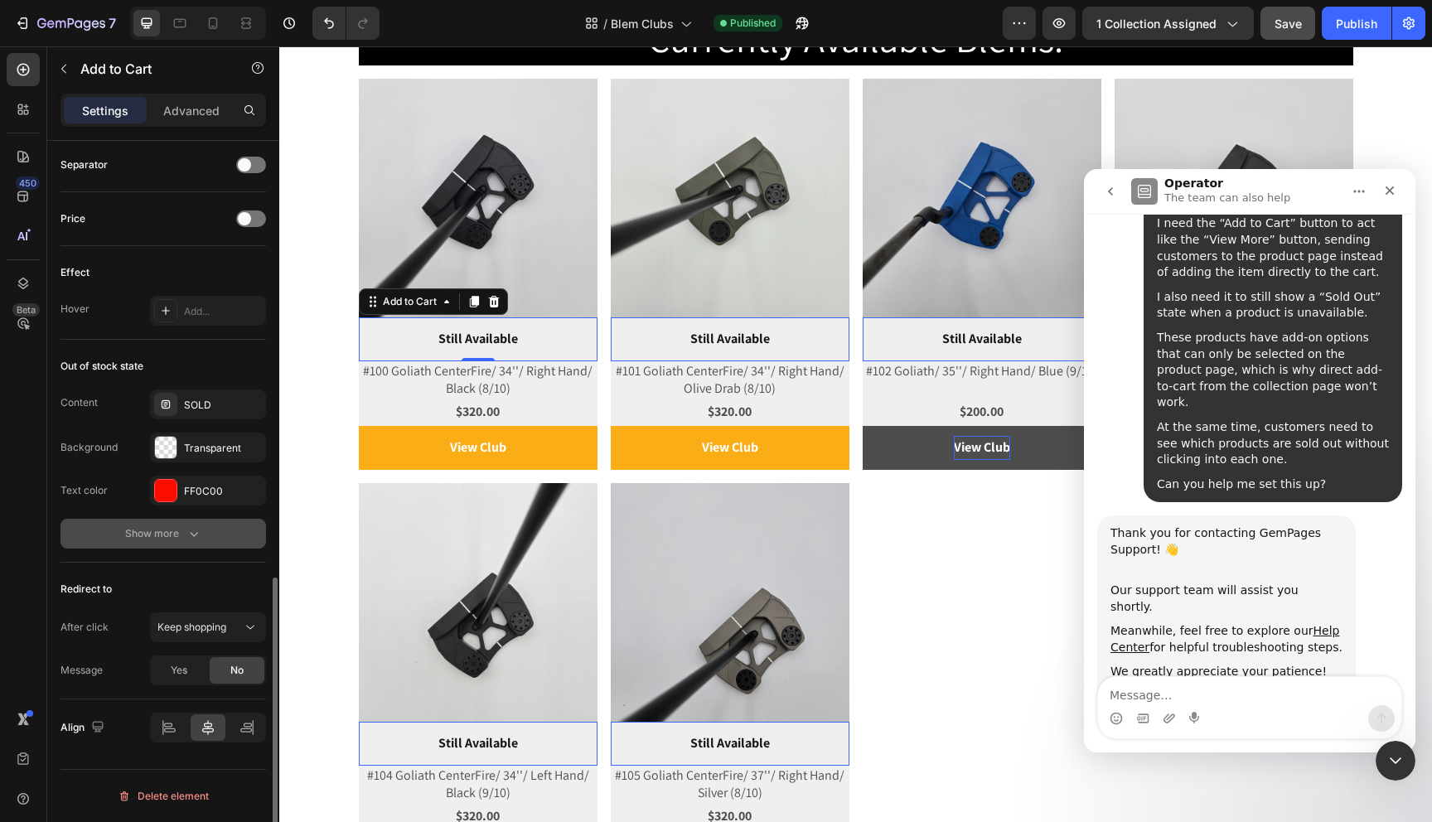
click at [167, 530] on div "Show more" at bounding box center [163, 533] width 77 height 17
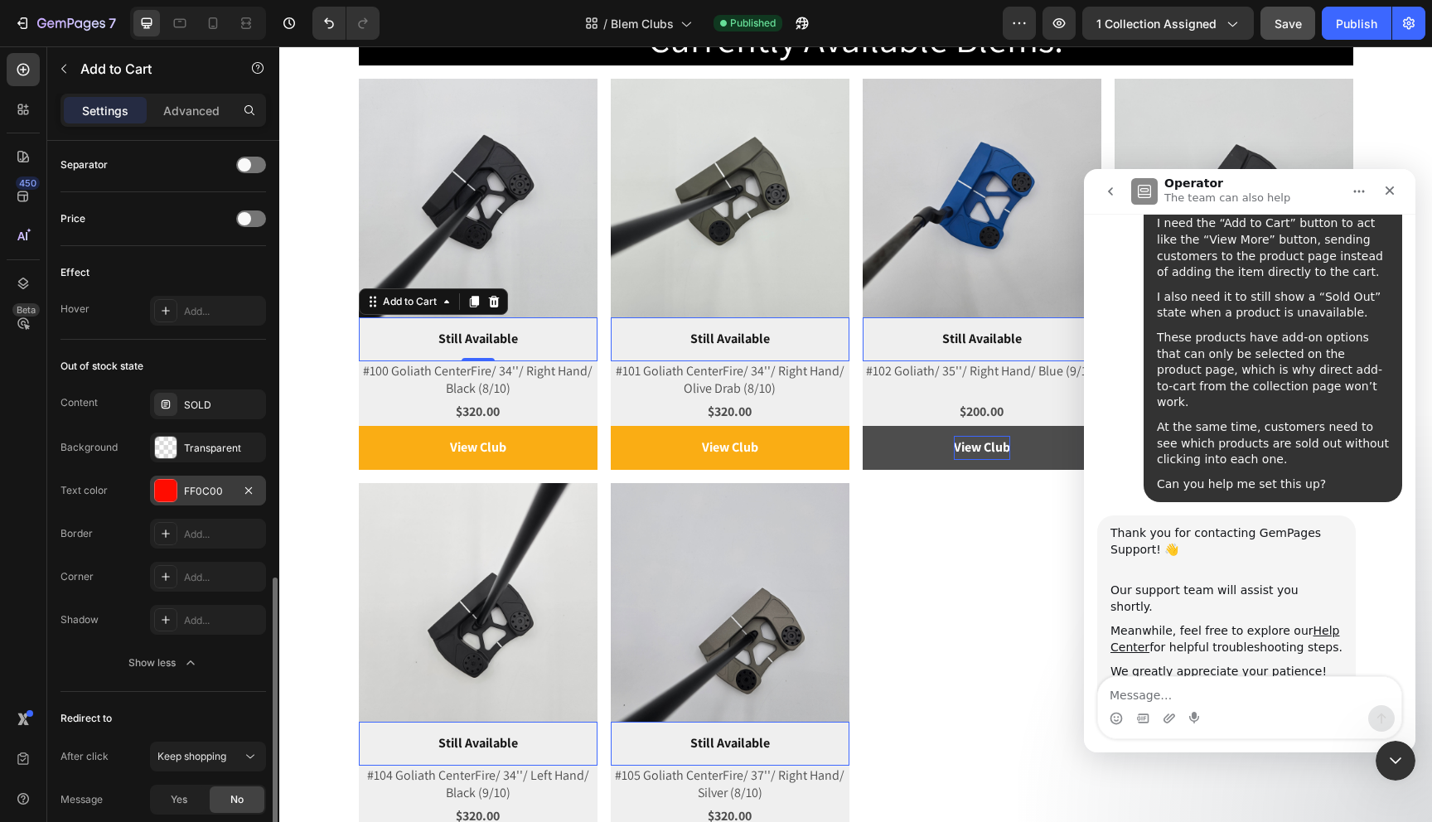
click at [158, 491] on div at bounding box center [166, 491] width 22 height 22
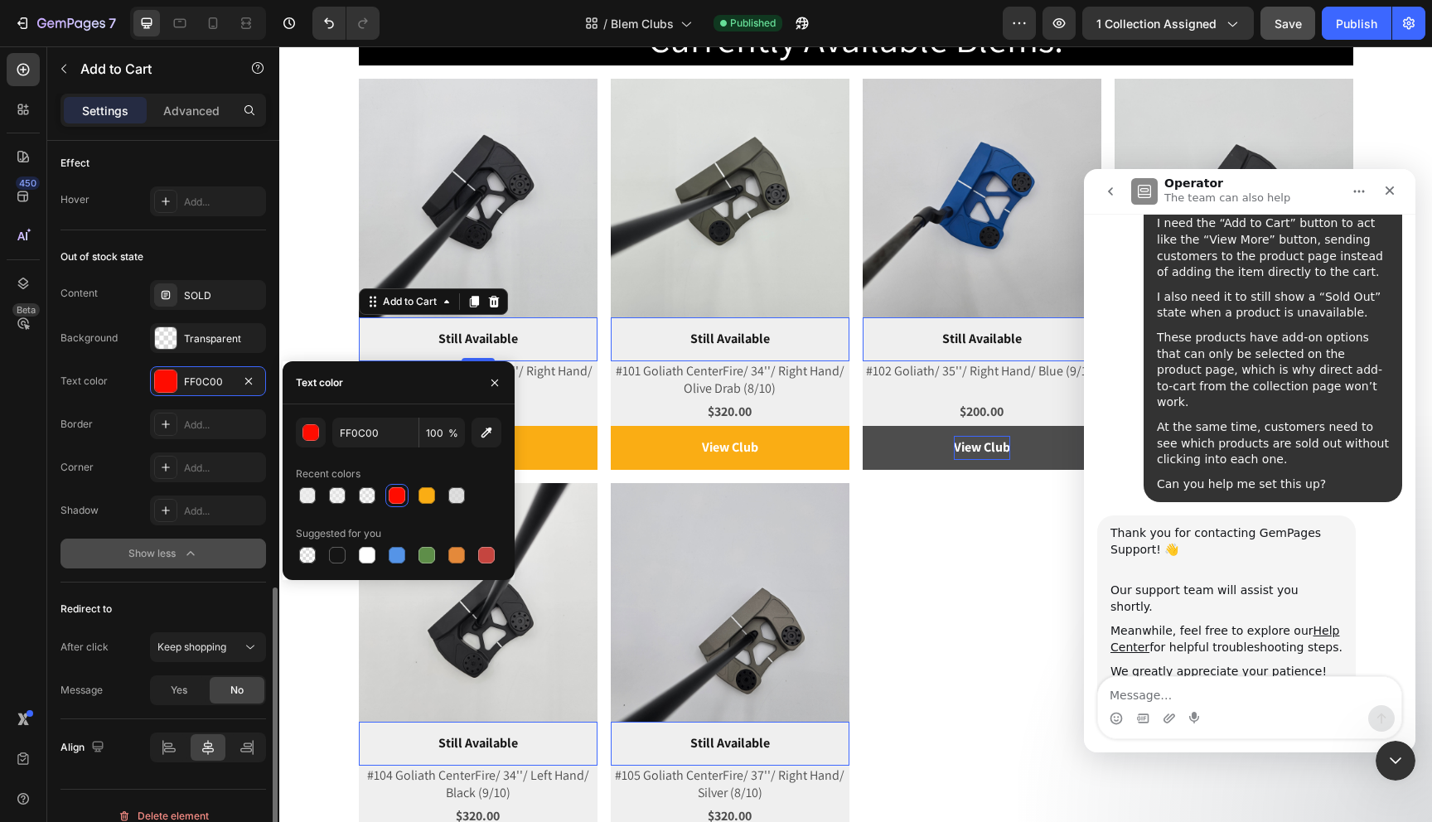
scroll to position [1217, 0]
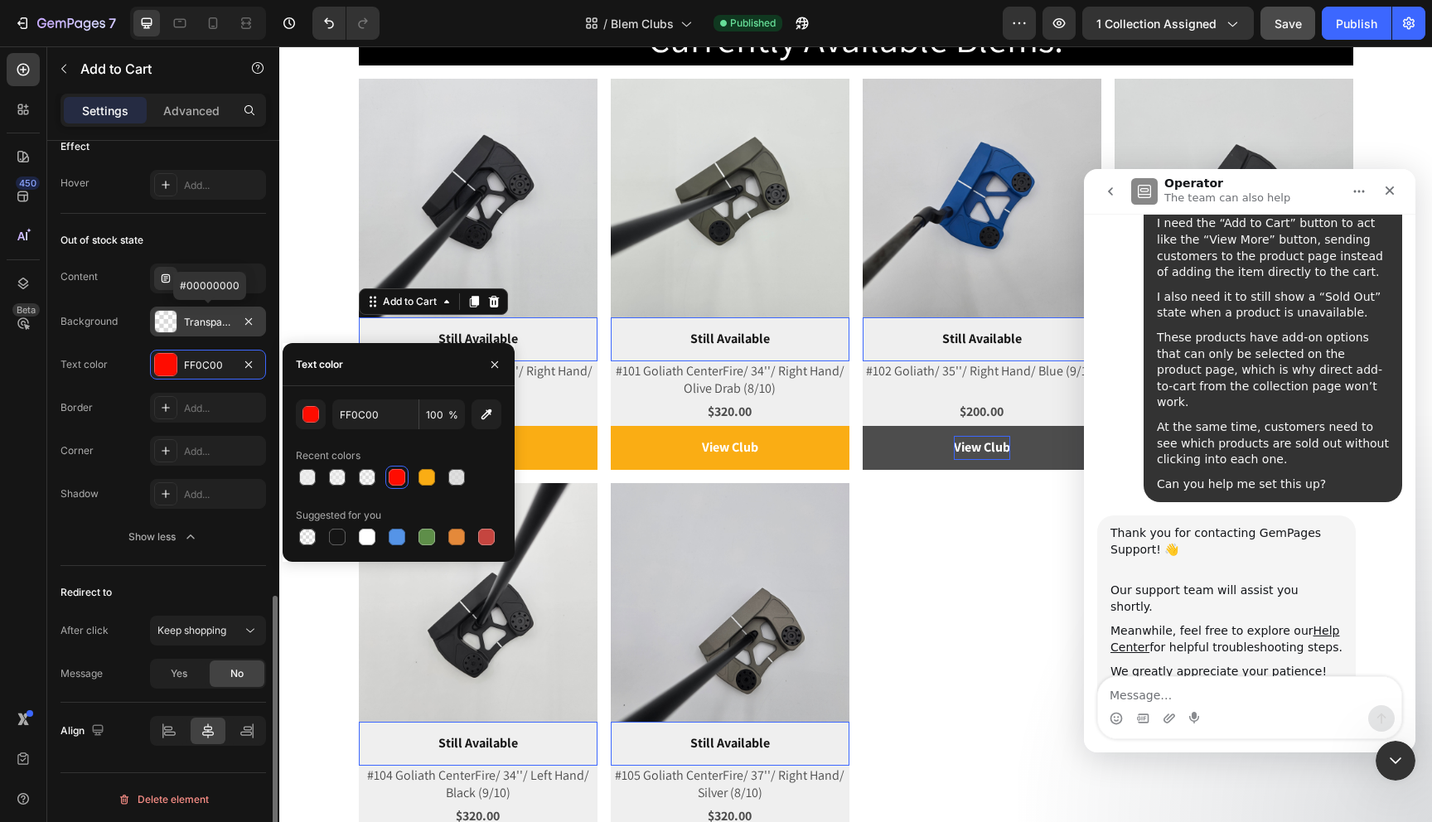
click at [159, 322] on div at bounding box center [166, 322] width 22 height 22
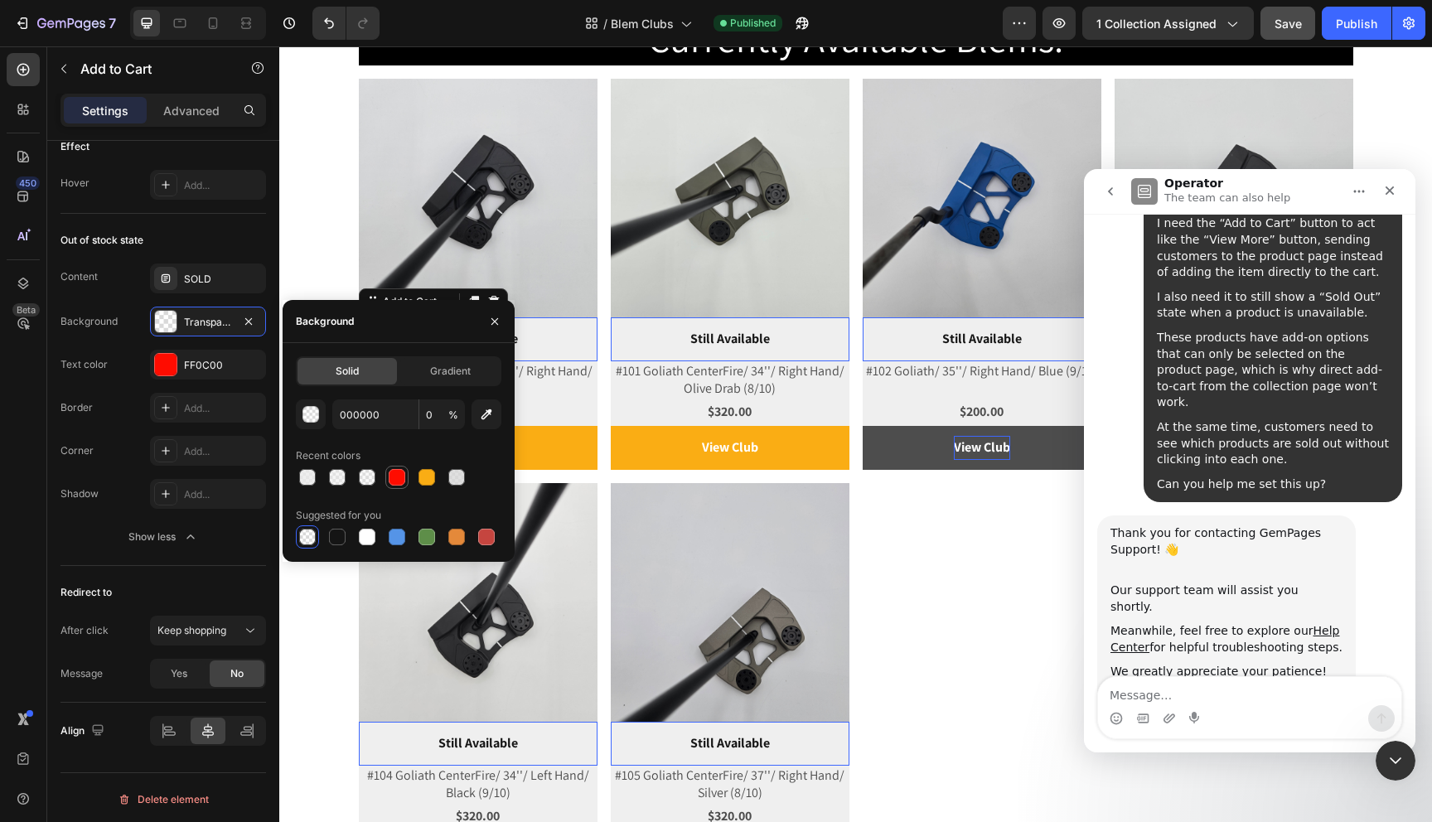
click at [395, 482] on div at bounding box center [397, 477] width 17 height 17
type input "FF0C00"
click at [319, 423] on button "button" at bounding box center [311, 414] width 30 height 30
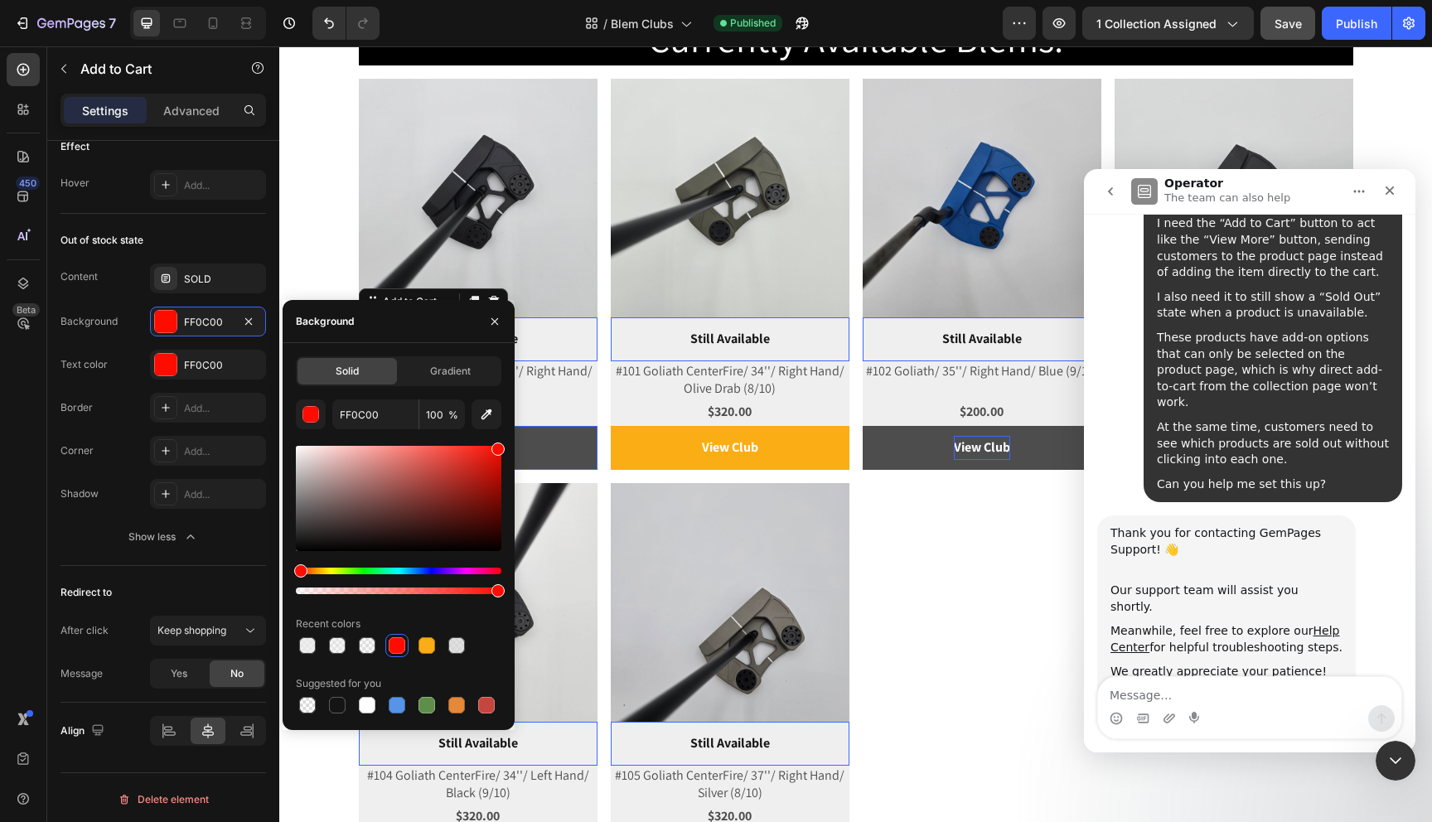
drag, startPoint x: 612, startPoint y: 516, endPoint x: 522, endPoint y: 430, distance: 124.9
click at [361, 590] on div at bounding box center [399, 591] width 206 height 7
type input "31"
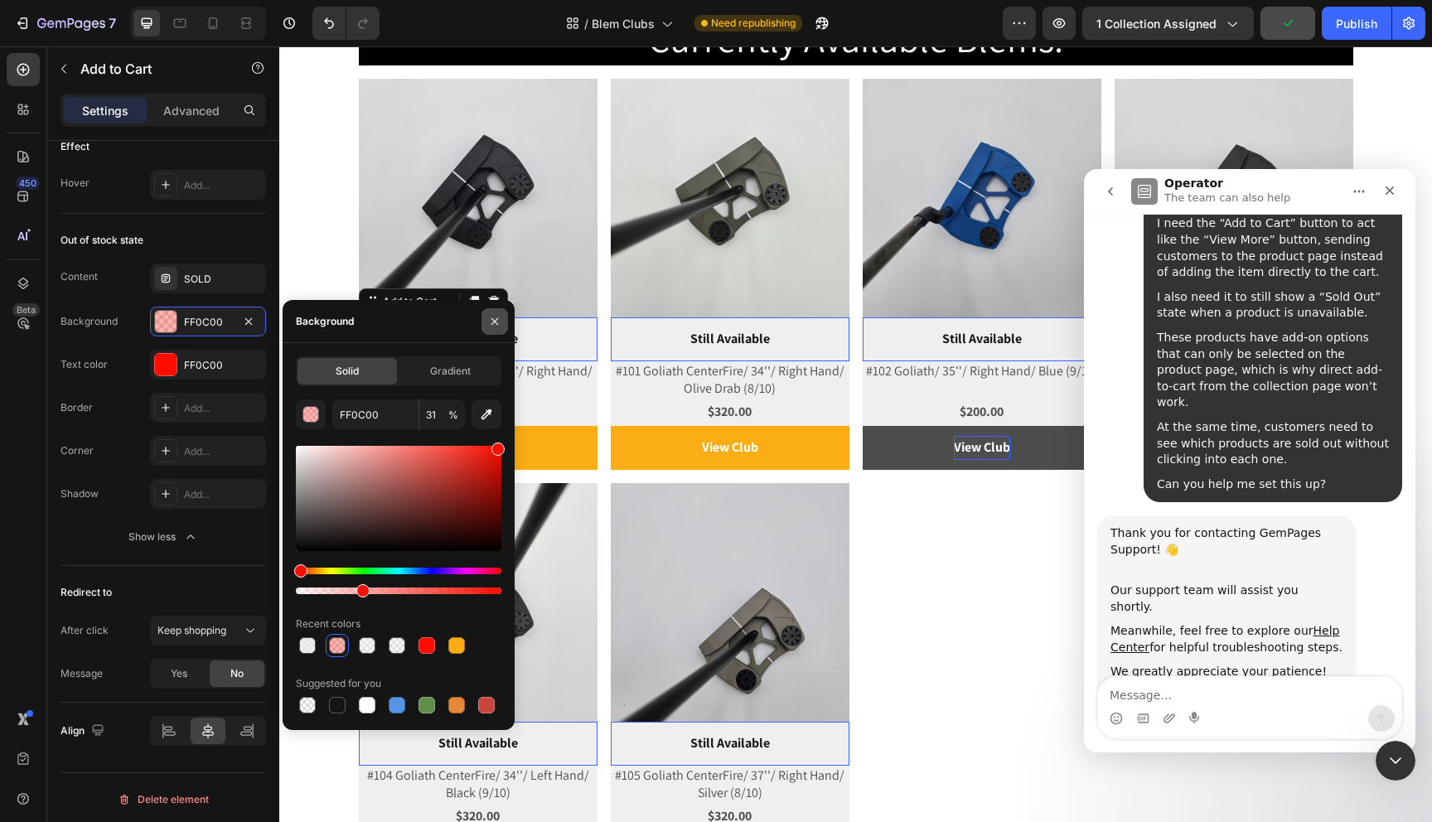
click at [491, 319] on icon "button" at bounding box center [494, 321] width 13 height 13
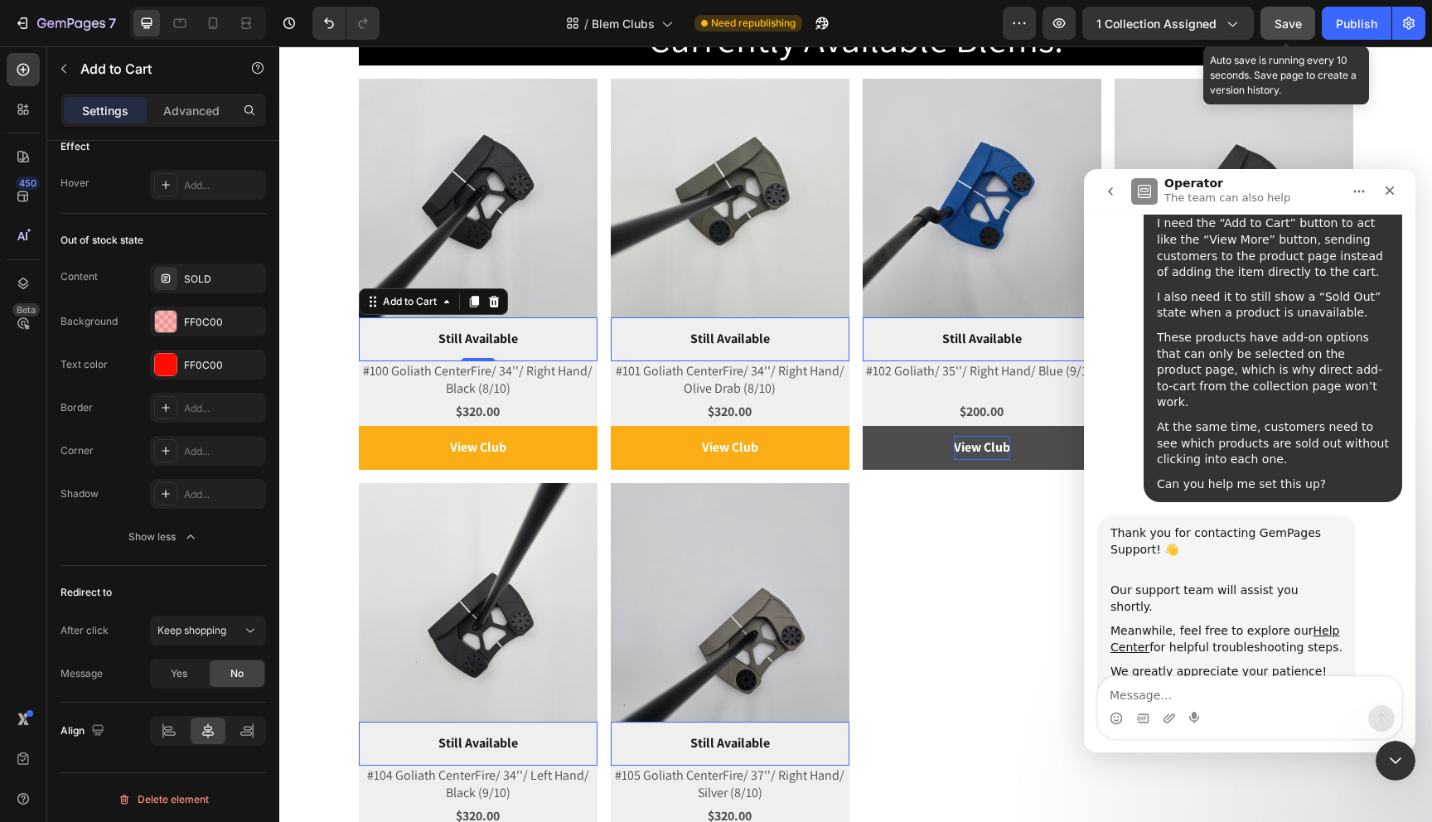
click at [1276, 20] on span "Save" at bounding box center [1288, 24] width 27 height 14
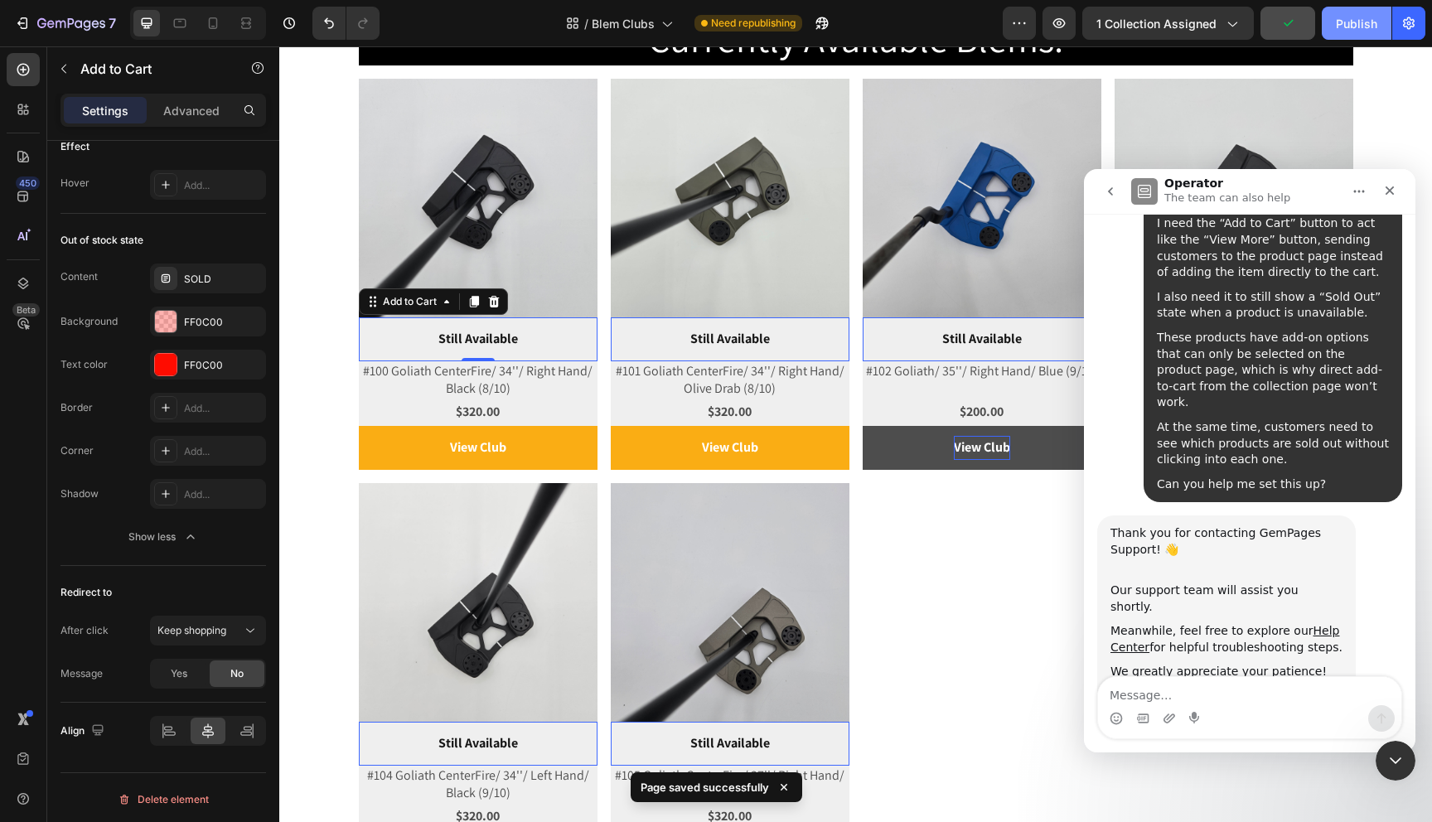
click at [1370, 19] on div "Publish" at bounding box center [1356, 23] width 41 height 17
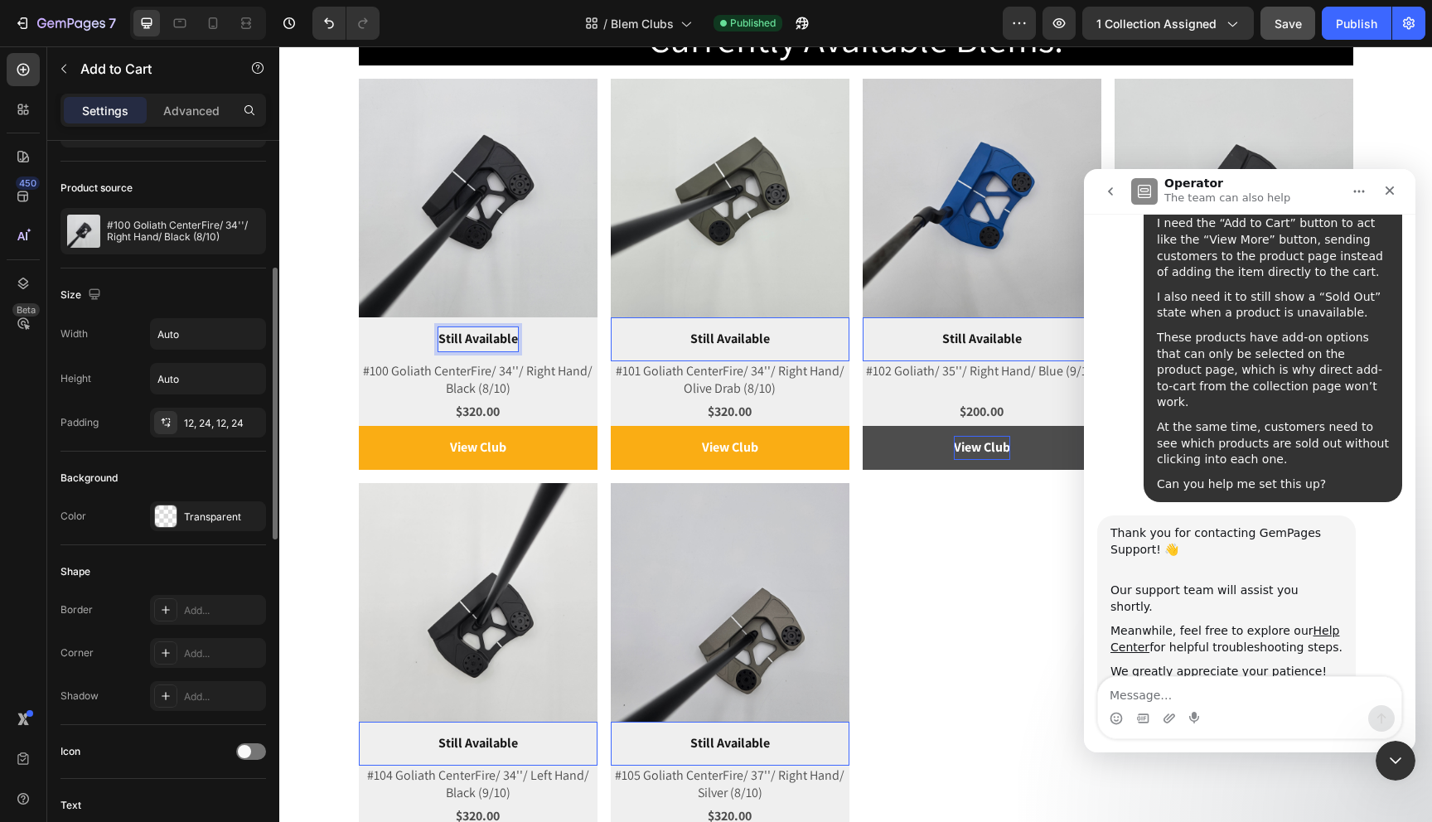
scroll to position [69, 0]
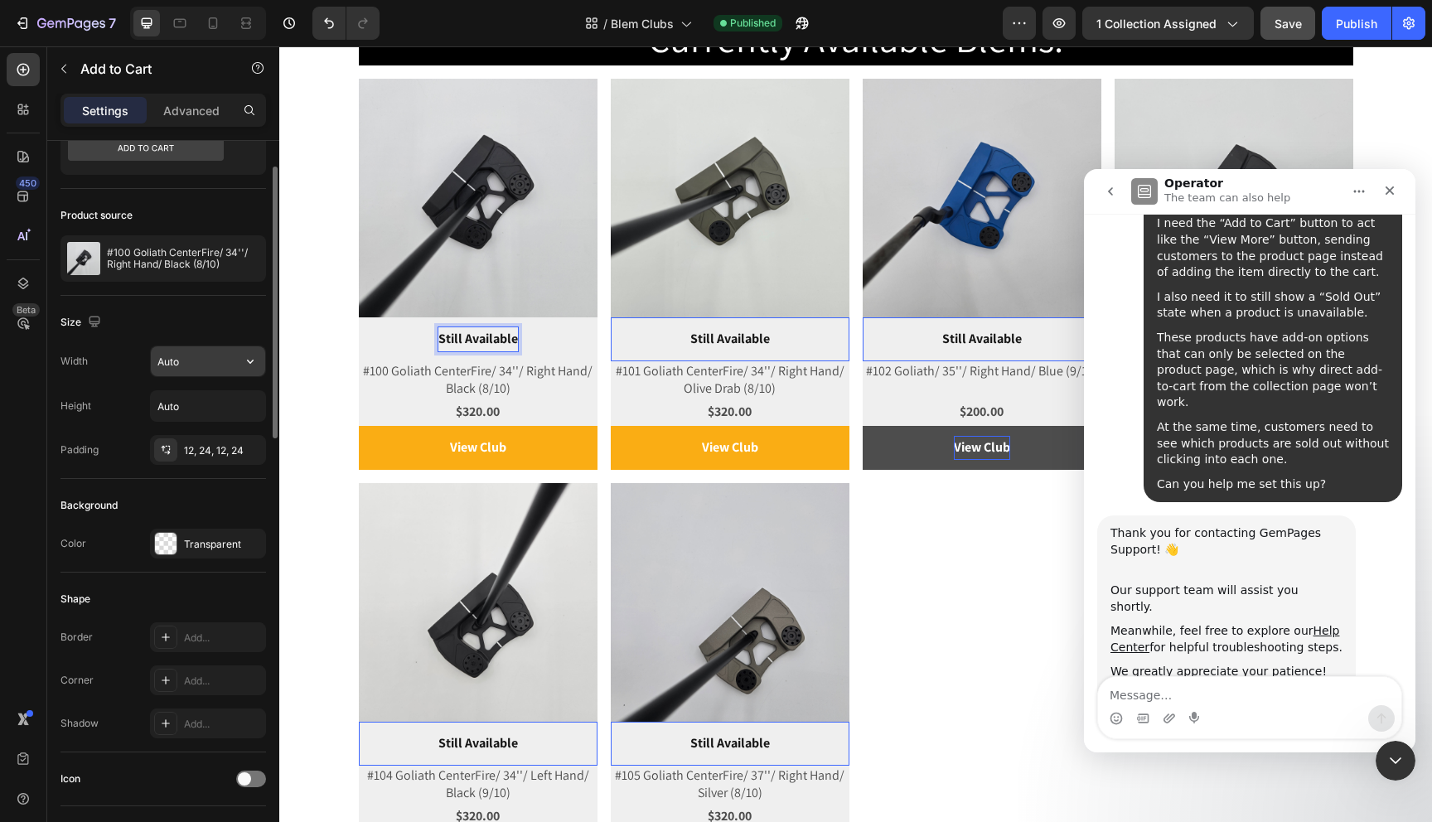
click at [233, 354] on input "Auto" at bounding box center [208, 361] width 114 height 30
click at [248, 362] on icon "button" at bounding box center [250, 361] width 17 height 17
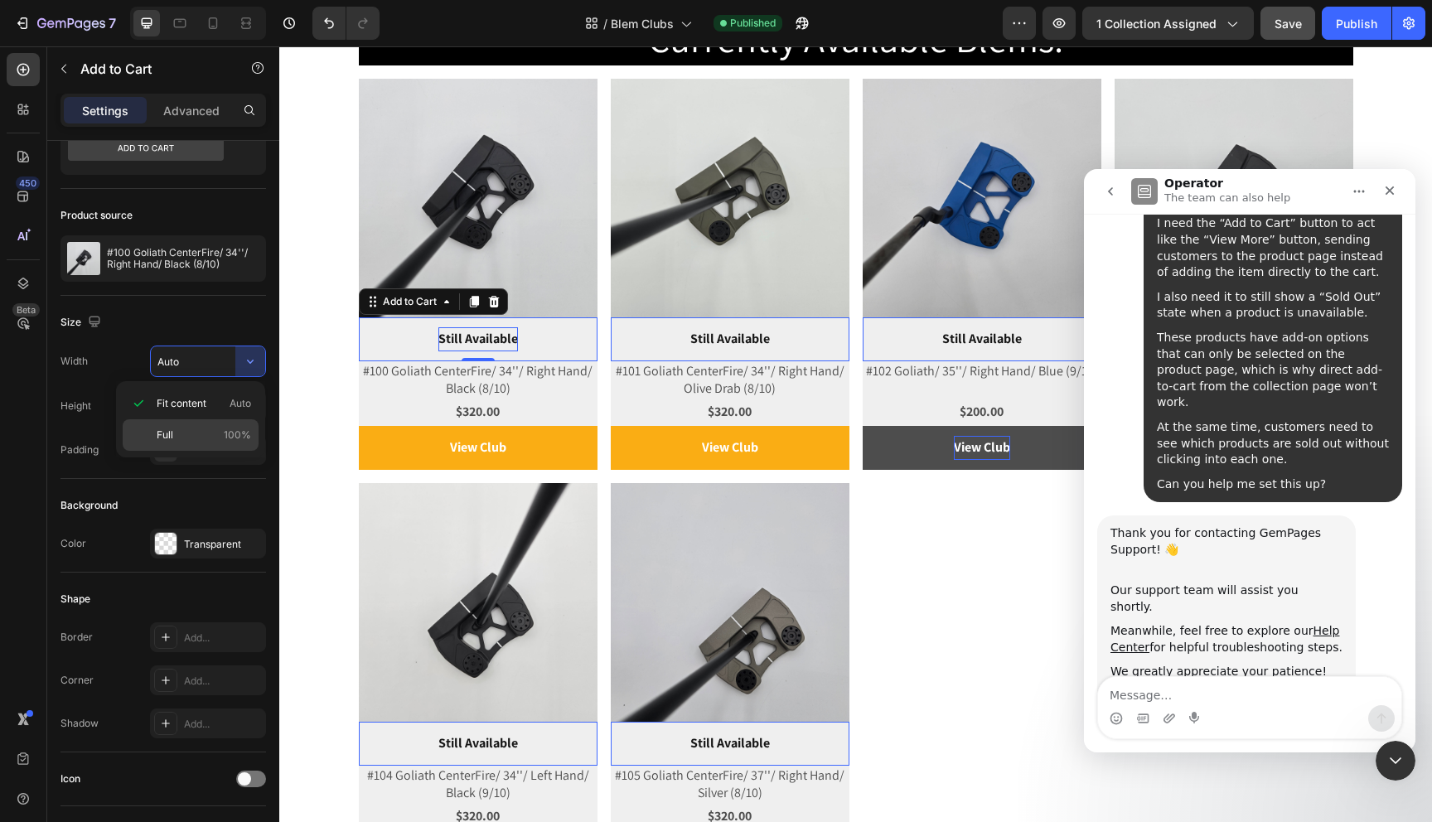
click at [165, 439] on span "Full" at bounding box center [165, 435] width 17 height 15
type input "100%"
click at [102, 440] on div "Padding 12, 24, 12, 24" at bounding box center [164, 450] width 206 height 30
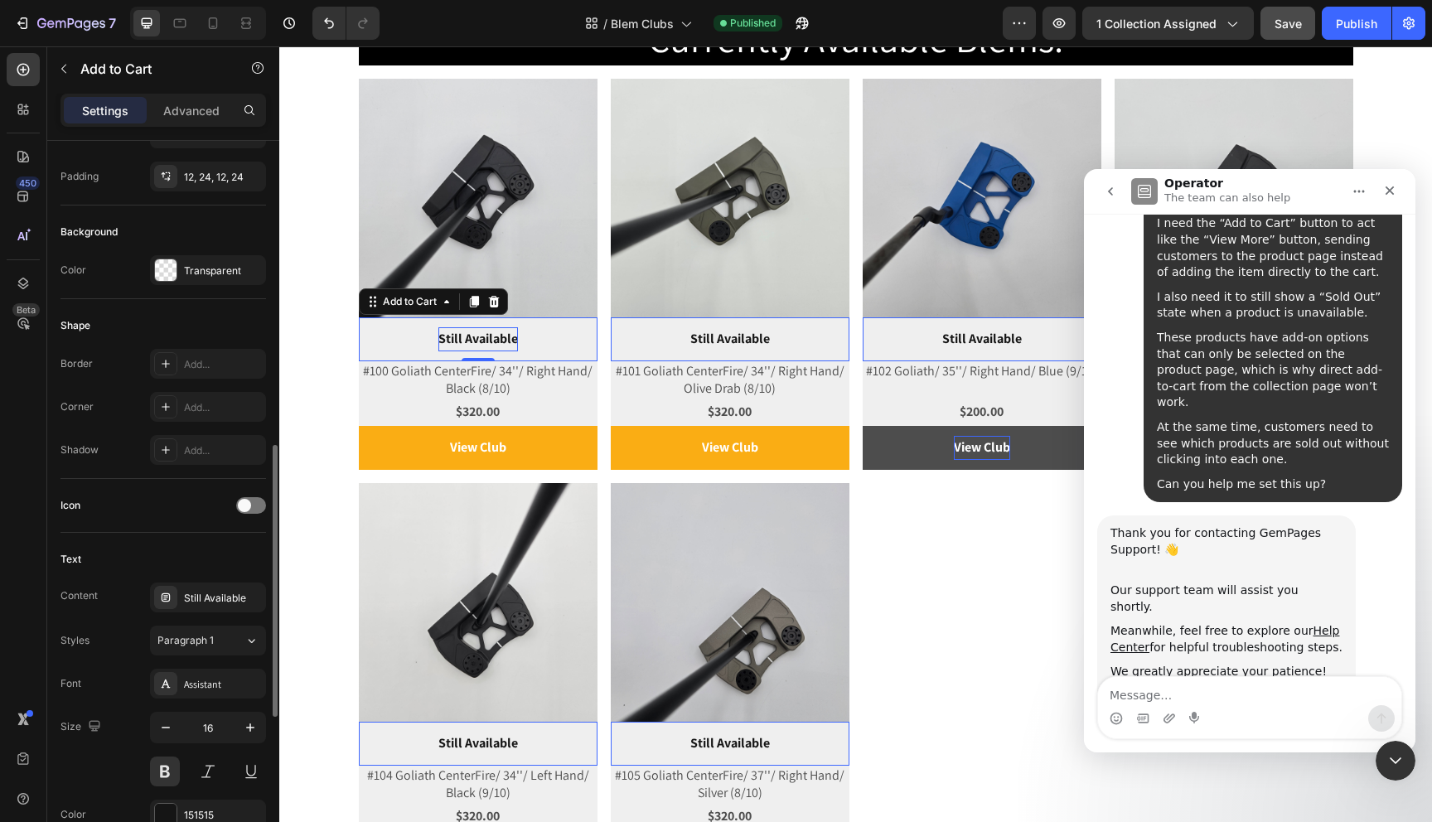
scroll to position [493, 0]
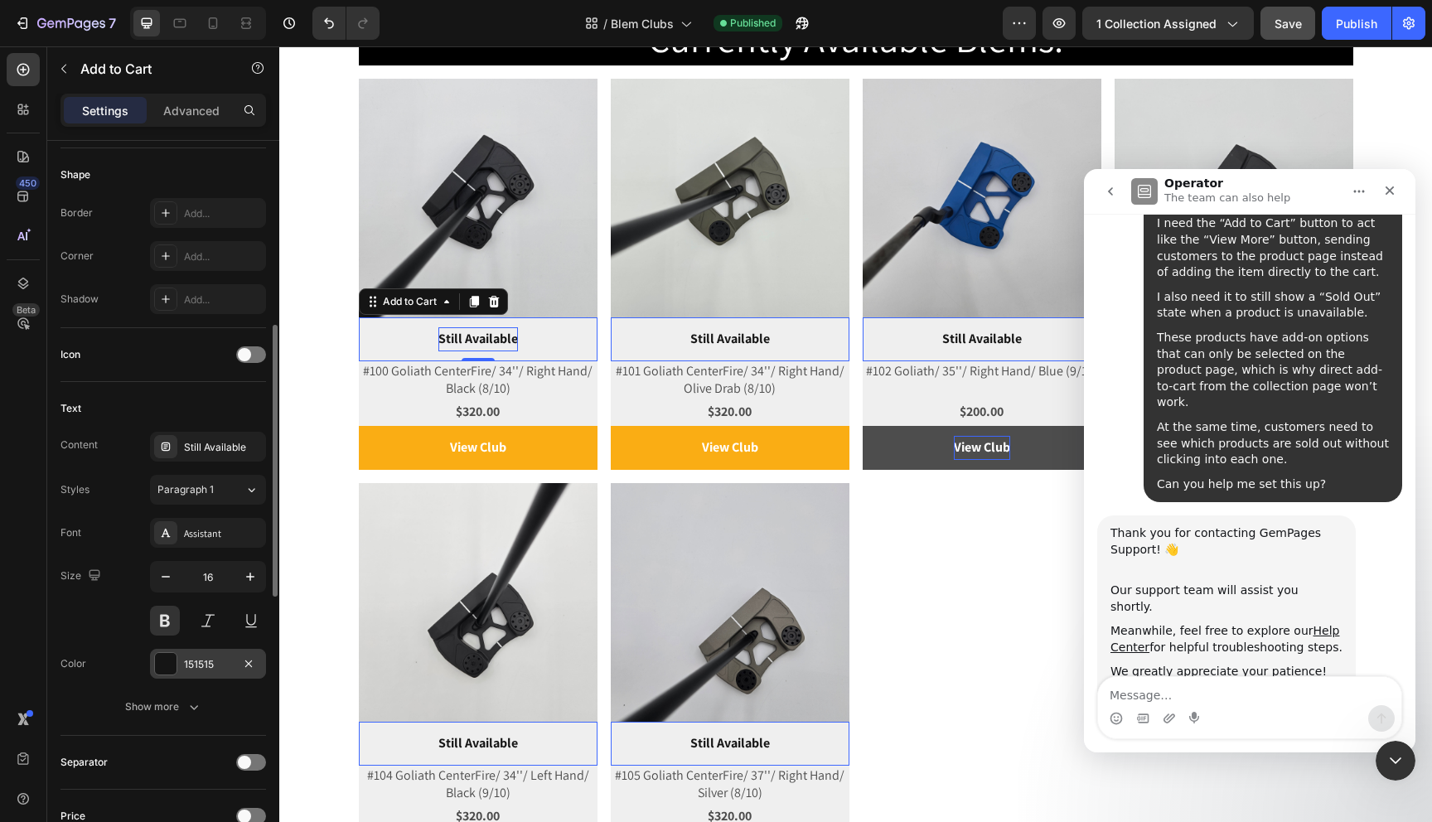
click at [168, 656] on div at bounding box center [166, 664] width 22 height 22
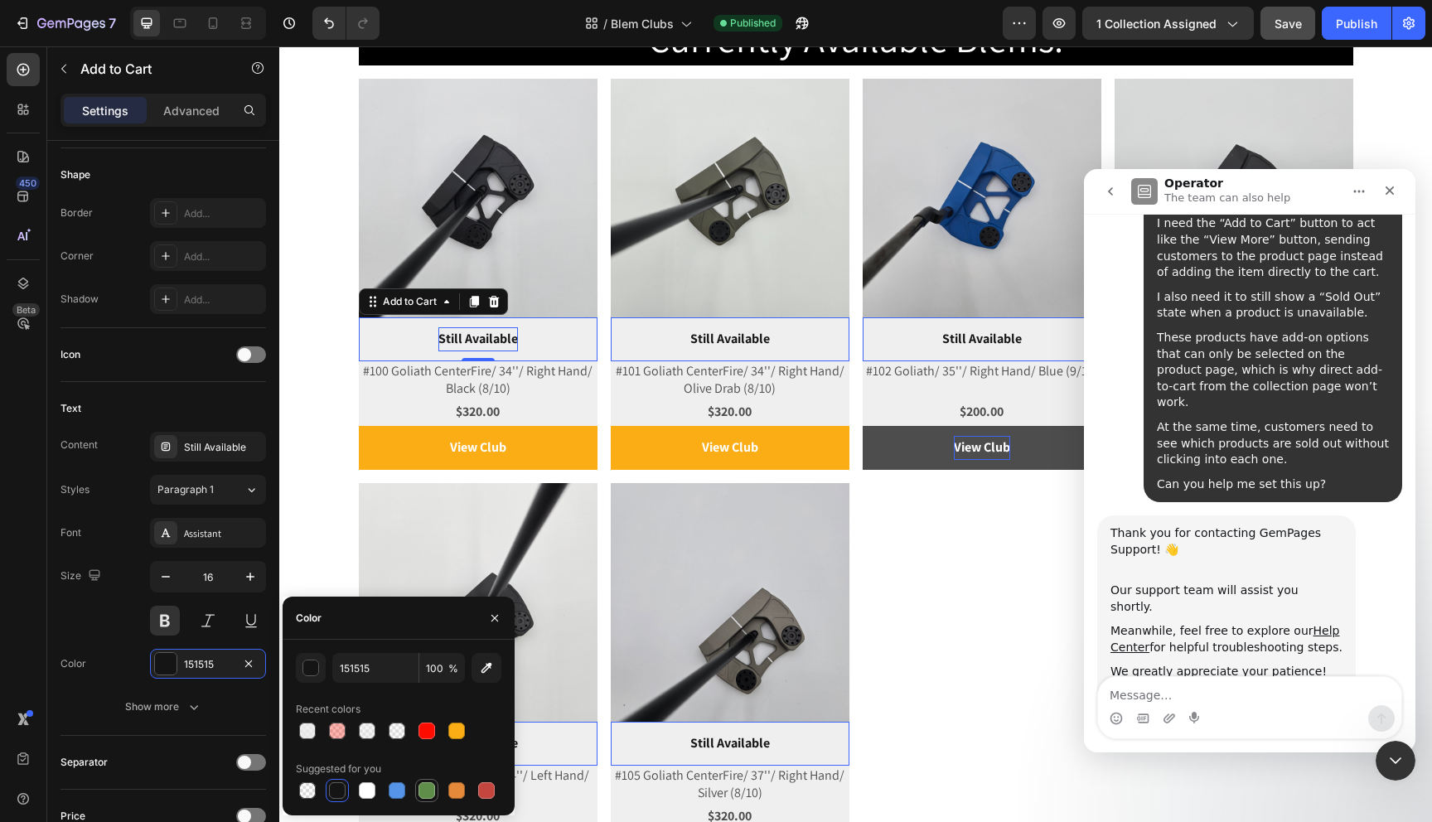
click at [428, 791] on div at bounding box center [427, 790] width 17 height 17
click at [306, 673] on div "button" at bounding box center [311, 669] width 17 height 17
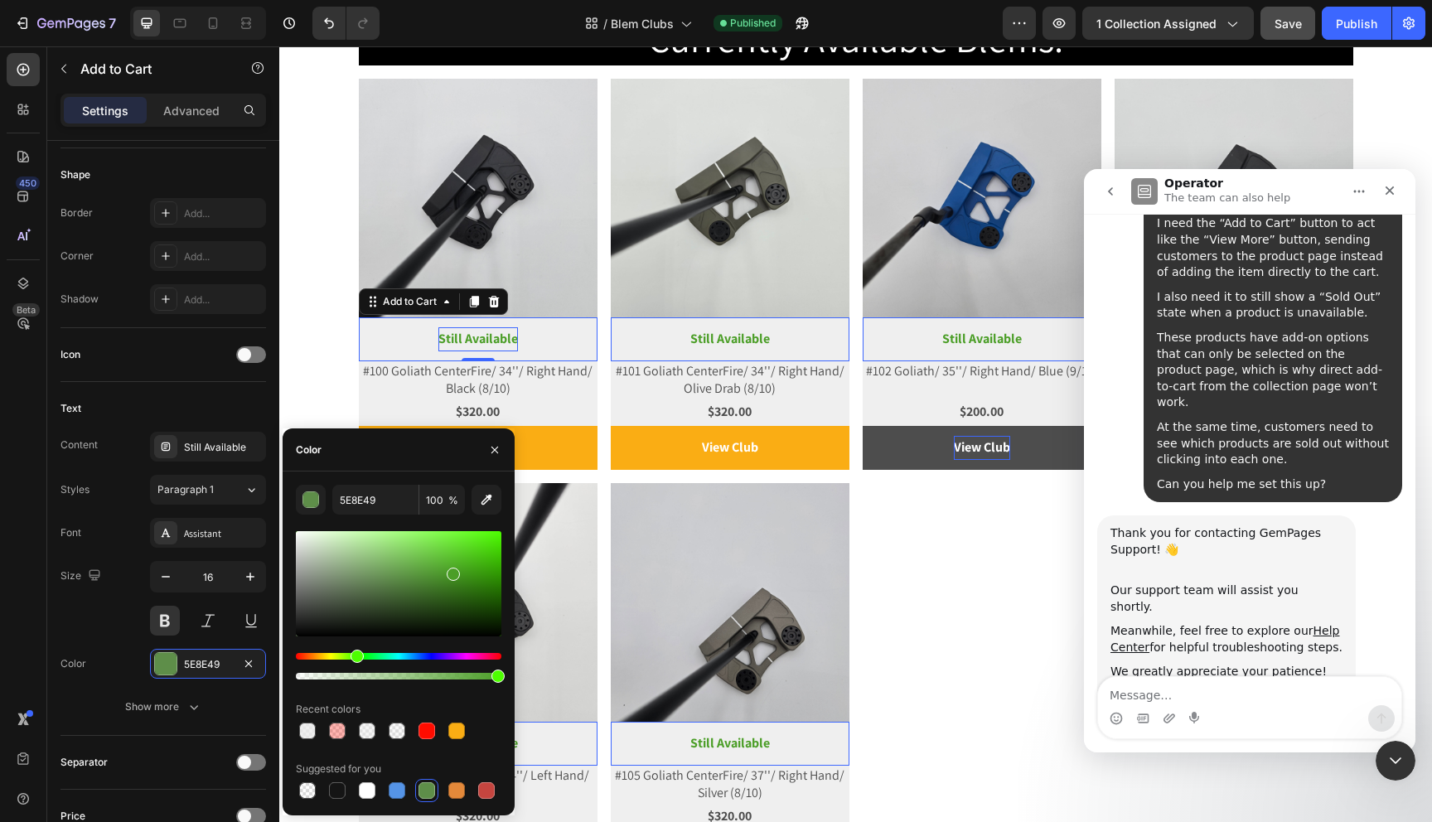
drag, startPoint x: 452, startPoint y: 571, endPoint x: 460, endPoint y: 556, distance: 17.1
click at [460, 556] on div at bounding box center [399, 583] width 206 height 105
drag, startPoint x: 460, startPoint y: 556, endPoint x: 473, endPoint y: 561, distance: 14.2
click at [473, 561] on div at bounding box center [468, 559] width 13 height 13
type input "48B519"
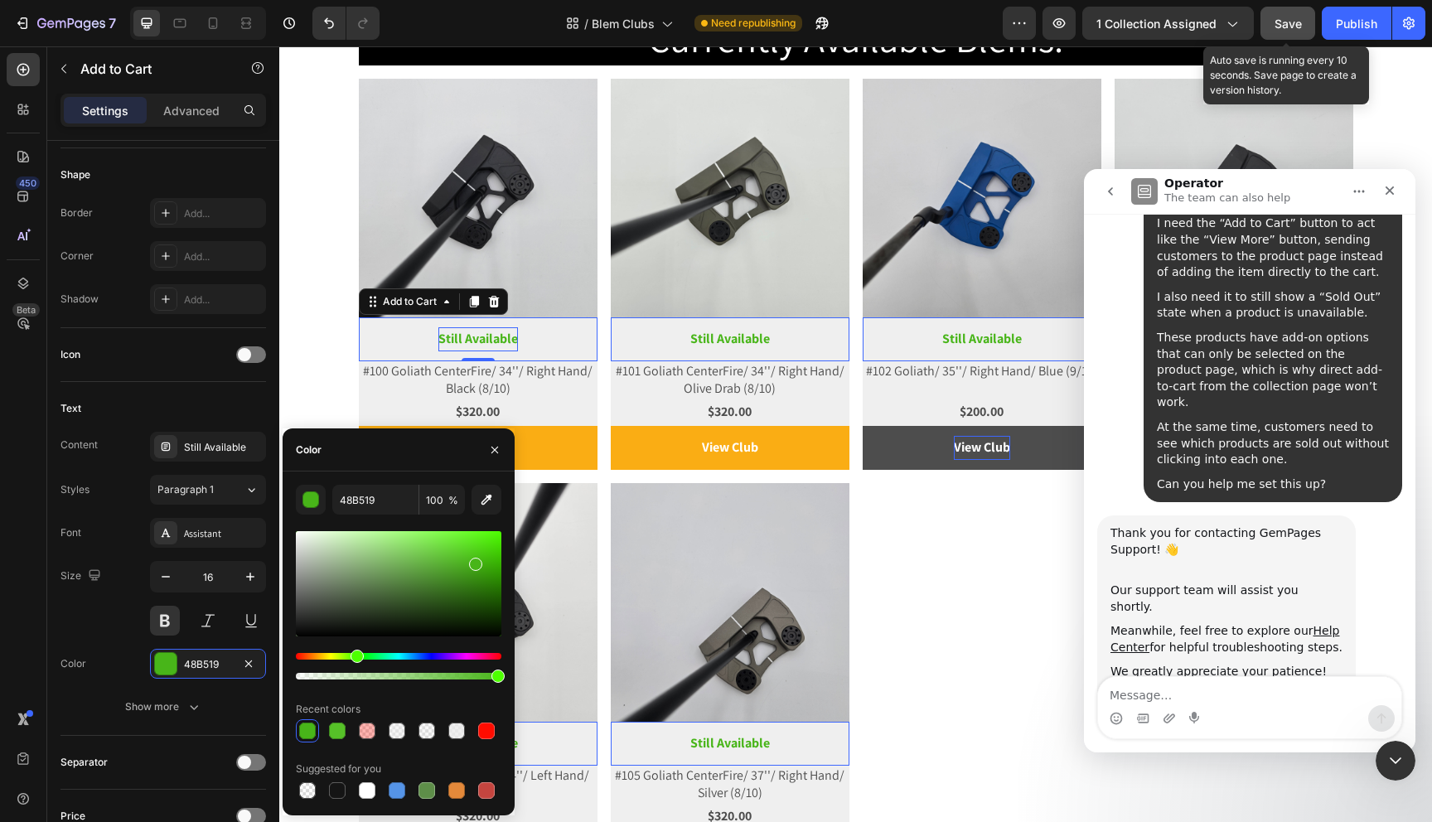
click at [1305, 14] on button "Save" at bounding box center [1288, 23] width 55 height 33
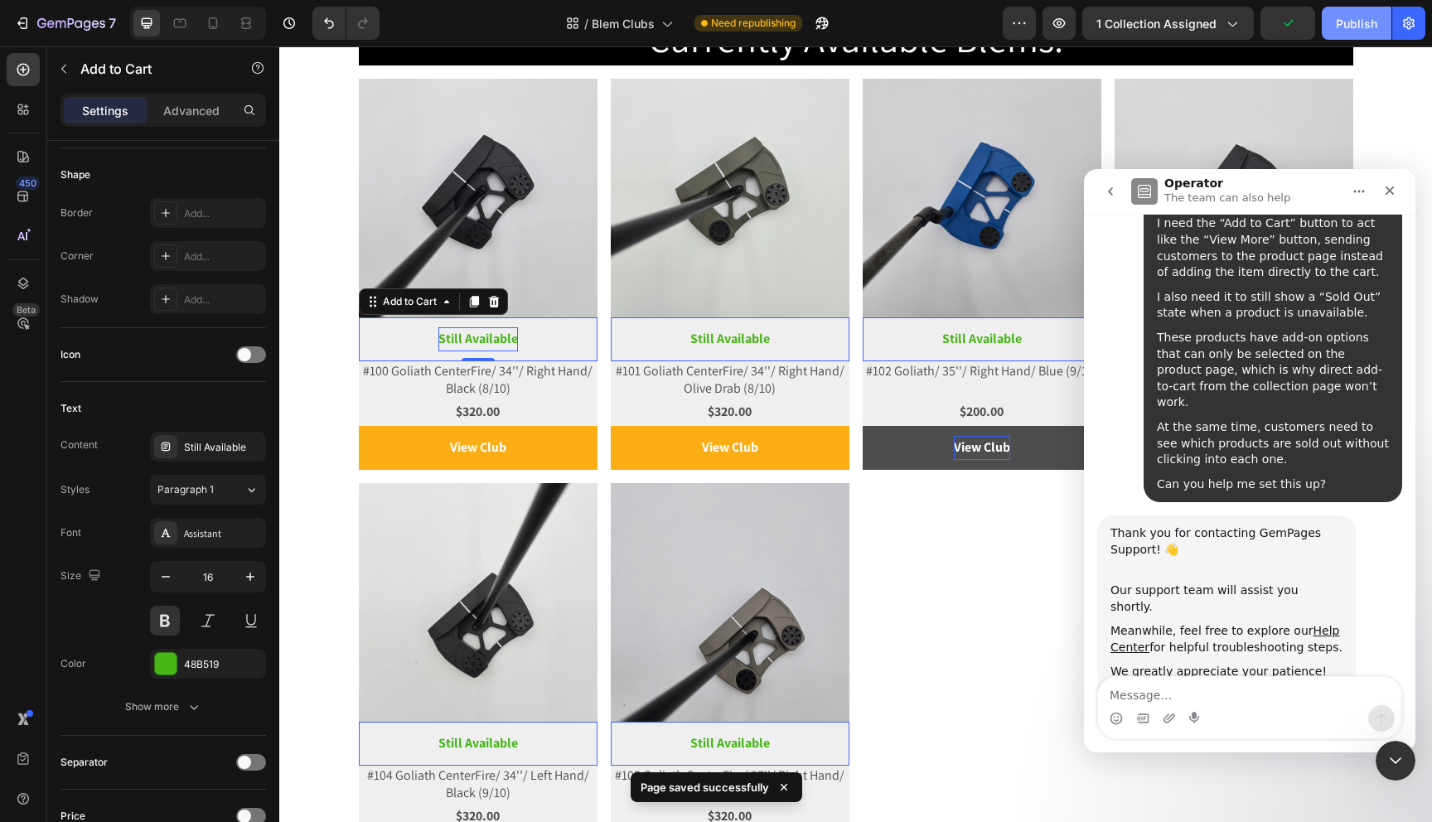
click at [1361, 24] on div "Publish" at bounding box center [1356, 23] width 41 height 17
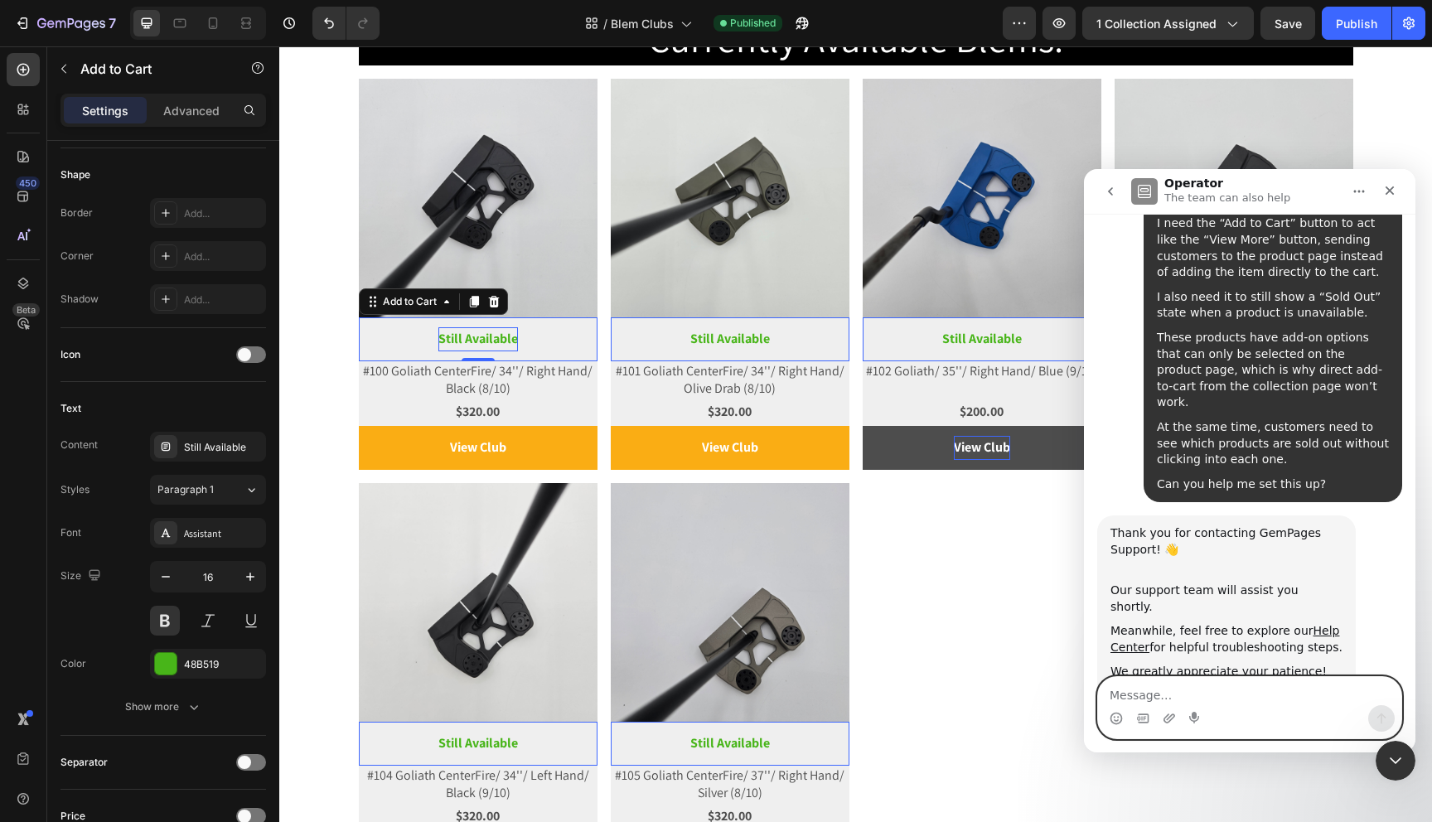
click at [1164, 691] on textarea "Message…" at bounding box center [1249, 691] width 303 height 28
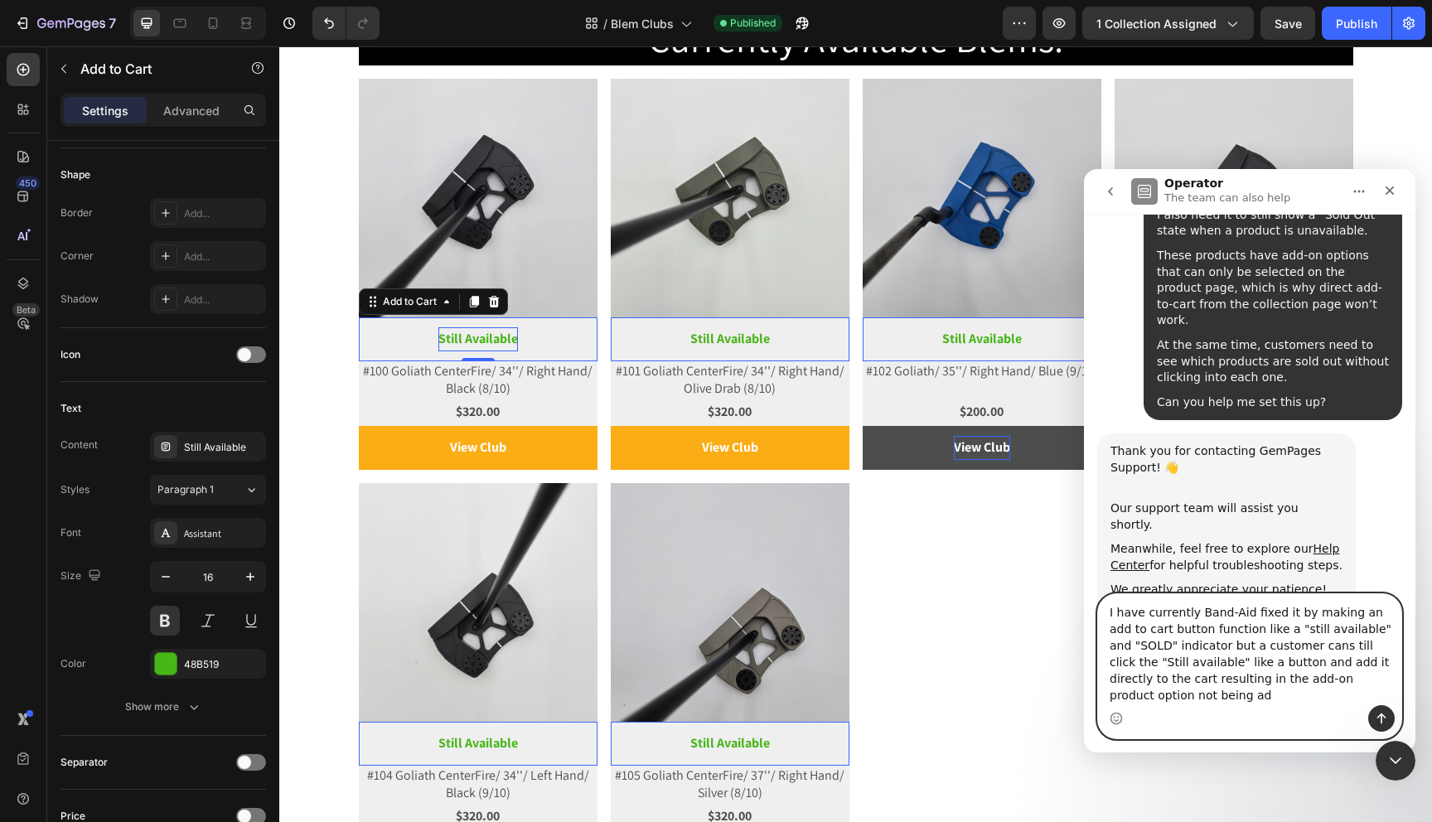
scroll to position [340, 0]
drag, startPoint x: 1247, startPoint y: 614, endPoint x: 1196, endPoint y: 616, distance: 51.4
click at [1196, 616] on textarea "I have currently Band-Aid fixed it by making an add to cart button function lik…" at bounding box center [1249, 649] width 303 height 111
click at [1311, 611] on textarea "I have currently found a remporary fixed it by making an add to cart button fun…" at bounding box center [1249, 649] width 303 height 111
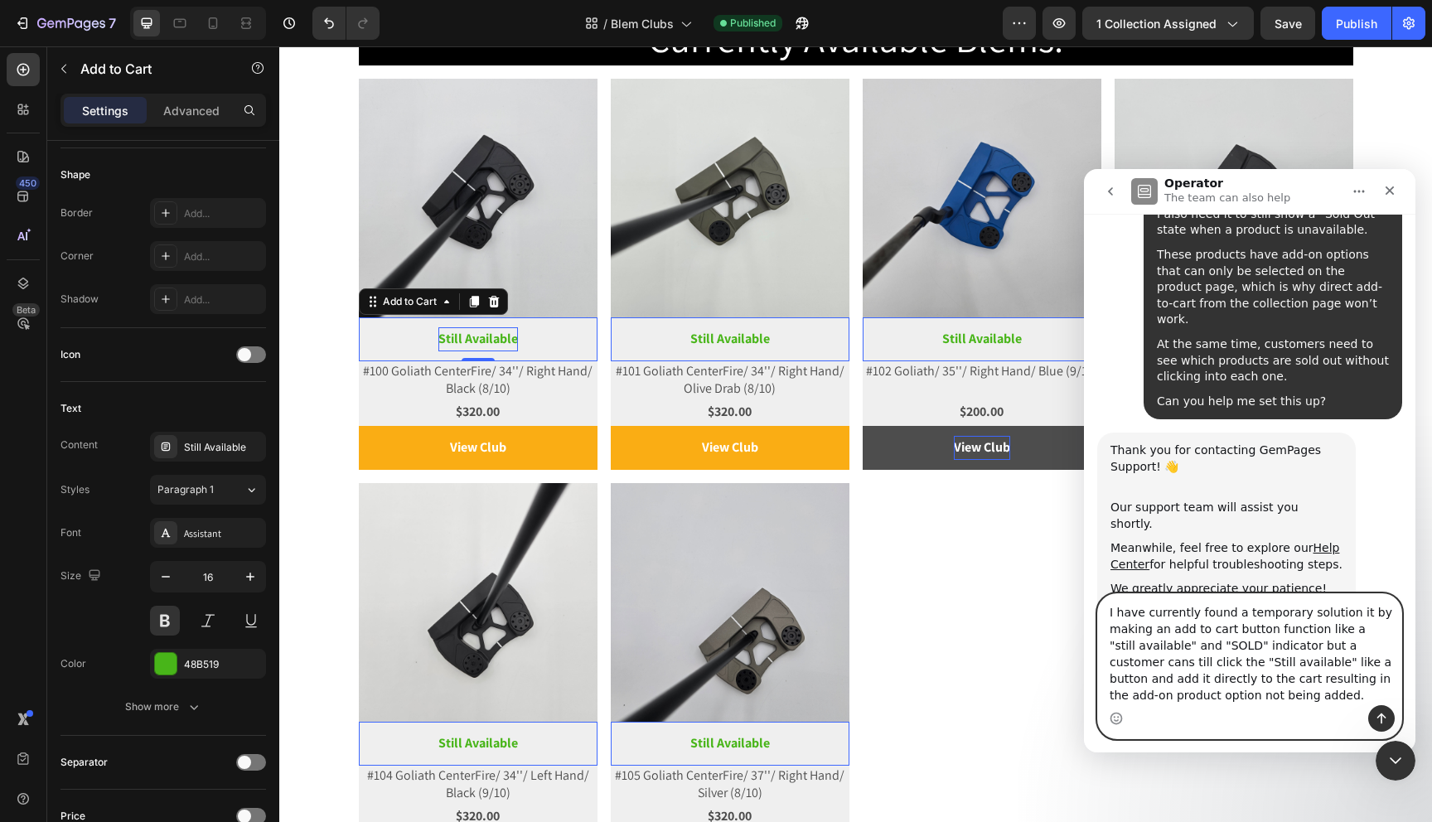
click at [1346, 613] on textarea "I have currently found a temporary solution it by making an add to cart button …" at bounding box center [1249, 649] width 303 height 111
click at [1392, 643] on textarea "I have currently found a temporary solution by making an add to cart button fun…" at bounding box center [1249, 649] width 303 height 111
click at [1106, 667] on textarea "I have currently found a temporary solution by making an add to cart button fun…" at bounding box center [1249, 649] width 303 height 111
click at [1243, 701] on textarea "I have currently found a temporary solution by making an add to cart button fun…" at bounding box center [1249, 649] width 303 height 111
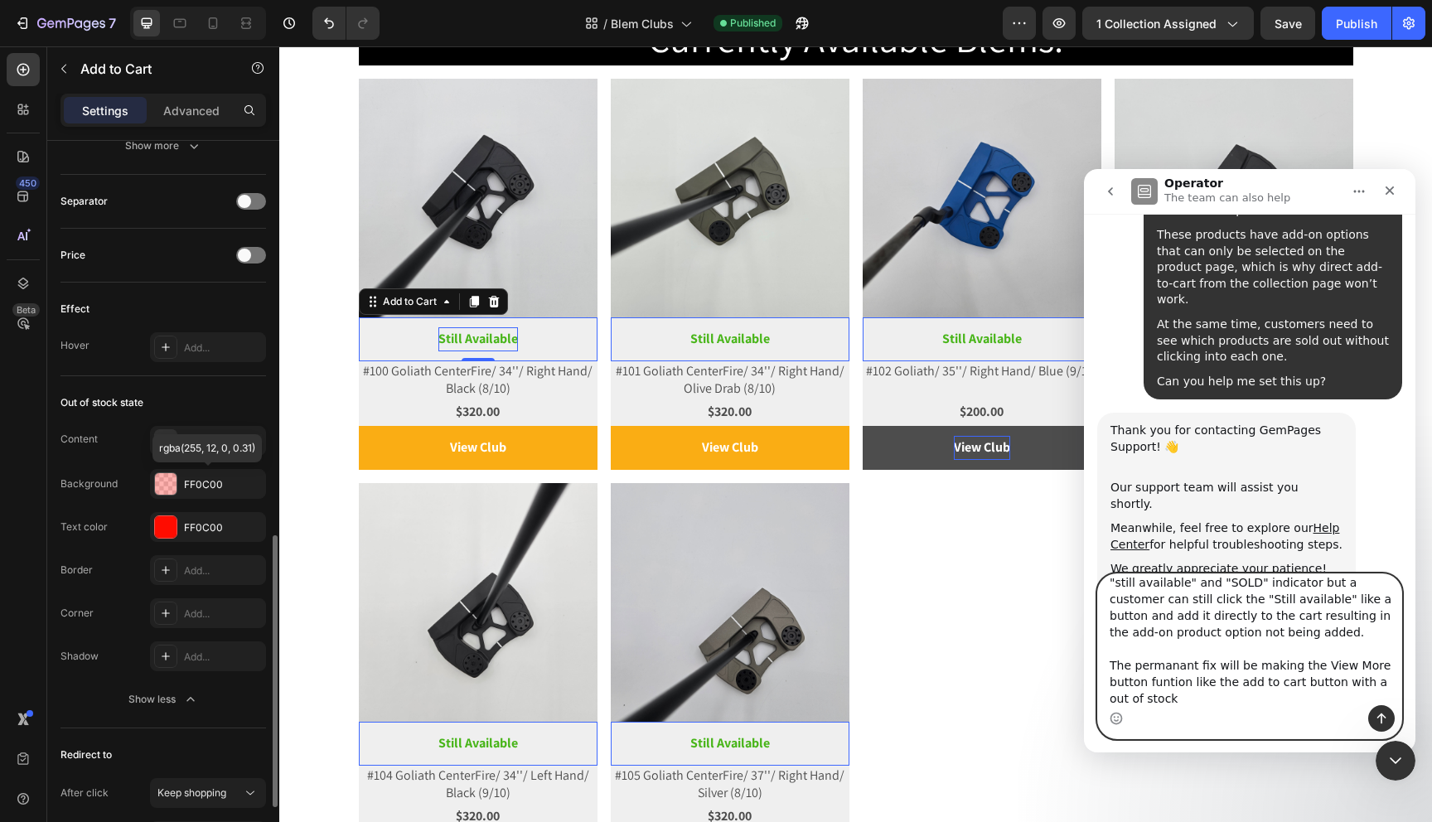
scroll to position [1220, 0]
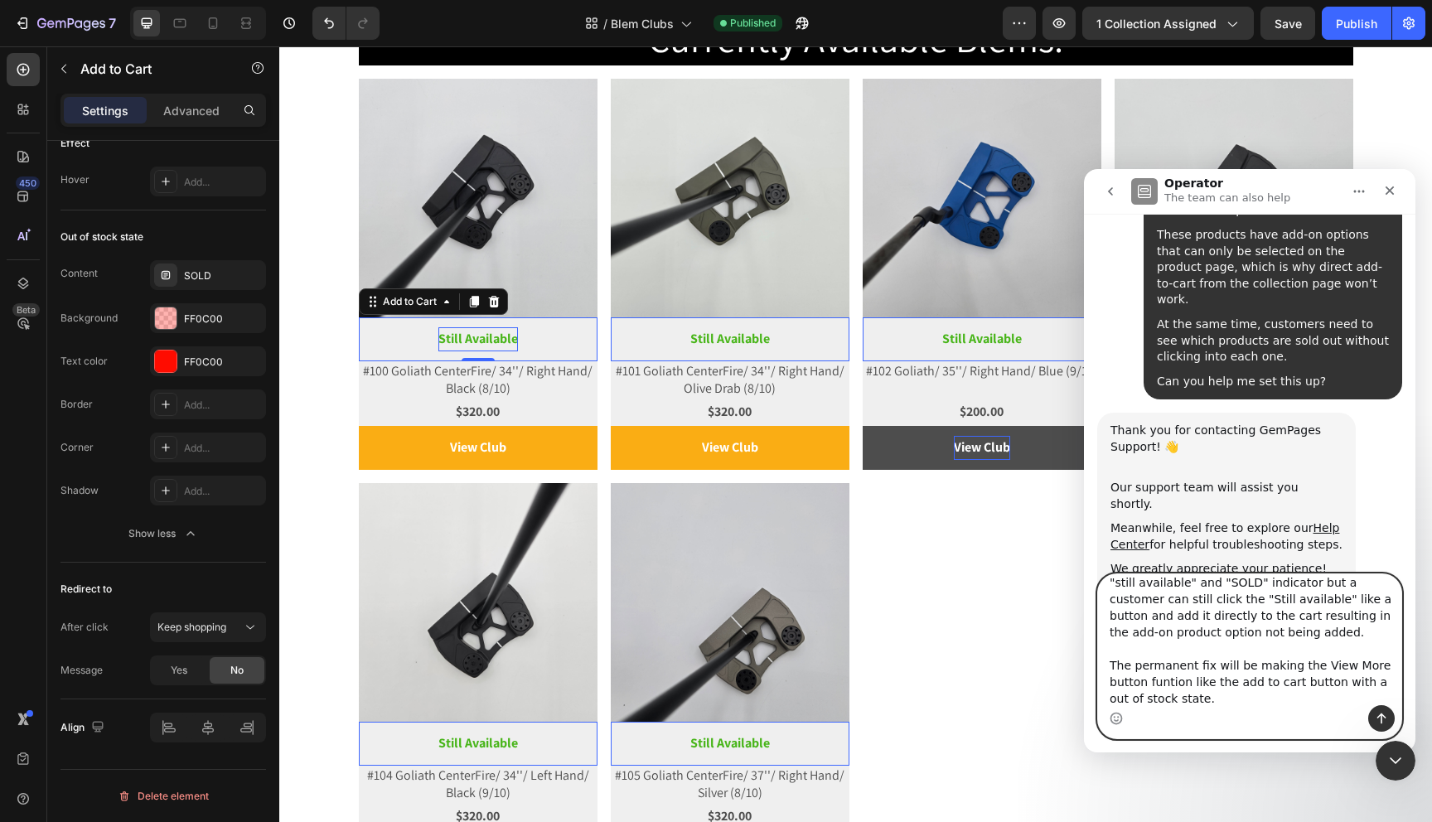
type textarea "I have currently found a temporary solution by making an add to cart button fun…"
click at [1218, 703] on textarea "I have currently found a temporary solution by making an add to cart button fun…" at bounding box center [1249, 639] width 303 height 131
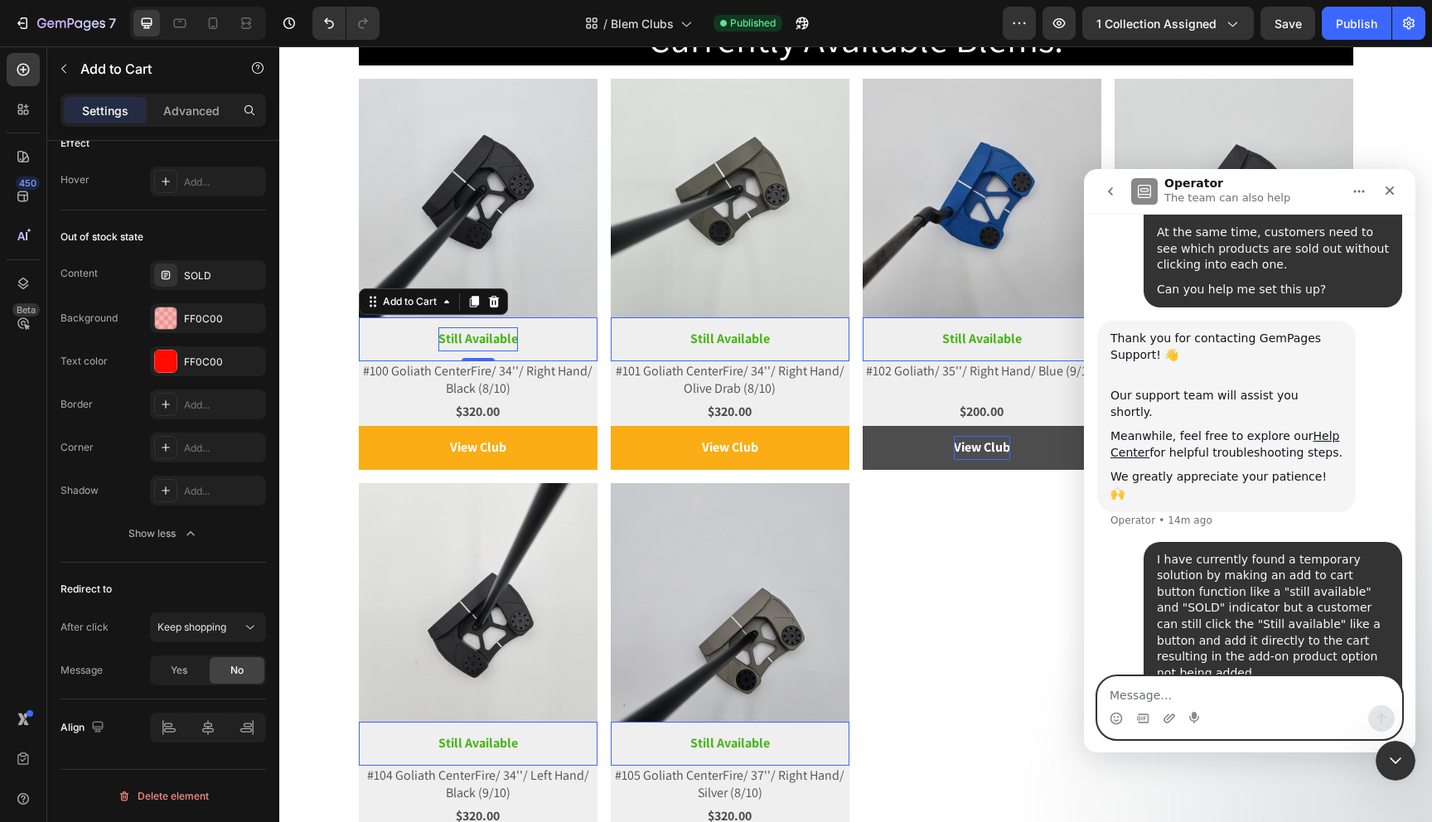
scroll to position [461, 0]
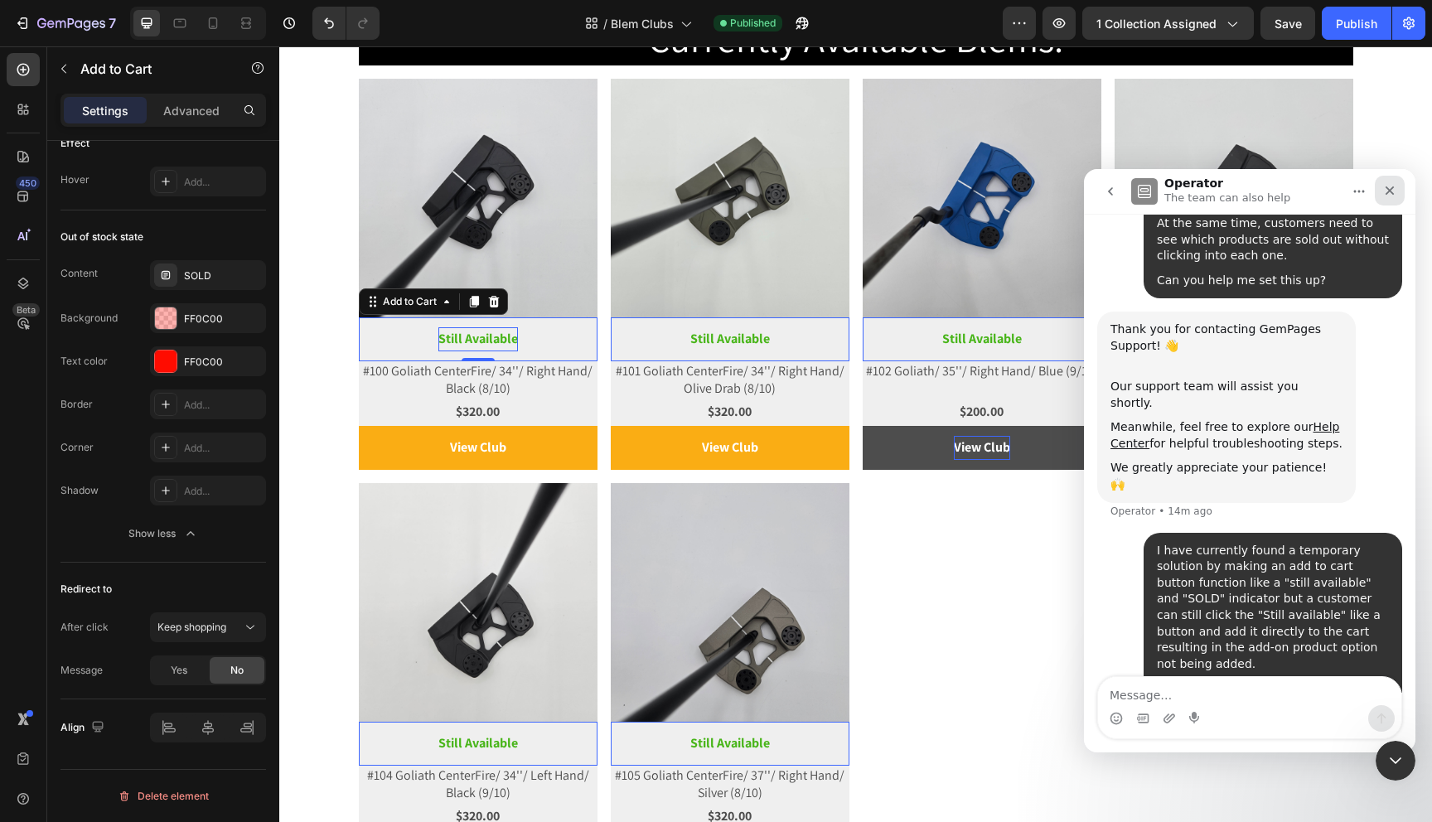
click at [1390, 196] on icon "Close" at bounding box center [1389, 190] width 13 height 13
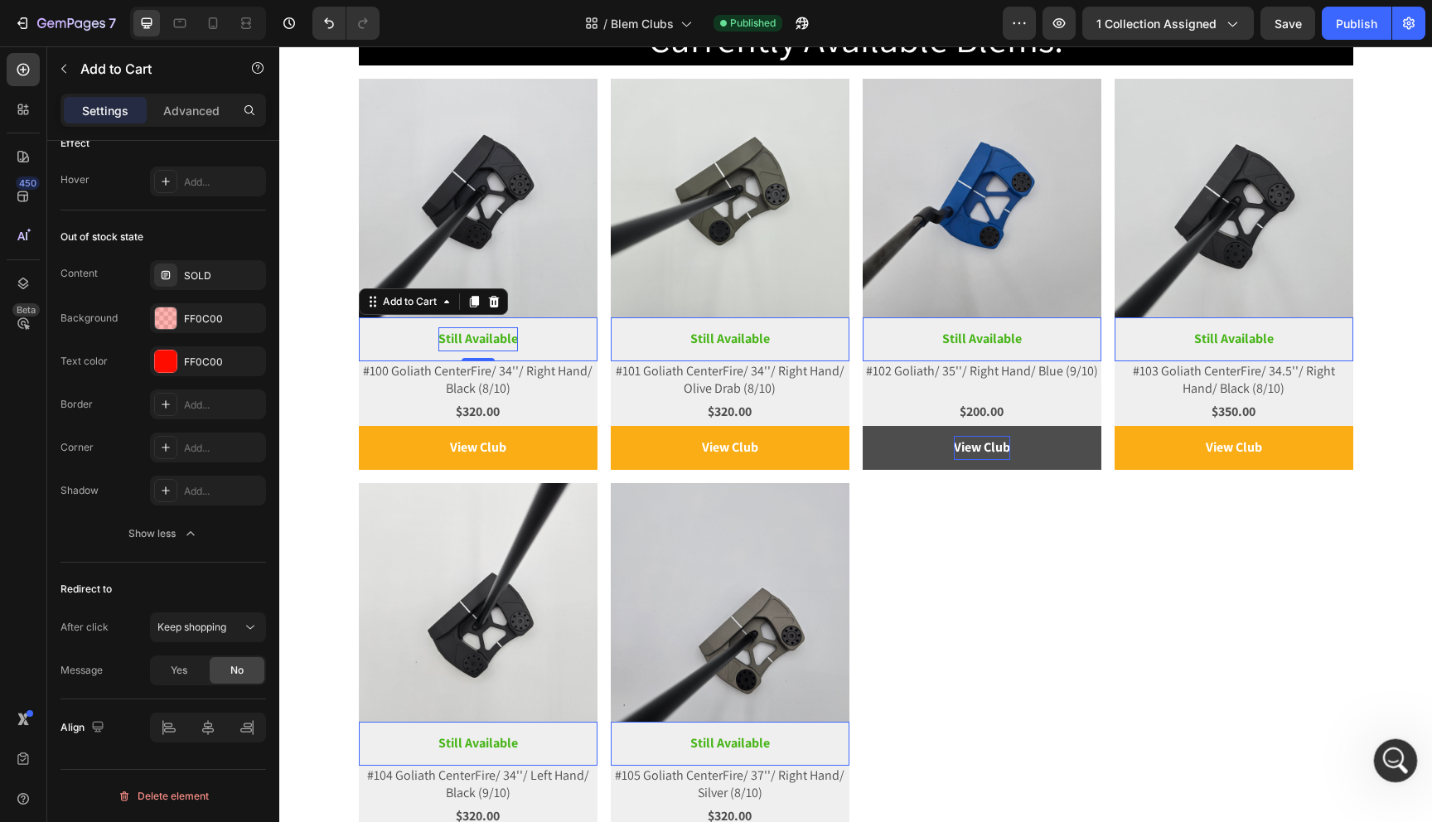
click at [1392, 763] on icon "Open Intercom Messenger" at bounding box center [1393, 758] width 27 height 27
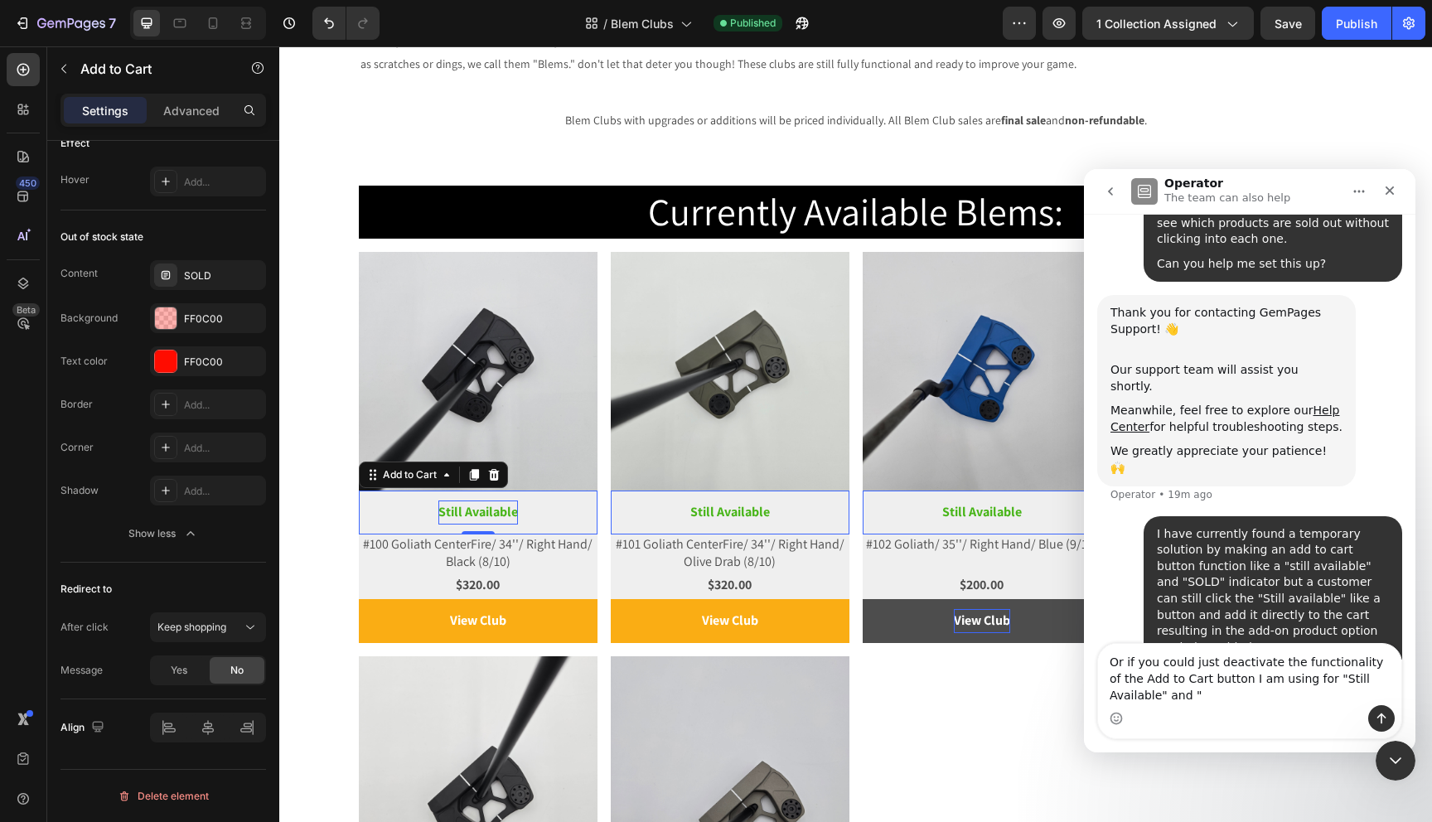
scroll to position [494, 0]
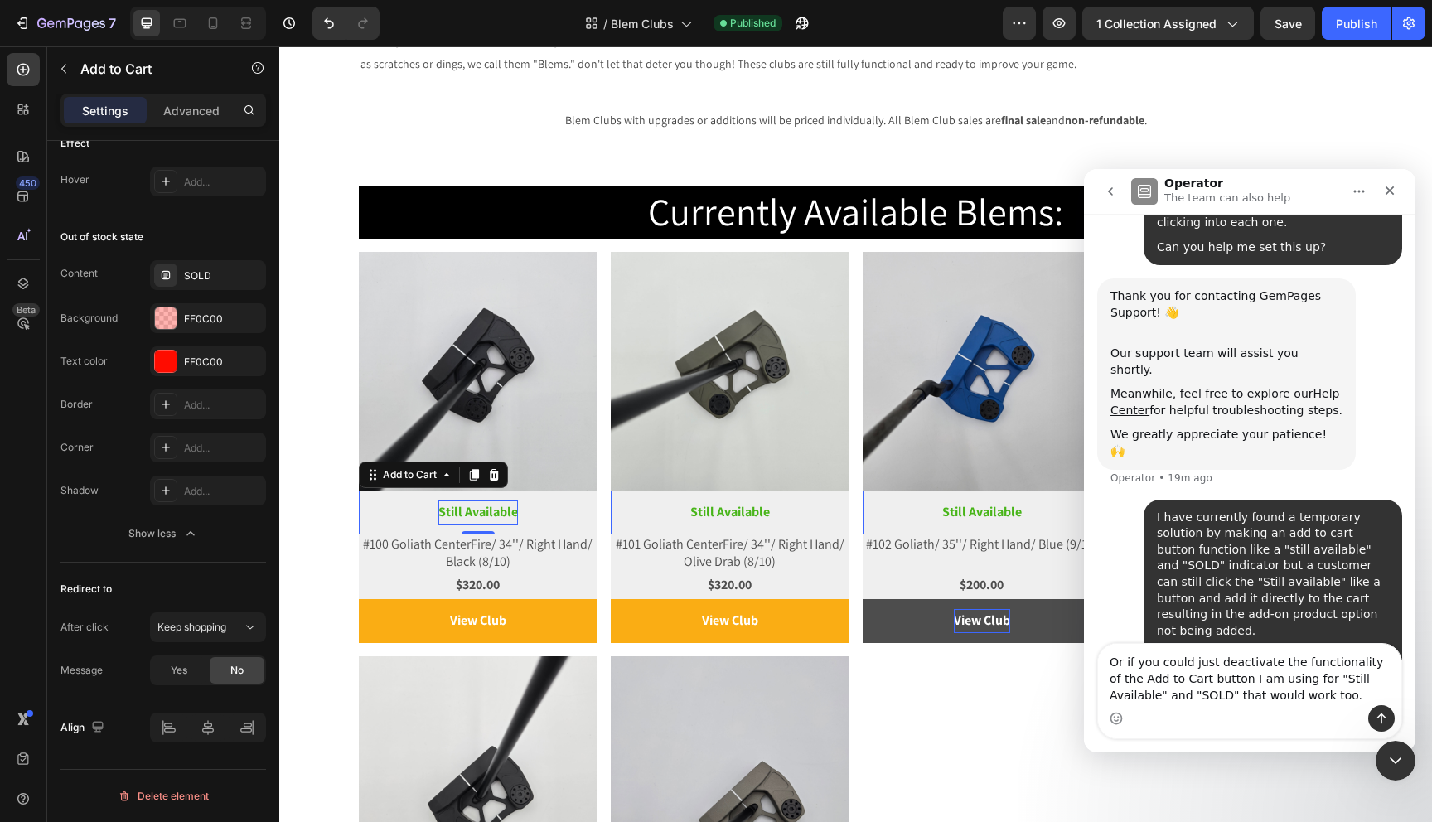
type textarea "Or if you could just deactivate the functionality of the Add to Cart button I a…"
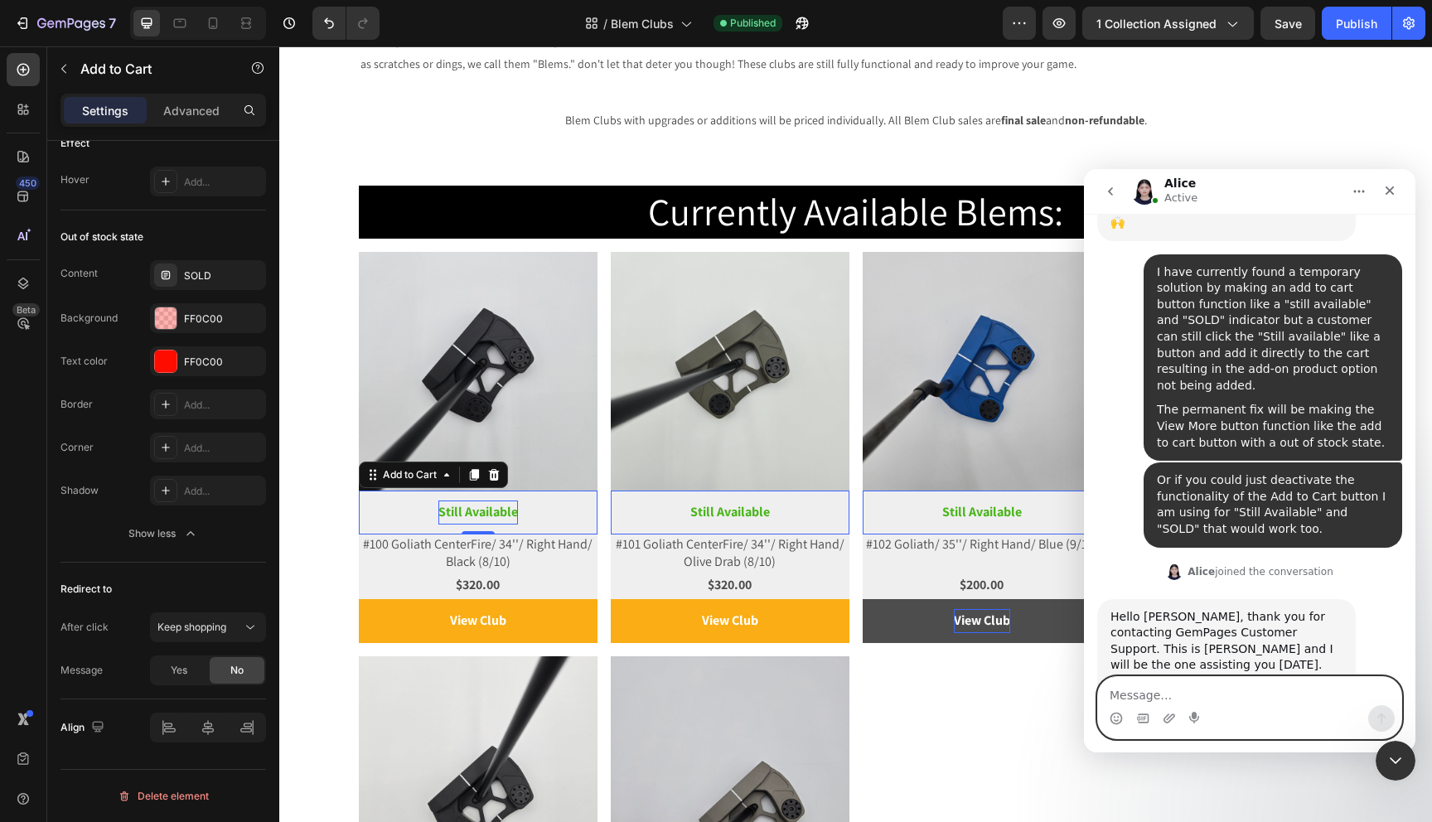
scroll to position [715, 0]
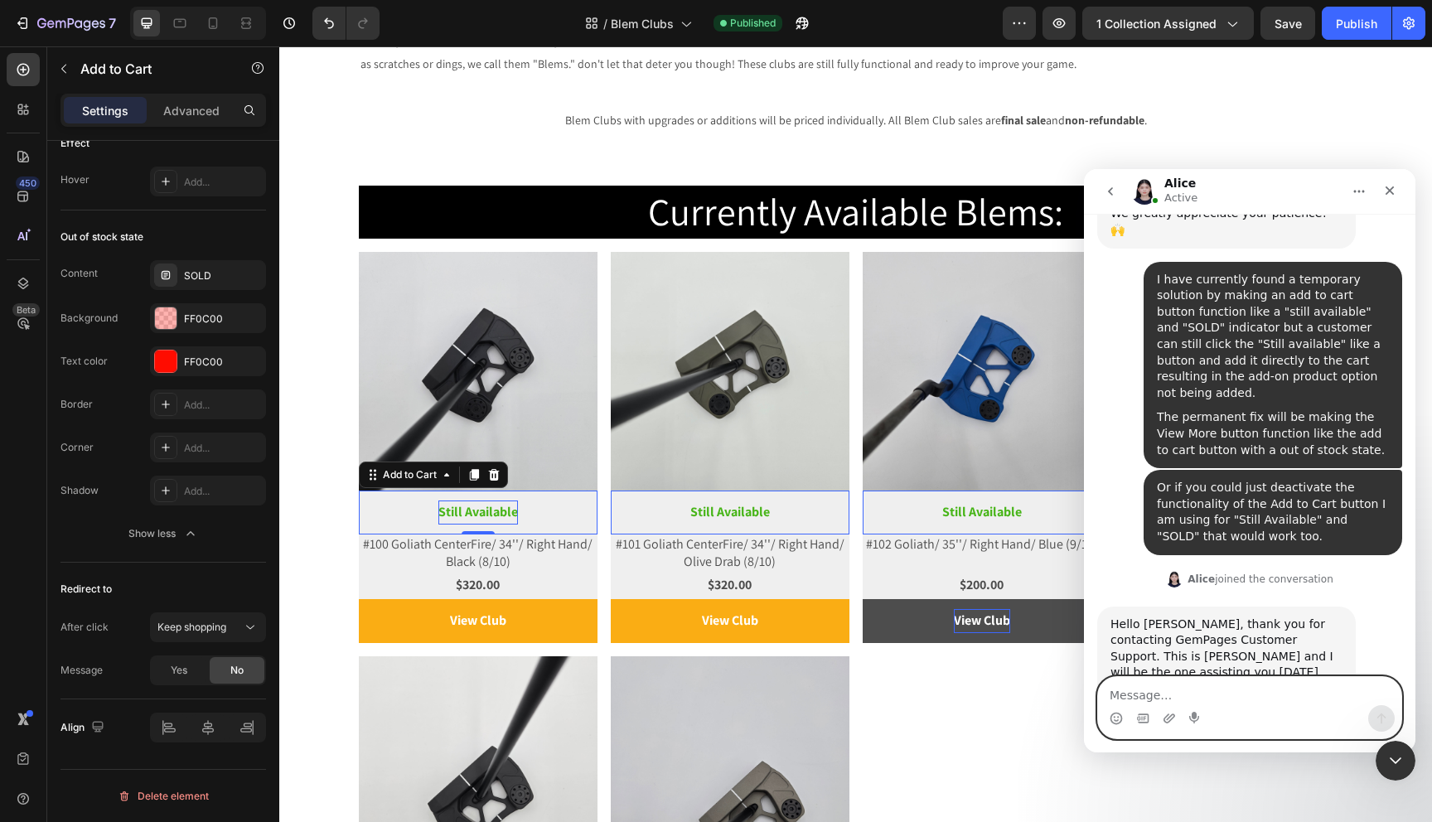
click at [1251, 697] on textarea "Message…" at bounding box center [1249, 691] width 303 height 28
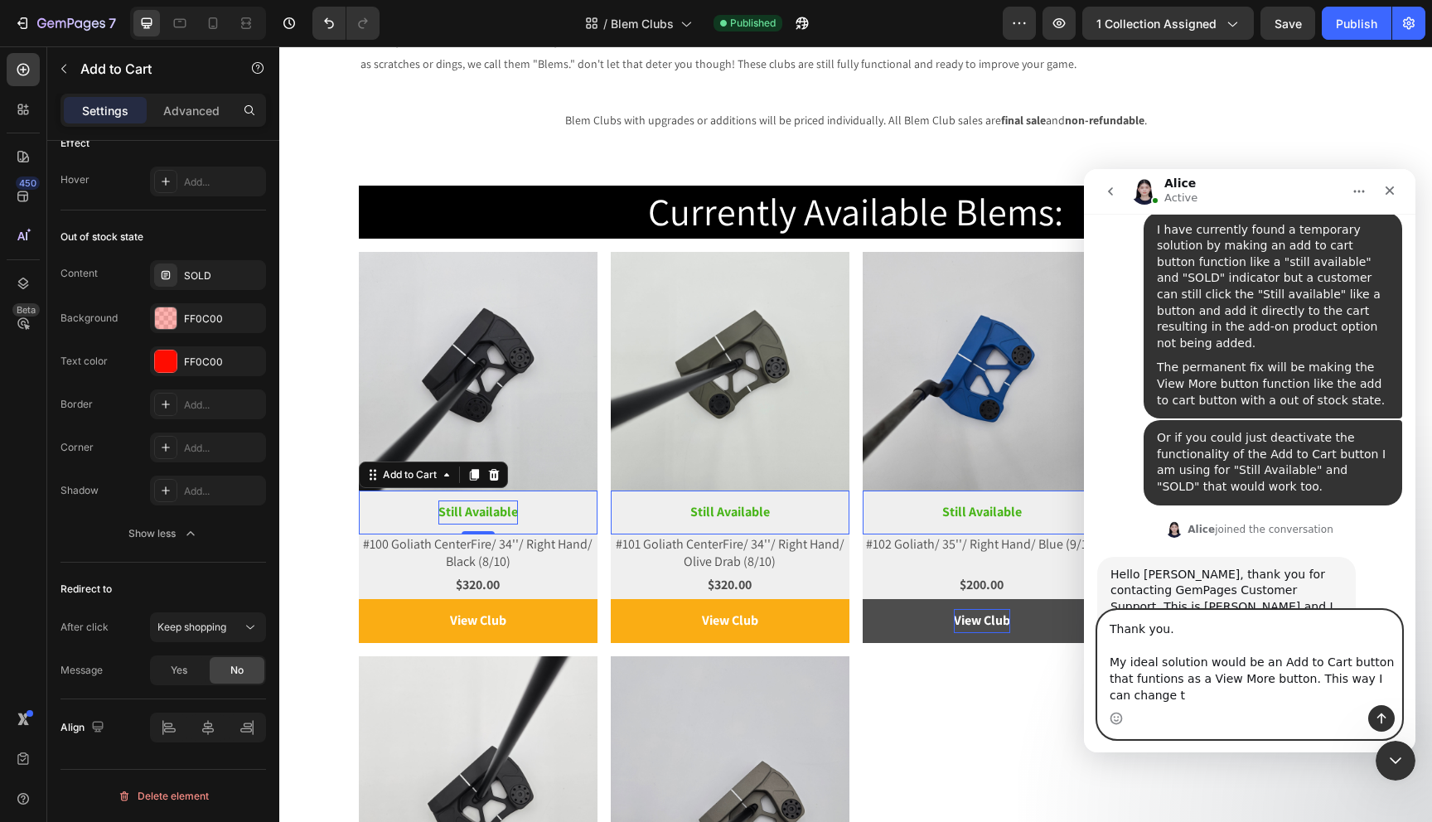
scroll to position [782, 0]
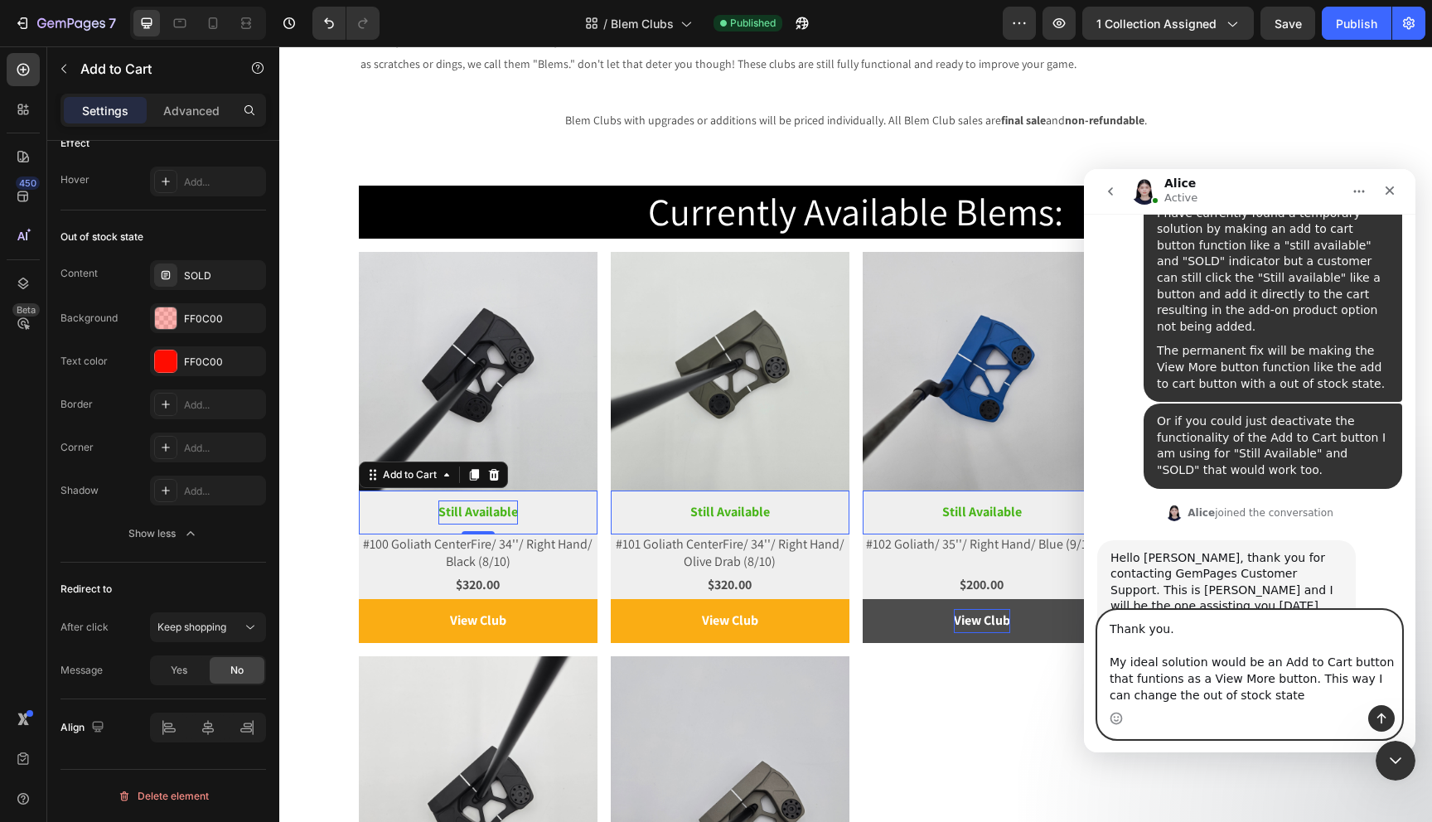
drag, startPoint x: 1270, startPoint y: 697, endPoint x: 1281, endPoint y: 679, distance: 21.2
click at [1281, 679] on textarea "Thank you. My ideal solution would be an Add to Cart button that funtions as a …" at bounding box center [1249, 658] width 303 height 94
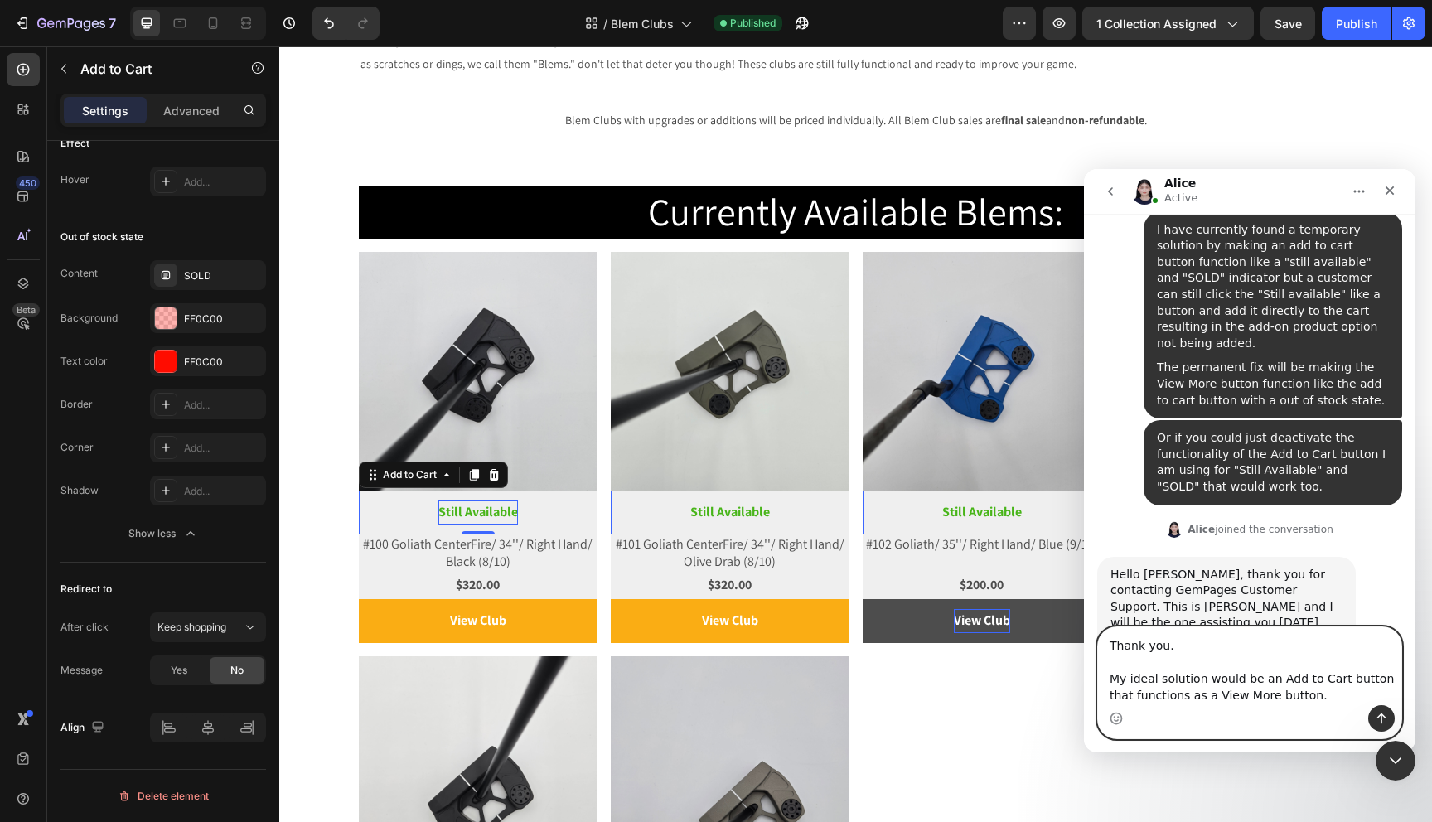
click at [1312, 699] on textarea "Thank you. My ideal solution would be an Add to Cart button that functions as a…" at bounding box center [1249, 666] width 303 height 78
type textarea "Thank you. My ideal solution would be an Add to Cart button that functions as a…"
click at [1381, 710] on button "Send a message…" at bounding box center [1381, 718] width 27 height 27
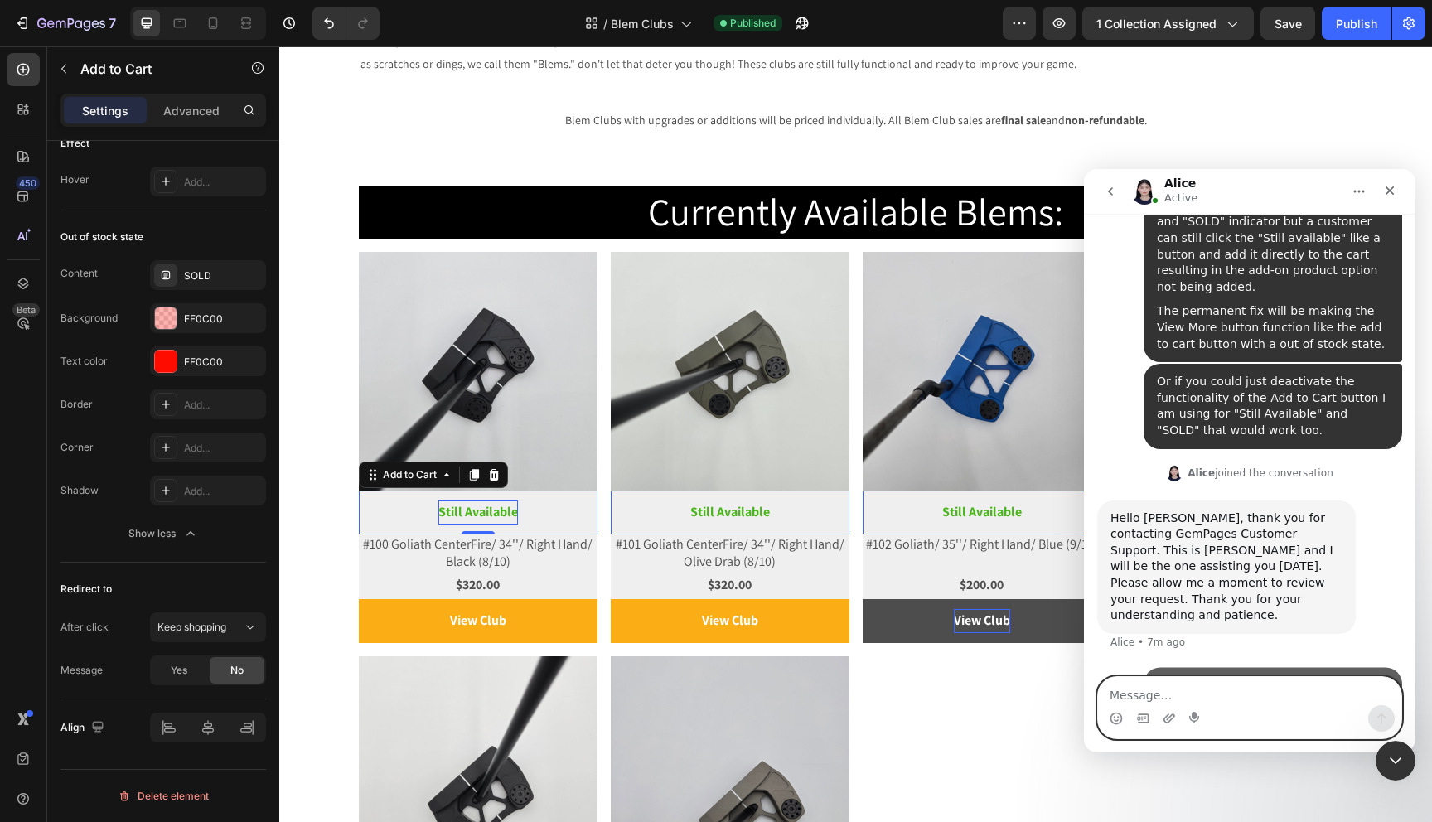
scroll to position [822, 0]
